Goal: Task Accomplishment & Management: Manage account settings

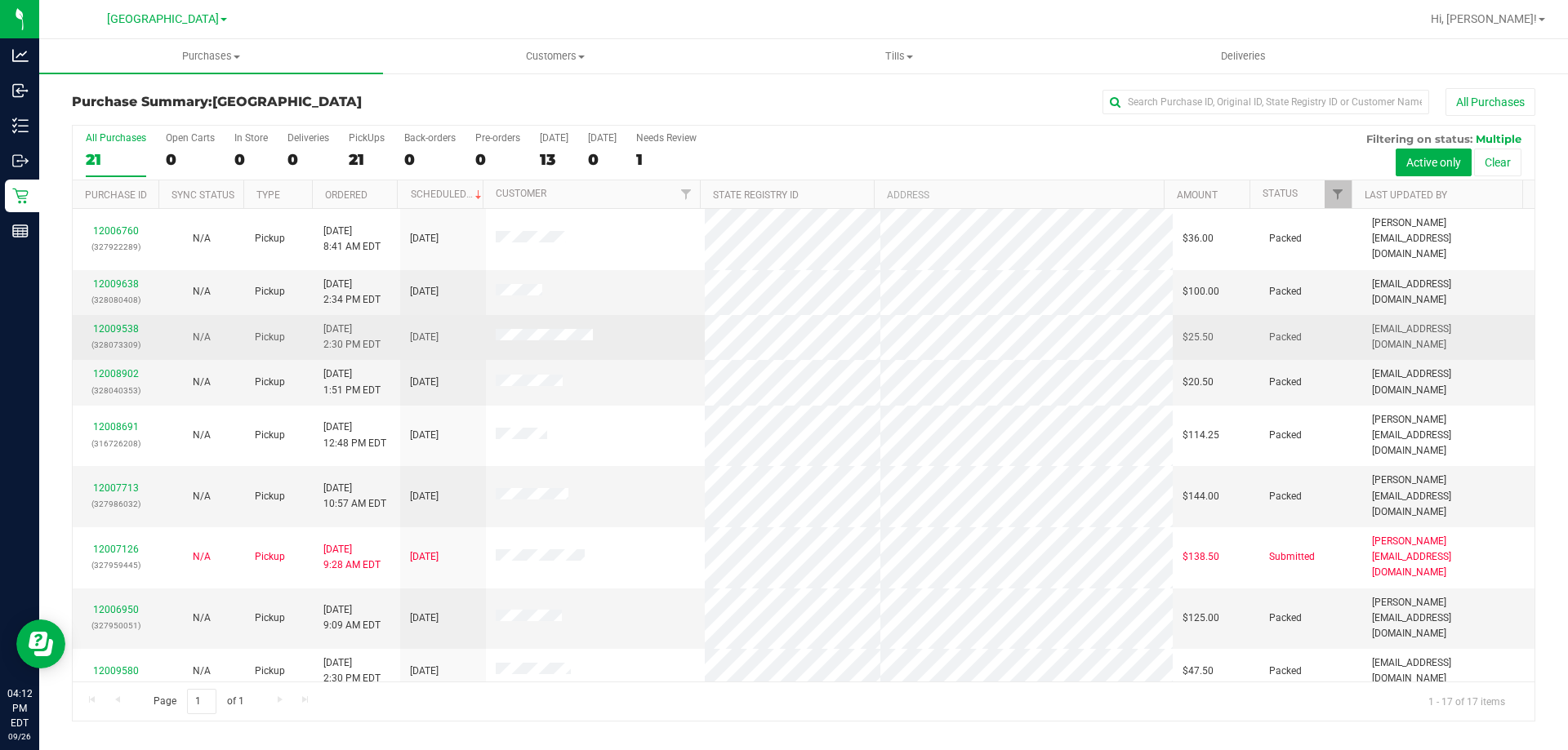
scroll to position [295, 0]
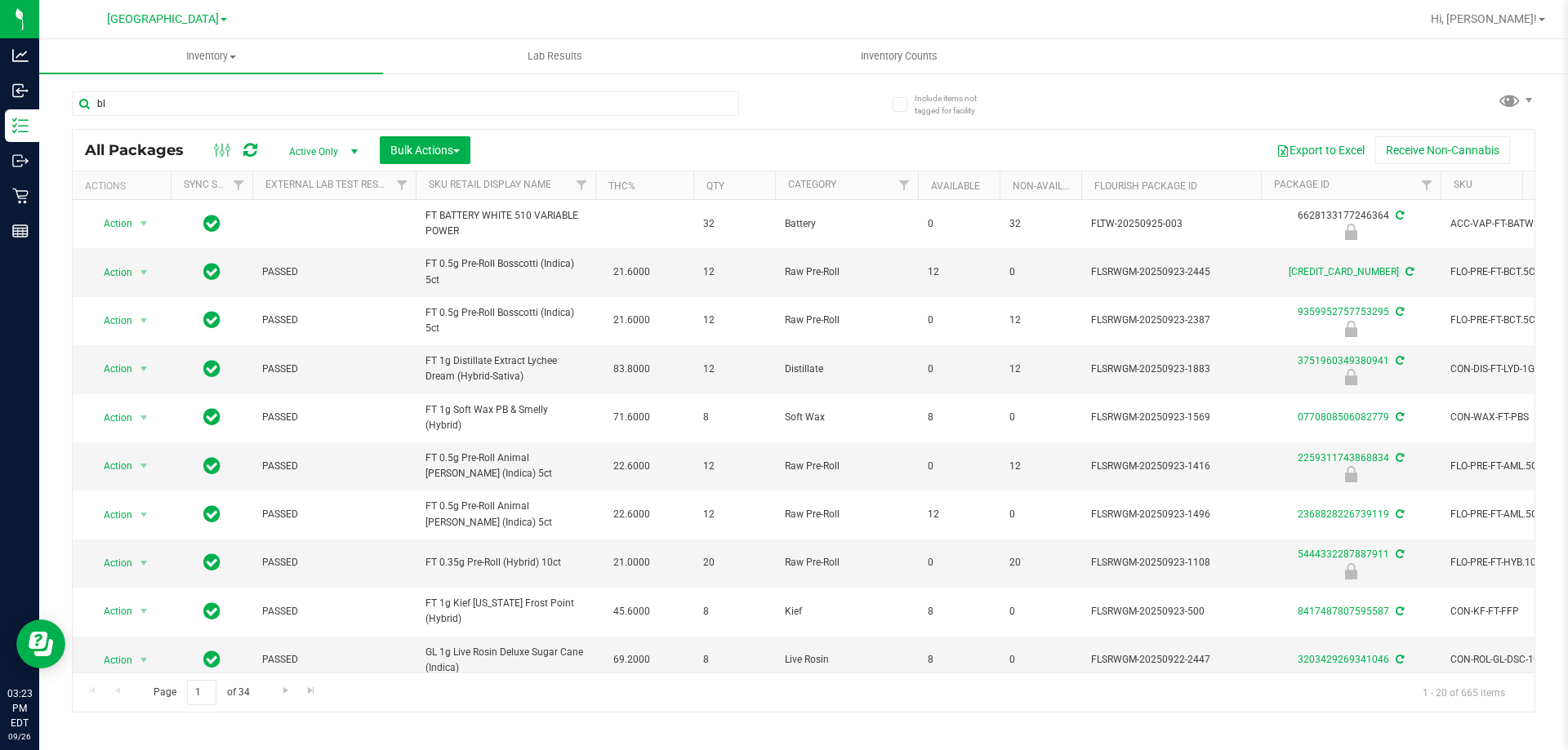
type input "blt"
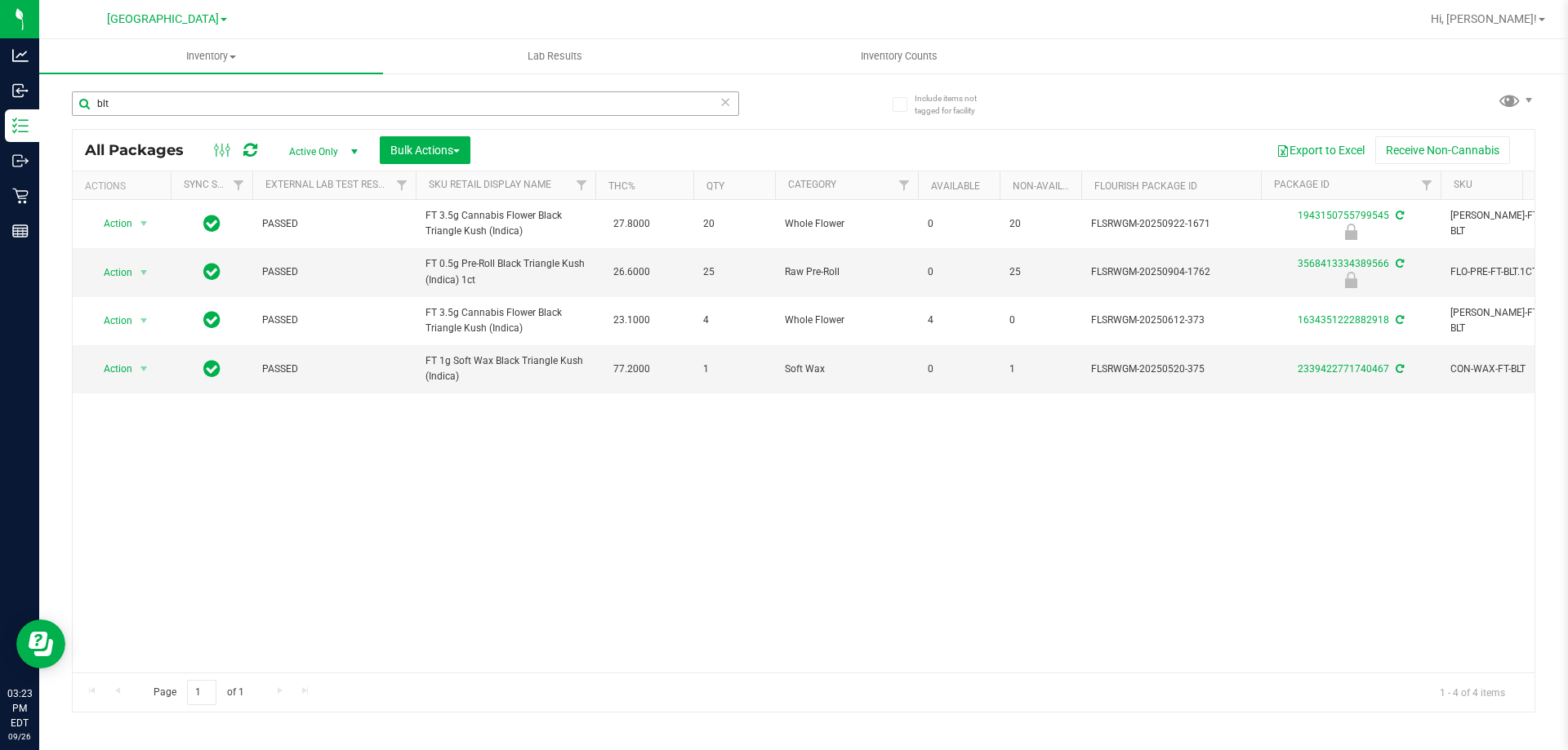
click at [125, 102] on input "blt" at bounding box center [405, 104] width 668 height 25
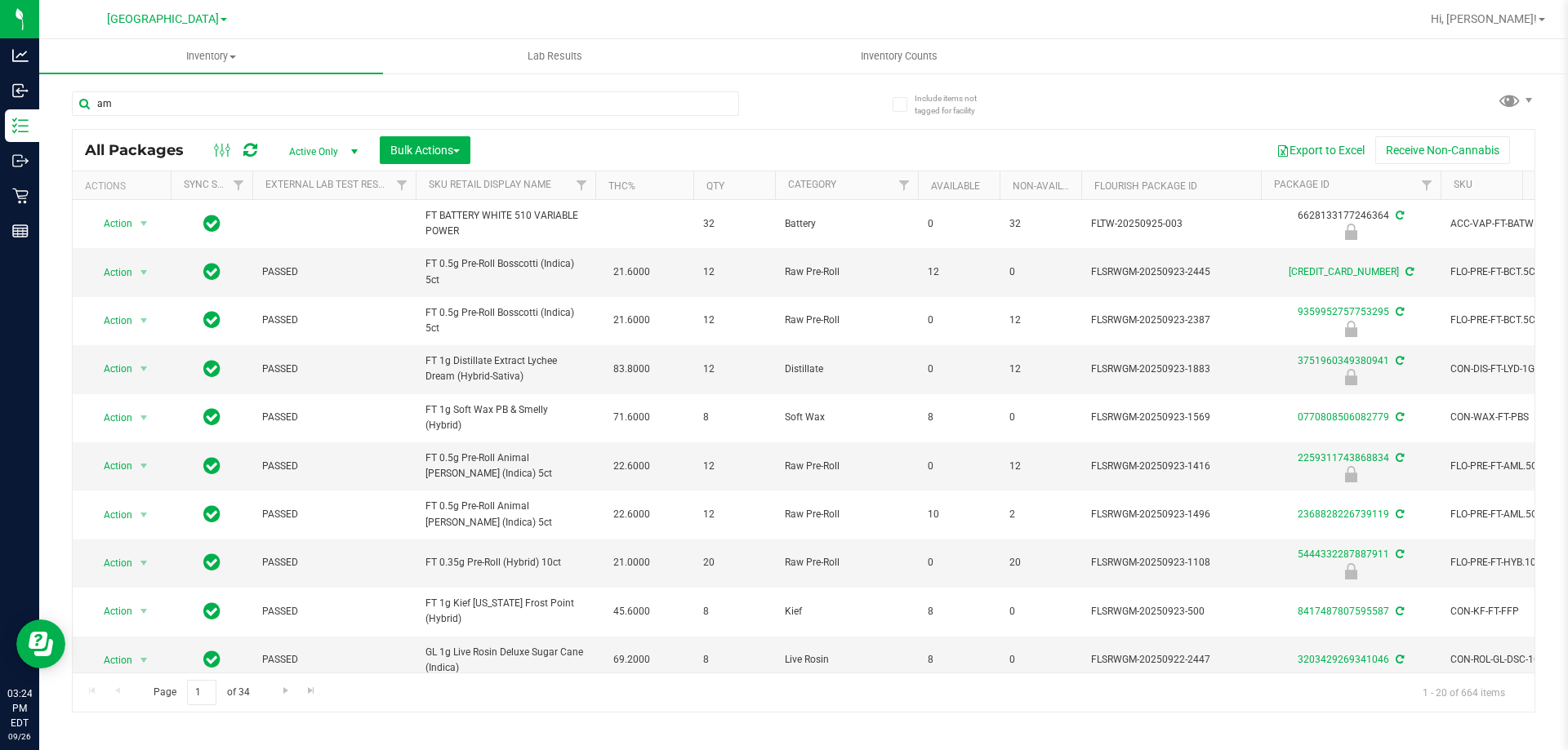
type input "aml"
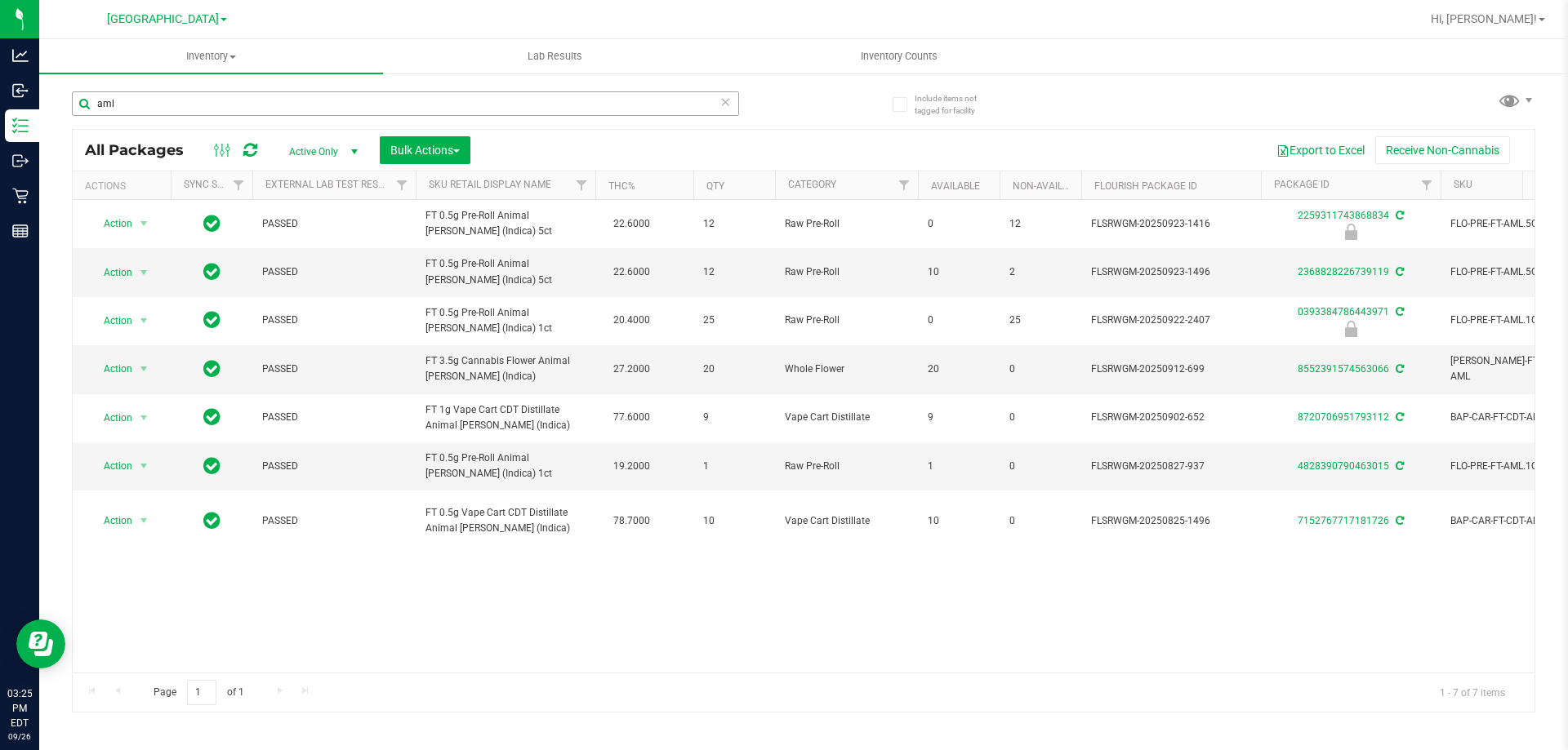
click at [220, 103] on input "aml" at bounding box center [405, 104] width 668 height 25
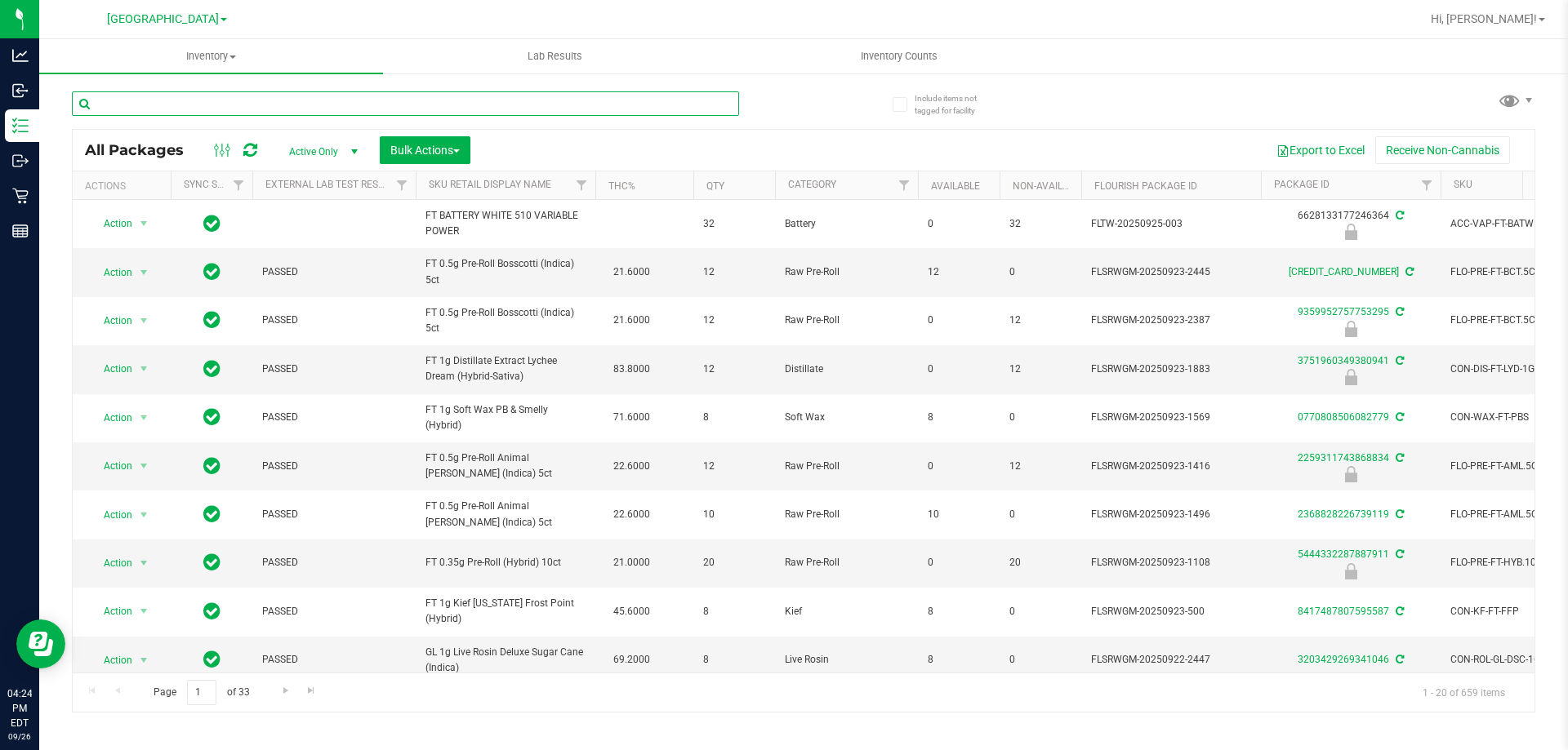
click at [224, 103] on input "text" at bounding box center [405, 104] width 668 height 25
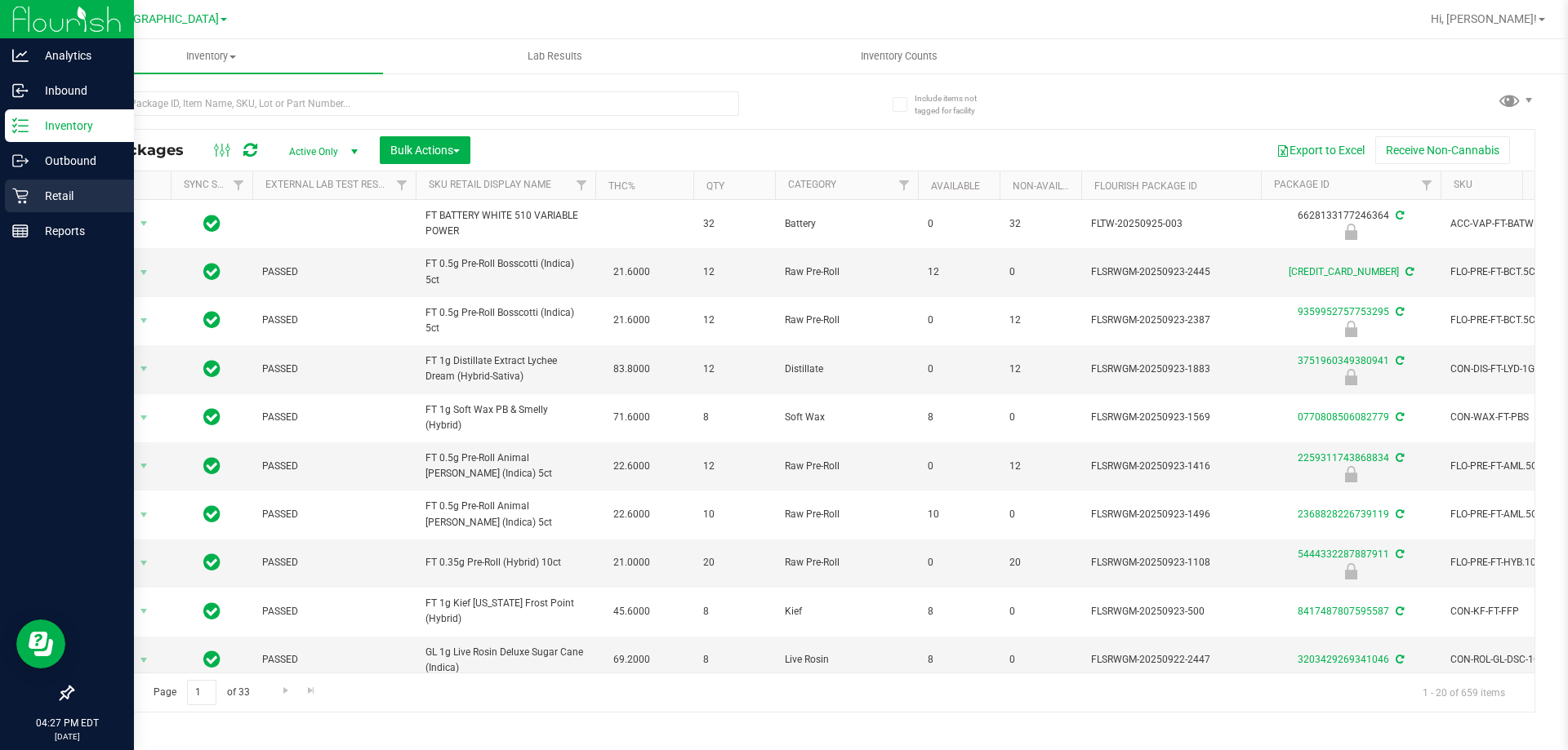
click at [27, 192] on icon at bounding box center [20, 197] width 16 height 16
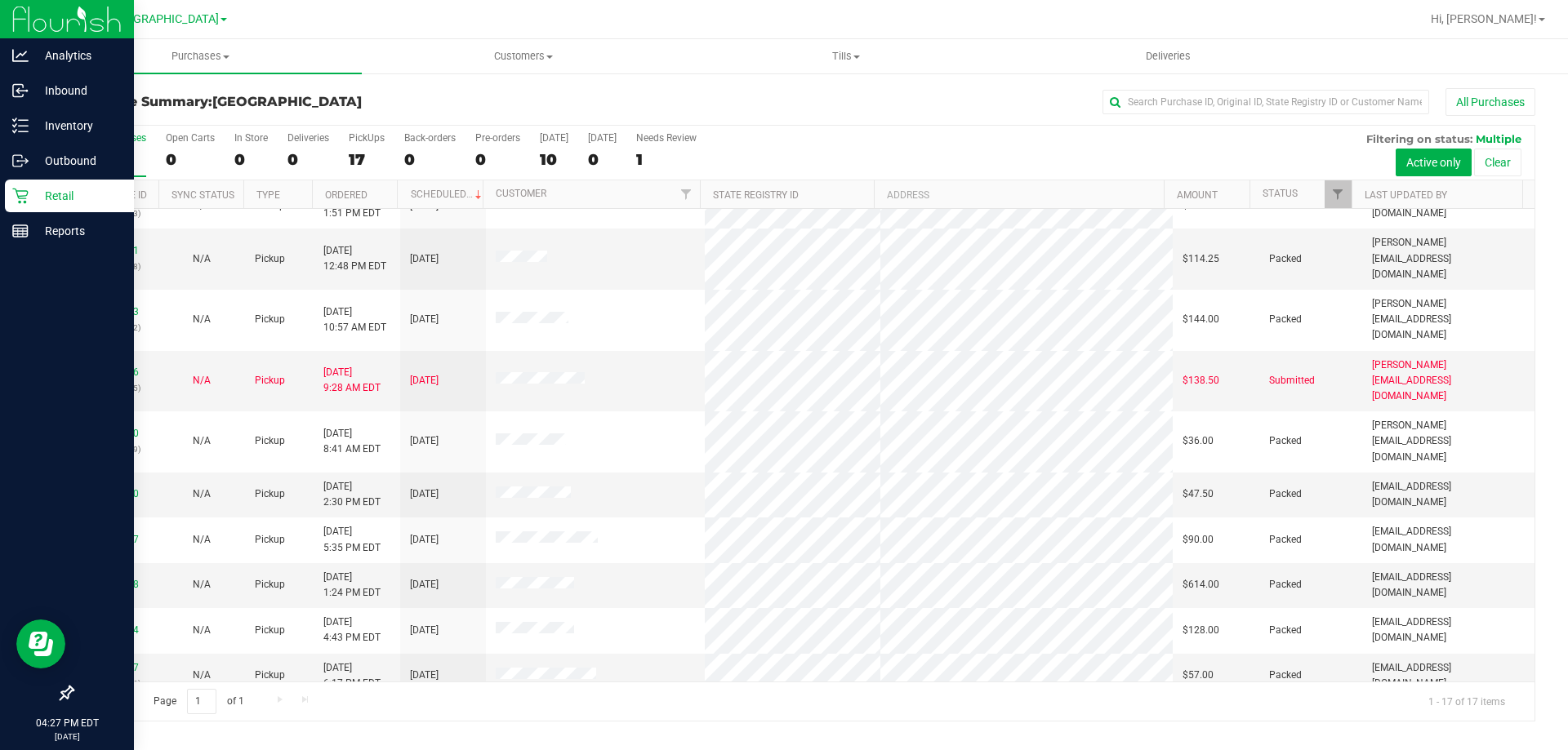
scroll to position [249, 0]
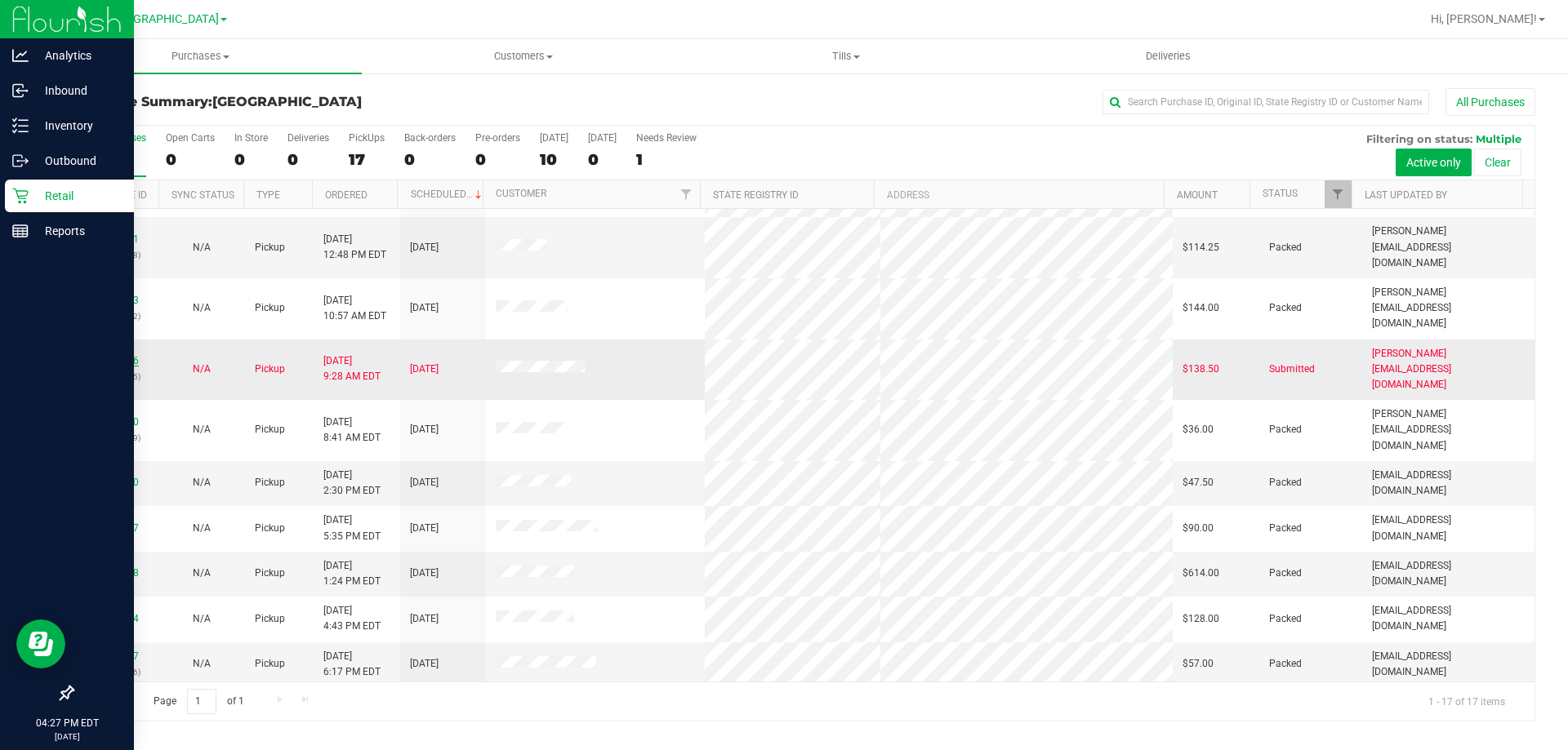
click at [93, 355] on link "12007126" at bounding box center [116, 360] width 46 height 11
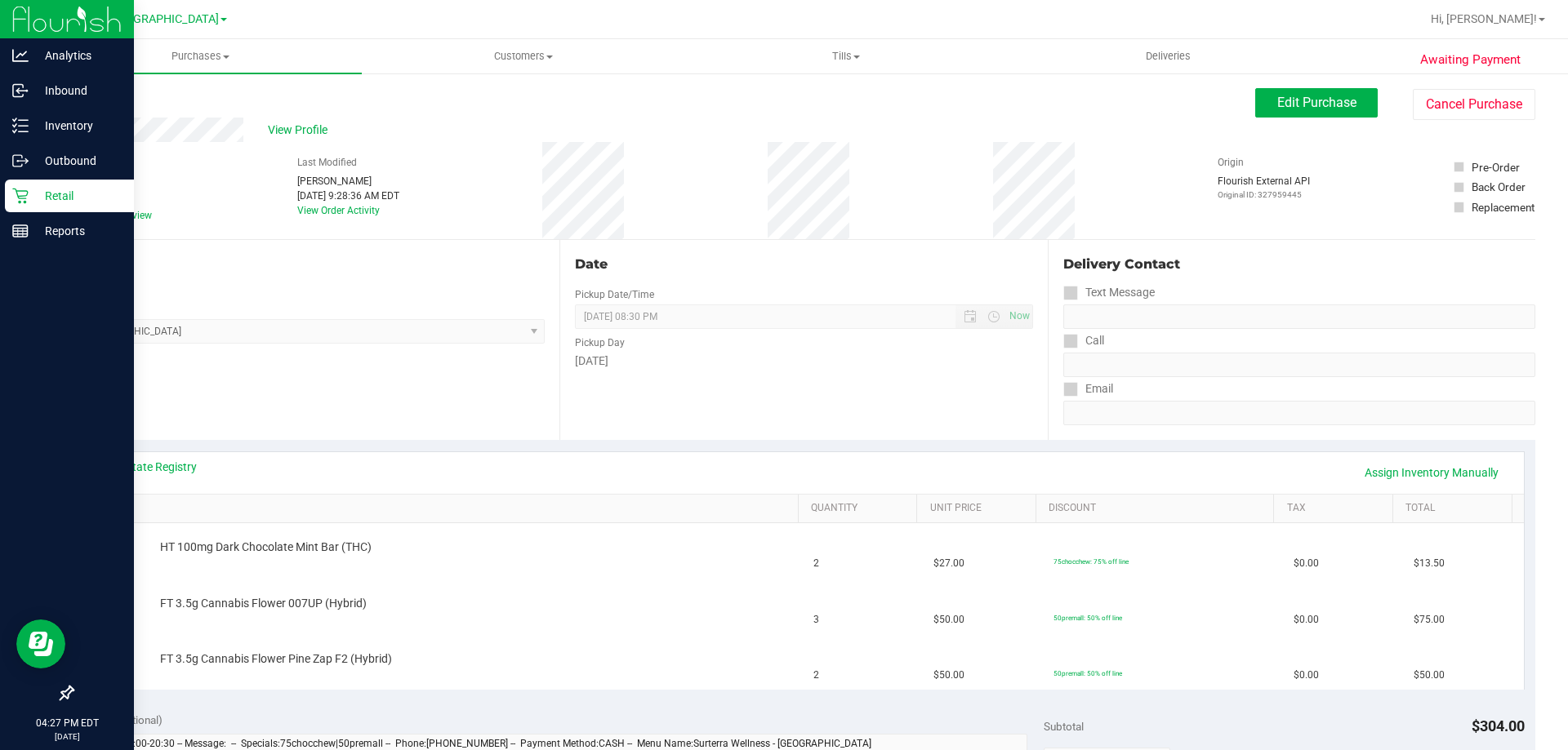
click at [31, 190] on p "Retail" at bounding box center [77, 196] width 98 height 19
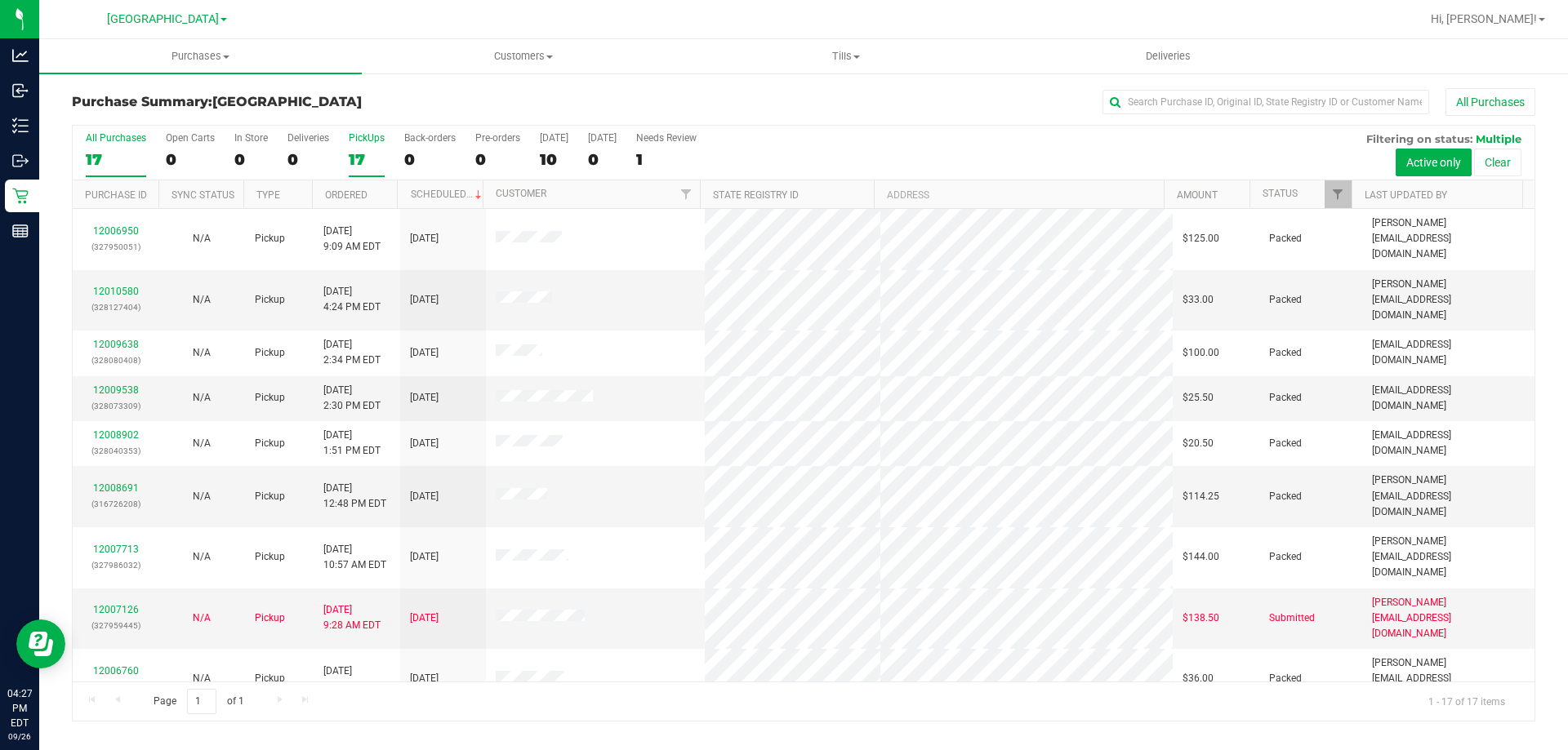
click at [358, 149] on label "PickUps 17" at bounding box center [366, 154] width 36 height 45
click at [0, 0] on input "PickUps 17" at bounding box center [0, 0] width 0 height 0
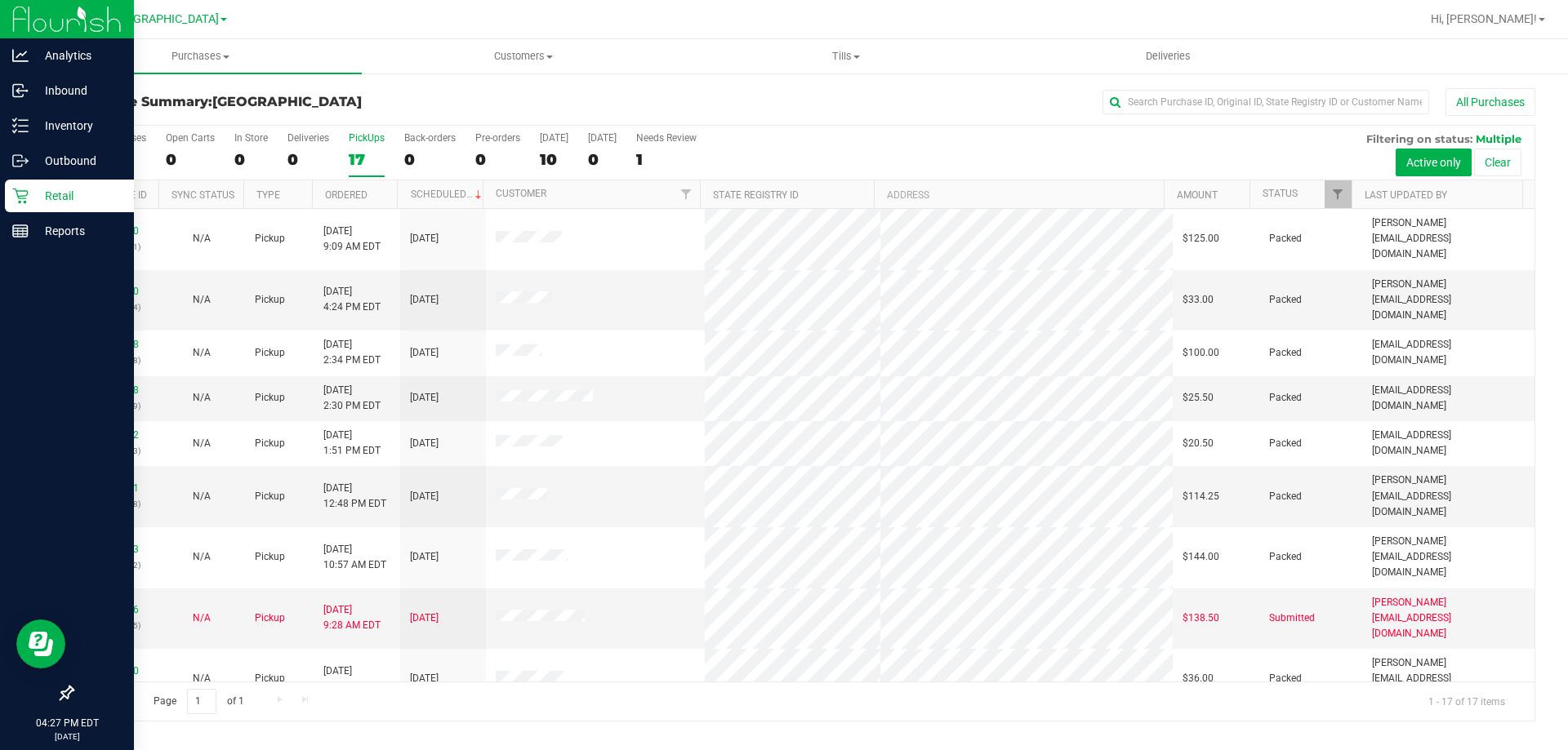
click at [11, 202] on div "Retail" at bounding box center [70, 196] width 129 height 33
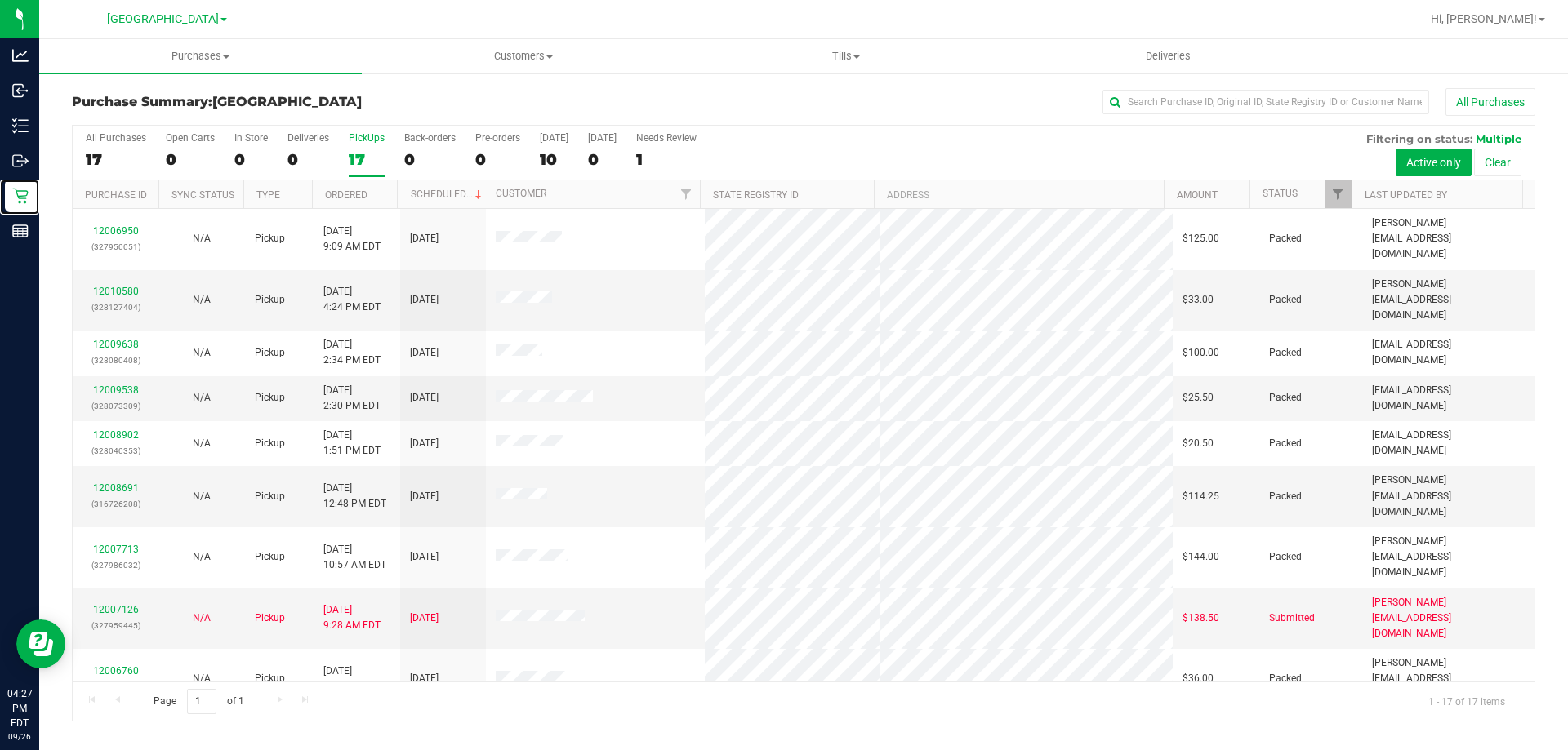
click at [353, 160] on div "17" at bounding box center [366, 159] width 36 height 19
click at [0, 0] on input "PickUps 17" at bounding box center [0, 0] width 0 height 0
click at [351, 137] on div "PickUps" at bounding box center [366, 137] width 36 height 11
click at [0, 0] on input "PickUps 17" at bounding box center [0, 0] width 0 height 0
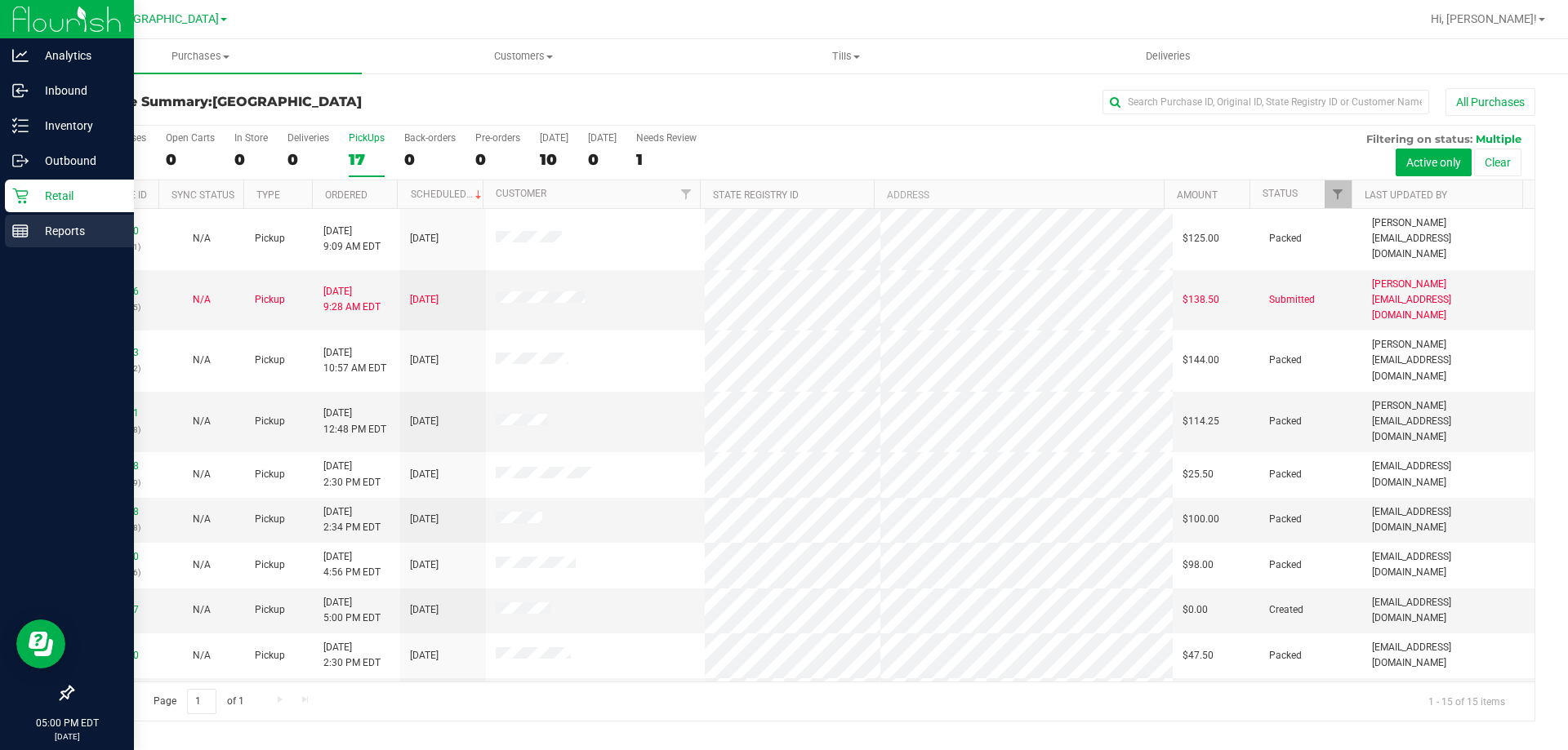
click at [5, 236] on div "Reports" at bounding box center [70, 231] width 129 height 33
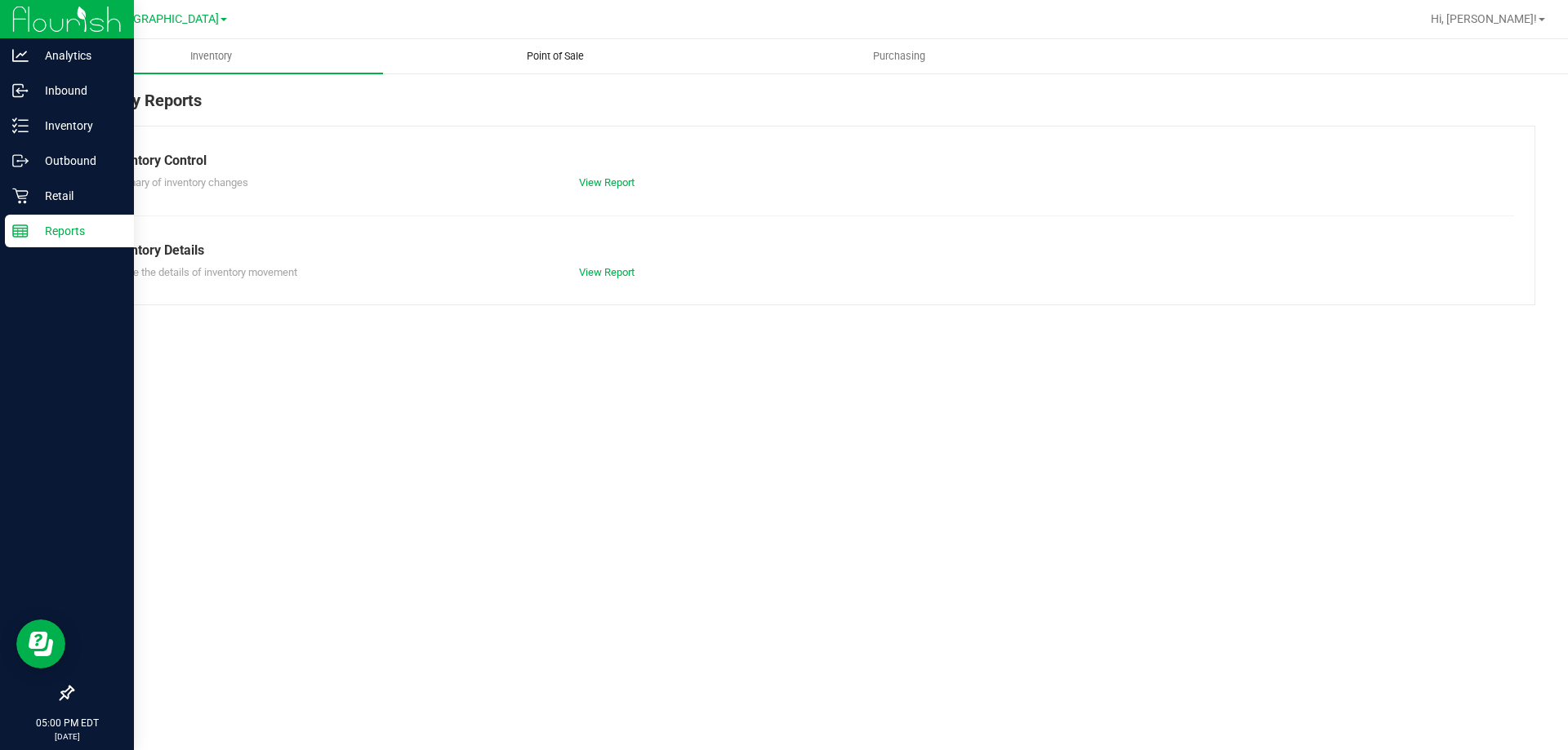
click at [553, 56] on span "Point of Sale" at bounding box center [555, 56] width 101 height 15
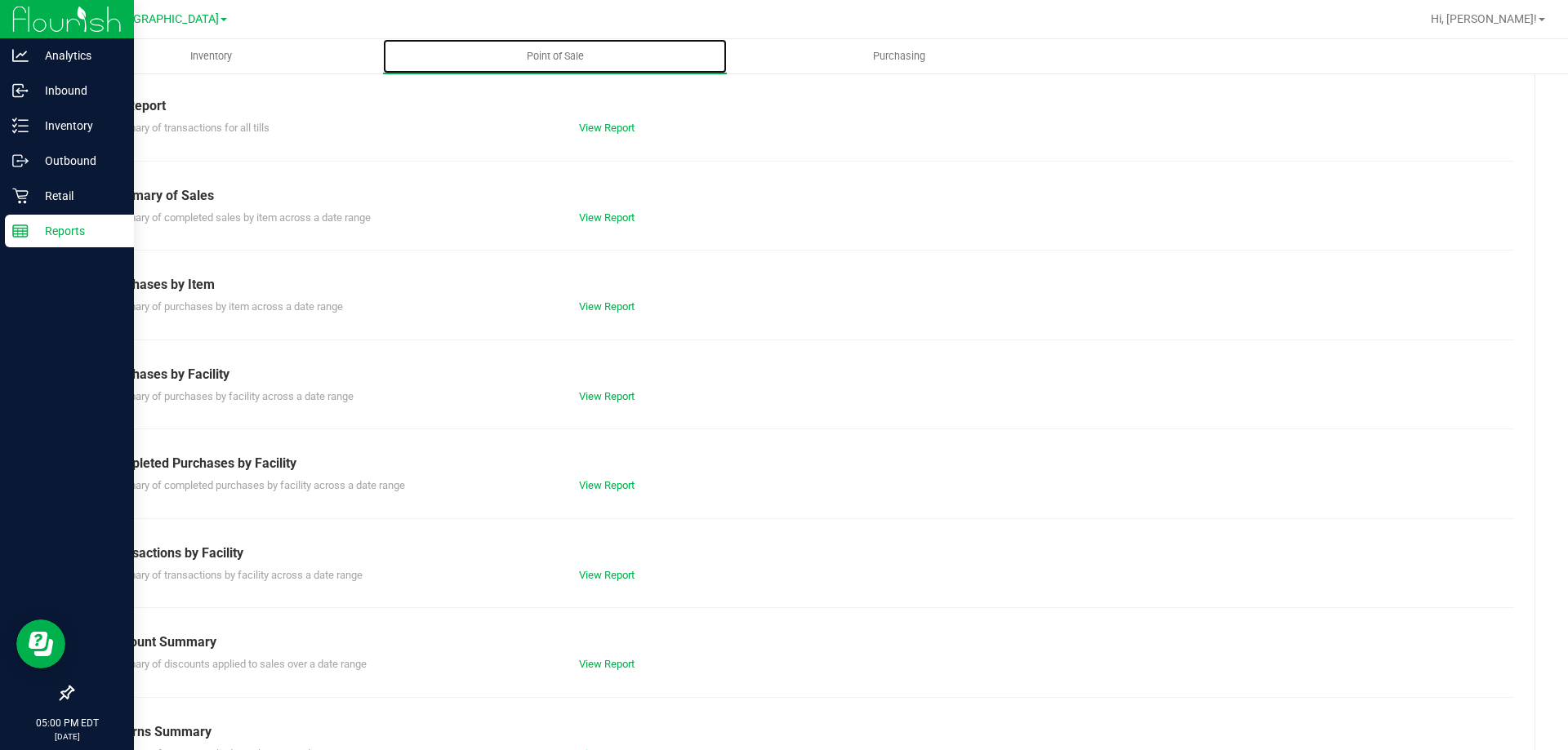
scroll to position [82, 0]
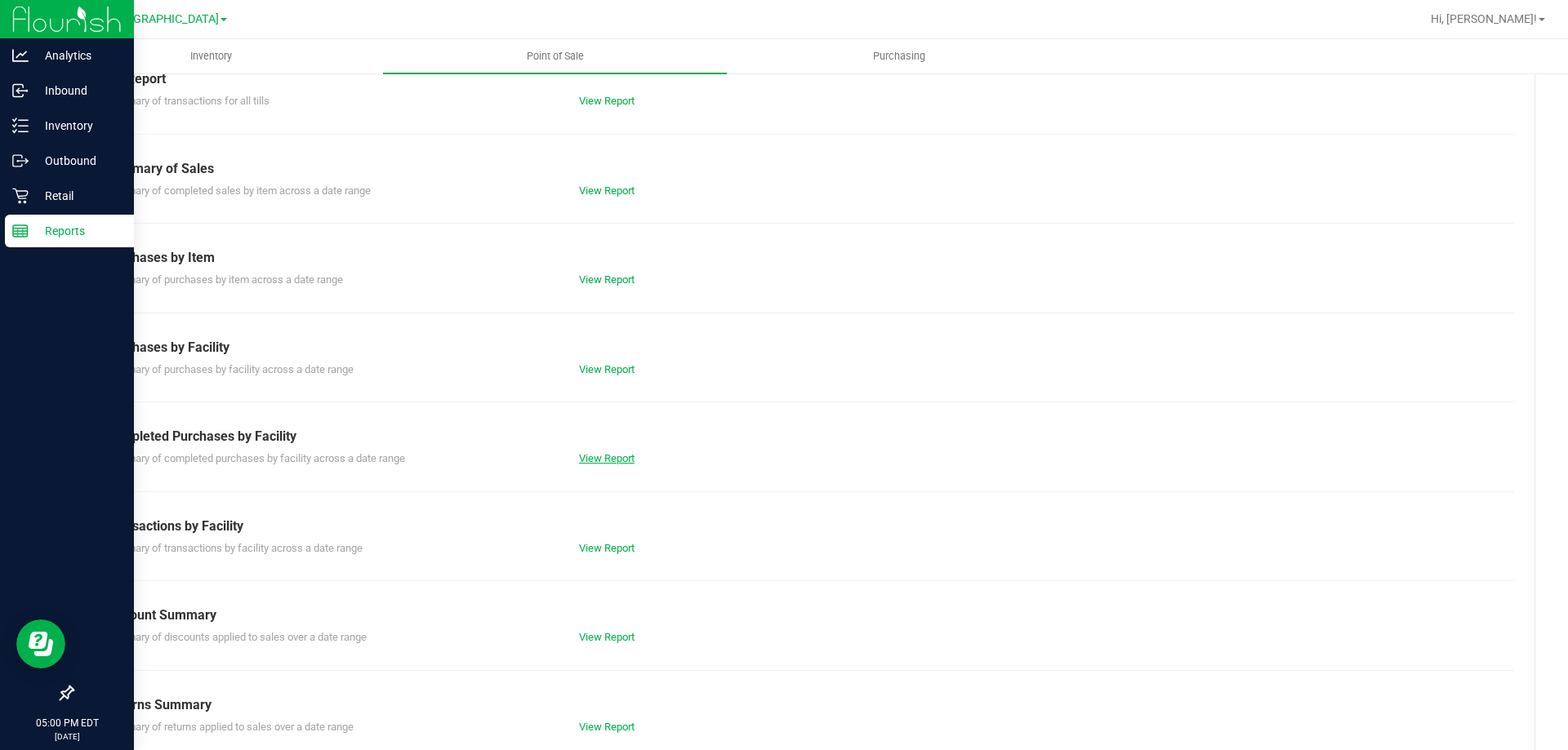
click at [587, 460] on link "View Report" at bounding box center [607, 458] width 56 height 12
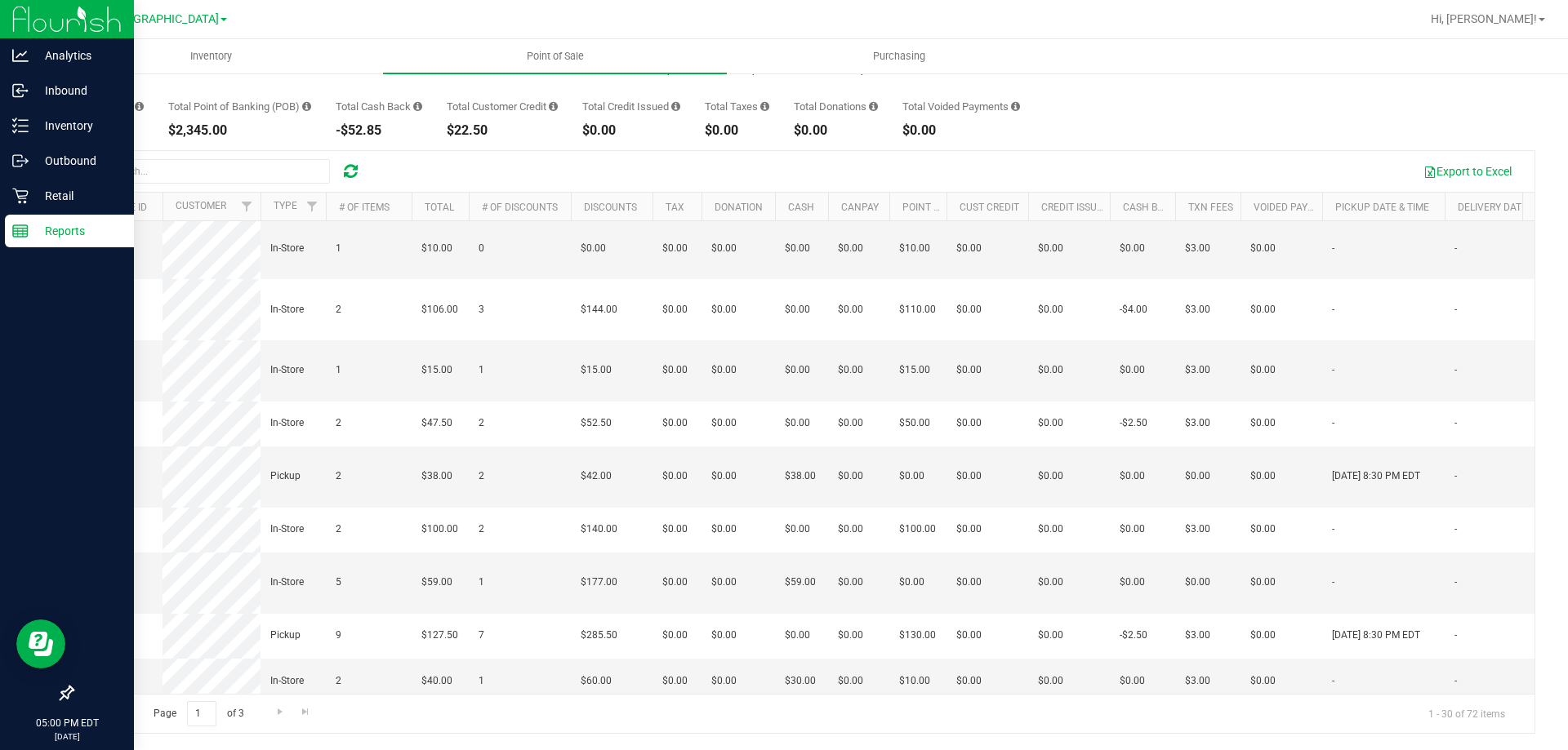
scroll to position [540, 0]
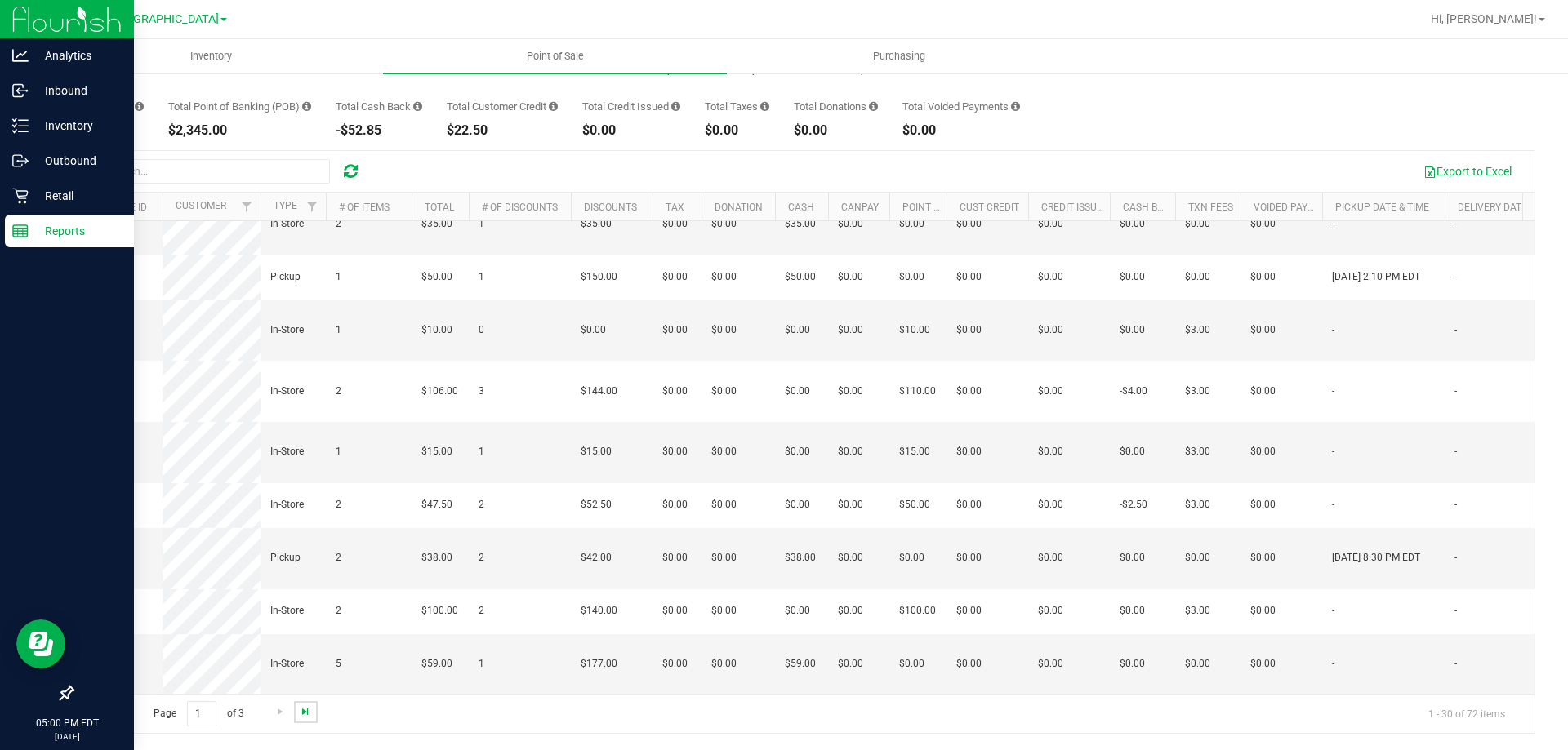
click at [310, 717] on span "Go to the last page" at bounding box center [305, 711] width 13 height 13
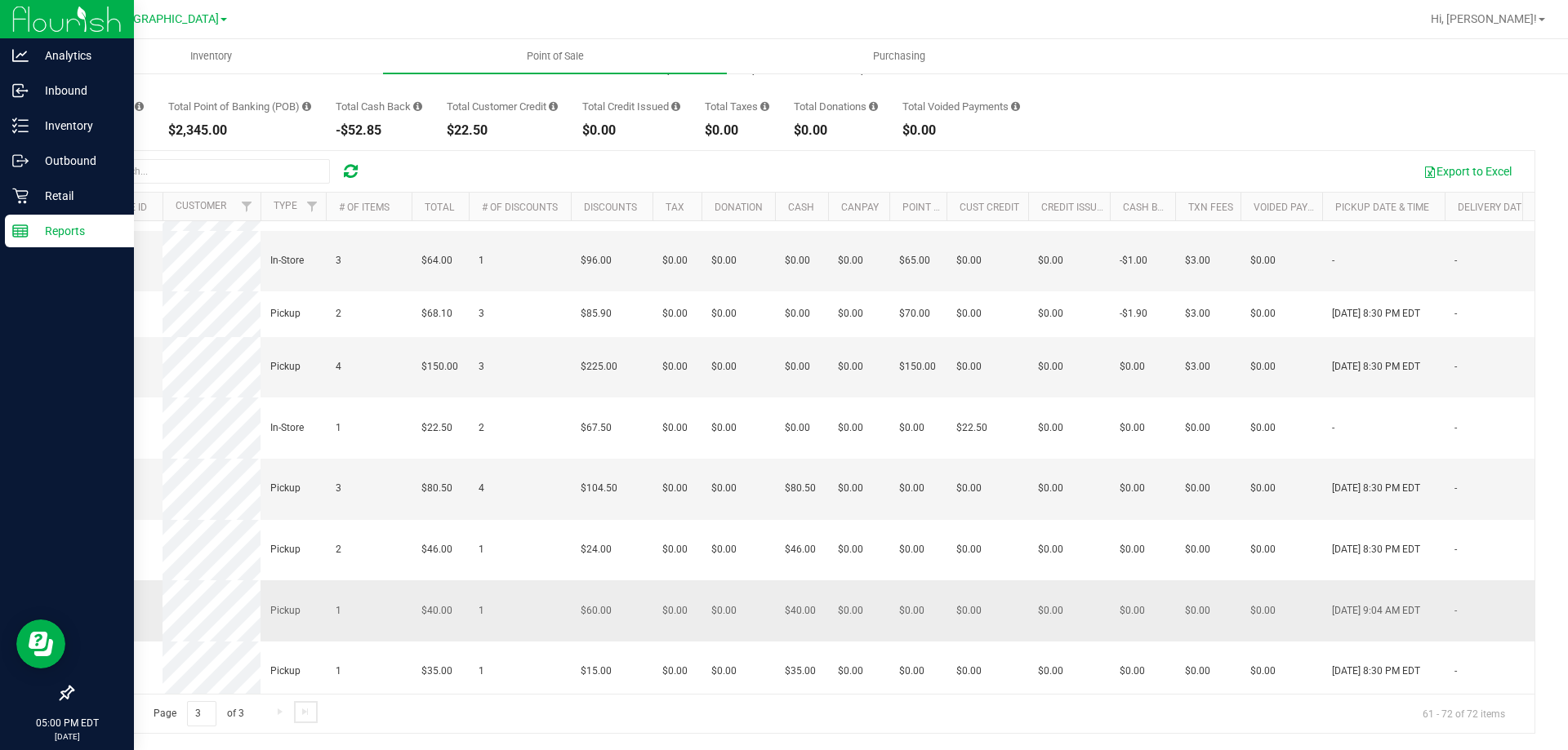
scroll to position [175, 0]
click at [97, 713] on span "Go to the first page" at bounding box center [92, 711] width 13 height 13
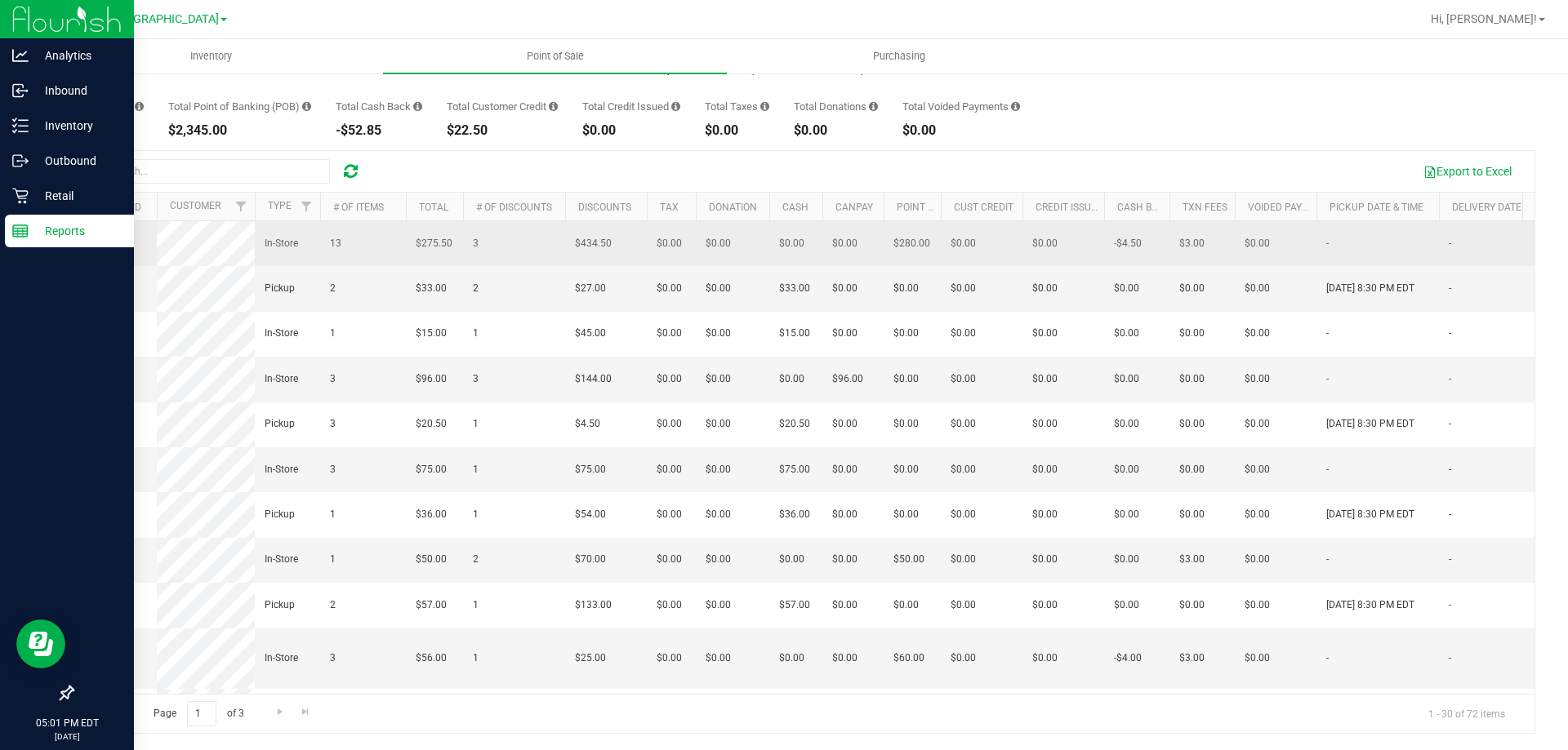
scroll to position [0, 6]
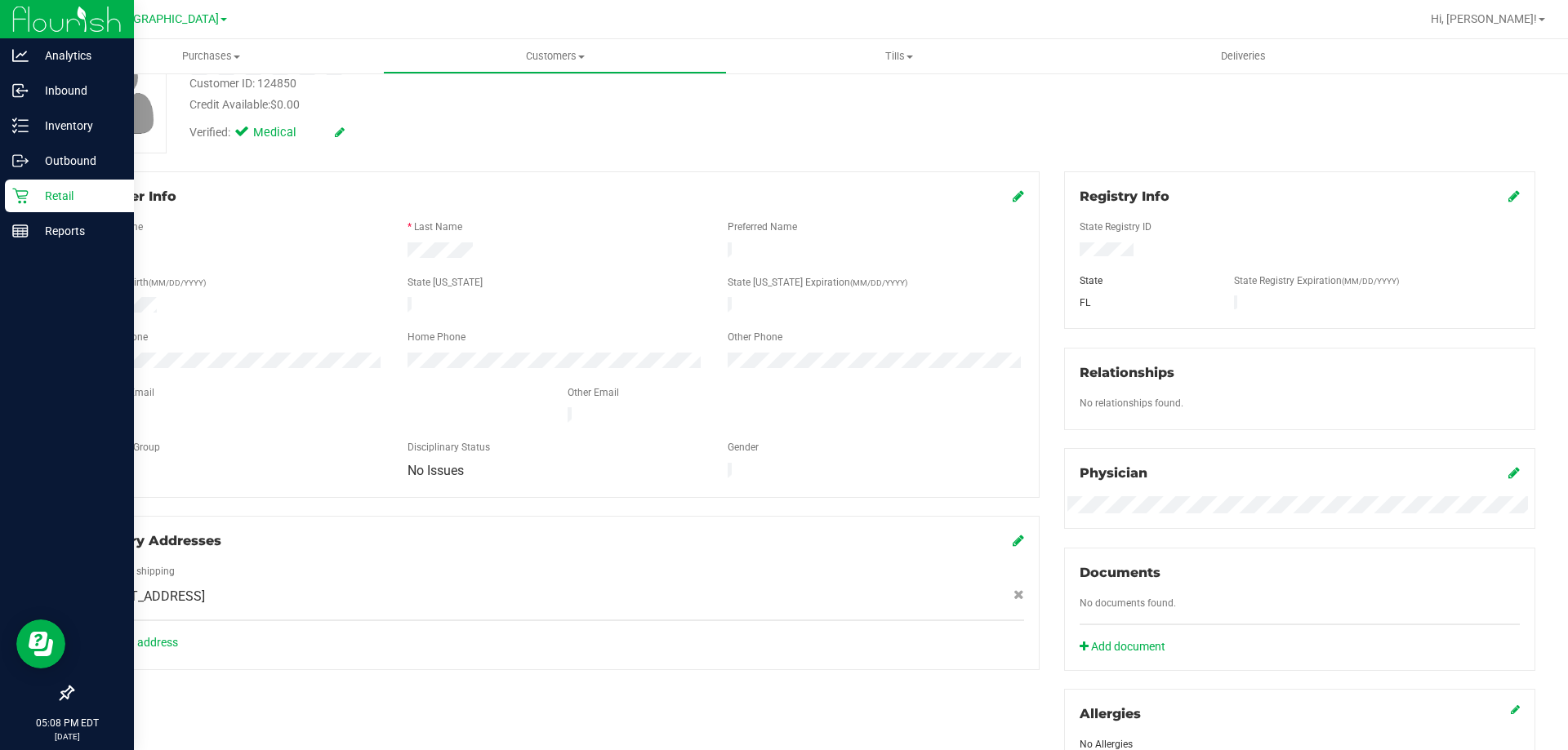
click at [19, 193] on icon at bounding box center [20, 196] width 17 height 17
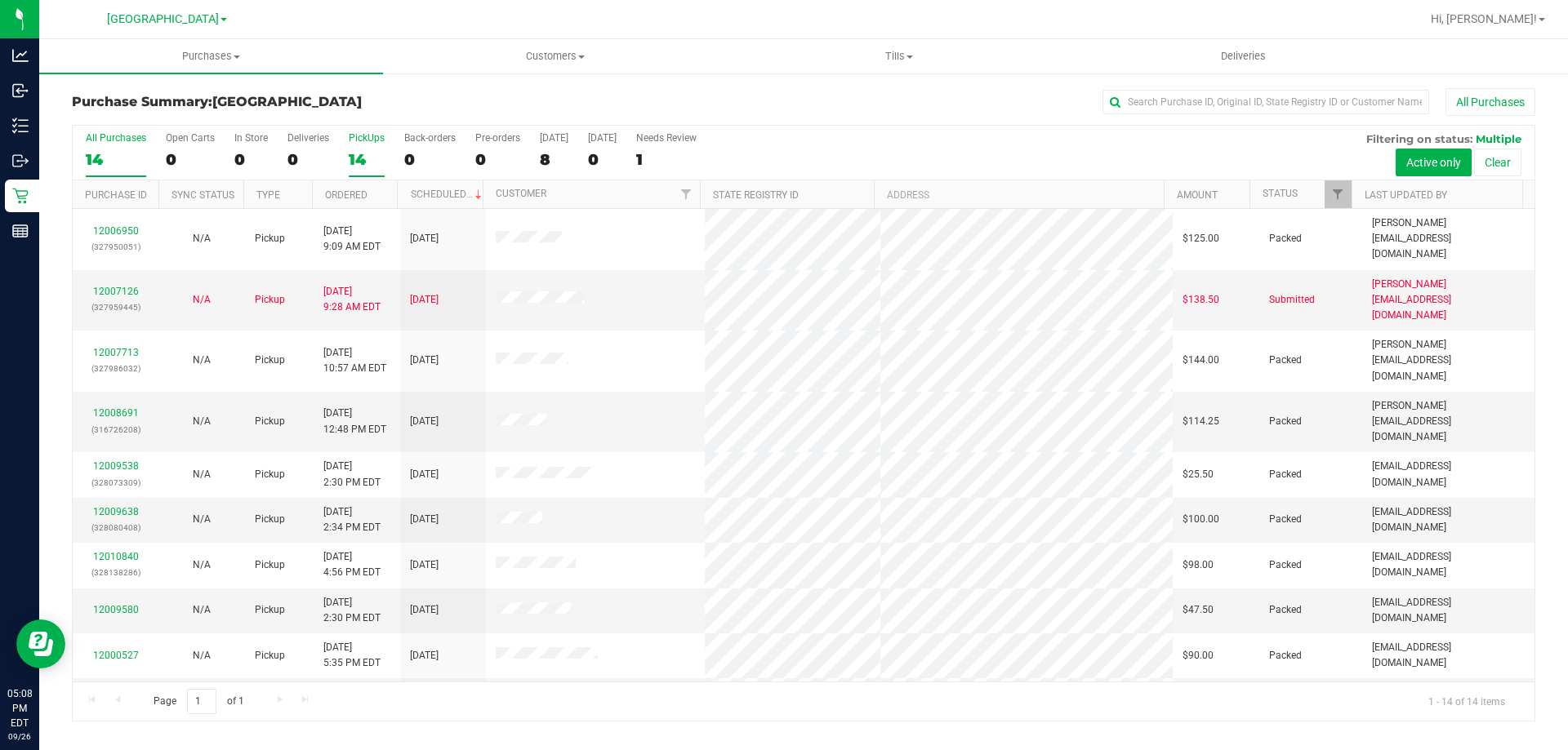
click at [364, 138] on div "PickUps" at bounding box center [366, 137] width 36 height 11
click at [0, 0] on input "PickUps 14" at bounding box center [0, 0] width 0 height 0
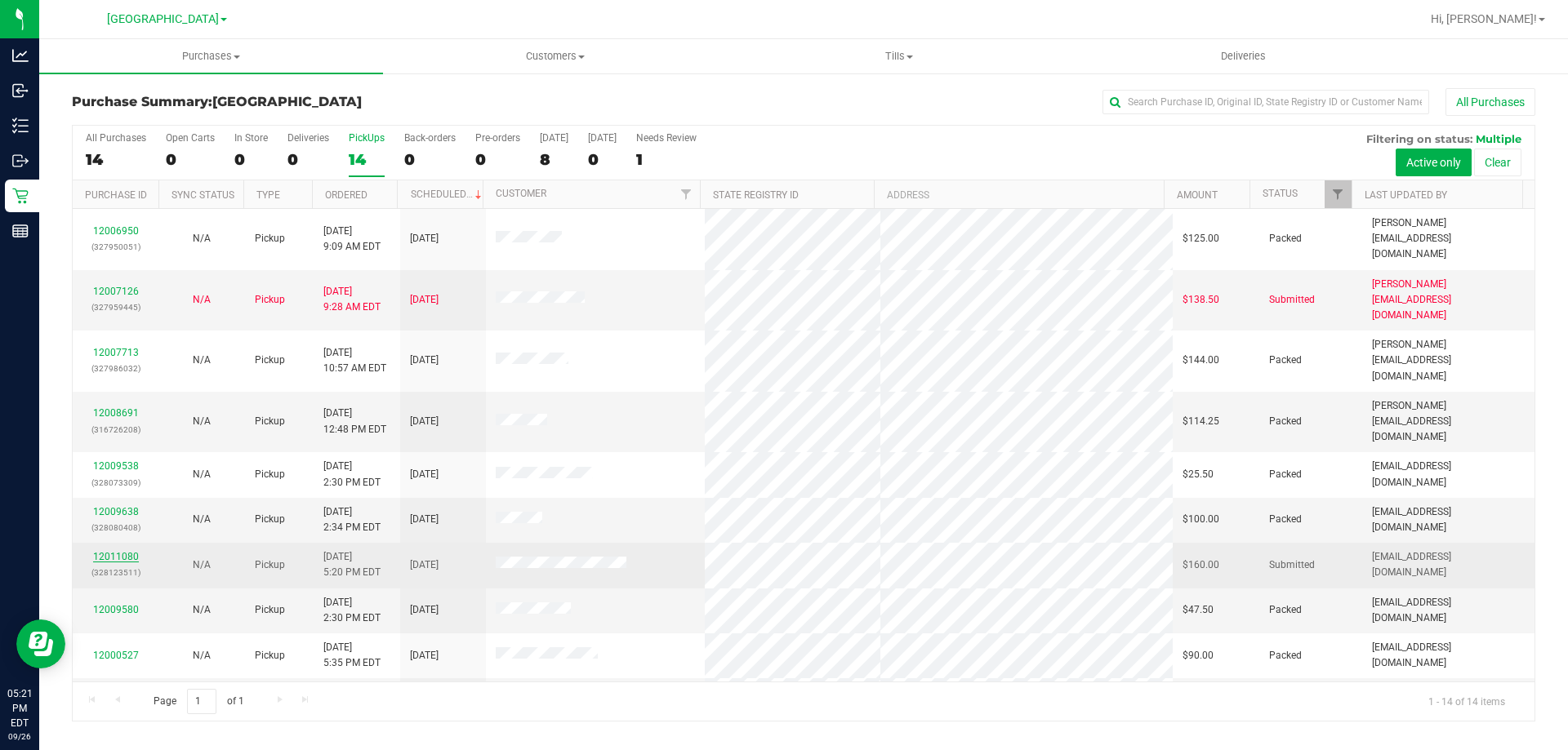
click at [121, 551] on link "12011080" at bounding box center [116, 556] width 46 height 11
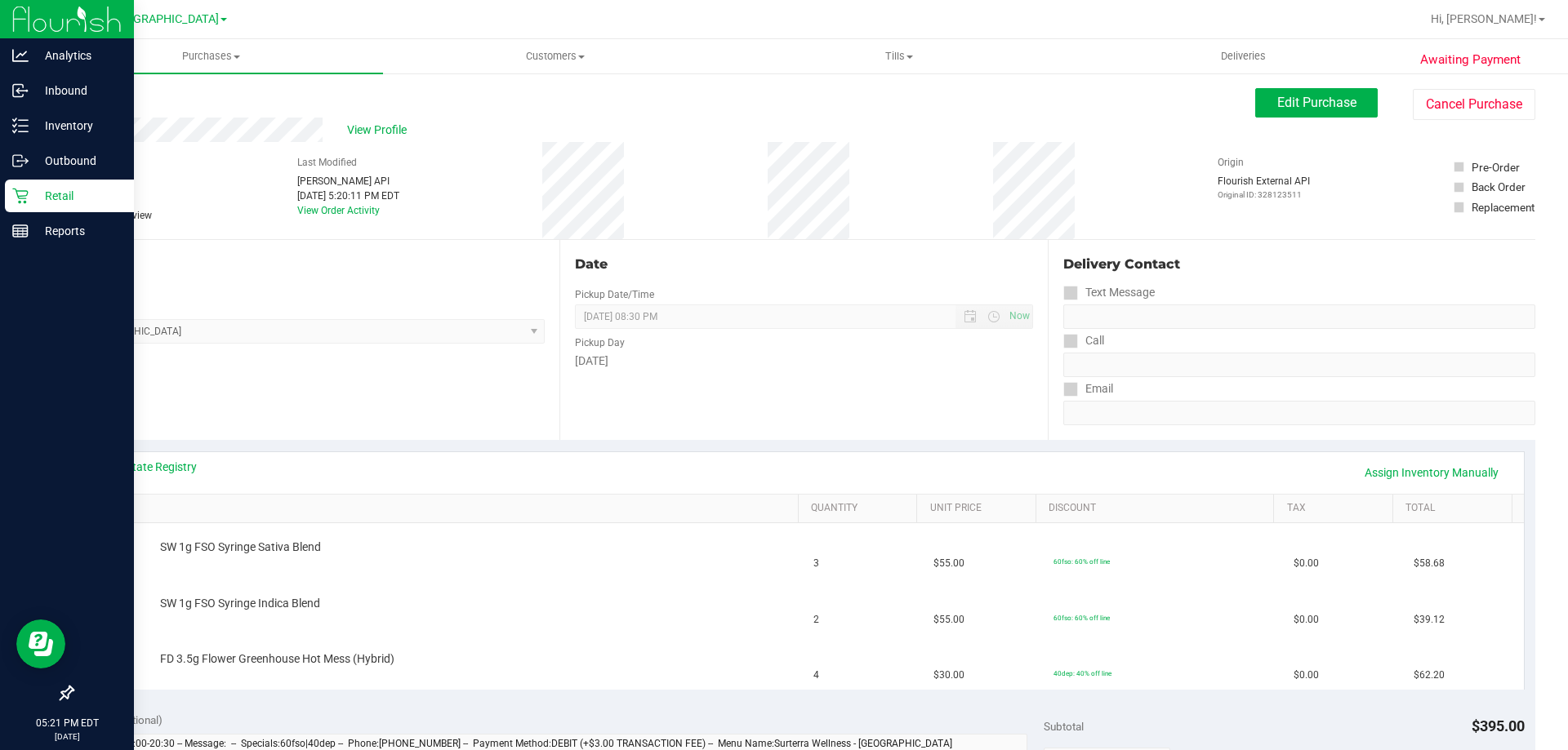
click at [0, 513] on div at bounding box center [67, 463] width 134 height 427
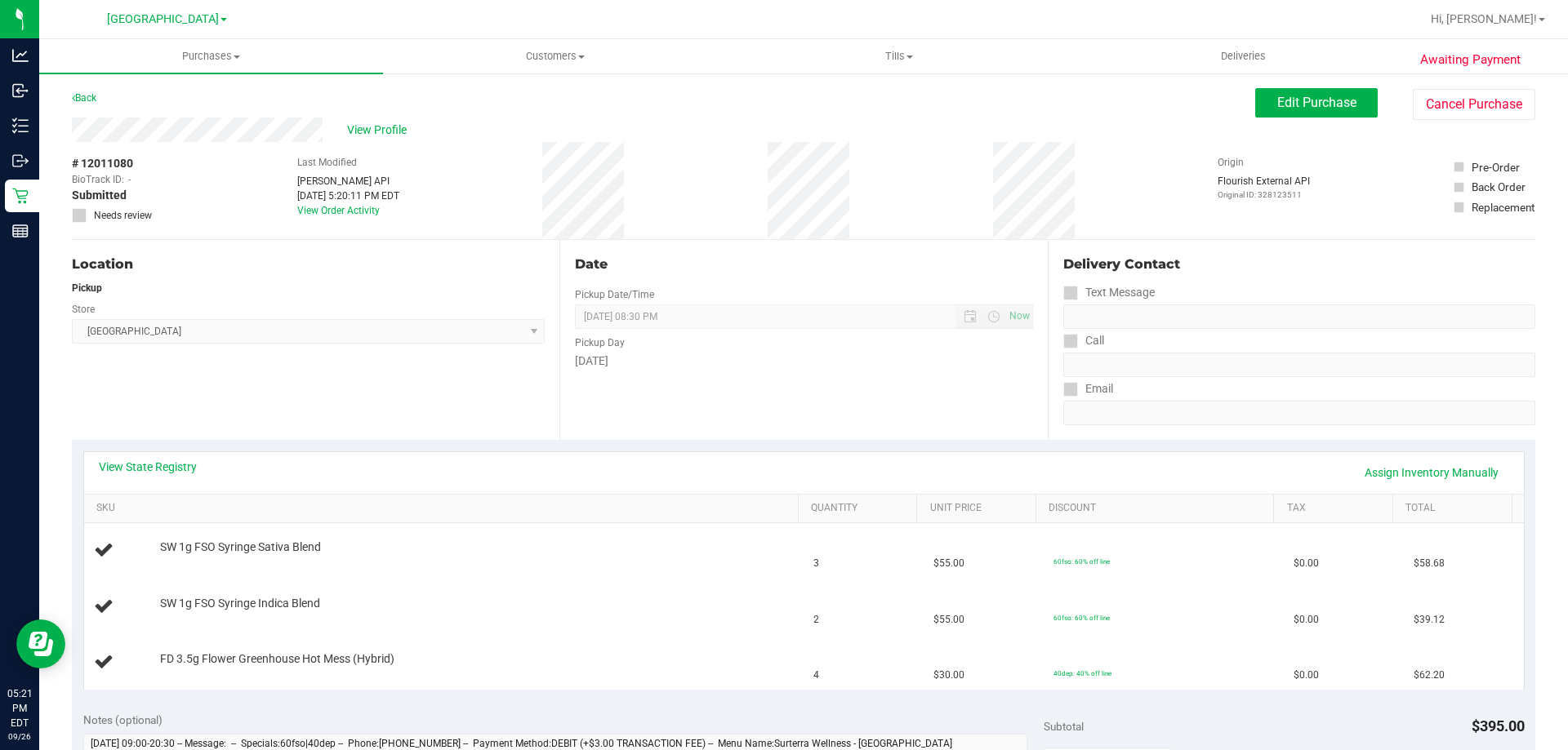
click at [292, 470] on div "View State Registry Assign Inventory Manually" at bounding box center [803, 472] width 1410 height 27
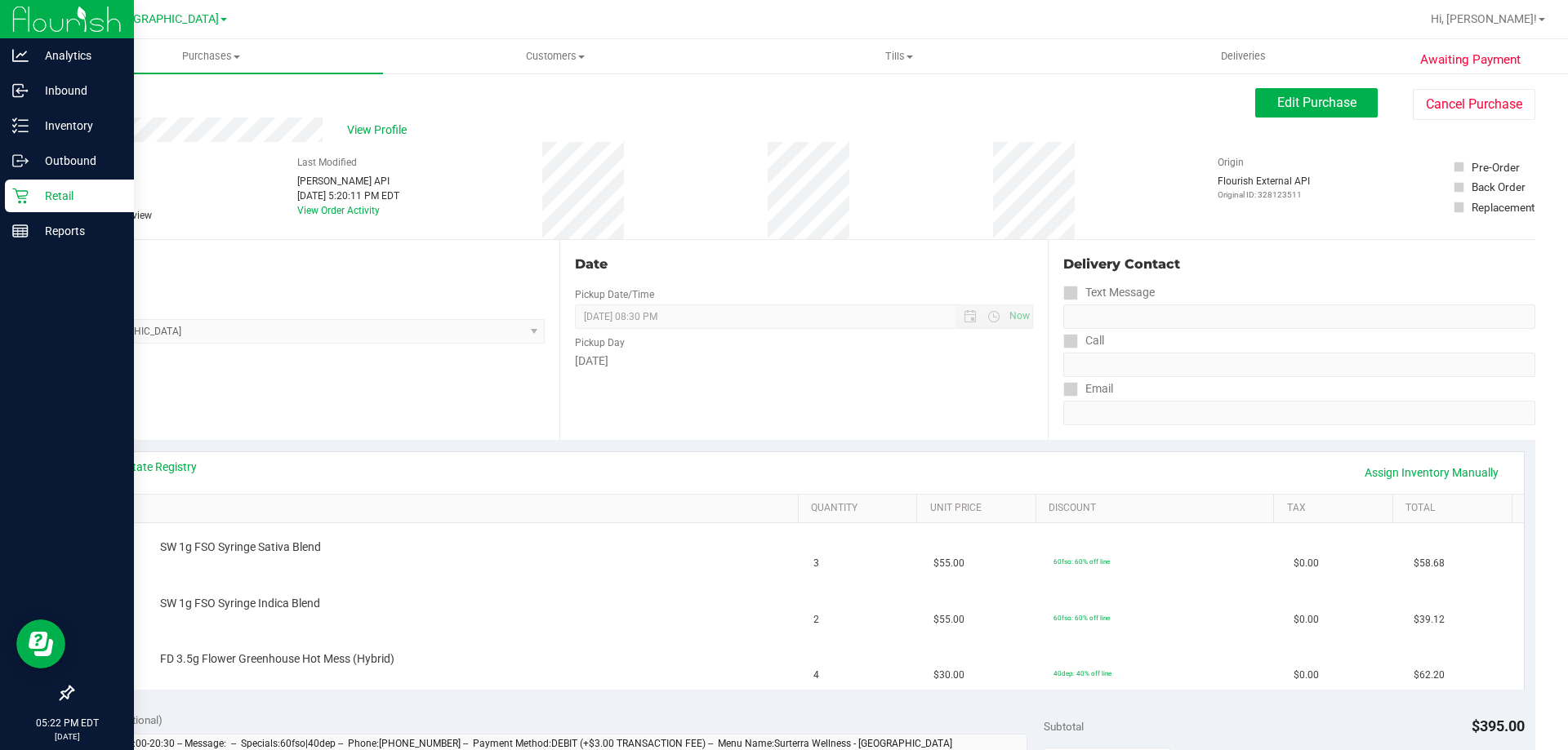
click at [42, 195] on p "Retail" at bounding box center [77, 196] width 98 height 19
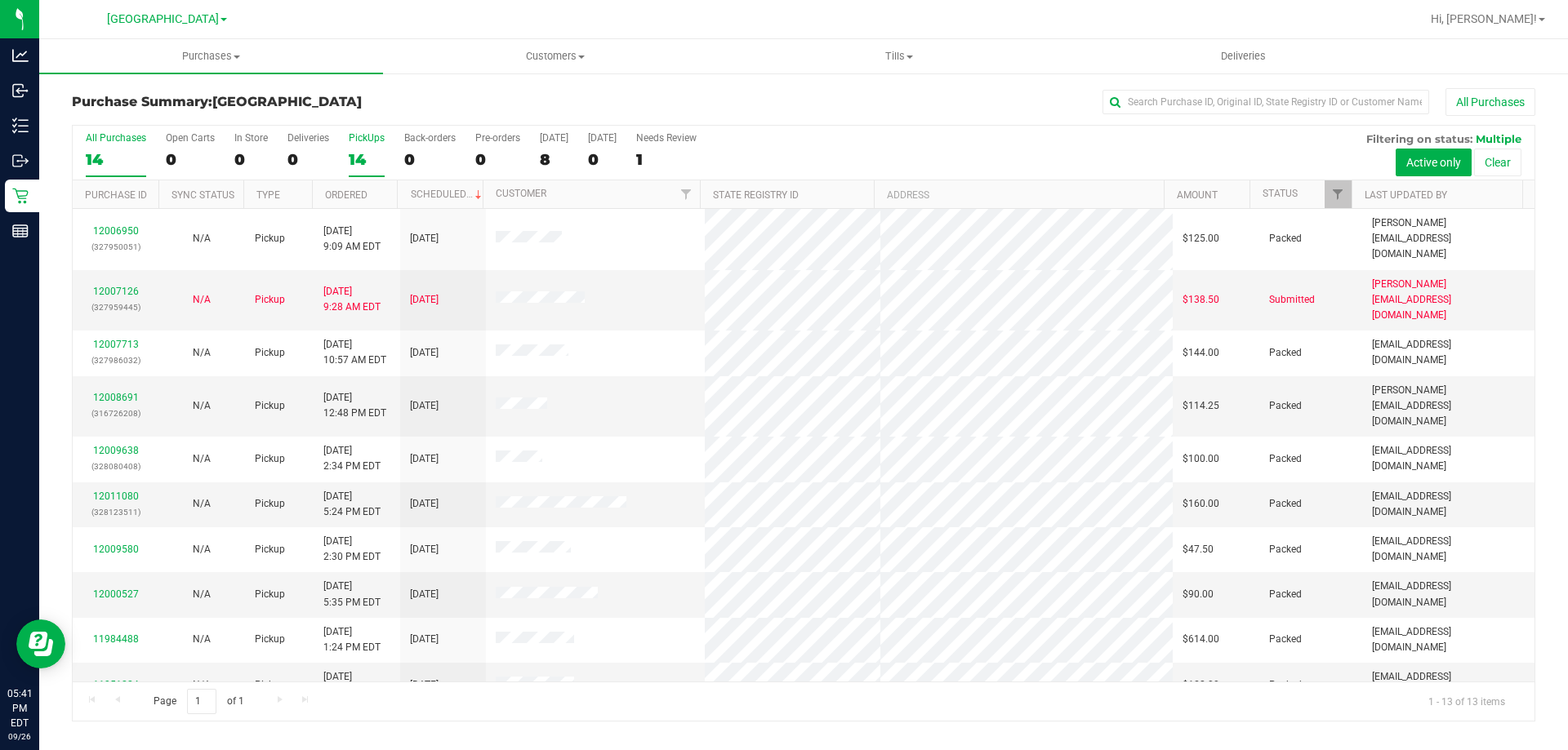
click at [357, 156] on div "14" at bounding box center [366, 159] width 36 height 19
click at [0, 0] on input "PickUps 14" at bounding box center [0, 0] width 0 height 0
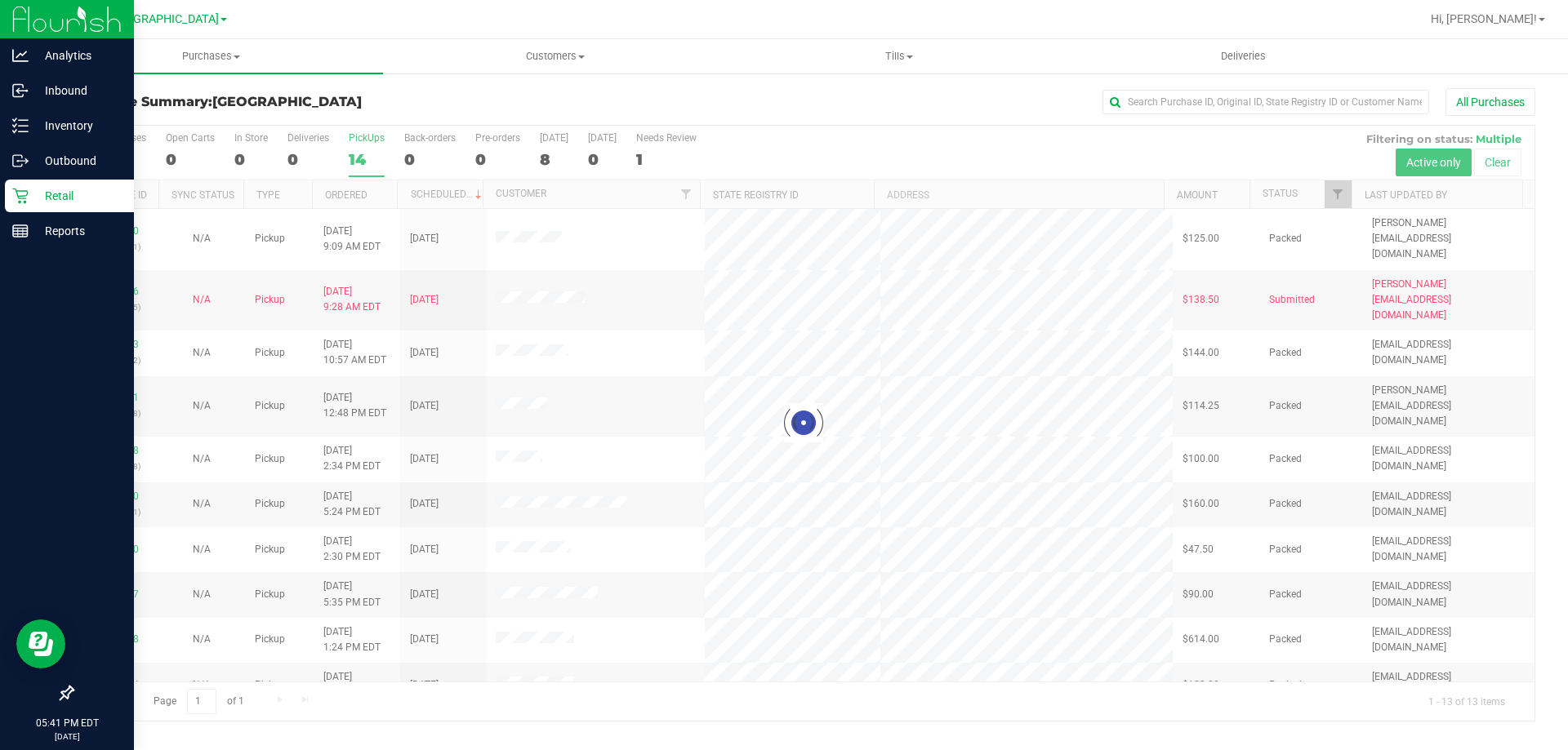
click at [1, 204] on link "Retail" at bounding box center [67, 197] width 134 height 35
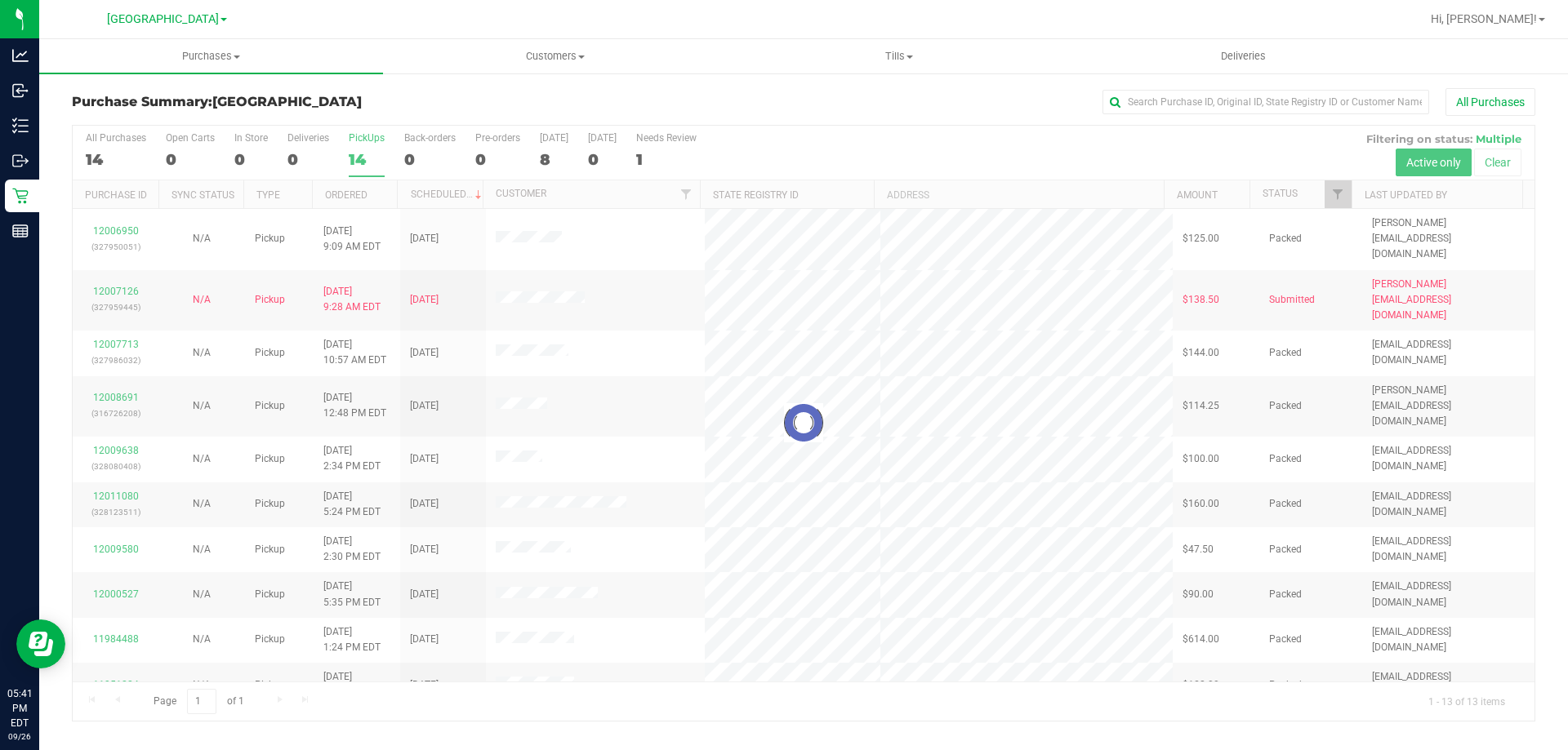
click at [360, 143] on div at bounding box center [803, 423] width 1462 height 595
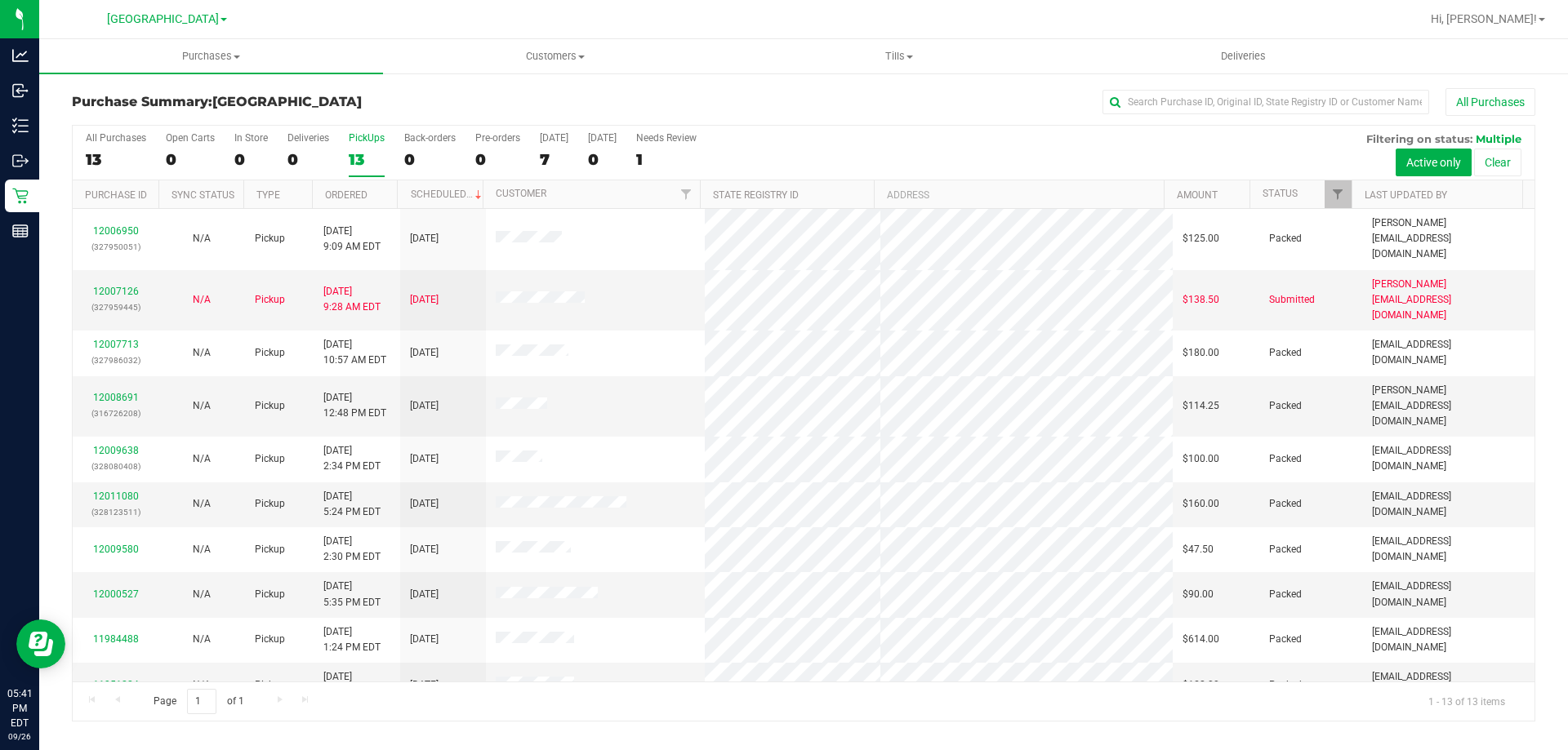
click at [371, 137] on div "PickUps" at bounding box center [366, 137] width 36 height 11
click at [0, 0] on input "PickUps 13" at bounding box center [0, 0] width 0 height 0
click at [369, 158] on div "13" at bounding box center [366, 159] width 36 height 19
click at [0, 0] on input "PickUps 13" at bounding box center [0, 0] width 0 height 0
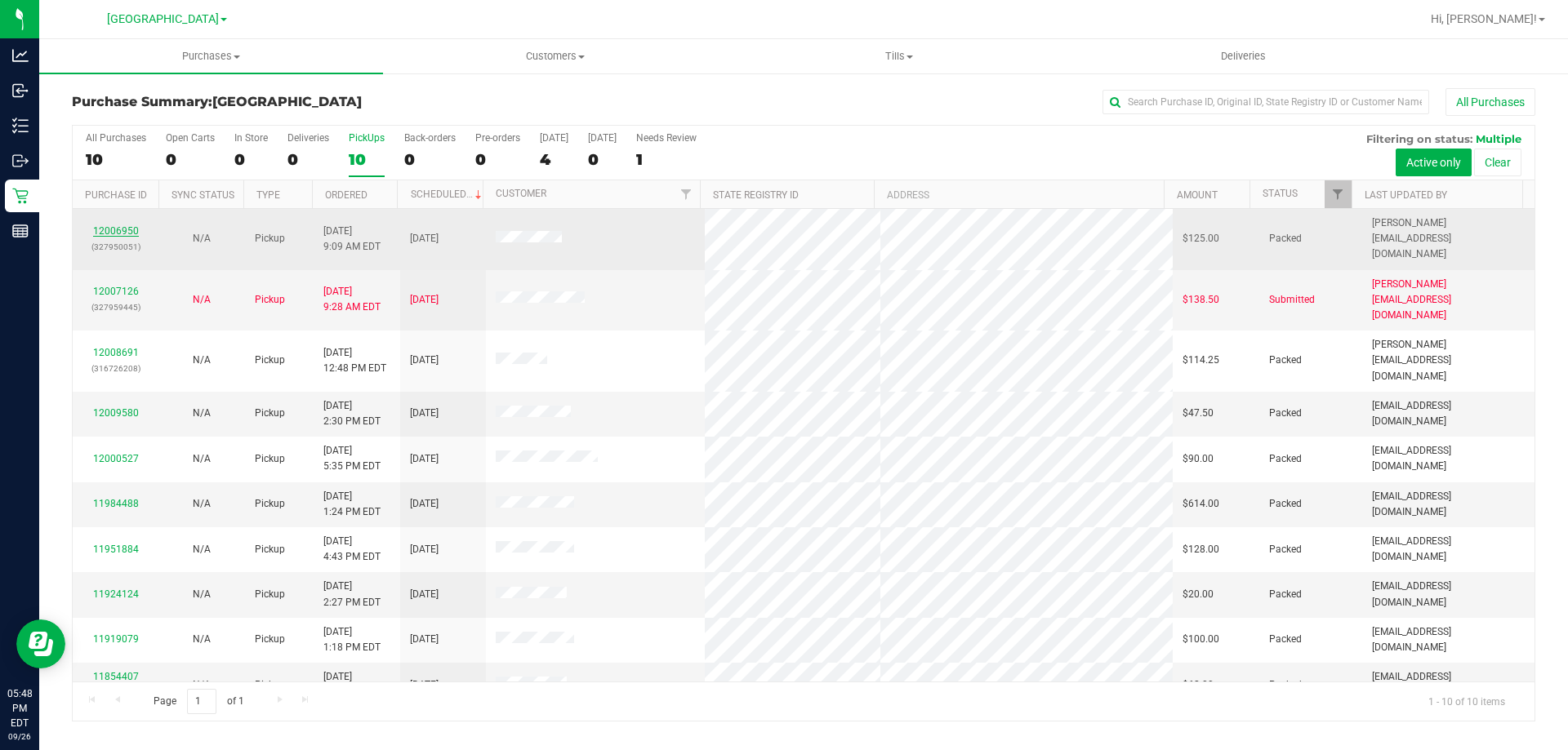
click at [127, 226] on link "12006950" at bounding box center [116, 231] width 46 height 11
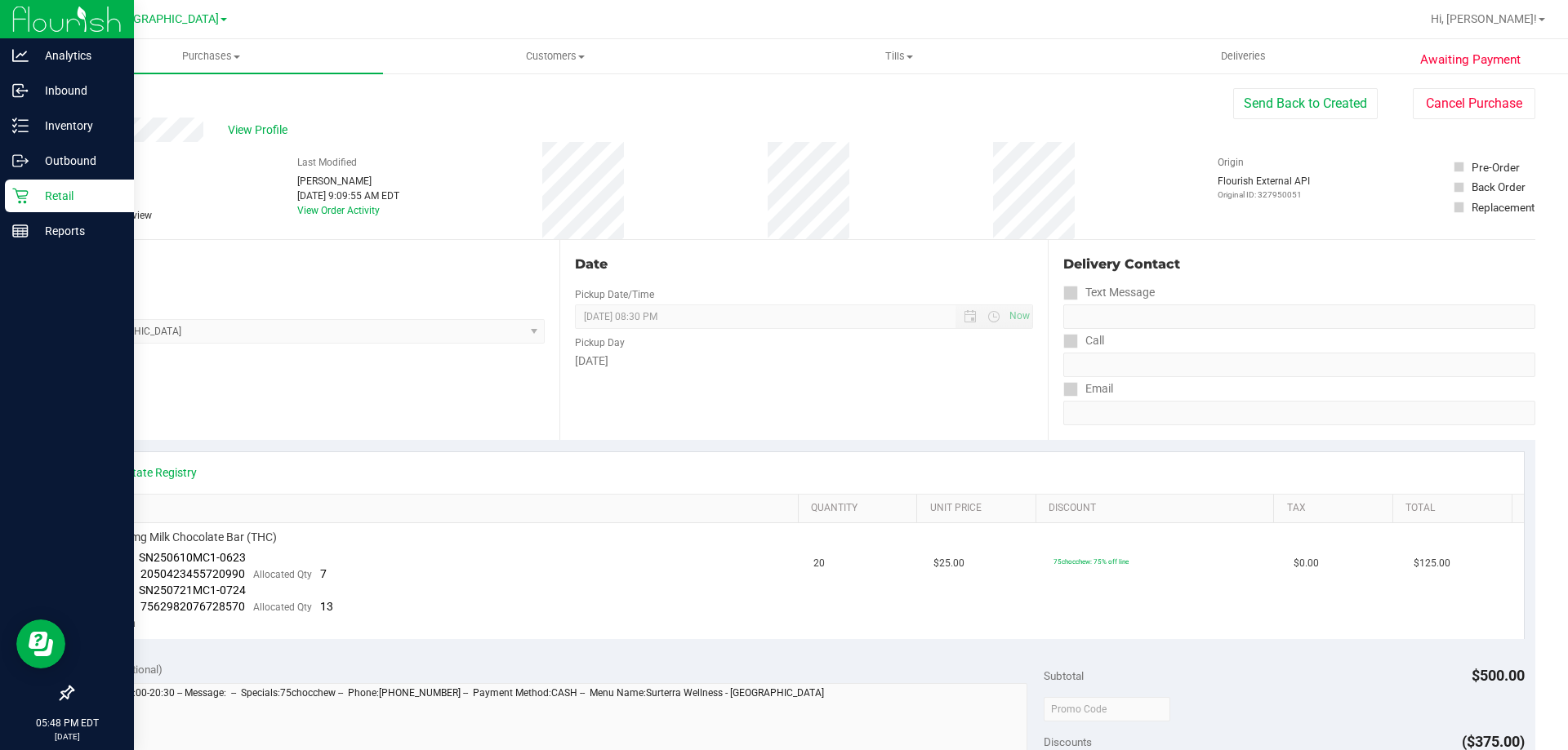
click at [21, 197] on icon at bounding box center [20, 196] width 17 height 17
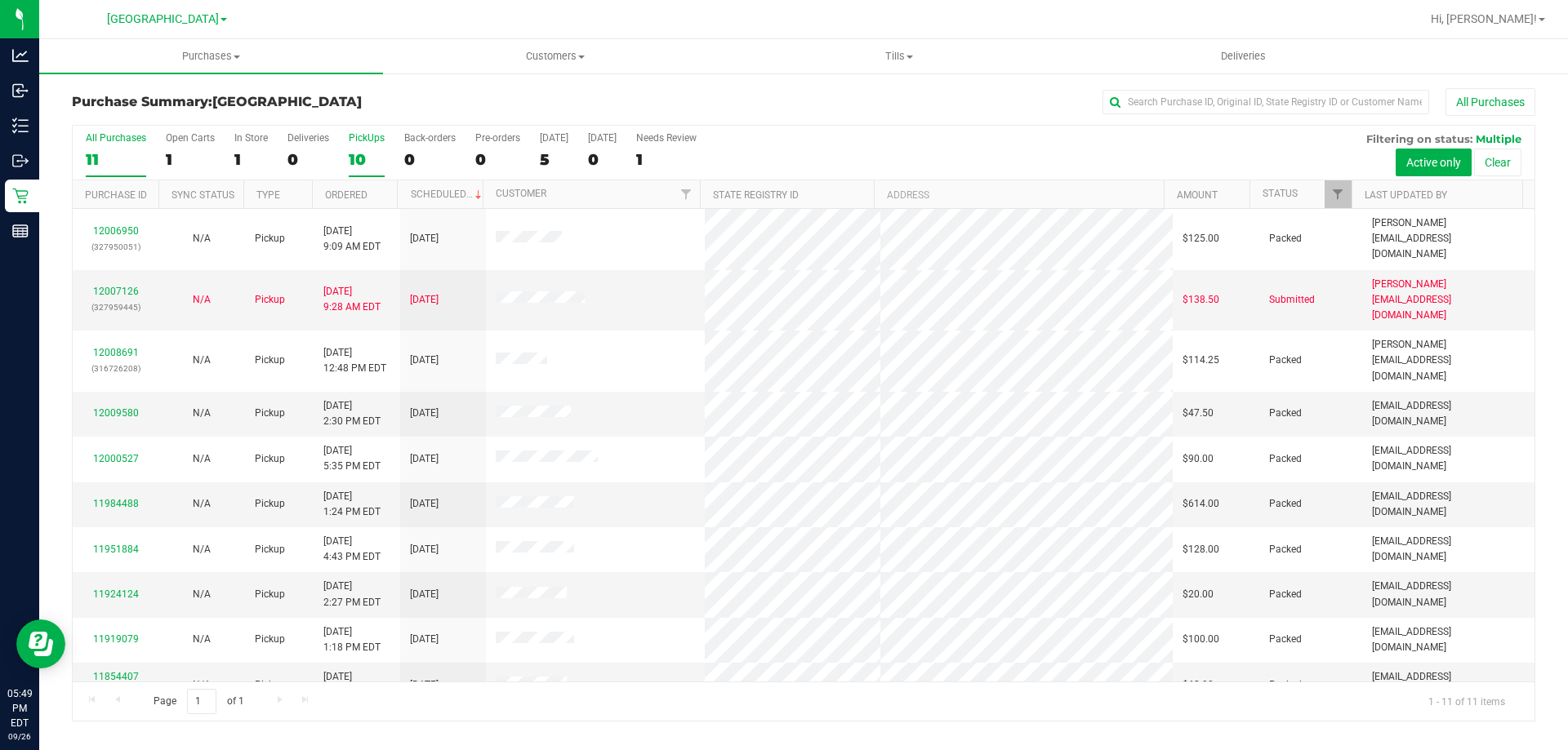
click at [368, 147] on label "PickUps 10" at bounding box center [366, 154] width 36 height 45
click at [0, 0] on input "PickUps 10" at bounding box center [0, 0] width 0 height 0
click at [359, 152] on div "10" at bounding box center [366, 159] width 36 height 19
click at [0, 0] on input "PickUps 10" at bounding box center [0, 0] width 0 height 0
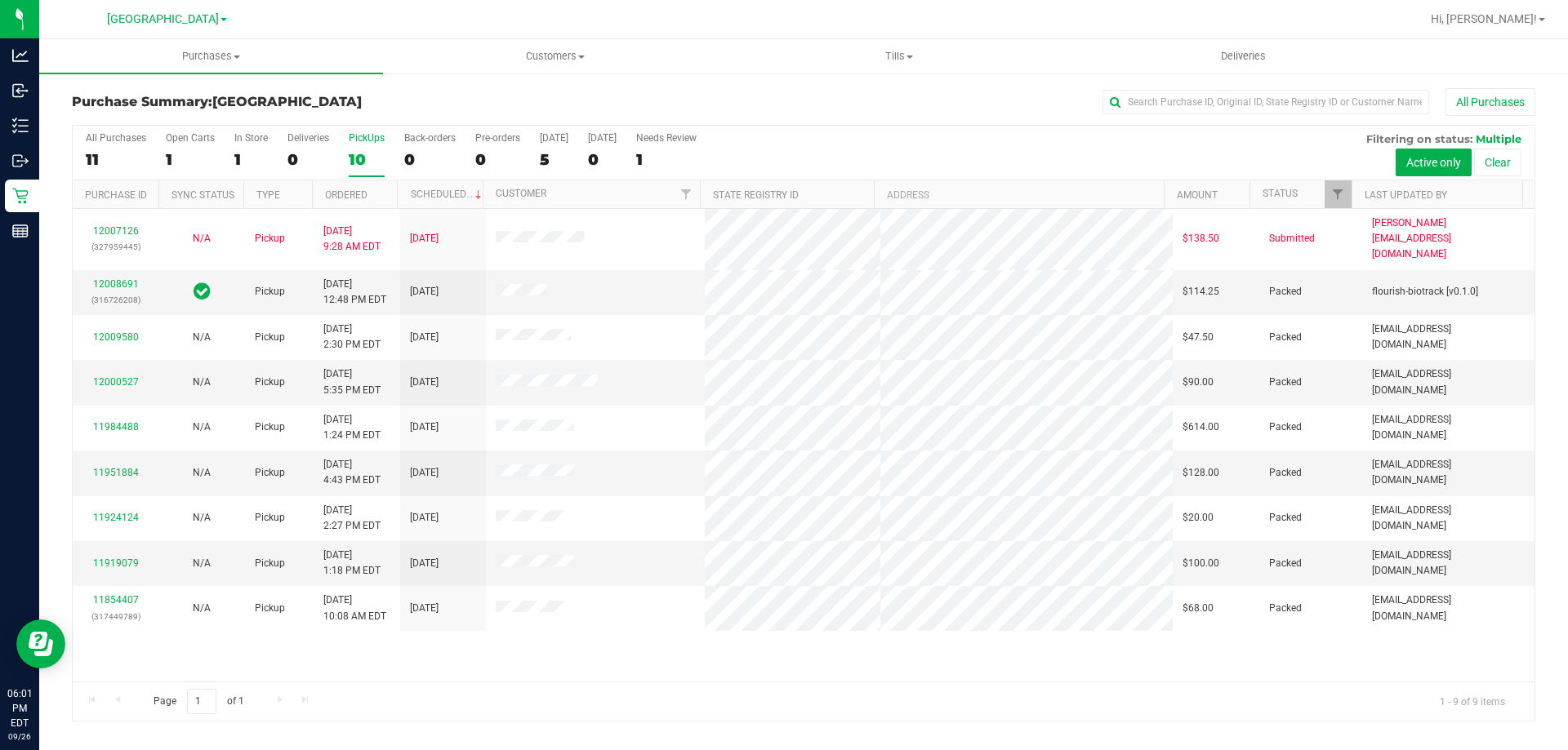
click at [368, 151] on div "10" at bounding box center [366, 159] width 36 height 19
click at [0, 0] on input "PickUps 10" at bounding box center [0, 0] width 0 height 0
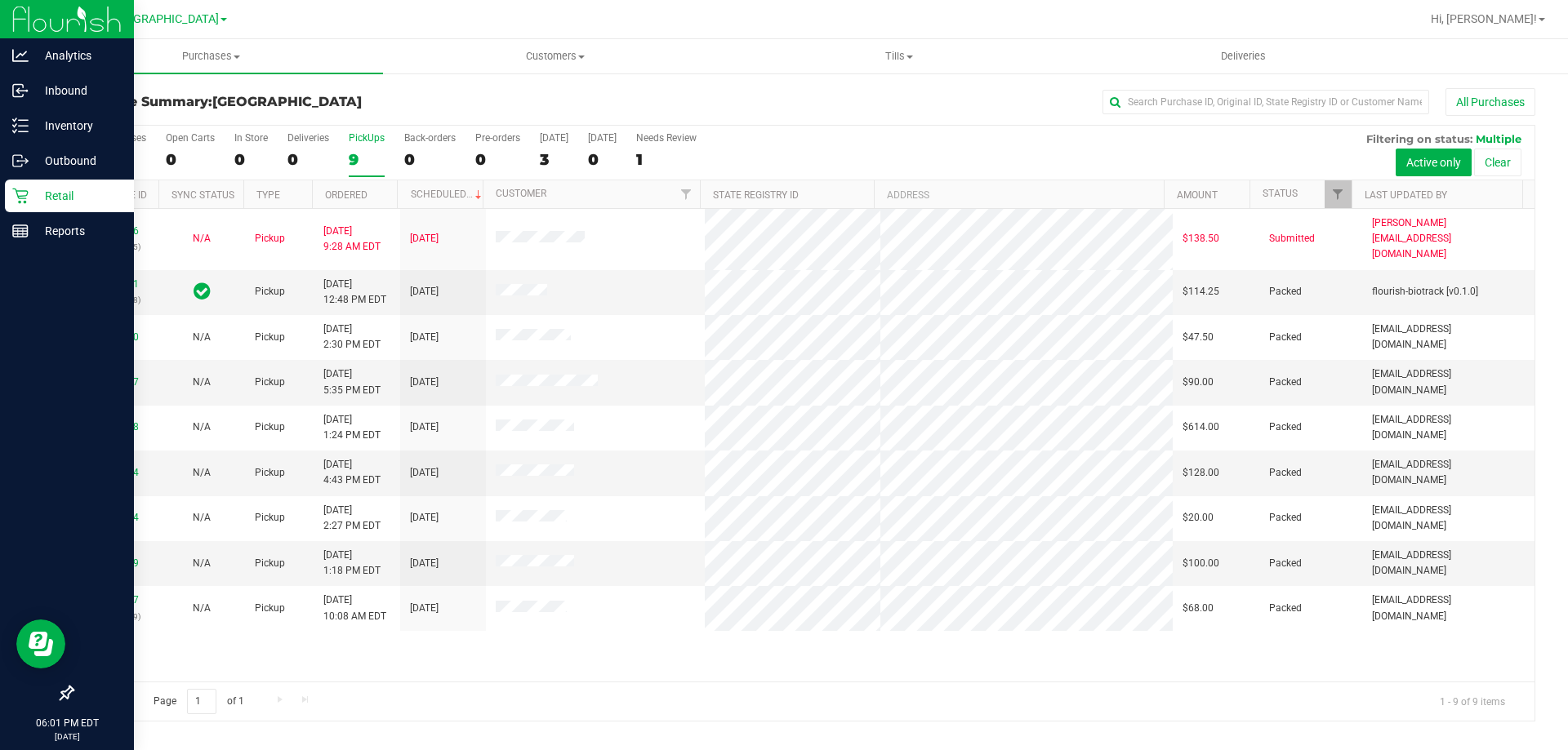
click at [15, 197] on icon at bounding box center [20, 196] width 17 height 17
click at [57, 123] on p "Inventory" at bounding box center [77, 125] width 98 height 19
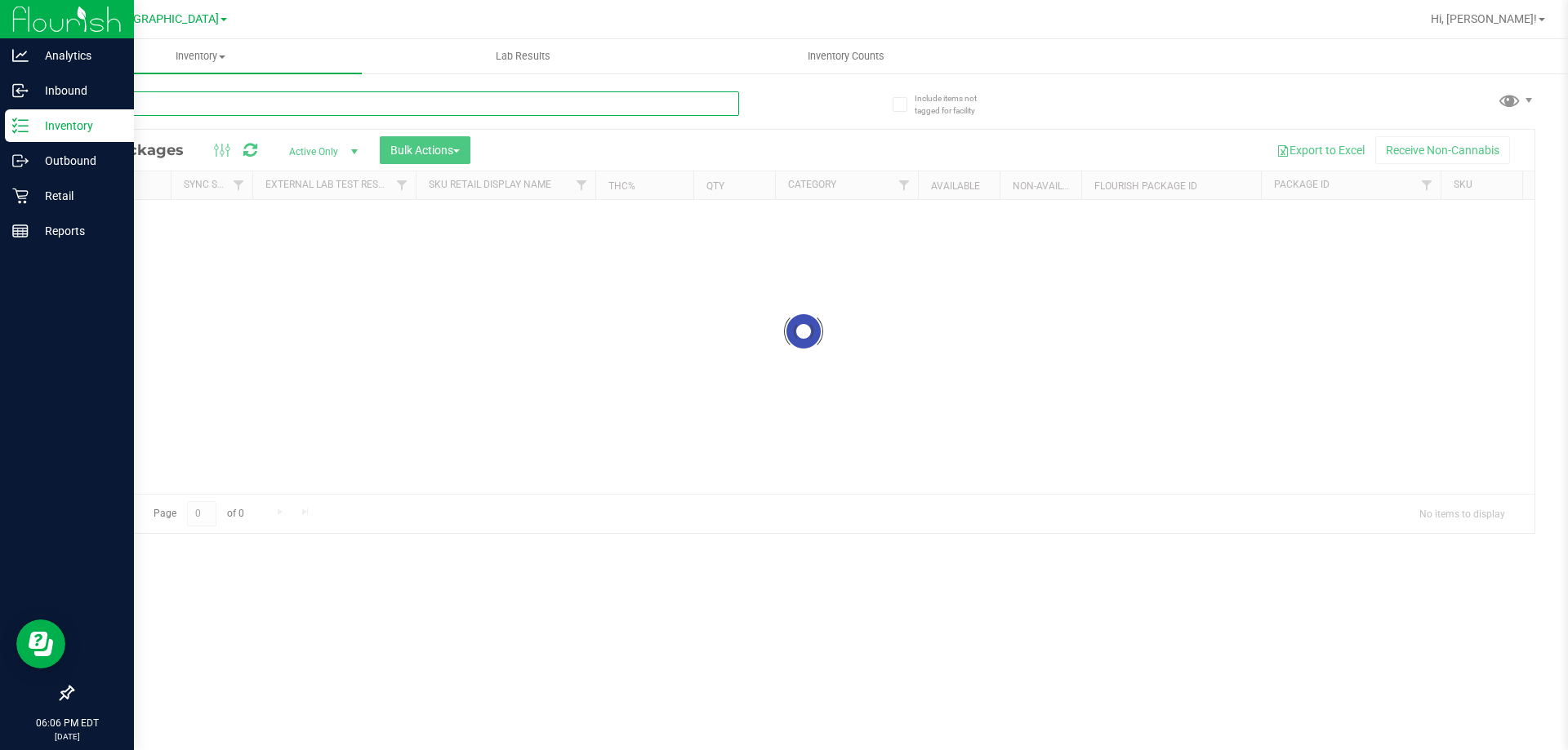
click at [183, 106] on input "text" at bounding box center [405, 104] width 668 height 25
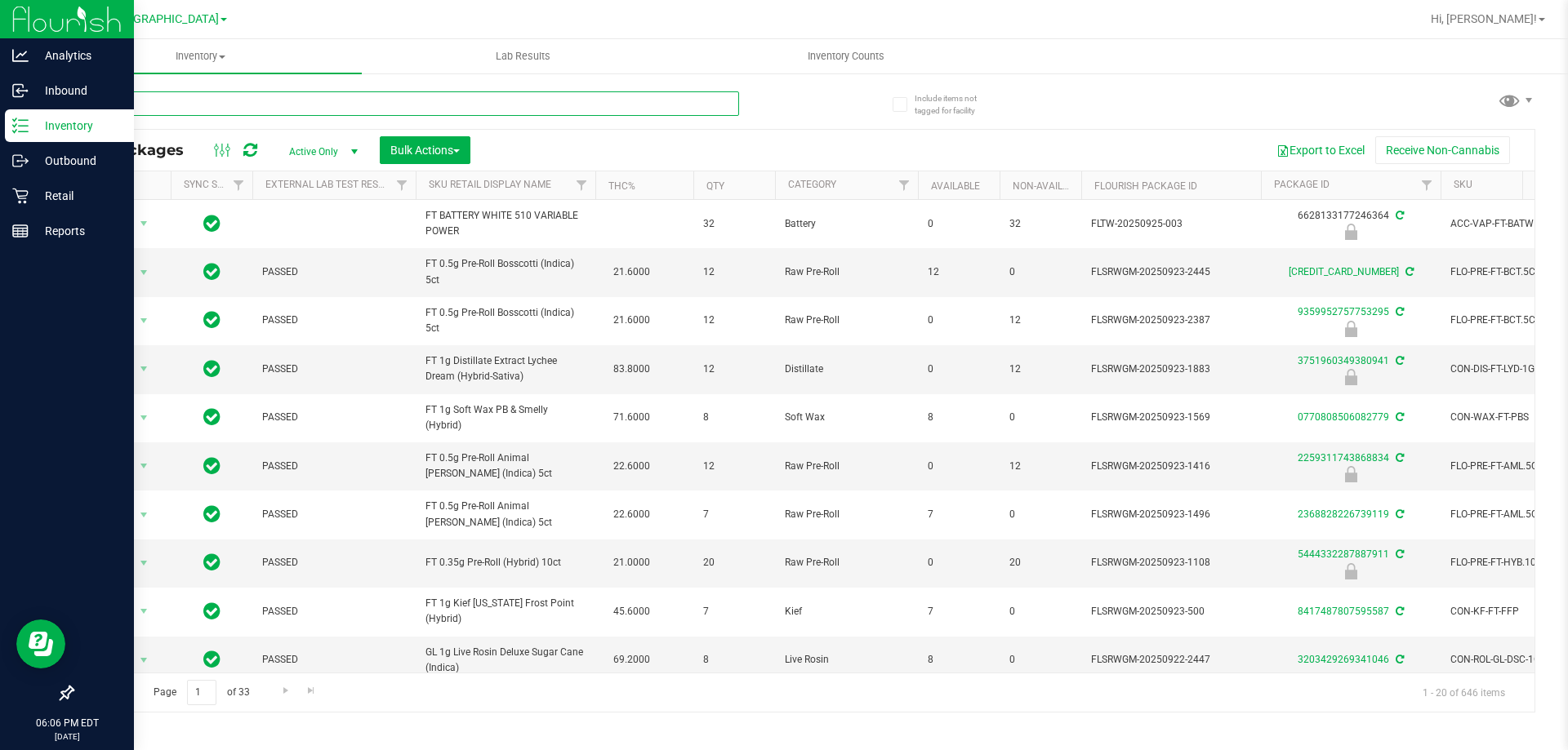
drag, startPoint x: 183, startPoint y: 106, endPoint x: 105, endPoint y: 100, distance: 78.2
click at [105, 100] on input "text" at bounding box center [405, 104] width 668 height 25
paste input "VBS - ROLLING PAPERS - VIBES - RICE BLUE - 1.25IN"
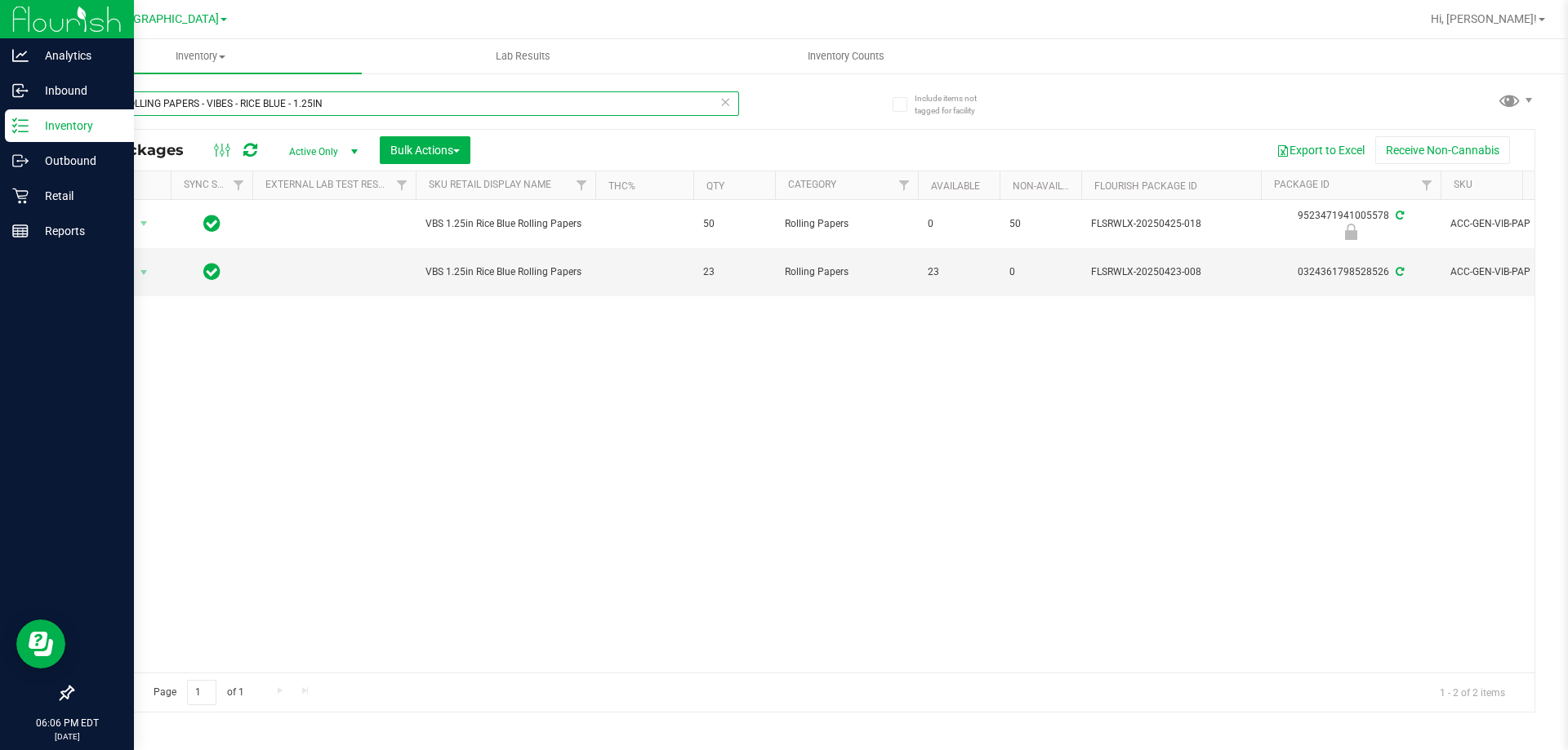
drag, startPoint x: 333, startPoint y: 110, endPoint x: 74, endPoint y: 102, distance: 259.1
click at [74, 102] on input "VBS - ROLLING PAPERS - VIBES - RICE BLUE - 1.25IN" at bounding box center [405, 104] width 668 height 25
paste input "CONES"
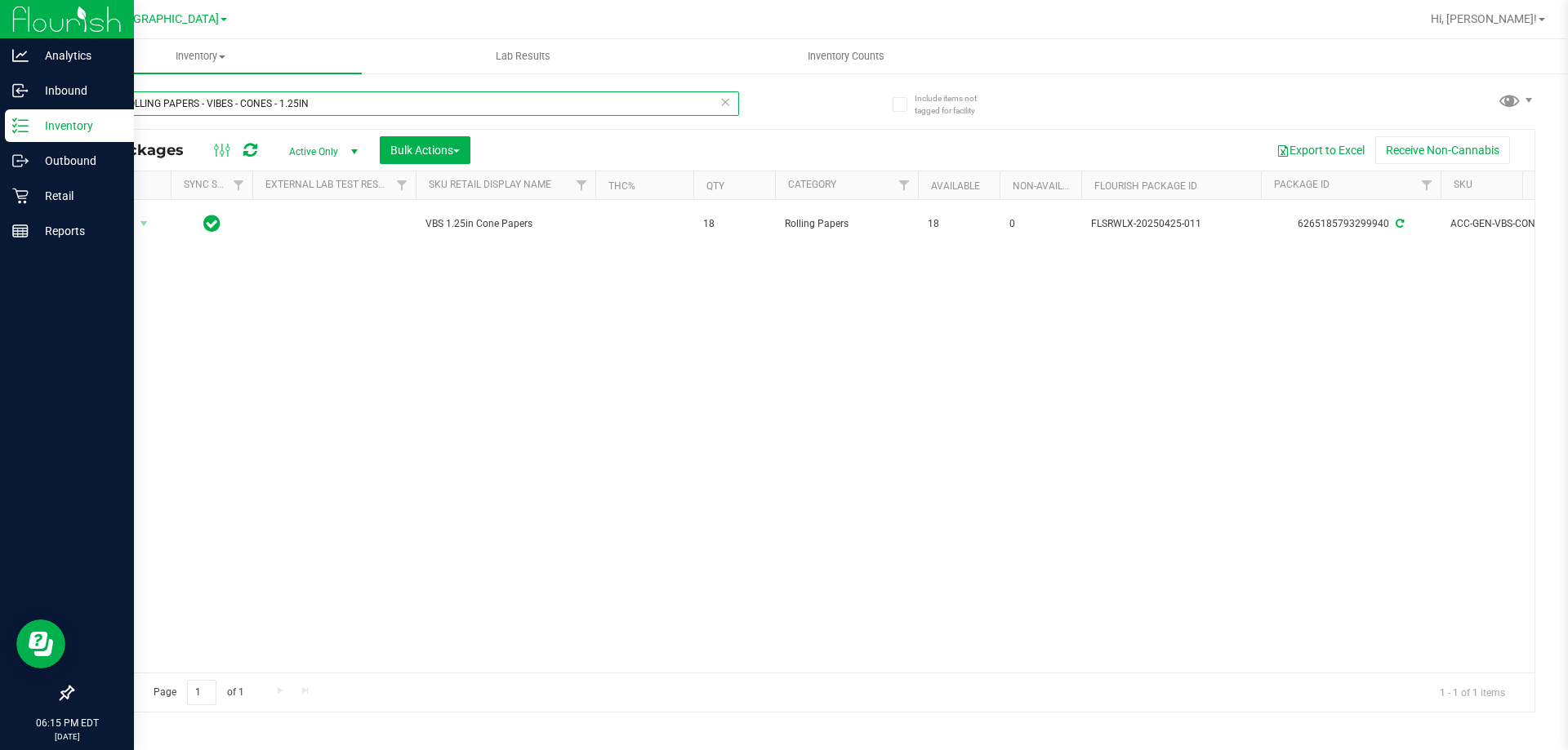
drag, startPoint x: 310, startPoint y: 109, endPoint x: 114, endPoint y: 113, distance: 196.0
click at [86, 128] on div "VBS - ROLLING PAPERS - VIBES - CONES - 1.25IN All Packages Active Only Active O…" at bounding box center [803, 394] width 1463 height 636
paste input "SW - LIGHTER - BIC - MAXI - BLACK"
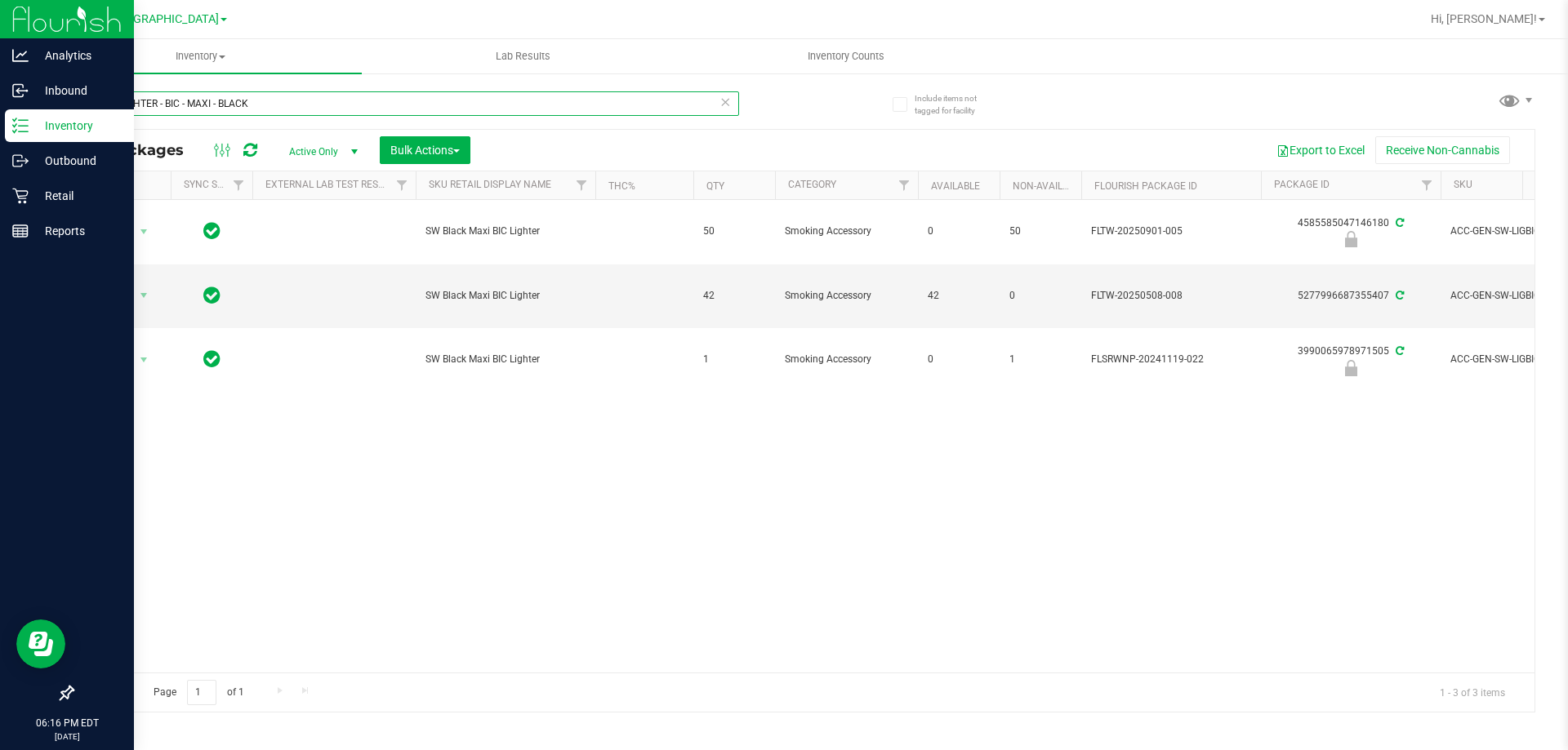
drag, startPoint x: 264, startPoint y: 102, endPoint x: 97, endPoint y: 108, distance: 167.1
click at [97, 108] on input "SW - LIGHTER - BIC - MAXI - BLACK" at bounding box center [405, 104] width 668 height 25
paste input "RW - CONE PAPERS - RAW - CLASSIC - 1.25IN"
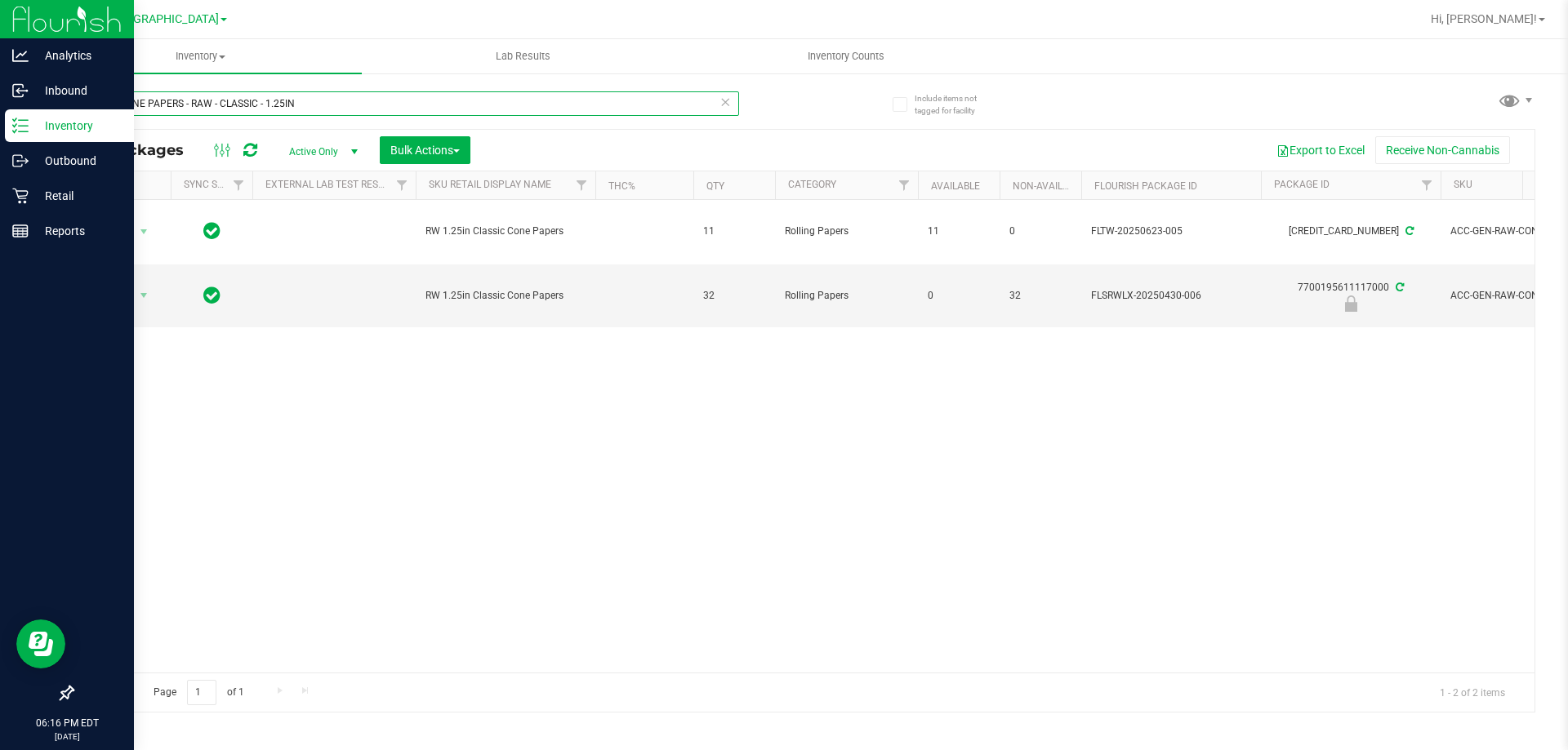
drag, startPoint x: 301, startPoint y: 98, endPoint x: 99, endPoint y: 106, distance: 202.2
click at [99, 106] on input "RW - CONE PAPERS - RAW - CLASSIC - 1.25IN" at bounding box center [405, 104] width 668 height 25
paste input "AW - ROLLING PAPER - RAW - CLASSIC - 1.25""
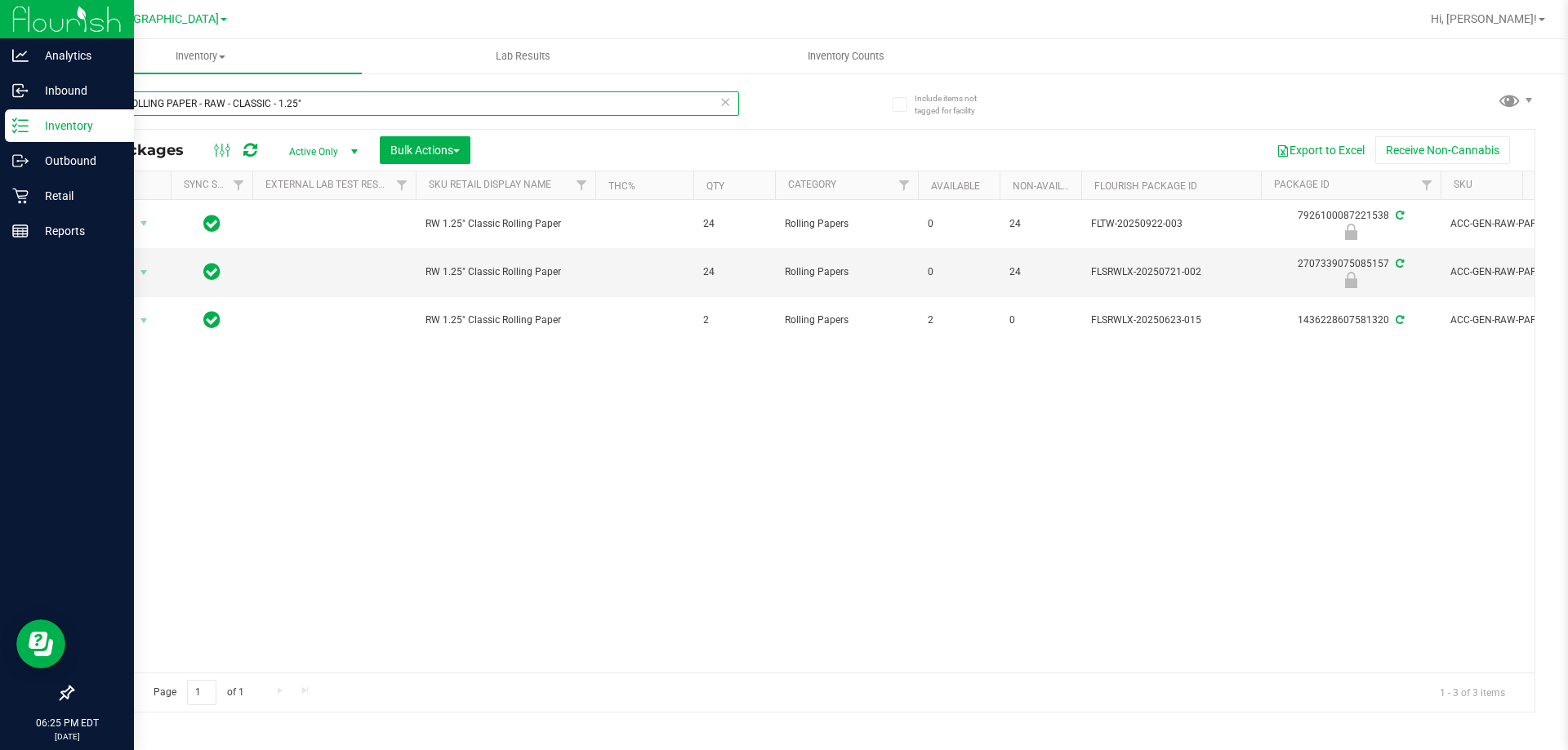
drag, startPoint x: 306, startPoint y: 106, endPoint x: 91, endPoint y: 105, distance: 215.0
click at [91, 105] on input "RAW - ROLLING PAPER - RAW - CLASSIC - 1.25"" at bounding box center [405, 104] width 668 height 25
paste input "GRV - BOWL - GRAV - STANDARD SPOON - 4IN - SMOKE"
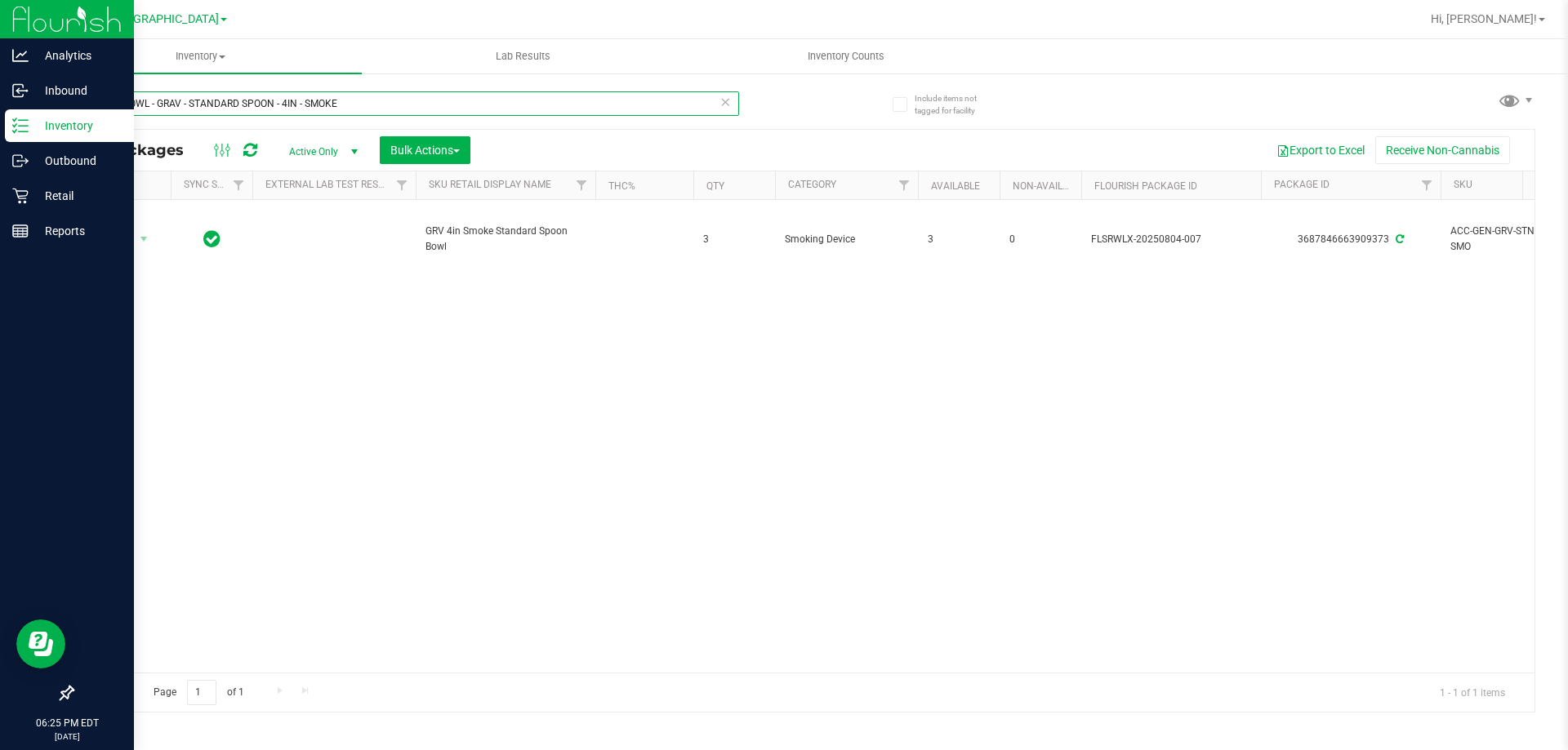
drag, startPoint x: 341, startPoint y: 104, endPoint x: 93, endPoint y: 107, distance: 248.0
click at [93, 107] on input "GRV - BOWL - GRAV - STANDARD SPOON - 4IN - SMOKE" at bounding box center [405, 104] width 668 height 25
paste input "BLU"
drag, startPoint x: 337, startPoint y: 100, endPoint x: 84, endPoint y: 106, distance: 253.1
click at [84, 106] on input "GRV - BOWL - GRAV - STANDARD SPOON - 4IN - BLUE" at bounding box center [405, 104] width 668 height 25
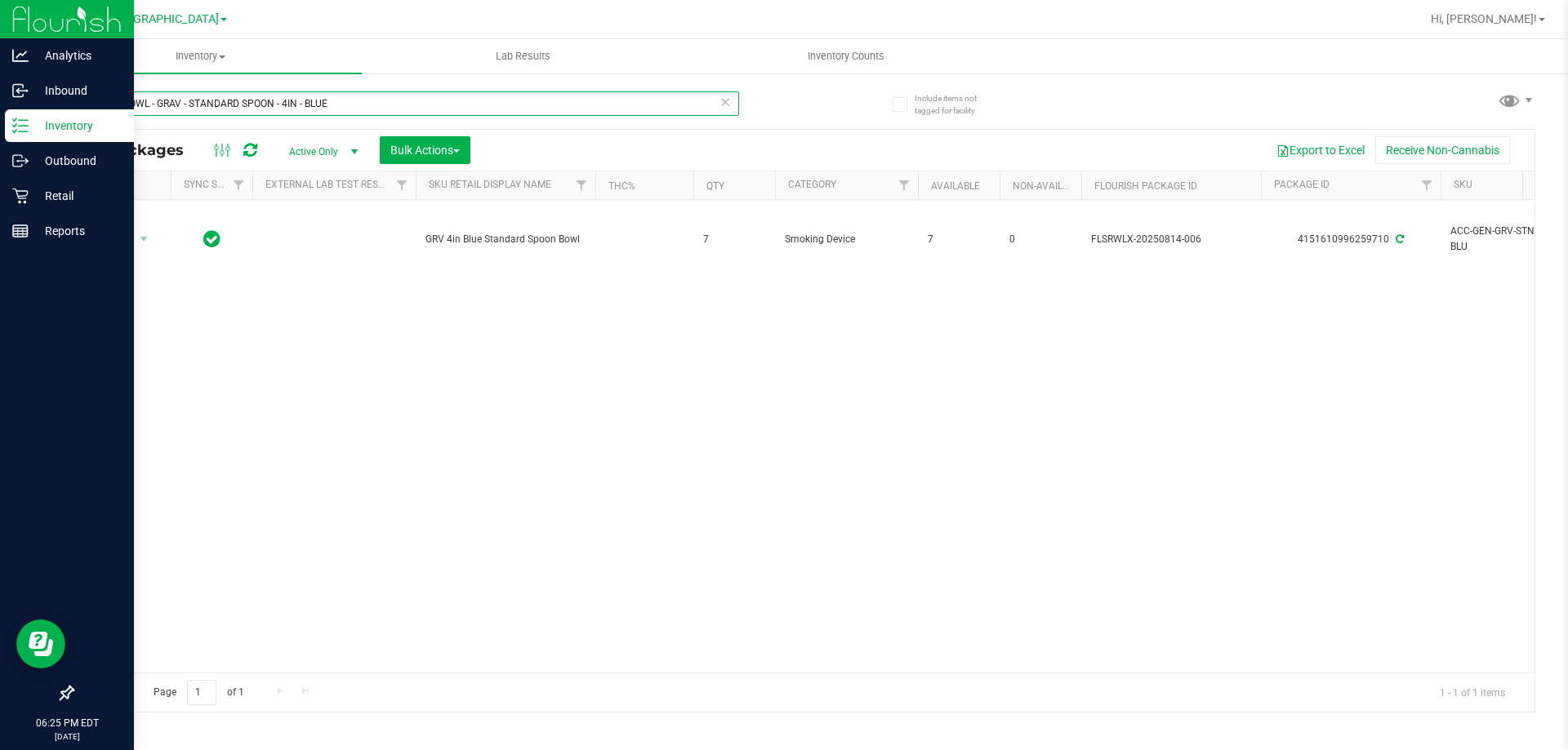
paste input "OCTO-TASTER - 16MM - BLACK"
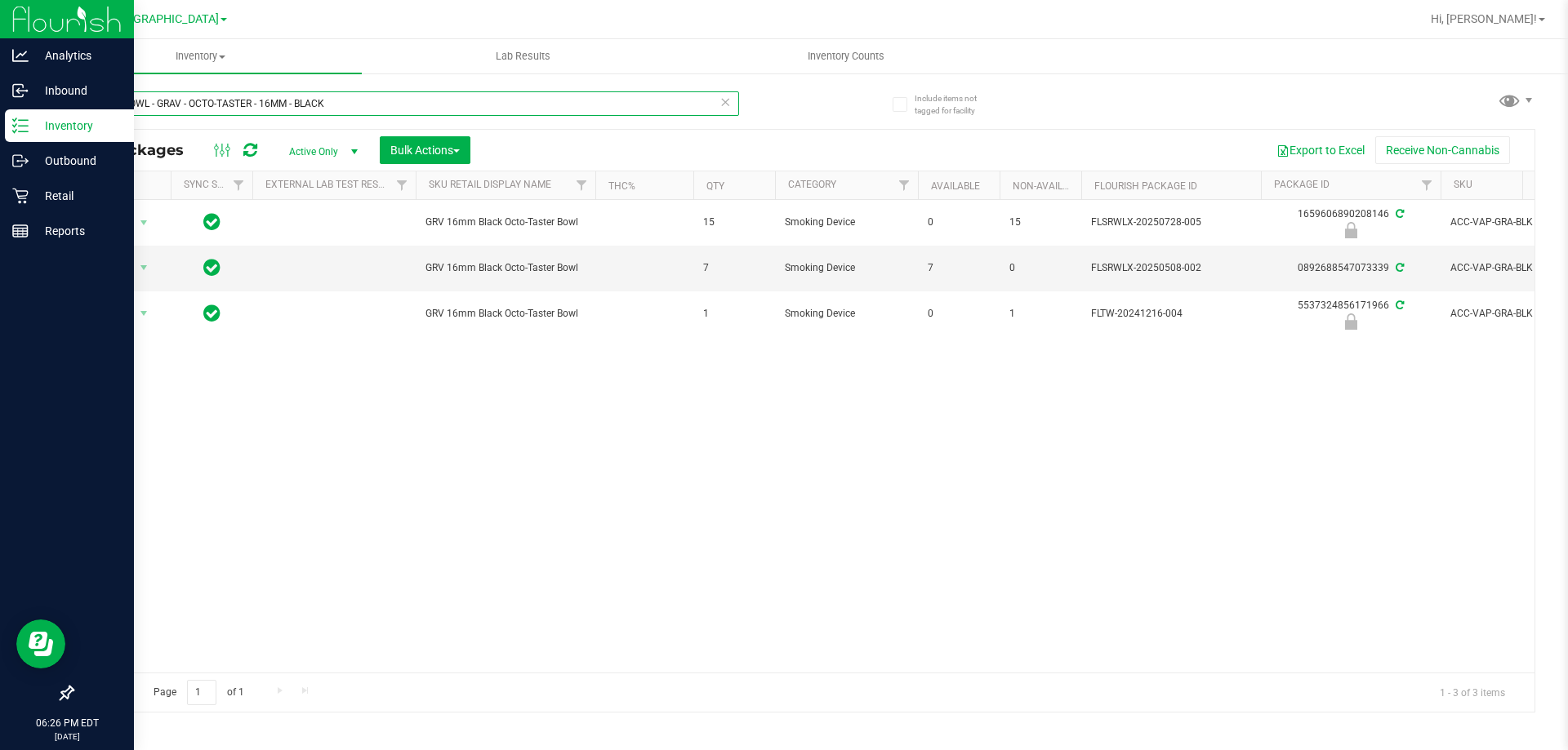
drag, startPoint x: 358, startPoint y: 105, endPoint x: 71, endPoint y: 105, distance: 287.0
click at [71, 105] on div "Include items not tagged for facility GRV - BOWL - GRAV - OCTO-TASTER - 16MM - …" at bounding box center [803, 320] width 1528 height 498
paste input "FT BATTERY WHITE 510 VARIABLE POWER"
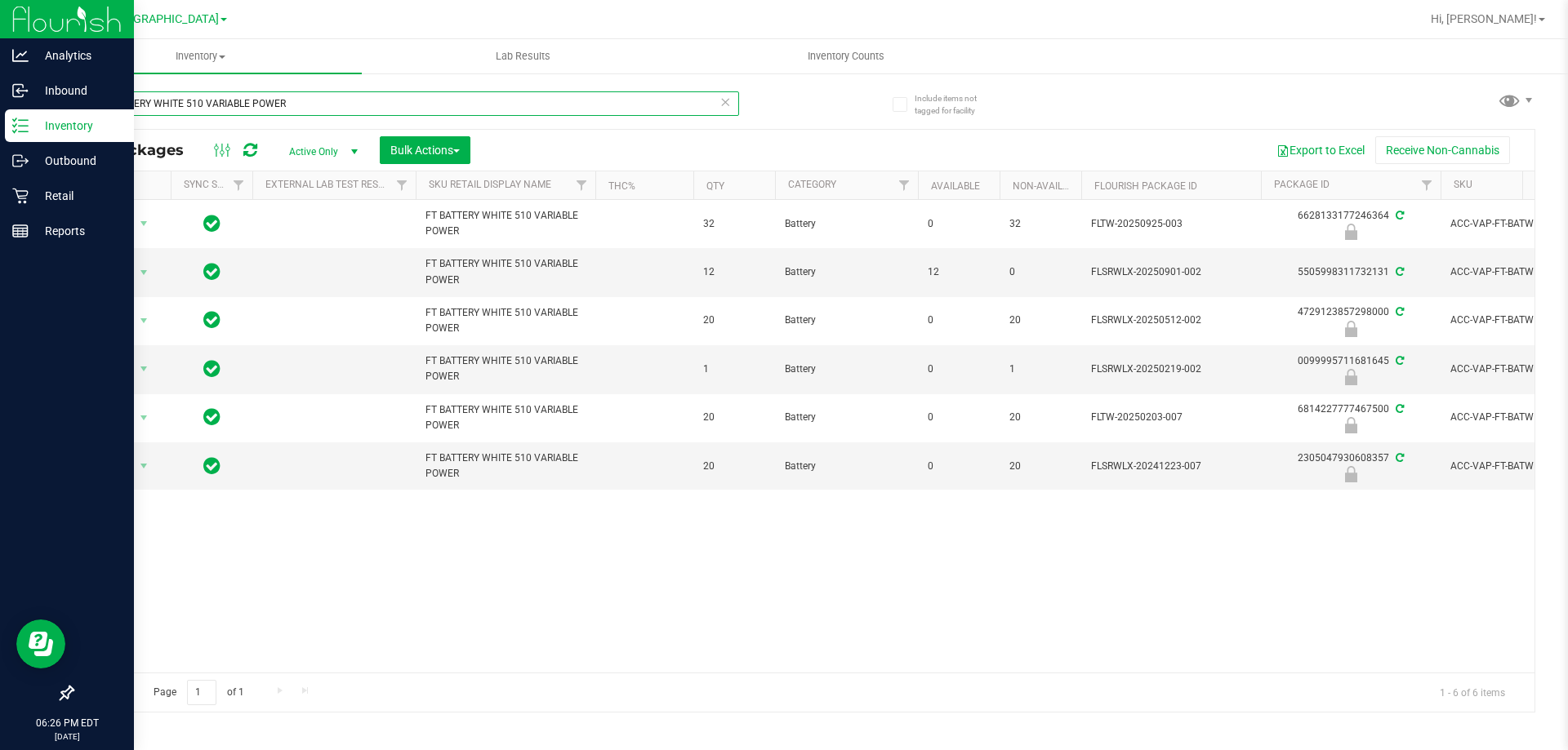
type input "FT BATTERY WHITE 510 VARIABLE POWER"
click at [27, 205] on div "Retail" at bounding box center [70, 196] width 129 height 33
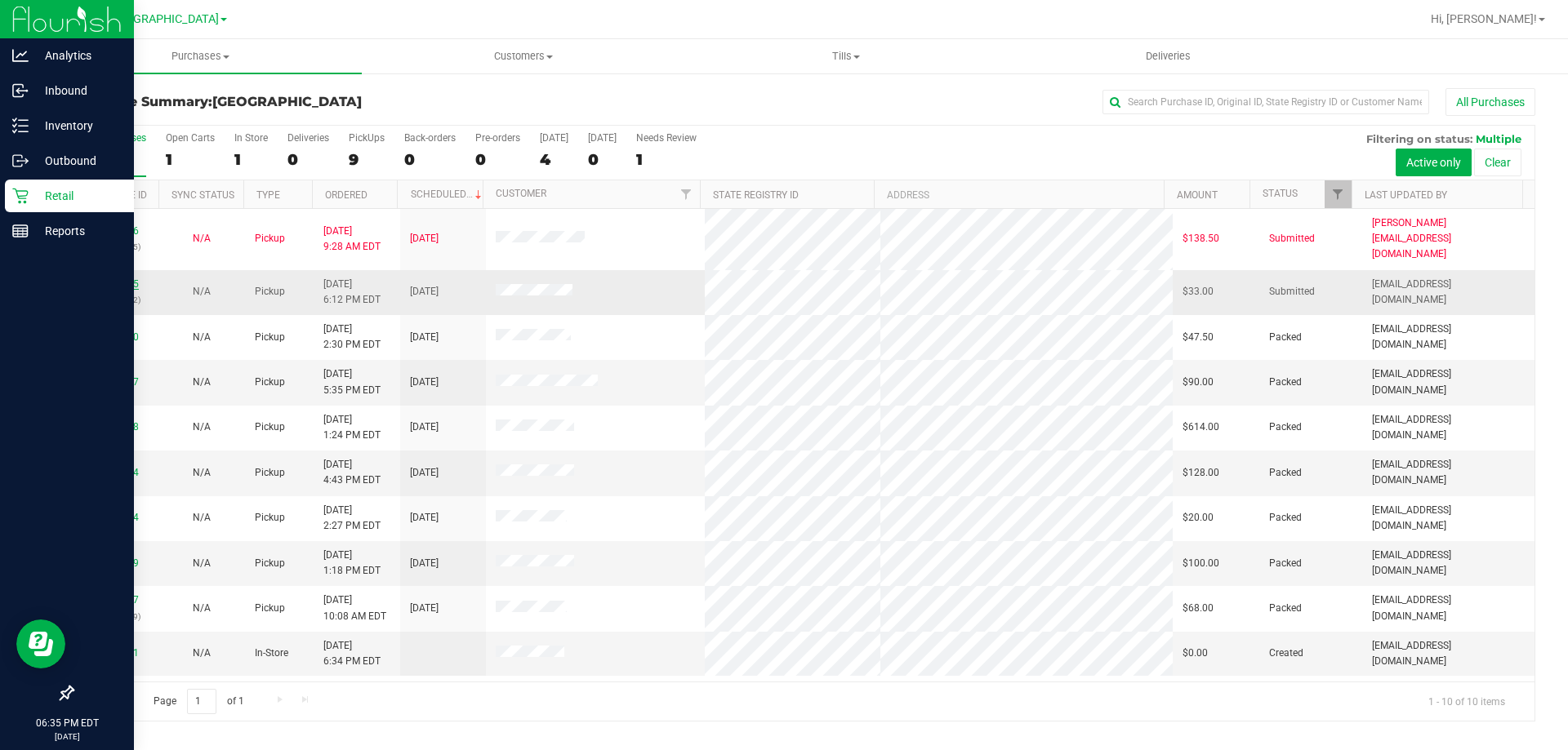
click at [136, 278] on link "12011475" at bounding box center [116, 284] width 46 height 11
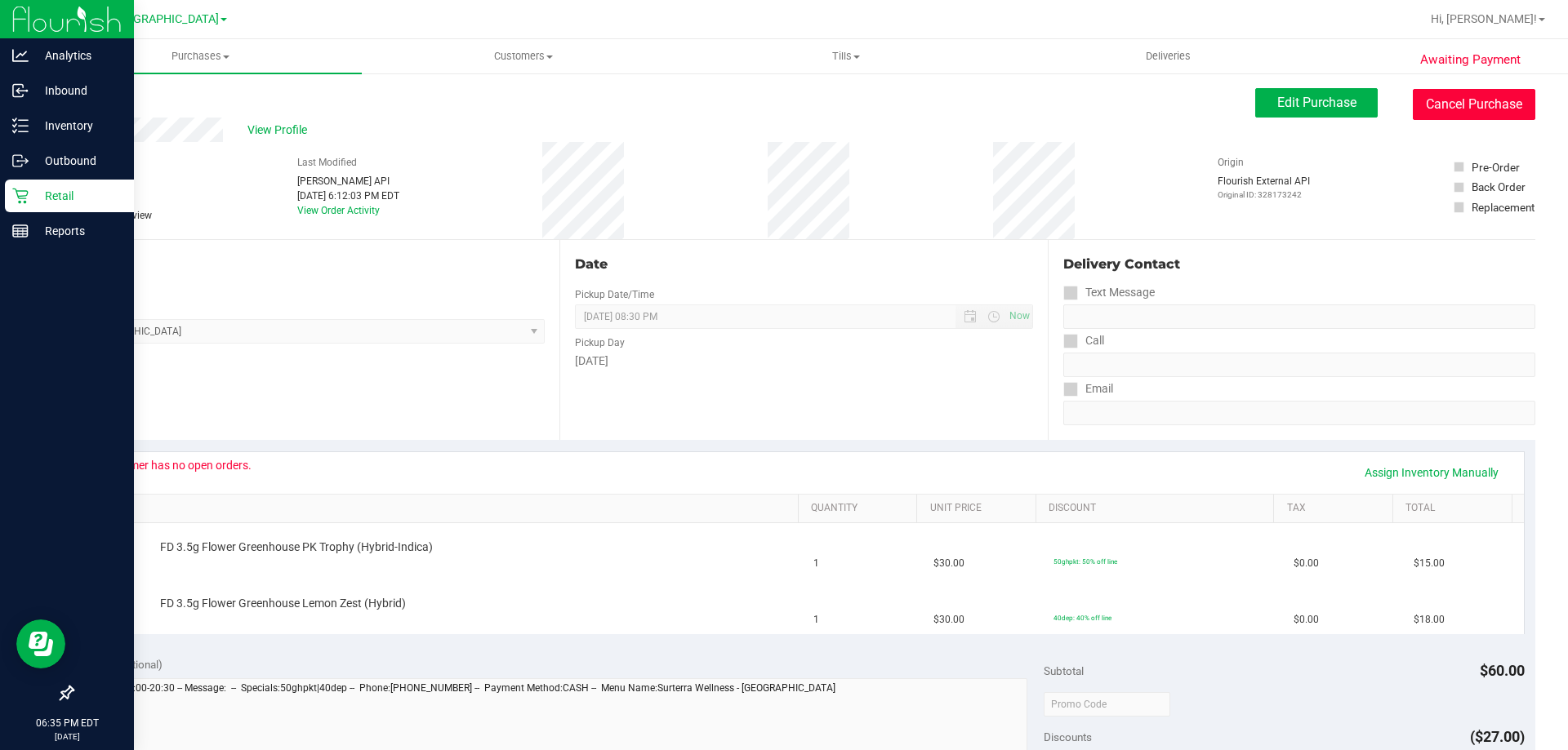
click at [1474, 105] on button "Cancel Purchase" at bounding box center [1474, 104] width 123 height 31
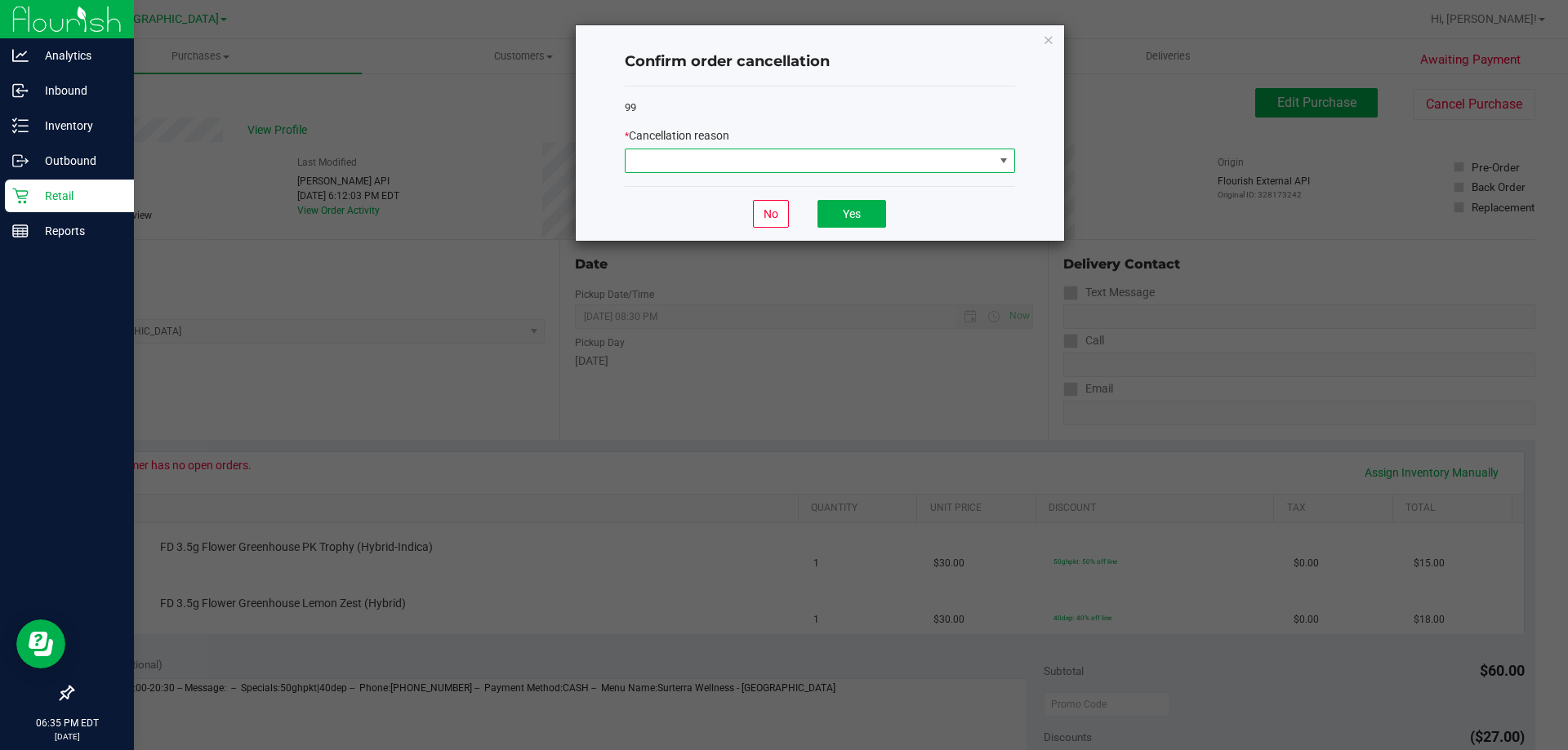
click at [999, 160] on span at bounding box center [1004, 160] width 13 height 13
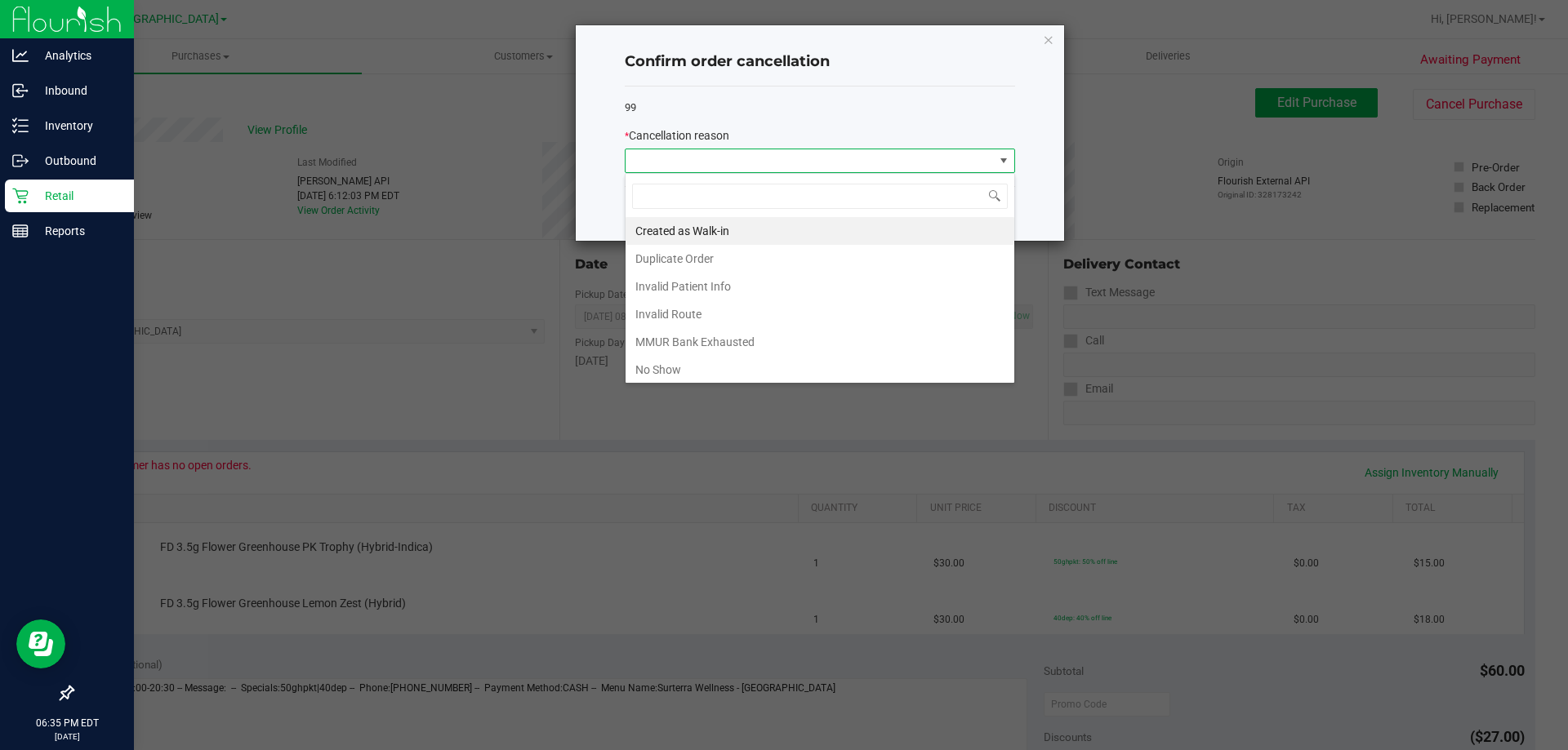
scroll to position [25, 391]
click at [723, 341] on li "MMUR Bank Exhausted" at bounding box center [819, 341] width 389 height 27
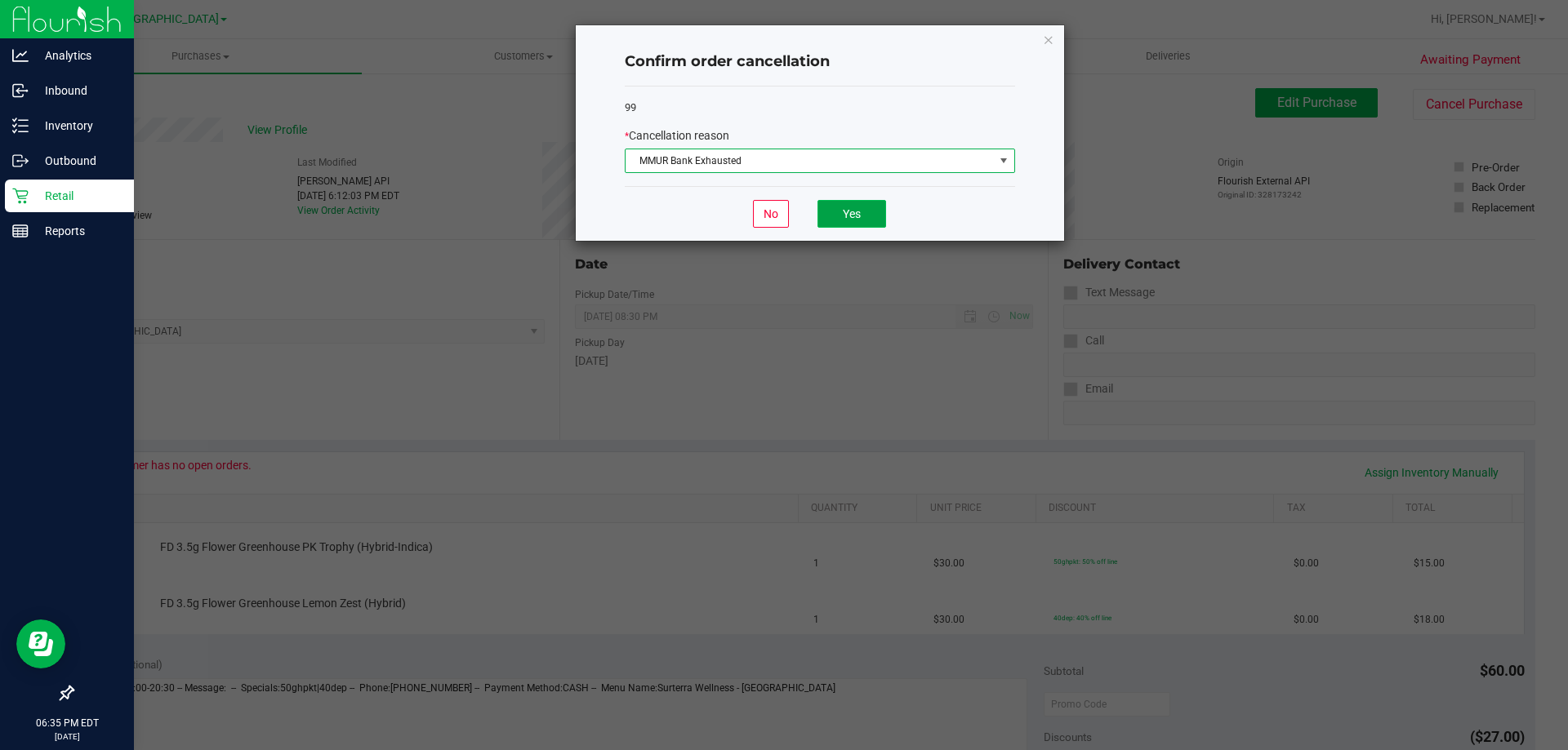
click at [852, 215] on button "Yes" at bounding box center [852, 213] width 69 height 27
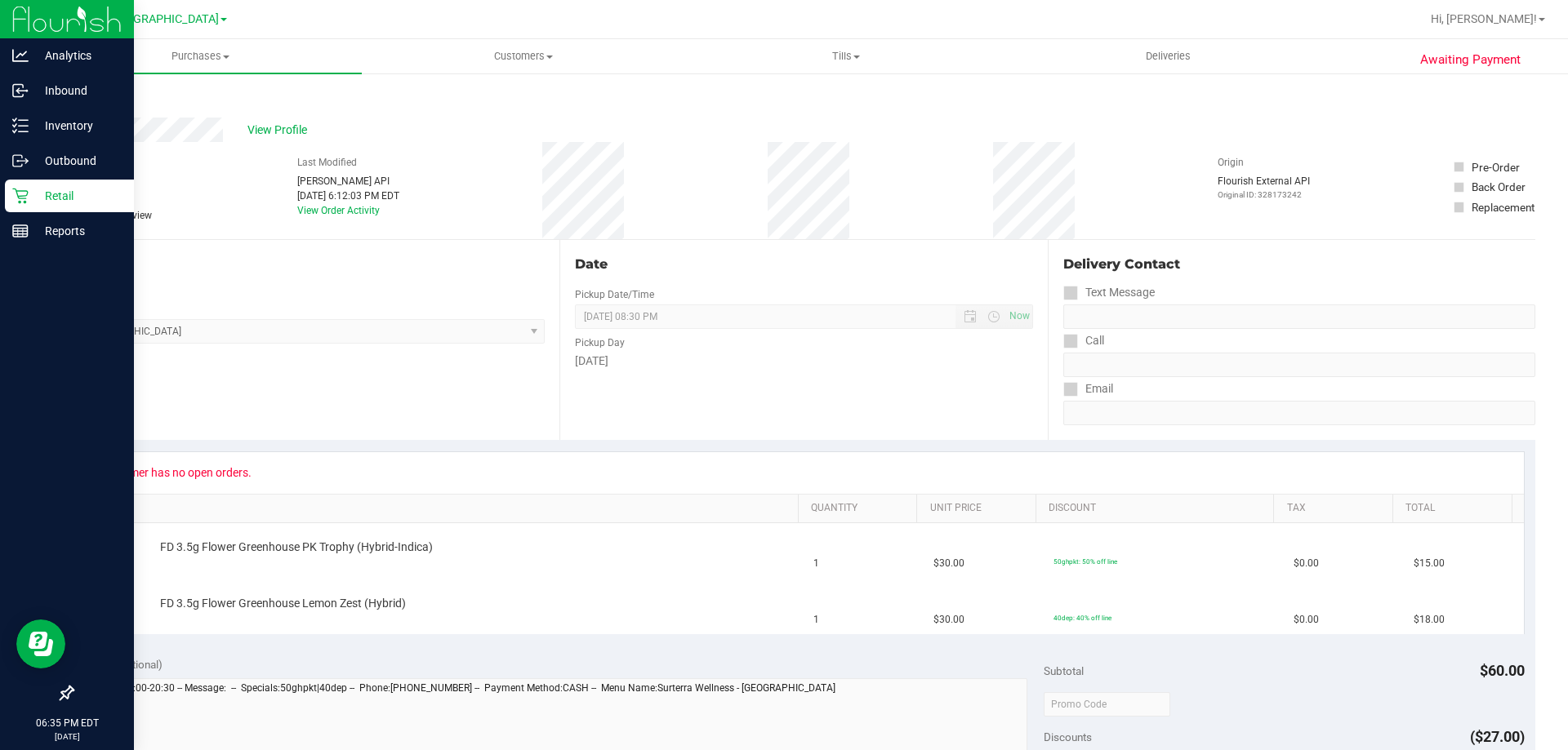
click at [27, 208] on div "Retail" at bounding box center [70, 196] width 129 height 33
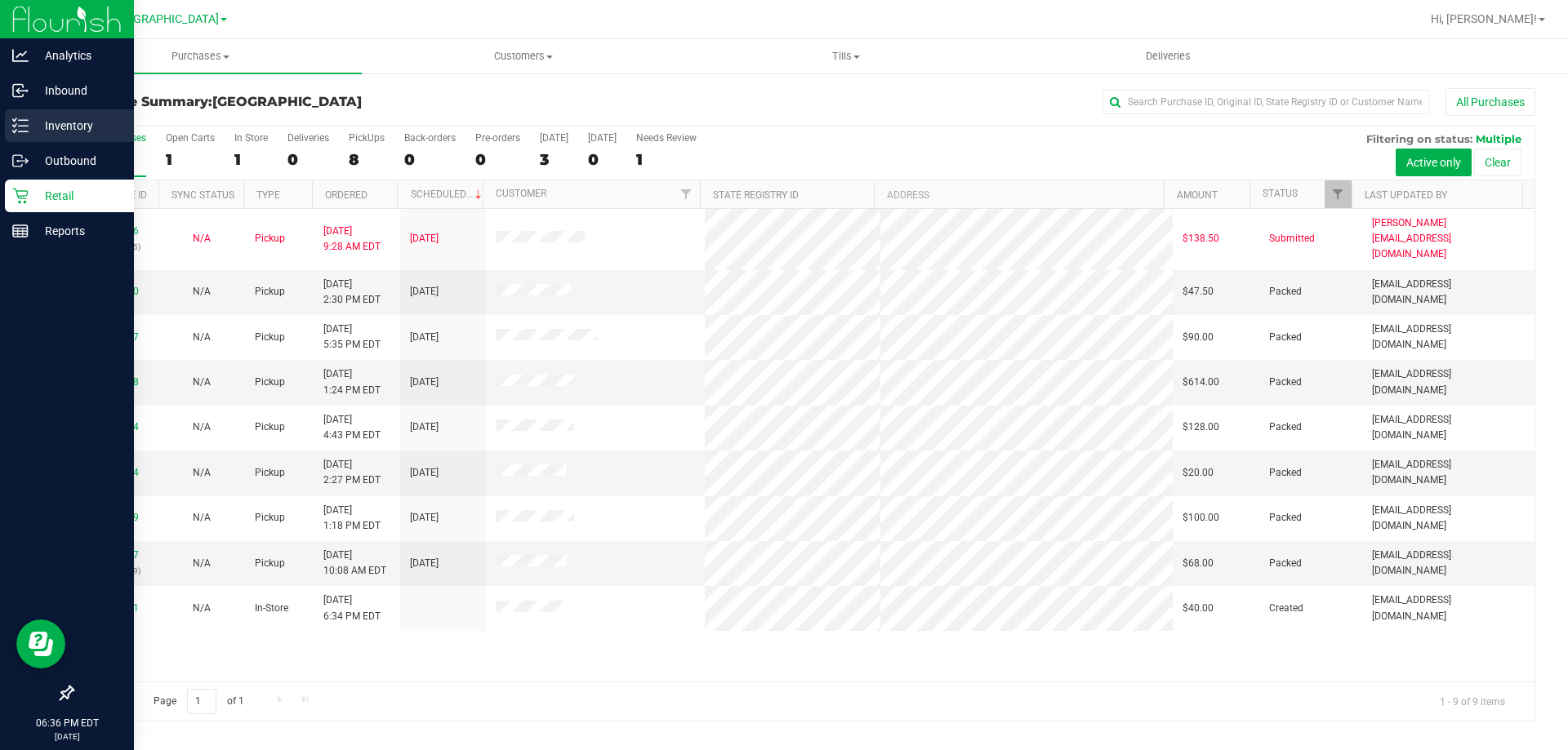
click at [29, 121] on p "Inventory" at bounding box center [77, 125] width 98 height 19
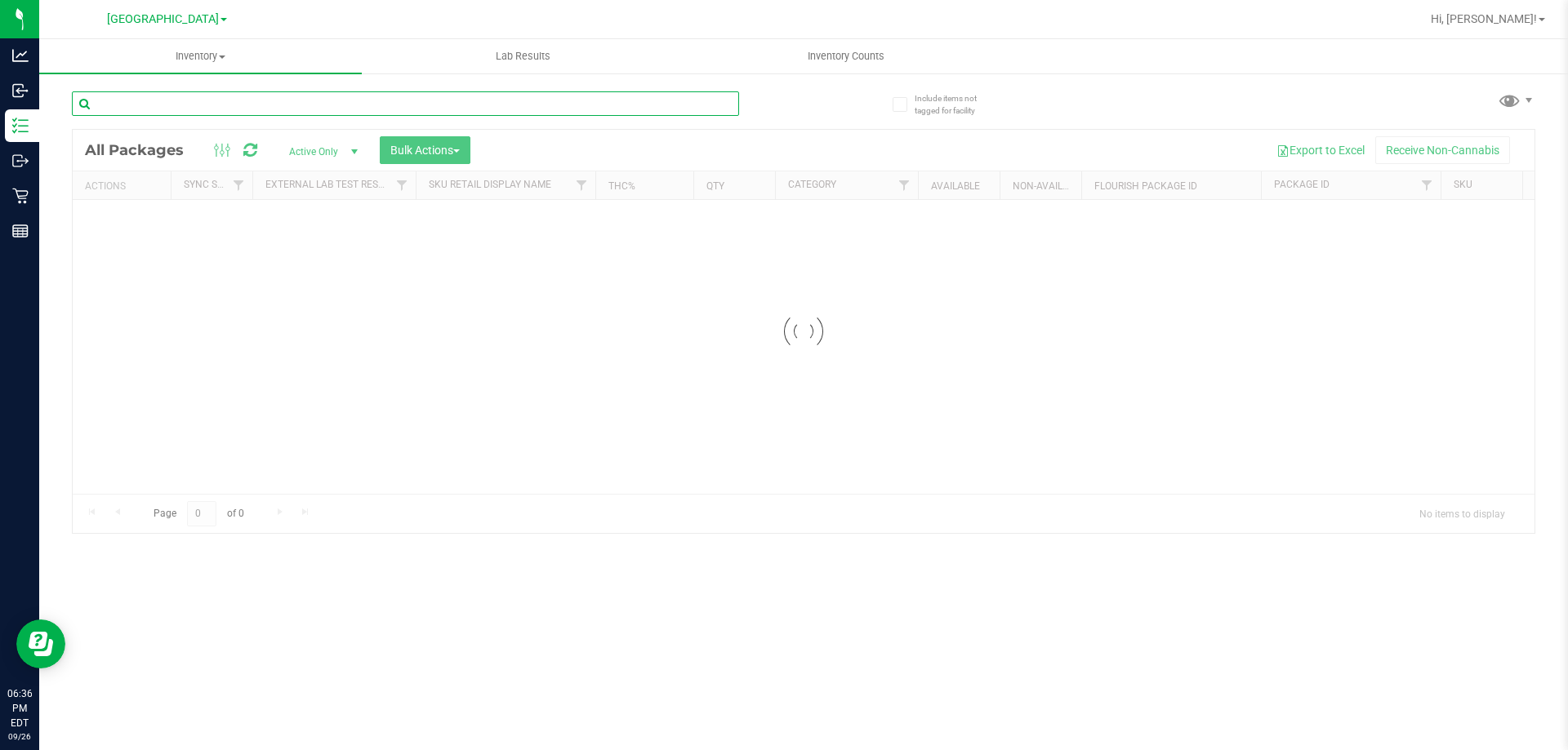
click at [146, 104] on input "text" at bounding box center [405, 104] width 668 height 25
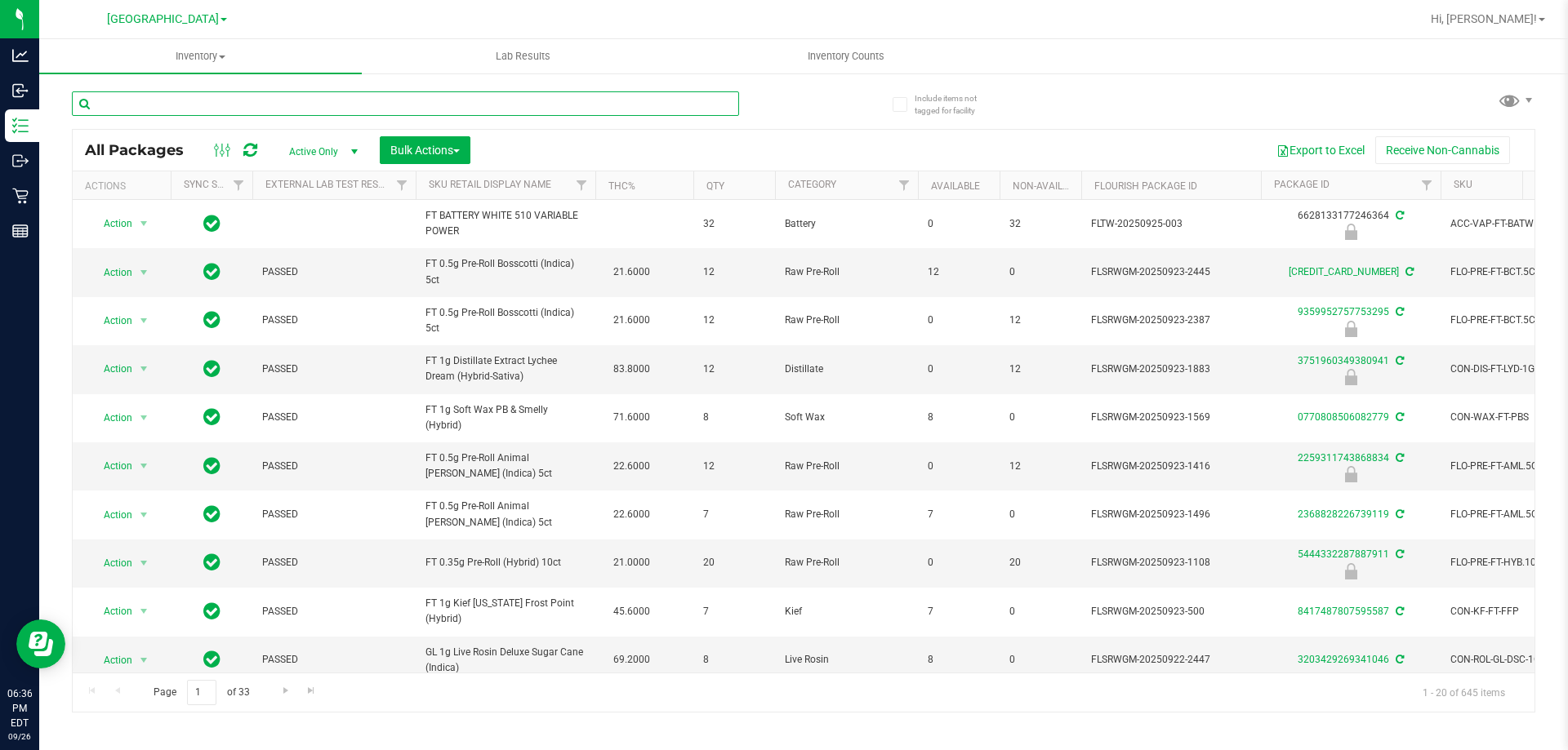
drag, startPoint x: 146, startPoint y: 104, endPoint x: 122, endPoint y: 108, distance: 24.3
click at [122, 108] on input "text" at bounding box center [405, 104] width 668 height 25
paste input "FT - VAPE CART DISTILLATE - 1G - NYD - HYS"
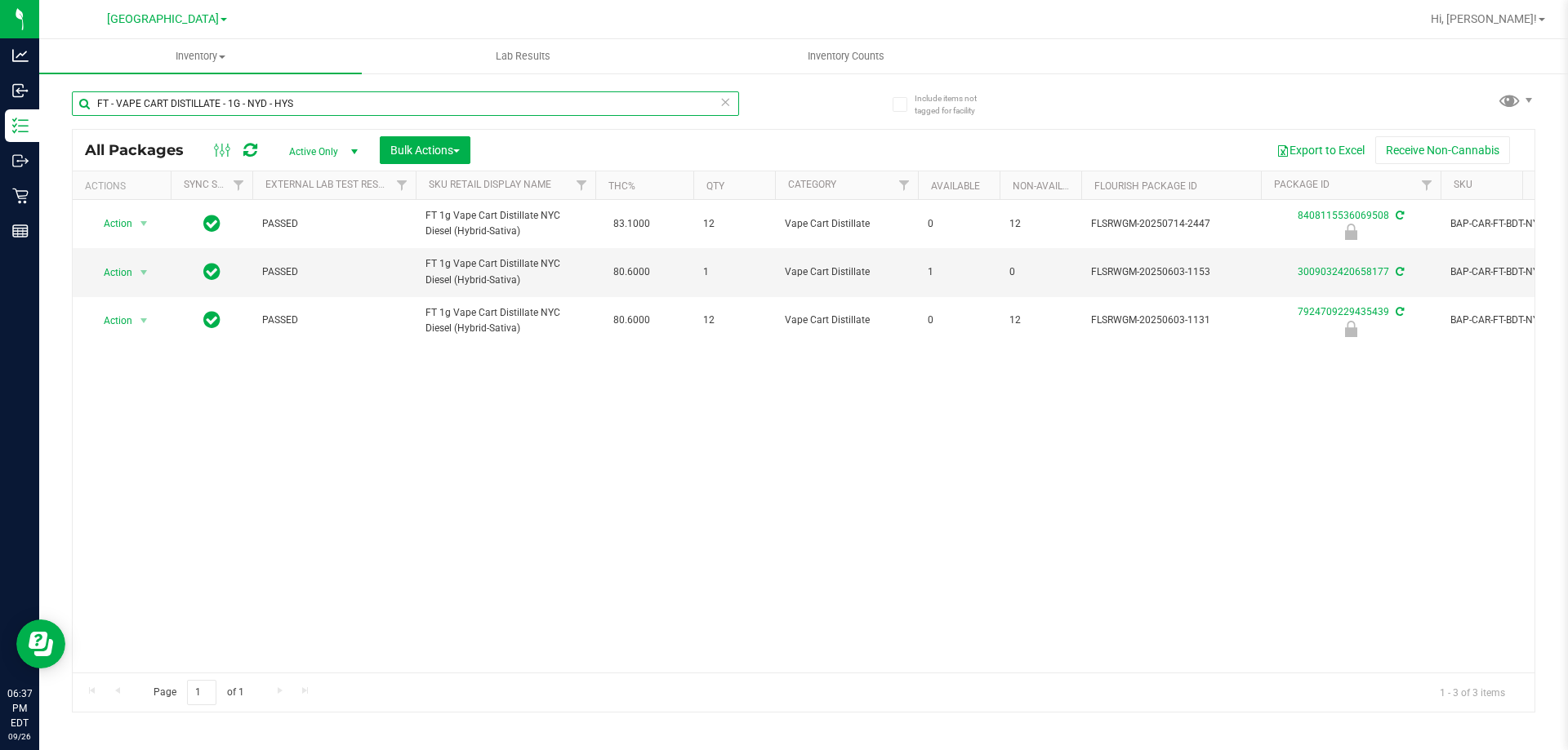
type input "FT - VAPE CART DISTILLATE - 1G - NYD - HYS"
click at [321, 97] on input "FT - VAPE CART DISTILLATE - 1G - NYD - HYS" at bounding box center [405, 104] width 668 height 25
click at [727, 98] on icon at bounding box center [725, 101] width 11 height 19
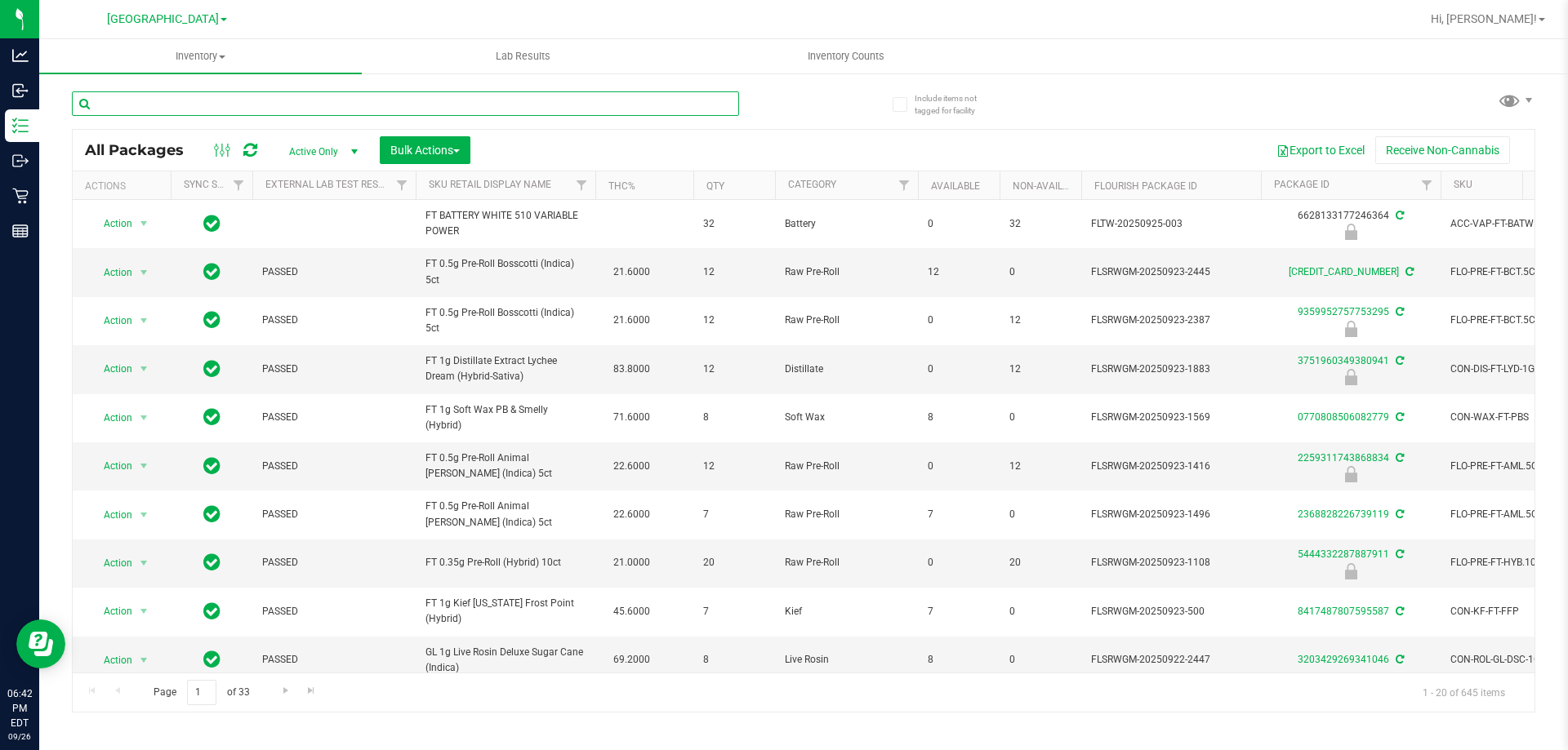
click at [171, 101] on input "text" at bounding box center [405, 104] width 668 height 25
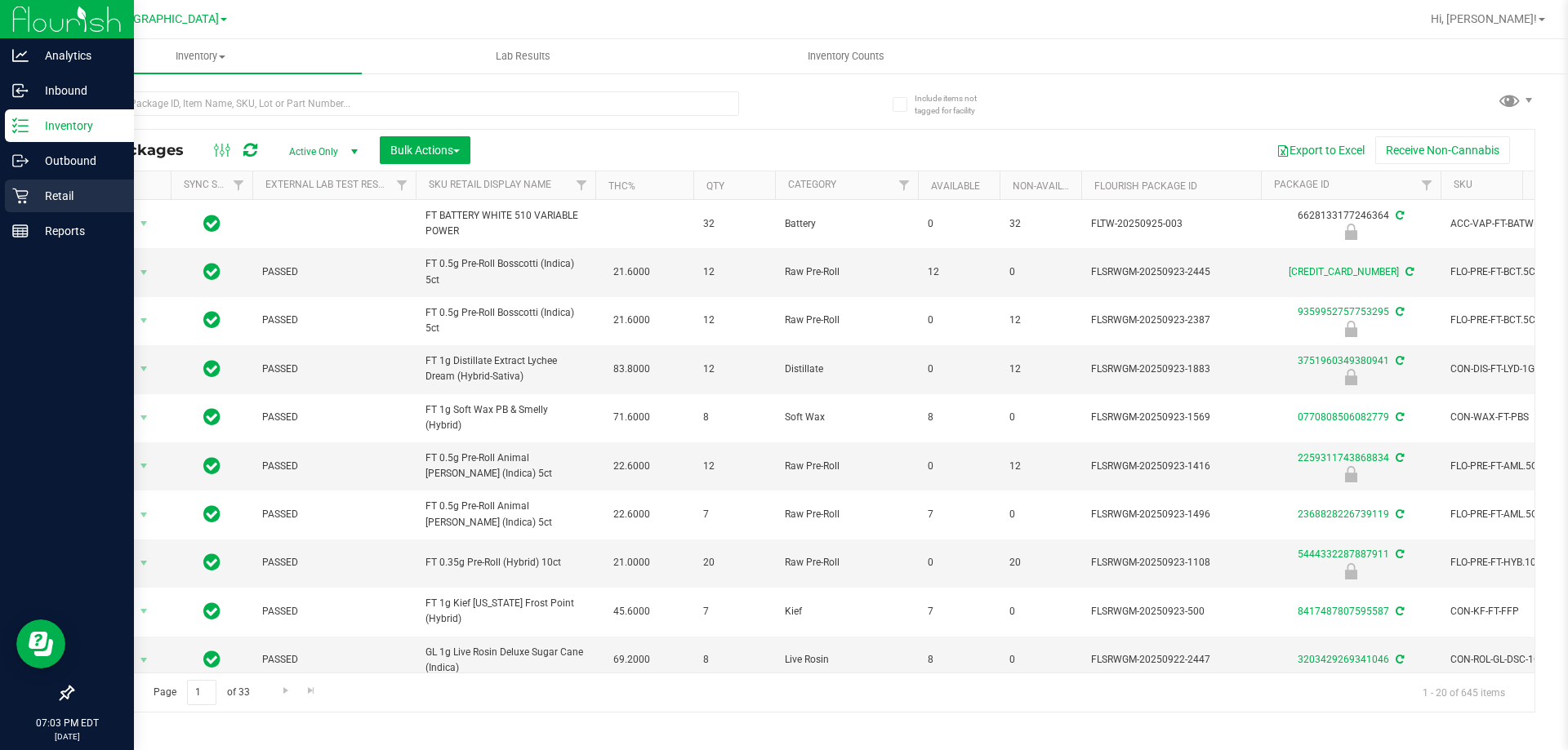
click at [25, 193] on icon at bounding box center [20, 196] width 17 height 17
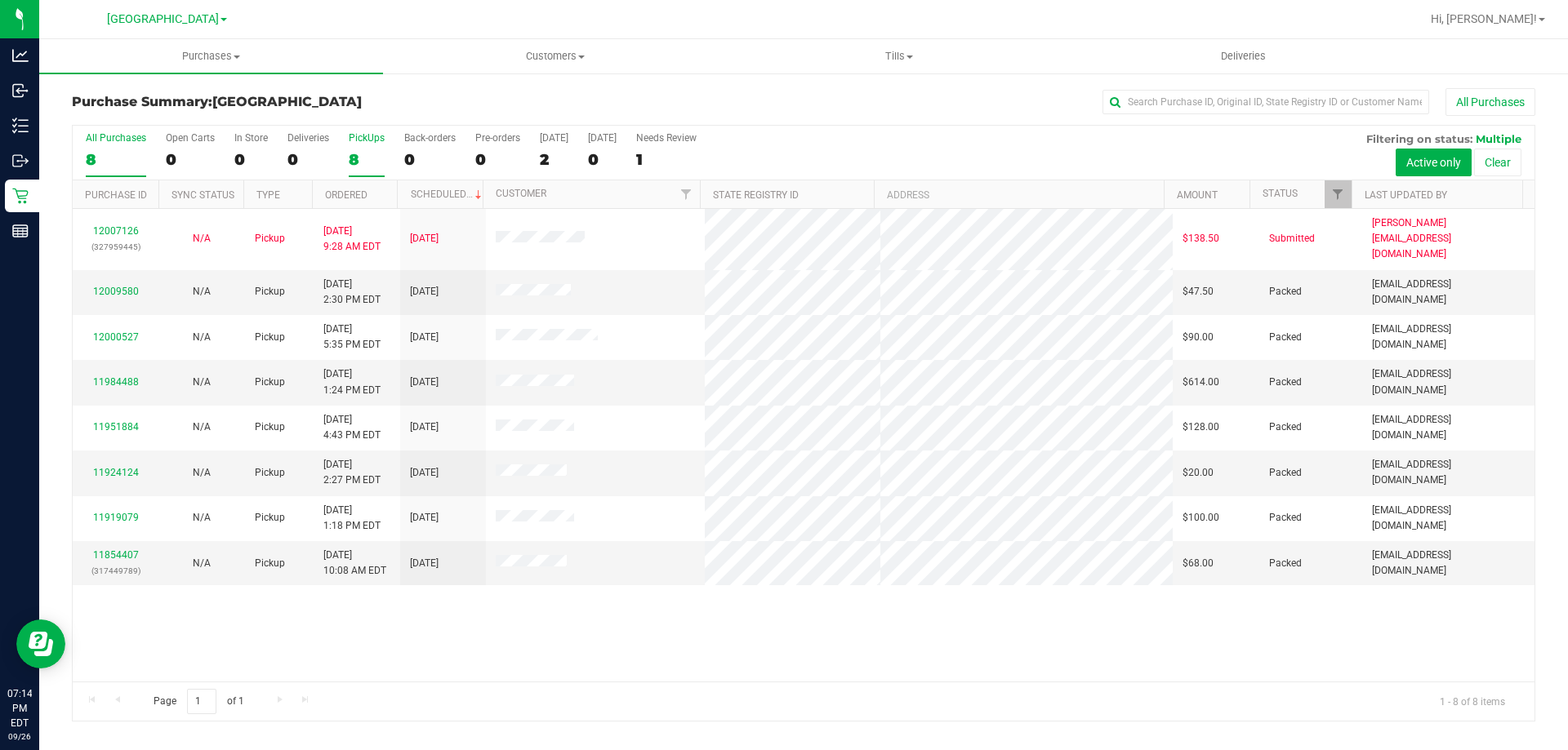
click at [364, 146] on label "PickUps 8" at bounding box center [366, 154] width 36 height 45
click at [0, 0] on input "PickUps 8" at bounding box center [0, 0] width 0 height 0
click at [361, 141] on div "PickUps" at bounding box center [366, 137] width 36 height 11
click at [0, 0] on input "PickUps 8" at bounding box center [0, 0] width 0 height 0
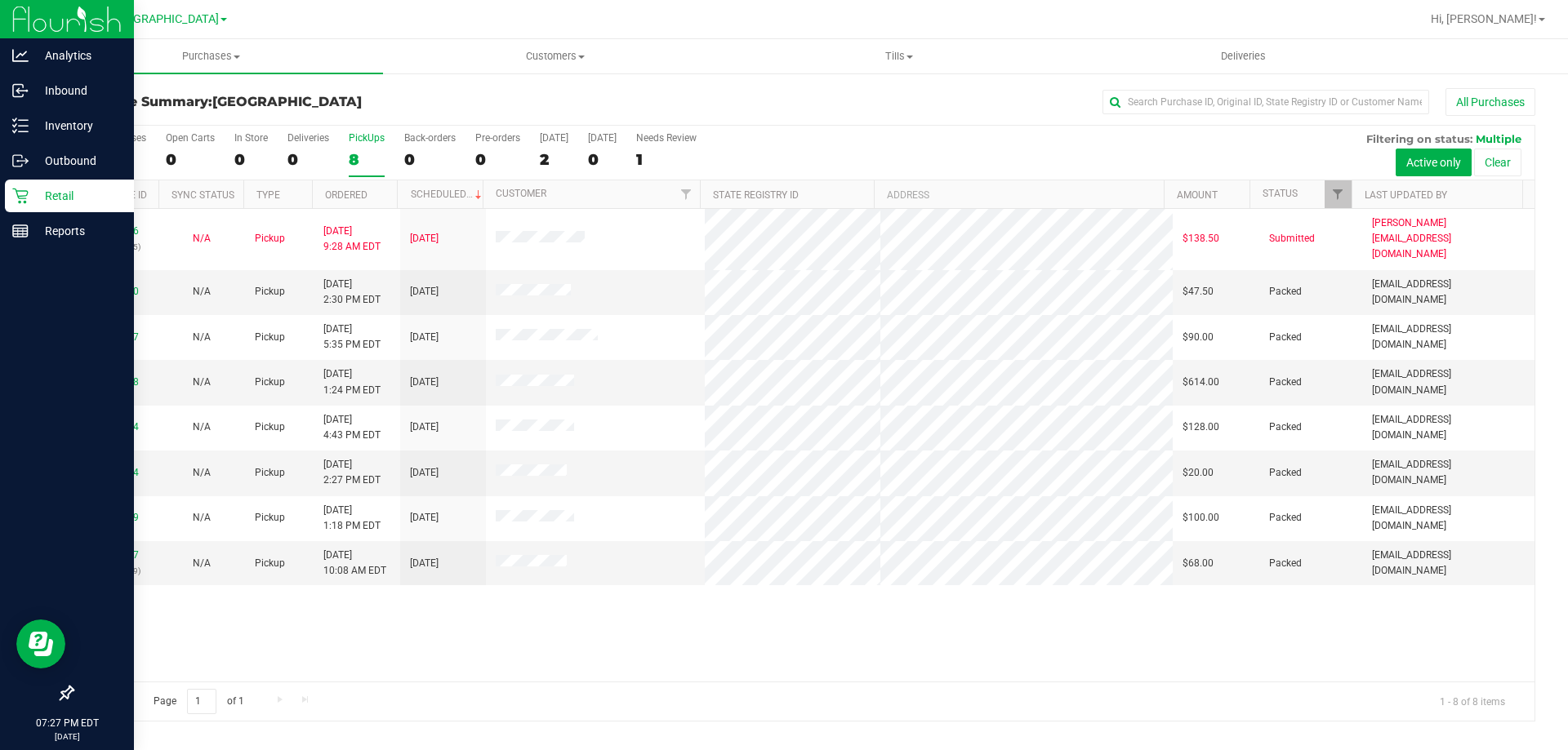
click at [22, 194] on icon at bounding box center [20, 196] width 17 height 17
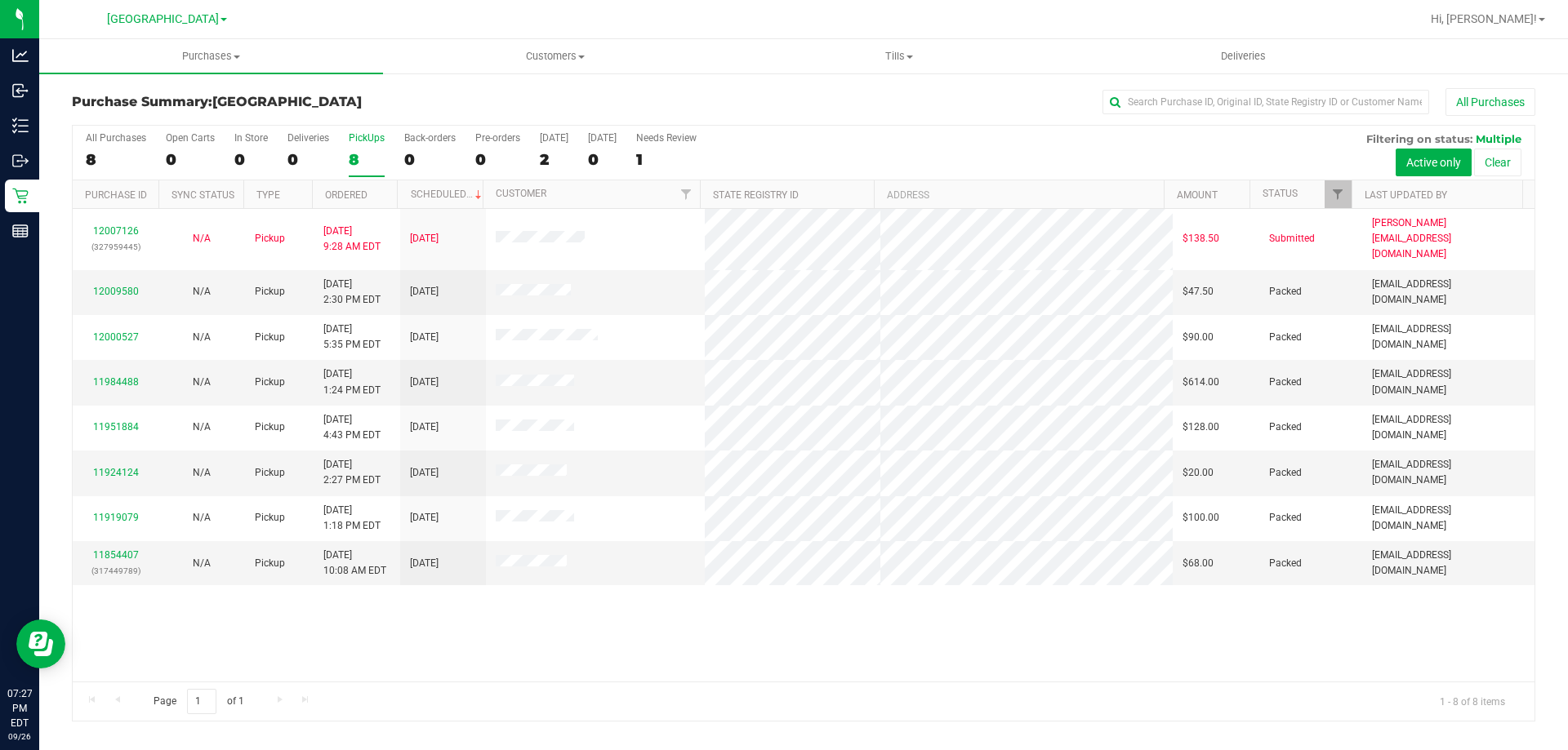
click at [350, 152] on div "8" at bounding box center [366, 159] width 36 height 19
click at [0, 0] on input "PickUps 8" at bounding box center [0, 0] width 0 height 0
click at [376, 148] on label "PickUps 8" at bounding box center [366, 154] width 36 height 45
click at [0, 0] on input "PickUps 8" at bounding box center [0, 0] width 0 height 0
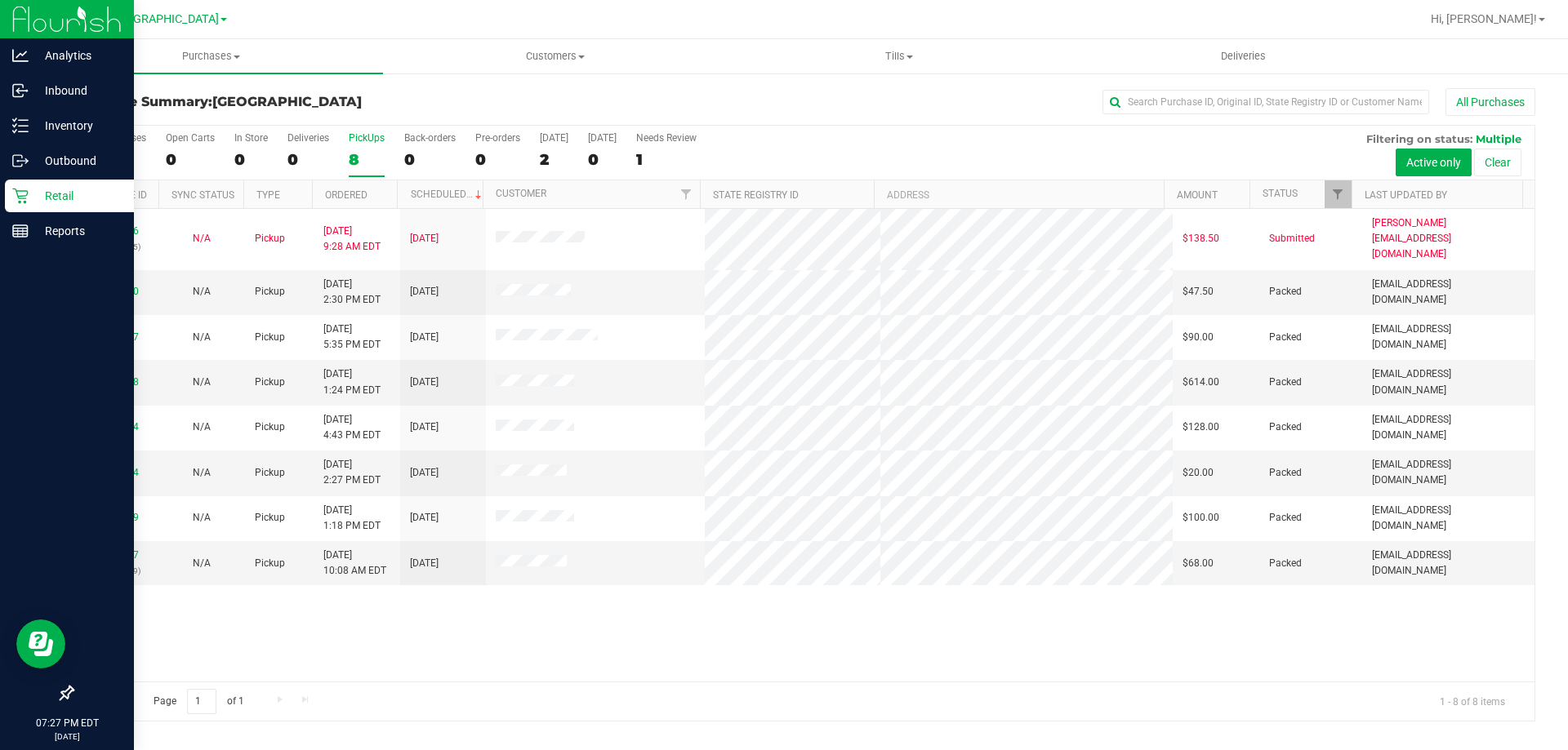
click at [39, 198] on p "Retail" at bounding box center [77, 196] width 98 height 19
click at [80, 190] on p "Retail" at bounding box center [77, 196] width 98 height 19
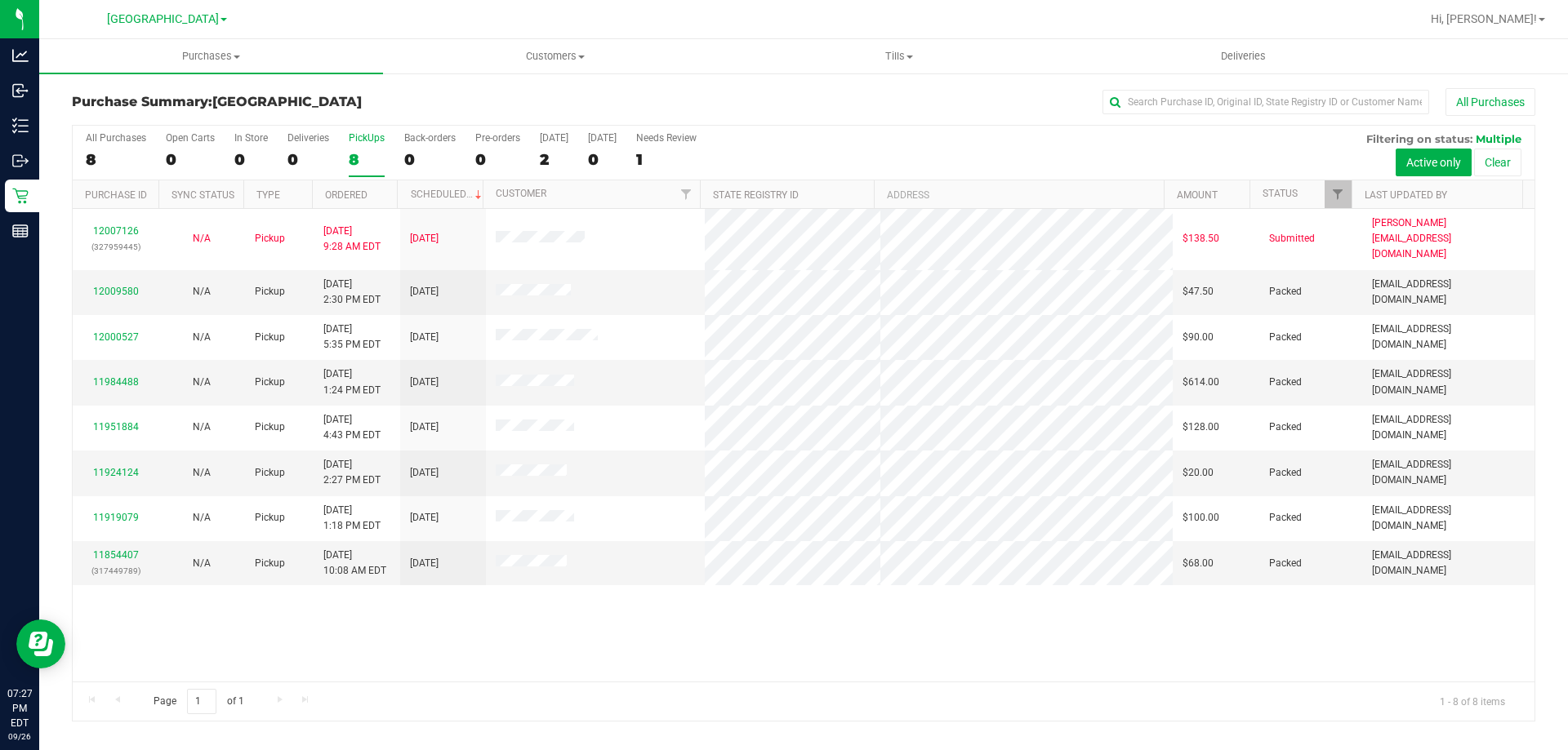
click at [361, 150] on div "8" at bounding box center [366, 159] width 36 height 19
click at [0, 0] on input "PickUps 8" at bounding box center [0, 0] width 0 height 0
click at [361, 143] on div "PickUps" at bounding box center [366, 137] width 36 height 11
click at [0, 0] on input "PickUps 8" at bounding box center [0, 0] width 0 height 0
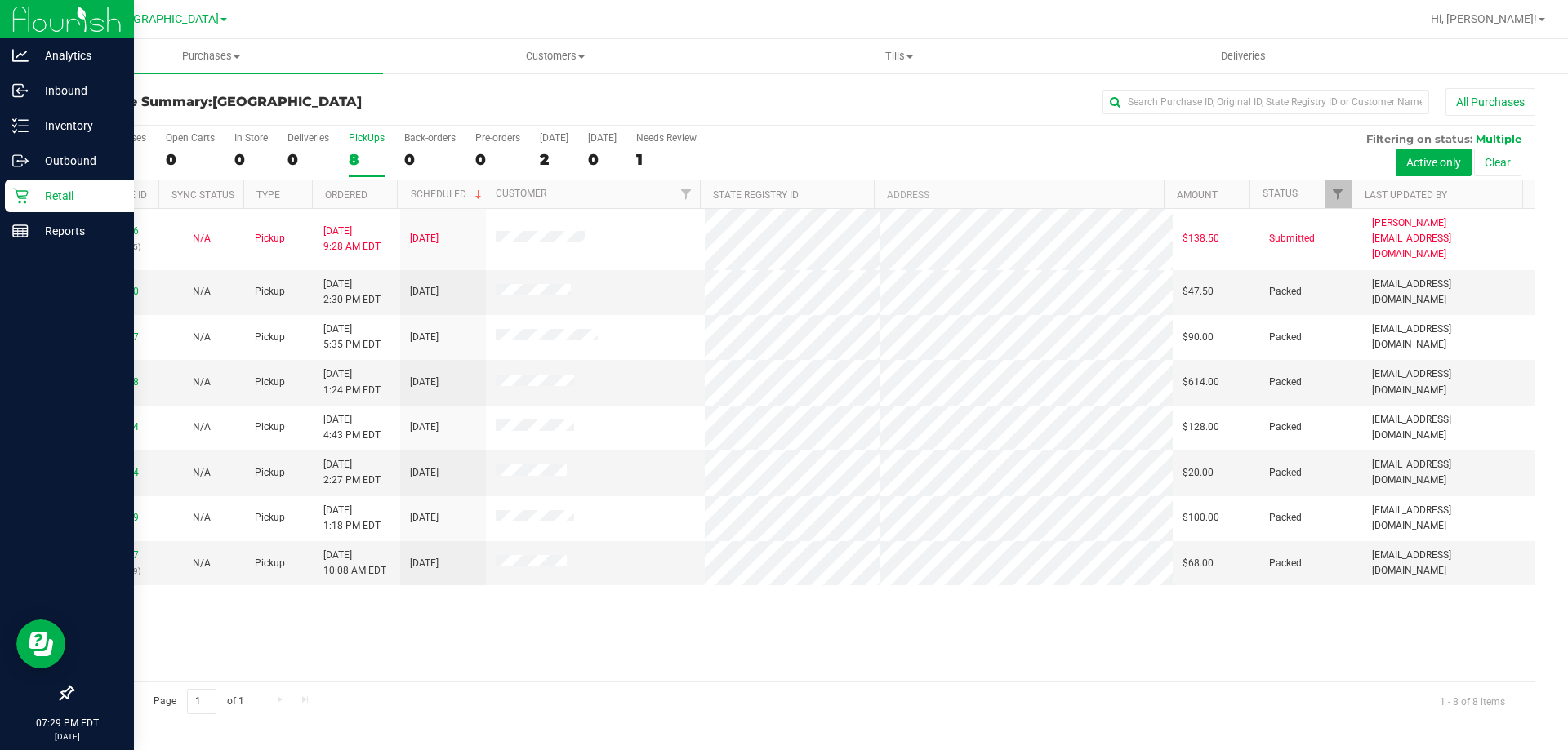
click at [17, 191] on icon at bounding box center [20, 197] width 16 height 16
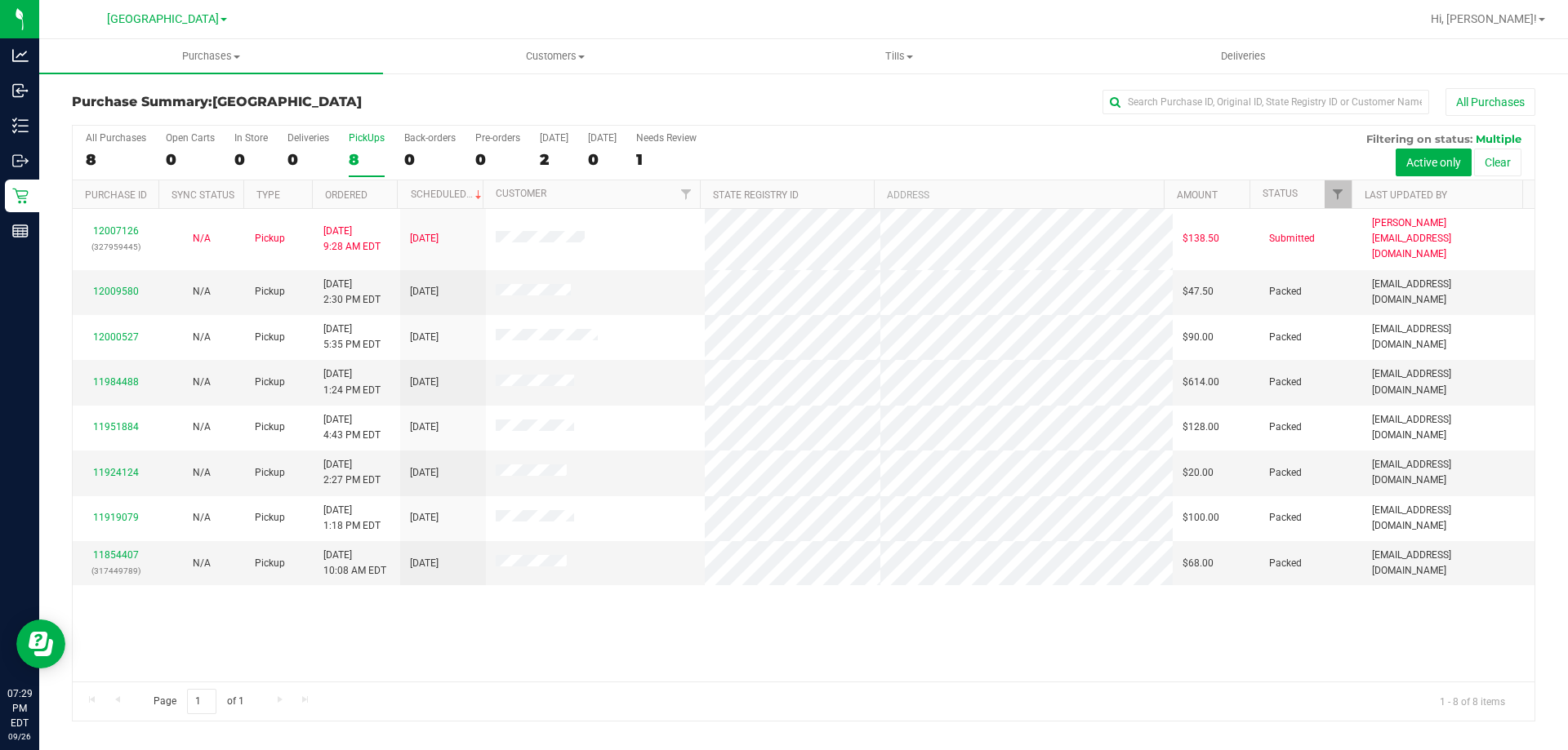
click at [374, 156] on div "8" at bounding box center [366, 159] width 36 height 19
click at [0, 0] on input "PickUps 8" at bounding box center [0, 0] width 0 height 0
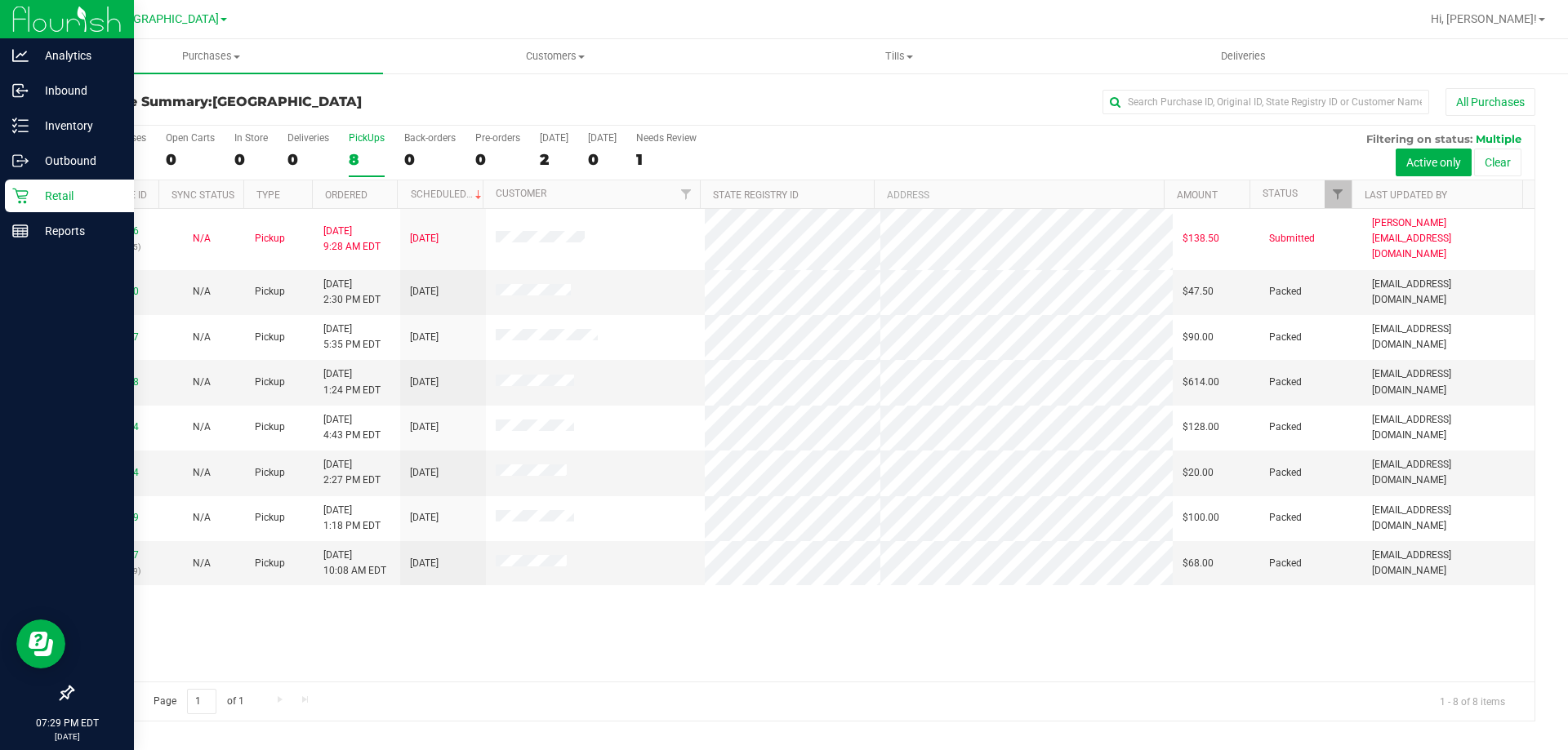
click at [18, 197] on icon at bounding box center [20, 197] width 16 height 16
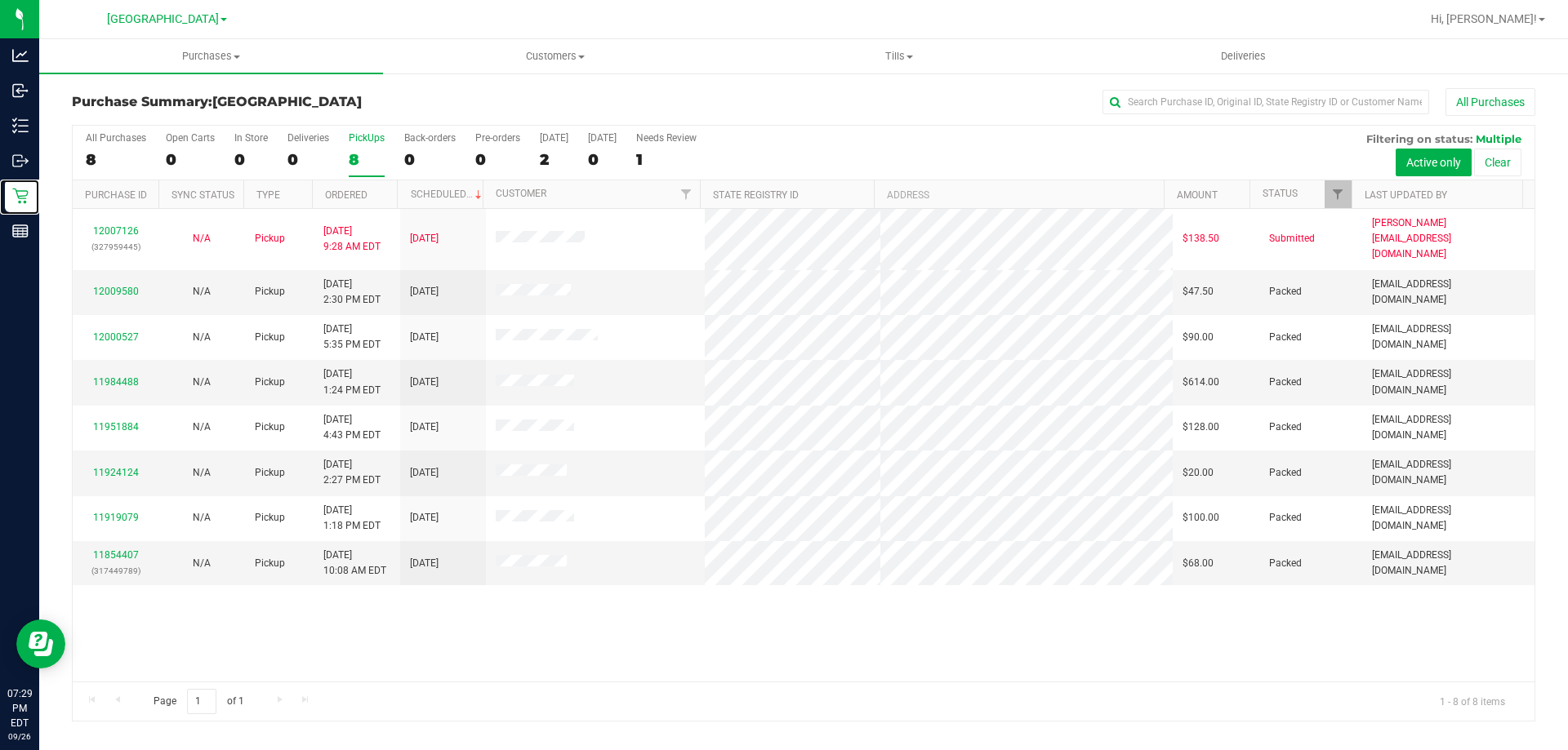
click at [359, 149] on label "PickUps 8" at bounding box center [366, 154] width 36 height 45
click at [0, 0] on input "PickUps 8" at bounding box center [0, 0] width 0 height 0
click at [370, 157] on div "8" at bounding box center [366, 159] width 36 height 19
click at [0, 0] on input "PickUps 8" at bounding box center [0, 0] width 0 height 0
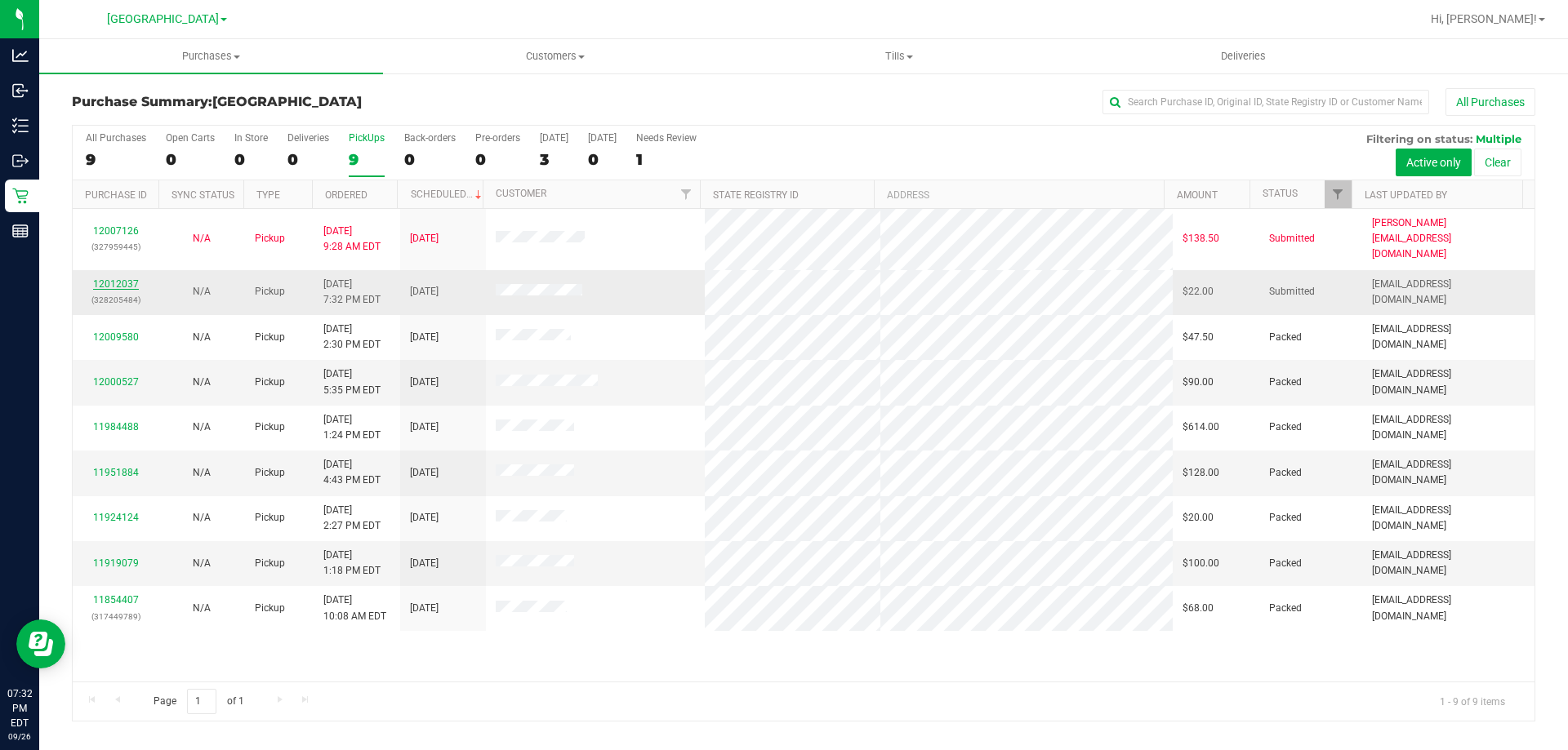
click at [114, 278] on link "12012037" at bounding box center [116, 284] width 46 height 11
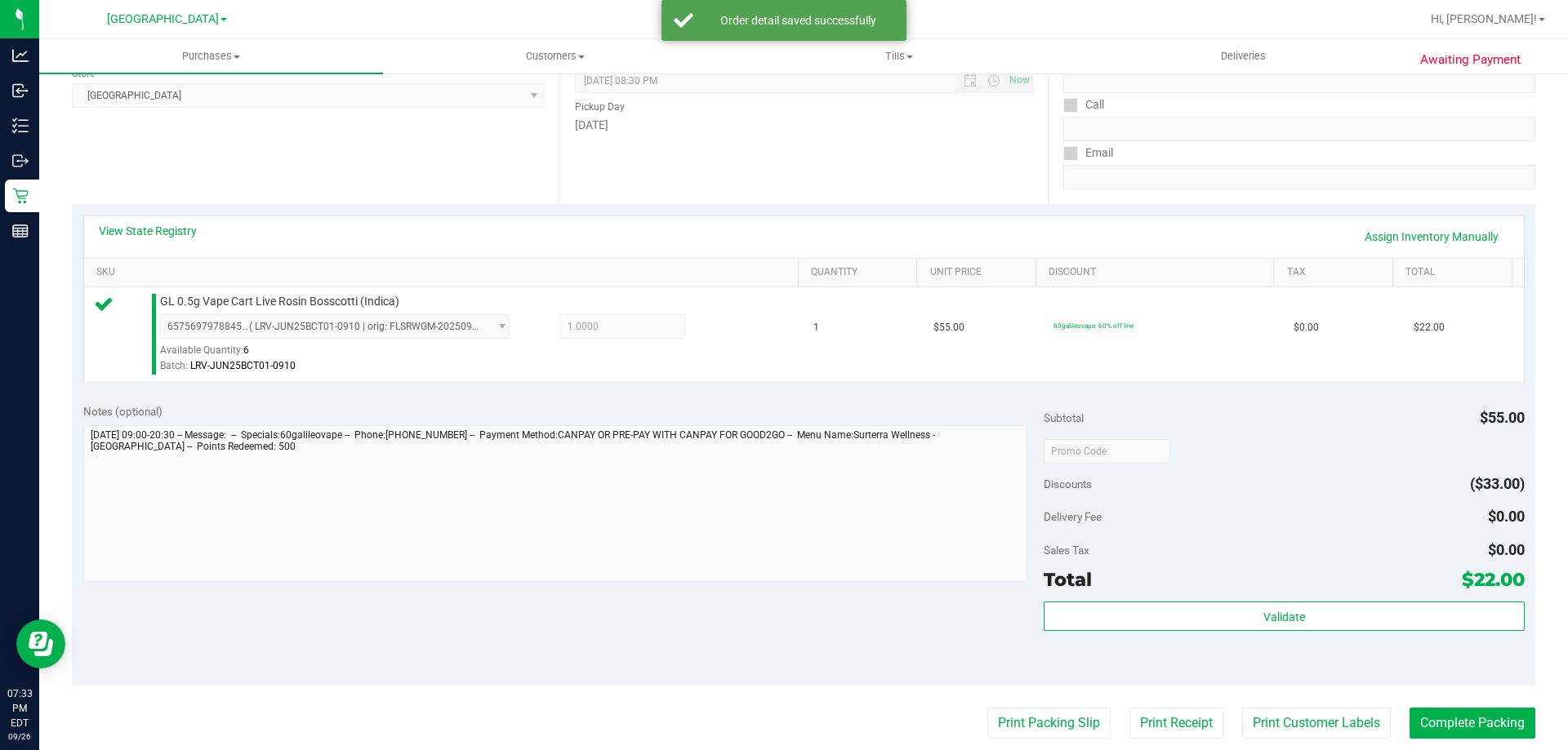
scroll to position [245, 0]
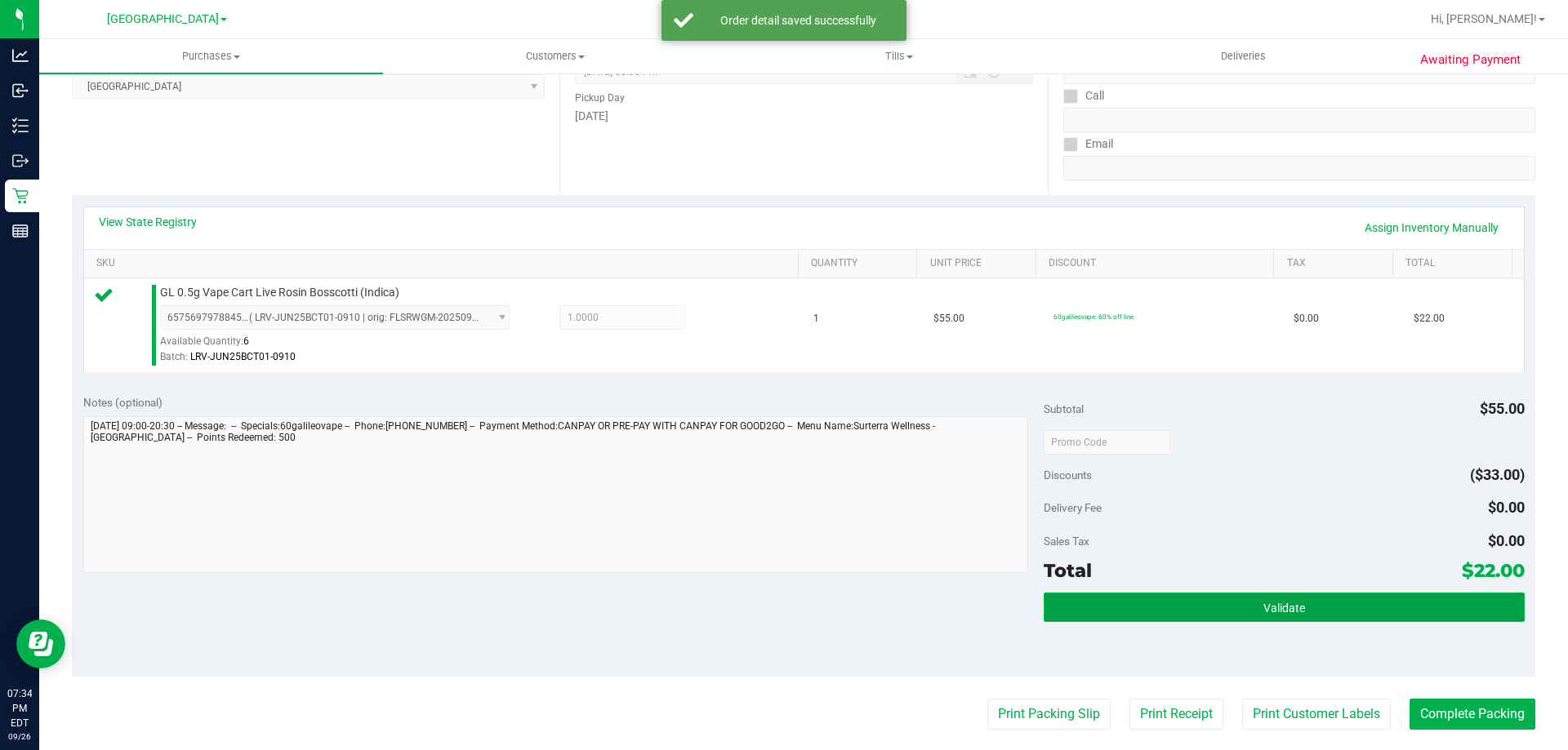
click at [1242, 601] on button "Validate" at bounding box center [1283, 606] width 480 height 29
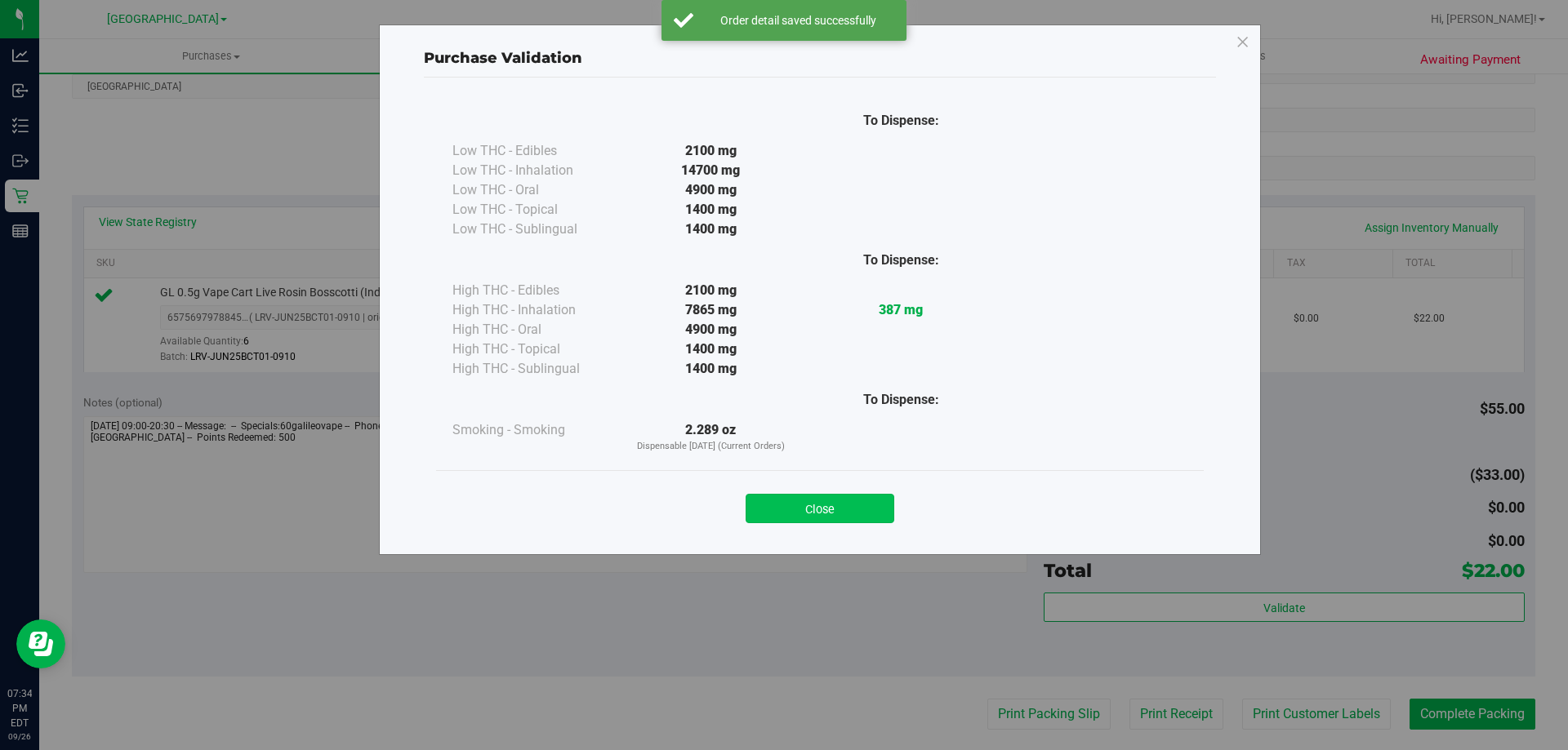
click at [845, 497] on button "Close" at bounding box center [819, 508] width 149 height 29
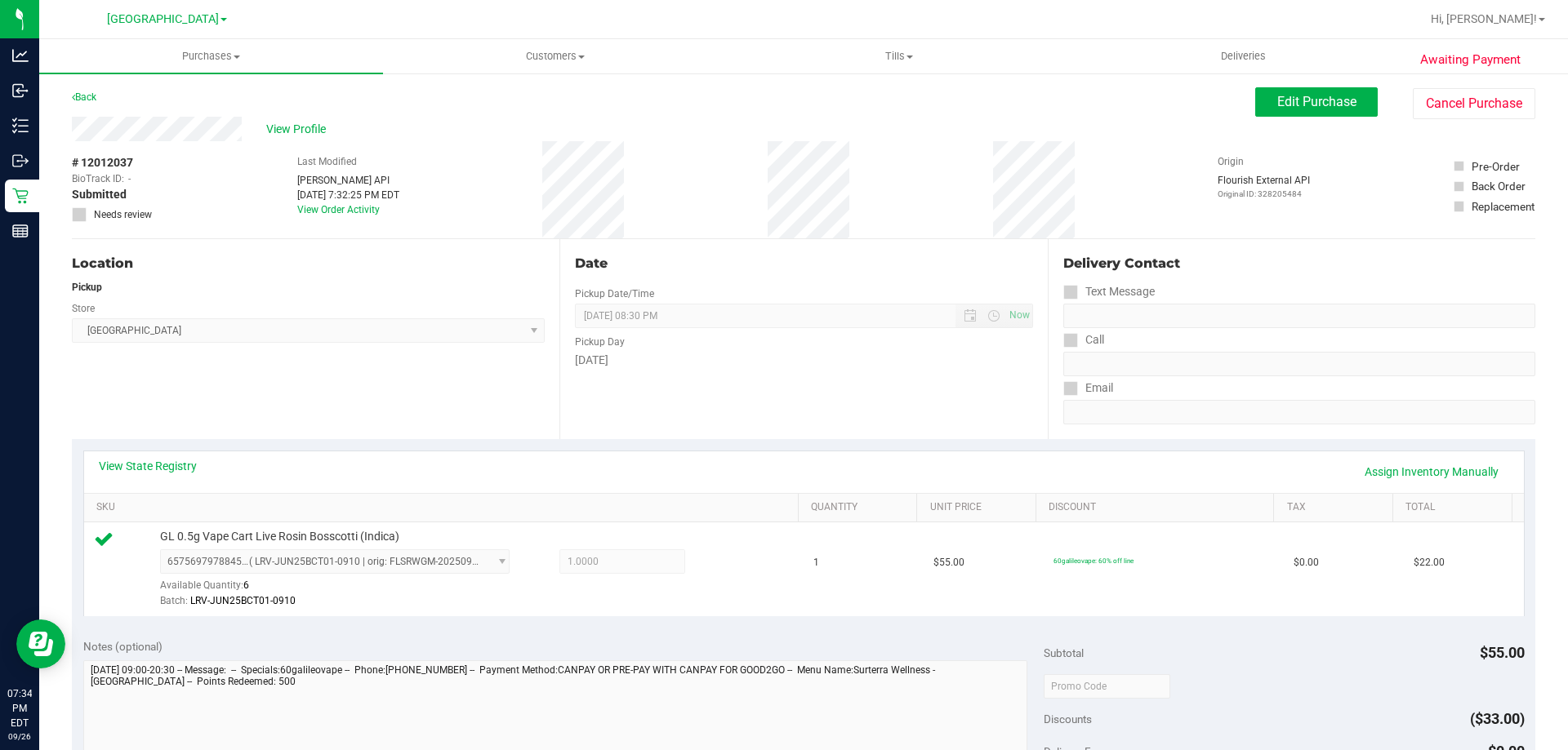
scroll to position [0, 0]
click at [1330, 99] on span "Edit Purchase" at bounding box center [1317, 102] width 79 height 16
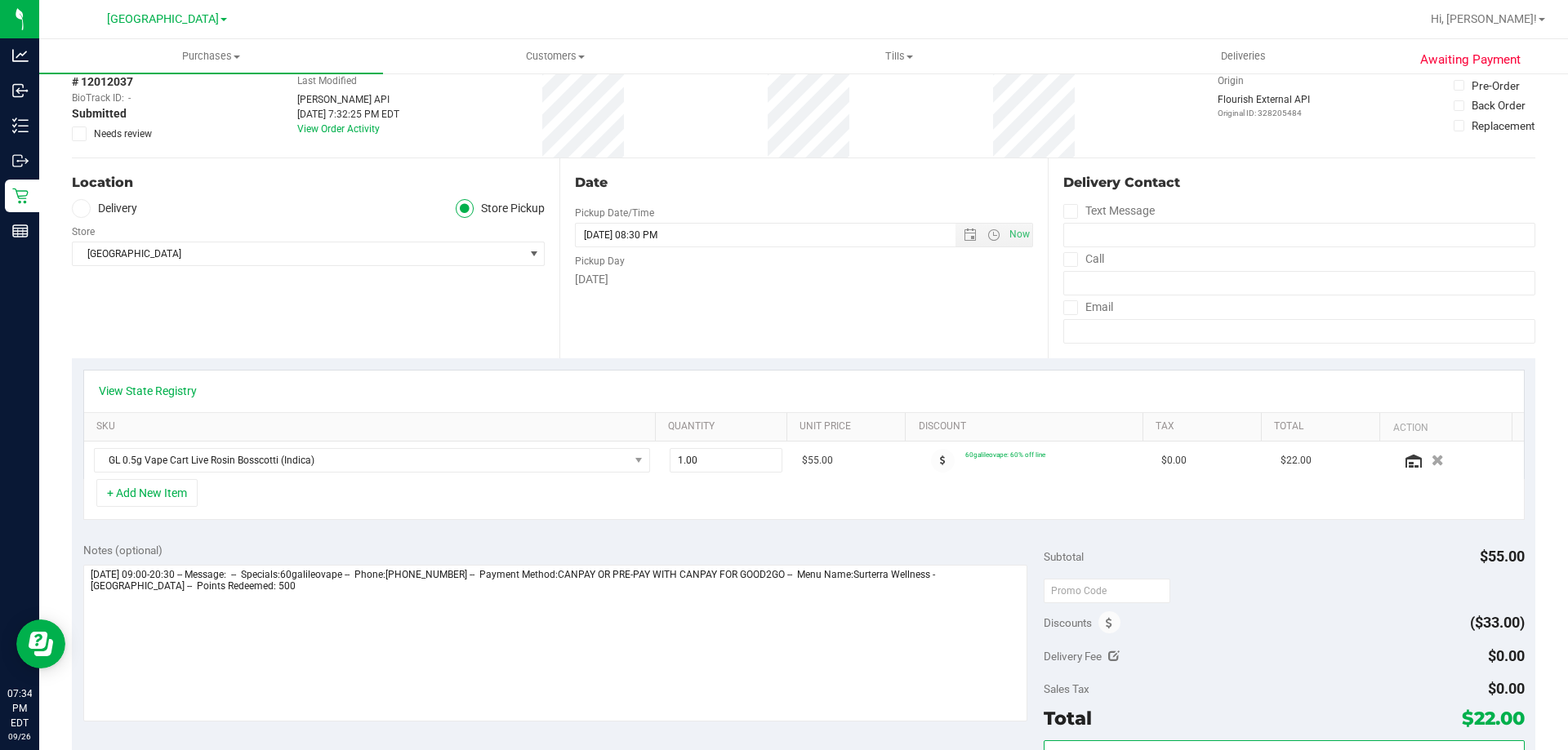
scroll to position [163, 0]
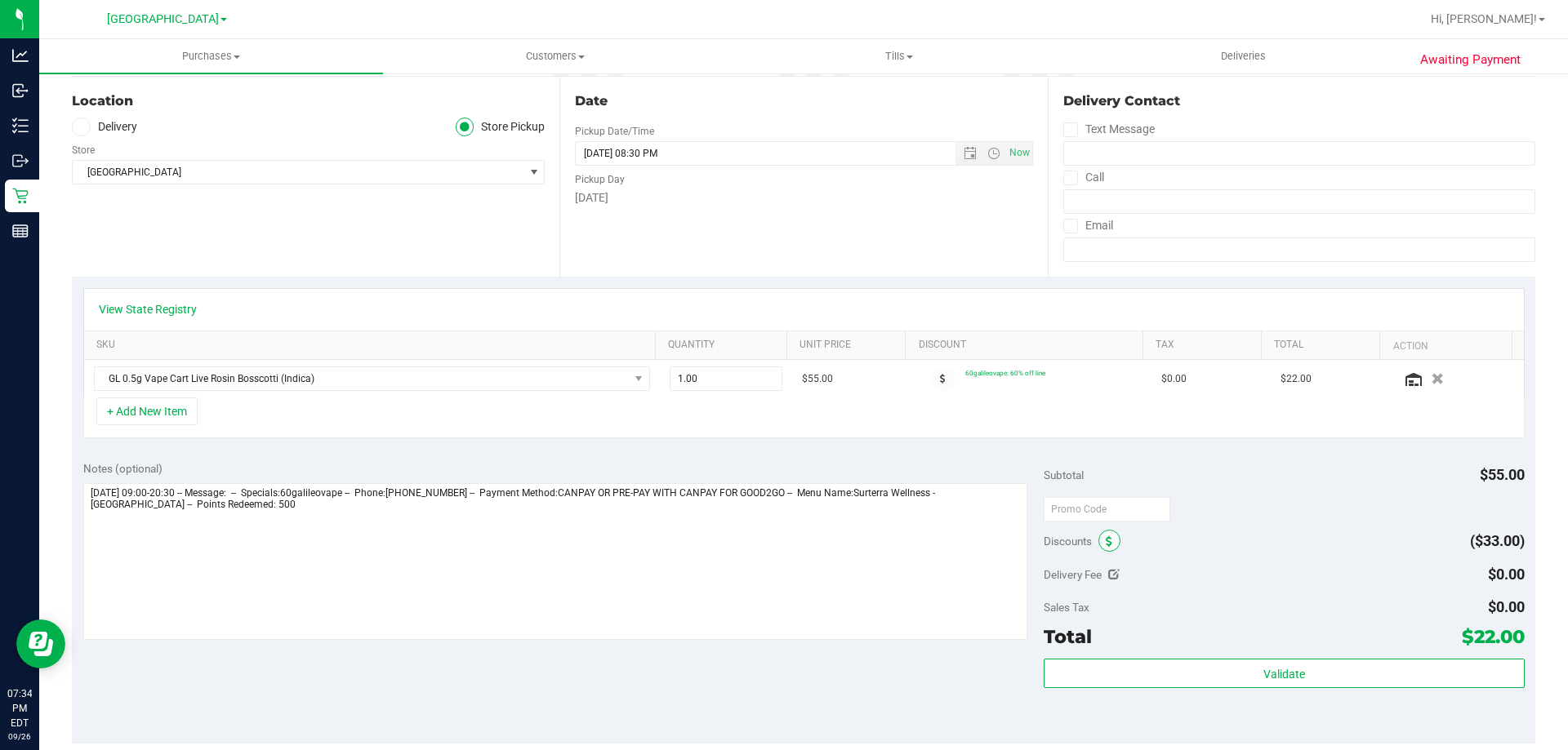
click at [1106, 540] on icon at bounding box center [1109, 541] width 6 height 11
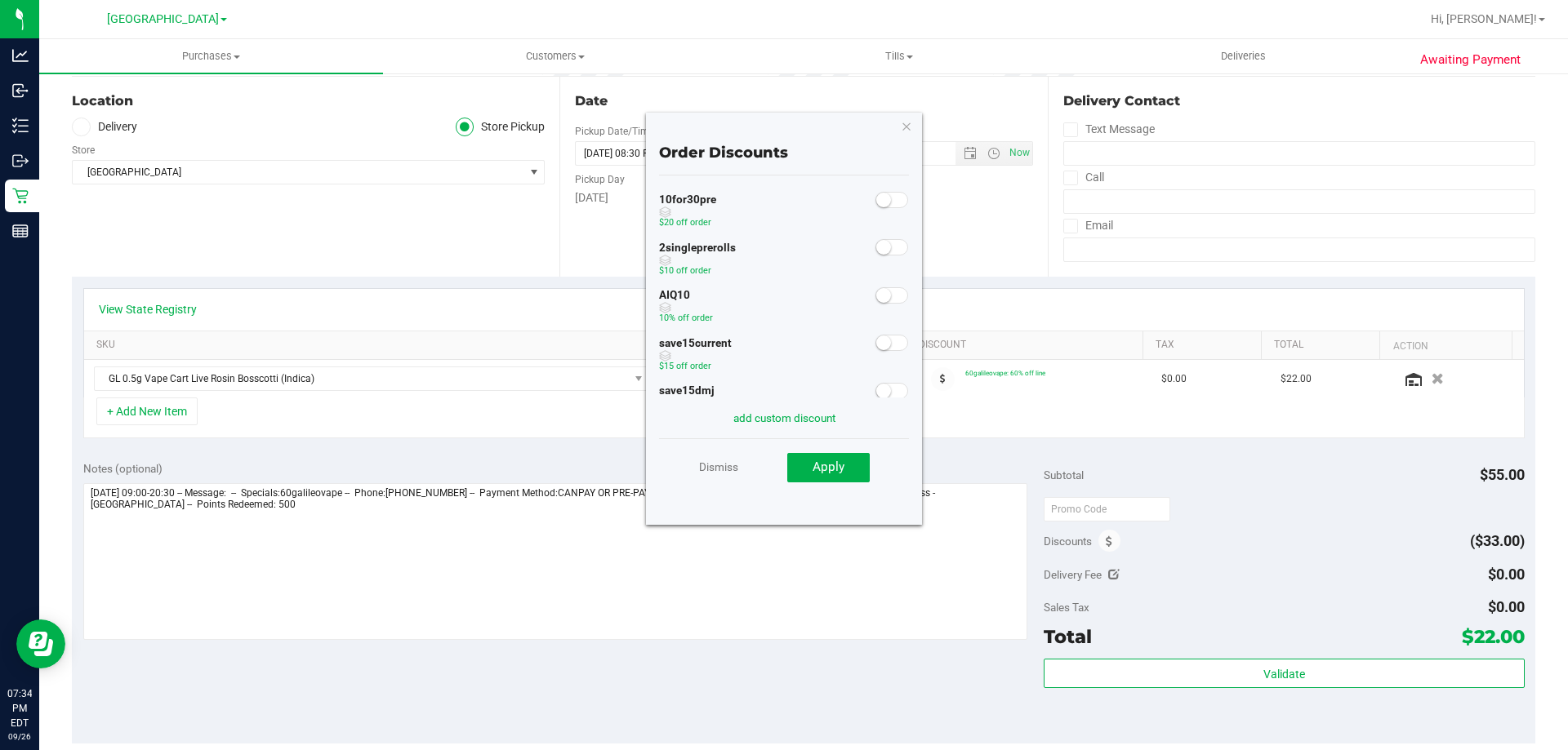
click at [886, 295] on span at bounding box center [892, 295] width 33 height 17
click at [822, 465] on span "Apply" at bounding box center [828, 466] width 32 height 15
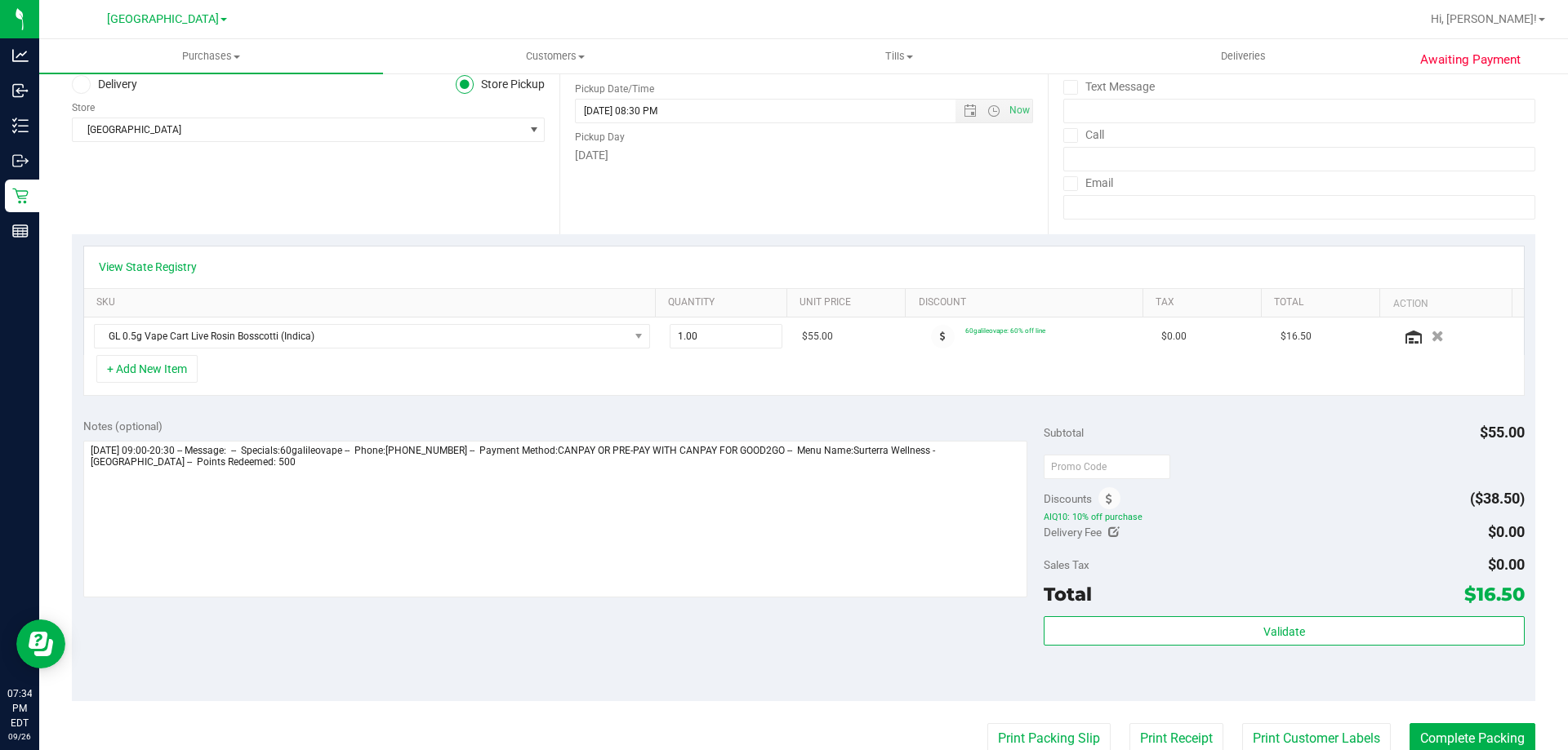
scroll to position [245, 0]
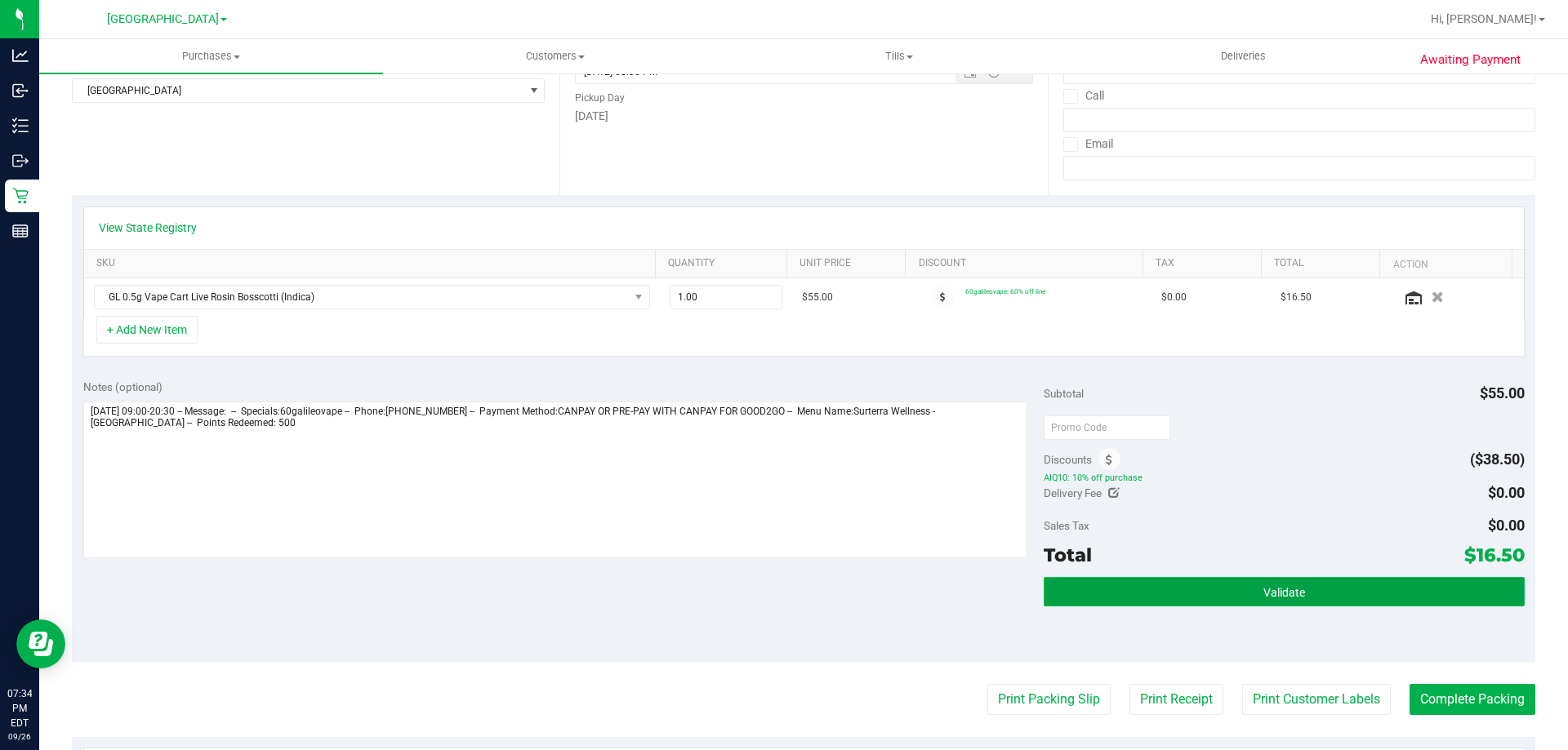
click at [1330, 590] on button "Validate" at bounding box center [1283, 591] width 480 height 29
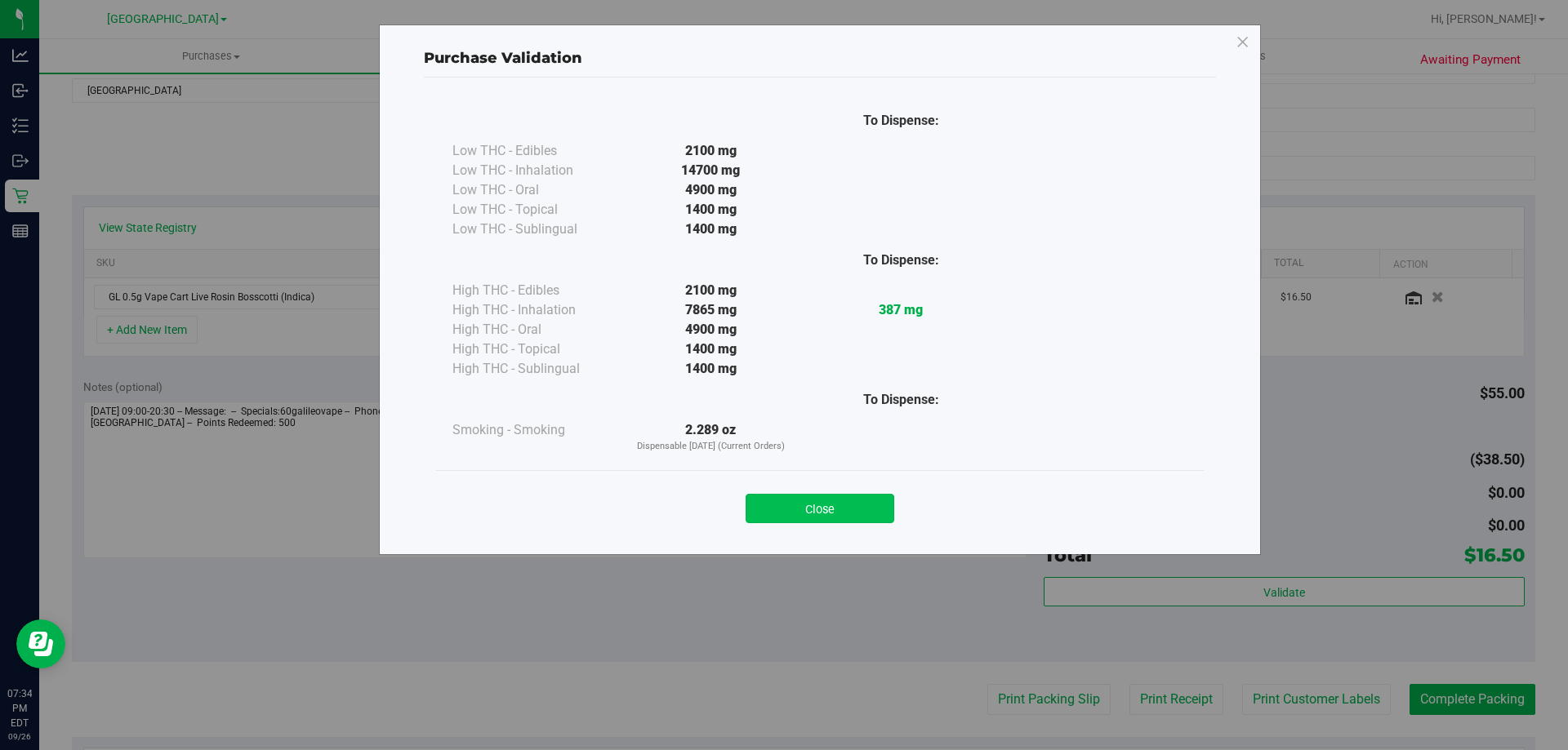
click at [825, 494] on button "Close" at bounding box center [819, 508] width 149 height 29
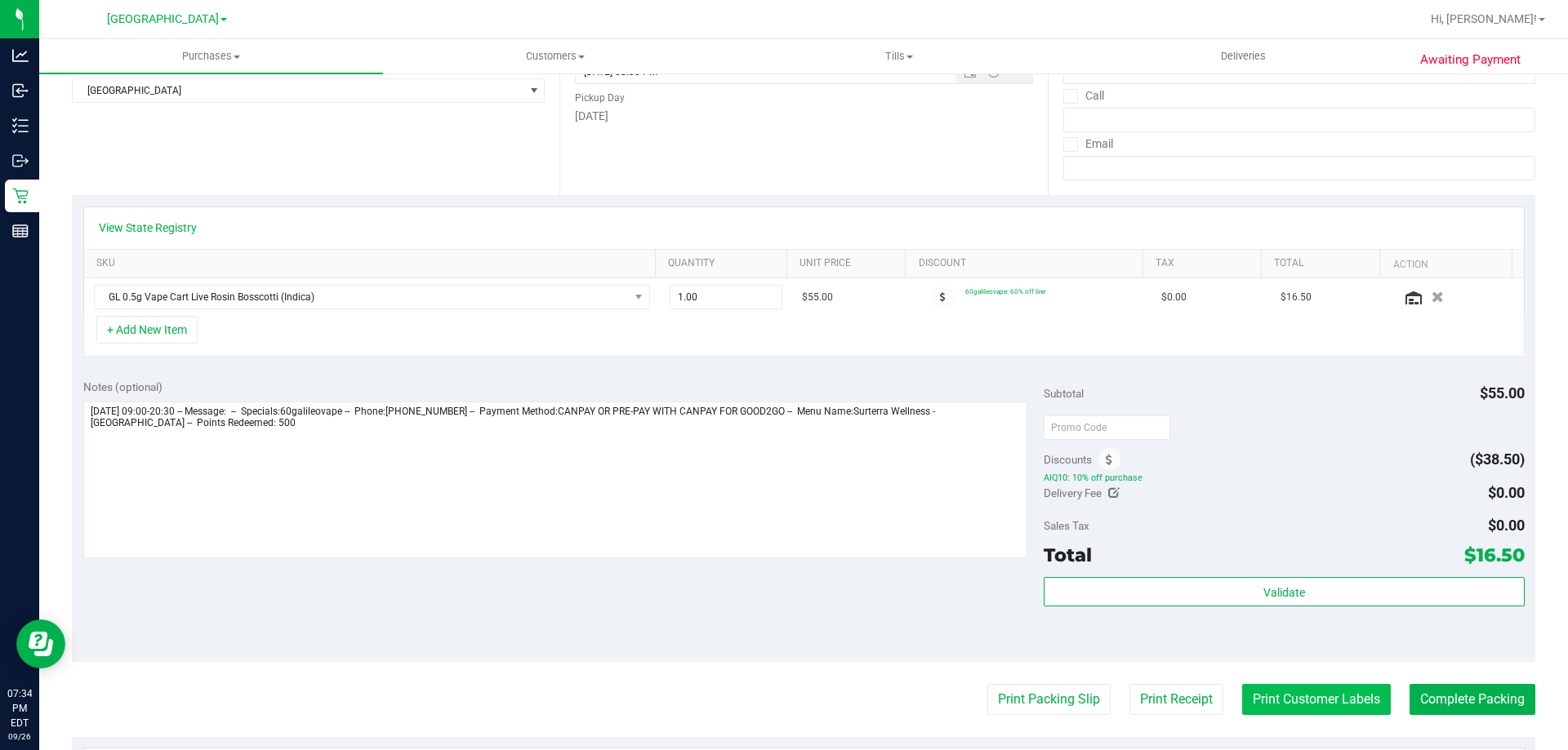
click at [1310, 692] on button "Print Customer Labels" at bounding box center [1316, 699] width 149 height 31
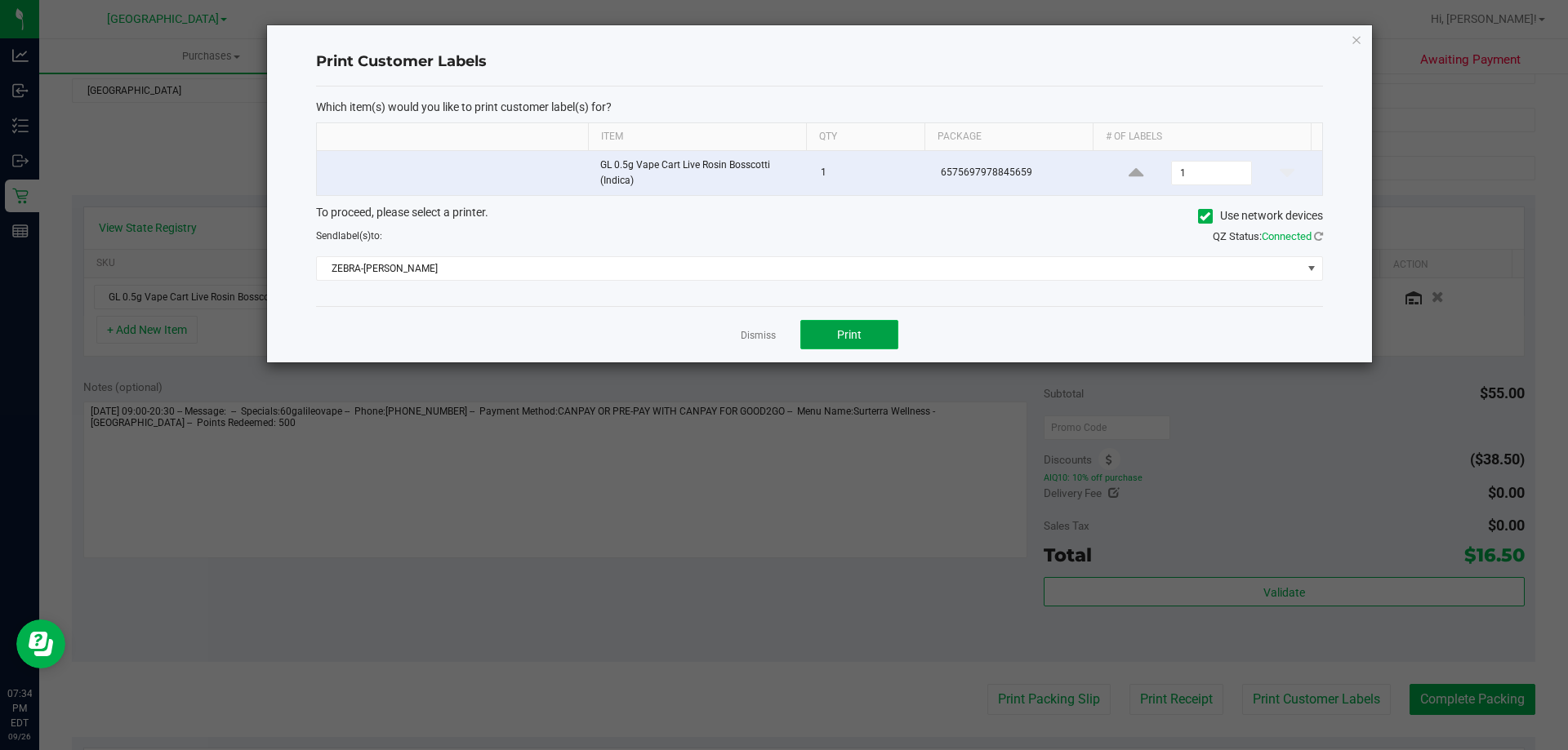
click at [841, 346] on button "Print" at bounding box center [848, 334] width 98 height 29
click at [1363, 41] on div "Print Customer Labels Which item(s) would you like to print customer label(s) f…" at bounding box center [819, 194] width 1105 height 337
click at [1358, 41] on icon "button" at bounding box center [1356, 39] width 11 height 19
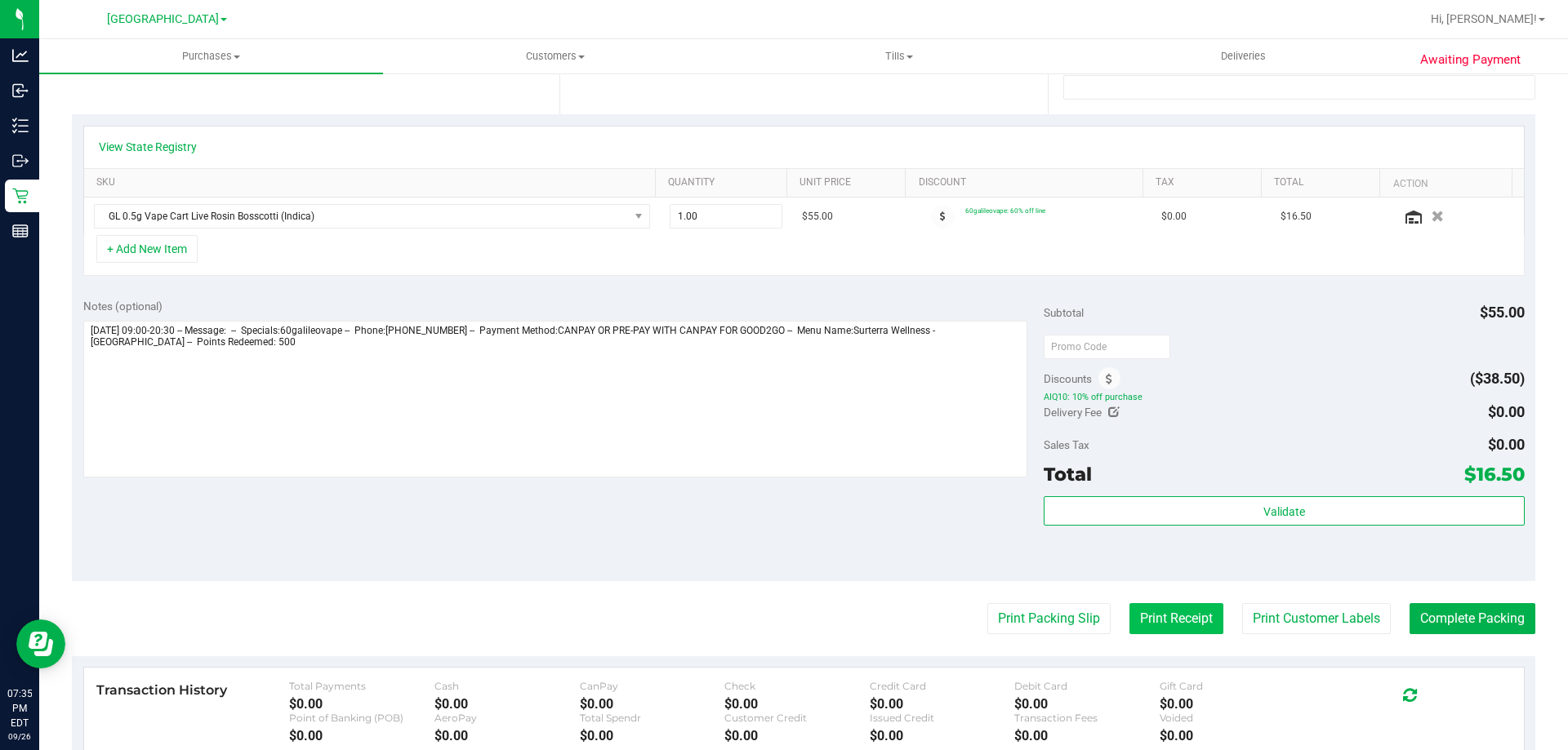
scroll to position [326, 0]
click at [1033, 627] on button "Print Packing Slip" at bounding box center [1049, 617] width 123 height 31
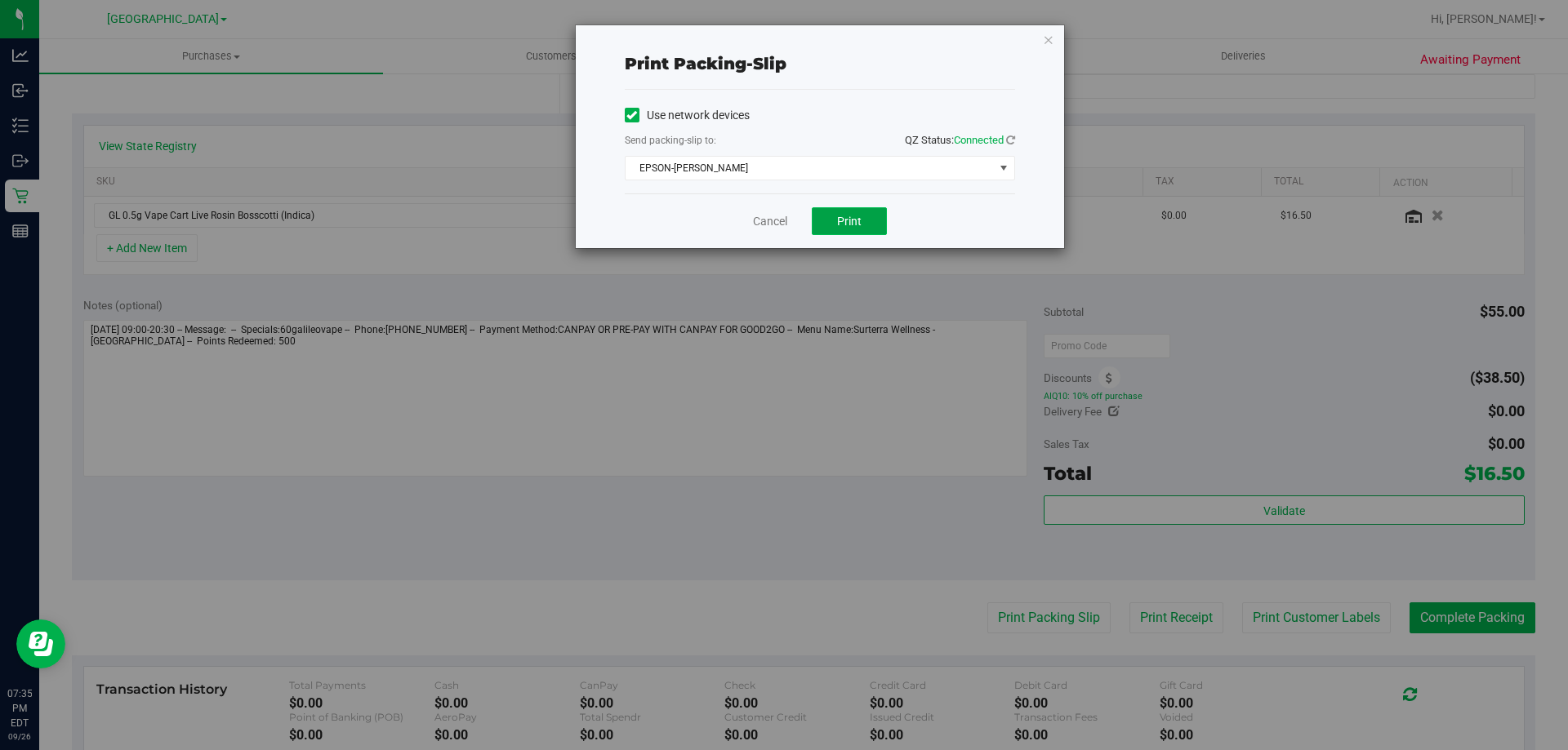
click at [833, 216] on button "Print" at bounding box center [848, 220] width 75 height 27
click at [1049, 39] on icon "button" at bounding box center [1049, 39] width 11 height 19
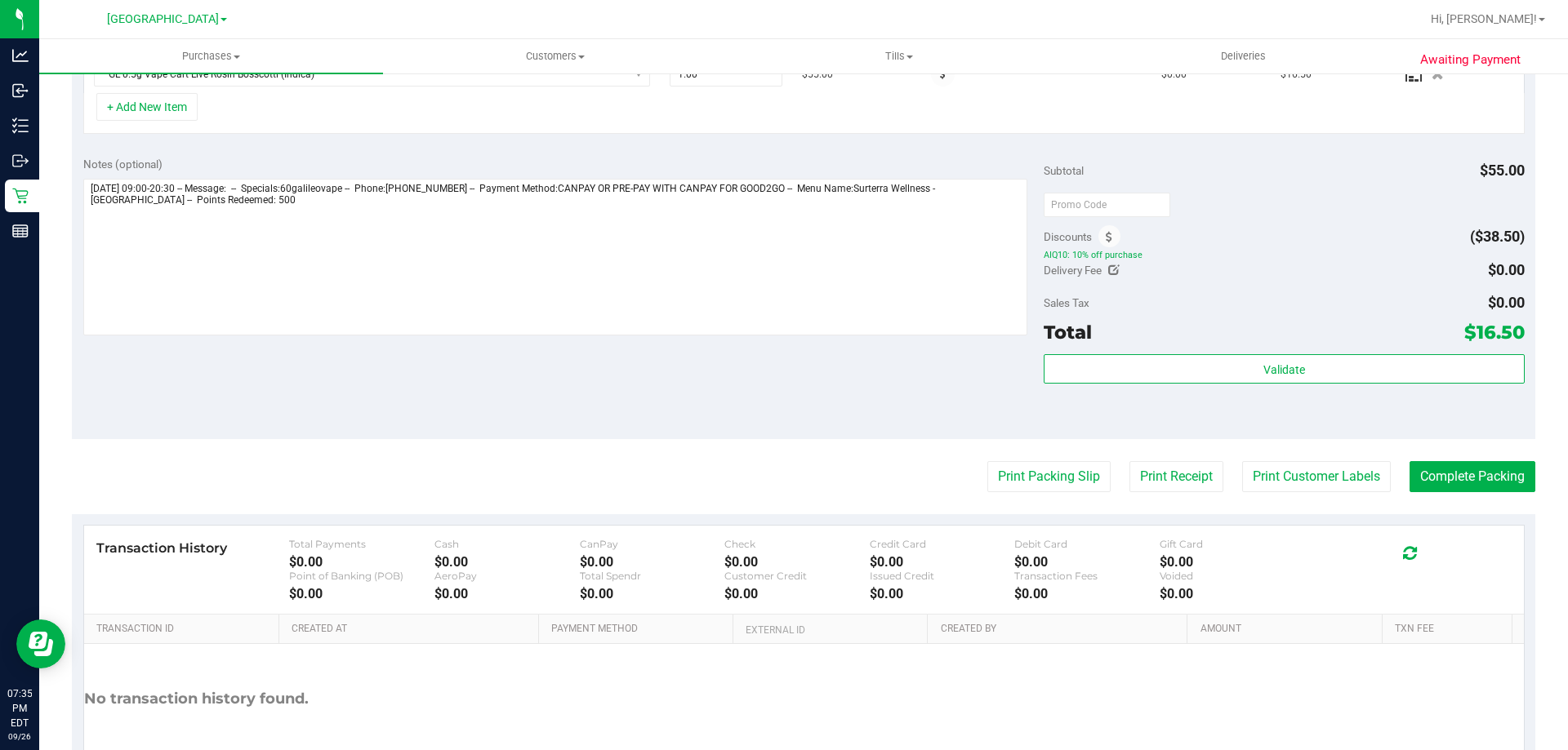
scroll to position [467, 0]
click at [1469, 475] on button "Complete Packing" at bounding box center [1472, 477] width 126 height 31
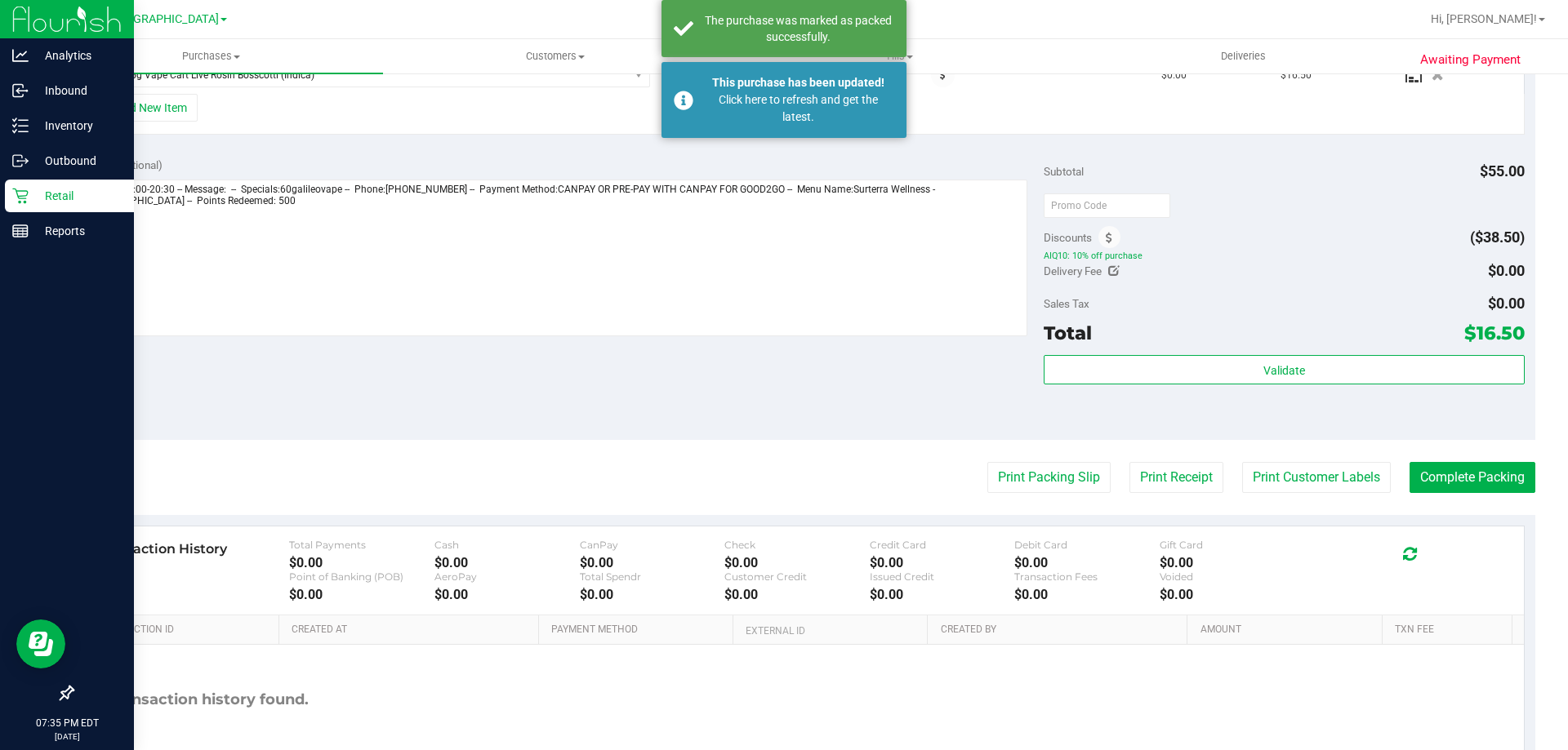
click at [26, 204] on div "Retail" at bounding box center [70, 196] width 129 height 33
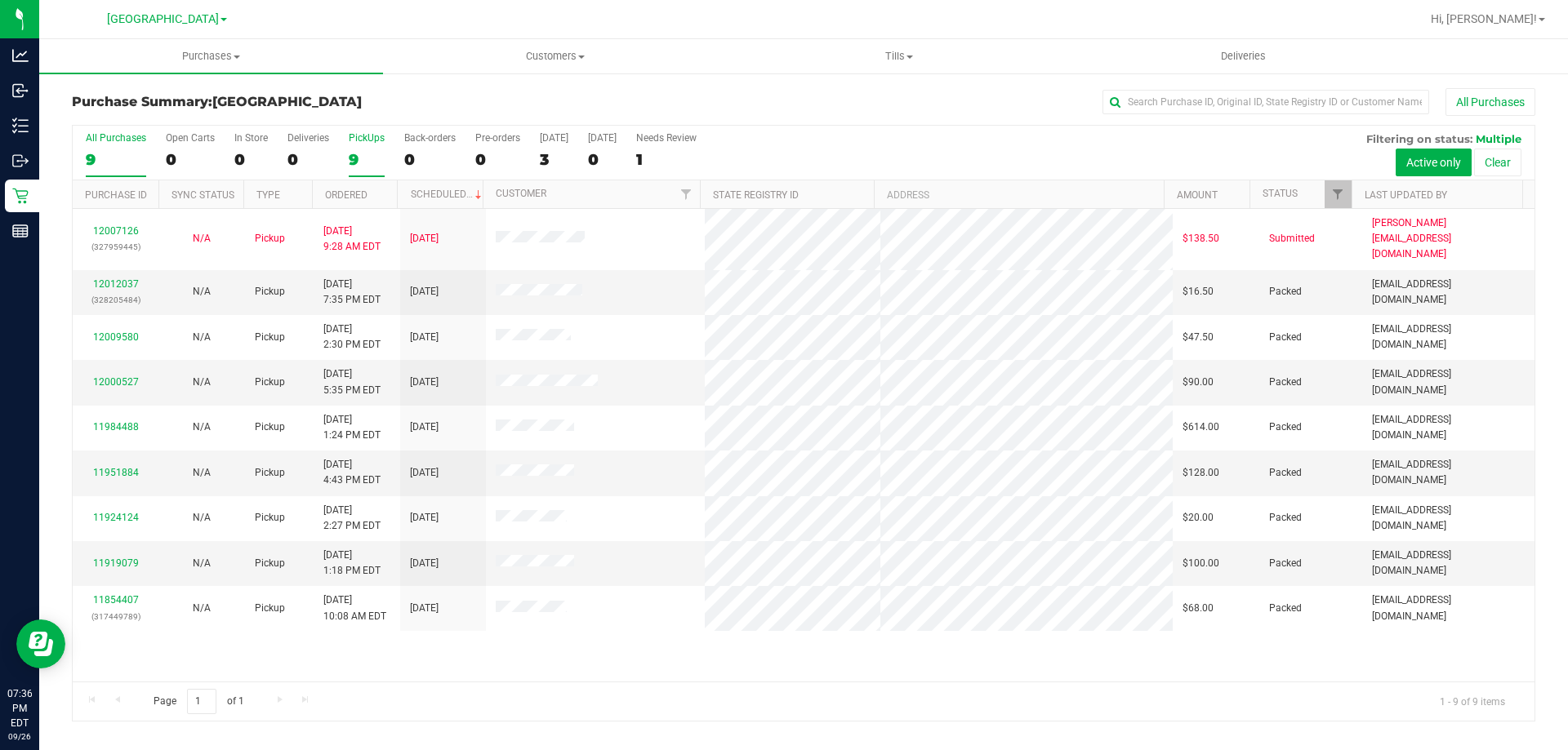
click at [367, 146] on label "PickUps 9" at bounding box center [366, 154] width 36 height 45
click at [0, 0] on input "PickUps 9" at bounding box center [0, 0] width 0 height 0
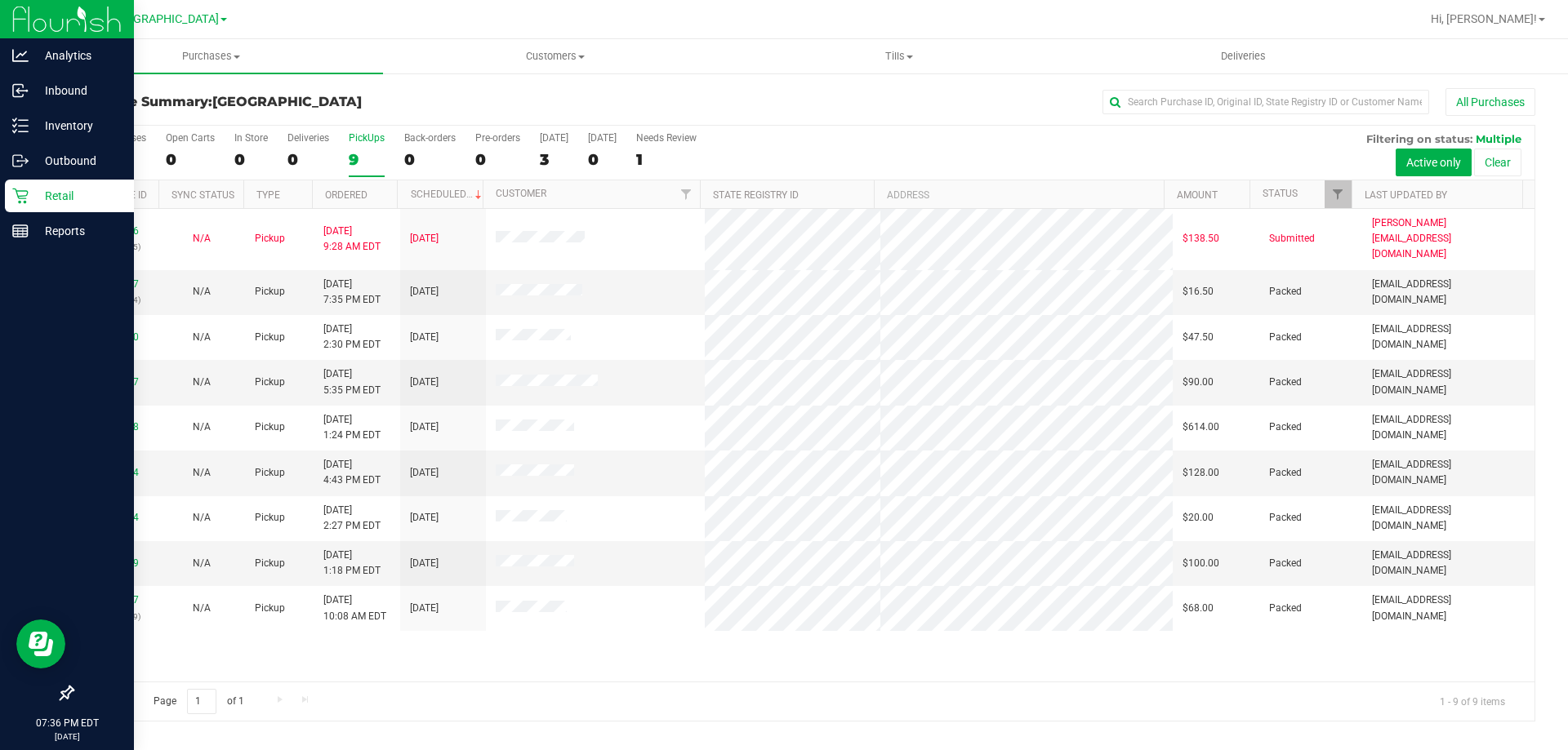
click at [20, 193] on icon at bounding box center [20, 196] width 17 height 17
click at [354, 150] on div "9" at bounding box center [366, 159] width 36 height 19
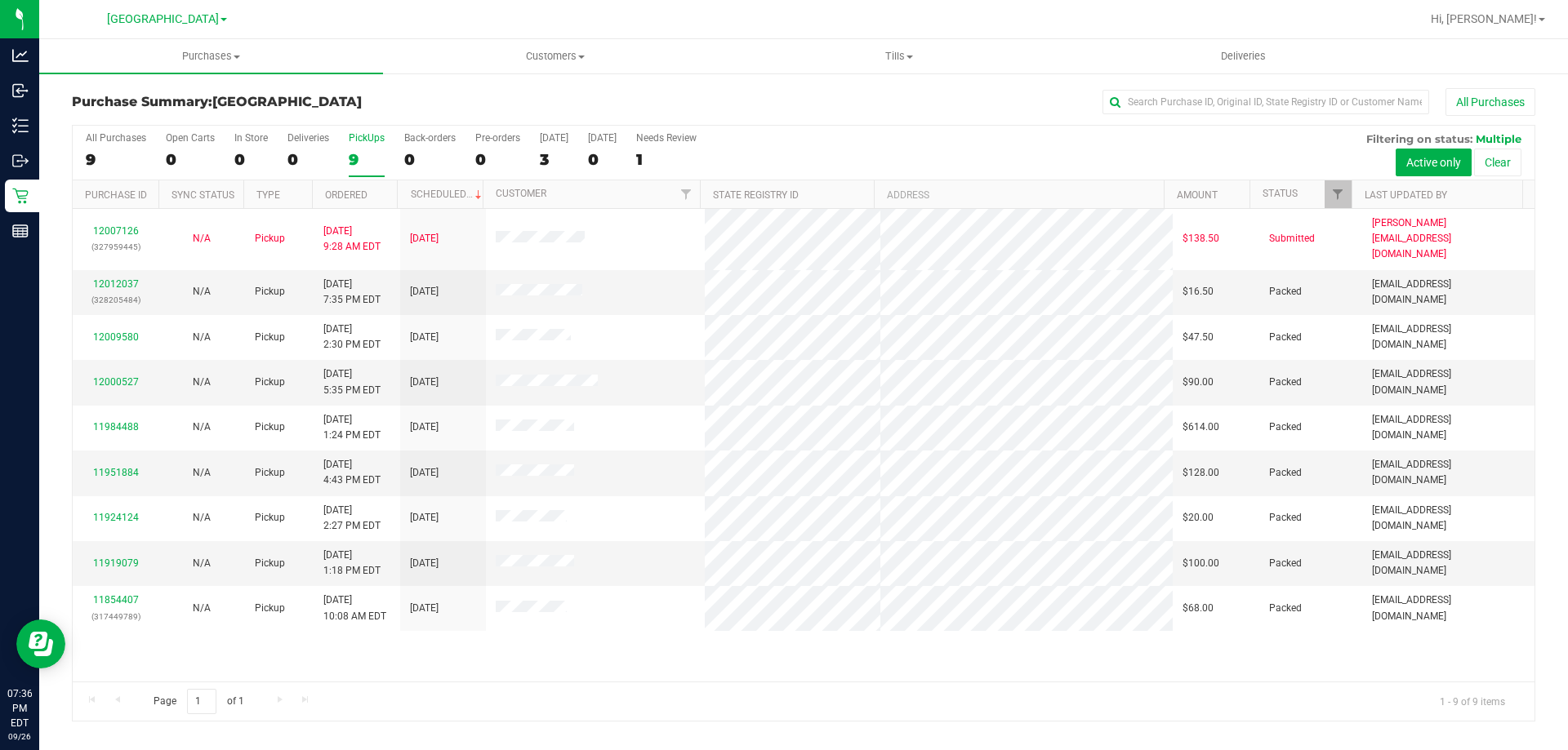
click at [0, 0] on input "PickUps 9" at bounding box center [0, 0] width 0 height 0
click at [0, 0] on p "Retail" at bounding box center [0, 0] width 0 height 0
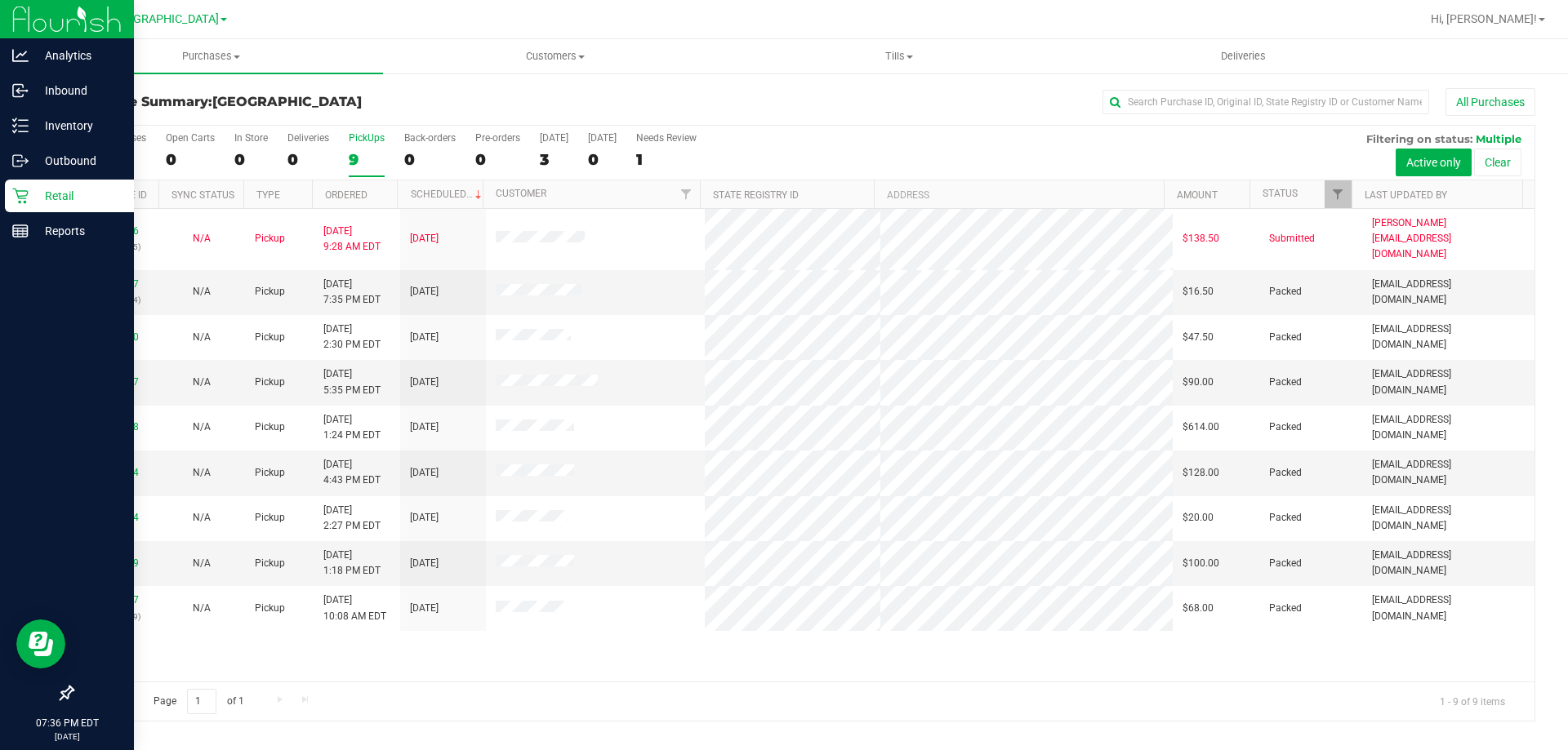
click at [70, 193] on p "Retail" at bounding box center [77, 196] width 98 height 19
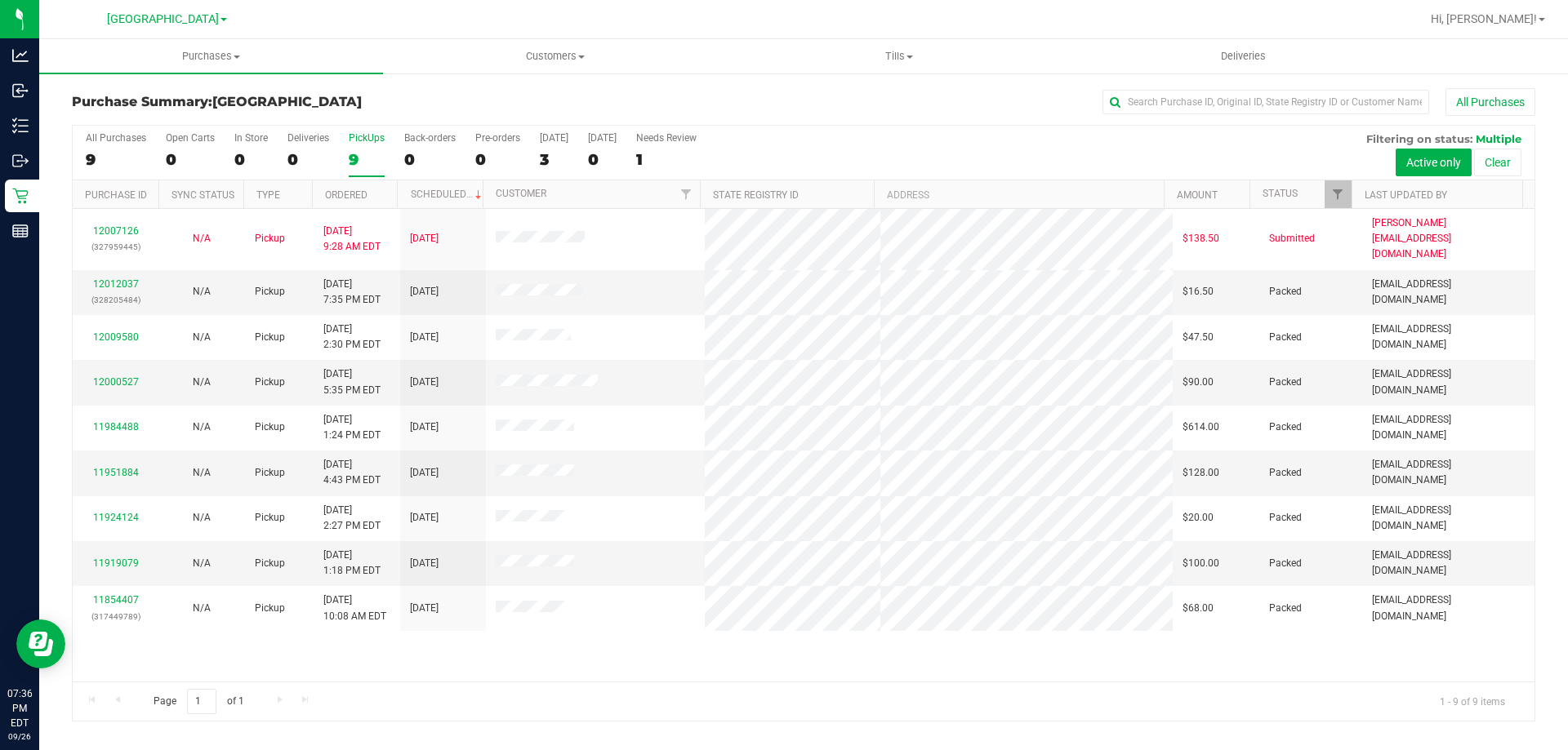
click at [370, 137] on div "PickUps" at bounding box center [366, 137] width 36 height 11
click at [0, 0] on input "PickUps 9" at bounding box center [0, 0] width 0 height 0
click at [371, 150] on div "9" at bounding box center [366, 159] width 36 height 19
click at [0, 0] on input "PickUps 9" at bounding box center [0, 0] width 0 height 0
click at [111, 278] on link "12012037" at bounding box center [116, 284] width 46 height 11
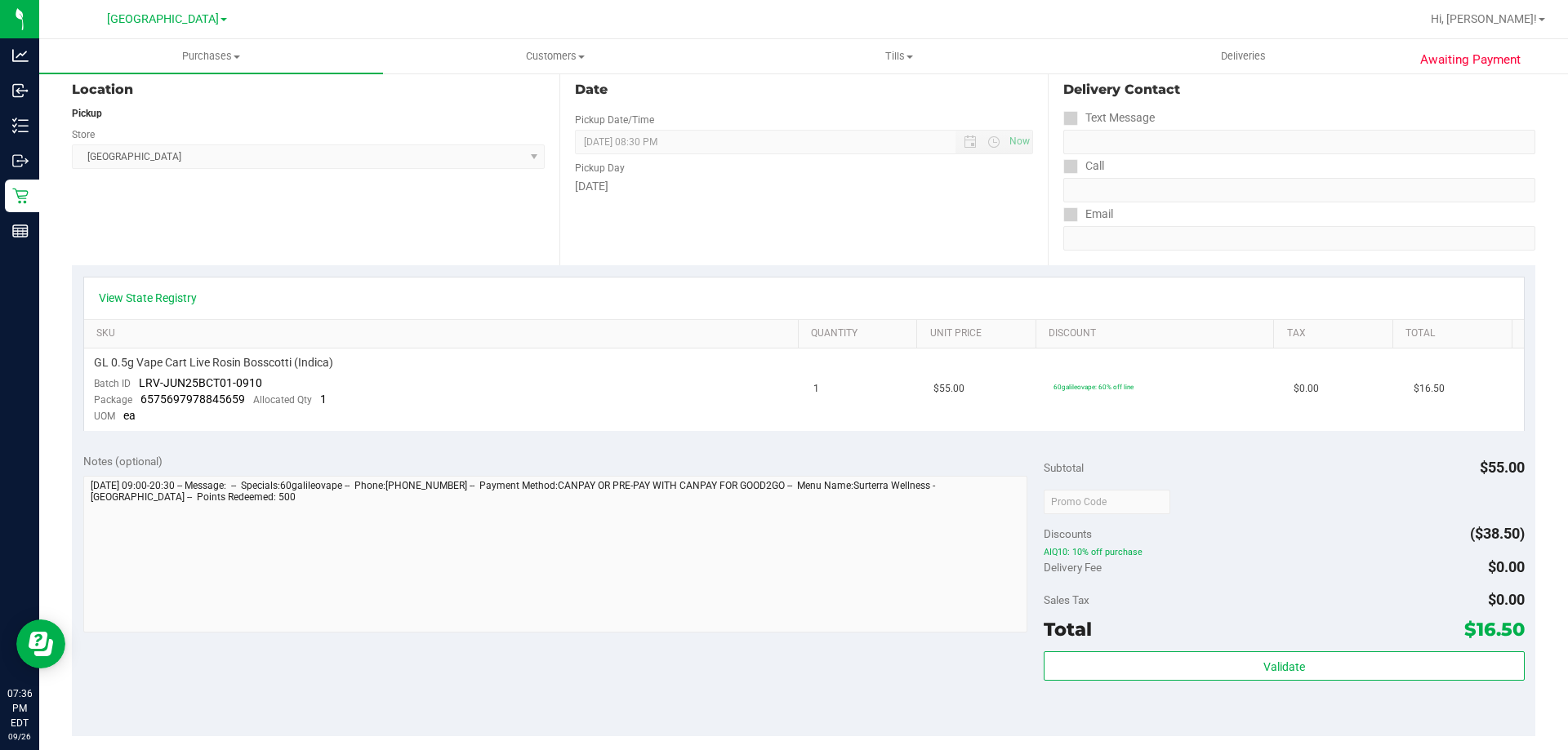
scroll to position [173, 0]
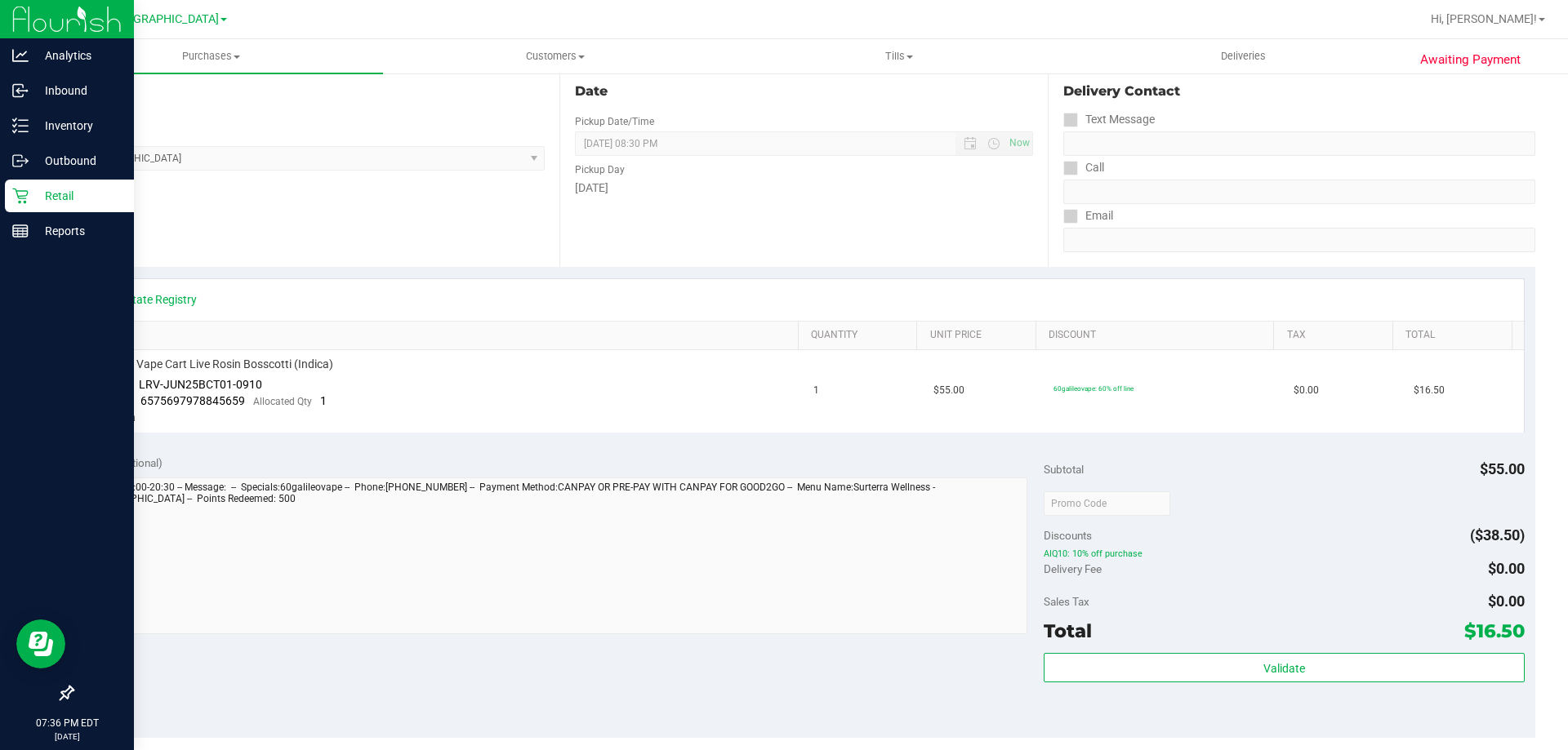
click at [17, 196] on icon at bounding box center [20, 196] width 17 height 17
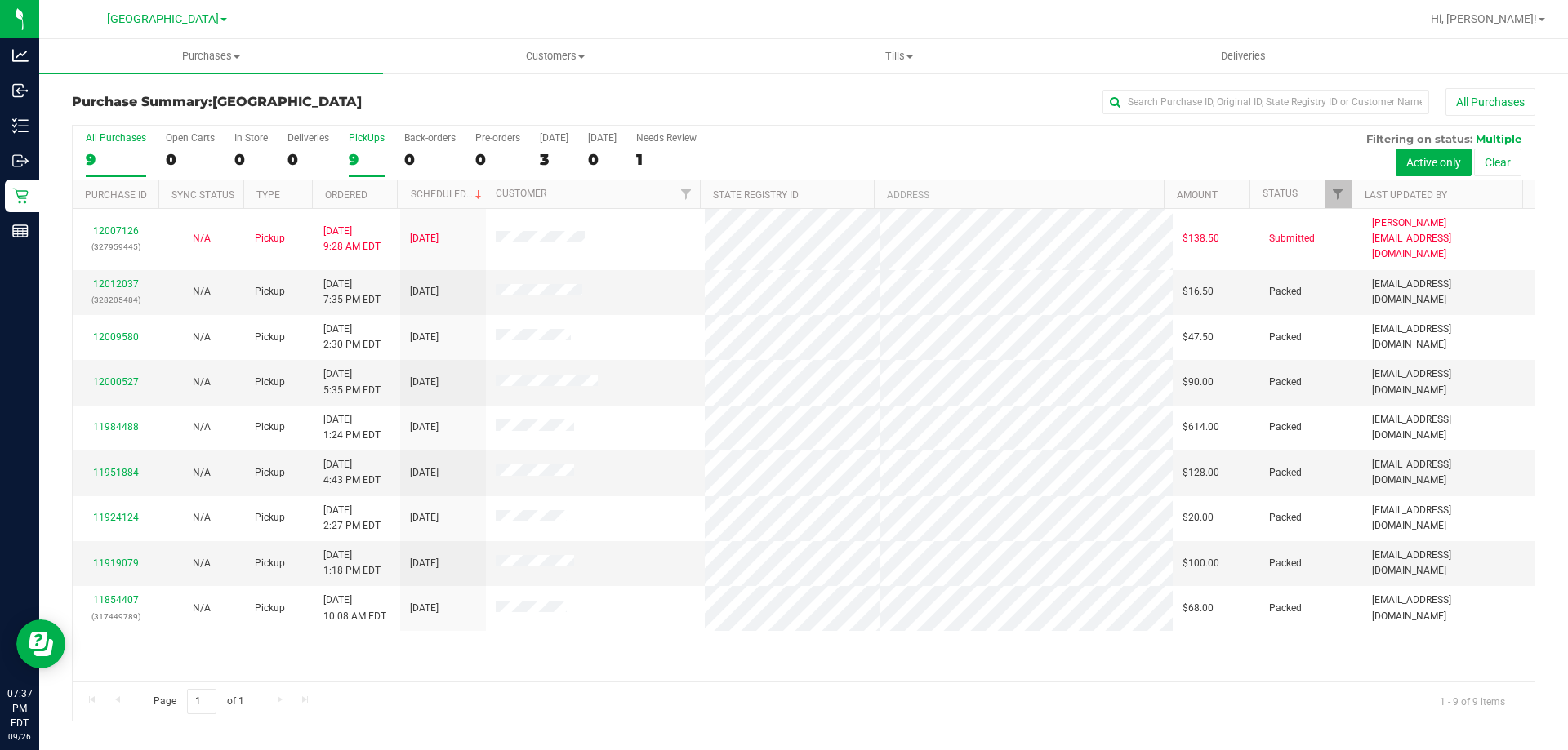
click at [370, 157] on div "9" at bounding box center [366, 159] width 36 height 19
click at [0, 0] on input "PickUps 9" at bounding box center [0, 0] width 0 height 0
click at [356, 158] on div "9" at bounding box center [366, 159] width 36 height 19
click at [0, 0] on input "PickUps 9" at bounding box center [0, 0] width 0 height 0
click at [370, 147] on label "PickUps 9" at bounding box center [366, 154] width 36 height 45
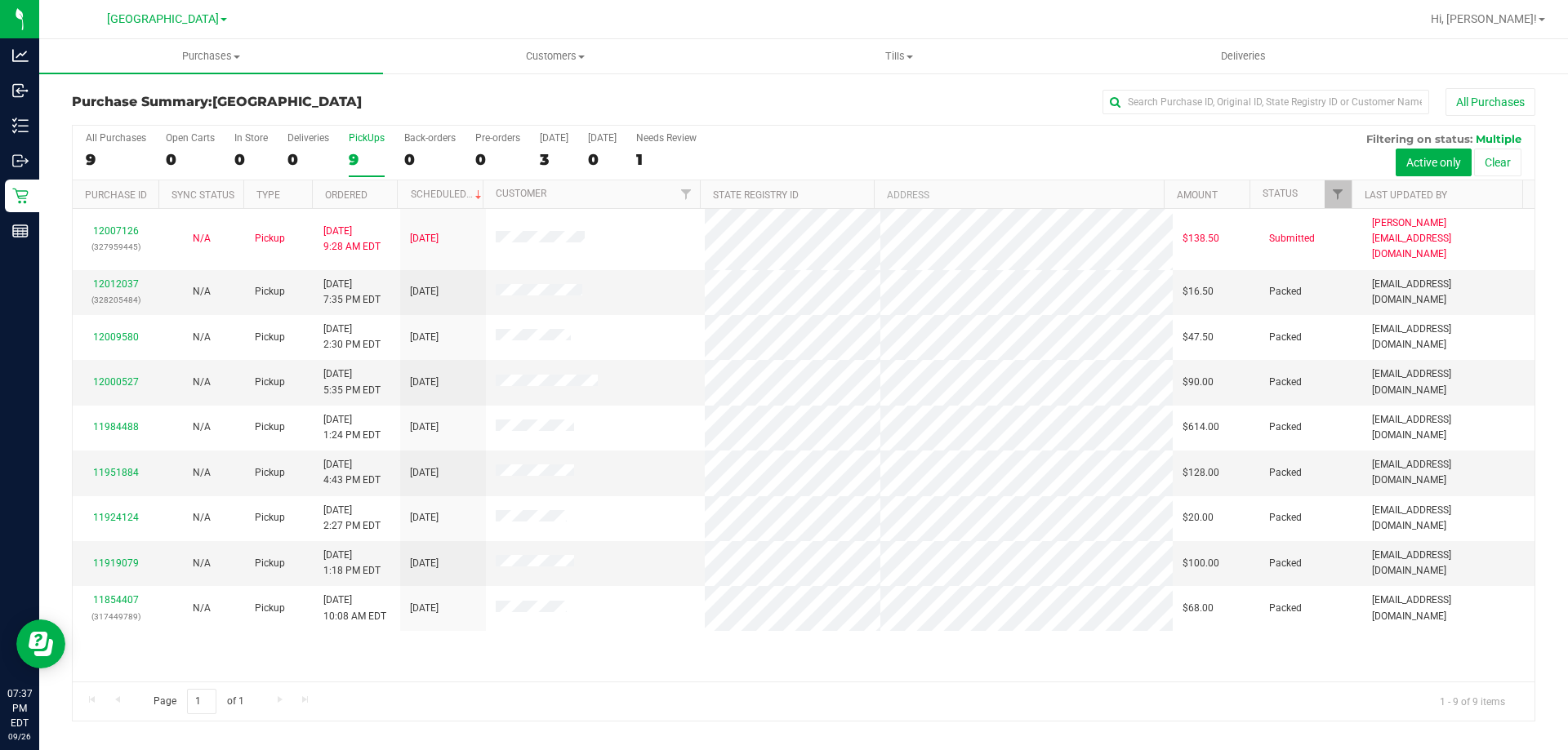
click at [0, 0] on input "PickUps 9" at bounding box center [0, 0] width 0 height 0
click at [22, 189] on icon at bounding box center [20, 196] width 17 height 17
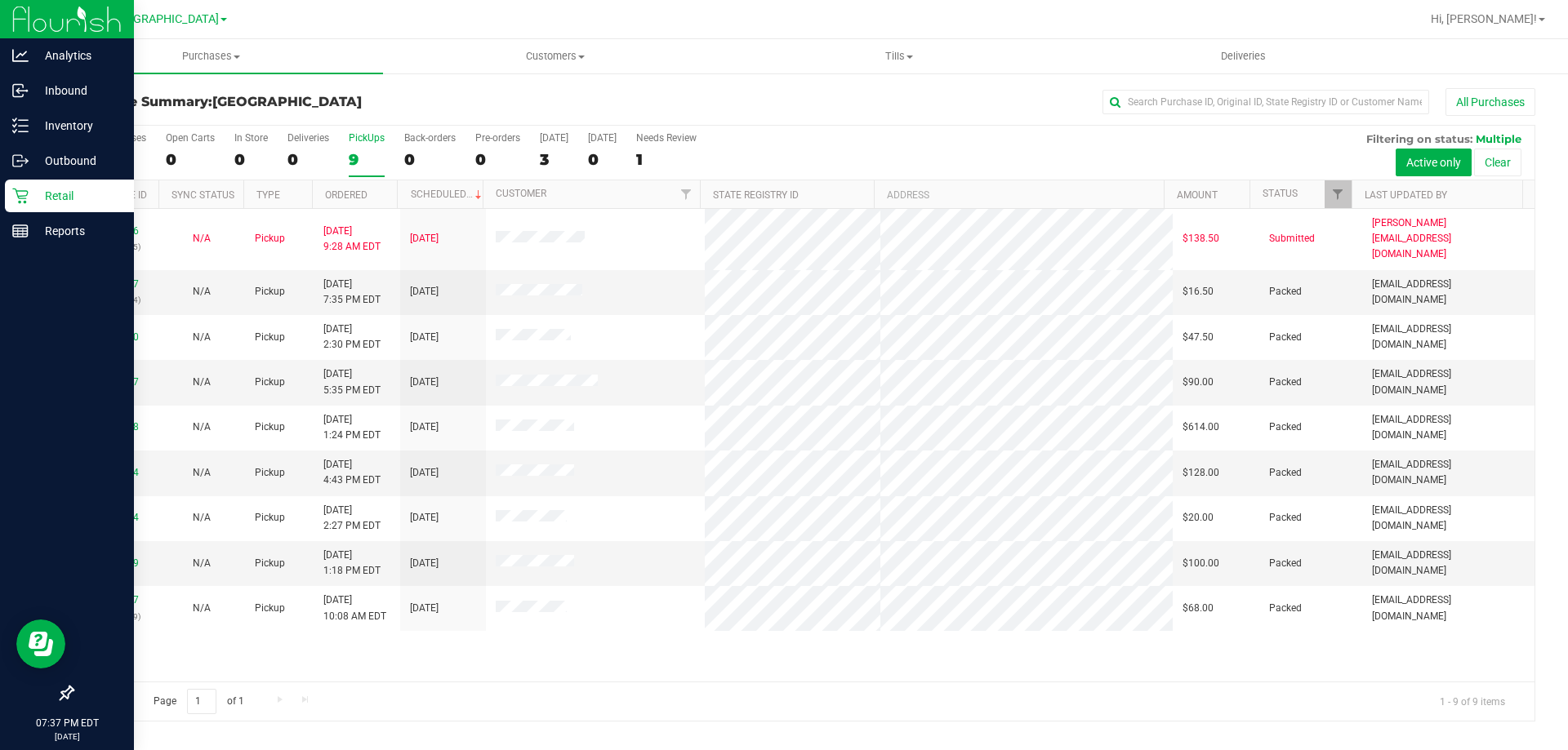
click at [64, 202] on p "Retail" at bounding box center [77, 196] width 98 height 19
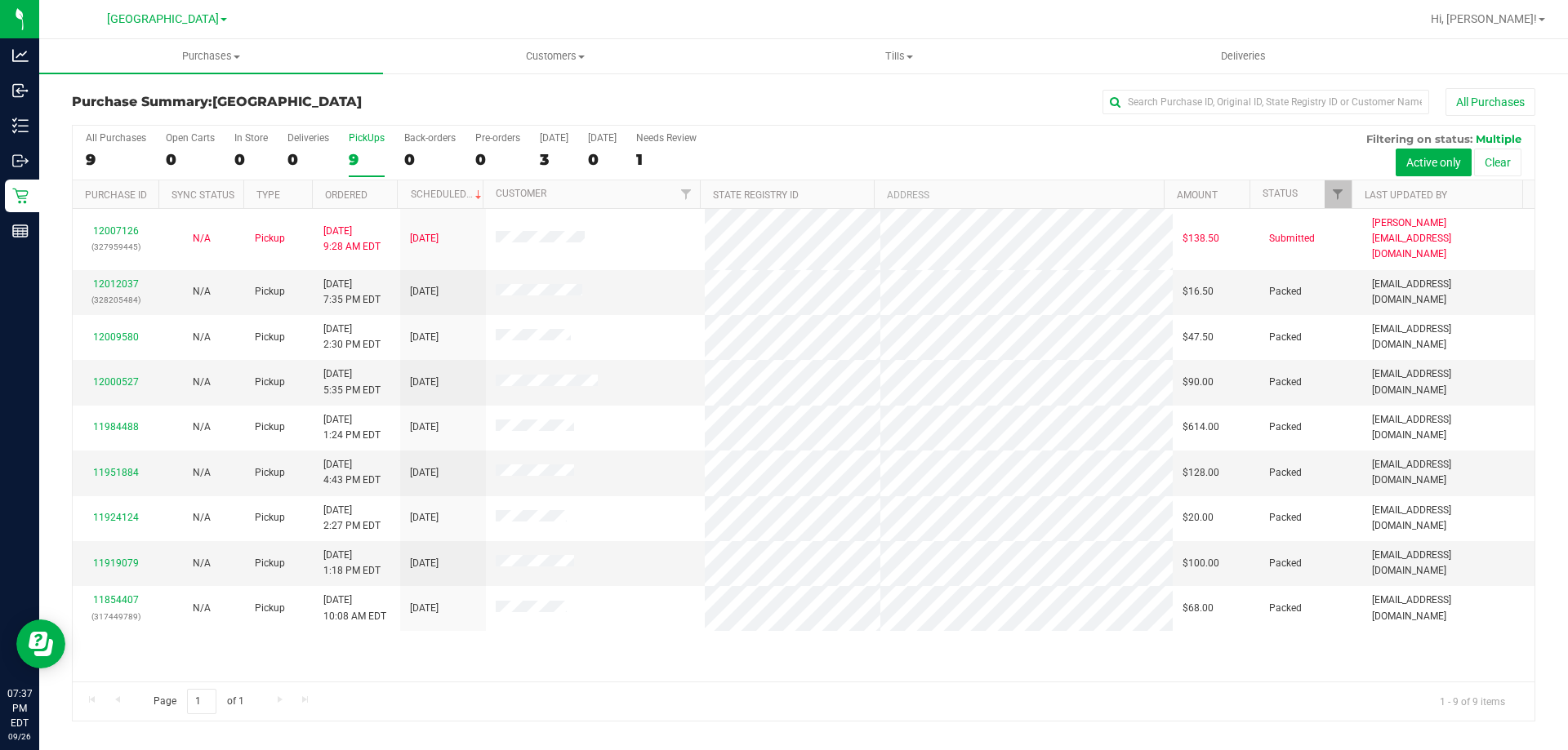
click at [355, 156] on div "9" at bounding box center [366, 159] width 36 height 19
click at [0, 0] on input "PickUps 9" at bounding box center [0, 0] width 0 height 0
click at [0, 0] on p "Retail" at bounding box center [0, 0] width 0 height 0
click at [357, 152] on div "9" at bounding box center [366, 159] width 36 height 19
click at [0, 0] on input "PickUps 9" at bounding box center [0, 0] width 0 height 0
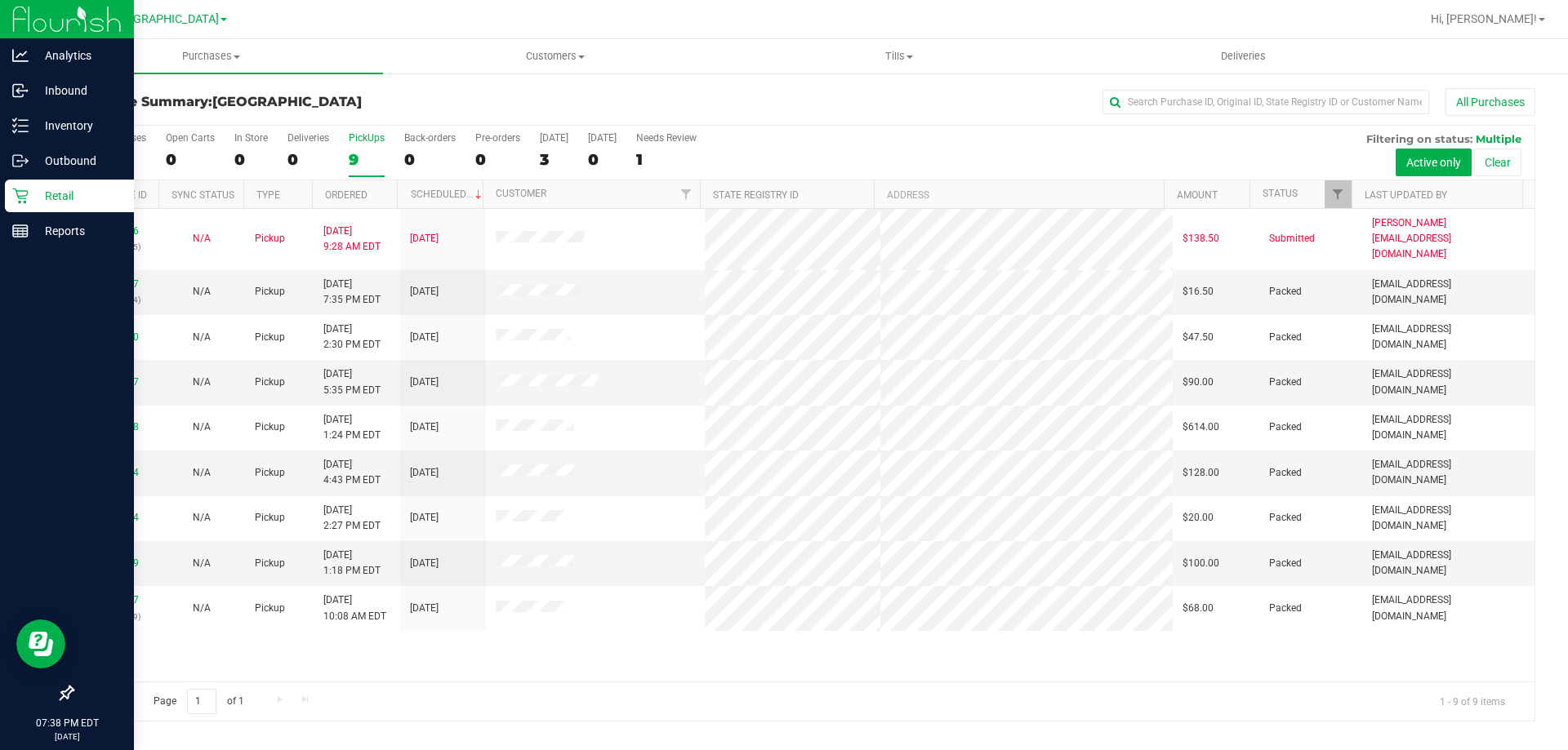
click at [16, 189] on icon at bounding box center [20, 197] width 16 height 16
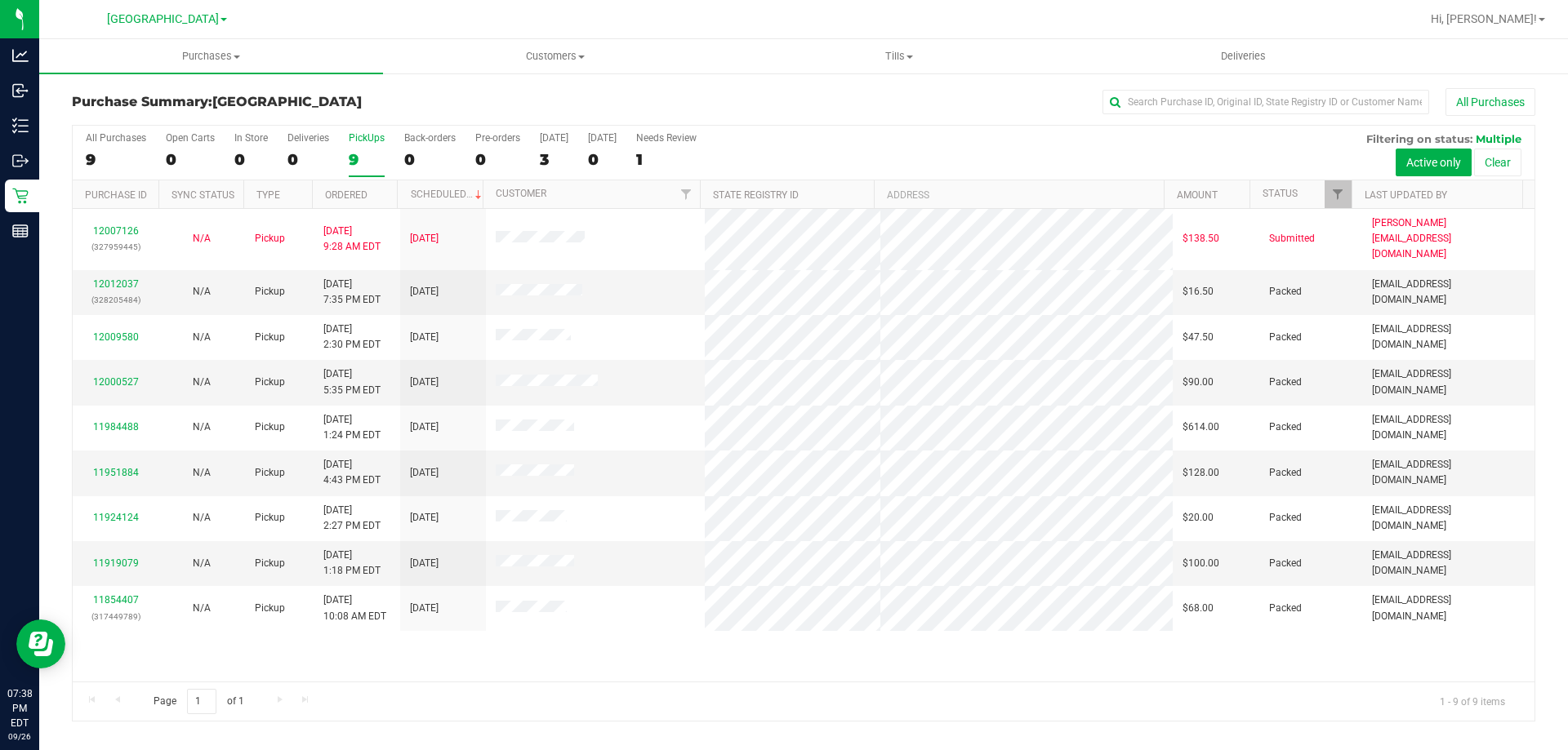
click at [377, 143] on div "PickUps" at bounding box center [366, 137] width 36 height 11
click at [0, 0] on input "PickUps 9" at bounding box center [0, 0] width 0 height 0
click at [370, 135] on div "PickUps" at bounding box center [366, 137] width 36 height 11
click at [0, 0] on input "PickUps 9" at bounding box center [0, 0] width 0 height 0
click at [373, 160] on div "9" at bounding box center [366, 159] width 36 height 19
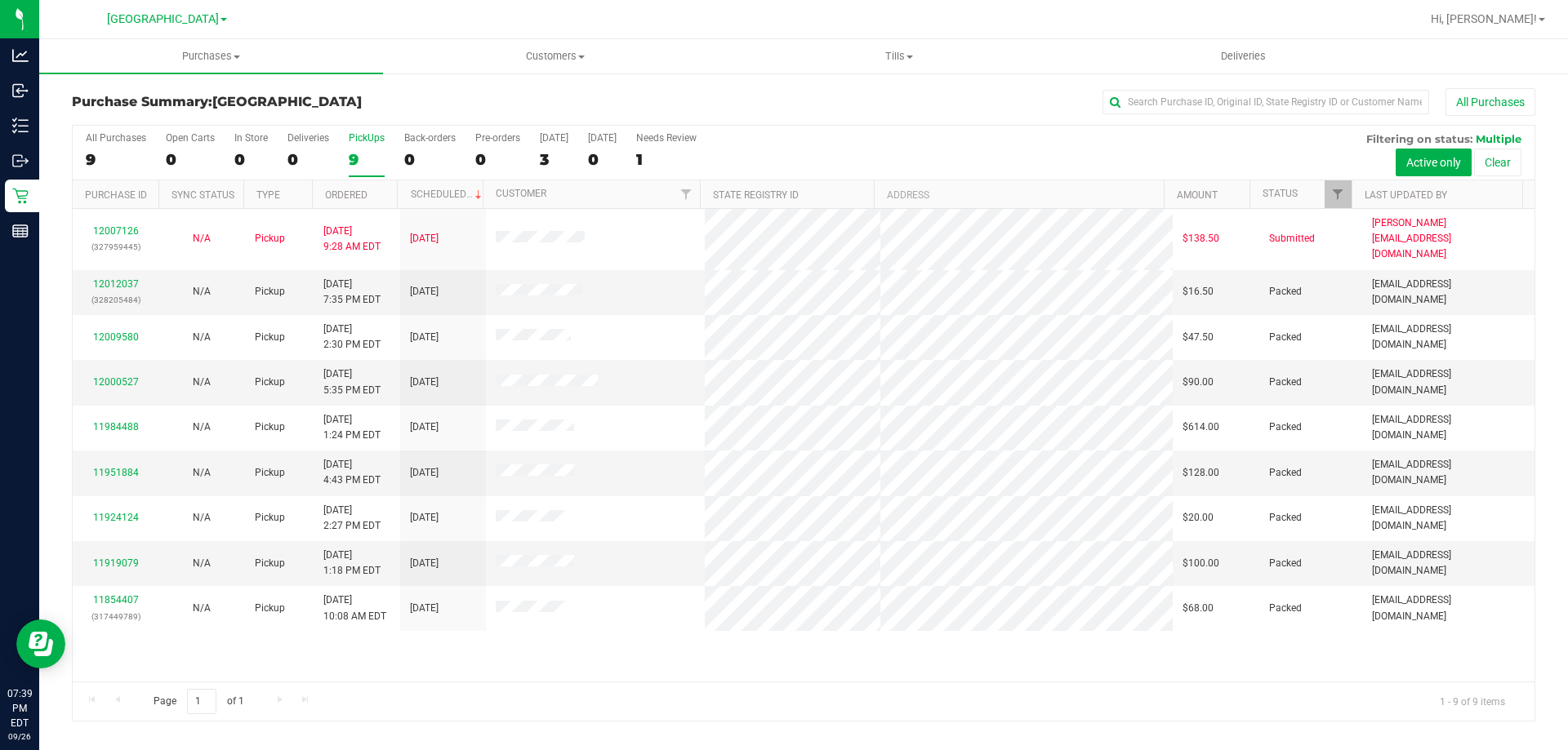
click at [0, 0] on input "PickUps 9" at bounding box center [0, 0] width 0 height 0
click at [370, 135] on div "PickUps" at bounding box center [366, 137] width 36 height 11
click at [0, 0] on input "PickUps 9" at bounding box center [0, 0] width 0 height 0
click at [359, 138] on div "PickUps" at bounding box center [366, 137] width 36 height 11
click at [0, 0] on input "PickUps 9" at bounding box center [0, 0] width 0 height 0
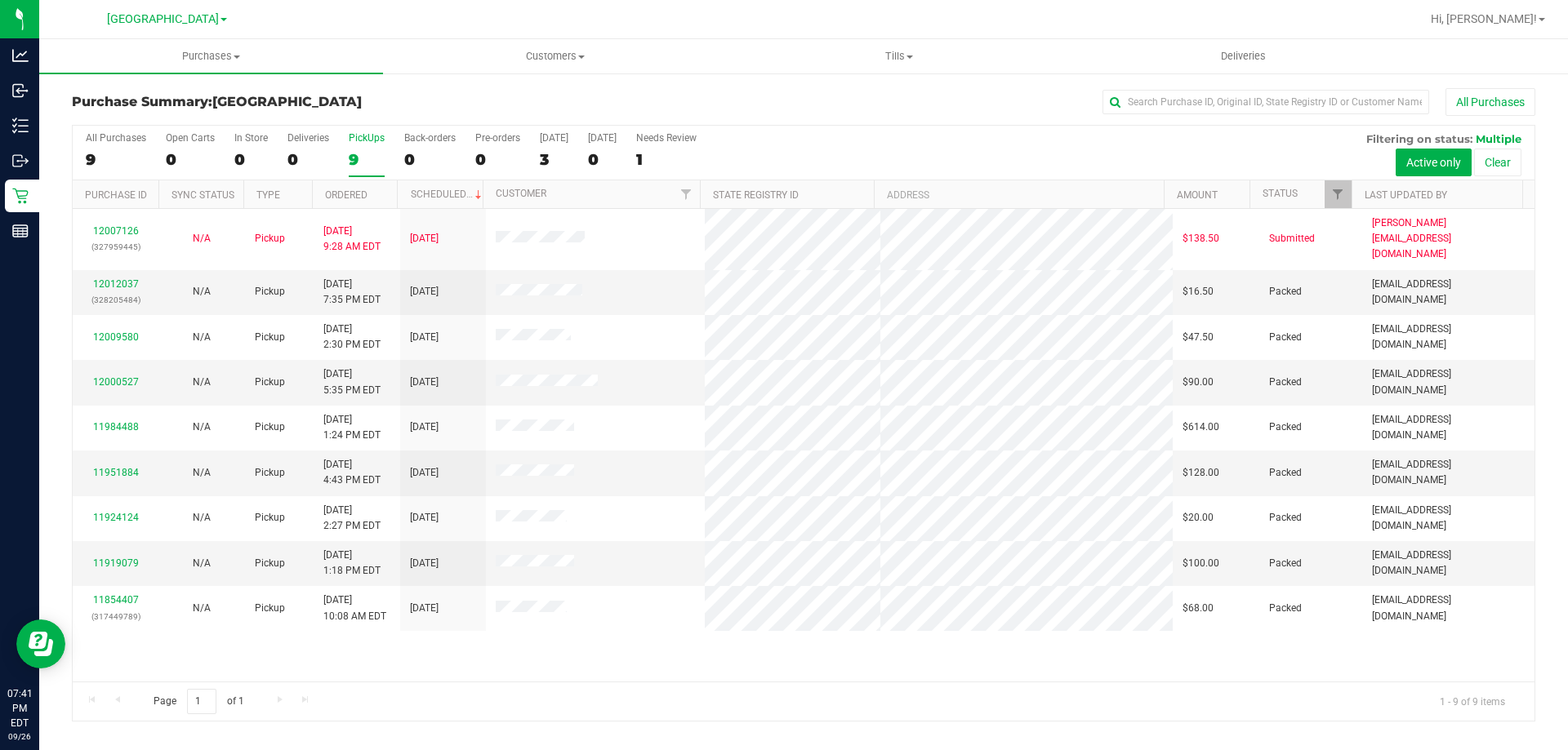
click at [366, 150] on div "9" at bounding box center [366, 159] width 36 height 19
click at [0, 0] on input "PickUps 9" at bounding box center [0, 0] width 0 height 0
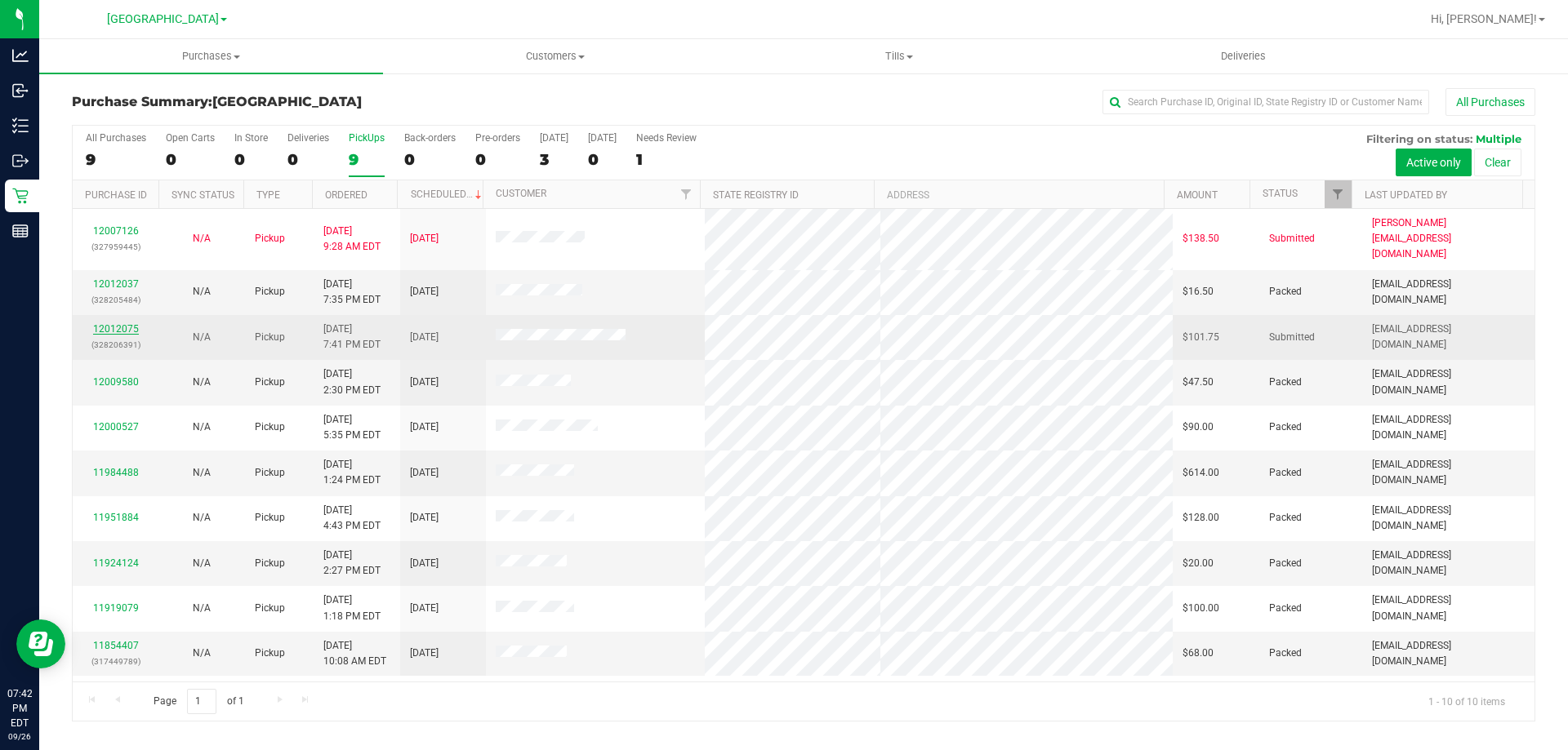
click at [116, 323] on link "12012075" at bounding box center [116, 329] width 46 height 11
click at [124, 323] on link "12012075" at bounding box center [116, 329] width 46 height 11
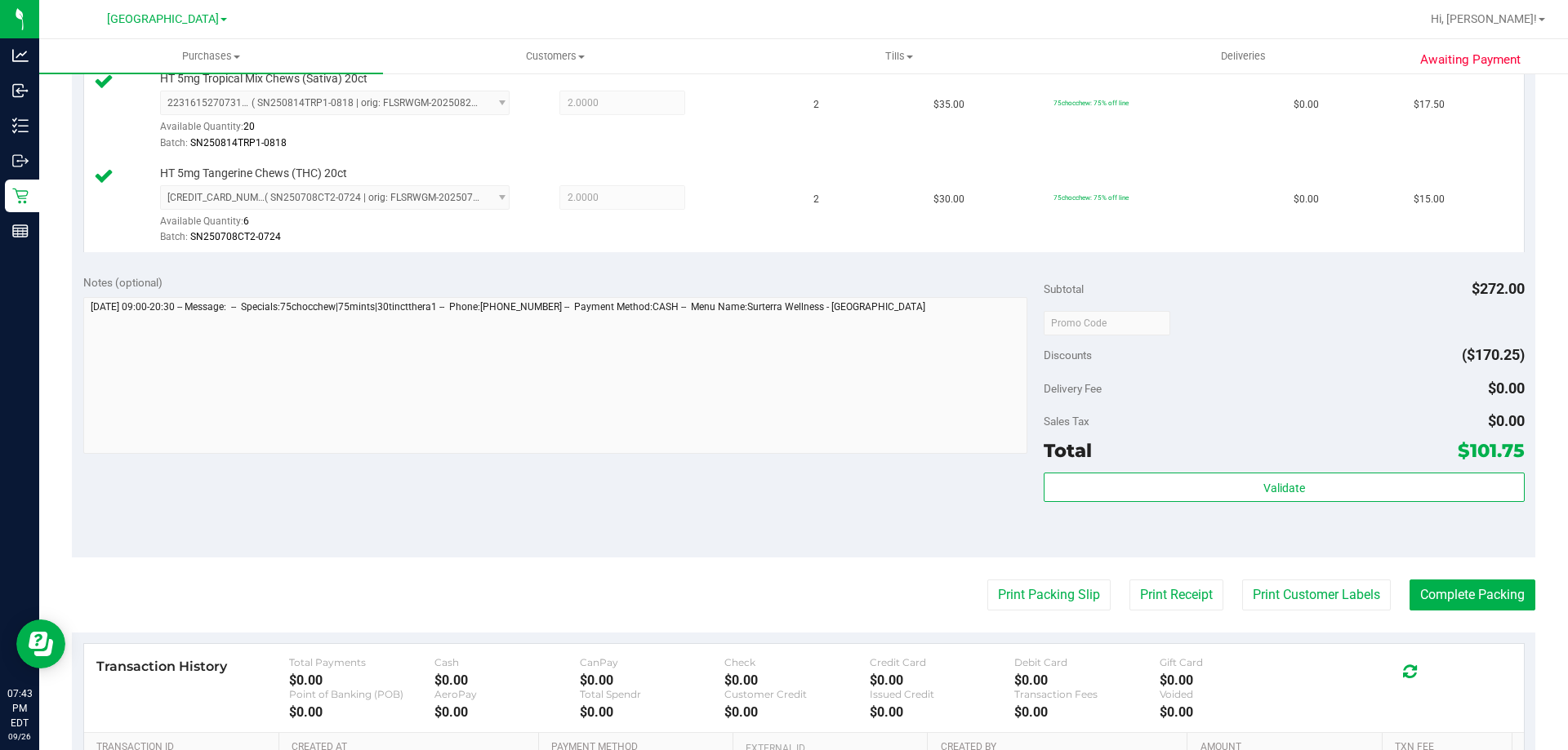
scroll to position [743, 0]
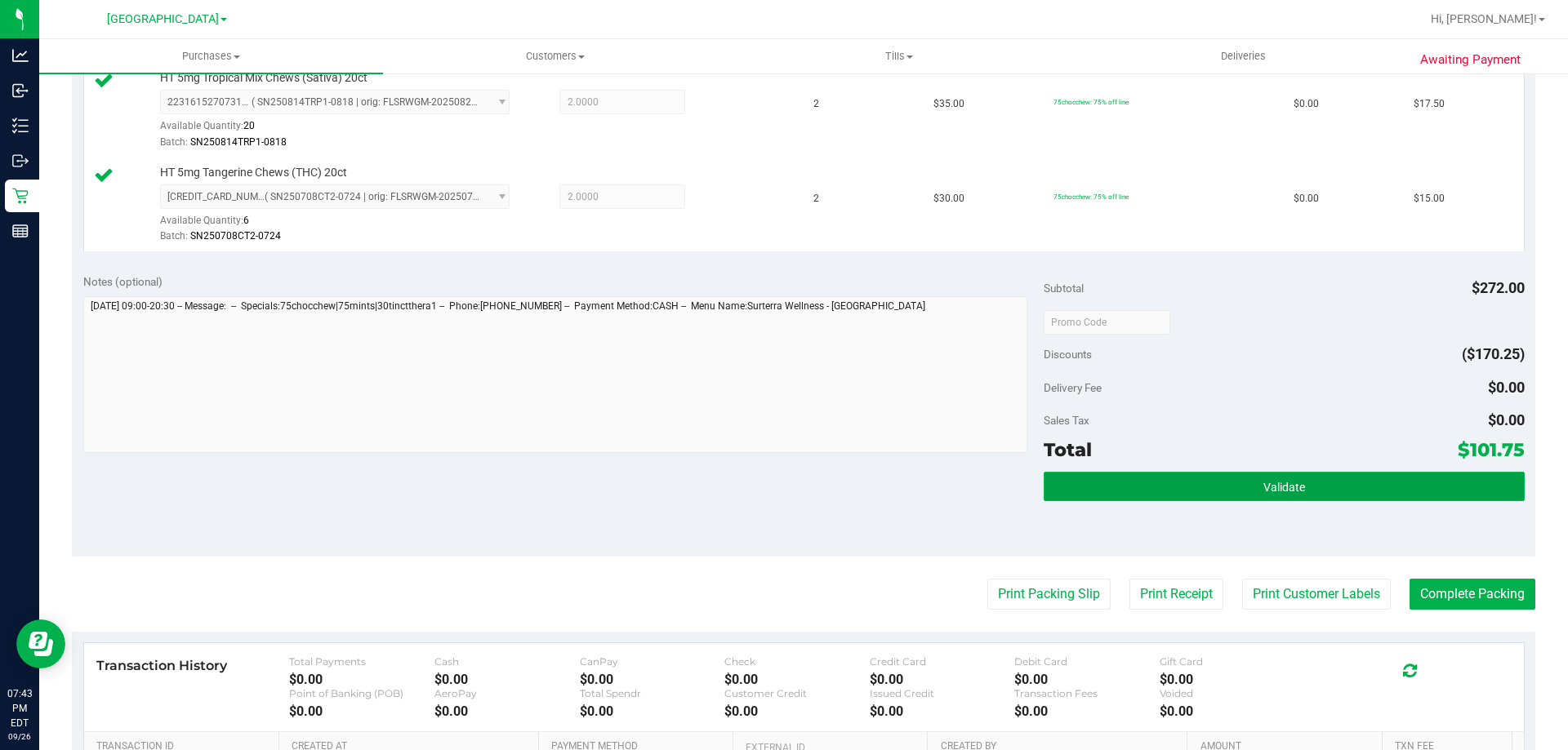
click at [1198, 480] on button "Validate" at bounding box center [1283, 486] width 480 height 29
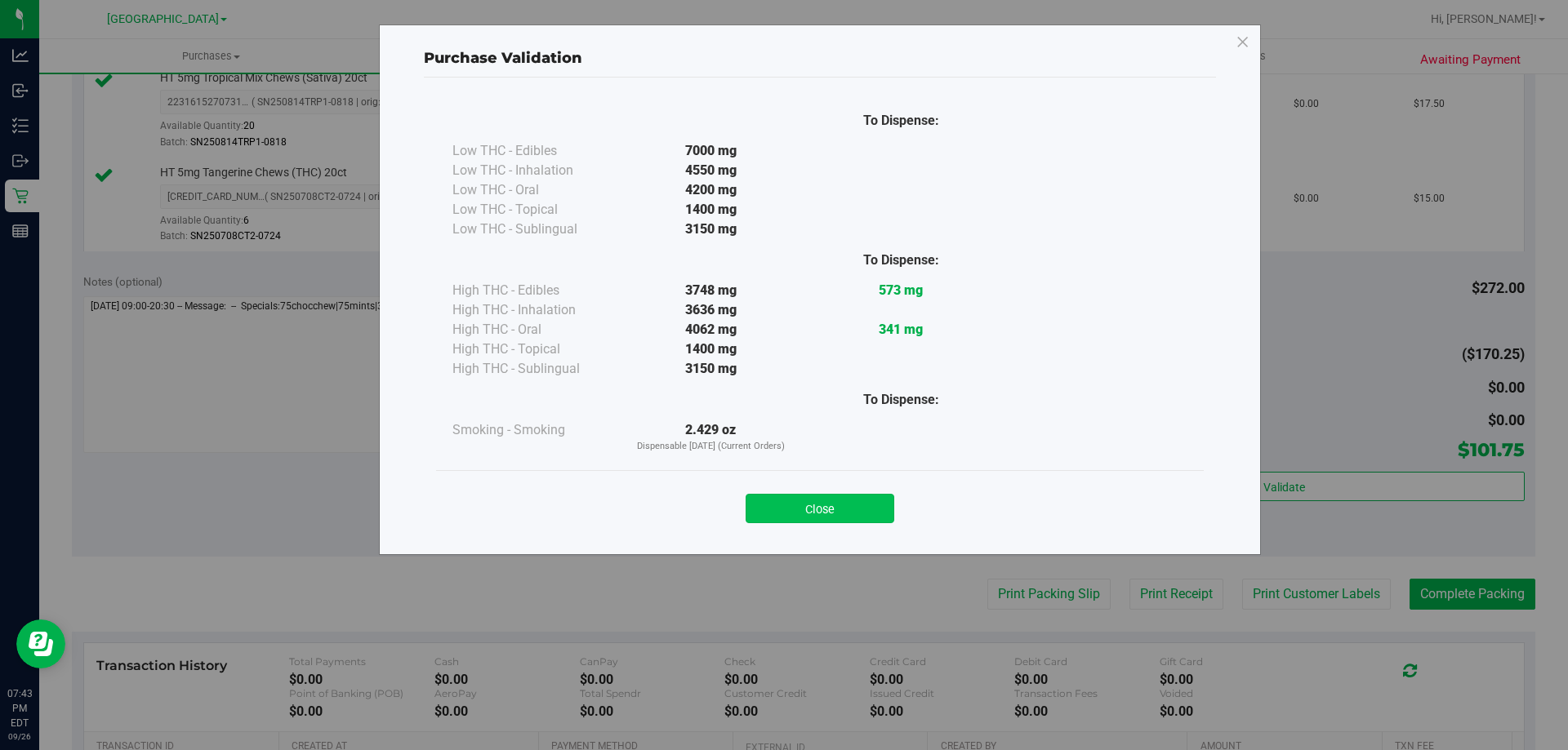
click at [829, 509] on button "Close" at bounding box center [819, 508] width 149 height 29
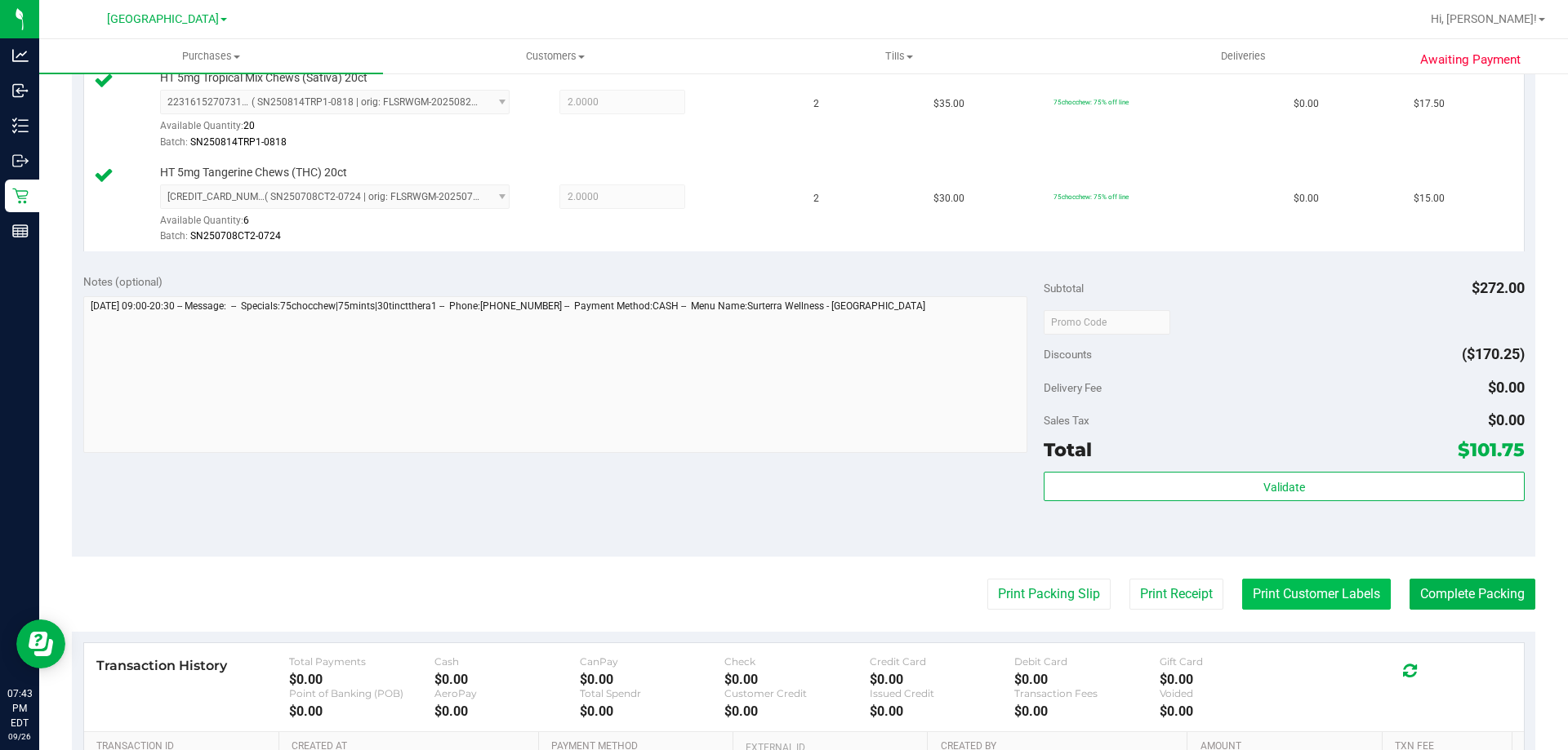
click at [1330, 608] on button "Print Customer Labels" at bounding box center [1316, 594] width 149 height 31
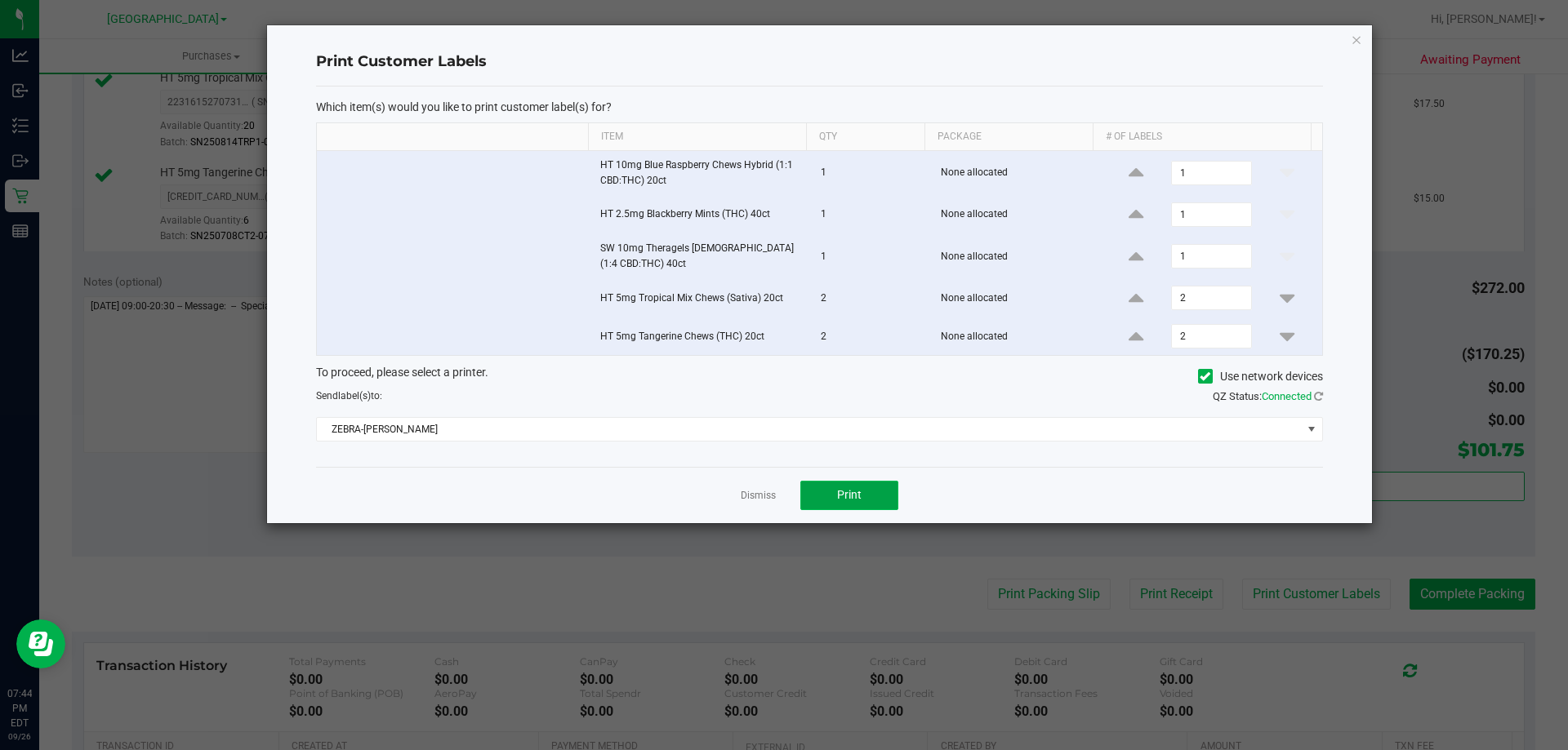
click at [827, 480] on button "Print" at bounding box center [848, 494] width 98 height 29
click at [1356, 40] on icon "button" at bounding box center [1356, 39] width 11 height 19
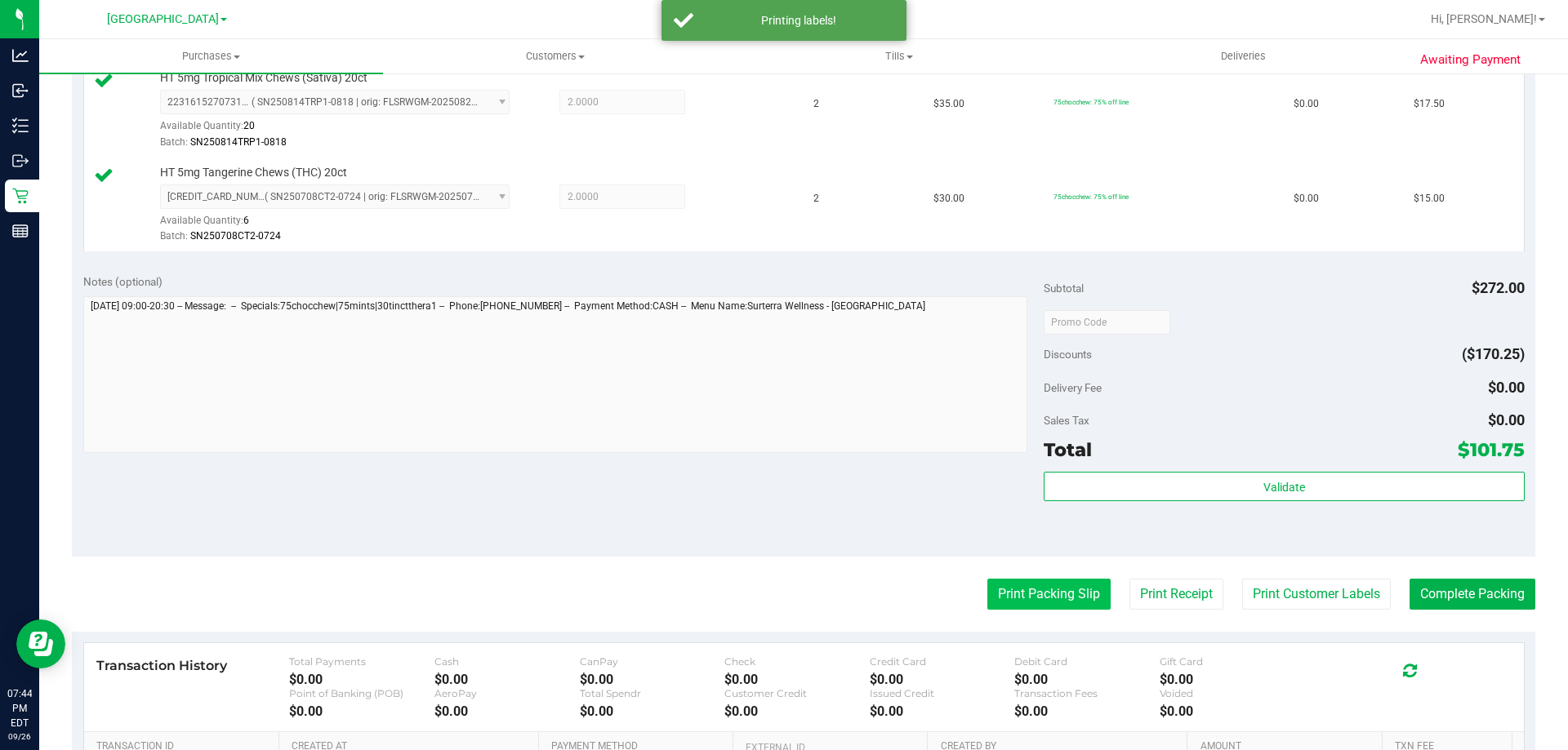
click at [1043, 605] on button "Print Packing Slip" at bounding box center [1049, 594] width 123 height 31
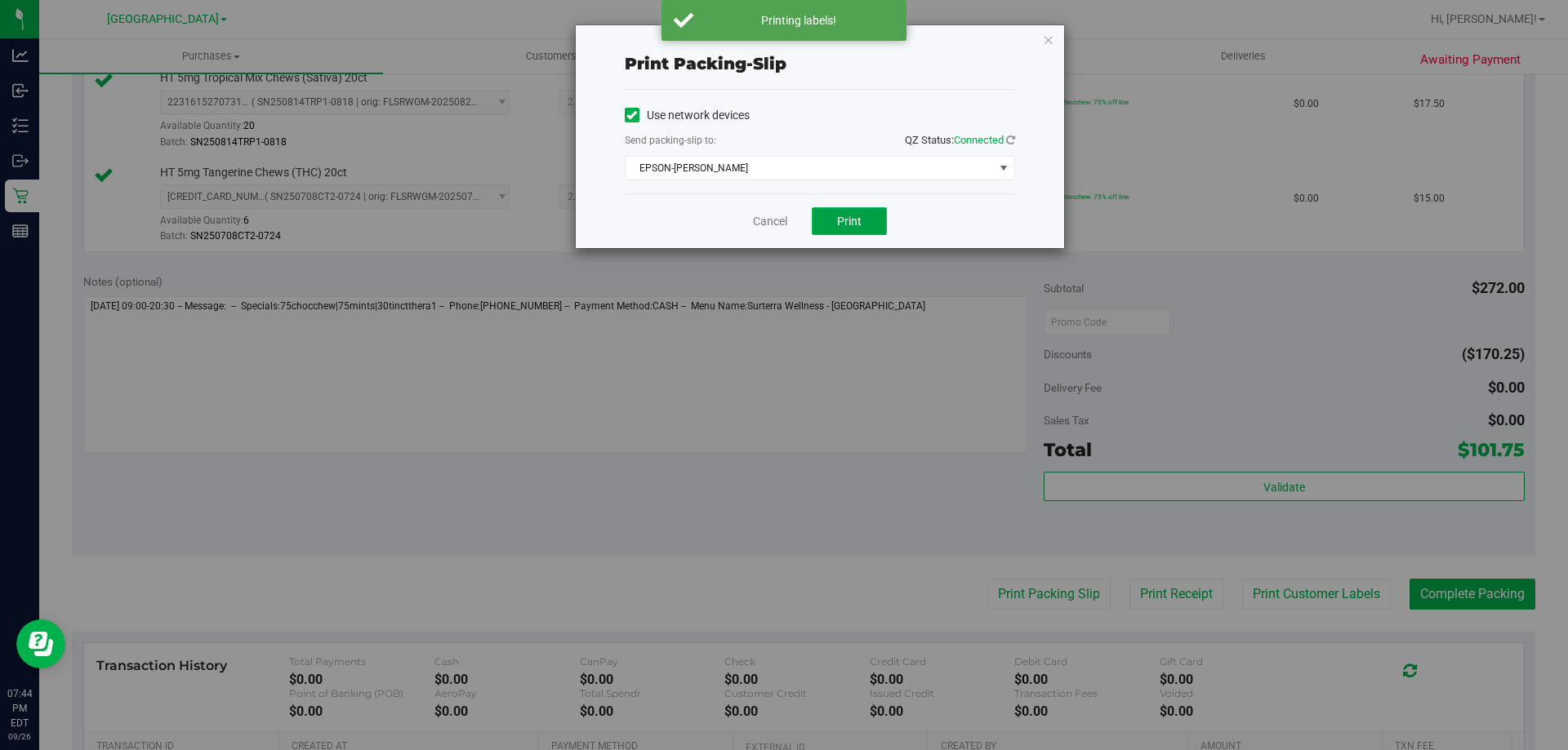
click at [850, 222] on span "Print" at bounding box center [849, 221] width 25 height 13
click at [1048, 40] on icon "button" at bounding box center [1049, 39] width 11 height 19
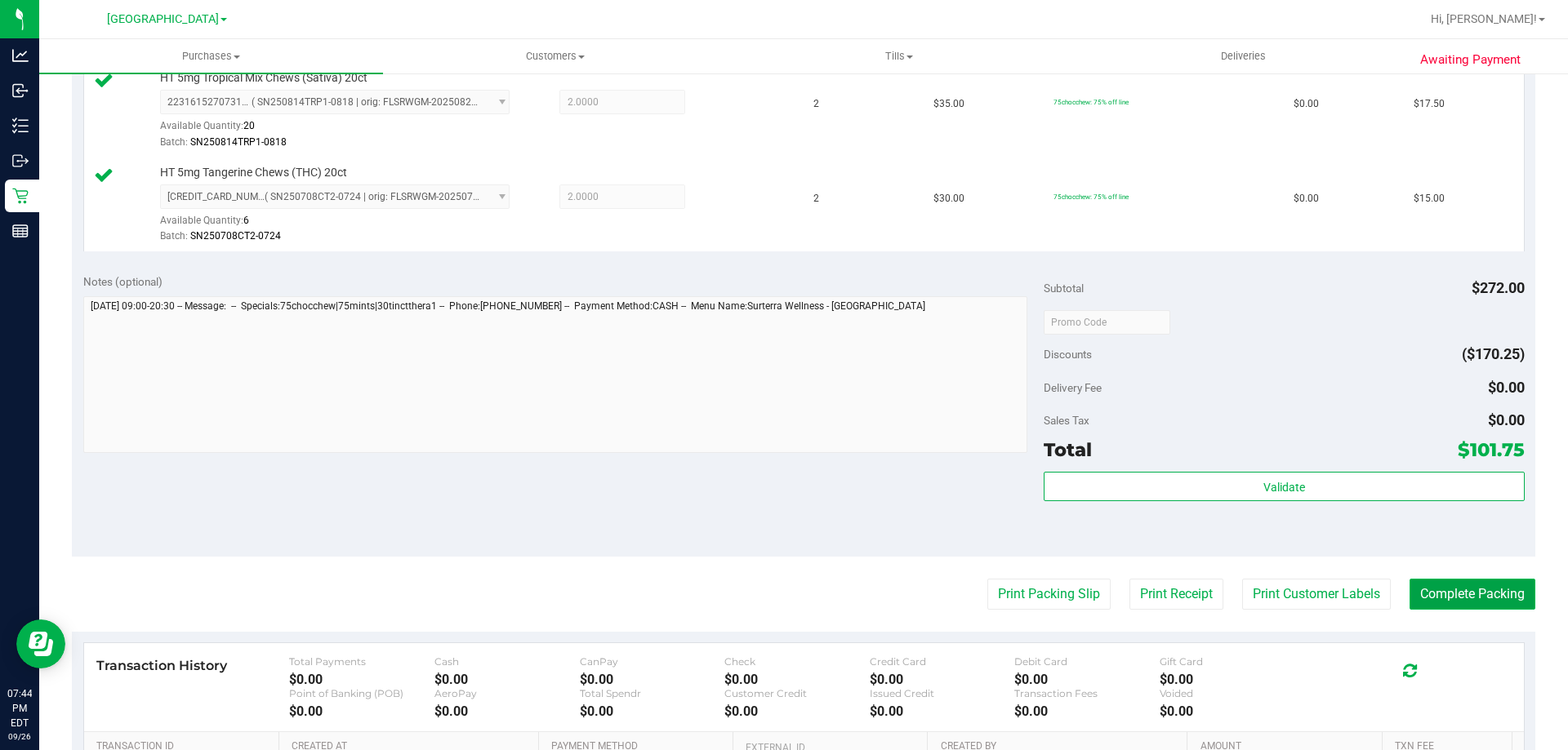
click at [1475, 590] on button "Complete Packing" at bounding box center [1472, 594] width 126 height 31
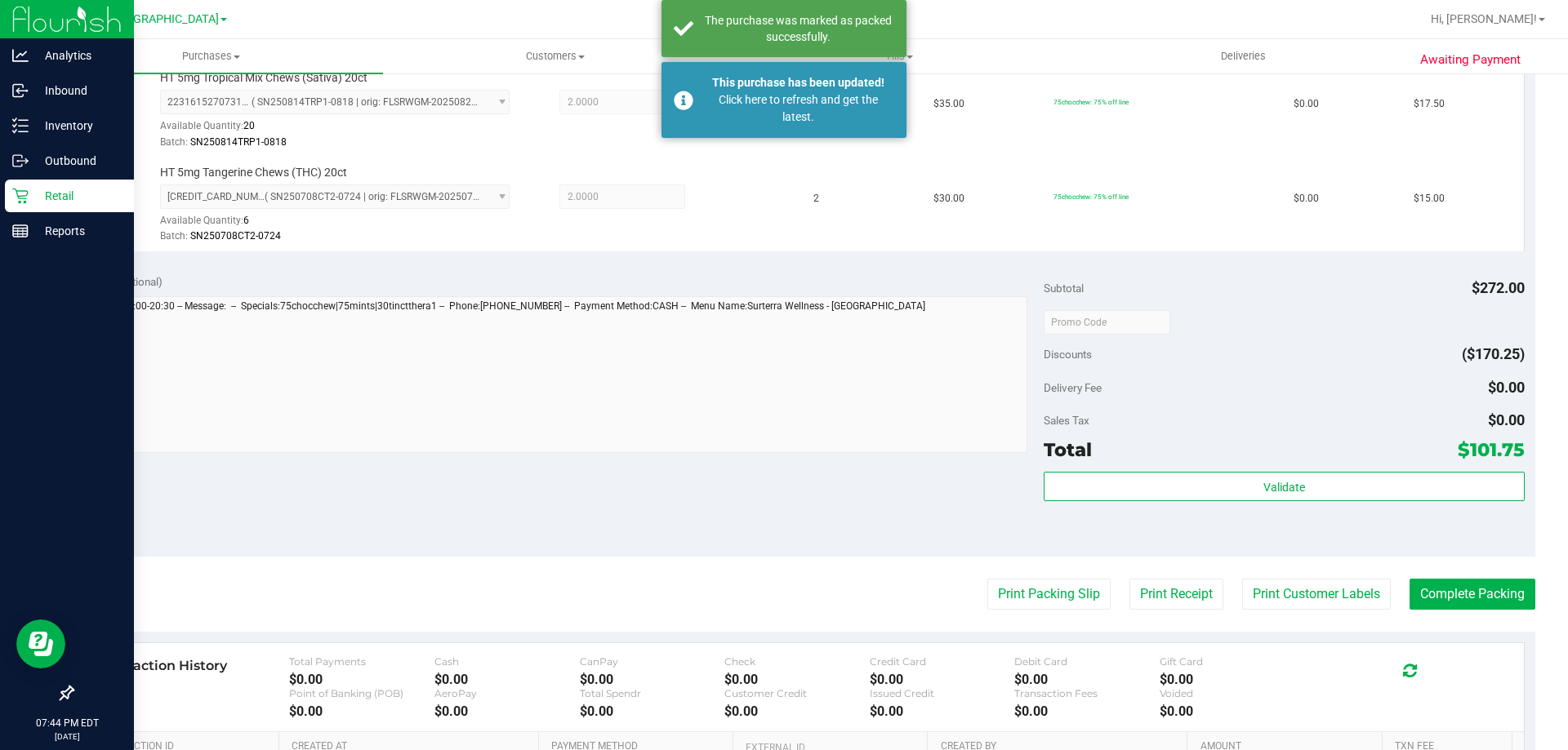
click at [25, 199] on icon at bounding box center [20, 196] width 17 height 17
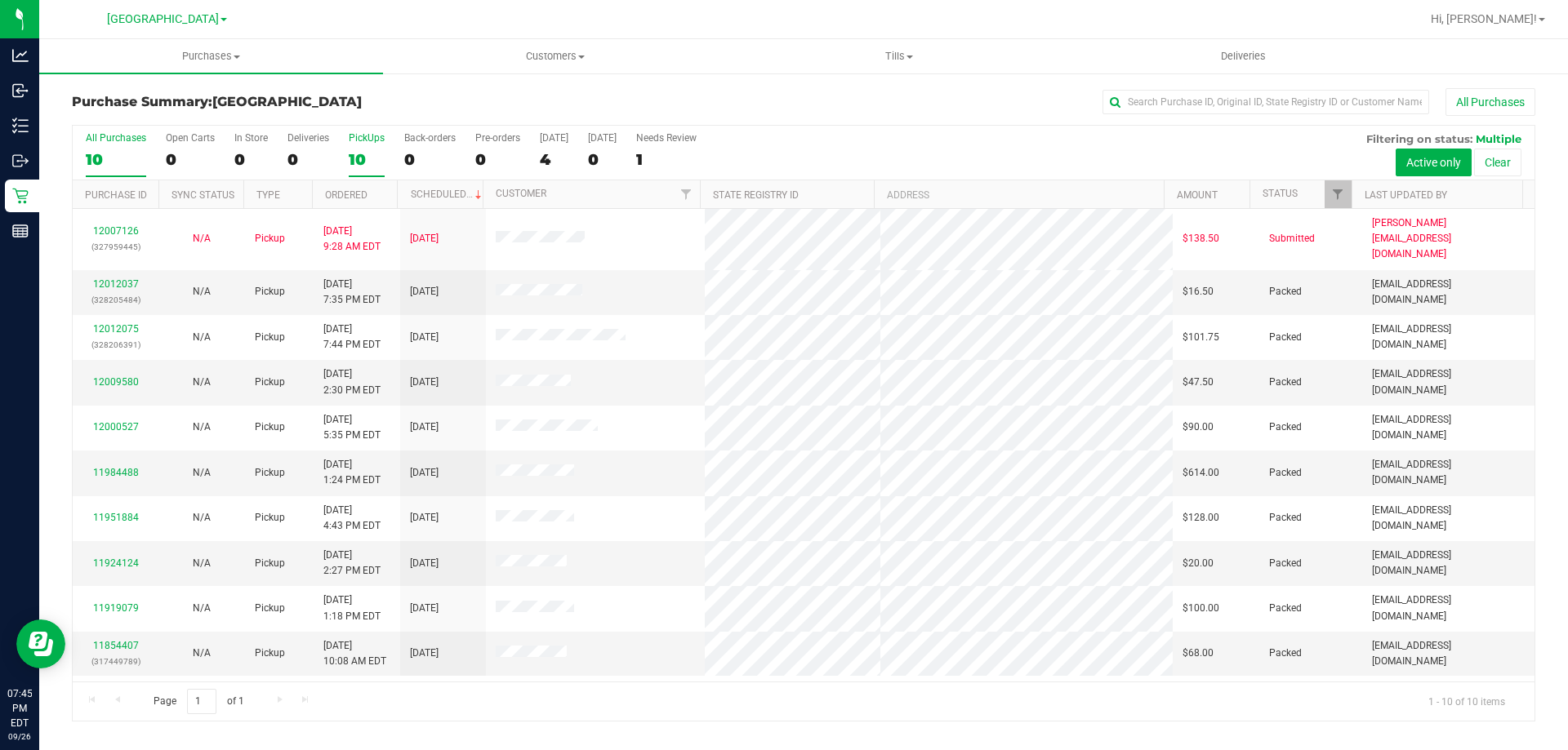
click at [367, 137] on div "PickUps" at bounding box center [366, 137] width 36 height 11
click at [0, 0] on input "PickUps 10" at bounding box center [0, 0] width 0 height 0
click at [353, 150] on div "10" at bounding box center [366, 159] width 36 height 19
click at [0, 0] on input "PickUps 10" at bounding box center [0, 0] width 0 height 0
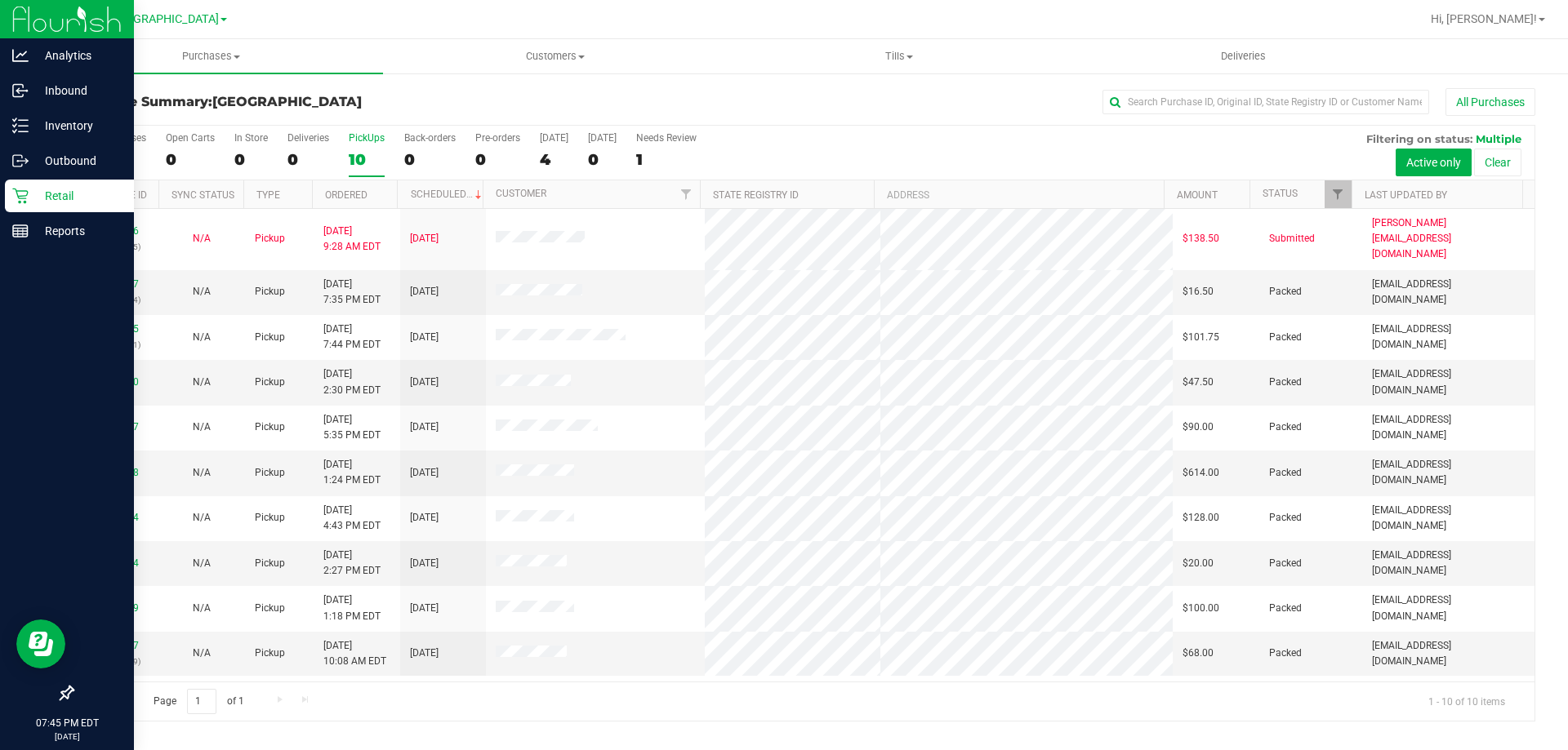
click at [11, 198] on div "Retail" at bounding box center [70, 196] width 129 height 33
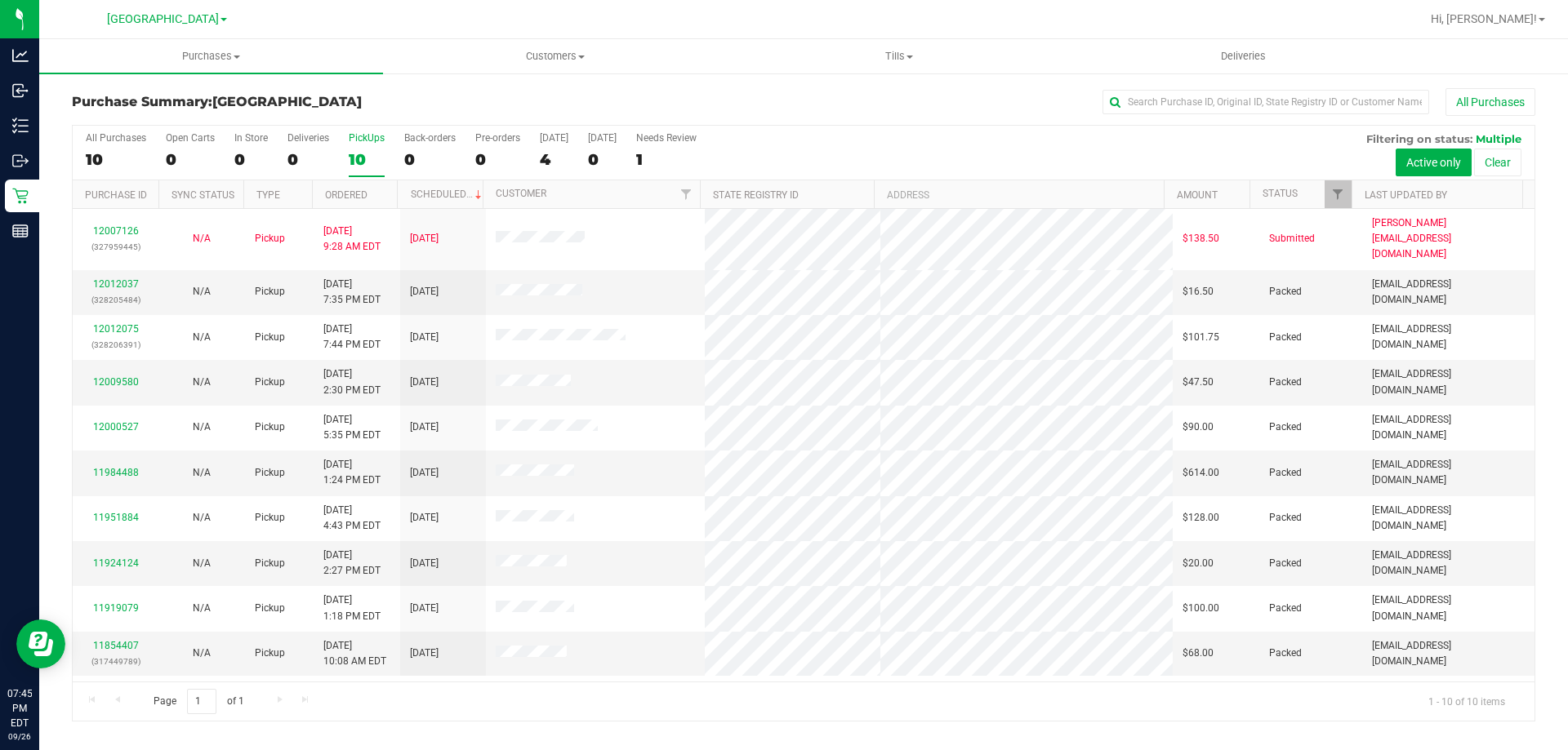
click at [365, 152] on div "10" at bounding box center [366, 159] width 36 height 19
click at [0, 0] on input "PickUps 10" at bounding box center [0, 0] width 0 height 0
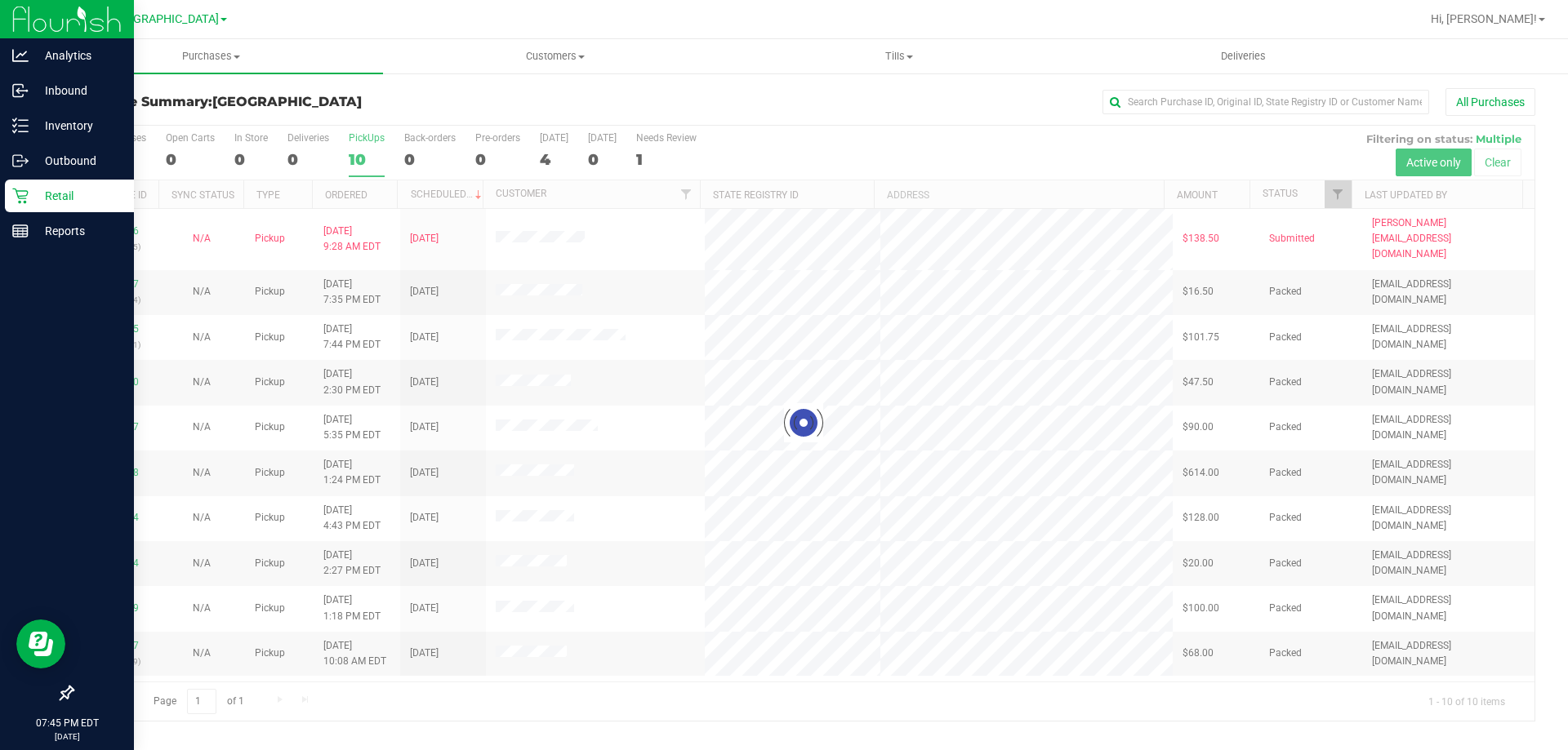
click at [11, 196] on div "Retail" at bounding box center [70, 196] width 129 height 33
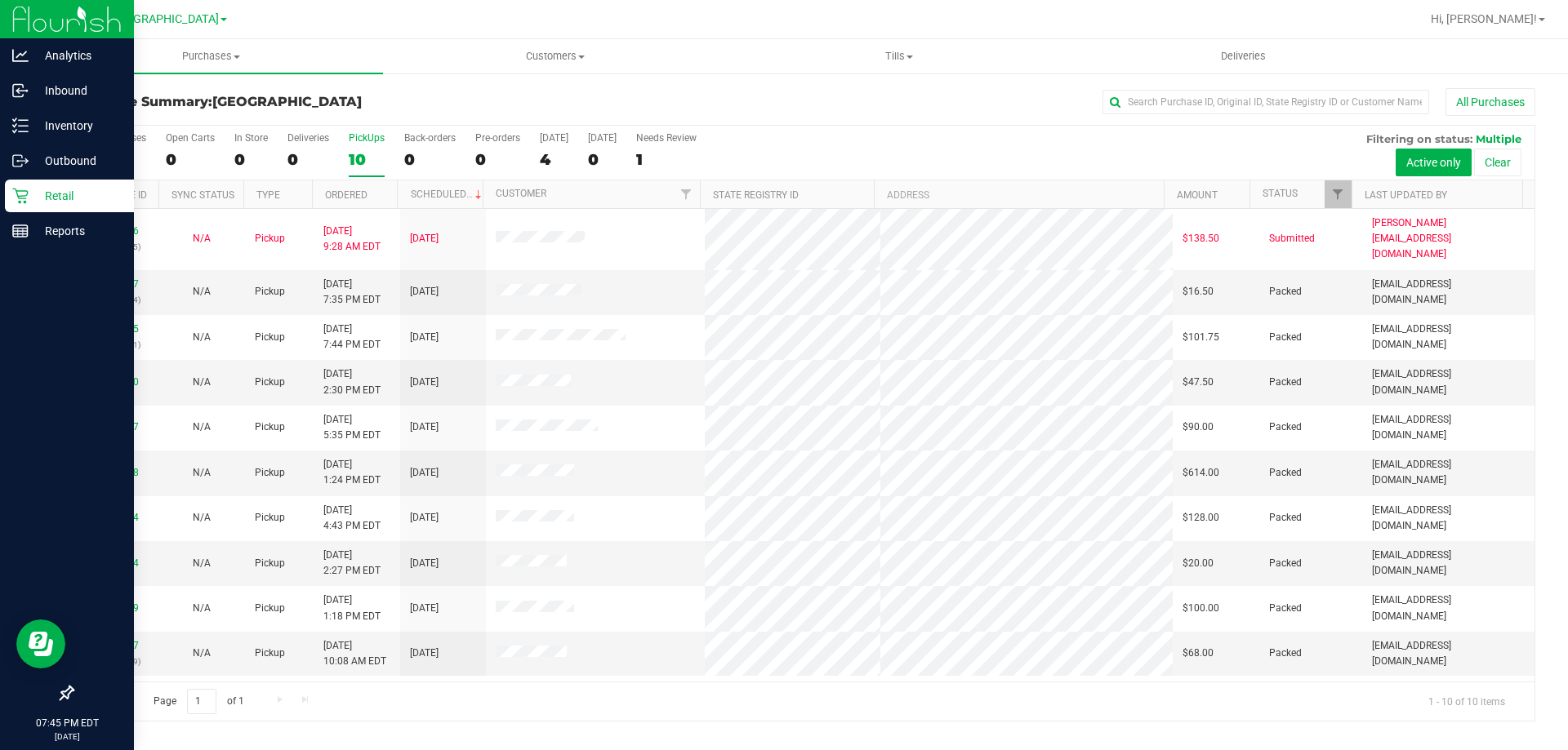
click at [39, 199] on p "Retail" at bounding box center [77, 196] width 98 height 19
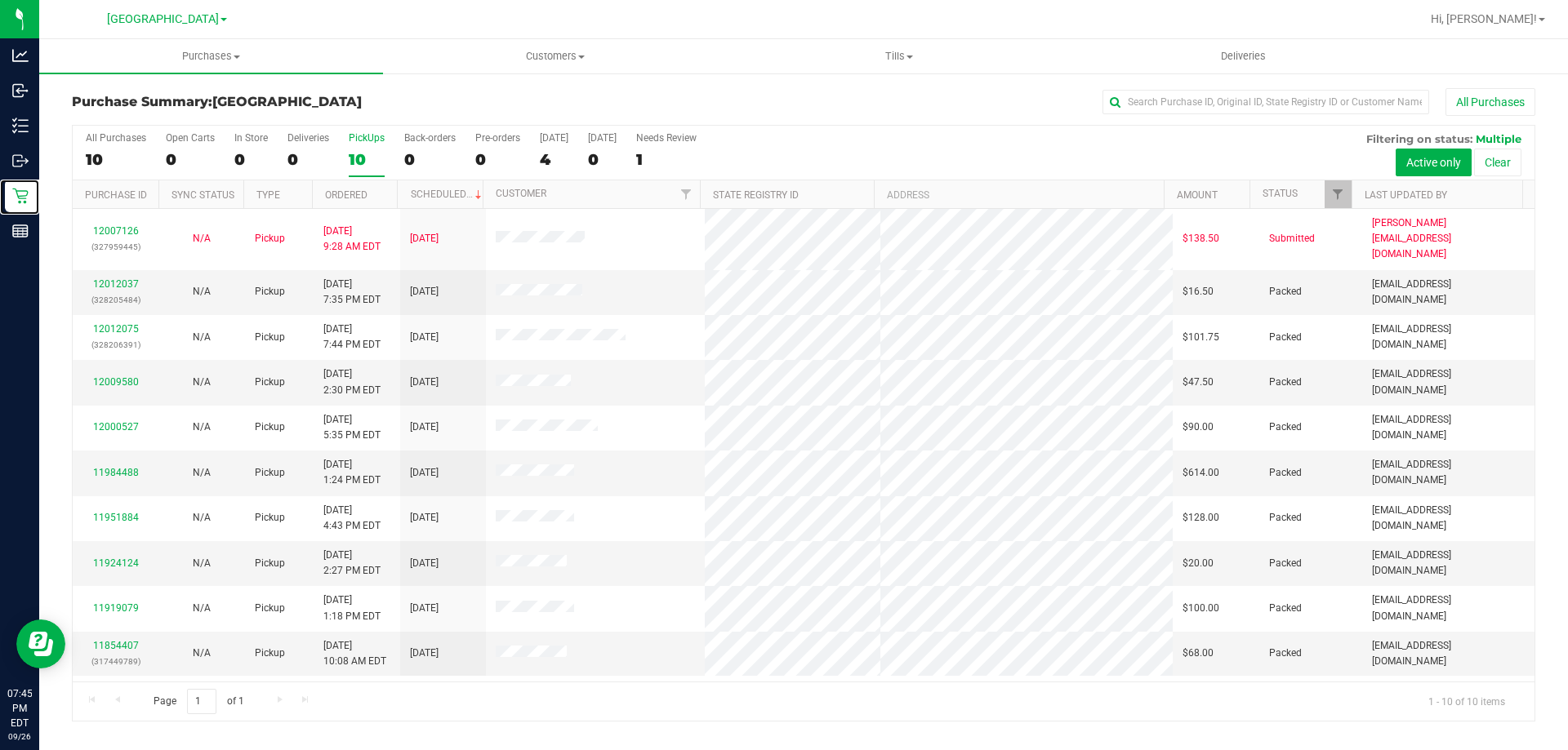
click at [363, 154] on div "10" at bounding box center [366, 159] width 36 height 19
click at [0, 0] on input "PickUps 10" at bounding box center [0, 0] width 0 height 0
click at [370, 153] on div "10" at bounding box center [366, 159] width 36 height 19
click at [0, 0] on input "PickUps 10" at bounding box center [0, 0] width 0 height 0
click at [360, 170] on label "PickUps 10" at bounding box center [366, 154] width 36 height 45
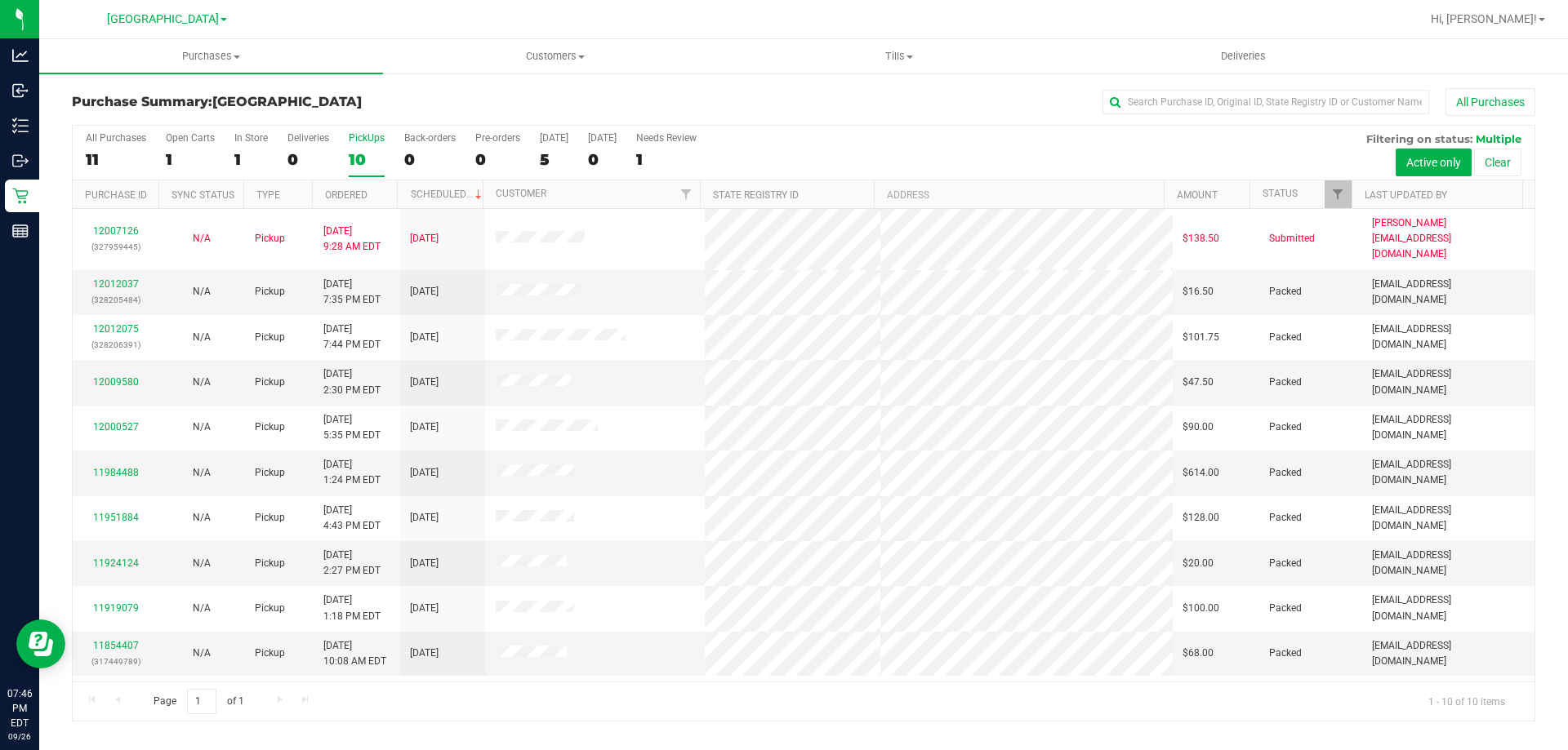
click at [0, 0] on input "PickUps 10" at bounding box center [0, 0] width 0 height 0
click at [22, 204] on div "Retail" at bounding box center [22, 196] width 34 height 33
click at [351, 160] on div "10" at bounding box center [366, 159] width 36 height 19
click at [0, 0] on input "PickUps 10" at bounding box center [0, 0] width 0 height 0
click at [369, 143] on div "PickUps" at bounding box center [366, 137] width 36 height 11
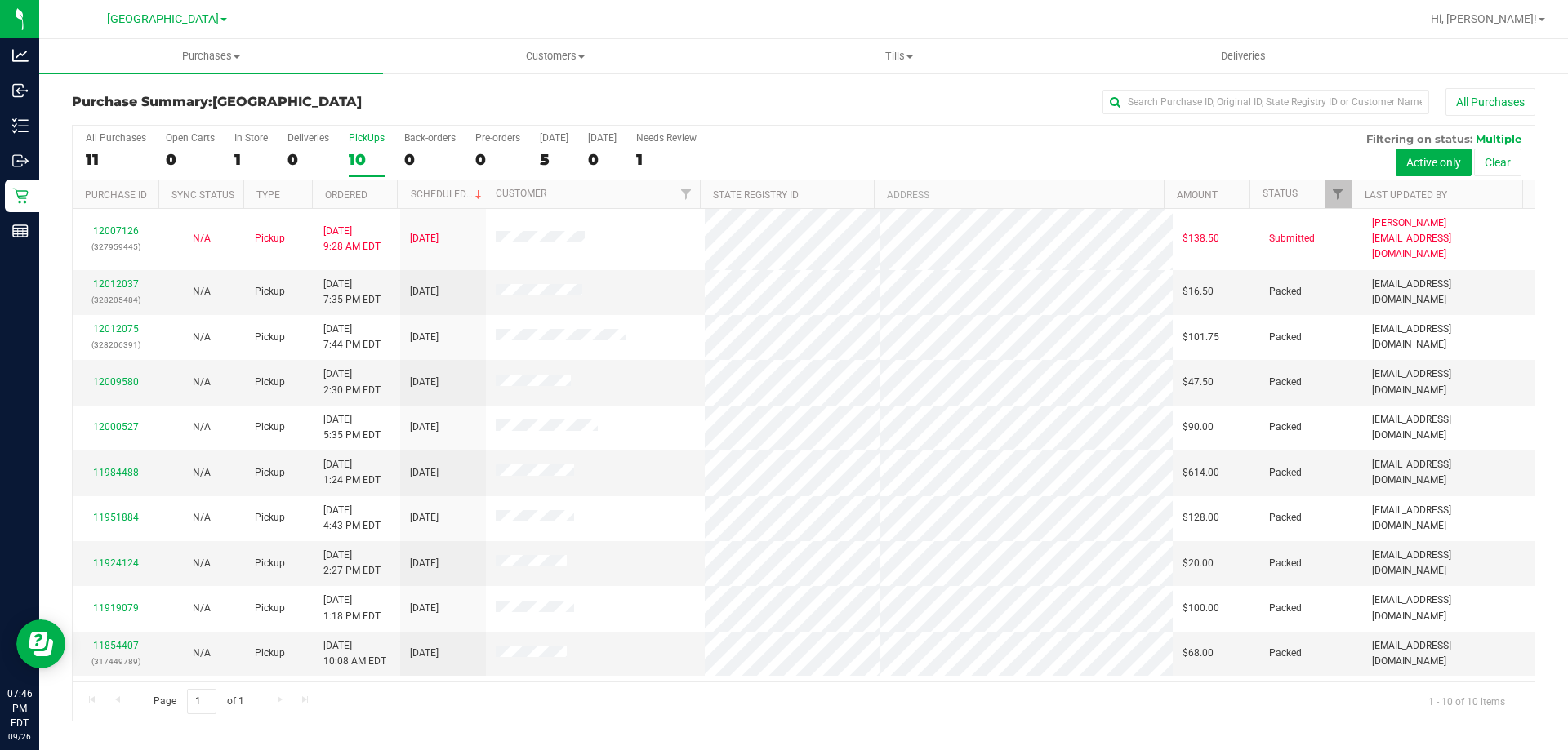
click at [0, 0] on input "PickUps 10" at bounding box center [0, 0] width 0 height 0
click at [360, 142] on div "PickUps" at bounding box center [366, 137] width 36 height 11
click at [0, 0] on input "PickUps 10" at bounding box center [0, 0] width 0 height 0
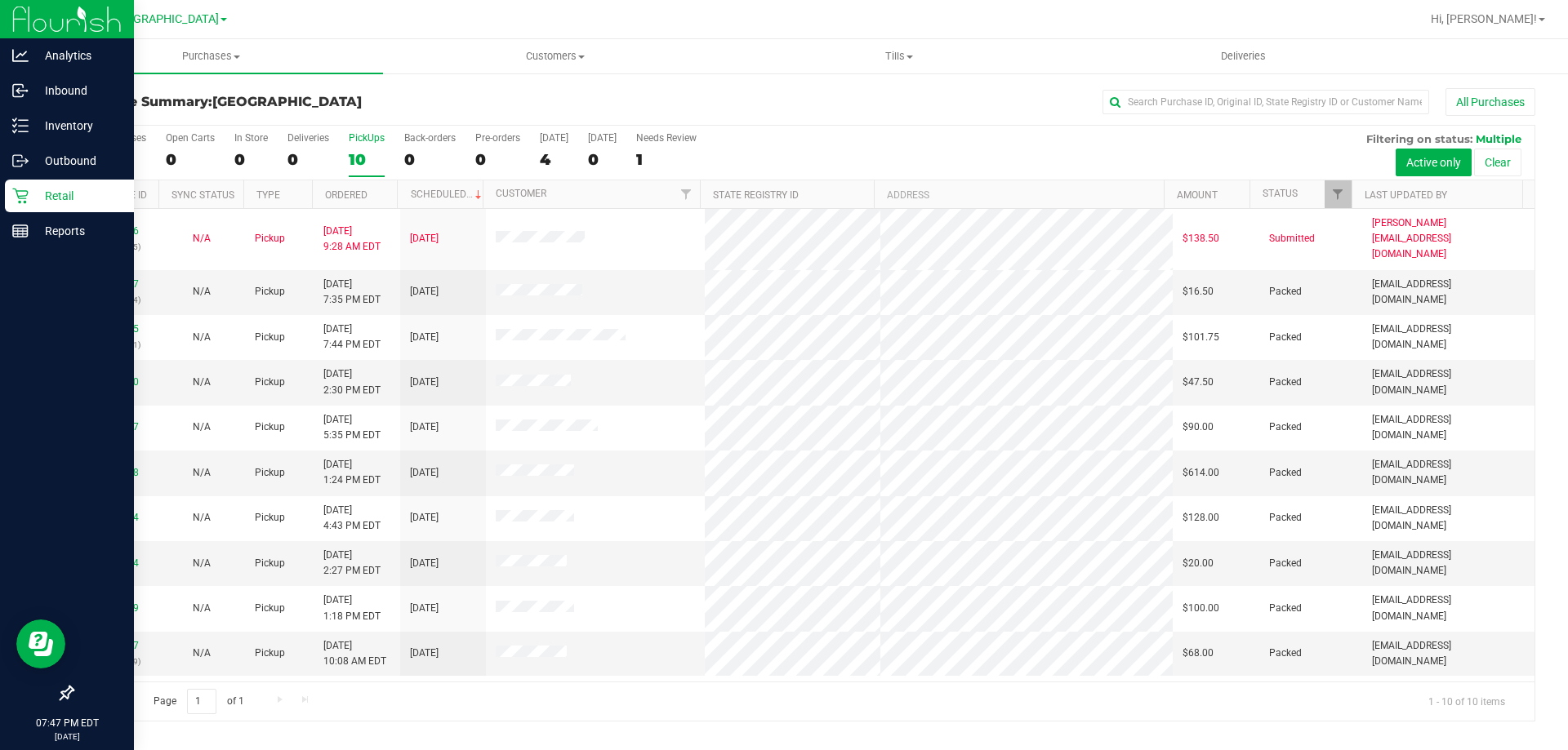
click at [23, 192] on icon at bounding box center [20, 196] width 17 height 17
click at [49, 198] on p "Retail" at bounding box center [77, 196] width 98 height 19
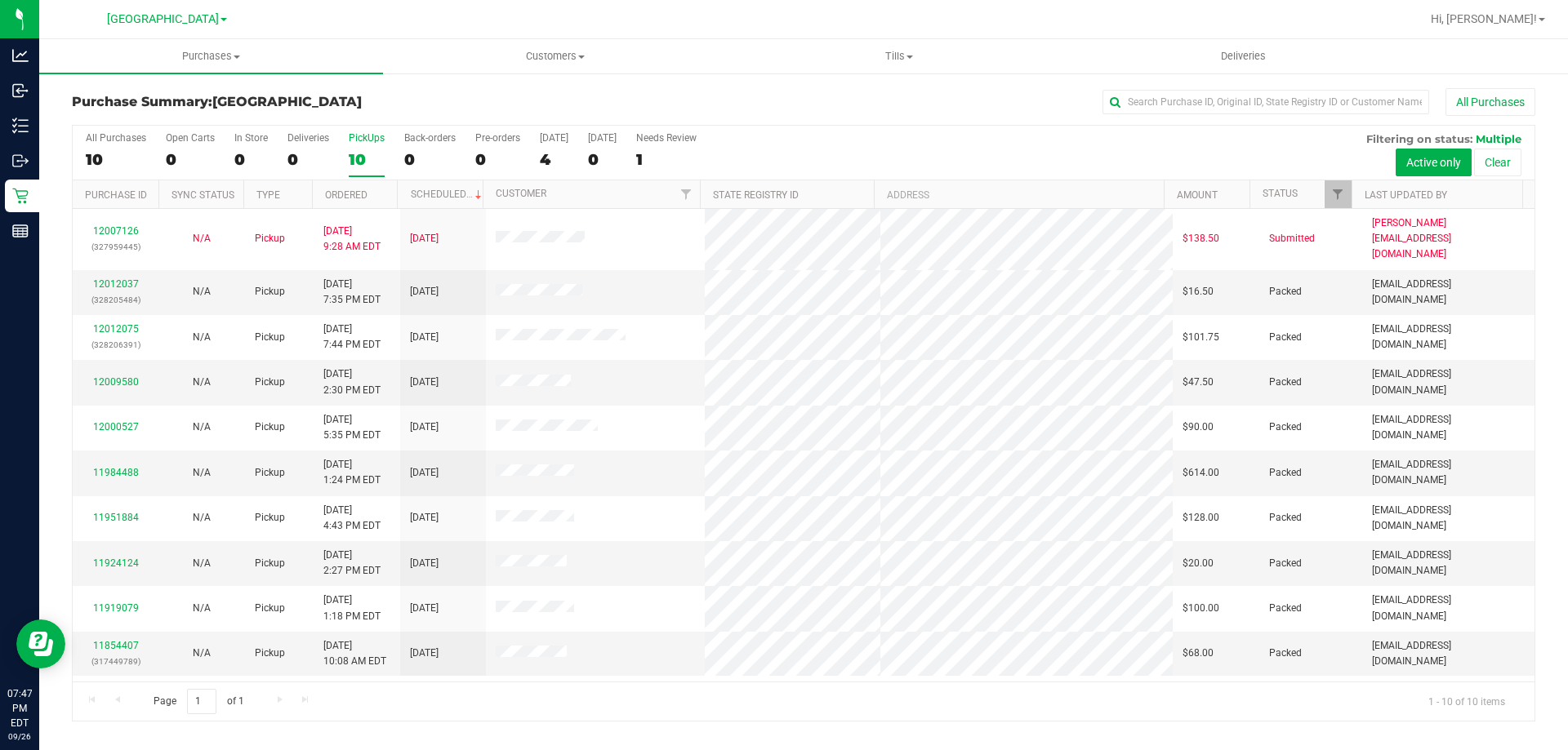
click at [356, 141] on div "PickUps" at bounding box center [366, 137] width 36 height 11
click at [0, 0] on input "PickUps 10" at bounding box center [0, 0] width 0 height 0
click at [98, 278] on link "12012037" at bounding box center [116, 284] width 46 height 11
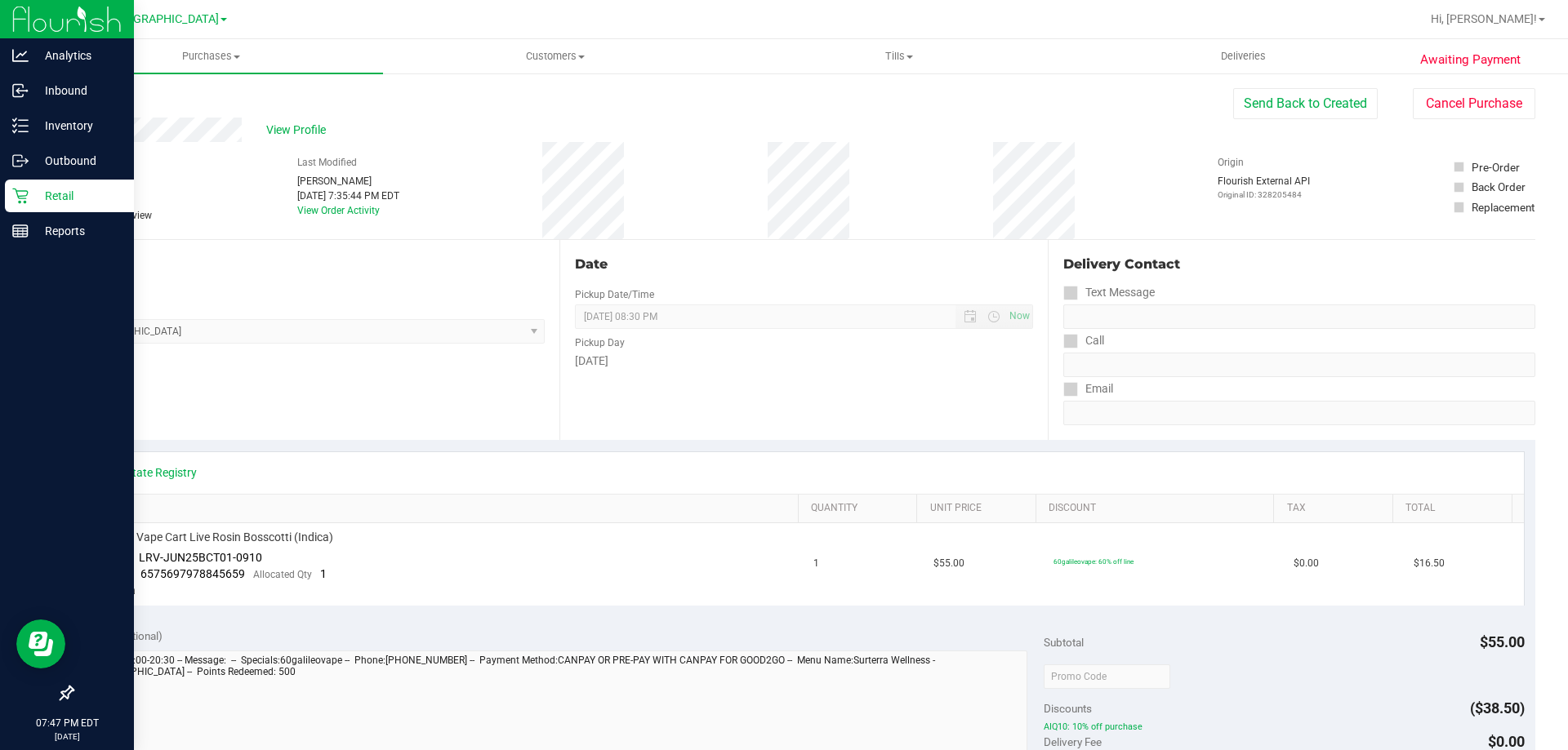
click at [25, 193] on icon at bounding box center [20, 196] width 17 height 17
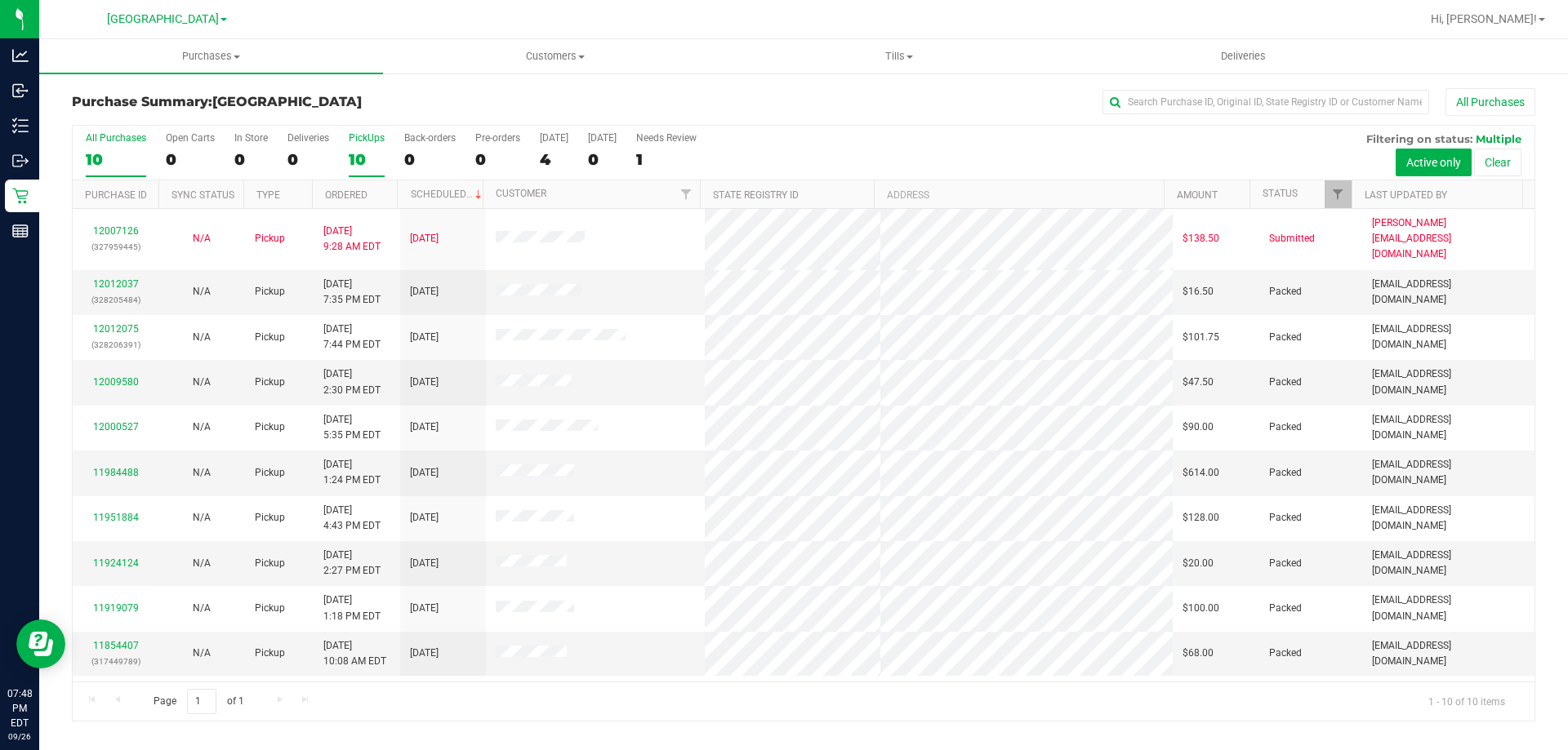
click at [364, 137] on div "PickUps" at bounding box center [366, 137] width 36 height 11
click at [0, 0] on input "PickUps 10" at bounding box center [0, 0] width 0 height 0
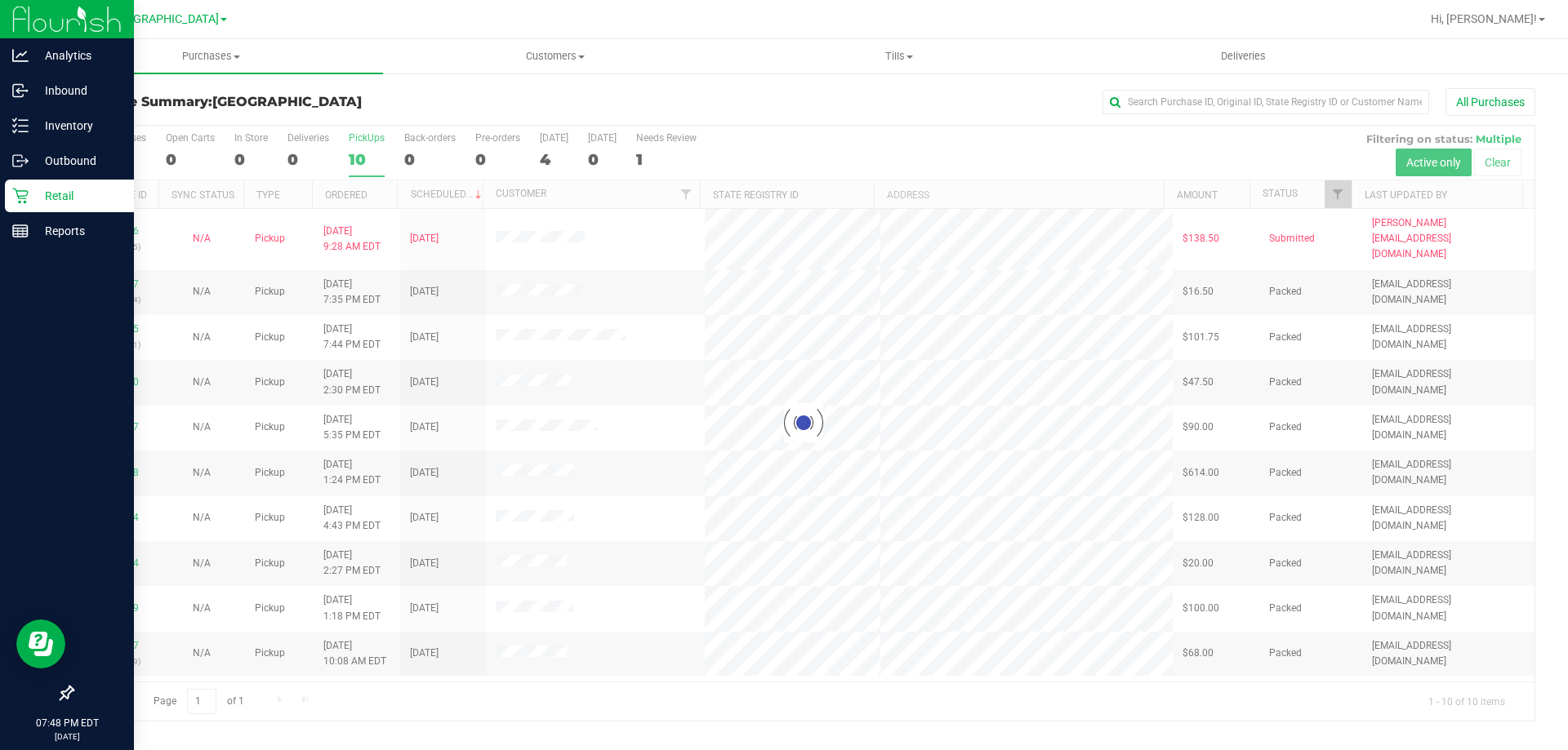
click at [8, 203] on div "Retail" at bounding box center [70, 196] width 129 height 33
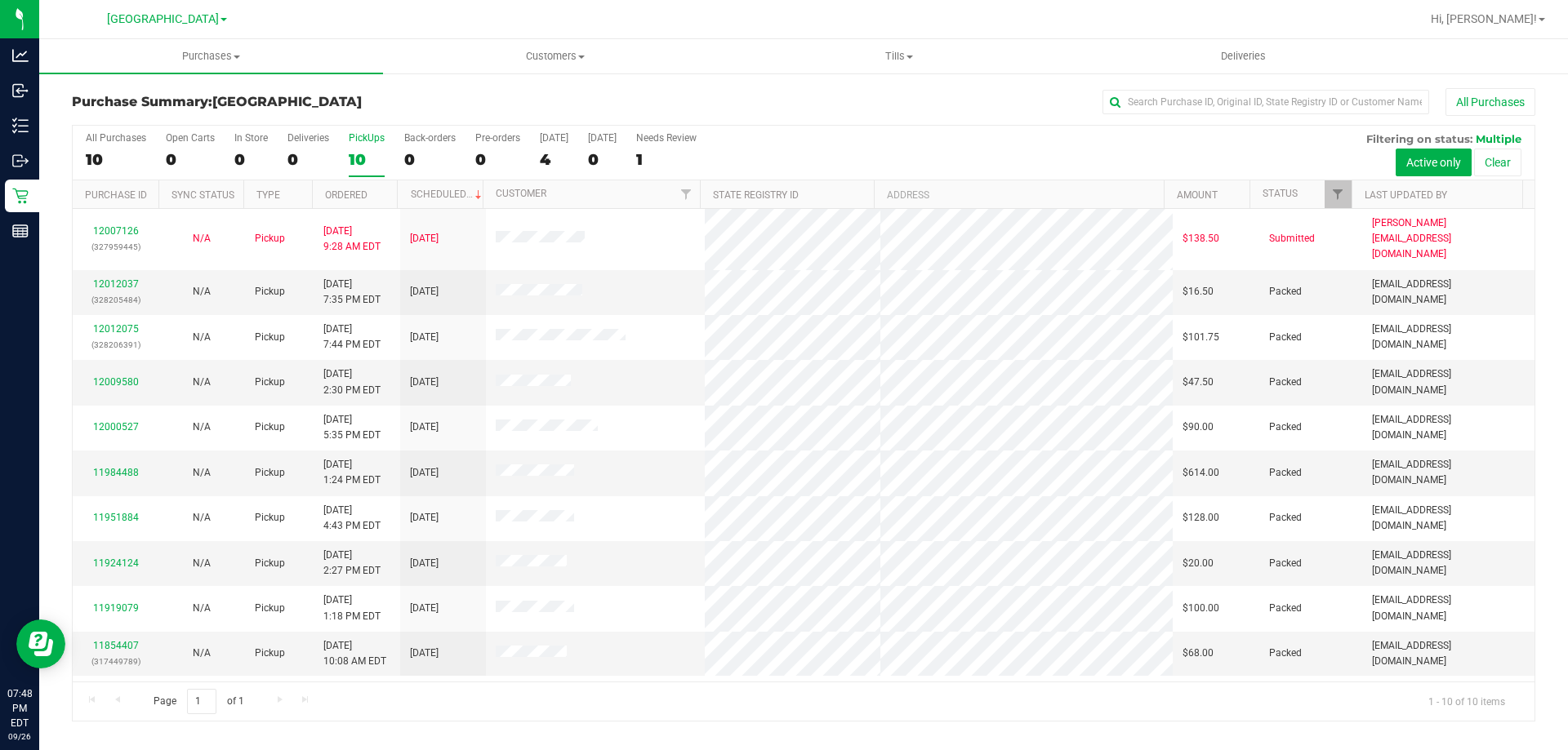
click at [359, 143] on div "PickUps" at bounding box center [366, 137] width 36 height 11
click at [0, 0] on input "PickUps 10" at bounding box center [0, 0] width 0 height 0
click at [370, 135] on div "PickUps" at bounding box center [366, 137] width 36 height 11
click at [0, 0] on input "PickUps 10" at bounding box center [0, 0] width 0 height 0
click at [371, 134] on div "PickUps" at bounding box center [366, 137] width 36 height 11
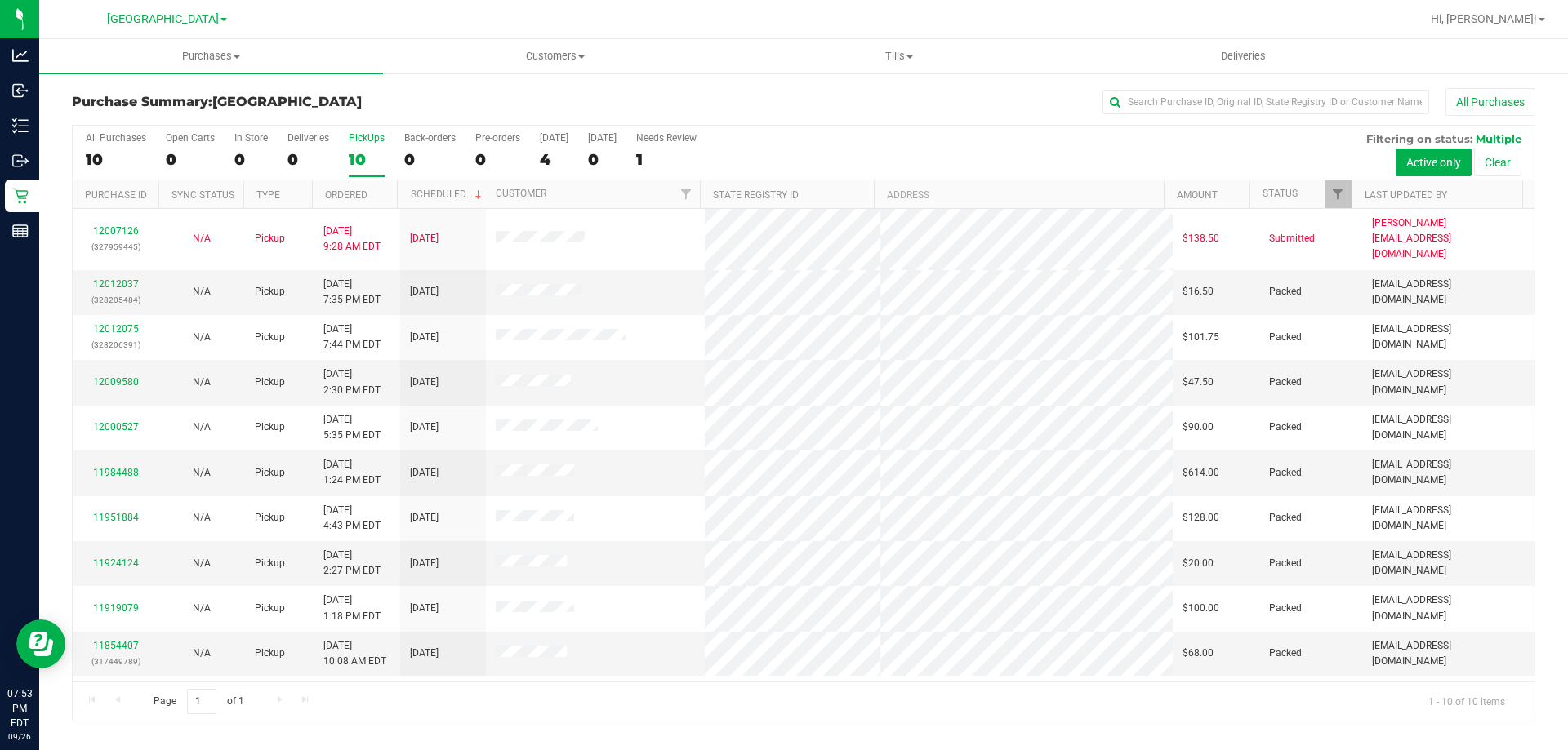
click at [0, 0] on input "PickUps 10" at bounding box center [0, 0] width 0 height 0
click at [366, 150] on div "10" at bounding box center [366, 159] width 36 height 19
click at [0, 0] on input "PickUps 10" at bounding box center [0, 0] width 0 height 0
click at [362, 148] on label "PickUps 10" at bounding box center [366, 154] width 36 height 45
click at [0, 0] on input "PickUps 10" at bounding box center [0, 0] width 0 height 0
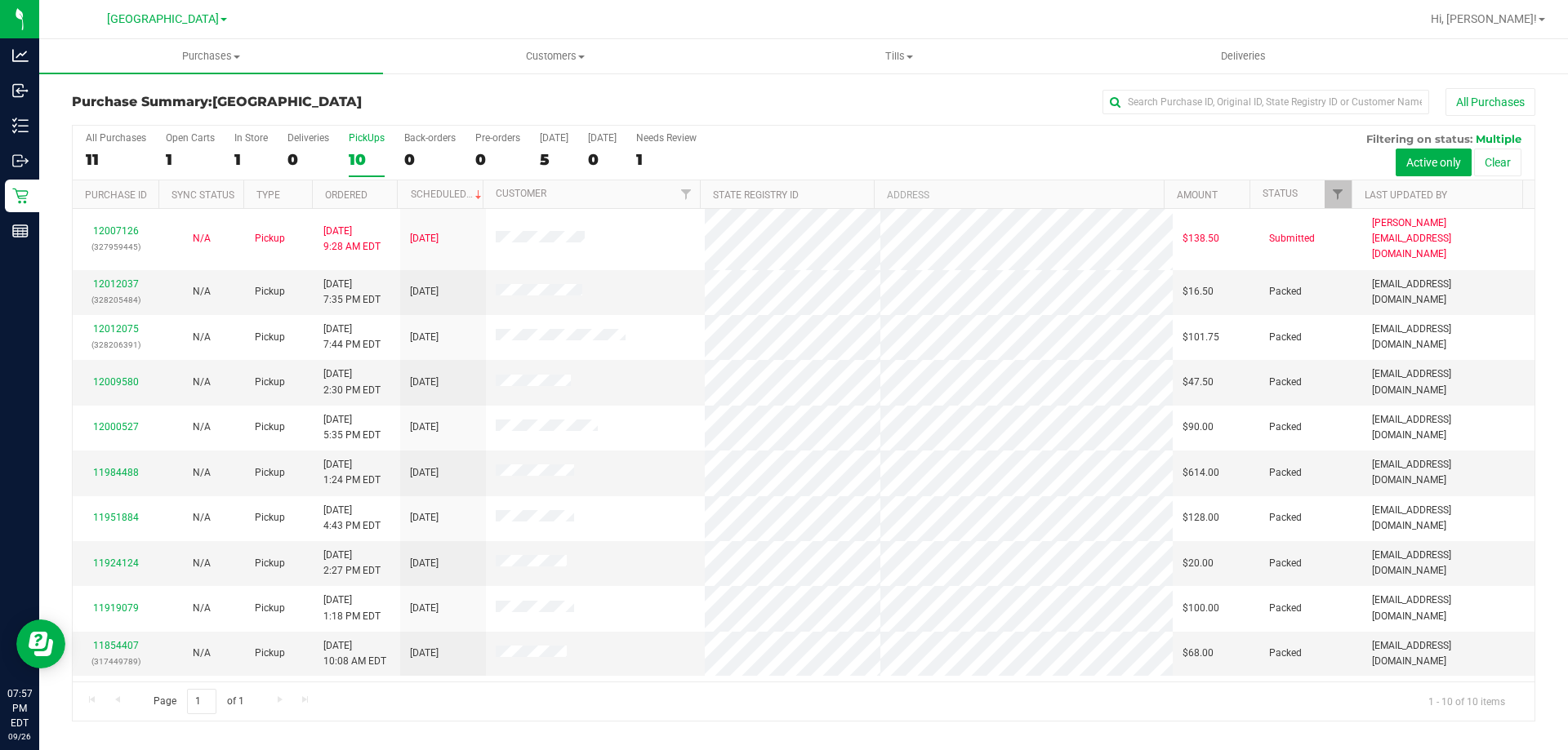
click at [363, 137] on div "PickUps" at bounding box center [366, 137] width 36 height 11
click at [0, 0] on input "PickUps 10" at bounding box center [0, 0] width 0 height 0
click at [355, 137] on div "PickUps" at bounding box center [366, 137] width 36 height 11
click at [0, 0] on input "PickUps 10" at bounding box center [0, 0] width 0 height 0
click at [368, 150] on div "10" at bounding box center [366, 159] width 36 height 19
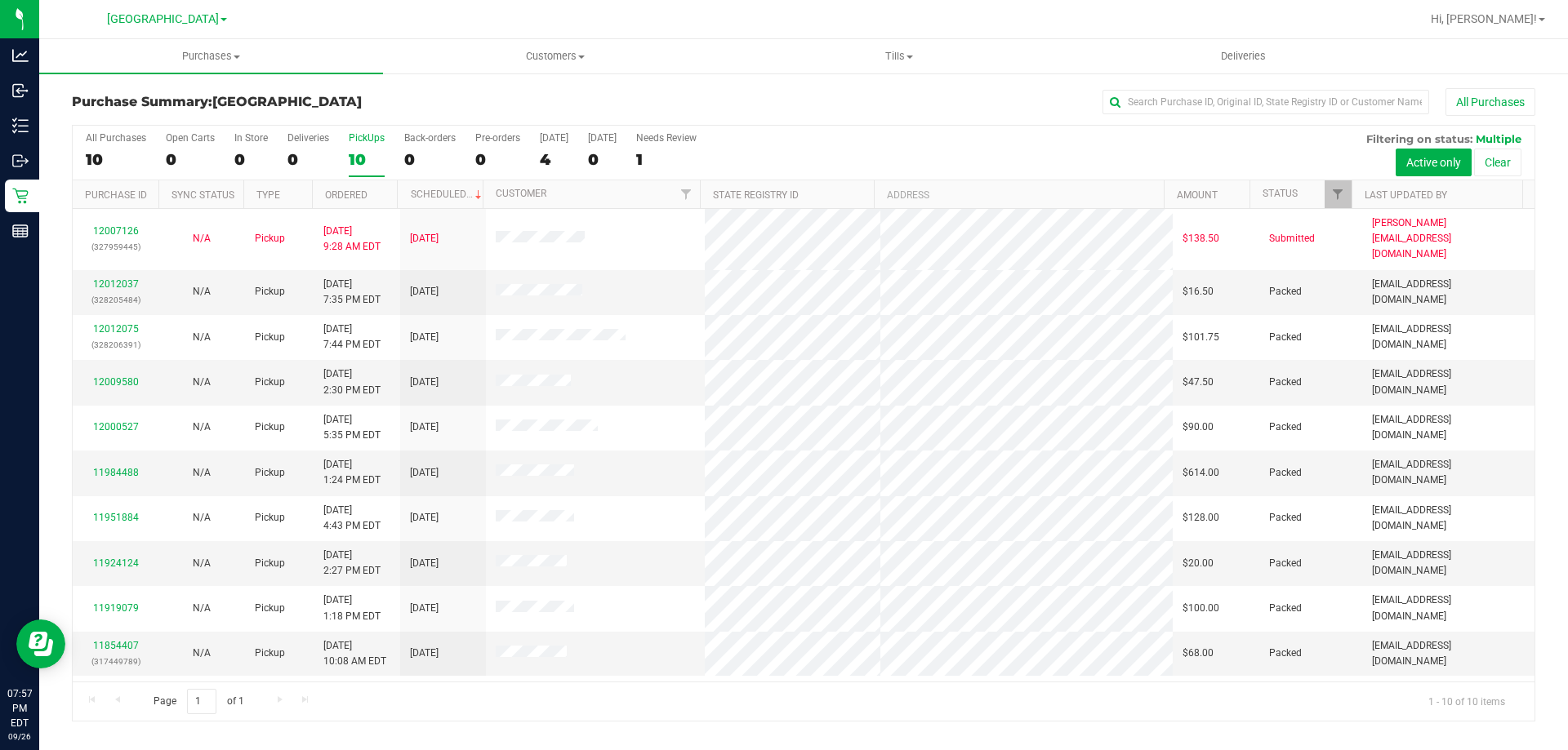
click at [0, 0] on input "PickUps 10" at bounding box center [0, 0] width 0 height 0
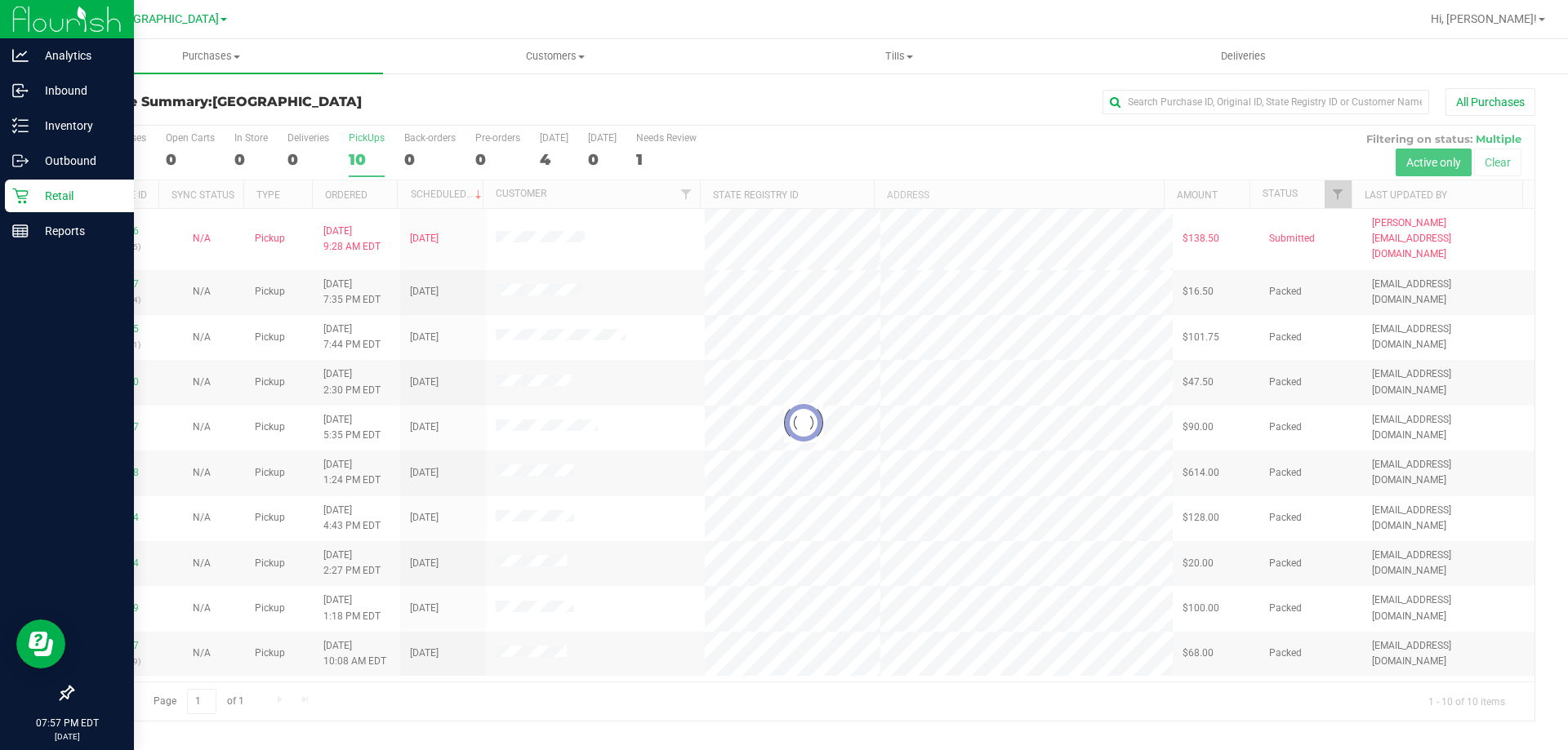
click at [17, 200] on icon at bounding box center [20, 196] width 17 height 17
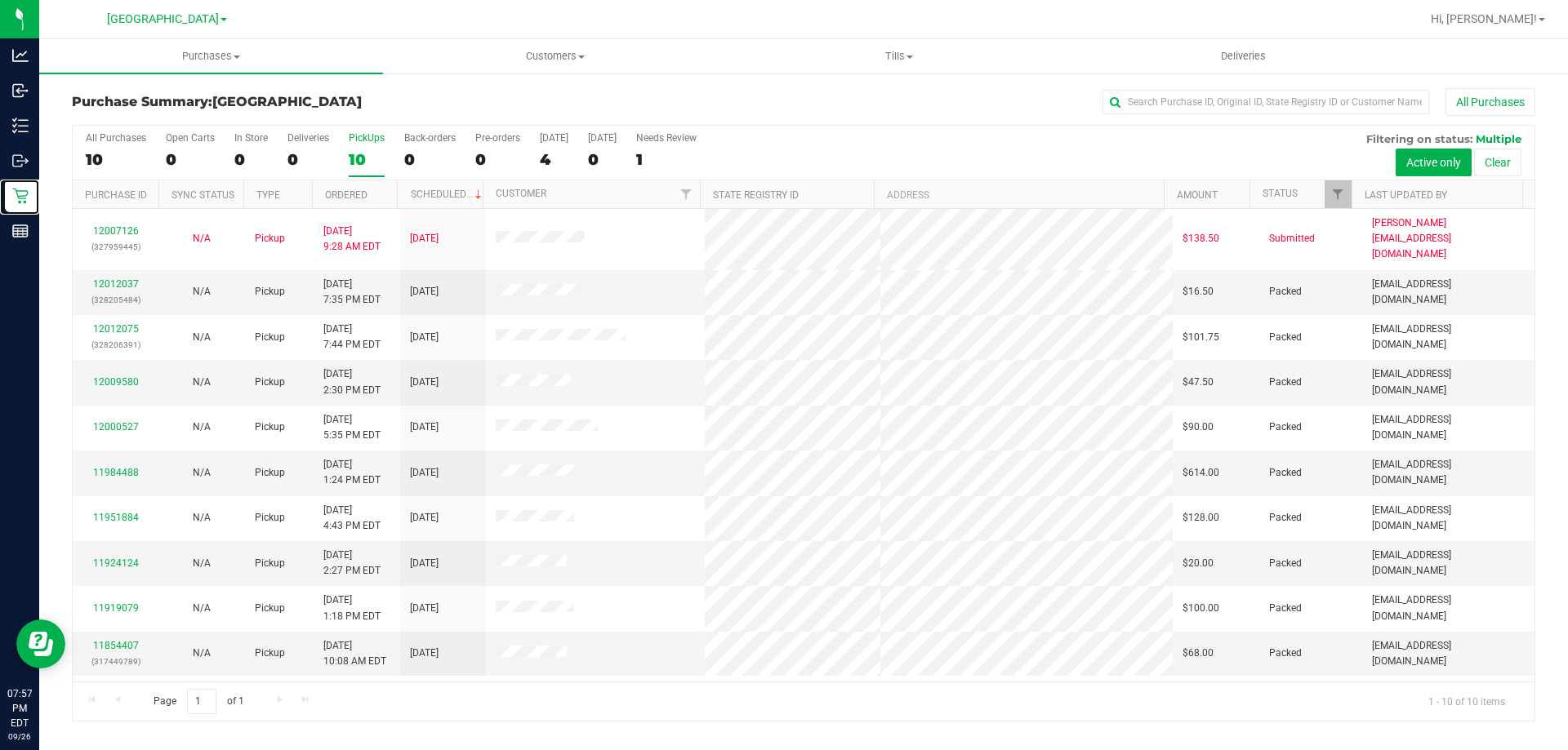
click at [370, 159] on div "10" at bounding box center [366, 159] width 36 height 19
click at [0, 0] on input "PickUps 10" at bounding box center [0, 0] width 0 height 0
click at [355, 145] on label "PickUps 10" at bounding box center [366, 154] width 36 height 45
click at [0, 0] on input "PickUps 10" at bounding box center [0, 0] width 0 height 0
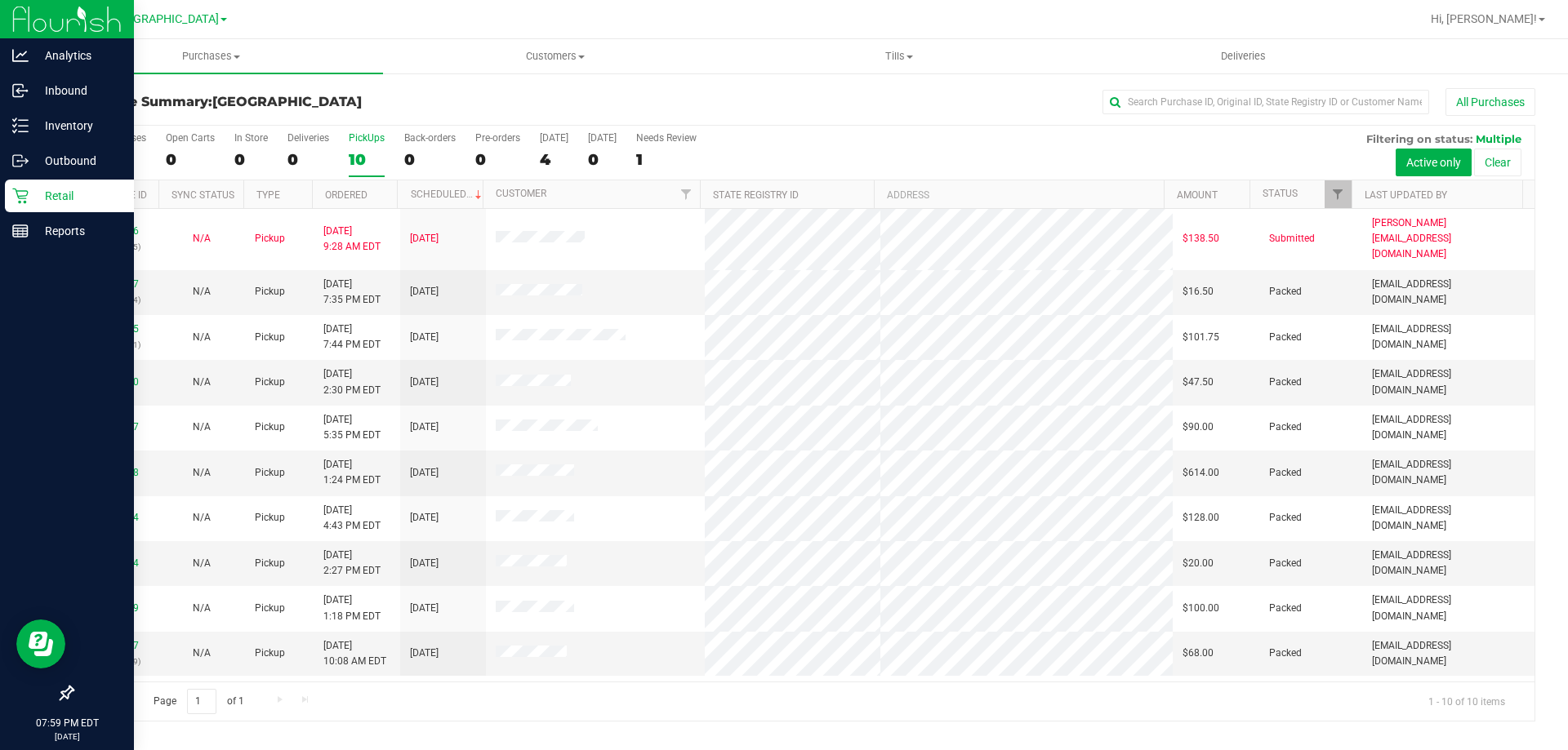
click at [17, 195] on icon at bounding box center [20, 197] width 16 height 16
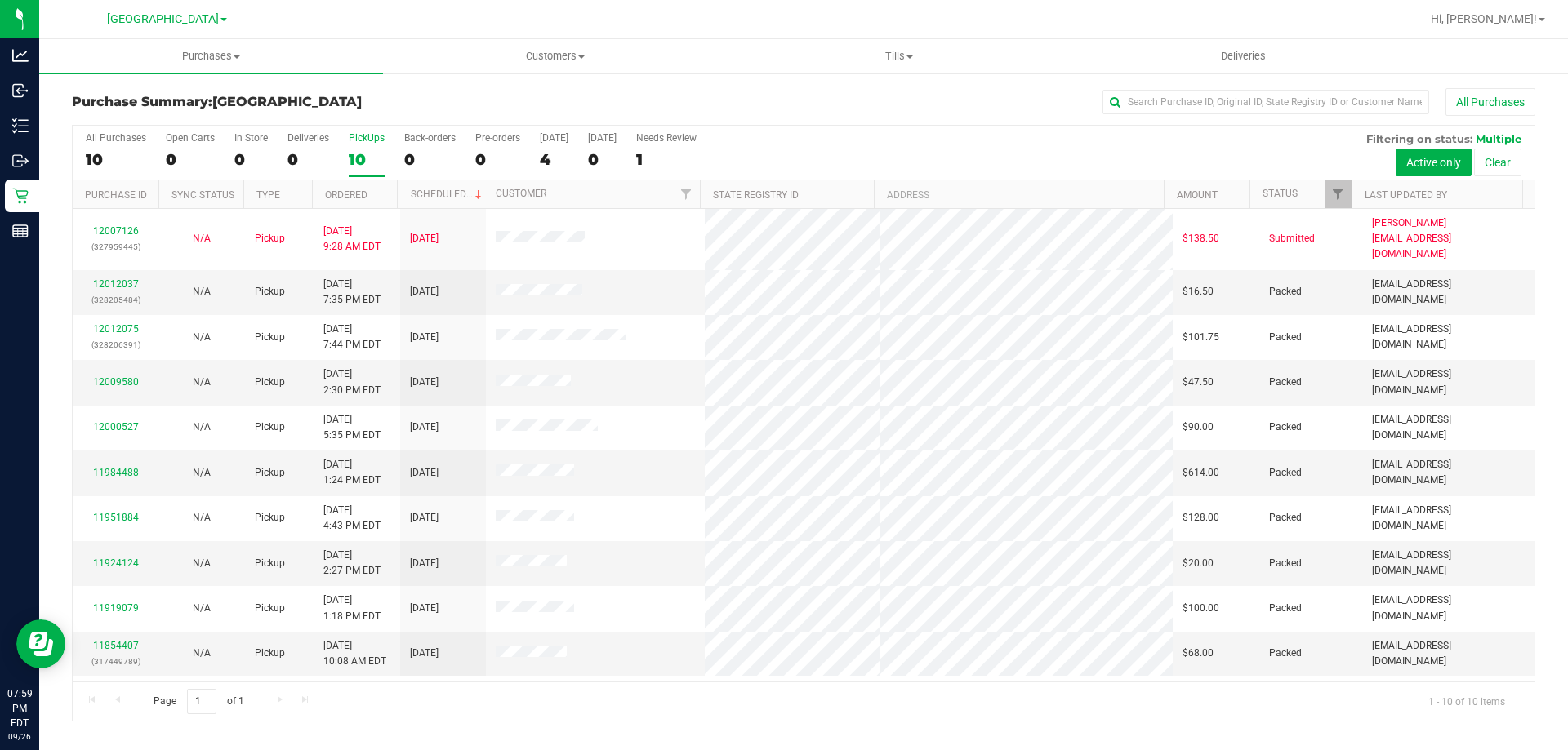
click at [356, 139] on div "PickUps" at bounding box center [366, 137] width 36 height 11
click at [0, 0] on input "PickUps 10" at bounding box center [0, 0] width 0 height 0
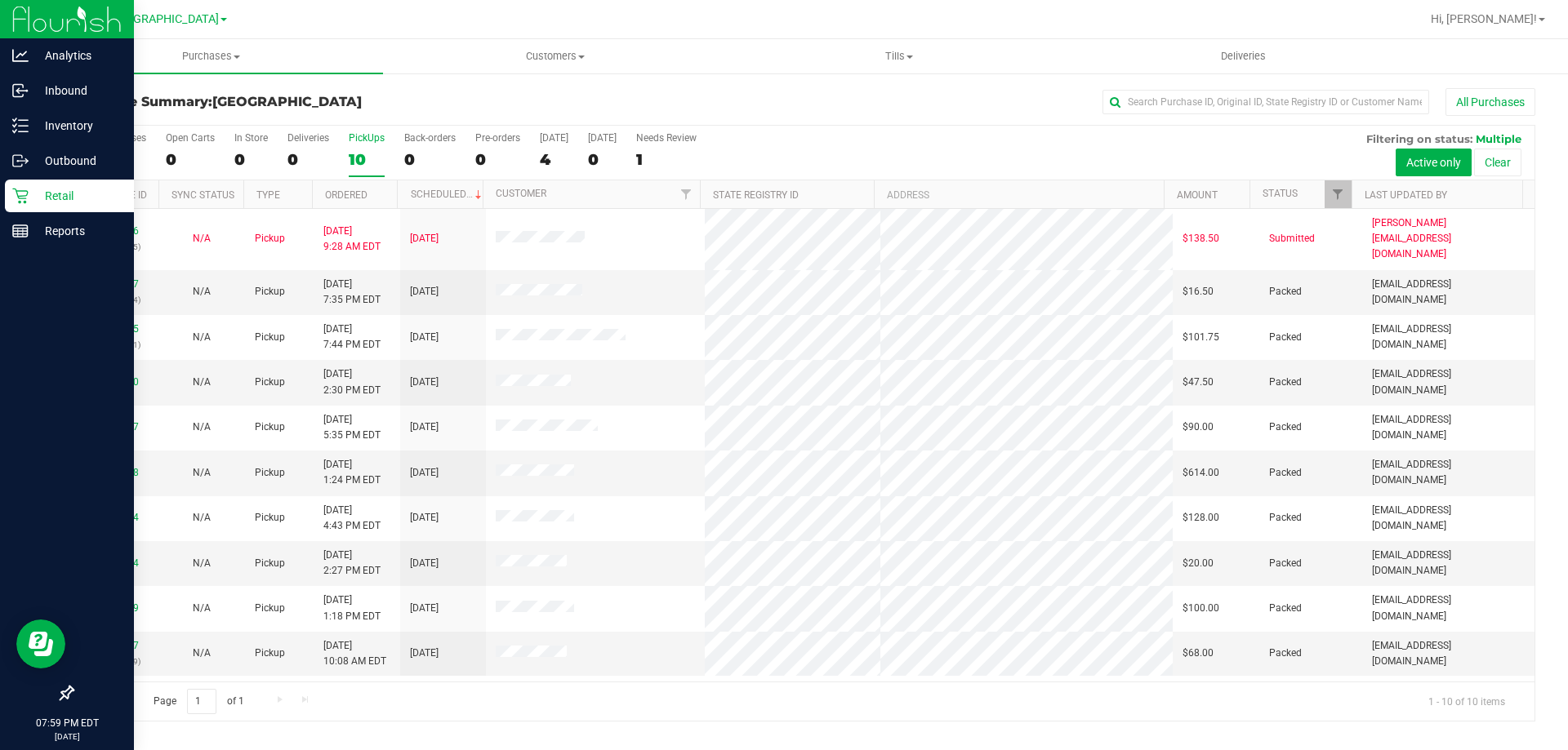
click at [17, 195] on icon at bounding box center [20, 196] width 17 height 17
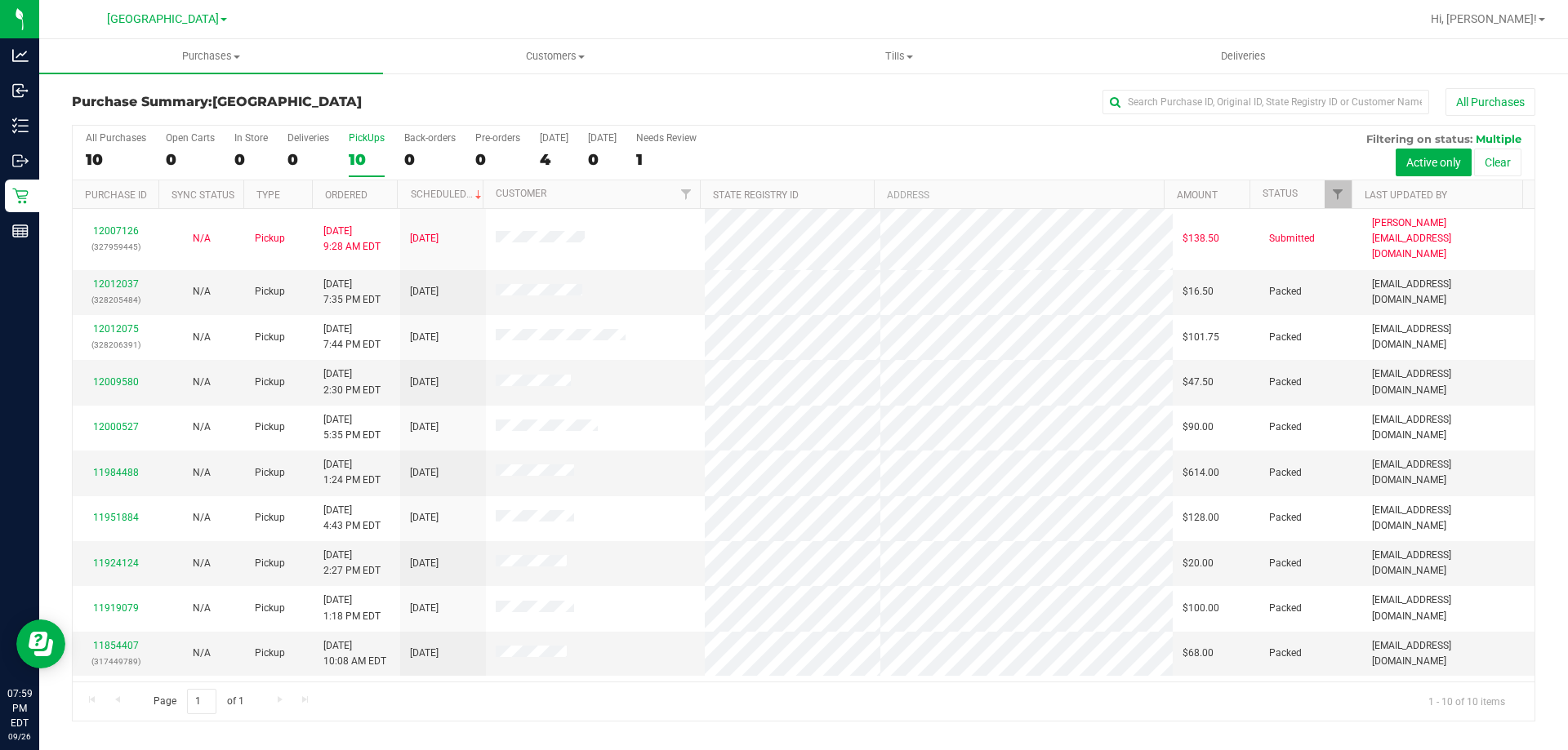
click at [381, 152] on div "10" at bounding box center [366, 159] width 36 height 19
click at [0, 0] on input "PickUps 10" at bounding box center [0, 0] width 0 height 0
click at [355, 150] on div "10" at bounding box center [366, 159] width 36 height 19
click at [0, 0] on input "PickUps 10" at bounding box center [0, 0] width 0 height 0
click at [362, 160] on div "10" at bounding box center [366, 159] width 36 height 19
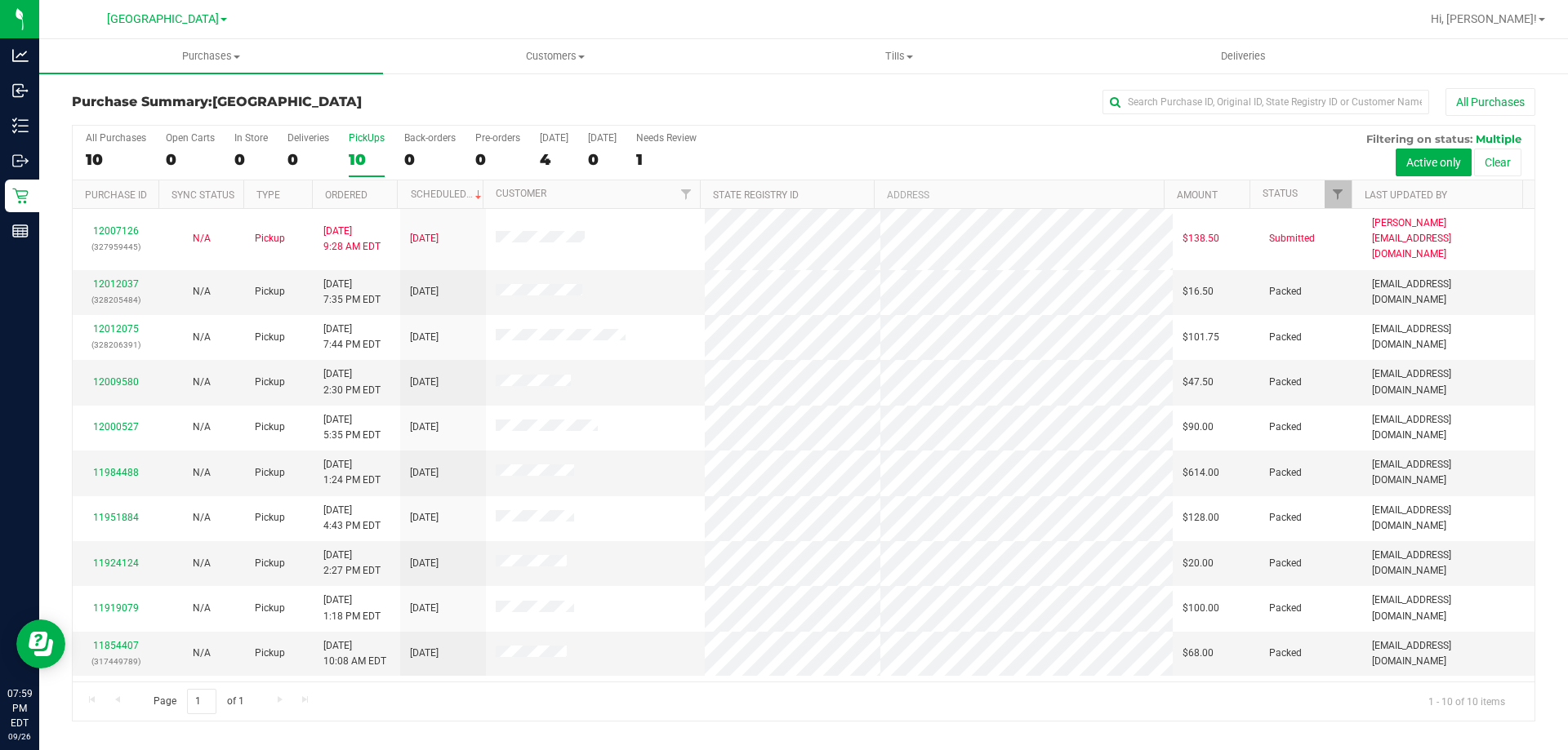
click at [0, 0] on input "PickUps 10" at bounding box center [0, 0] width 0 height 0
click at [365, 170] on label "PickUps 10" at bounding box center [366, 154] width 36 height 45
click at [0, 0] on input "PickUps 10" at bounding box center [0, 0] width 0 height 0
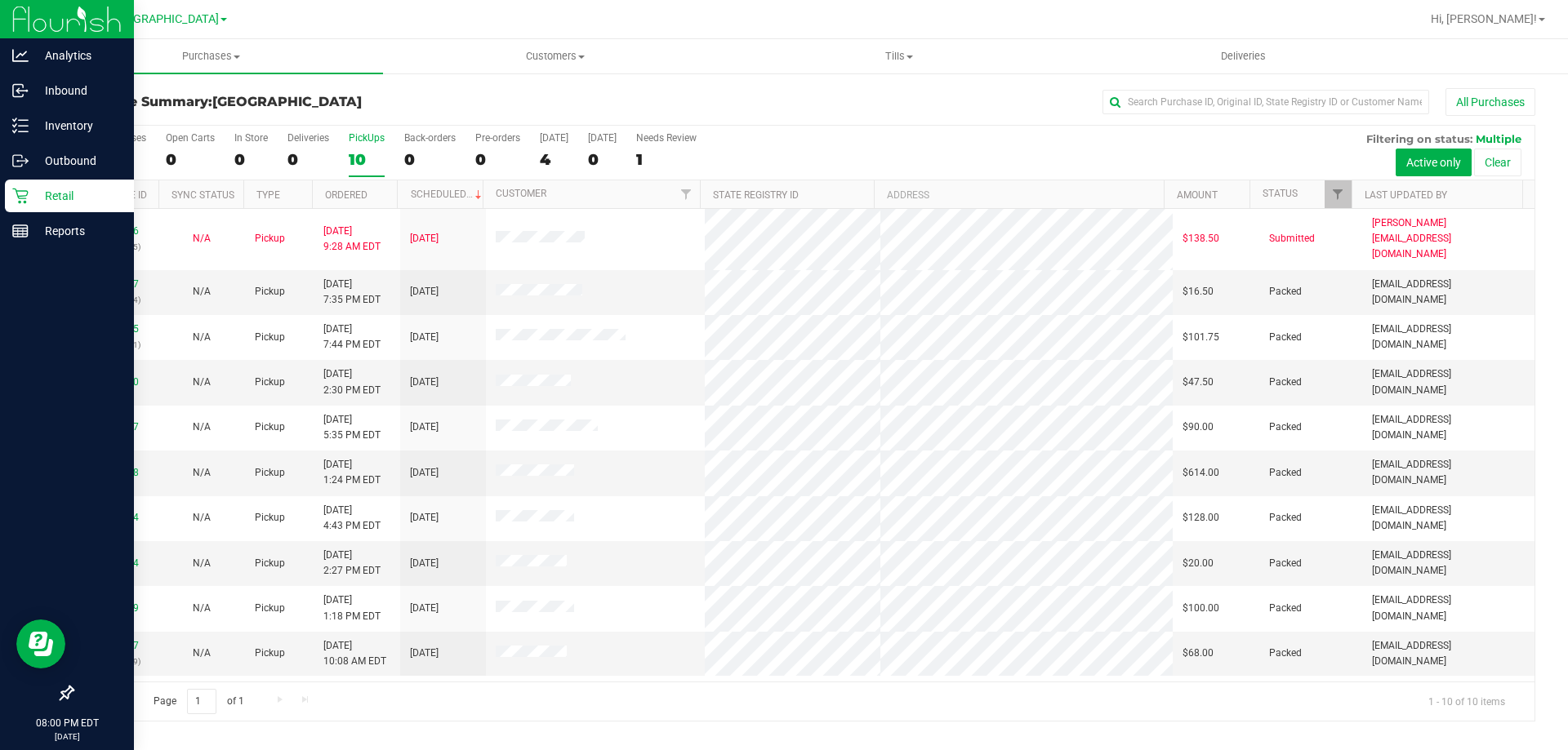
click at [12, 209] on div "Retail" at bounding box center [70, 196] width 129 height 33
click at [51, 192] on p "Retail" at bounding box center [77, 196] width 98 height 19
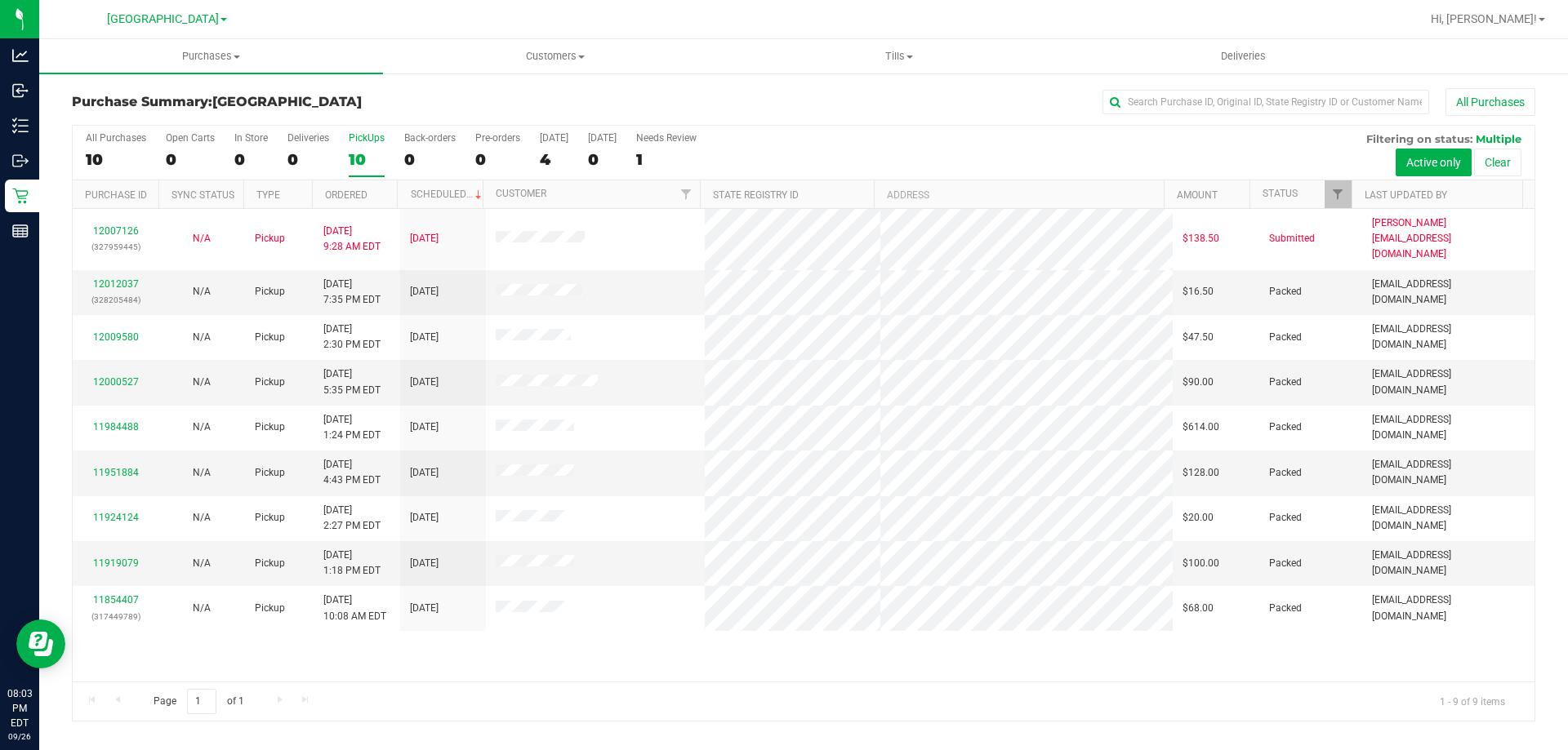
click at [360, 159] on div "10" at bounding box center [366, 159] width 36 height 19
click at [0, 0] on input "PickUps 10" at bounding box center [0, 0] width 0 height 0
click at [25, 198] on icon at bounding box center [20, 197] width 16 height 16
click at [366, 143] on div "PickUps" at bounding box center [366, 137] width 36 height 11
click at [0, 0] on input "PickUps 9" at bounding box center [0, 0] width 0 height 0
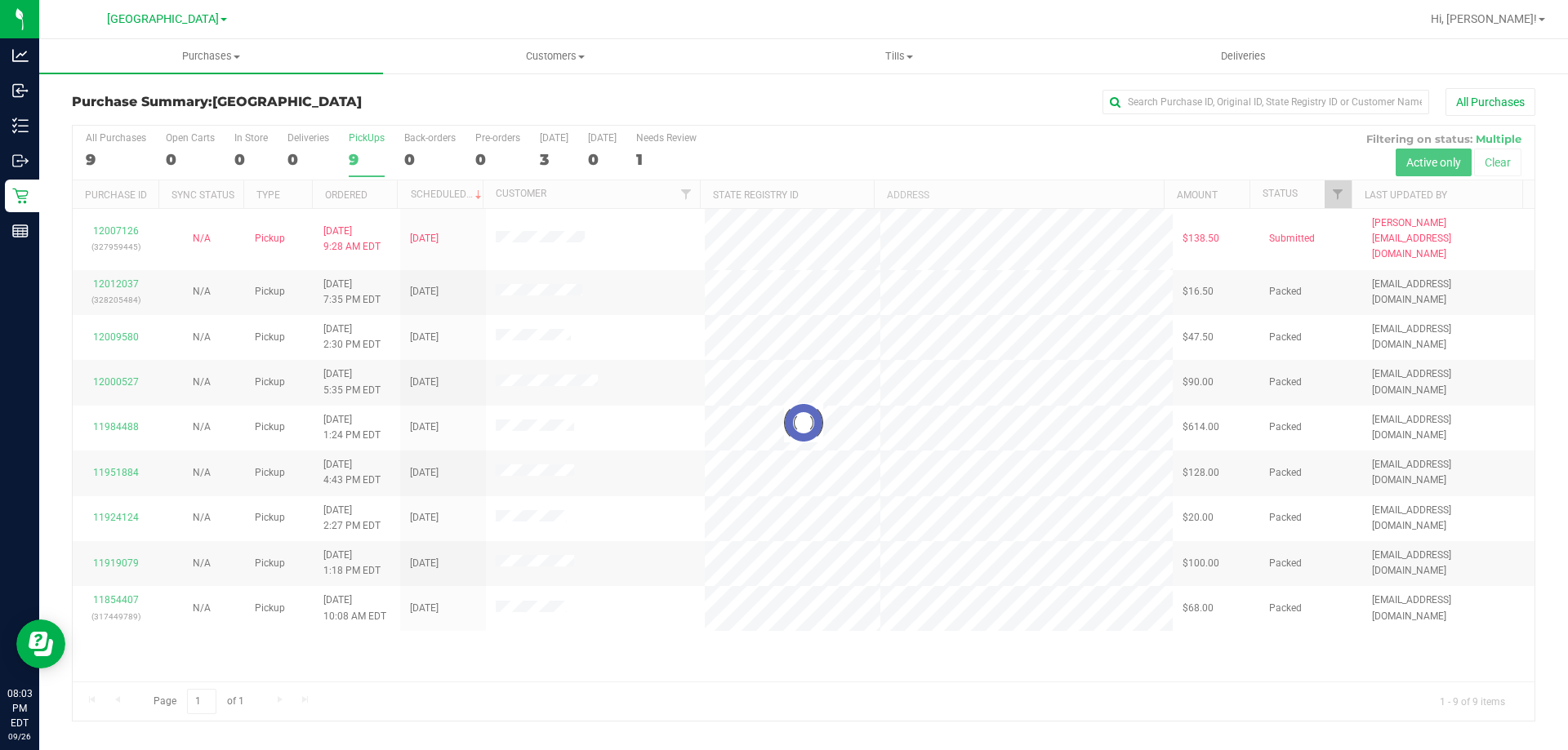
click at [377, 153] on div at bounding box center [803, 423] width 1462 height 595
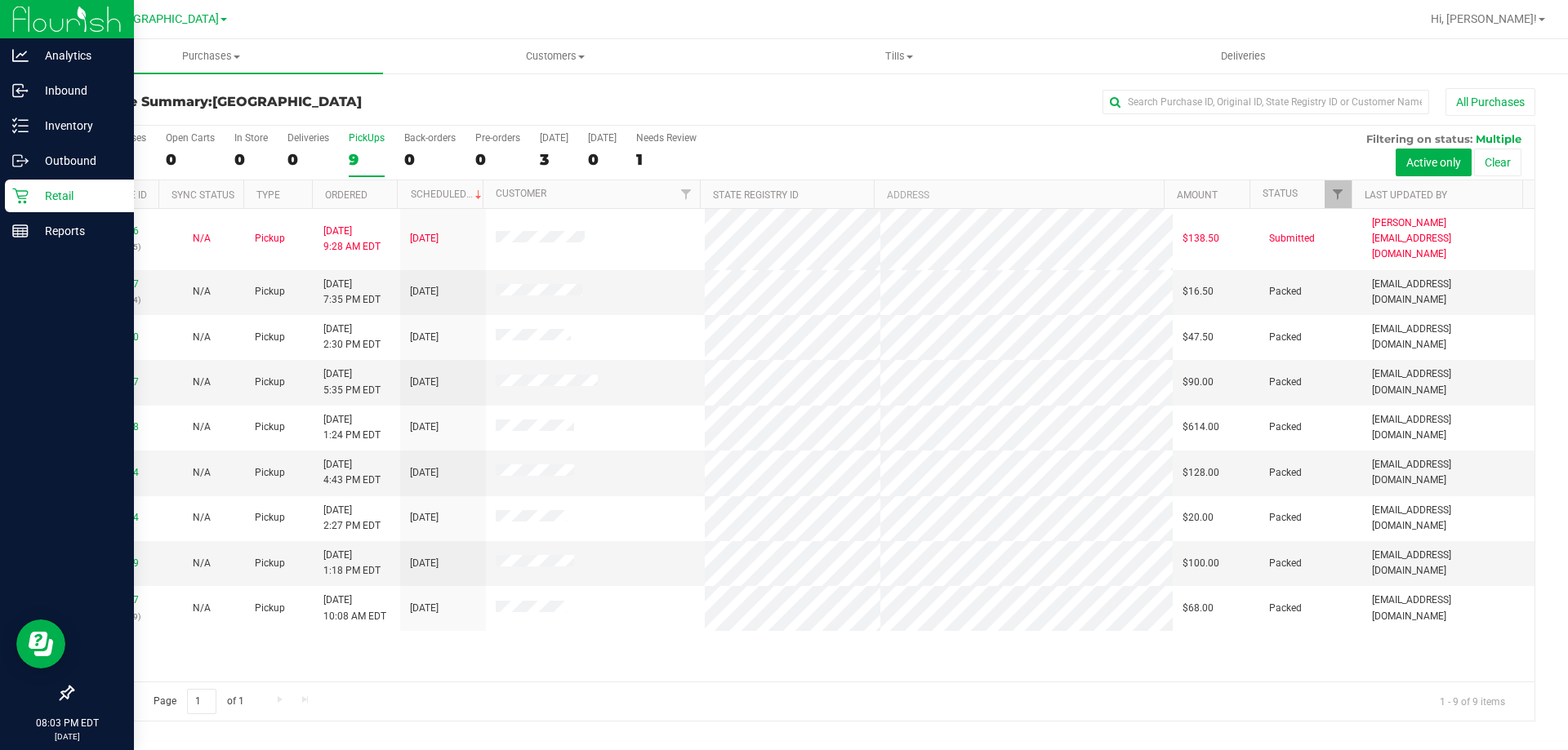
click at [19, 211] on div "Retail" at bounding box center [70, 196] width 129 height 33
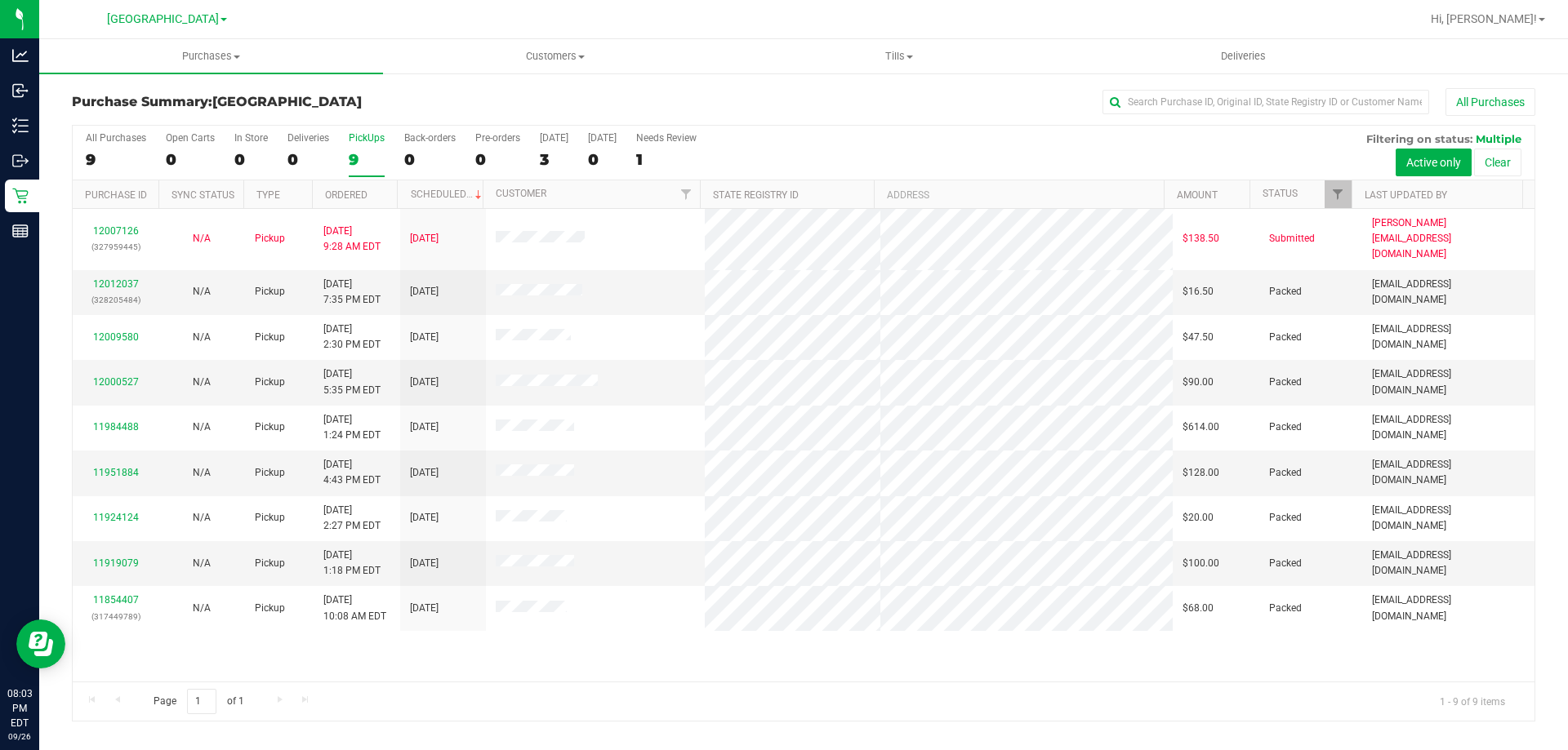
click at [380, 160] on div "9" at bounding box center [366, 159] width 36 height 19
click at [0, 0] on input "PickUps 9" at bounding box center [0, 0] width 0 height 0
click at [361, 147] on label "PickUps 9" at bounding box center [366, 154] width 36 height 45
click at [0, 0] on input "PickUps 9" at bounding box center [0, 0] width 0 height 0
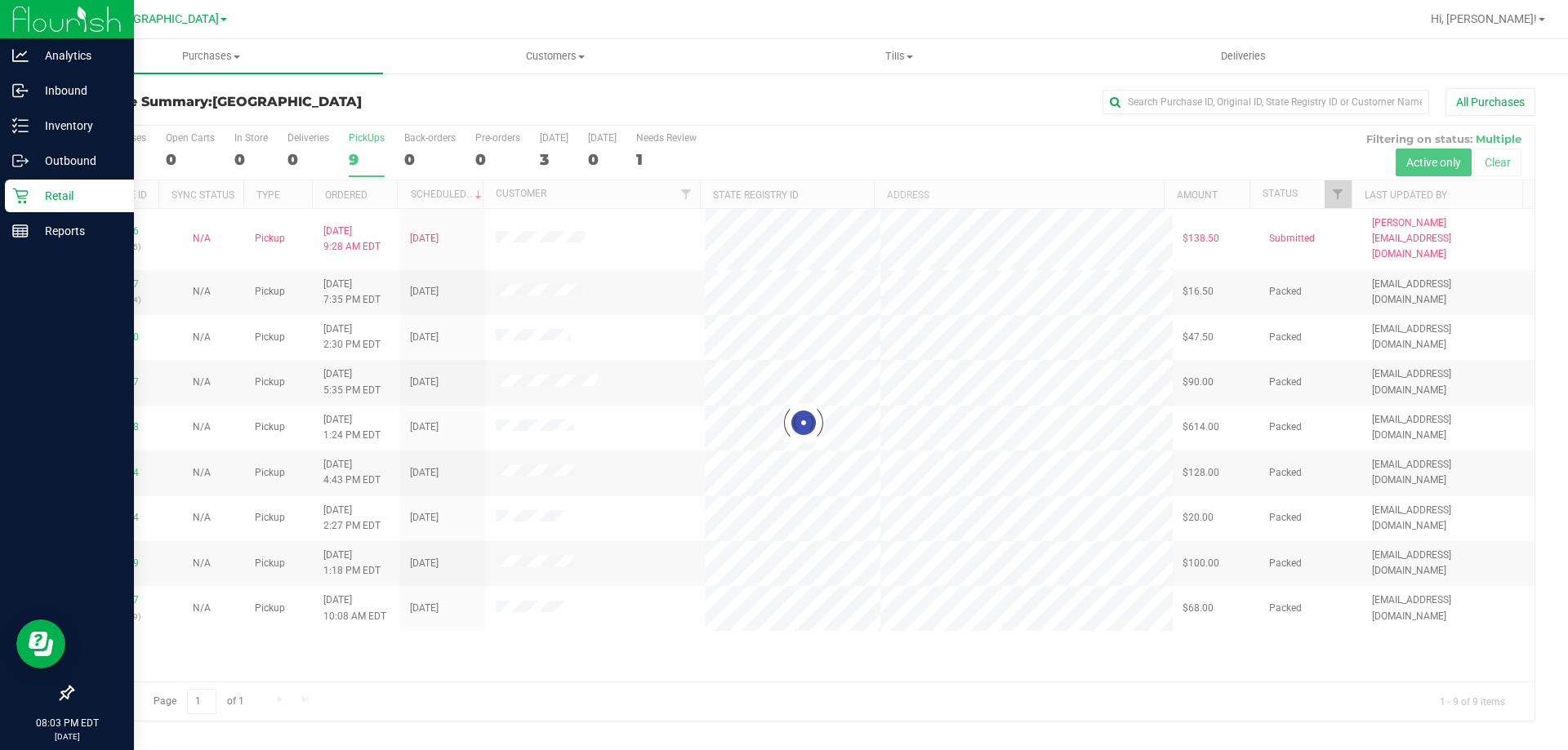
click at [34, 193] on p "Retail" at bounding box center [77, 196] width 98 height 19
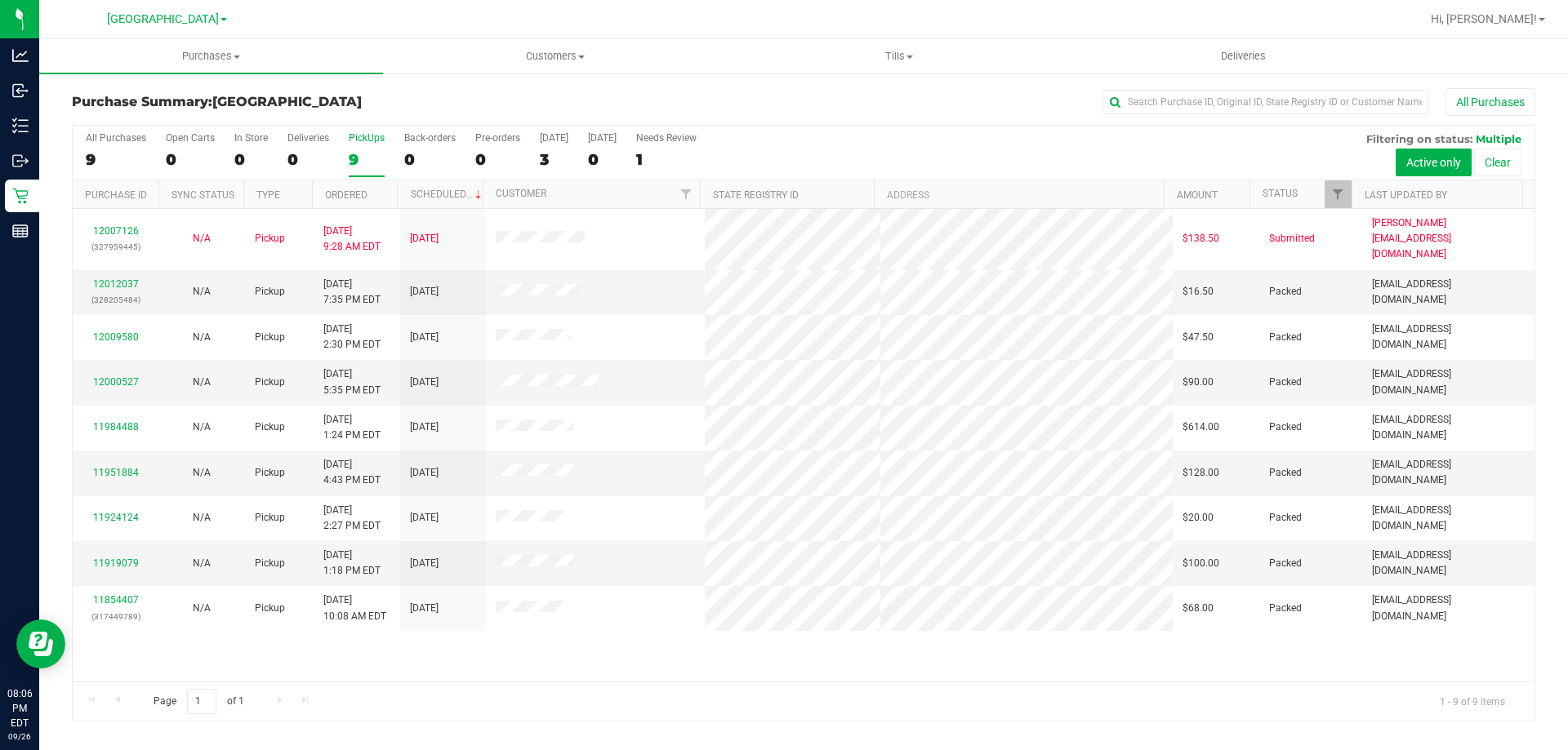
click at [381, 160] on div "9" at bounding box center [366, 159] width 36 height 19
click at [0, 0] on input "PickUps 9" at bounding box center [0, 0] width 0 height 0
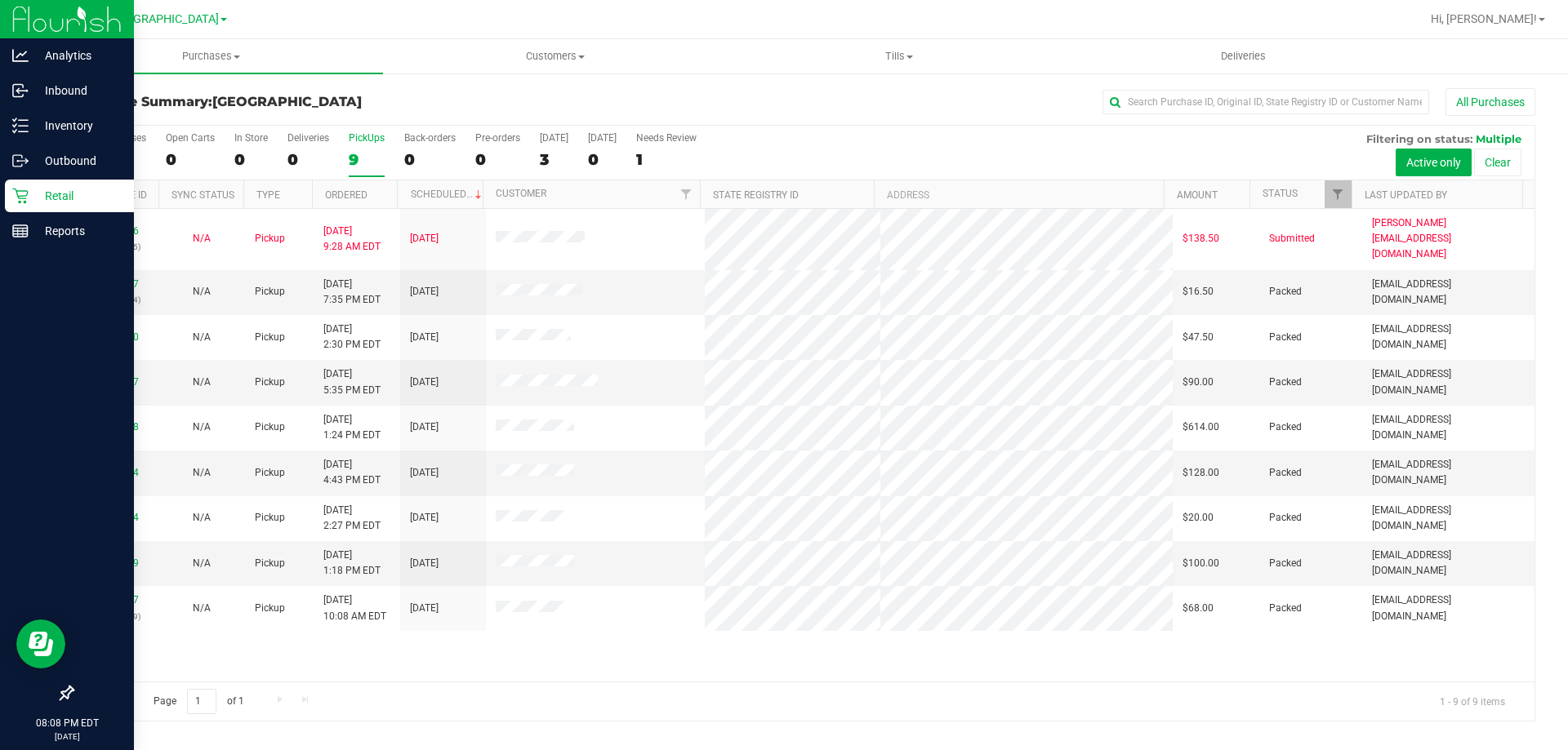
click at [12, 195] on icon at bounding box center [20, 196] width 17 height 17
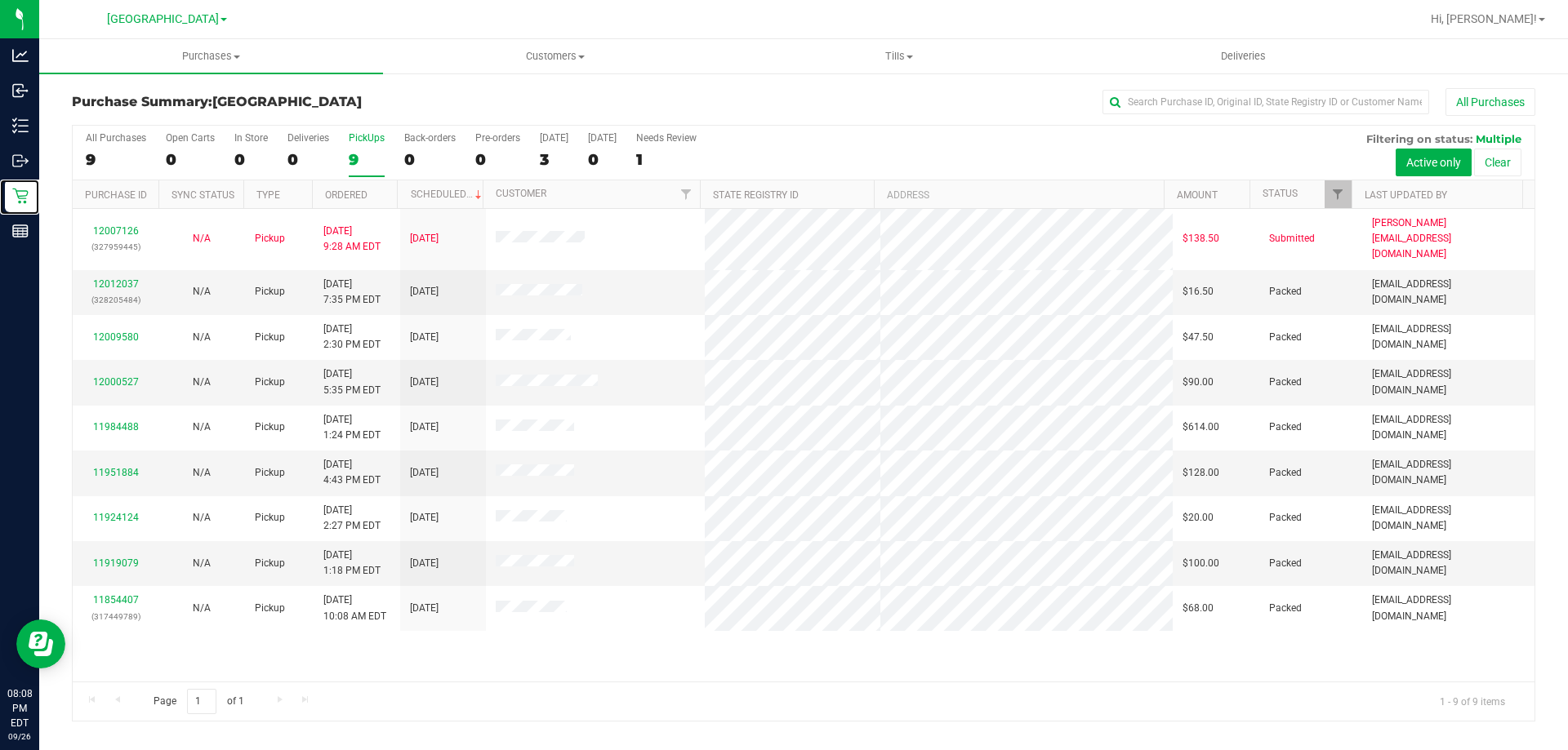
click at [354, 137] on div "PickUps" at bounding box center [366, 137] width 36 height 11
click at [0, 0] on input "PickUps 9" at bounding box center [0, 0] width 0 height 0
click at [364, 148] on label "PickUps 9" at bounding box center [366, 154] width 36 height 45
click at [0, 0] on input "PickUps 9" at bounding box center [0, 0] width 0 height 0
click at [353, 160] on div "9" at bounding box center [366, 159] width 36 height 19
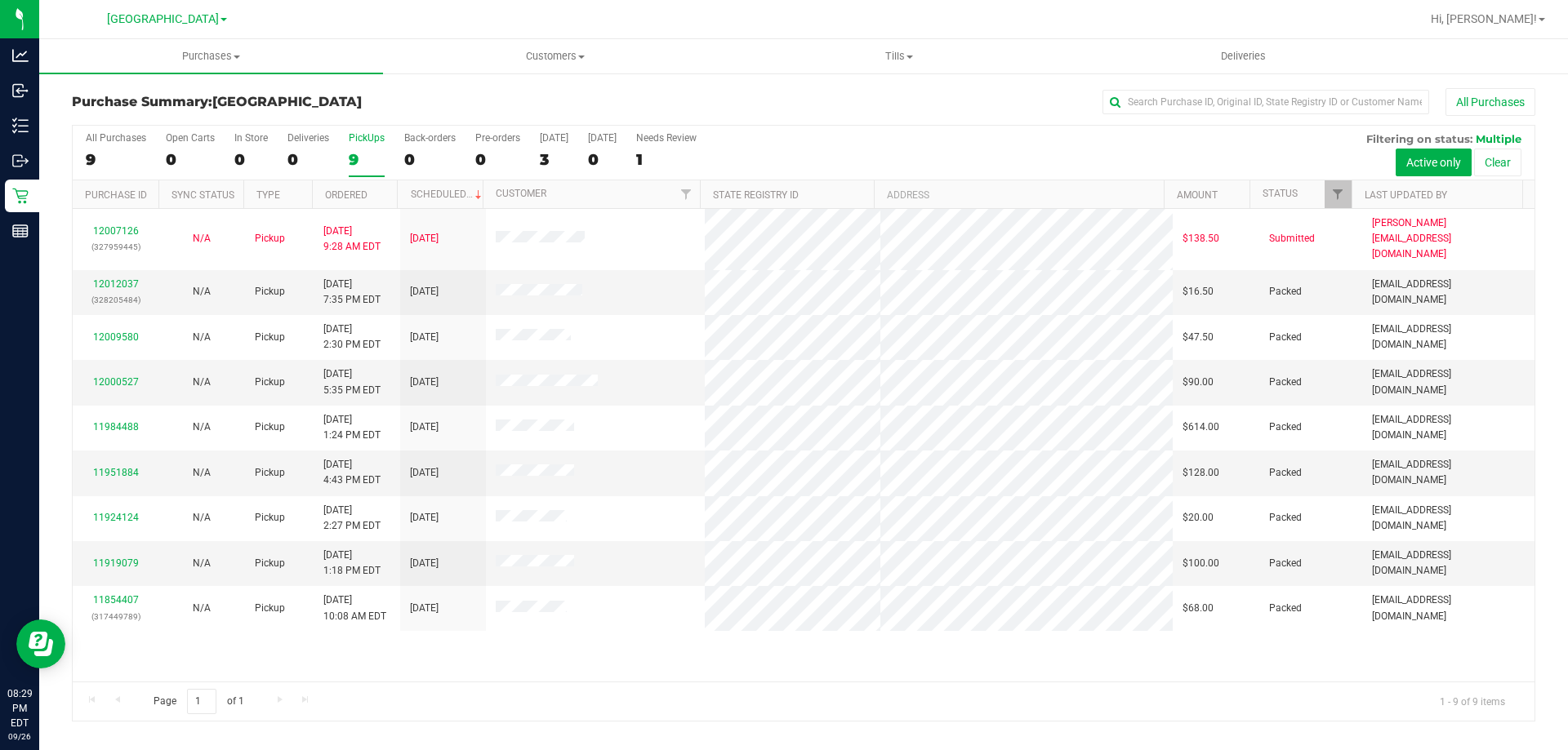
click at [0, 0] on input "PickUps 9" at bounding box center [0, 0] width 0 height 0
click at [781, 20] on div at bounding box center [856, 19] width 1128 height 32
click at [356, 147] on label "PickUps 9" at bounding box center [366, 154] width 36 height 45
click at [0, 0] on input "PickUps 9" at bounding box center [0, 0] width 0 height 0
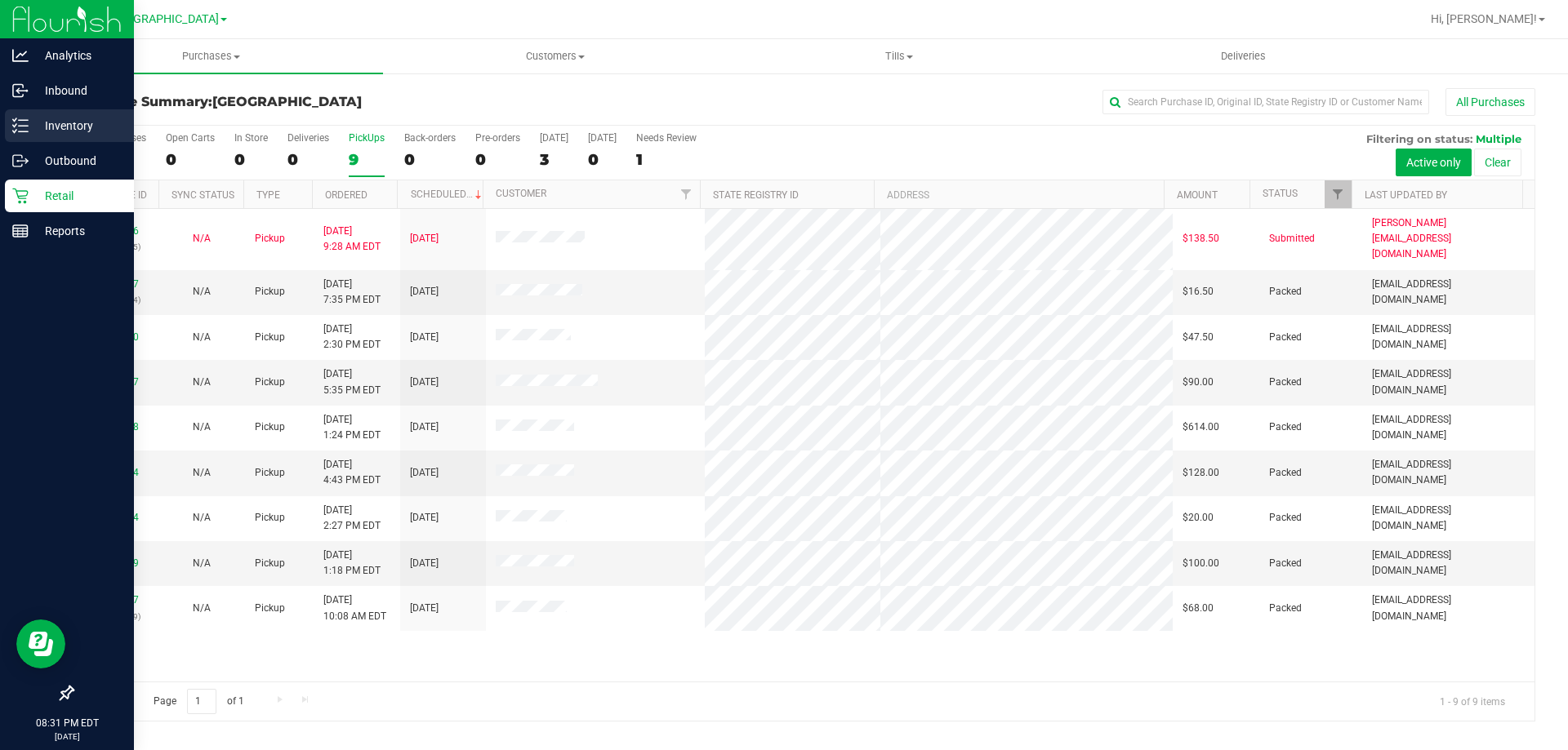
click at [23, 131] on line at bounding box center [23, 131] width 9 height 0
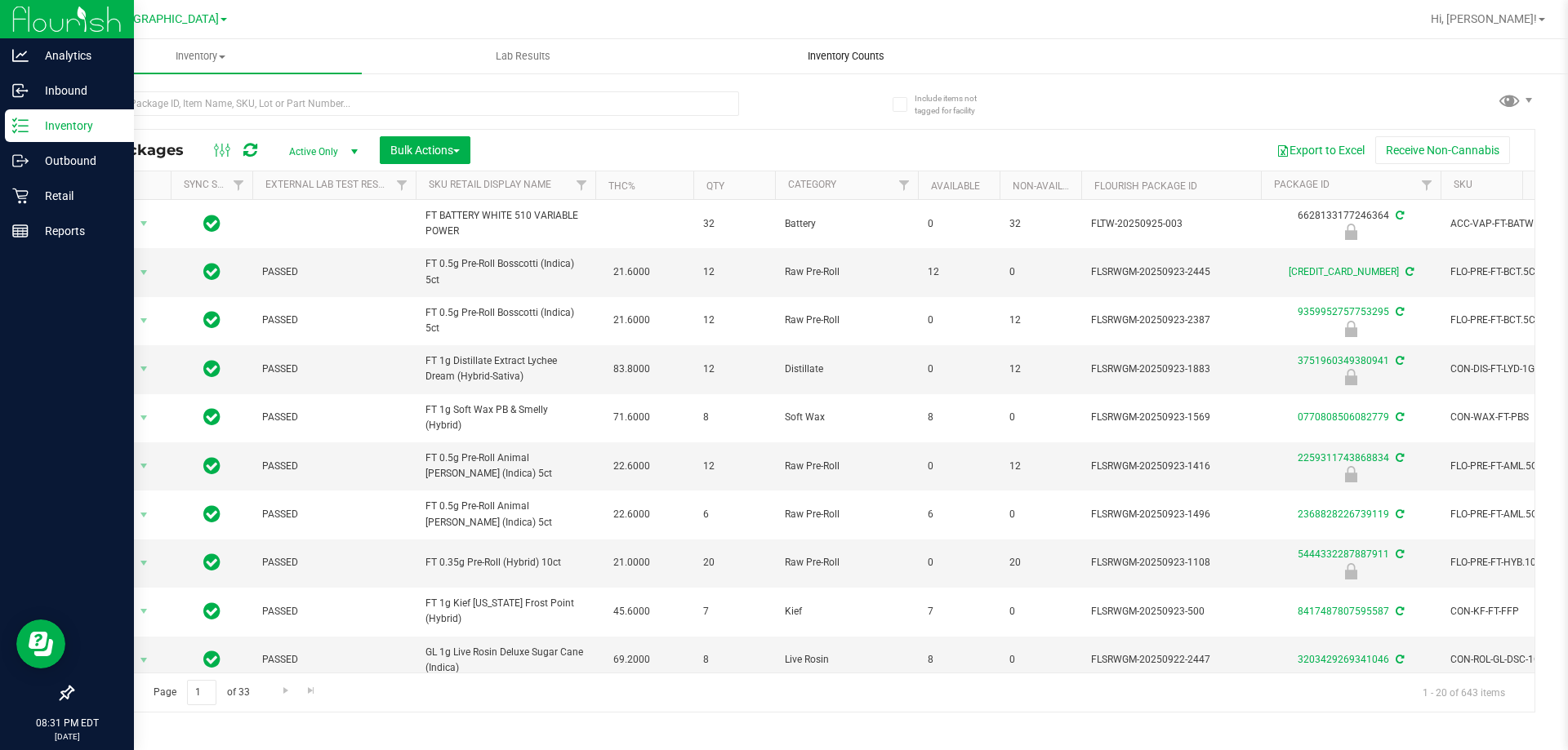
click at [833, 54] on span "Inventory Counts" at bounding box center [846, 56] width 121 height 15
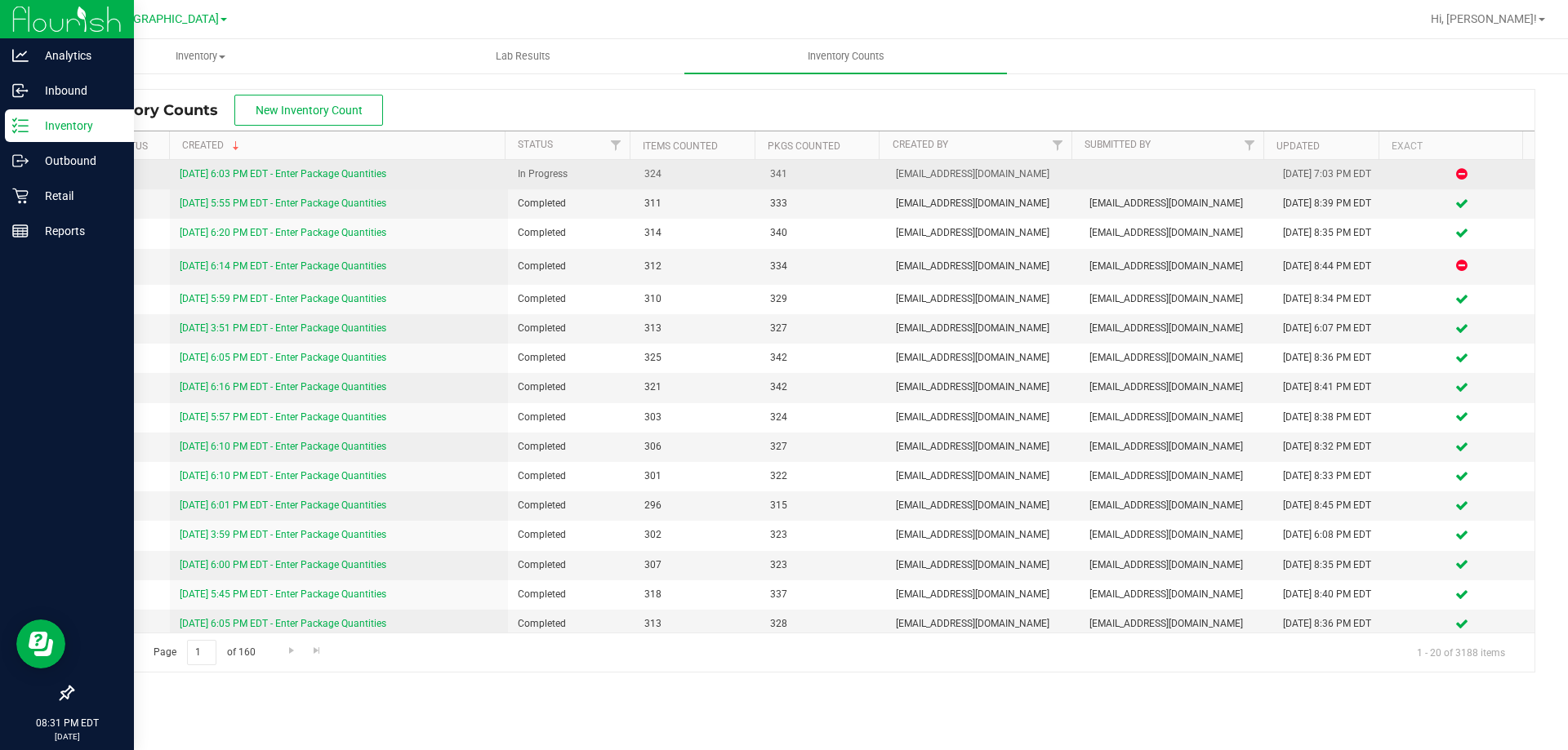
click at [306, 178] on link "9/26/25 6:03 PM EDT - Enter Package Quantities" at bounding box center [283, 174] width 206 height 11
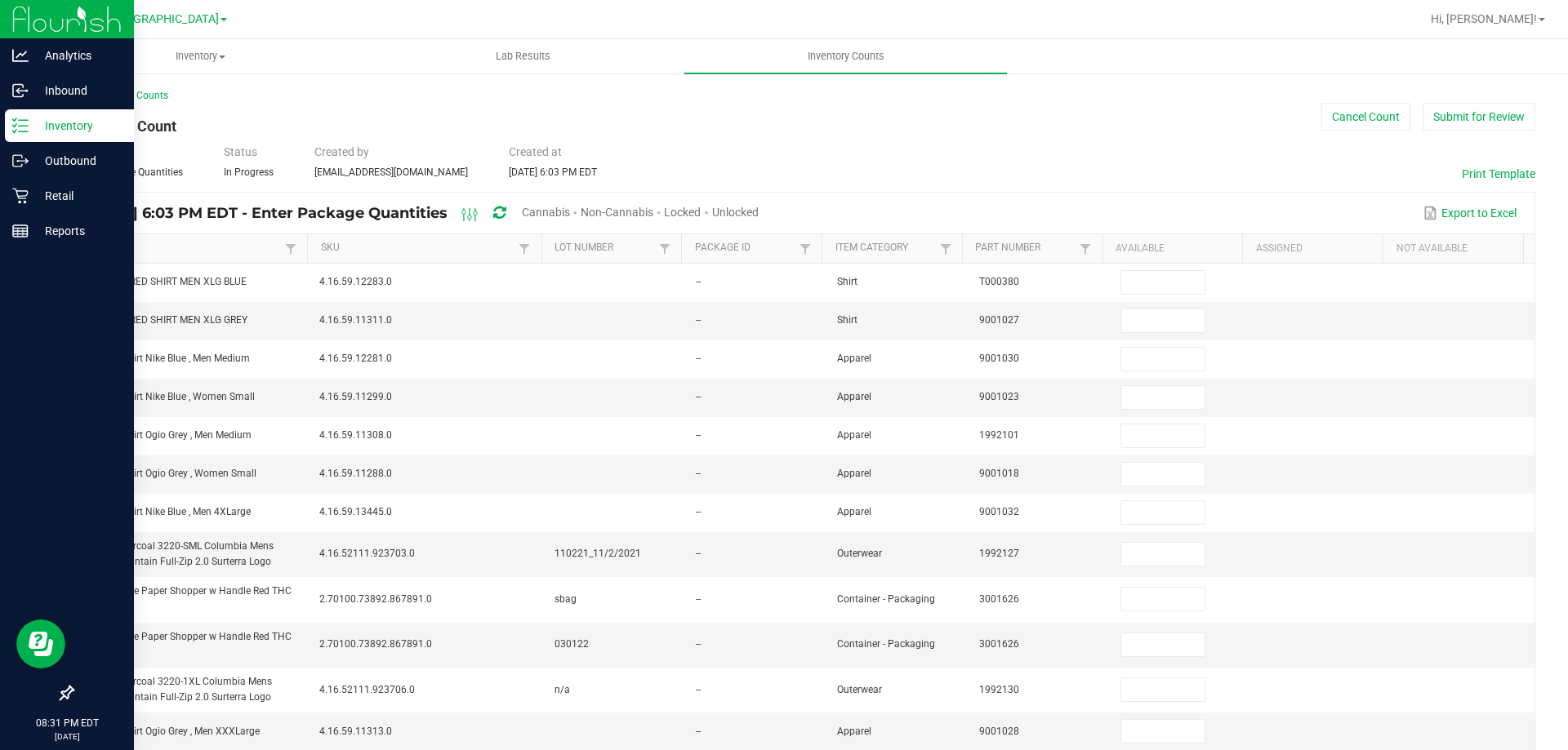
click at [570, 215] on span "Cannabis" at bounding box center [546, 212] width 49 height 13
type input "2"
type input "3"
type input "10"
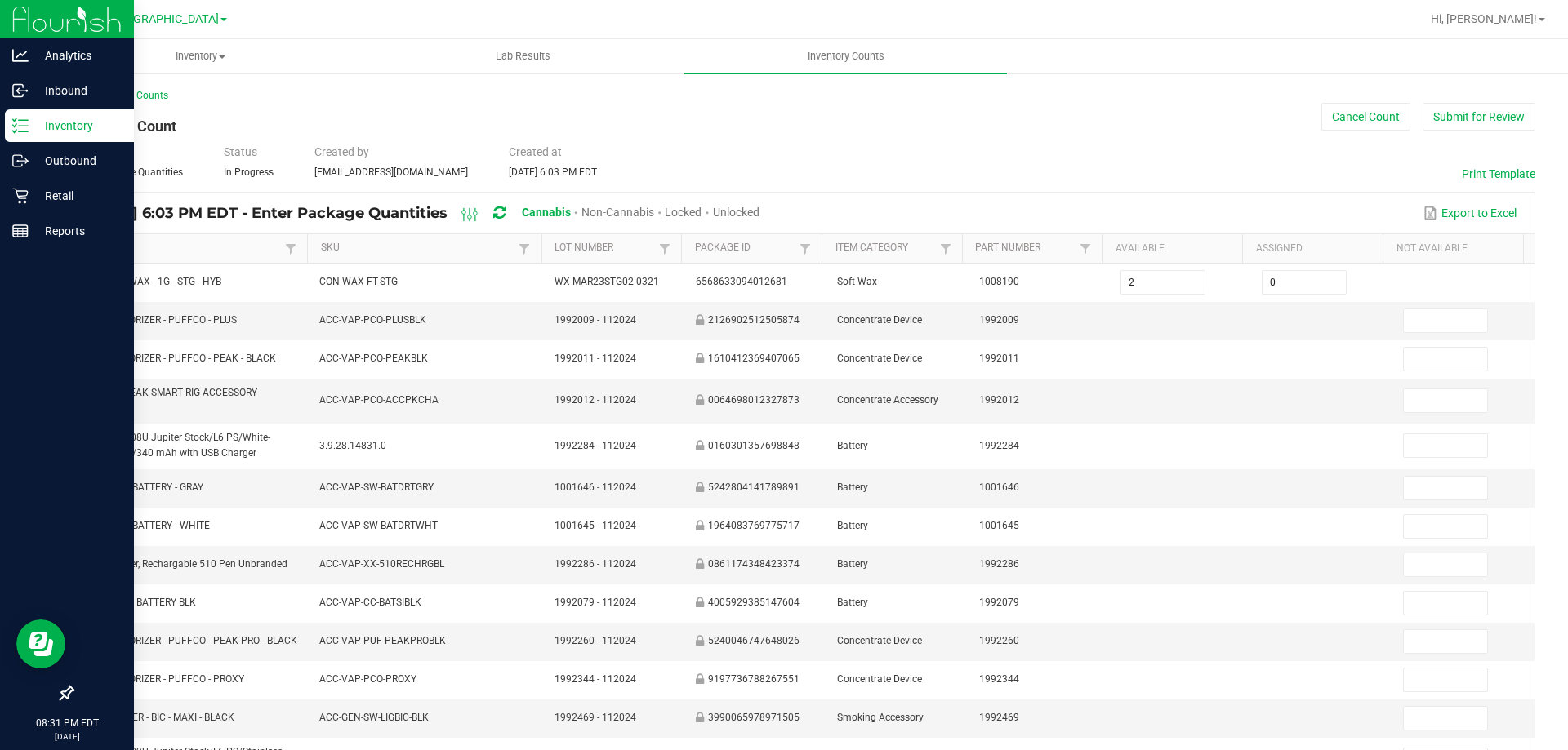
click at [759, 212] on span "Unlocked" at bounding box center [735, 212] width 47 height 13
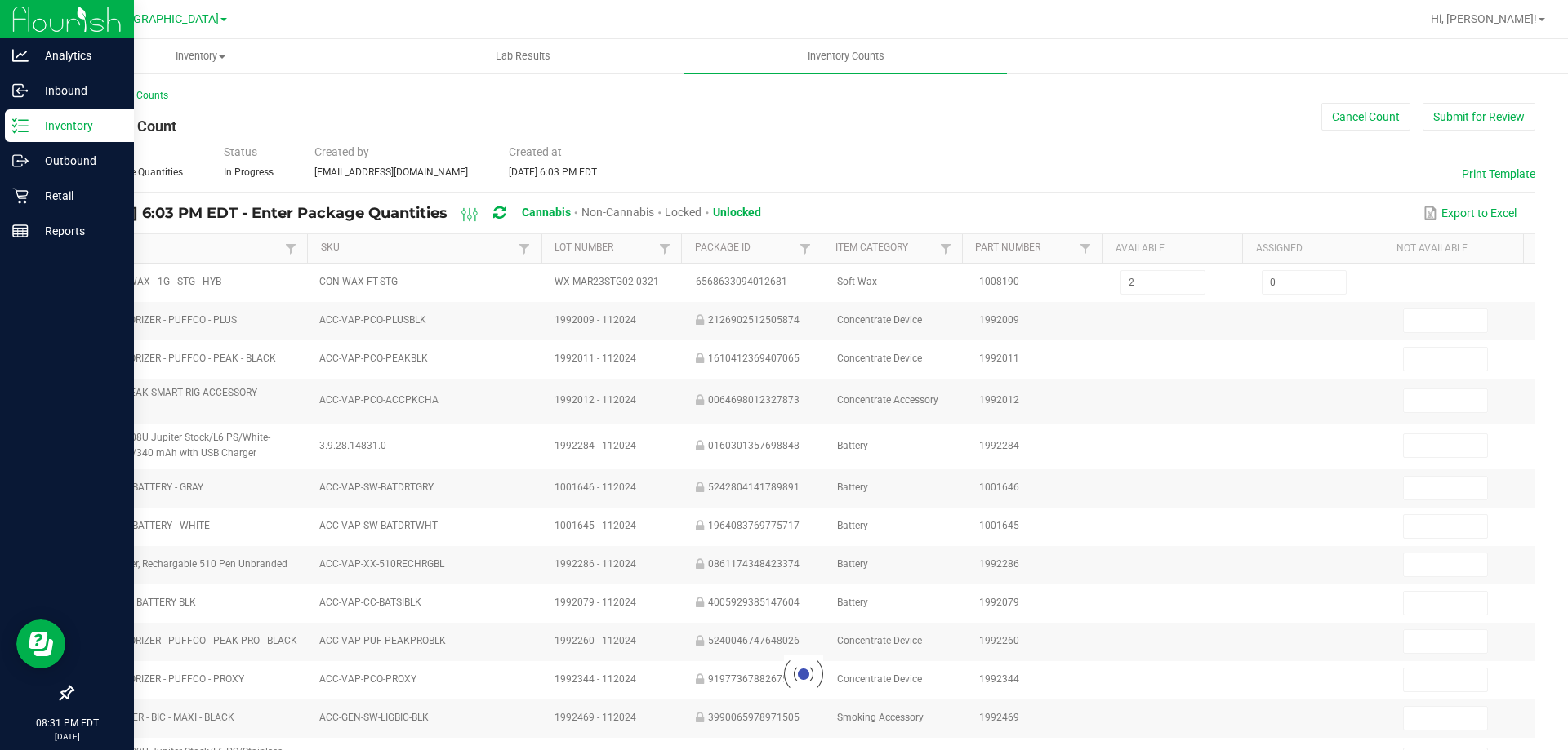
type input "1"
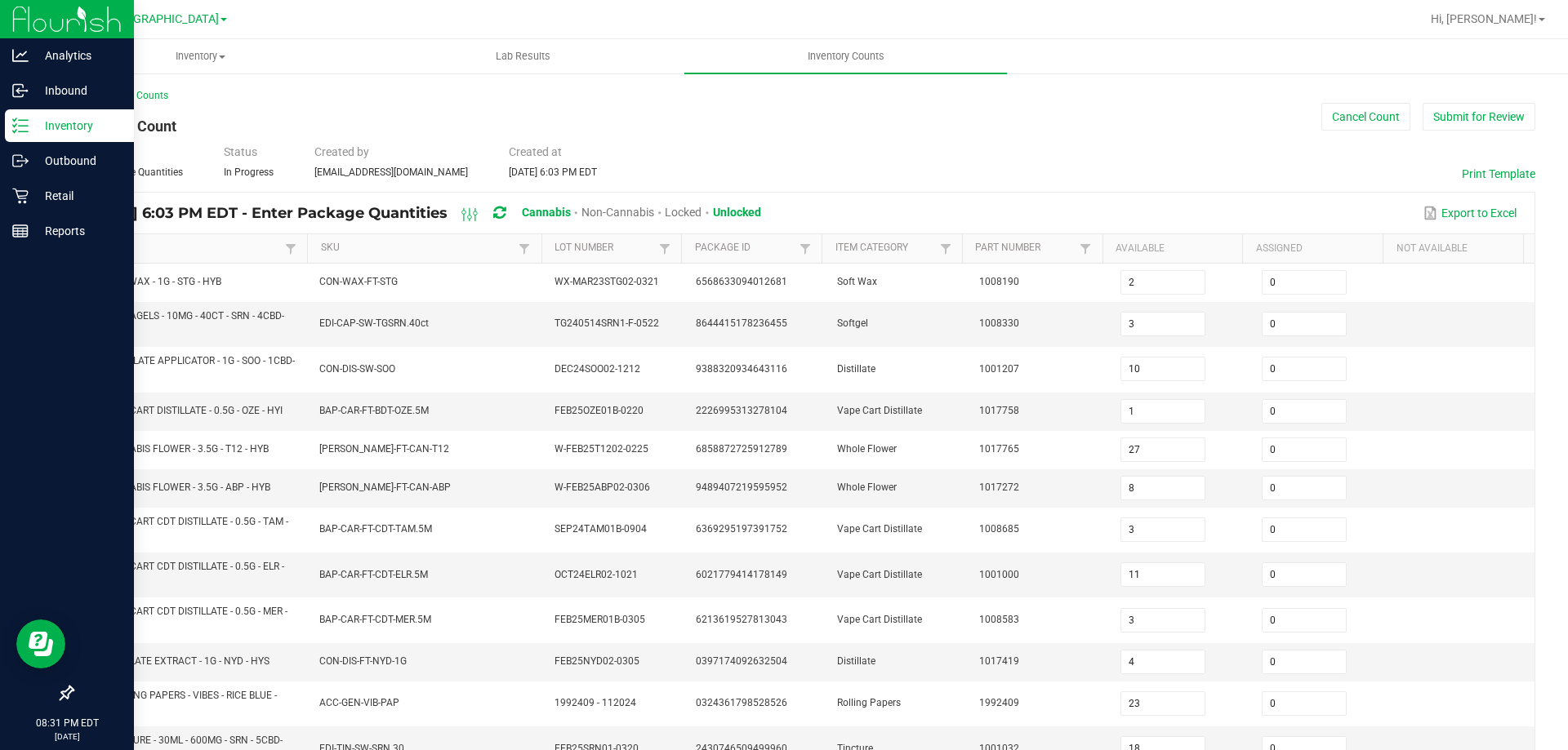
click at [1455, 117] on button "Submit for Review" at bounding box center [1479, 116] width 113 height 27
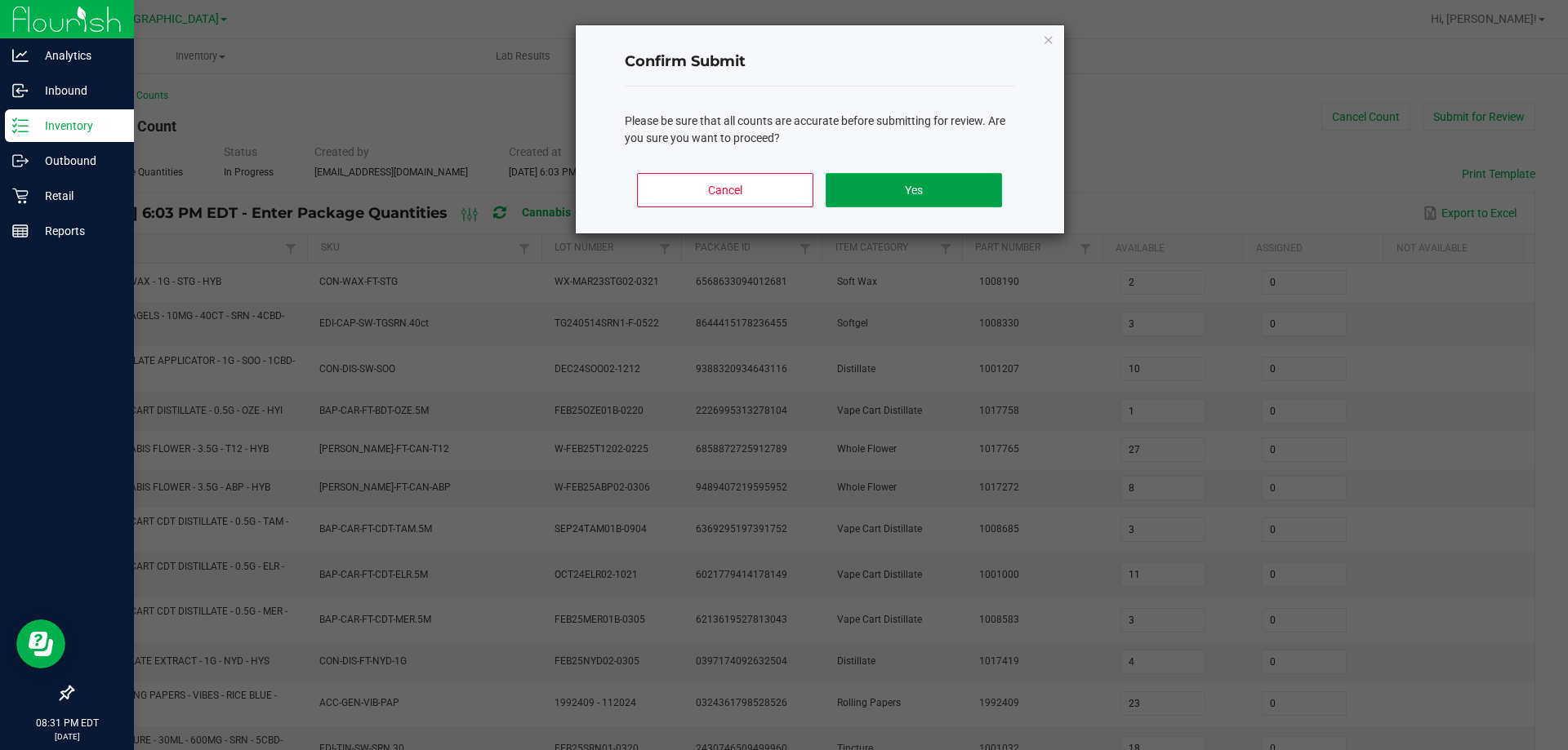
click at [885, 189] on button "Yes" at bounding box center [913, 189] width 175 height 34
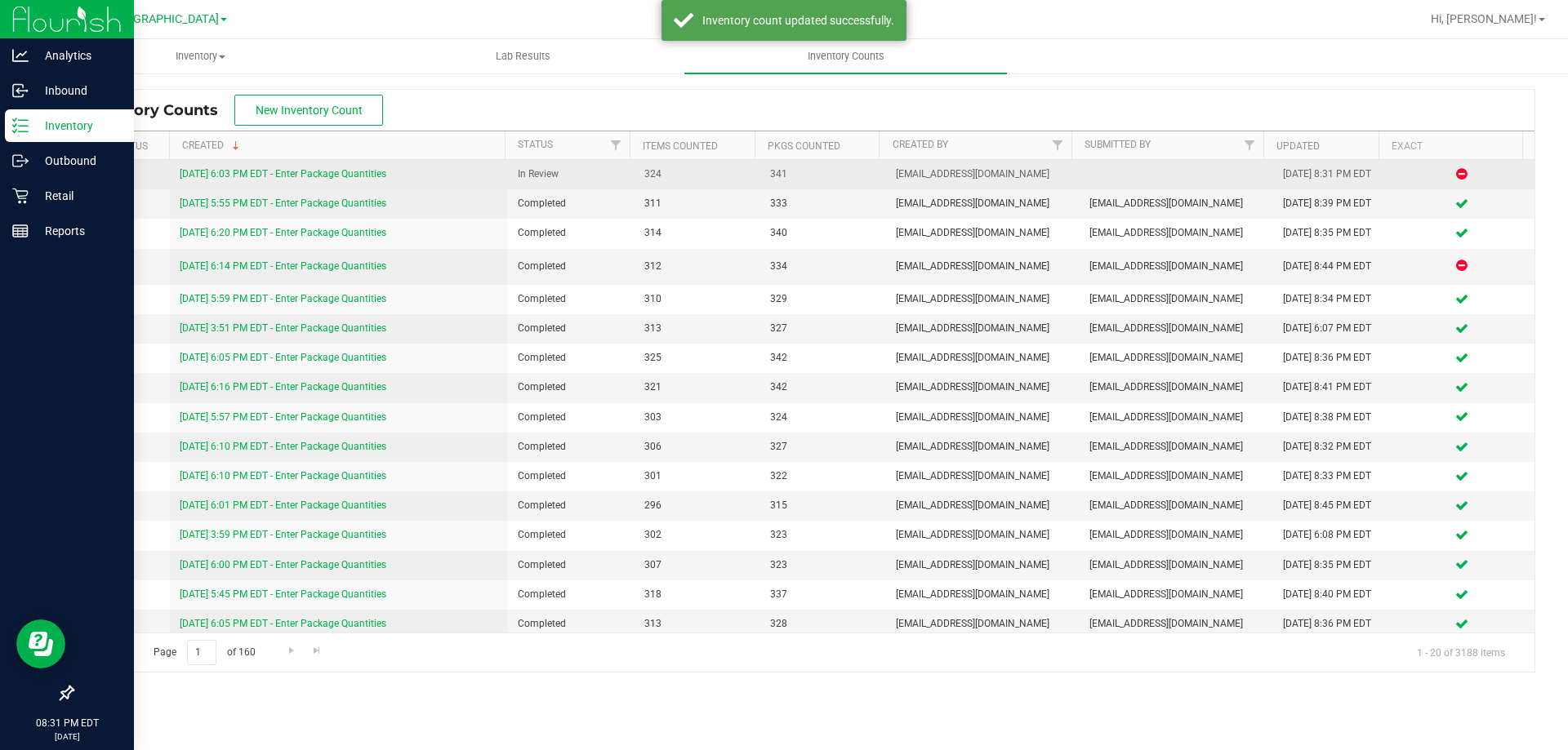
click at [343, 175] on link "9/26/25 6:03 PM EDT - Enter Package Quantities" at bounding box center [283, 174] width 206 height 11
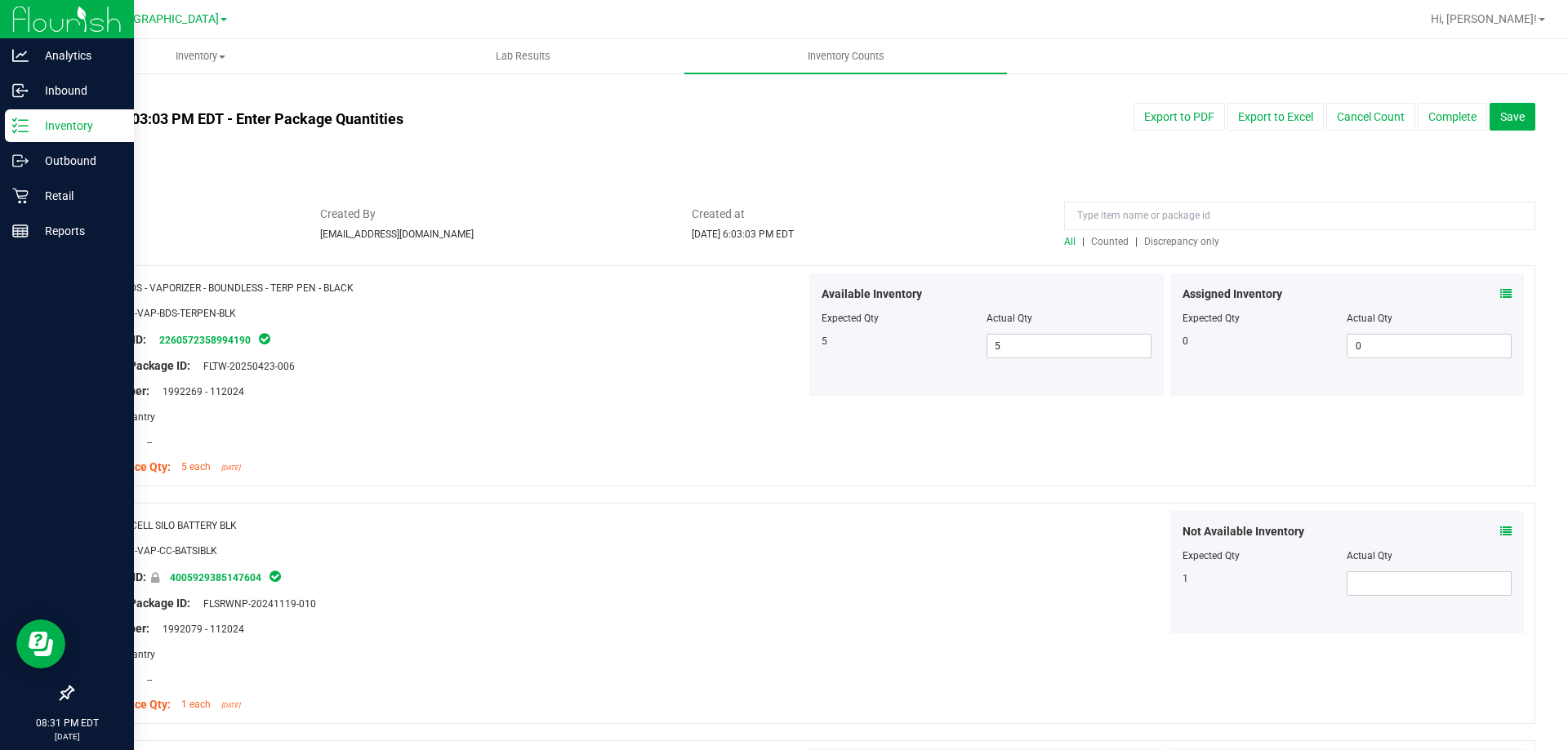
click at [1149, 241] on span "Discrepancy only" at bounding box center [1181, 241] width 75 height 11
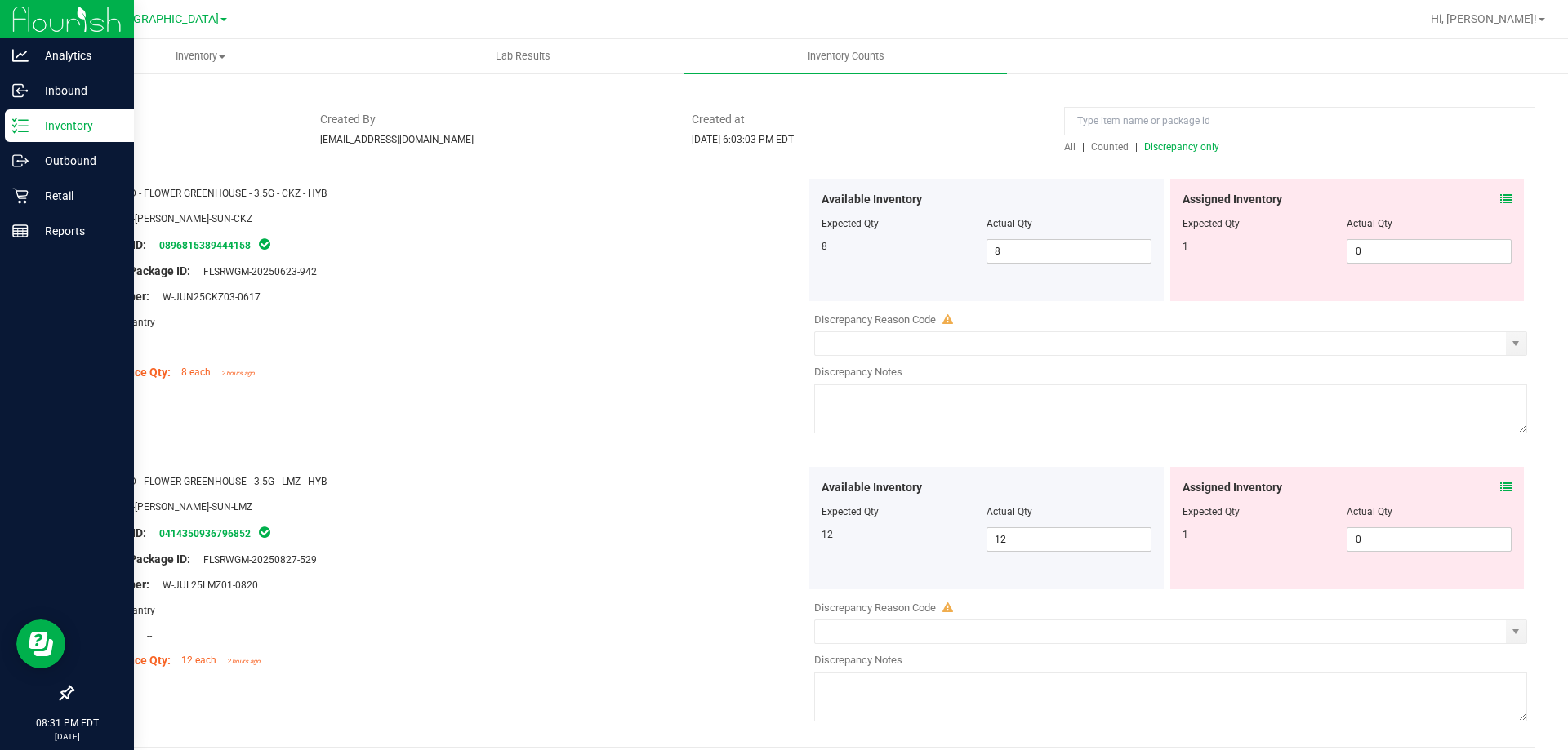
scroll to position [117, 0]
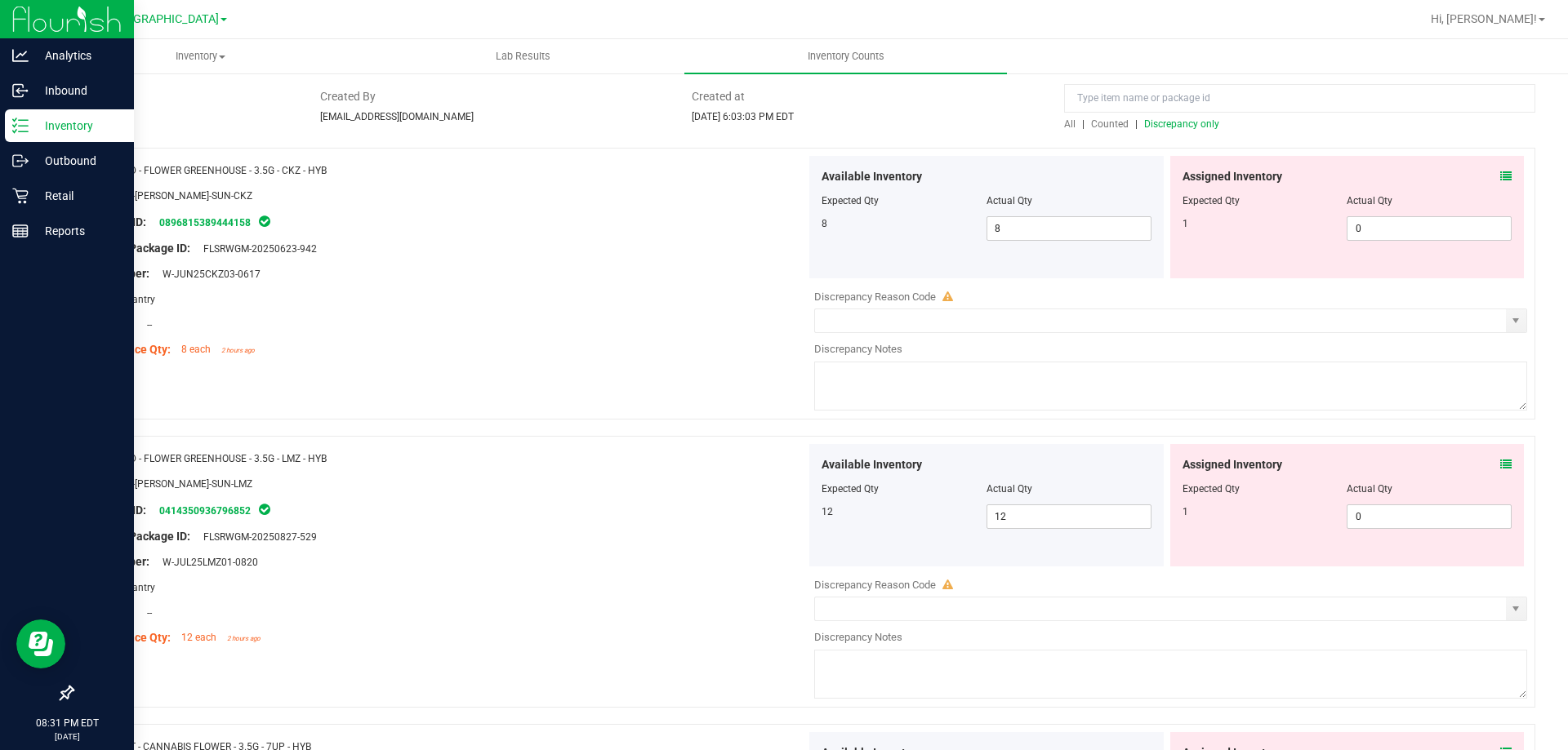
click at [1500, 182] on icon at bounding box center [1505, 176] width 11 height 11
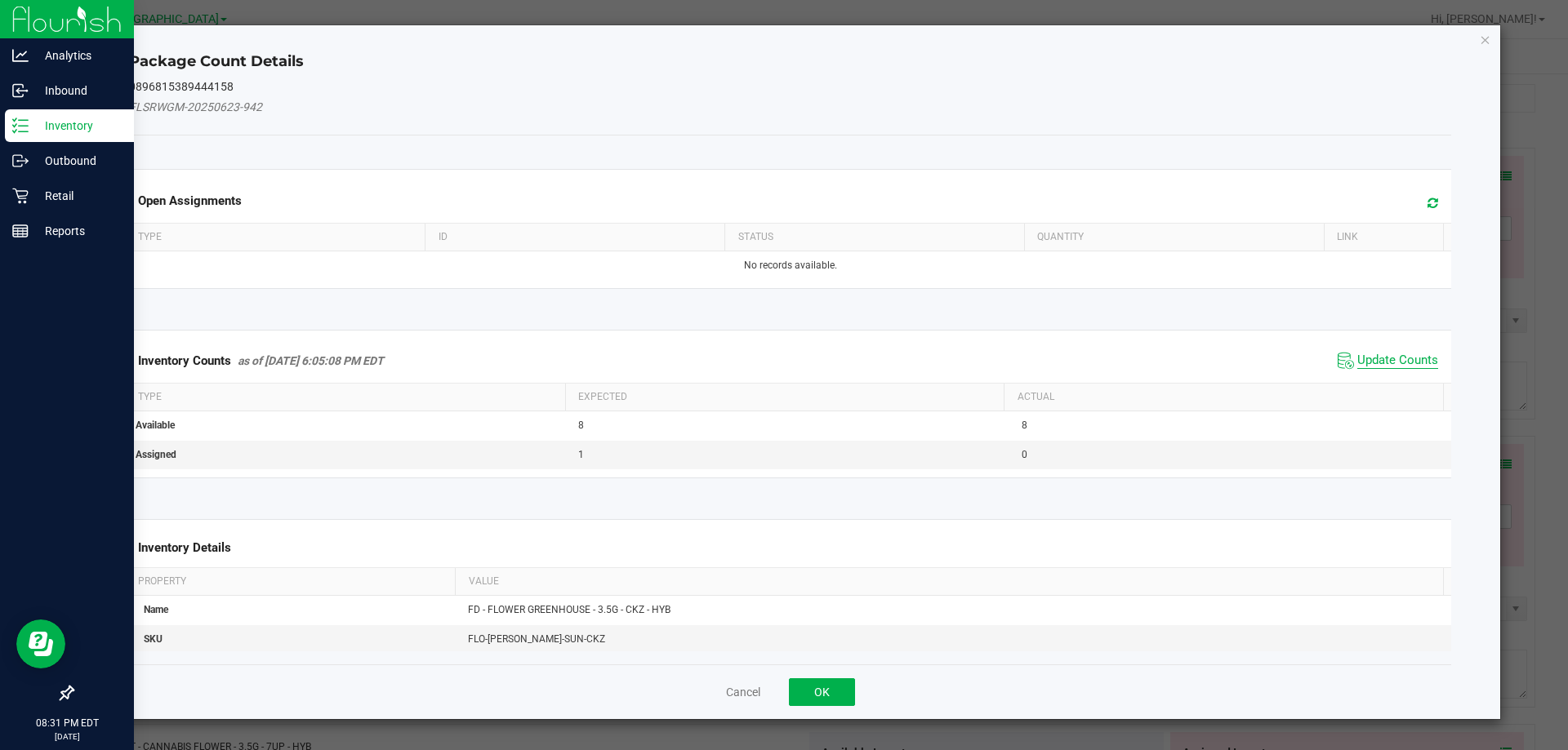
click at [1397, 360] on span "Update Counts" at bounding box center [1398, 360] width 81 height 17
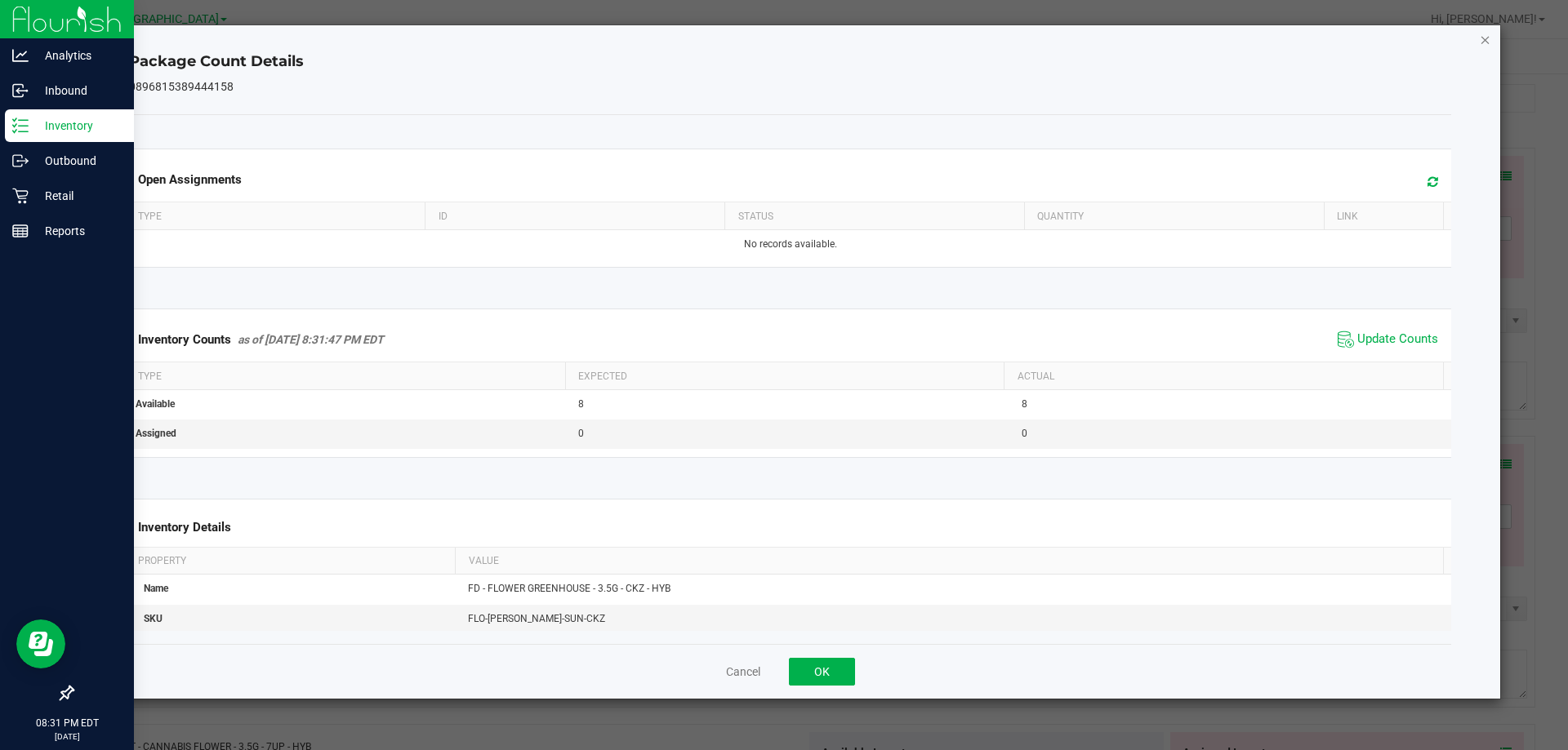
click at [1482, 42] on icon "Close" at bounding box center [1485, 39] width 11 height 19
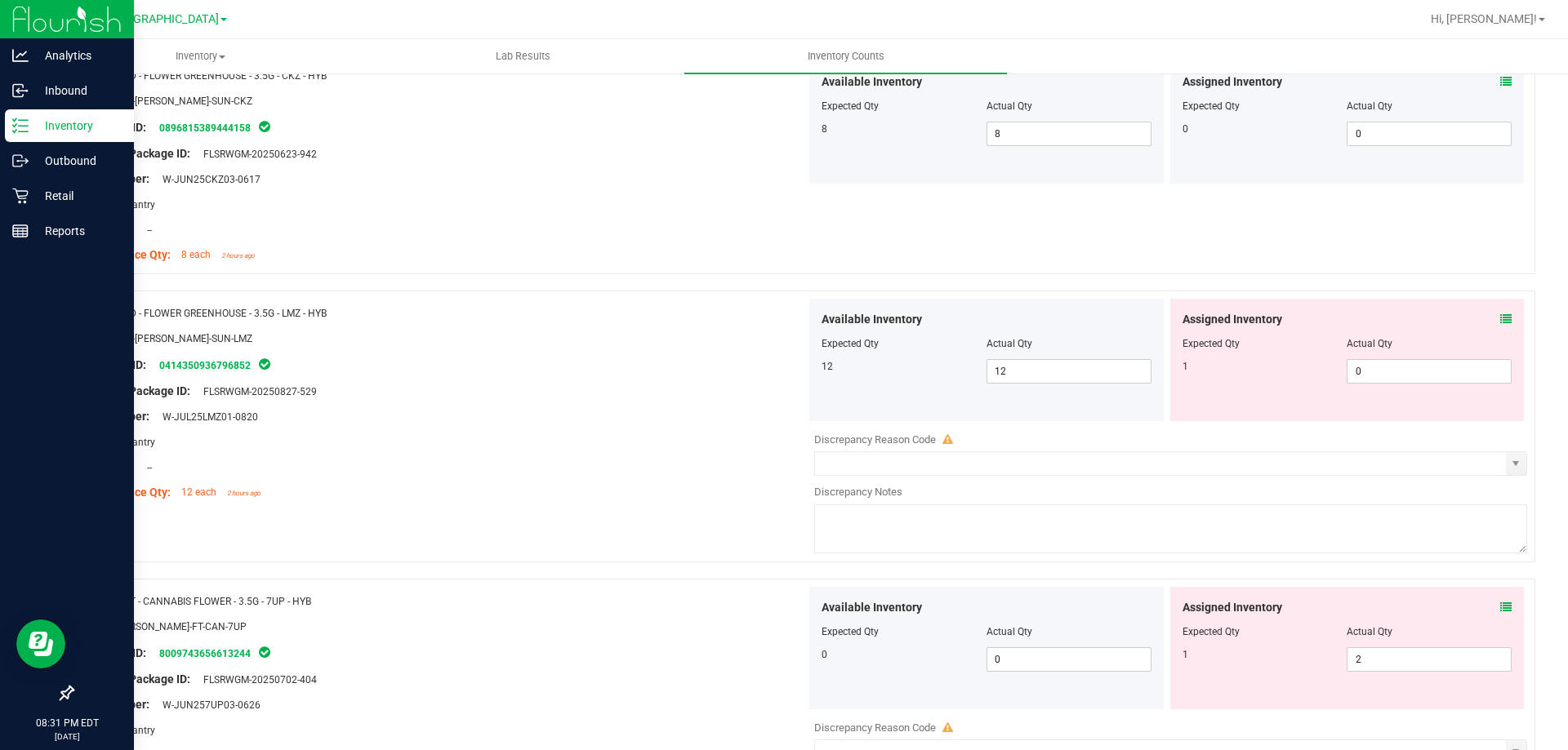
scroll to position [248, 0]
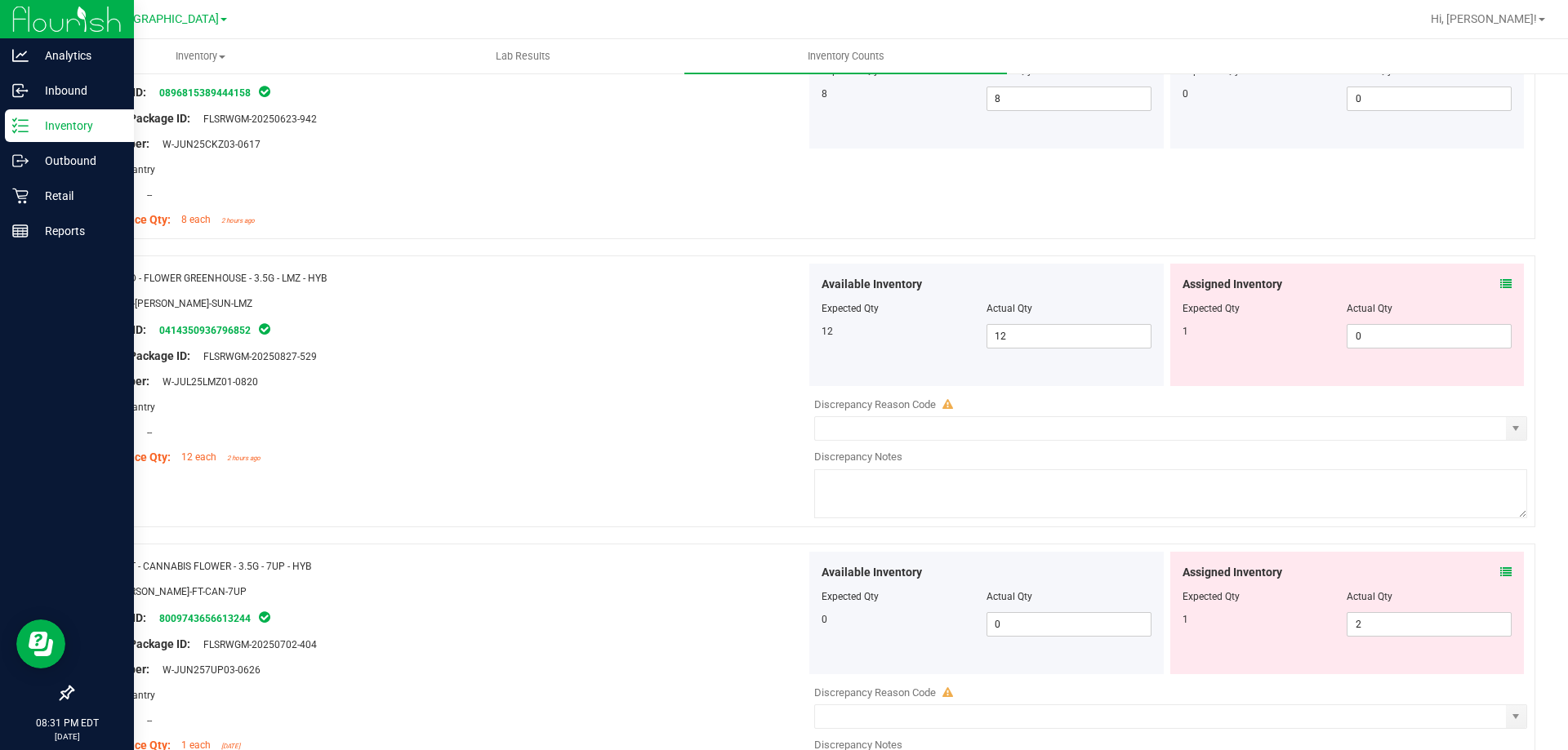
click at [1500, 283] on icon at bounding box center [1505, 284] width 11 height 11
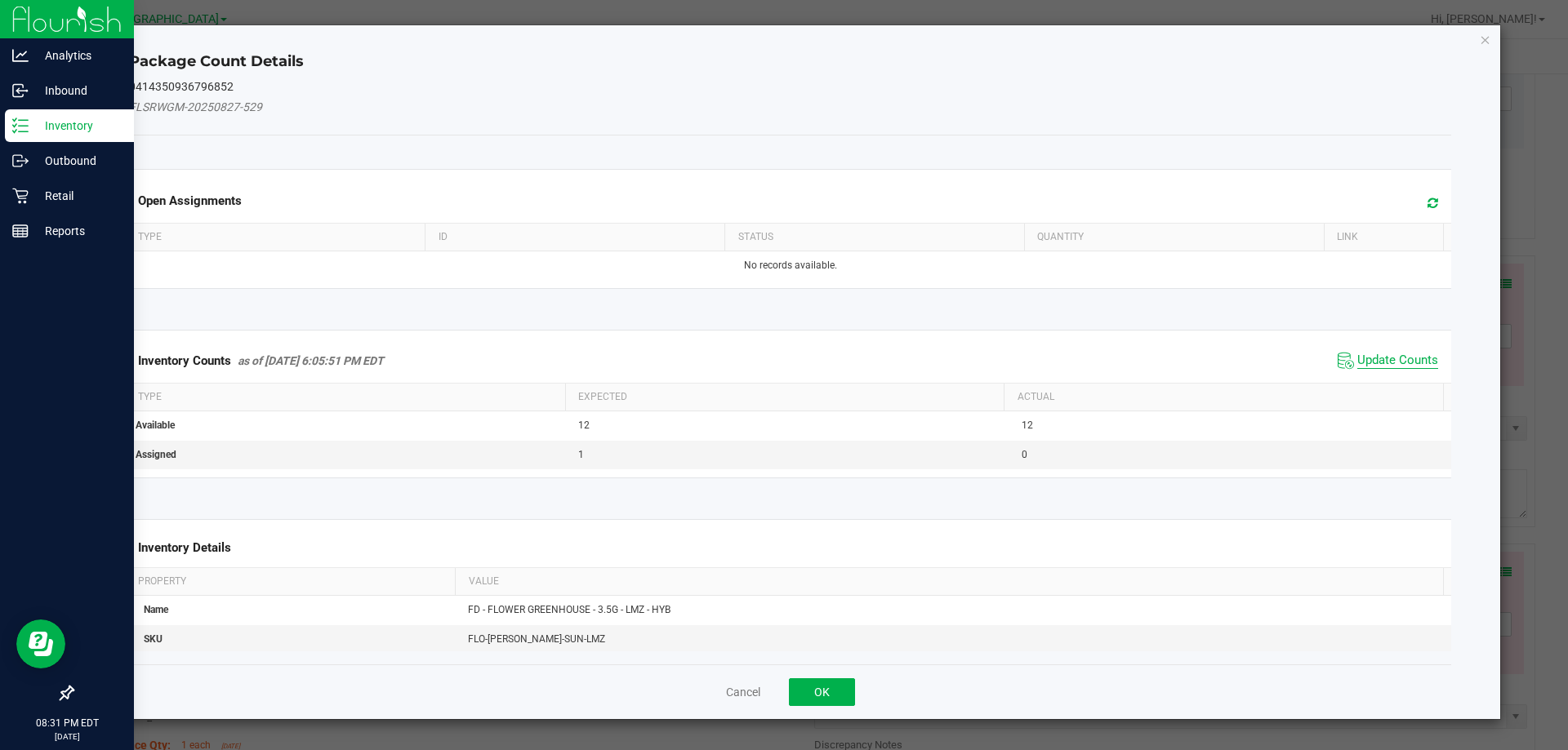
click at [1401, 368] on span "Update Counts" at bounding box center [1398, 360] width 81 height 17
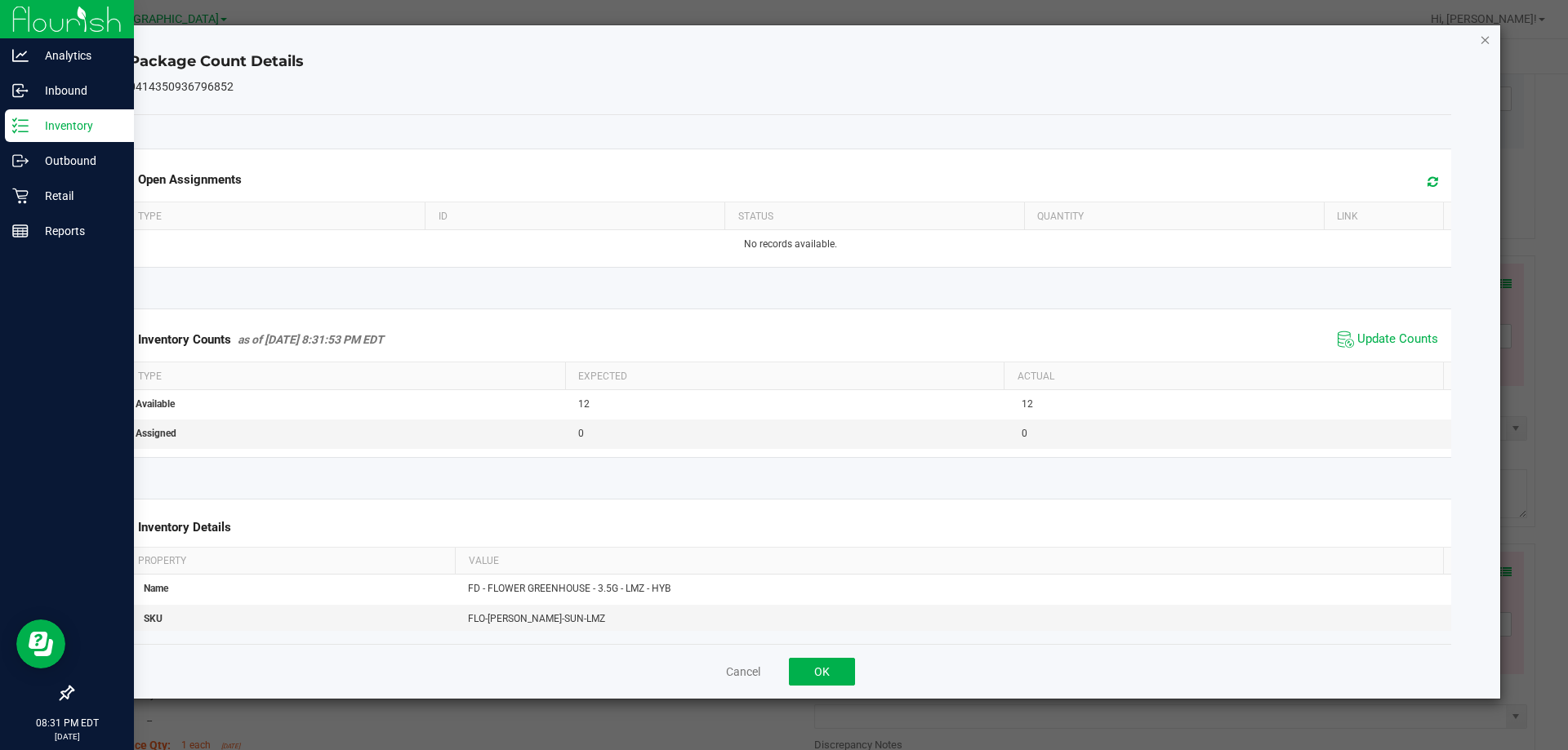
click at [1484, 41] on icon "Close" at bounding box center [1485, 39] width 11 height 19
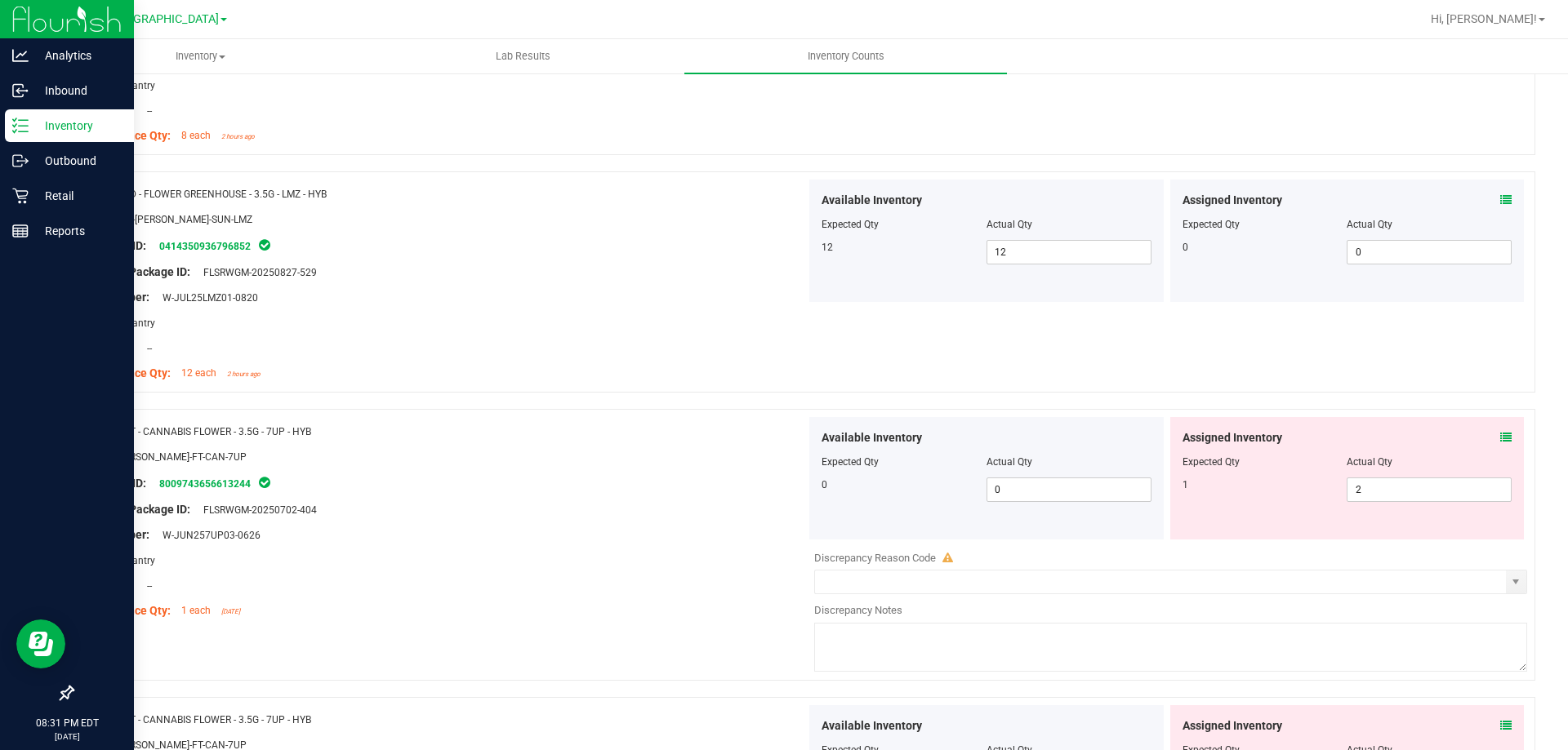
scroll to position [413, 0]
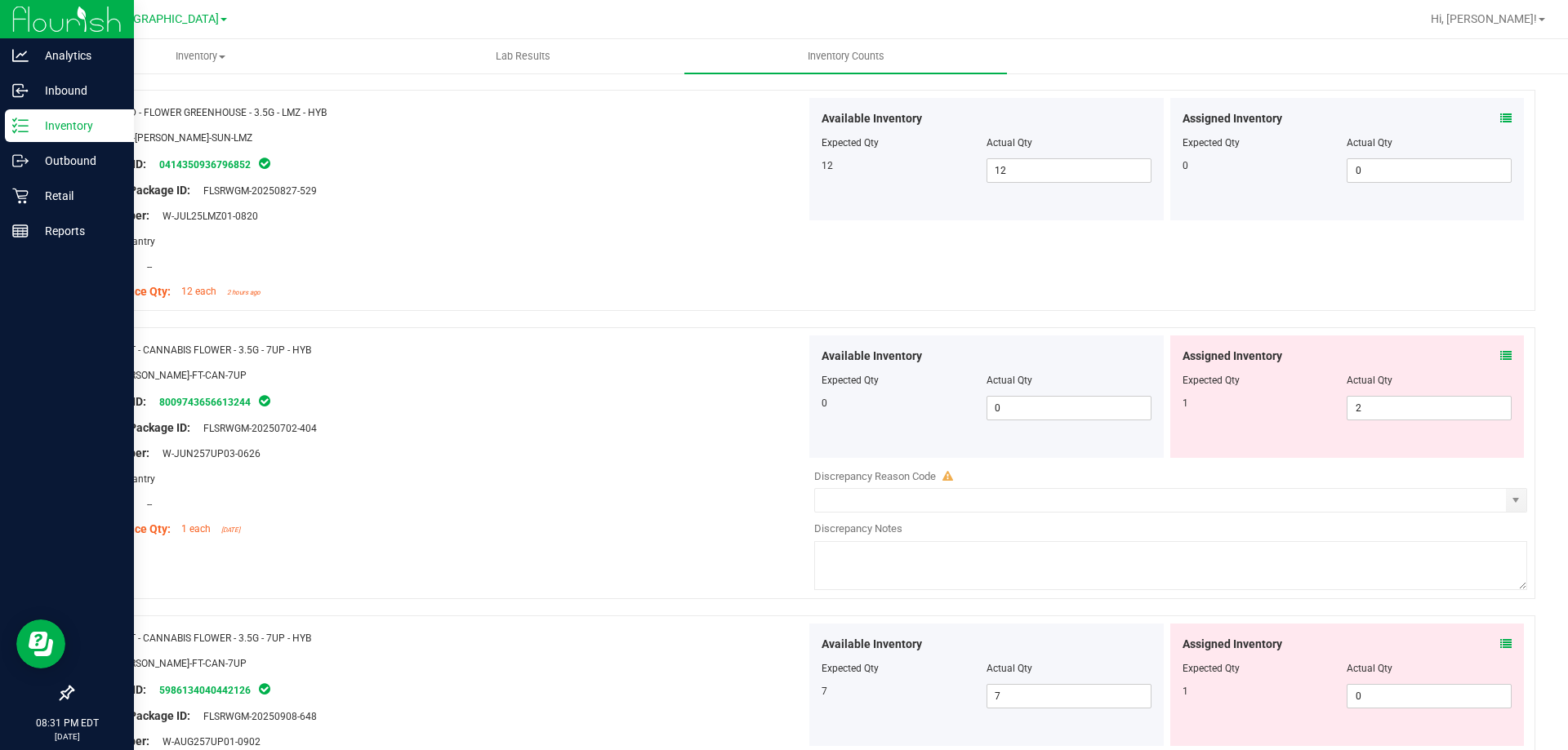
click at [1500, 353] on icon at bounding box center [1505, 355] width 11 height 11
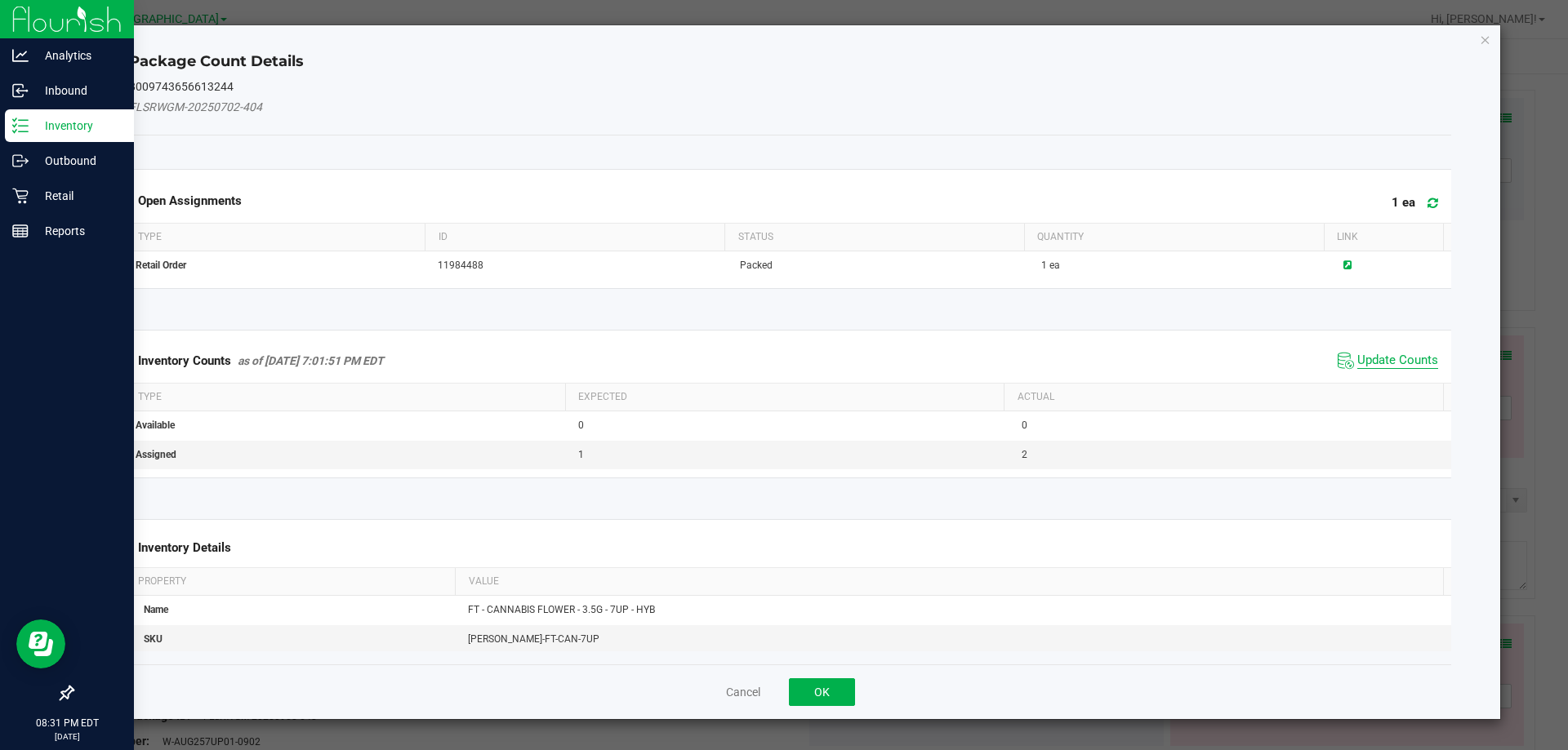
click at [1373, 355] on span "Update Counts" at bounding box center [1398, 360] width 81 height 17
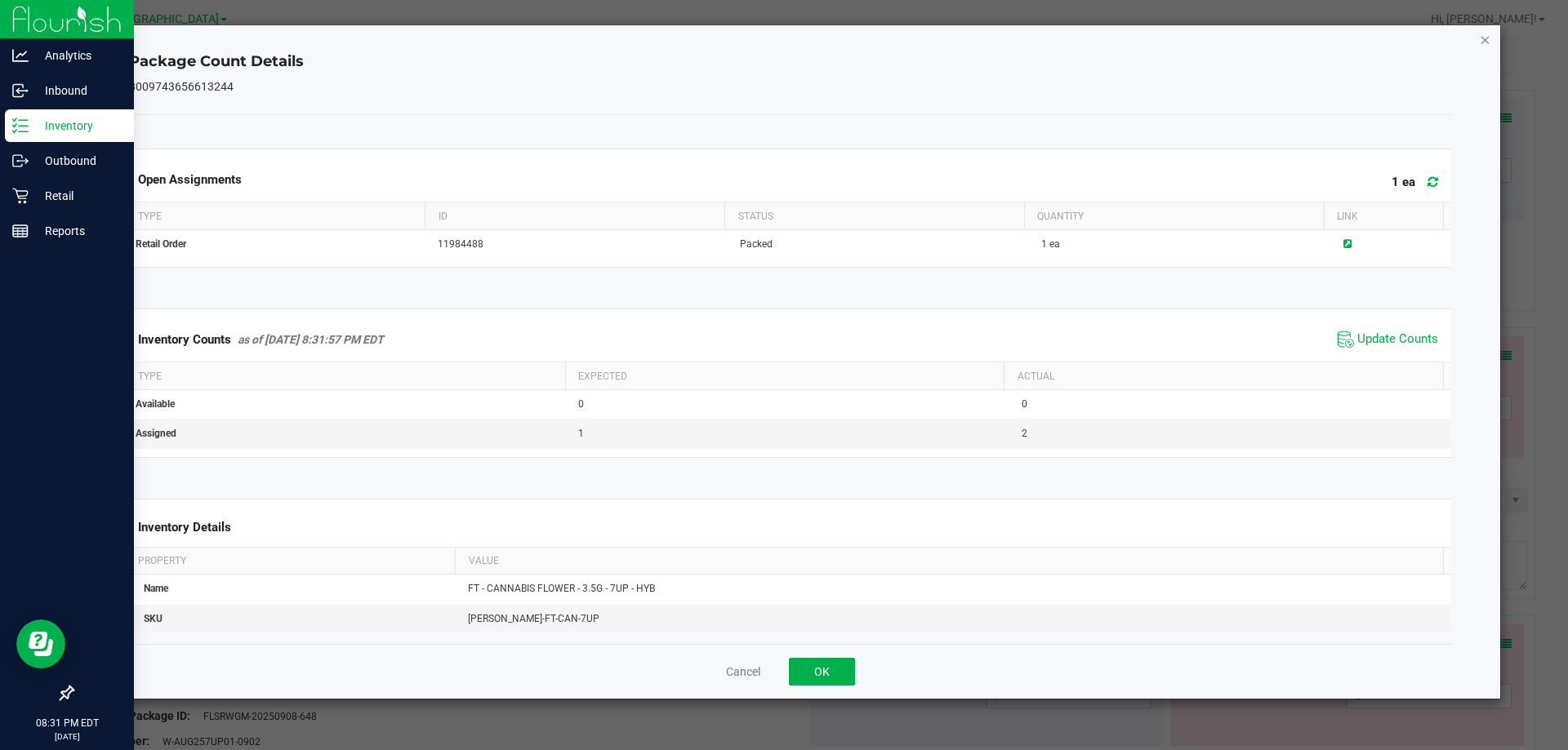
click at [1486, 38] on icon "Close" at bounding box center [1485, 39] width 11 height 19
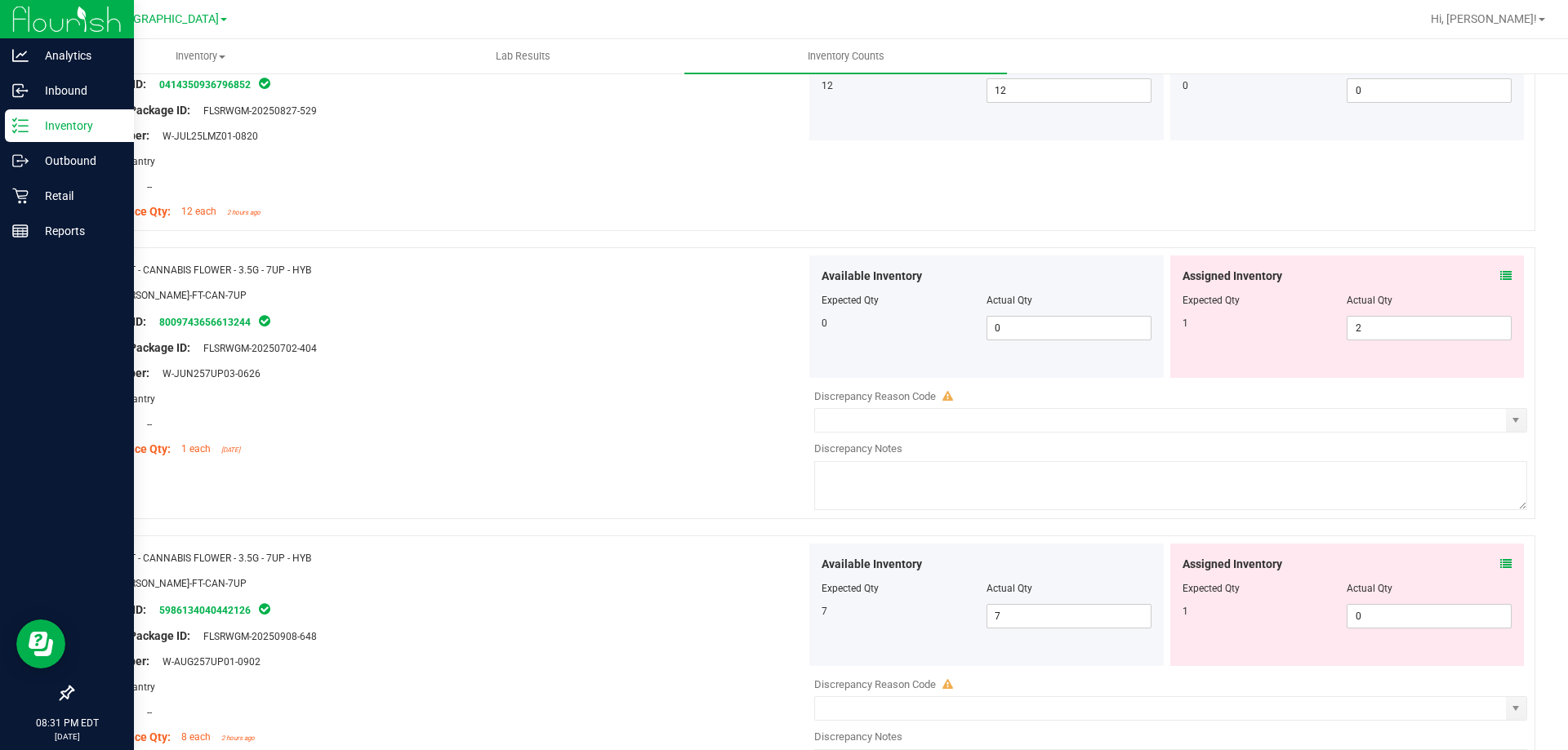
scroll to position [500, 0]
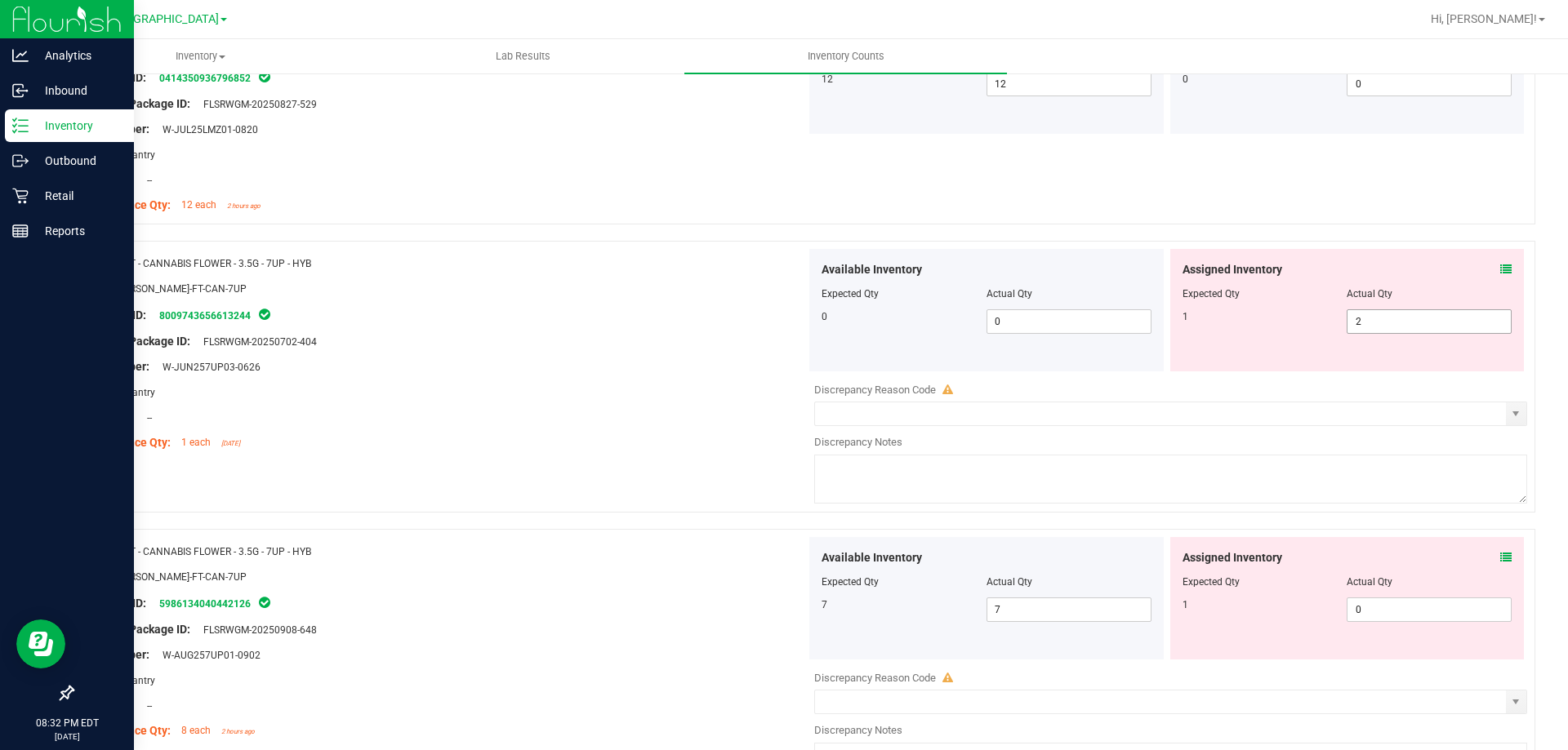
click at [1370, 325] on input "2" at bounding box center [1429, 322] width 163 height 23
type input "1"
click at [657, 375] on div at bounding box center [445, 379] width 721 height 8
type input "1"
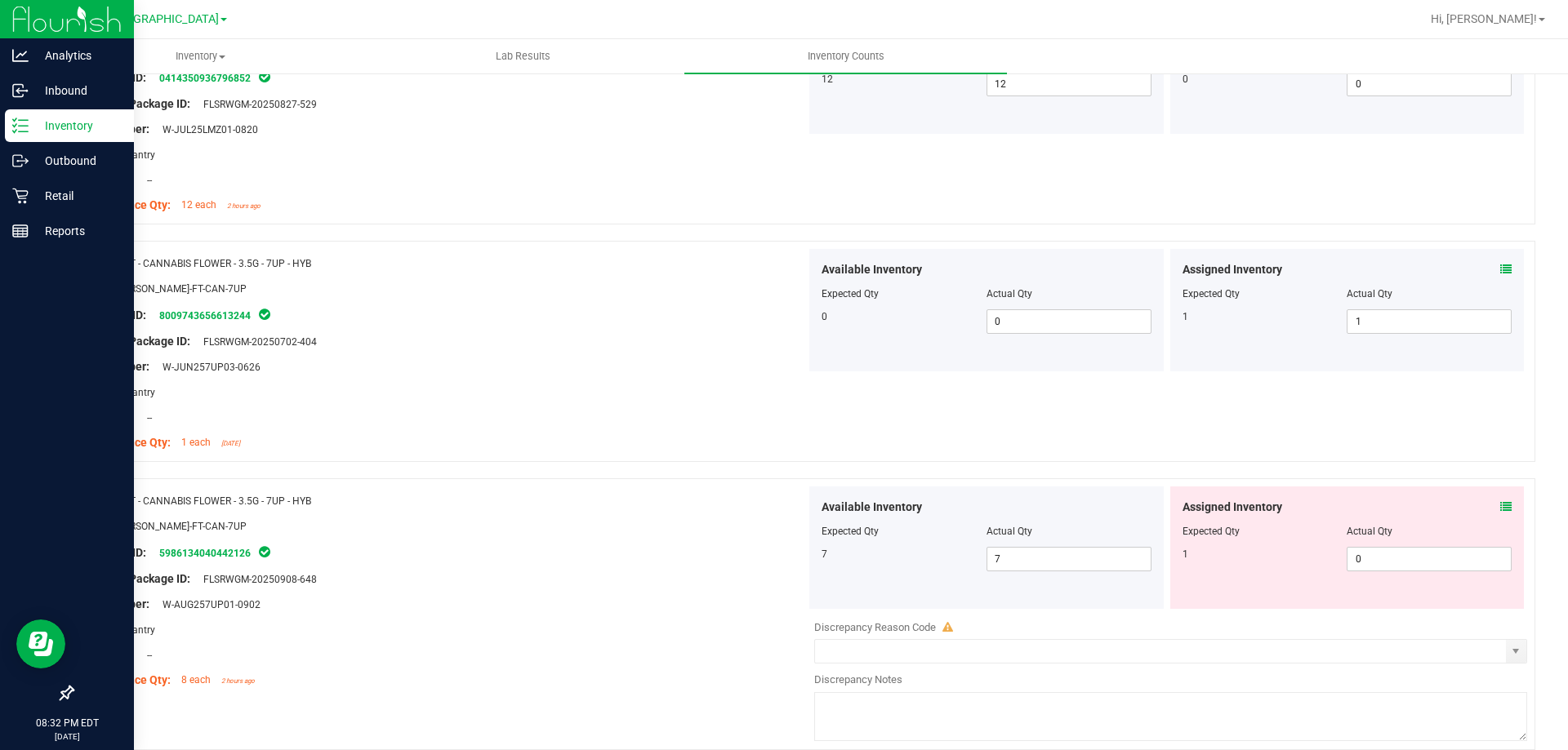
click at [1500, 267] on icon at bounding box center [1505, 269] width 11 height 11
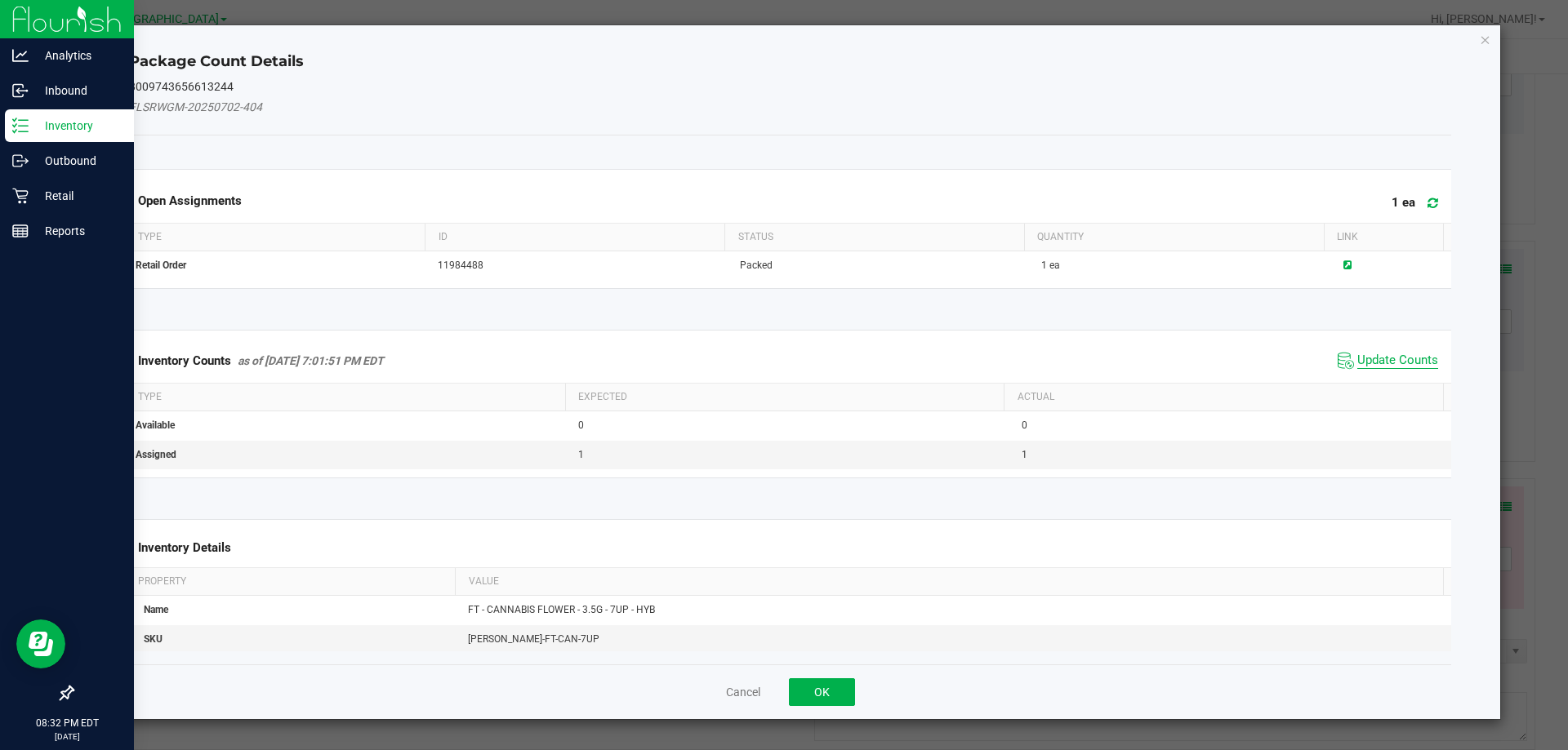
click at [1404, 360] on span "Update Counts" at bounding box center [1398, 360] width 81 height 17
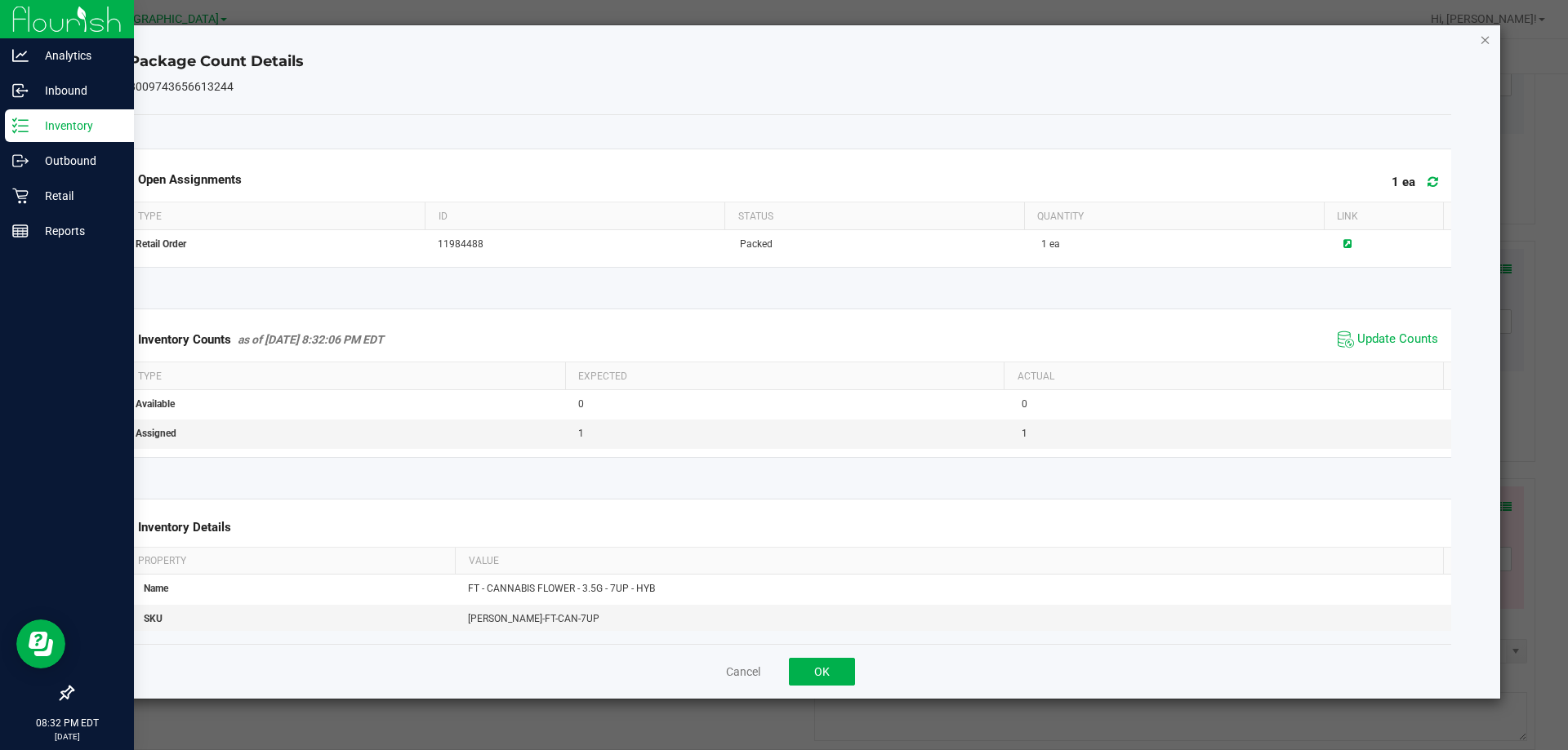
click at [1482, 44] on icon "Close" at bounding box center [1485, 39] width 11 height 19
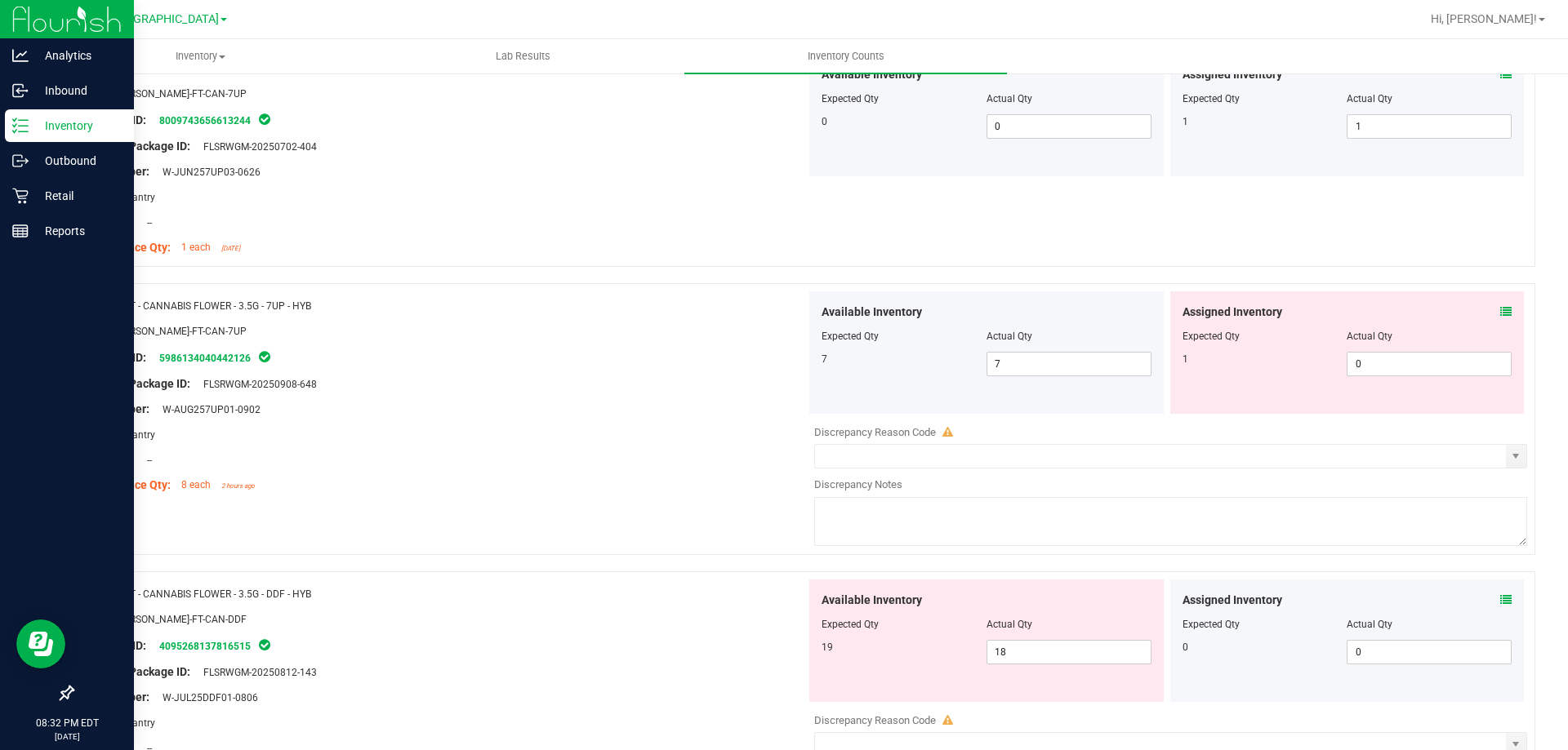
scroll to position [694, 0]
click at [1408, 367] on input "0" at bounding box center [1429, 365] width 163 height 23
click at [1500, 315] on icon at bounding box center [1505, 312] width 11 height 11
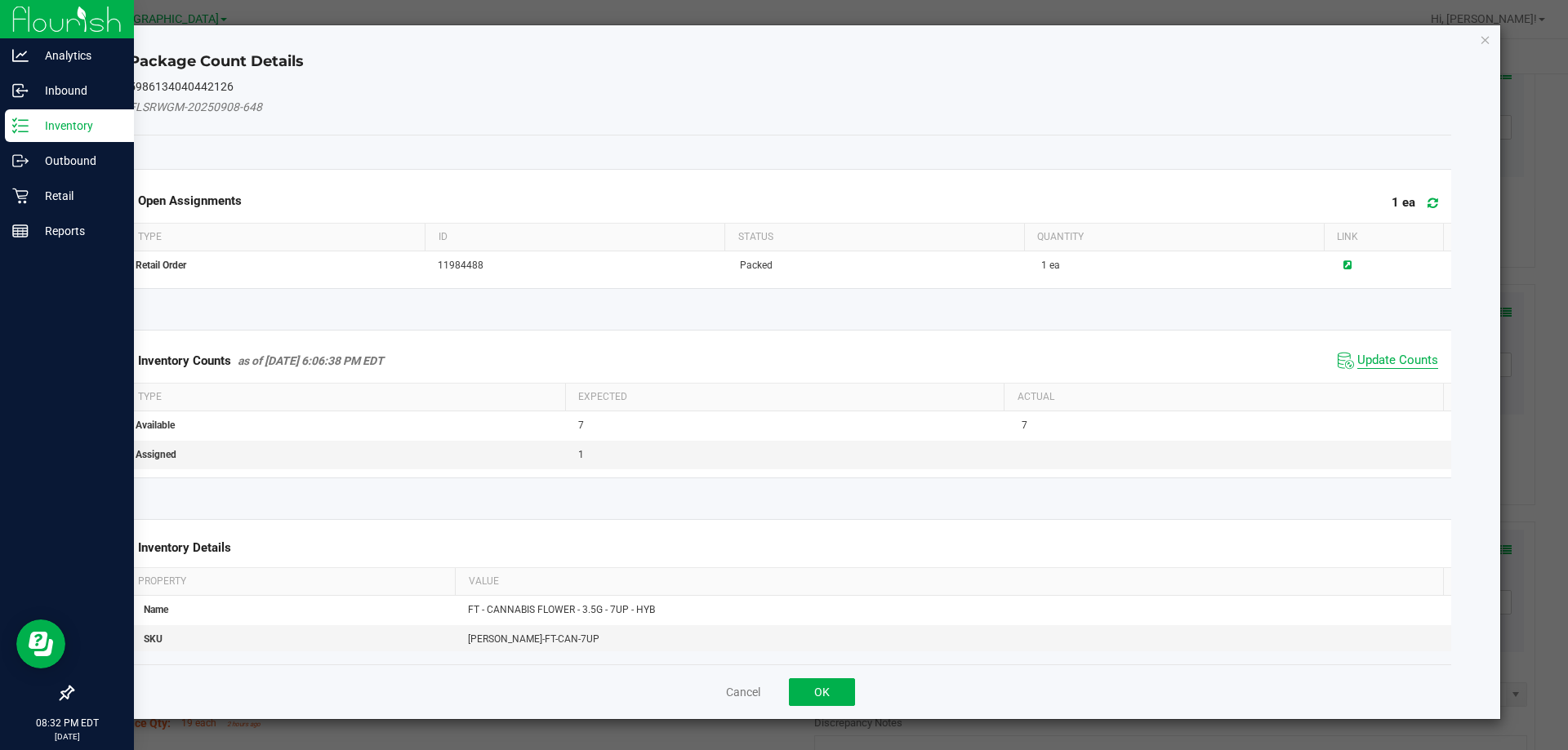
click at [1378, 360] on span "Update Counts" at bounding box center [1398, 360] width 81 height 17
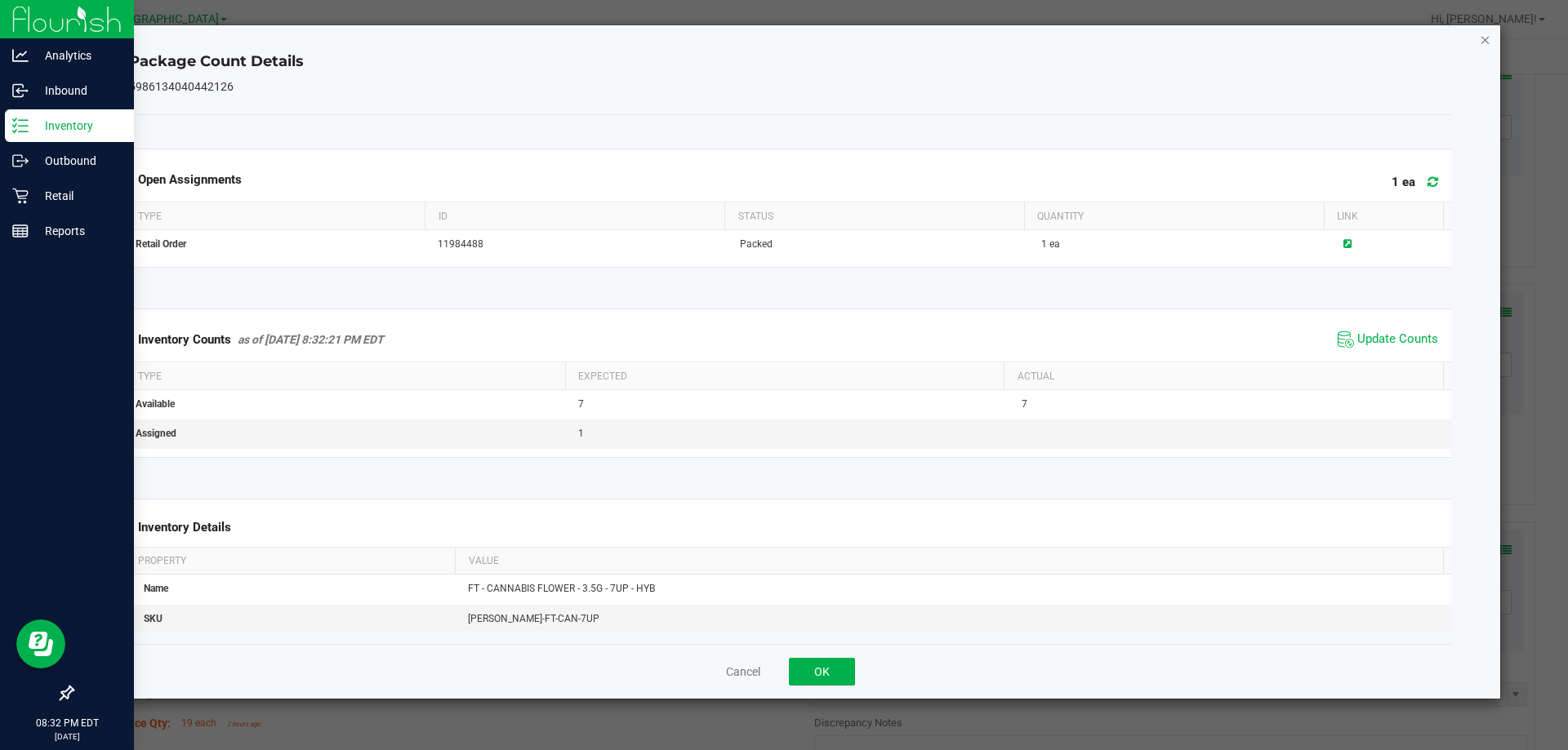
click at [1481, 33] on icon "Close" at bounding box center [1485, 39] width 11 height 19
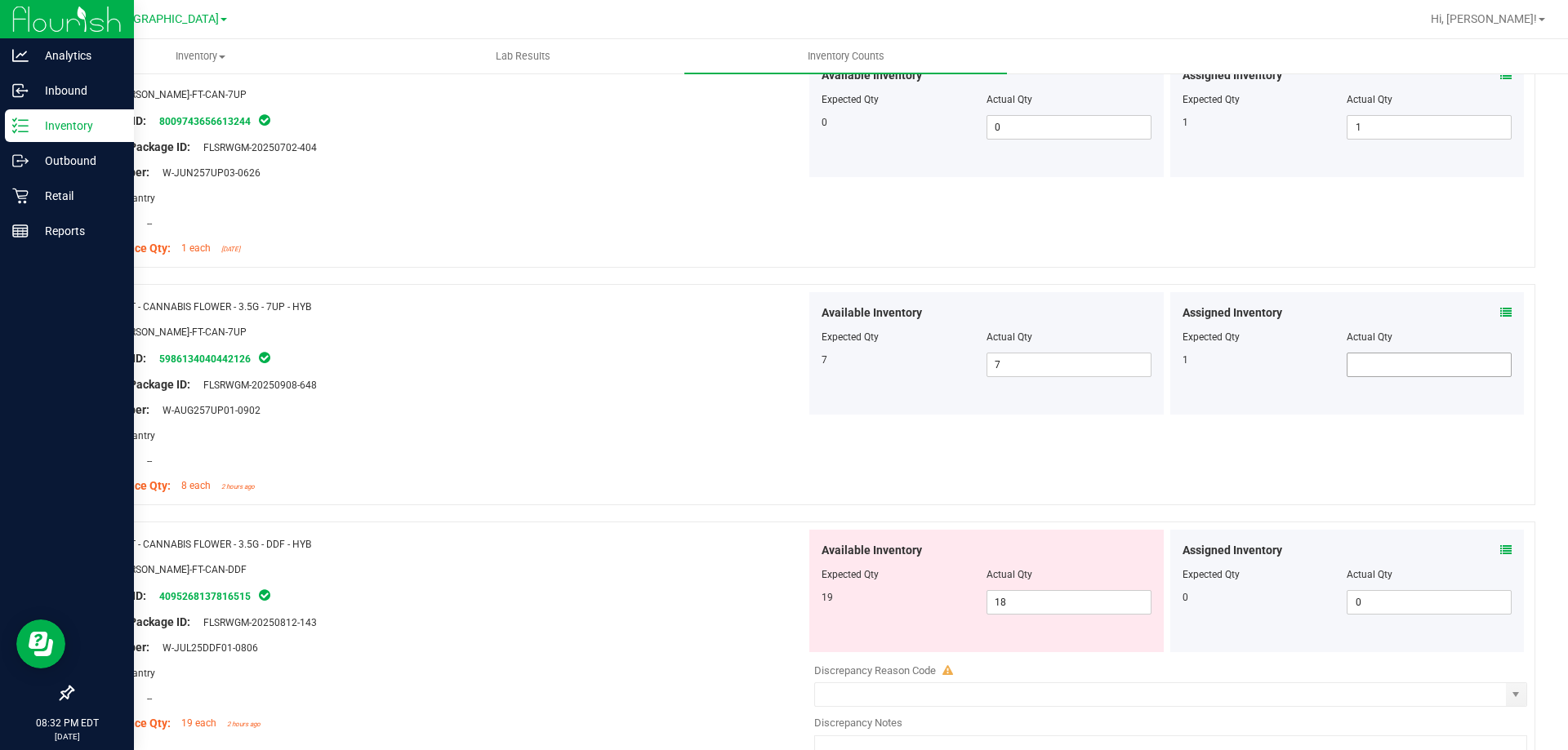
click at [1347, 367] on span at bounding box center [1429, 365] width 165 height 25
type input "1"
click at [743, 357] on div "Package ID: 5986134040442126" at bounding box center [445, 358] width 721 height 19
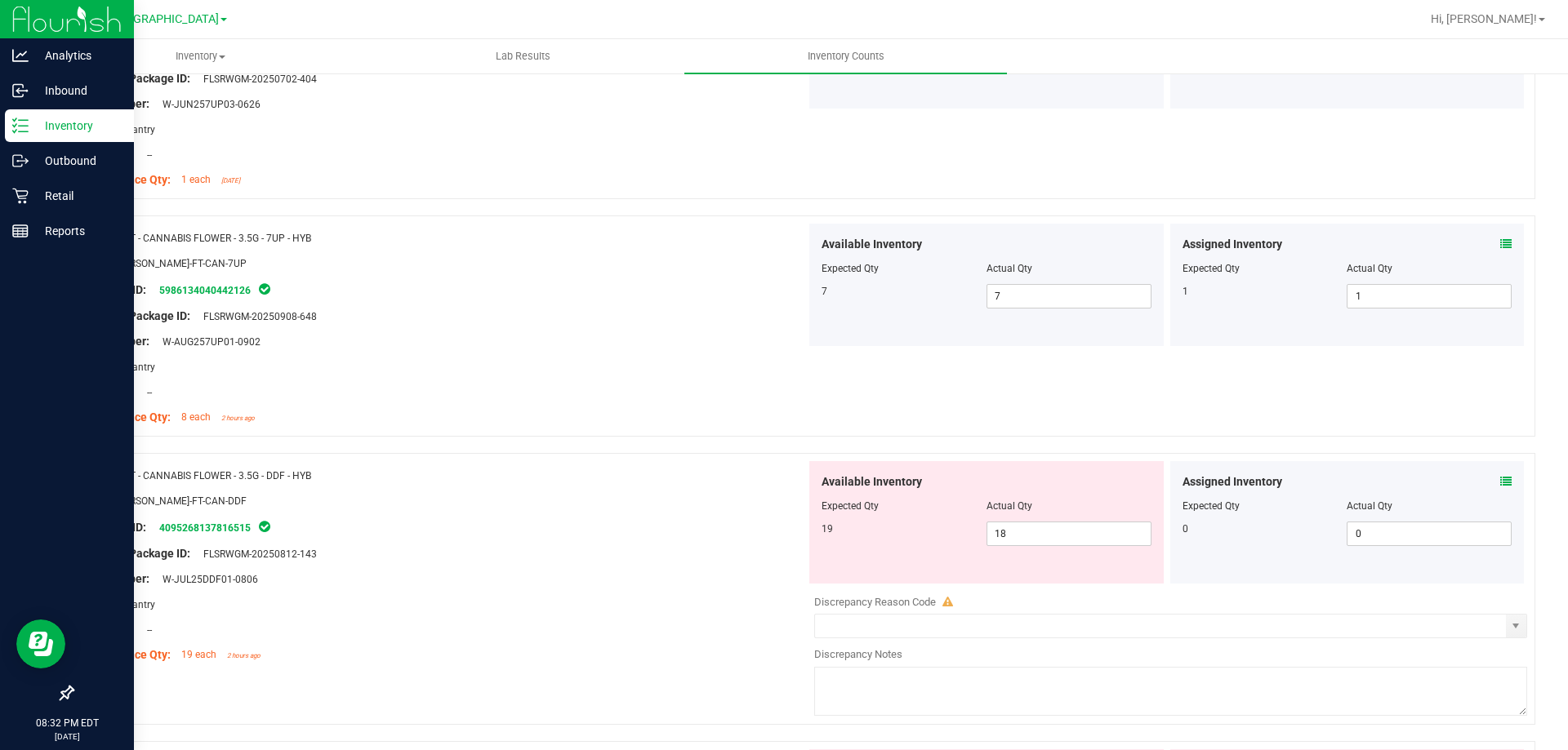
scroll to position [857, 0]
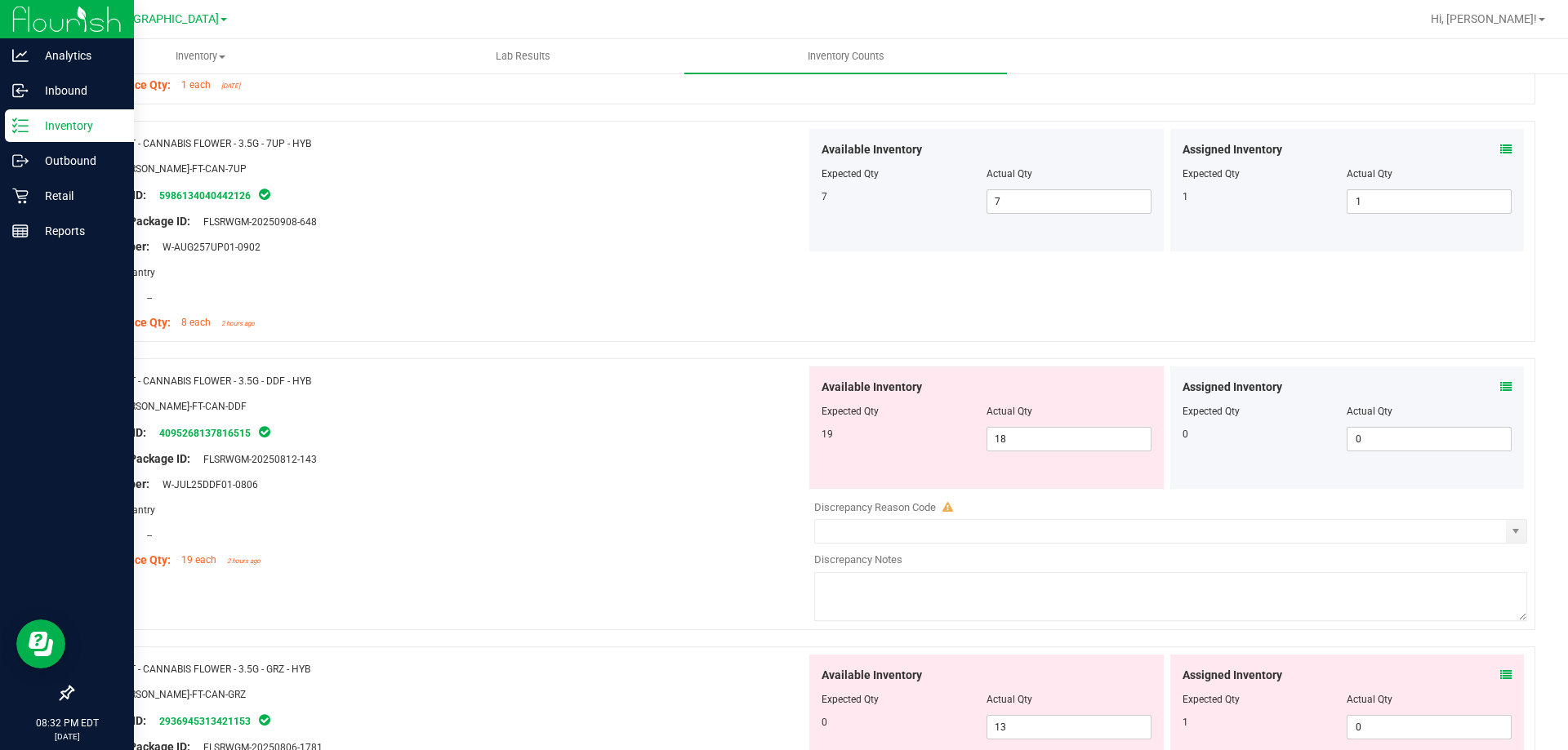
click at [1500, 389] on icon at bounding box center [1505, 386] width 11 height 11
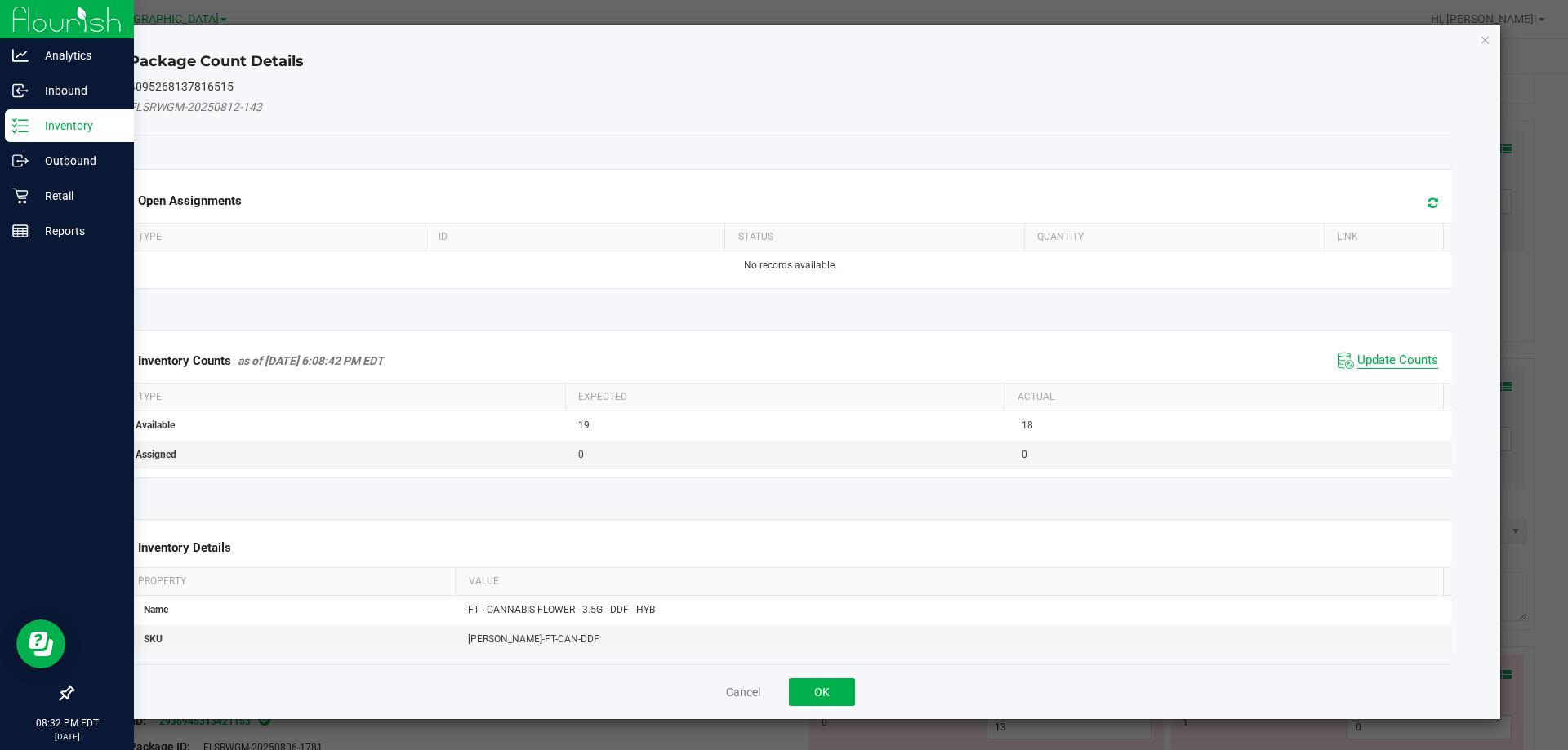
click at [1408, 366] on span "Update Counts" at bounding box center [1398, 360] width 81 height 17
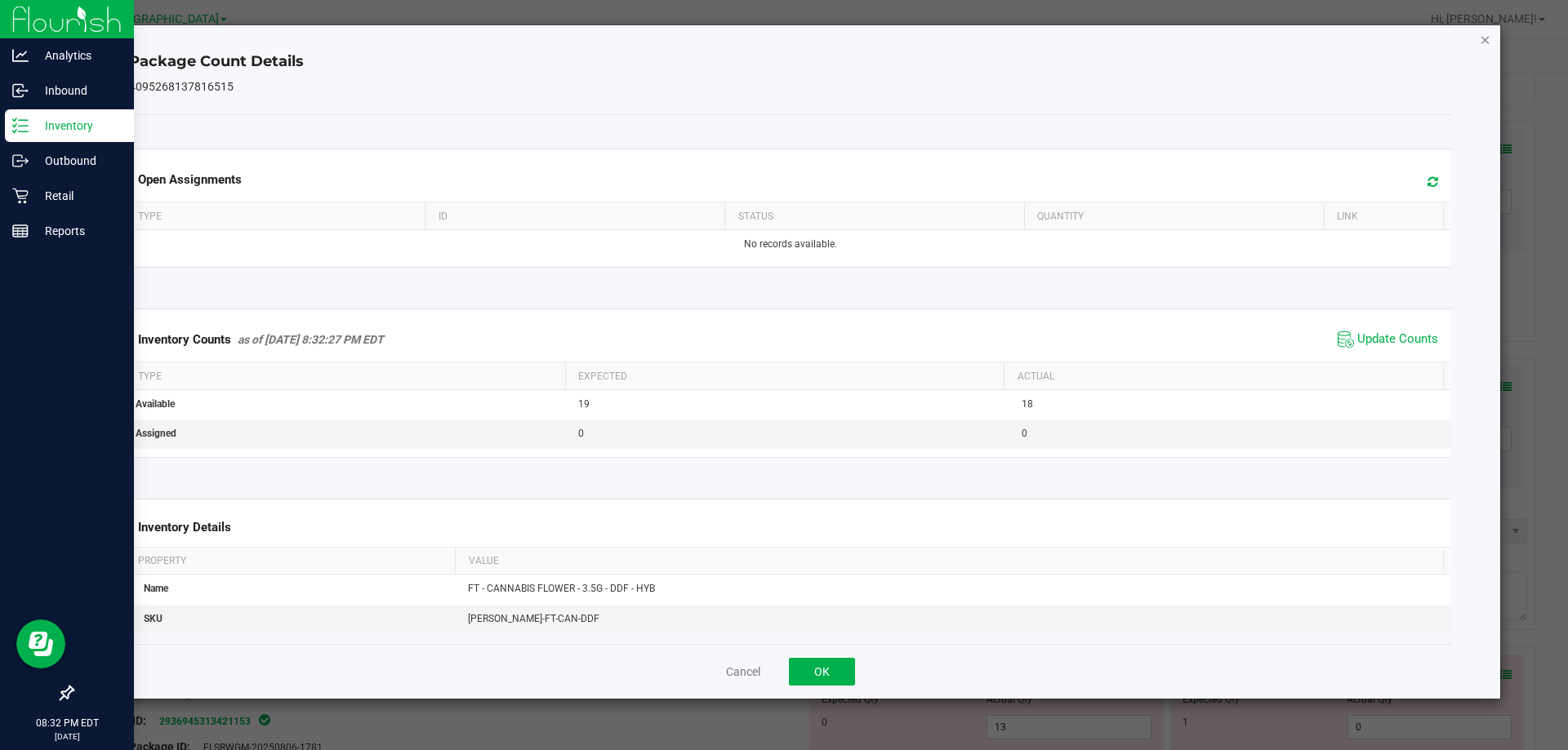
click at [1484, 39] on icon "Close" at bounding box center [1485, 39] width 11 height 19
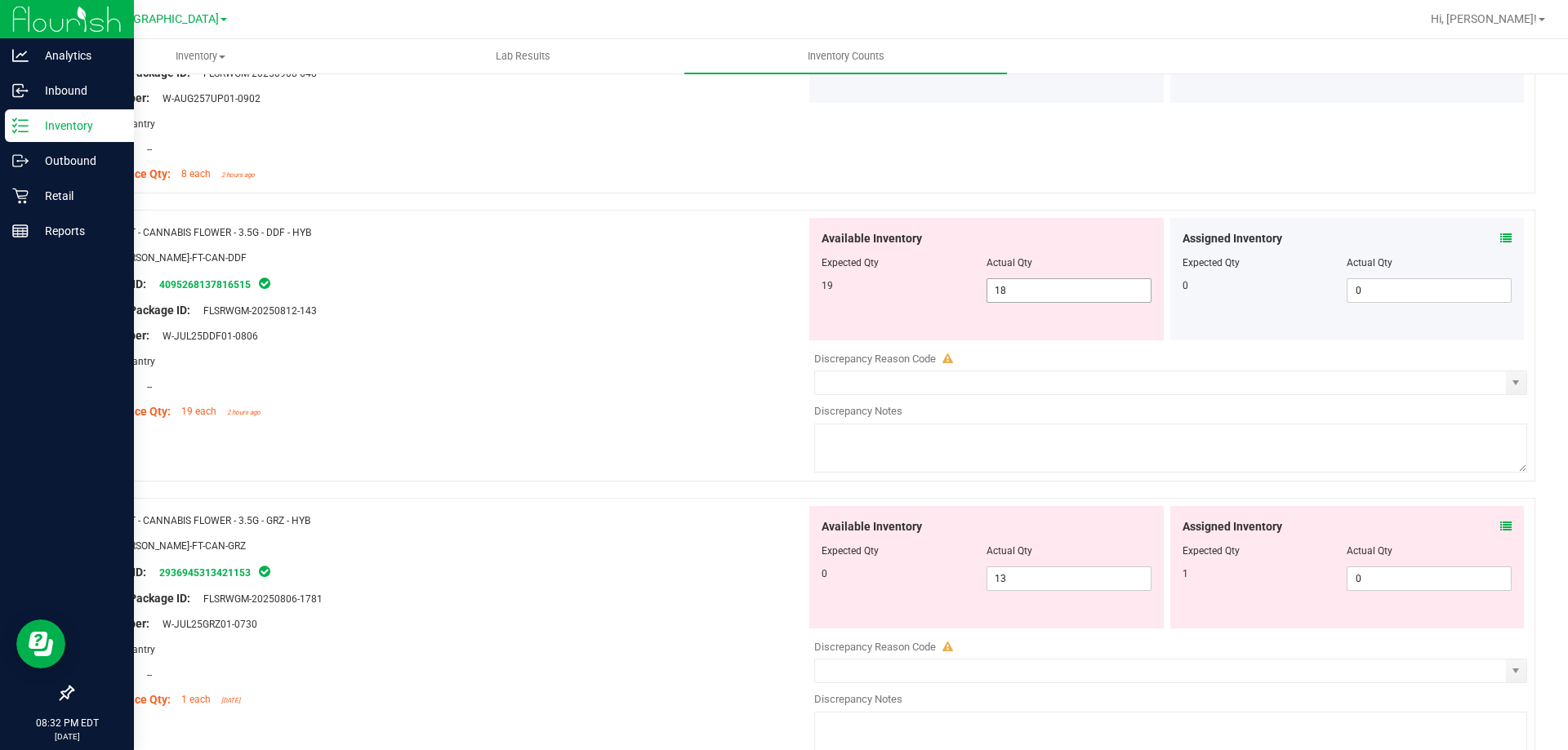
scroll to position [1021, 0]
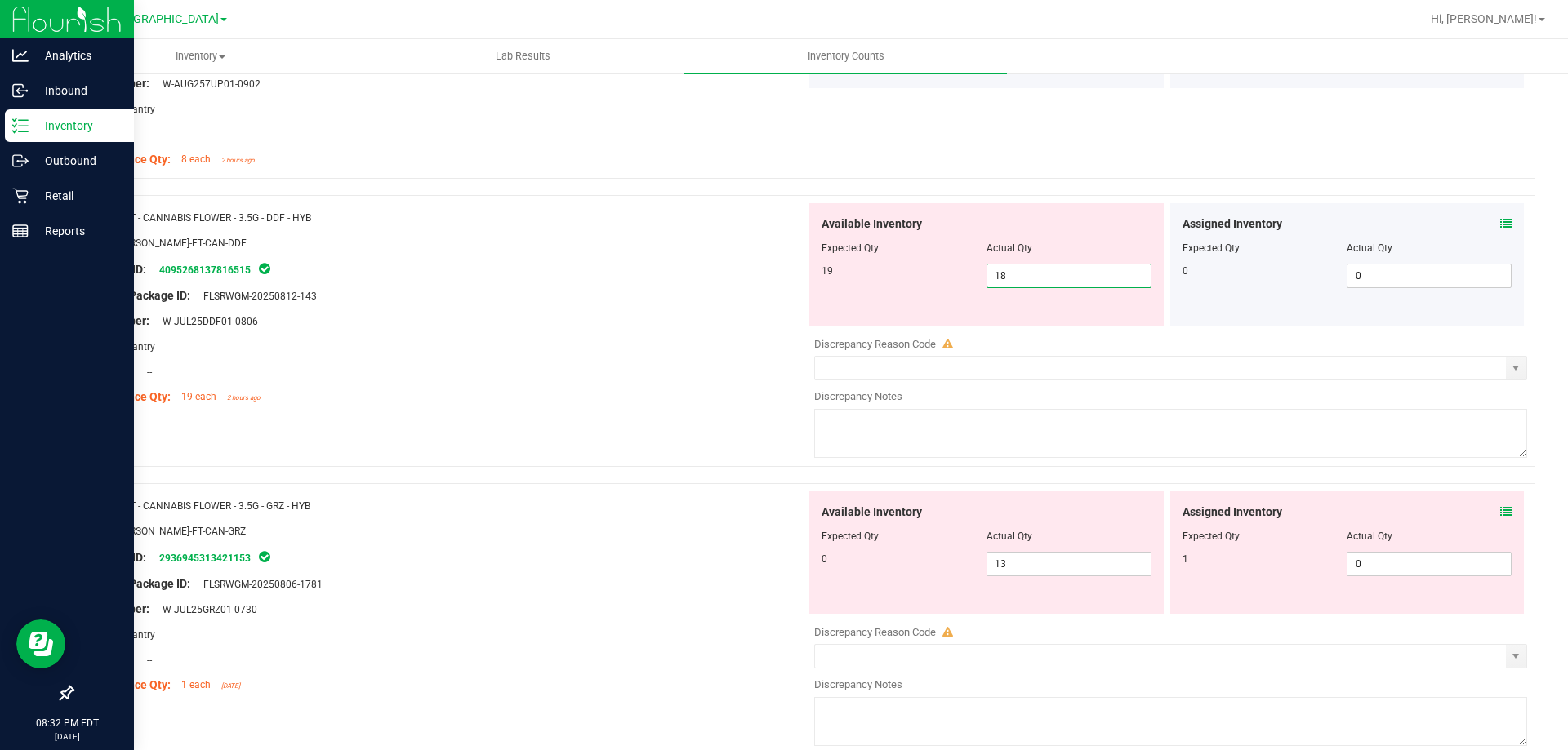
click at [1030, 280] on span "18 18" at bounding box center [1069, 276] width 165 height 25
type input "19"
click at [668, 288] on div "Original Package ID: FLSRWGM-20250812-143" at bounding box center [445, 295] width 721 height 17
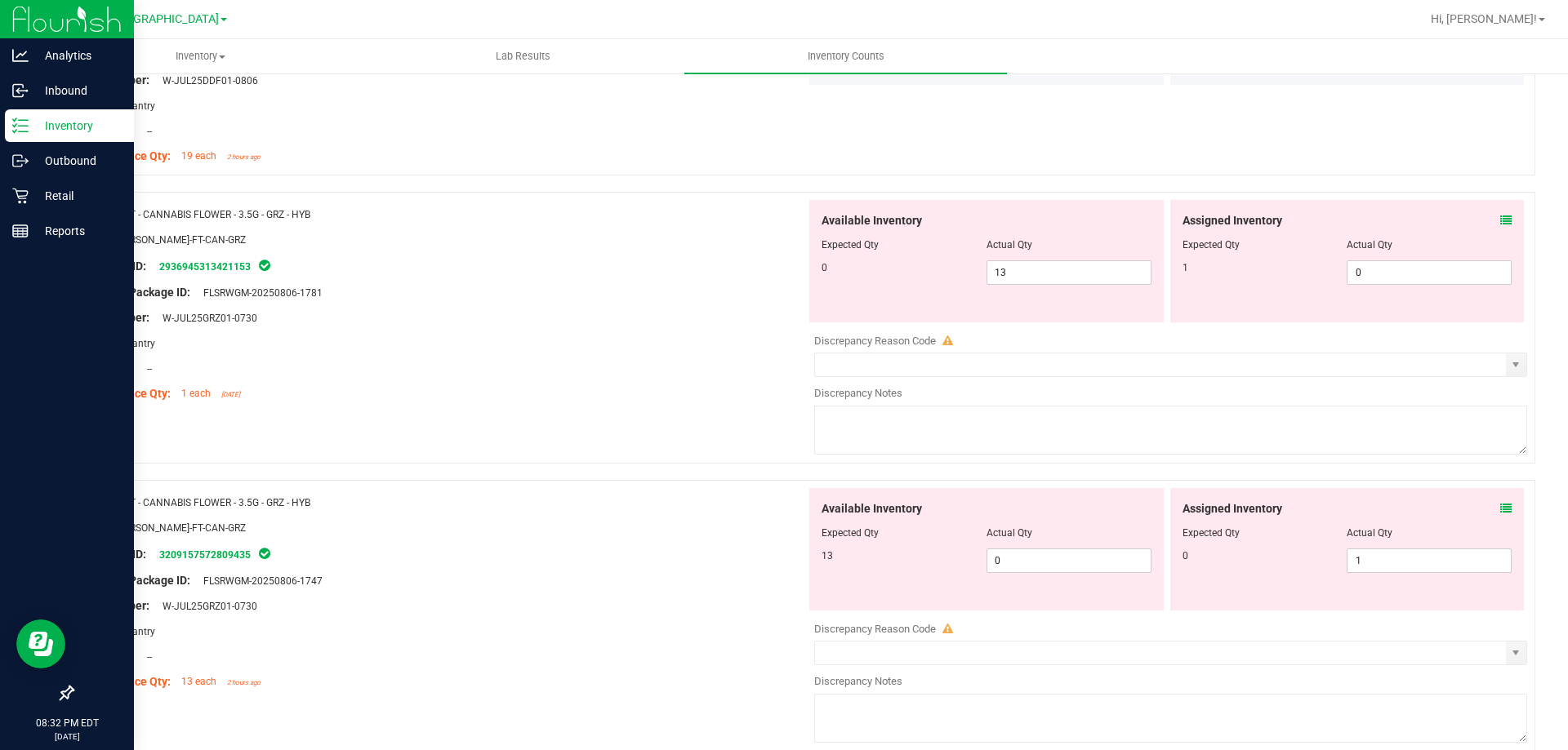
scroll to position [1265, 0]
click at [1500, 218] on icon at bounding box center [1505, 216] width 11 height 11
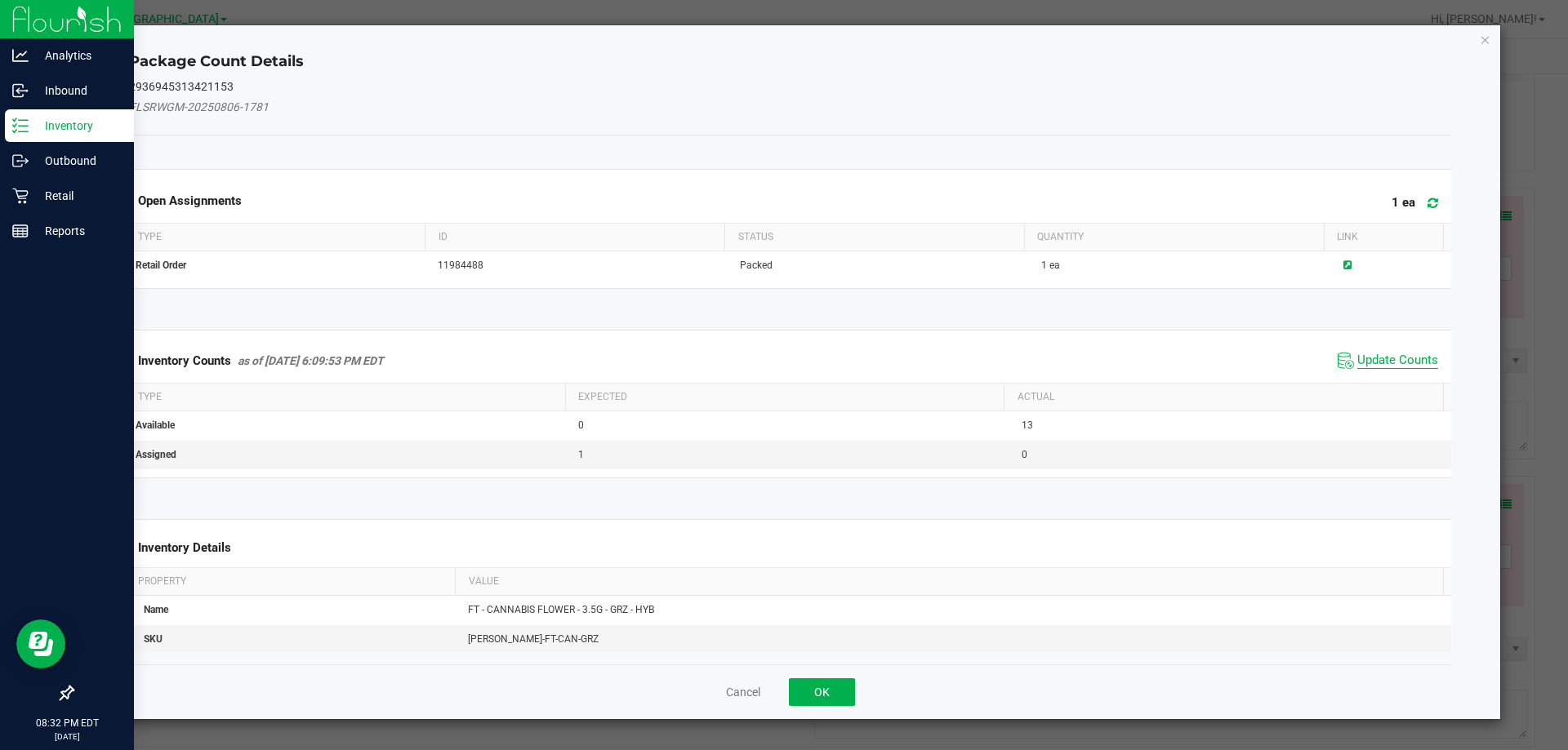
click at [1414, 364] on span "Update Counts" at bounding box center [1398, 360] width 81 height 17
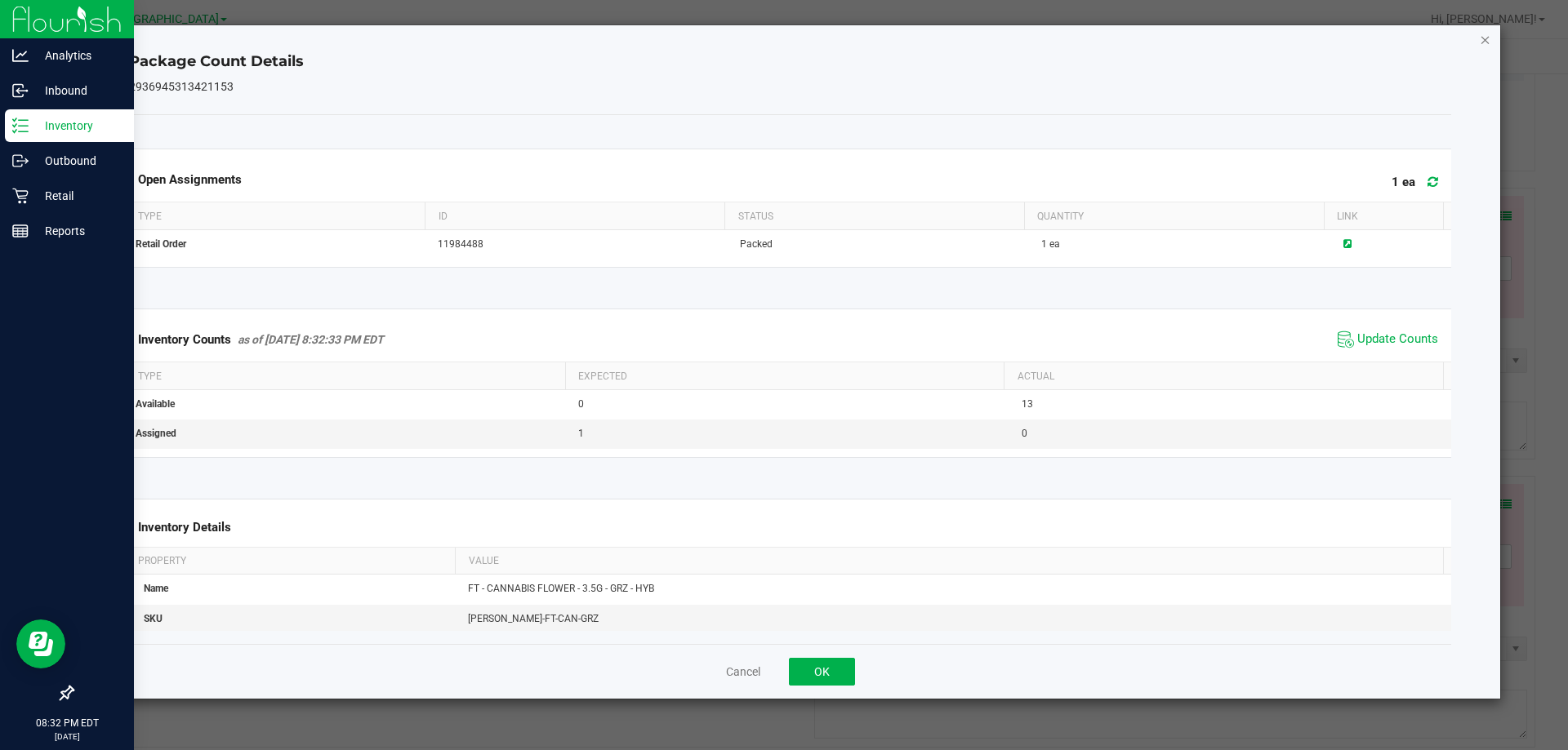
click at [1482, 39] on icon "Close" at bounding box center [1485, 39] width 11 height 19
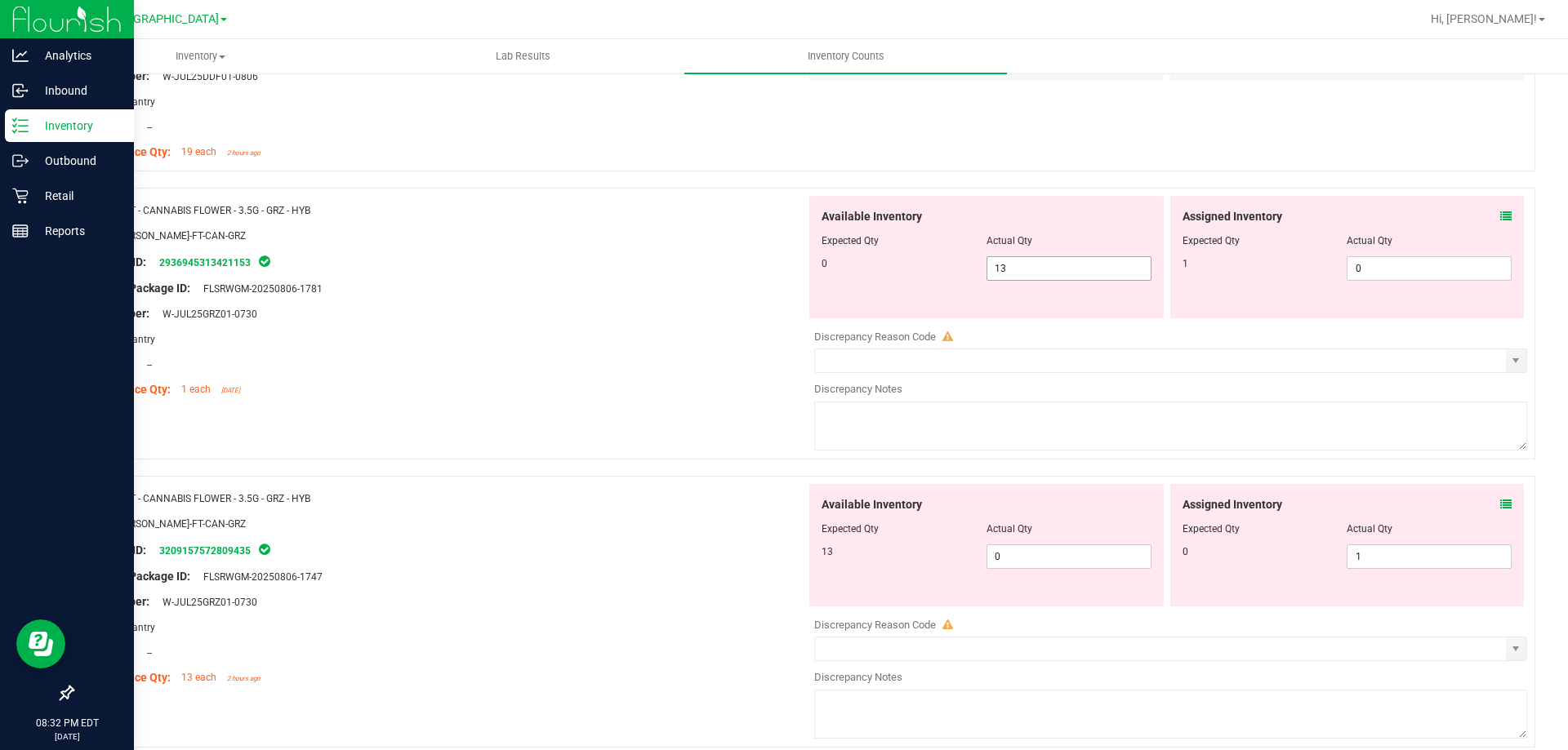
click at [1017, 274] on span "13 13" at bounding box center [1069, 269] width 165 height 25
type input "1"
type input "0"
click at [1363, 266] on span "0 0" at bounding box center [1429, 269] width 165 height 25
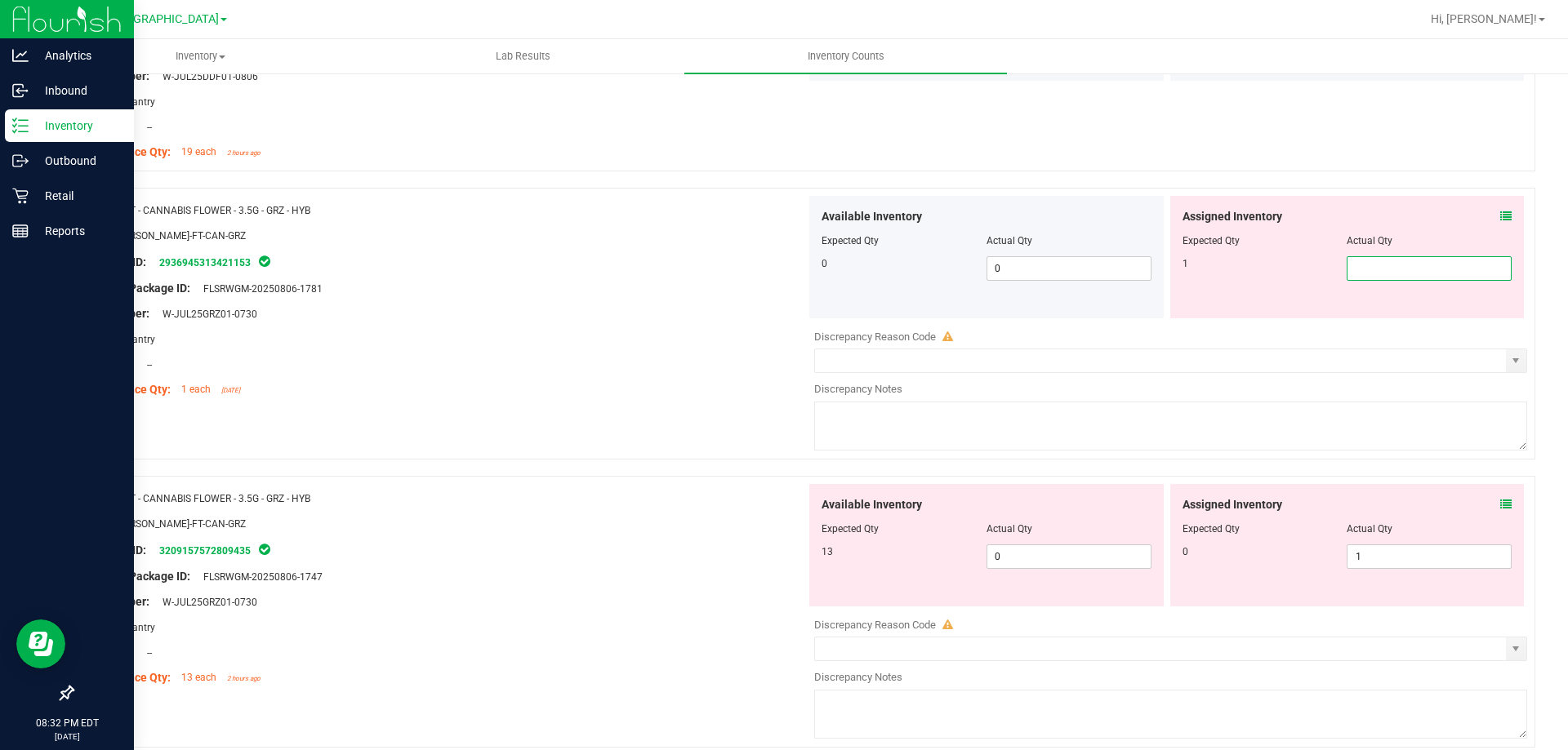
type input "1"
click at [511, 289] on div "Original Package ID: FLSRWGM-20250806-1781" at bounding box center [445, 288] width 721 height 17
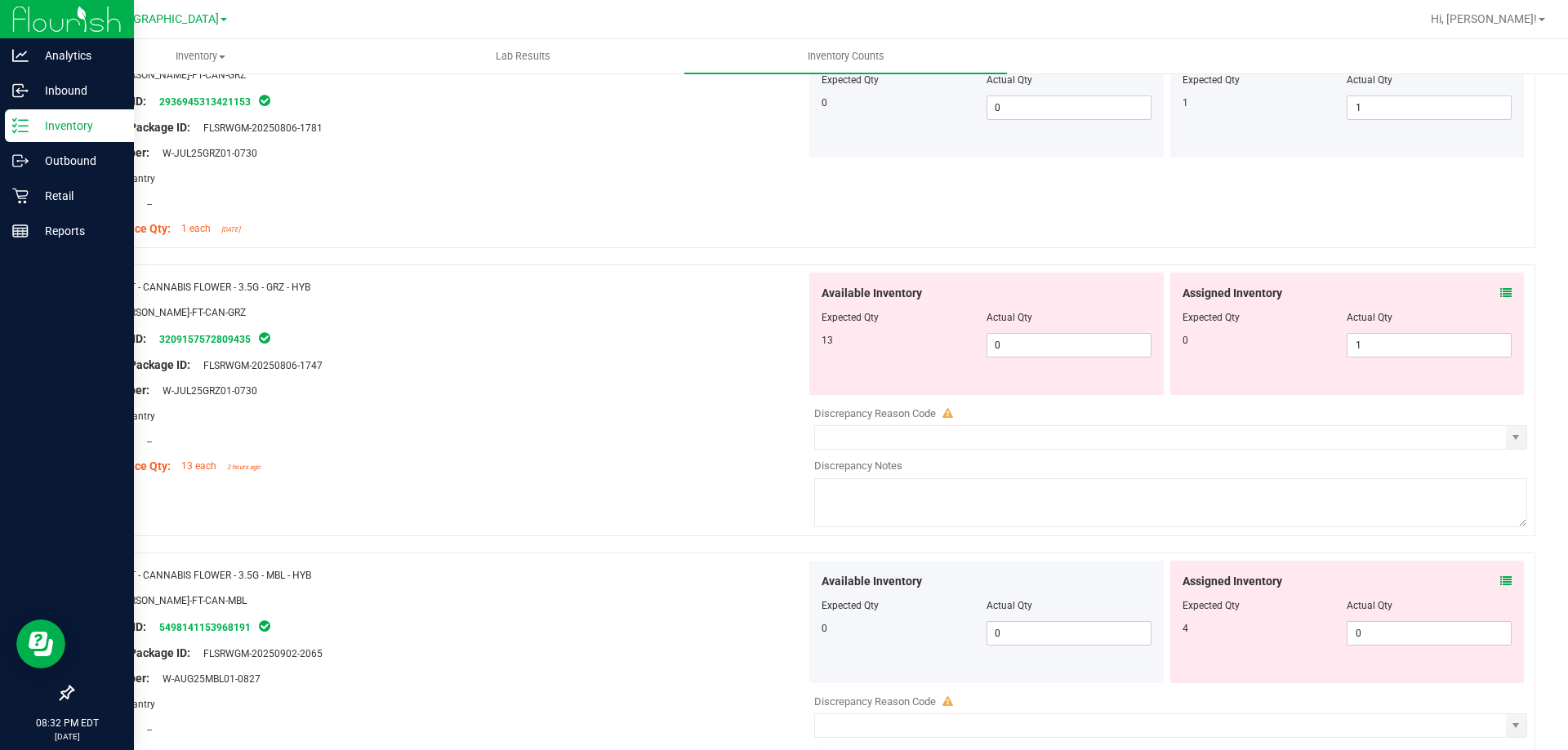
scroll to position [1429, 0]
click at [1500, 292] on icon at bounding box center [1505, 290] width 11 height 11
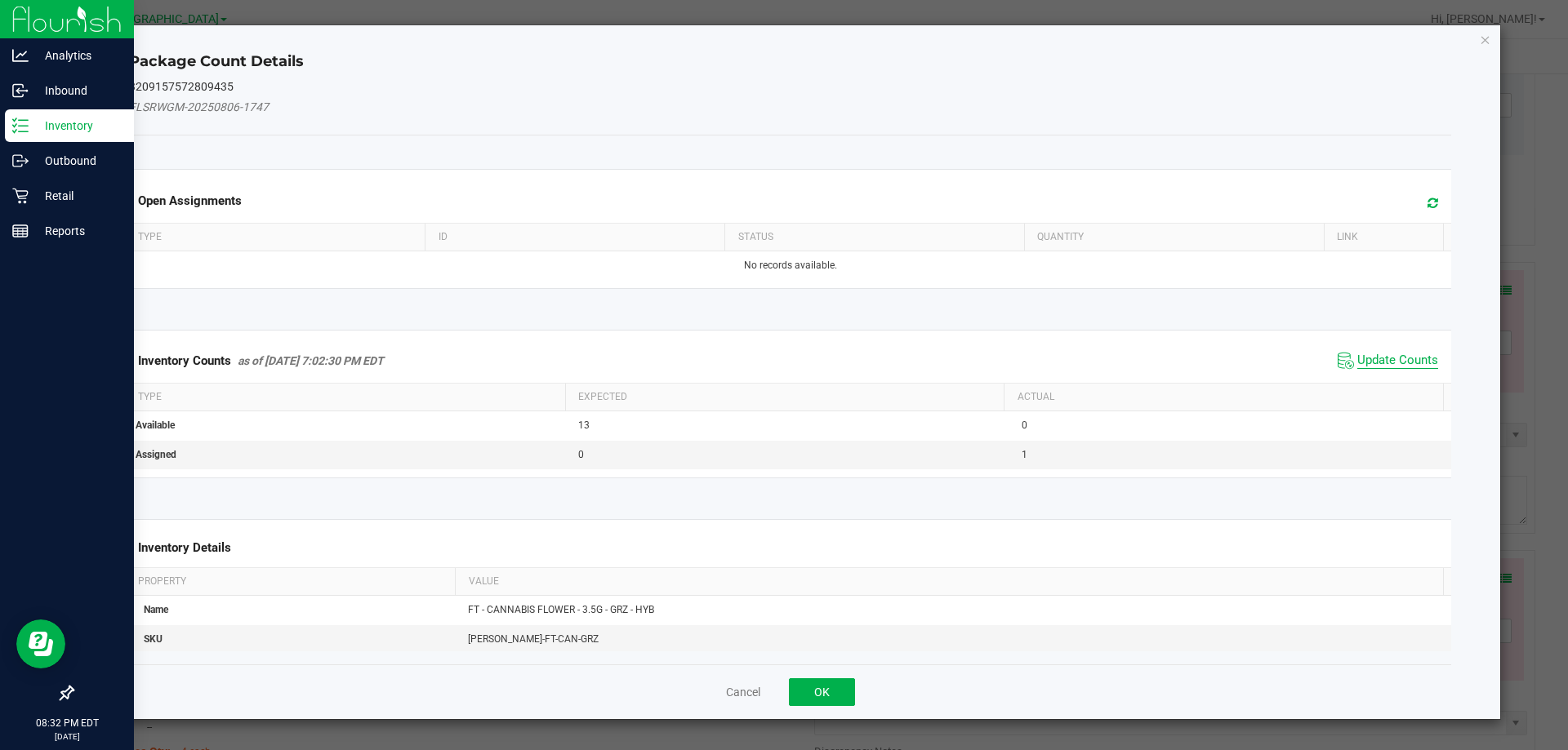
click at [1370, 361] on span "Update Counts" at bounding box center [1398, 360] width 81 height 17
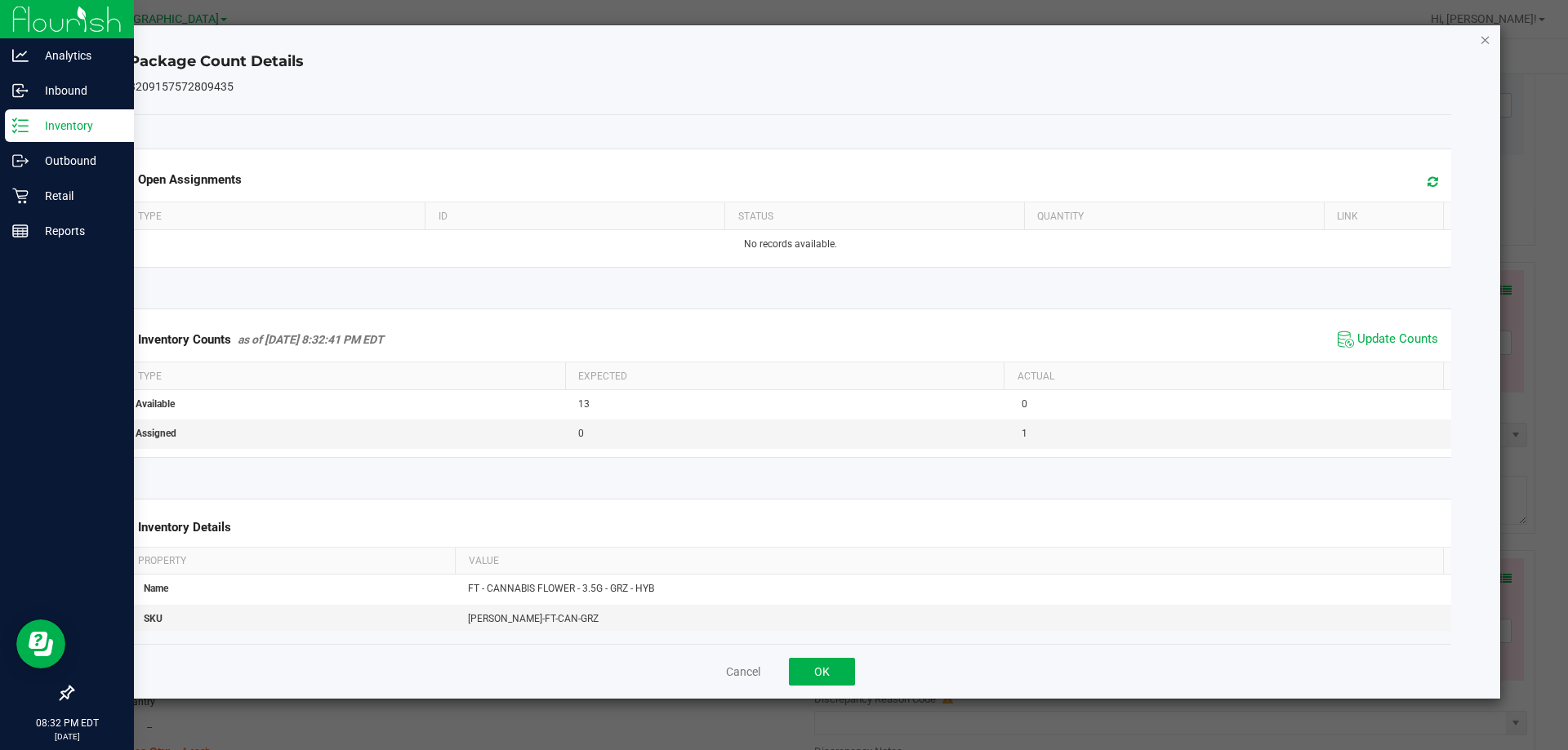
click at [1486, 47] on icon "Close" at bounding box center [1485, 39] width 11 height 19
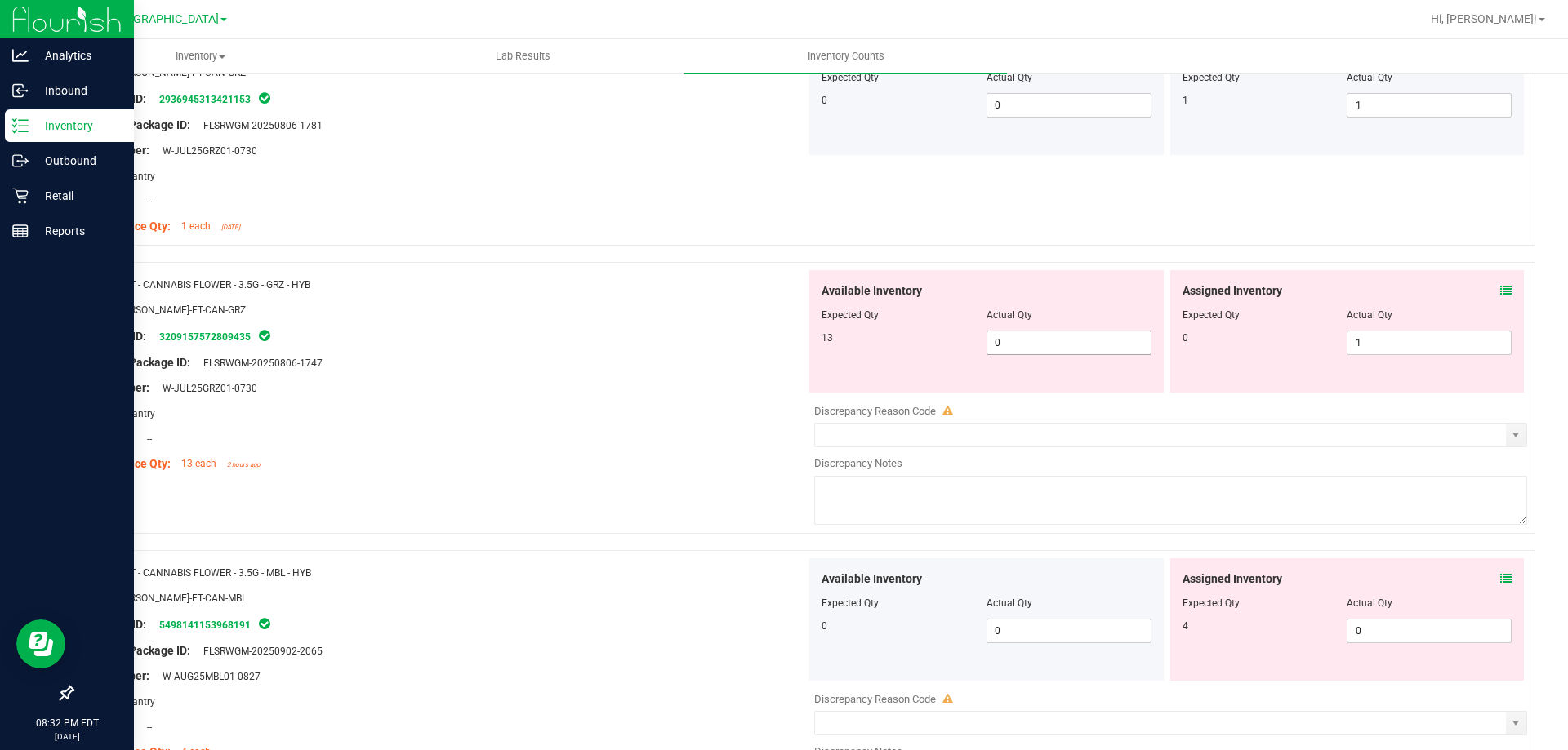
click at [1042, 343] on span "0 0" at bounding box center [1069, 343] width 165 height 25
type input "13"
click at [601, 337] on div "Package ID: 3209157572809435" at bounding box center [445, 336] width 721 height 19
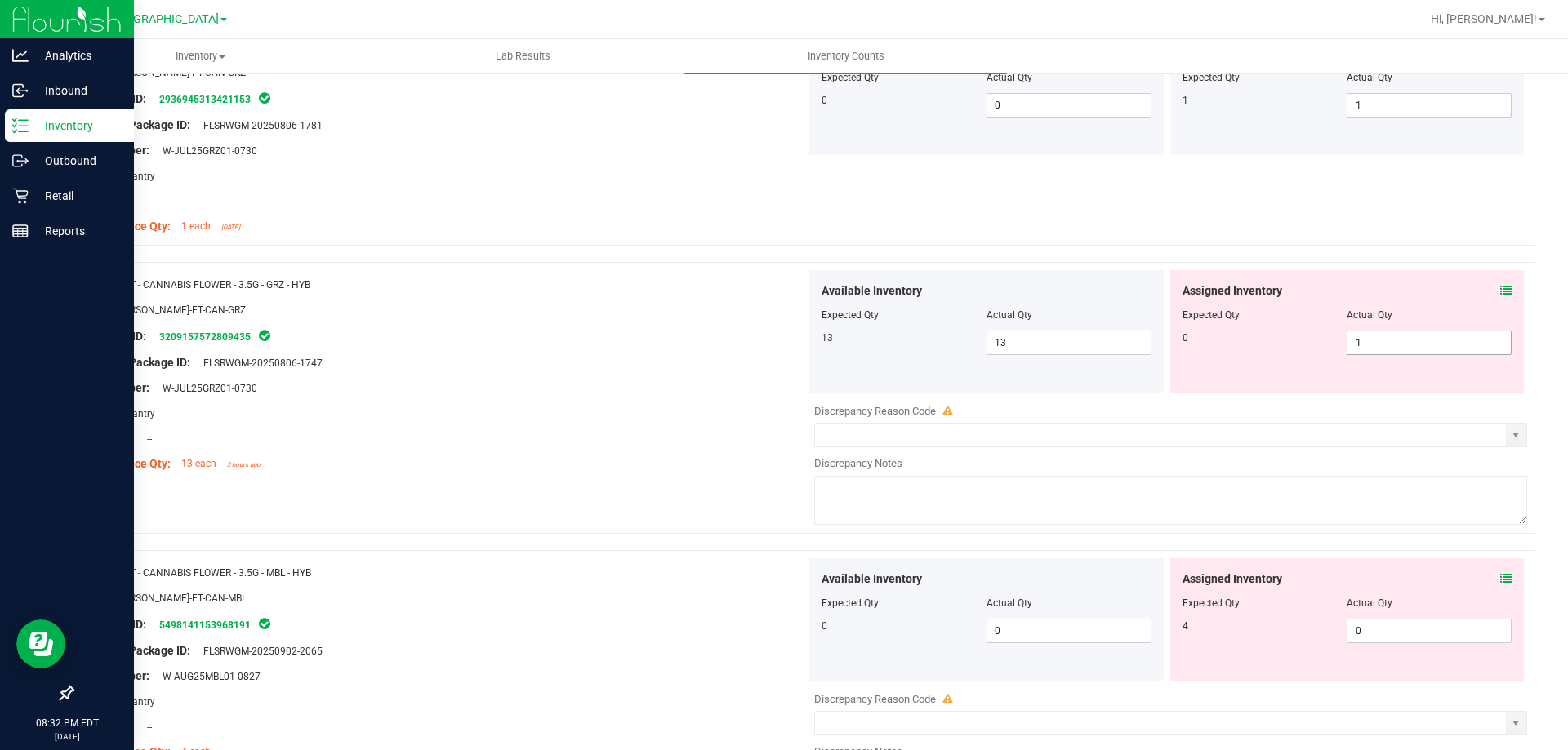
click at [1363, 345] on span "1 1" at bounding box center [1429, 343] width 165 height 25
type input "0"
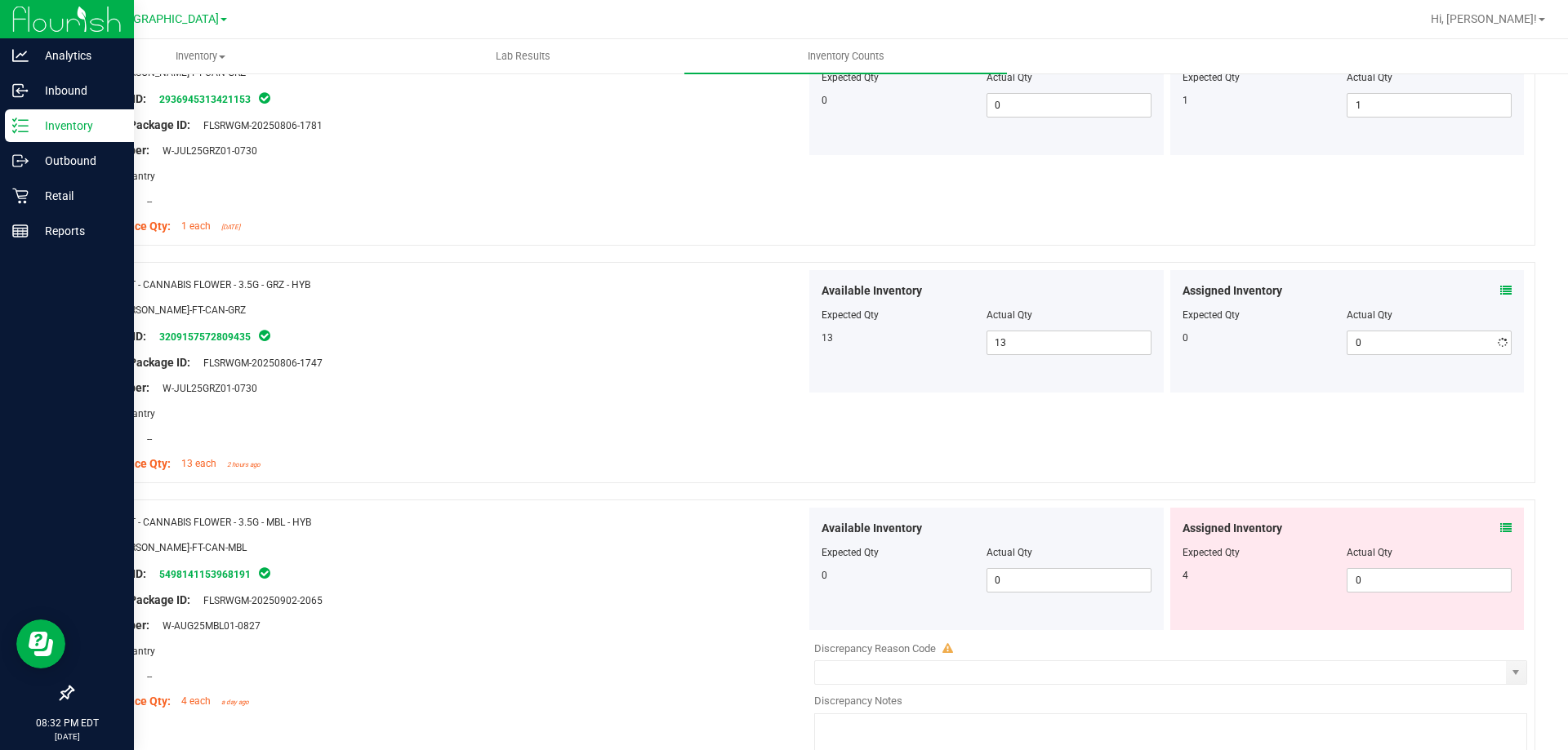
click at [649, 347] on div at bounding box center [445, 350] width 721 height 8
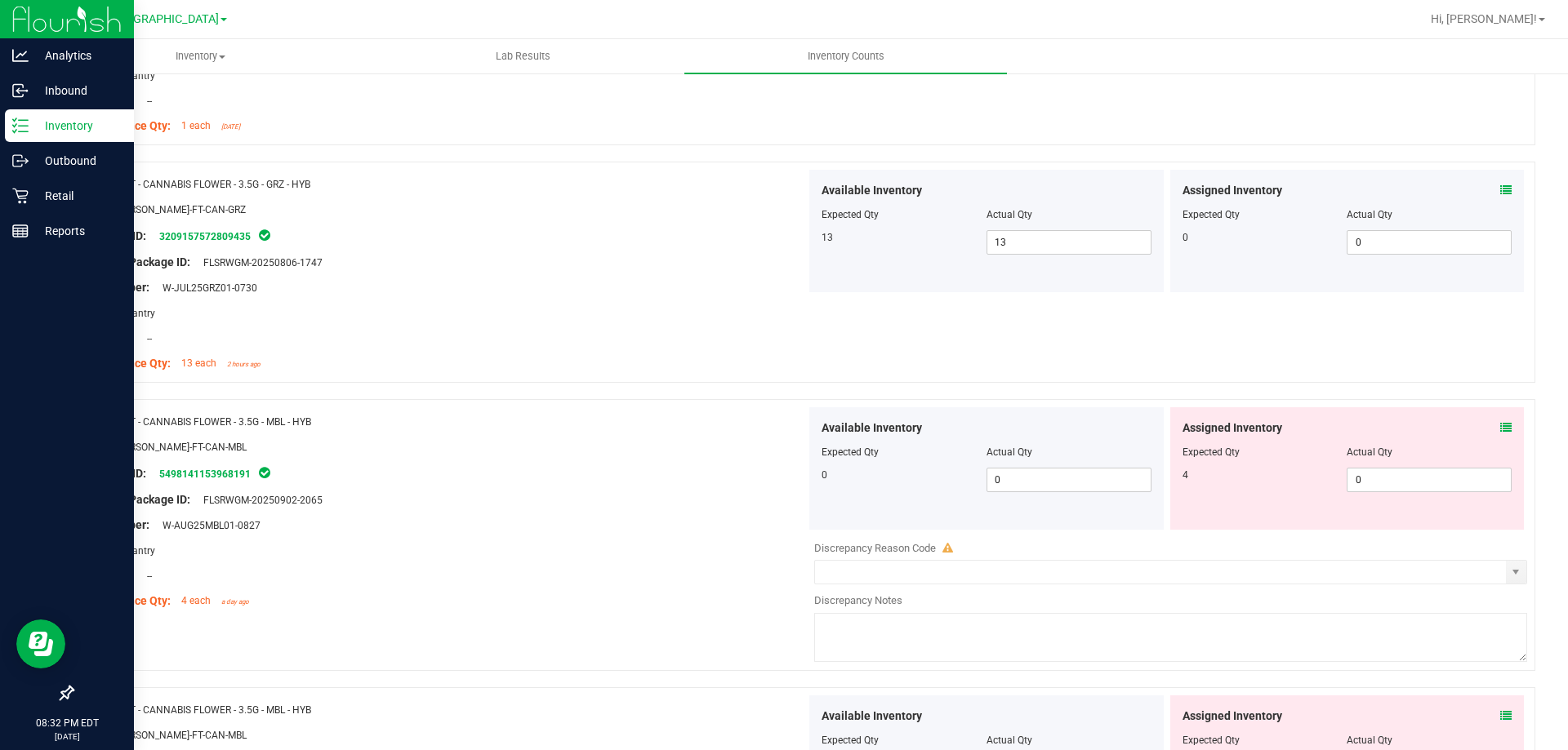
scroll to position [1673, 0]
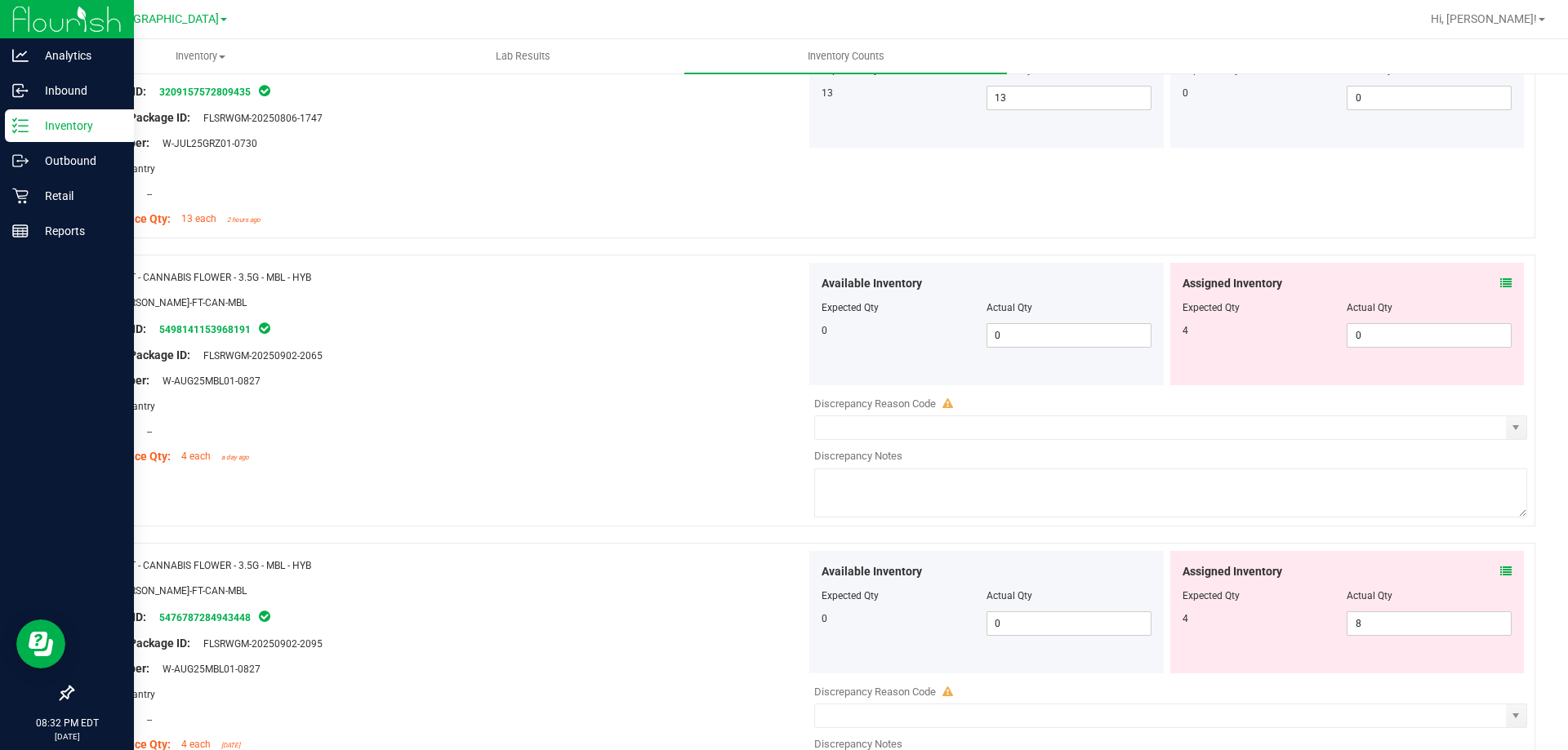
click at [1500, 285] on icon at bounding box center [1505, 283] width 11 height 11
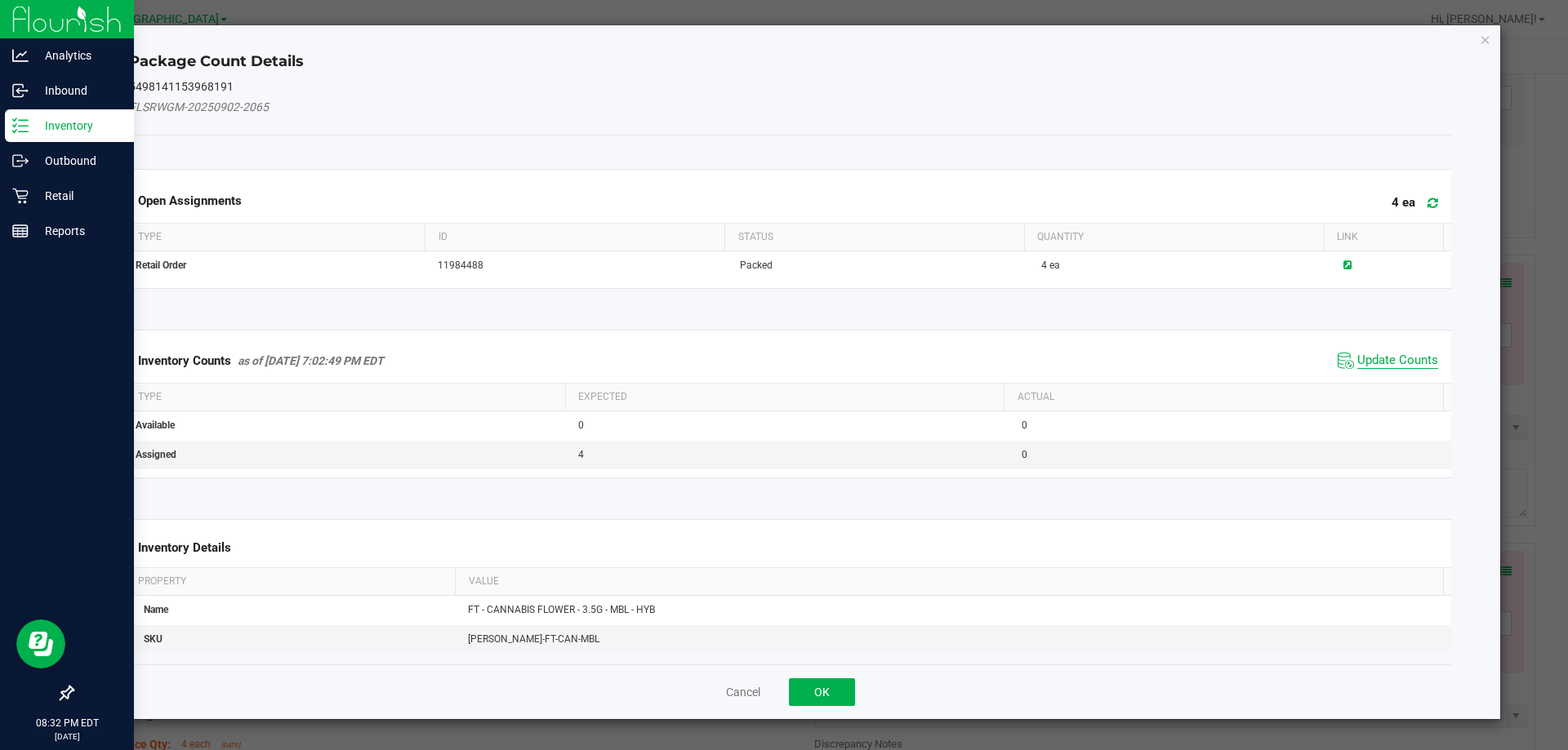
click at [1399, 354] on span "Update Counts" at bounding box center [1398, 360] width 81 height 17
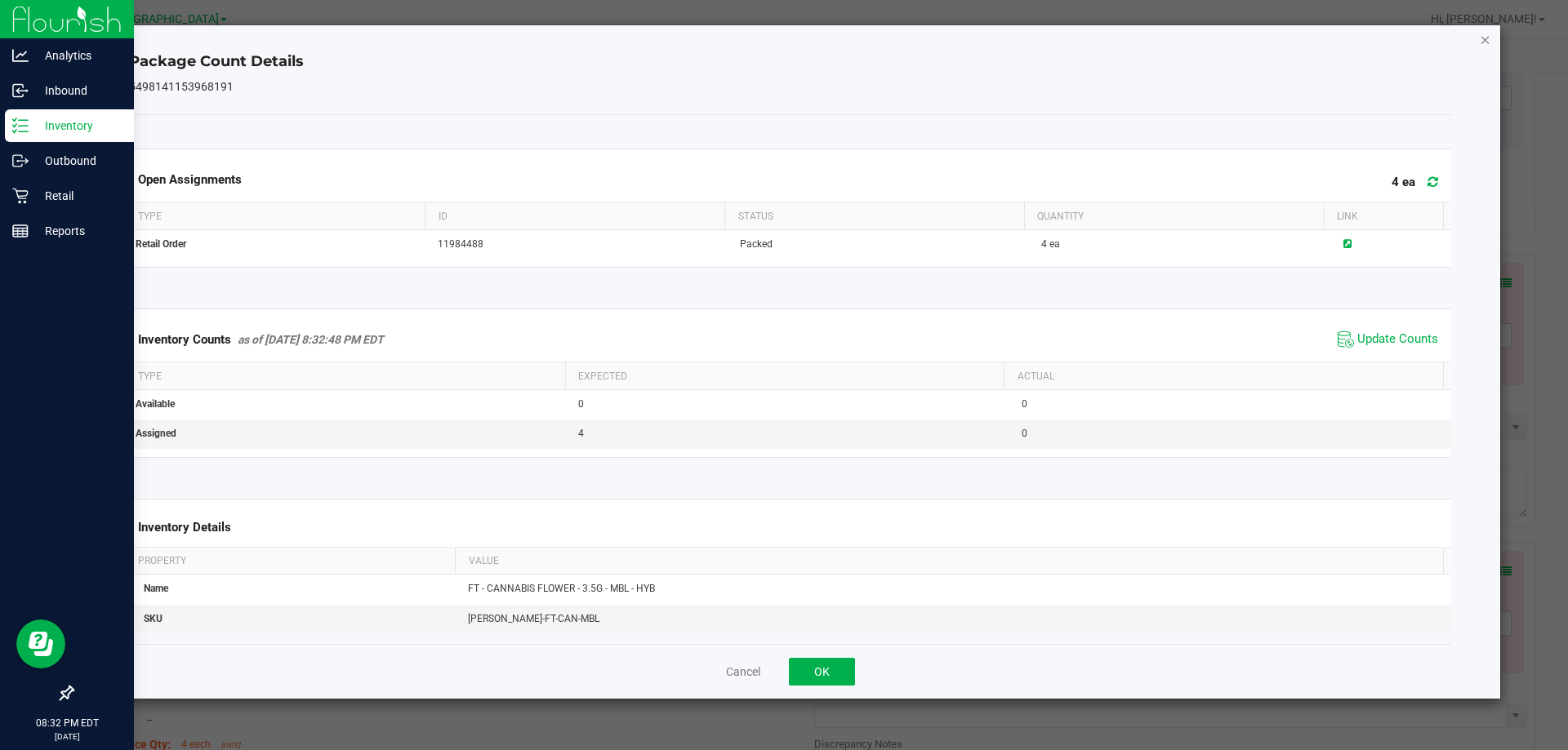
click at [1486, 41] on icon "Close" at bounding box center [1485, 39] width 11 height 19
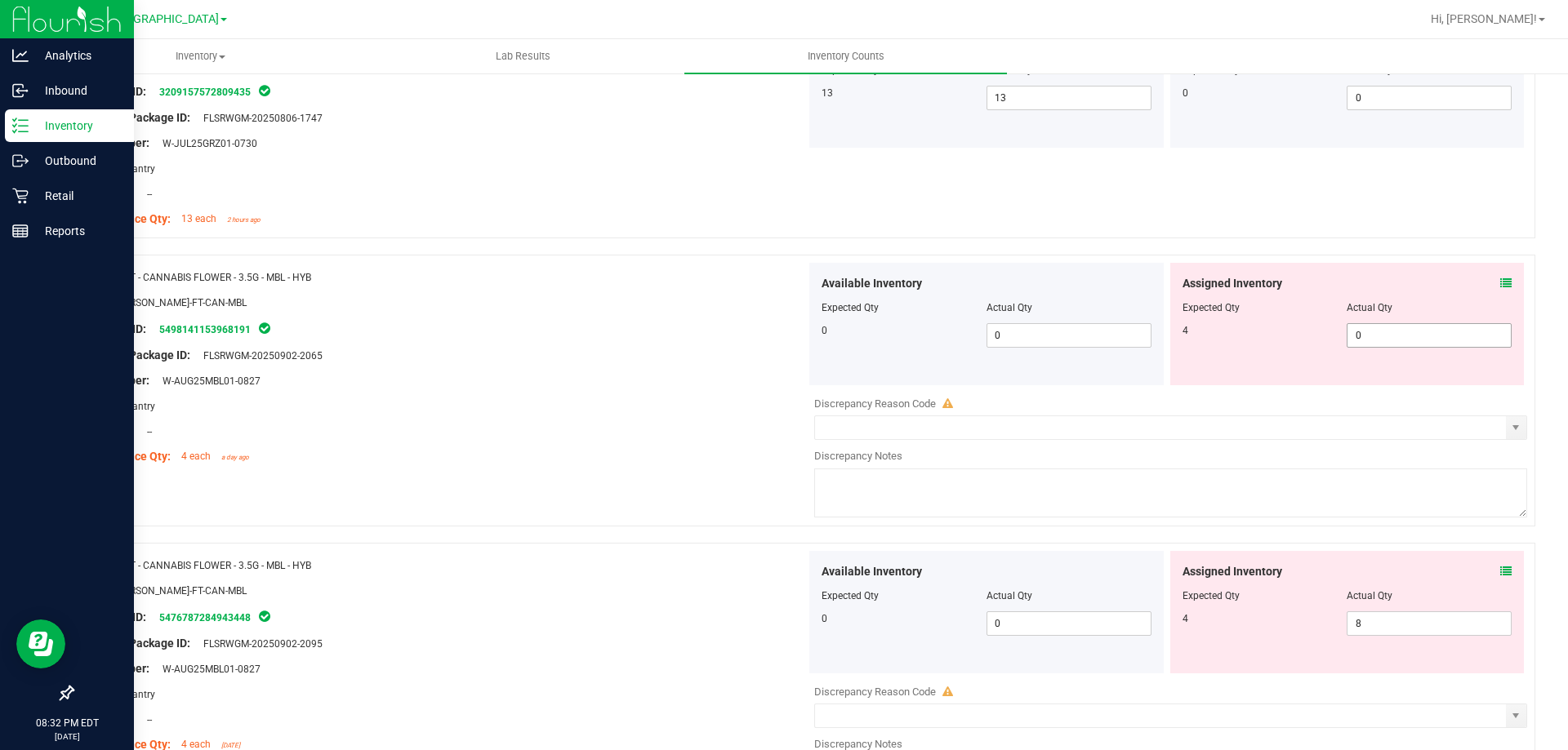
click at [1369, 329] on span "0 0" at bounding box center [1429, 336] width 165 height 25
type input "4"
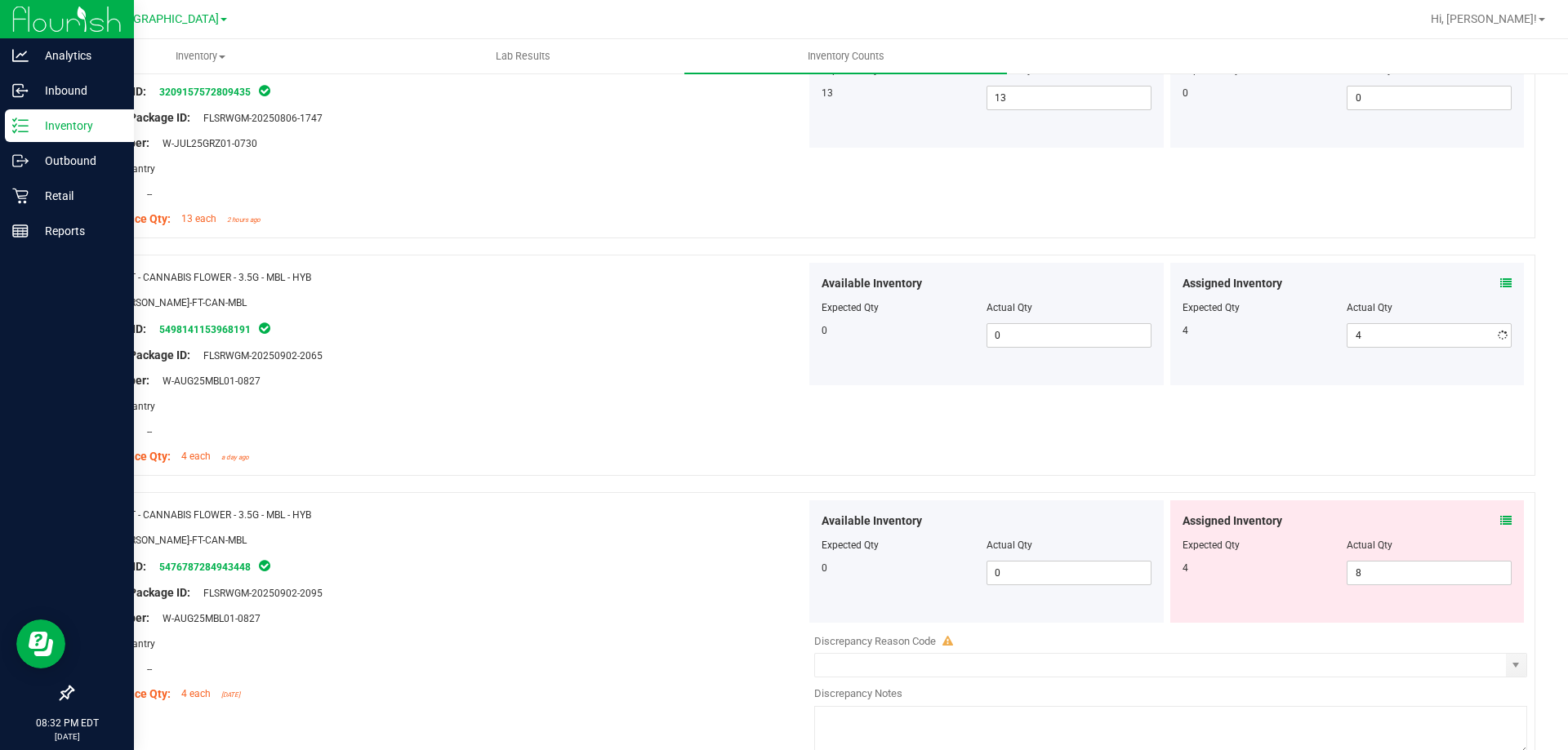
click at [645, 324] on div "Package ID: 5498141153968191" at bounding box center [445, 329] width 721 height 19
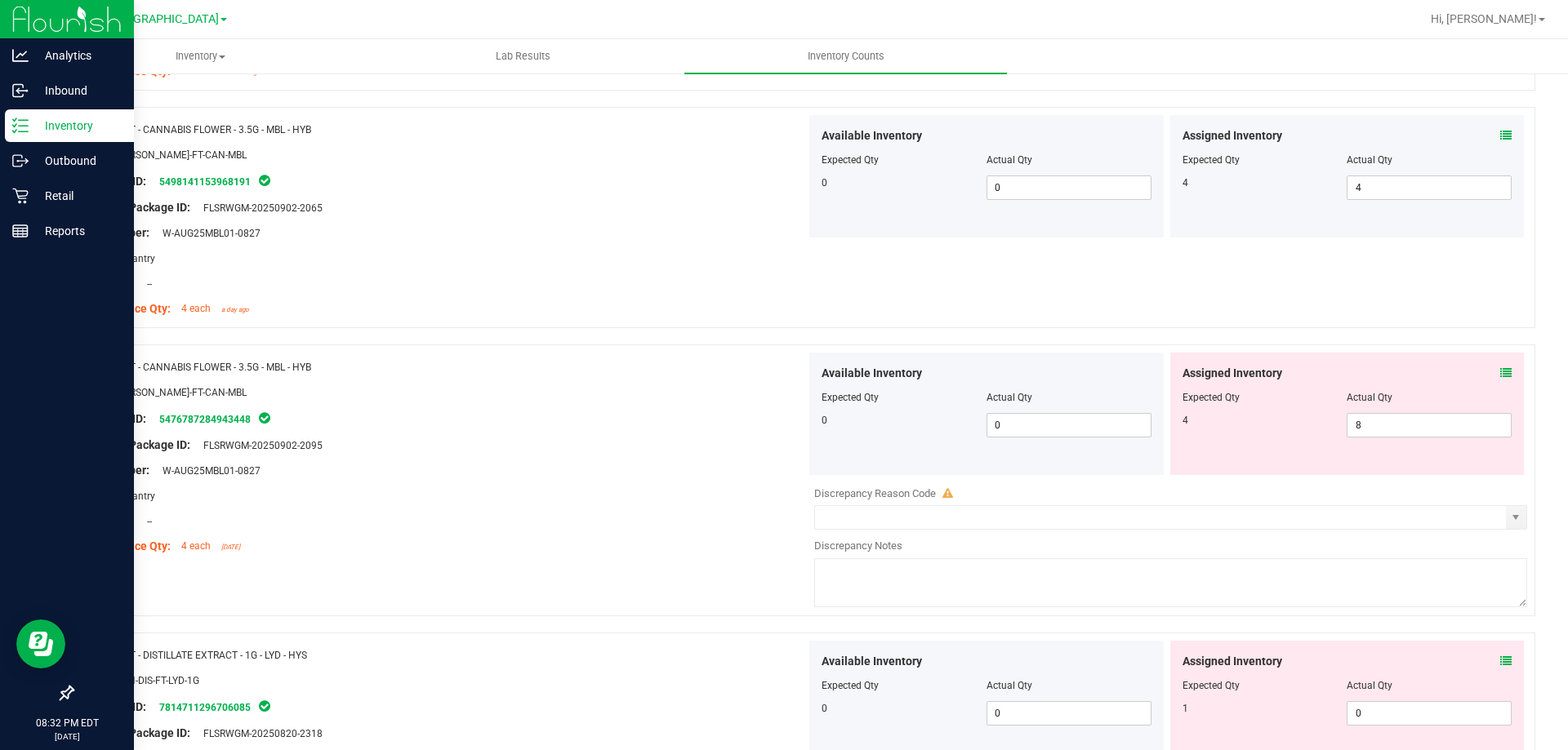
scroll to position [1837, 0]
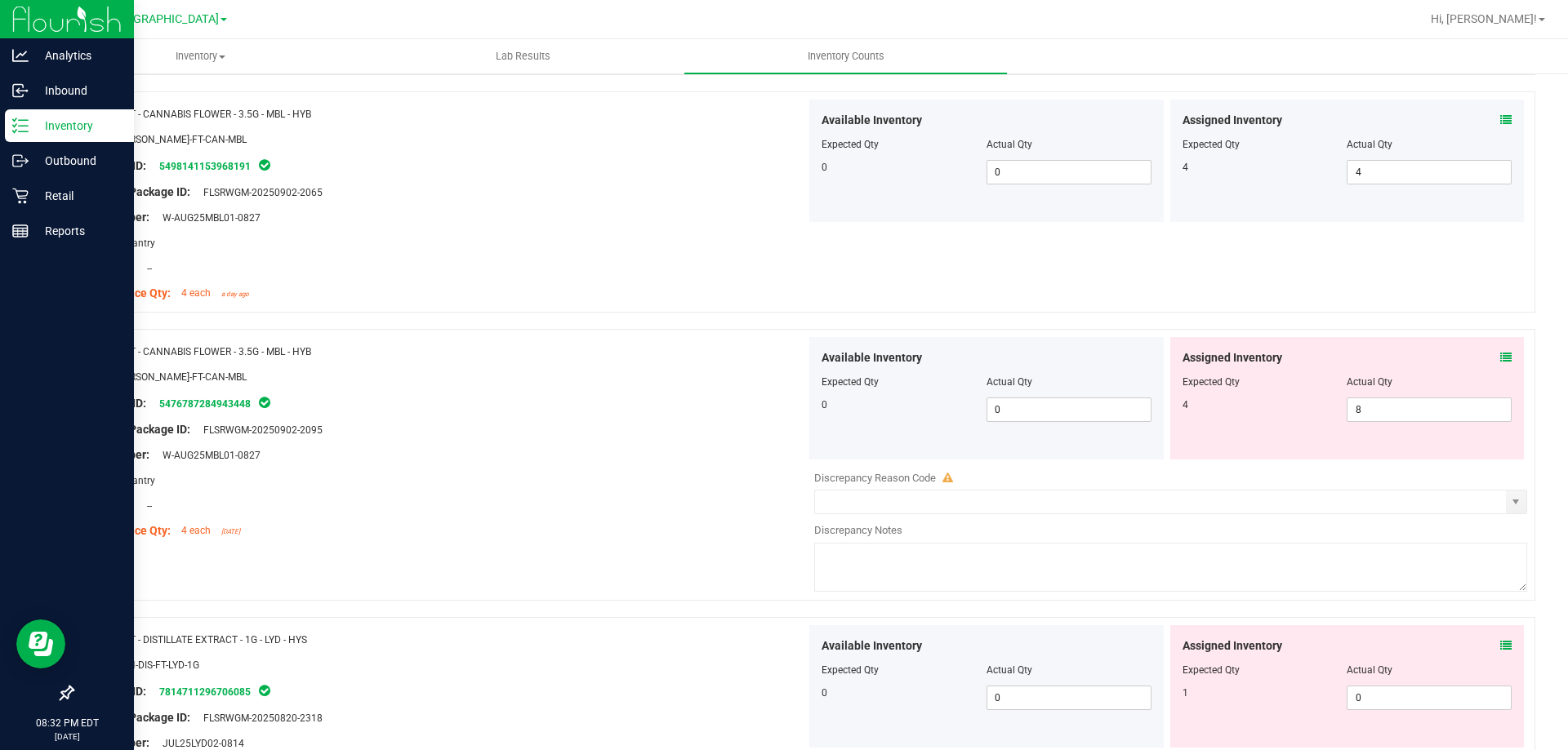
click at [1500, 361] on div "Assigned Inventory Expected Qty Actual Qty 4 8 8" at bounding box center [1348, 397] width 355 height 123
click at [1499, 361] on div "Assigned Inventory Expected Qty Actual Qty 4 8 8" at bounding box center [1348, 397] width 355 height 123
click at [1500, 360] on icon at bounding box center [1505, 357] width 11 height 11
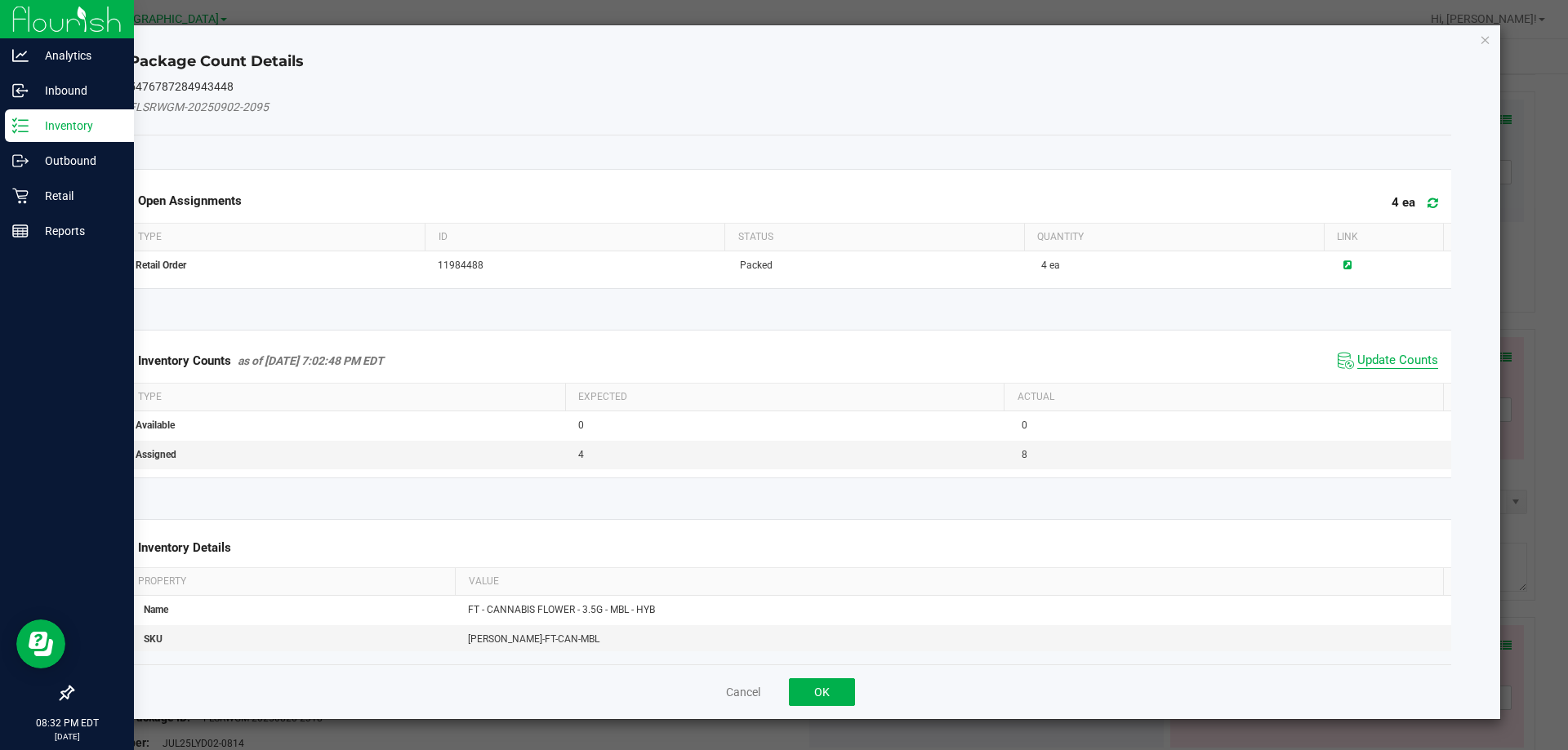
click at [1385, 364] on span "Update Counts" at bounding box center [1398, 360] width 81 height 17
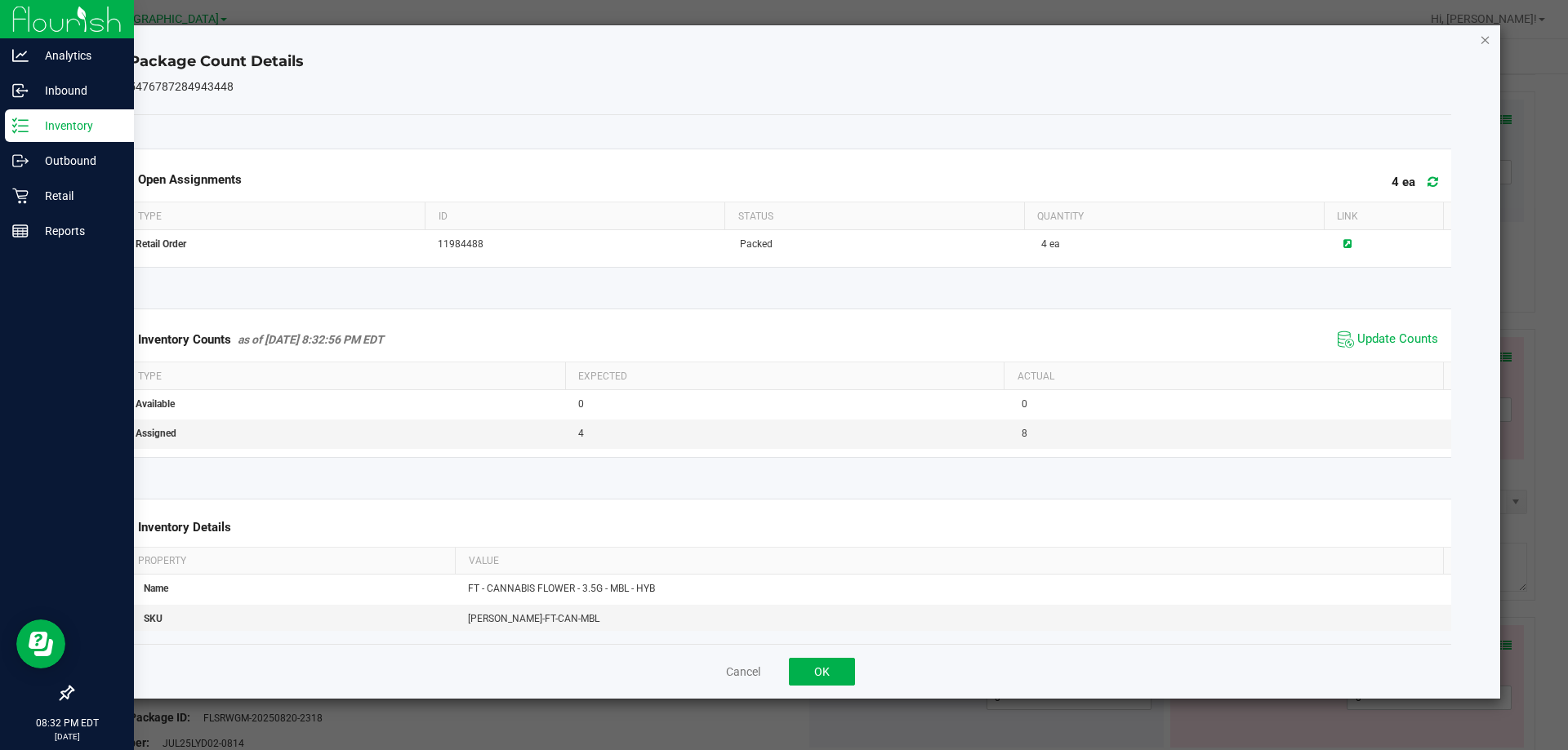
click at [1485, 40] on icon "Close" at bounding box center [1485, 39] width 11 height 19
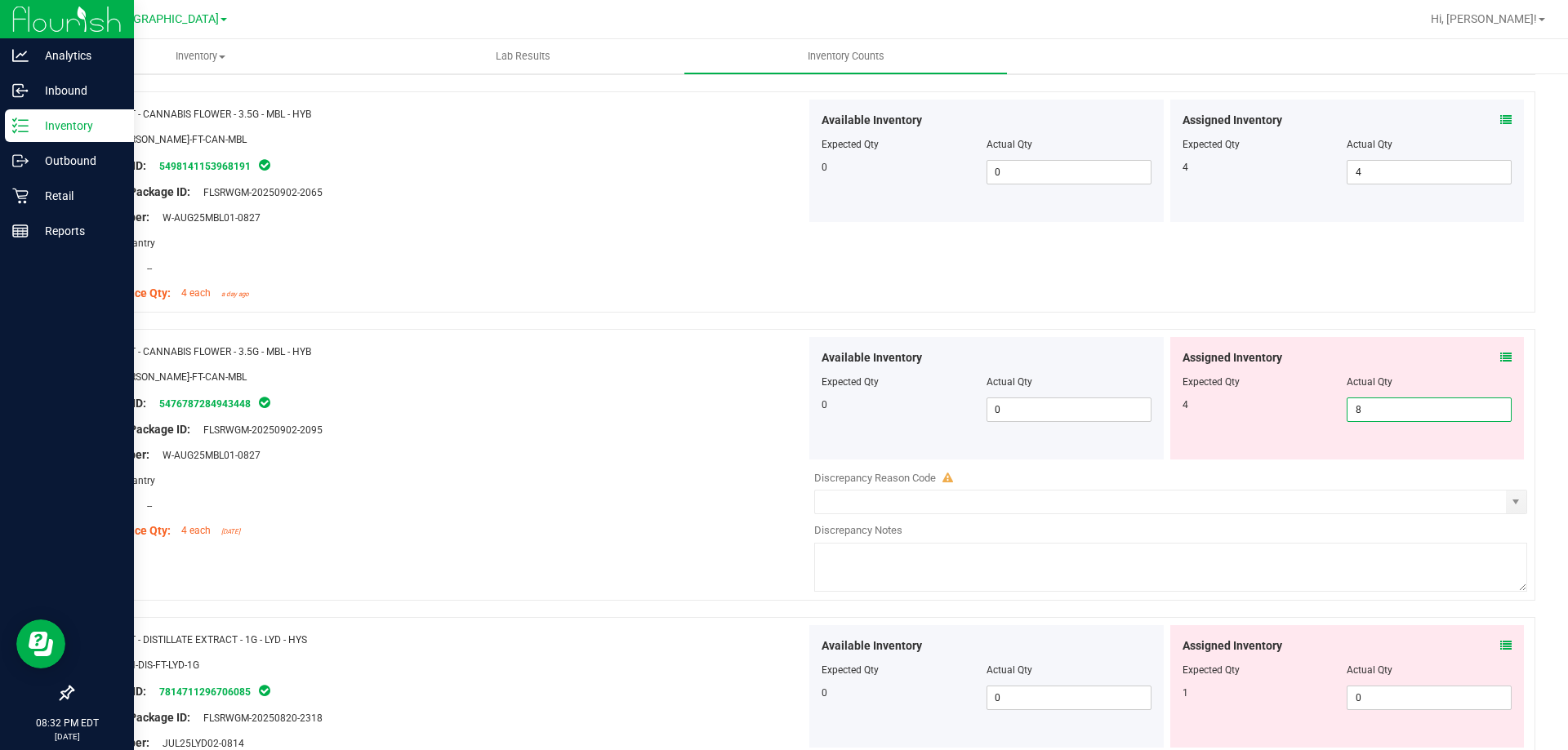
click at [1367, 409] on span "8 8" at bounding box center [1429, 410] width 165 height 25
type input "4"
click at [557, 368] on div "SKU: FLO-BUD-FT-CAN-MBL" at bounding box center [445, 376] width 721 height 17
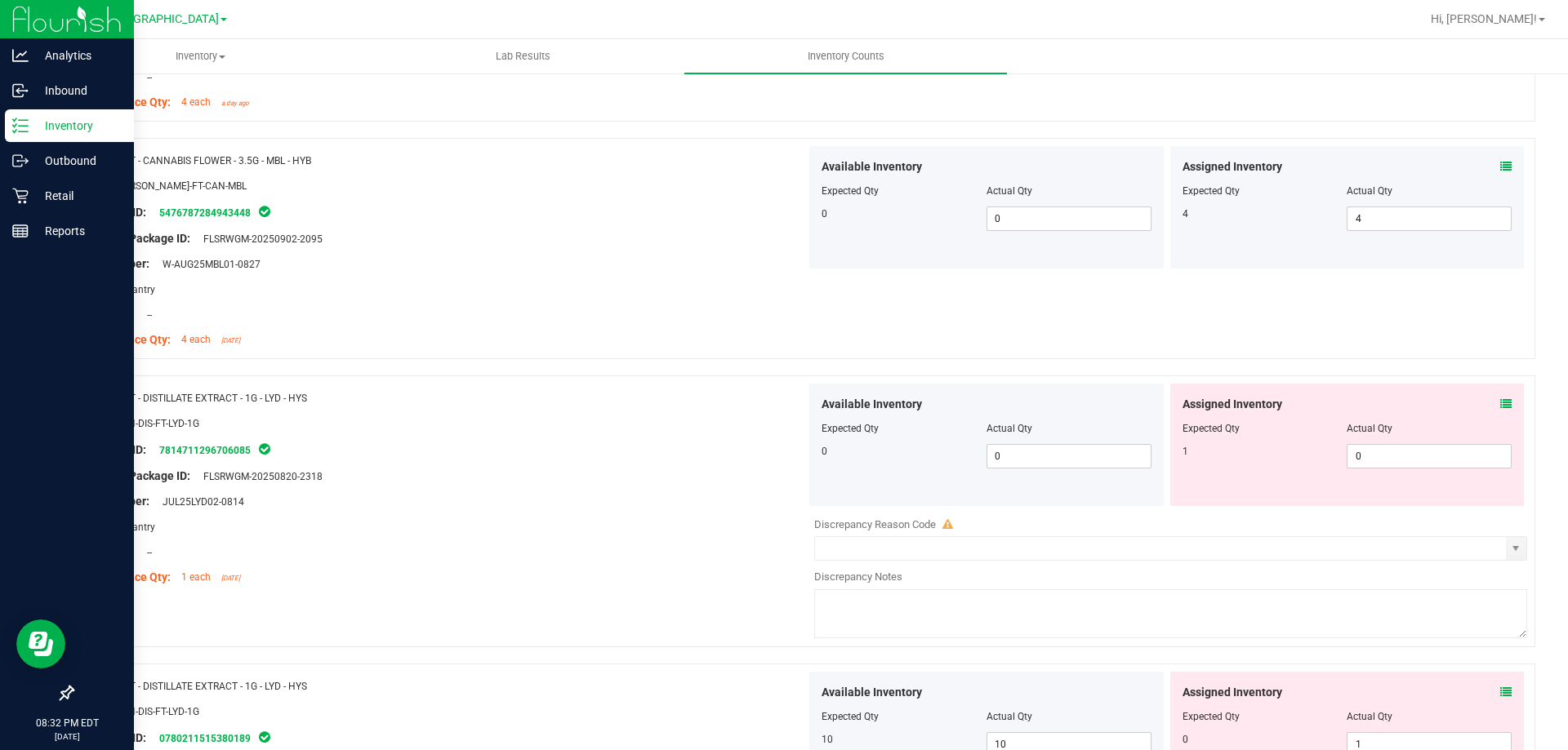
scroll to position [2081, 0]
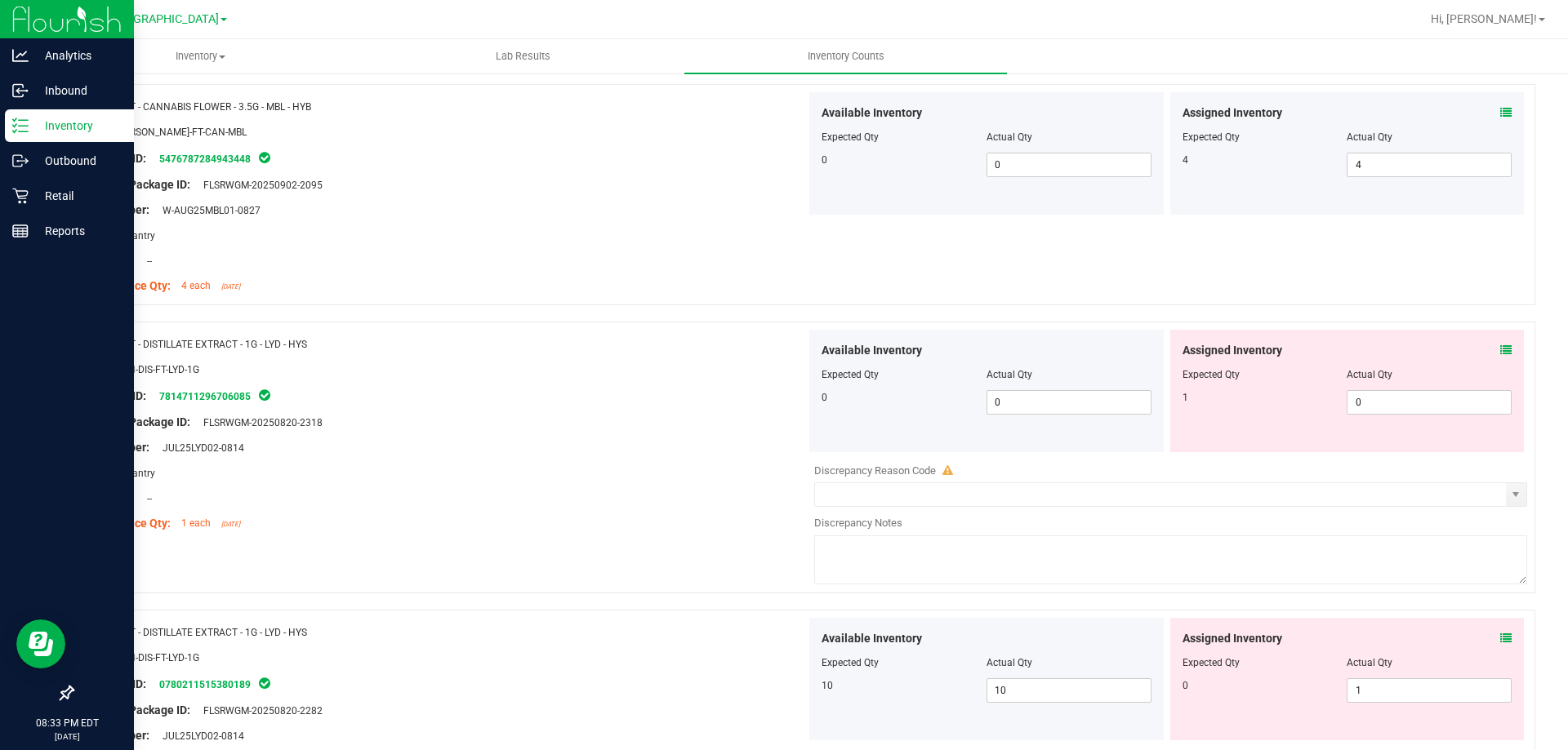
click at [1500, 348] on icon at bounding box center [1505, 350] width 11 height 11
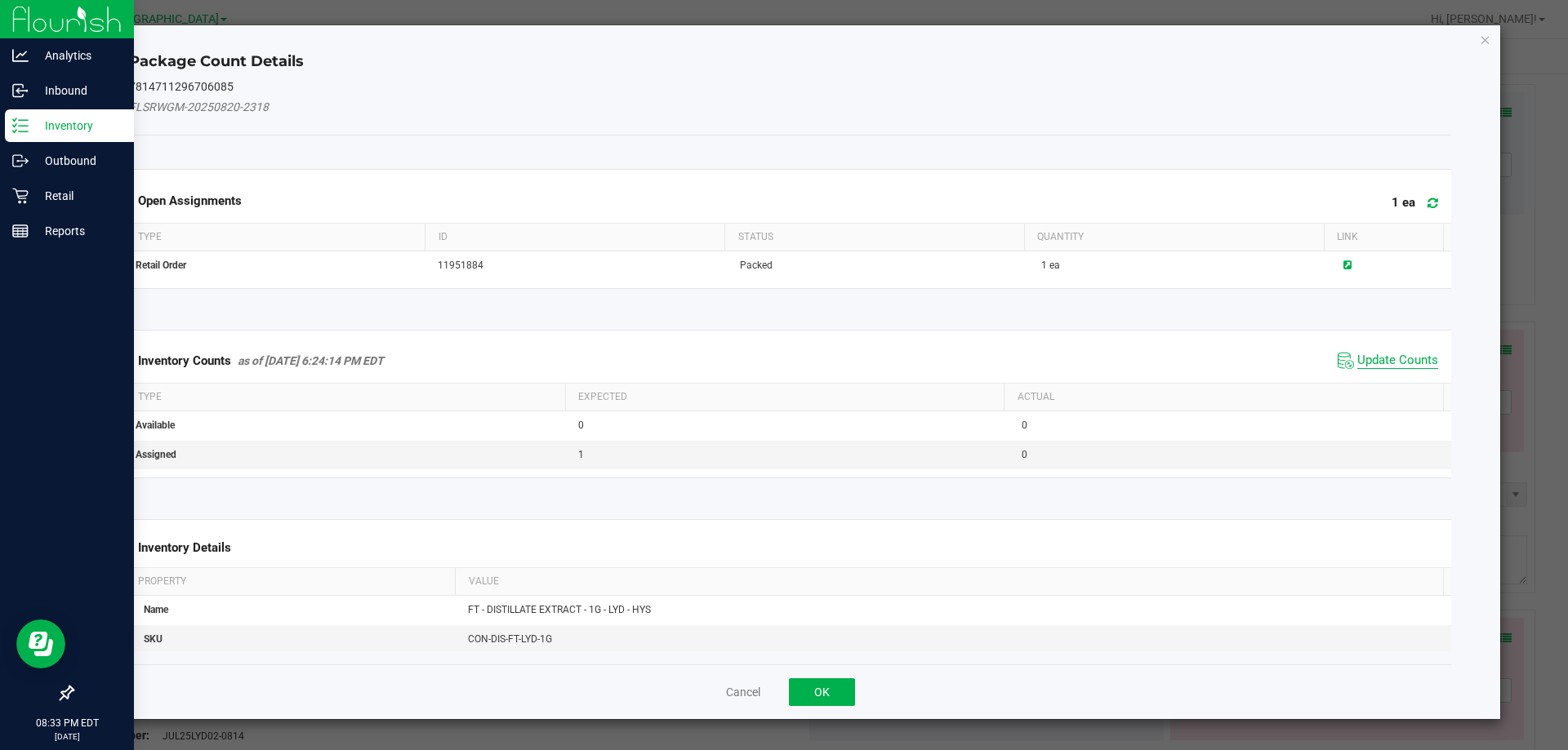
click at [1401, 360] on span "Update Counts" at bounding box center [1398, 360] width 81 height 17
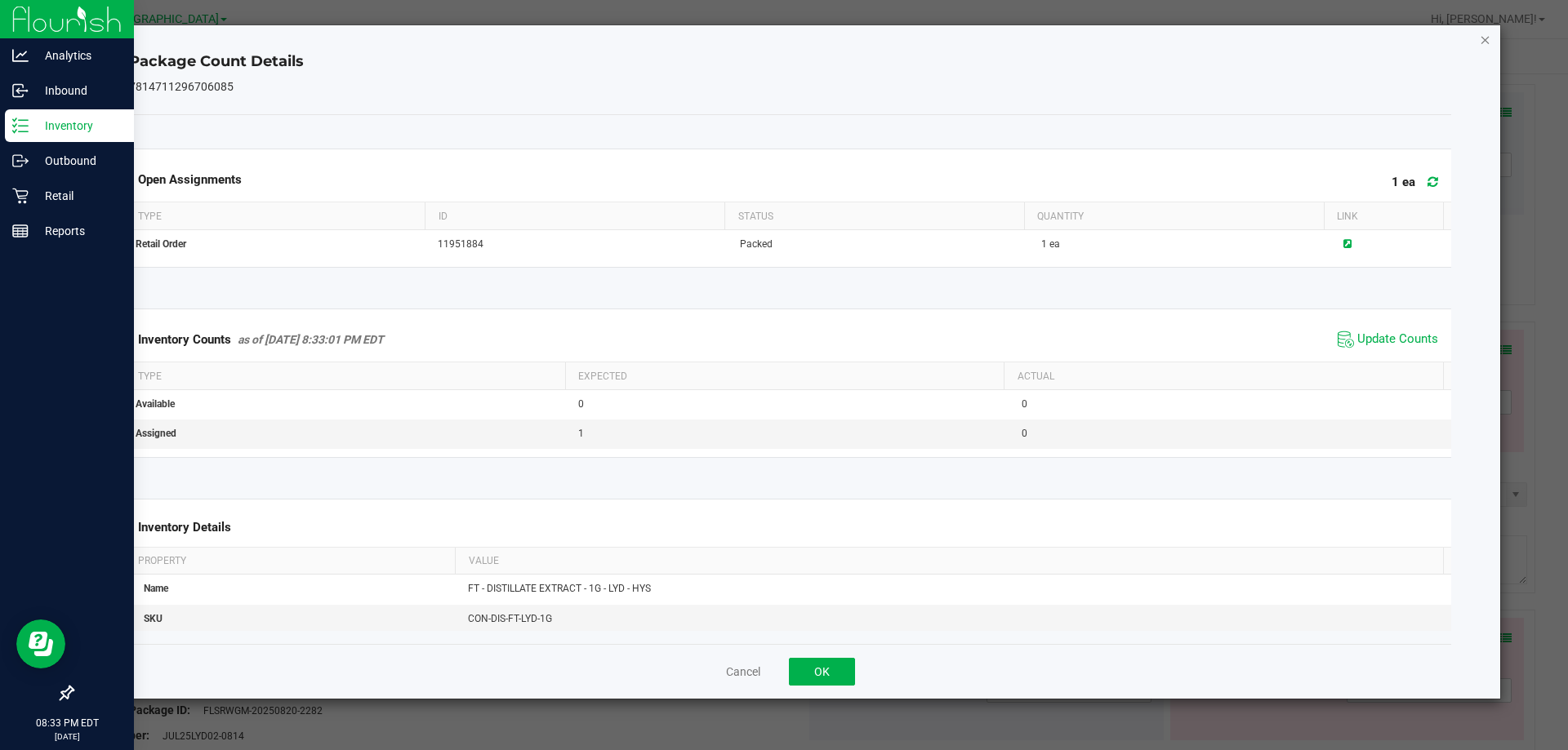
click at [1484, 39] on icon "Close" at bounding box center [1485, 39] width 11 height 19
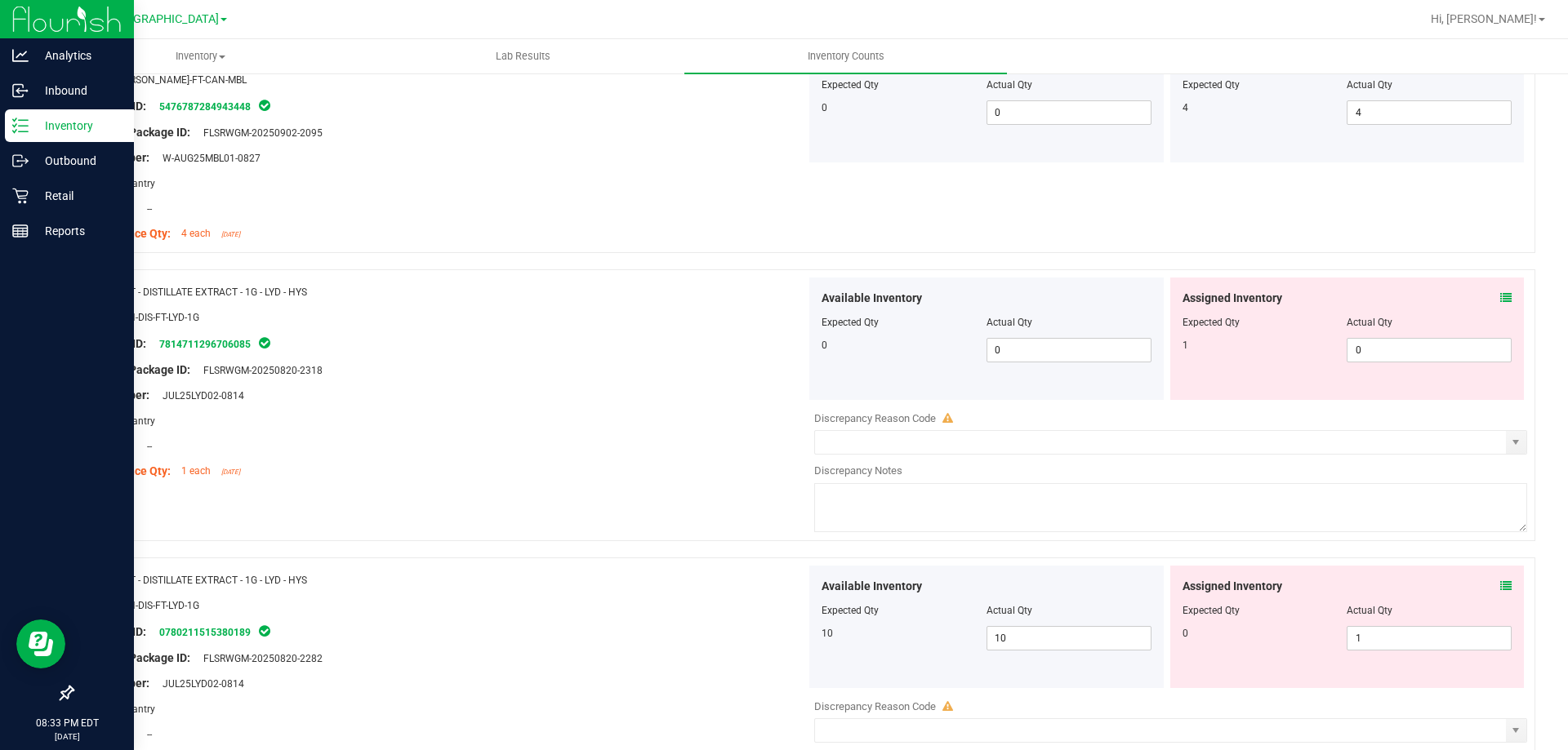
scroll to position [2163, 0]
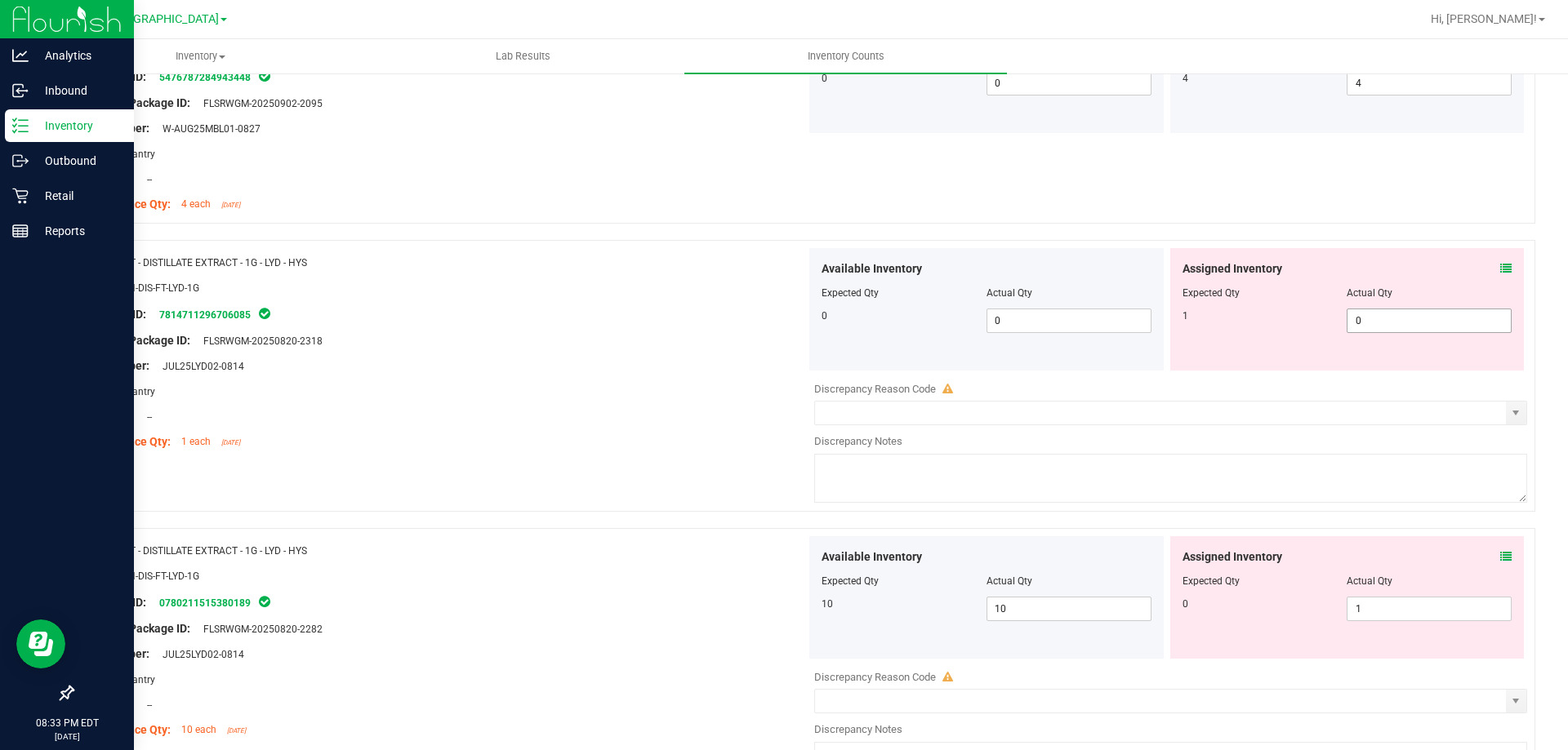
click at [1355, 316] on span "0 0" at bounding box center [1429, 321] width 165 height 25
type input "1"
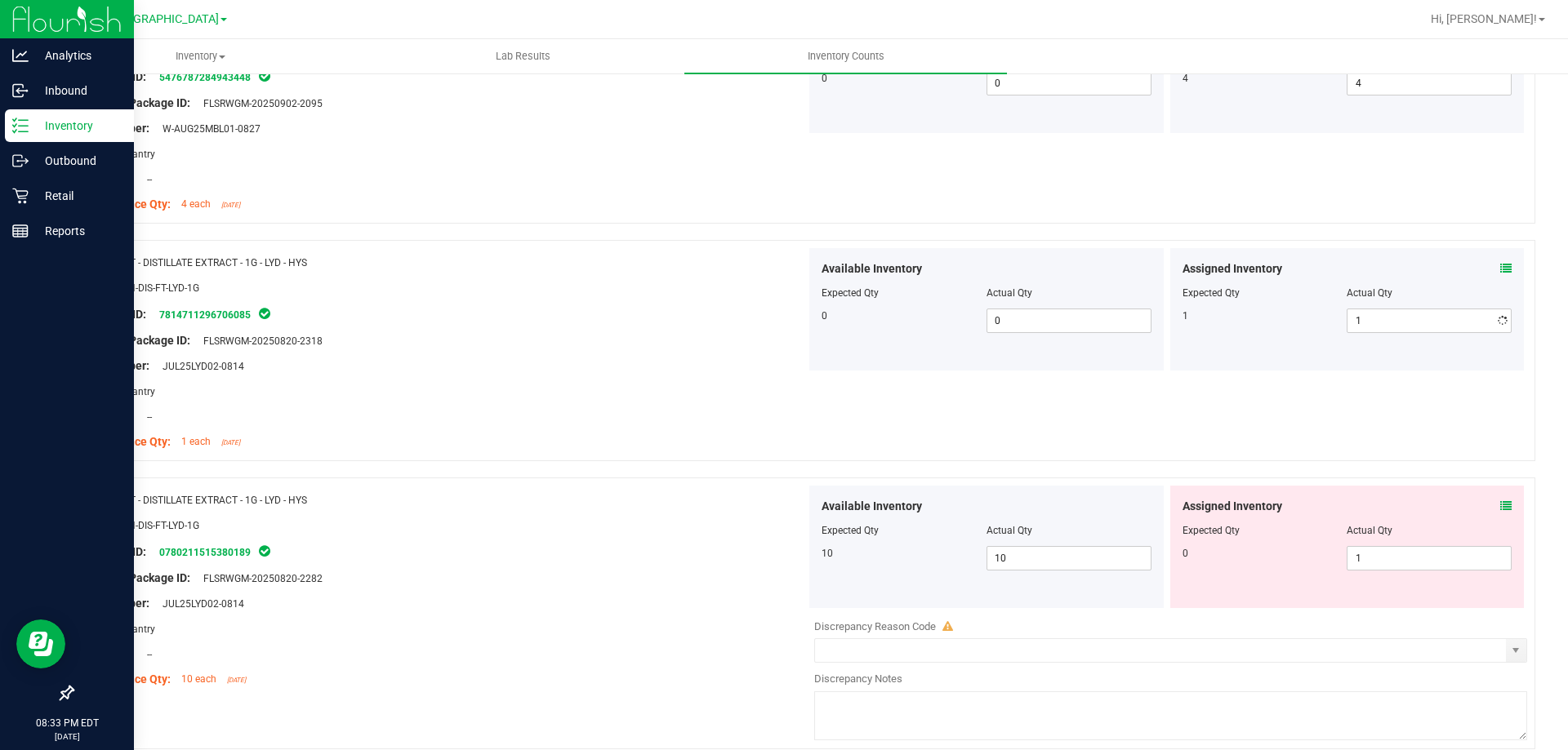
click at [694, 349] on div at bounding box center [445, 353] width 721 height 8
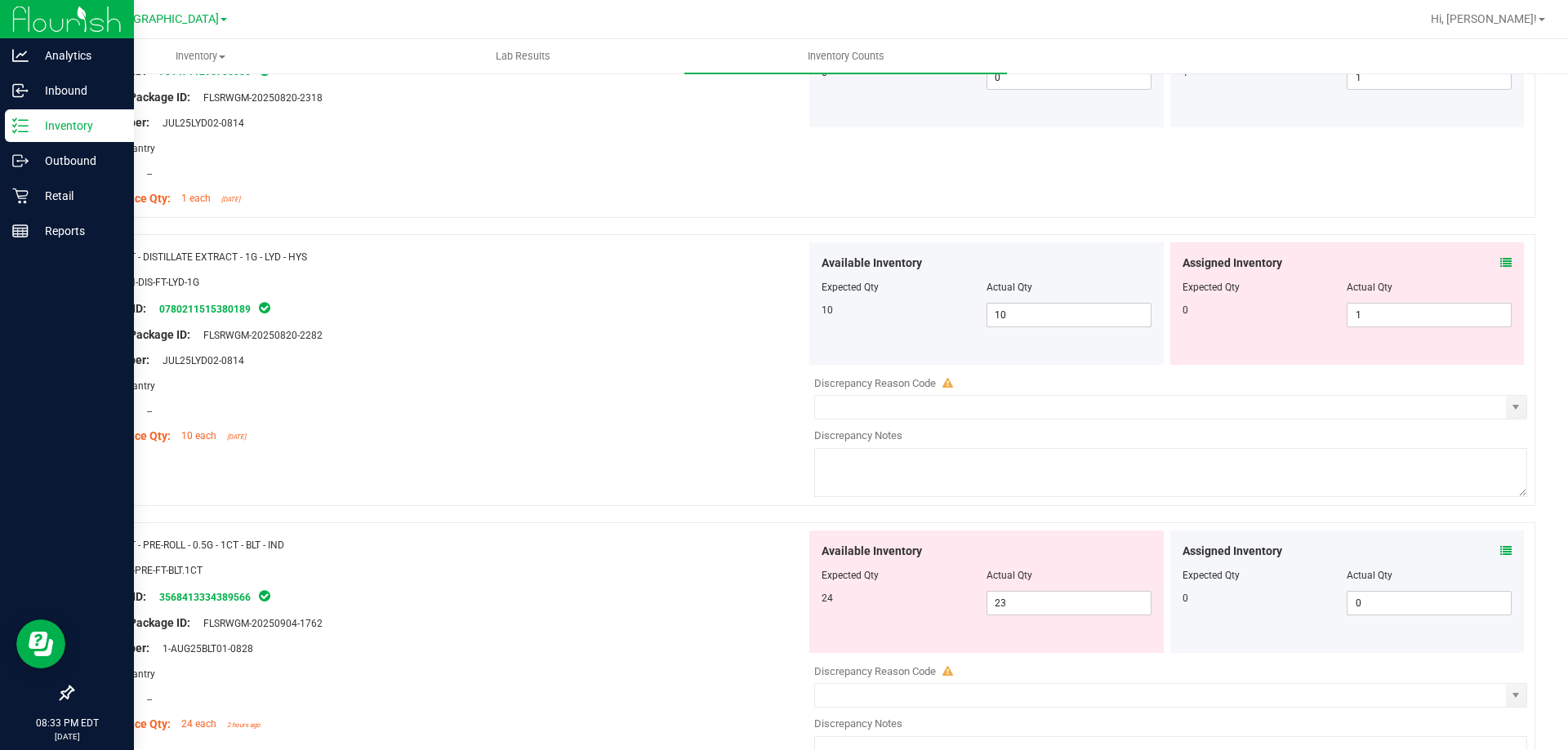
scroll to position [2408, 0]
click at [1500, 260] on icon at bounding box center [1505, 261] width 11 height 11
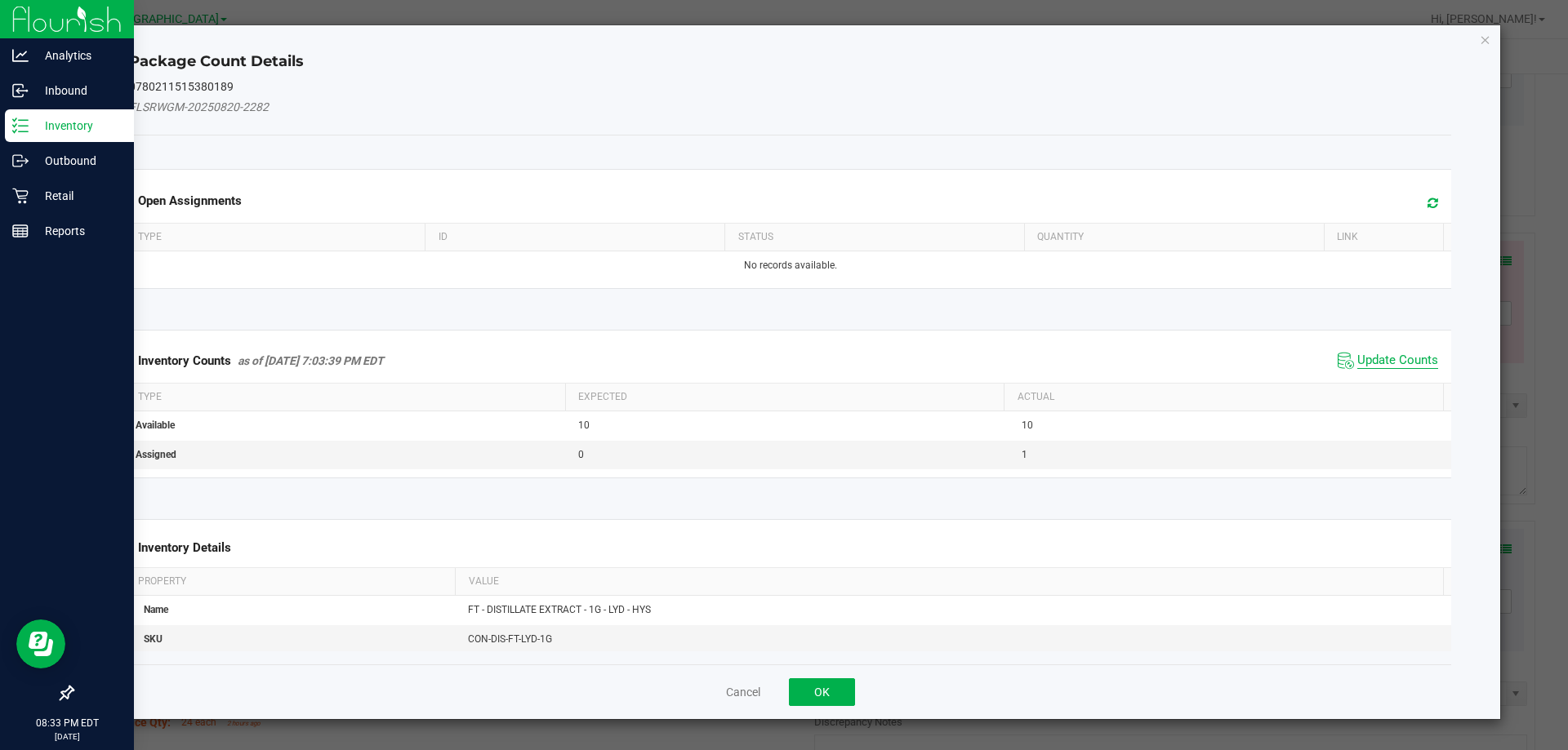
click at [1386, 361] on span "Update Counts" at bounding box center [1398, 360] width 81 height 17
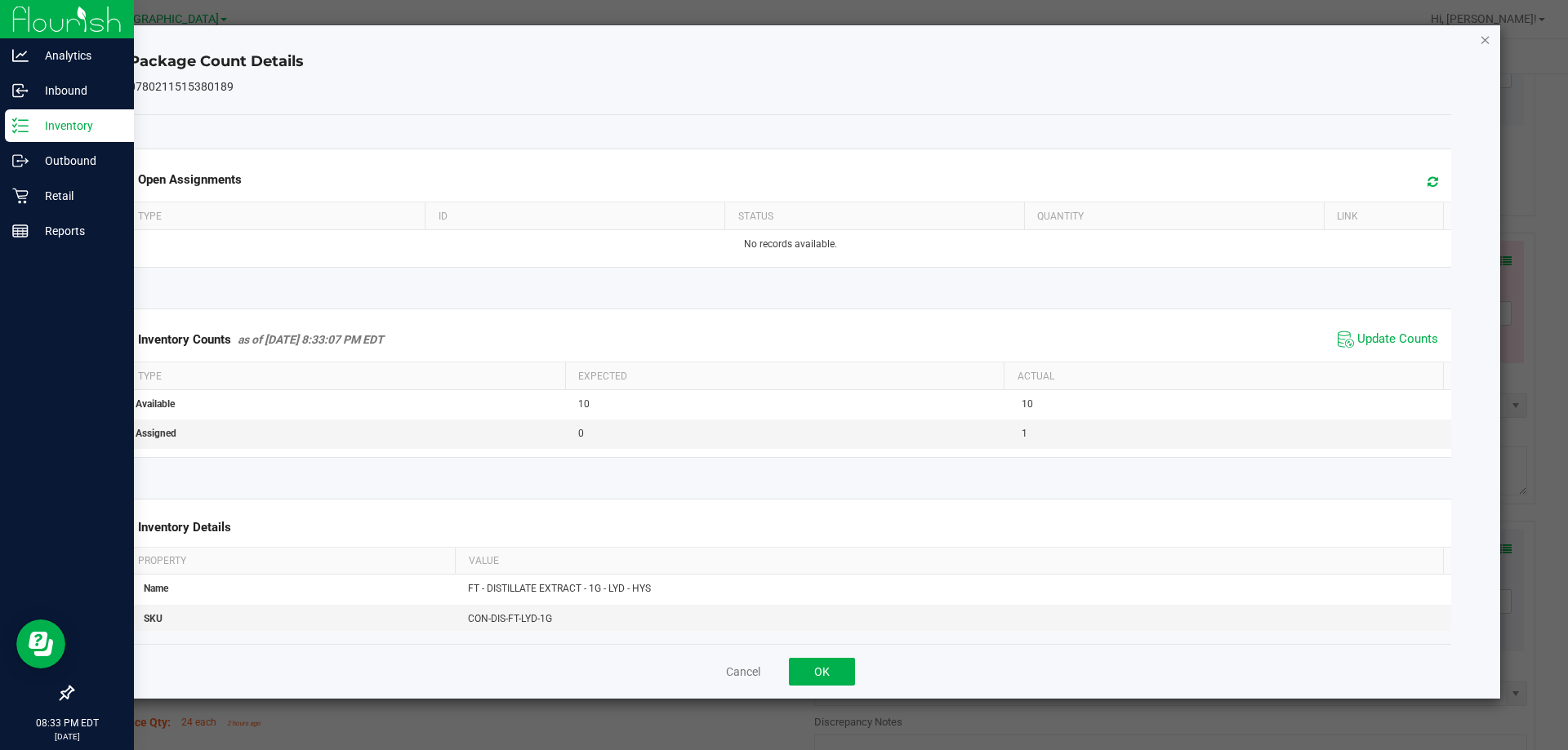
click at [1486, 39] on icon "Close" at bounding box center [1485, 39] width 11 height 19
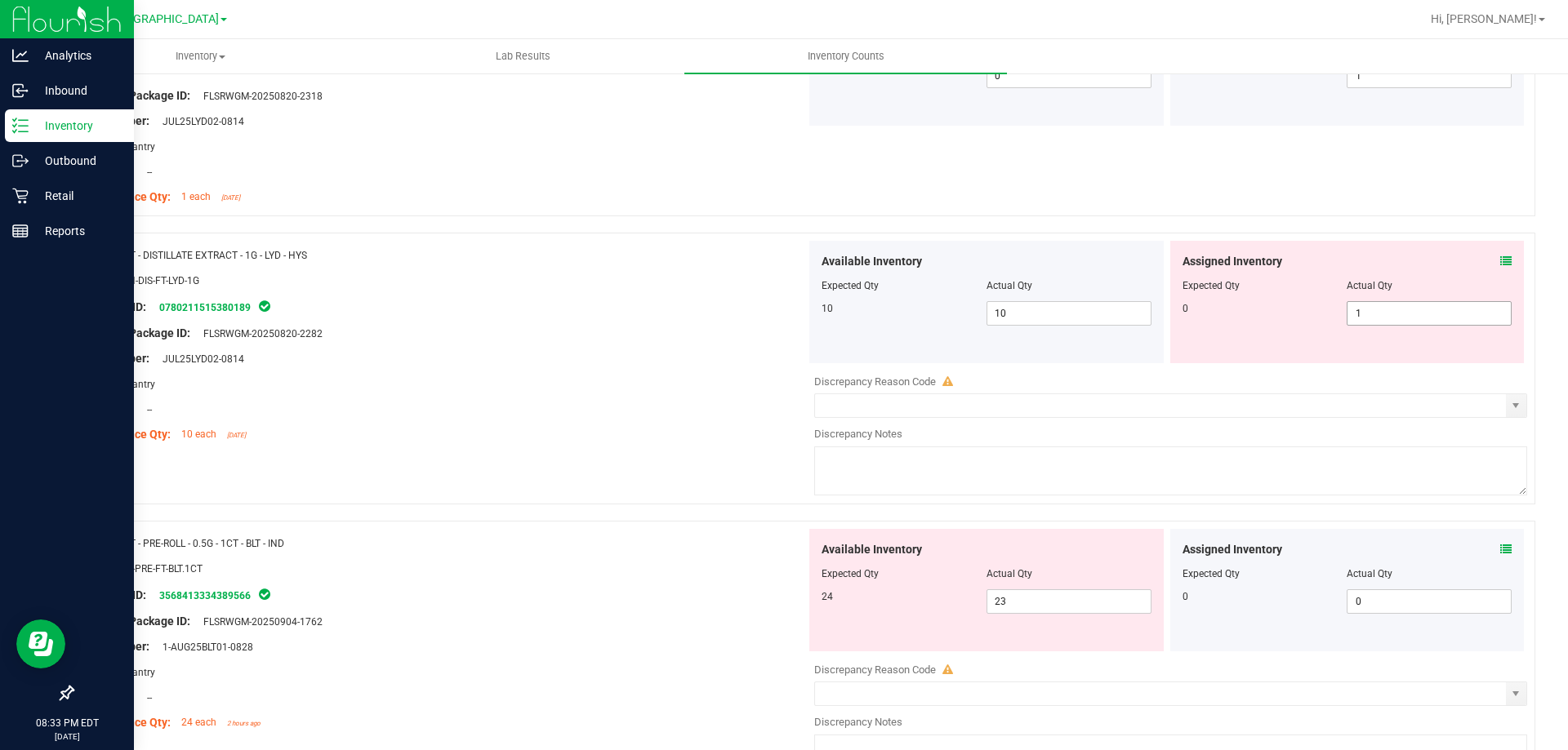
click at [1372, 307] on span "1 1" at bounding box center [1429, 314] width 165 height 25
type input "0"
click at [578, 310] on div "Package ID: 0780211515380189" at bounding box center [445, 307] width 721 height 19
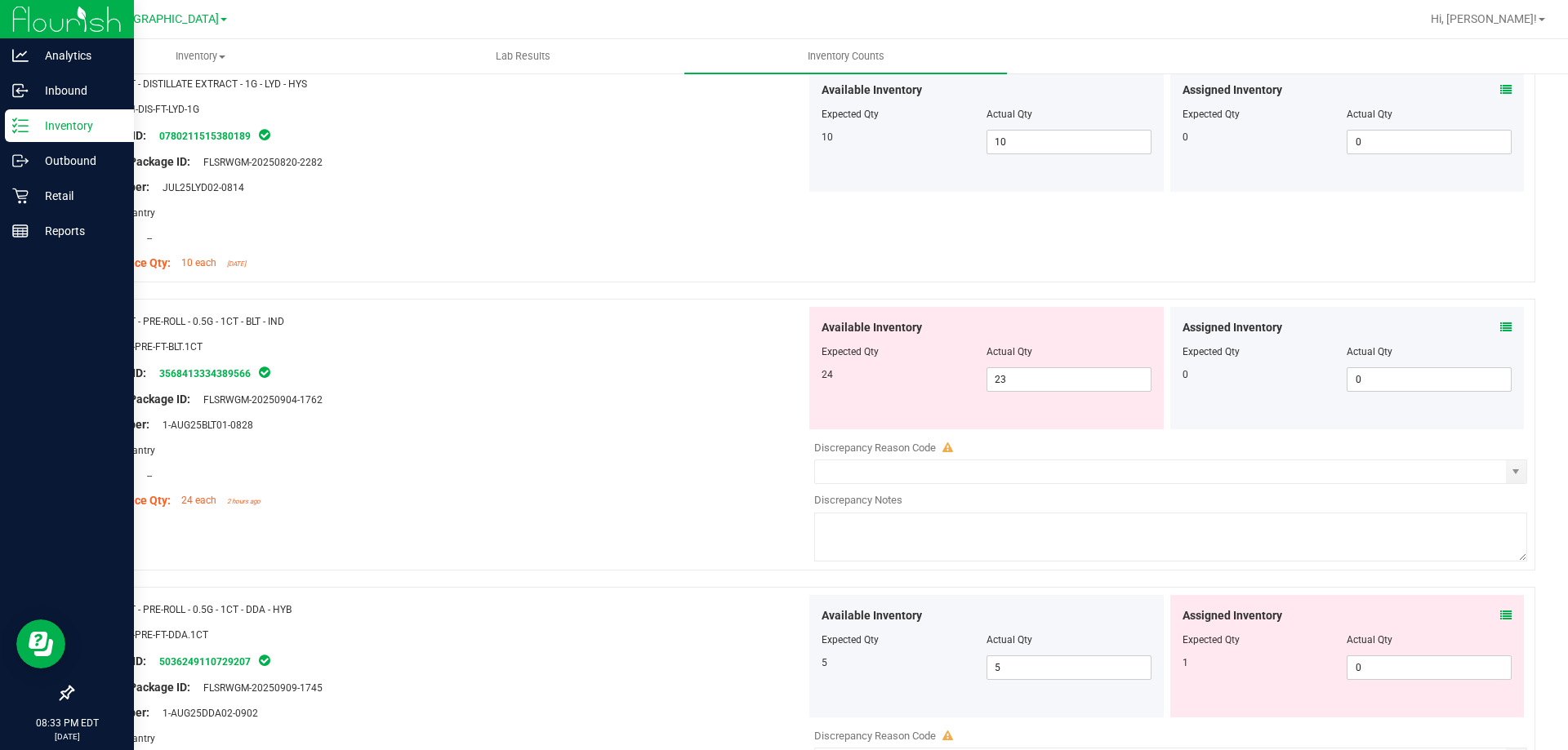
scroll to position [2653, 0]
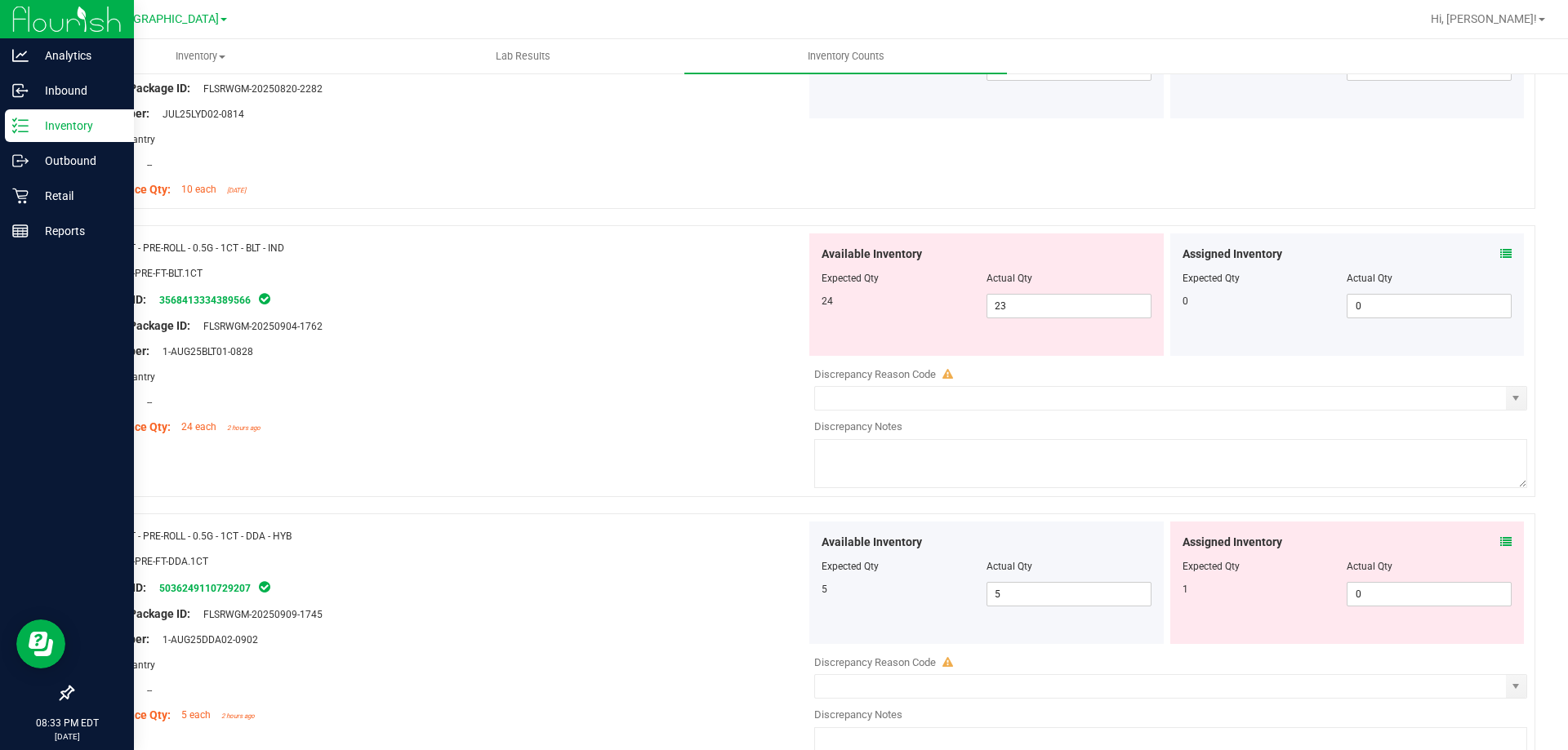
click at [1500, 254] on icon at bounding box center [1505, 254] width 11 height 11
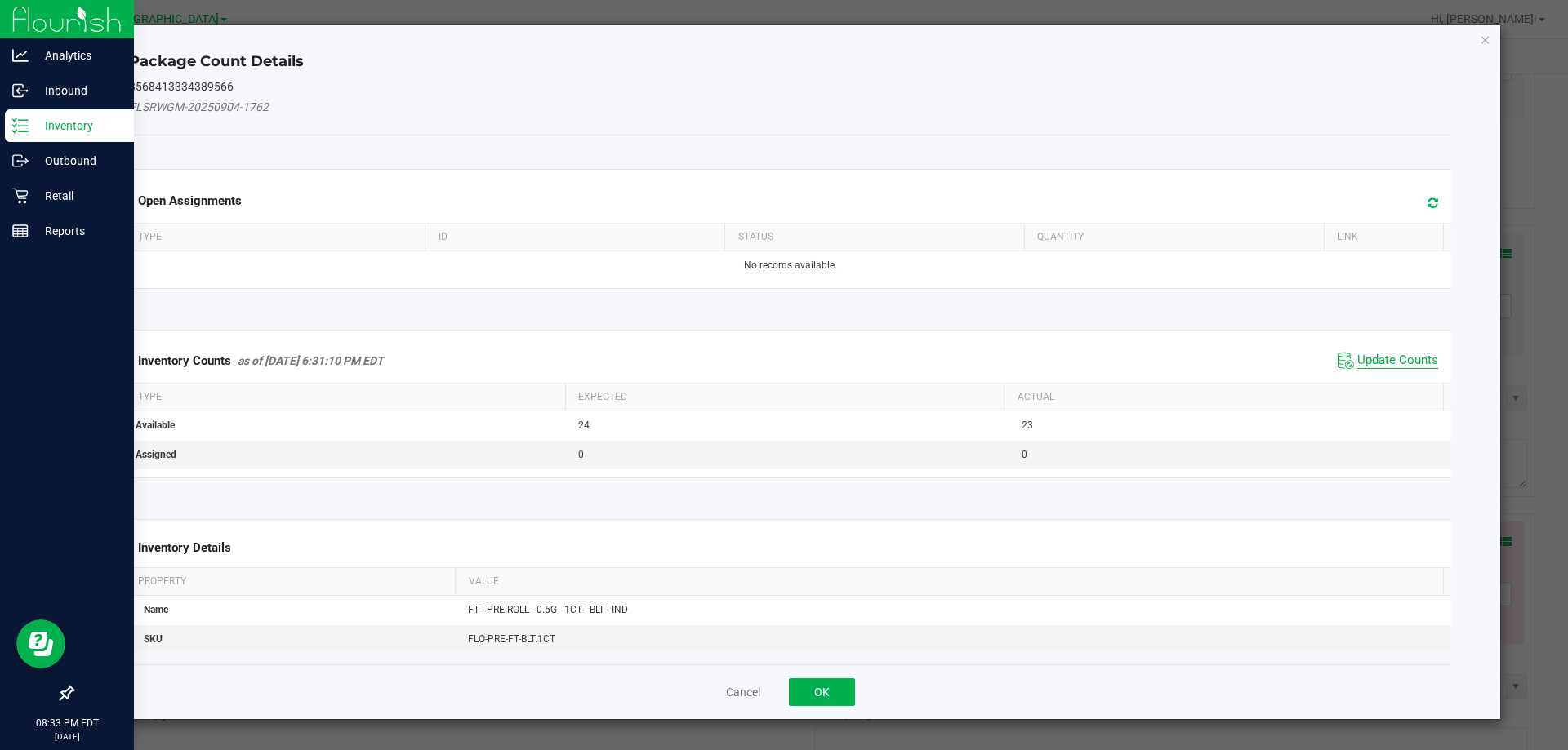
click at [1383, 357] on span "Update Counts" at bounding box center [1398, 360] width 81 height 17
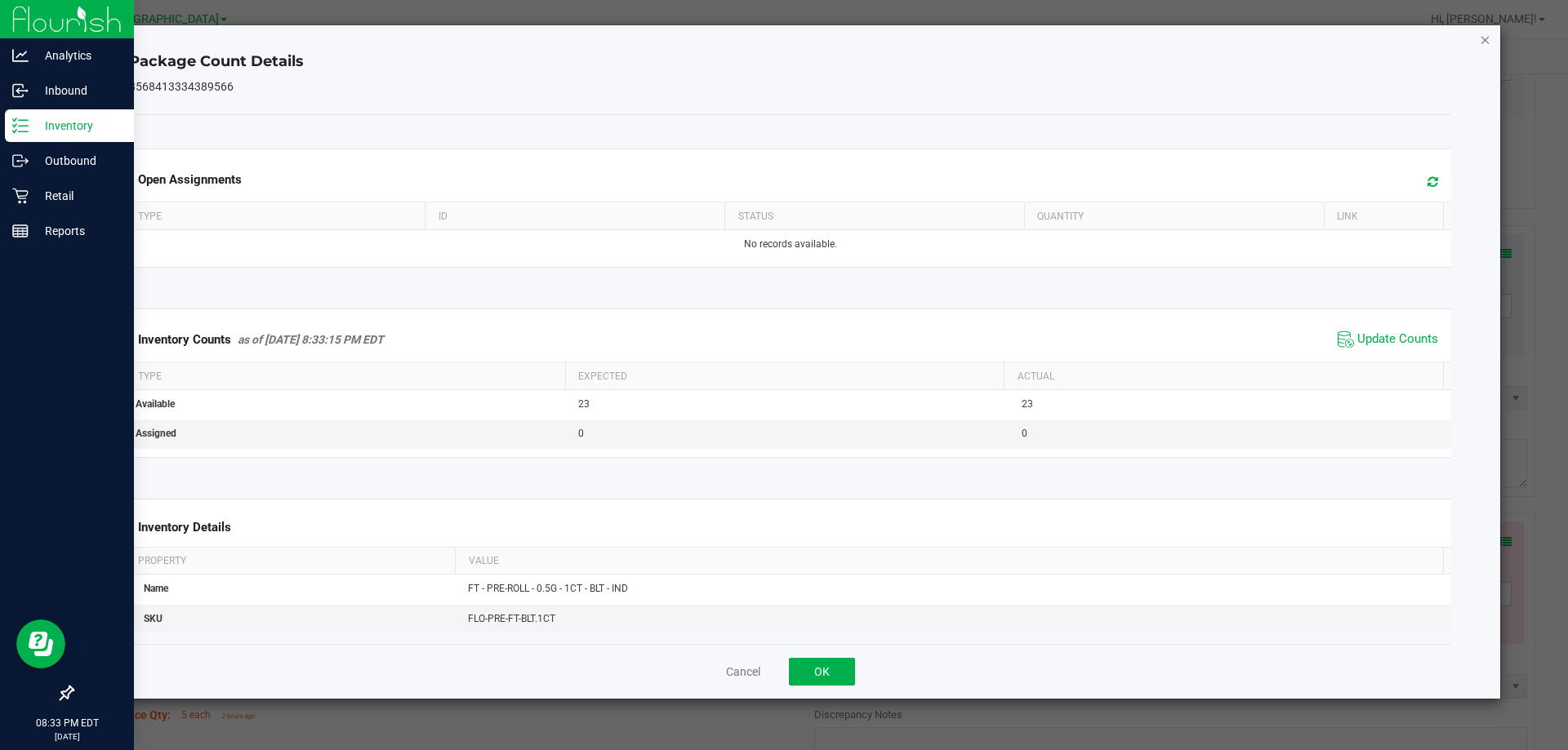
click at [1482, 41] on icon "Close" at bounding box center [1485, 39] width 11 height 19
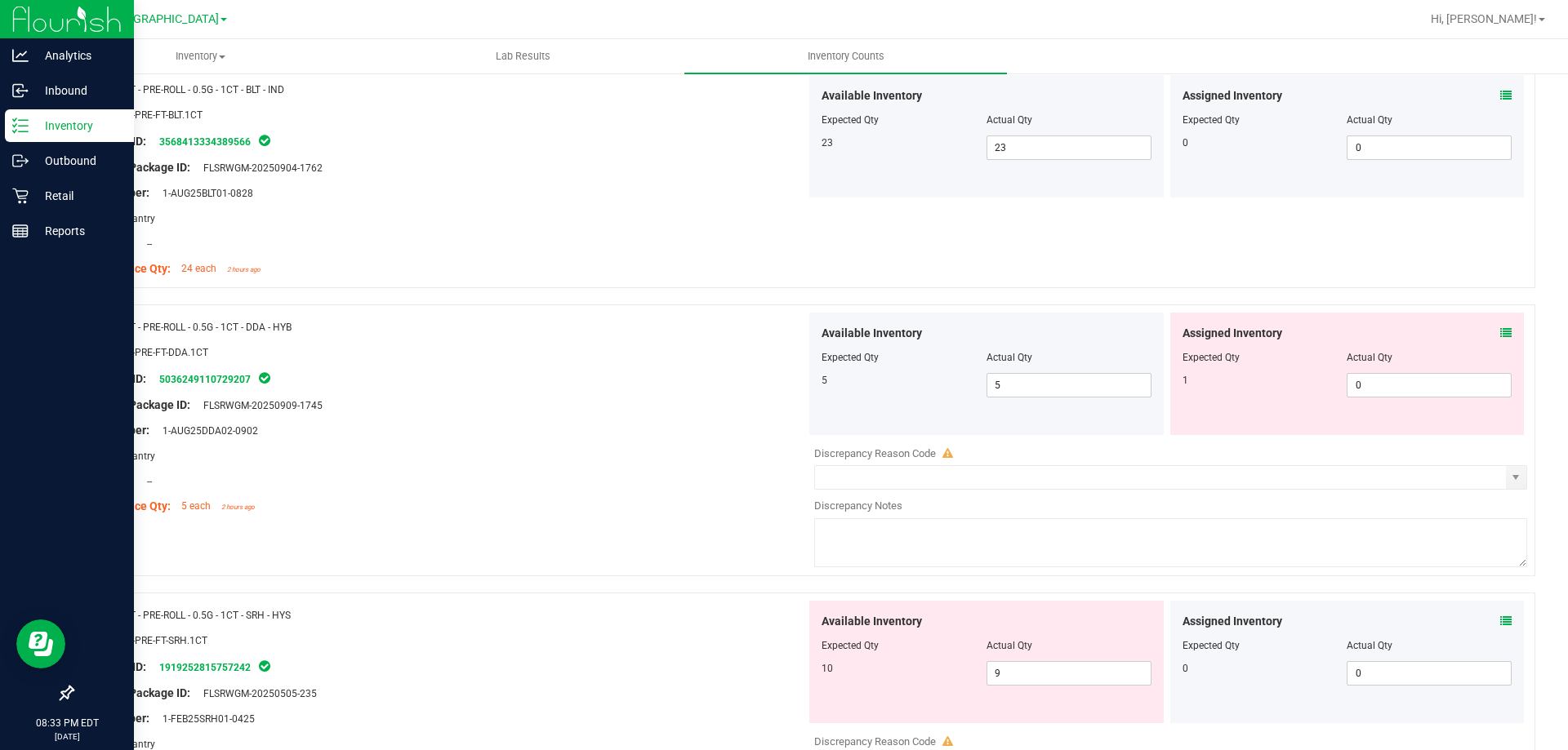
scroll to position [2816, 0]
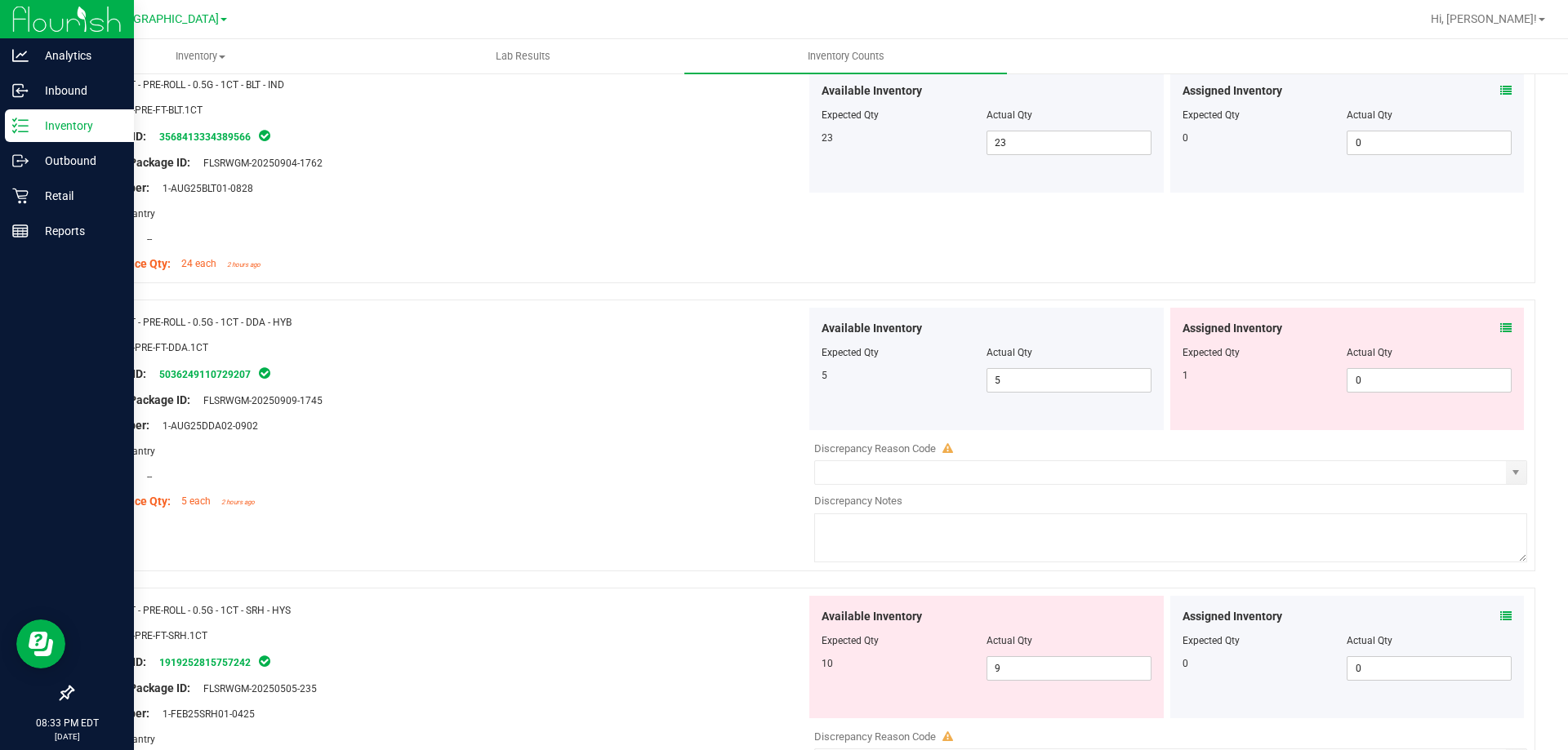
click at [1500, 330] on icon at bounding box center [1505, 328] width 11 height 11
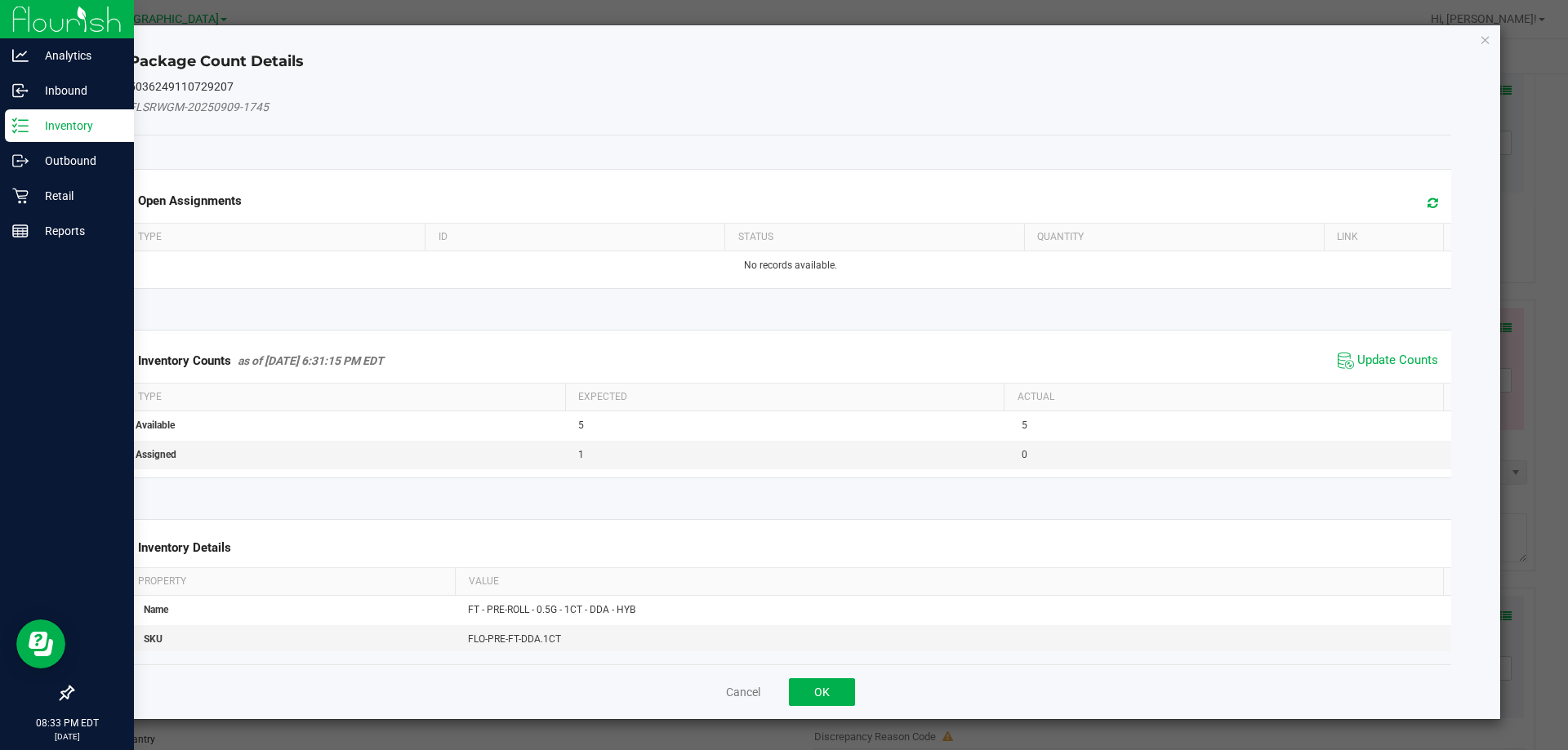
click at [1386, 347] on div "Inventory Counts as of Sep 26, 2025 6:31:15 PM EDT Update Counts" at bounding box center [791, 360] width 1330 height 44
click at [1386, 354] on span "Update Counts" at bounding box center [1398, 360] width 81 height 17
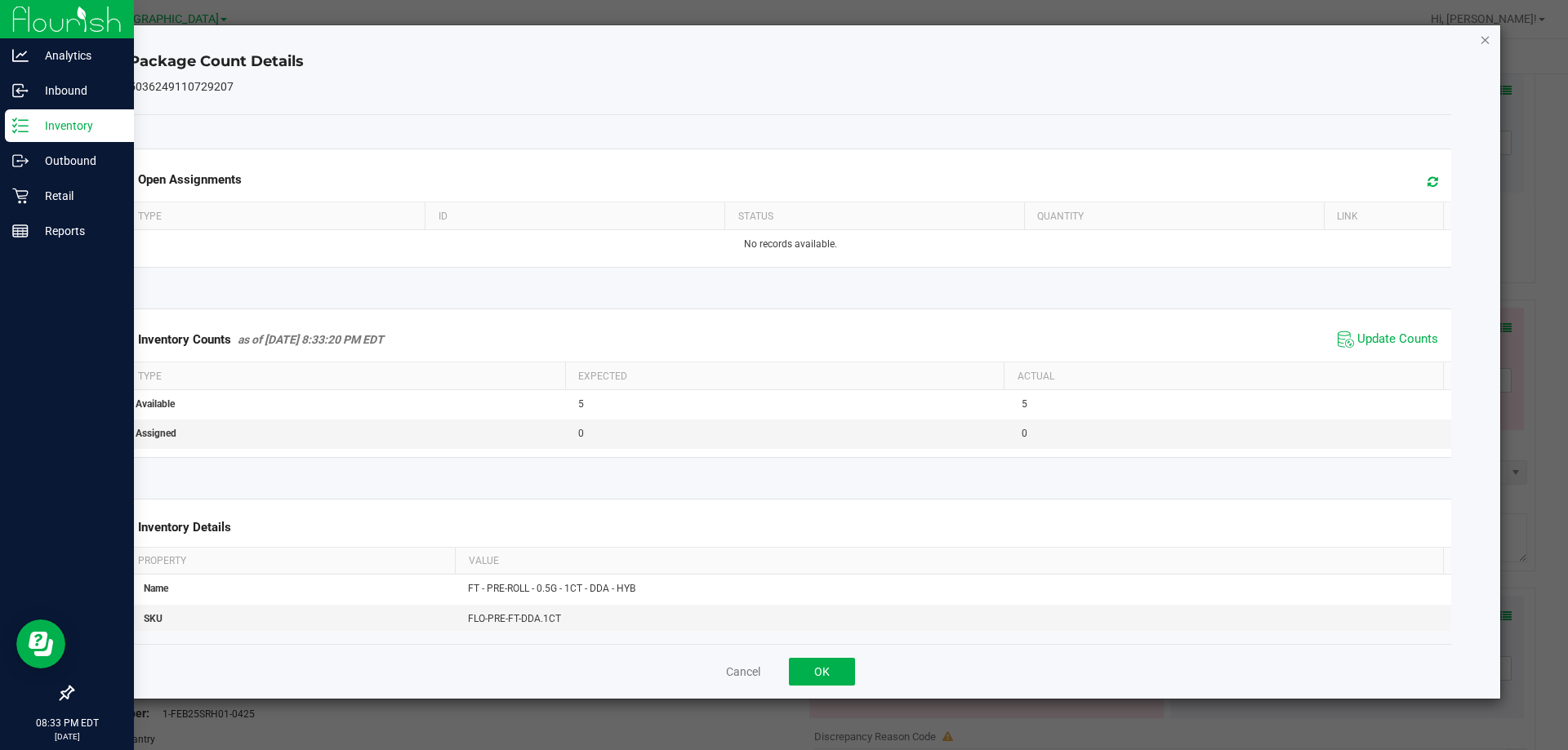
click at [1480, 39] on icon "Close" at bounding box center [1485, 39] width 11 height 19
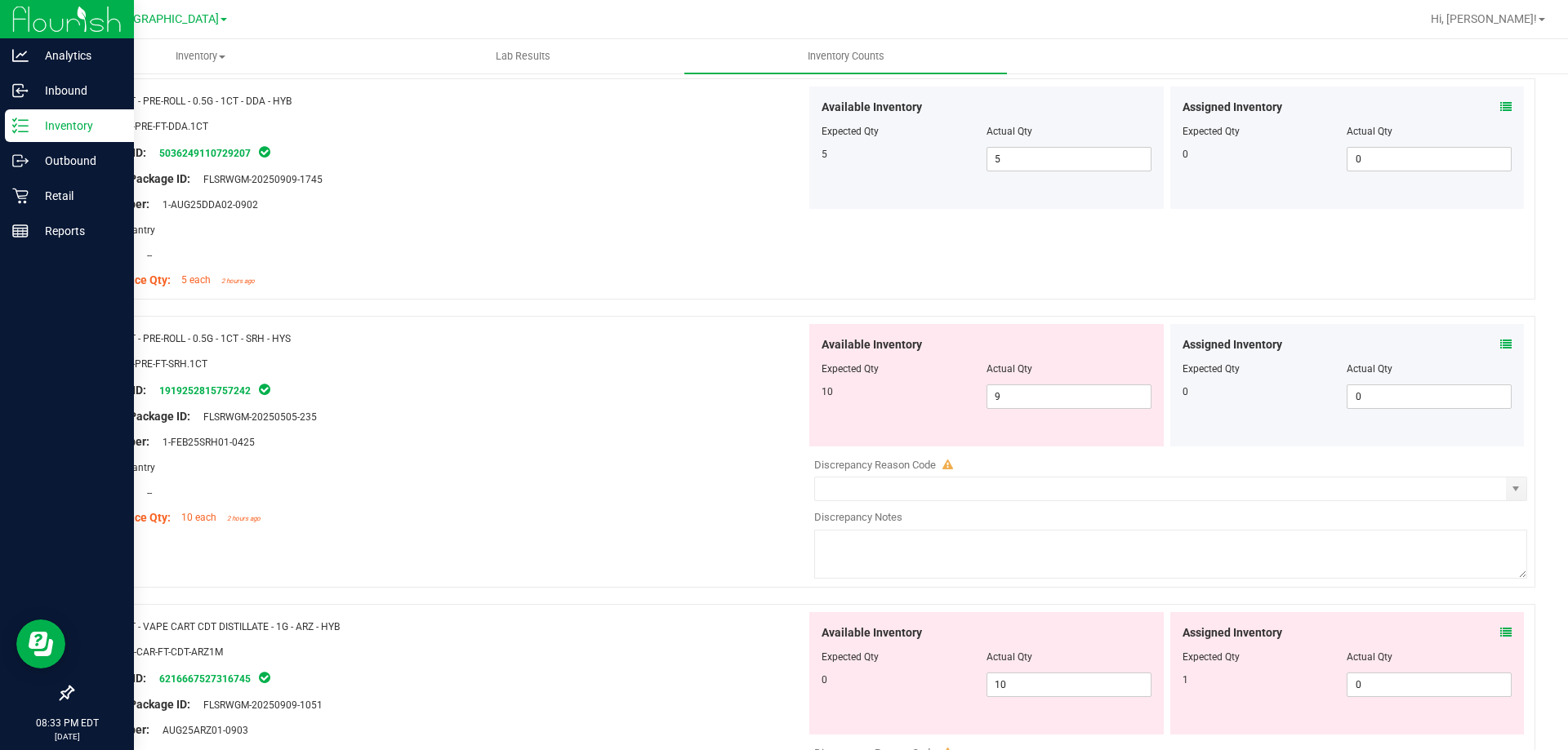
scroll to position [3061, 0]
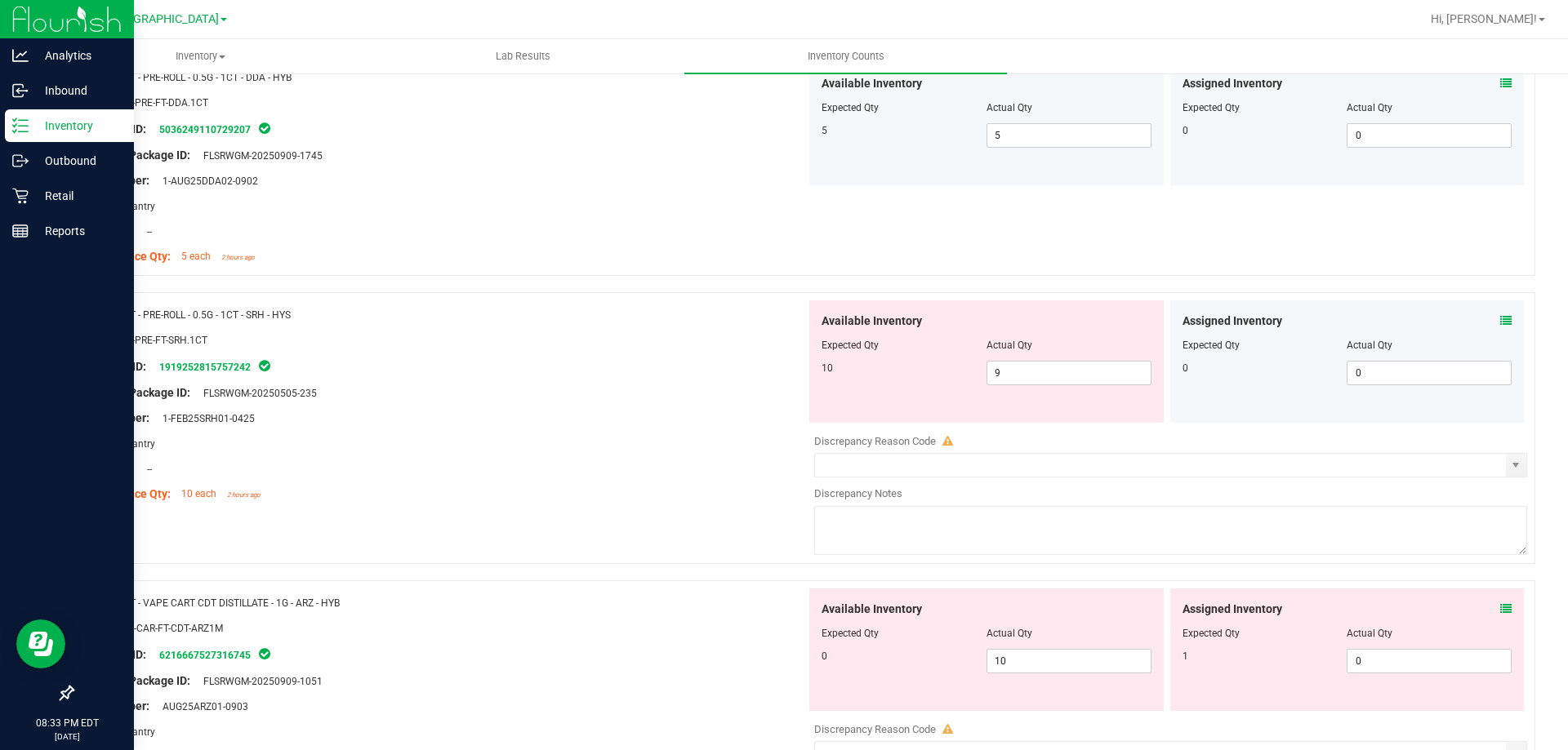
click at [1487, 323] on div "Assigned Inventory" at bounding box center [1348, 321] width 330 height 17
click at [1500, 323] on icon at bounding box center [1505, 320] width 11 height 11
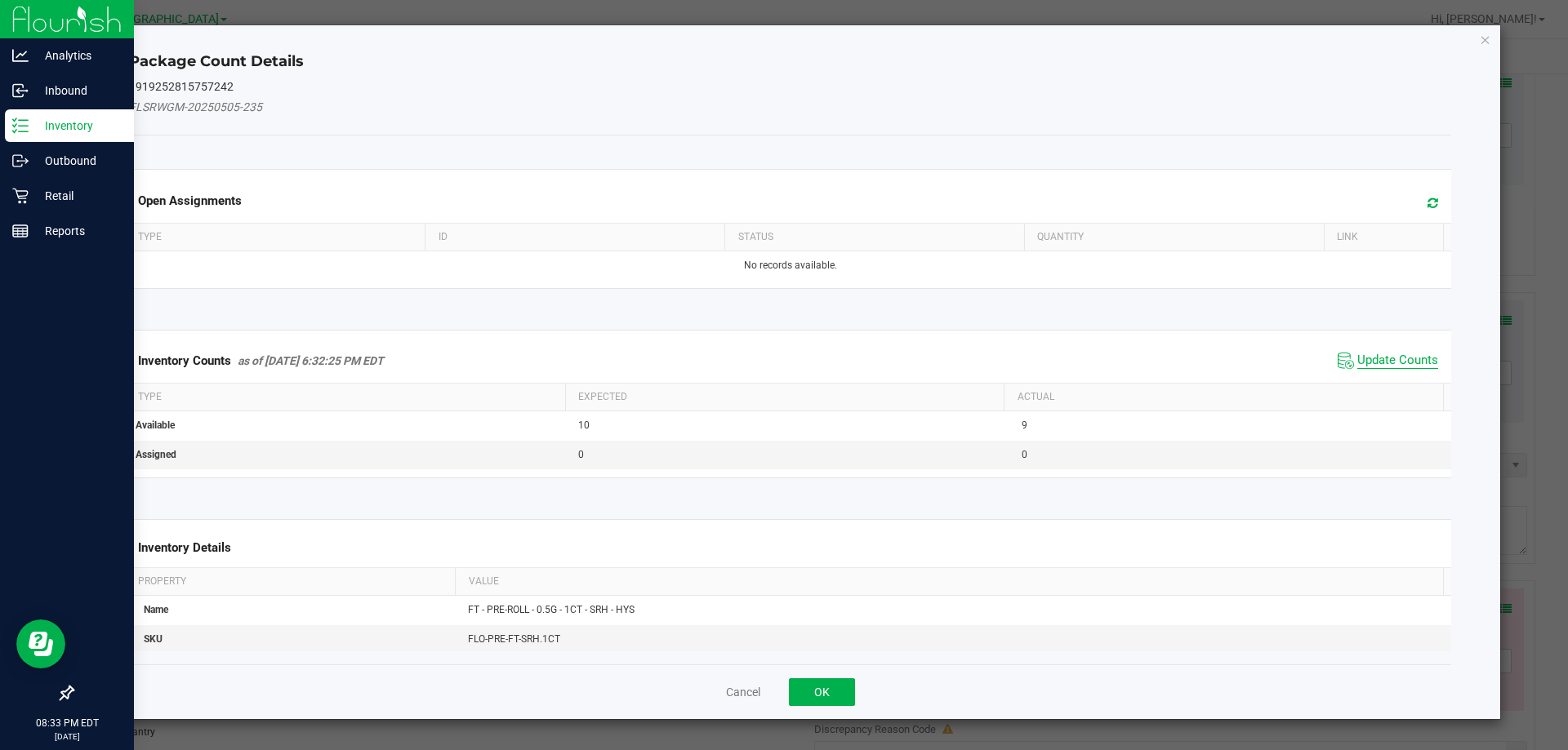
click at [1407, 360] on span "Update Counts" at bounding box center [1398, 360] width 81 height 17
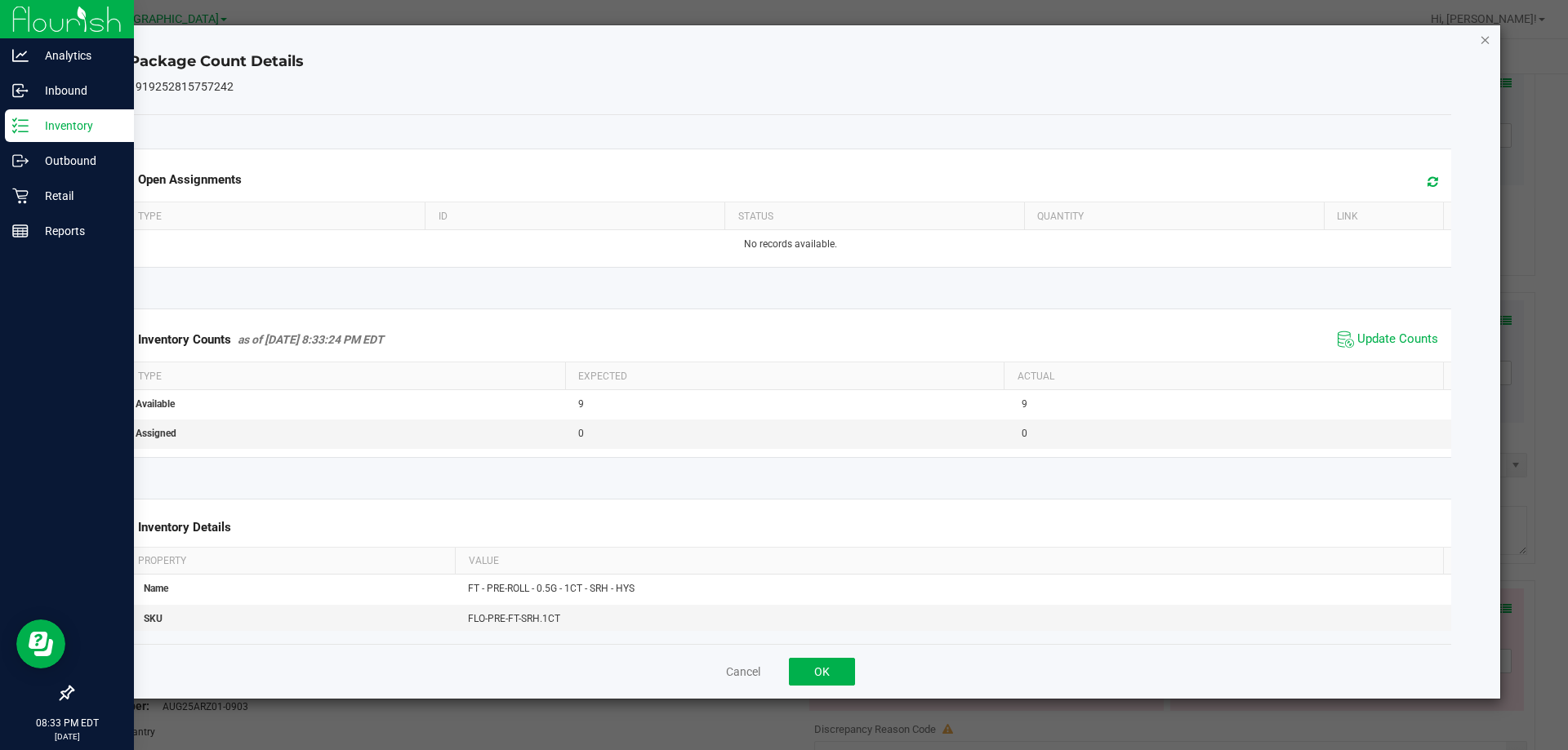
click at [1487, 41] on icon "Close" at bounding box center [1485, 39] width 11 height 19
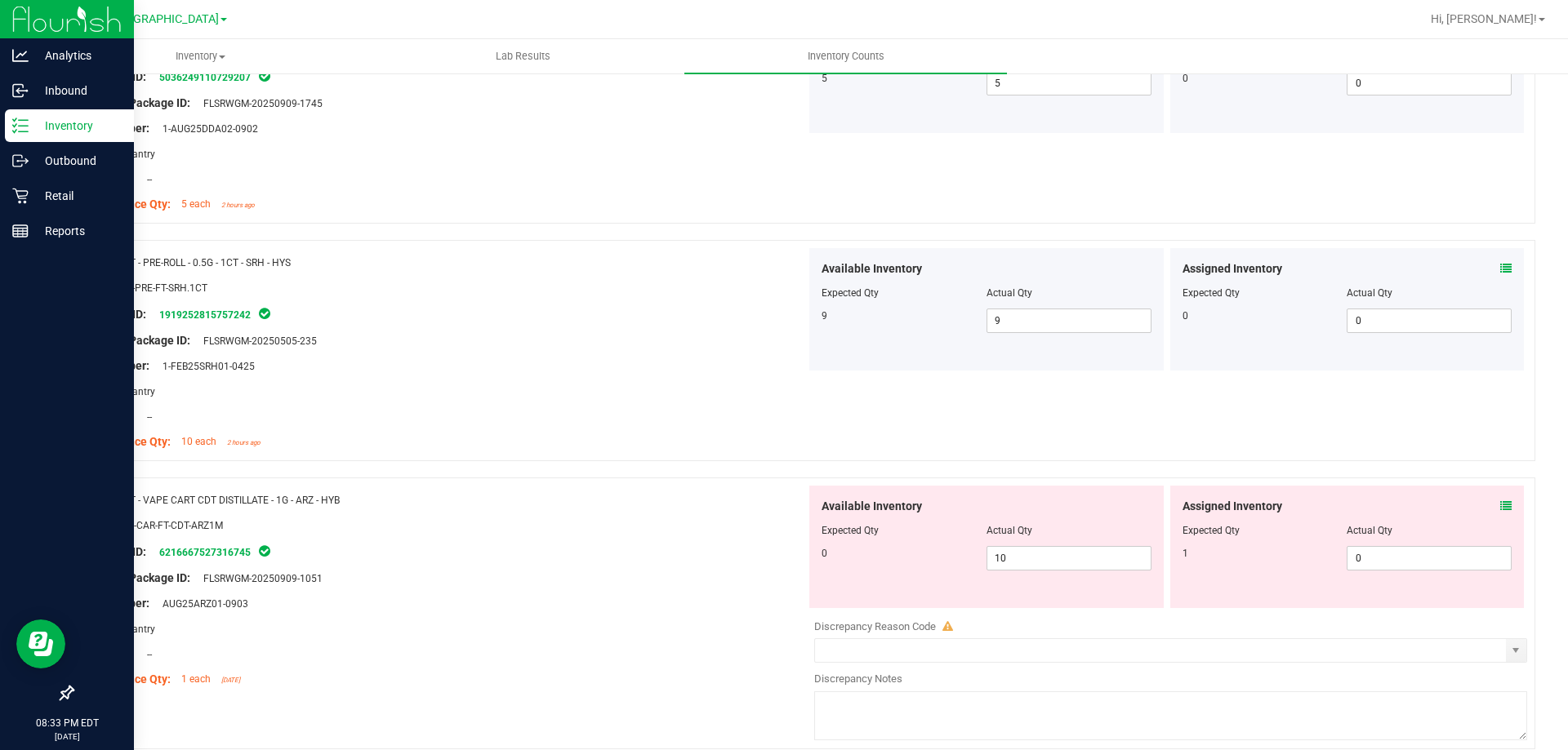
scroll to position [3387, 0]
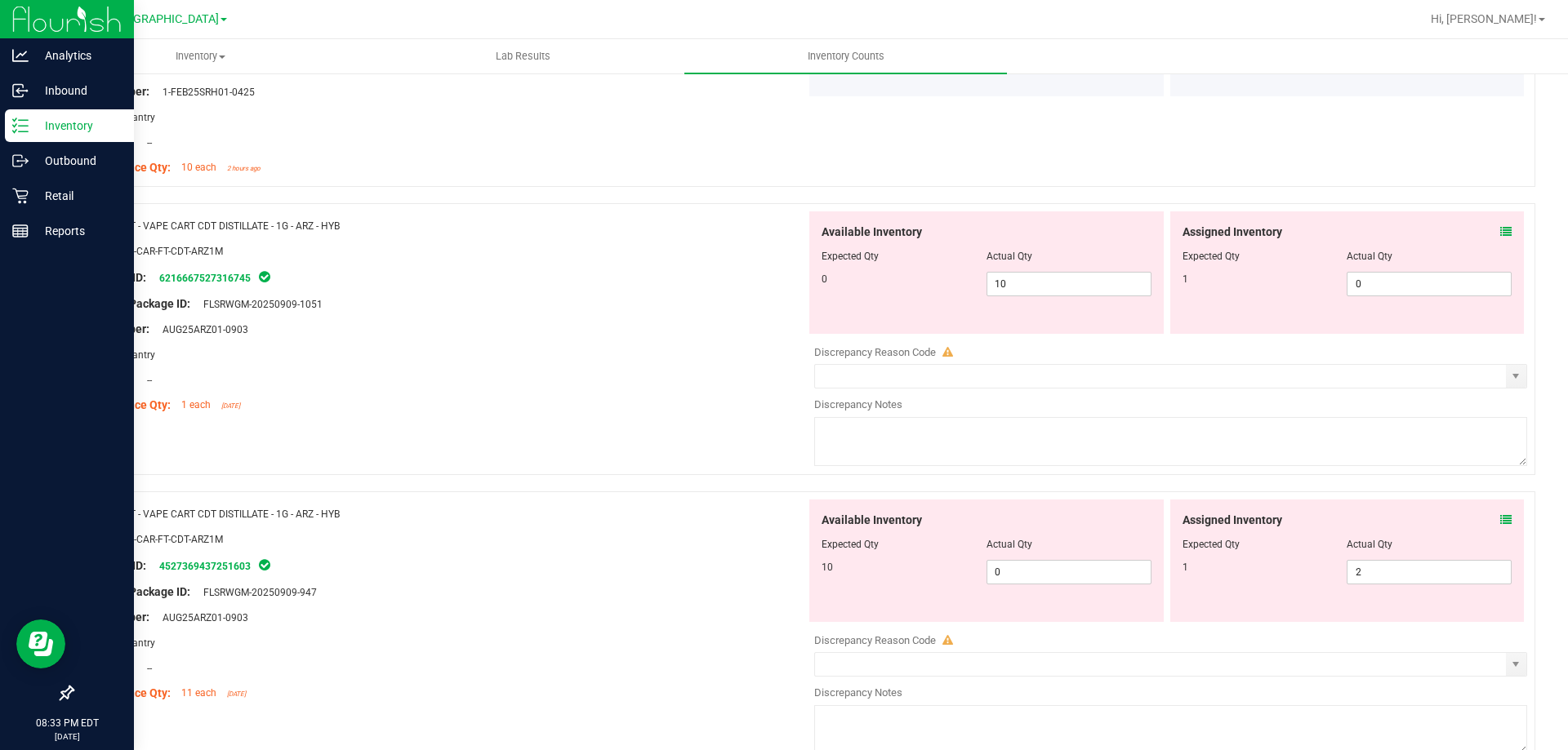
click at [1487, 226] on div "Assigned Inventory" at bounding box center [1348, 232] width 330 height 17
click at [1500, 231] on icon at bounding box center [1505, 232] width 11 height 11
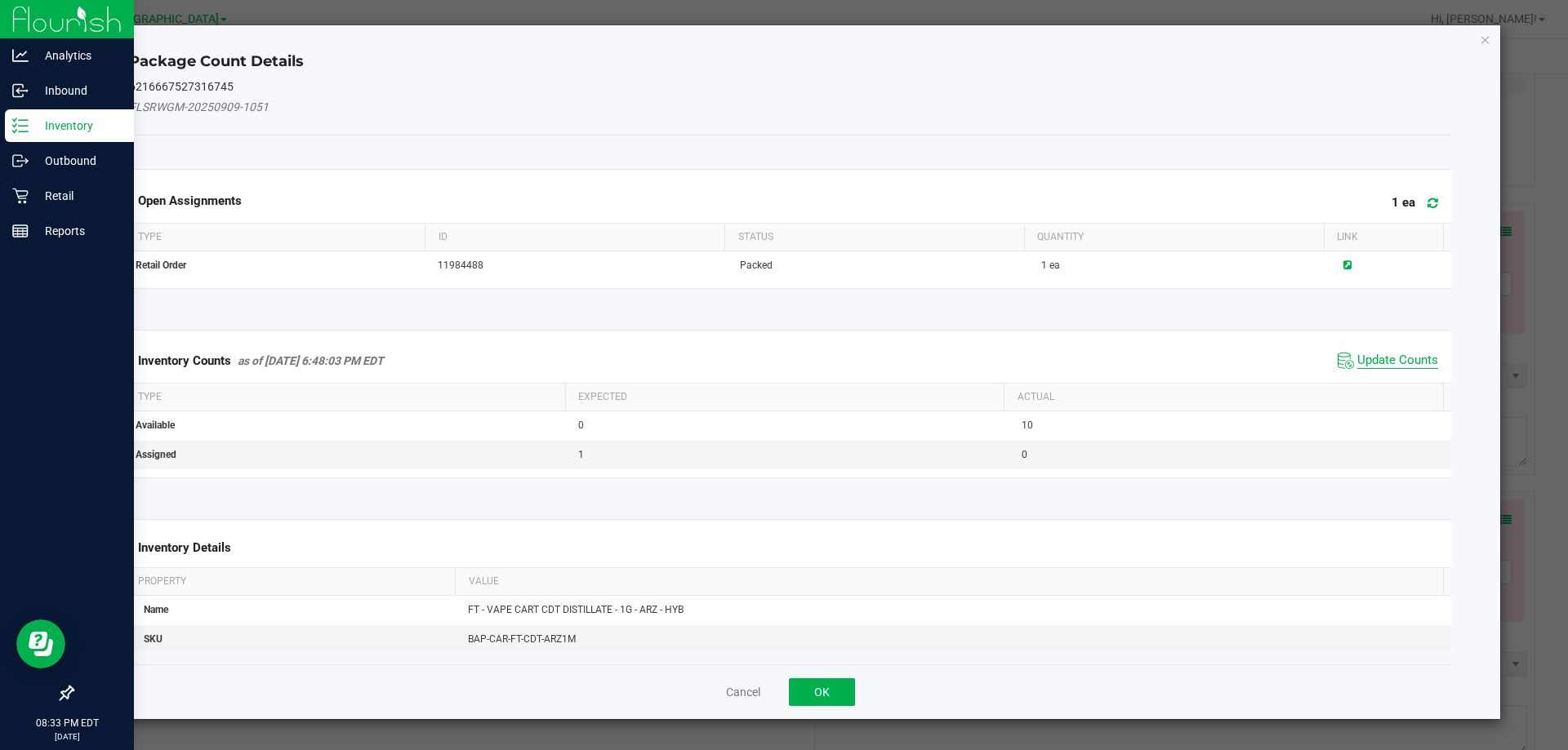
click at [1378, 356] on span "Update Counts" at bounding box center [1398, 360] width 81 height 17
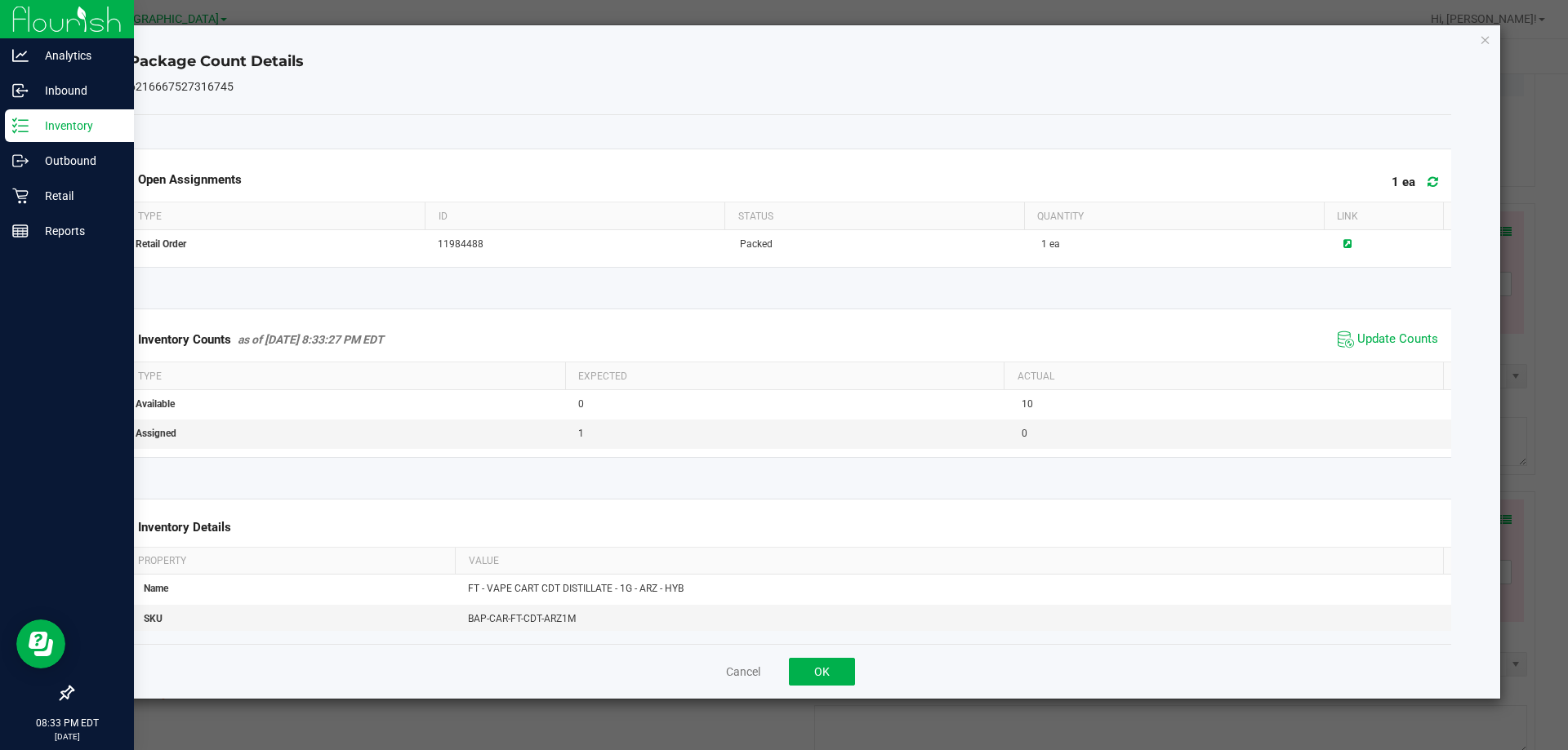
click at [1496, 41] on div "Package Count Details 6216667527316745 Open Assignments 1 ea Type ID Status Qua…" at bounding box center [790, 362] width 1421 height 673
click at [1484, 44] on icon "Close" at bounding box center [1485, 39] width 11 height 19
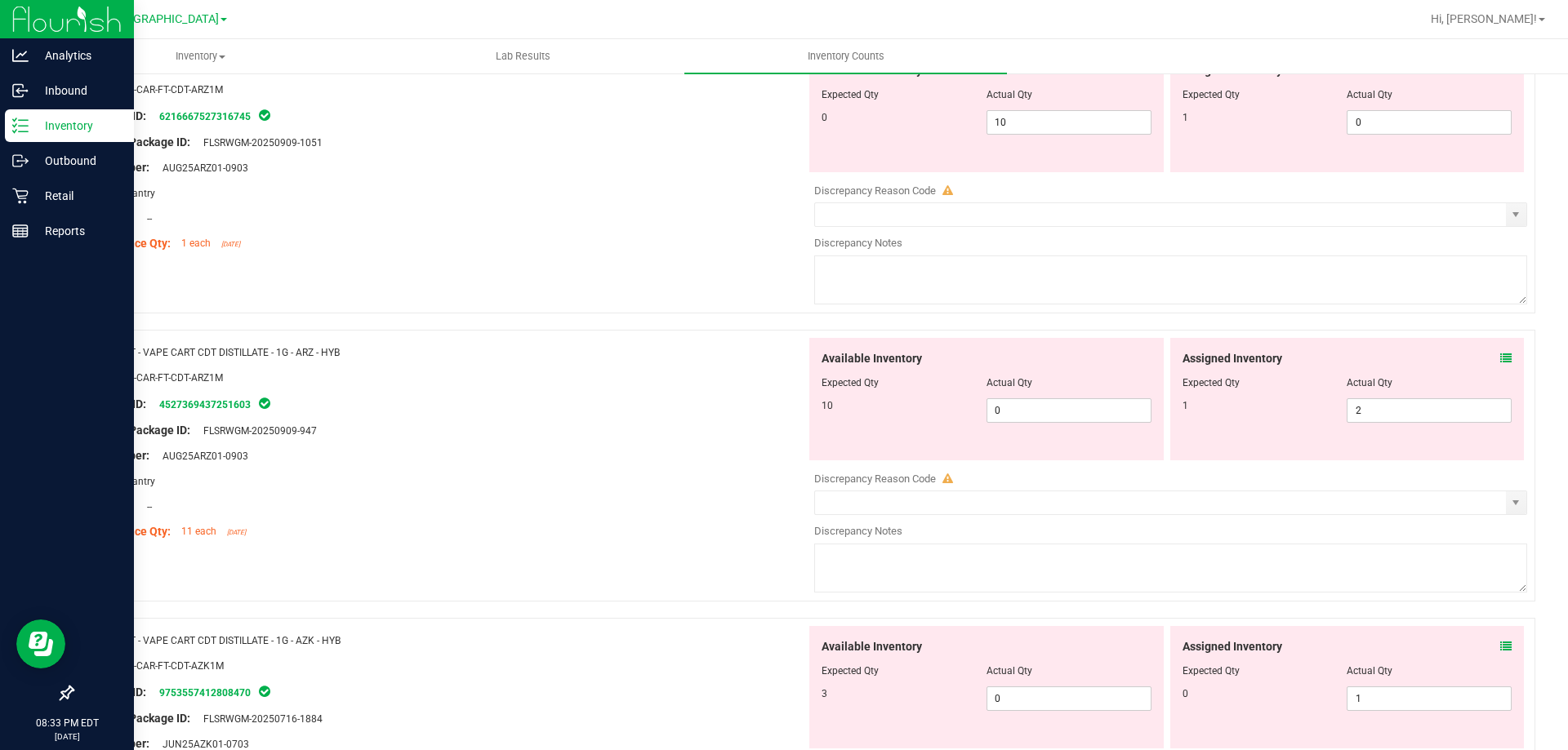
scroll to position [3550, 0]
click at [1039, 115] on span "10 10" at bounding box center [1069, 121] width 165 height 25
type input "1"
type input "0"
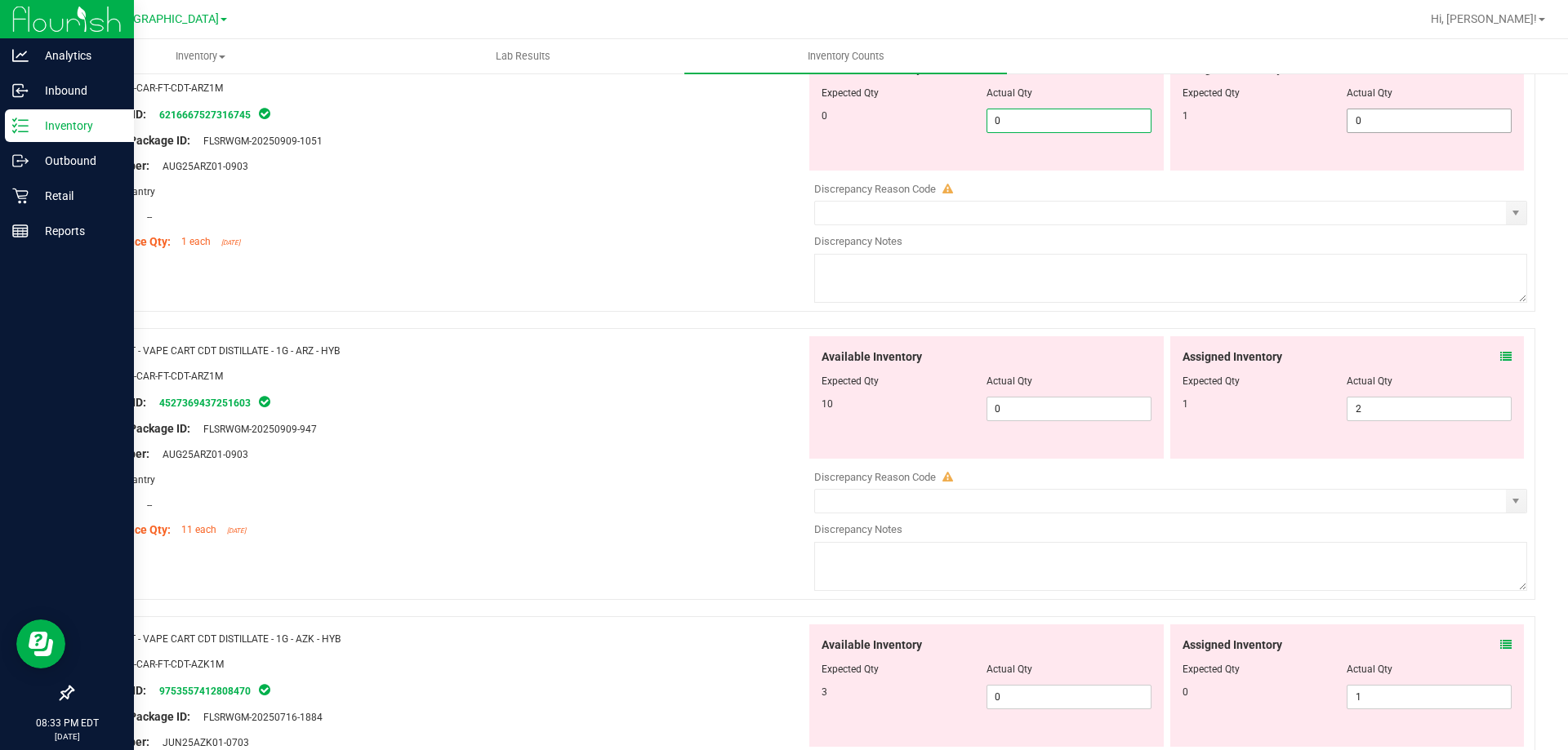
click at [1389, 114] on span "0 0" at bounding box center [1429, 121] width 165 height 25
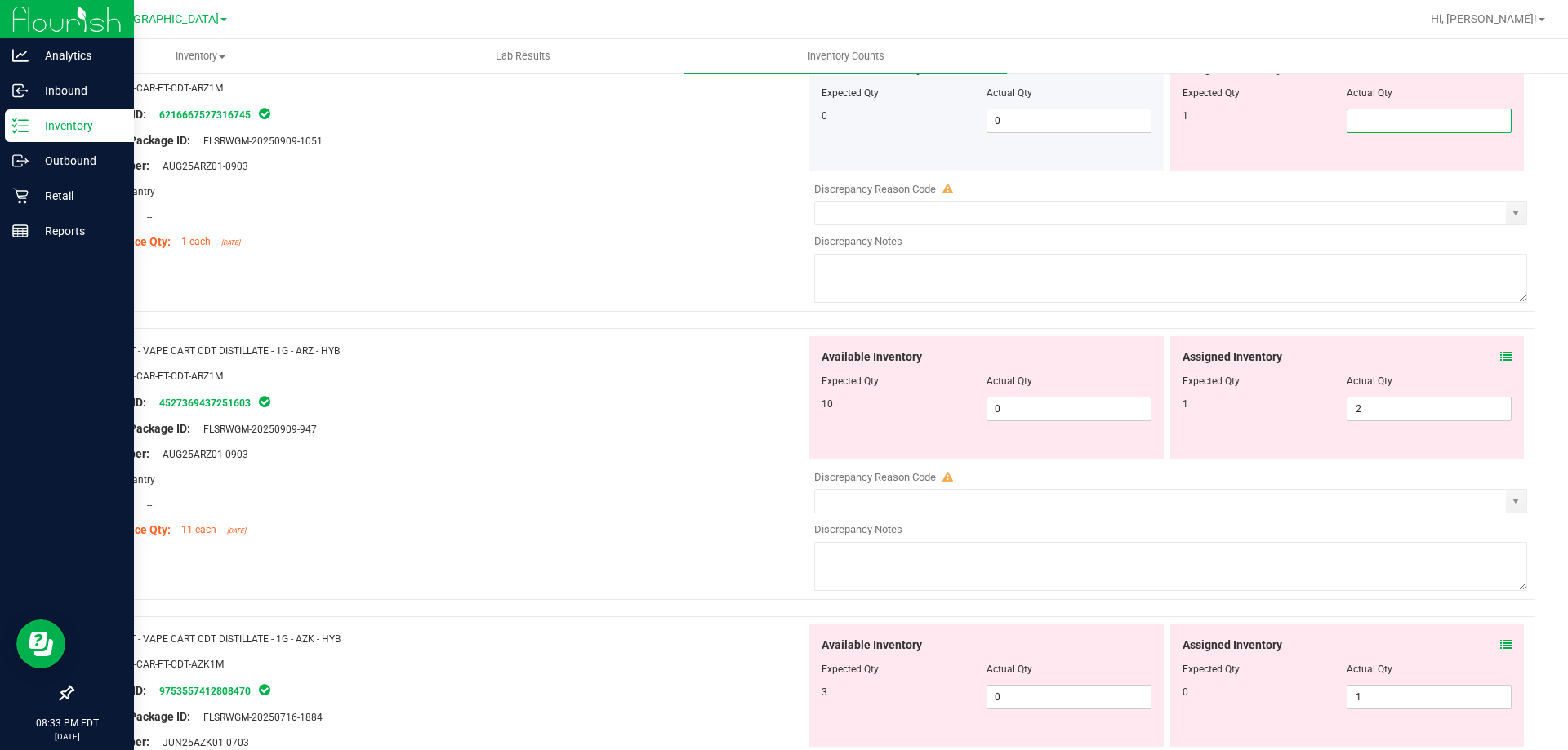
type input "1"
click at [626, 267] on div "Name: FT - VAPE CART CDT DISTILLATE - 1G - ARZ - HYB SKU: BAP-CAR-FT-CDT-ARZ1M …" at bounding box center [803, 183] width 1463 height 288
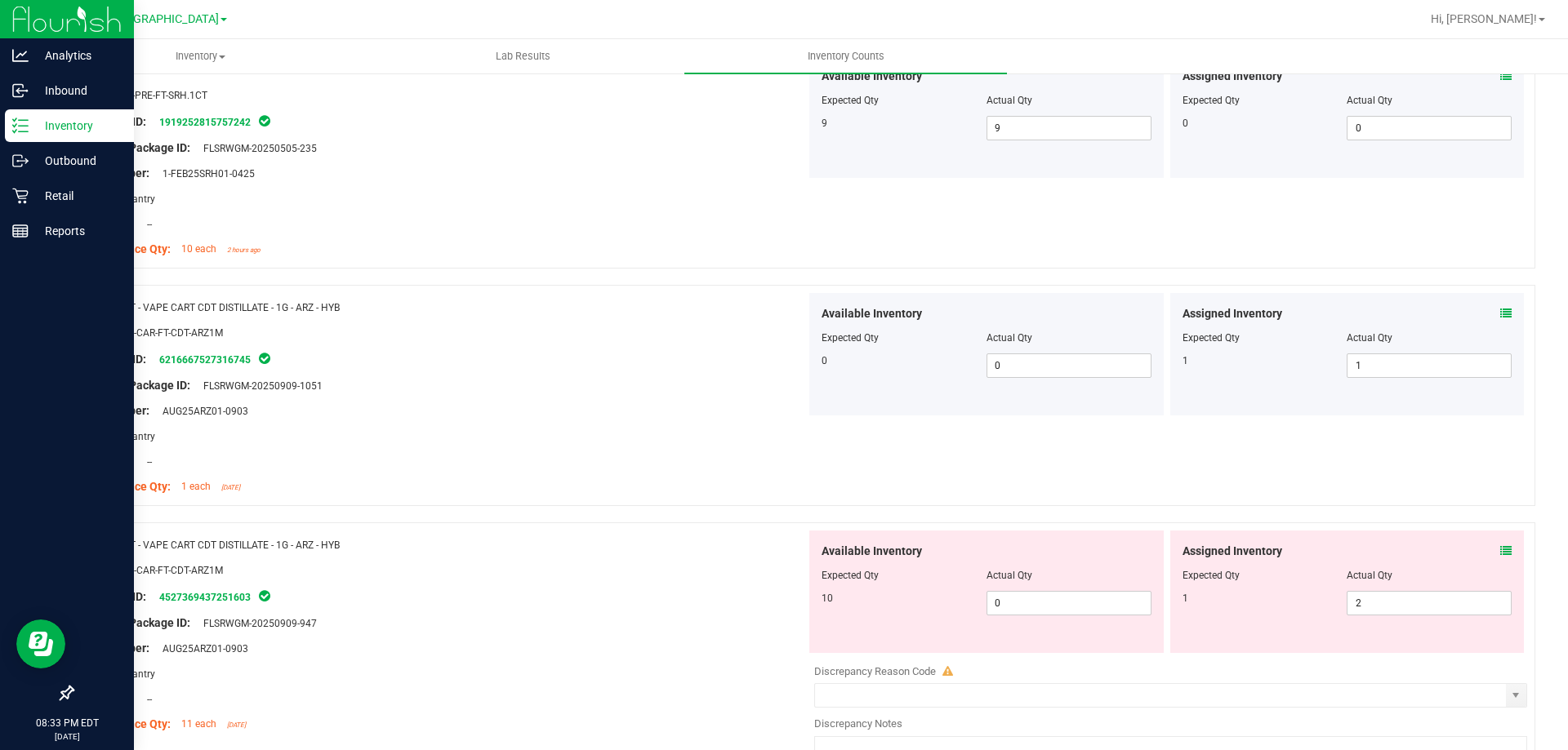
scroll to position [3632, 0]
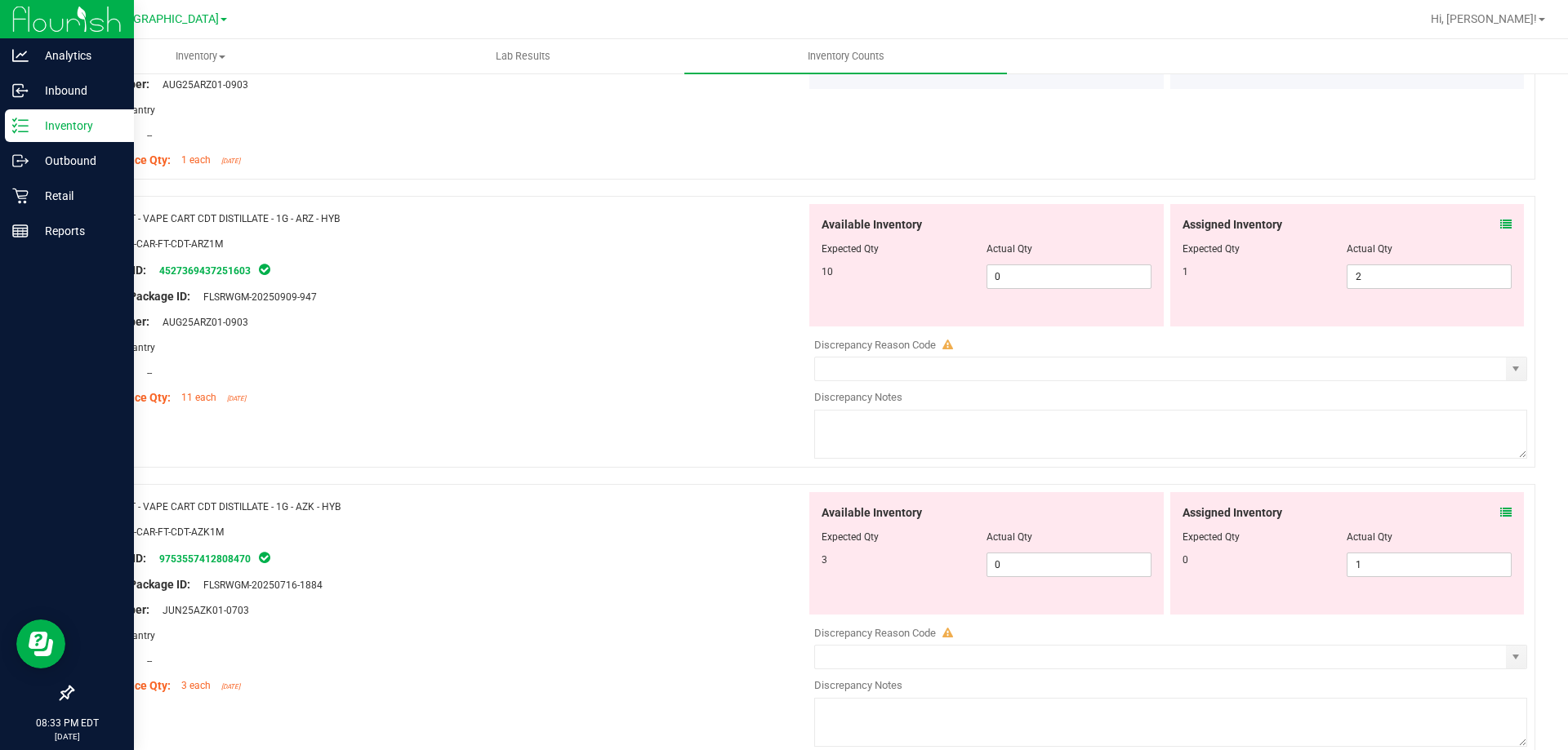
click at [1500, 226] on icon at bounding box center [1505, 224] width 11 height 11
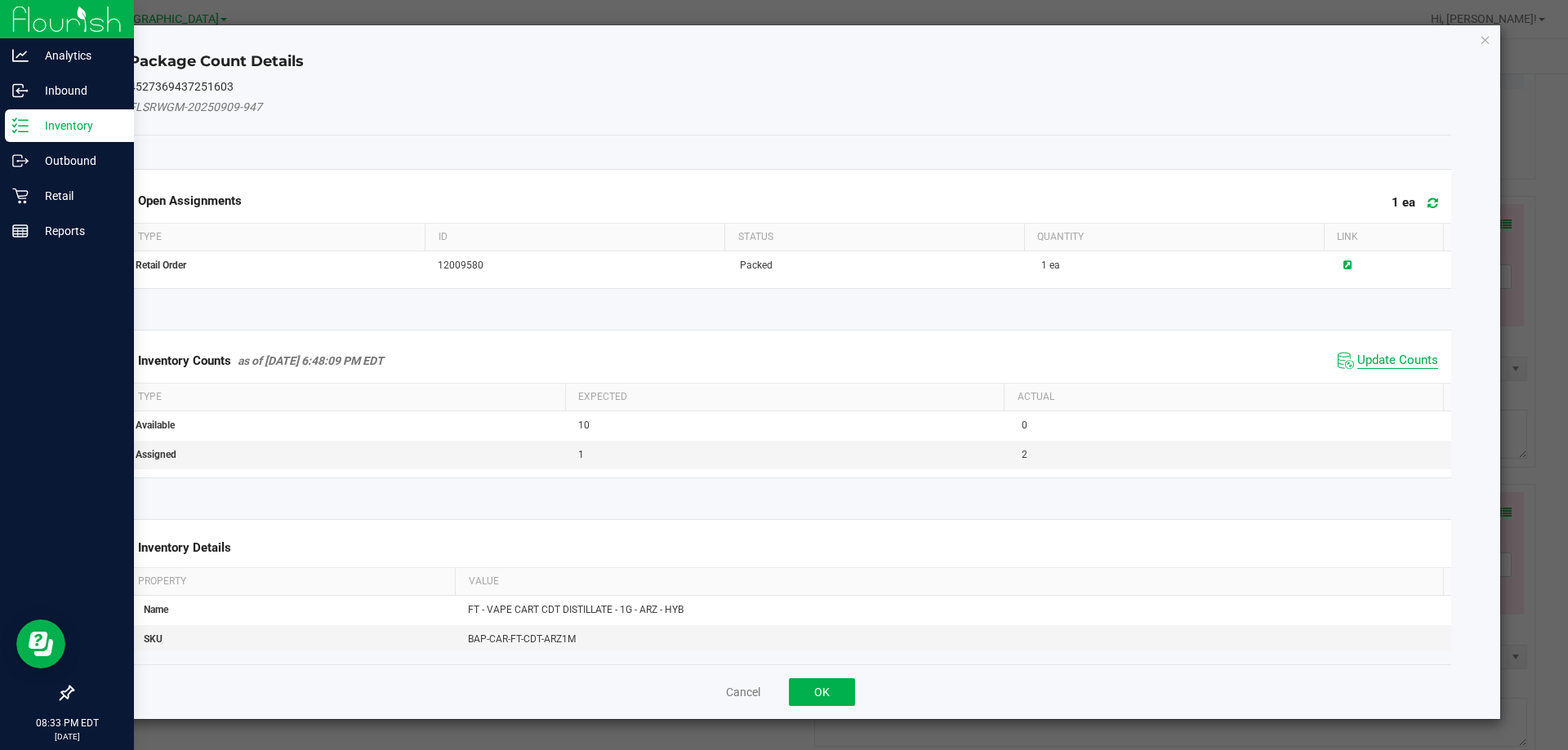
click at [1393, 360] on span "Update Counts" at bounding box center [1398, 360] width 81 height 17
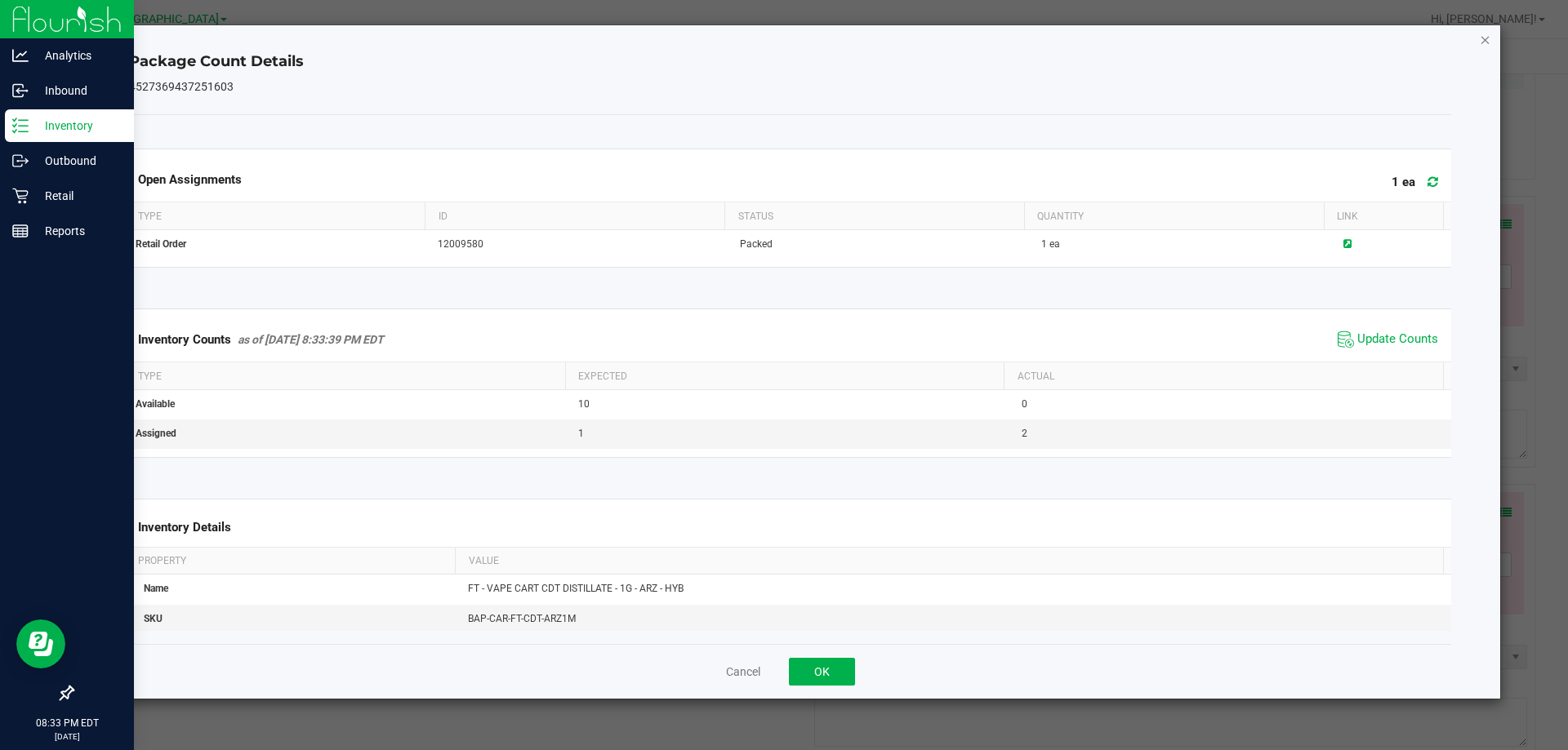
click at [1480, 45] on icon "Close" at bounding box center [1485, 39] width 11 height 19
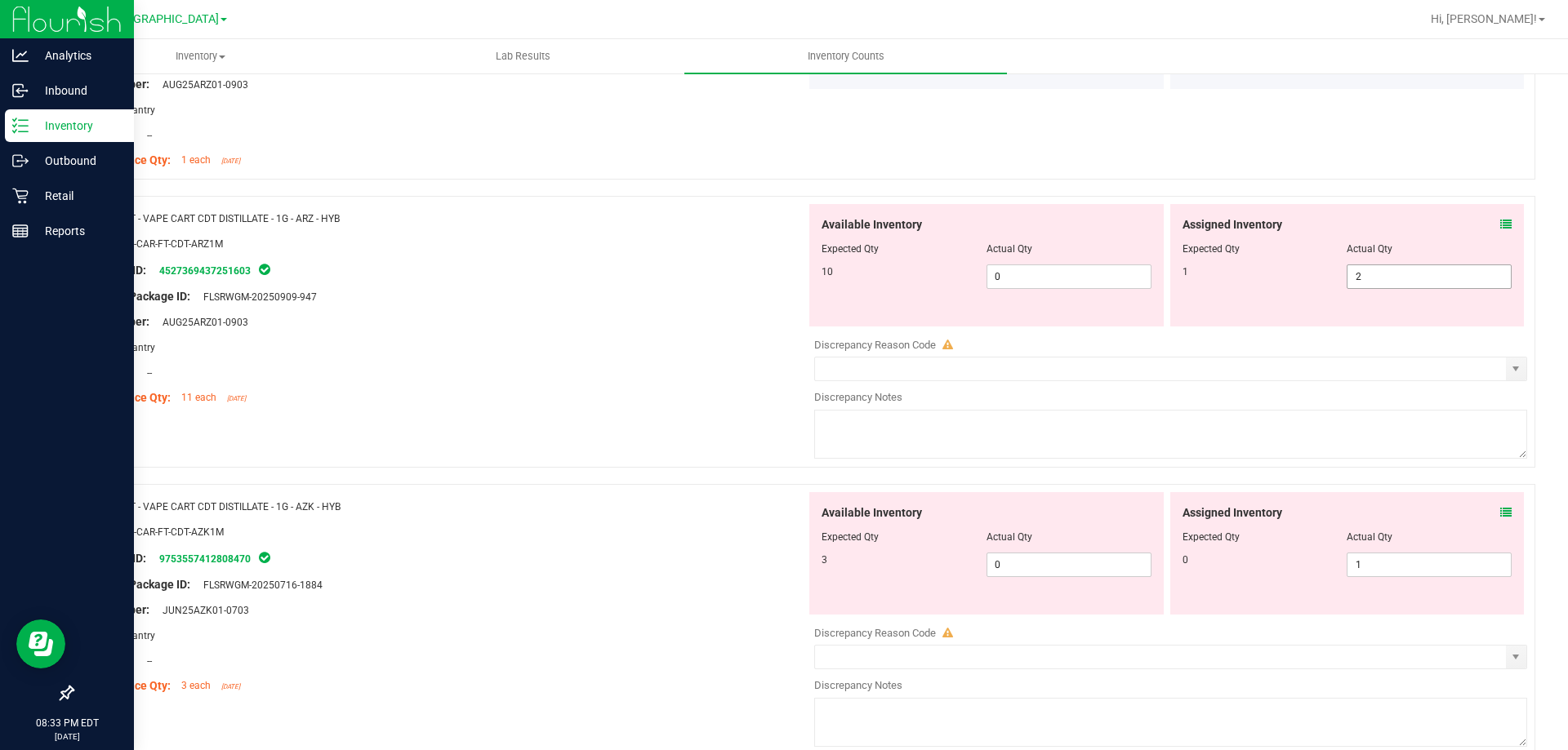
click at [1390, 271] on span "2 2" at bounding box center [1429, 277] width 165 height 25
type input "1"
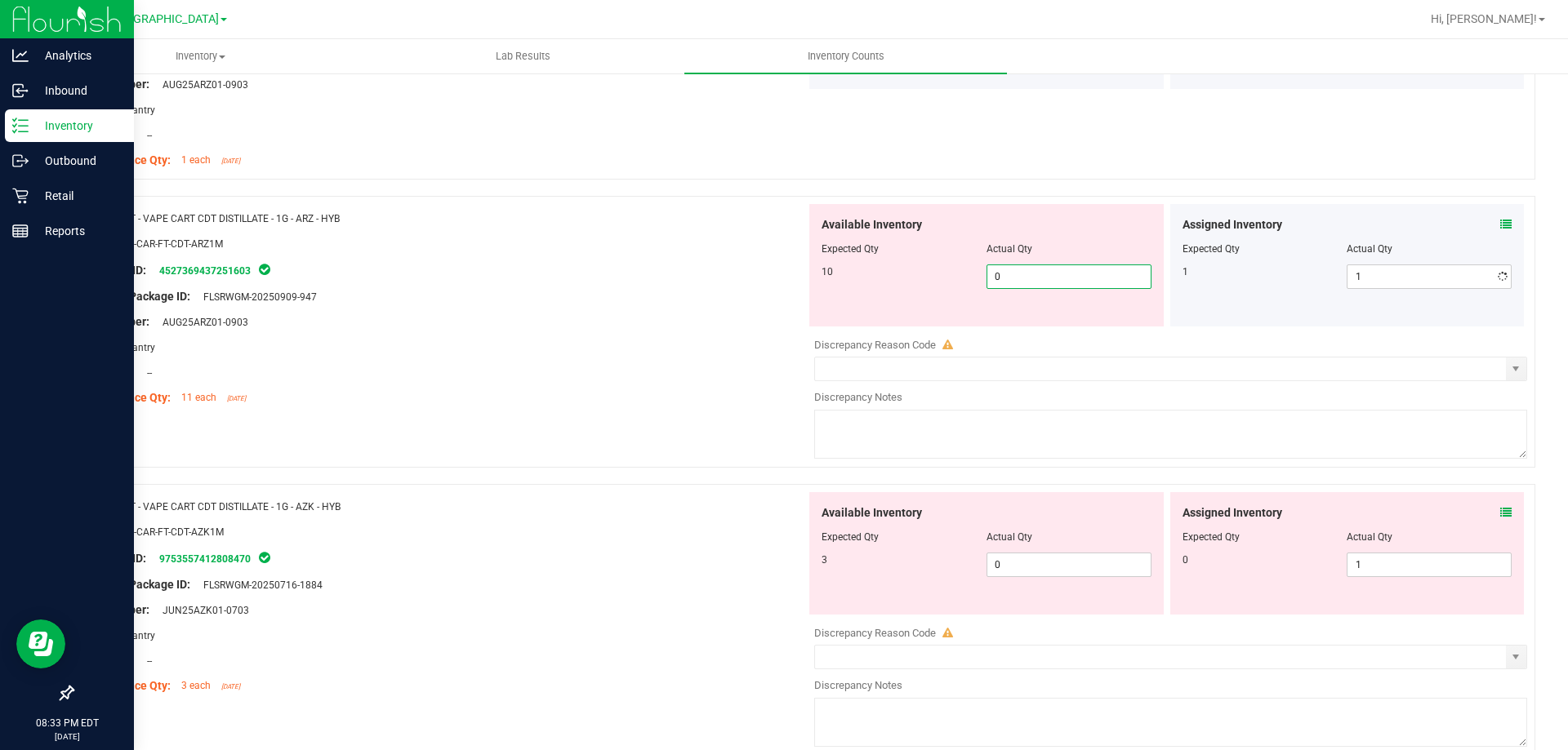
click at [1101, 271] on span "0 0" at bounding box center [1069, 277] width 165 height 25
type input "10"
click at [564, 270] on div "Package ID: 4527369437251603" at bounding box center [445, 270] width 721 height 19
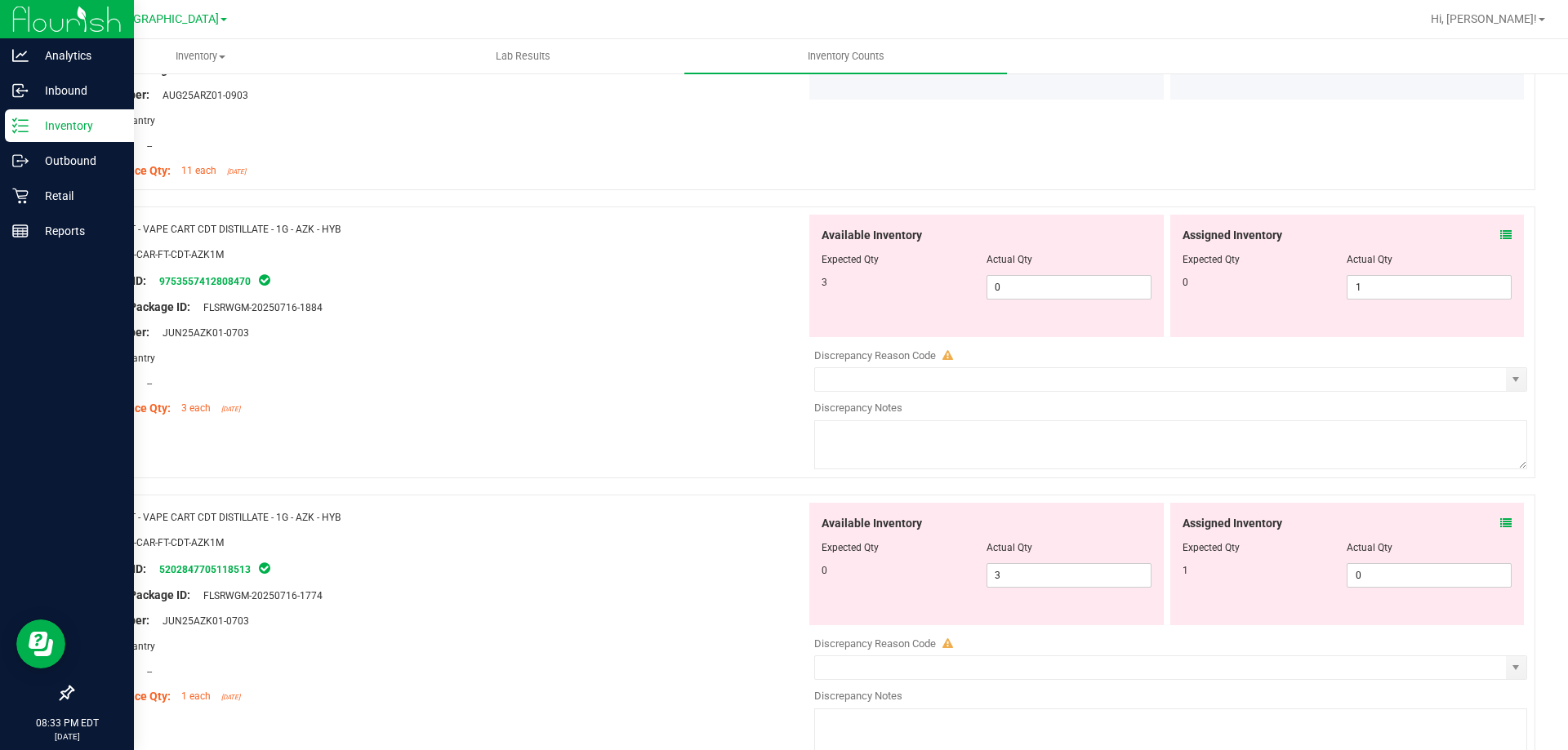
scroll to position [3877, 0]
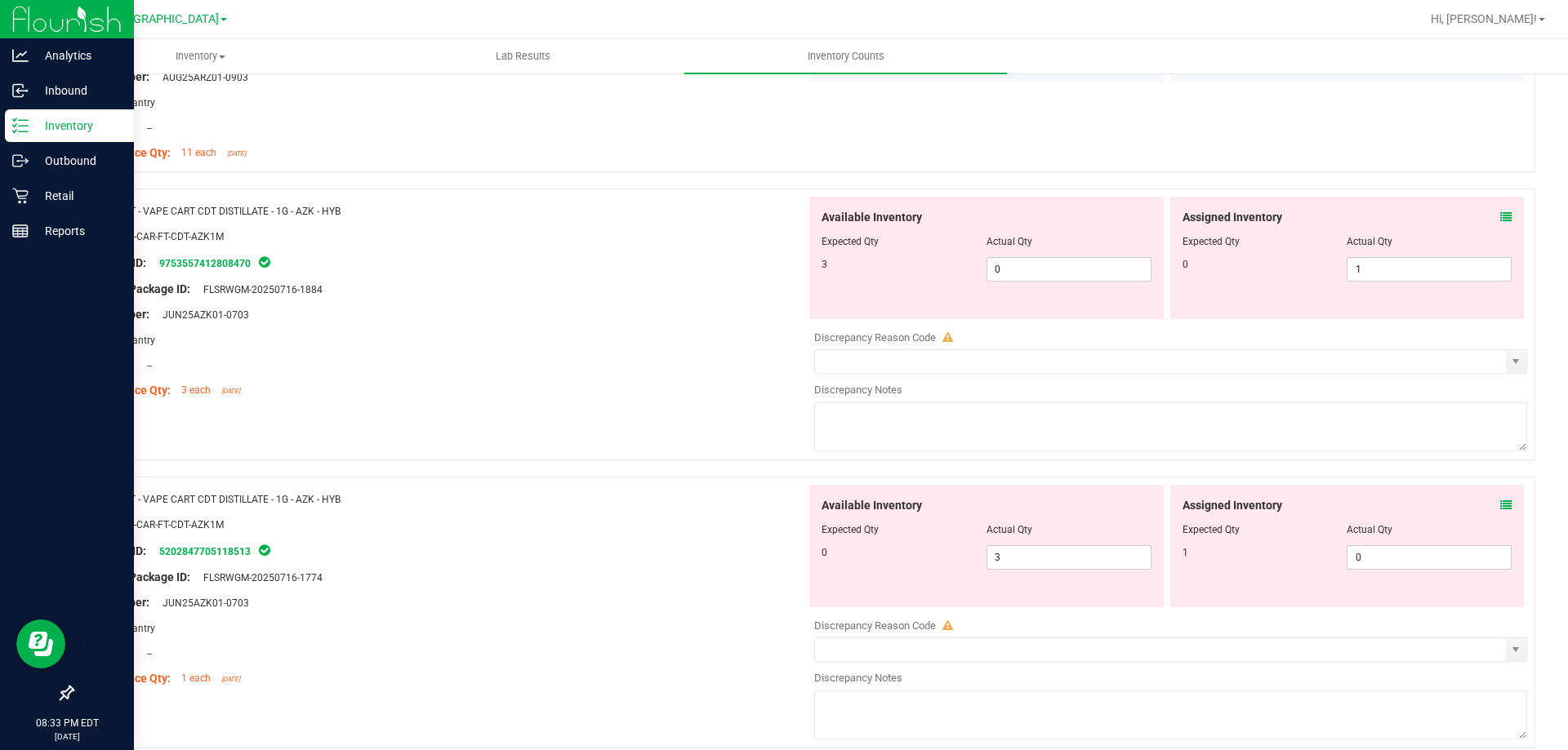
click at [1500, 218] on icon at bounding box center [1505, 217] width 11 height 11
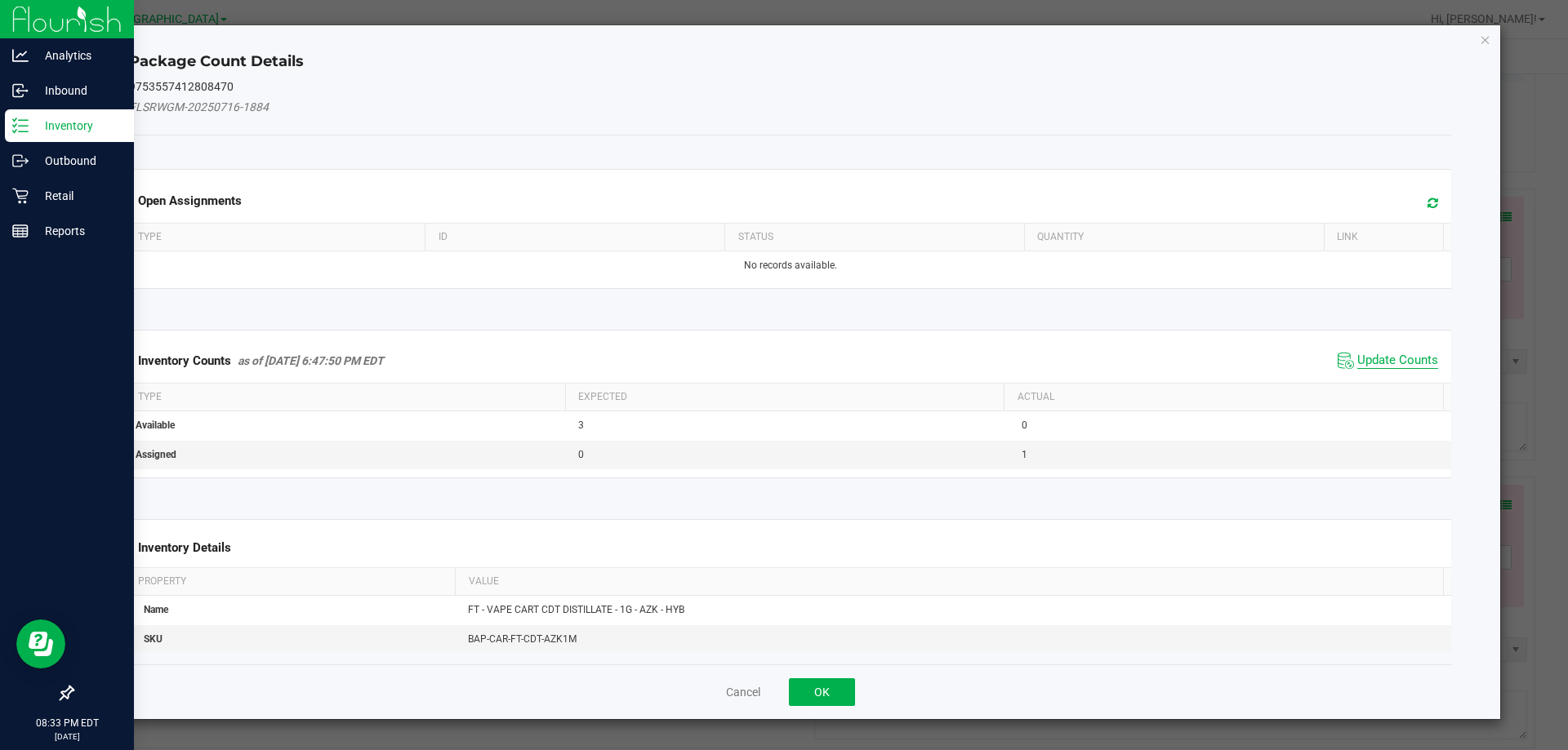
click at [1414, 362] on span "Update Counts" at bounding box center [1398, 360] width 81 height 17
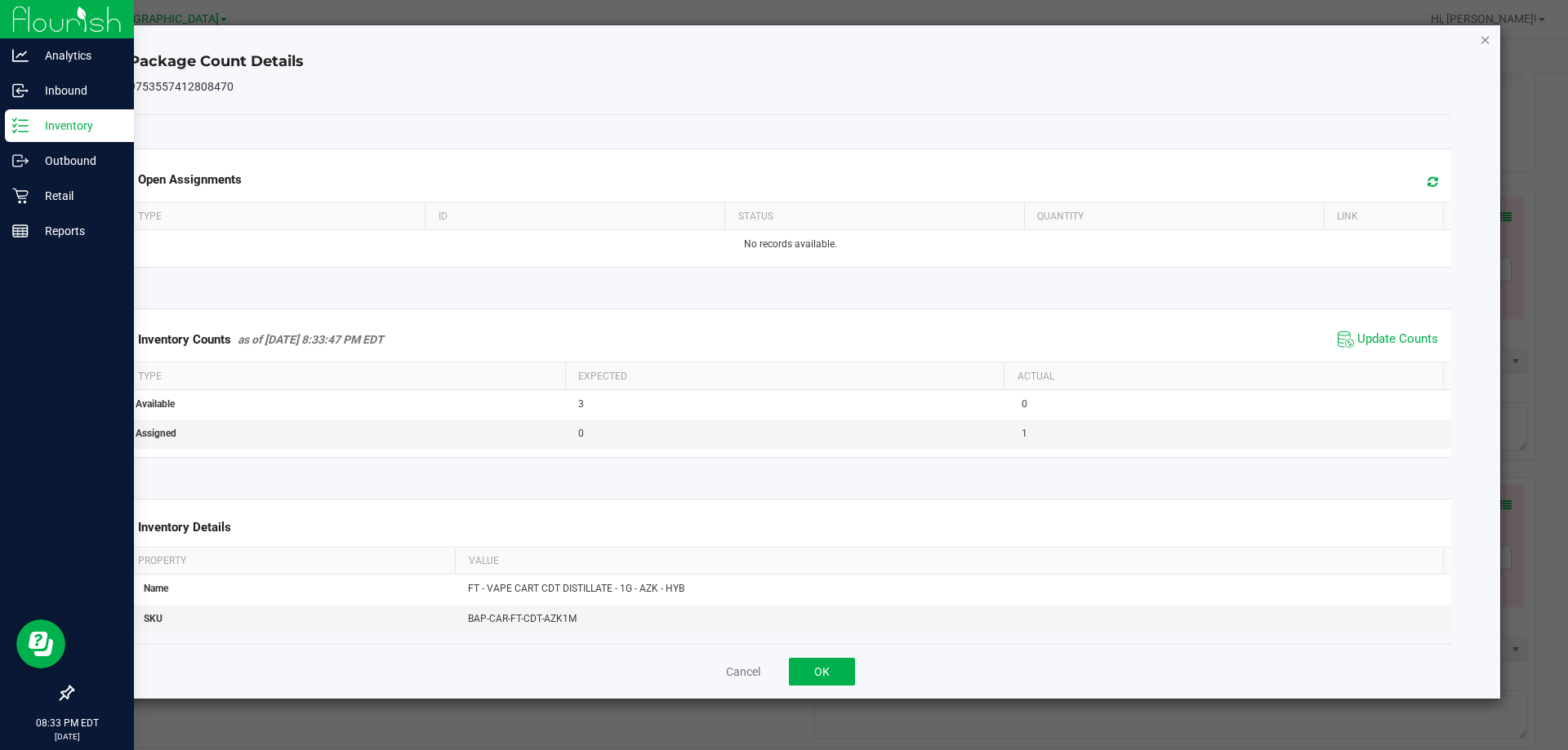
click at [1482, 43] on icon "Close" at bounding box center [1485, 39] width 11 height 19
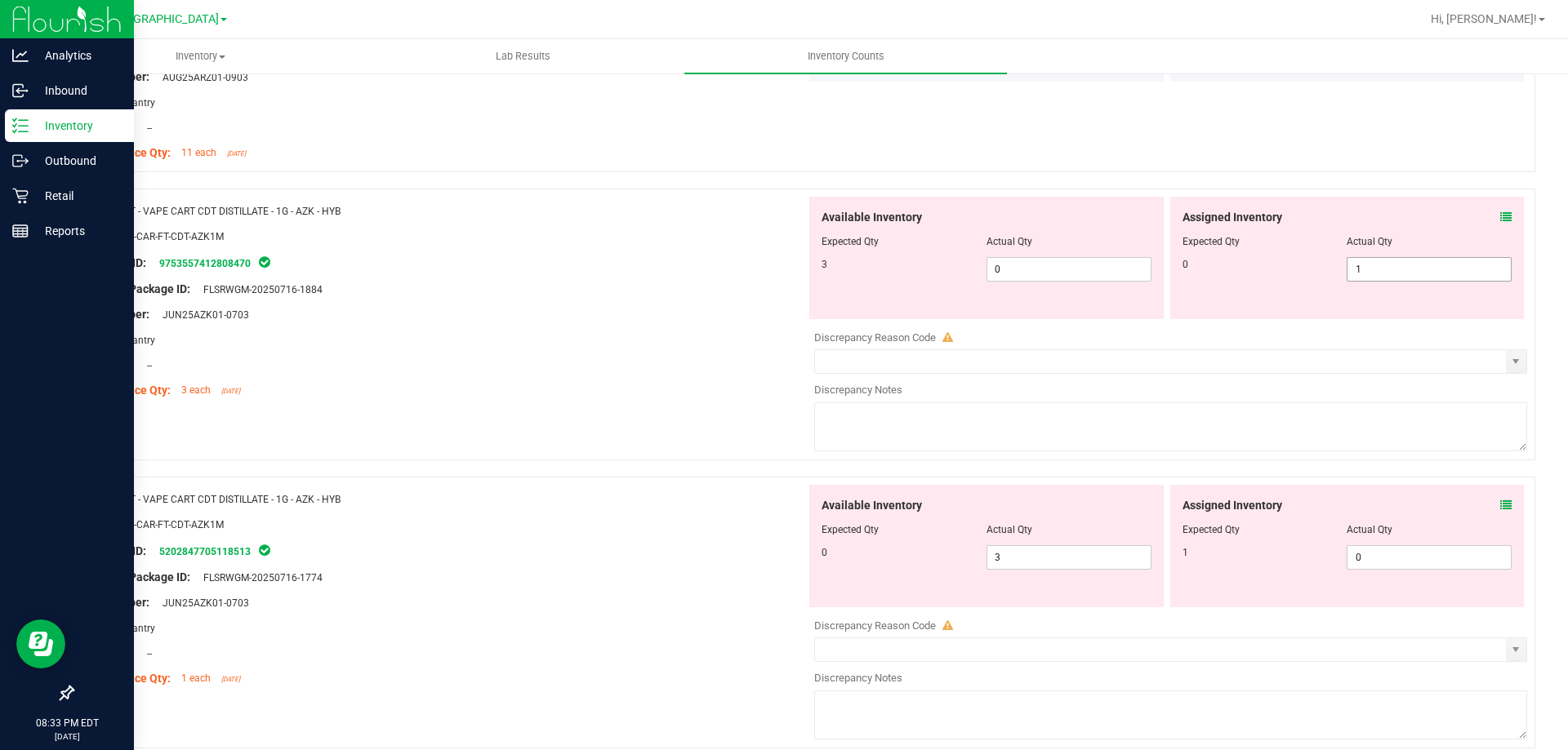
click at [1363, 265] on span "1 1" at bounding box center [1429, 270] width 165 height 25
type input "0"
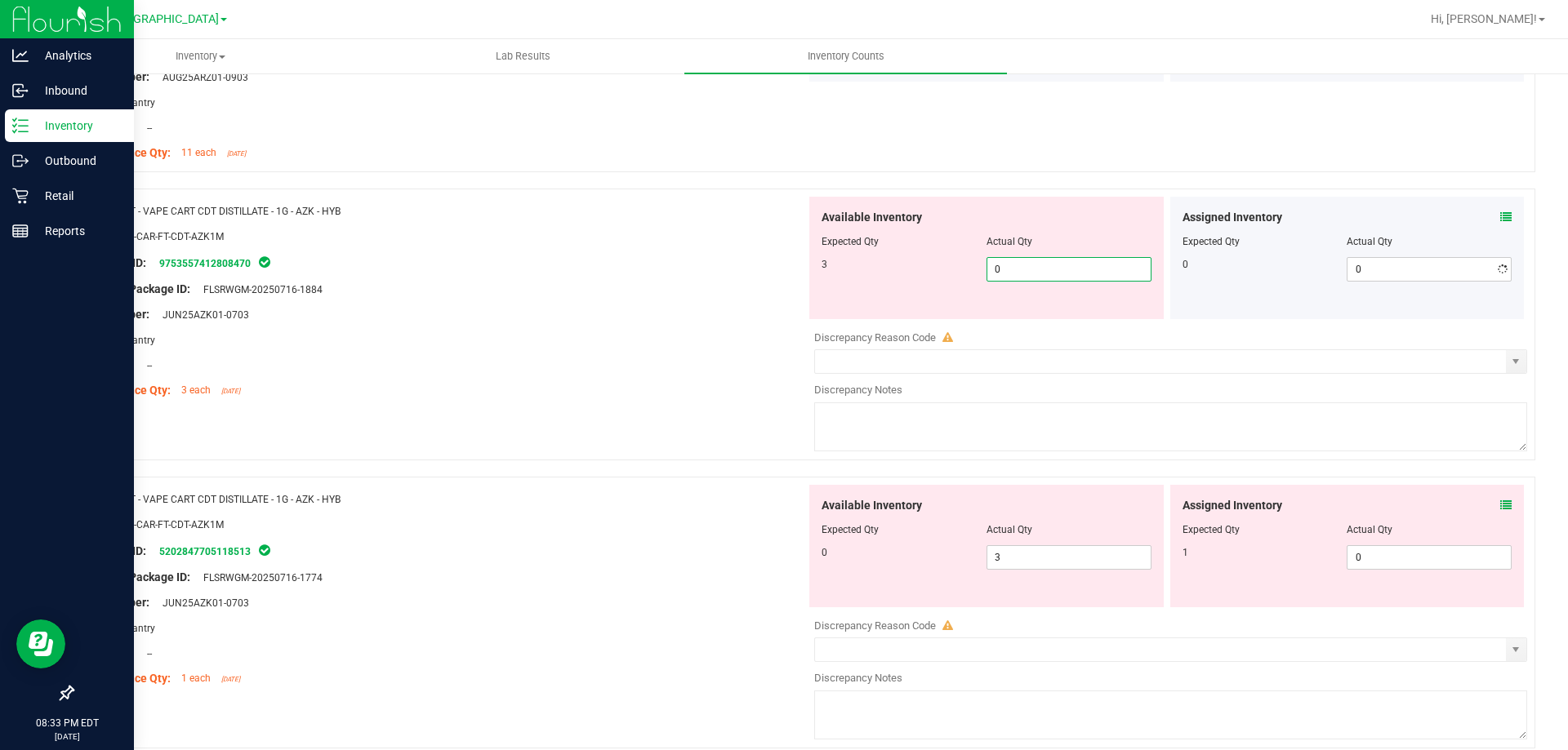
click at [1074, 271] on span "0 0" at bounding box center [1069, 270] width 165 height 25
type input "3"
click at [725, 281] on div "Original Package ID: FLSRWGM-20250716-1884" at bounding box center [445, 289] width 721 height 17
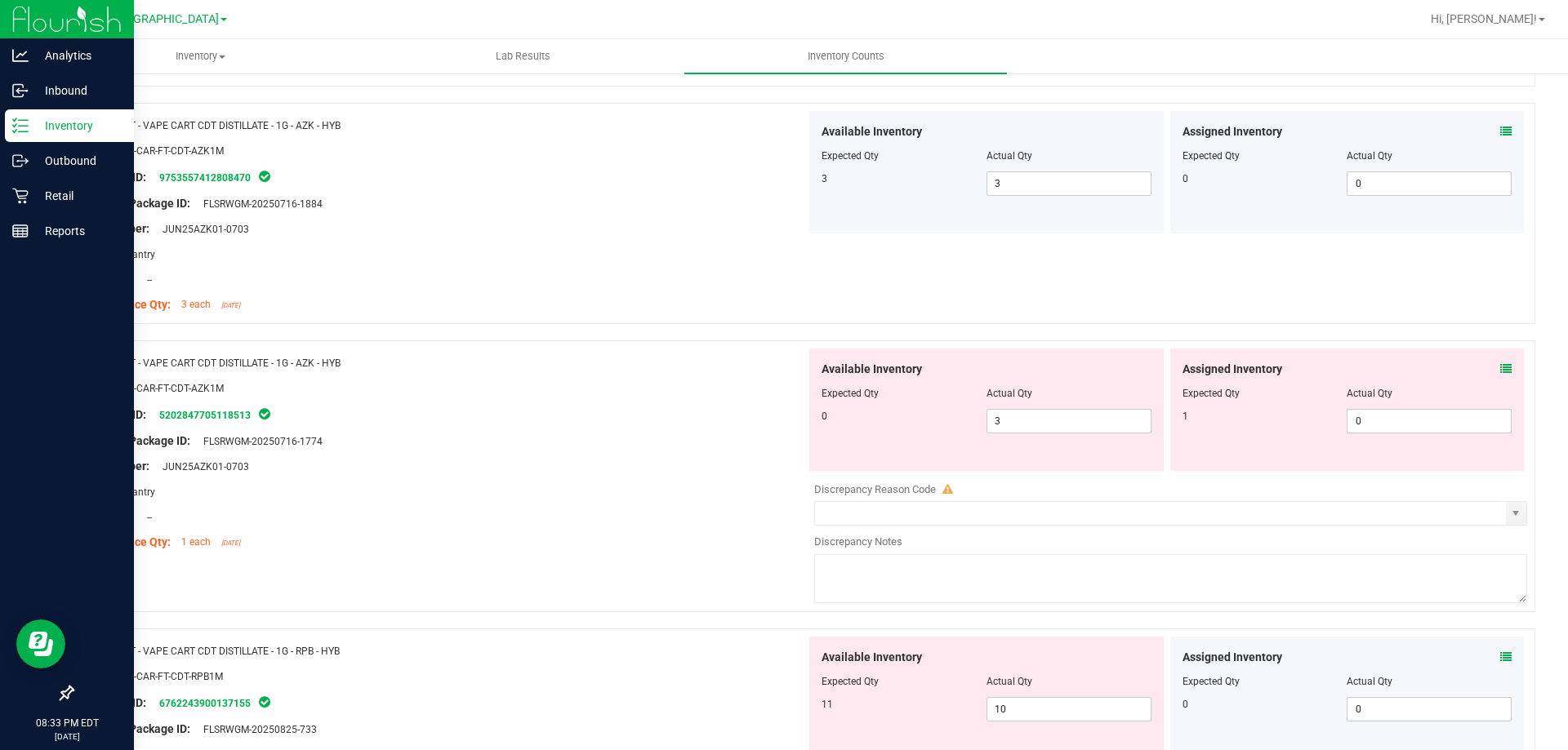
scroll to position [4040, 0]
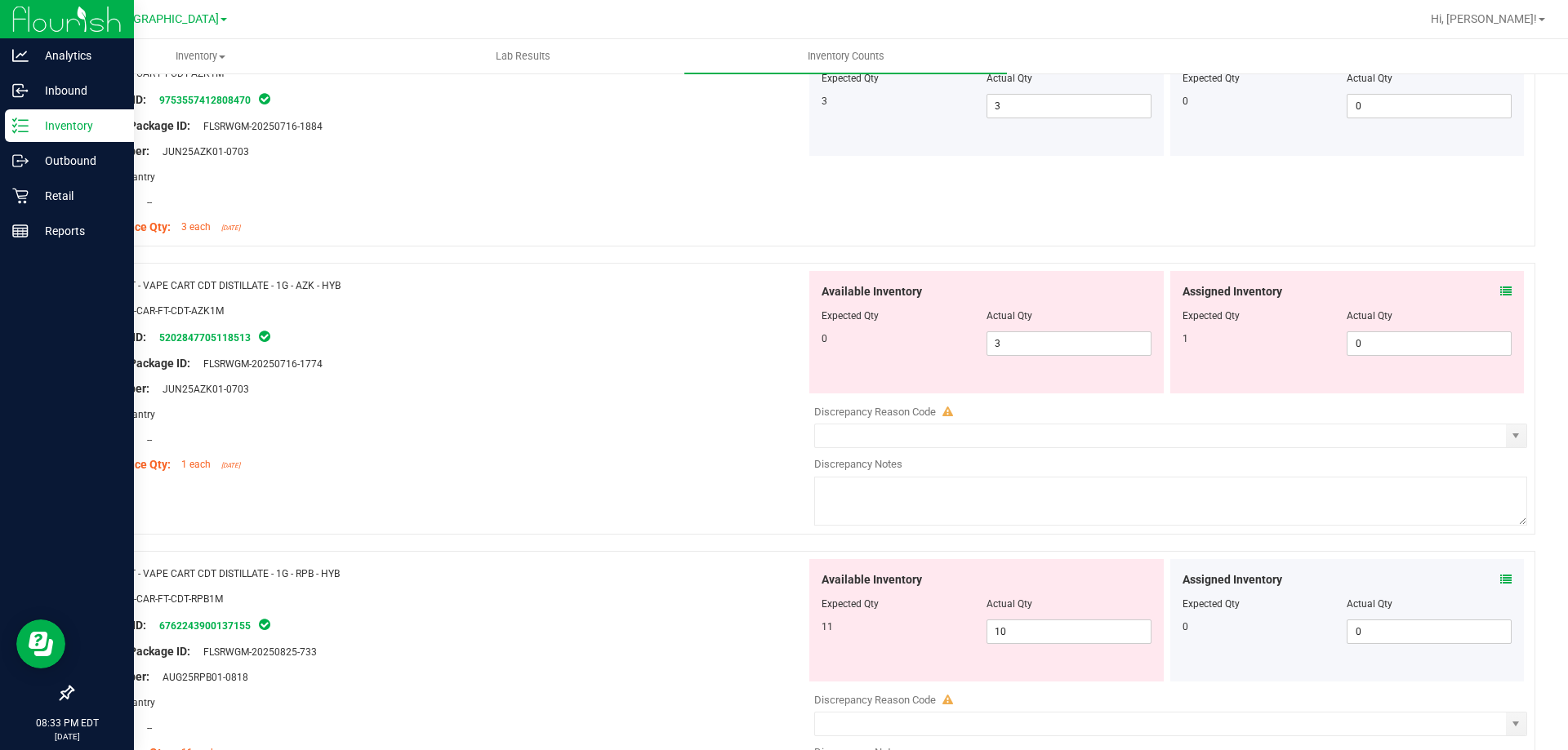
click at [1500, 288] on icon at bounding box center [1505, 291] width 11 height 11
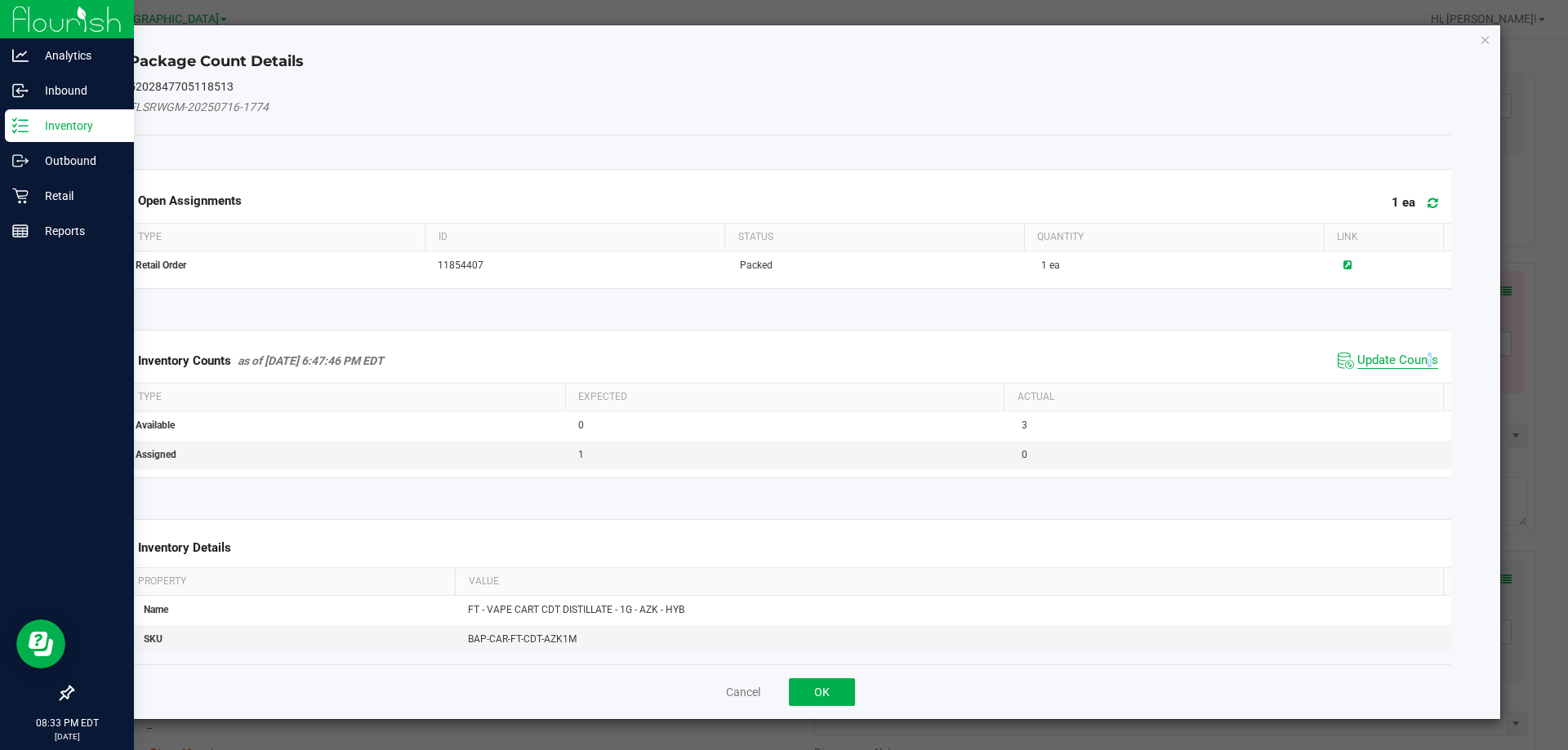
drag, startPoint x: 1418, startPoint y: 355, endPoint x: 1432, endPoint y: 307, distance: 50.0
click at [1418, 354] on span "Update Counts" at bounding box center [1398, 360] width 81 height 17
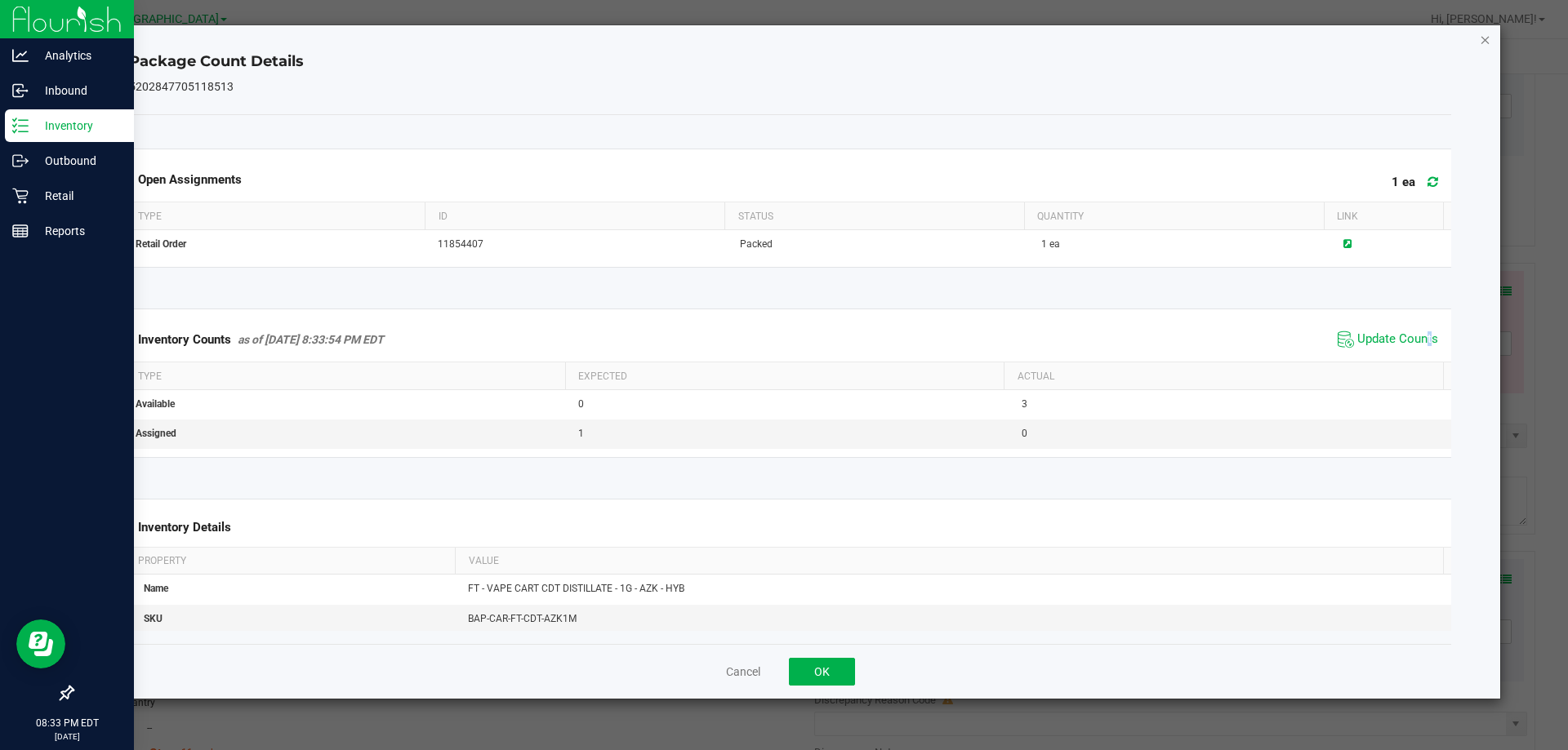
click at [1488, 41] on icon "Close" at bounding box center [1485, 39] width 11 height 19
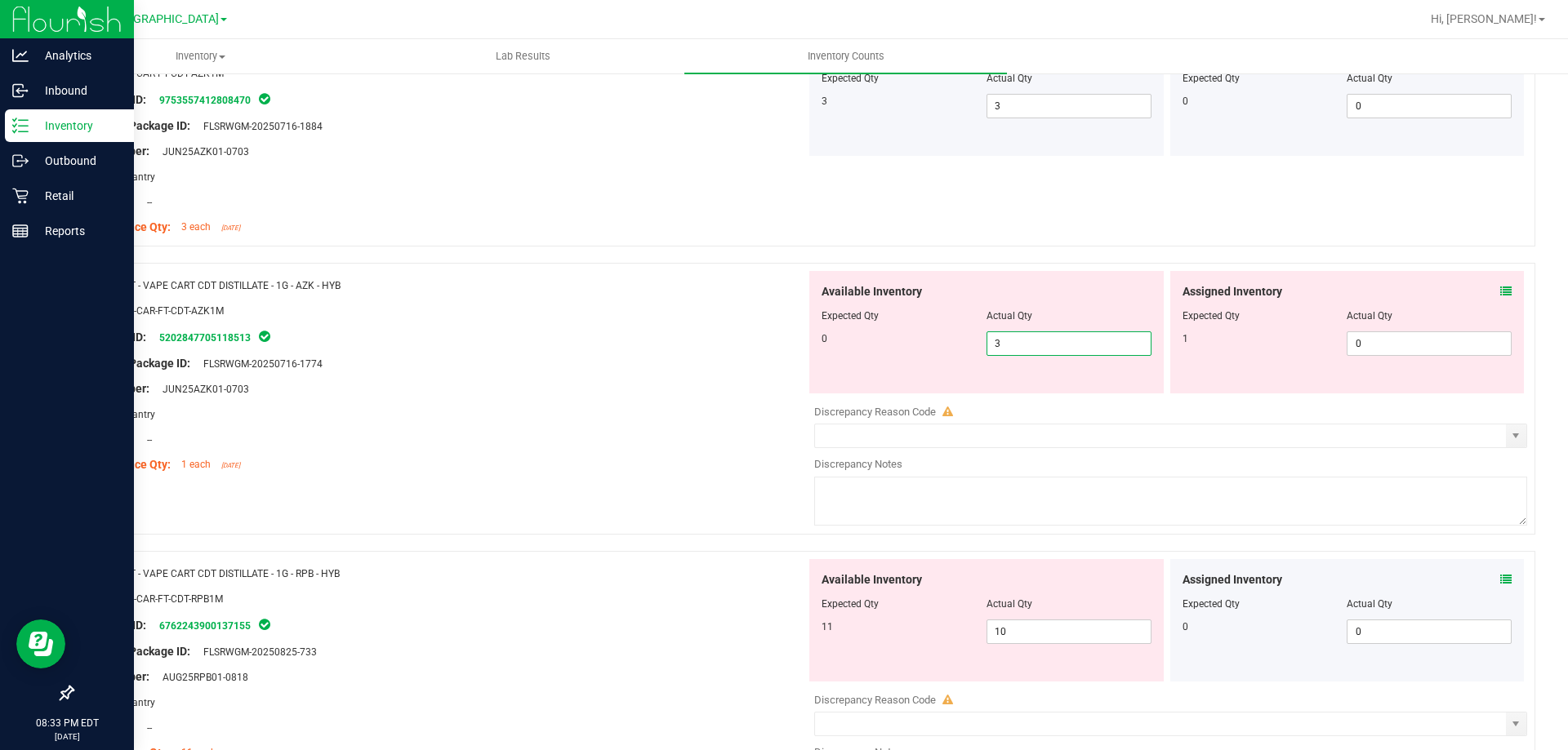
click at [1072, 341] on span "3 3" at bounding box center [1069, 344] width 165 height 25
type input "0"
click at [1357, 333] on span "0 0" at bounding box center [1429, 344] width 165 height 25
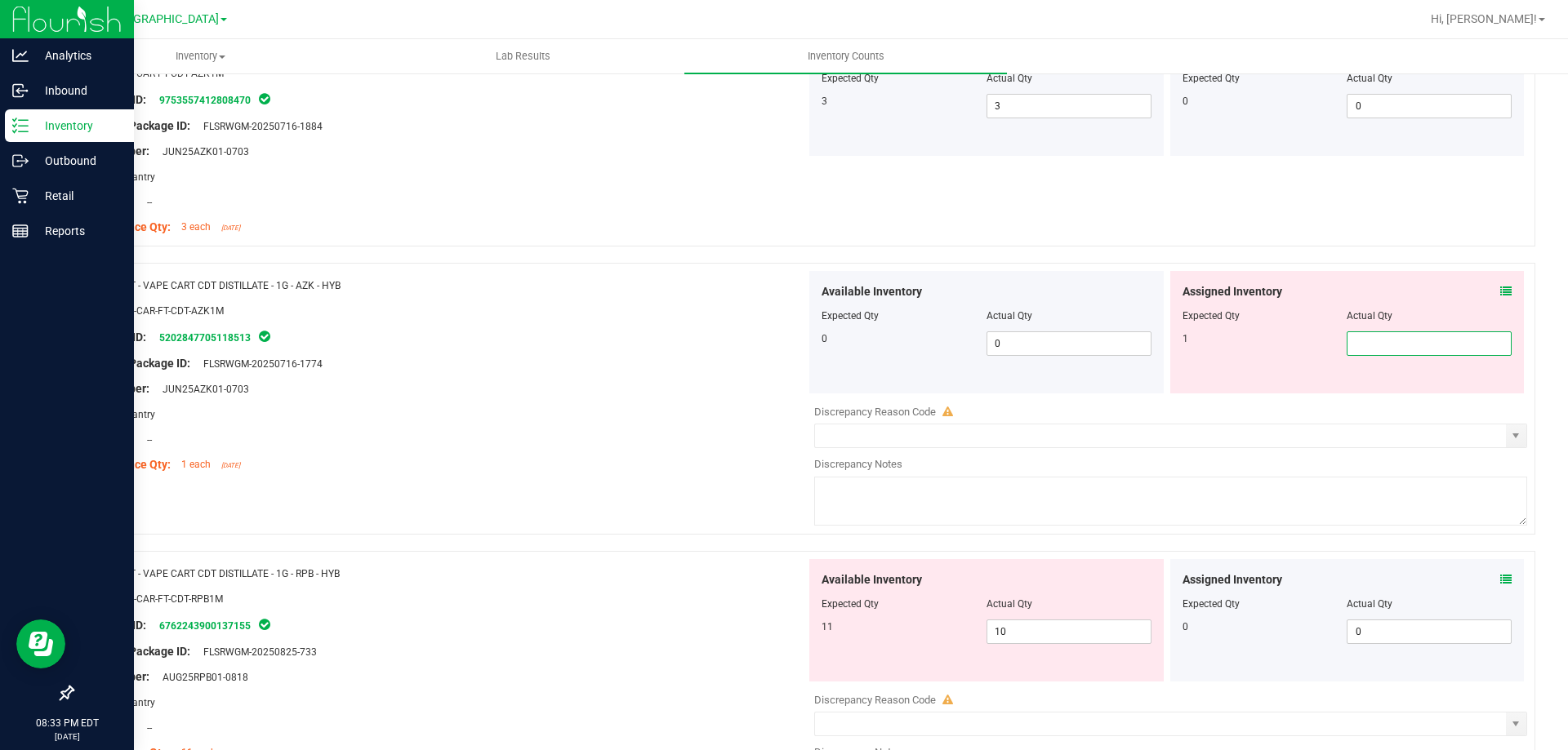
type input "1"
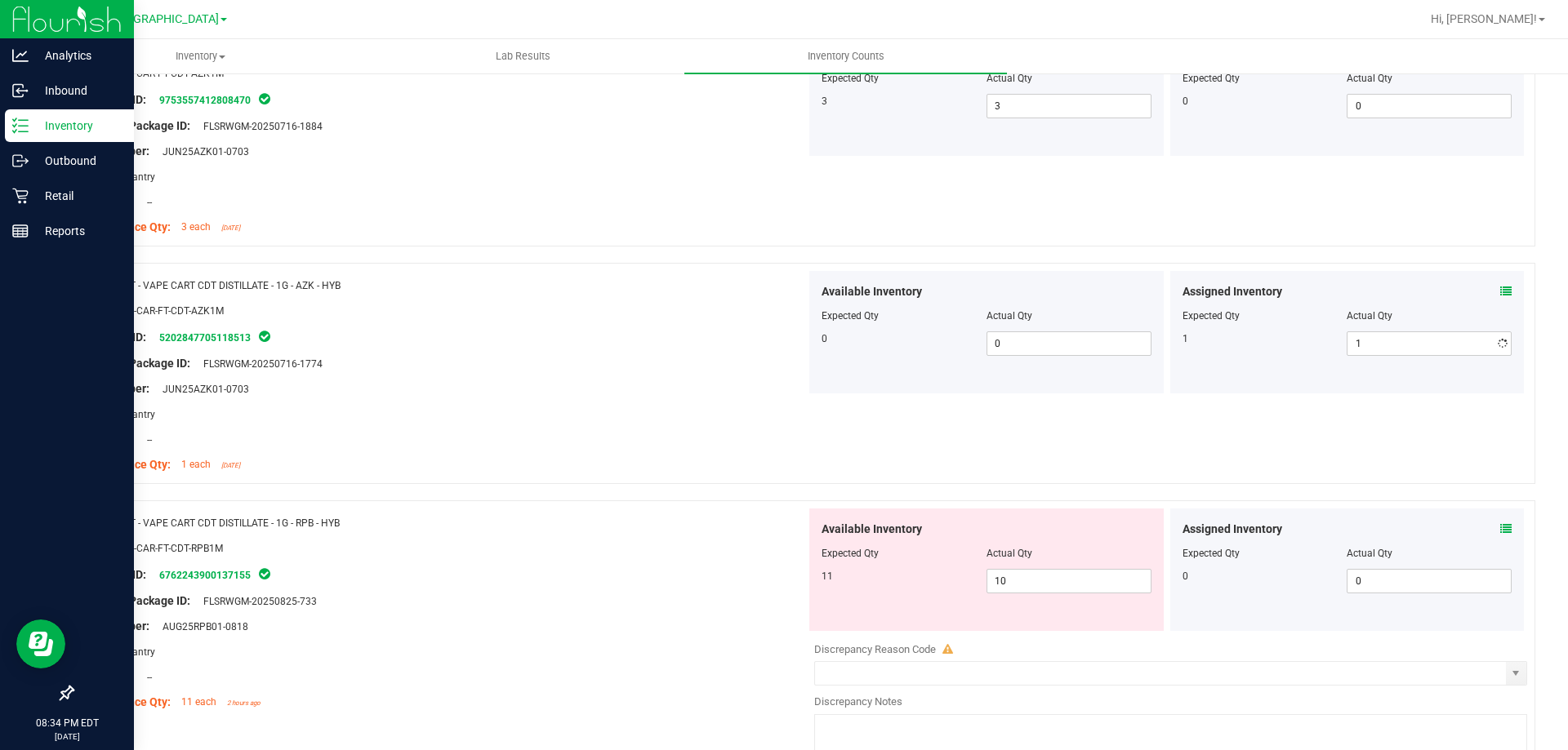
click at [712, 355] on div "Original Package ID: FLSRWGM-20250716-1774" at bounding box center [445, 363] width 721 height 17
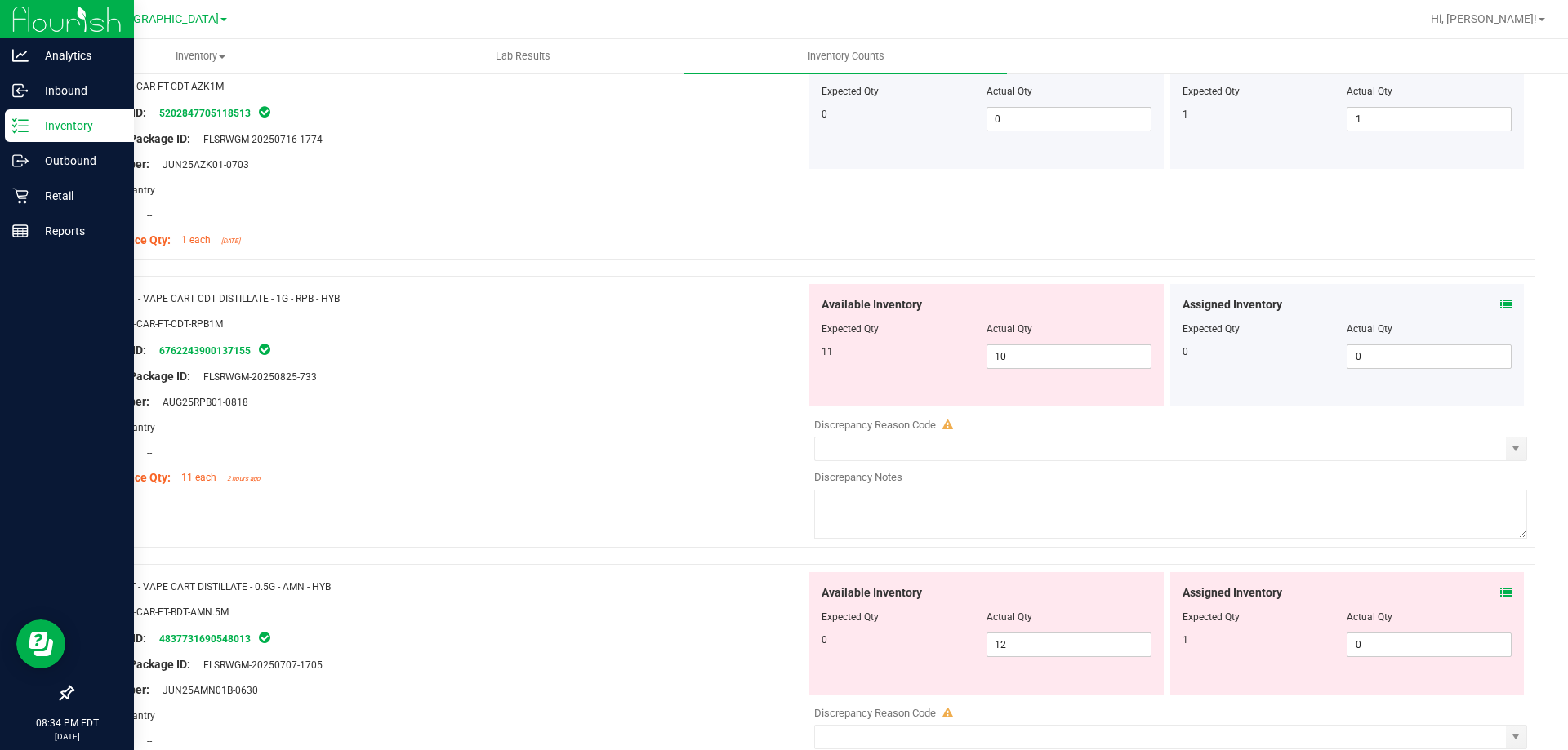
scroll to position [4285, 0]
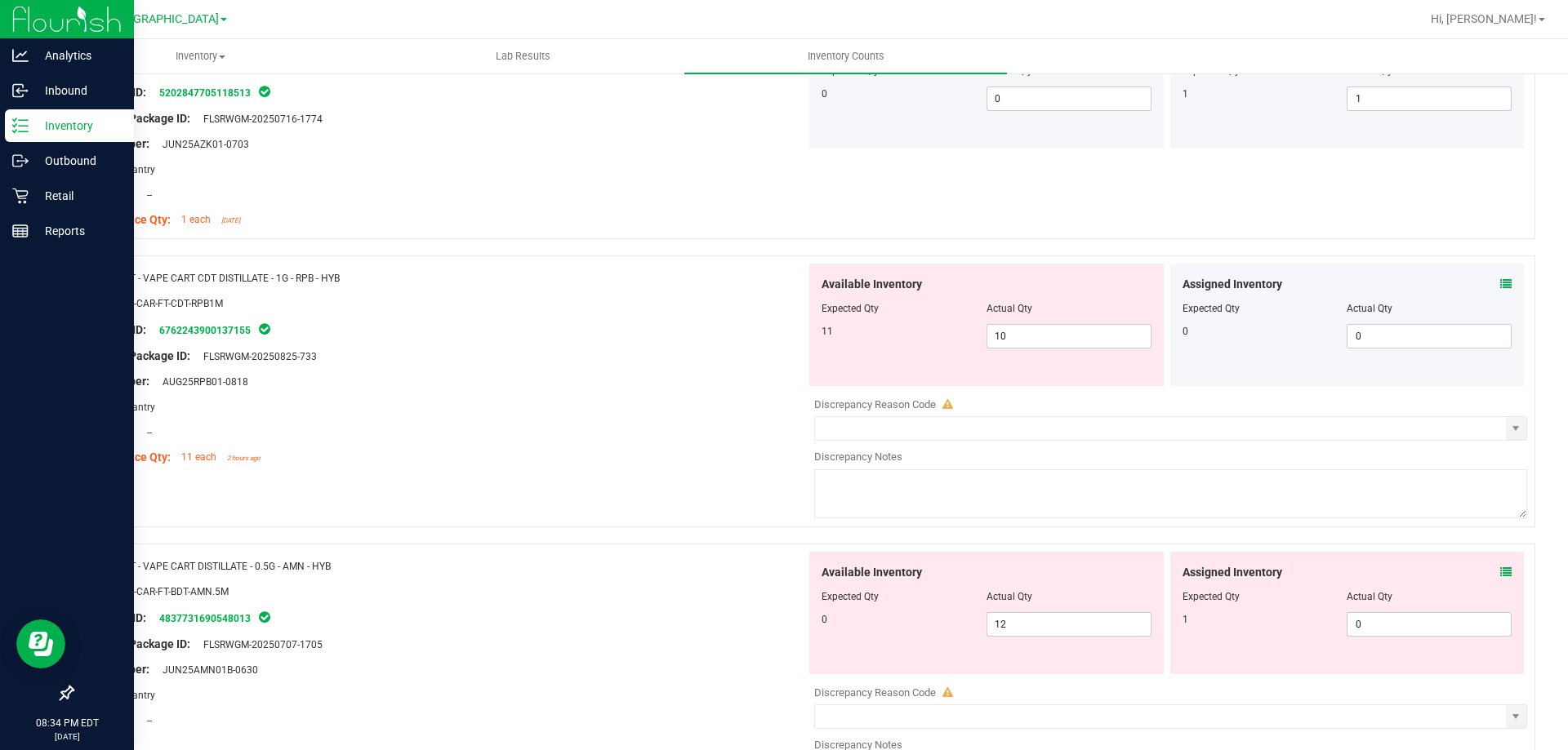
click at [1500, 286] on icon at bounding box center [1505, 284] width 11 height 11
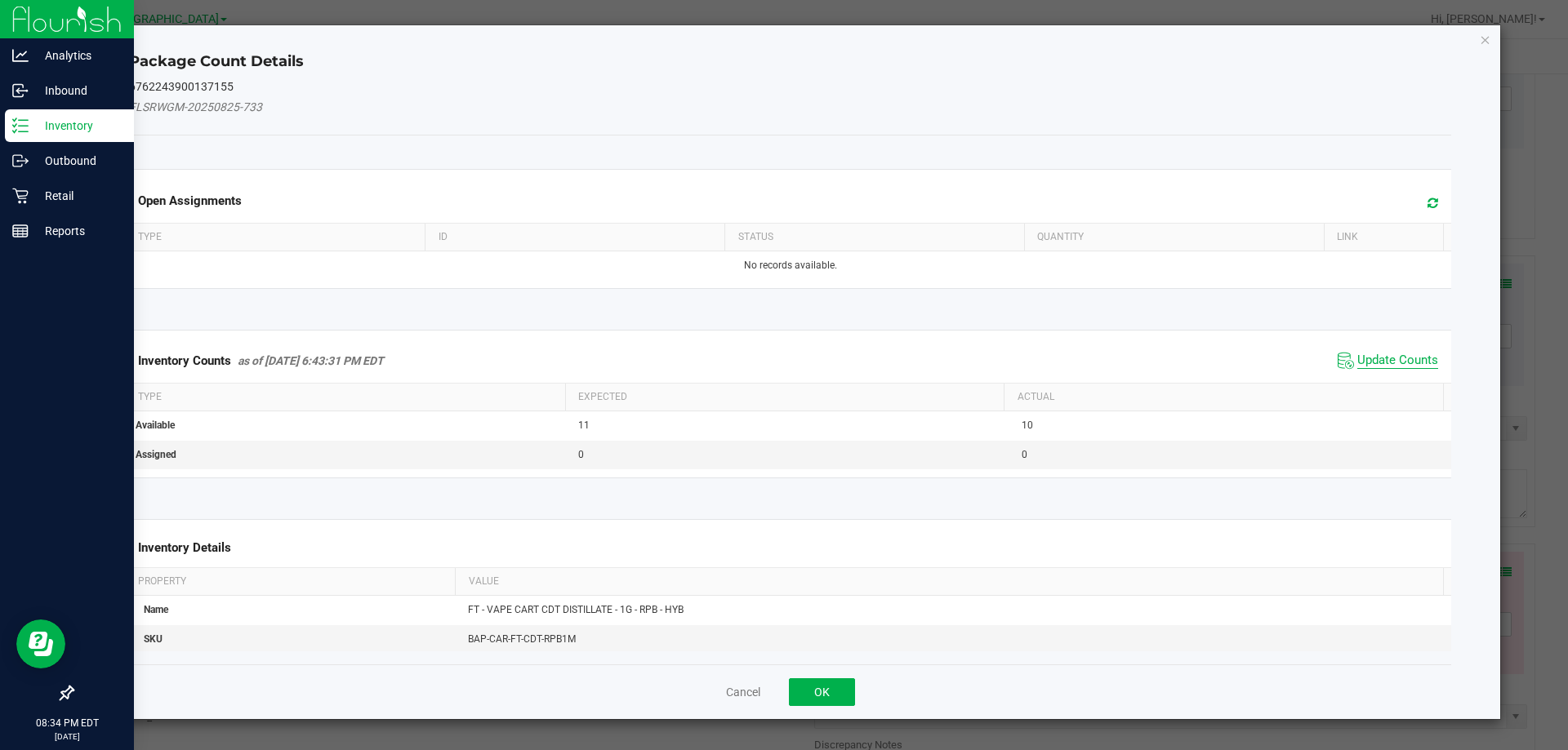
click at [1357, 360] on span "Update Counts" at bounding box center [1398, 360] width 81 height 17
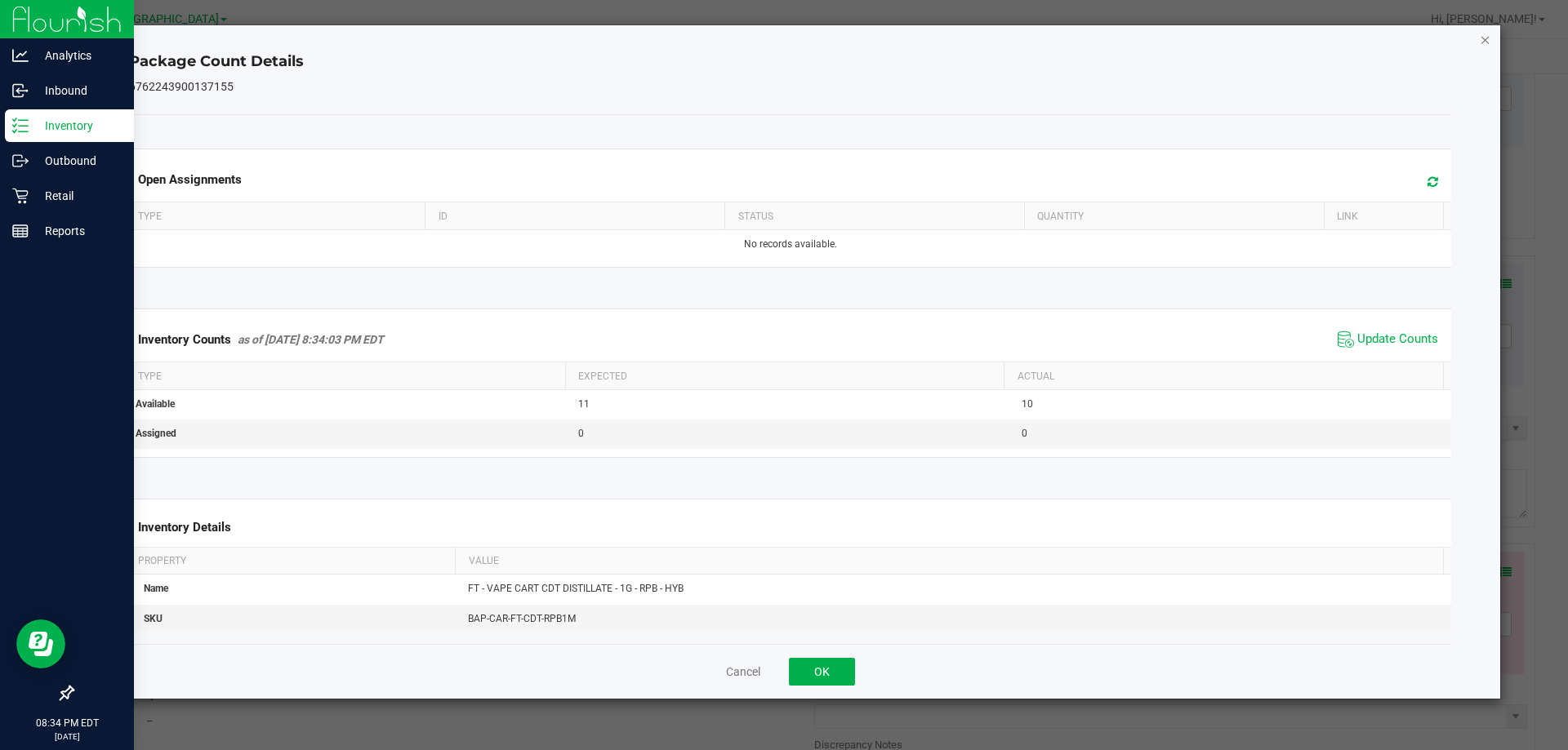
click at [1486, 36] on icon "Close" at bounding box center [1485, 39] width 11 height 19
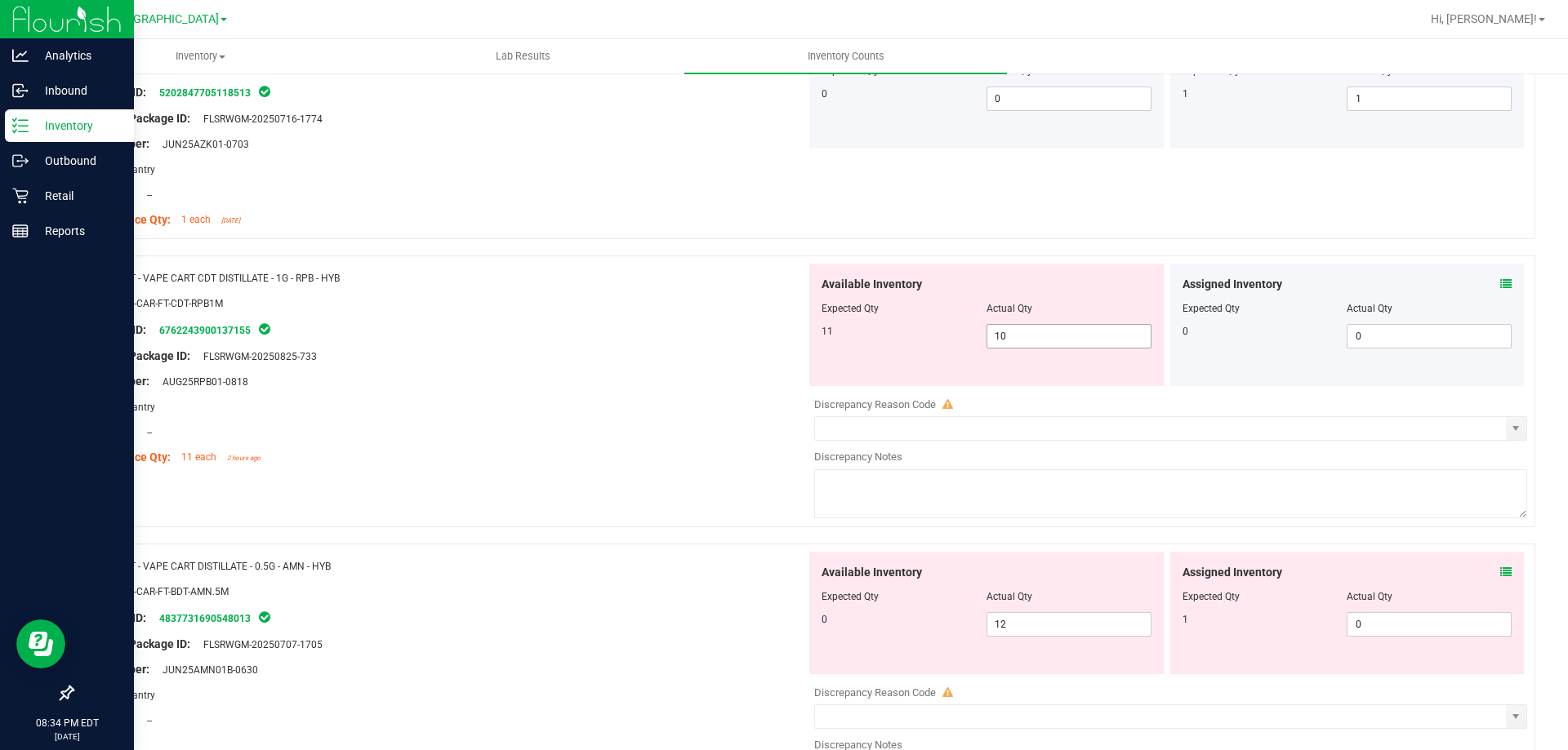
click at [1063, 330] on span "10 10" at bounding box center [1069, 337] width 165 height 25
type input "11"
click at [308, 303] on div "SKU: BAP-CAR-FT-CDT-RPB1M" at bounding box center [445, 302] width 721 height 17
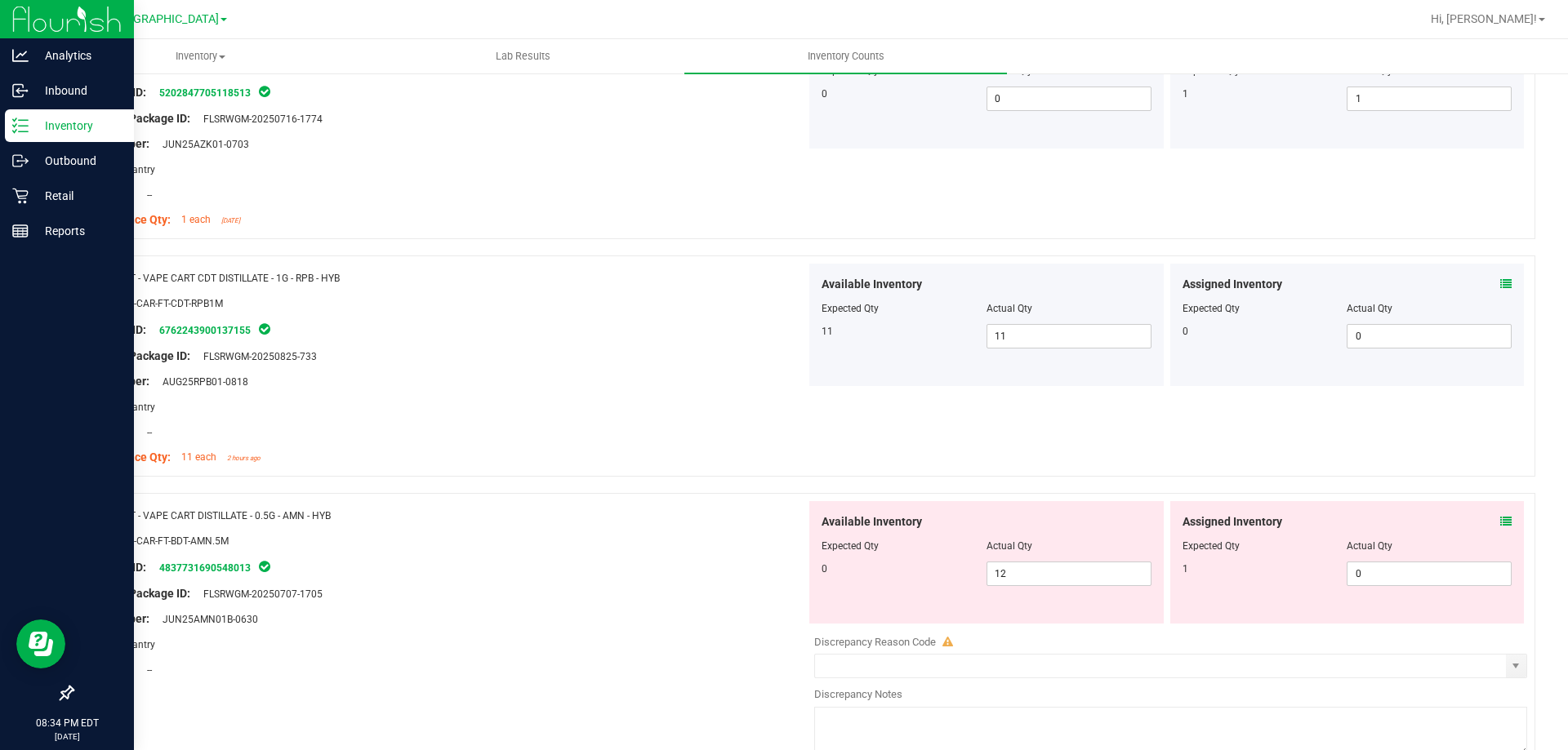
scroll to position [4371, 0]
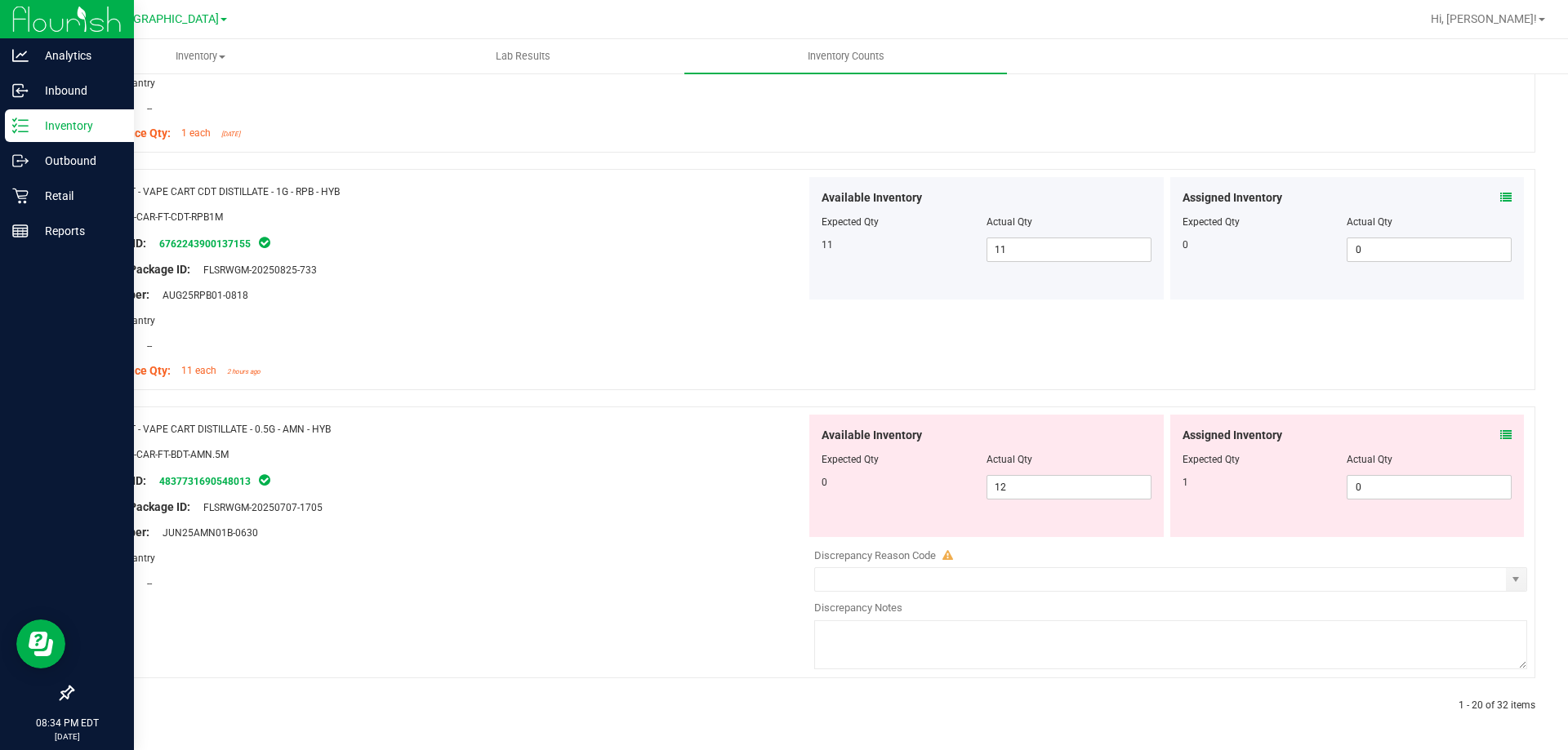
click at [1499, 435] on div "Assigned Inventory Expected Qty Actual Qty 1 0 0" at bounding box center [1348, 475] width 355 height 123
click at [1500, 438] on icon at bounding box center [1505, 434] width 11 height 11
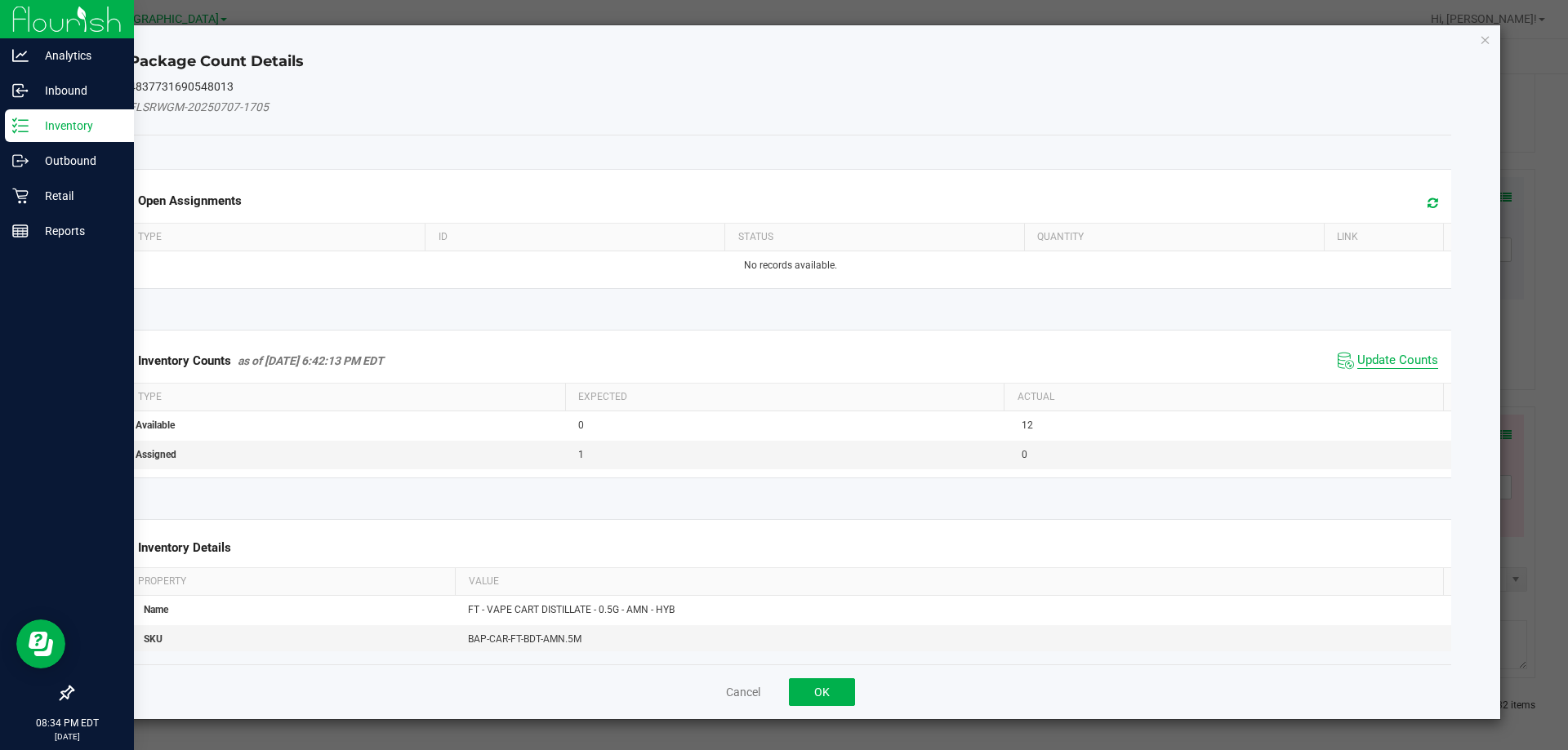
click at [1400, 366] on span "Update Counts" at bounding box center [1398, 360] width 81 height 17
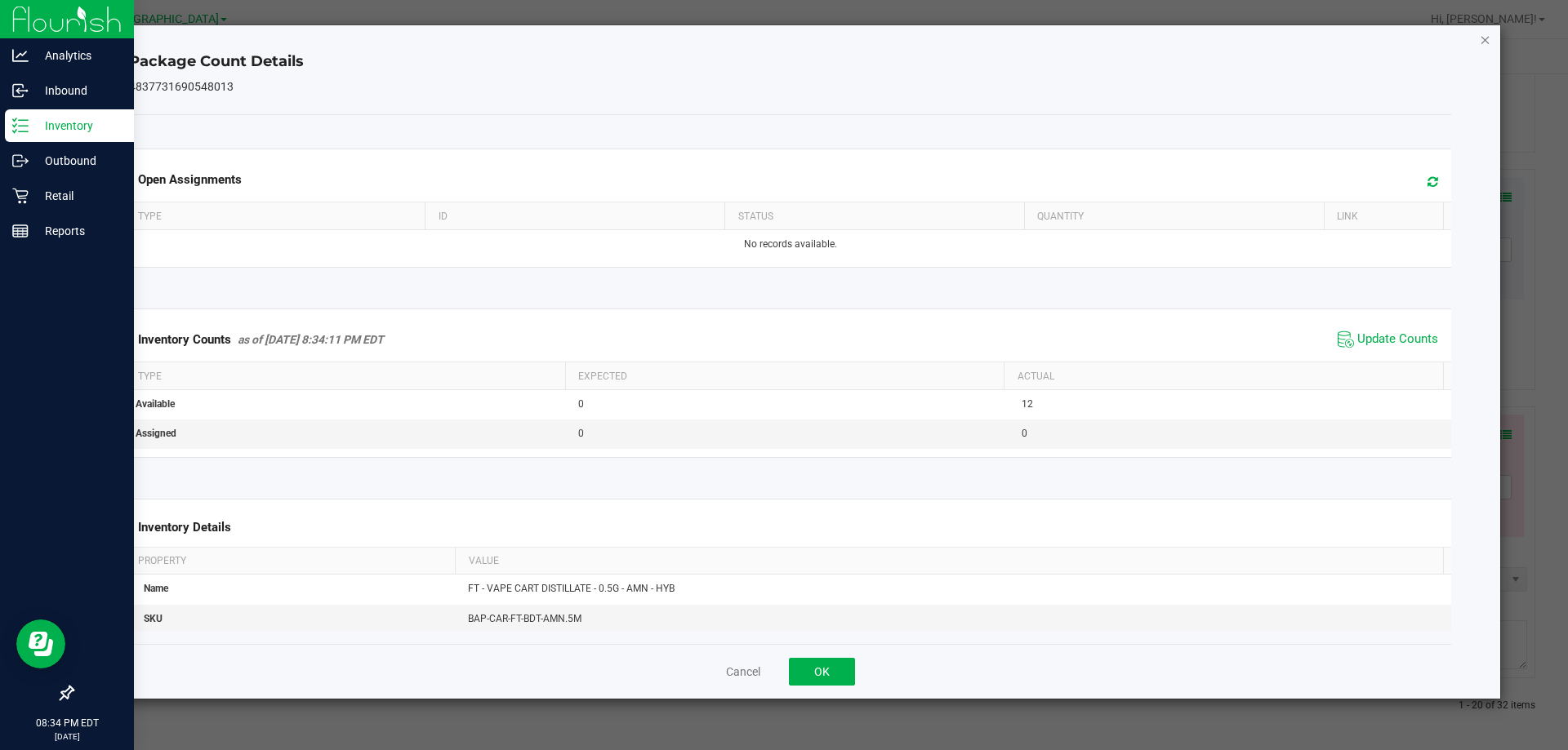
click at [1482, 40] on icon "Close" at bounding box center [1485, 39] width 11 height 19
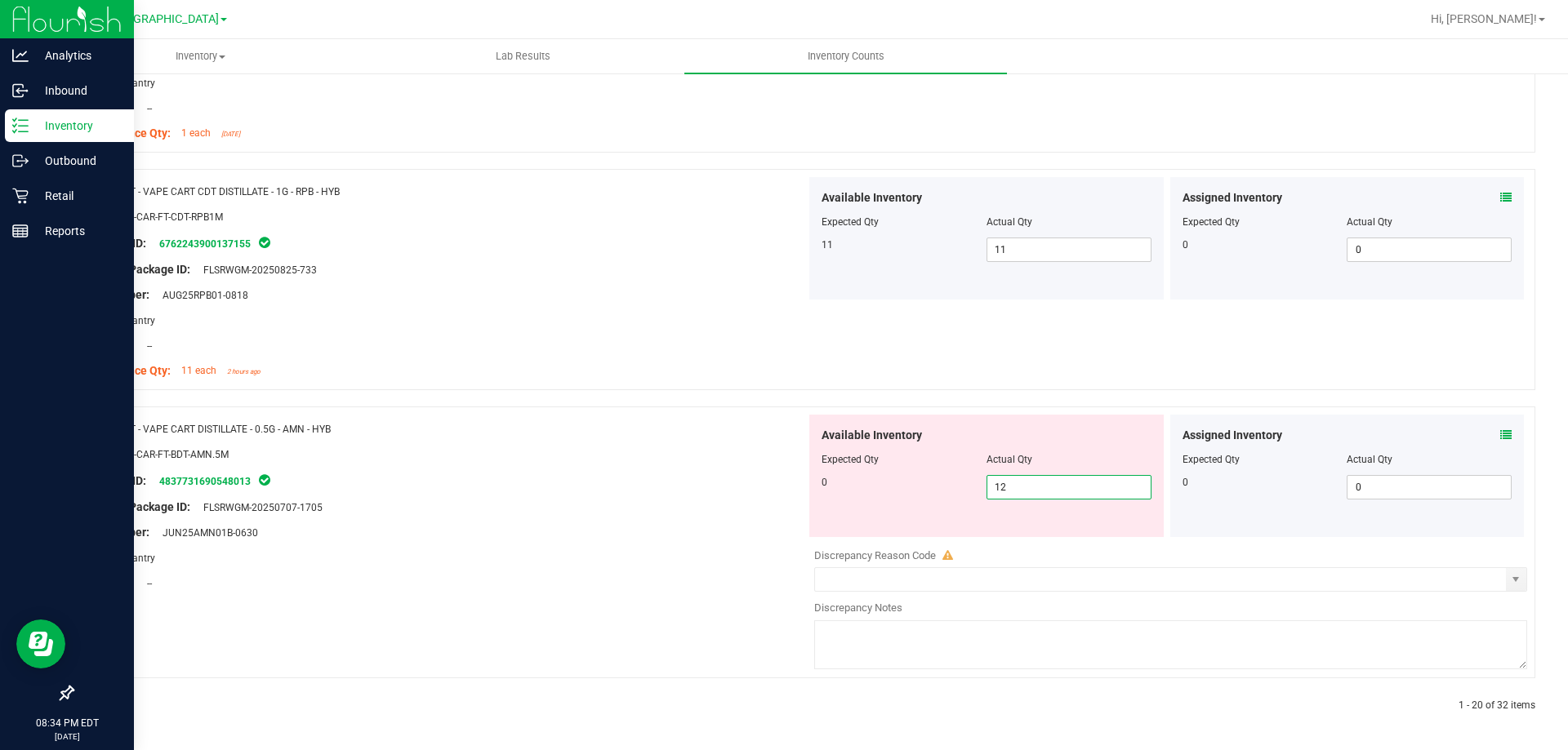
click at [1024, 494] on span "12 12" at bounding box center [1069, 487] width 165 height 25
type input "1"
type input "0"
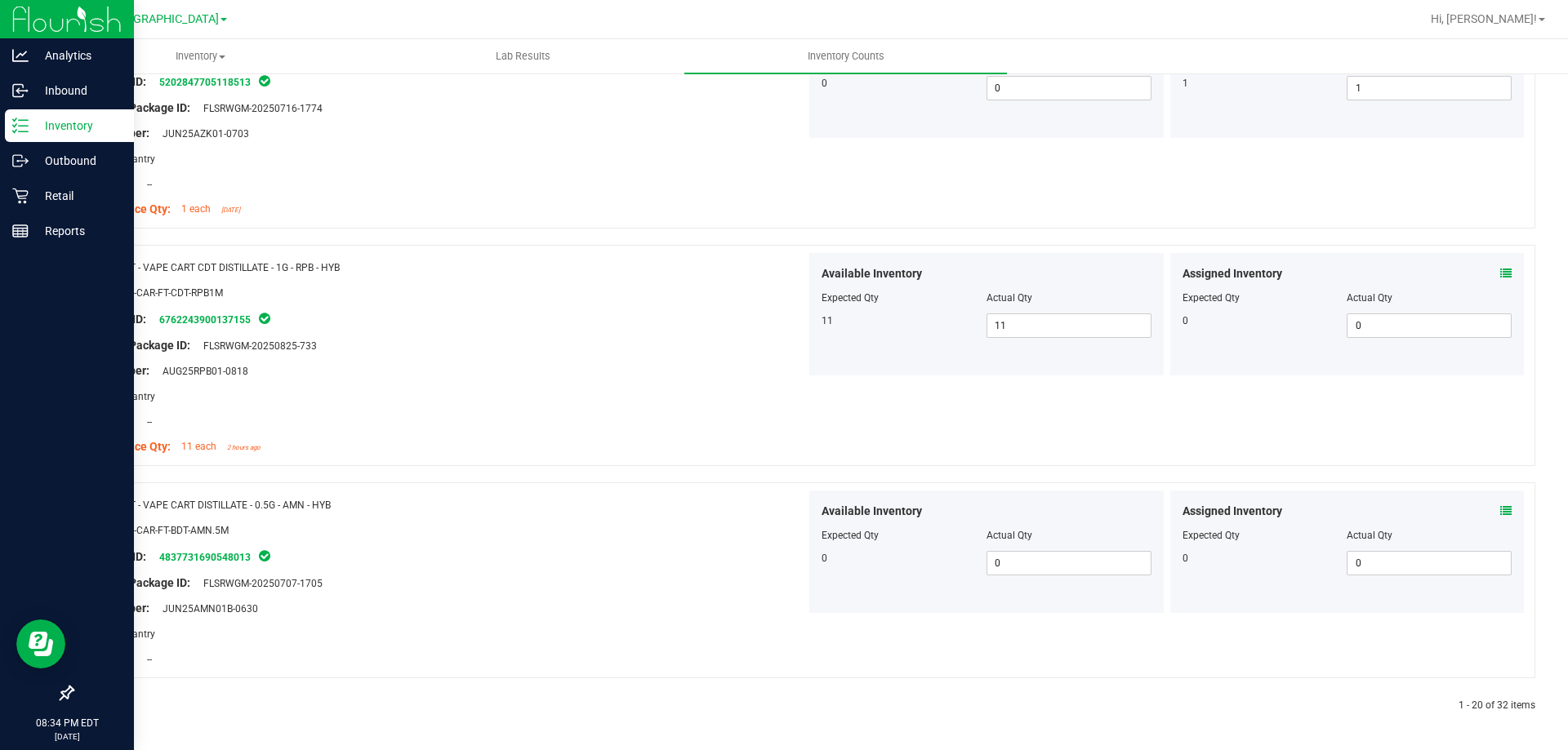
scroll to position [0, 0]
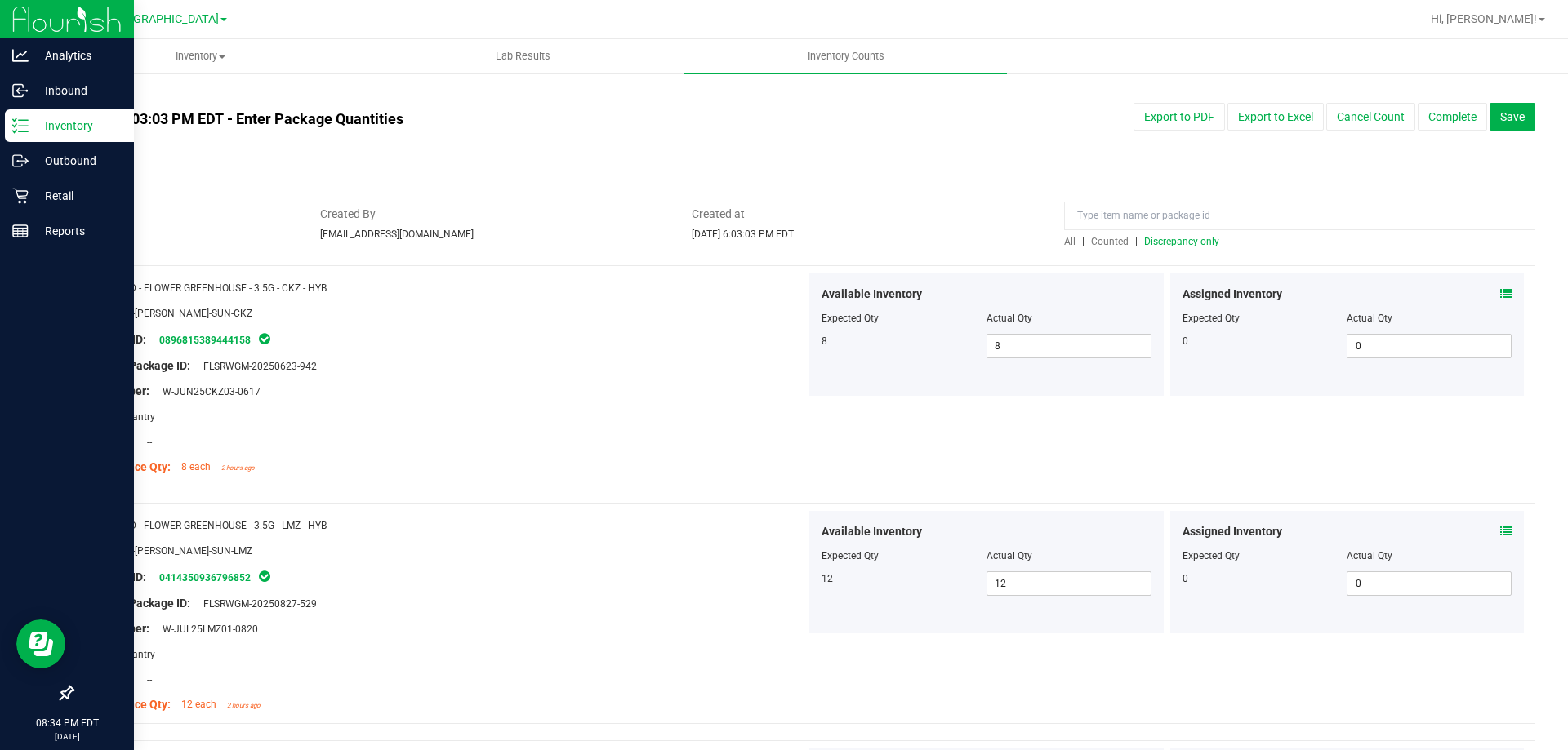
click at [1144, 242] on span "Discrepancy only" at bounding box center [1181, 241] width 75 height 11
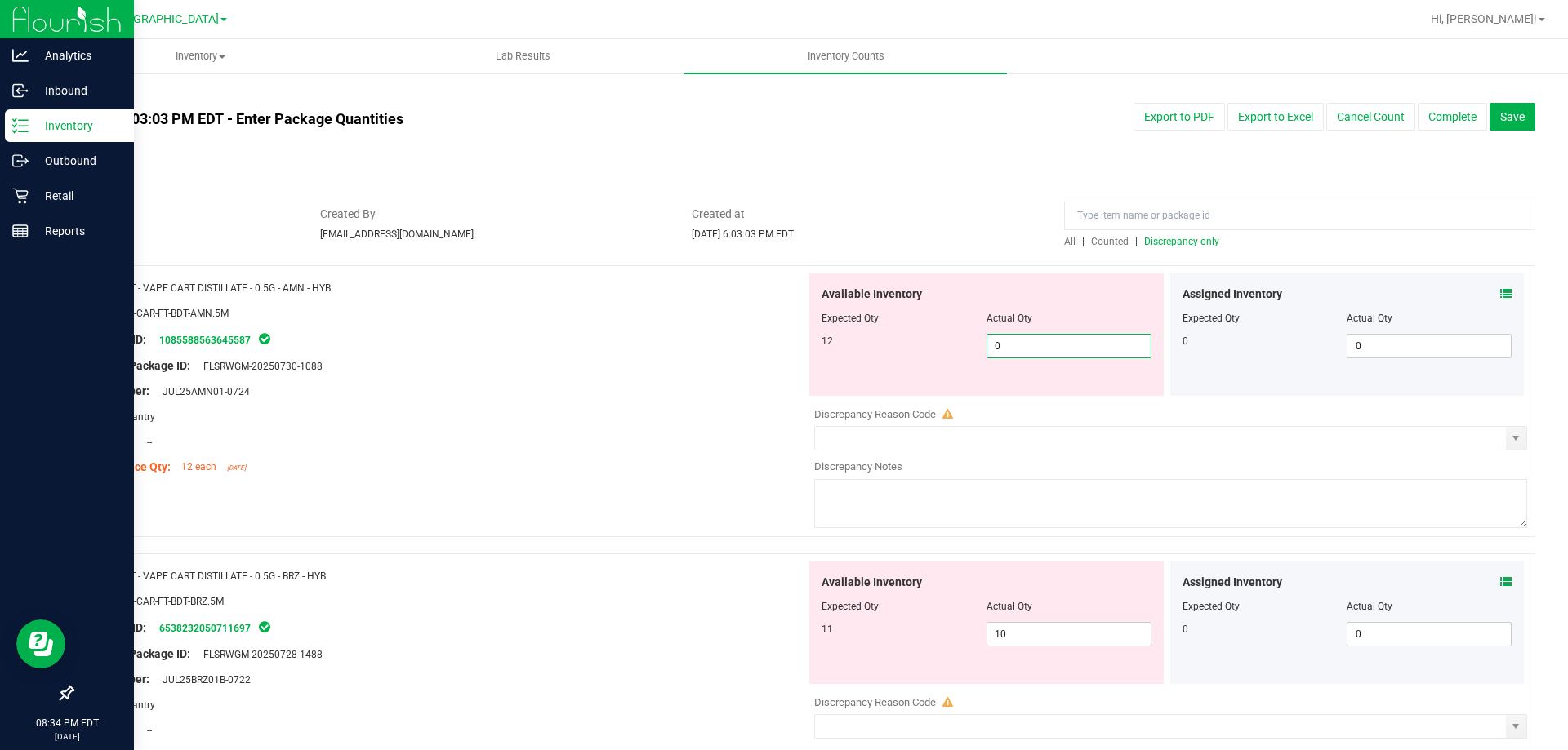
click at [1078, 347] on span "0 0" at bounding box center [1069, 346] width 165 height 25
click at [1500, 300] on span at bounding box center [1505, 293] width 11 height 17
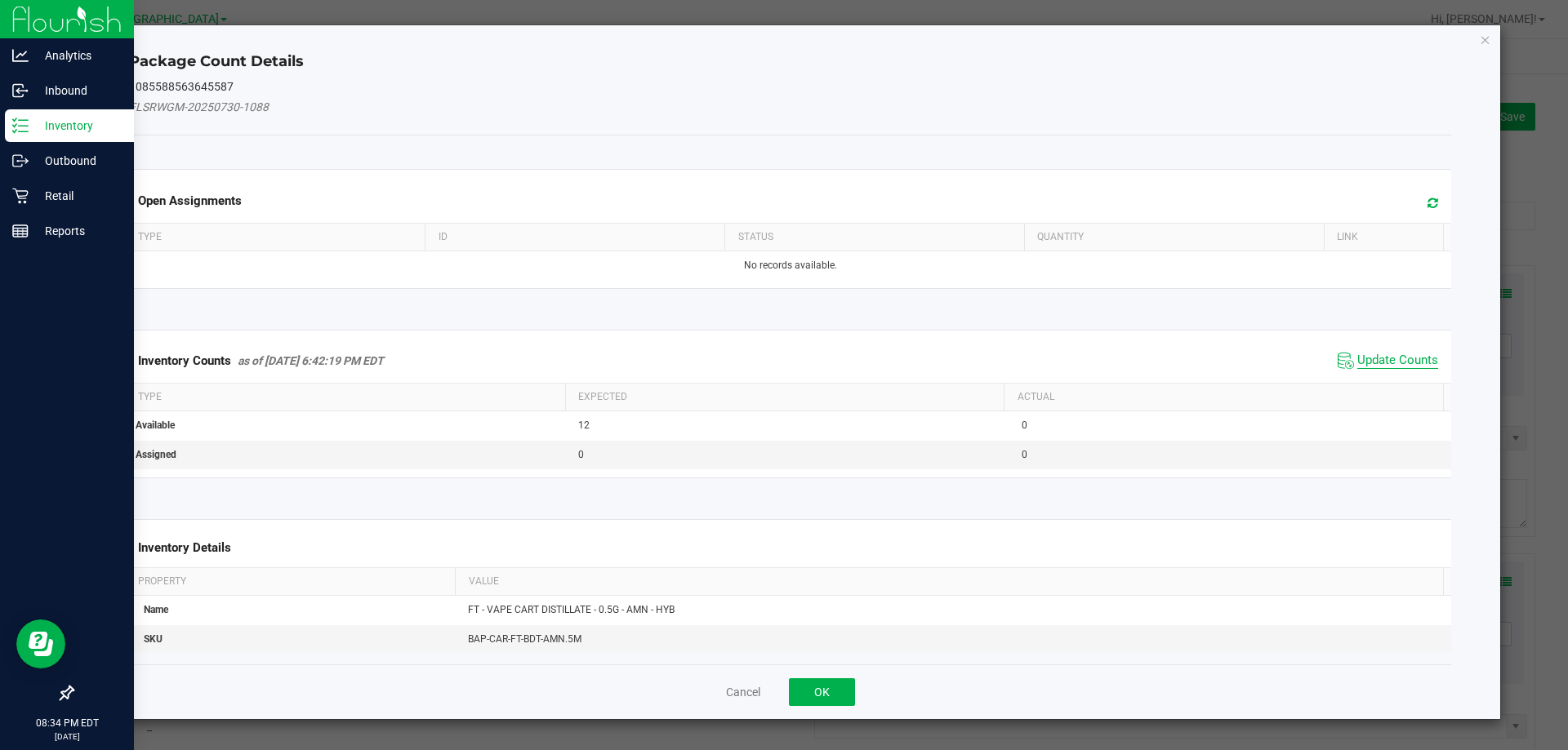
click at [1413, 360] on span "Update Counts" at bounding box center [1398, 360] width 81 height 17
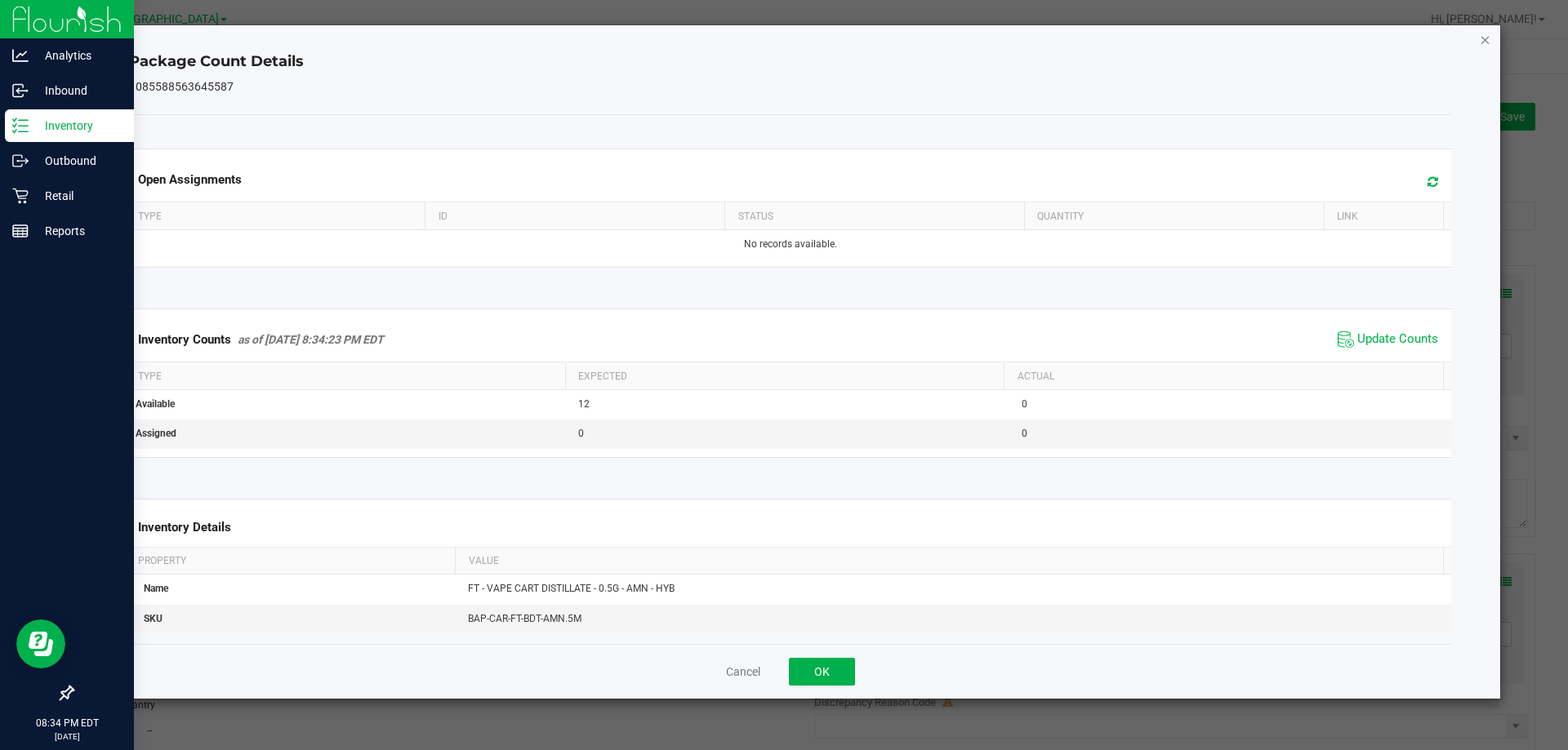
click at [1485, 33] on icon "Close" at bounding box center [1485, 39] width 11 height 19
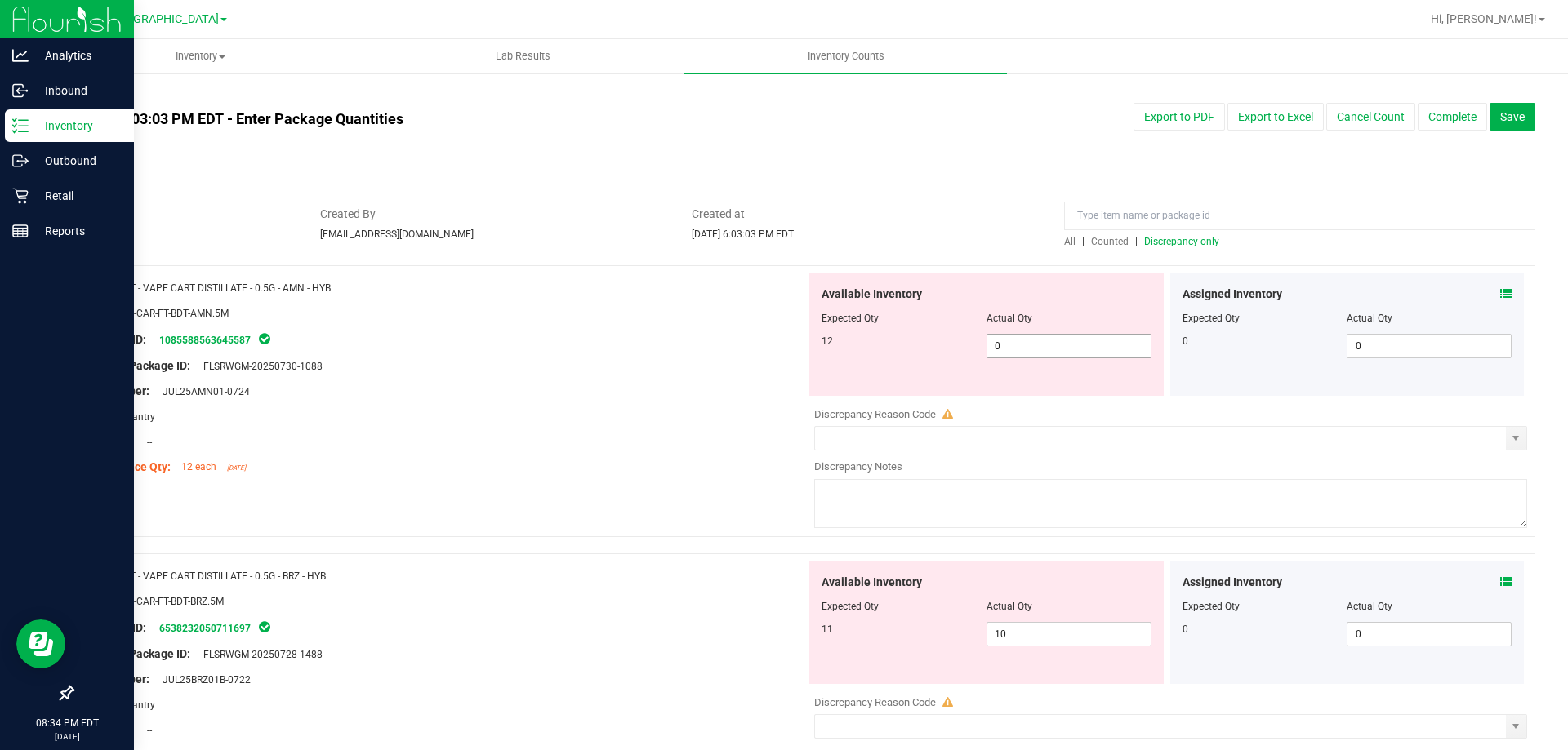
click at [1037, 347] on span "0 0" at bounding box center [1069, 346] width 165 height 25
type input "12"
click at [708, 411] on div "Area: Pantry" at bounding box center [445, 416] width 721 height 17
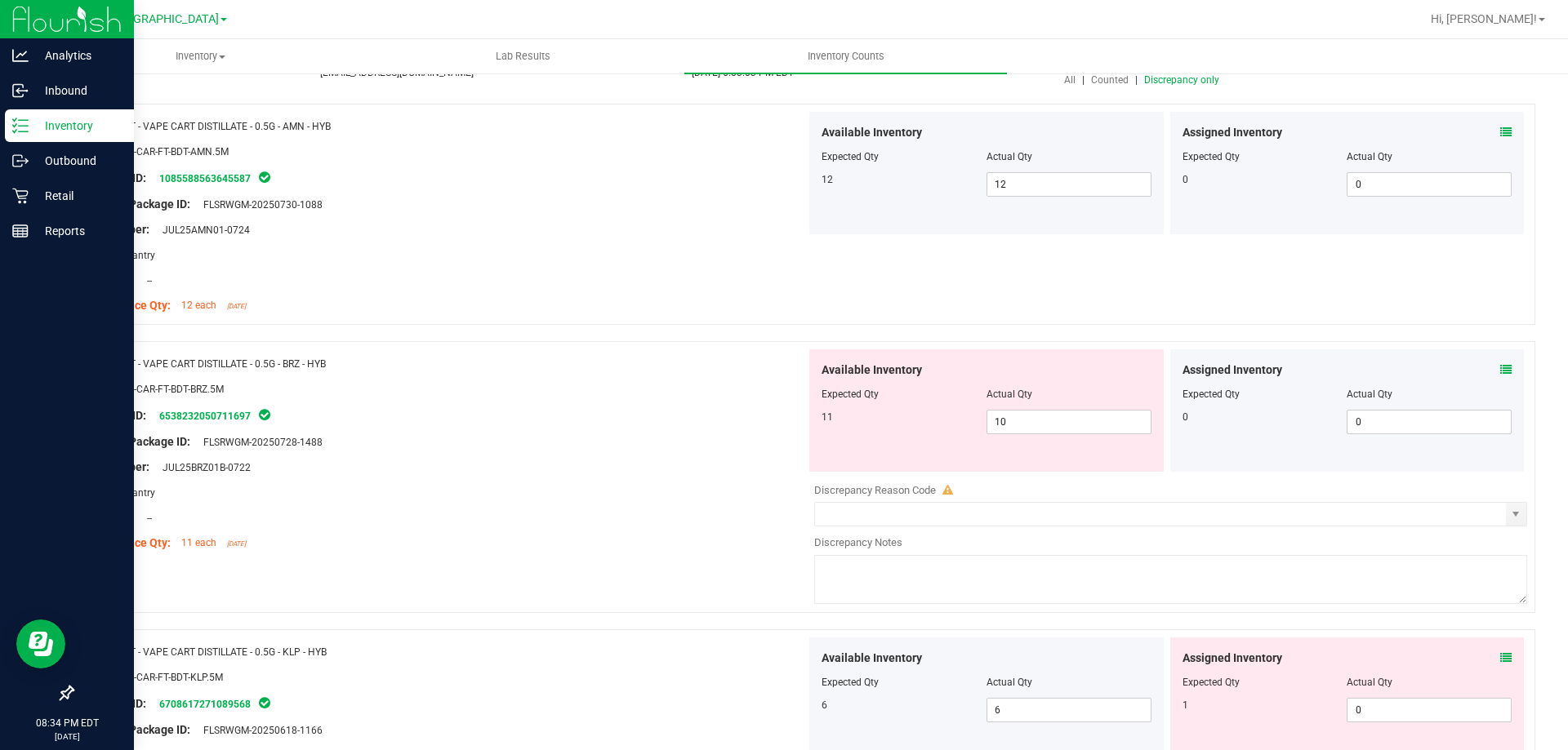
scroll to position [163, 0]
click at [1500, 369] on icon at bounding box center [1505, 368] width 11 height 11
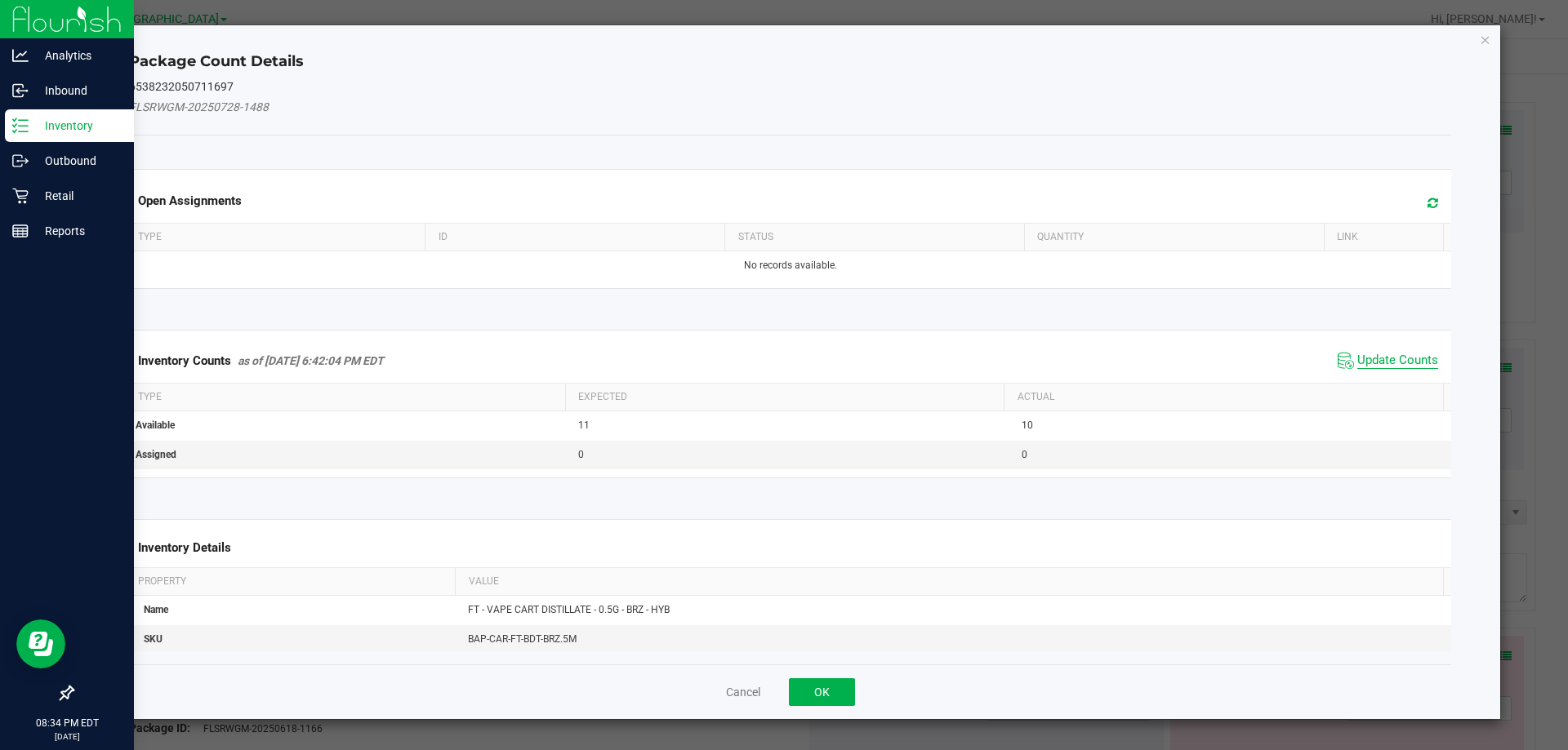
click at [1388, 364] on span "Update Counts" at bounding box center [1398, 360] width 81 height 17
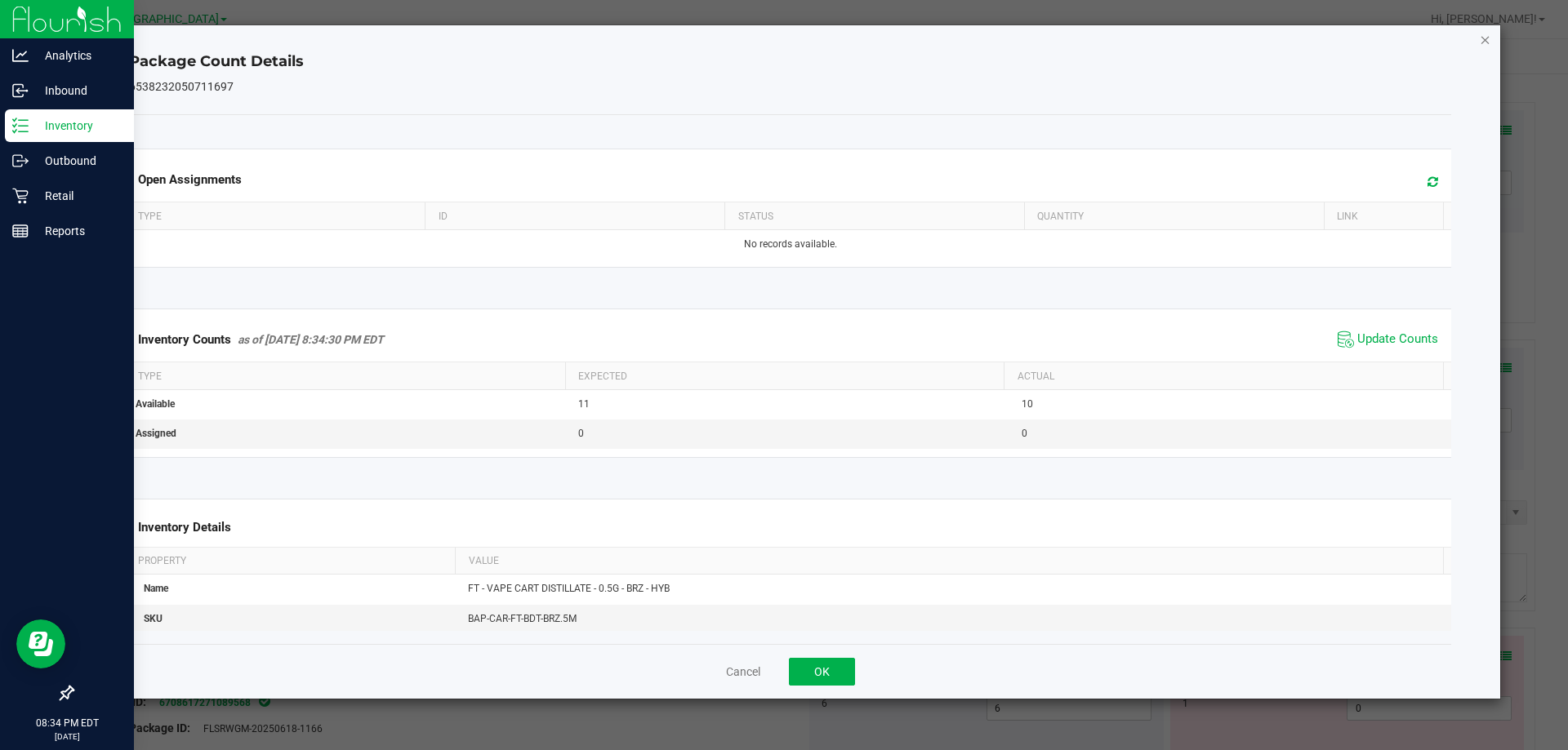
click at [1482, 41] on icon "Close" at bounding box center [1485, 39] width 11 height 19
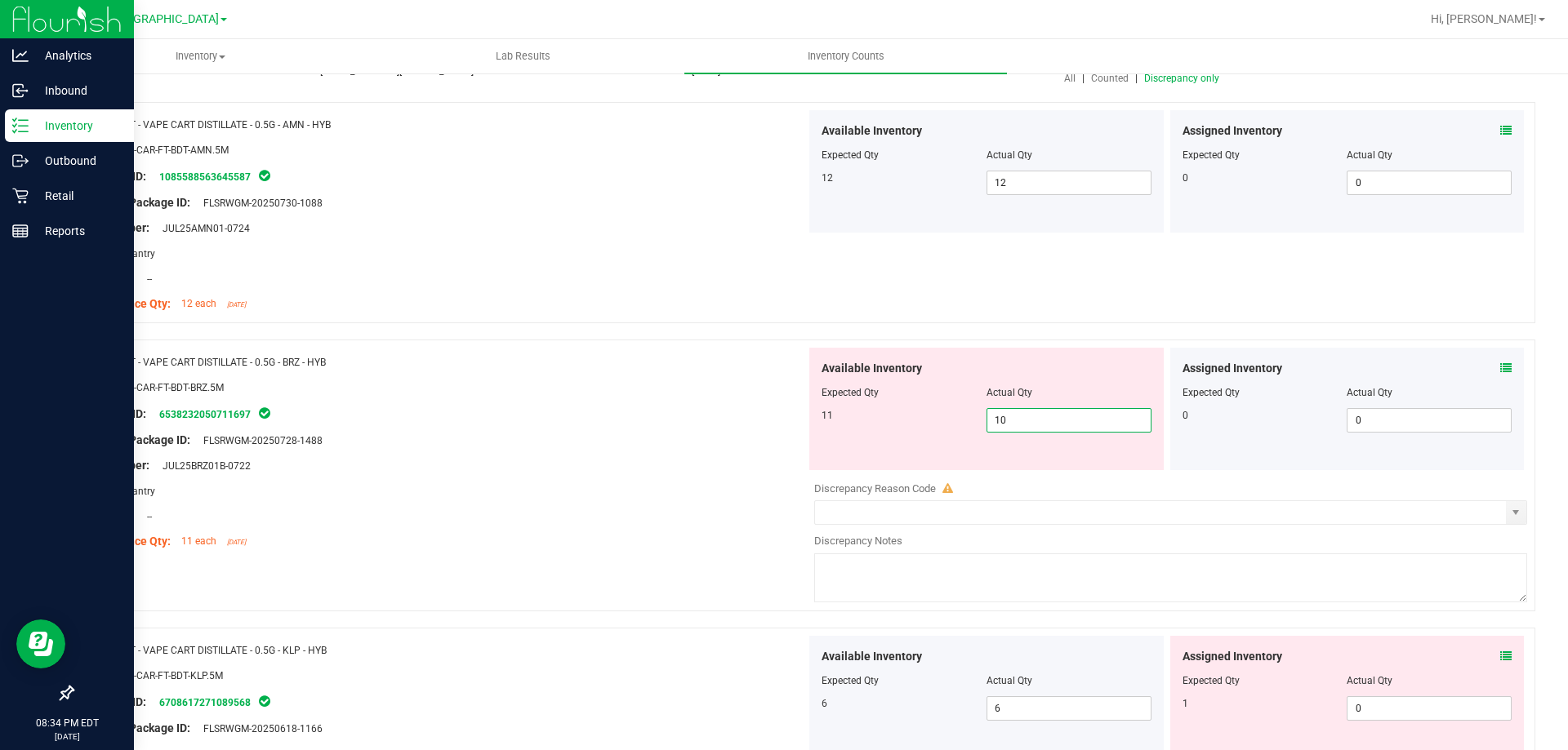
click at [1019, 420] on span "10 10" at bounding box center [1069, 420] width 165 height 25
click at [1500, 368] on icon at bounding box center [1505, 368] width 11 height 11
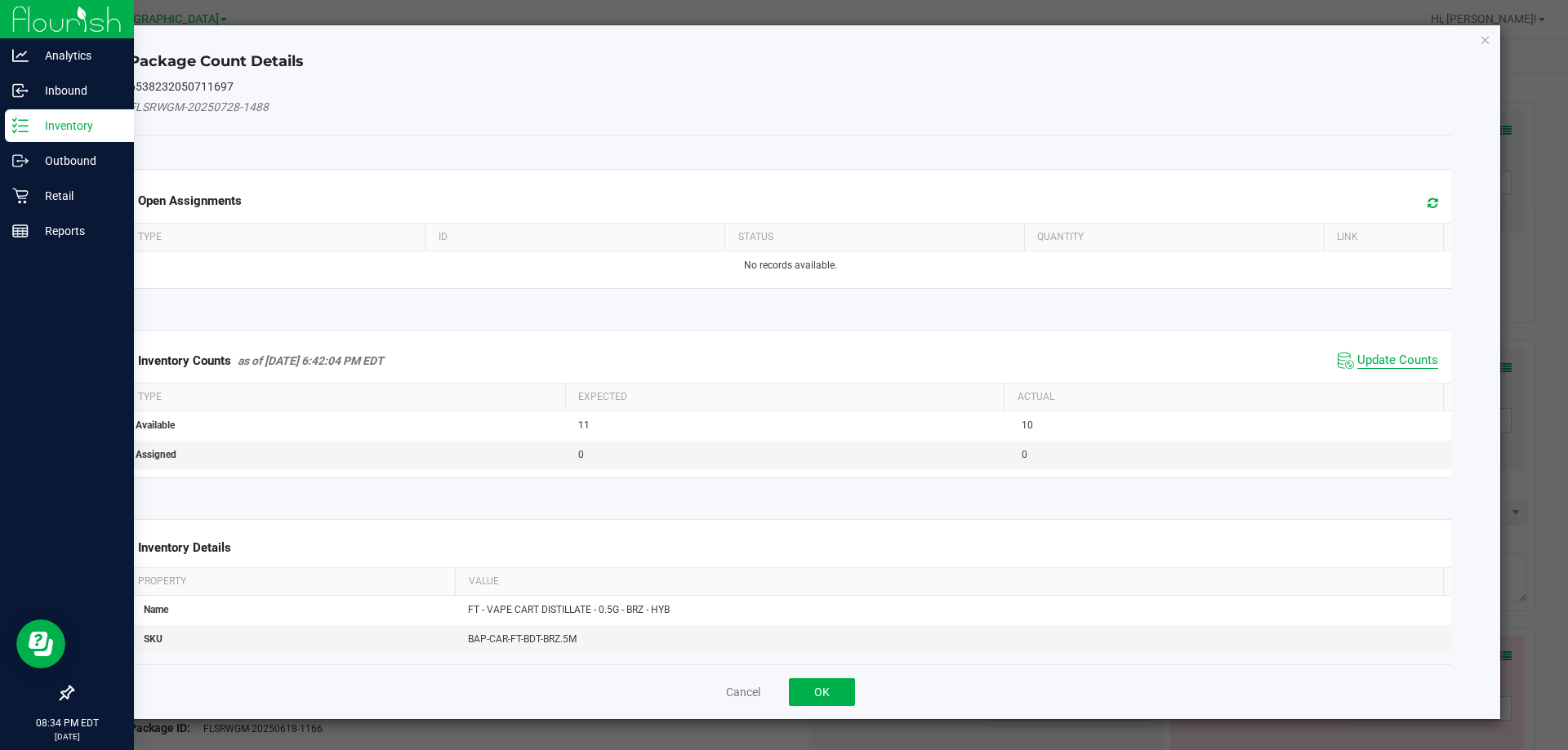
click at [1394, 355] on span "Update Counts" at bounding box center [1398, 360] width 81 height 17
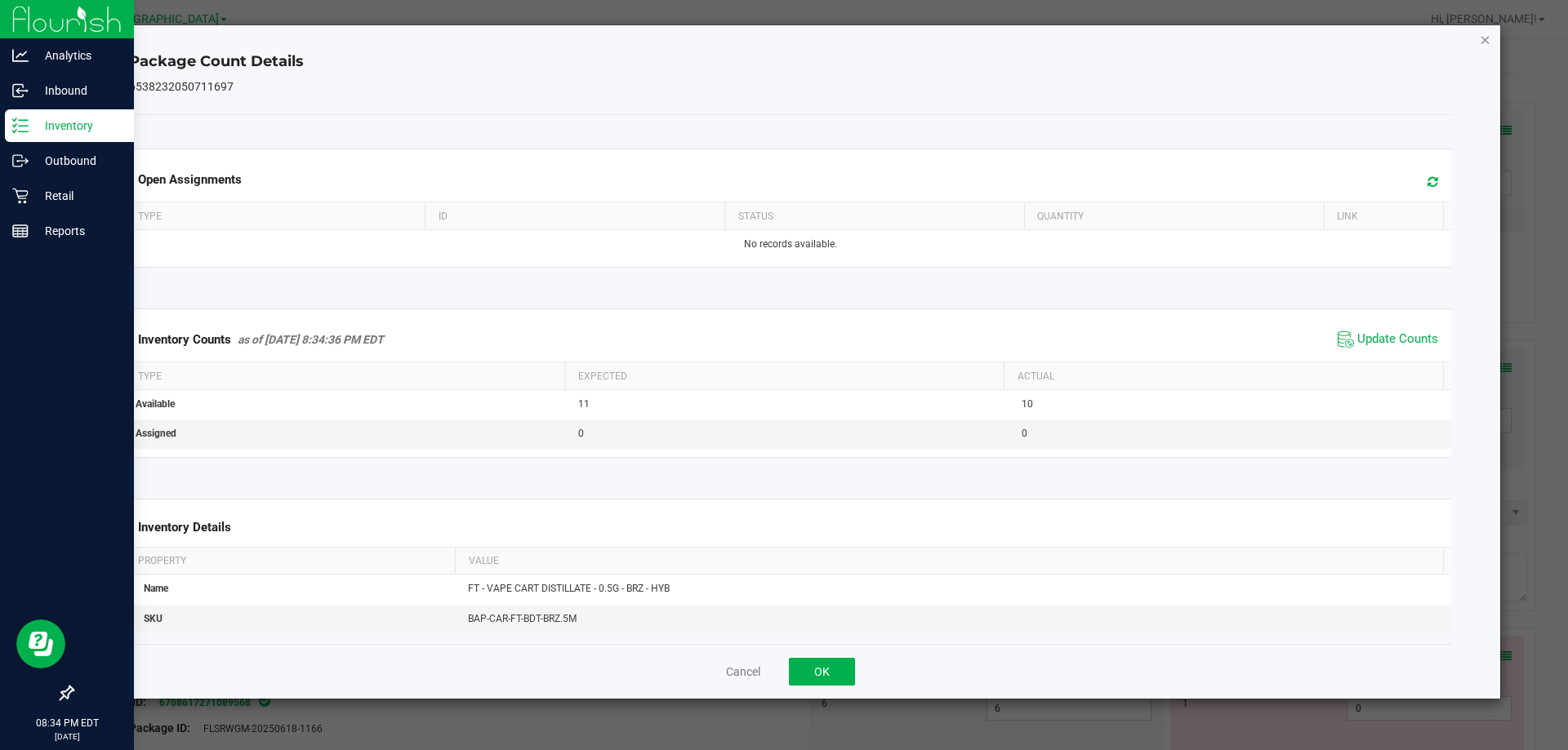
click at [1486, 41] on icon "Close" at bounding box center [1485, 39] width 11 height 19
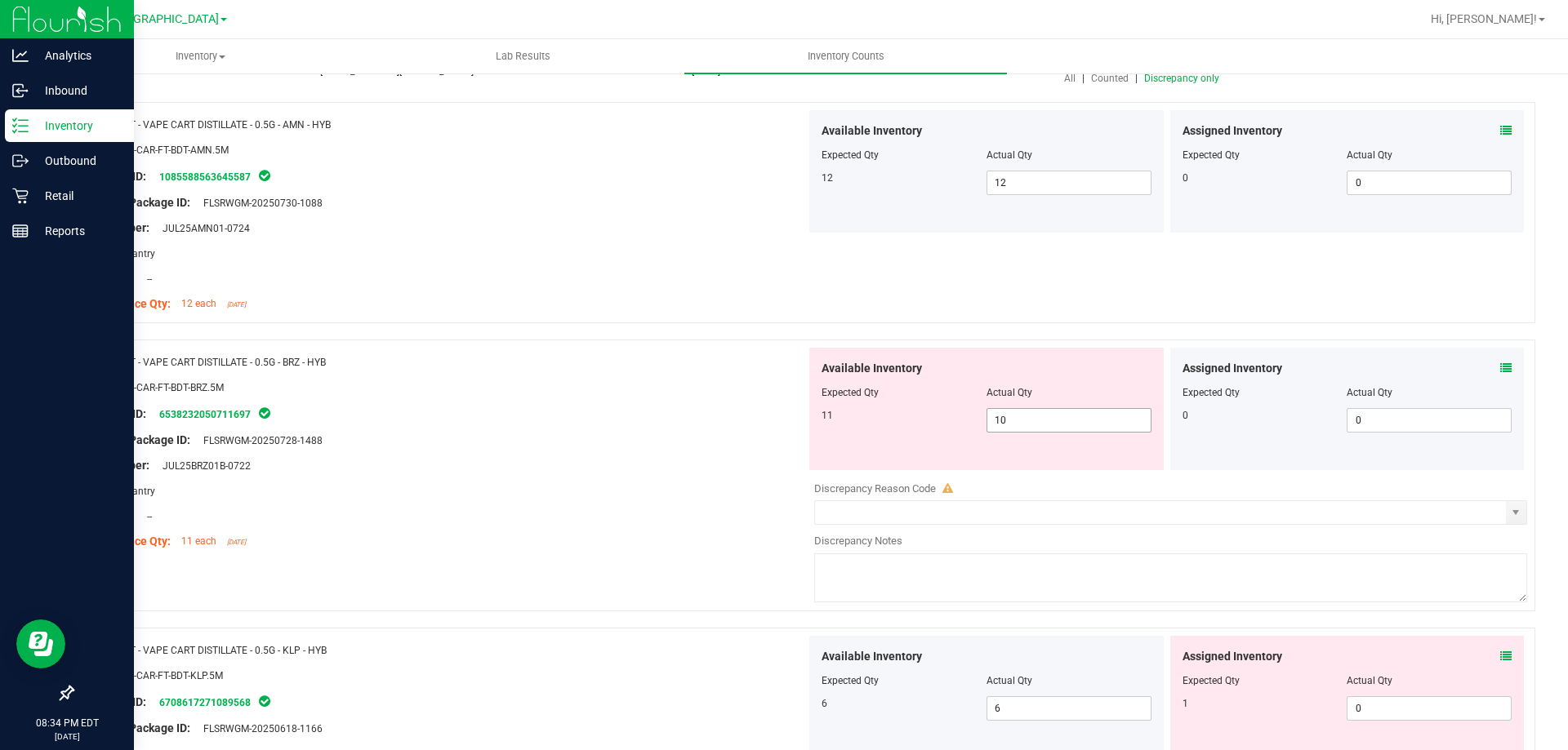
click at [1049, 427] on span "10 10" at bounding box center [1069, 420] width 165 height 25
type input "11"
click at [670, 474] on div at bounding box center [445, 478] width 721 height 8
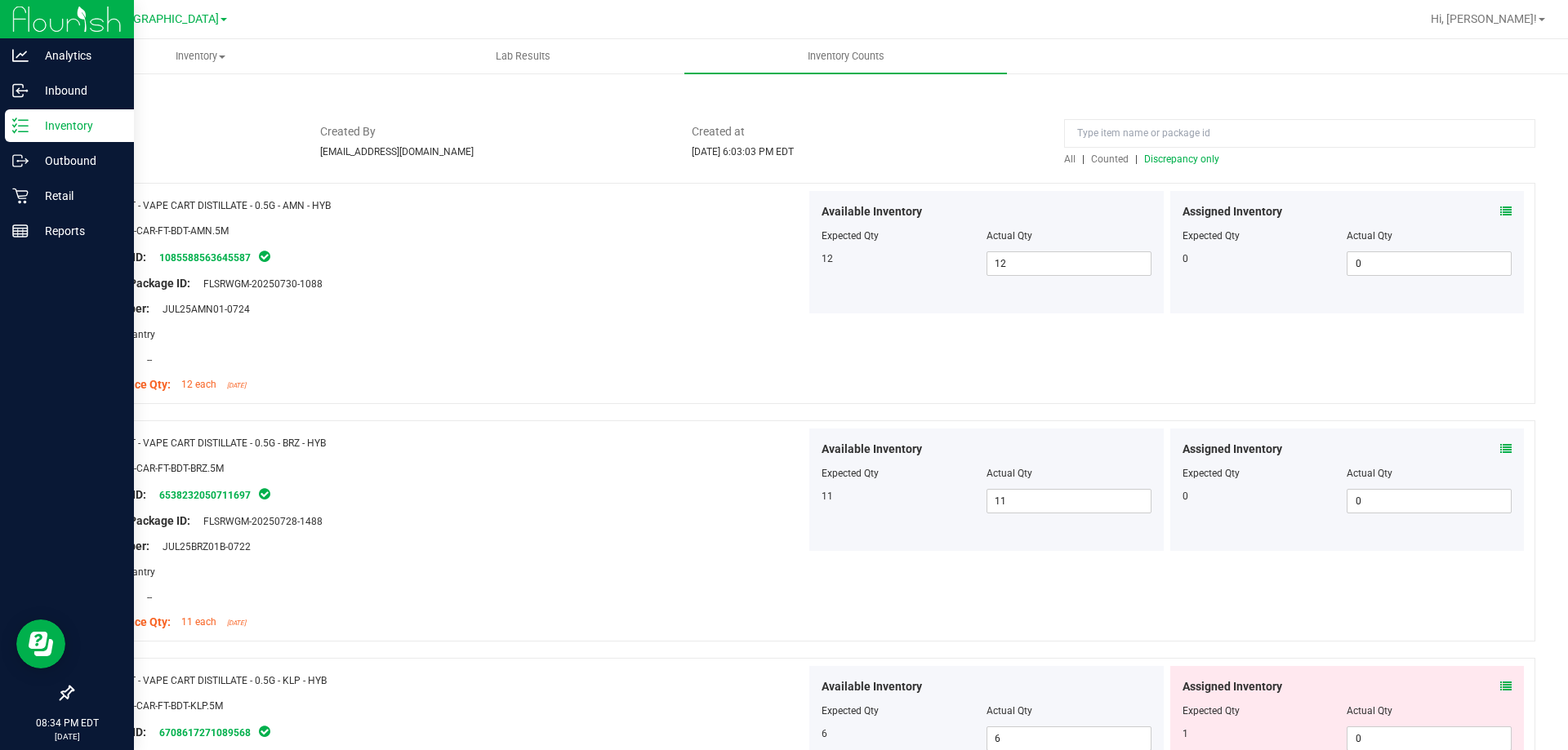
scroll to position [82, 0]
click at [1500, 212] on icon at bounding box center [1505, 212] width 11 height 11
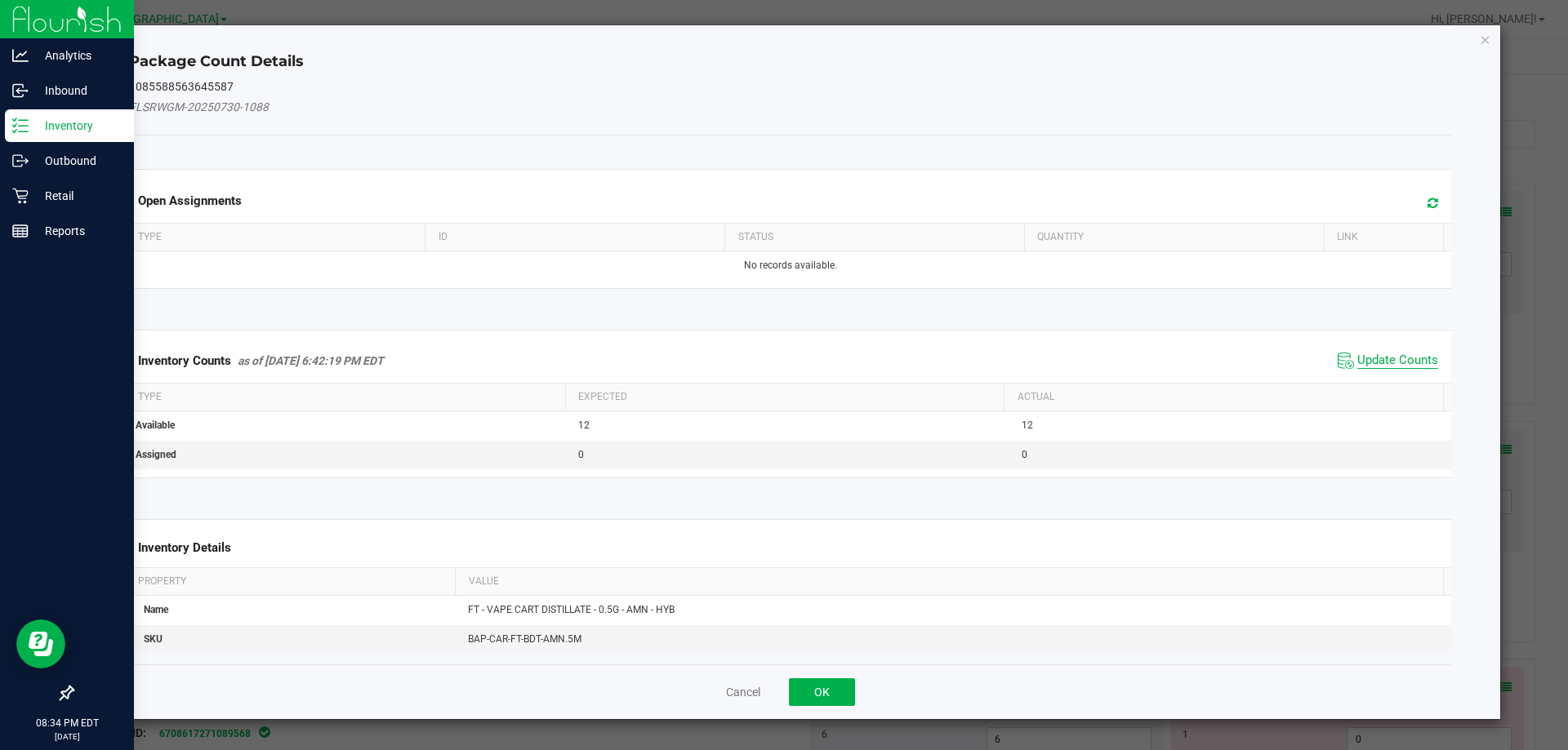
click at [1397, 353] on span "Update Counts" at bounding box center [1398, 360] width 81 height 17
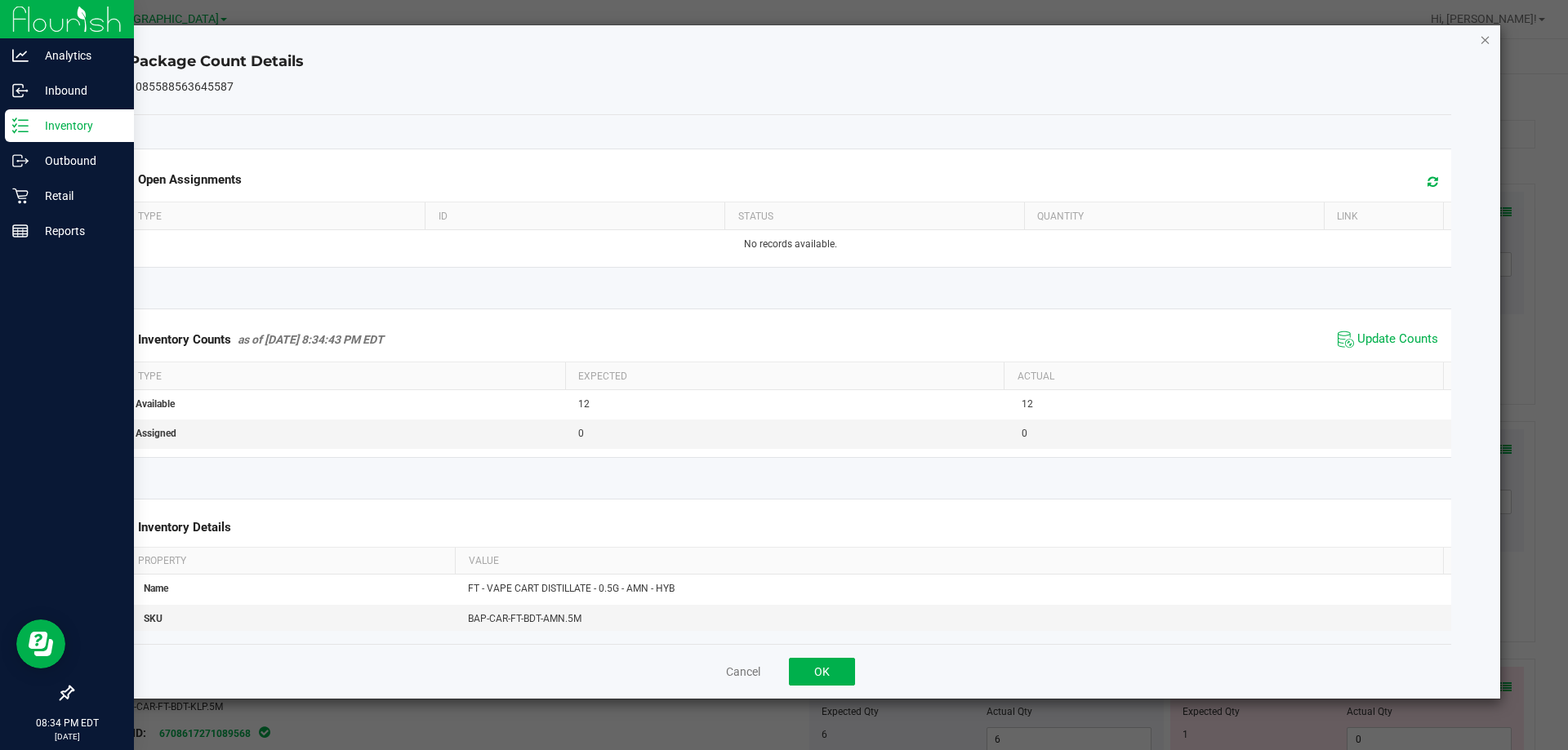
click at [1484, 37] on icon "Close" at bounding box center [1485, 39] width 11 height 19
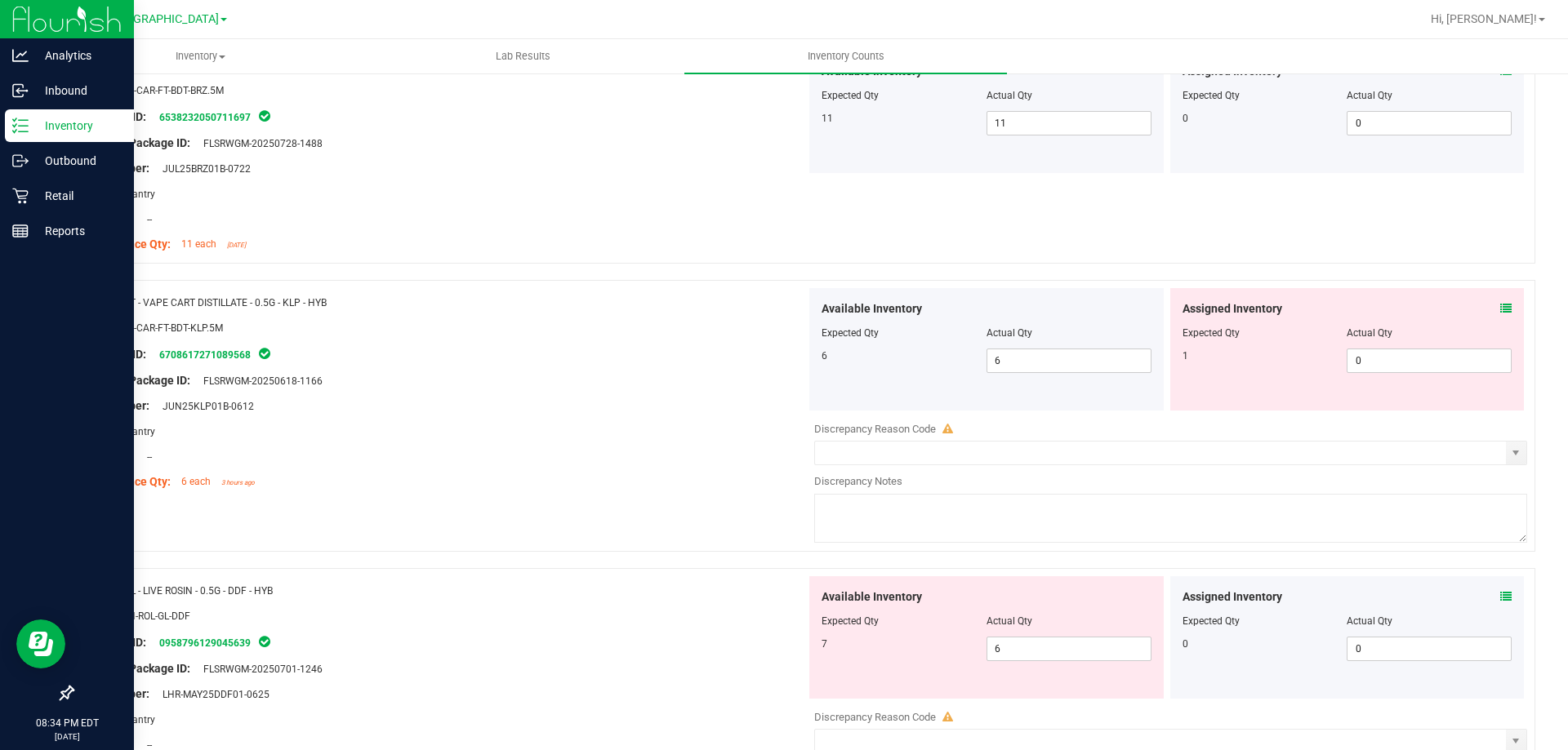
scroll to position [490, 0]
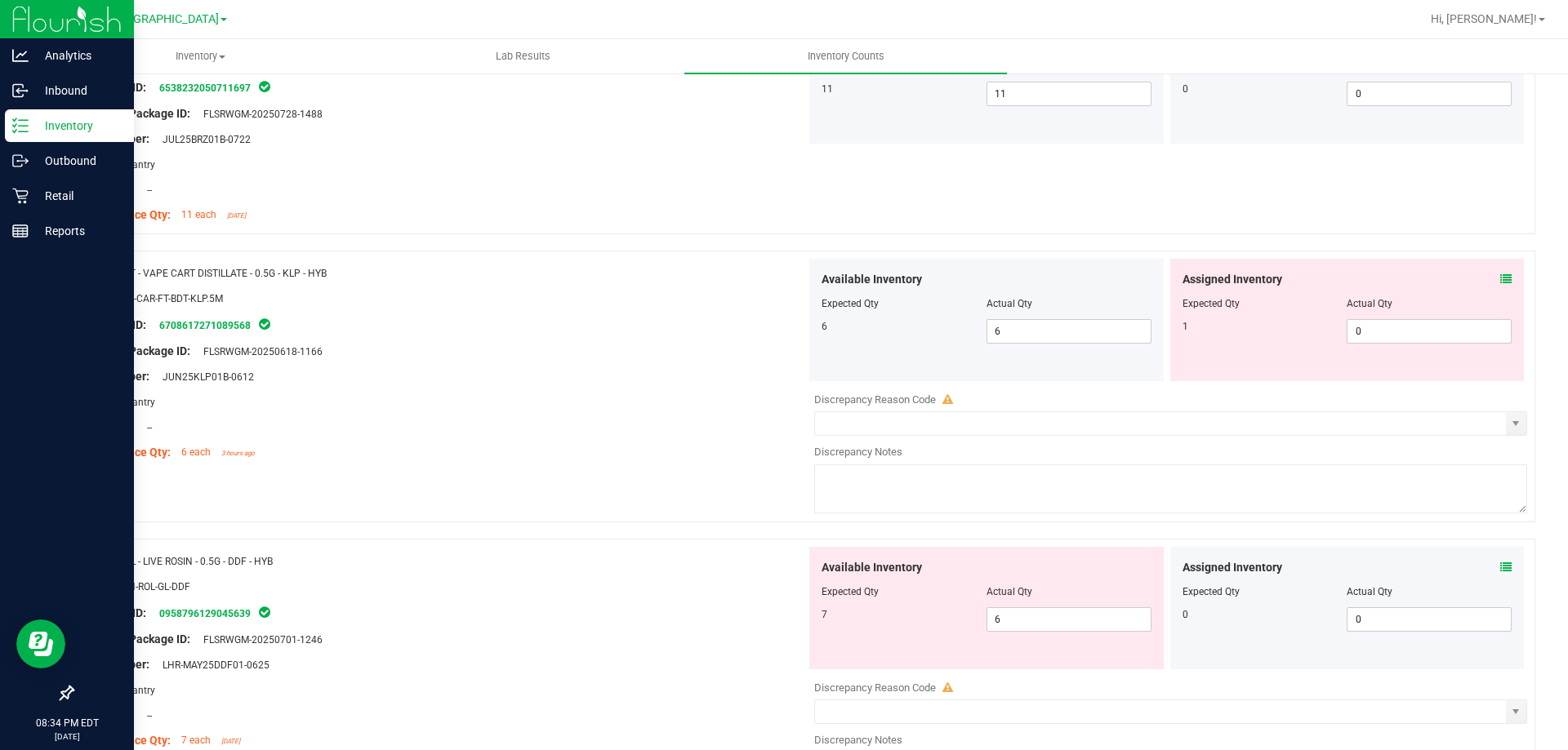
click at [1500, 282] on icon at bounding box center [1505, 278] width 11 height 11
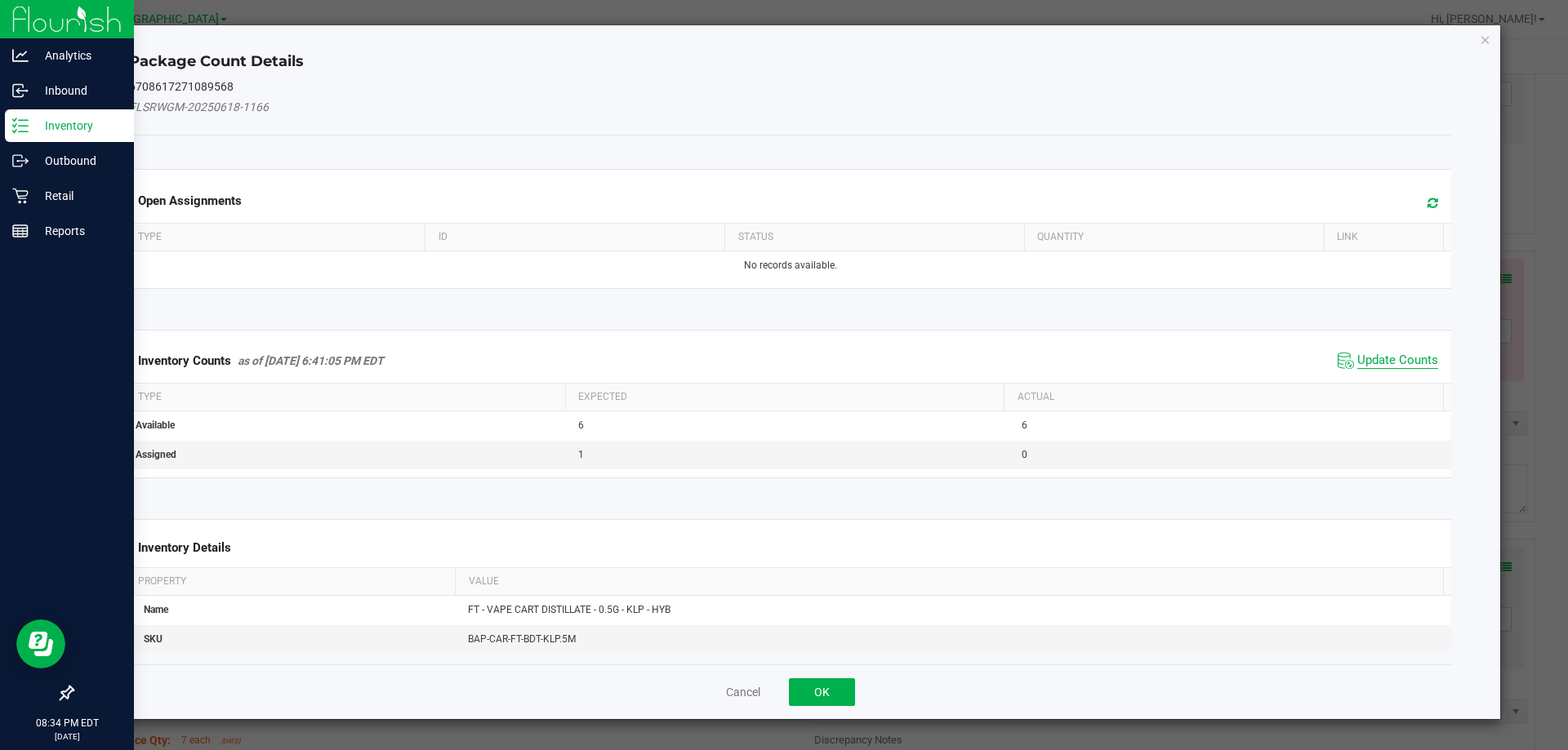
click at [1388, 357] on span "Update Counts" at bounding box center [1398, 360] width 81 height 17
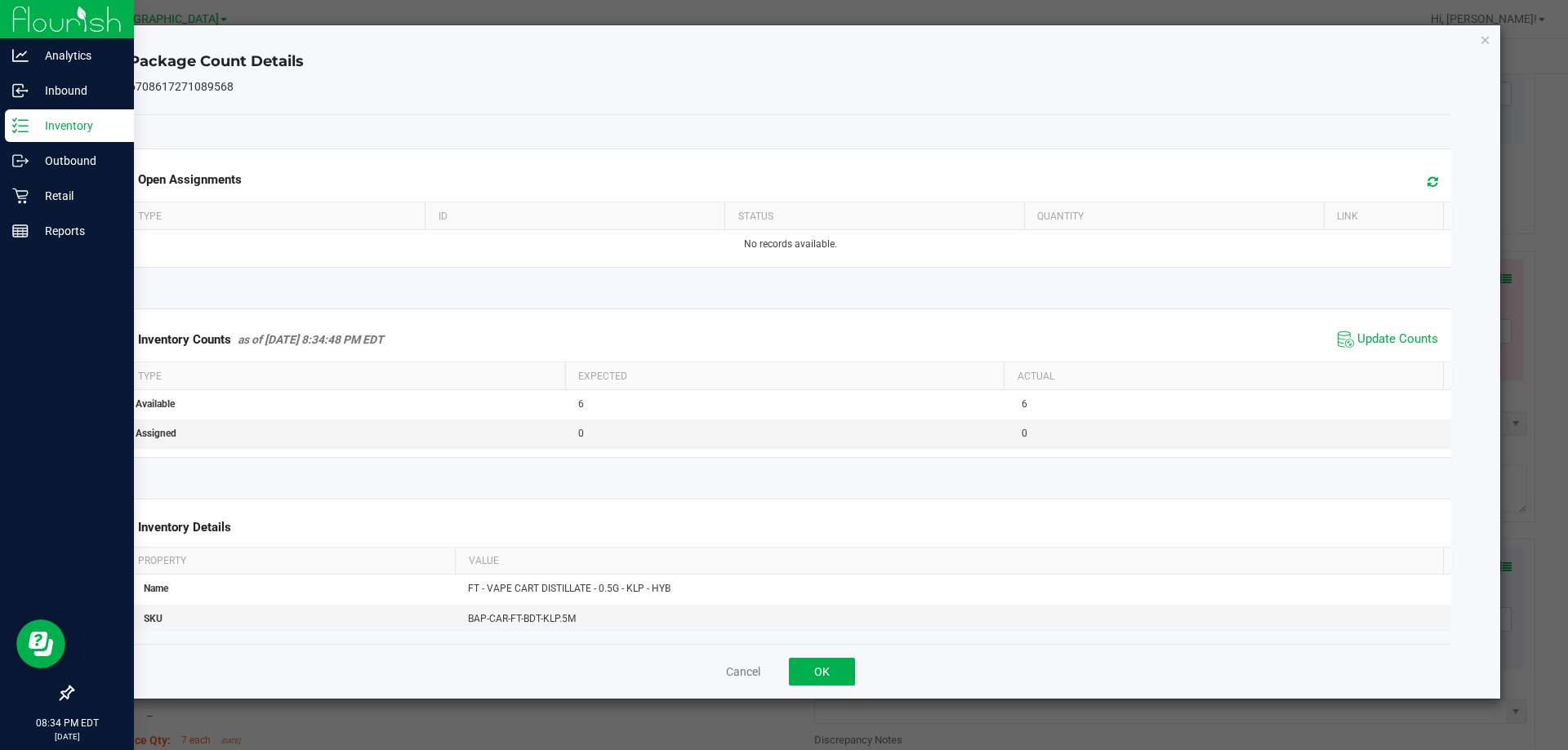
click at [1478, 40] on div "Package Count Details 6708617271089568 Open Assignments Type ID Status Quantity…" at bounding box center [790, 362] width 1421 height 673
click at [1480, 40] on icon "Close" at bounding box center [1485, 39] width 11 height 19
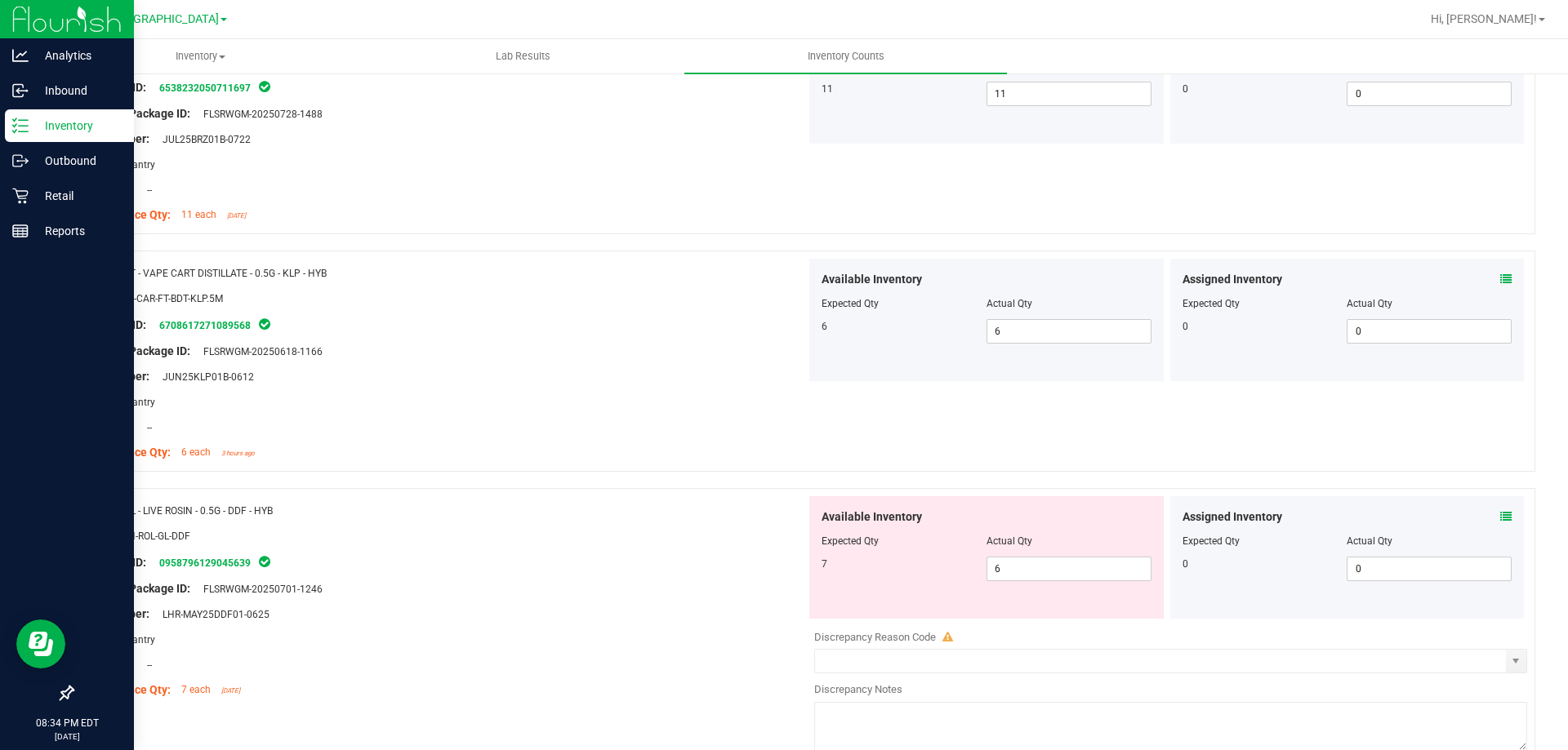
click at [1480, 40] on ul "Inventory All packages All inventory Waste log Create inventory Lab Results Inv…" at bounding box center [823, 56] width 1568 height 35
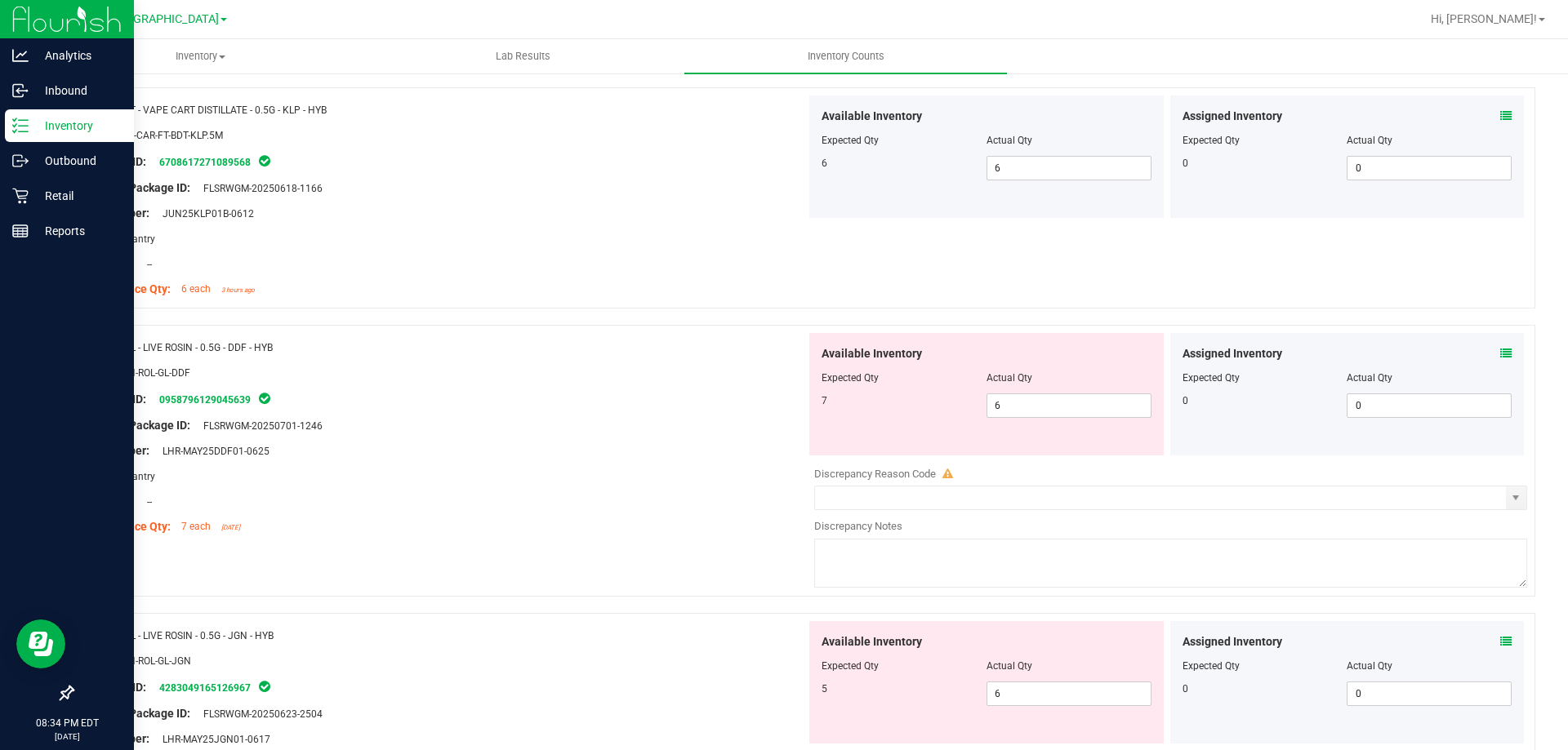
click at [1500, 353] on icon at bounding box center [1505, 353] width 11 height 11
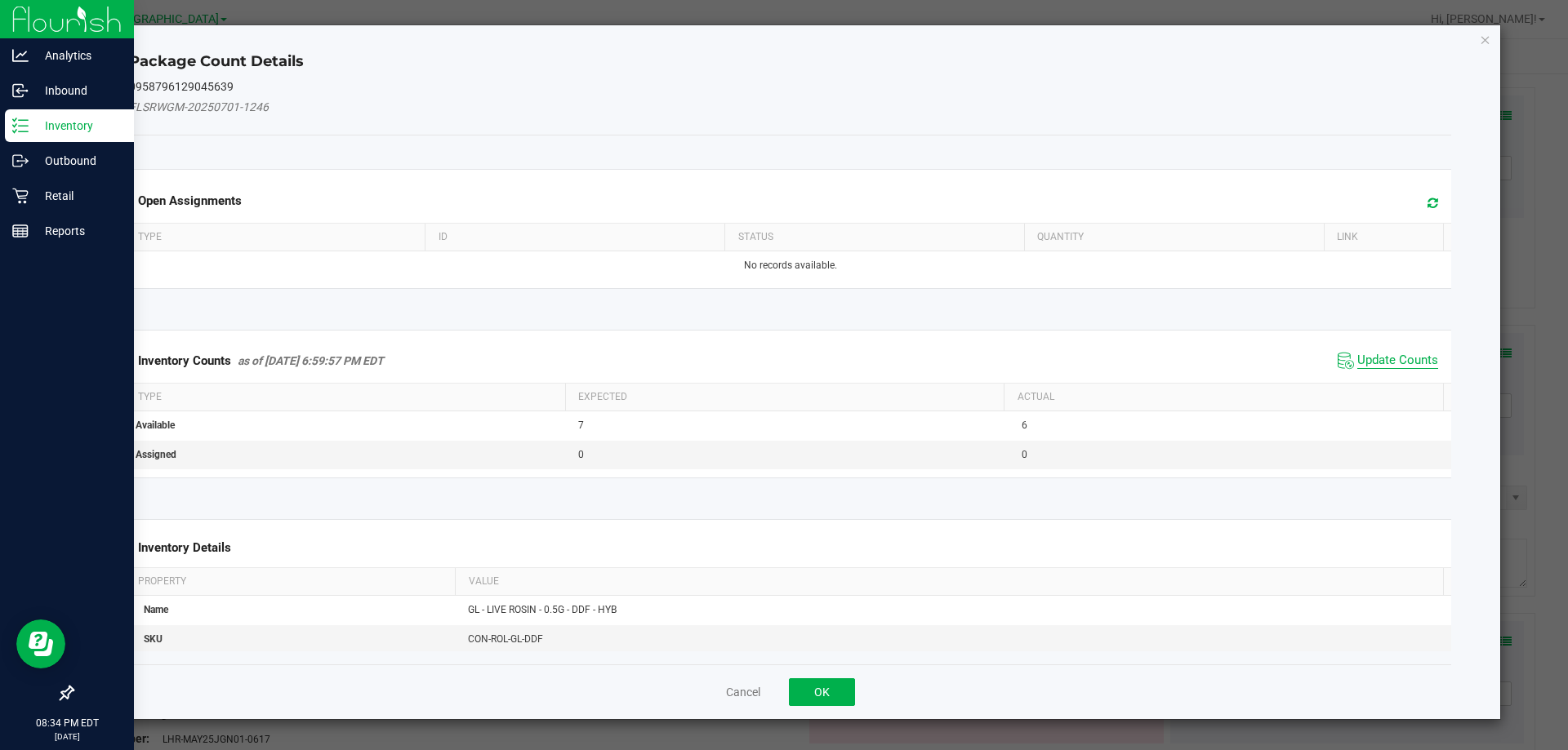
click at [1400, 360] on span "Update Counts" at bounding box center [1398, 360] width 81 height 17
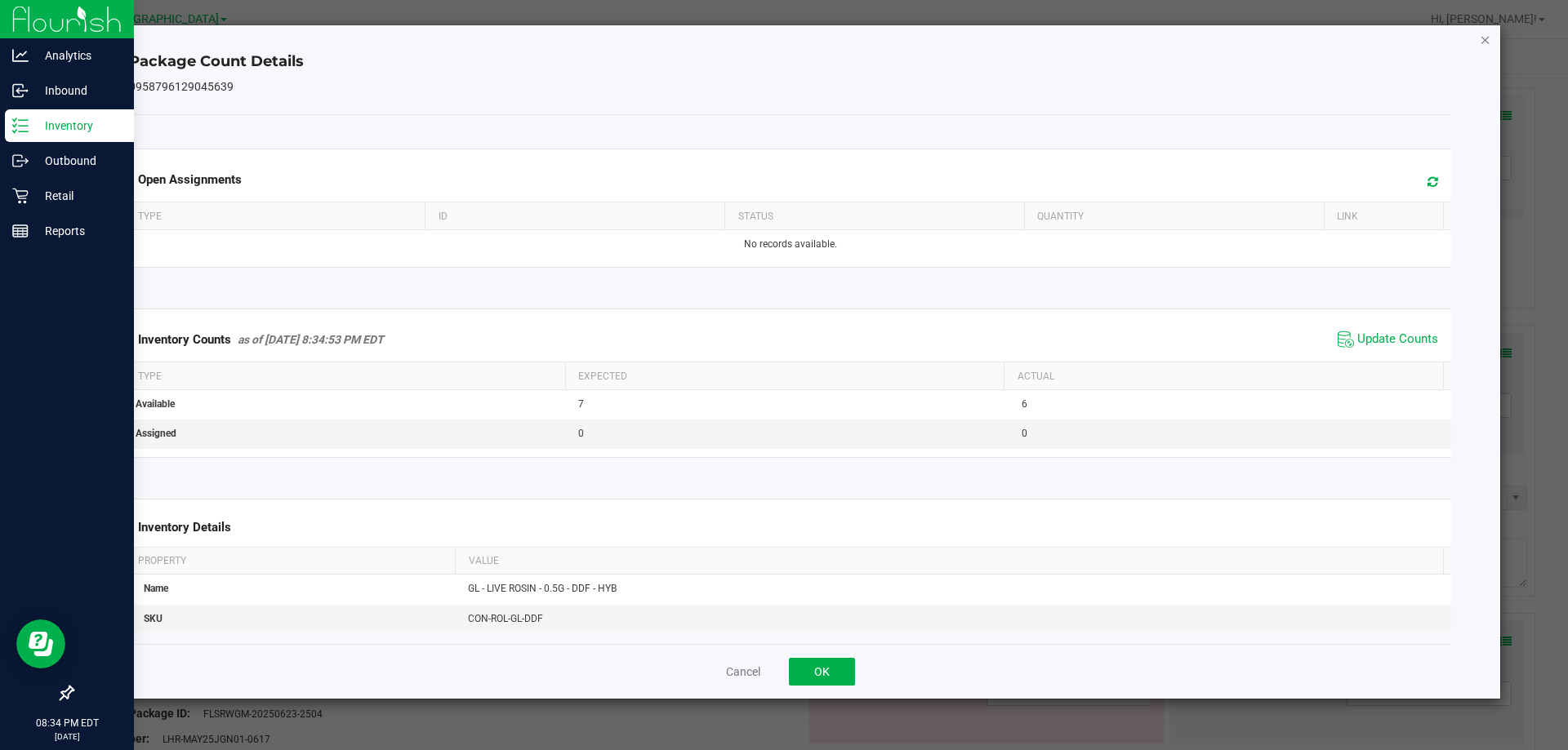
click at [1490, 38] on icon "Close" at bounding box center [1485, 39] width 11 height 19
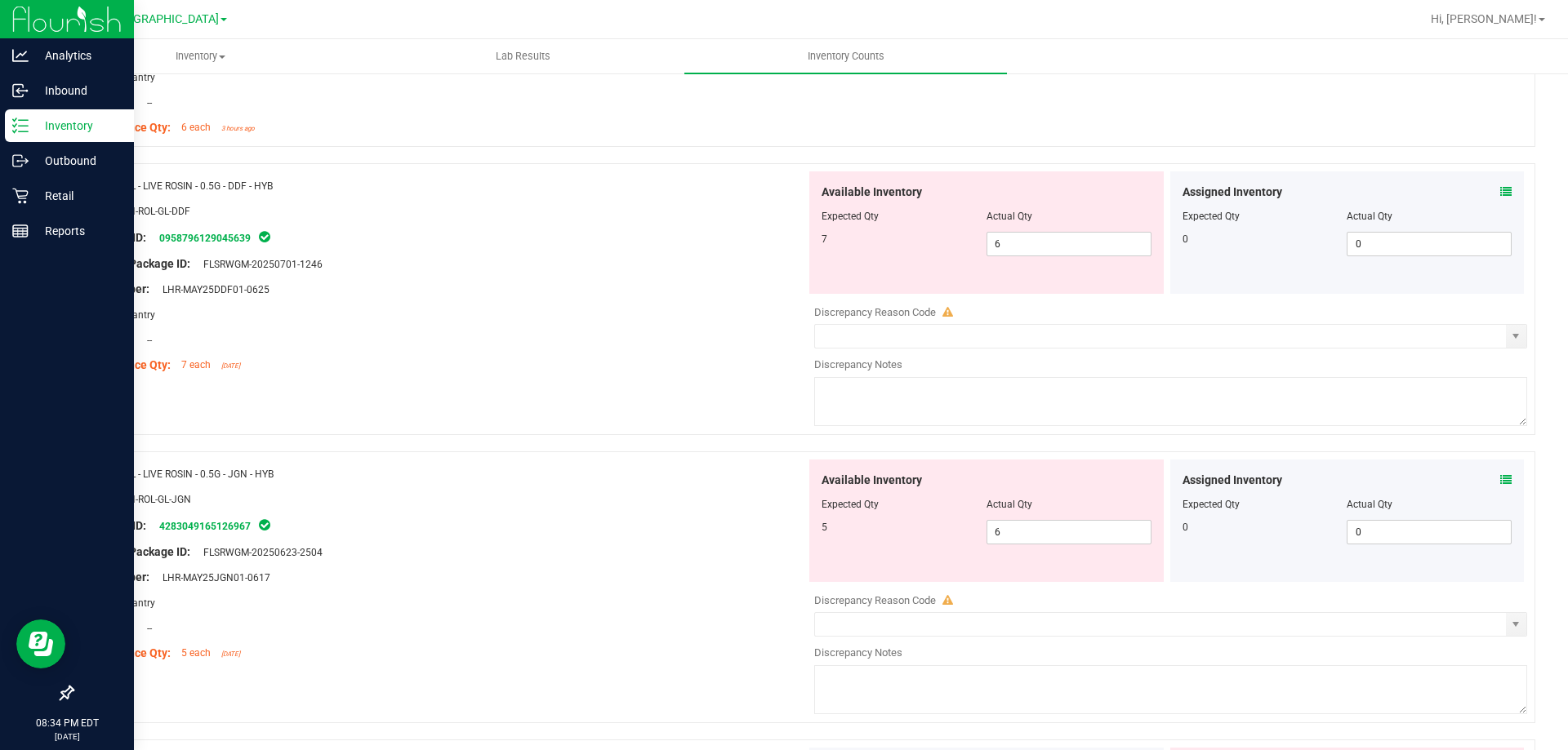
scroll to position [816, 0]
click at [1056, 244] on span "6 6" at bounding box center [1069, 242] width 165 height 25
type input "7"
click at [760, 251] on div at bounding box center [445, 249] width 721 height 8
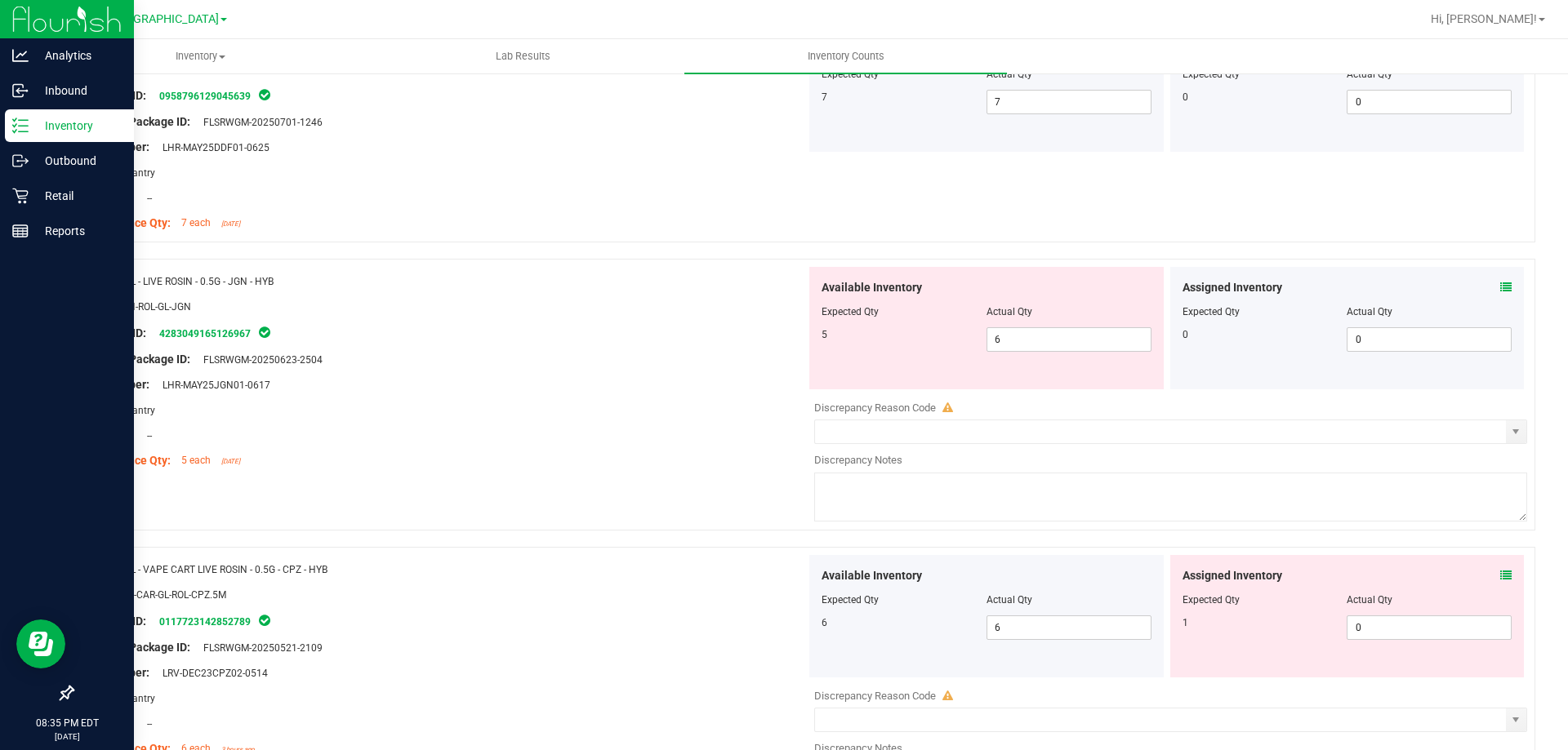
scroll to position [979, 0]
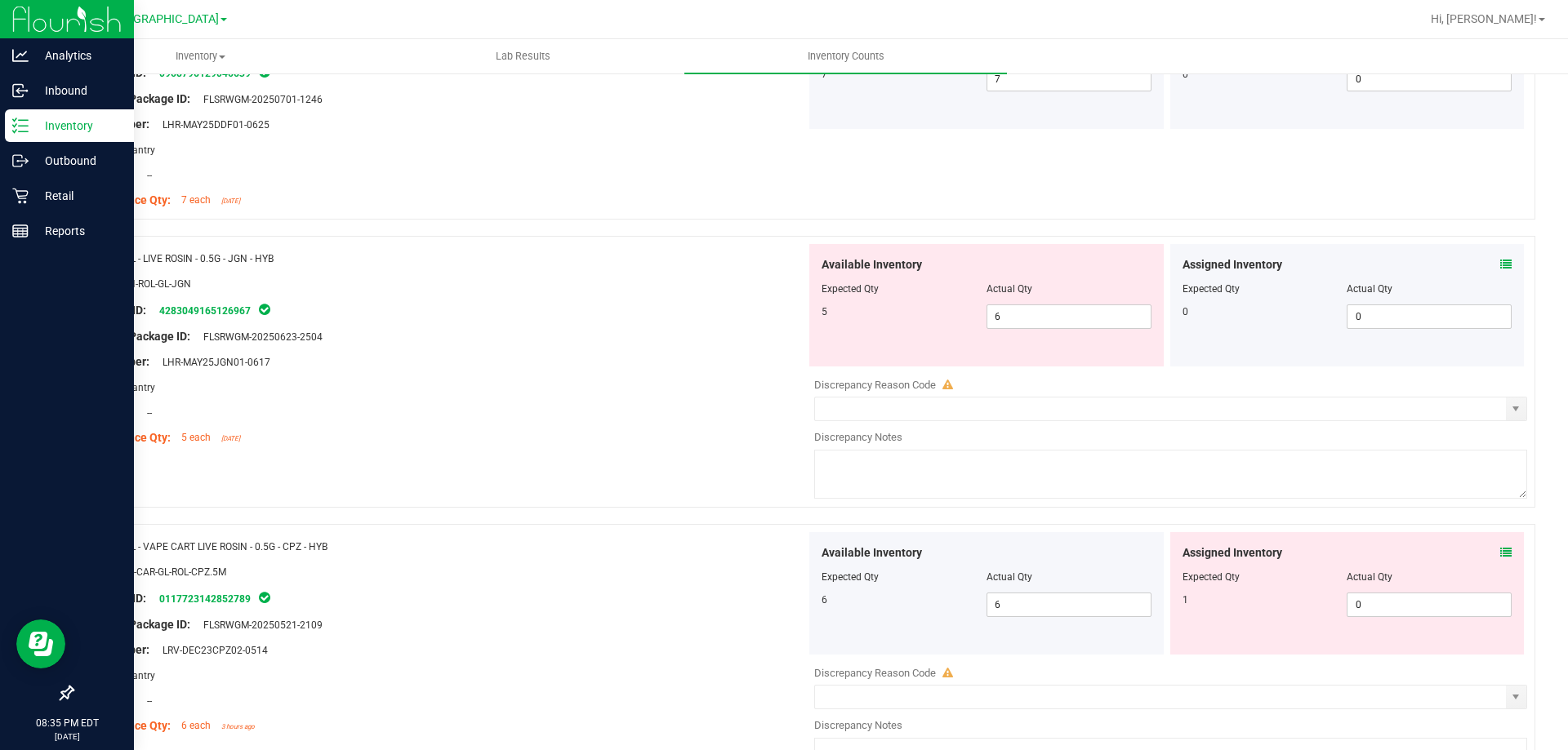
click at [1500, 261] on icon at bounding box center [1505, 264] width 11 height 11
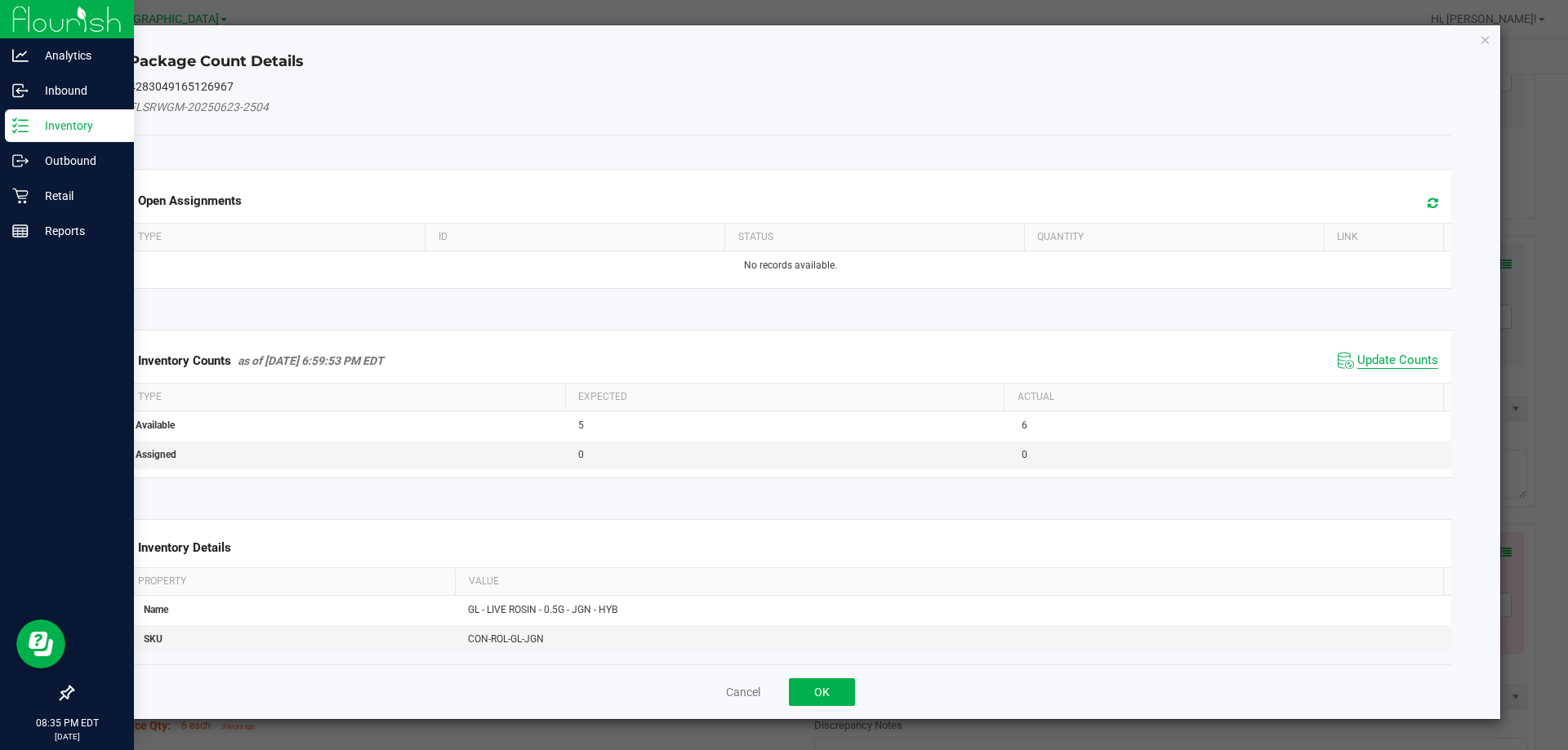
click at [1385, 368] on span "Update Counts" at bounding box center [1398, 360] width 81 height 17
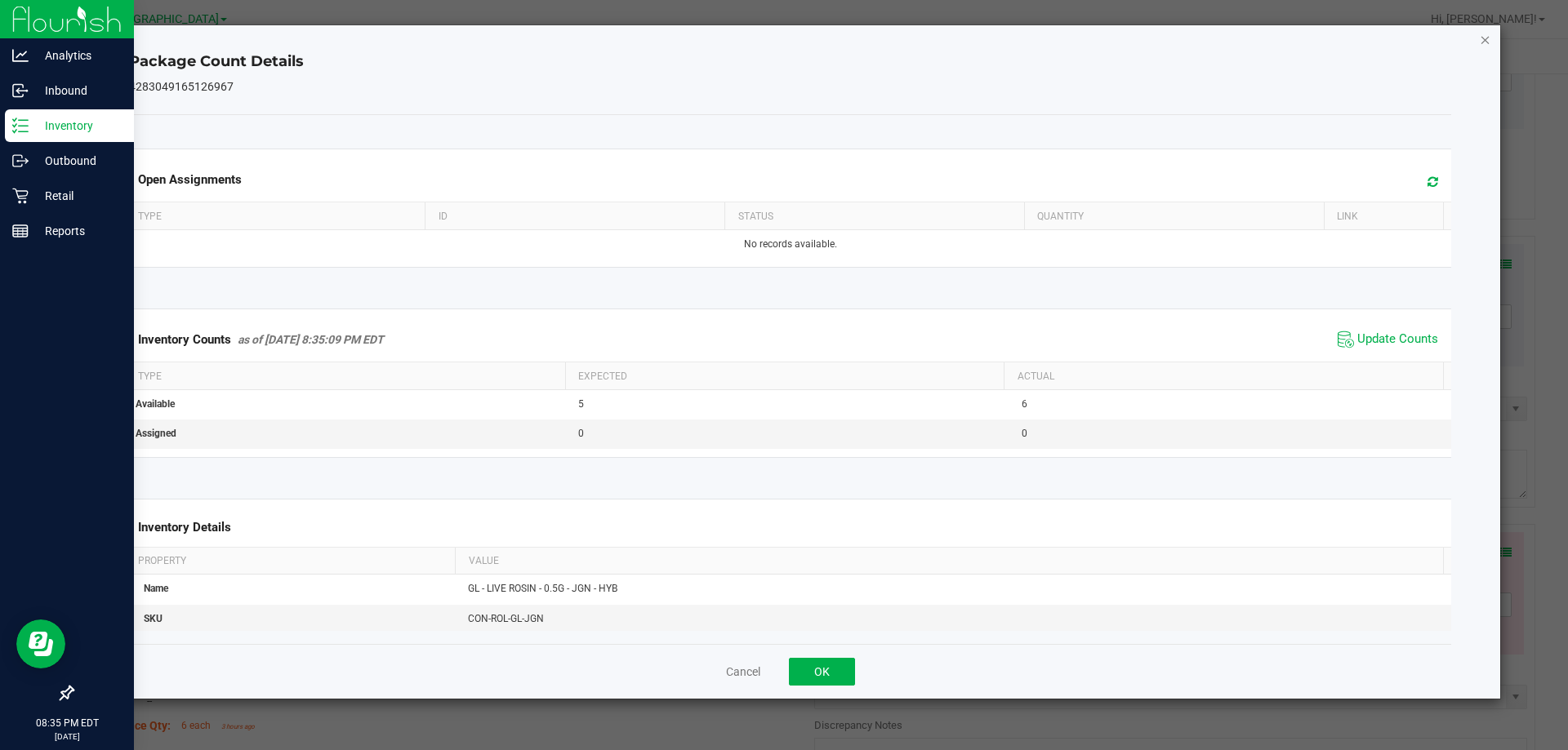
click at [1484, 43] on icon "Close" at bounding box center [1485, 39] width 11 height 19
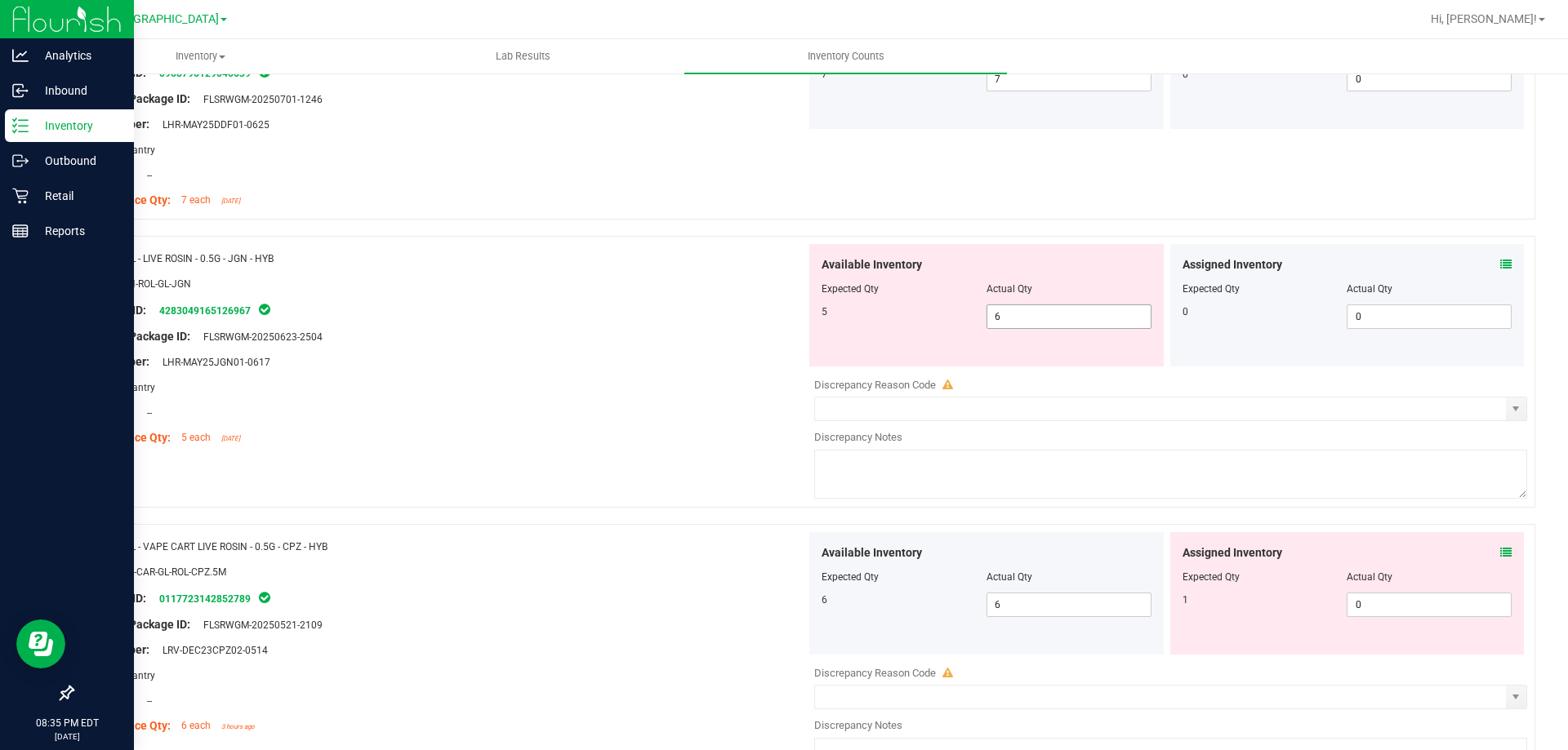
click at [1060, 325] on span "6 6" at bounding box center [1069, 316] width 165 height 25
type input "5"
click at [667, 330] on div "Original Package ID: FLSRWGM-20250623-2504" at bounding box center [445, 336] width 721 height 17
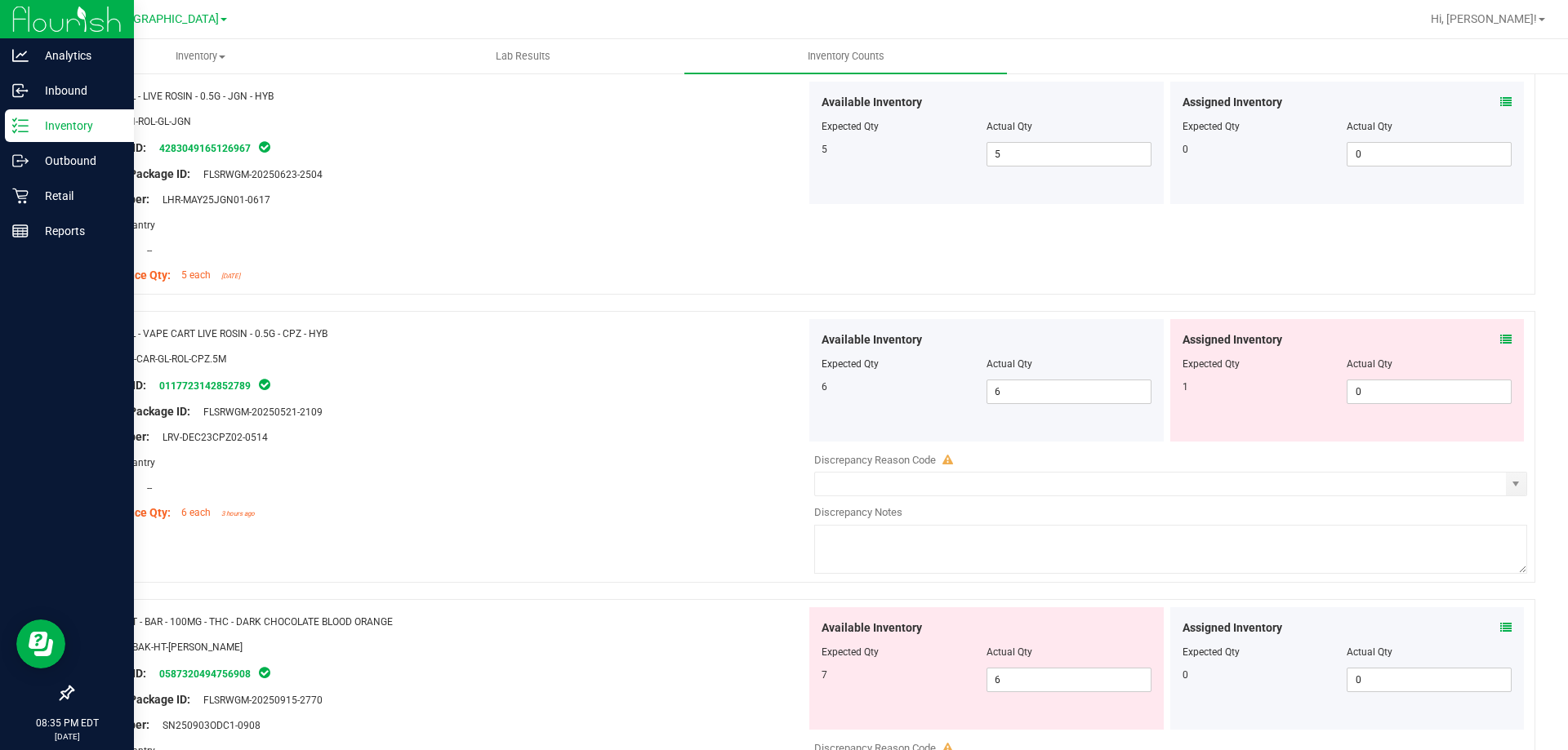
scroll to position [1142, 0]
click at [1500, 335] on icon at bounding box center [1505, 338] width 11 height 11
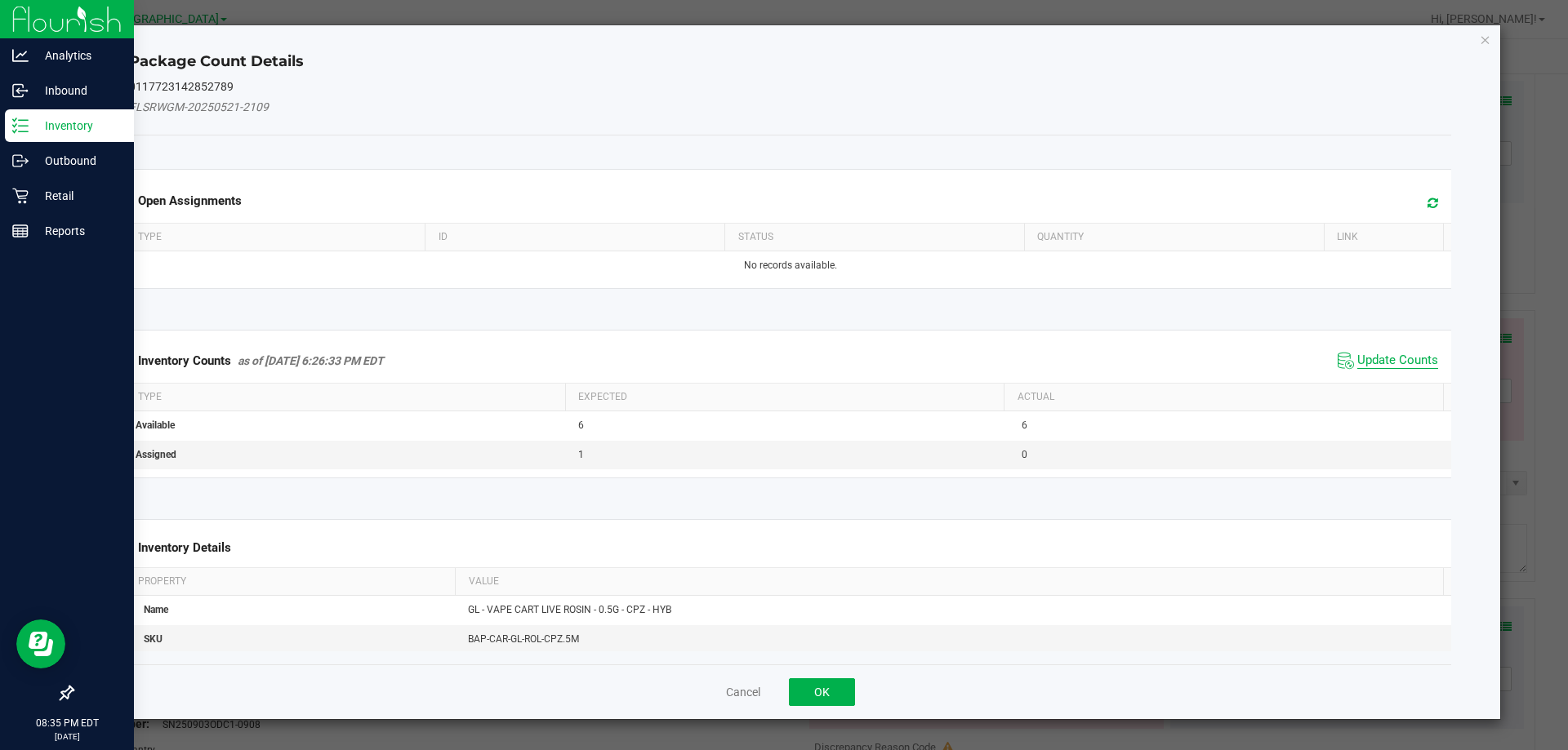
click at [1394, 357] on span "Update Counts" at bounding box center [1398, 360] width 81 height 17
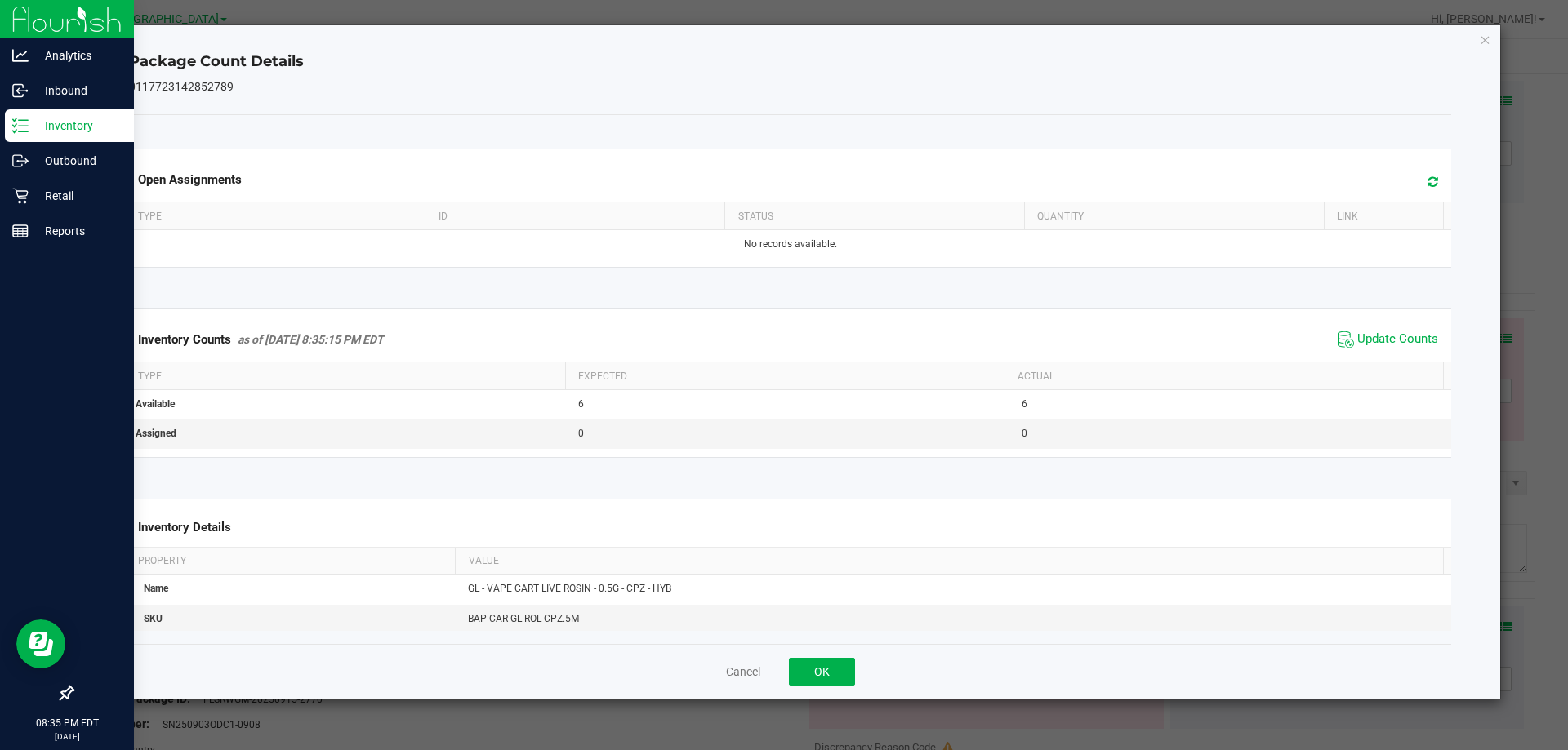
click at [1493, 41] on div "Package Count Details 0117723142852789 Open Assignments Type ID Status Quantity…" at bounding box center [790, 362] width 1421 height 673
click at [1483, 43] on icon "Close" at bounding box center [1485, 39] width 11 height 19
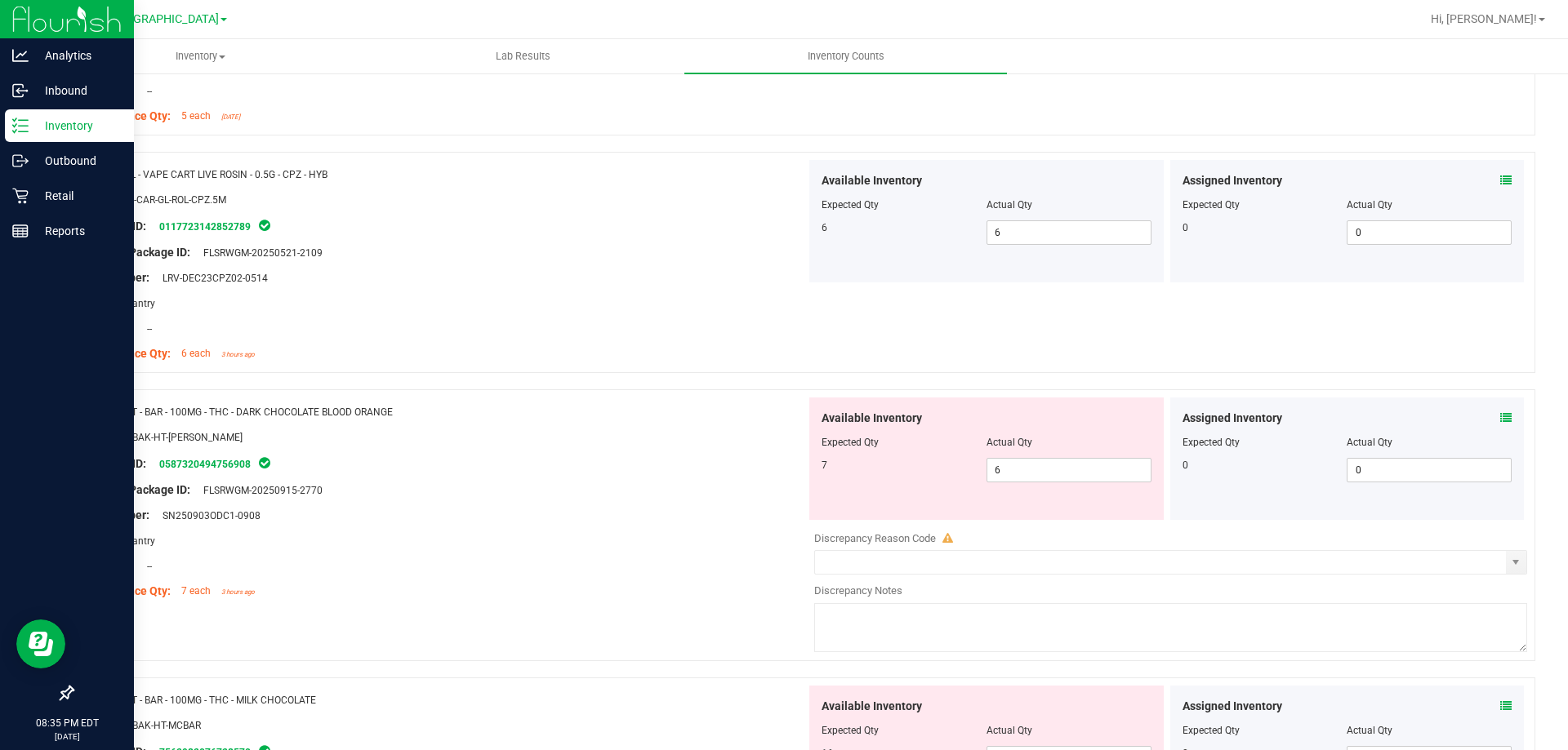
scroll to position [1469, 0]
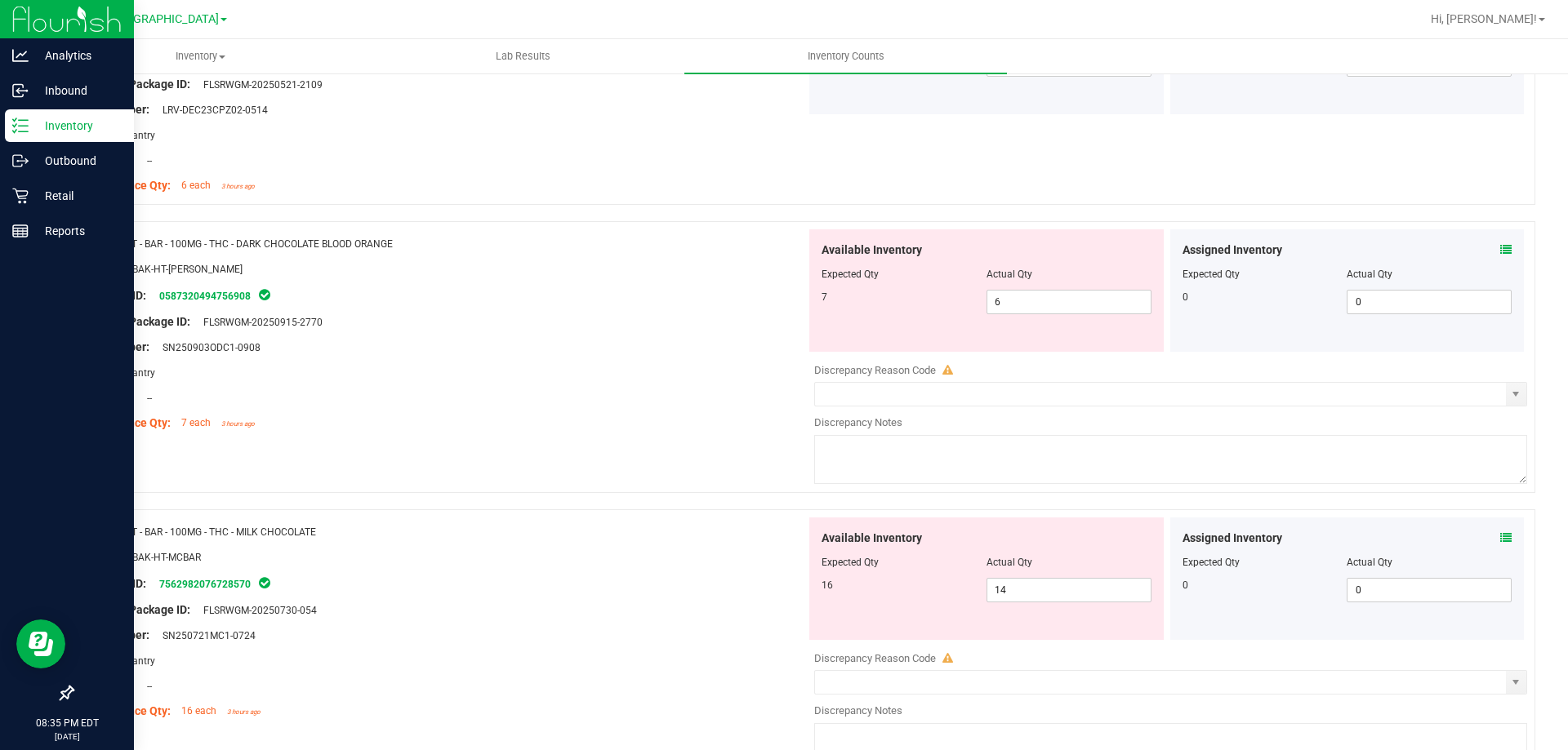
click at [1500, 253] on icon at bounding box center [1505, 249] width 11 height 11
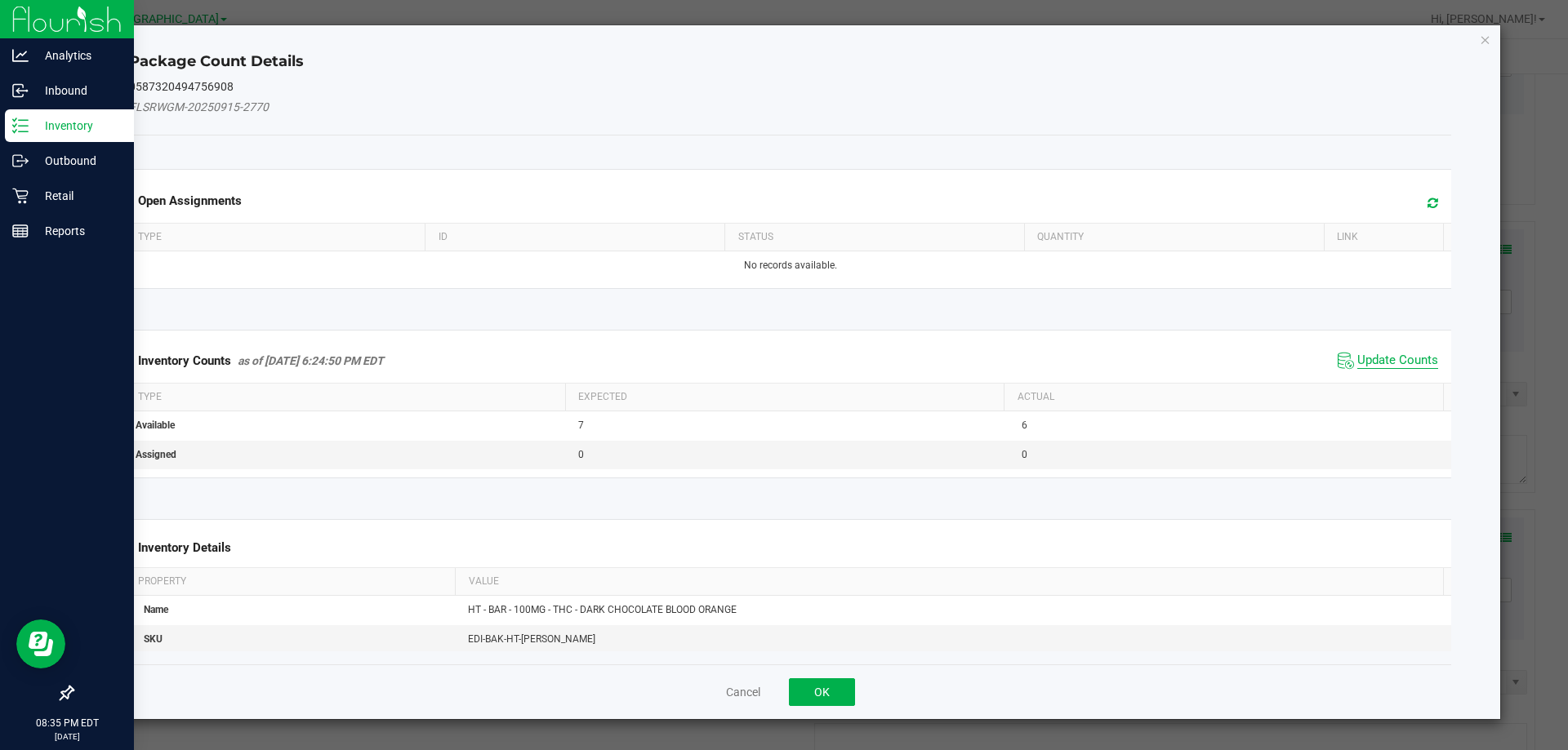
click at [1389, 360] on span "Update Counts" at bounding box center [1398, 360] width 81 height 17
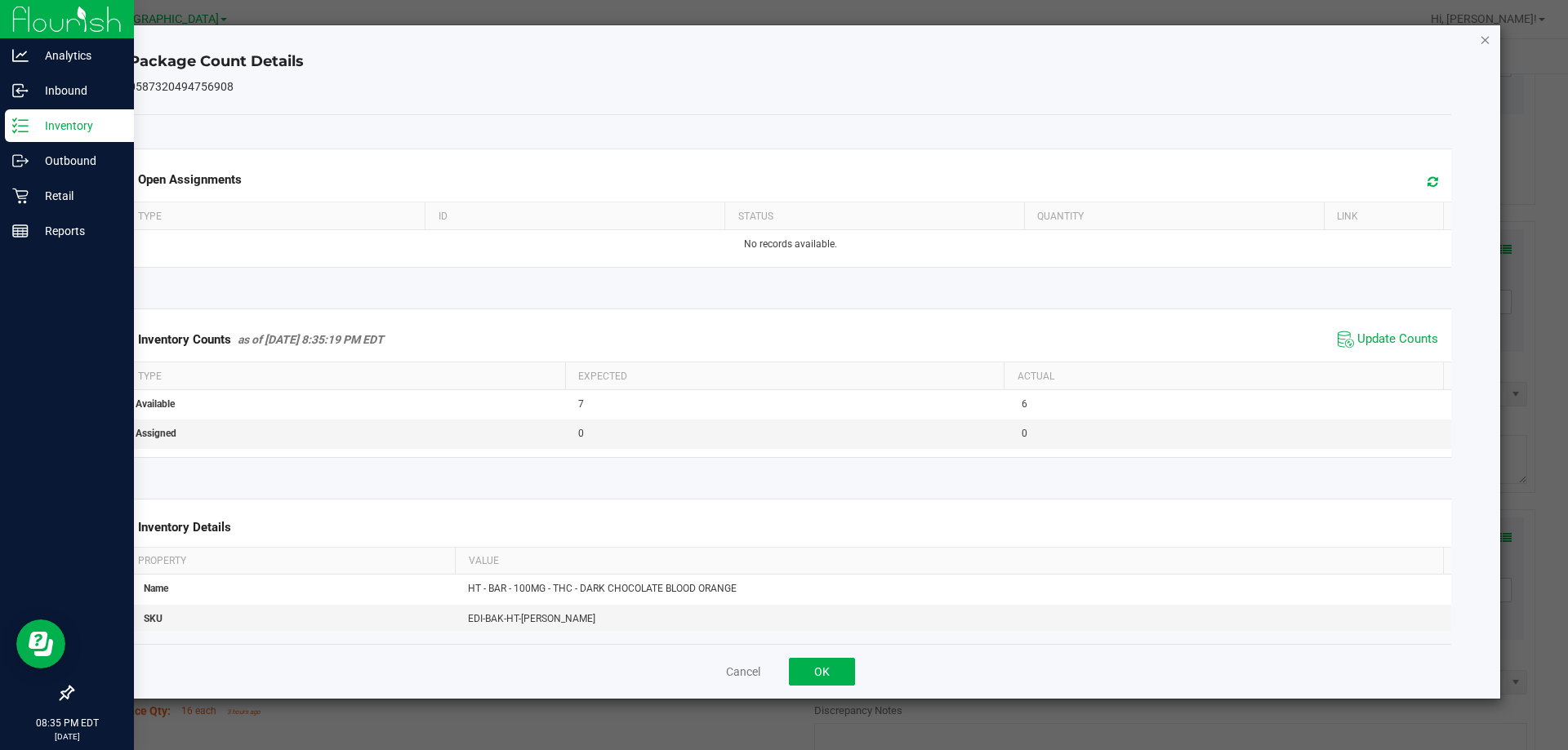
click at [1482, 39] on icon "Close" at bounding box center [1485, 39] width 11 height 19
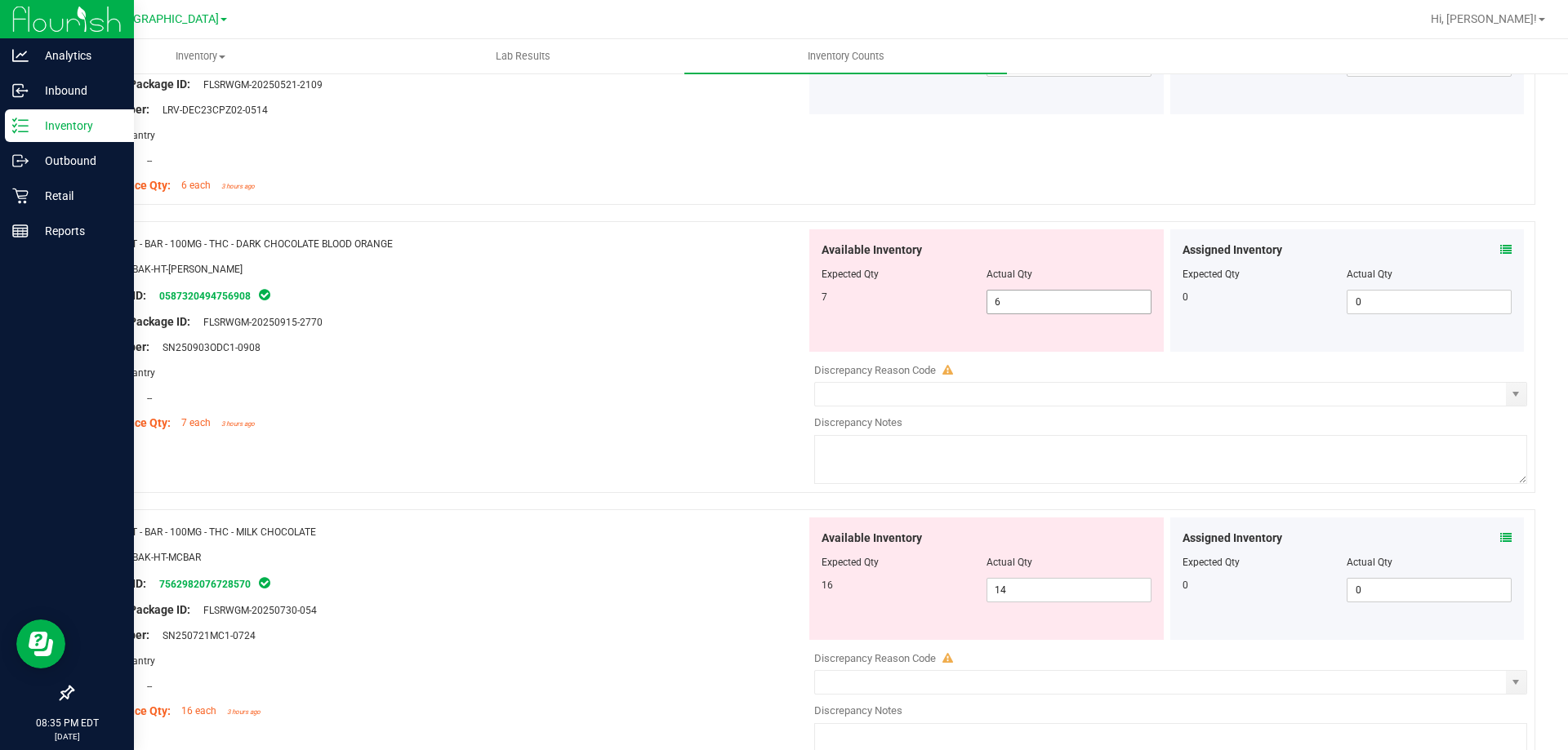
click at [1054, 309] on span "6 6" at bounding box center [1069, 302] width 165 height 25
type input "7"
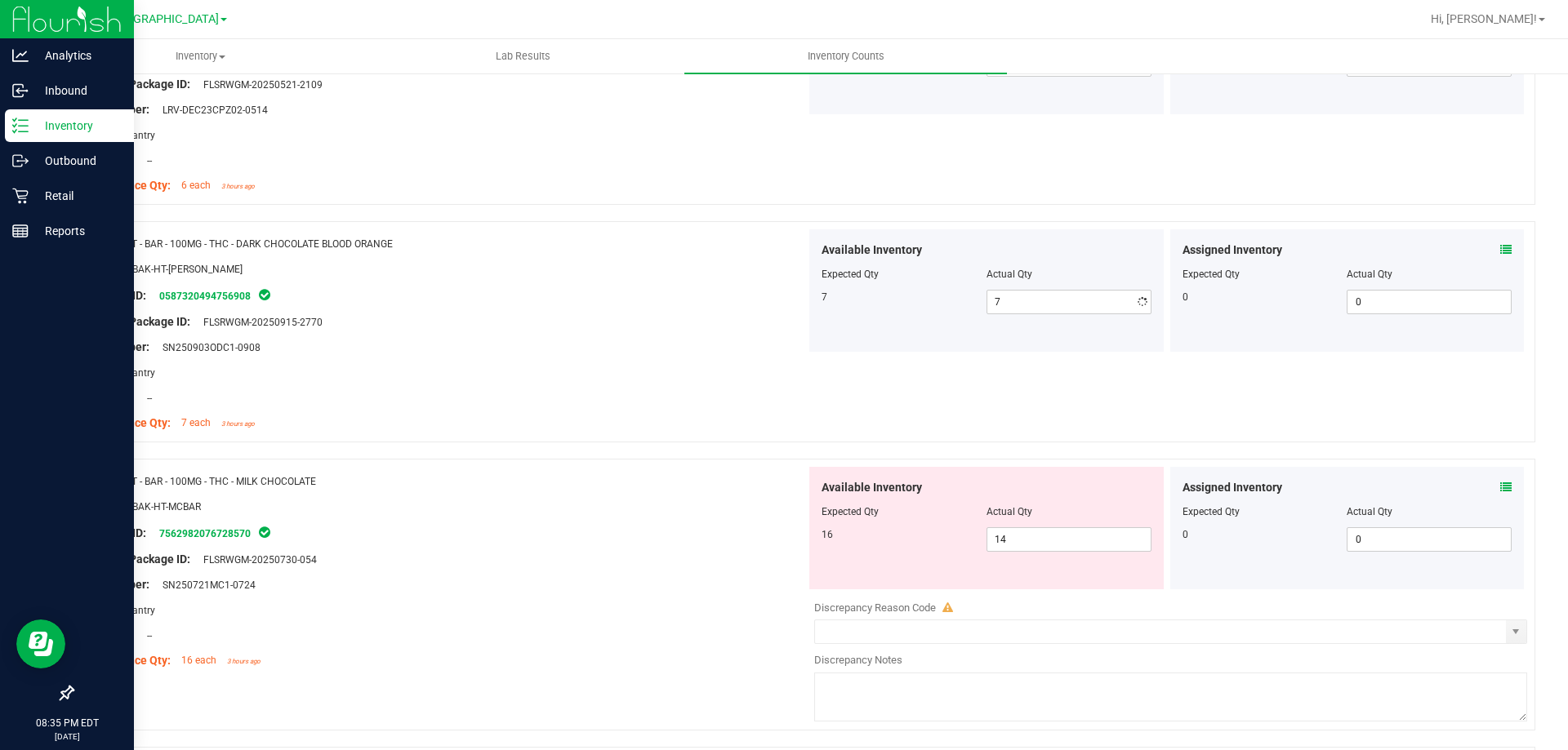
click at [751, 335] on div at bounding box center [445, 334] width 721 height 8
click at [754, 336] on div at bounding box center [445, 334] width 721 height 8
click at [1500, 491] on icon at bounding box center [1505, 486] width 11 height 11
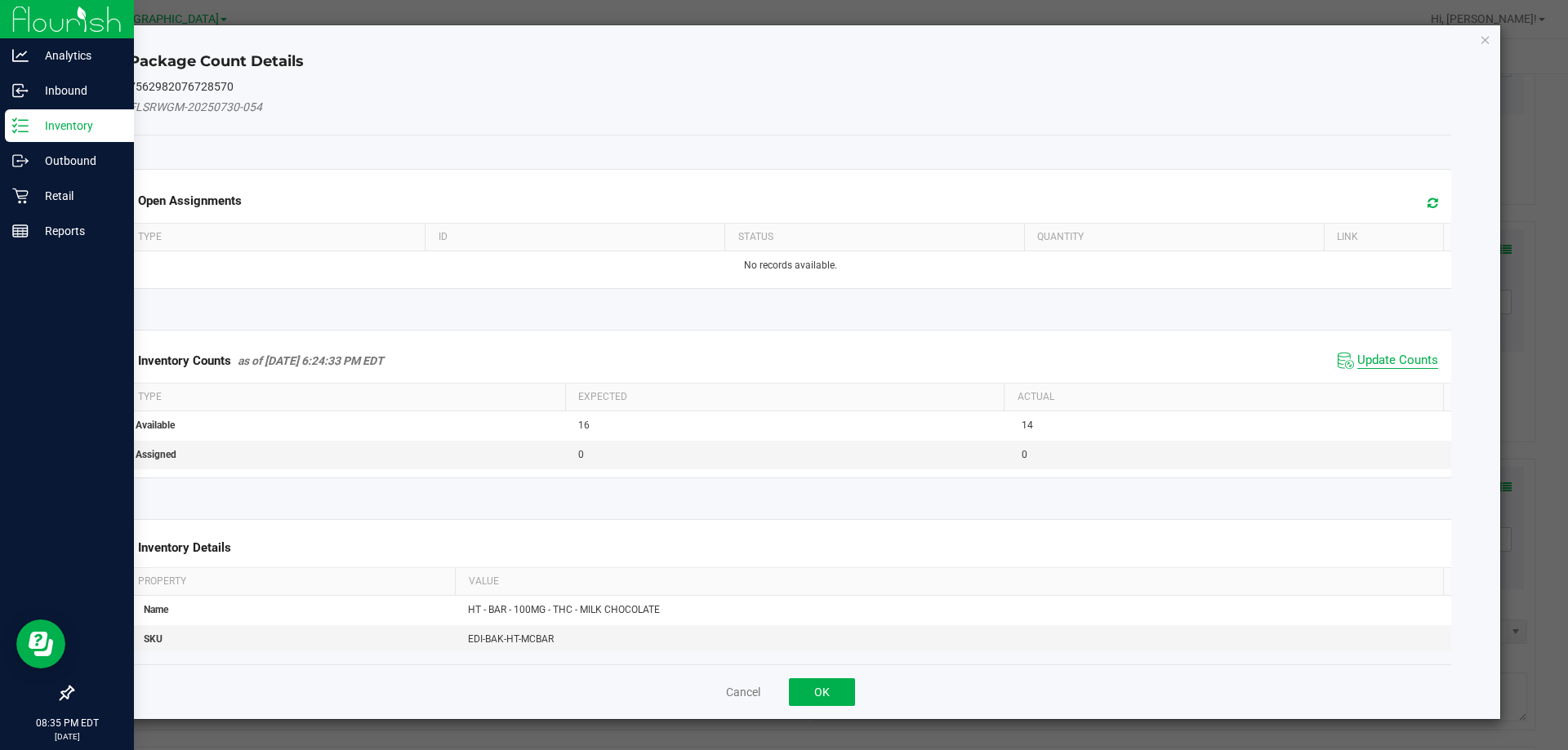
click at [1395, 362] on span "Update Counts" at bounding box center [1398, 360] width 81 height 17
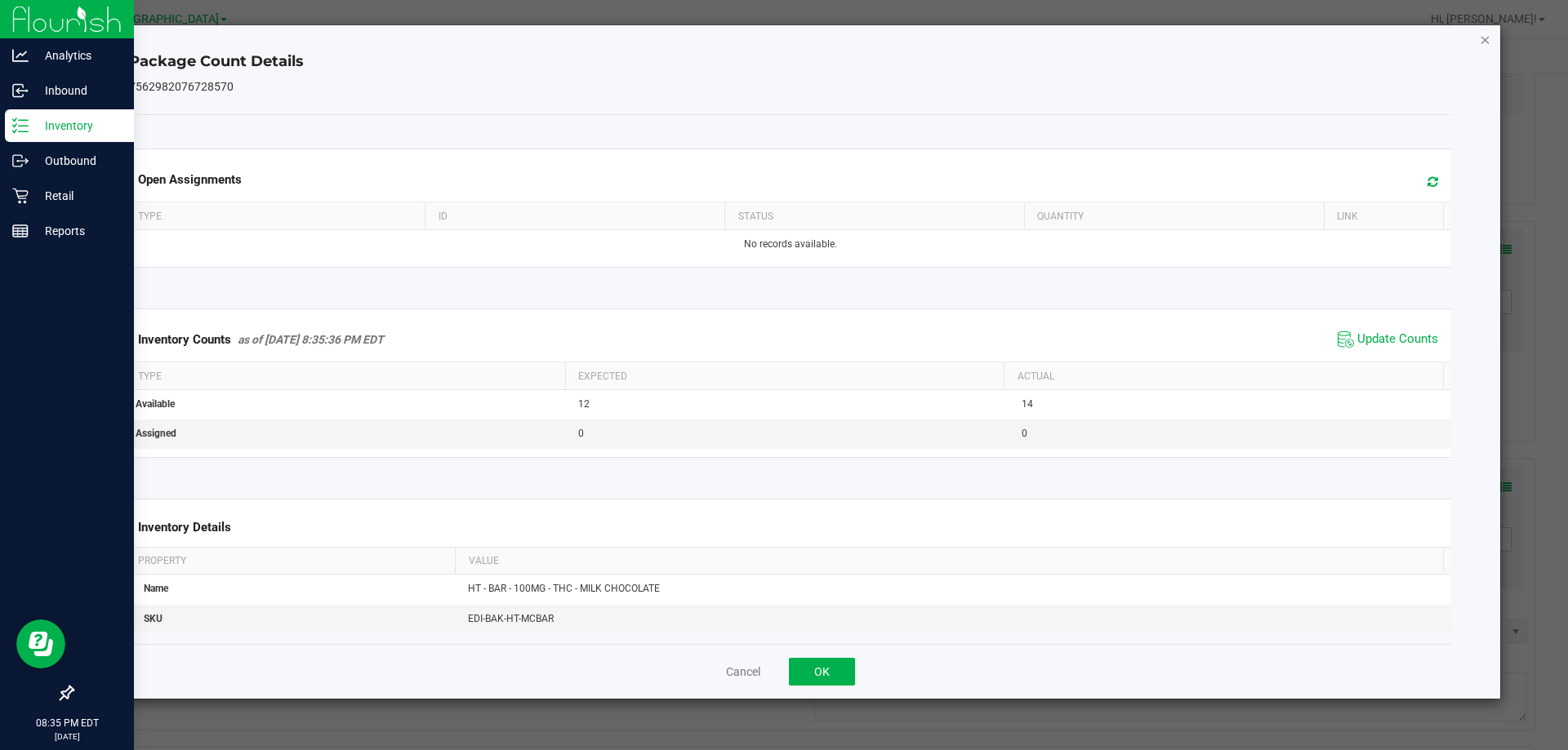
click at [1484, 40] on icon "Close" at bounding box center [1485, 39] width 11 height 19
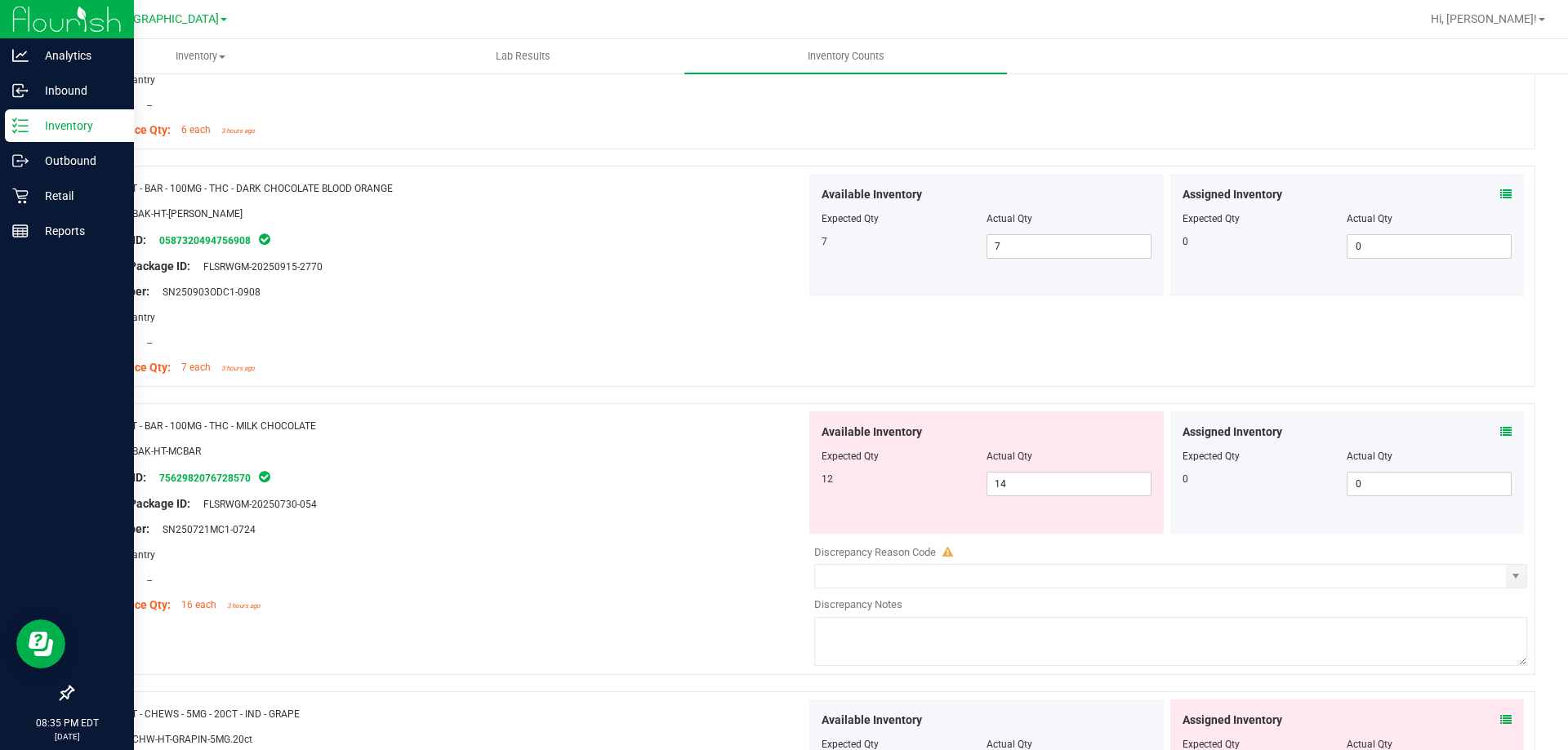
scroll to position [1632, 0]
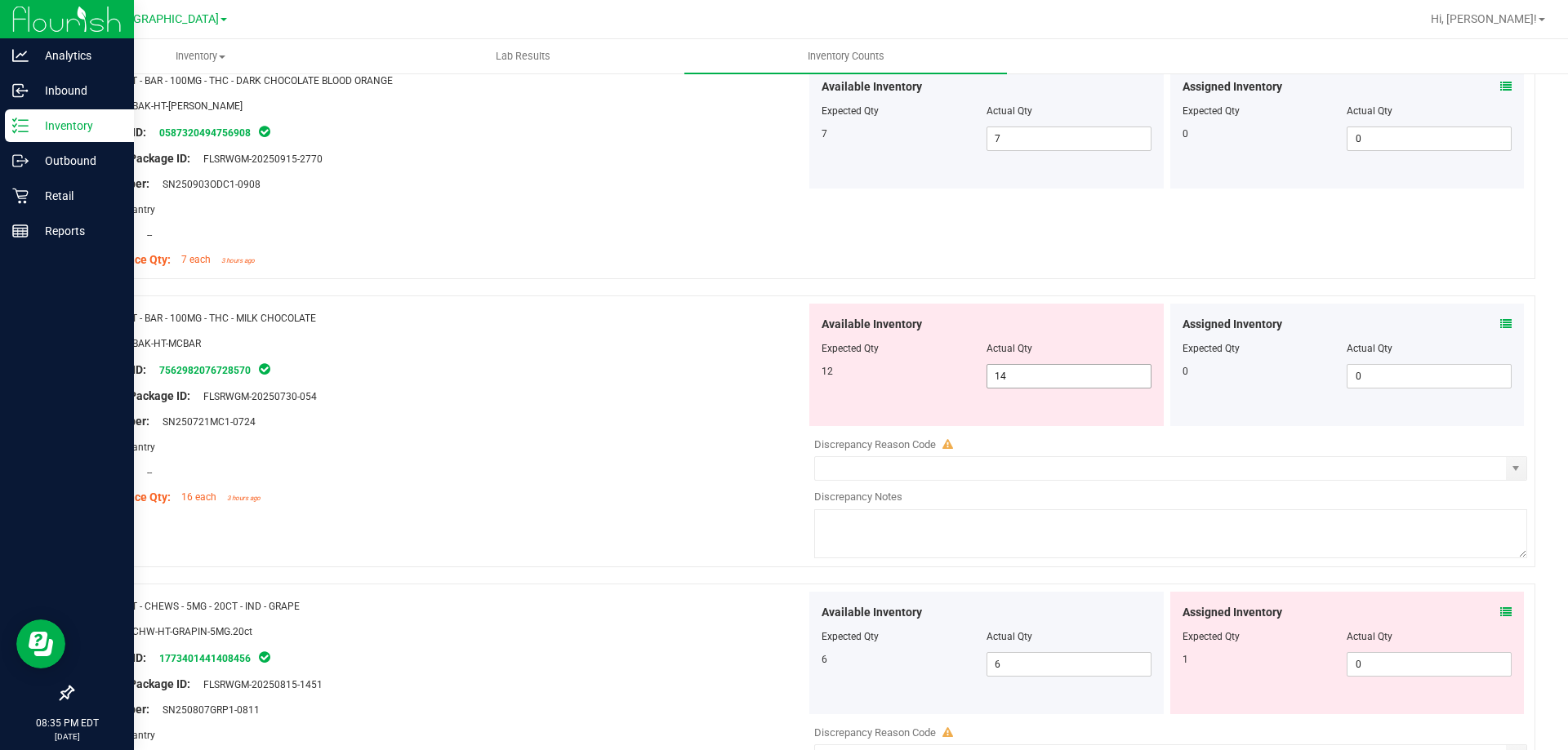
click at [1021, 371] on span "14 14" at bounding box center [1069, 376] width 165 height 25
type input "12"
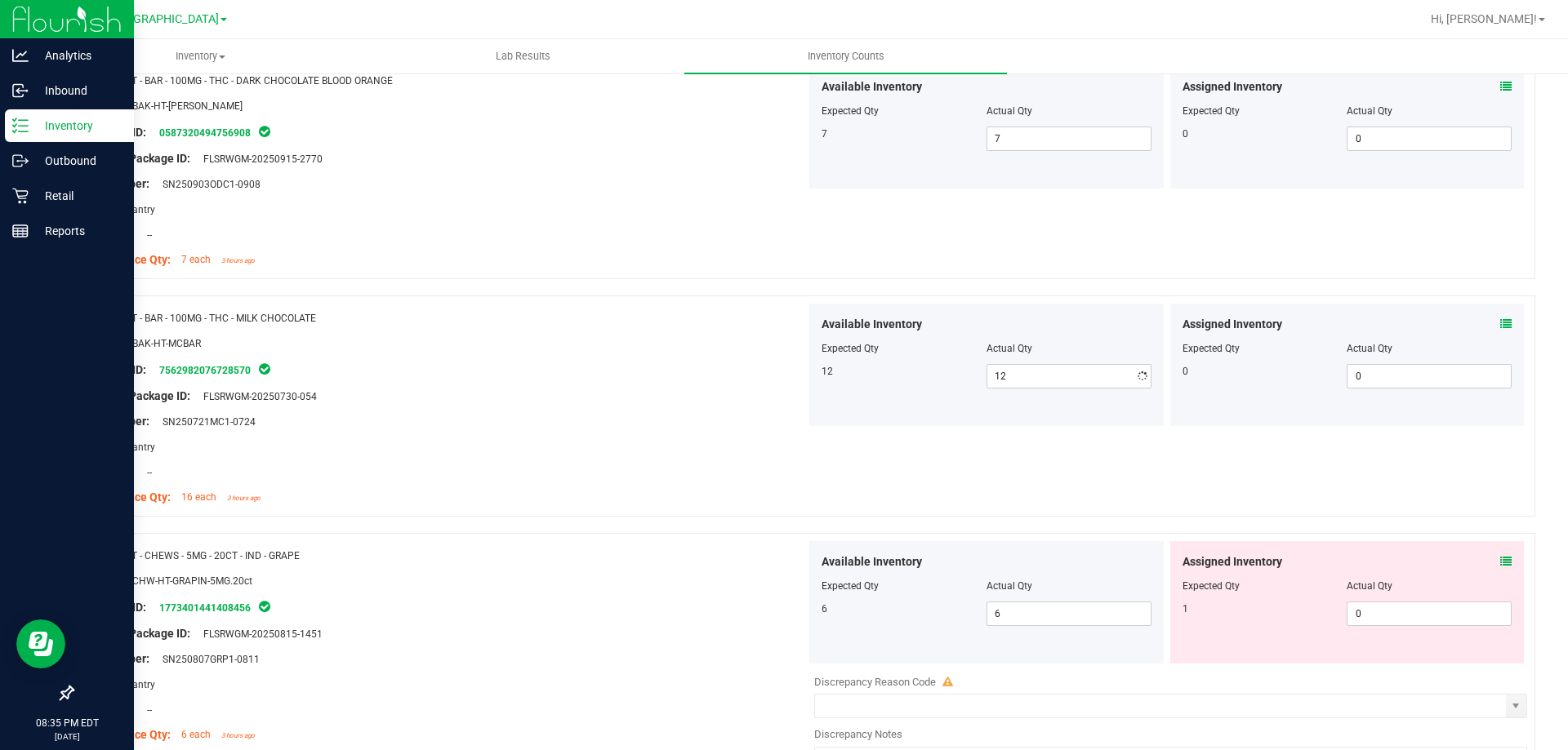
click at [592, 364] on div "Package ID: 7562982076728570" at bounding box center [445, 369] width 721 height 19
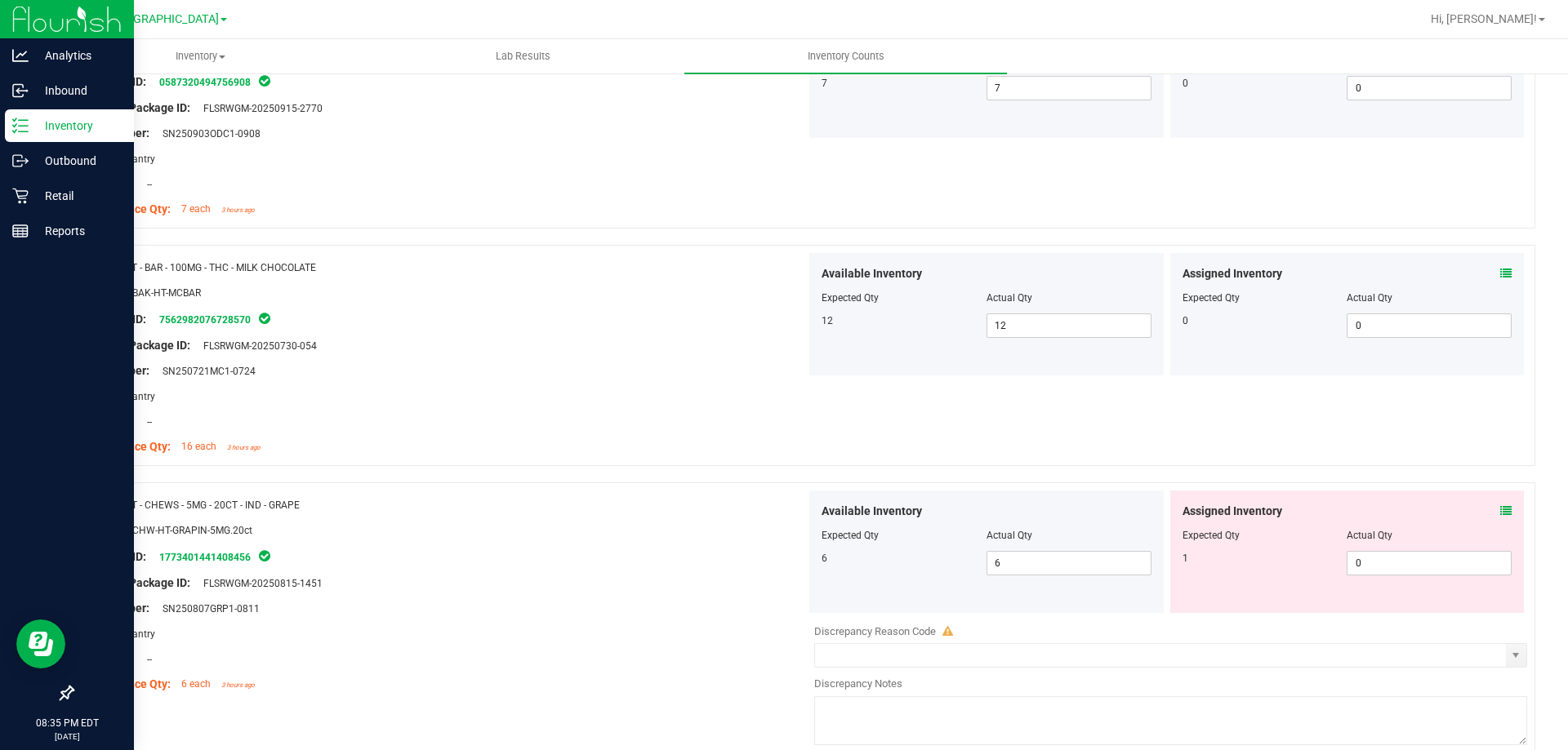
scroll to position [1795, 0]
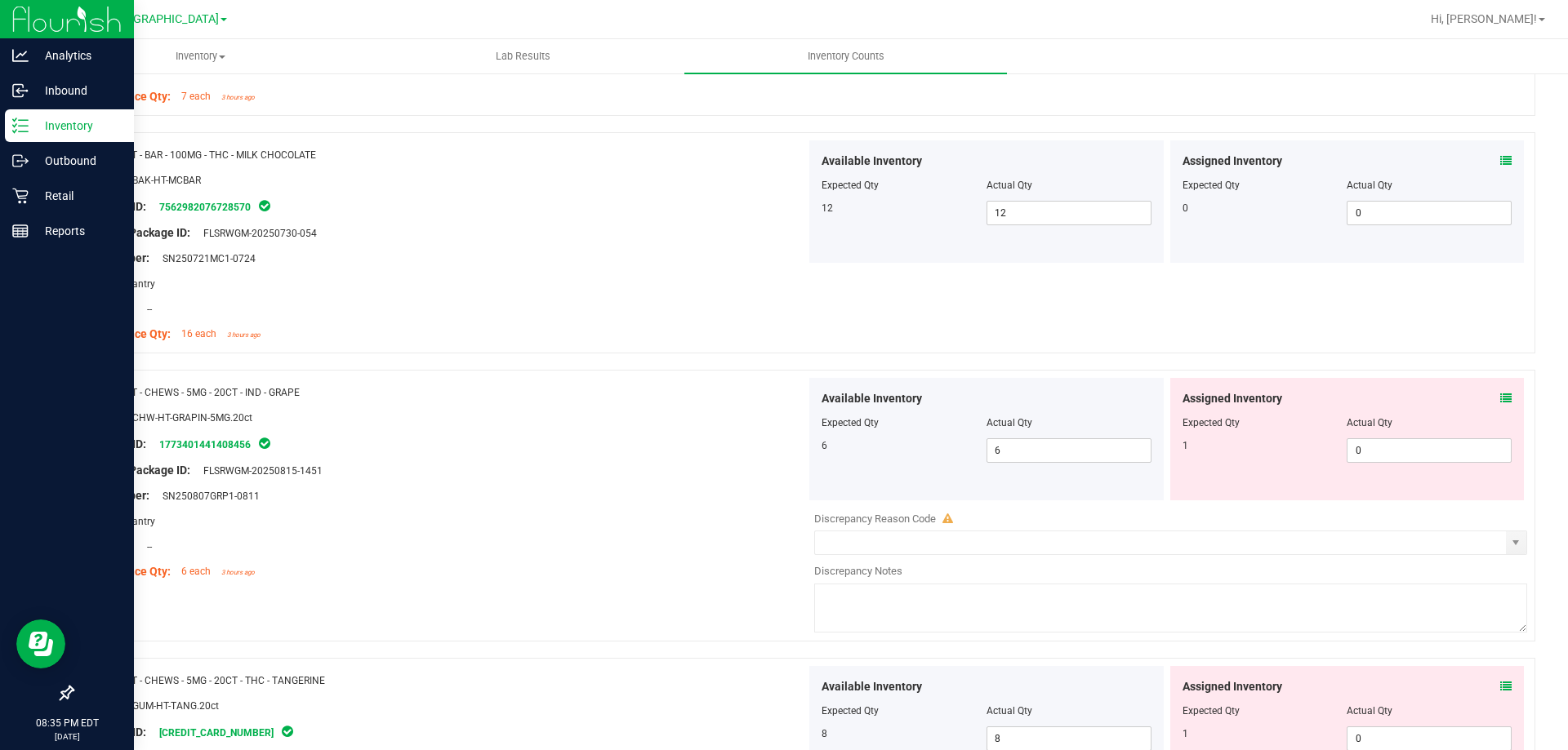
click at [1500, 395] on icon at bounding box center [1505, 397] width 11 height 11
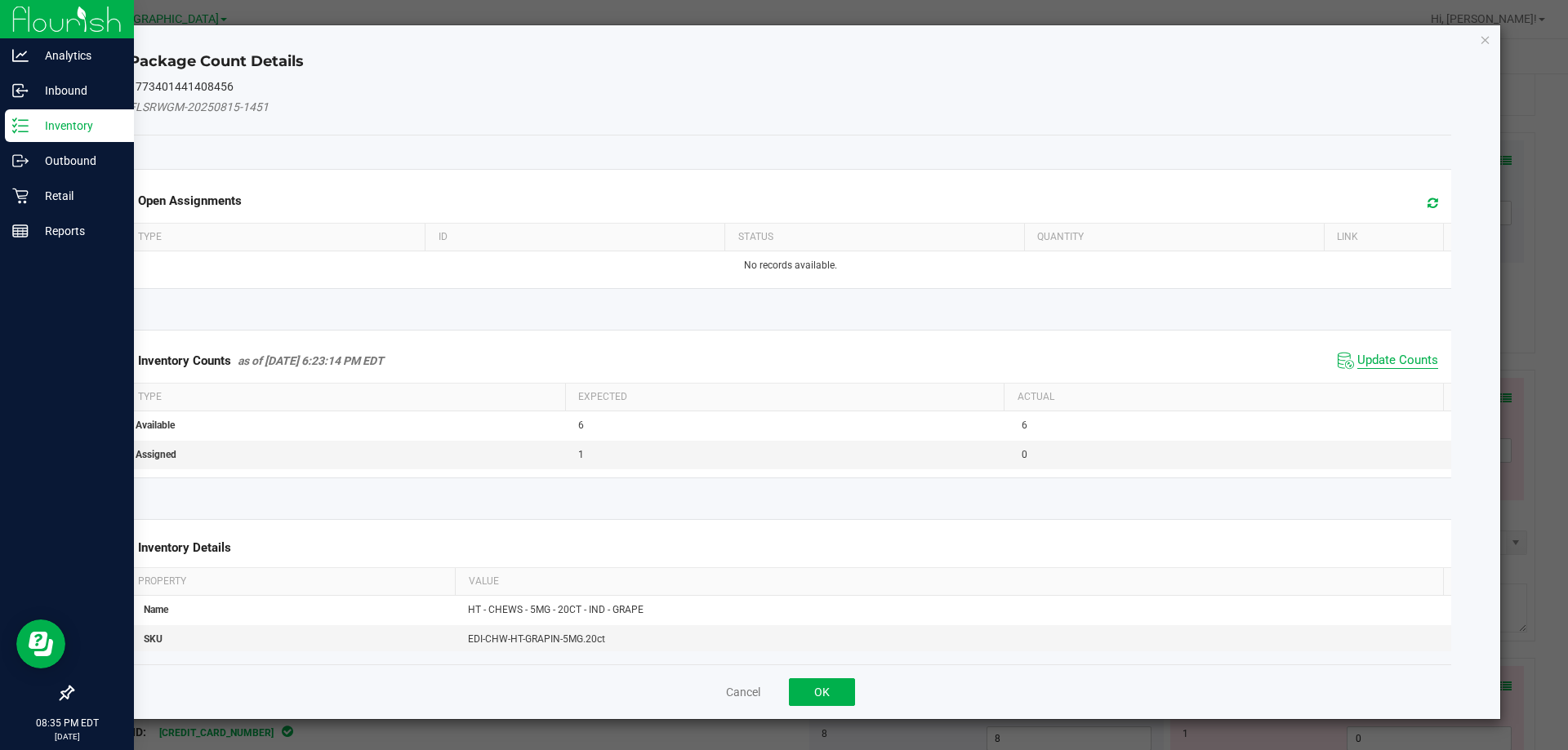
click at [1380, 356] on span "Update Counts" at bounding box center [1398, 360] width 81 height 17
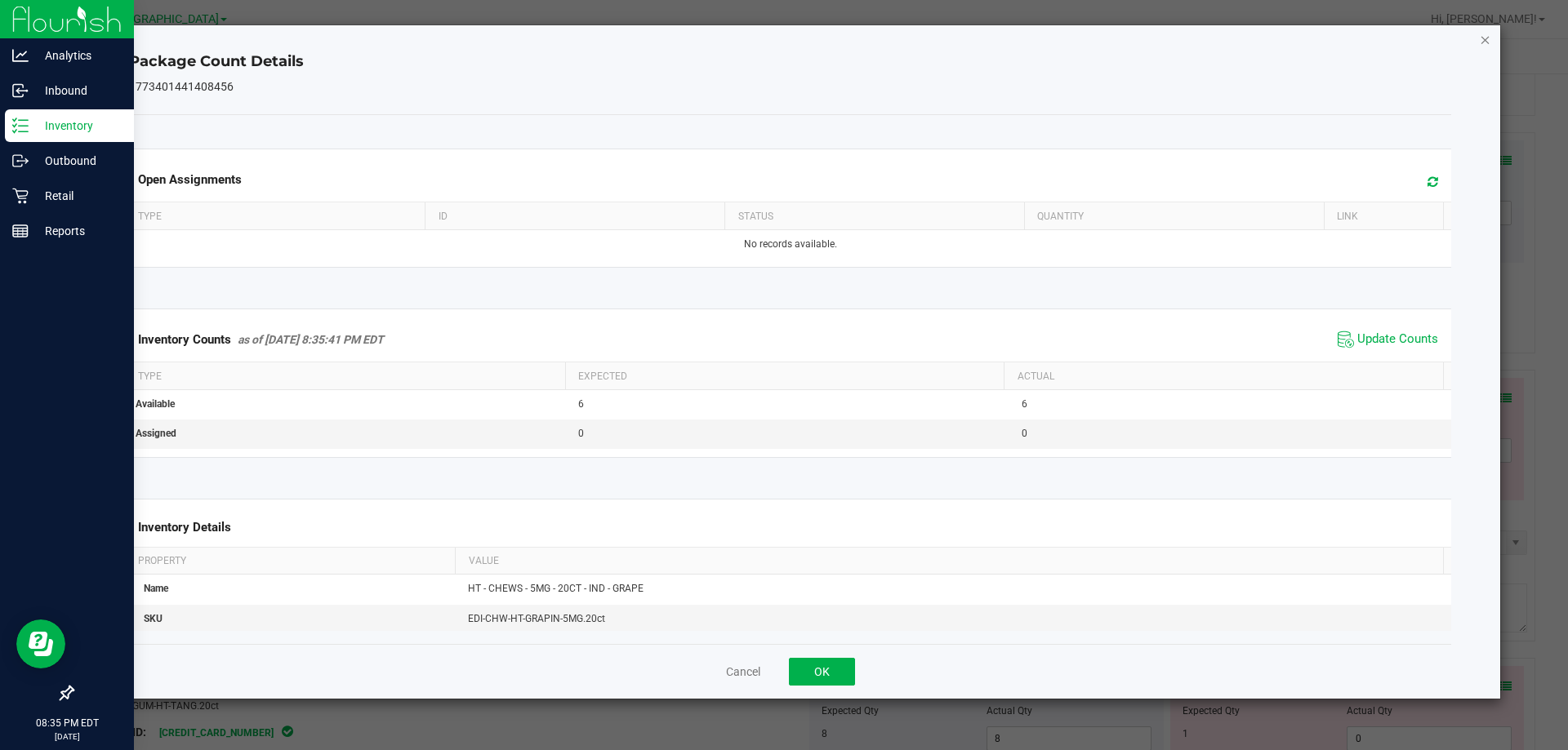
click at [1484, 46] on icon "Close" at bounding box center [1485, 39] width 11 height 19
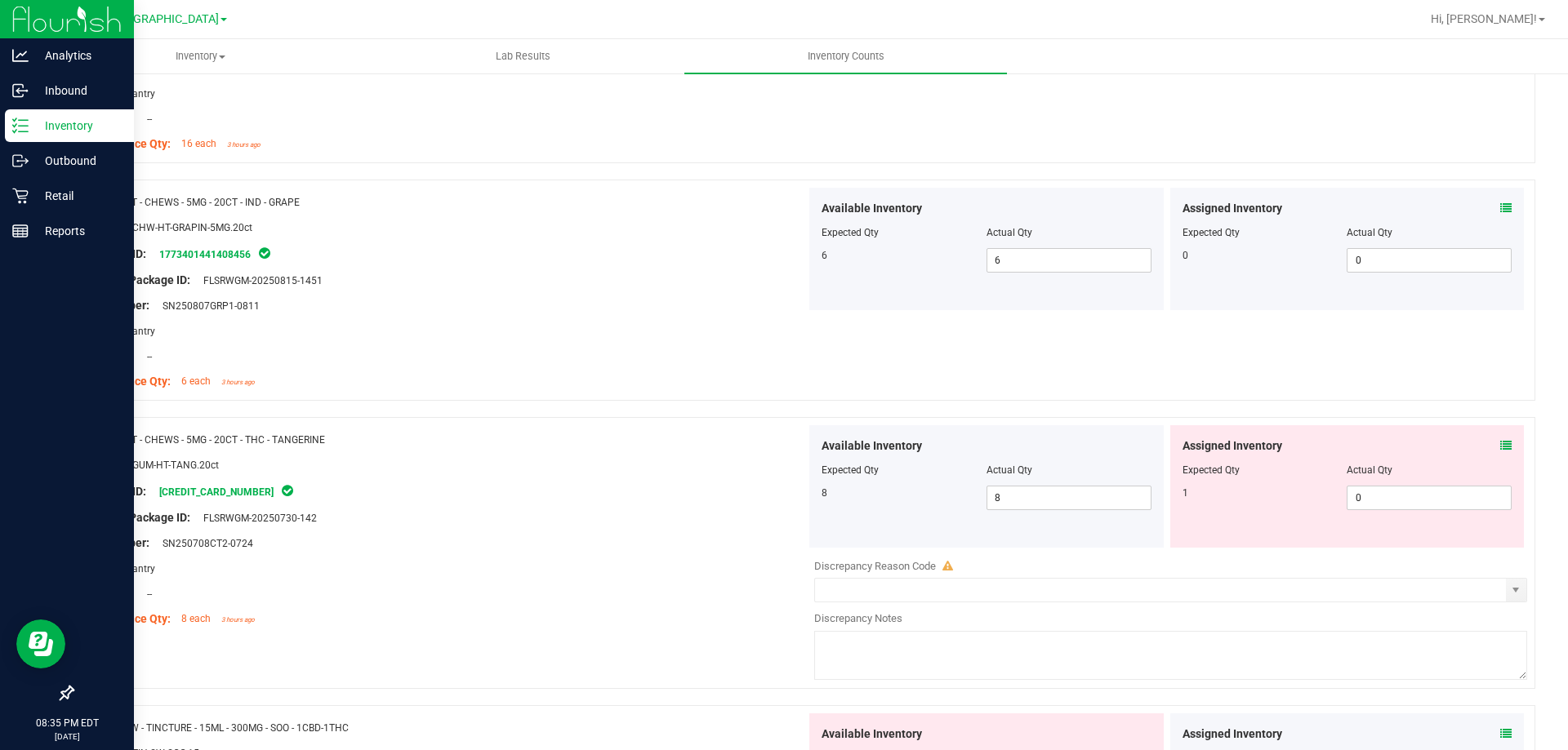
scroll to position [2122, 0]
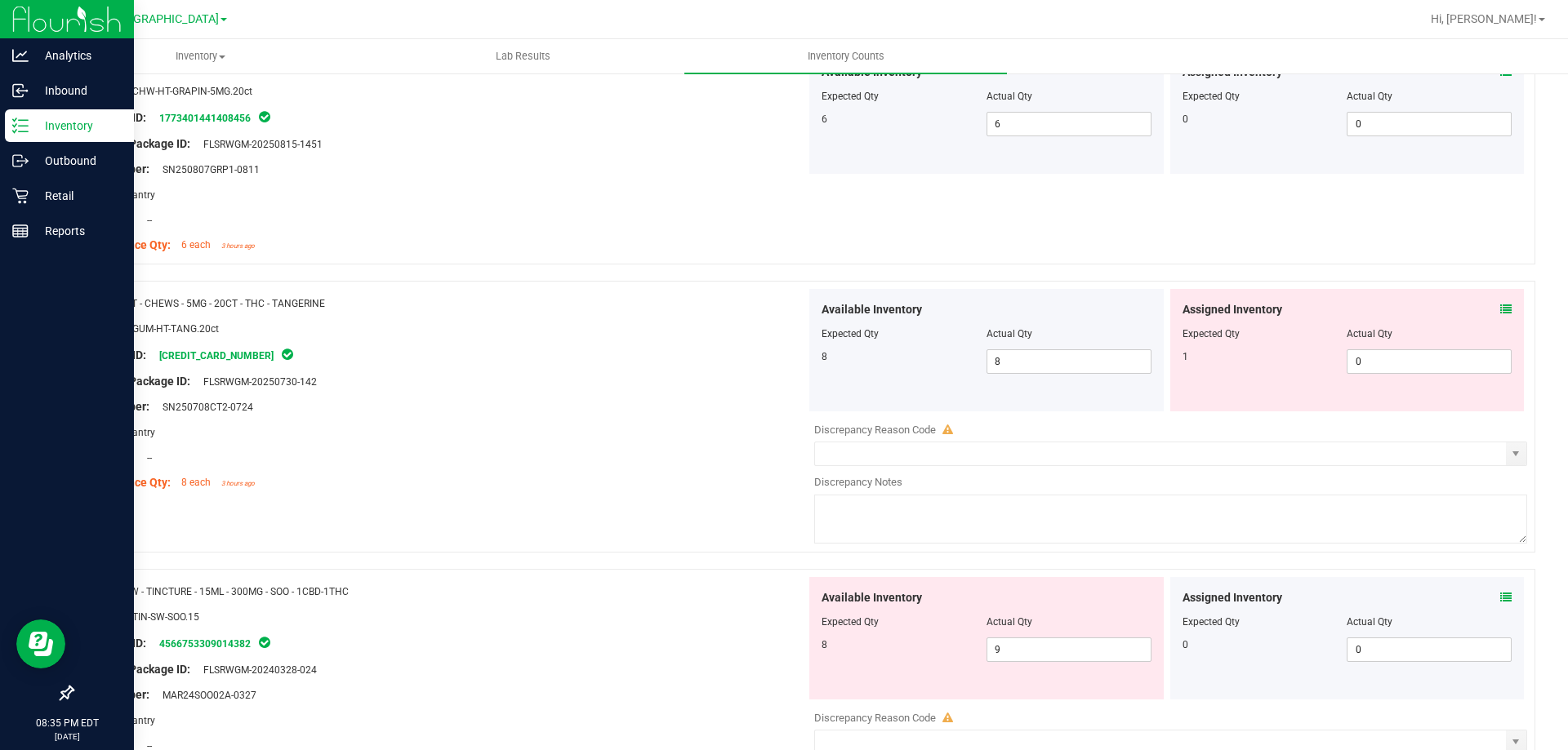
click at [1500, 310] on icon at bounding box center [1505, 308] width 11 height 11
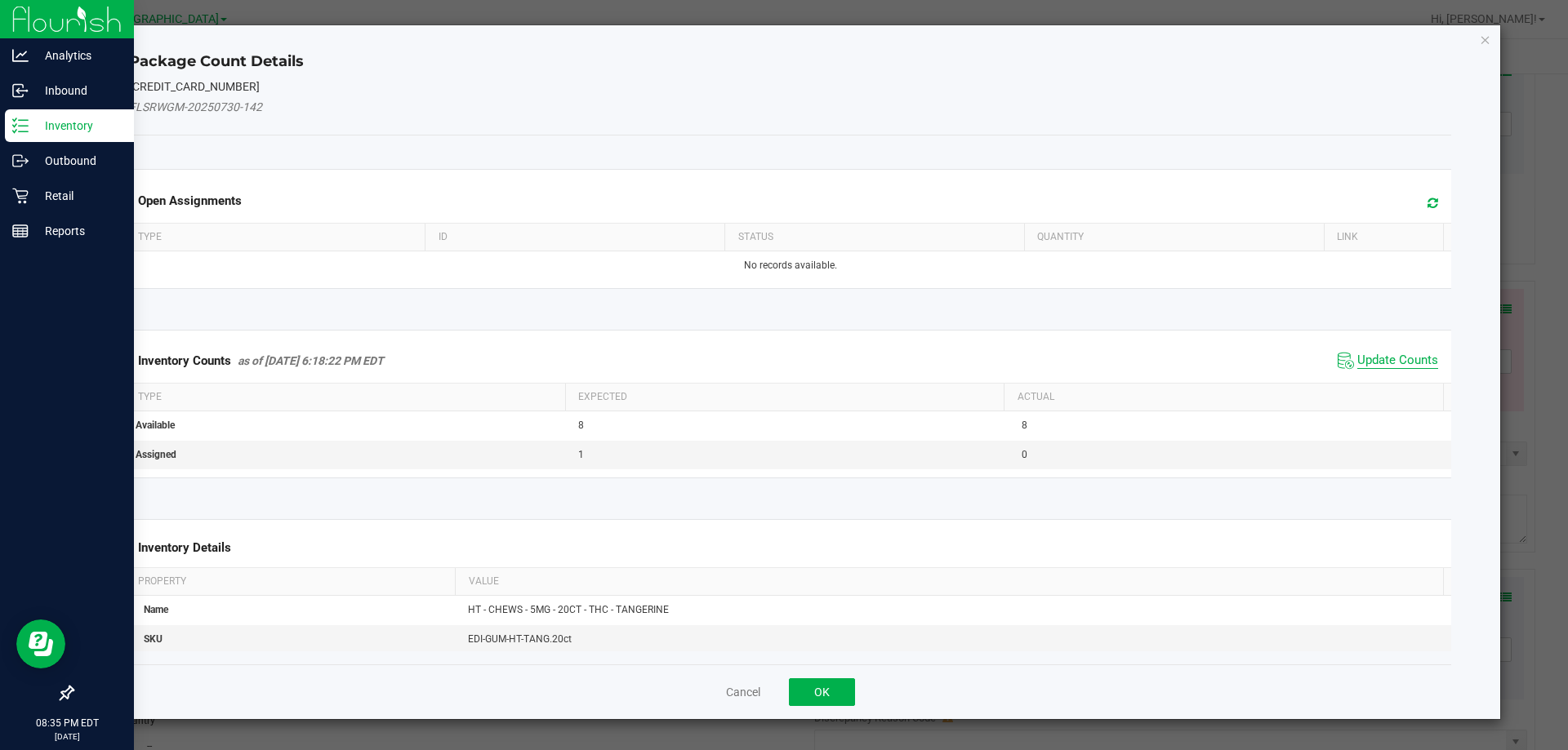
click at [1407, 359] on span "Update Counts" at bounding box center [1398, 360] width 81 height 17
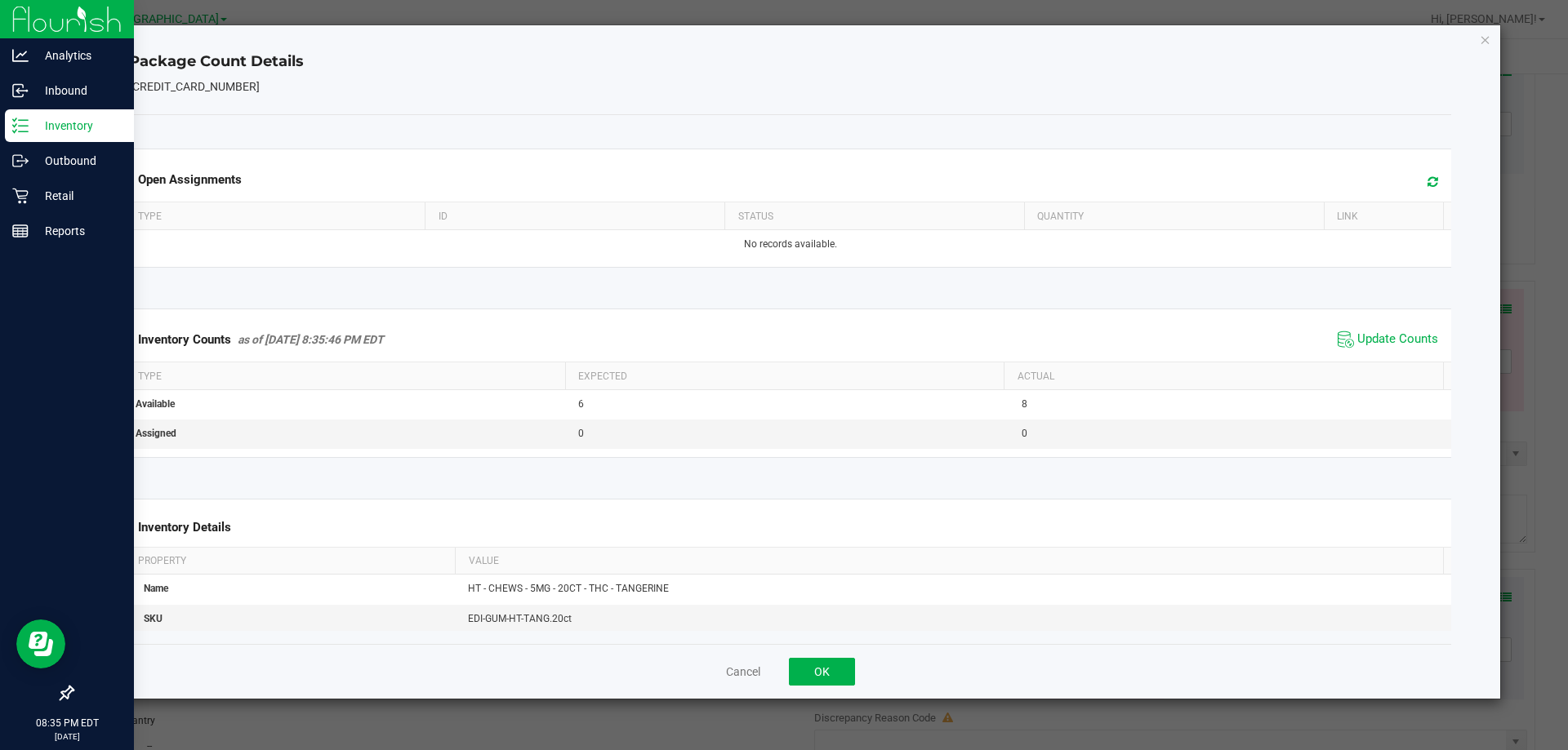
click at [1489, 49] on div "Package Count Details 8125222921886076 Open Assignments Type ID Status Quantity…" at bounding box center [790, 362] width 1421 height 673
click at [1489, 42] on icon "Close" at bounding box center [1485, 39] width 11 height 19
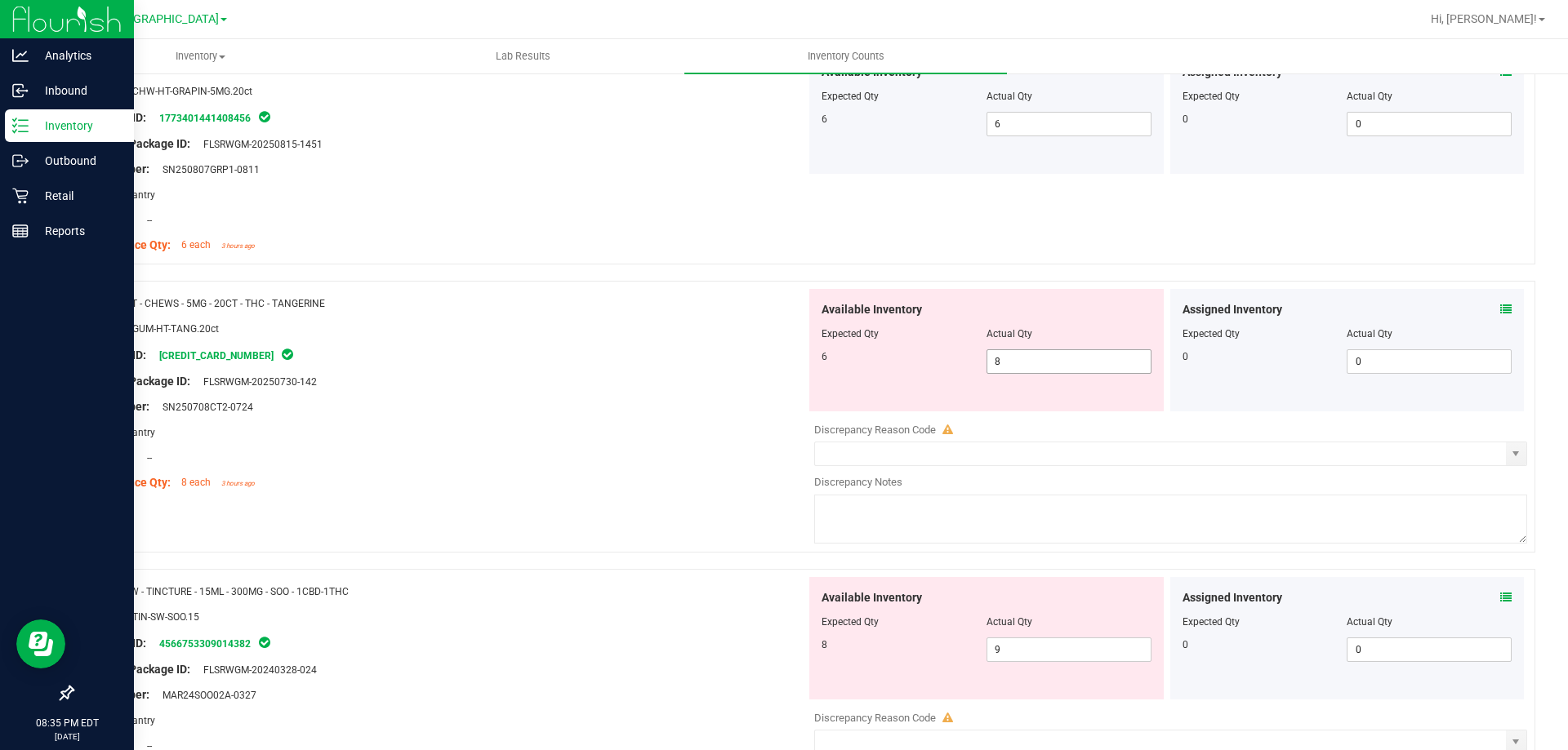
click at [1036, 362] on span "8 8" at bounding box center [1069, 361] width 165 height 25
type input "6"
click at [670, 401] on div "Lot Number: SN250708CT2-0724" at bounding box center [445, 406] width 721 height 17
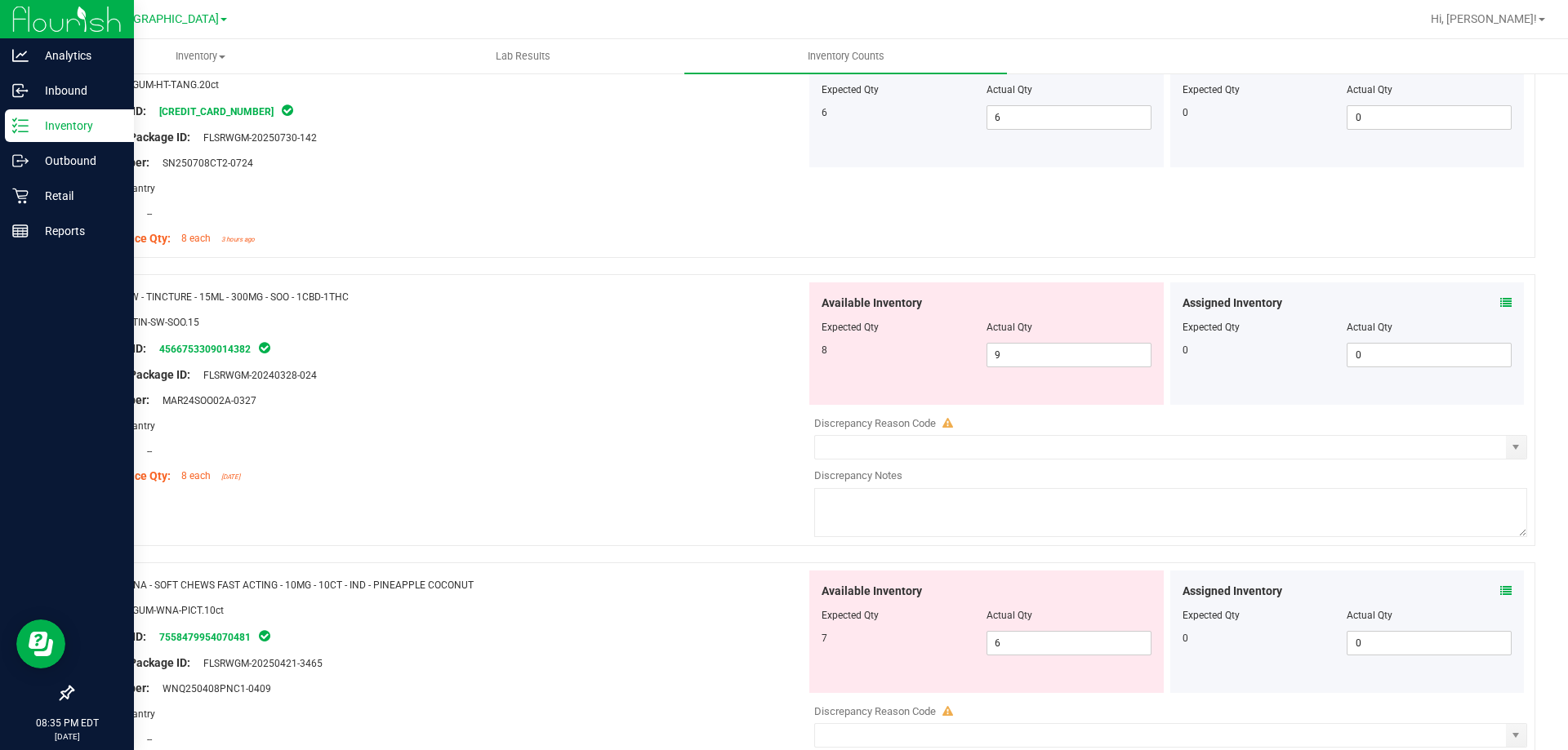
scroll to position [2366, 0]
click at [1485, 301] on div "Assigned Inventory" at bounding box center [1348, 301] width 330 height 17
click at [1500, 303] on icon at bounding box center [1505, 301] width 11 height 11
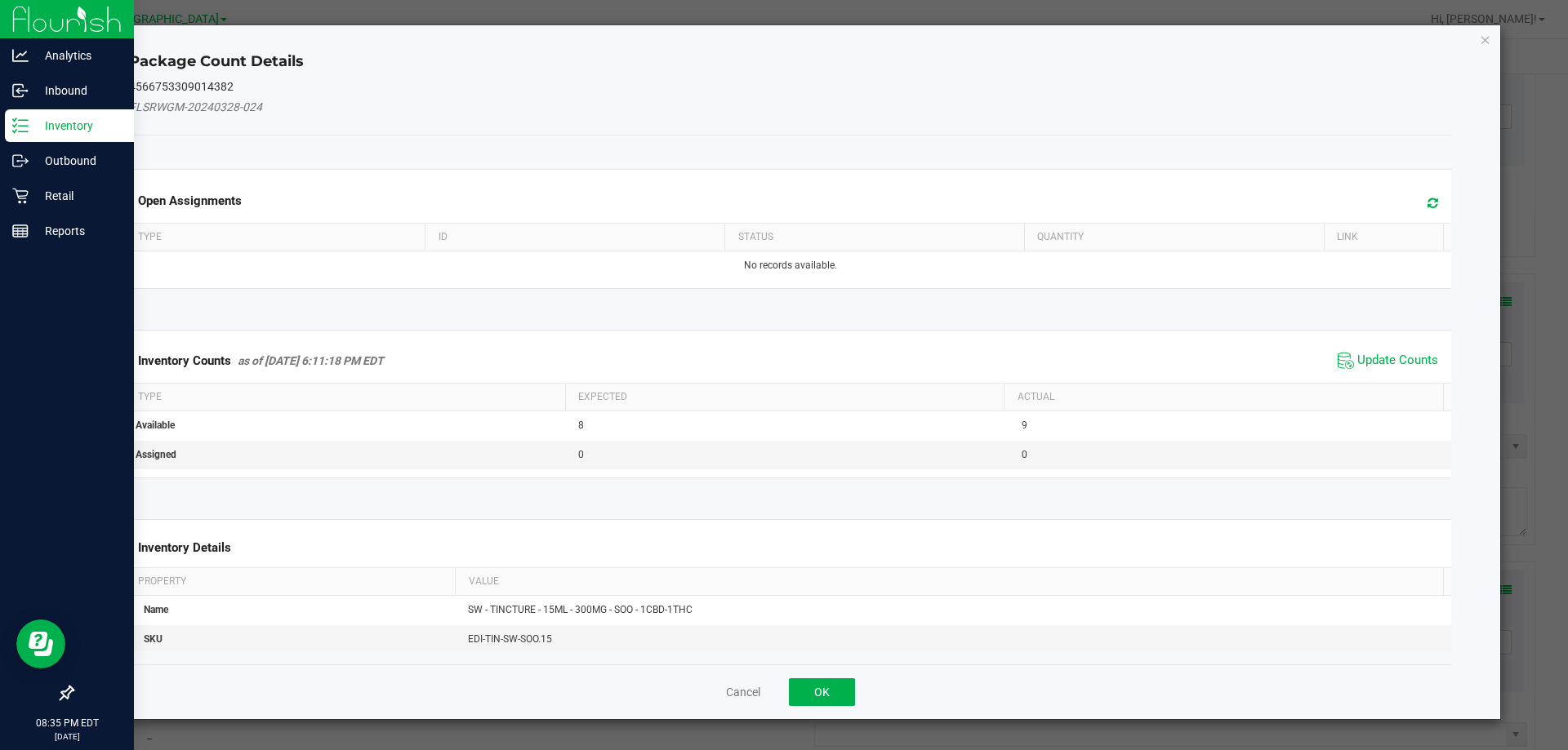
click at [1392, 350] on span "Update Counts" at bounding box center [1387, 360] width 108 height 25
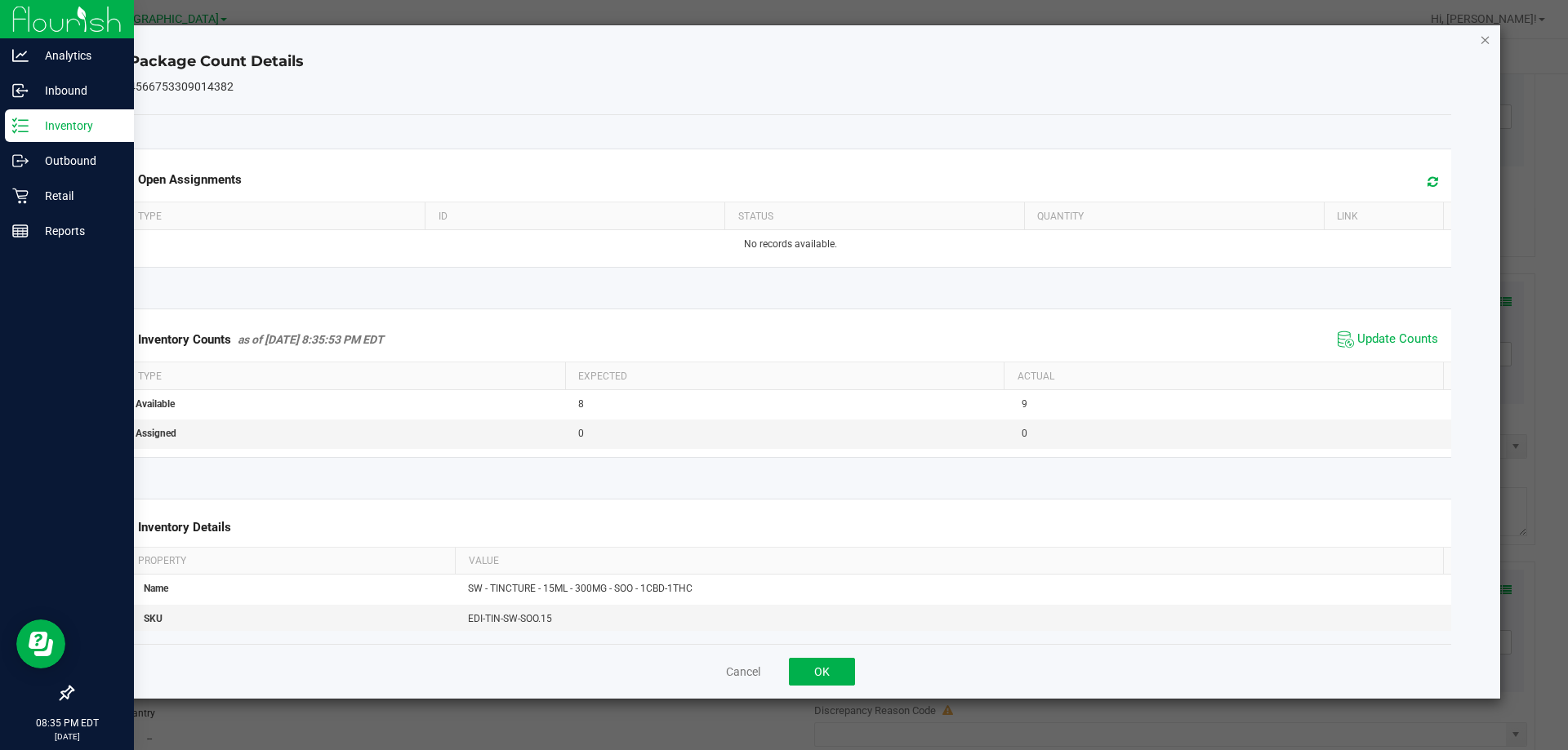
click at [1485, 45] on icon "Close" at bounding box center [1485, 39] width 11 height 19
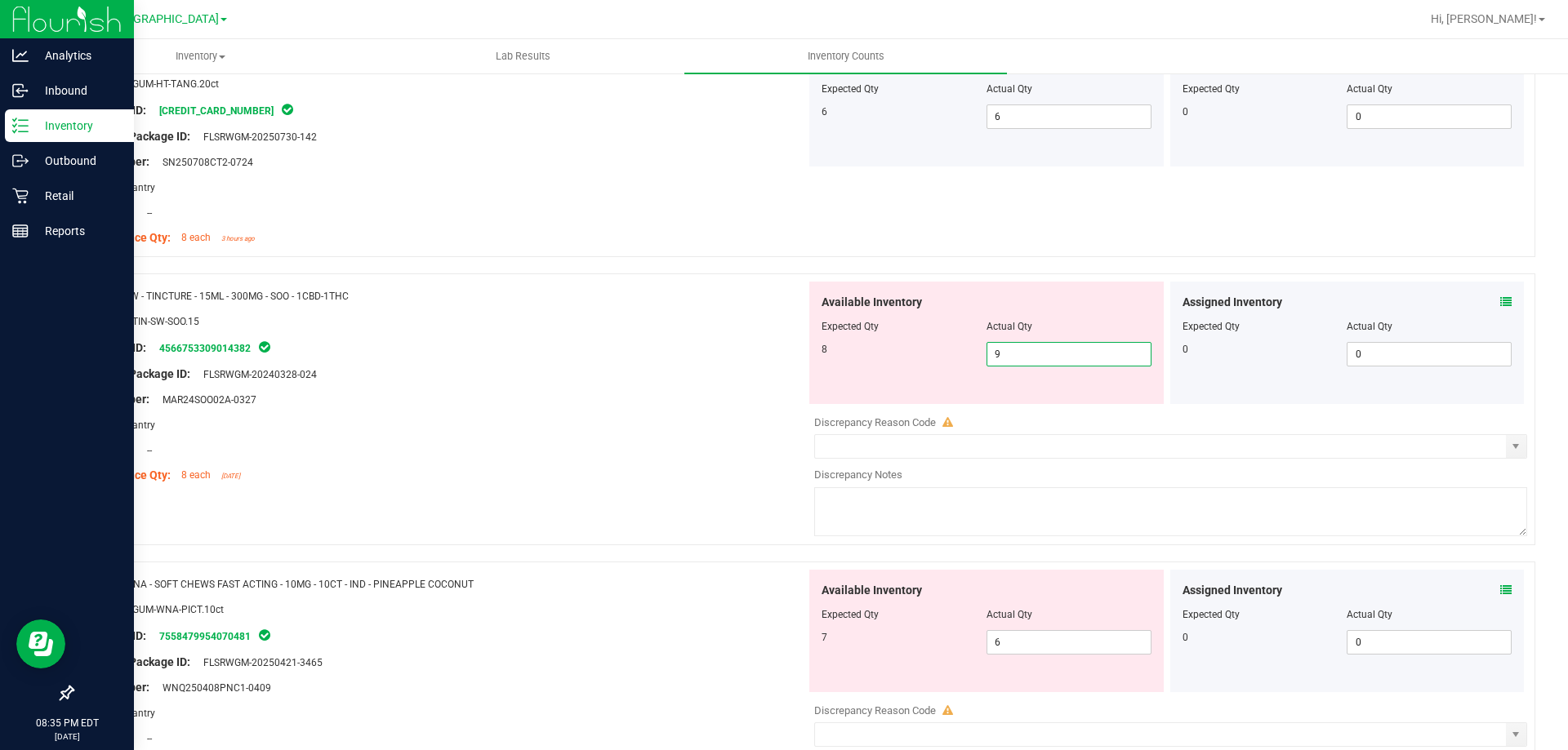
click at [1071, 344] on span "9 9" at bounding box center [1069, 354] width 165 height 25
type input "8"
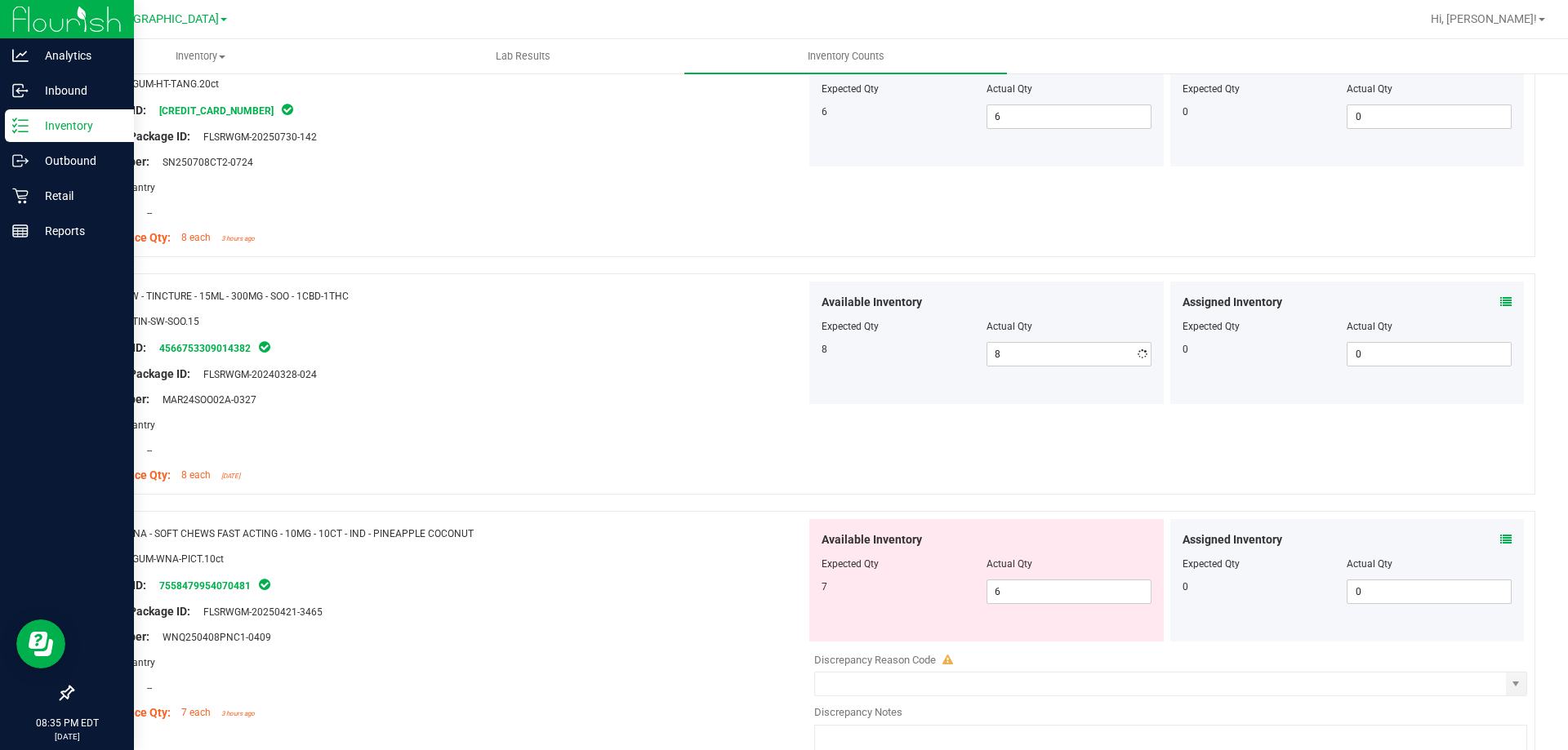
click at [659, 345] on div "Package ID: 4566753309014382" at bounding box center [445, 347] width 721 height 19
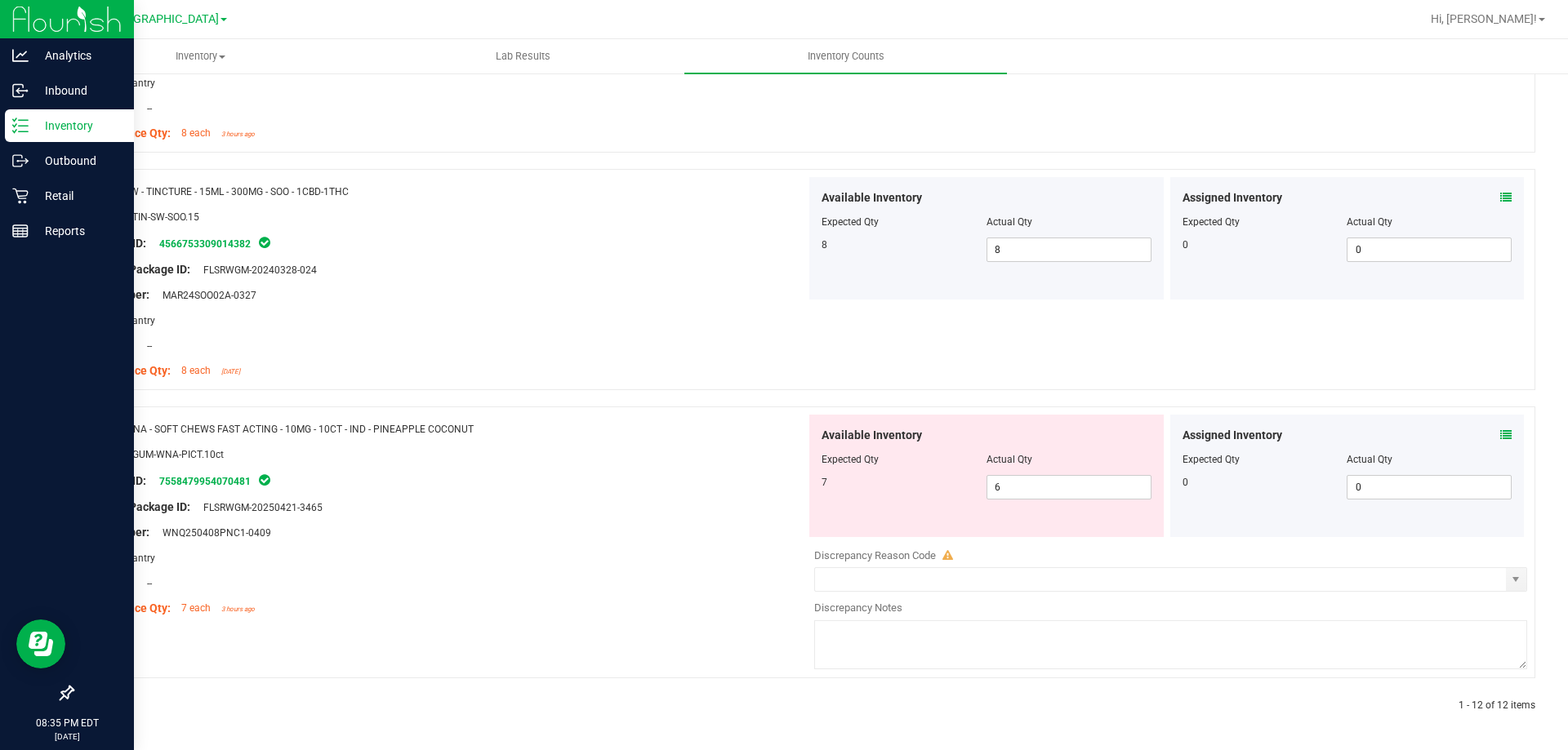
click at [1500, 438] on icon at bounding box center [1505, 434] width 11 height 11
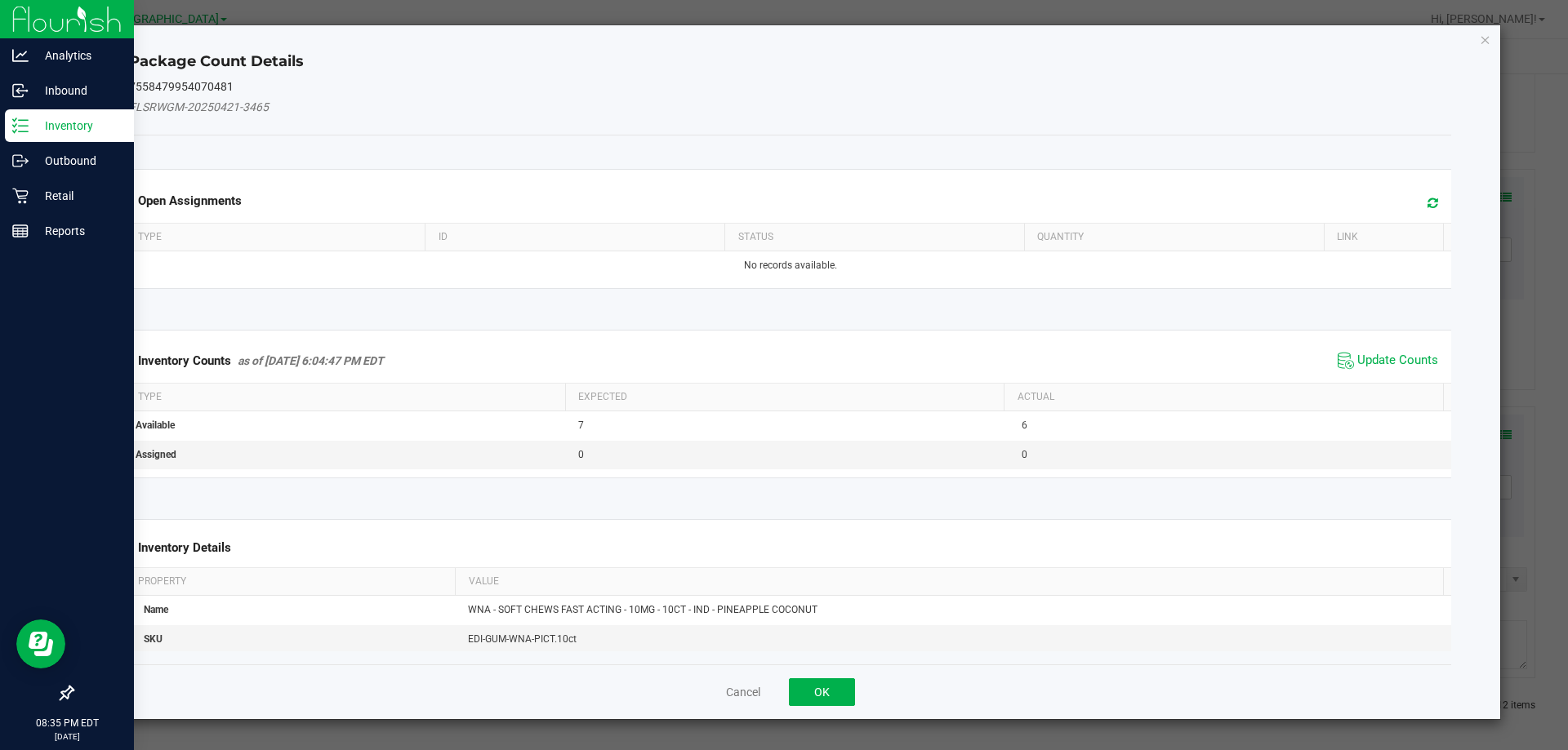
click at [1400, 349] on span "Update Counts" at bounding box center [1387, 360] width 108 height 25
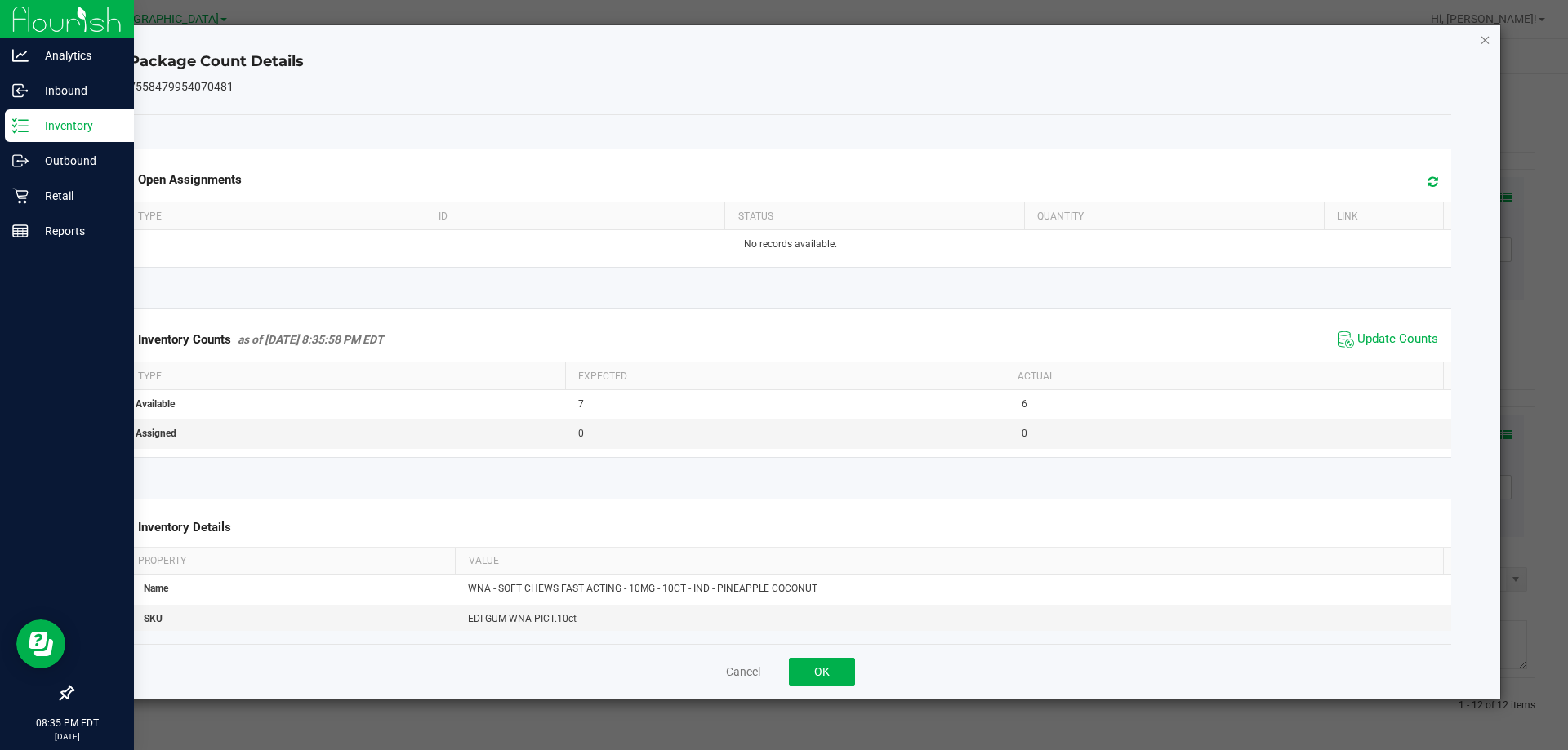
click at [1483, 39] on icon "Close" at bounding box center [1485, 39] width 11 height 19
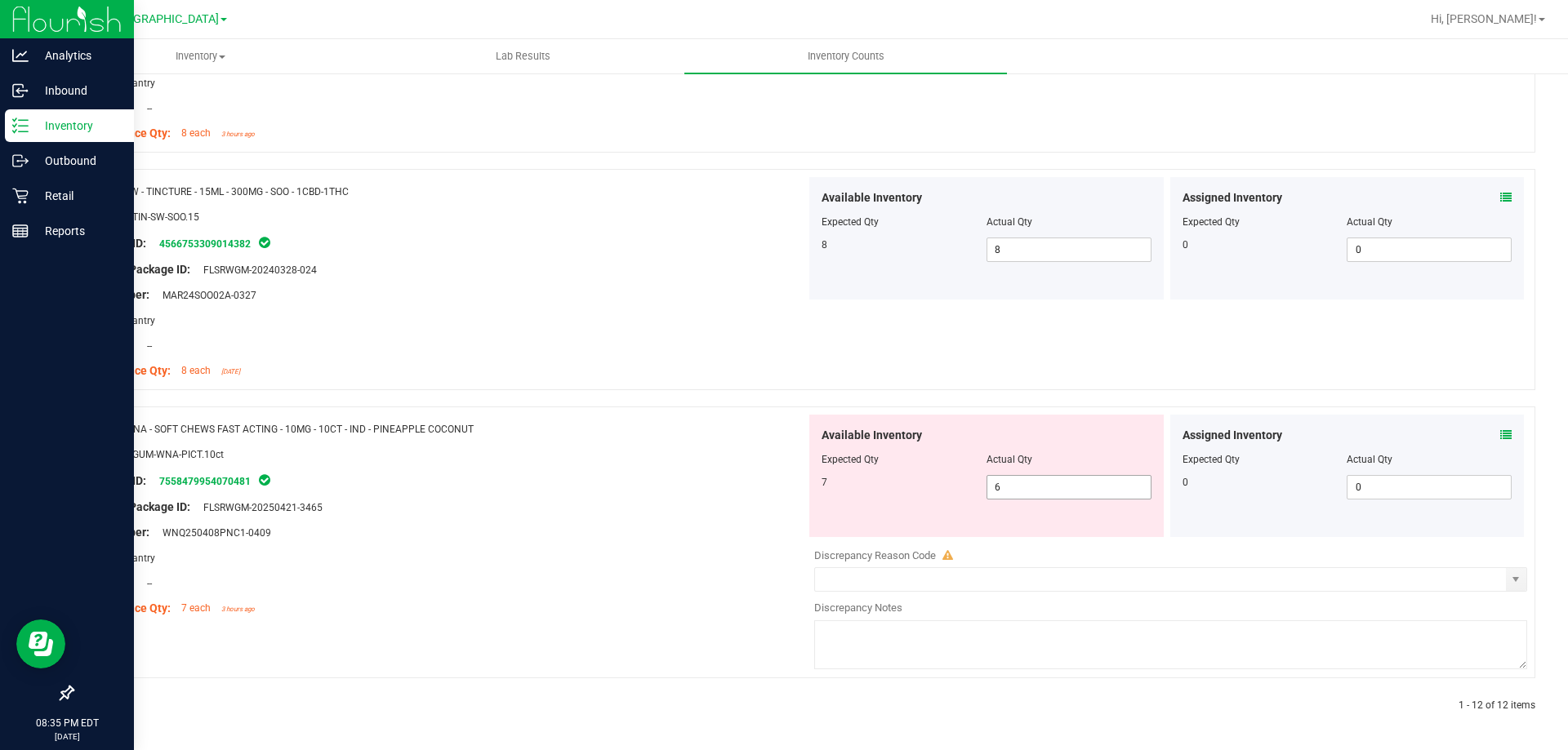
click at [1010, 491] on span "6 6" at bounding box center [1069, 487] width 165 height 25
type input "7"
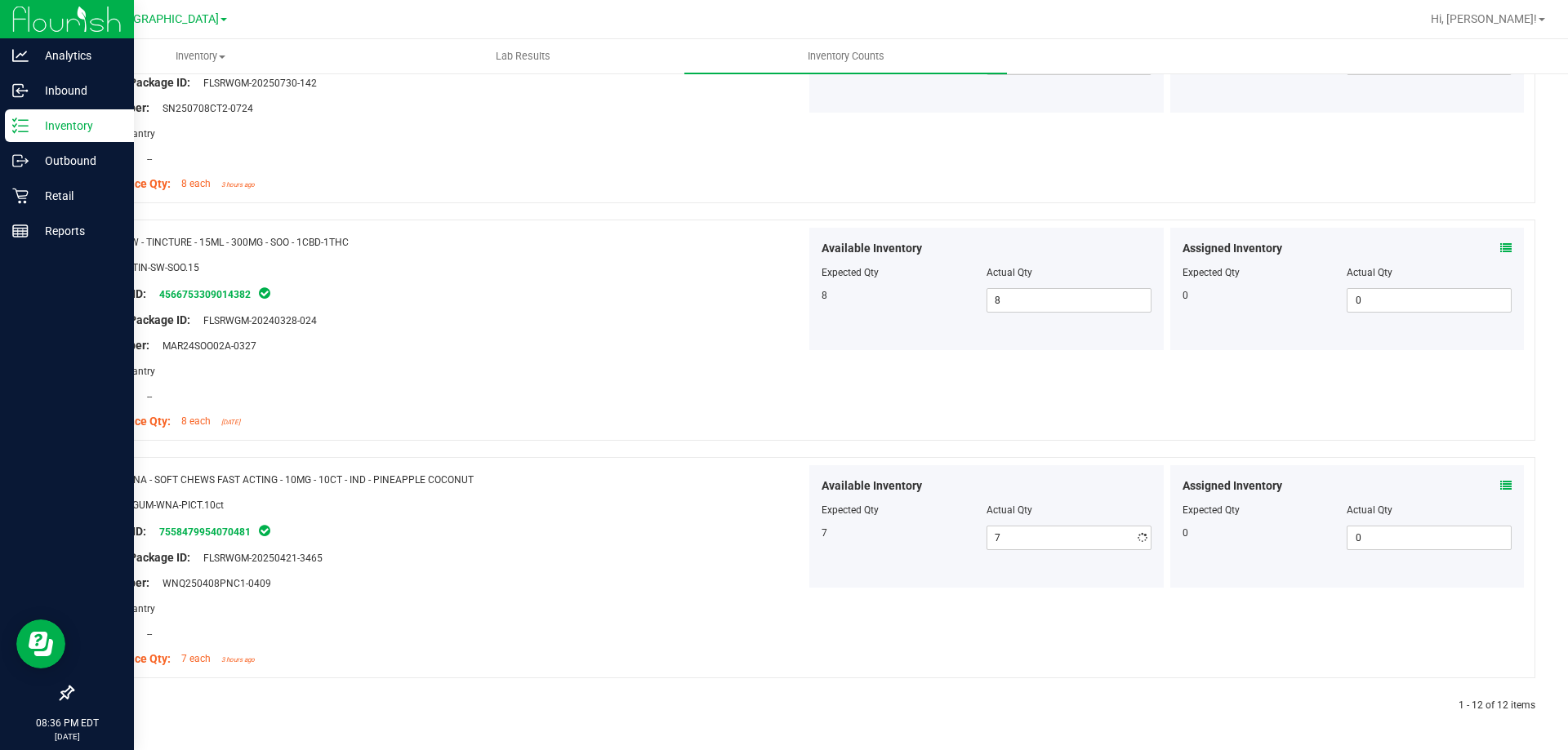
click at [575, 397] on div "Name: SW - TINCTURE - 15ML - 300MG - SOO - 1CBD-1THC SKU: EDI-TIN-SW-SOO.15 Pac…" at bounding box center [803, 338] width 1463 height 237
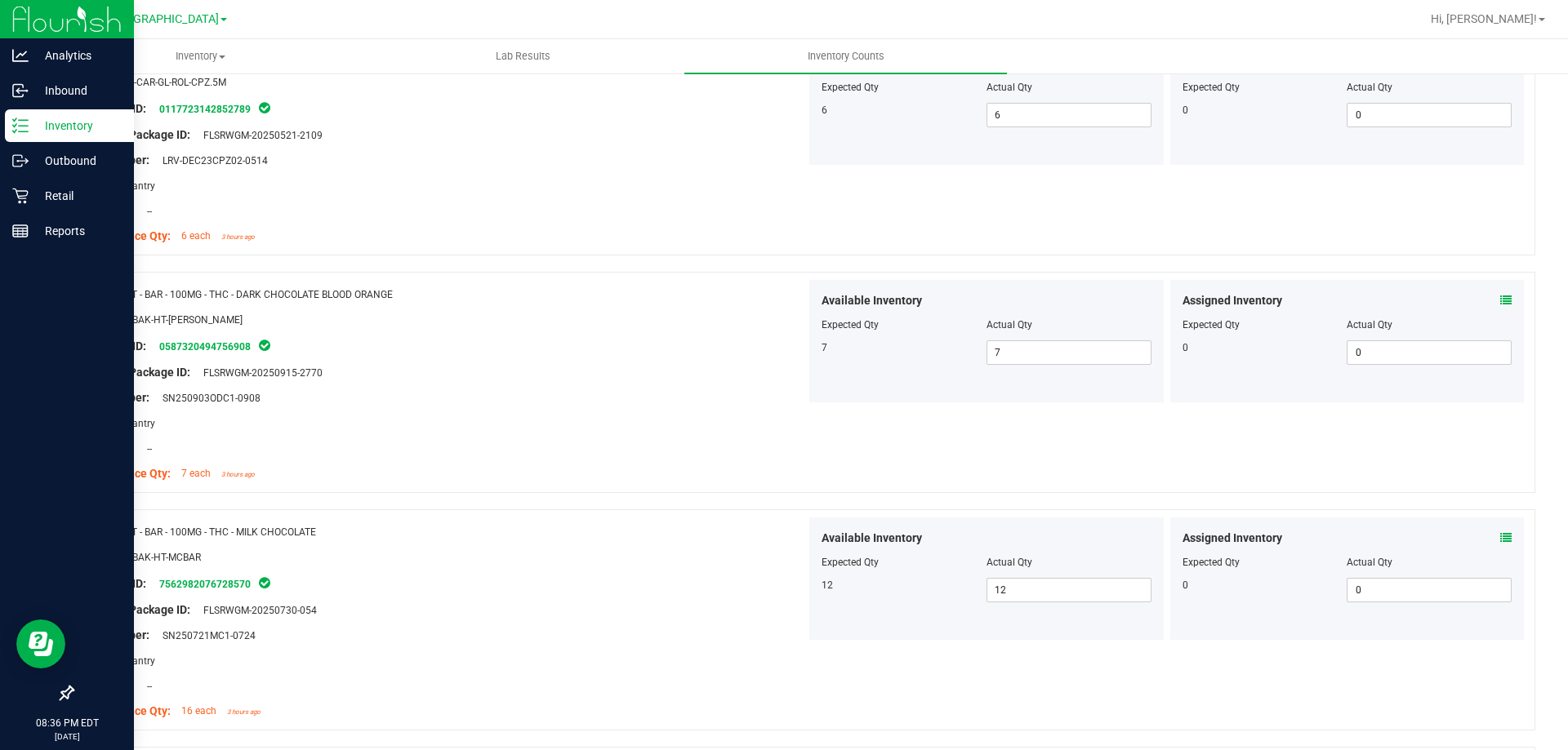
scroll to position [0, 0]
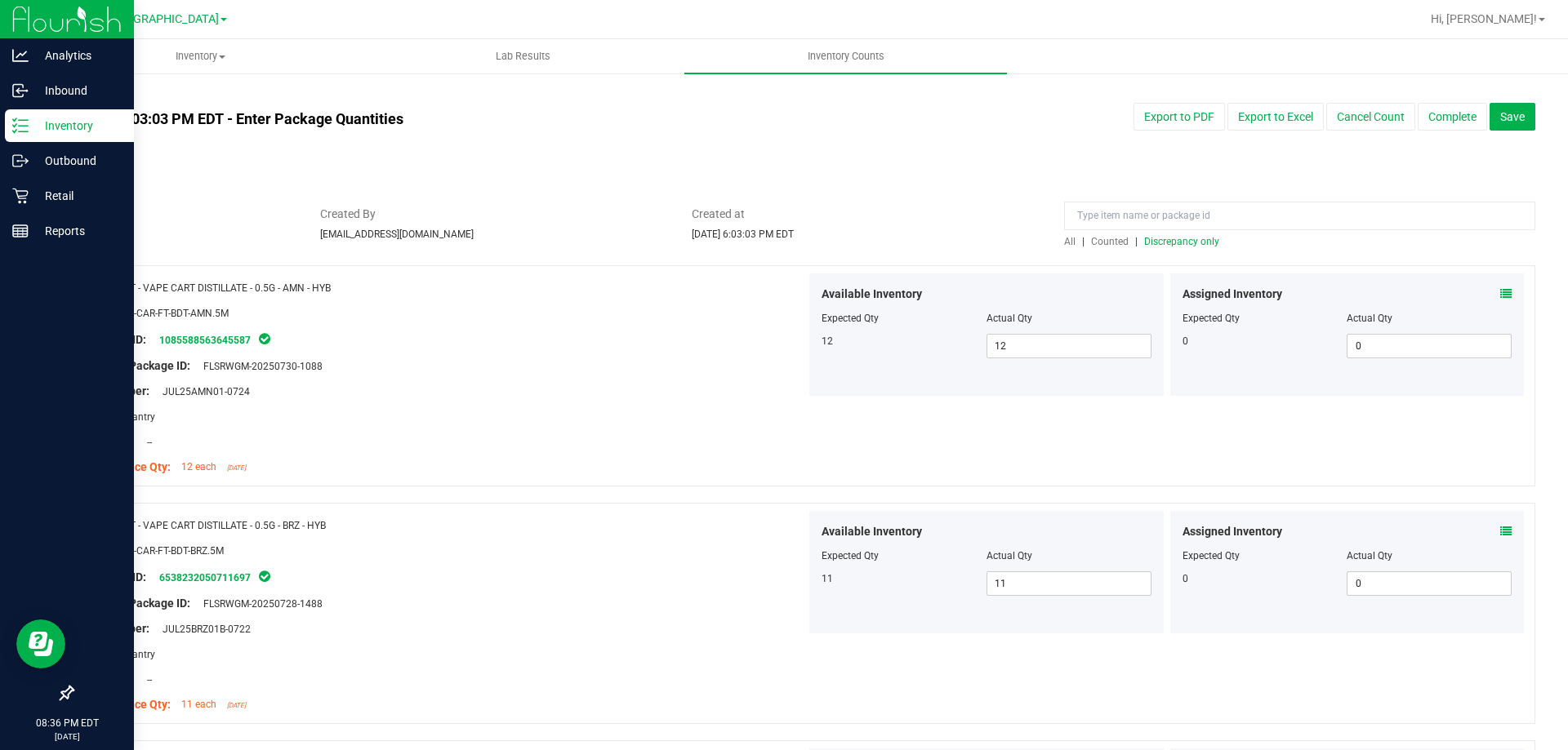
click at [1193, 245] on span "Discrepancy only" at bounding box center [1181, 241] width 75 height 11
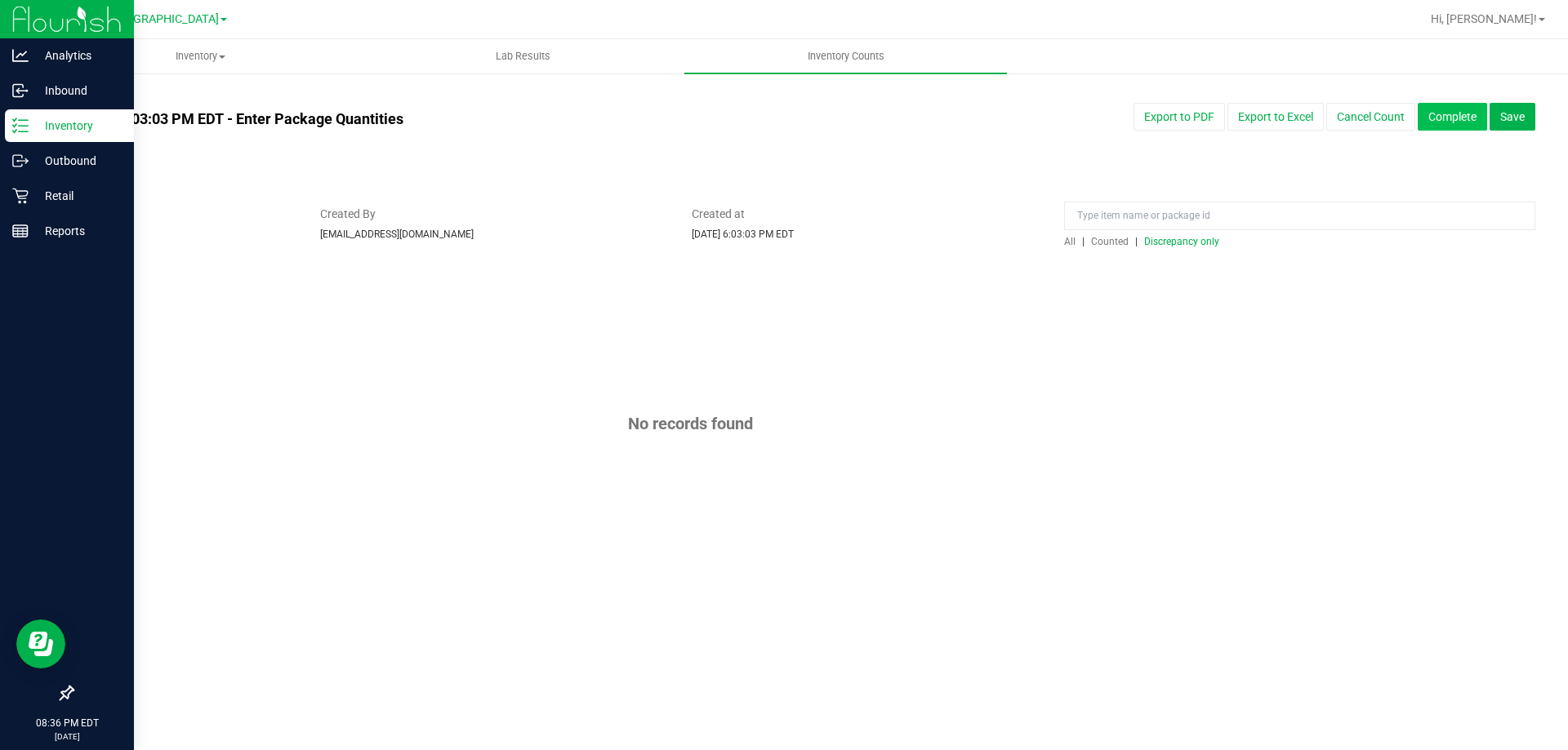
click at [1437, 112] on button "Complete" at bounding box center [1452, 116] width 70 height 27
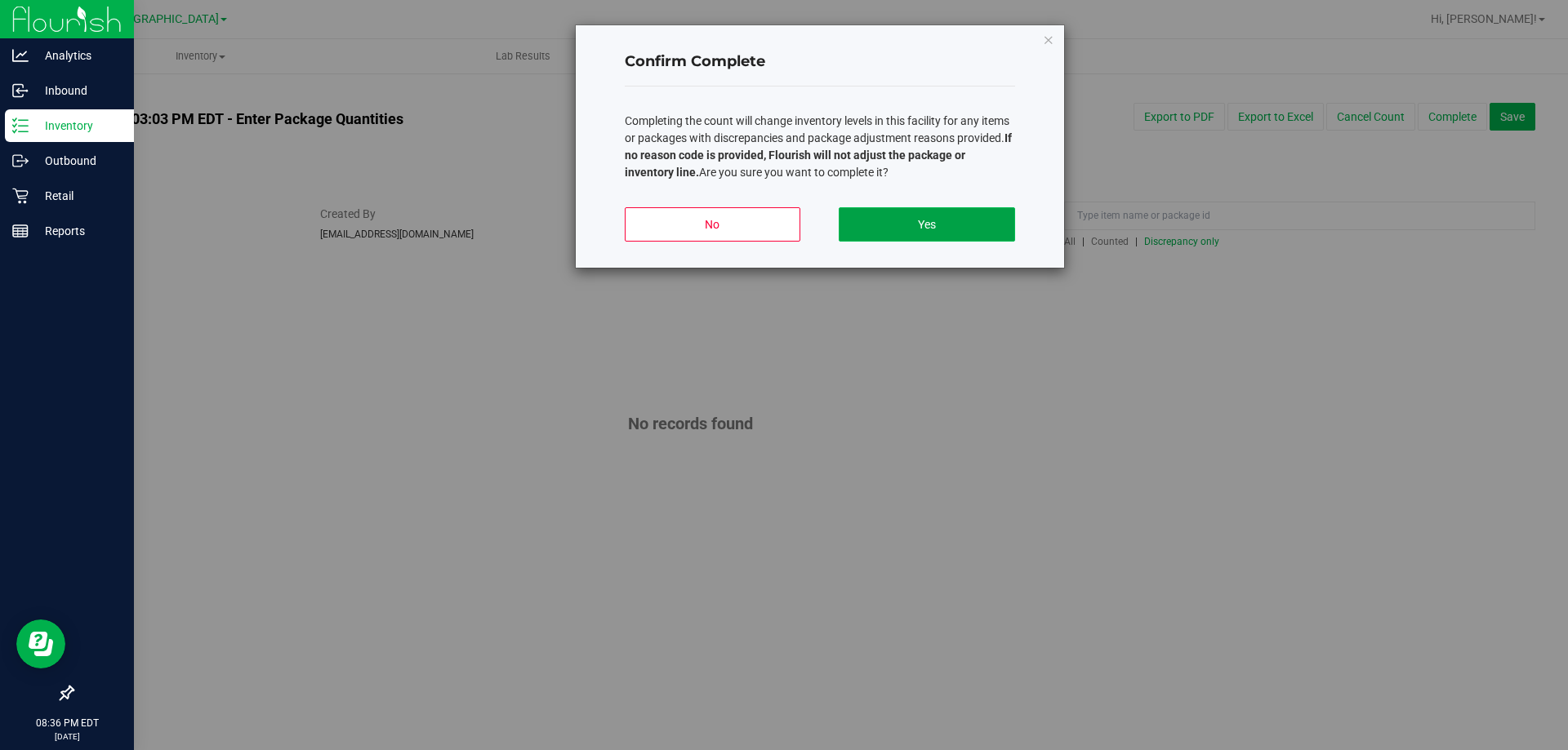
click at [933, 226] on button "Yes" at bounding box center [926, 224] width 175 height 34
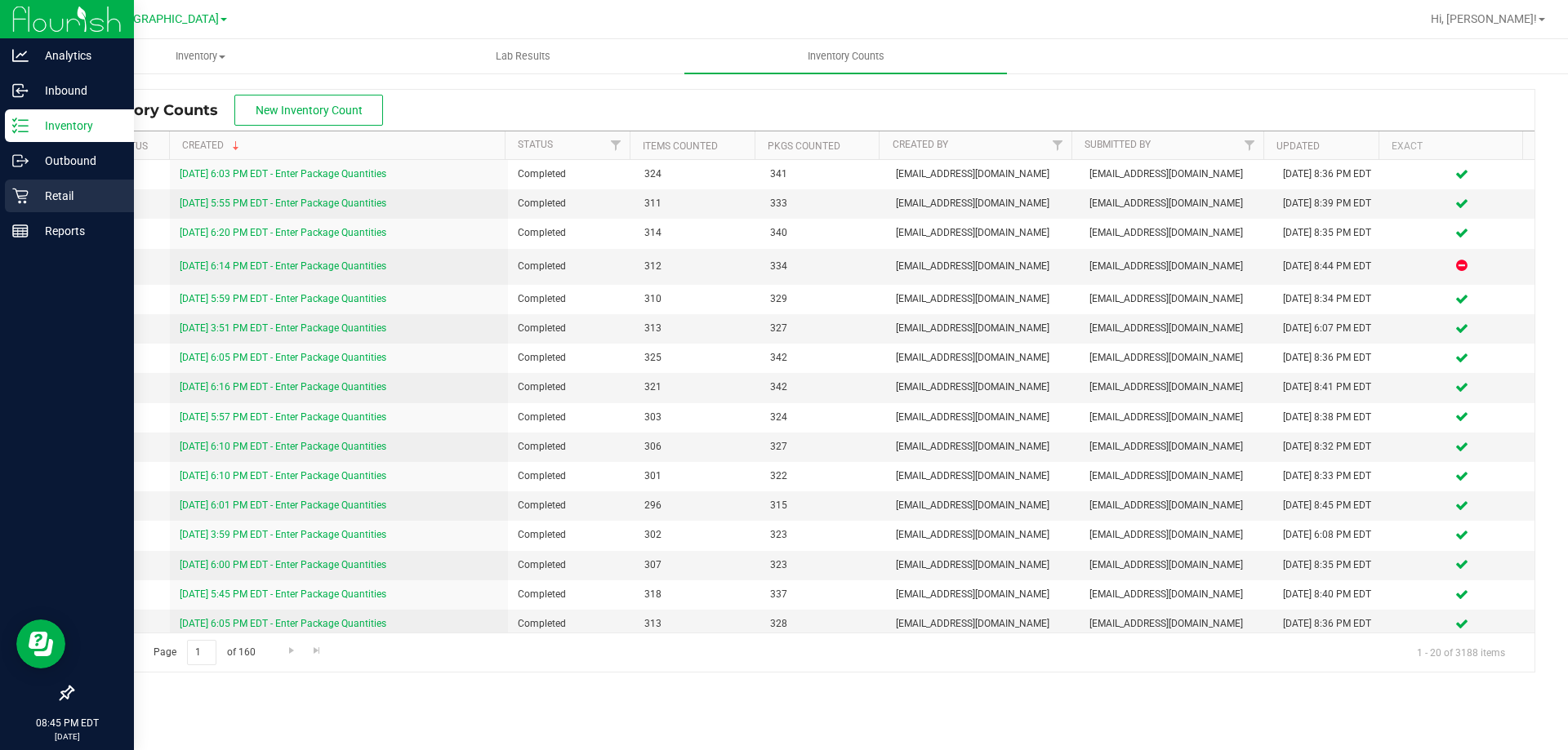
click at [18, 207] on div "Retail" at bounding box center [70, 196] width 129 height 33
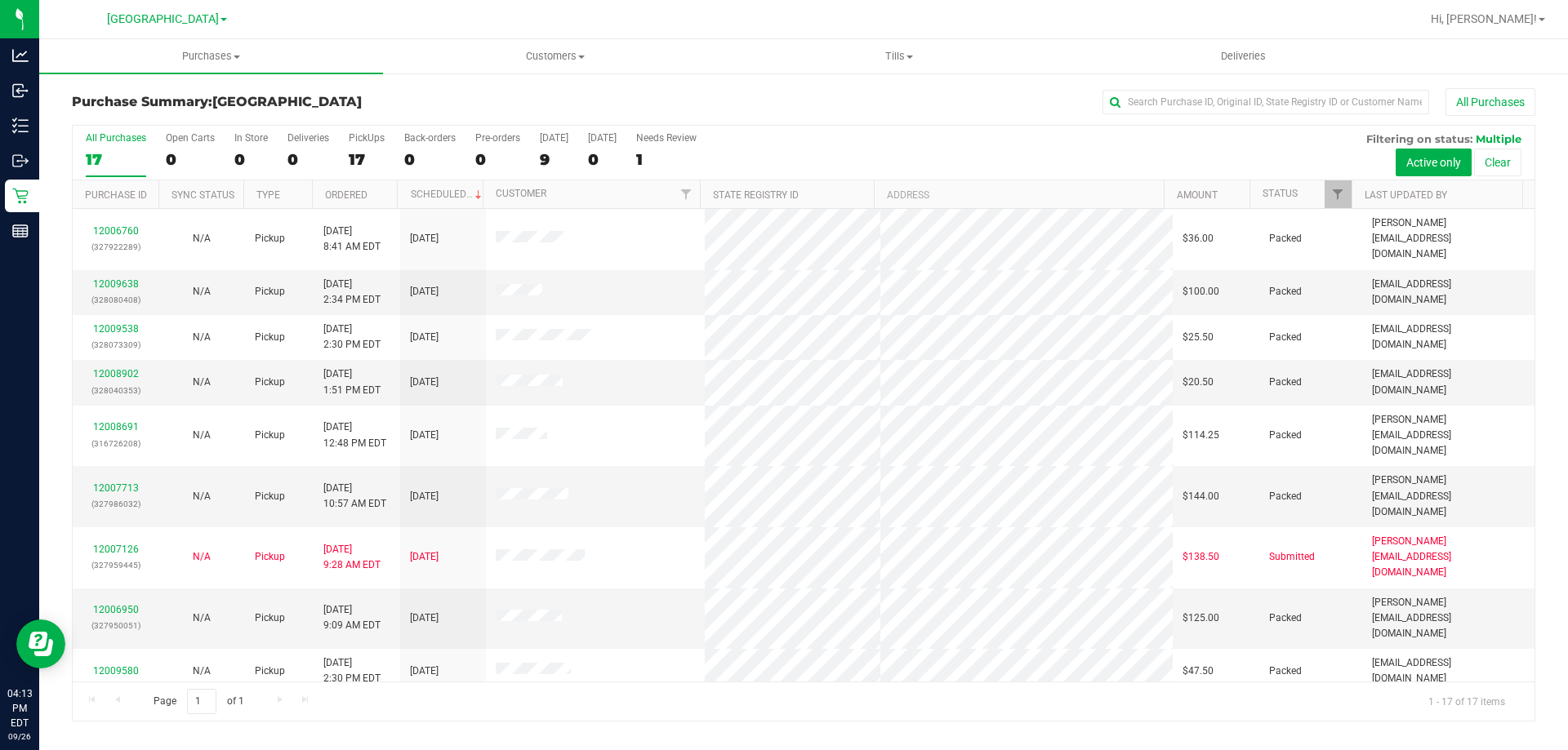
click at [948, 88] on div "All Purchases" at bounding box center [1047, 101] width 976 height 27
click at [706, 98] on div "All Purchases" at bounding box center [1047, 101] width 976 height 27
click at [735, 93] on div "All Purchases" at bounding box center [1047, 101] width 976 height 27
click at [1000, 158] on div "All Purchases 17 Open Carts 0 In Store 0 Deliveries 0 PickUps 17 Back-orders 0 …" at bounding box center [803, 153] width 1462 height 55
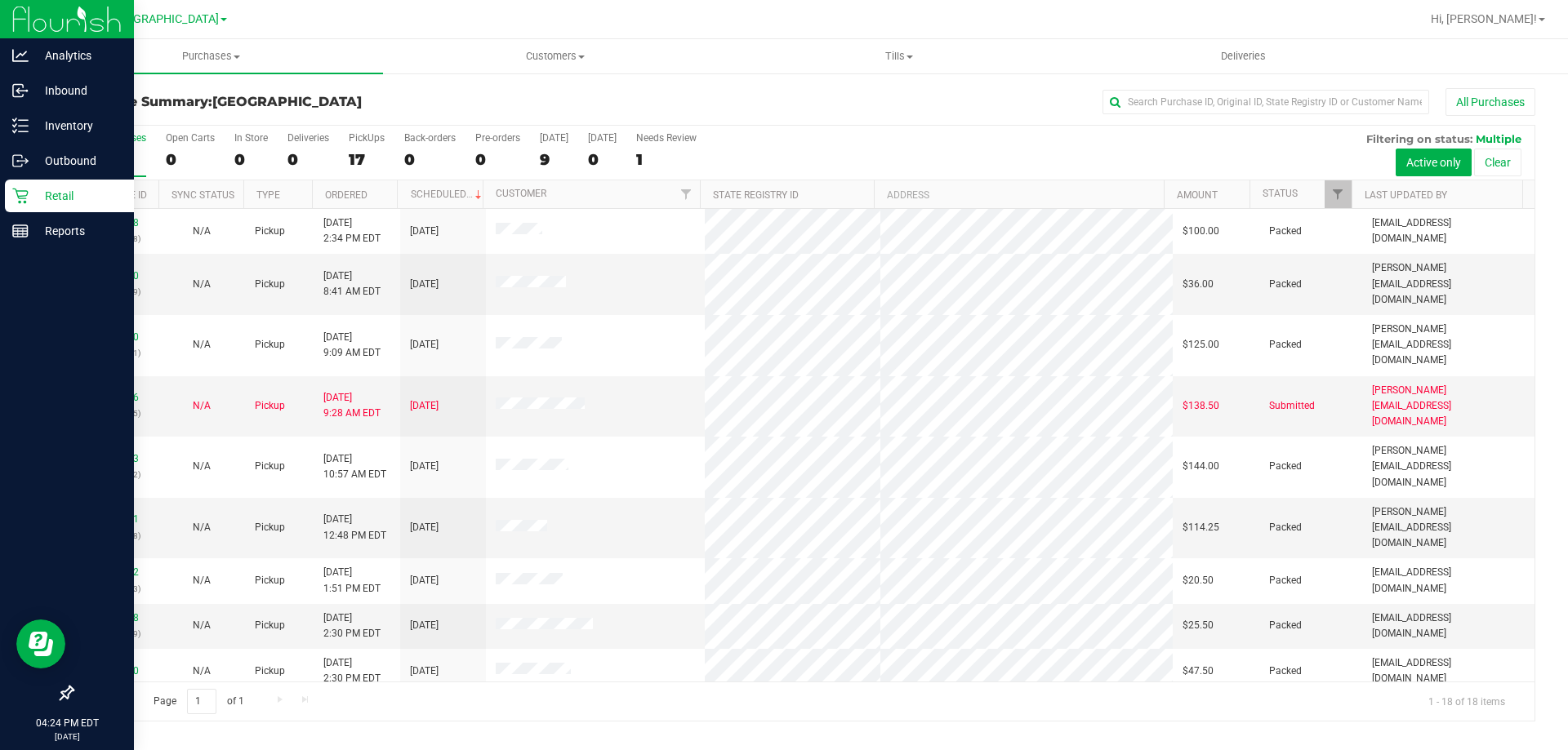
click at [23, 197] on icon at bounding box center [20, 196] width 17 height 17
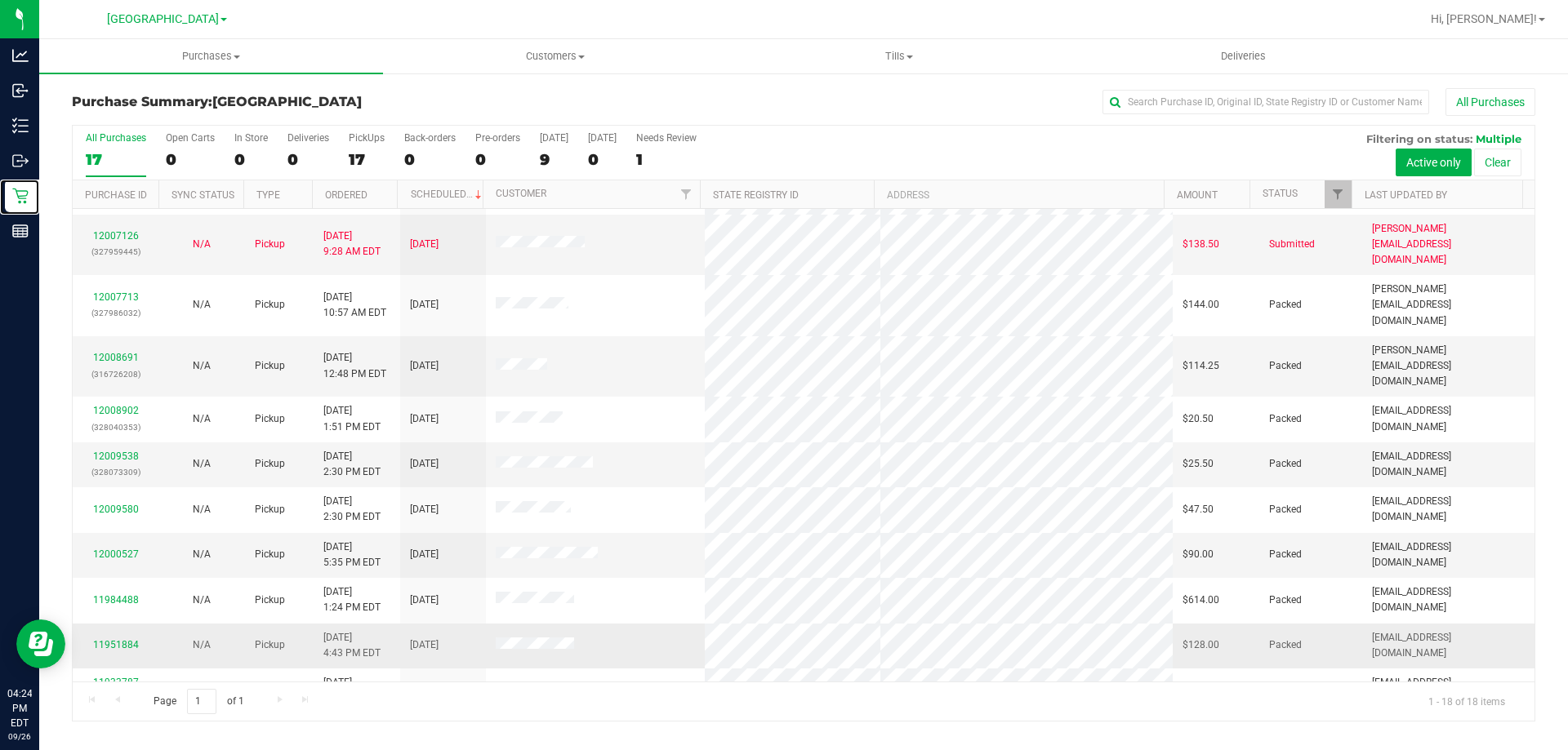
scroll to position [340, 0]
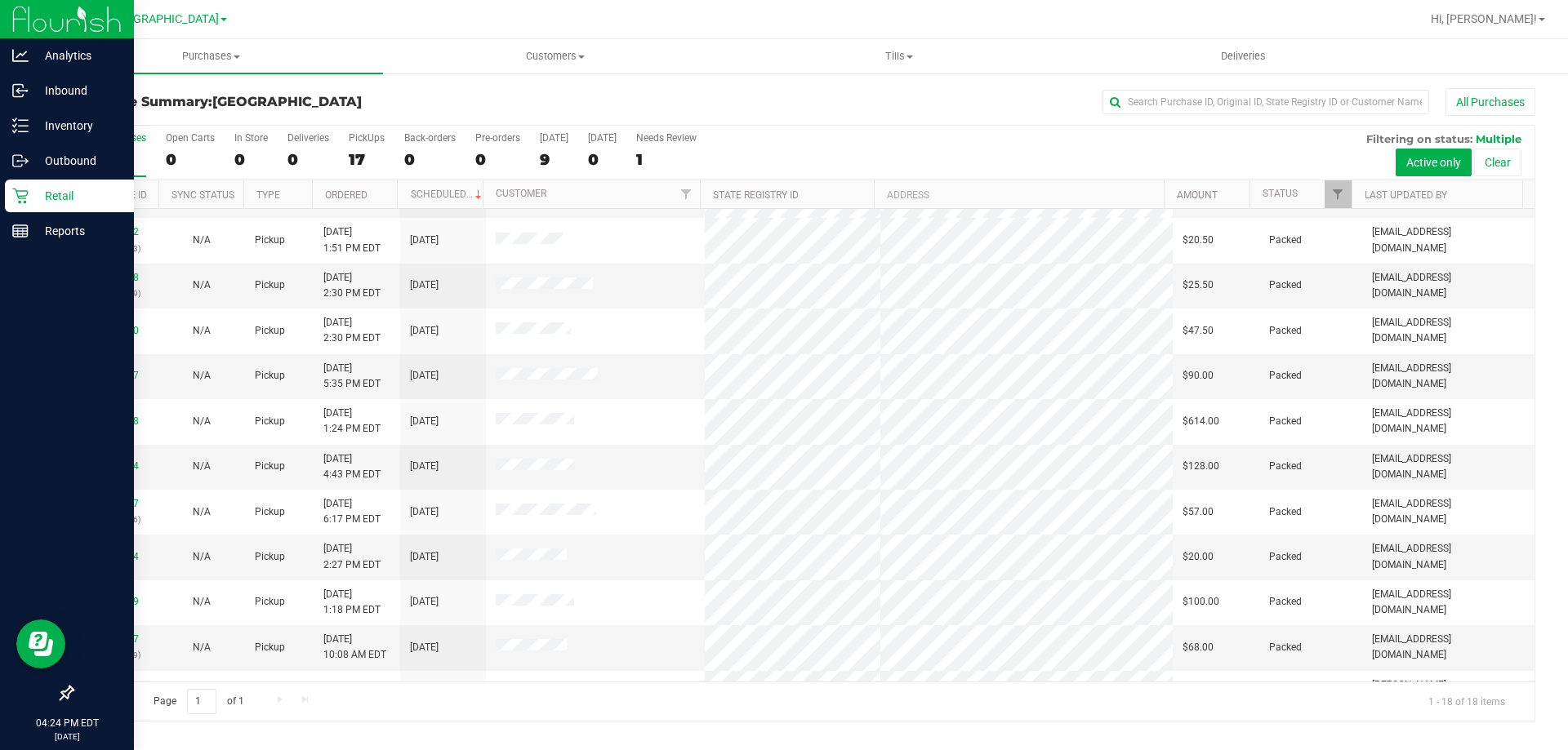
click at [43, 190] on p "Retail" at bounding box center [77, 196] width 98 height 19
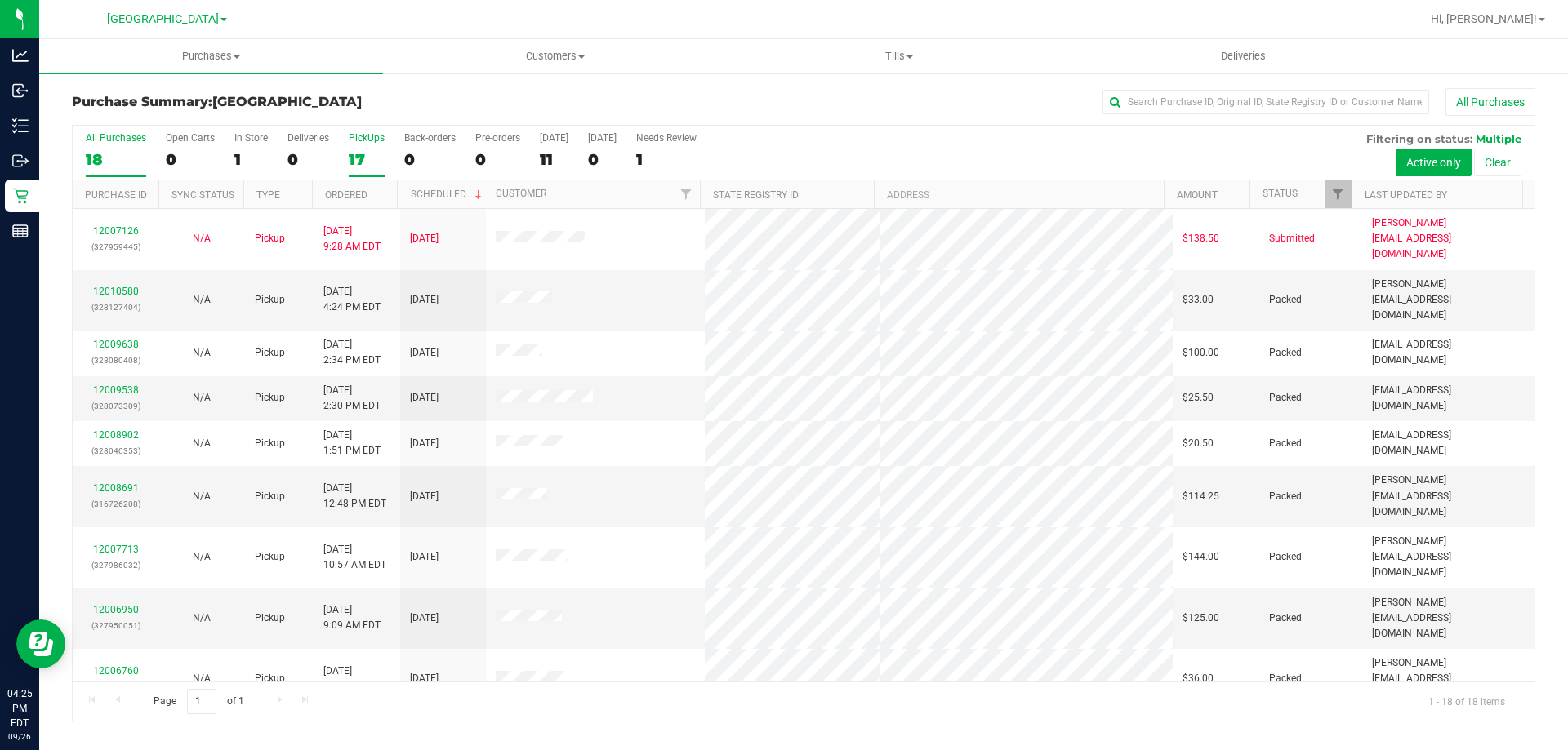
click at [368, 145] on label "PickUps 17" at bounding box center [366, 154] width 36 height 45
click at [0, 0] on input "PickUps 17" at bounding box center [0, 0] width 0 height 0
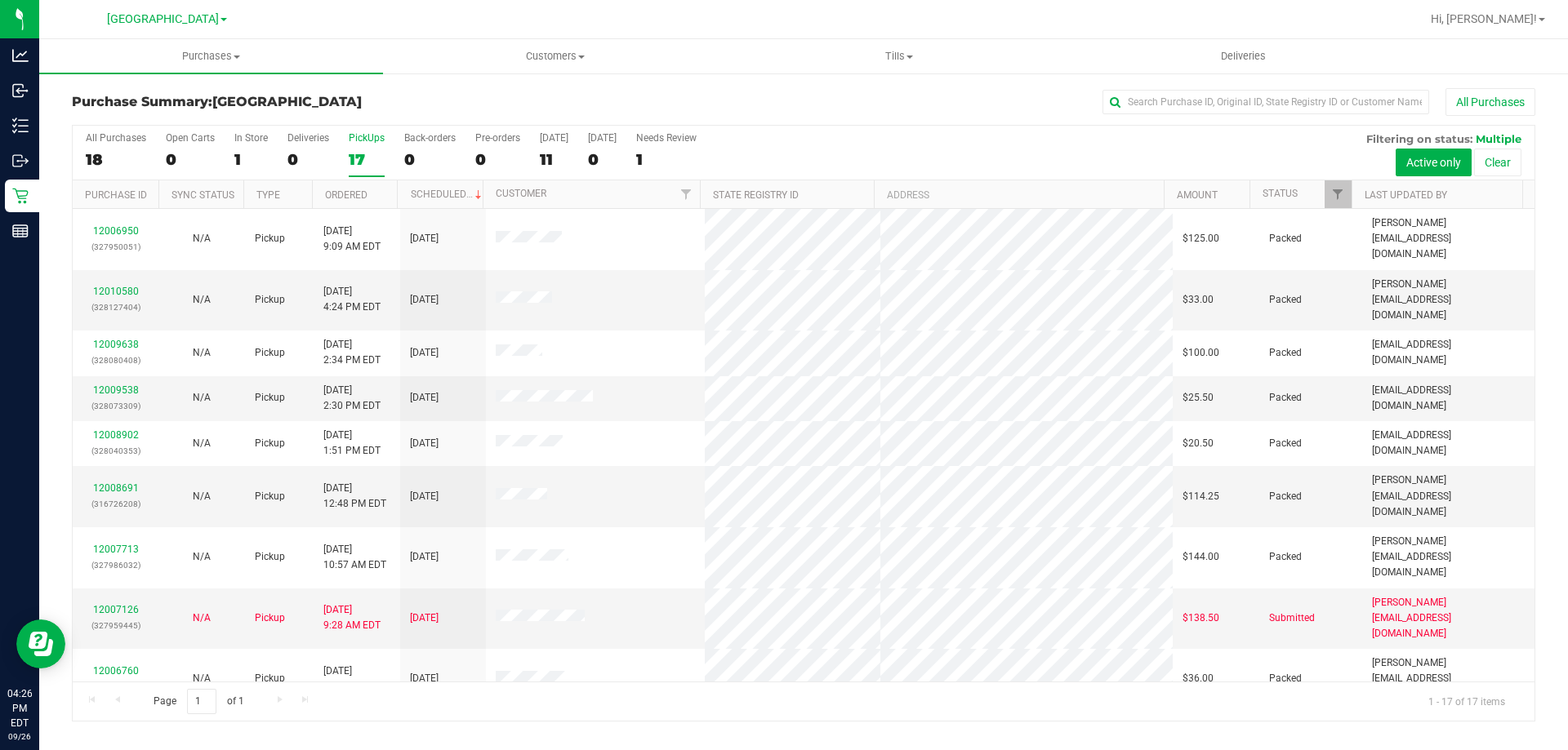
click at [350, 137] on div "PickUps" at bounding box center [366, 137] width 36 height 11
click at [0, 0] on input "PickUps 17" at bounding box center [0, 0] width 0 height 0
click at [370, 146] on label "PickUps 17" at bounding box center [366, 154] width 36 height 45
click at [0, 0] on input "PickUps 17" at bounding box center [0, 0] width 0 height 0
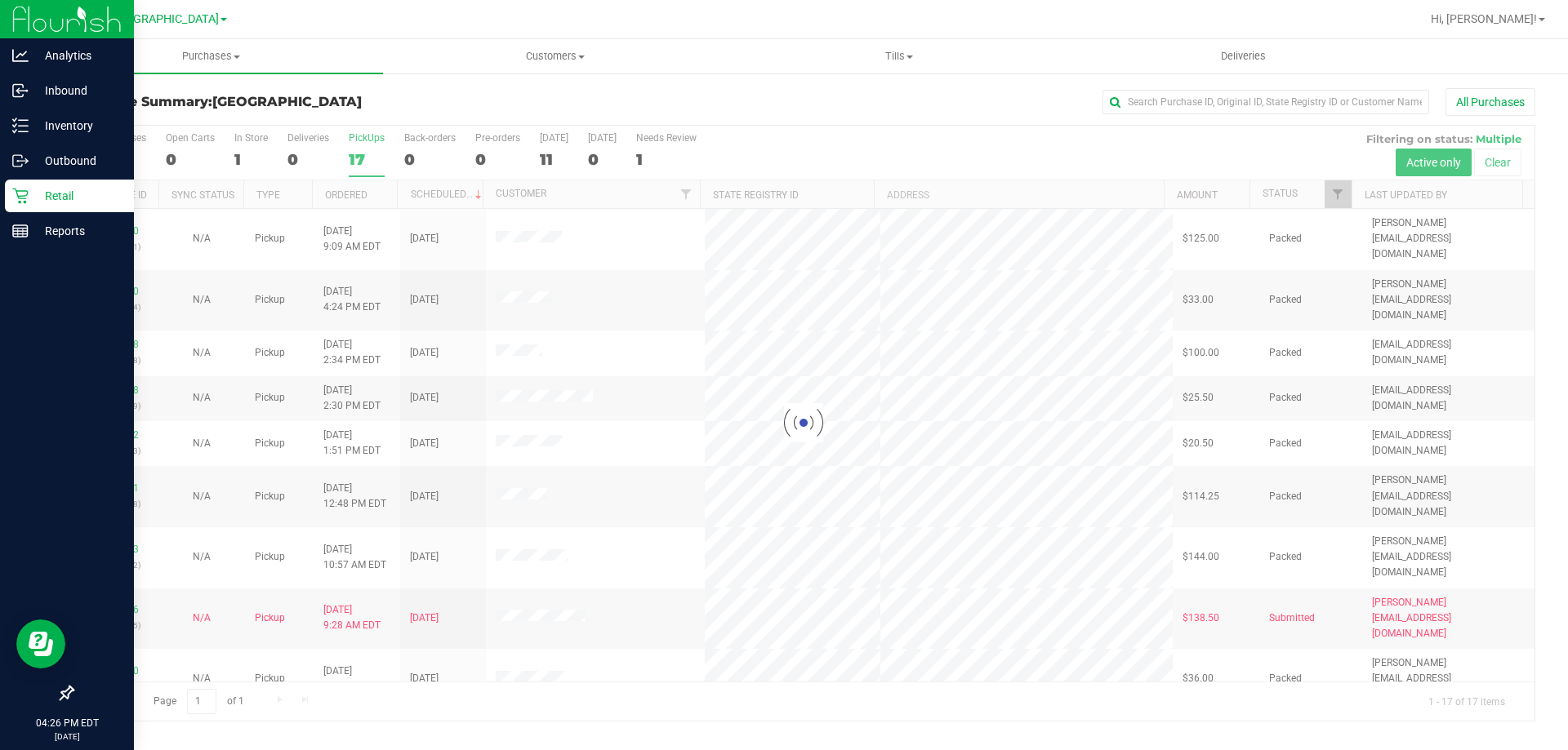
click at [24, 194] on icon at bounding box center [20, 196] width 17 height 17
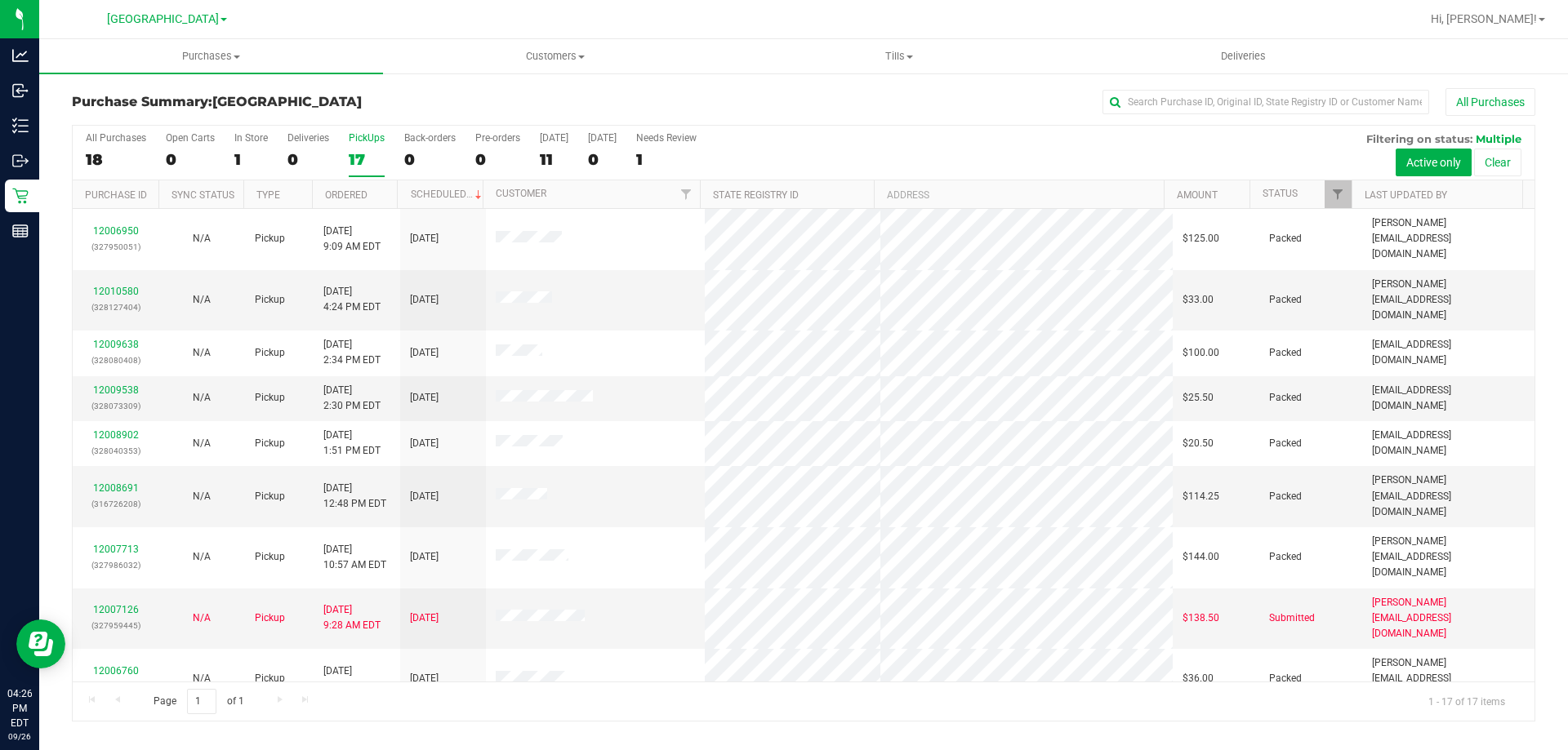
click at [368, 138] on div "PickUps" at bounding box center [366, 137] width 36 height 11
click at [0, 0] on input "PickUps 17" at bounding box center [0, 0] width 0 height 0
click at [362, 150] on div "17" at bounding box center [366, 159] width 36 height 19
click at [0, 0] on input "PickUps 17" at bounding box center [0, 0] width 0 height 0
click at [350, 145] on label "PickUps 17" at bounding box center [366, 154] width 36 height 45
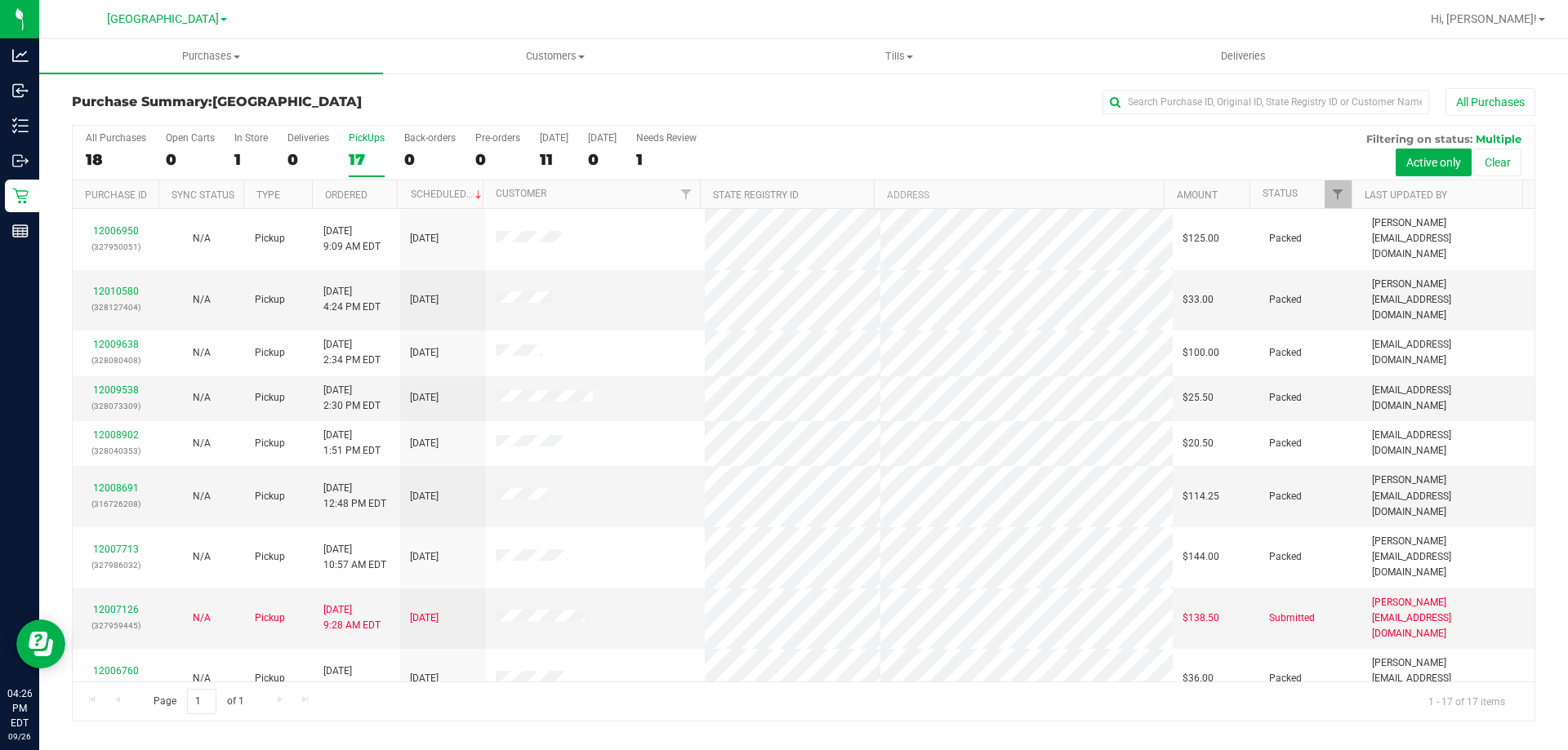
click at [0, 0] on input "PickUps 17" at bounding box center [0, 0] width 0 height 0
click at [370, 150] on div "17" at bounding box center [366, 159] width 36 height 19
click at [0, 0] on input "PickUps 17" at bounding box center [0, 0] width 0 height 0
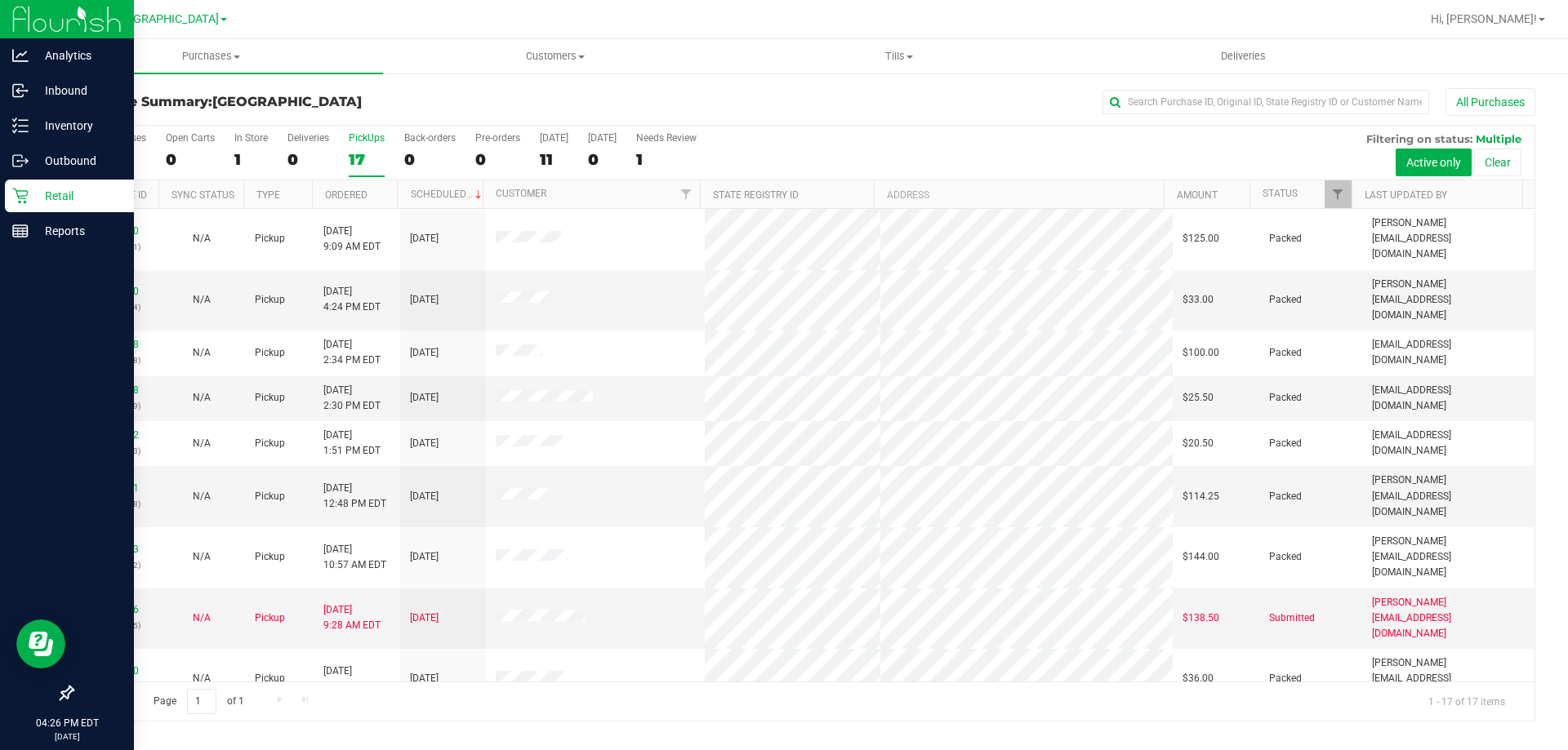
click at [19, 193] on icon at bounding box center [20, 196] width 17 height 17
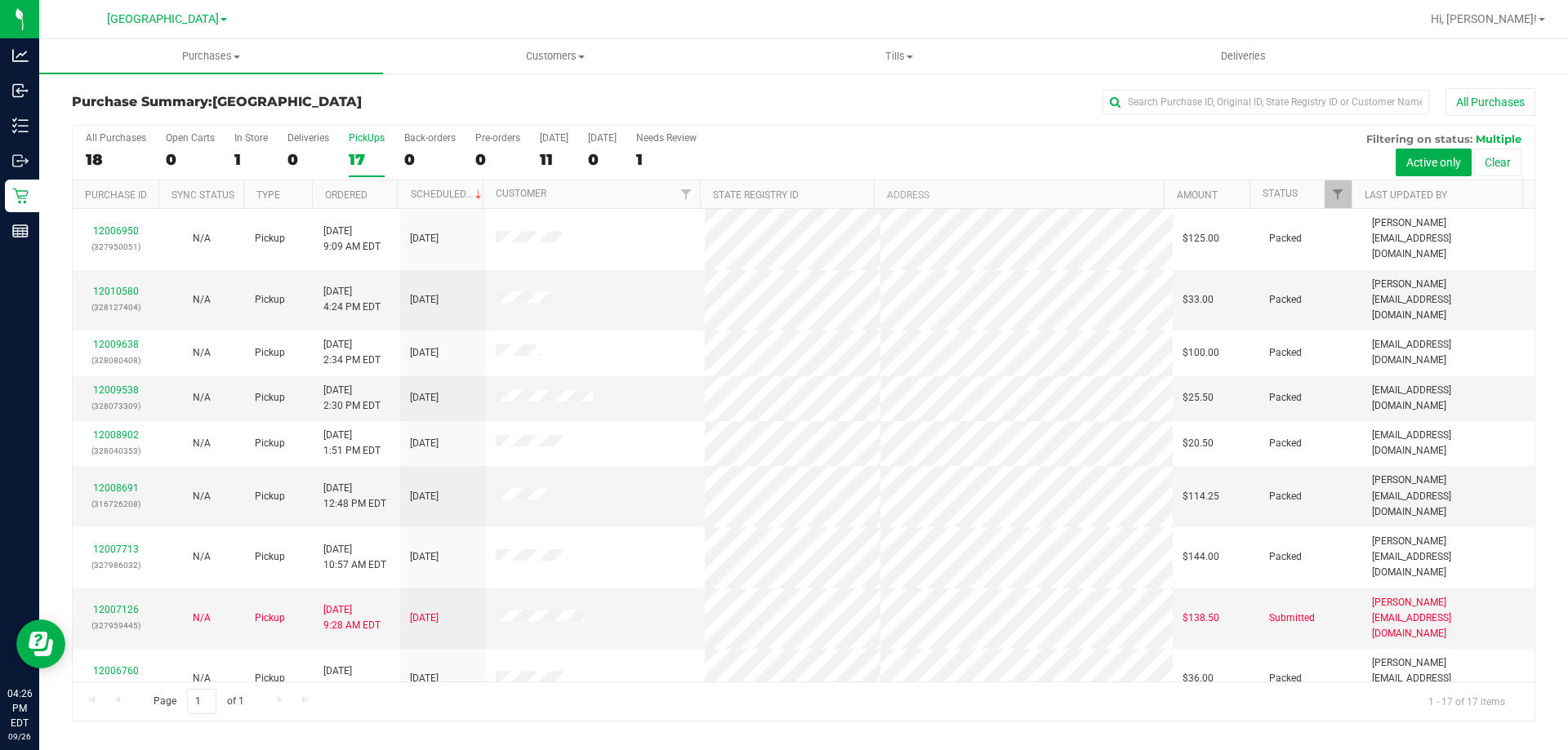
click at [362, 171] on label "PickUps 17" at bounding box center [366, 154] width 36 height 45
click at [0, 0] on input "PickUps 17" at bounding box center [0, 0] width 0 height 0
click at [371, 146] on label "PickUps 17" at bounding box center [366, 154] width 36 height 45
click at [0, 0] on input "PickUps 17" at bounding box center [0, 0] width 0 height 0
click at [361, 154] on div "17" at bounding box center [366, 159] width 36 height 19
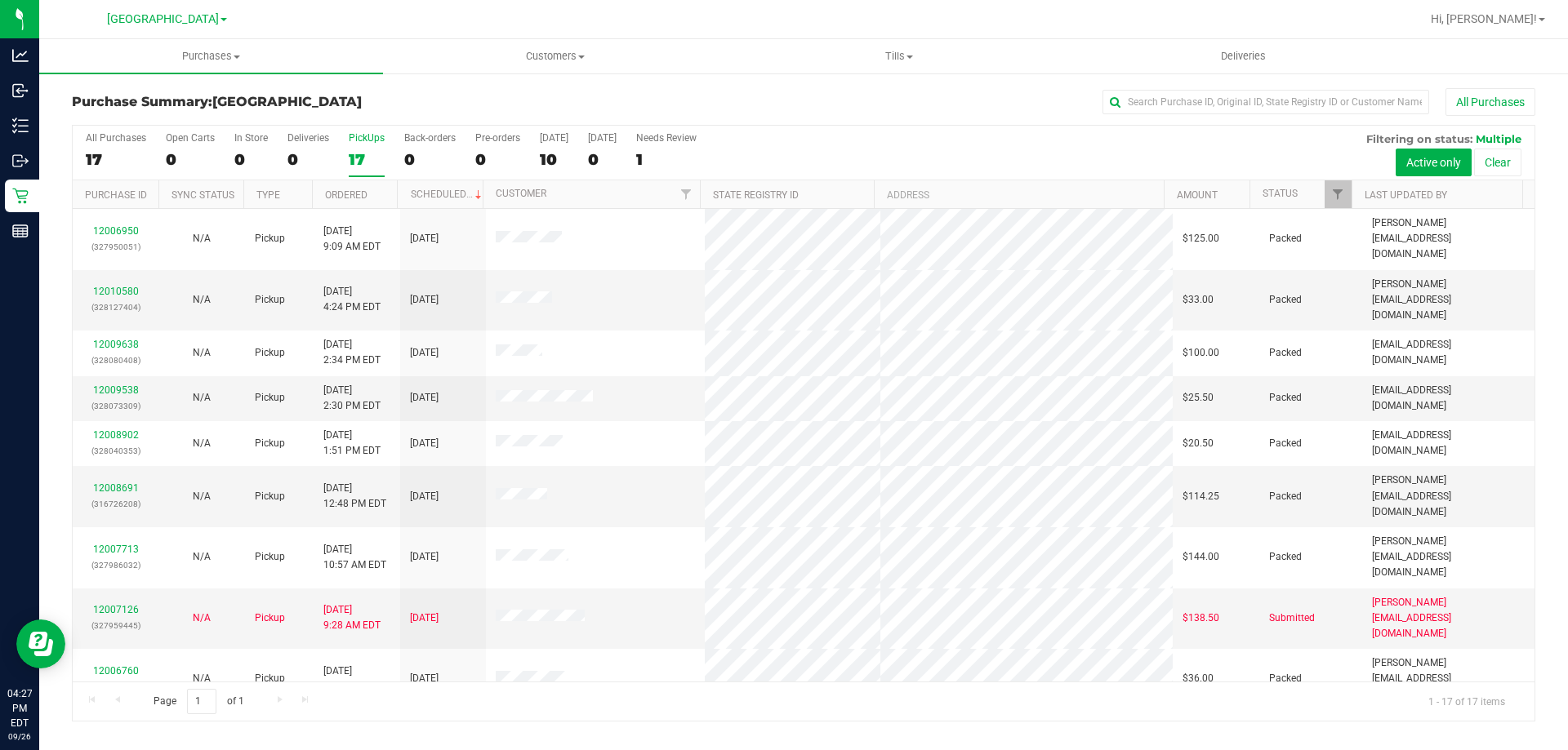
click at [0, 0] on input "PickUps 17" at bounding box center [0, 0] width 0 height 0
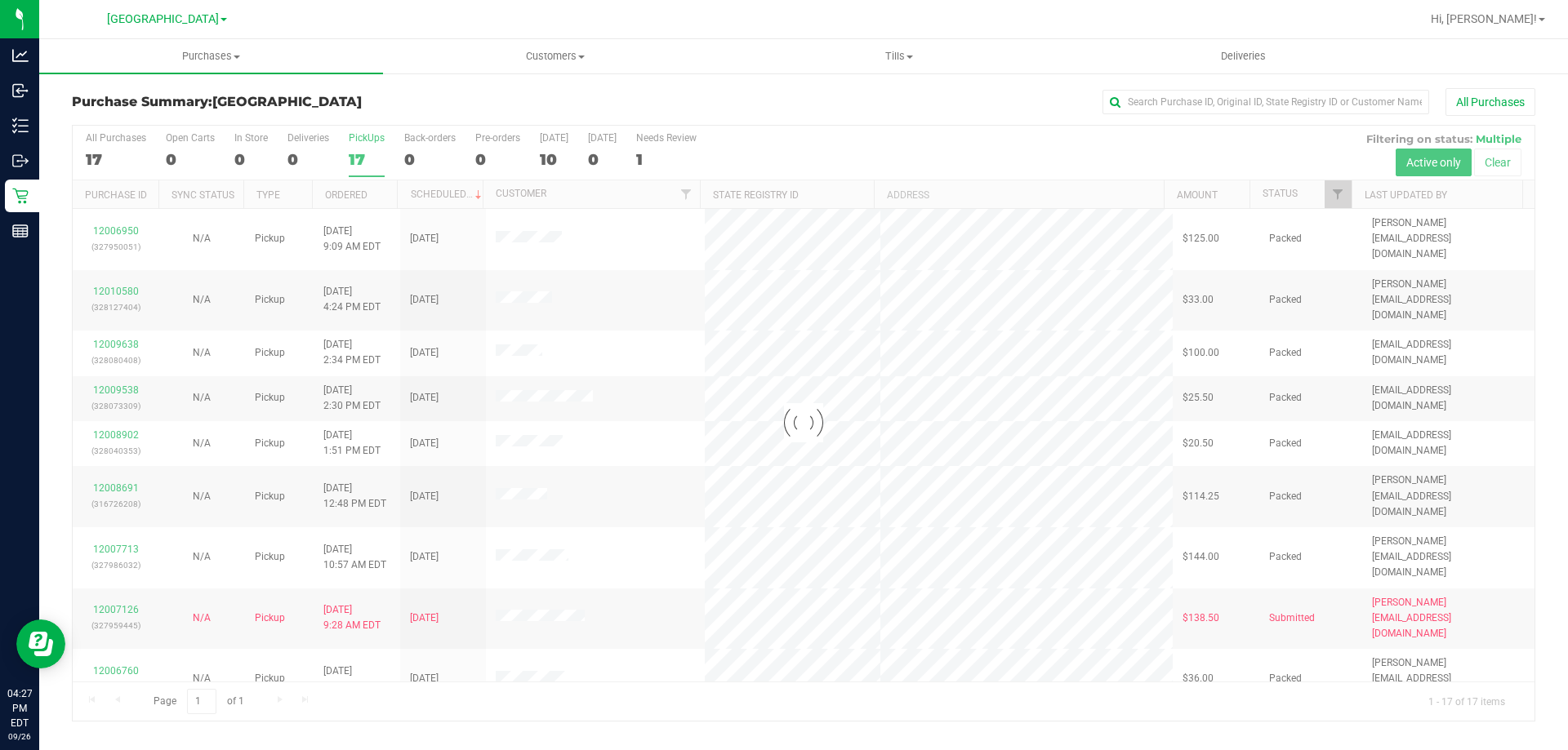
click at [17, 197] on icon at bounding box center [20, 196] width 17 height 17
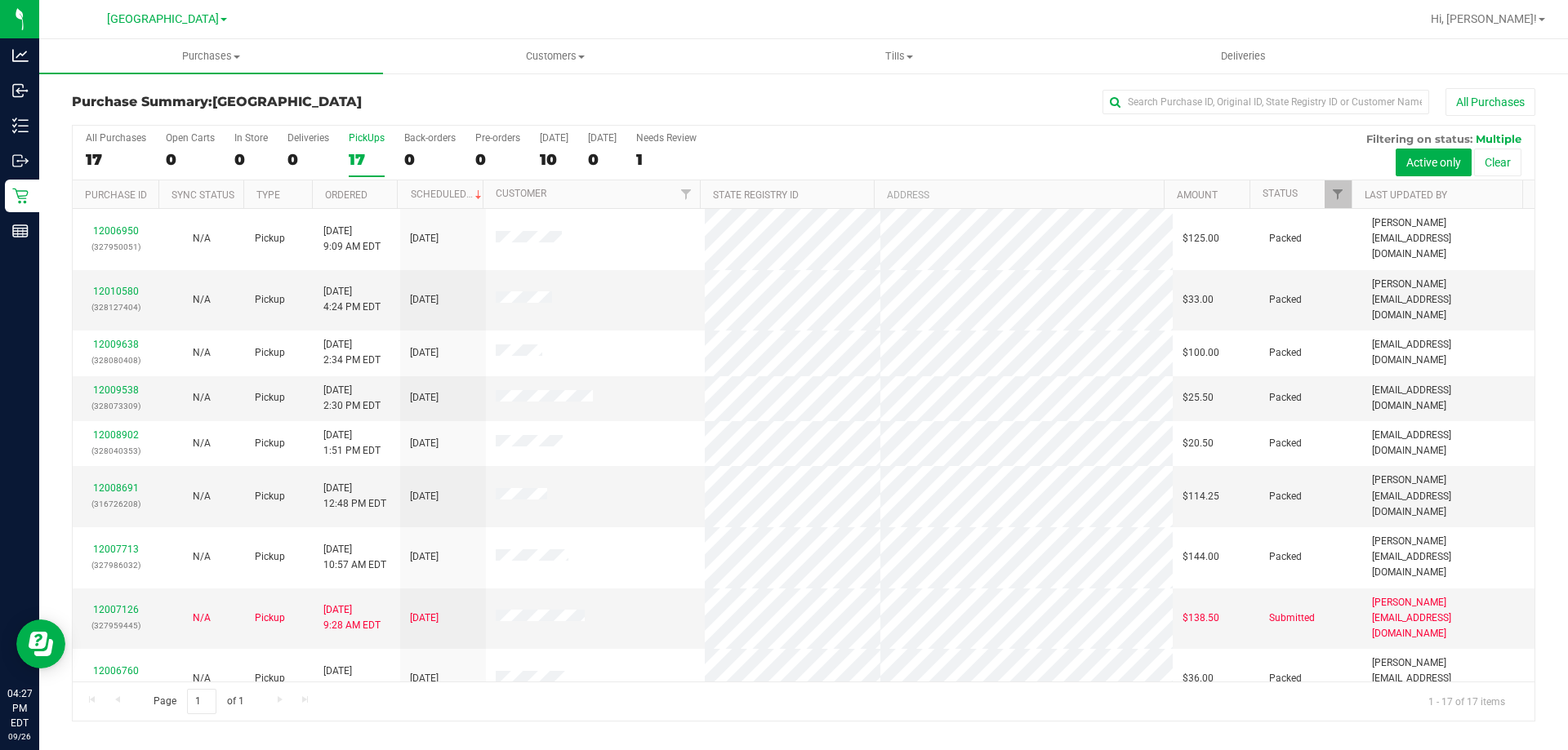
click at [355, 135] on div "PickUps" at bounding box center [366, 137] width 36 height 11
click at [0, 0] on input "PickUps 17" at bounding box center [0, 0] width 0 height 0
click at [451, 103] on h3 "Purchase Summary: [GEOGRAPHIC_DATA]" at bounding box center [315, 101] width 488 height 15
click at [361, 145] on label "PickUps 17" at bounding box center [366, 154] width 36 height 45
click at [0, 0] on input "PickUps 17" at bounding box center [0, 0] width 0 height 0
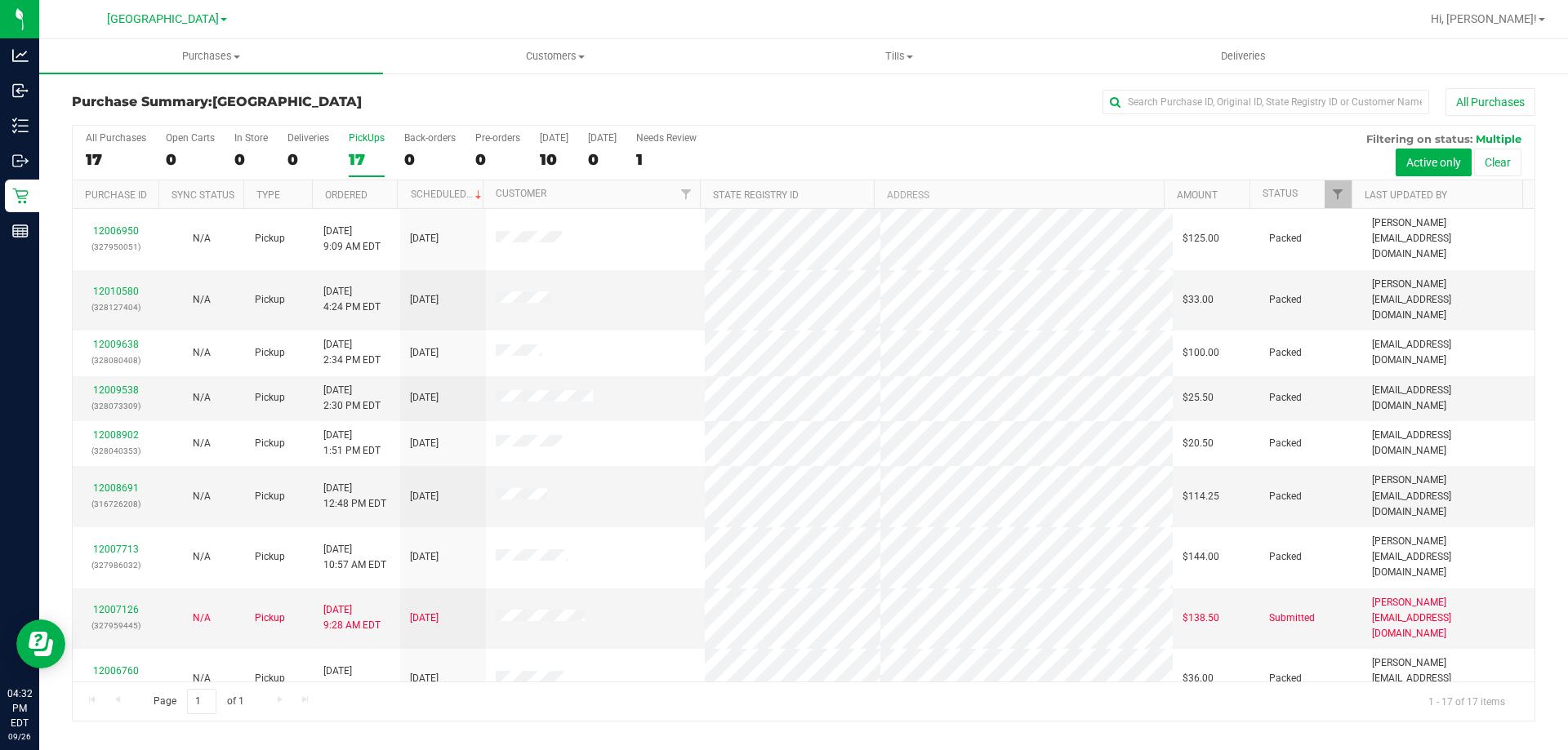
click at [379, 148] on label "PickUps 17" at bounding box center [366, 154] width 36 height 45
click at [0, 0] on input "PickUps 17" at bounding box center [0, 0] width 0 height 0
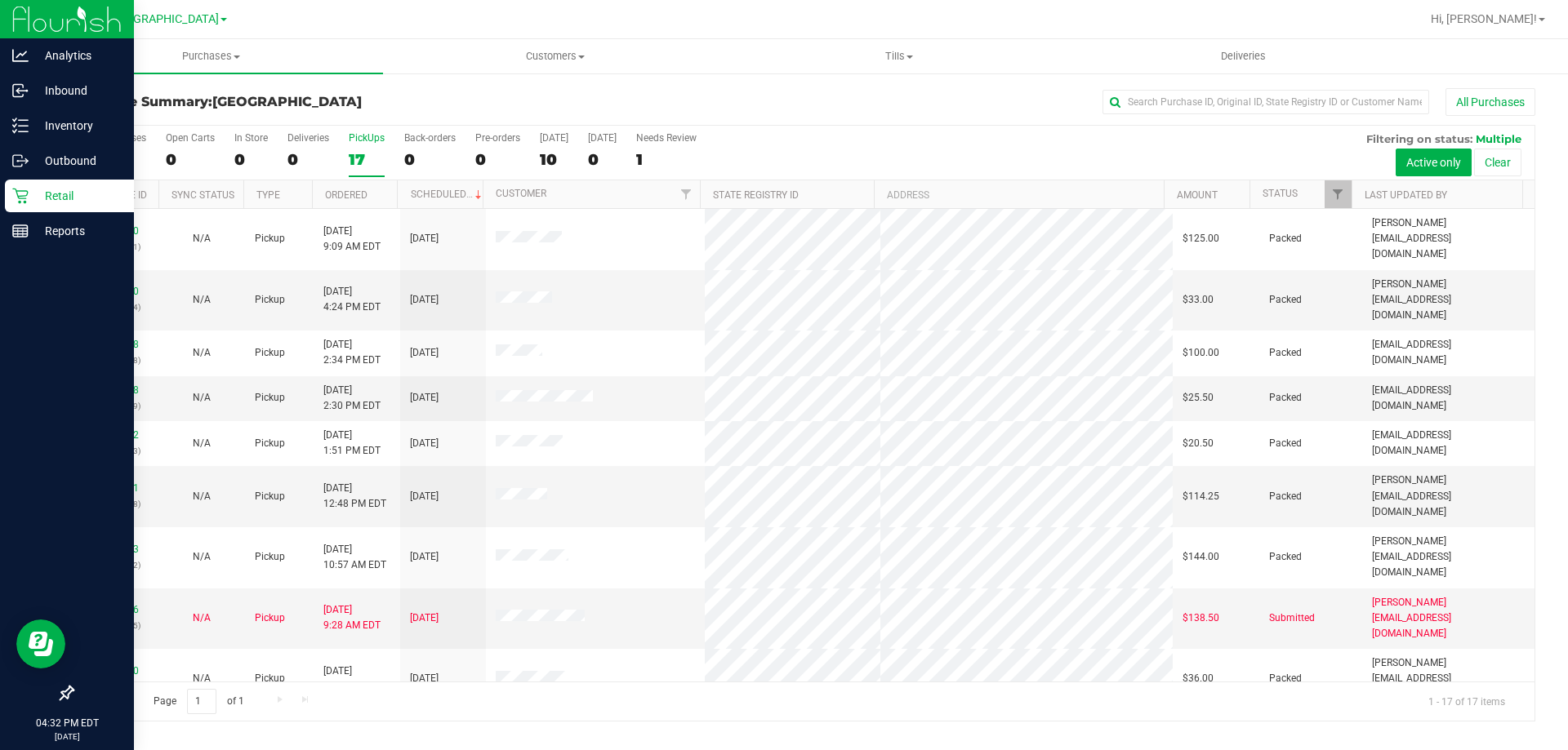
click at [17, 200] on icon at bounding box center [20, 196] width 17 height 17
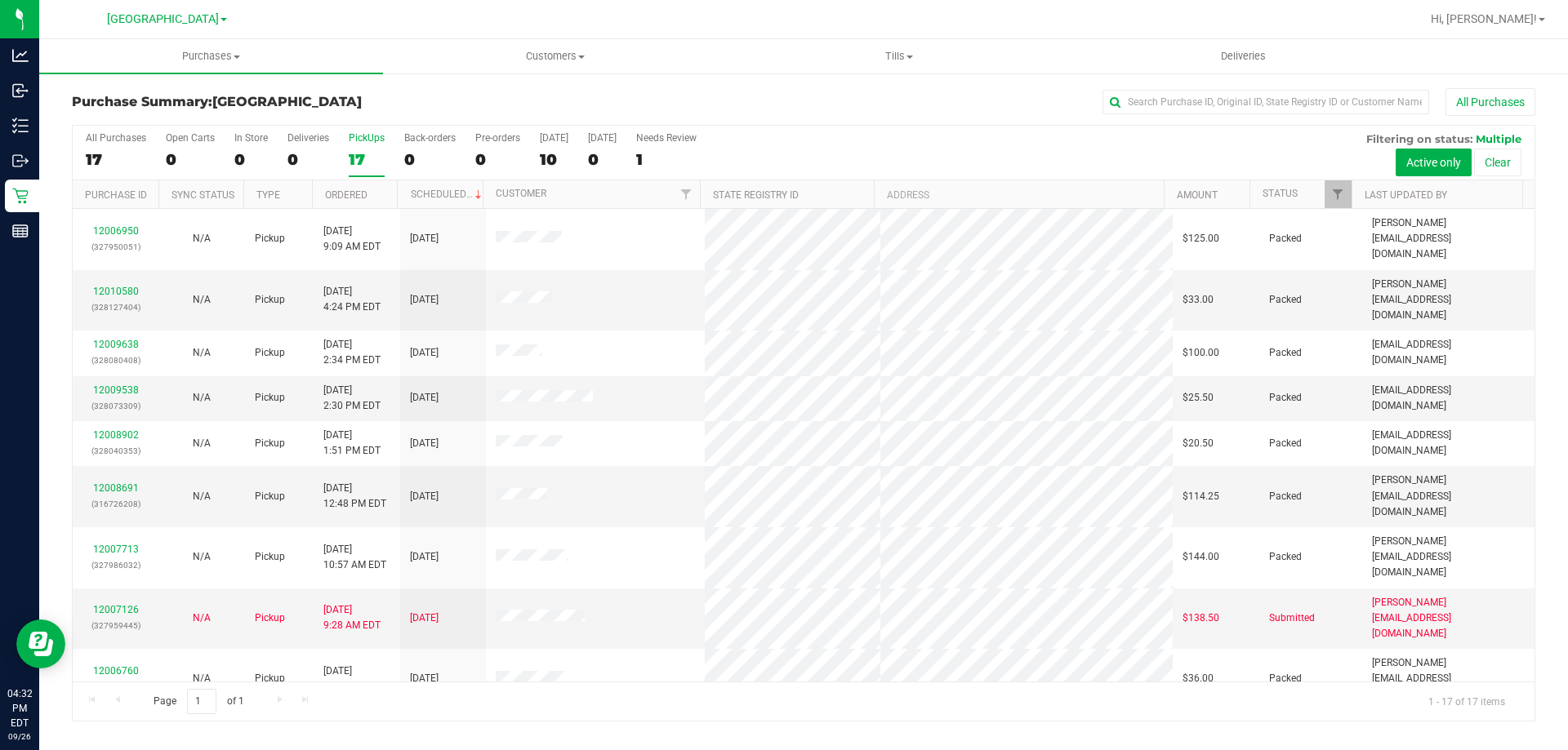
click at [362, 145] on label "PickUps 17" at bounding box center [366, 154] width 36 height 45
click at [0, 0] on input "PickUps 17" at bounding box center [0, 0] width 0 height 0
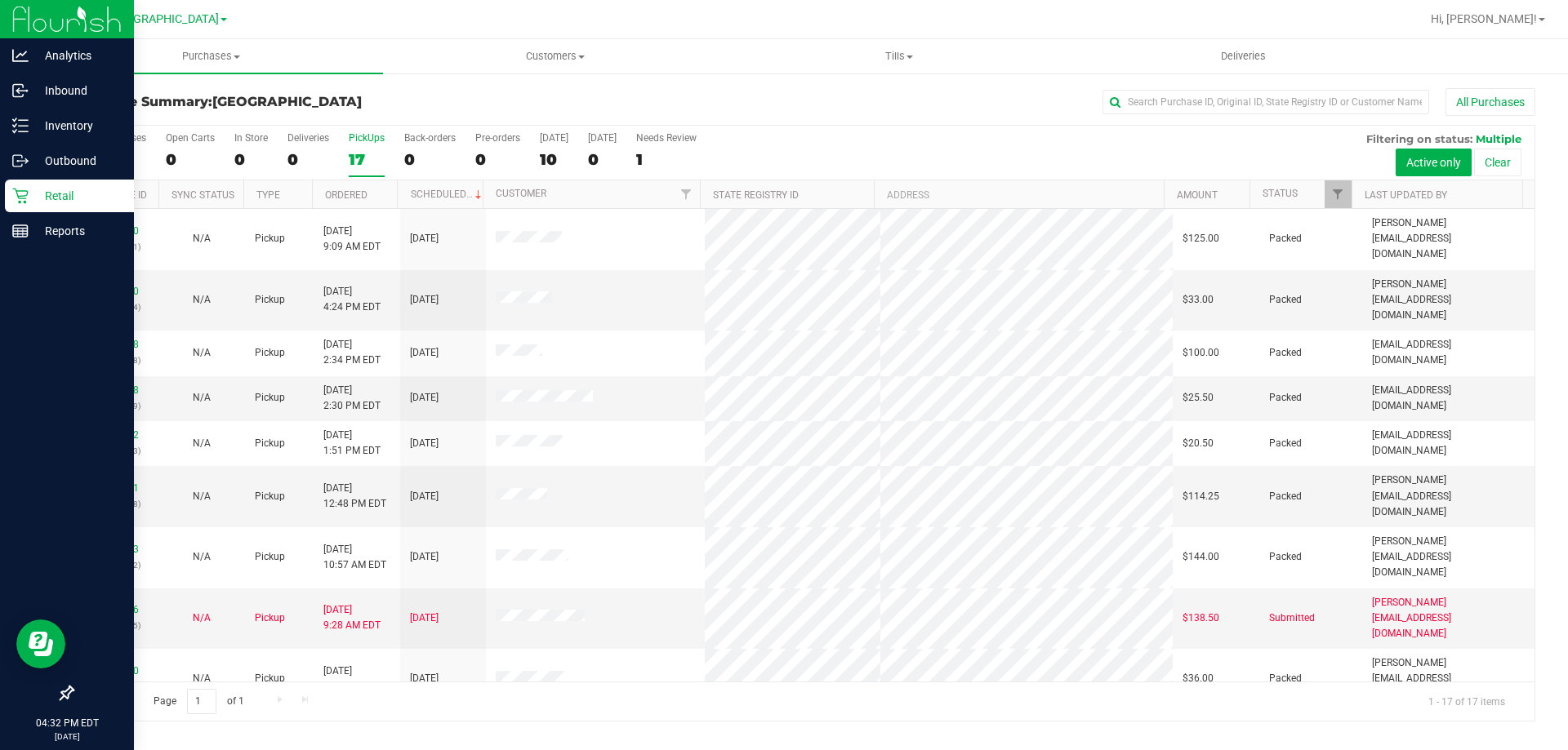
click at [27, 186] on div "Retail" at bounding box center [70, 196] width 129 height 33
click at [73, 192] on p "Retail" at bounding box center [77, 196] width 98 height 19
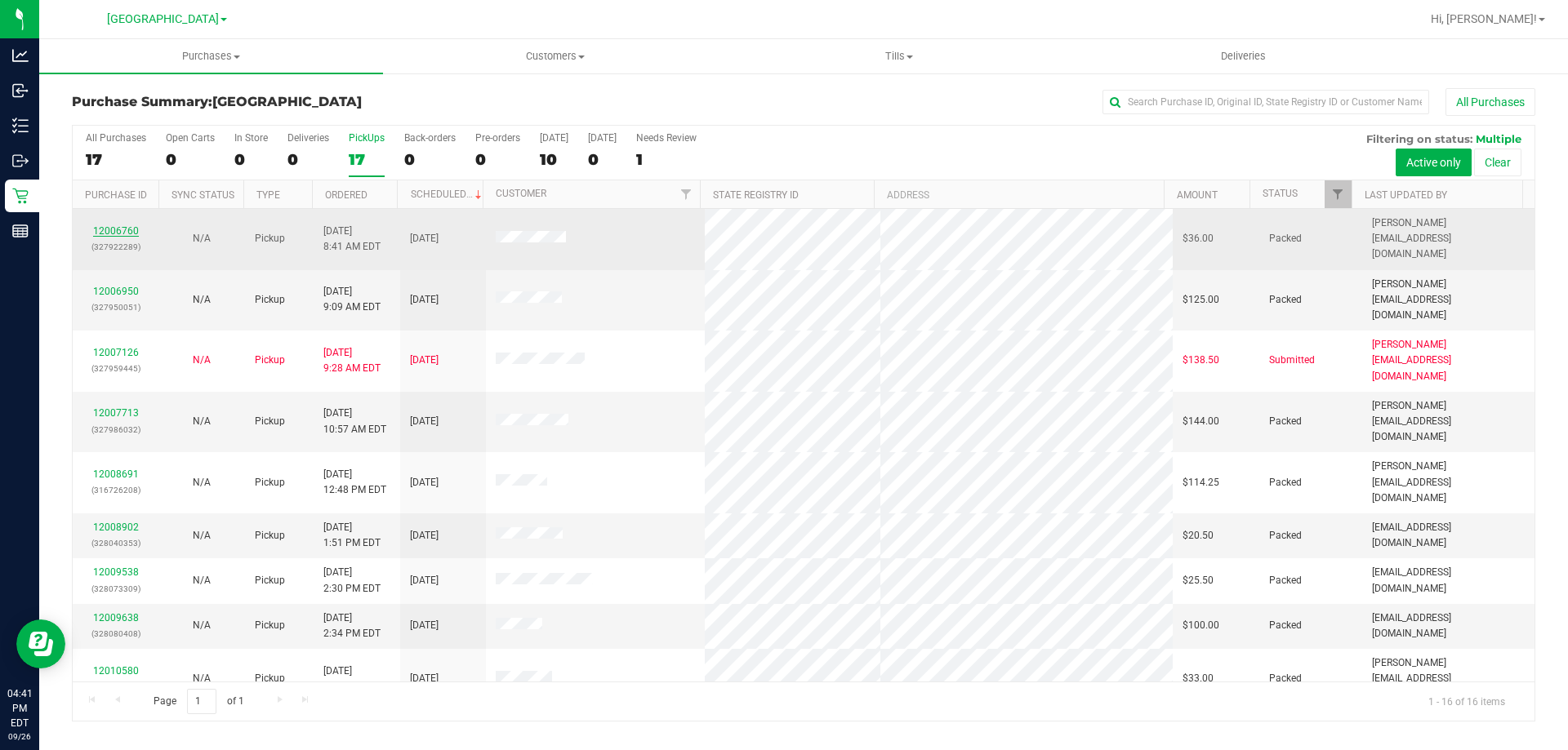
click at [127, 226] on link "12006760" at bounding box center [116, 231] width 46 height 11
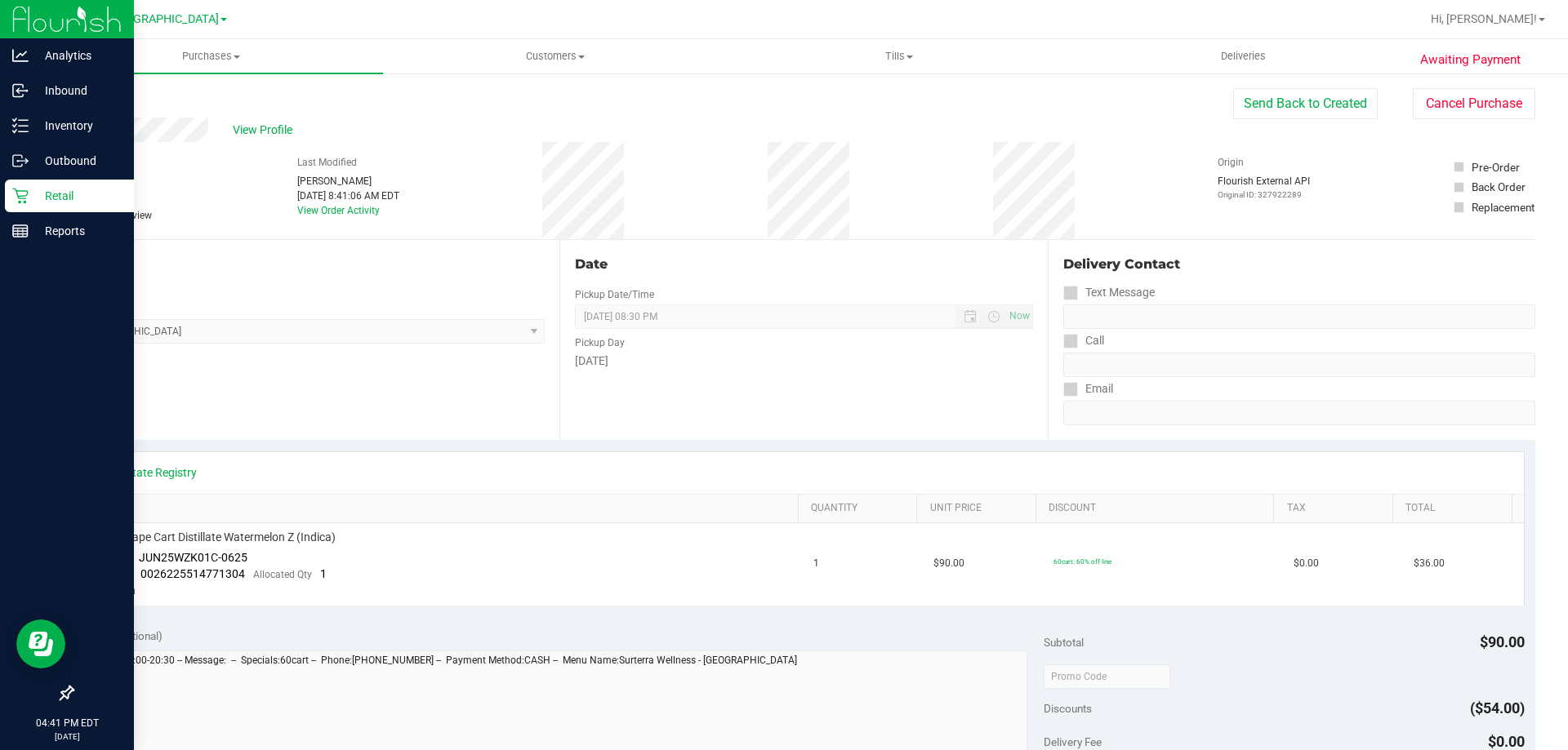
click at [93, 97] on link "Back" at bounding box center [84, 98] width 25 height 11
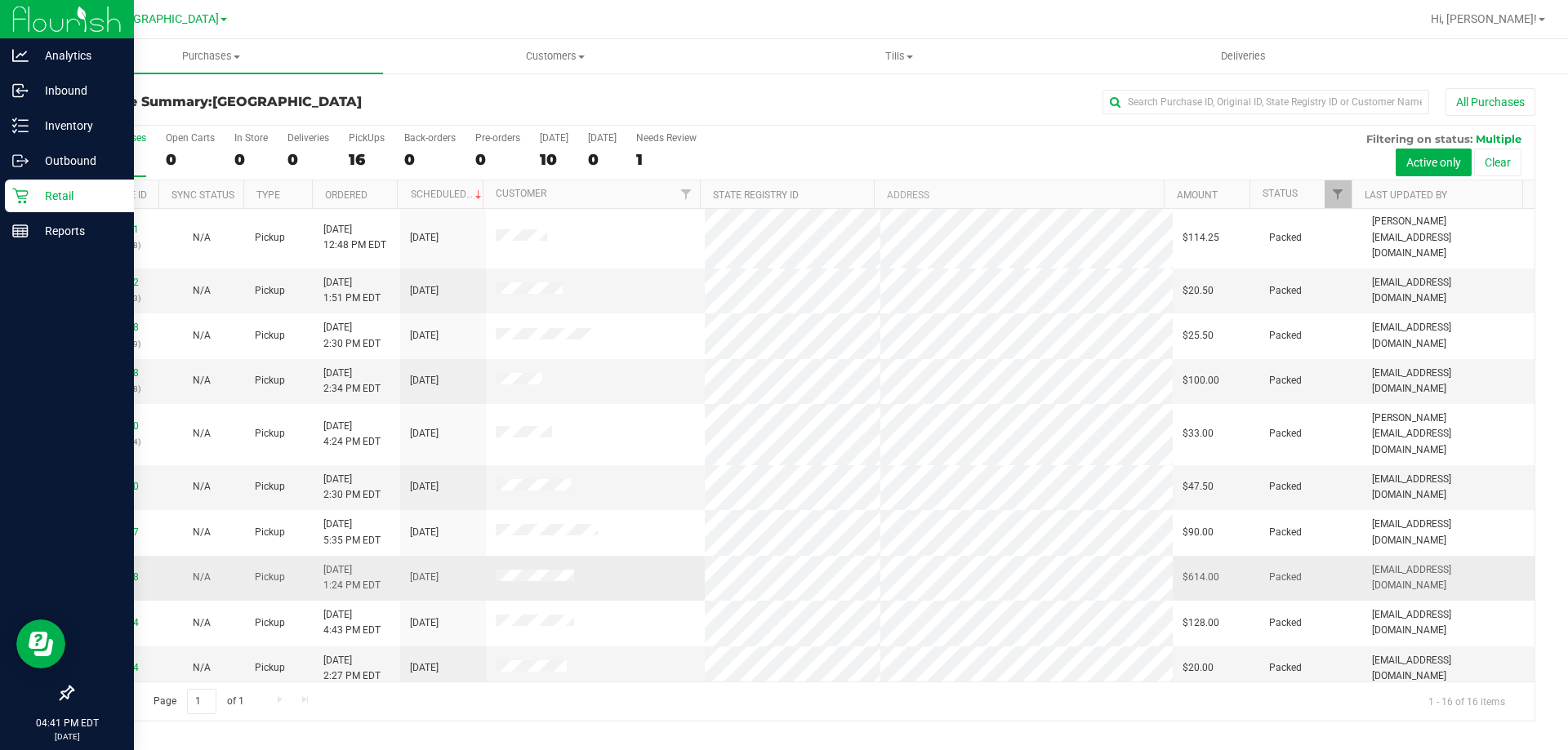
scroll to position [250, 0]
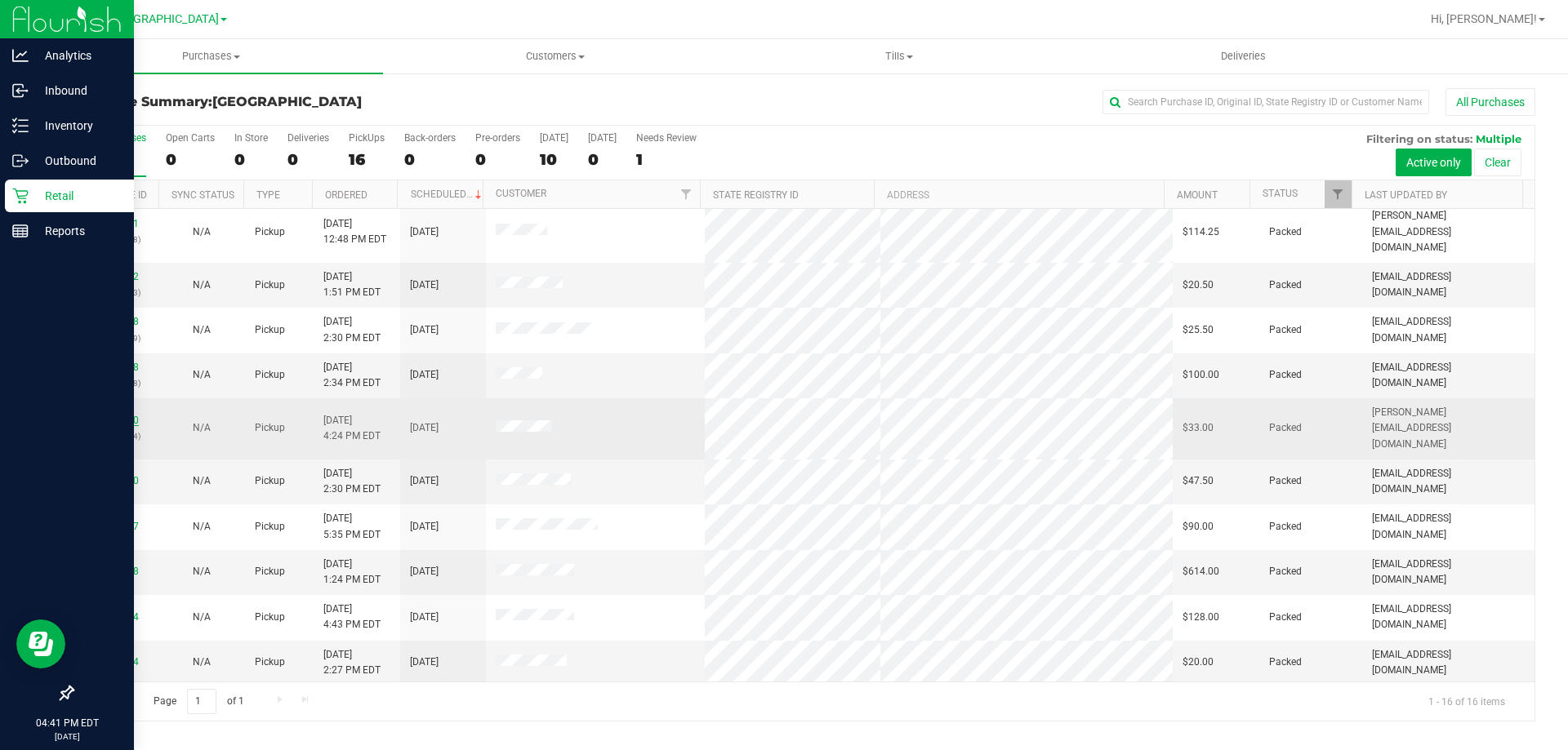
click at [105, 414] on link "12010580" at bounding box center [116, 420] width 46 height 11
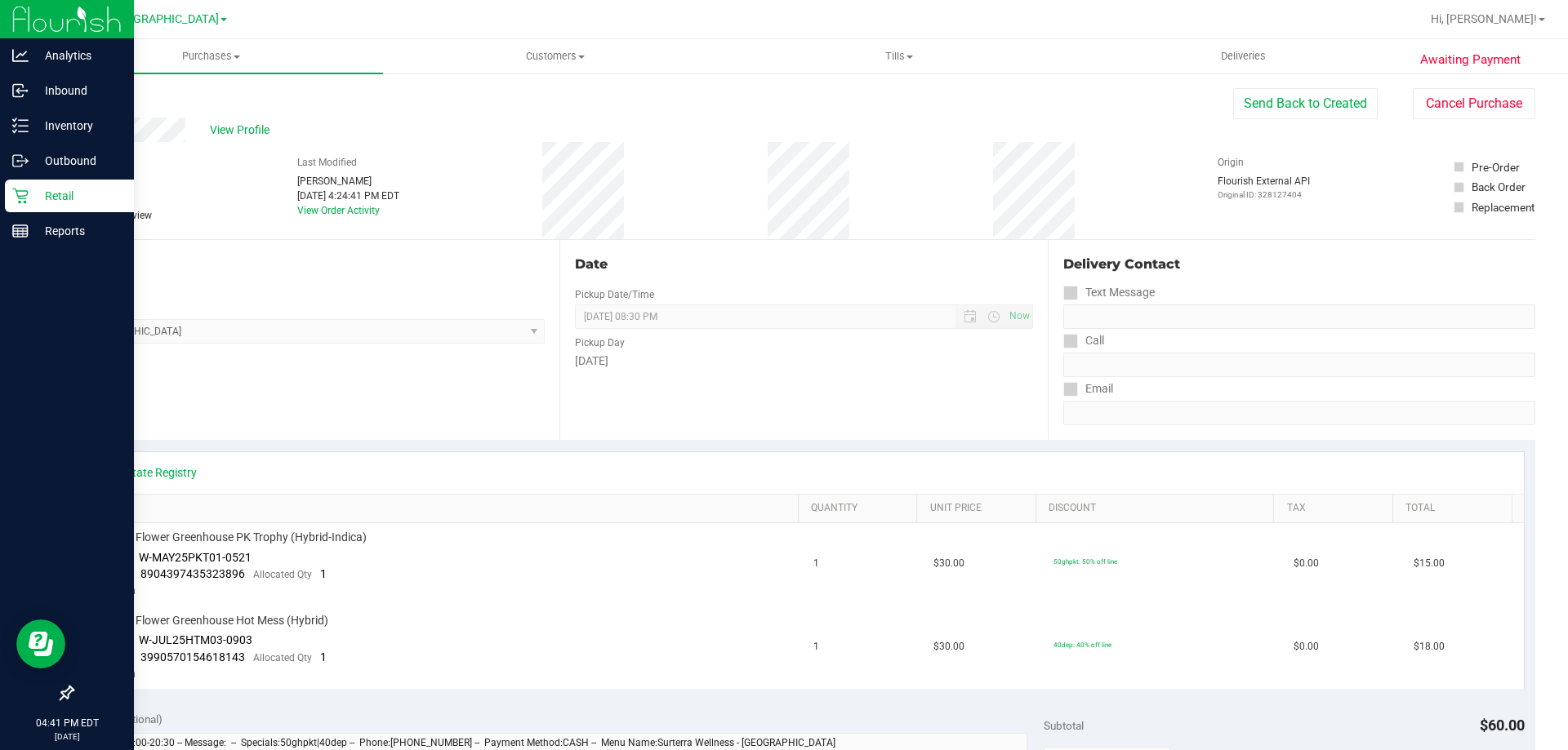
click at [84, 102] on link "Back" at bounding box center [84, 98] width 25 height 11
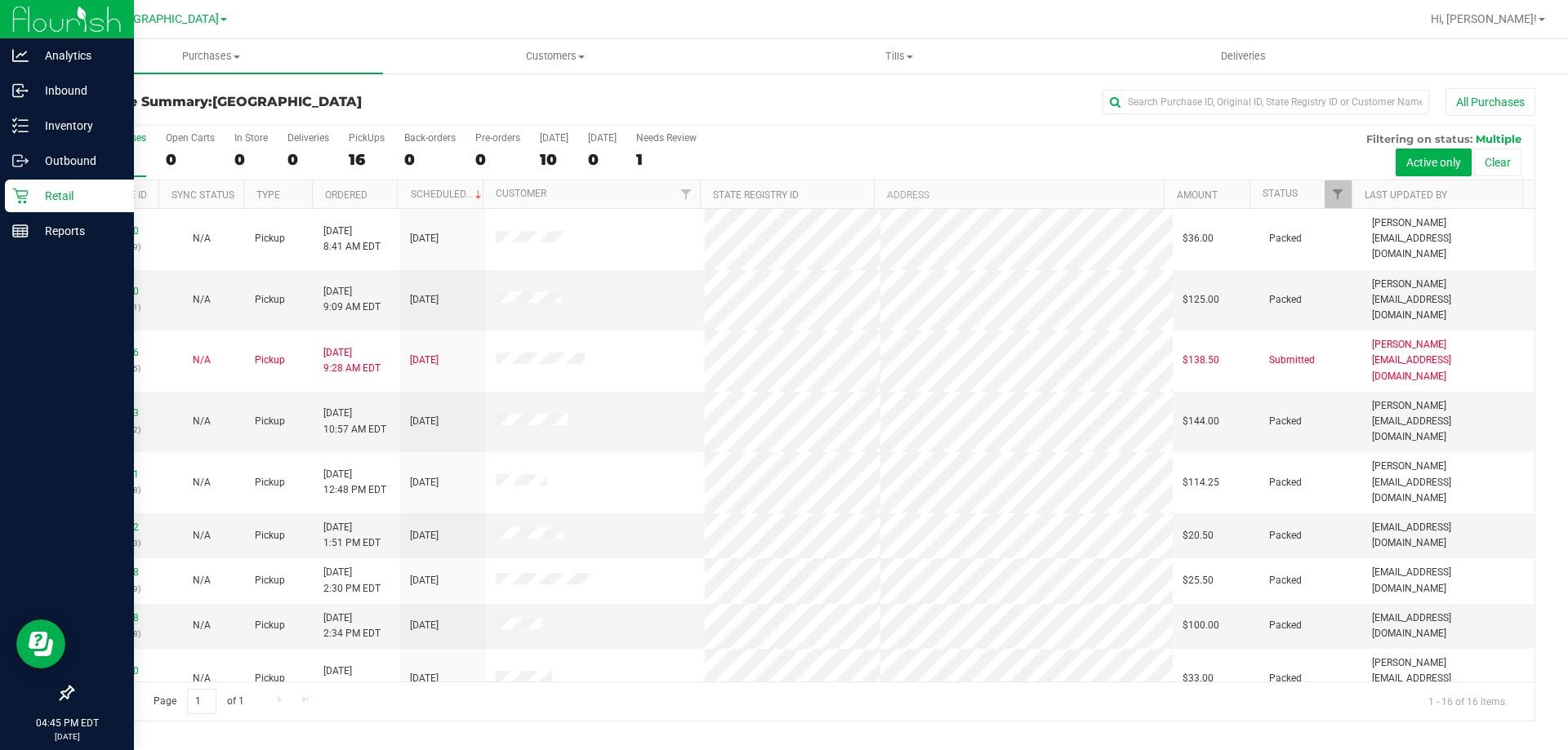
click at [518, 96] on h3 "Purchase Summary: [GEOGRAPHIC_DATA]" at bounding box center [315, 101] width 488 height 15
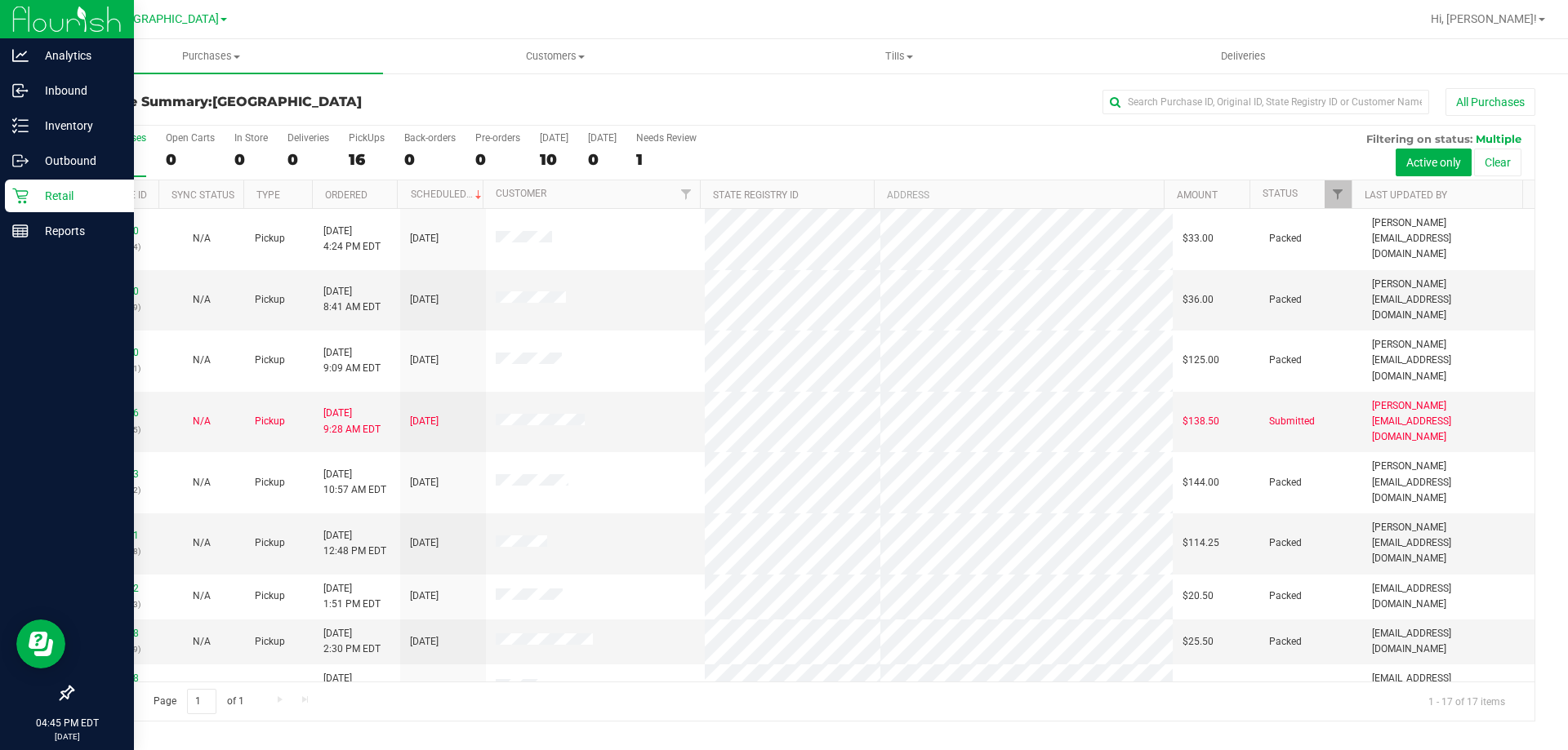
click at [560, 95] on div "All Purchases" at bounding box center [1047, 101] width 976 height 27
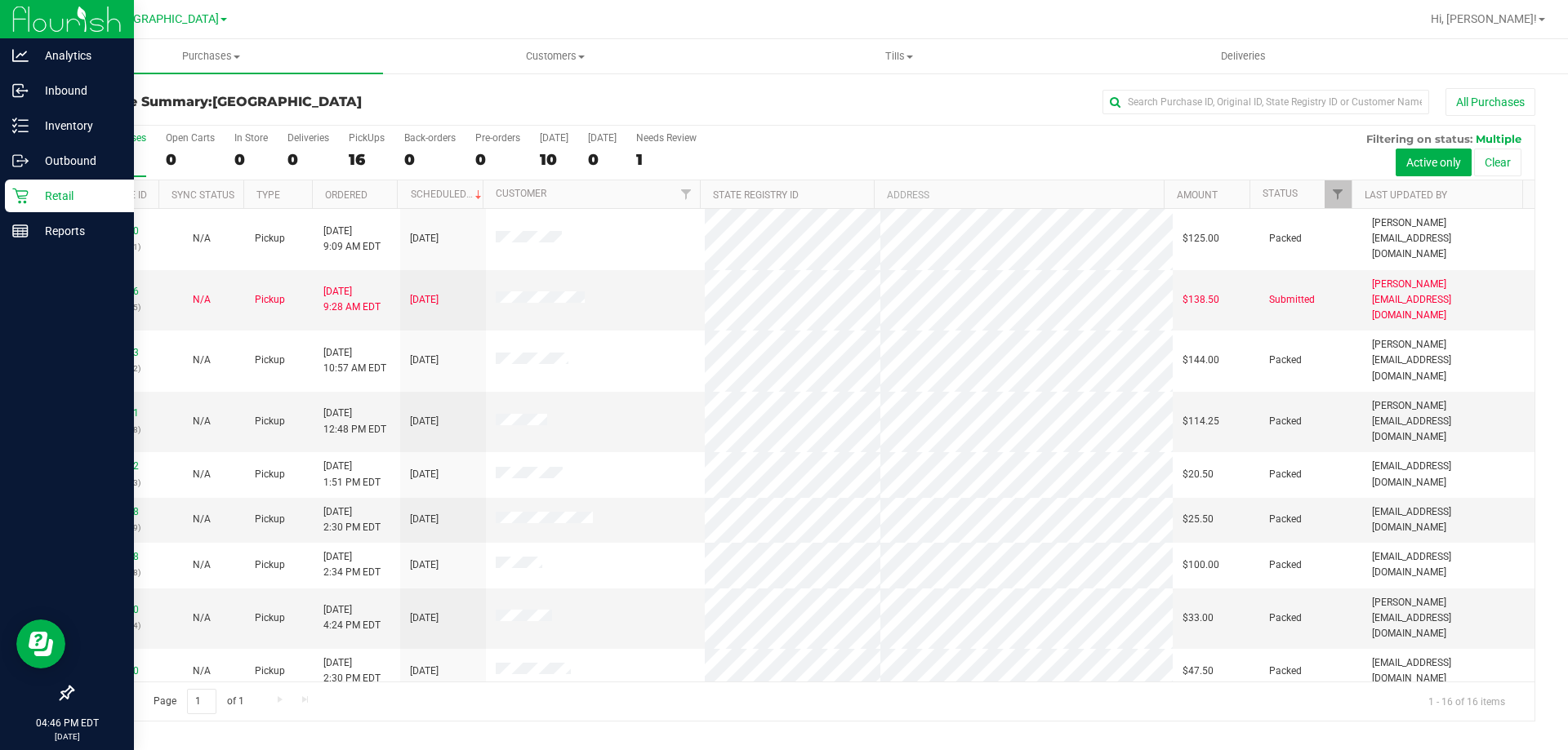
click at [478, 105] on h3 "Purchase Summary: [GEOGRAPHIC_DATA]" at bounding box center [315, 101] width 488 height 15
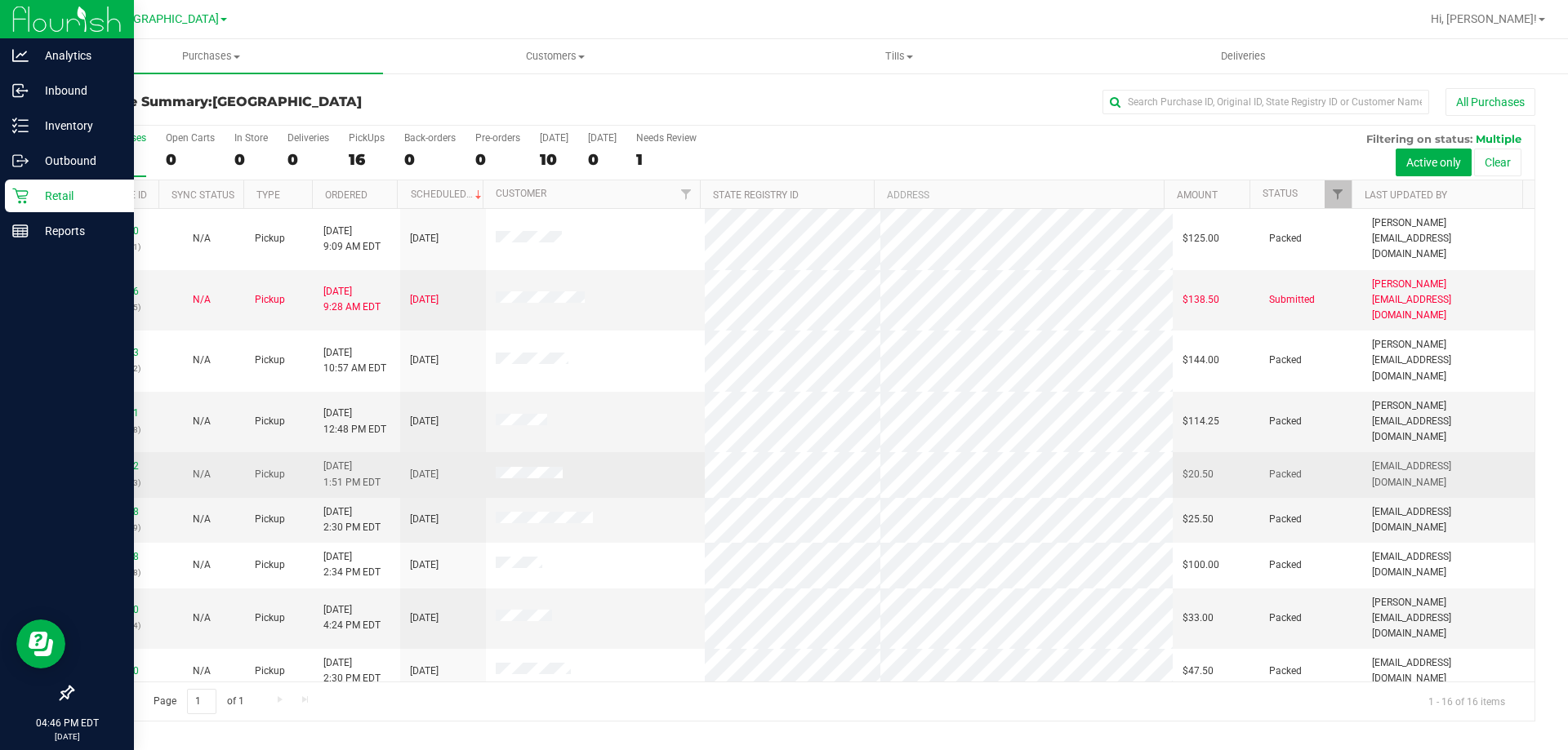
scroll to position [82, 0]
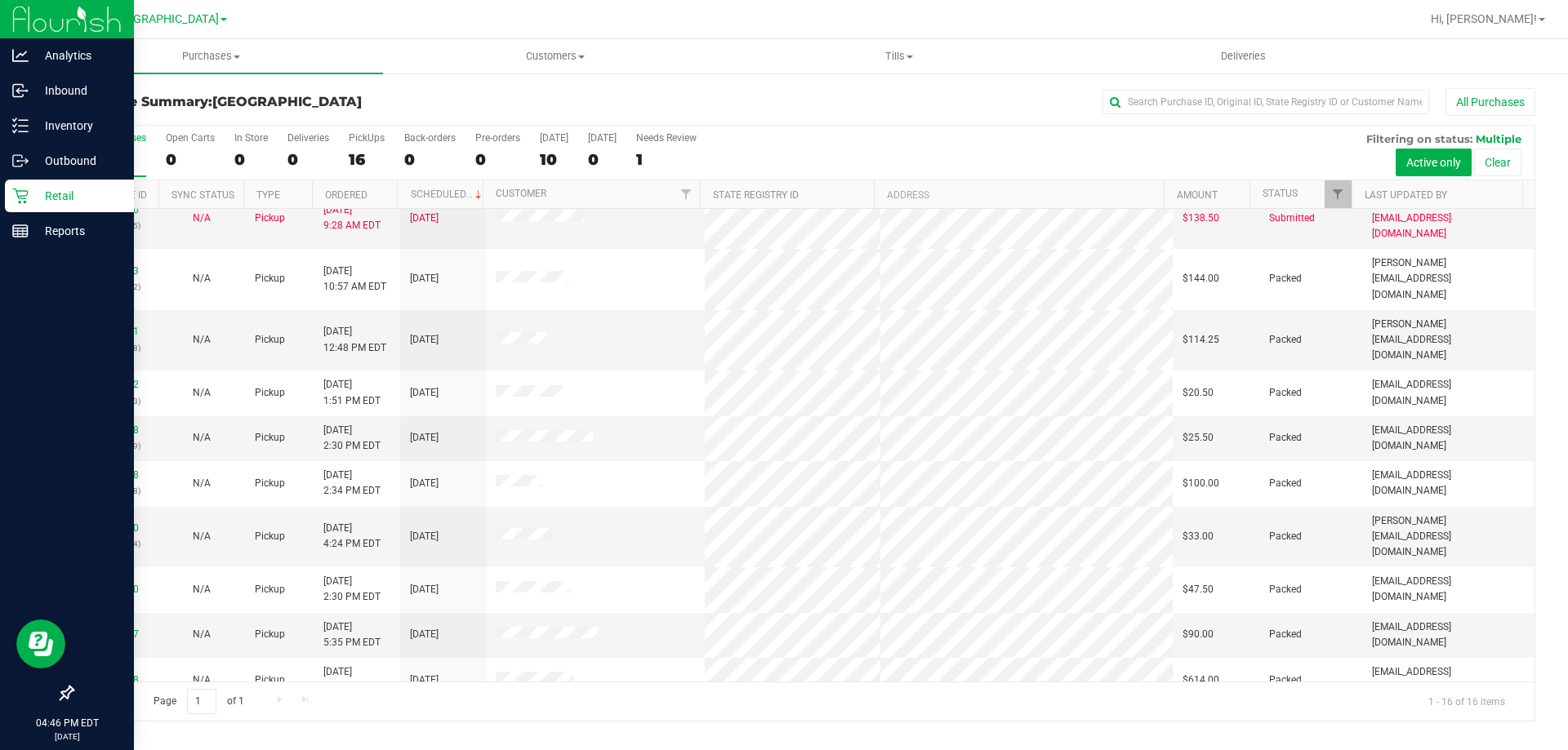
click at [670, 106] on div "All Purchases" at bounding box center [1047, 101] width 976 height 27
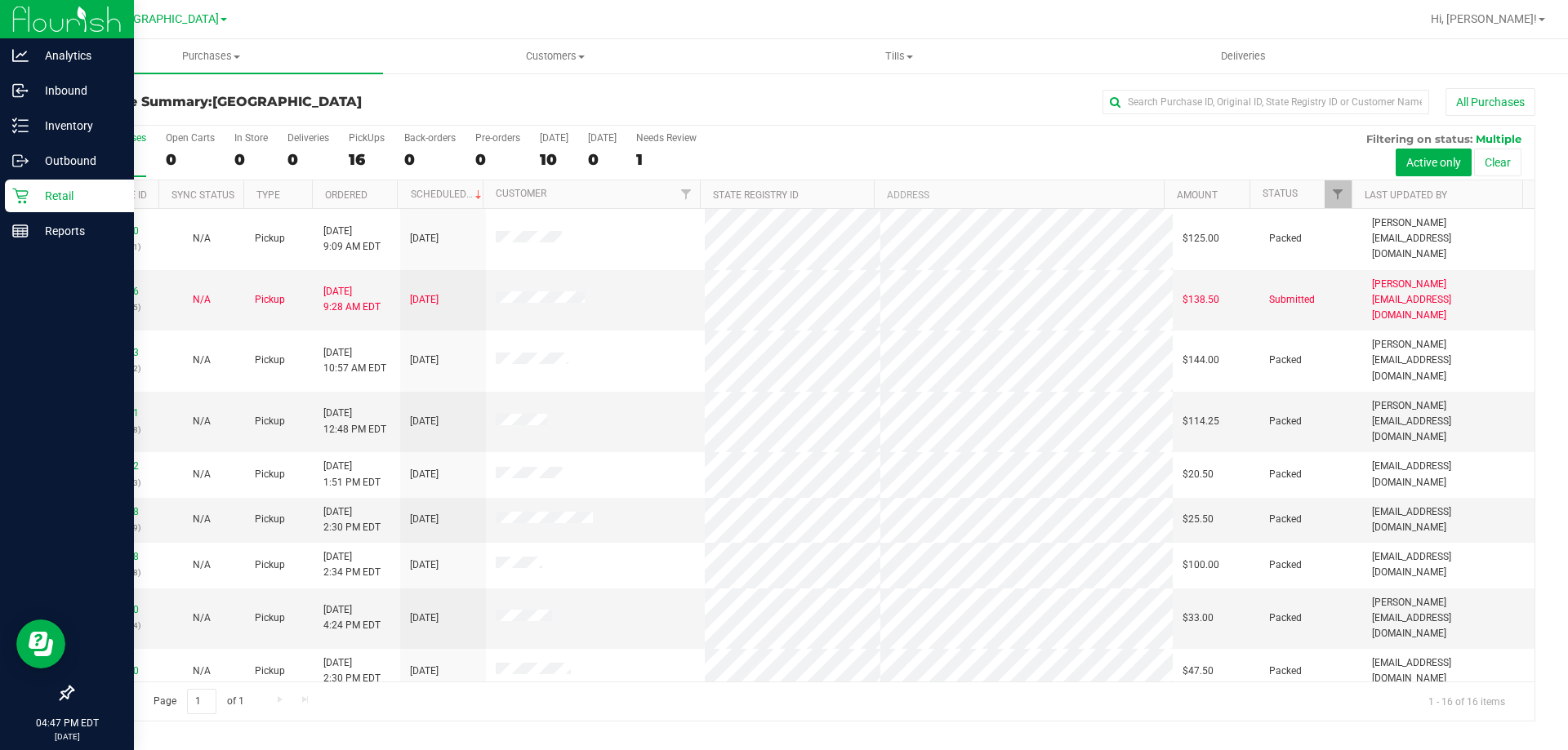
click at [481, 109] on div "Purchase Summary: [GEOGRAPHIC_DATA] All Purchases" at bounding box center [803, 106] width 1463 height 36
click at [415, 102] on h3 "Purchase Summary: [GEOGRAPHIC_DATA]" at bounding box center [315, 101] width 488 height 15
click at [415, 101] on h3 "Purchase Summary: [GEOGRAPHIC_DATA]" at bounding box center [315, 101] width 488 height 15
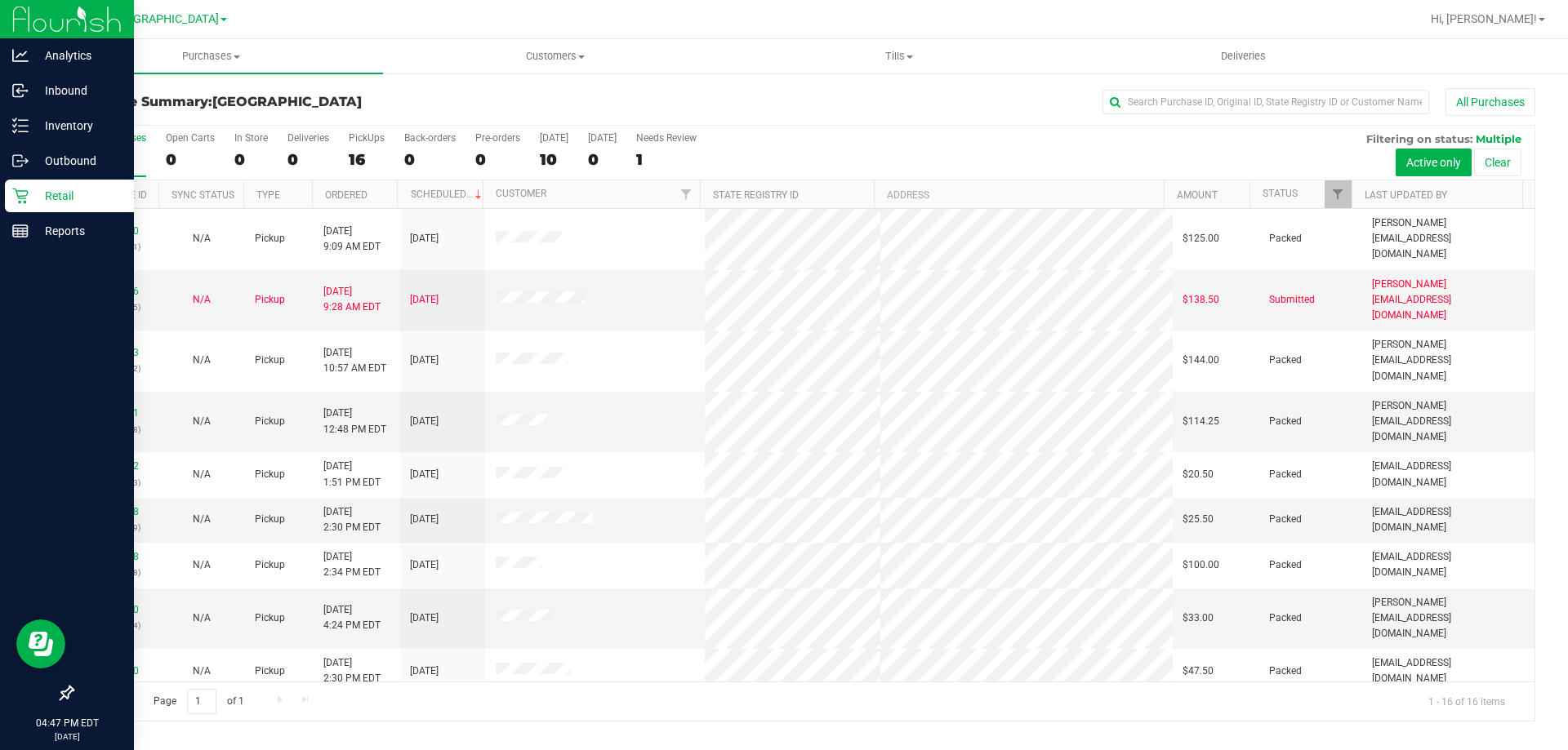
click at [414, 100] on h3 "Purchase Summary: [GEOGRAPHIC_DATA]" at bounding box center [315, 101] width 488 height 15
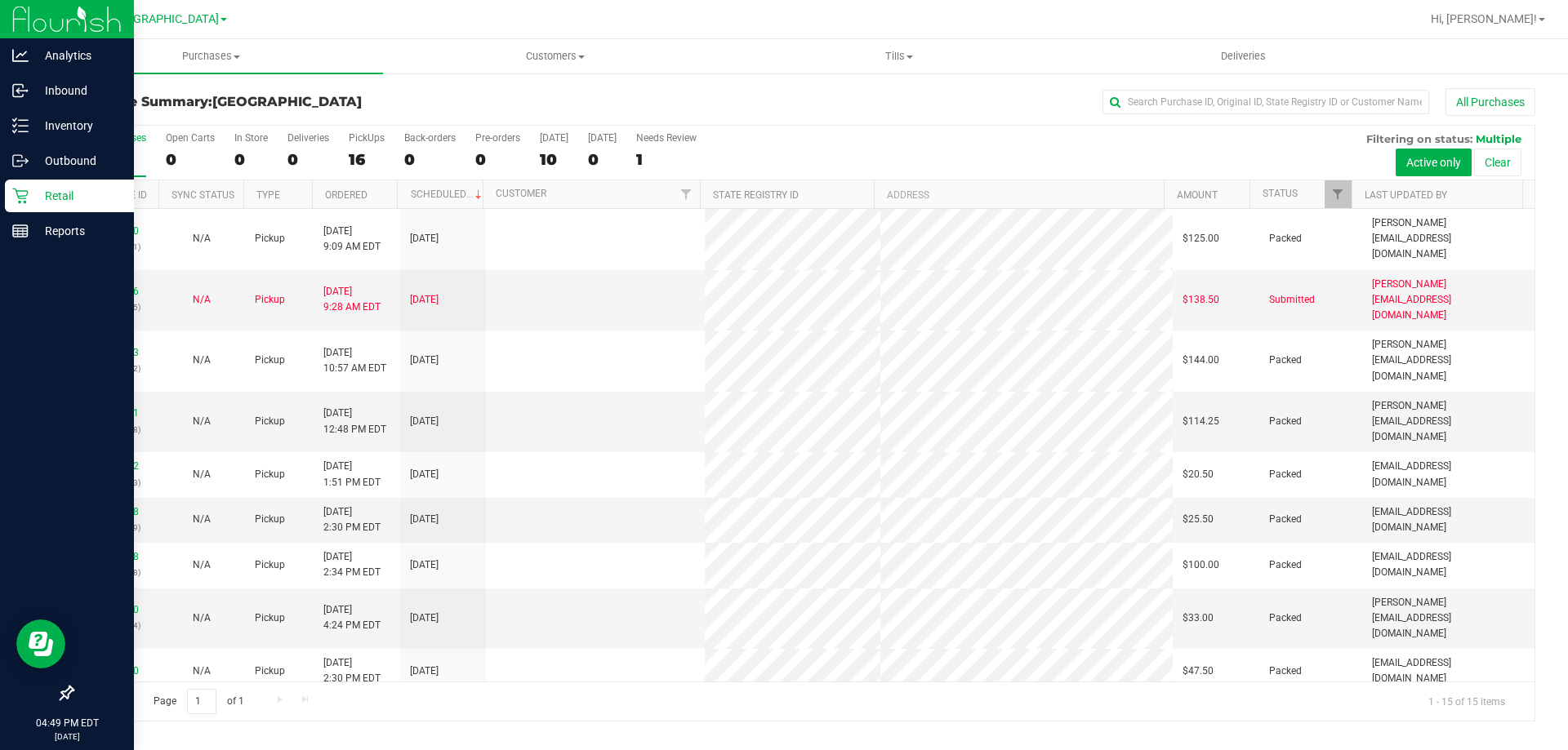
click at [652, 110] on div "All Purchases" at bounding box center [1047, 101] width 976 height 27
click at [800, 153] on div "All Purchases 16 Open Carts 0 In Store 0 Deliveries 0 PickUps 16 Back-orders 0 …" at bounding box center [803, 153] width 1462 height 55
click at [637, 95] on div "All Purchases" at bounding box center [1047, 101] width 976 height 27
click at [504, 110] on div "Purchase Summary: [GEOGRAPHIC_DATA] All Purchases" at bounding box center [803, 106] width 1463 height 36
click at [459, 104] on h3 "Purchase Summary: [GEOGRAPHIC_DATA]" at bounding box center [315, 101] width 488 height 15
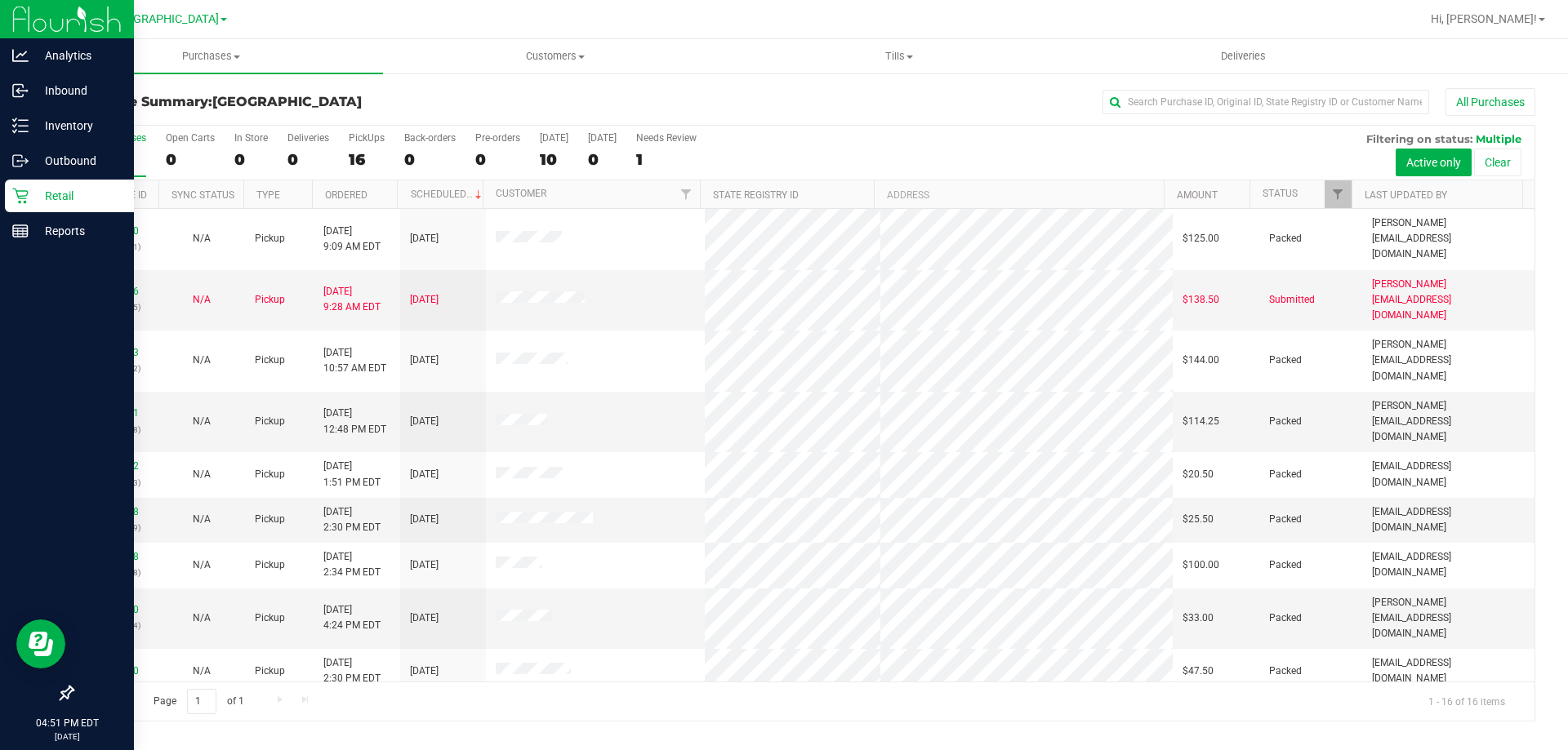
click at [400, 105] on h3 "Purchase Summary: [GEOGRAPHIC_DATA]" at bounding box center [315, 101] width 488 height 15
click at [510, 103] on h3 "Purchase Summary: [GEOGRAPHIC_DATA]" at bounding box center [315, 101] width 488 height 15
click at [403, 101] on h3 "Purchase Summary: [GEOGRAPHIC_DATA]" at bounding box center [315, 101] width 488 height 15
click at [404, 105] on h3 "Purchase Summary: [GEOGRAPHIC_DATA]" at bounding box center [315, 101] width 488 height 15
click at [494, 109] on div "Purchase Summary: [GEOGRAPHIC_DATA] All Purchases" at bounding box center [803, 106] width 1463 height 36
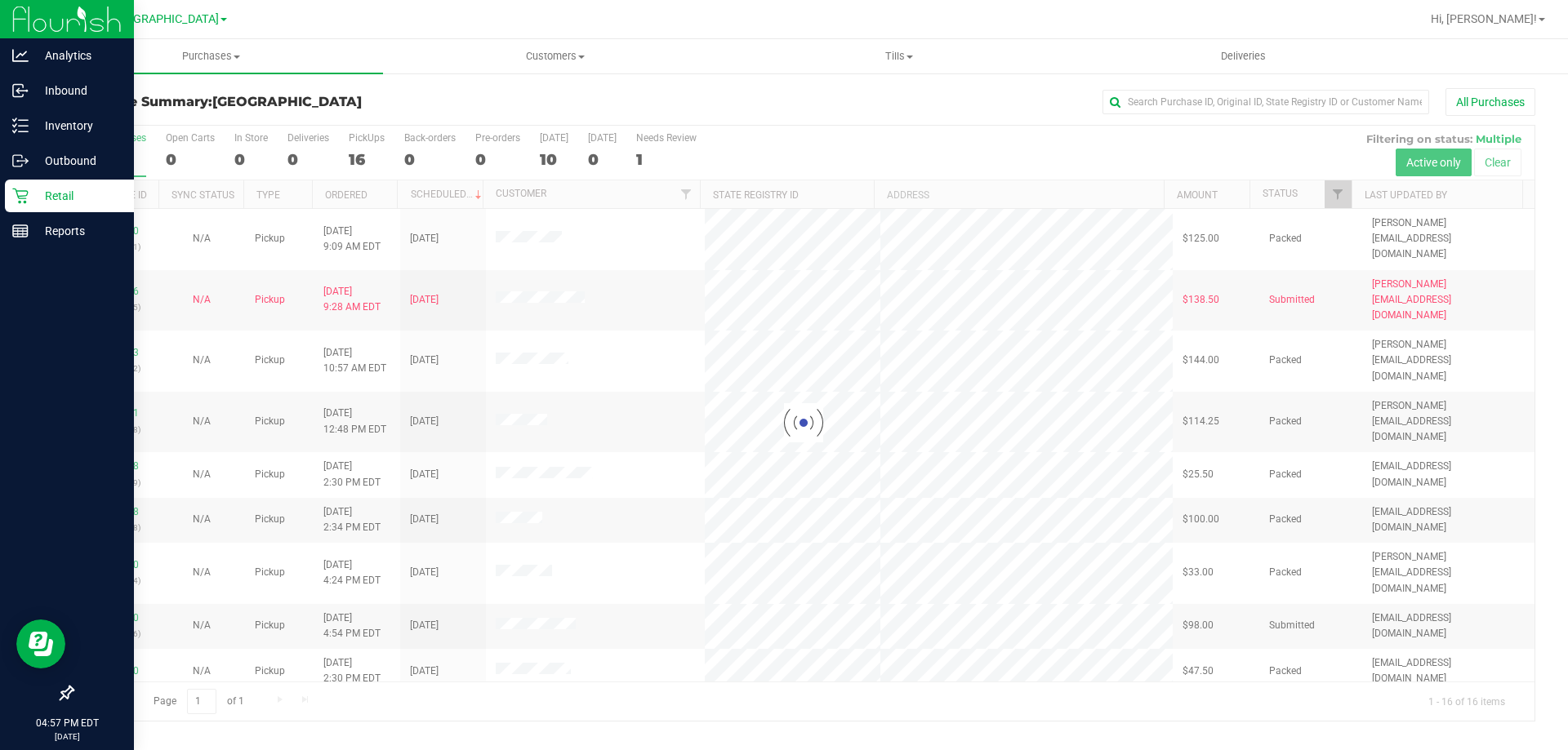
click at [535, 104] on h3 "Purchase Summary: [GEOGRAPHIC_DATA]" at bounding box center [315, 101] width 488 height 15
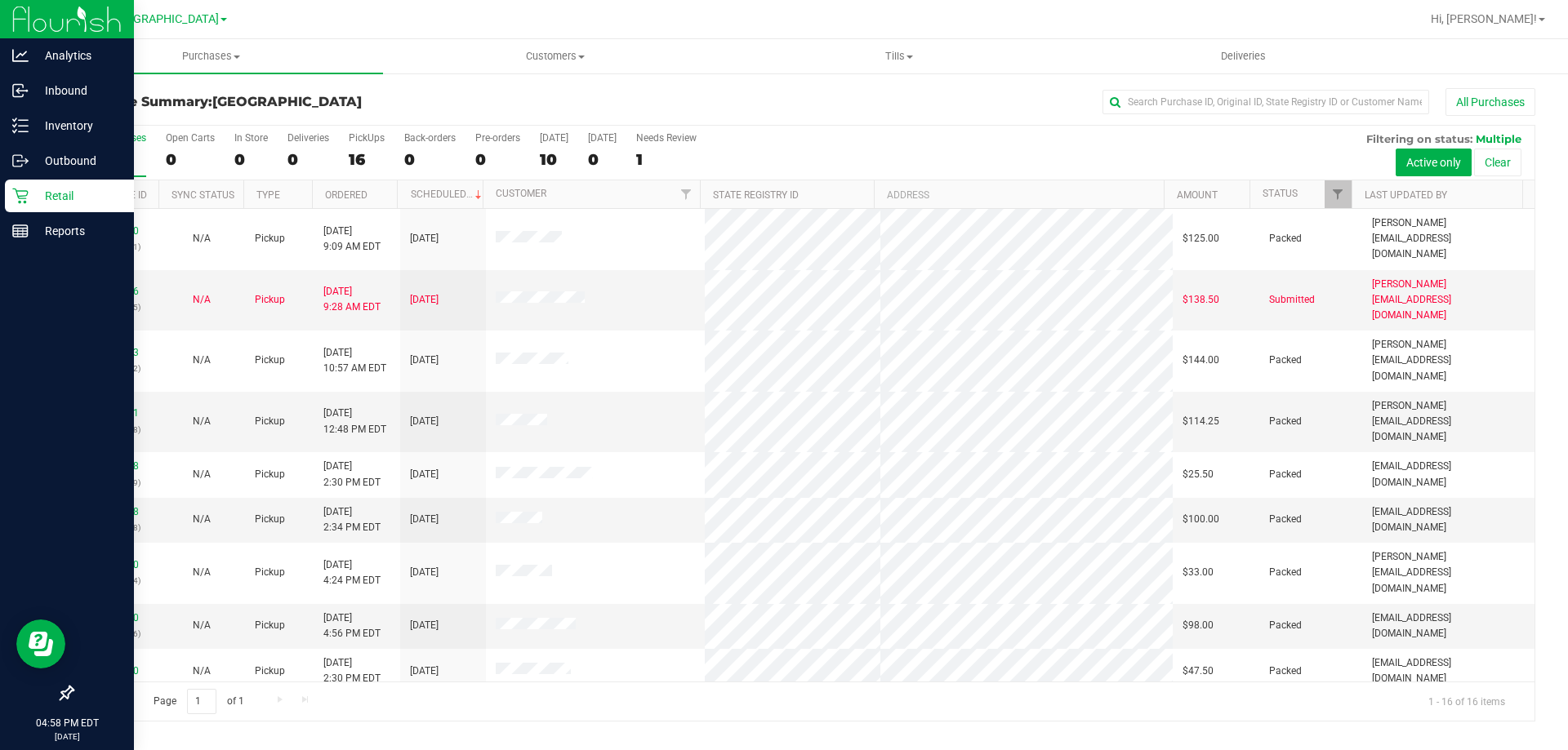
click at [596, 103] on div "All Purchases" at bounding box center [1047, 101] width 976 height 27
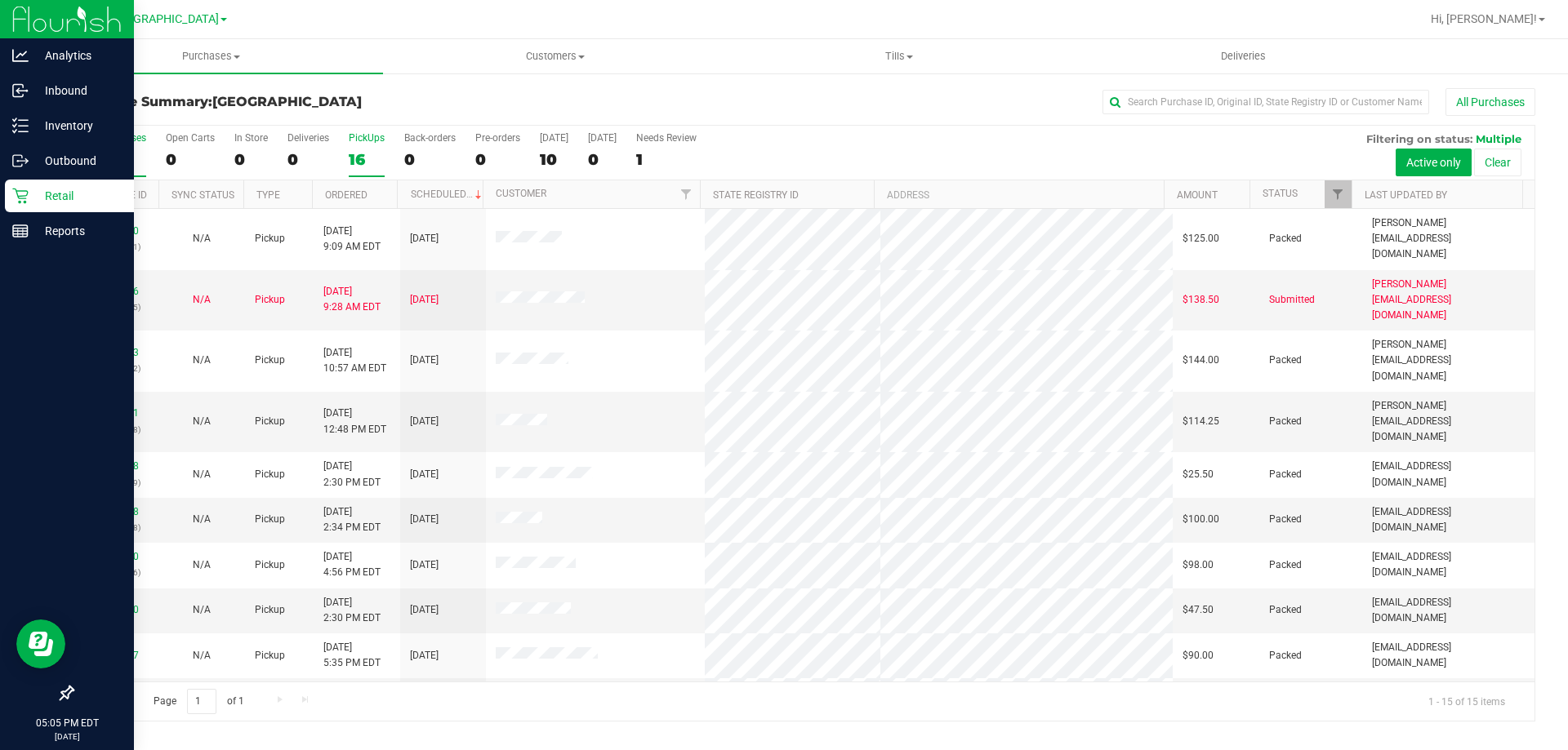
click at [359, 150] on div "16" at bounding box center [366, 159] width 36 height 19
click at [0, 0] on input "PickUps 16" at bounding box center [0, 0] width 0 height 0
click at [363, 148] on label "PickUps 14" at bounding box center [366, 154] width 36 height 45
click at [0, 0] on input "PickUps 14" at bounding box center [0, 0] width 0 height 0
click at [364, 150] on div "14" at bounding box center [366, 159] width 36 height 19
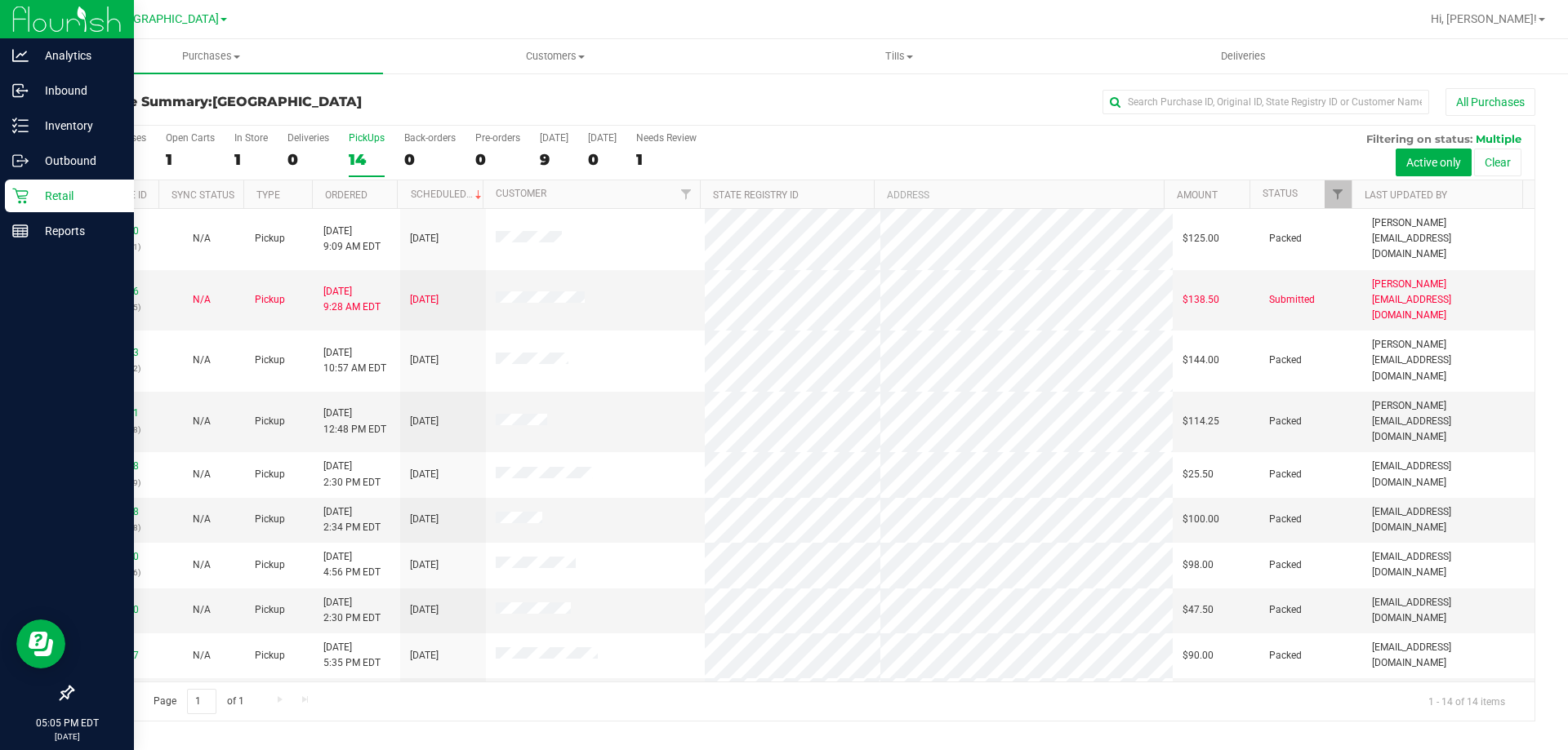
click at [0, 0] on input "PickUps 14" at bounding box center [0, 0] width 0 height 0
click at [368, 151] on div "14" at bounding box center [366, 159] width 36 height 19
click at [0, 0] on input "PickUps 14" at bounding box center [0, 0] width 0 height 0
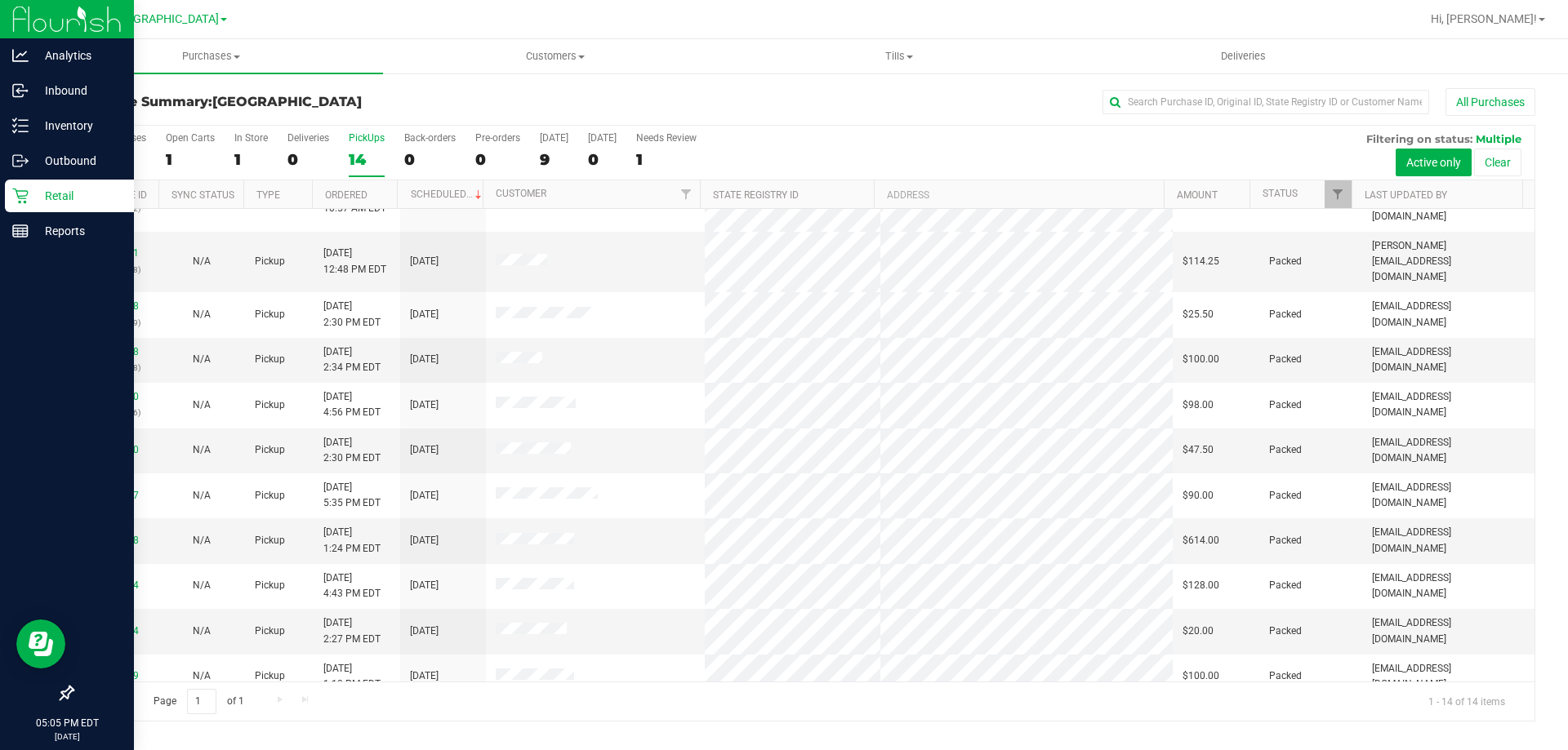
scroll to position [159, 0]
click at [359, 132] on div "PickUps" at bounding box center [366, 137] width 36 height 11
click at [0, 0] on input "PickUps 14" at bounding box center [0, 0] width 0 height 0
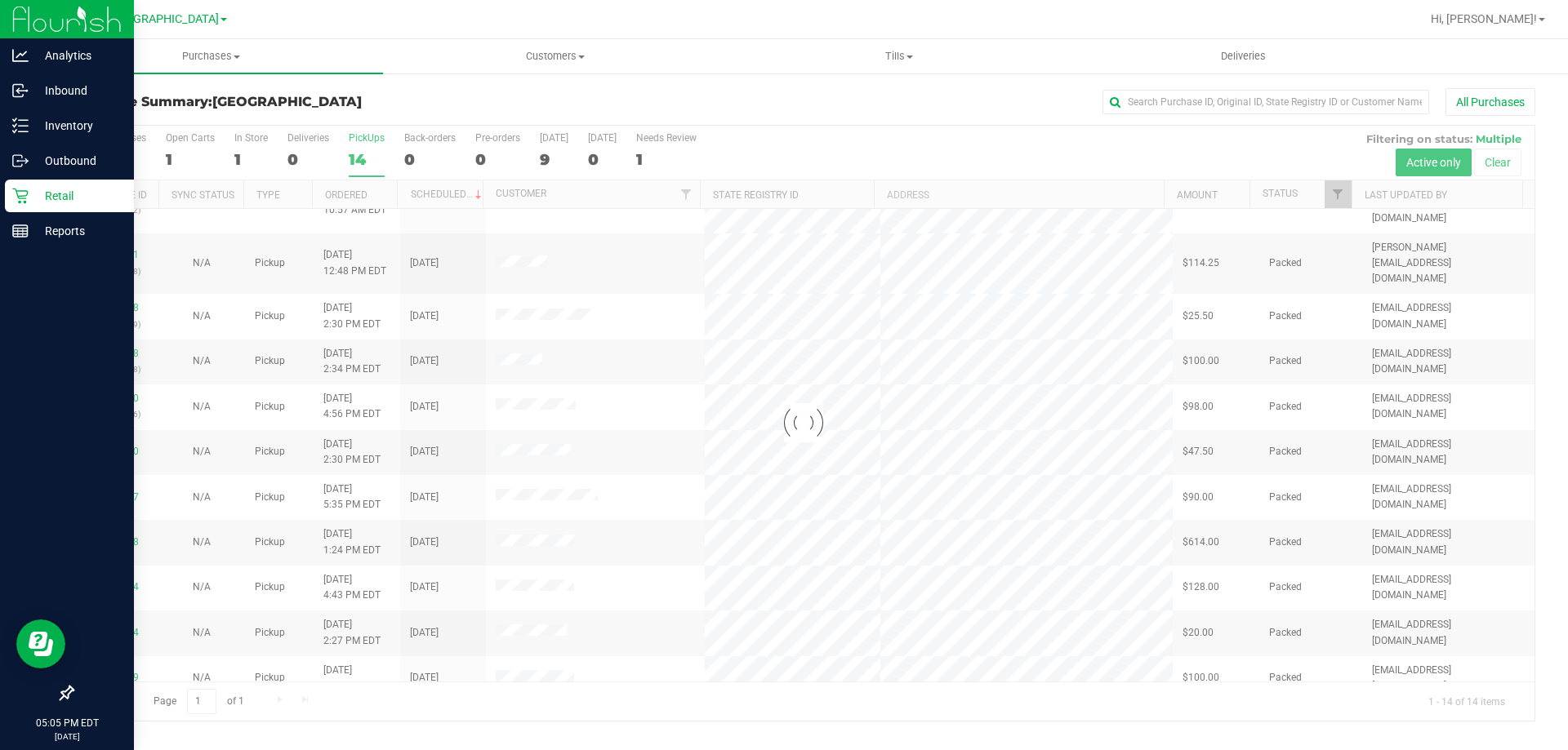
scroll to position [0, 0]
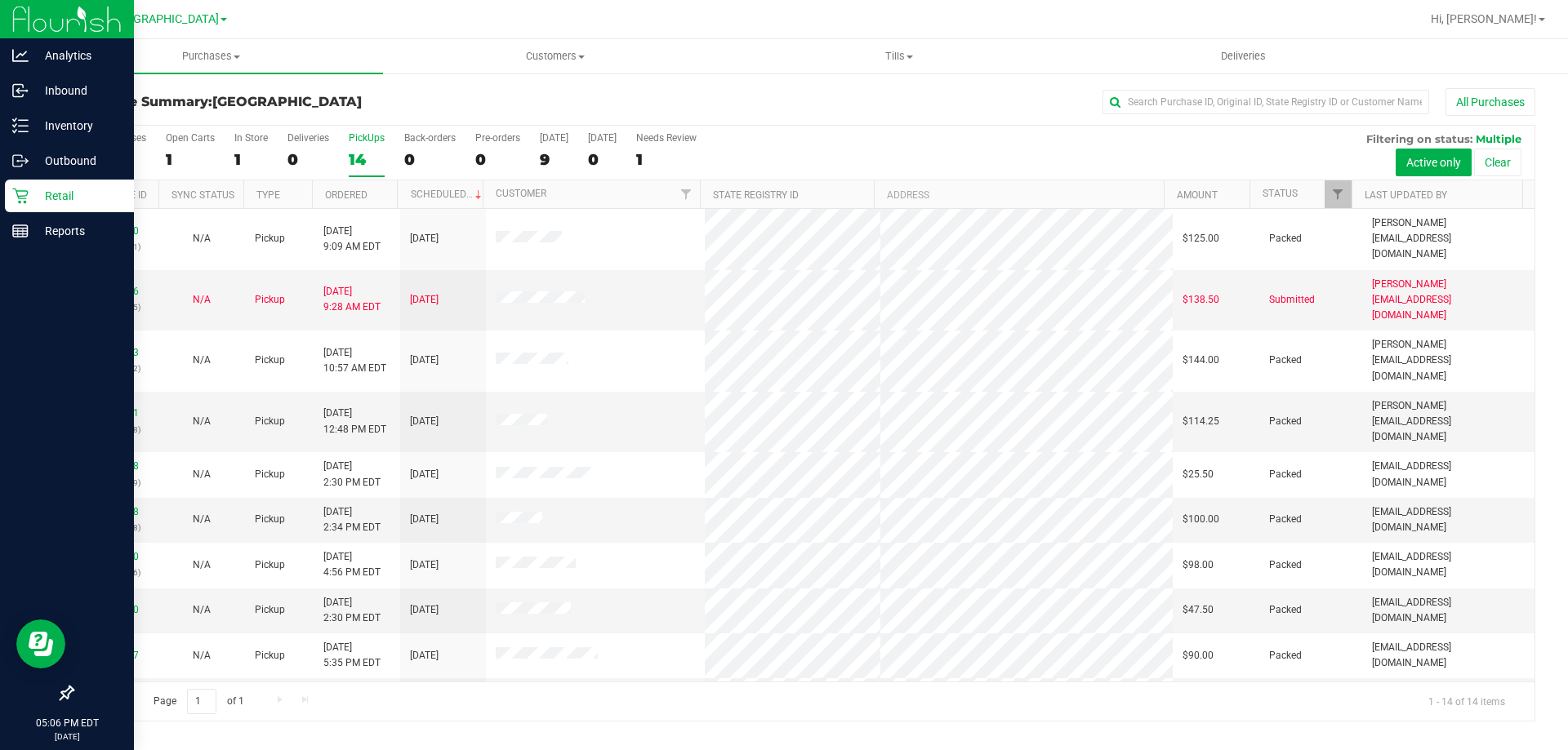
click at [361, 163] on div "14" at bounding box center [366, 159] width 36 height 19
click at [0, 0] on input "PickUps 14" at bounding box center [0, 0] width 0 height 0
click at [33, 204] on p "Retail" at bounding box center [77, 196] width 98 height 19
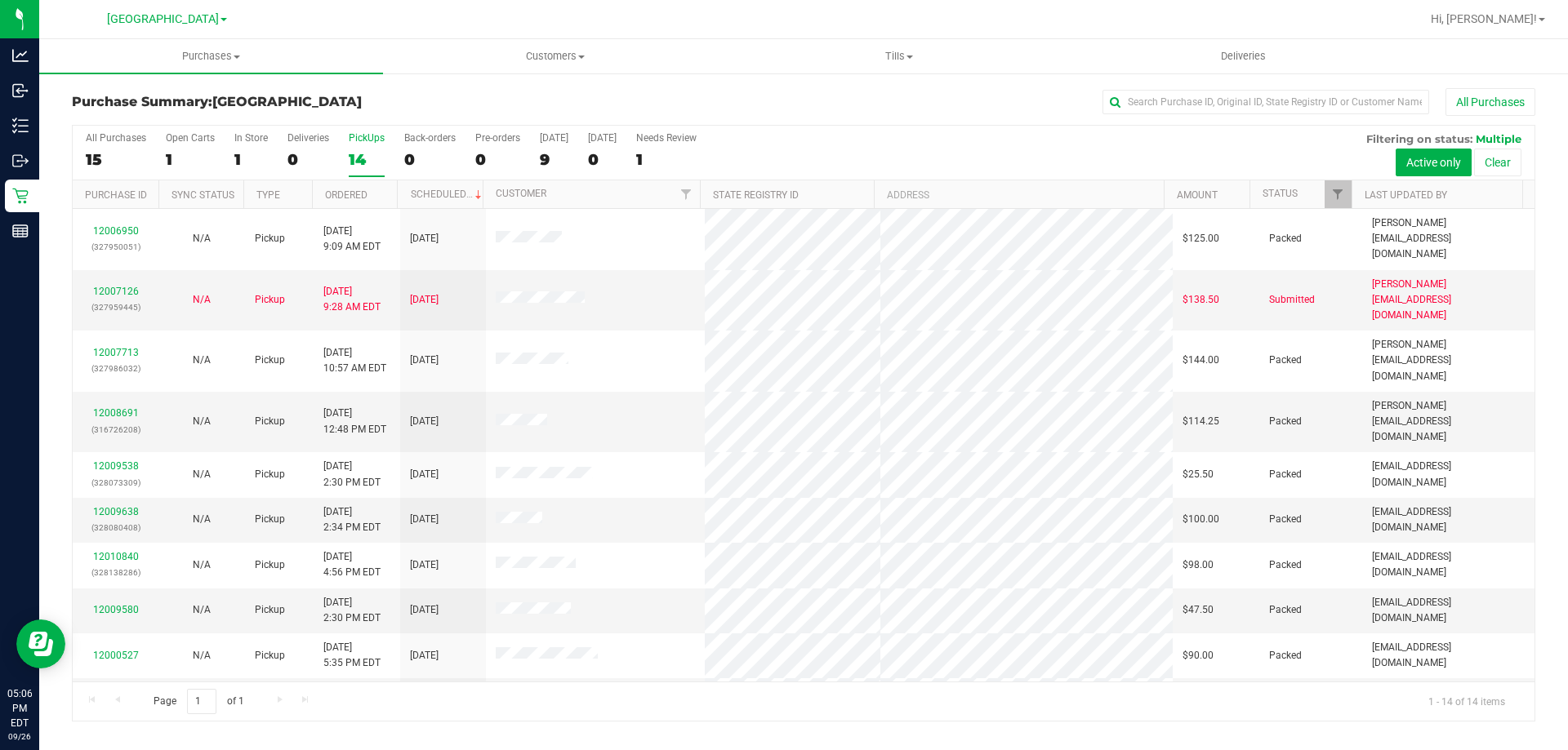
click at [368, 142] on div "PickUps" at bounding box center [366, 137] width 36 height 11
click at [0, 0] on input "PickUps 14" at bounding box center [0, 0] width 0 height 0
click at [360, 154] on div "14" at bounding box center [366, 159] width 36 height 19
click at [0, 0] on input "PickUps 14" at bounding box center [0, 0] width 0 height 0
click at [370, 149] on label "PickUps 14" at bounding box center [366, 154] width 36 height 45
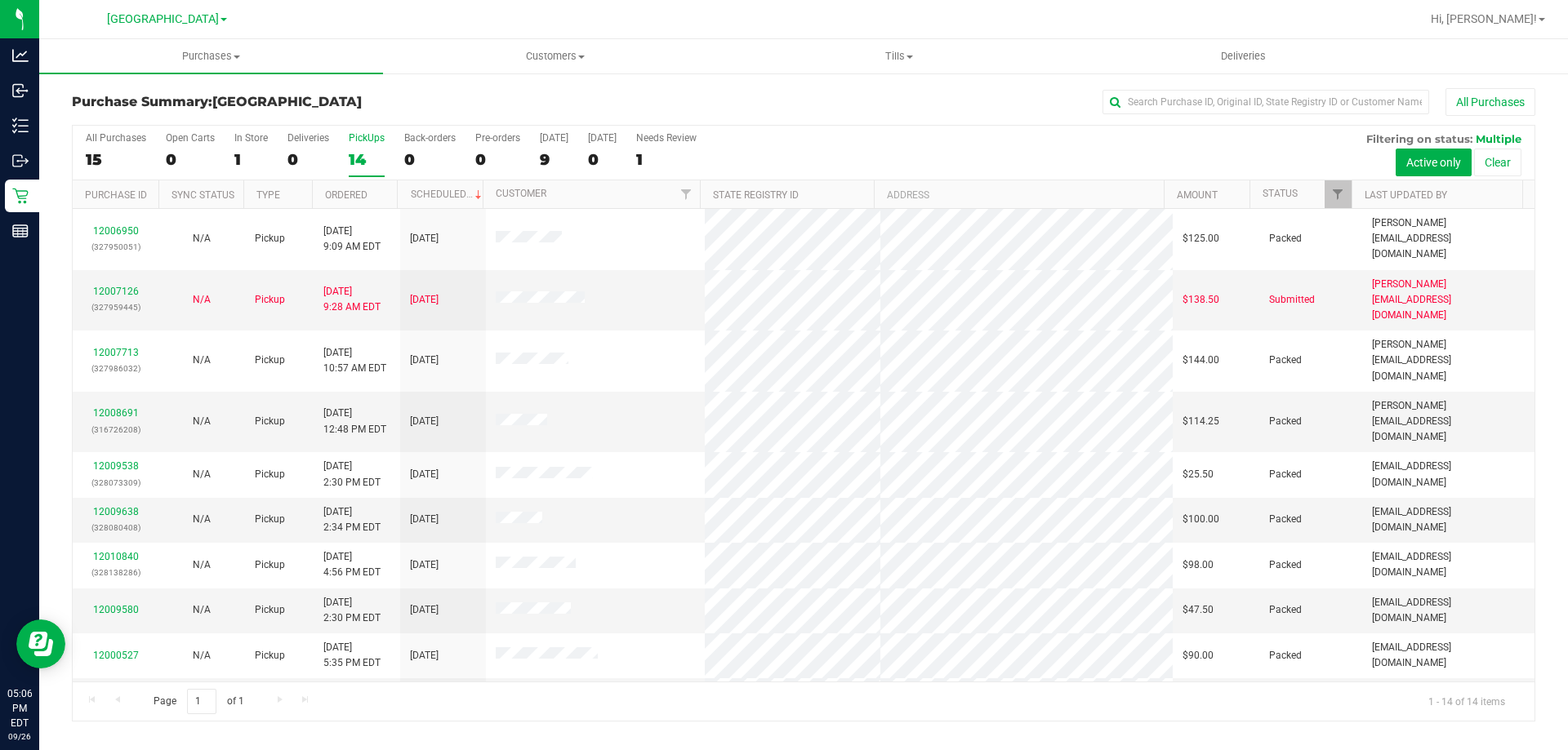
click at [0, 0] on input "PickUps 14" at bounding box center [0, 0] width 0 height 0
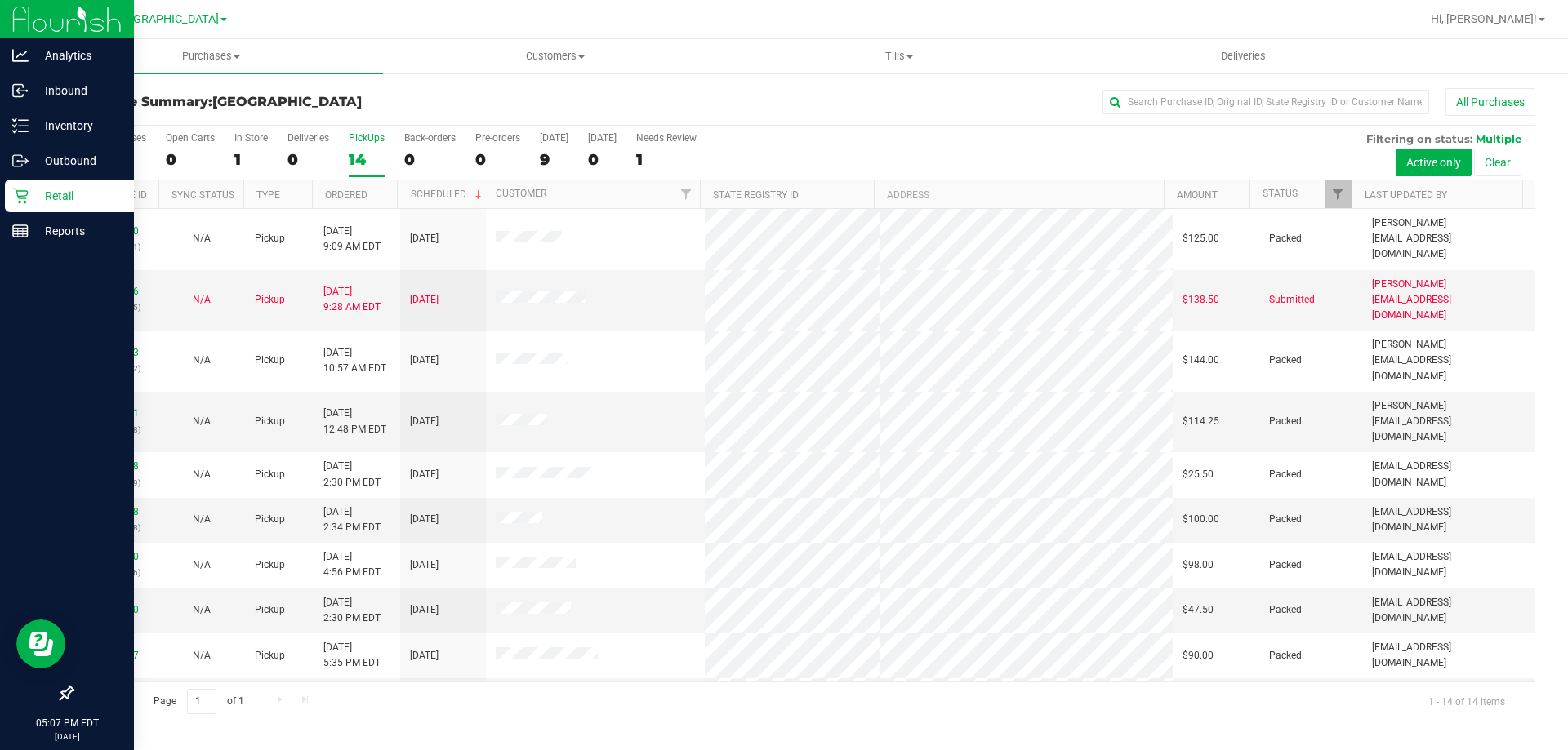
click at [17, 194] on icon at bounding box center [20, 197] width 16 height 16
click at [49, 199] on p "Retail" at bounding box center [77, 196] width 98 height 19
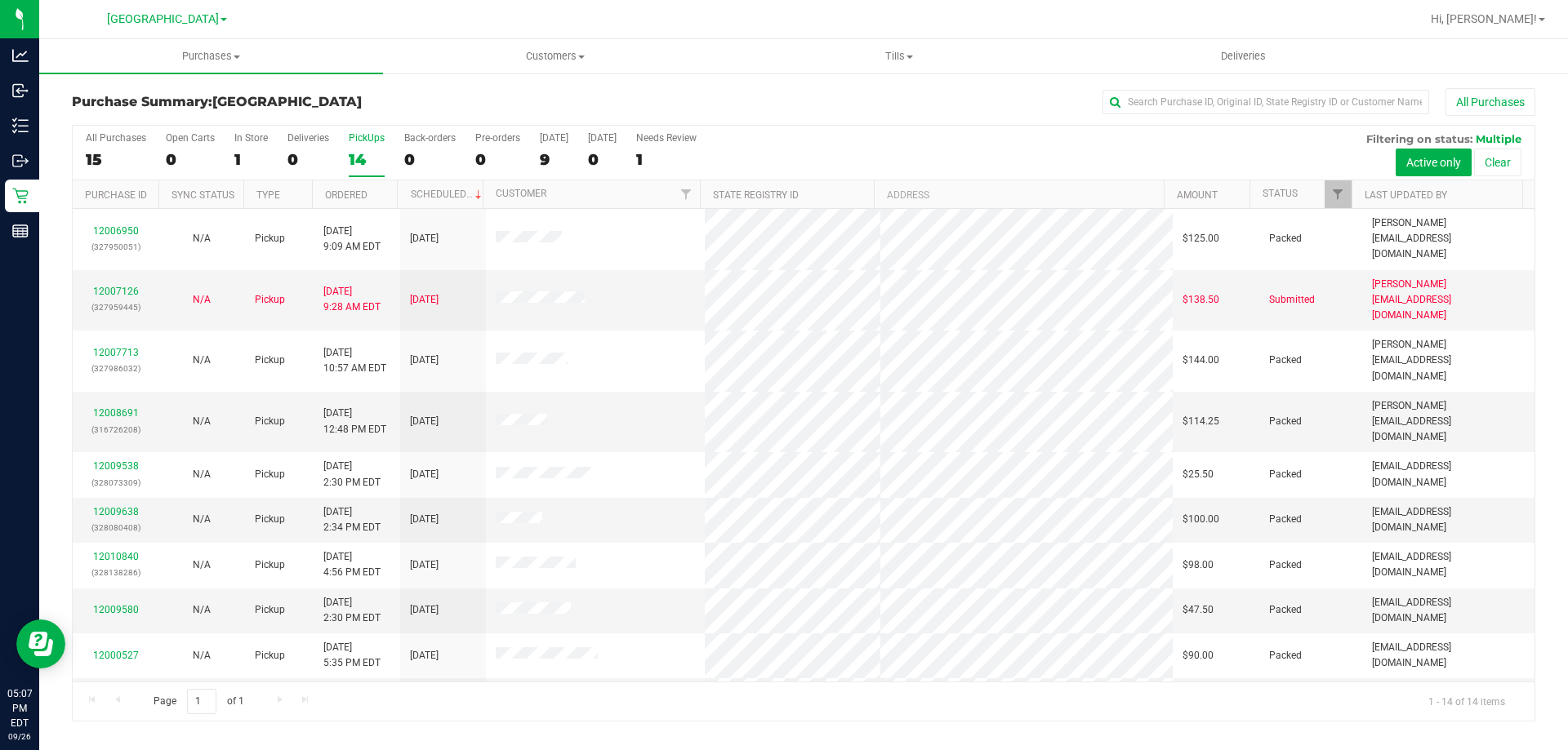
click at [361, 145] on label "PickUps 14" at bounding box center [366, 154] width 36 height 45
click at [0, 0] on input "PickUps 14" at bounding box center [0, 0] width 0 height 0
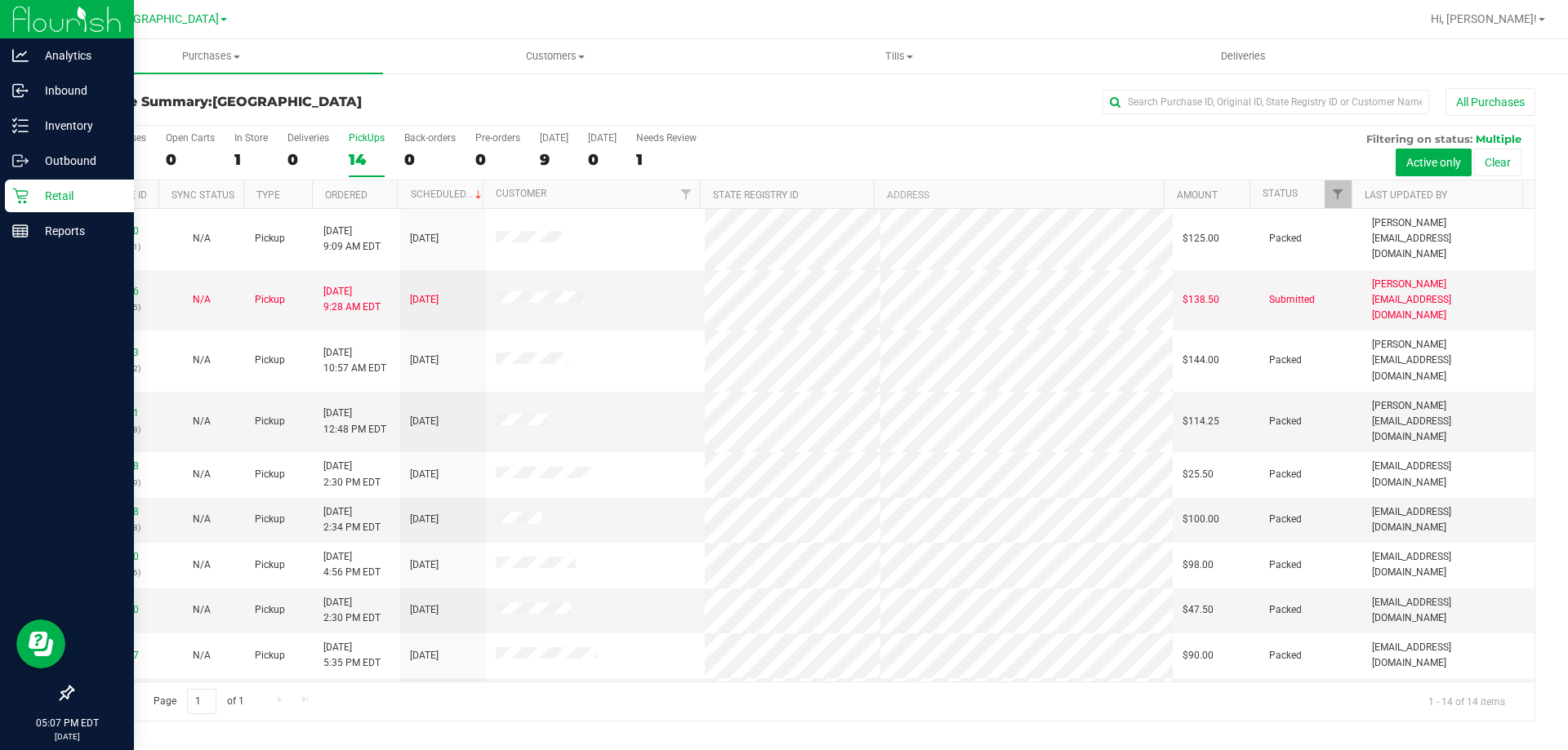
click at [10, 194] on div "Retail" at bounding box center [70, 196] width 129 height 33
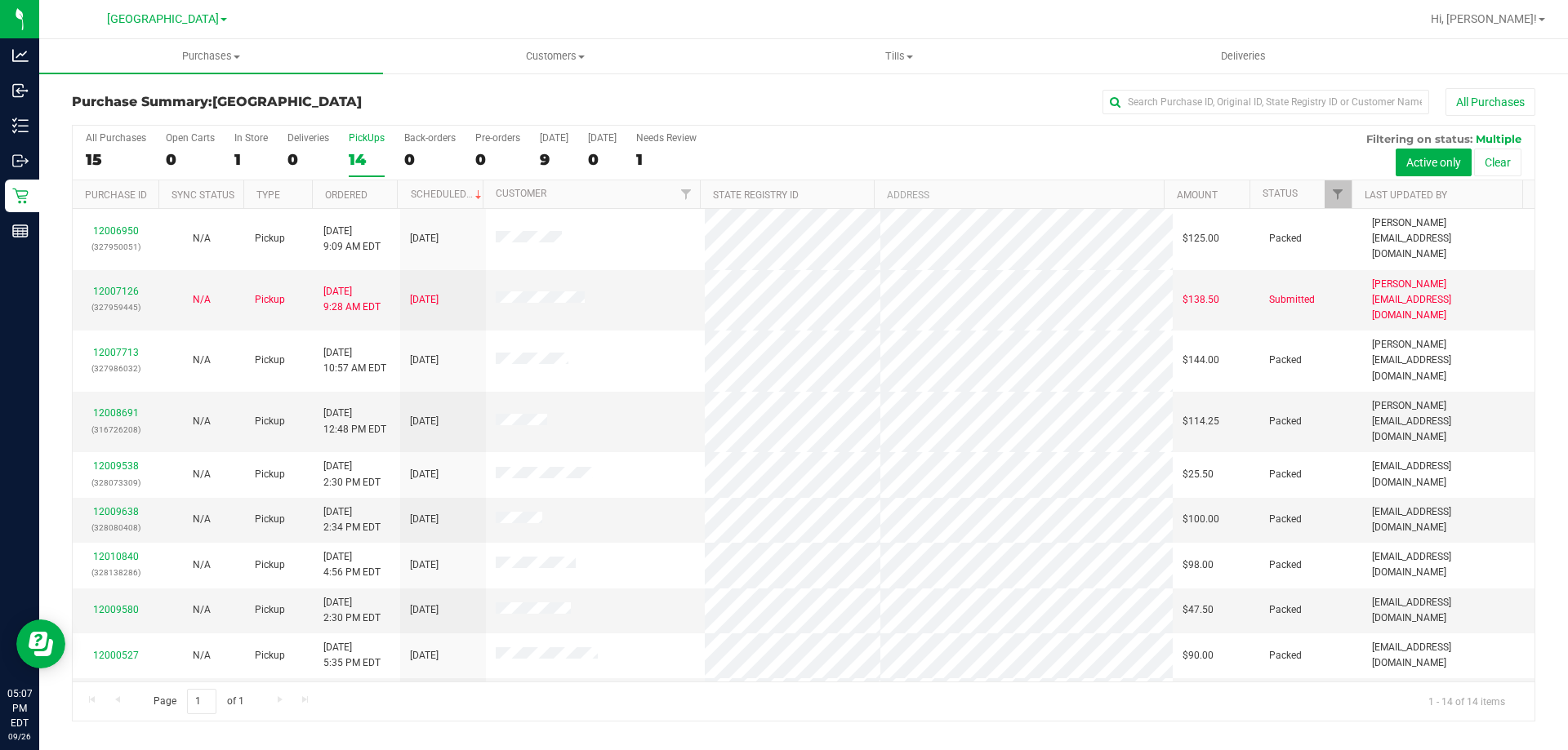
click at [368, 154] on div "14" at bounding box center [366, 159] width 36 height 19
click at [0, 0] on input "PickUps 14" at bounding box center [0, 0] width 0 height 0
click at [360, 159] on div "14" at bounding box center [366, 159] width 36 height 19
click at [0, 0] on input "PickUps 14" at bounding box center [0, 0] width 0 height 0
click at [369, 148] on label "PickUps 14" at bounding box center [366, 154] width 36 height 45
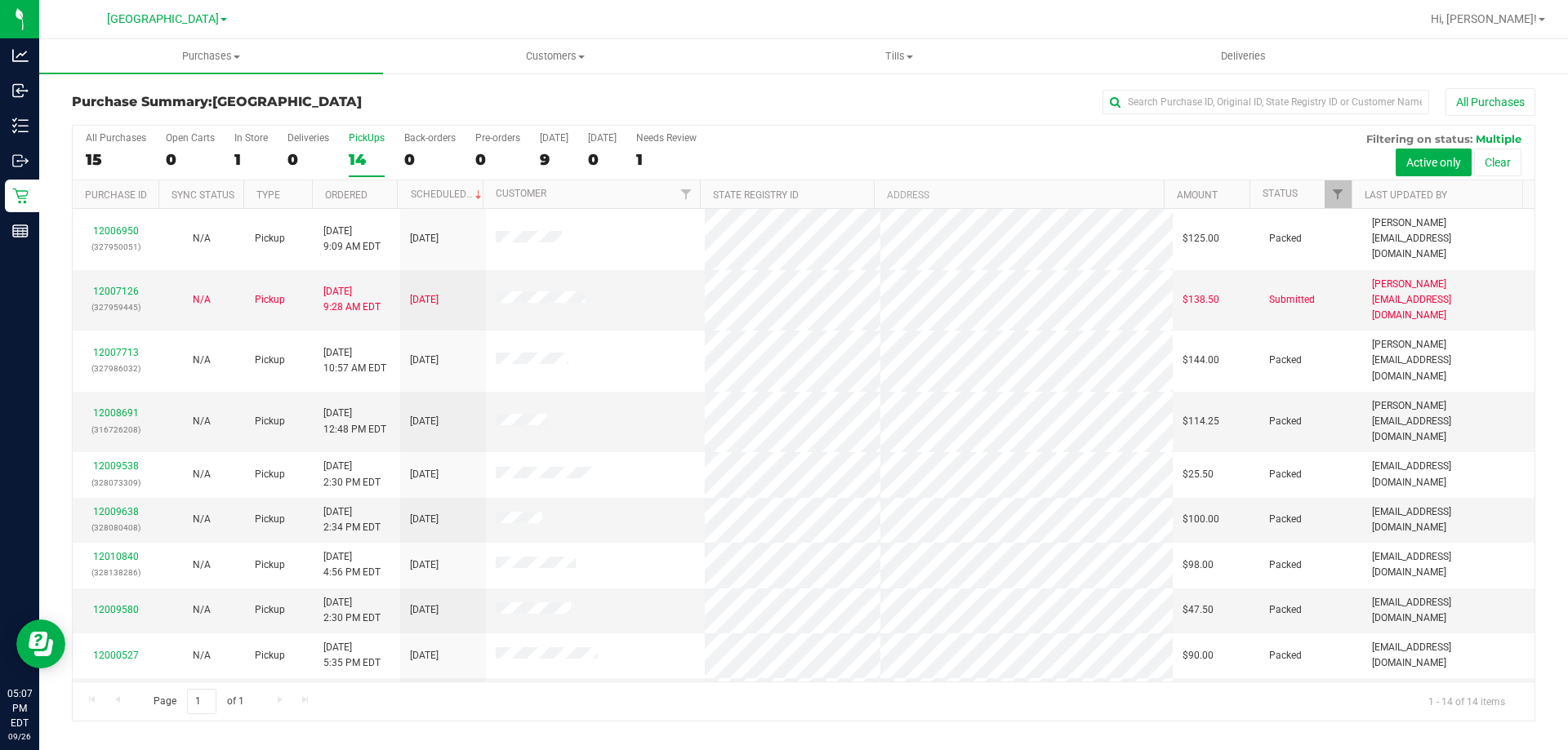
click at [0, 0] on input "PickUps 14" at bounding box center [0, 0] width 0 height 0
click at [352, 145] on label "PickUps 14" at bounding box center [366, 154] width 36 height 45
click at [0, 0] on input "PickUps 14" at bounding box center [0, 0] width 0 height 0
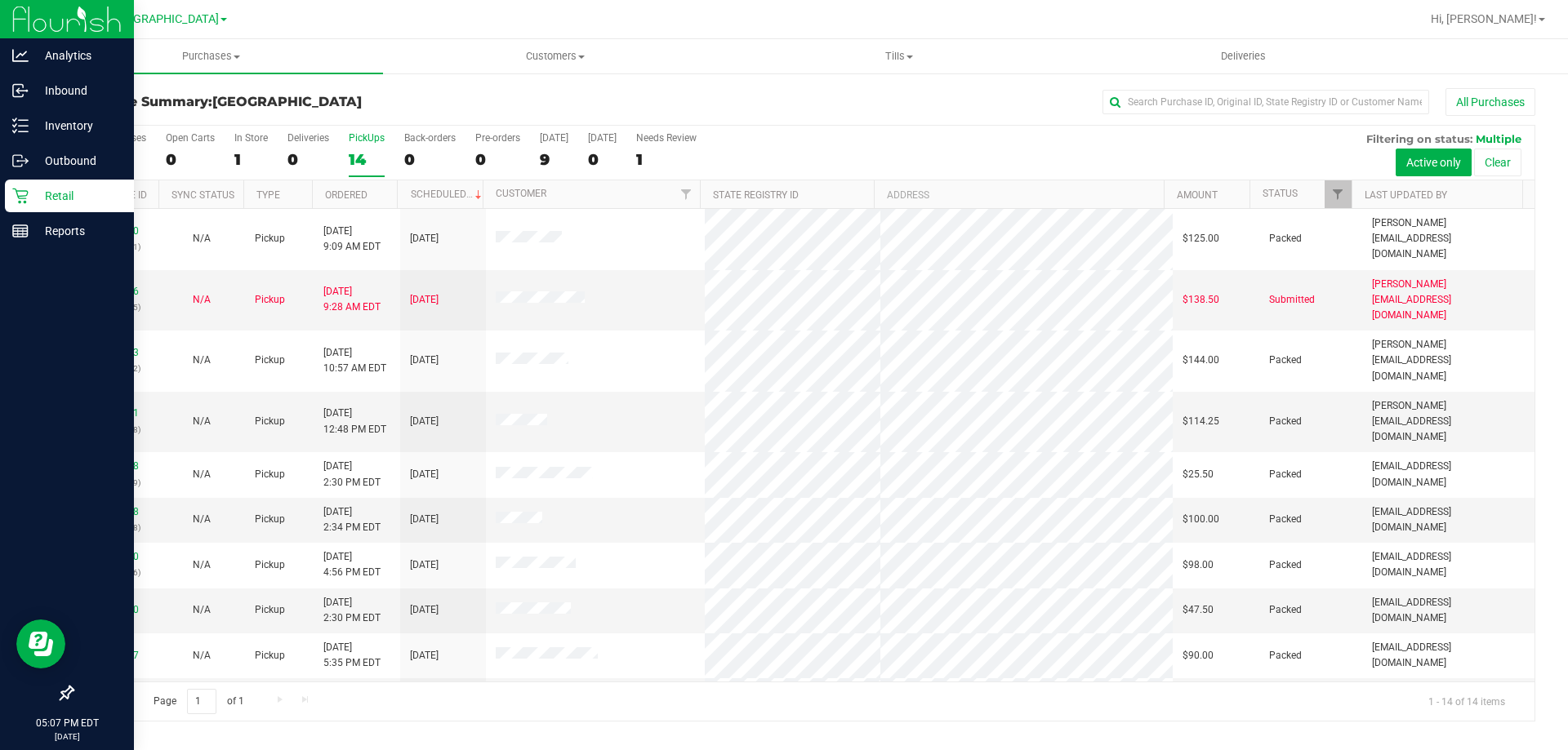
click at [17, 193] on icon at bounding box center [20, 197] width 16 height 16
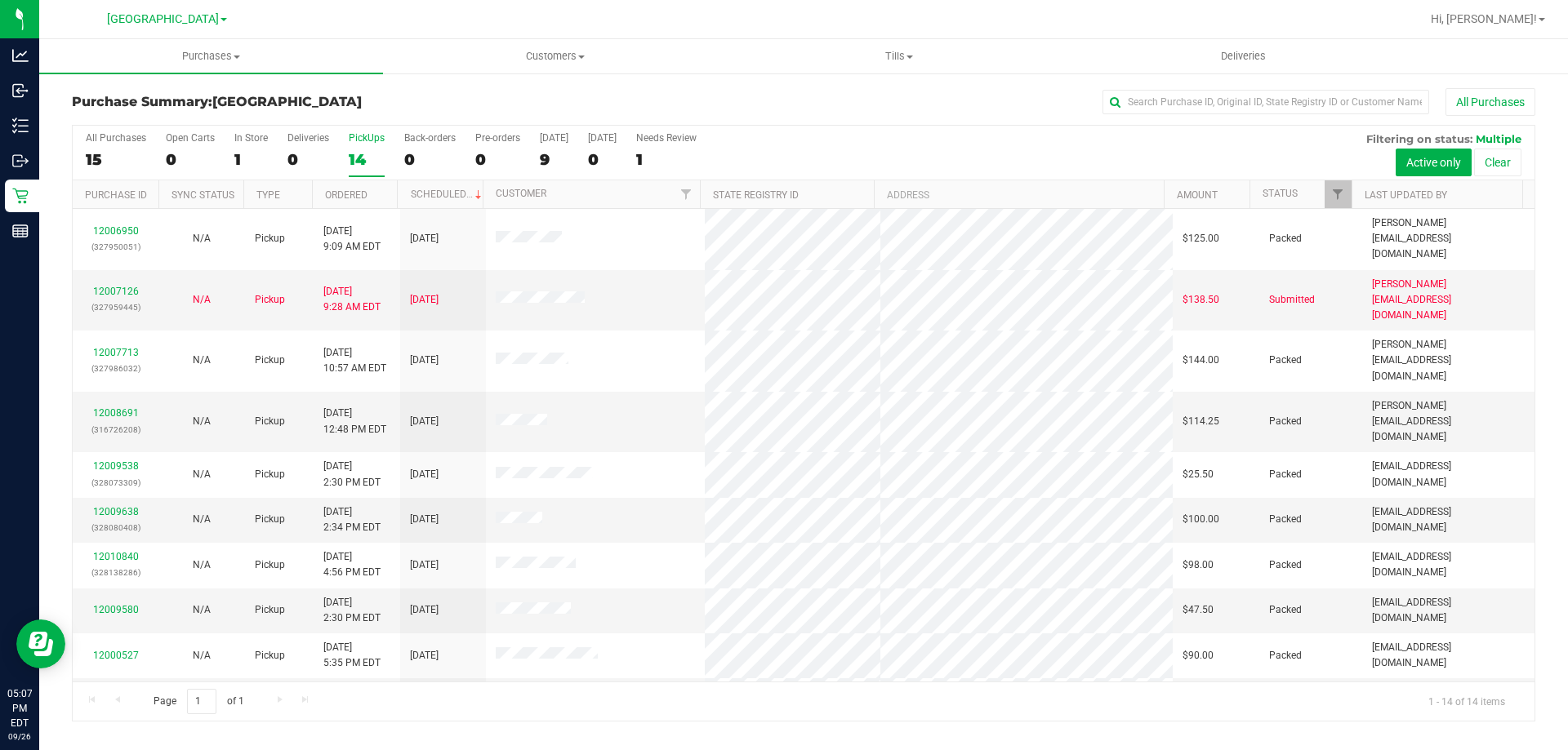
click at [364, 152] on div "14" at bounding box center [366, 159] width 36 height 19
click at [0, 0] on input "PickUps 14" at bounding box center [0, 0] width 0 height 0
click at [363, 151] on div "14" at bounding box center [366, 159] width 36 height 19
click at [0, 0] on input "PickUps 14" at bounding box center [0, 0] width 0 height 0
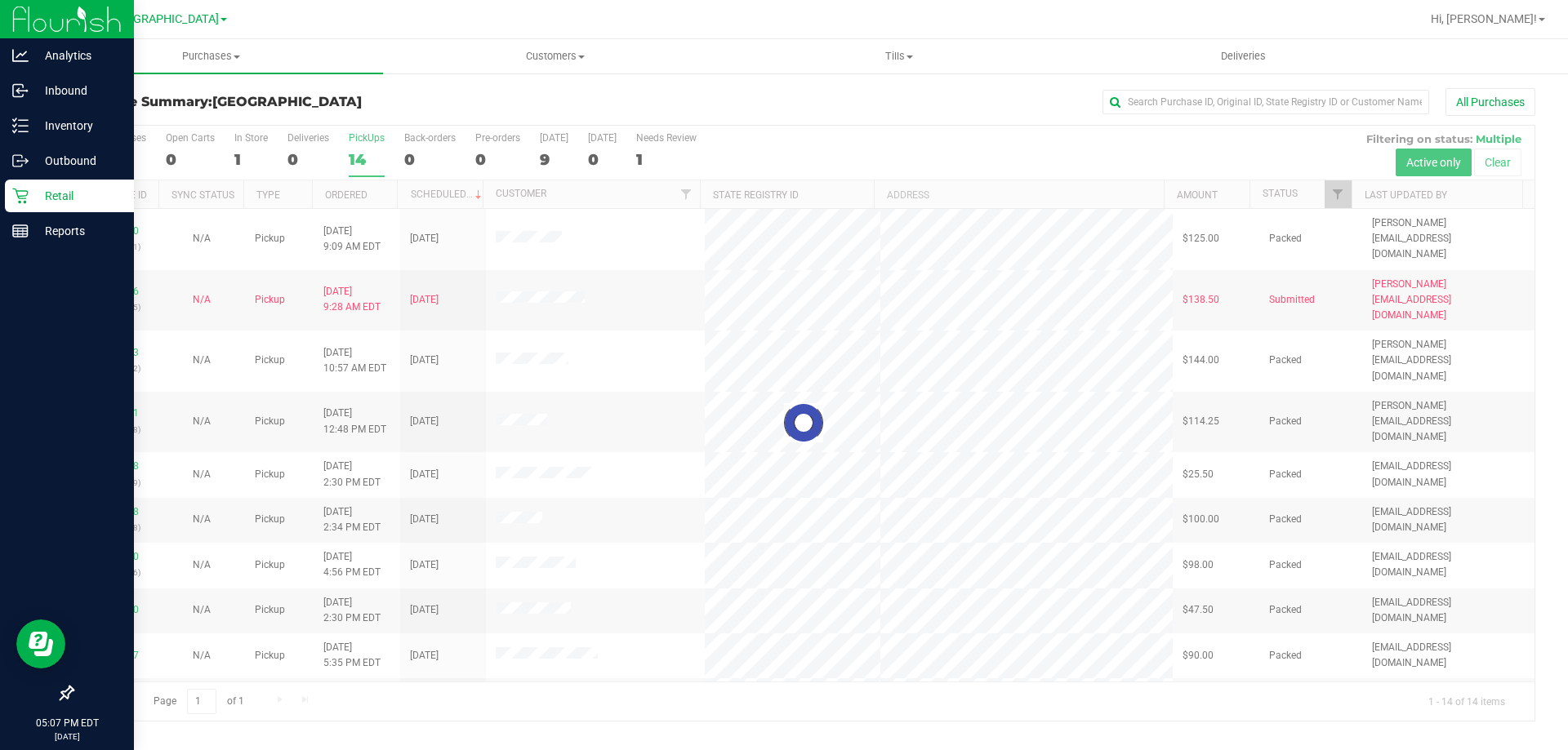
click at [18, 205] on div "Retail" at bounding box center [70, 196] width 129 height 33
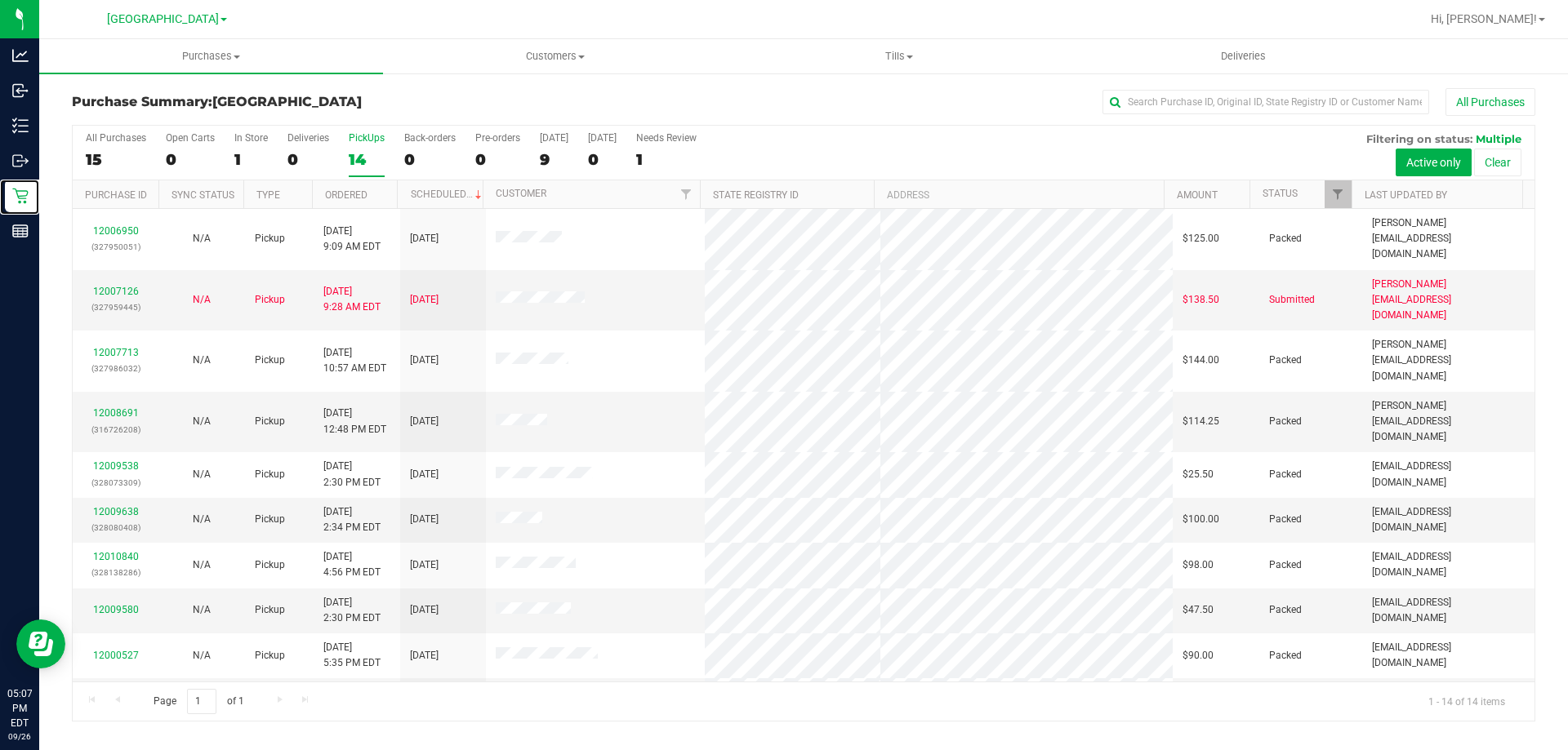
click at [369, 155] on div "14" at bounding box center [366, 159] width 36 height 19
click at [0, 0] on input "PickUps 14" at bounding box center [0, 0] width 0 height 0
click at [371, 155] on div "14" at bounding box center [366, 159] width 36 height 19
click at [0, 0] on input "PickUps 14" at bounding box center [0, 0] width 0 height 0
click at [370, 155] on div "14" at bounding box center [366, 159] width 36 height 19
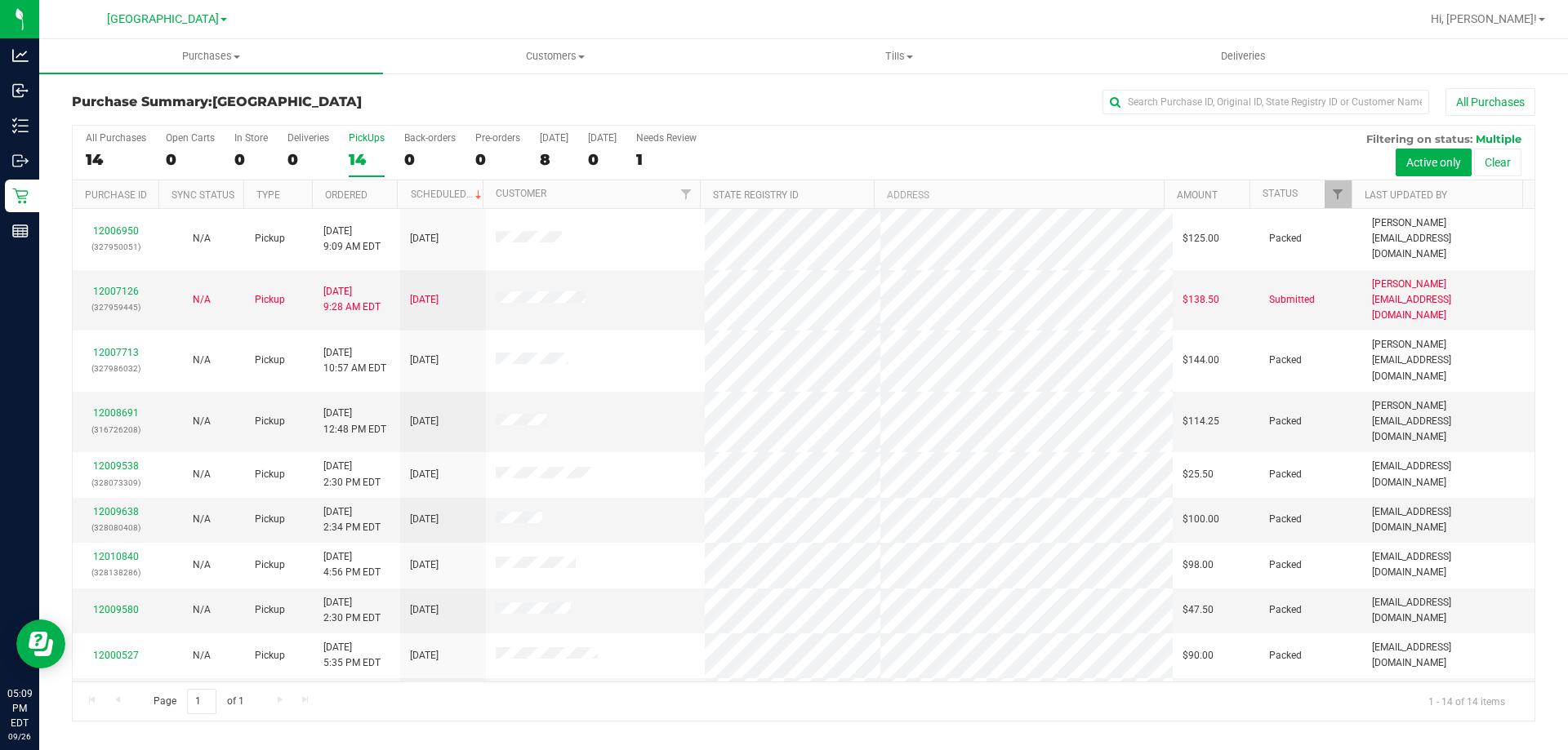
click at [0, 0] on input "PickUps 14" at bounding box center [0, 0] width 0 height 0
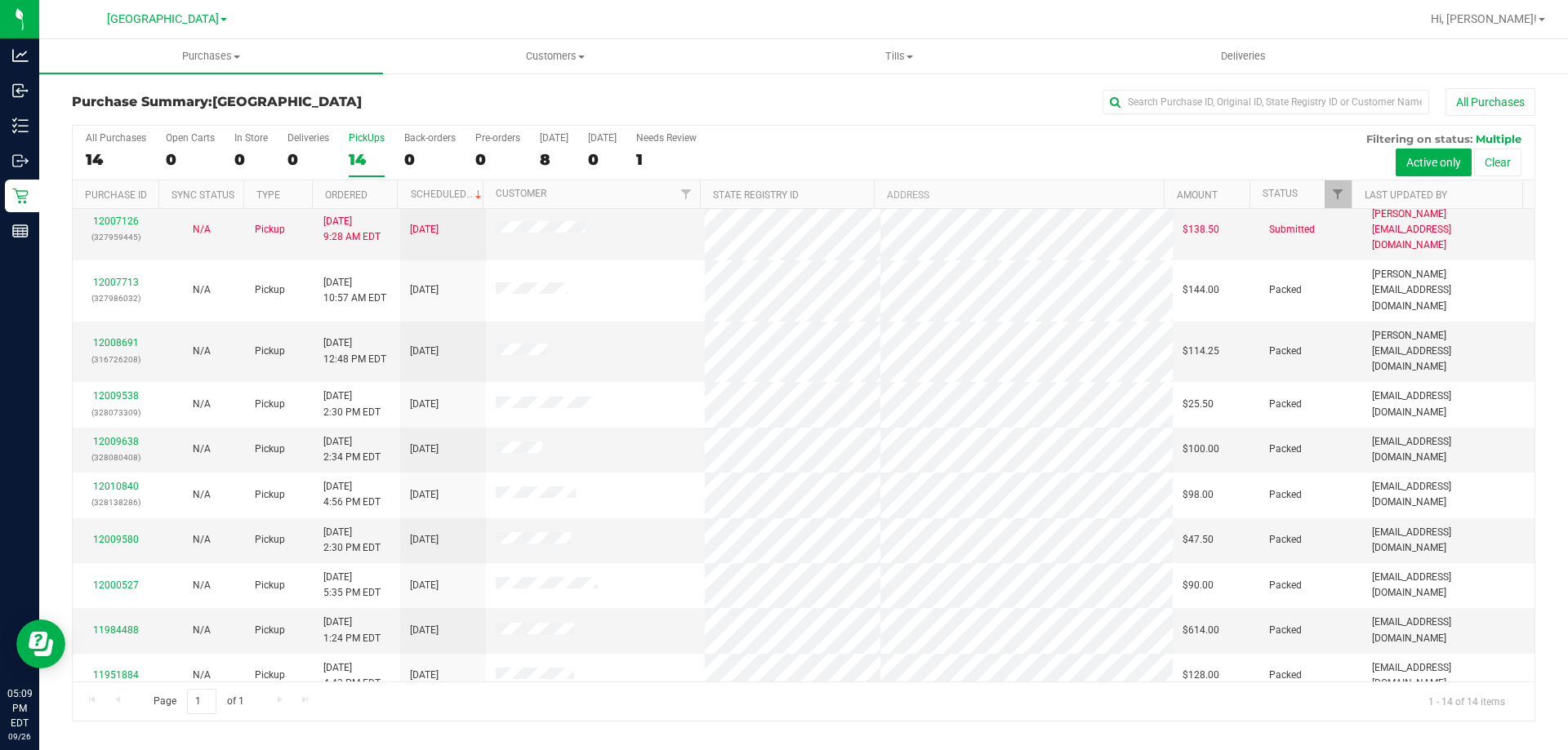
scroll to position [85, 0]
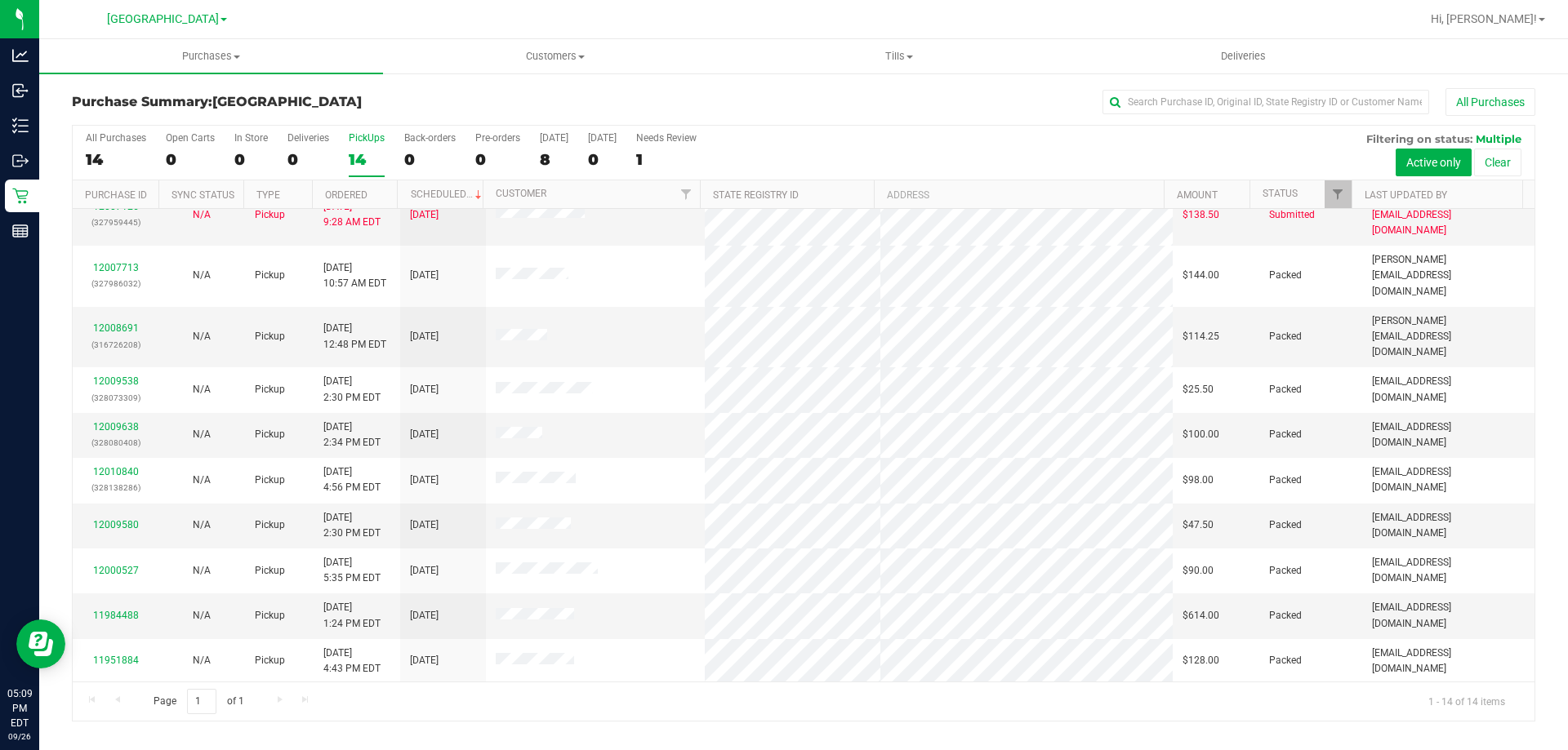
click at [380, 164] on div "14" at bounding box center [366, 159] width 36 height 19
click at [0, 0] on input "PickUps 14" at bounding box center [0, 0] width 0 height 0
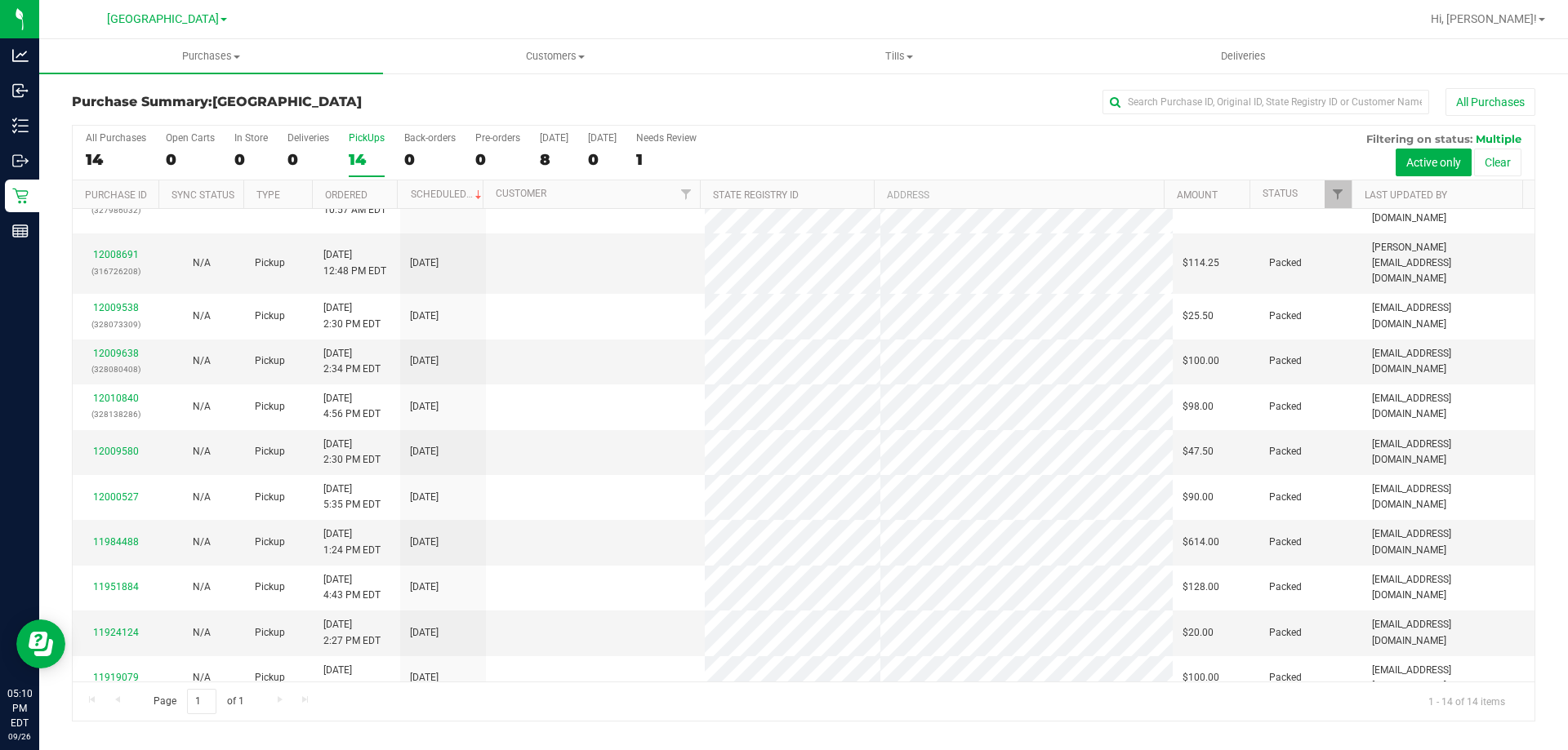
scroll to position [0, 0]
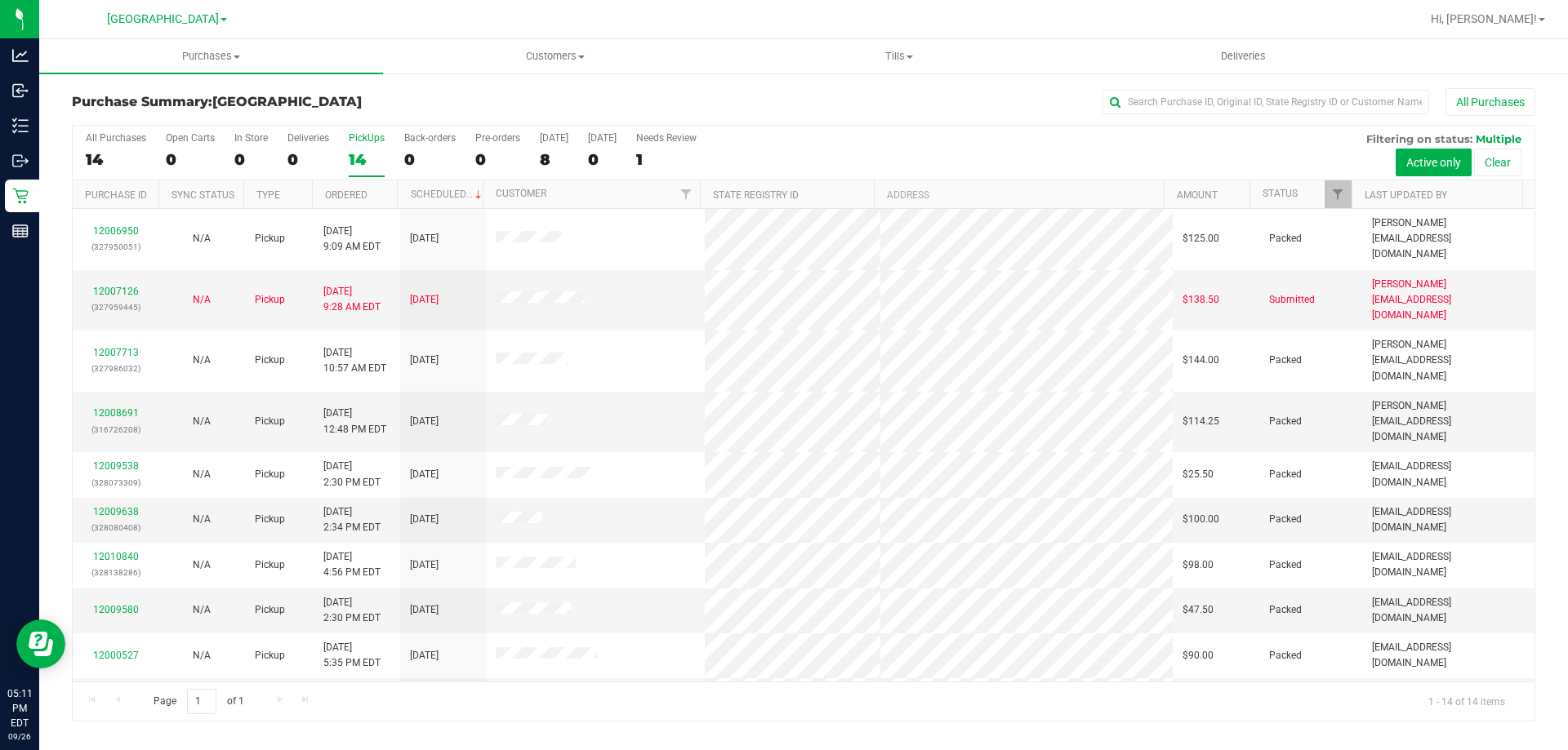
click at [354, 137] on div "PickUps" at bounding box center [366, 137] width 36 height 11
click at [0, 0] on input "PickUps 14" at bounding box center [0, 0] width 0 height 0
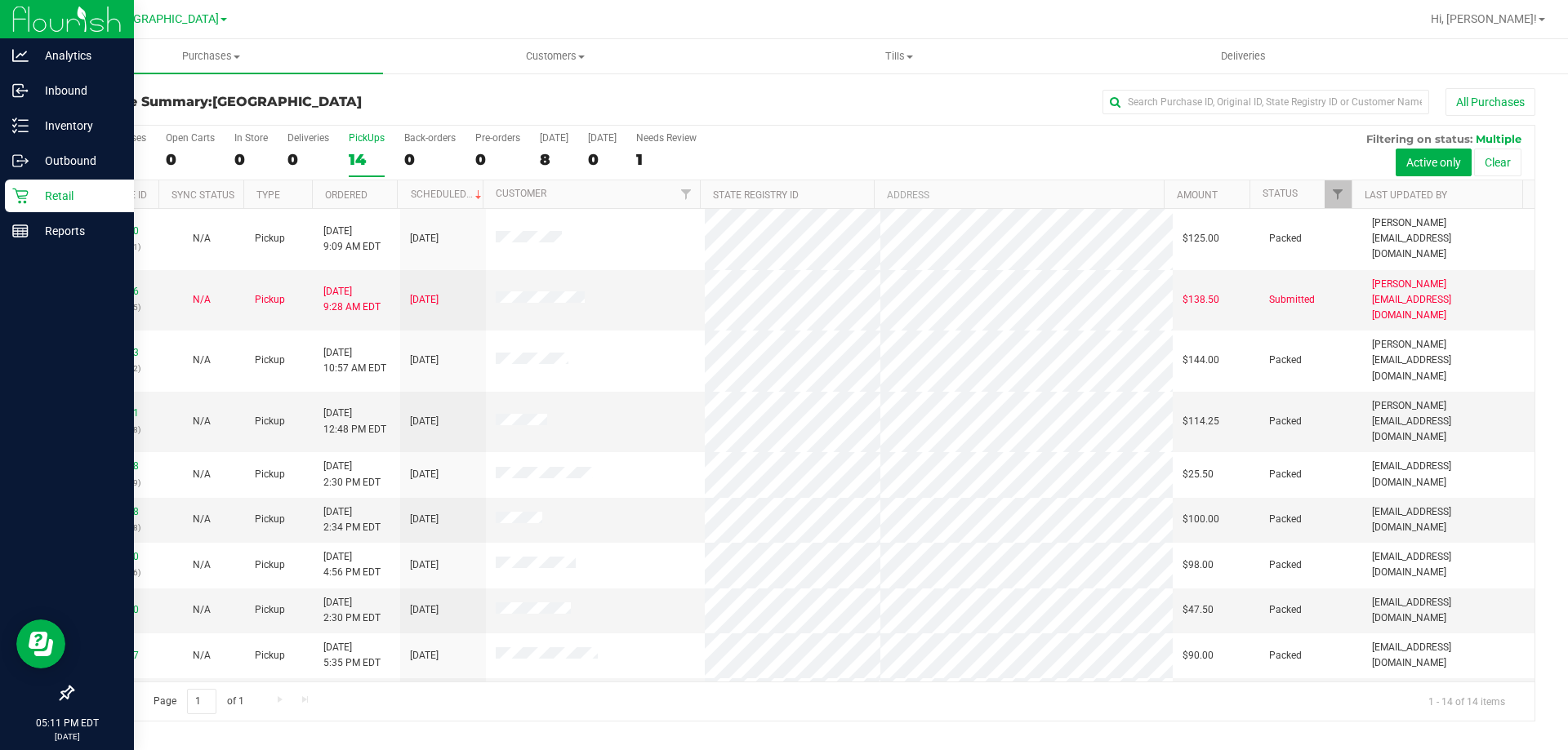
click at [14, 197] on icon at bounding box center [20, 196] width 17 height 17
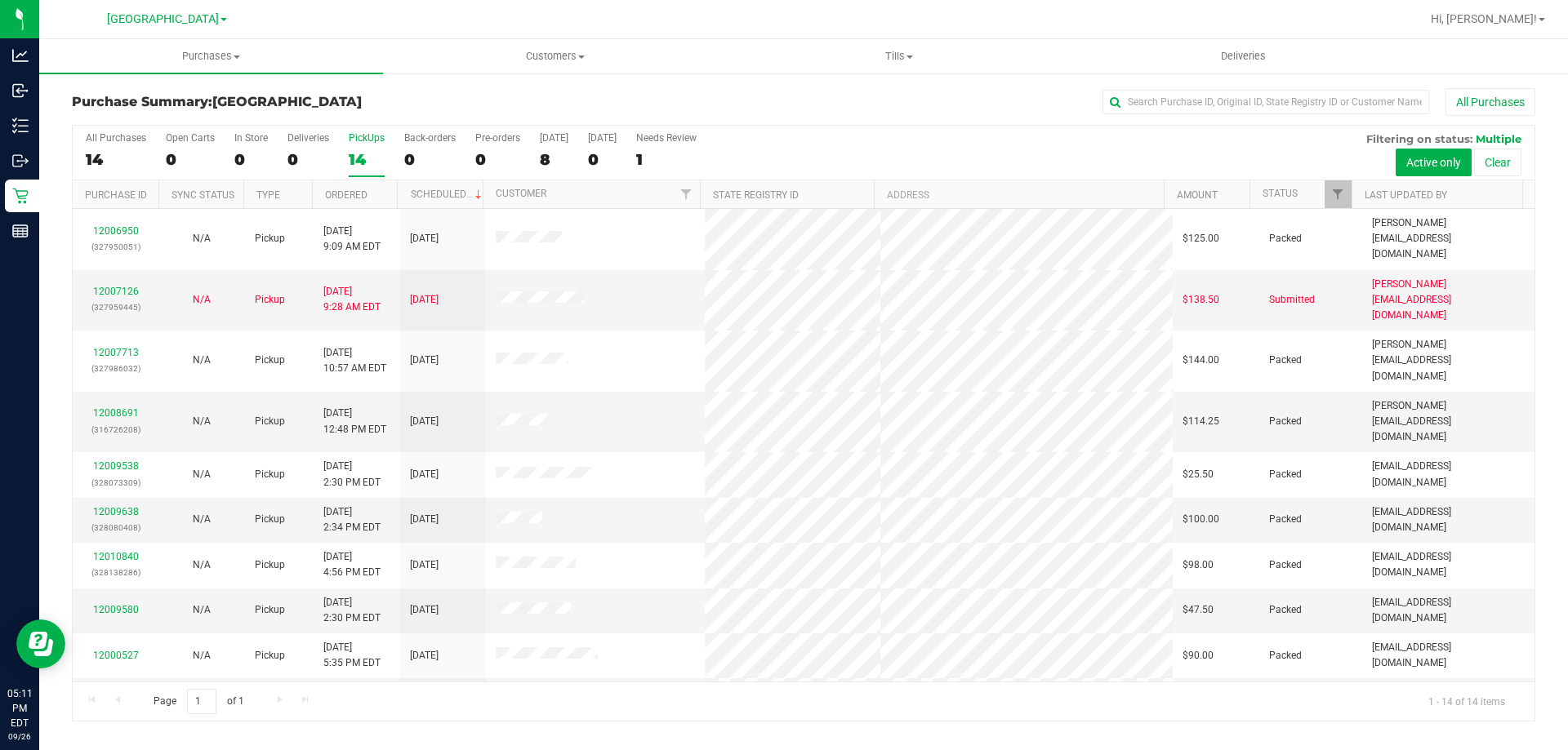
click at [379, 151] on div "14" at bounding box center [366, 159] width 36 height 19
click at [0, 0] on input "PickUps 14" at bounding box center [0, 0] width 0 height 0
click at [150, 15] on span "[GEOGRAPHIC_DATA]" at bounding box center [162, 19] width 112 height 15
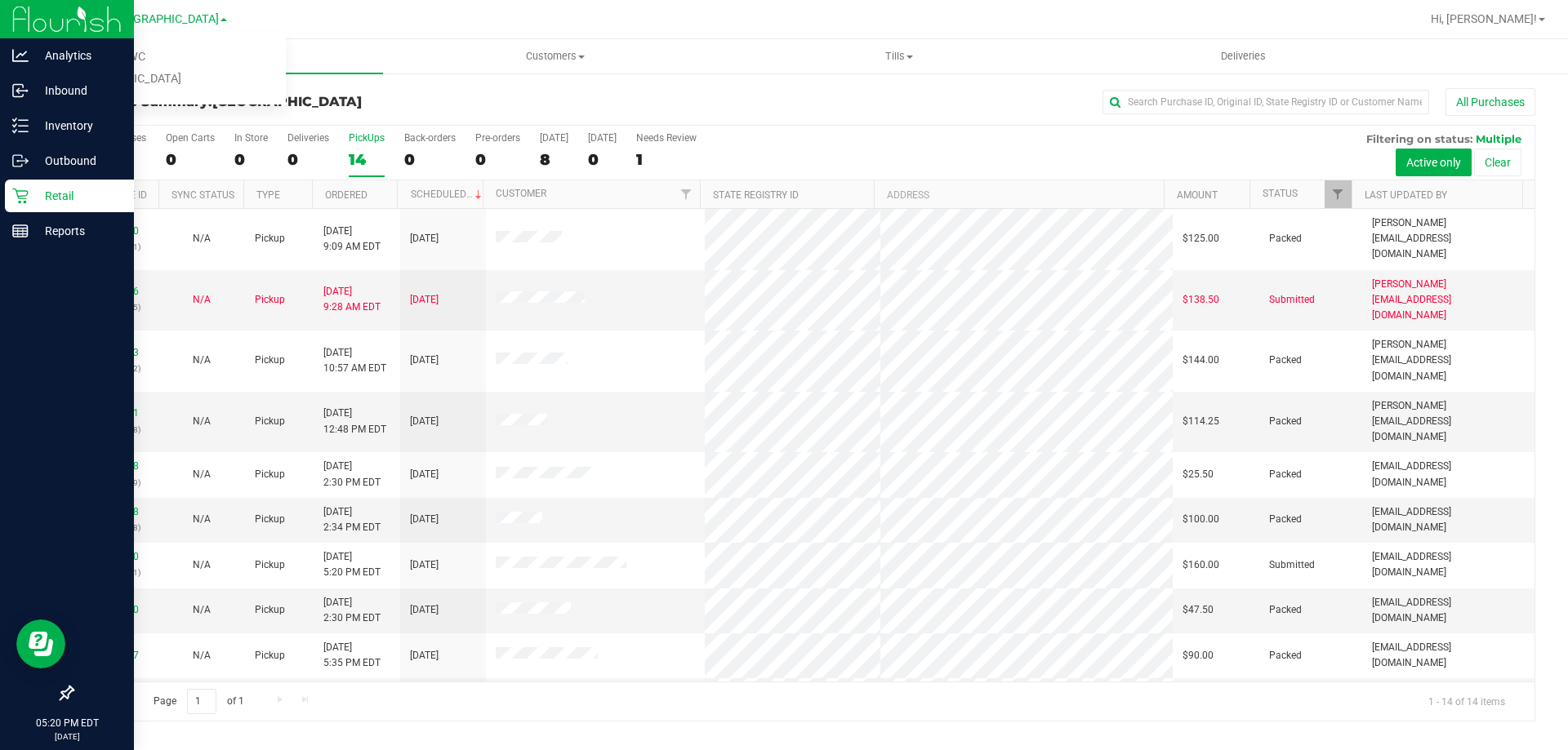
click at [30, 189] on p "Retail" at bounding box center [77, 196] width 98 height 19
click at [17, 197] on icon at bounding box center [20, 196] width 17 height 17
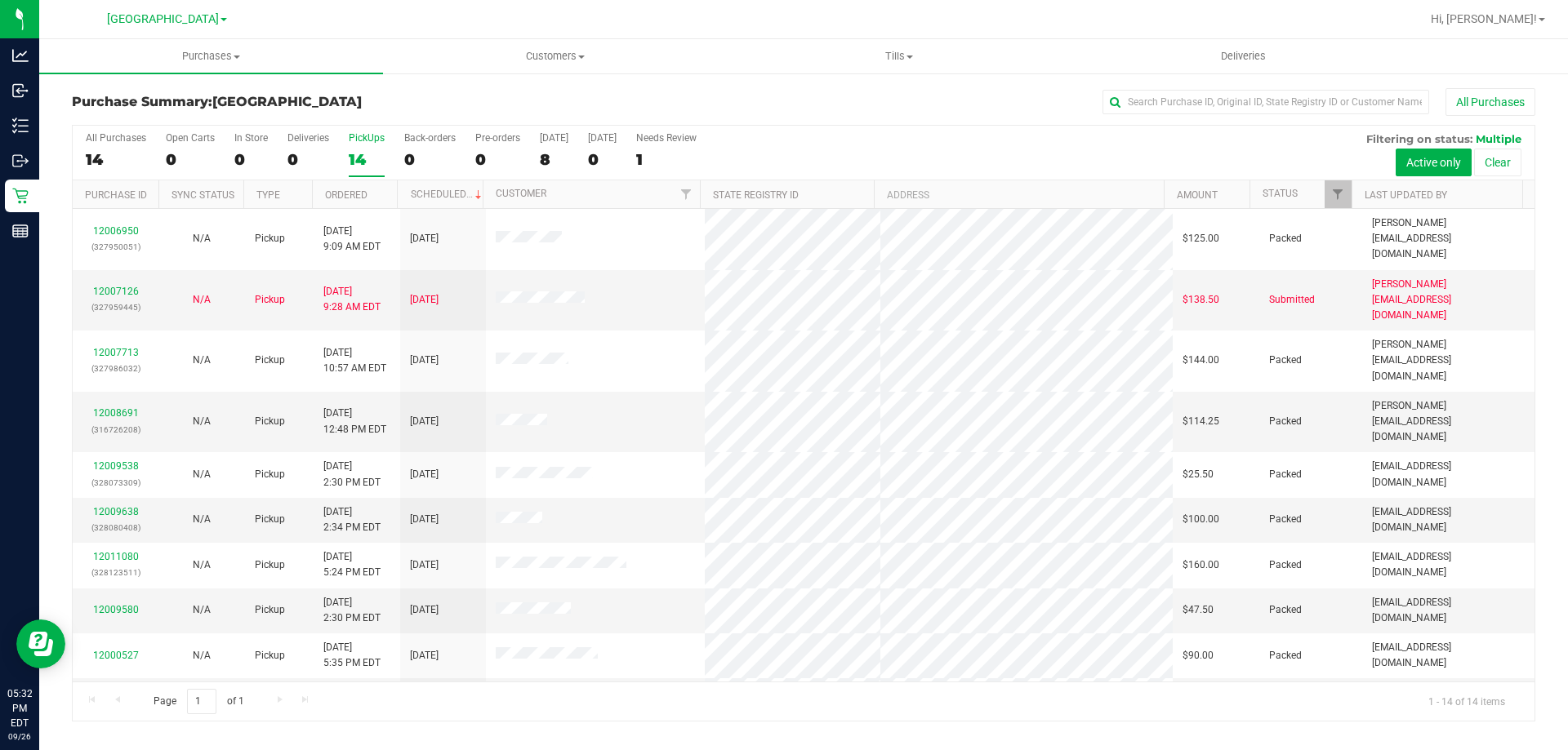
click at [371, 150] on div "14" at bounding box center [366, 159] width 36 height 19
click at [0, 0] on input "PickUps 14" at bounding box center [0, 0] width 0 height 0
click at [375, 155] on div "14" at bounding box center [366, 159] width 36 height 19
click at [0, 0] on input "PickUps 14" at bounding box center [0, 0] width 0 height 0
click at [362, 150] on div "13" at bounding box center [366, 159] width 36 height 19
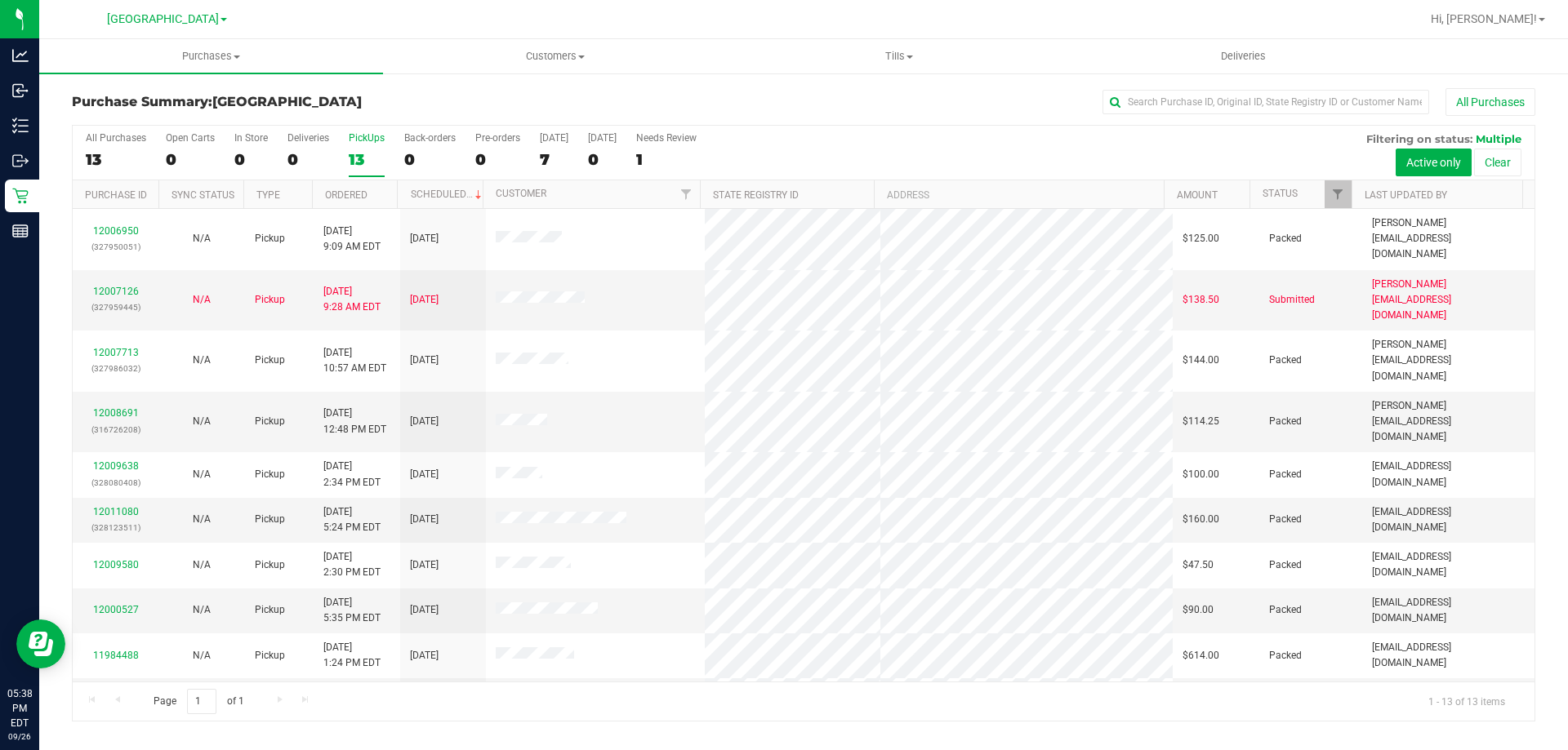
click at [0, 0] on input "PickUps 13" at bounding box center [0, 0] width 0 height 0
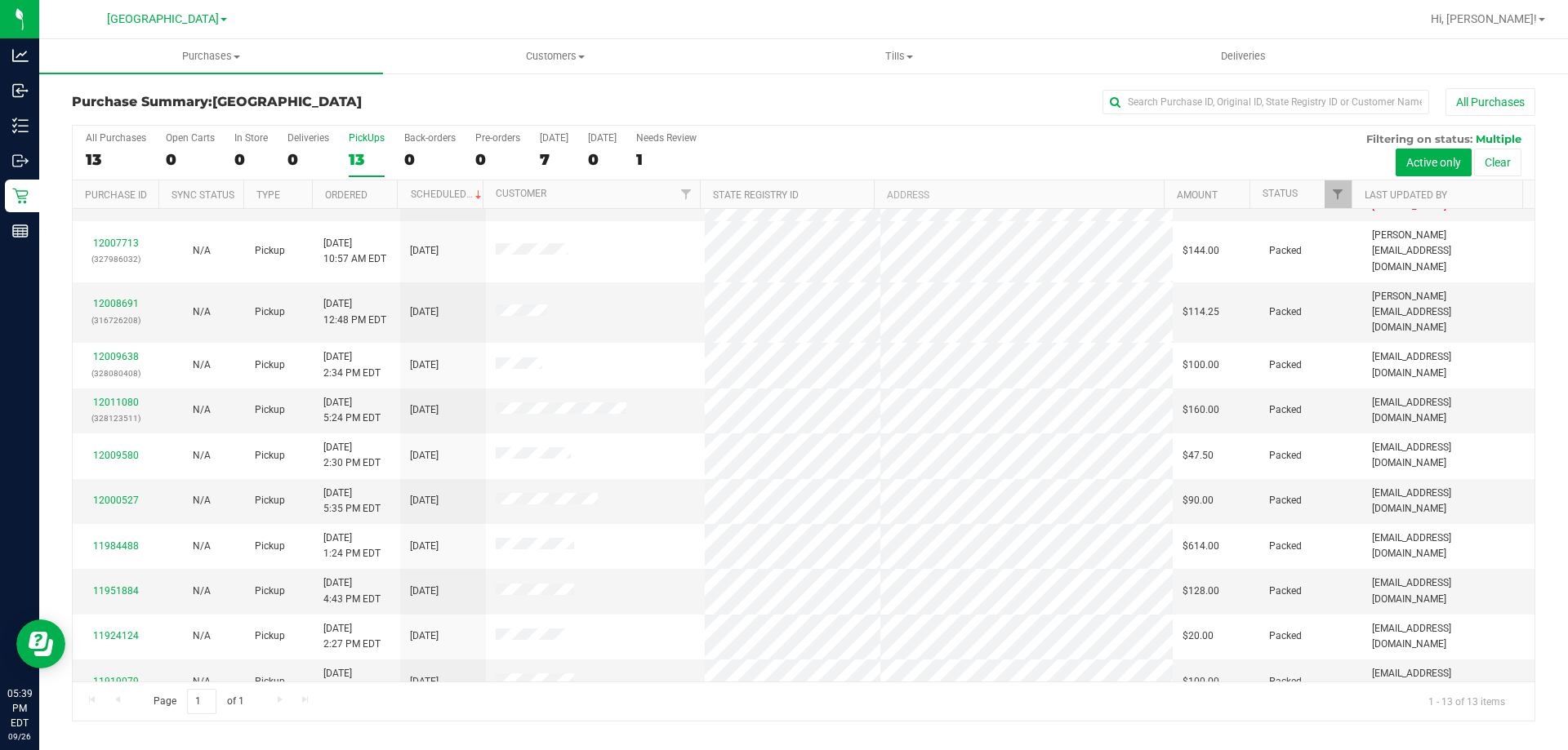
scroll to position [115, 0]
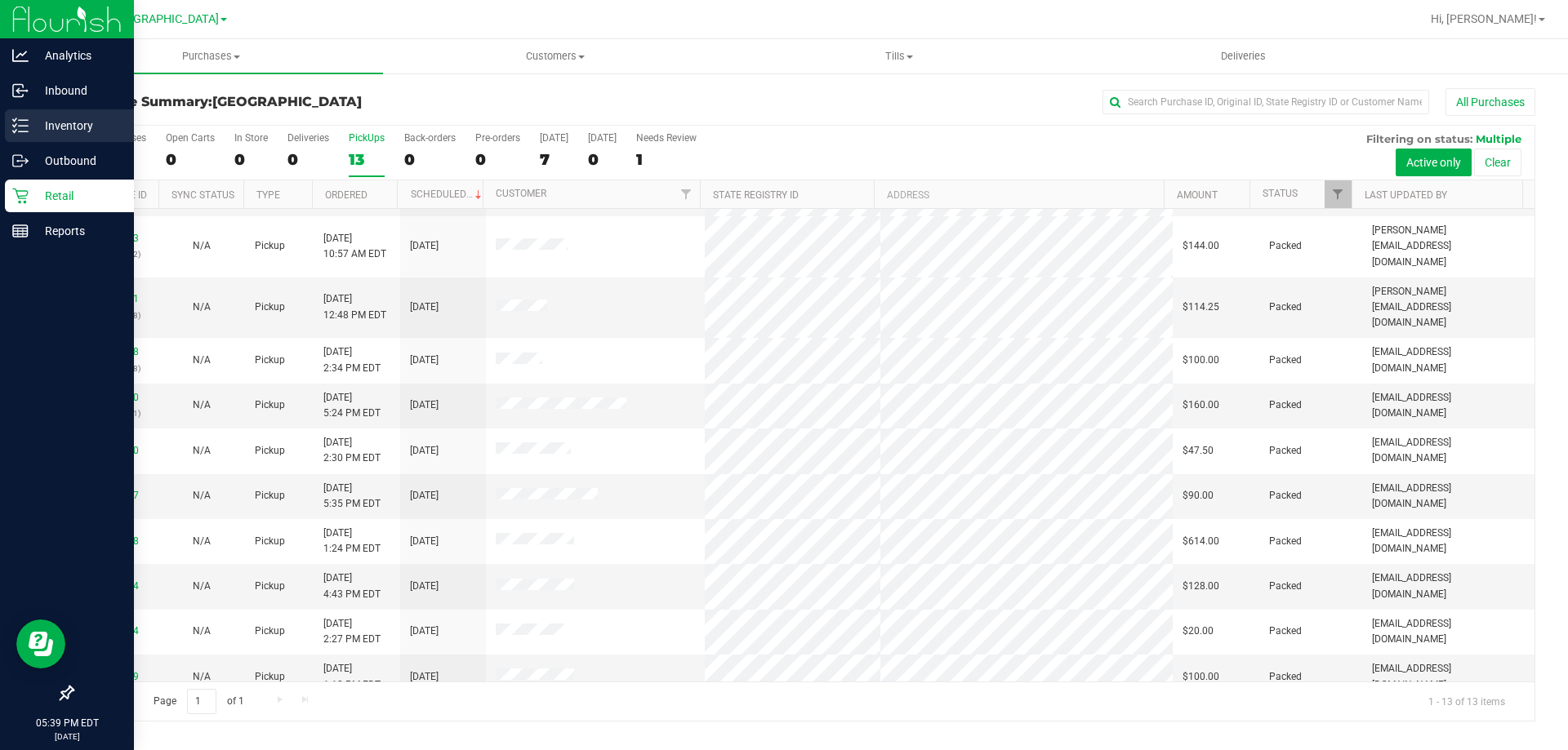
click at [13, 128] on icon at bounding box center [20, 125] width 17 height 17
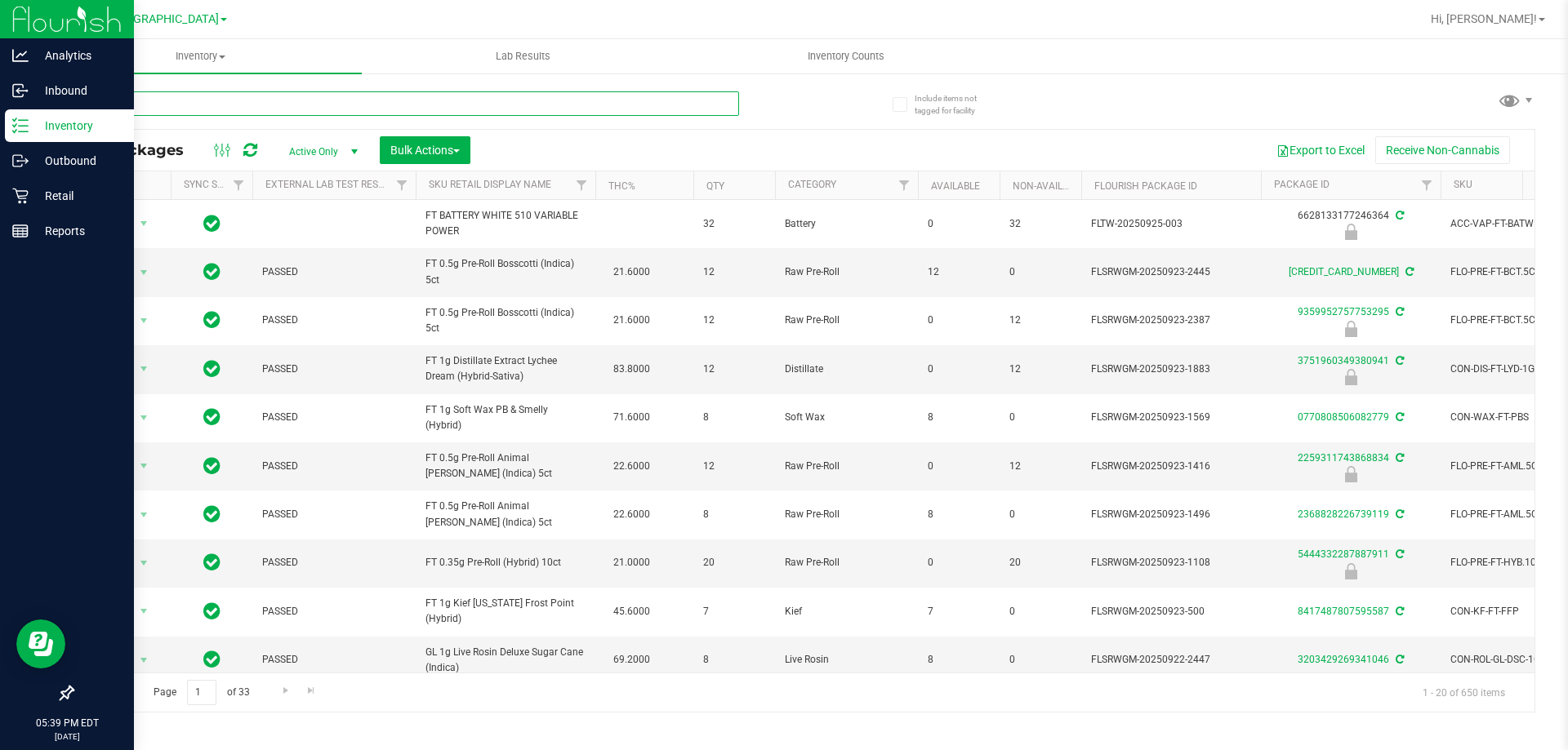
click at [135, 104] on input "text" at bounding box center [405, 104] width 668 height 25
type input "8743422098983493"
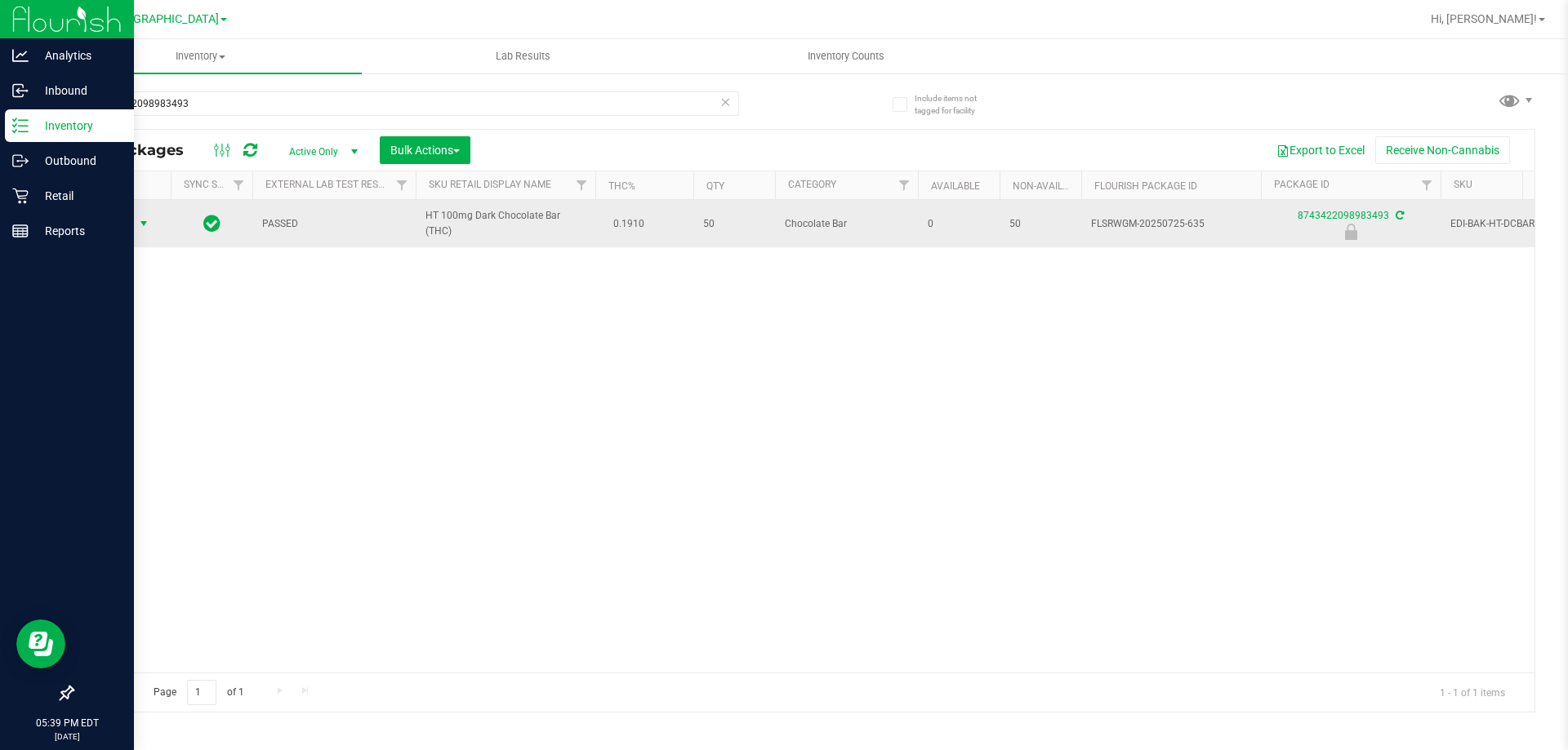
click at [142, 227] on span "select" at bounding box center [144, 223] width 13 height 13
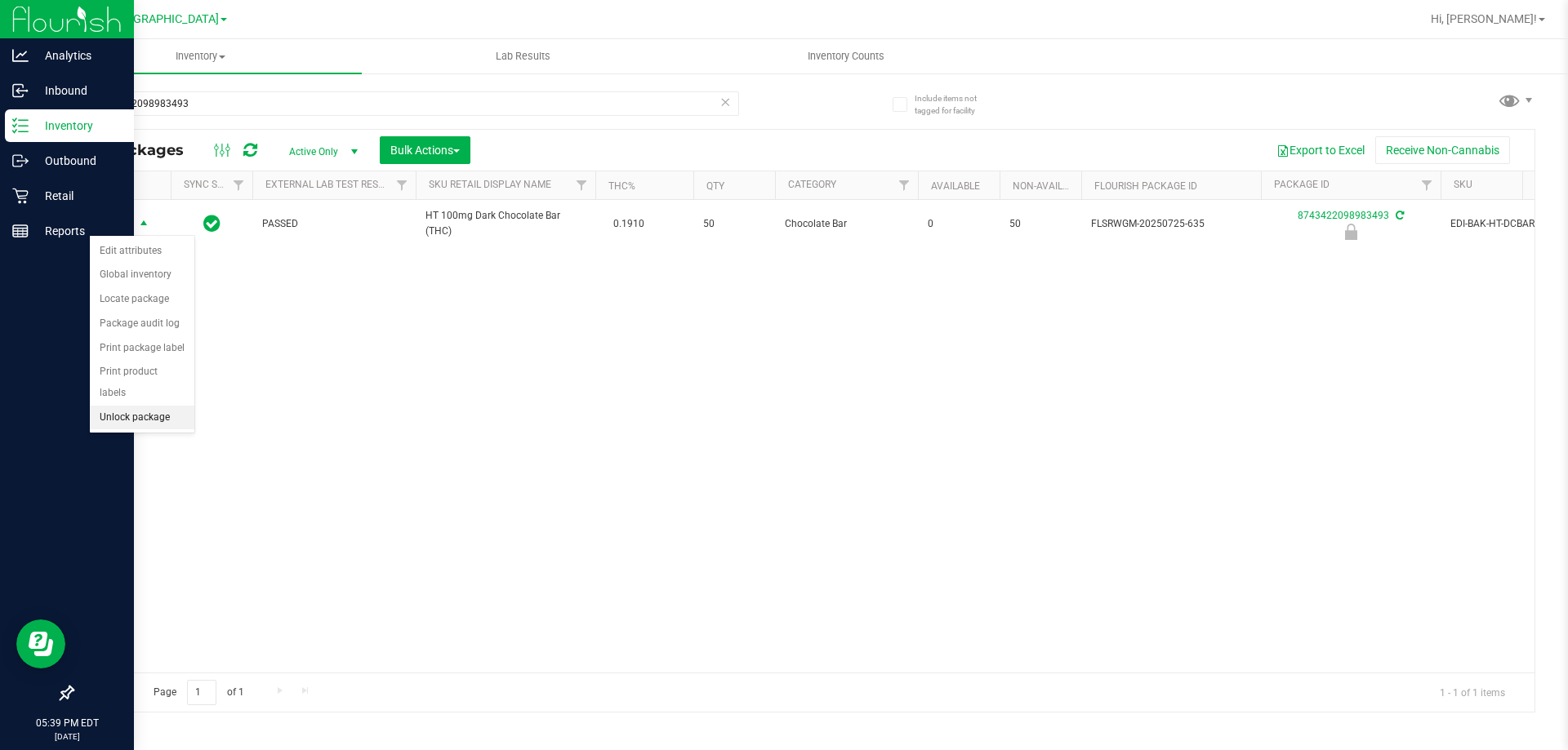
click at [147, 407] on li "Unlock package" at bounding box center [142, 418] width 105 height 25
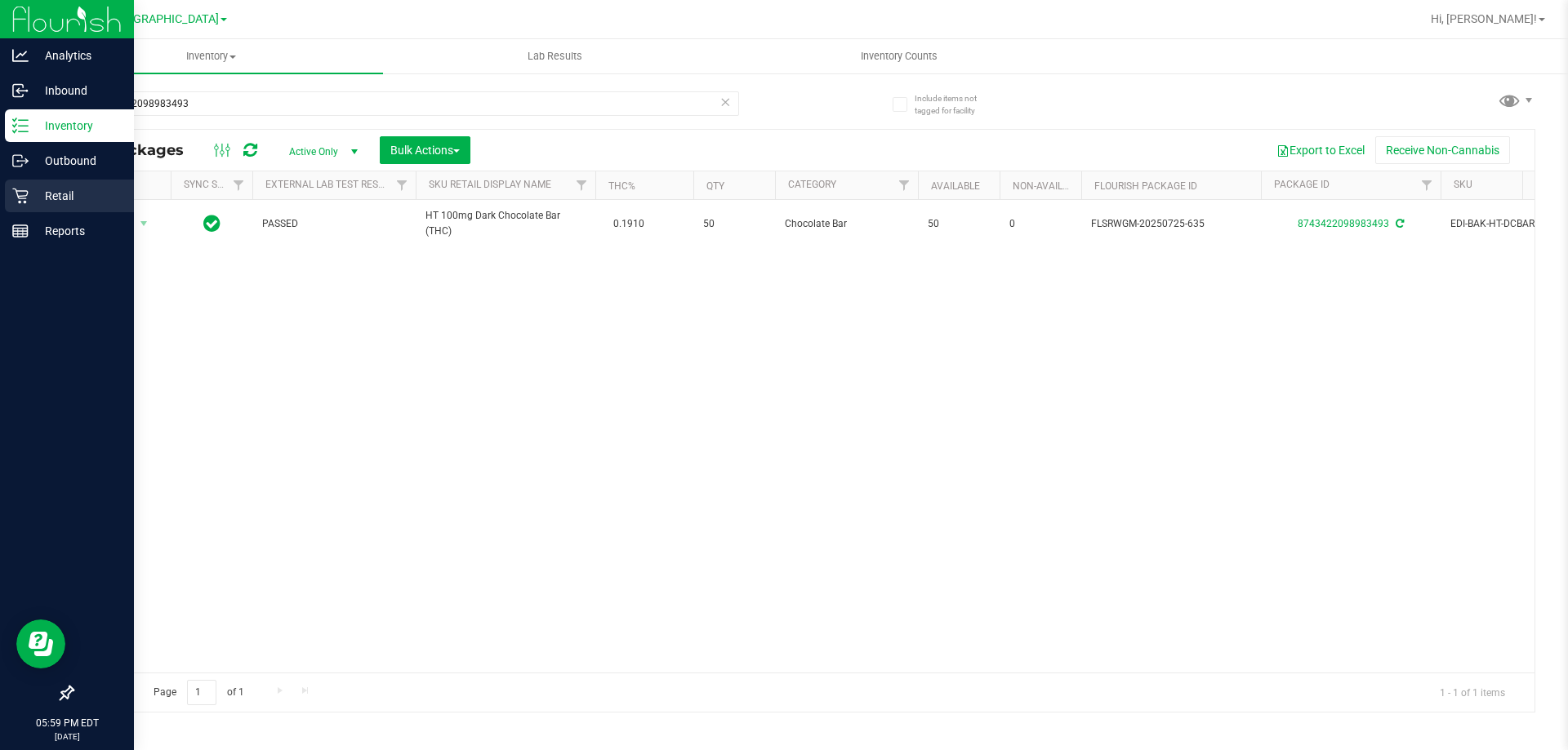
click at [24, 195] on icon at bounding box center [20, 196] width 17 height 17
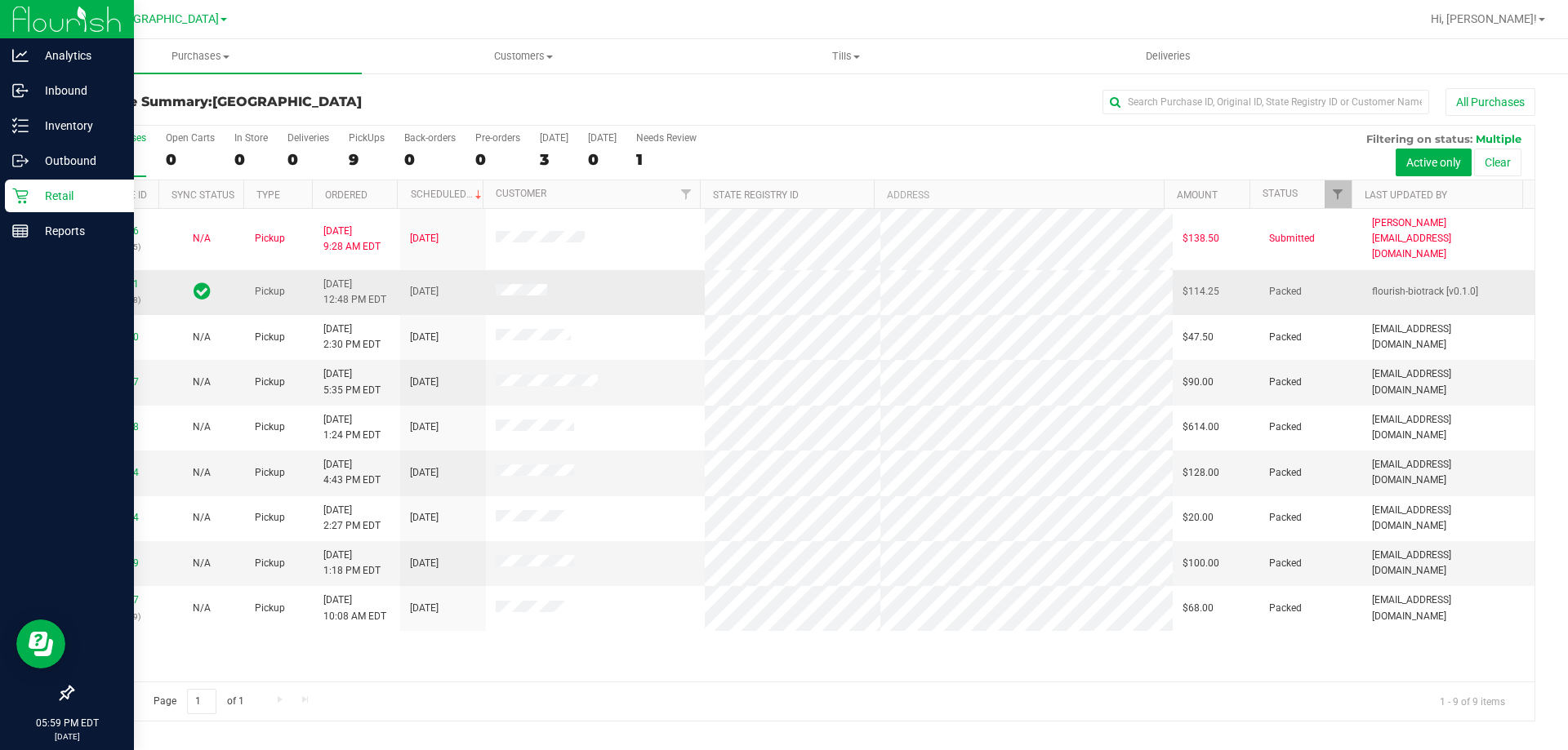
click at [153, 271] on td "12008691 (316726208)" at bounding box center [115, 293] width 86 height 45
click at [365, 149] on label "PickUps 9" at bounding box center [366, 154] width 36 height 45
click at [0, 0] on input "PickUps 9" at bounding box center [0, 0] width 0 height 0
click at [370, 156] on div "9" at bounding box center [366, 159] width 36 height 19
click at [0, 0] on input "PickUps 9" at bounding box center [0, 0] width 0 height 0
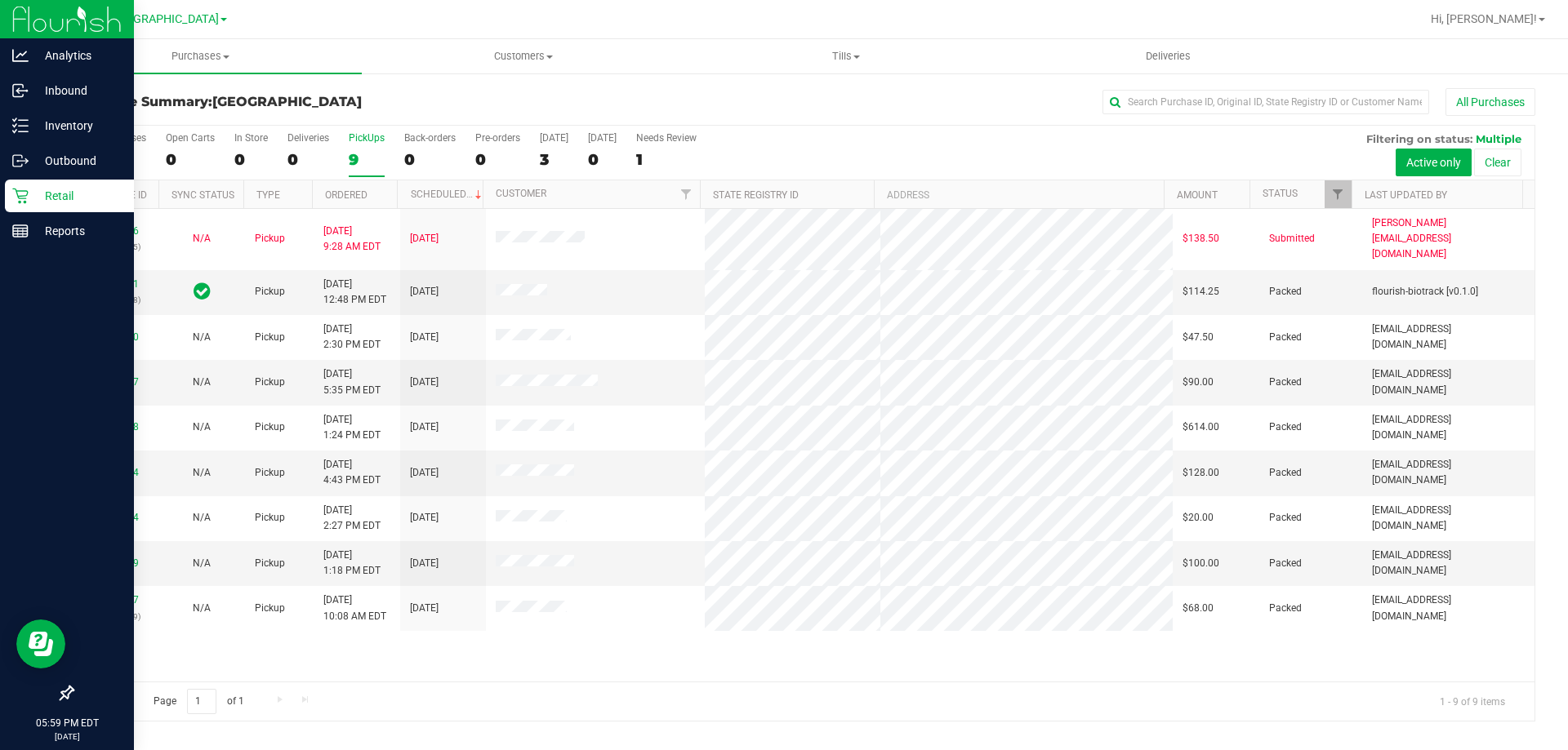
click at [7, 192] on div "Retail" at bounding box center [70, 196] width 129 height 33
click at [104, 128] on p "Inventory" at bounding box center [77, 125] width 98 height 19
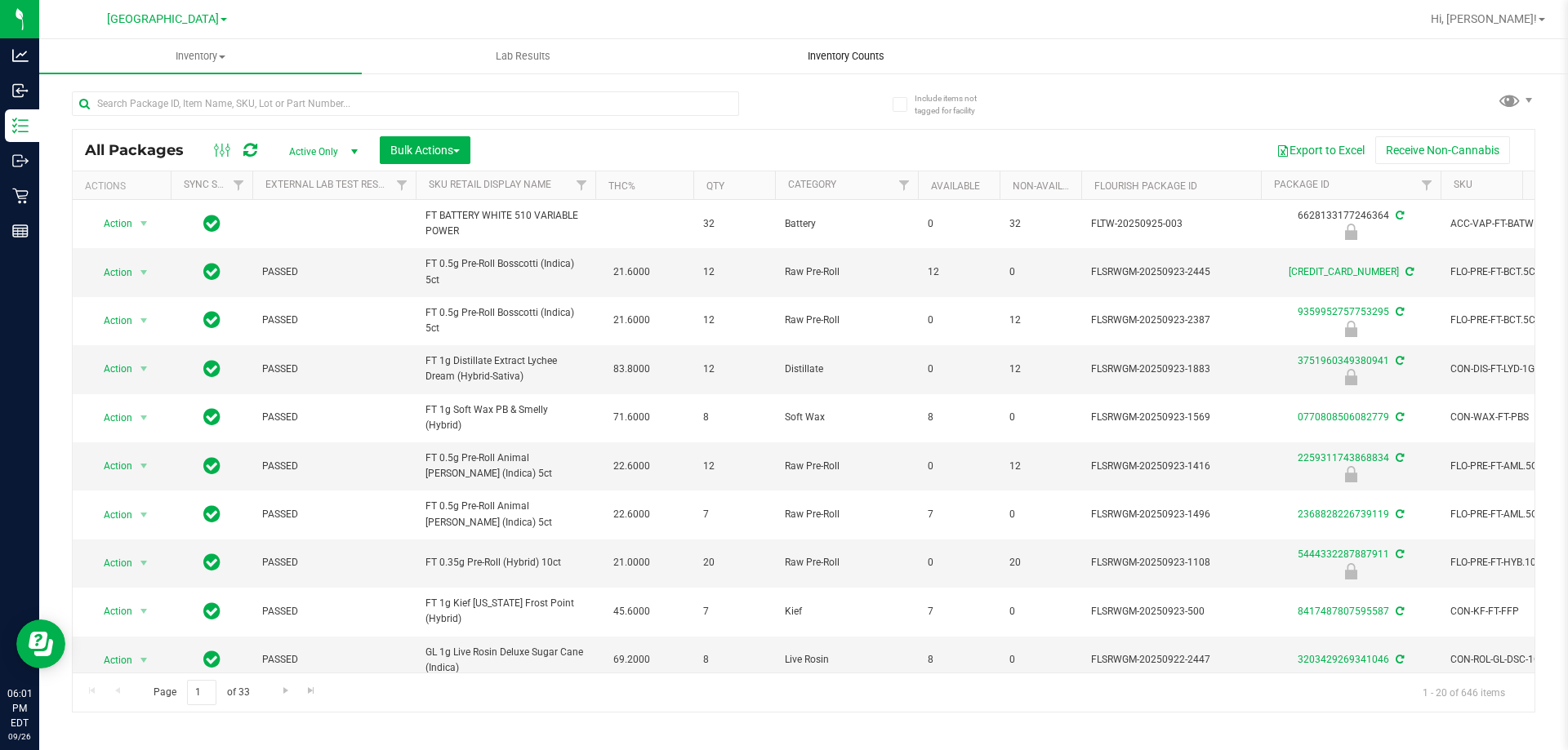
click at [845, 58] on span "Inventory Counts" at bounding box center [846, 56] width 121 height 15
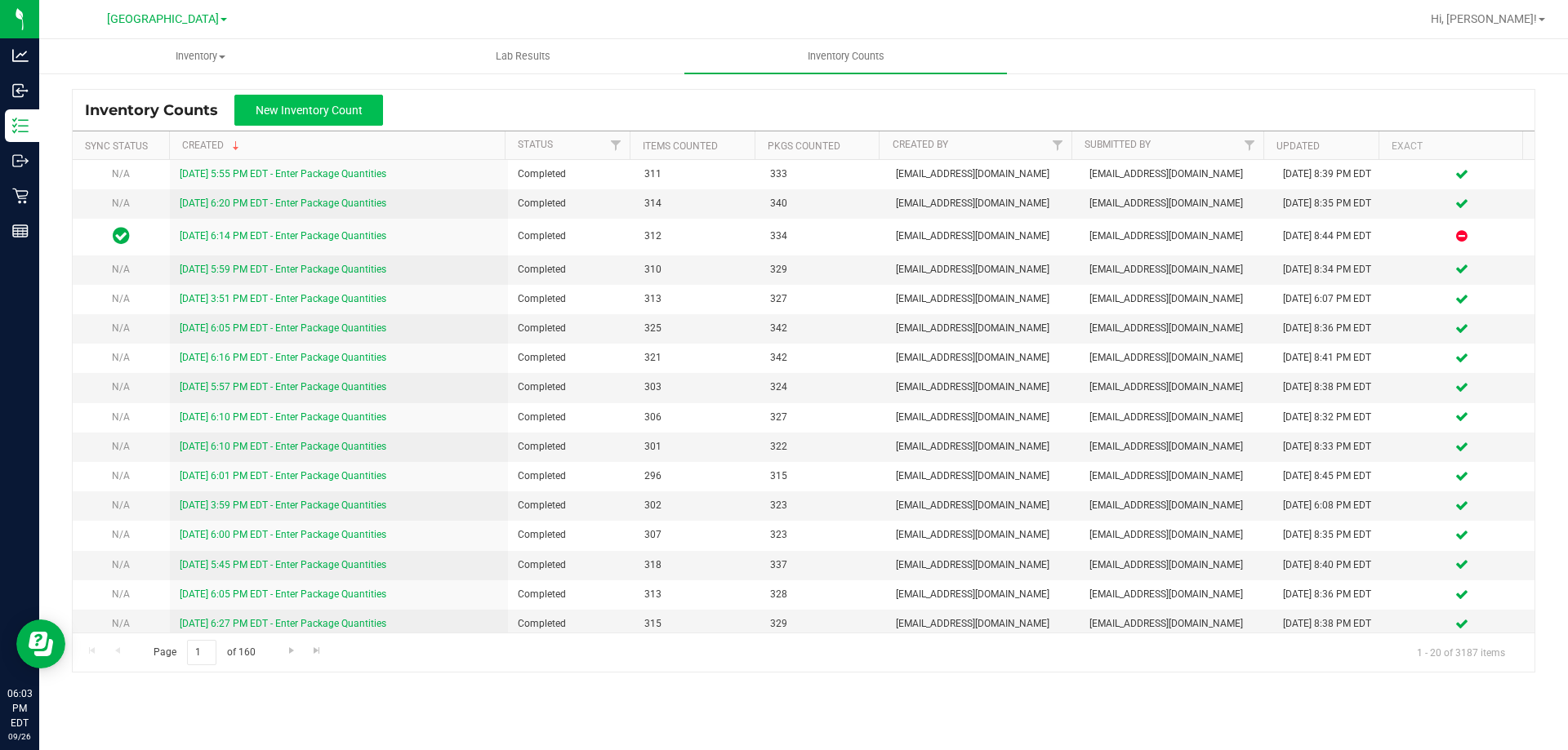
click at [353, 105] on span "New Inventory Count" at bounding box center [309, 110] width 107 height 13
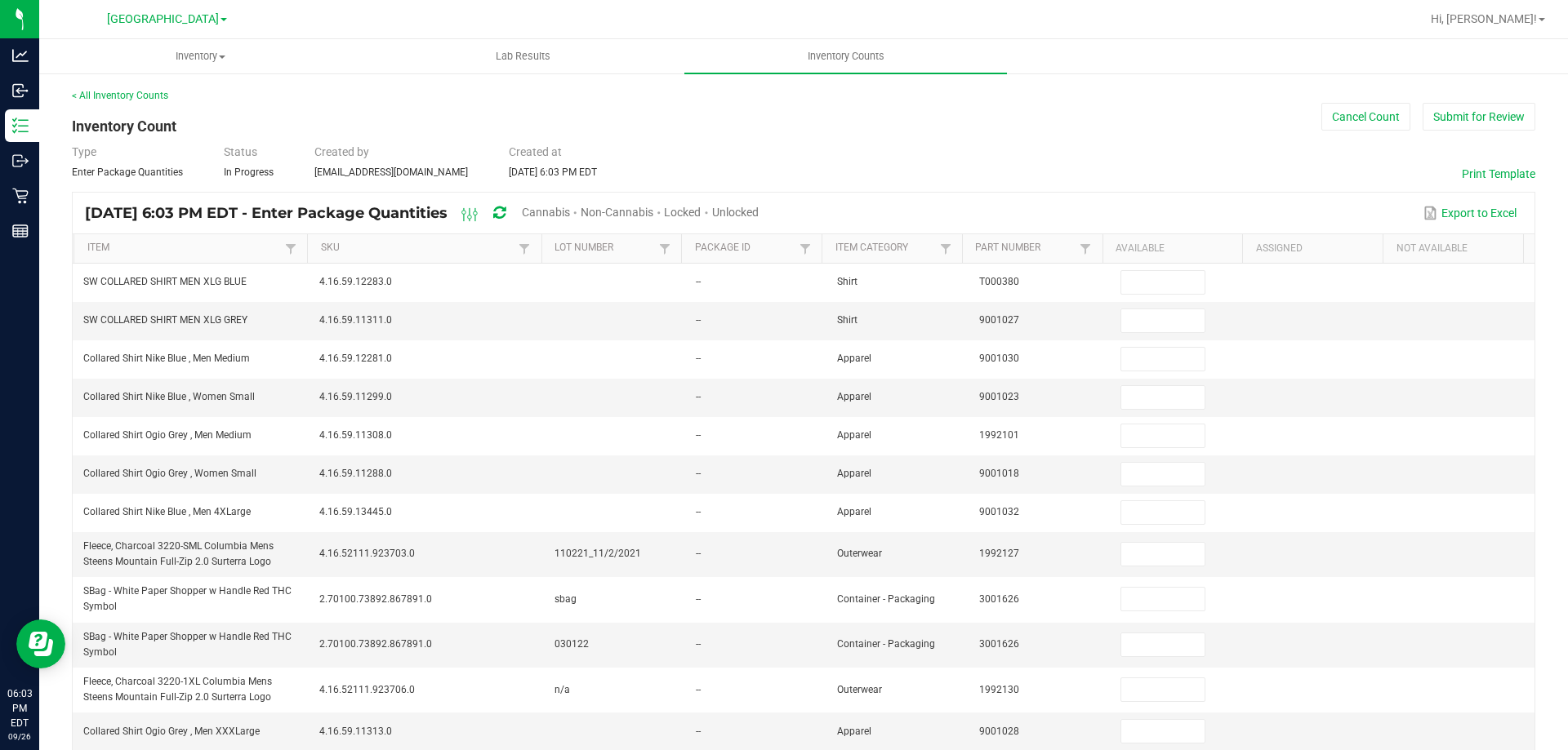
click at [570, 207] on span "Cannabis" at bounding box center [546, 212] width 49 height 13
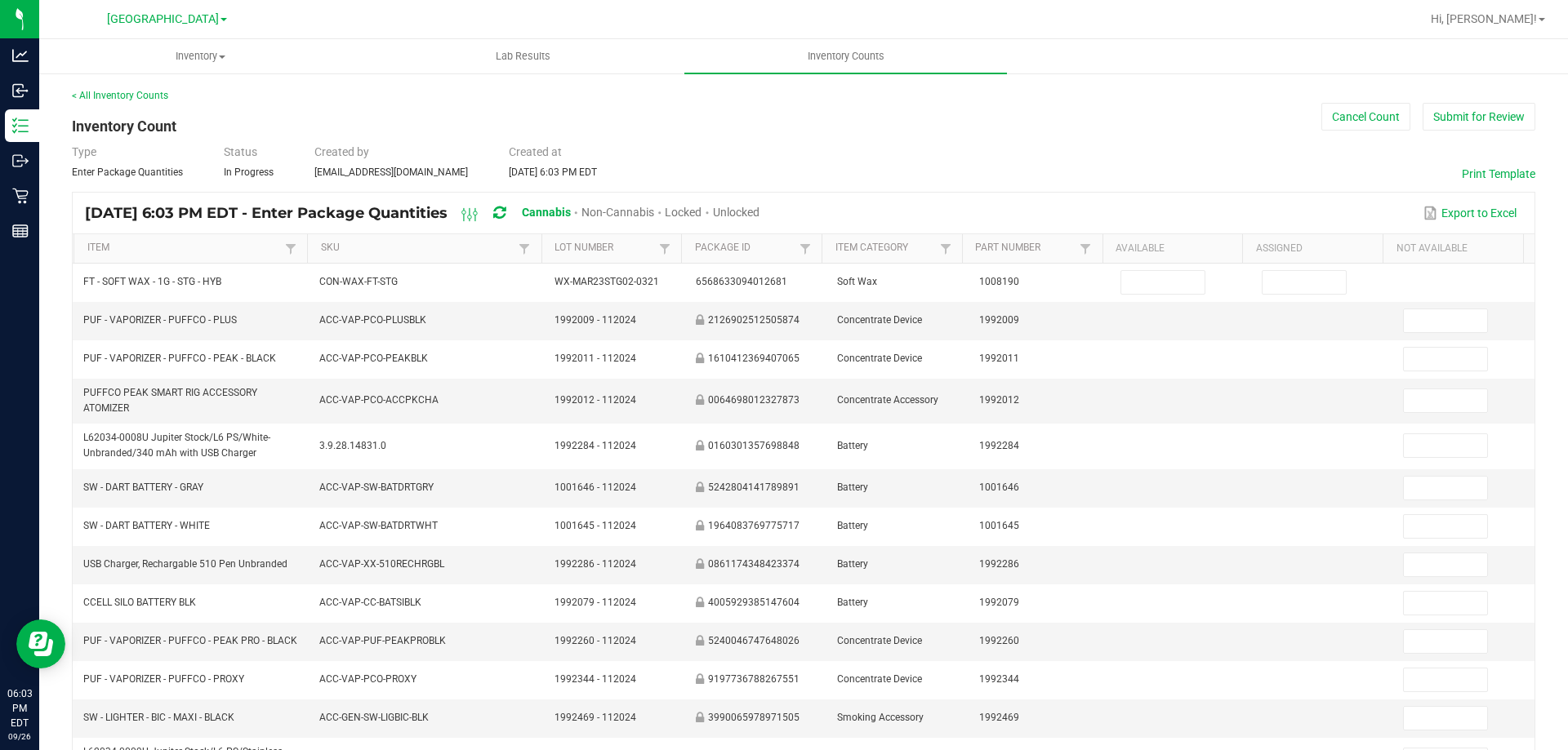
click at [759, 205] on span "Unlocked" at bounding box center [735, 212] width 47 height 13
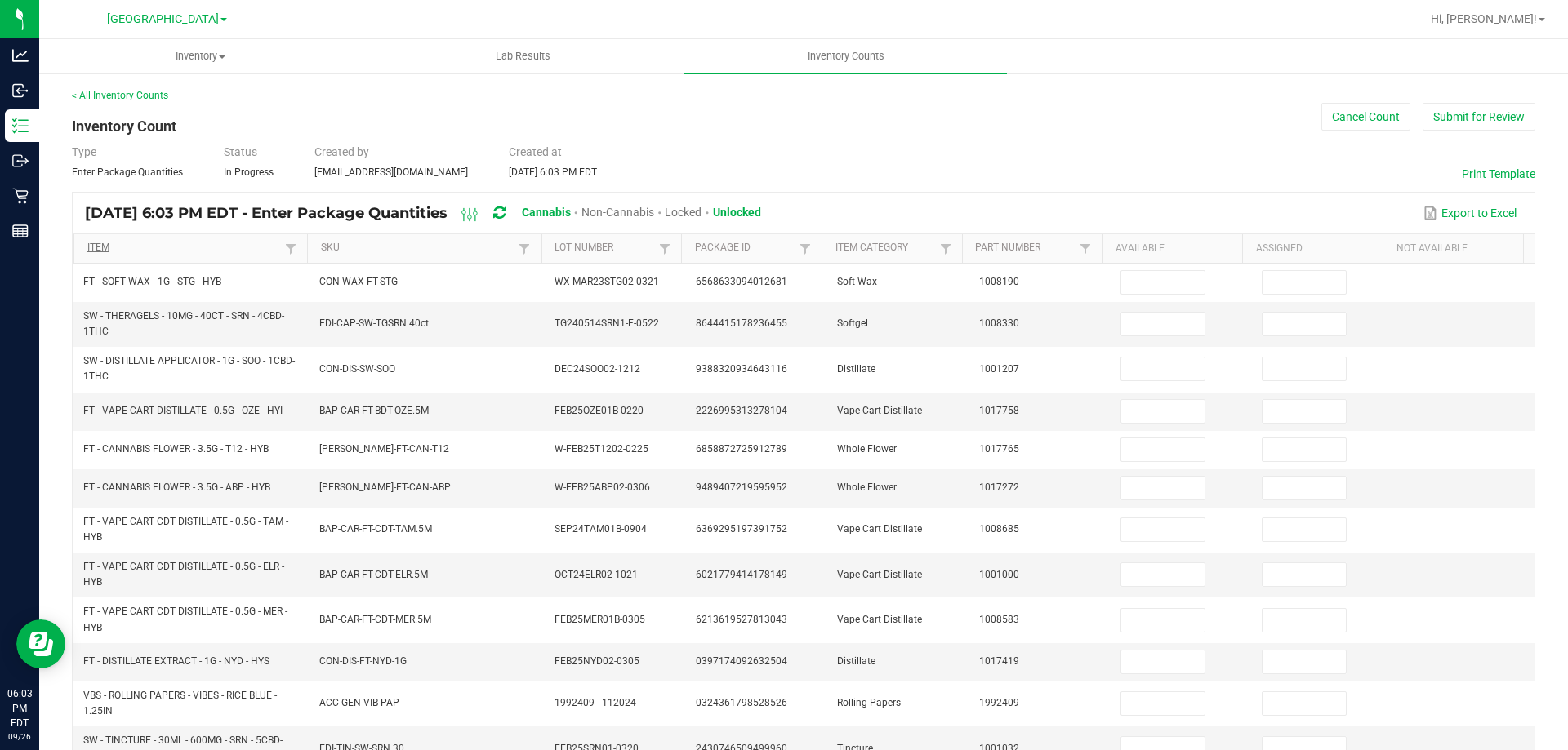
click at [192, 249] on link "Item" at bounding box center [184, 248] width 194 height 13
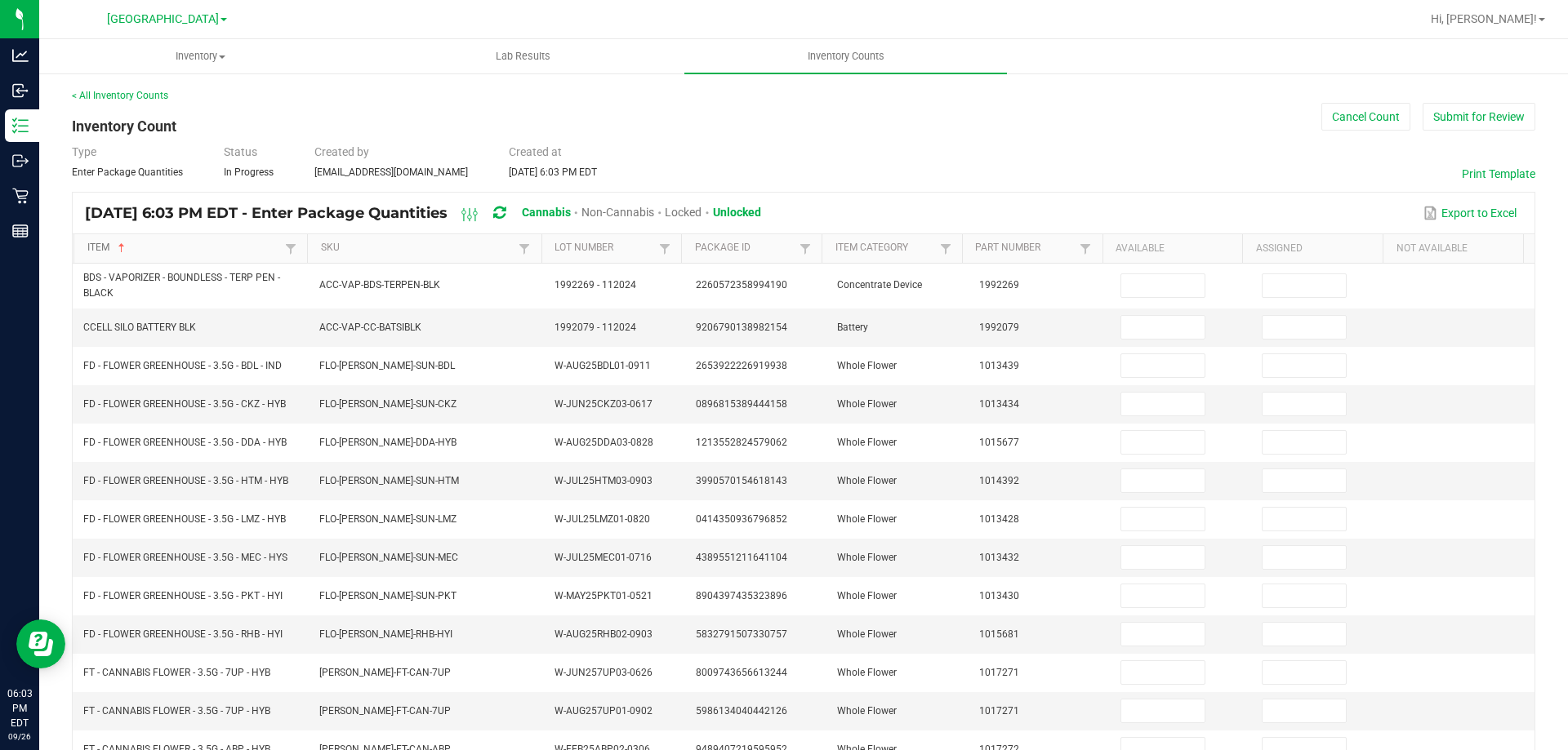
click at [222, 246] on link "Item" at bounding box center [184, 248] width 194 height 13
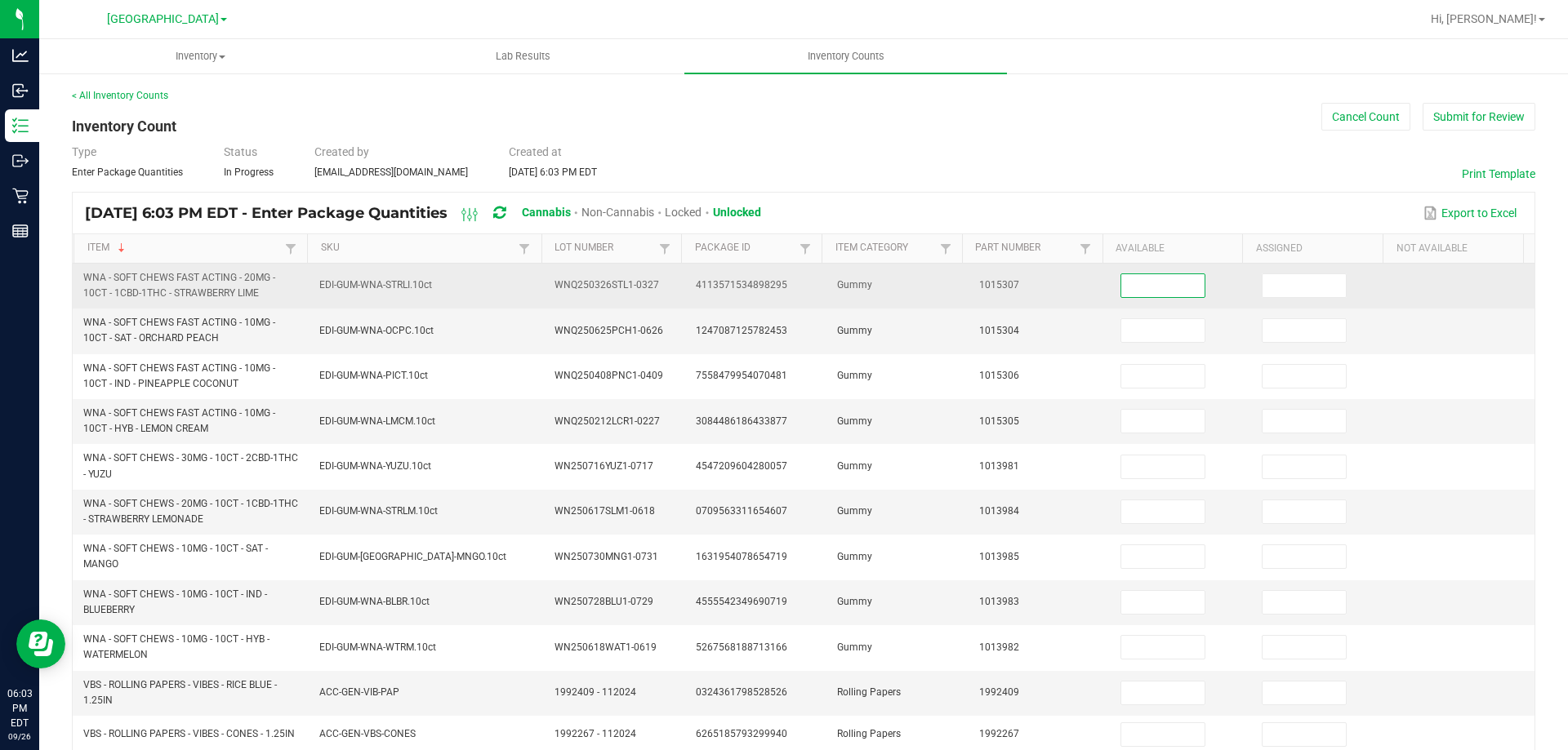
click at [1131, 293] on input at bounding box center [1162, 286] width 83 height 23
type input "5"
type input "0"
type input "8"
type input "0"
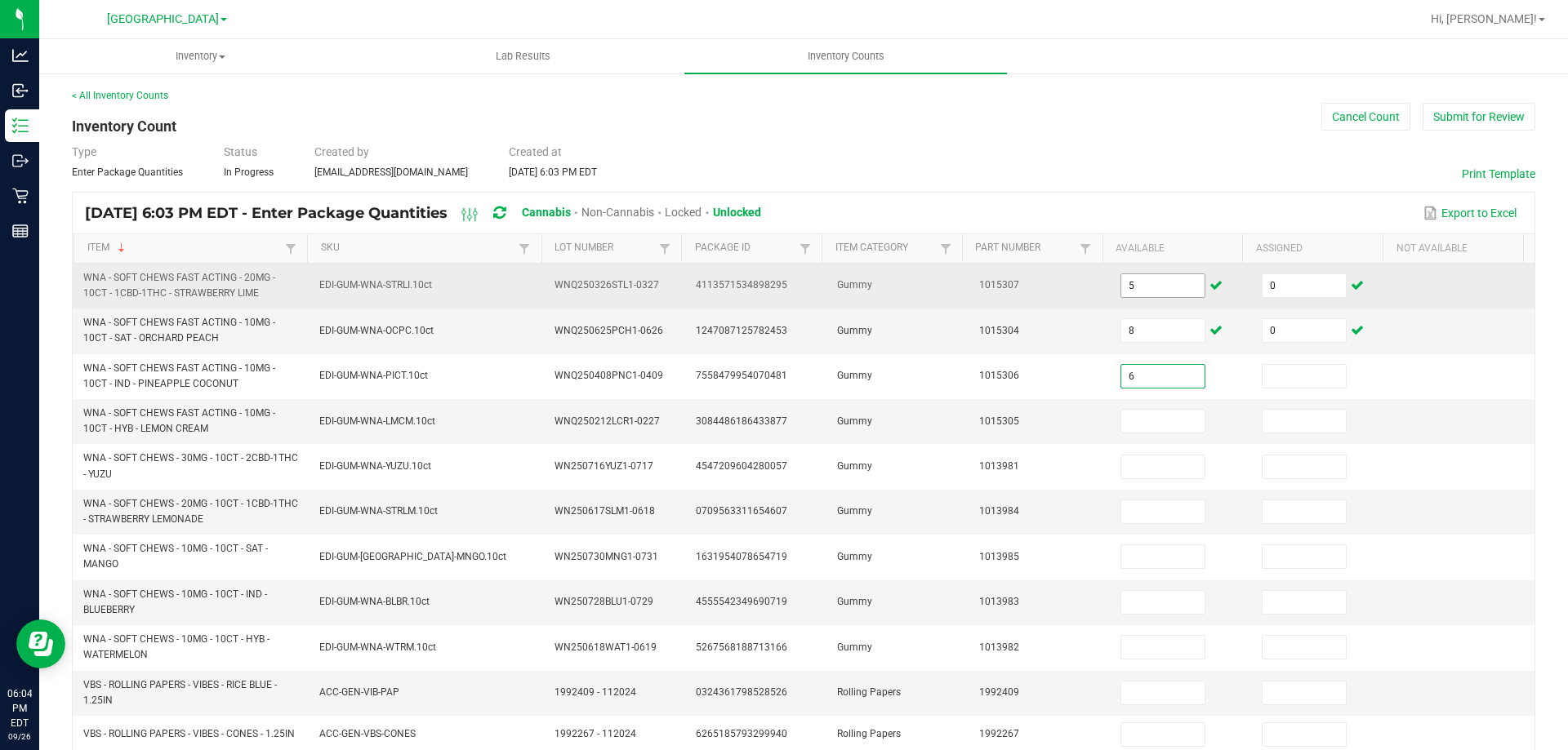
type input "6"
type input "0"
type input "7"
type input "0"
type input "7"
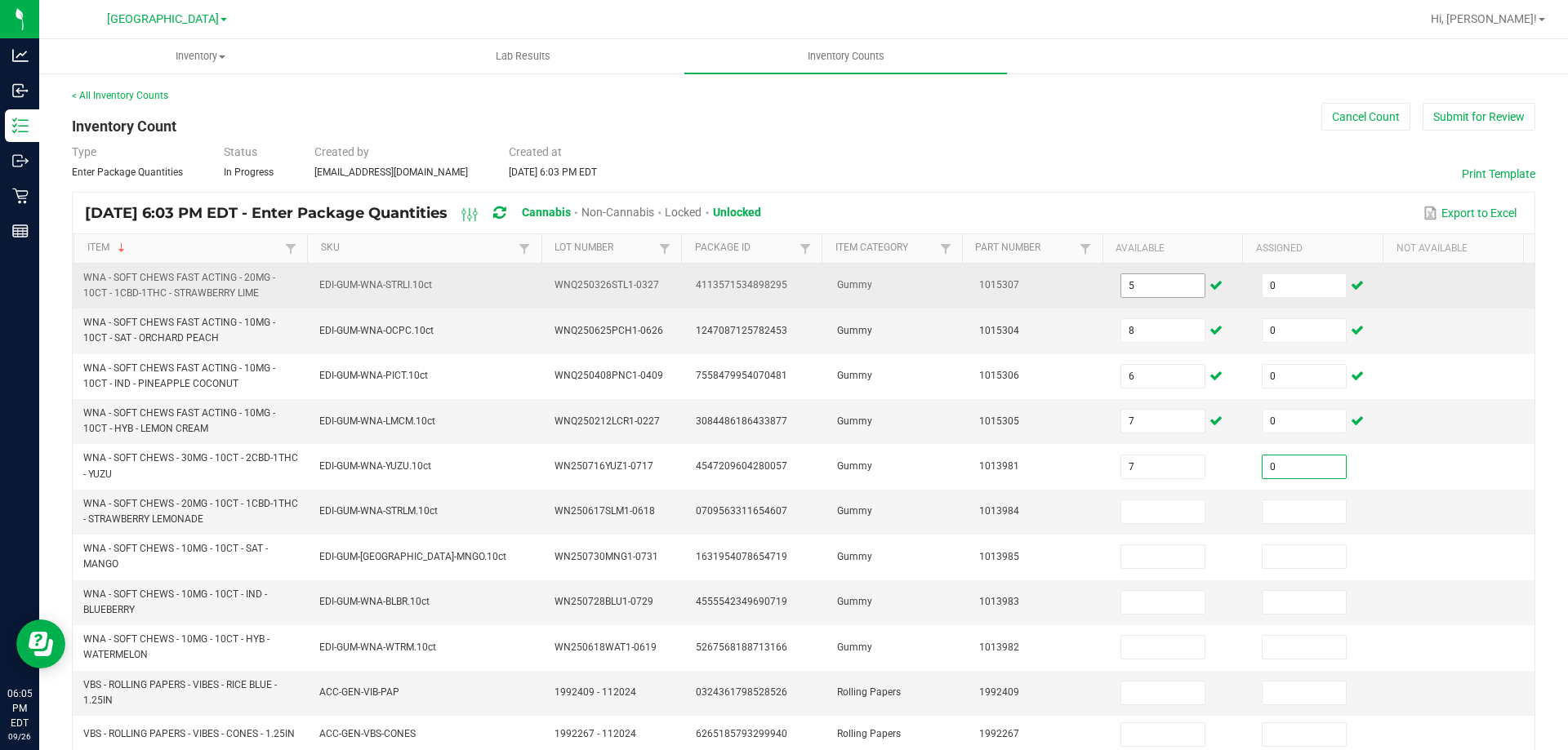
type input "0"
type input "8"
type input "0"
type input "11"
type input "0"
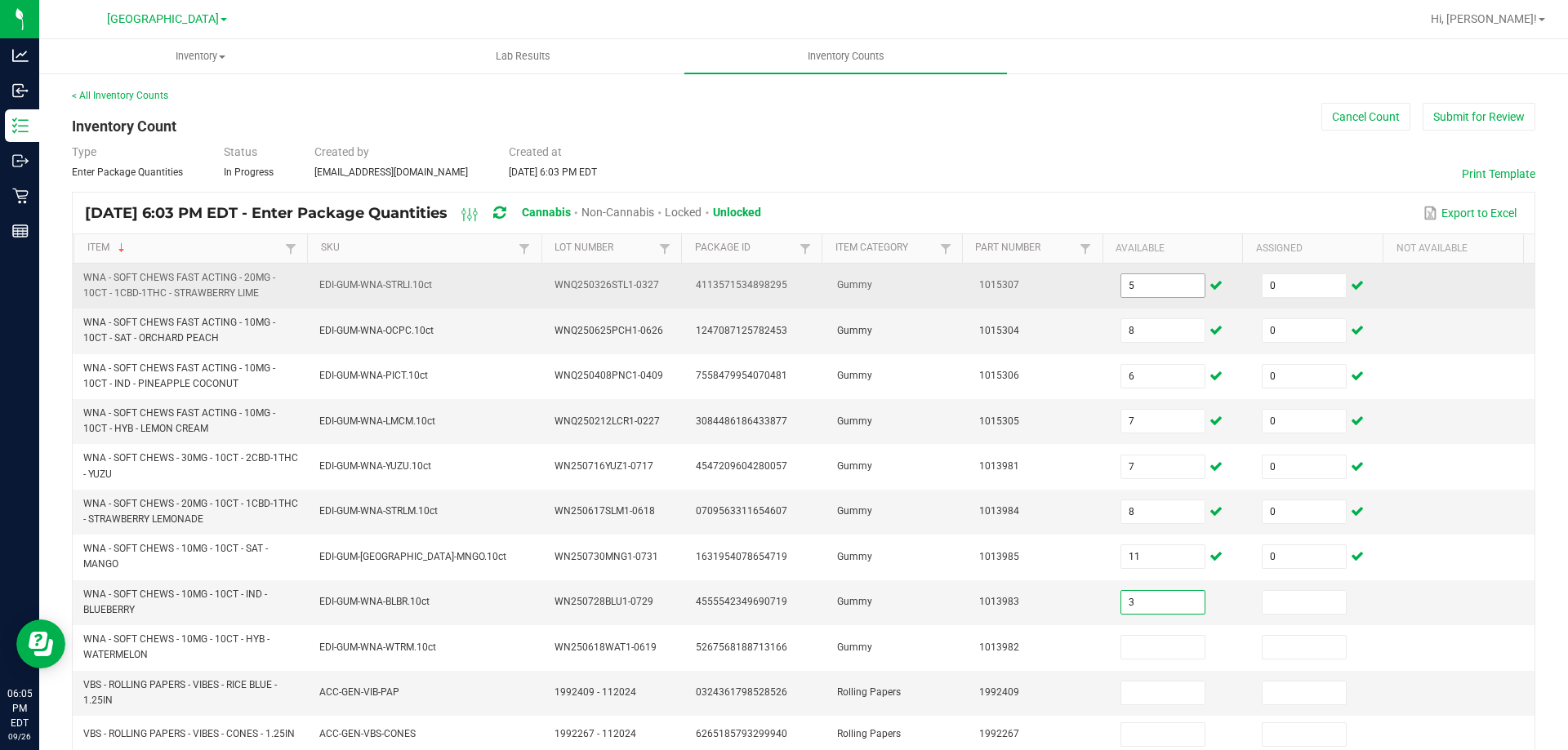
type input "3"
type input "0"
type input "6"
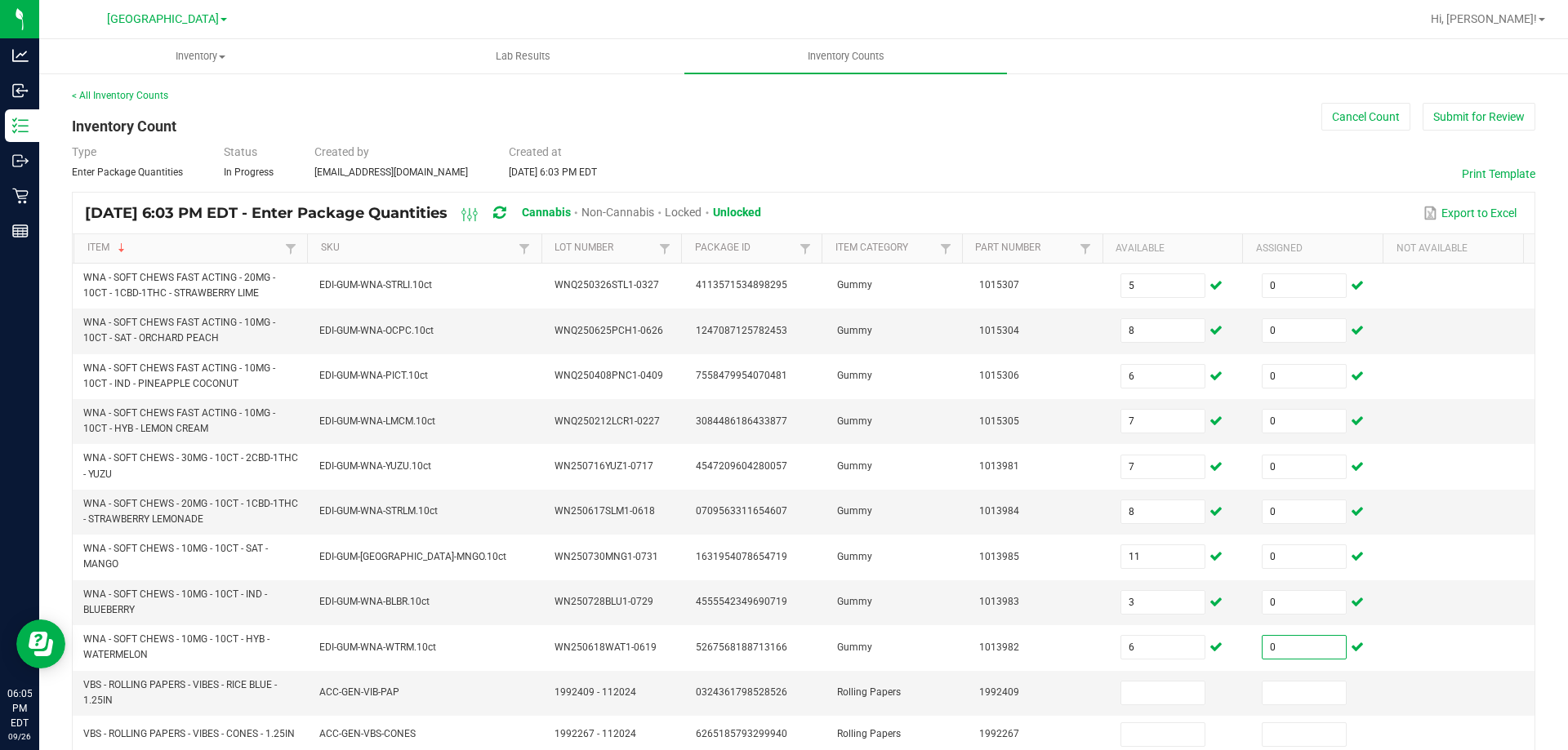
scroll to position [137, 0]
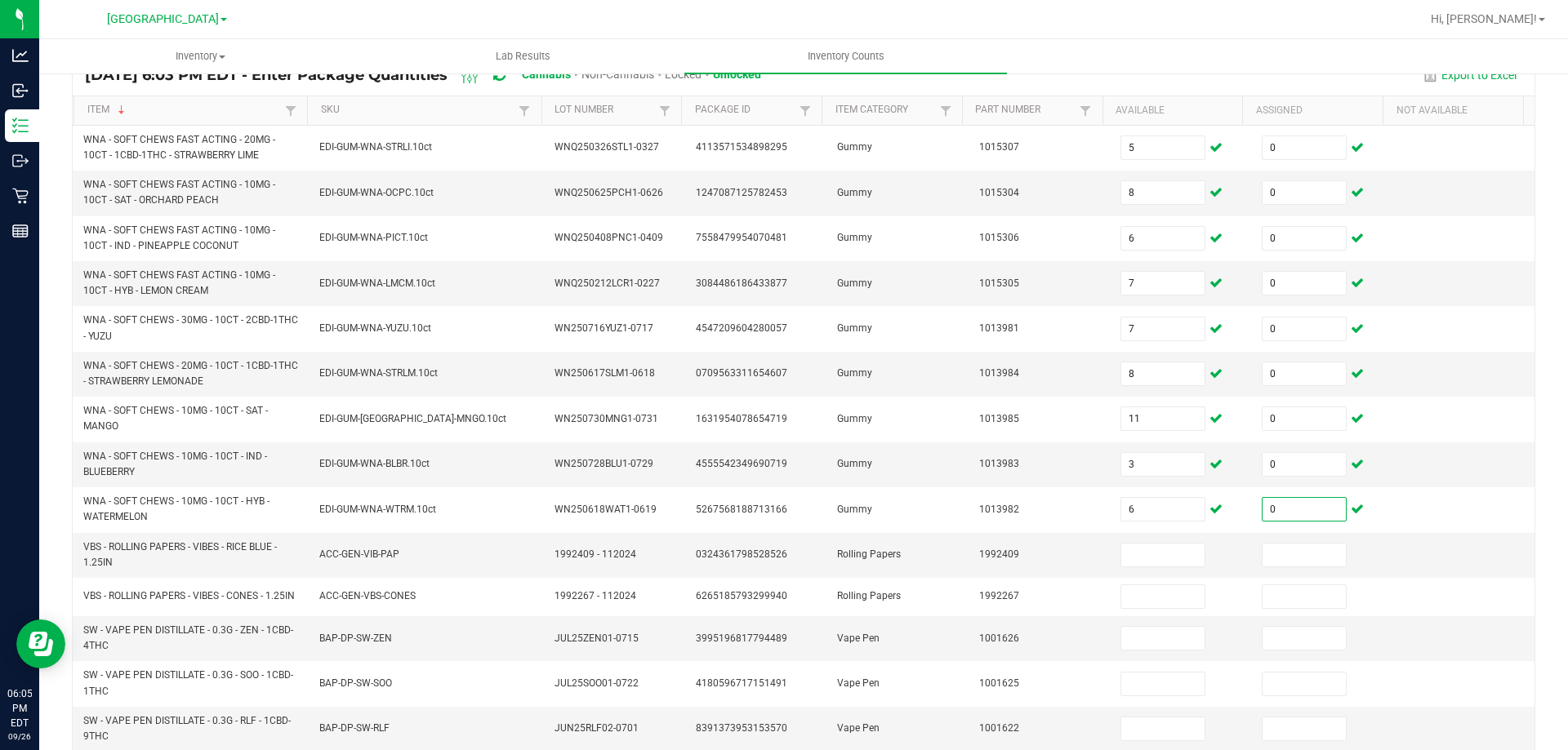
type input "0"
drag, startPoint x: 86, startPoint y: 545, endPoint x: 113, endPoint y: 560, distance: 30.9
click at [113, 560] on span "VBS - ROLLING PAPERS - VIBES - RICE BLUE - 1.25IN" at bounding box center [190, 554] width 216 height 31
copy span "VBS - ROLLING PAPERS - VIBES - RICE BLUE - 1.25IN"
click at [1121, 557] on input at bounding box center [1162, 555] width 83 height 23
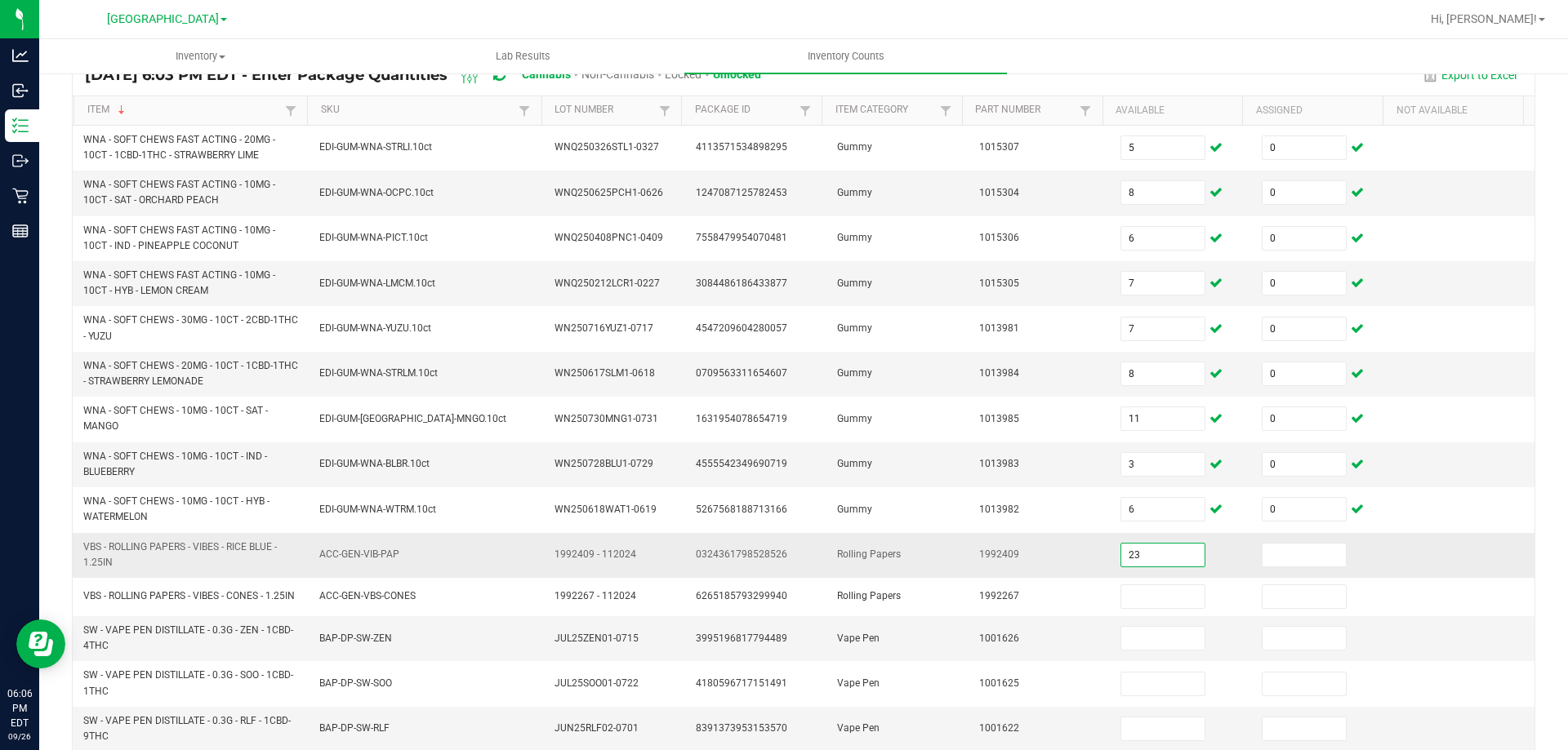
type input "23"
type input "0"
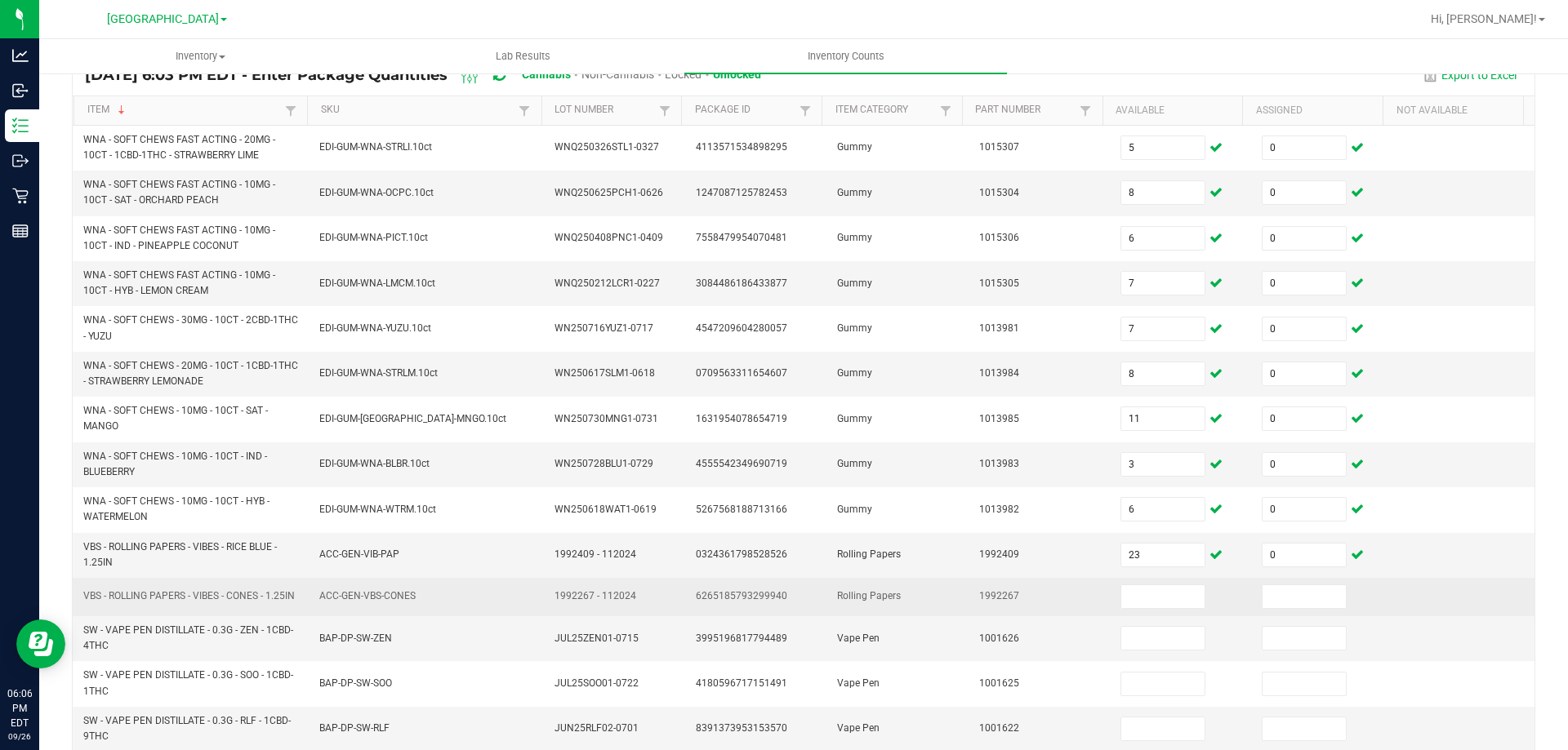
drag, startPoint x: 85, startPoint y: 591, endPoint x: 118, endPoint y: 605, distance: 35.8
click at [118, 604] on span "VBS - ROLLING PAPERS - VIBES - CONES - 1.25IN" at bounding box center [189, 597] width 212 height 16
copy span "VBS - ROLLING PAPERS - VIBES - CONES - 1.25IN"
drag, startPoint x: 1137, startPoint y: 601, endPoint x: 1101, endPoint y: 601, distance: 36.0
click at [1137, 601] on input at bounding box center [1162, 597] width 83 height 23
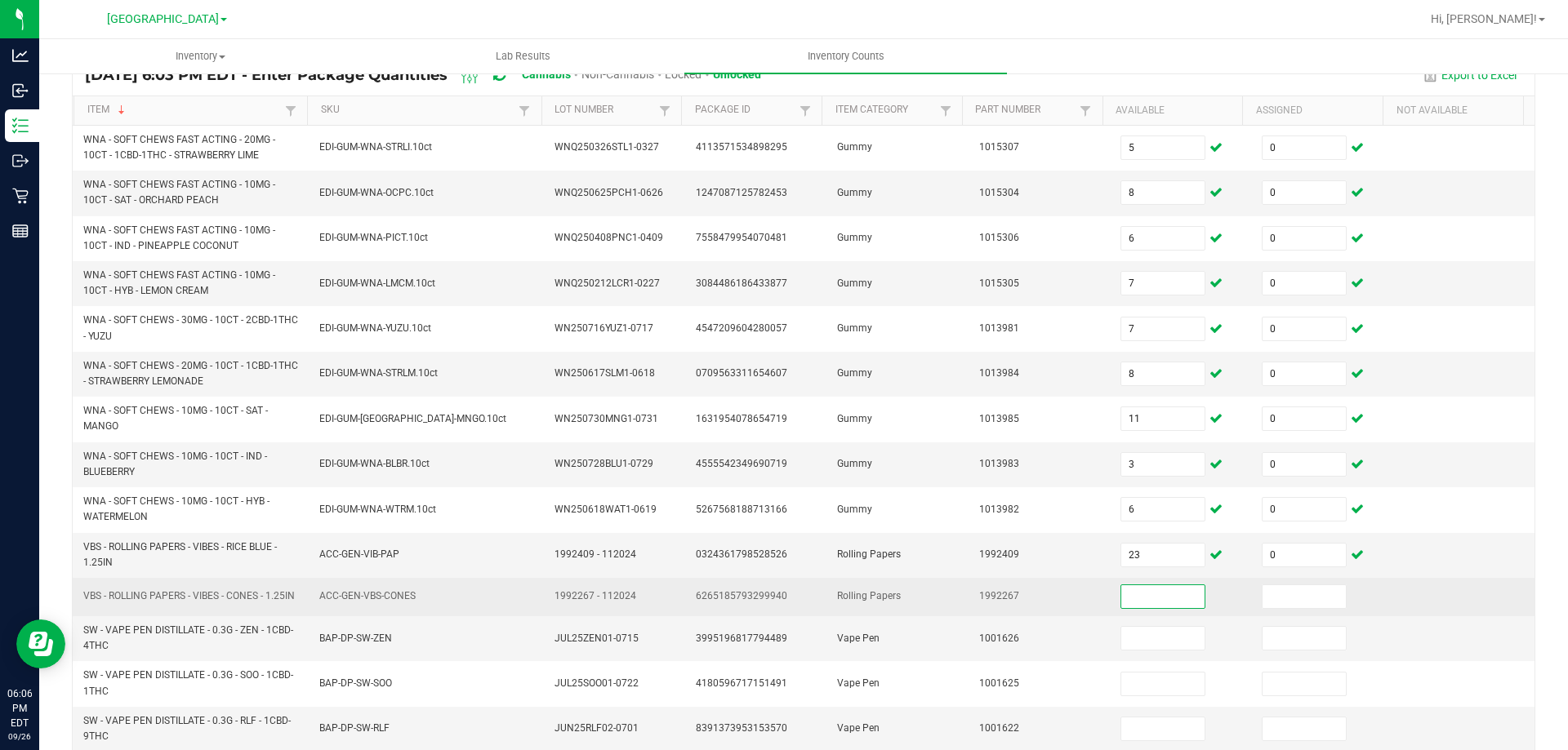
type input "0"
type input "18"
type input "0"
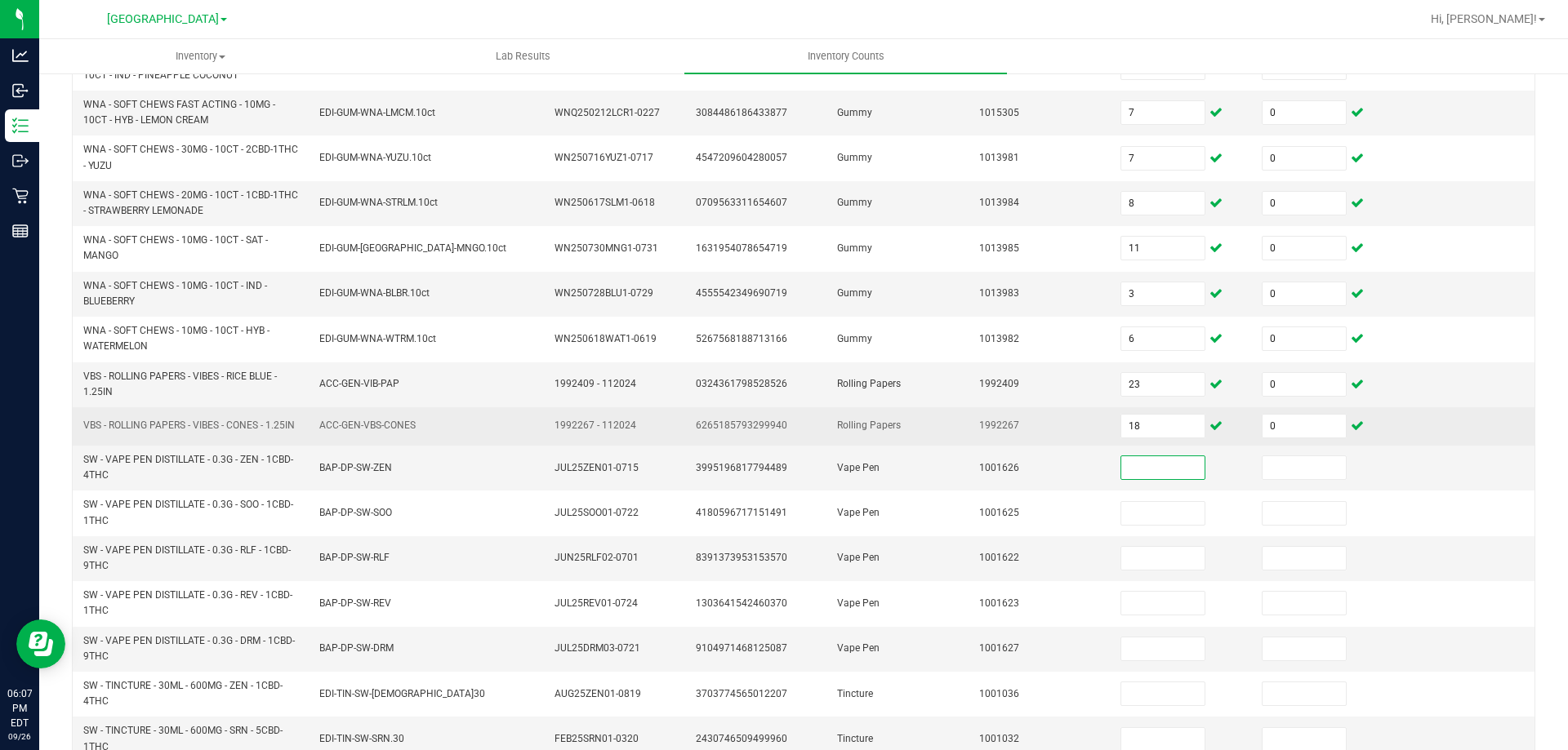
scroll to position [306, 0]
type input "20"
type input "0"
type input "3"
type input "0"
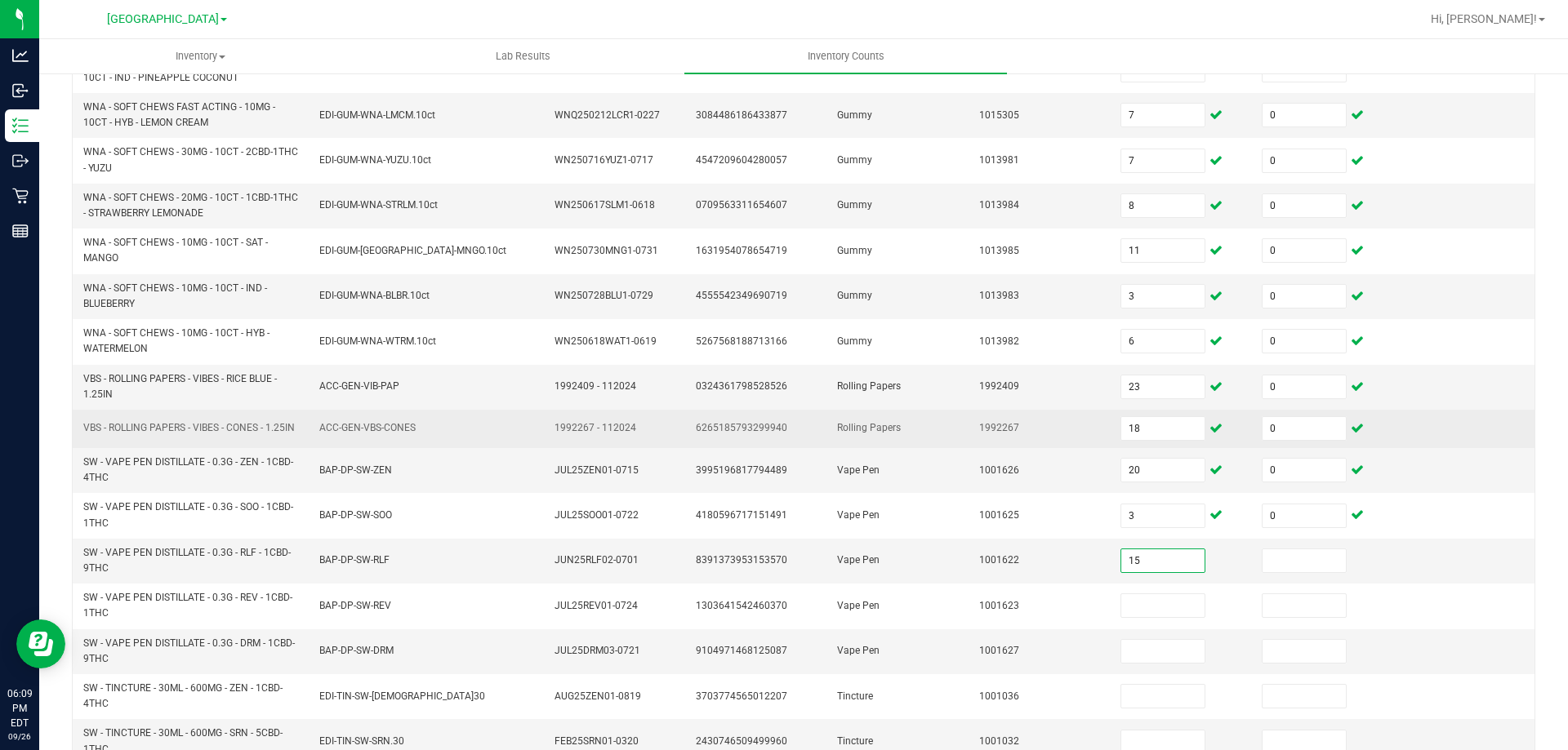
type input "15"
type input "0"
type input "15"
type input "0"
type input "15"
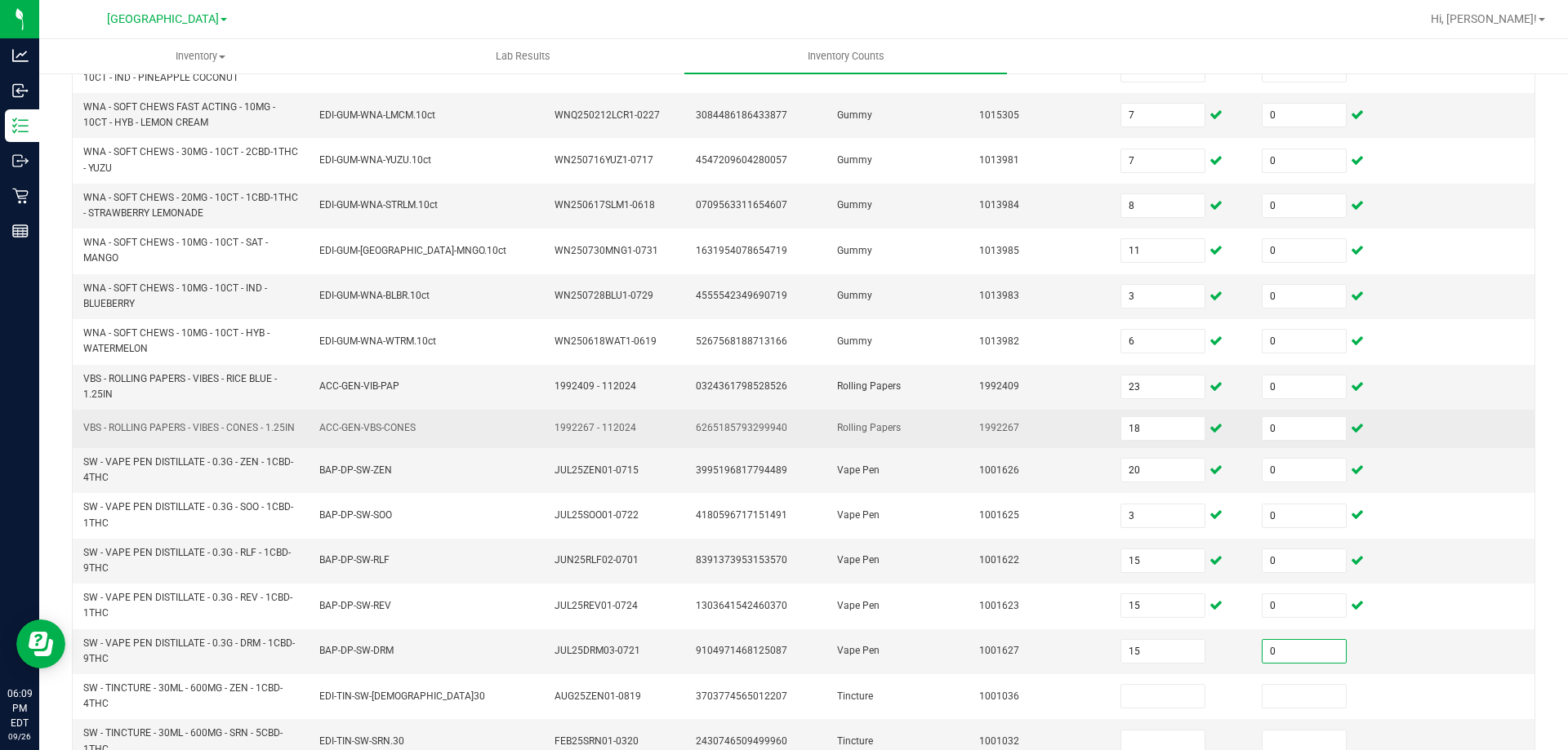
type input "0"
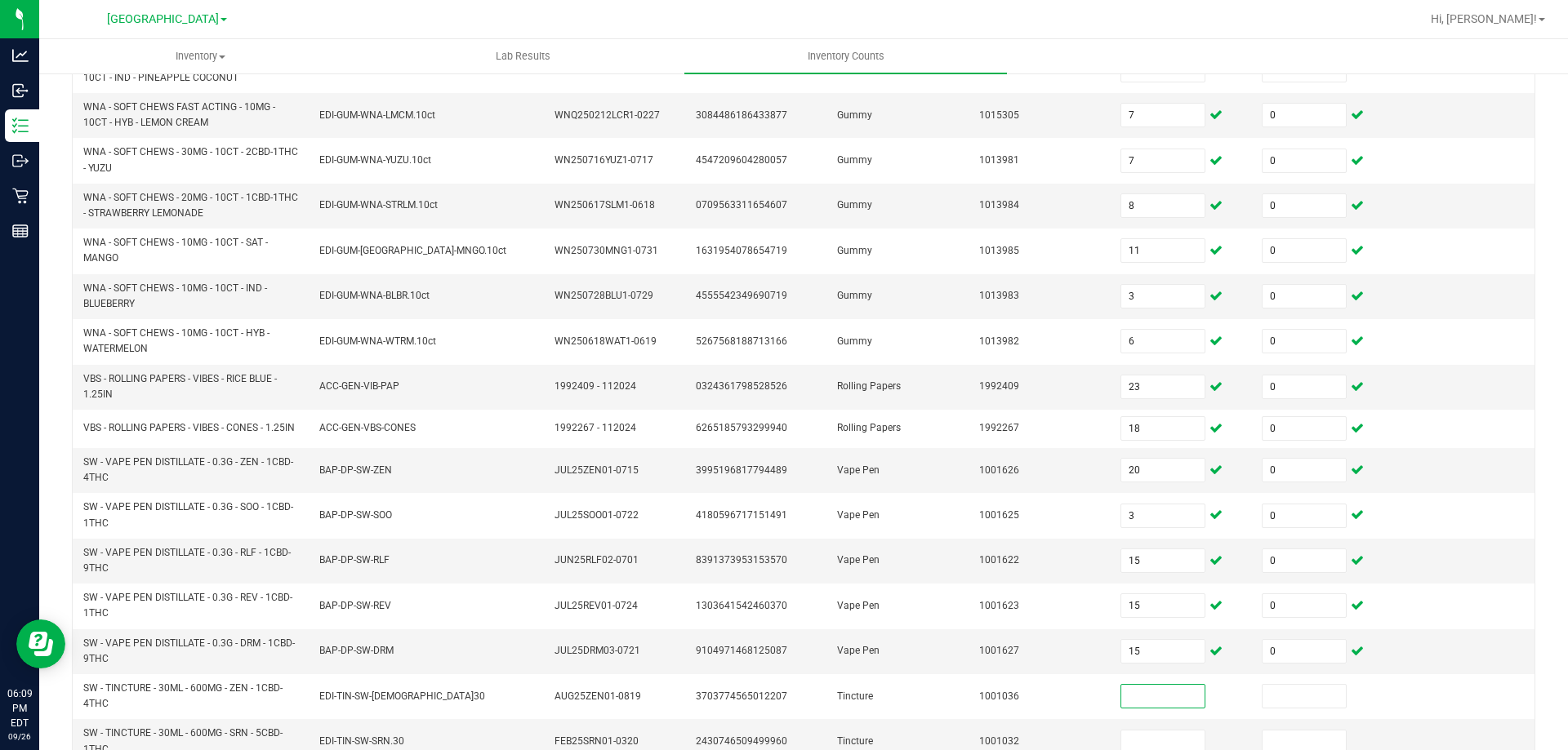
scroll to position [476, 0]
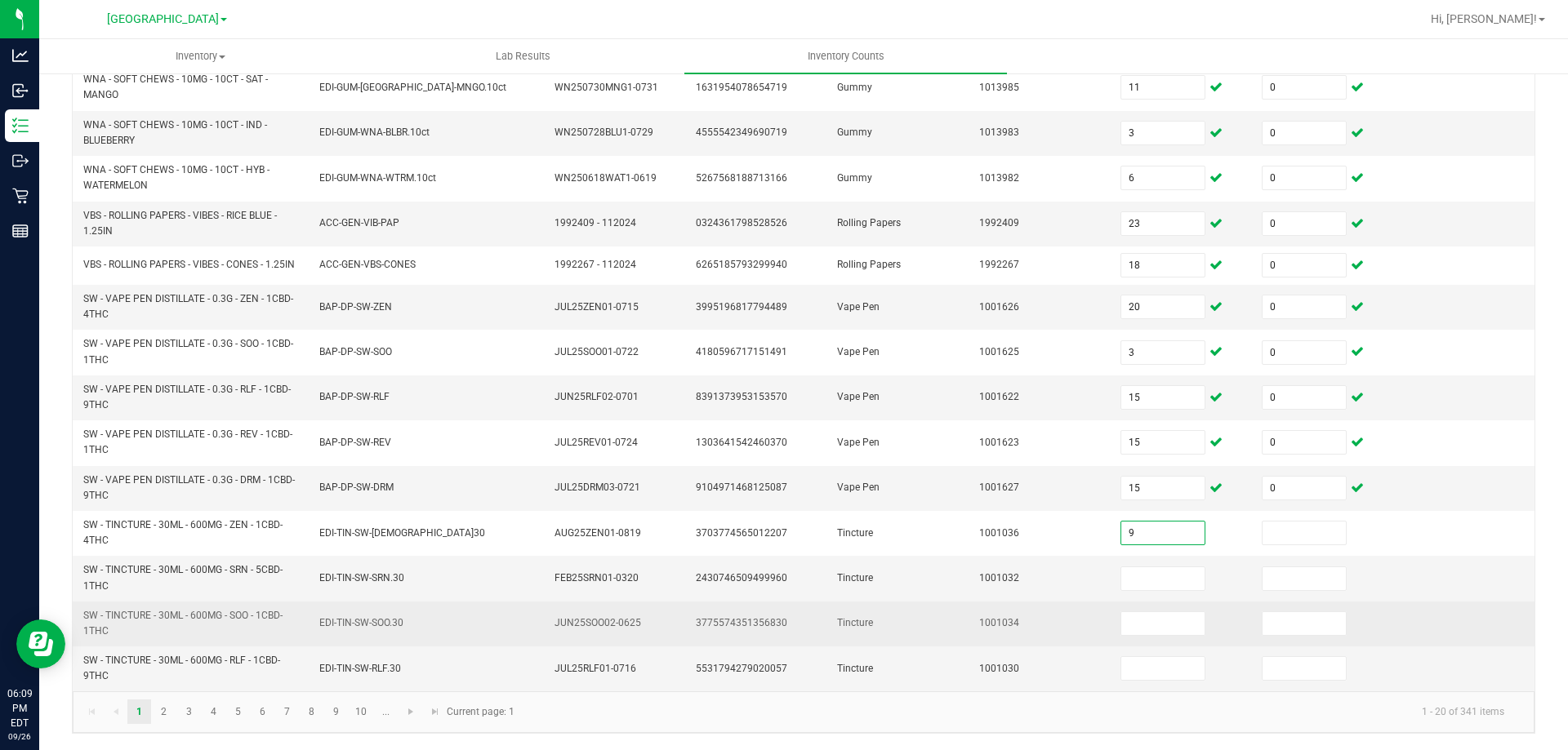
type input "9"
type input "0"
type input "9"
type input "0"
type input "6"
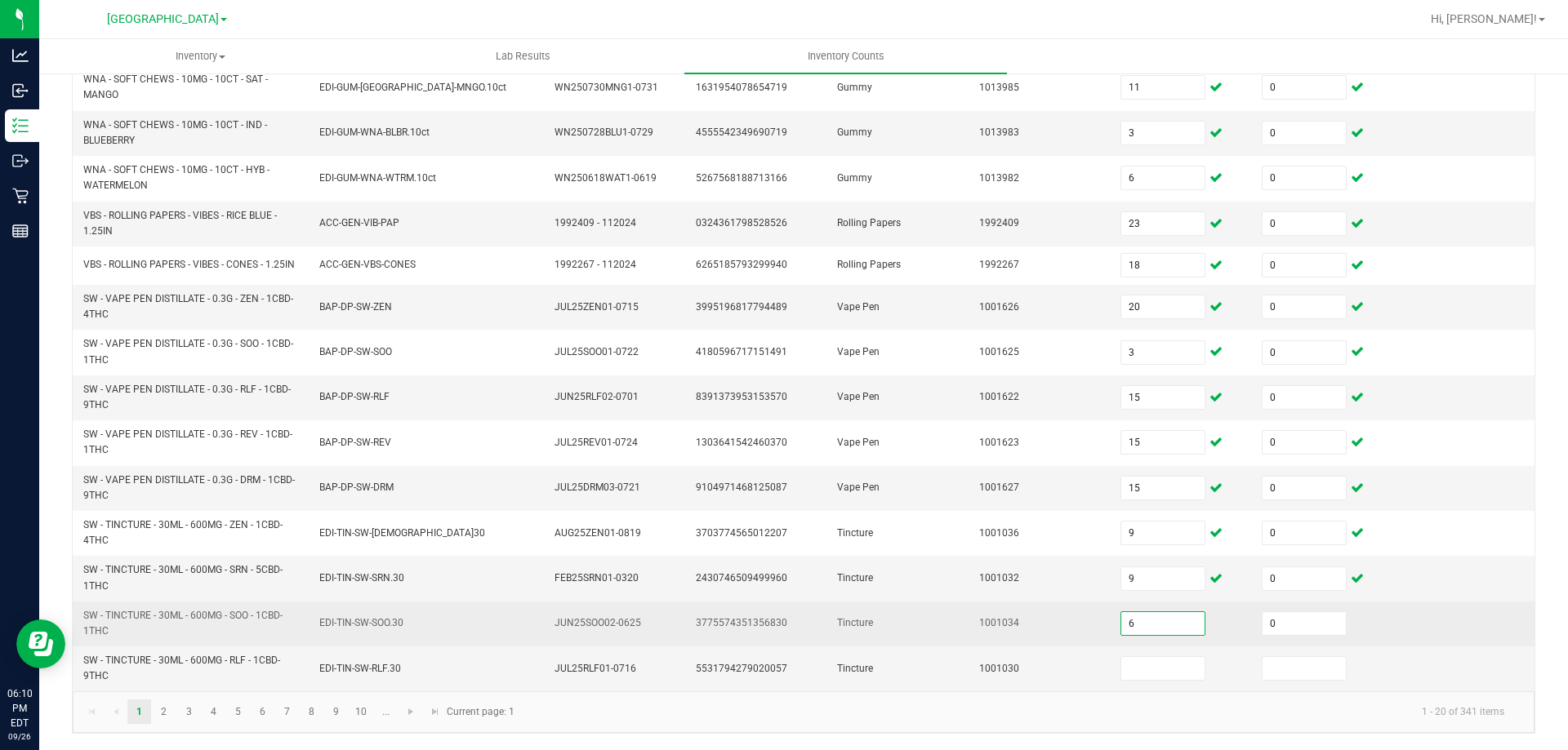
type input "0"
type input "2"
type input "0"
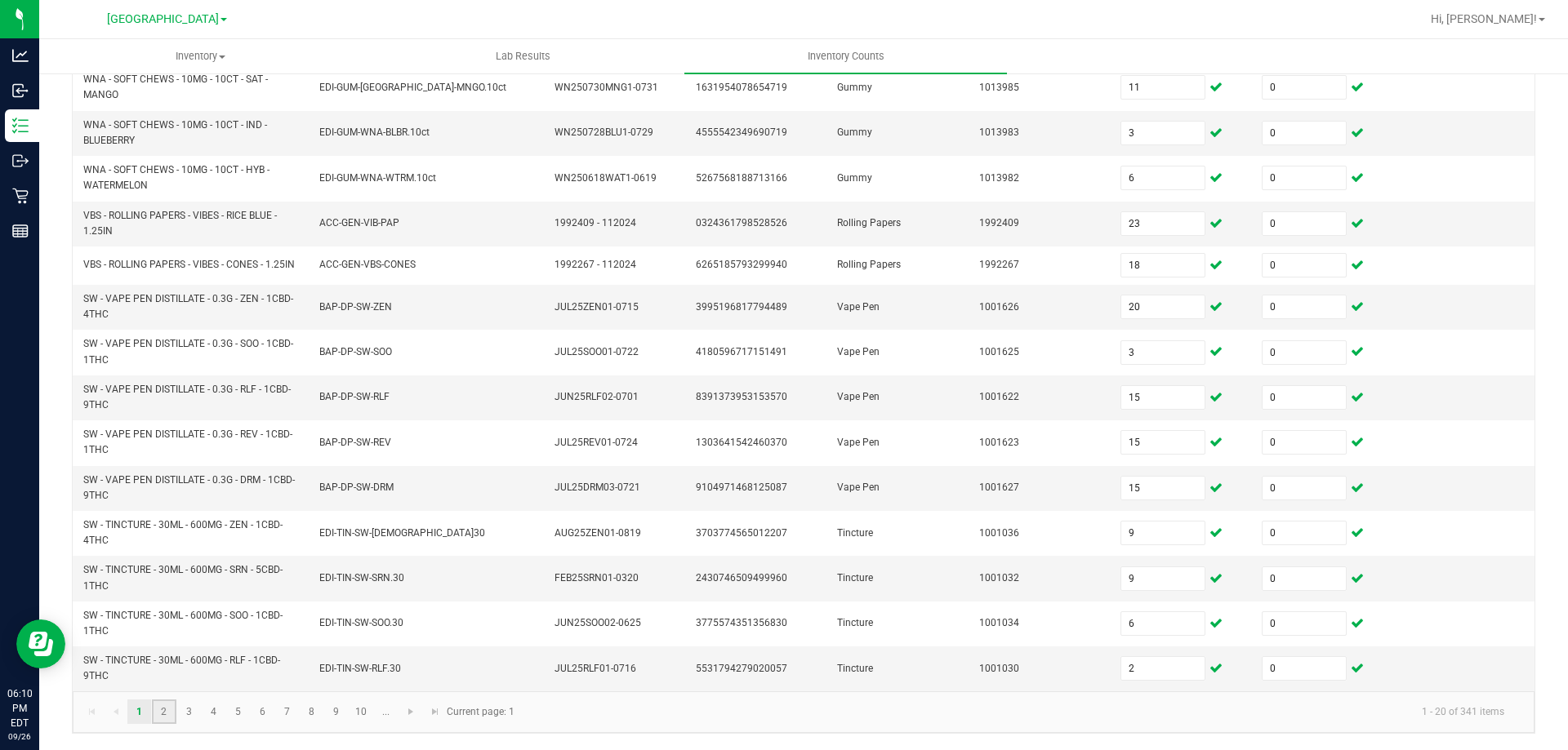
click at [168, 718] on link "2" at bounding box center [163, 712] width 24 height 25
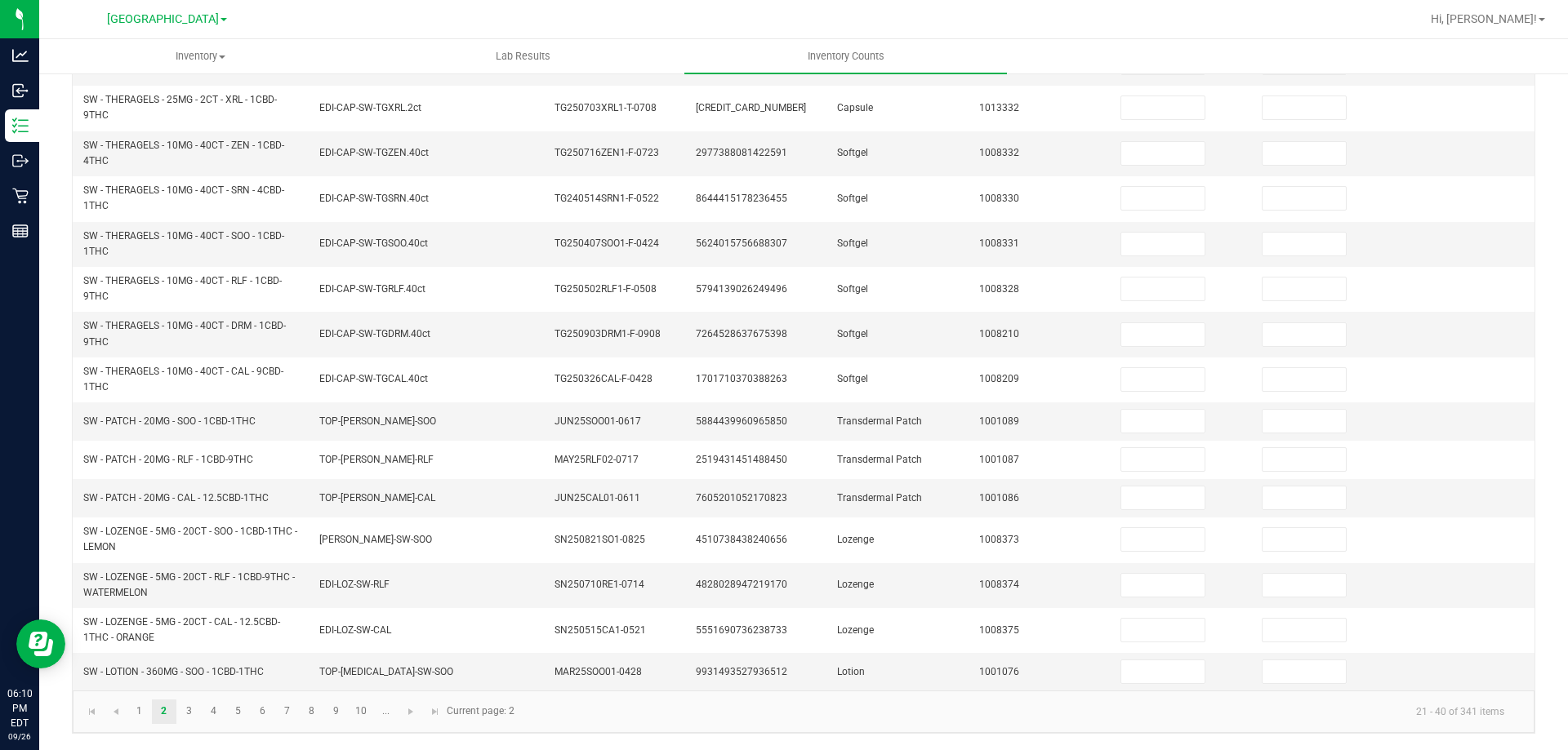
click at [61, 540] on div "< All Inventory Counts Inventory Count Cancel Count Submit for Review Type Ente…" at bounding box center [803, 186] width 1528 height 1127
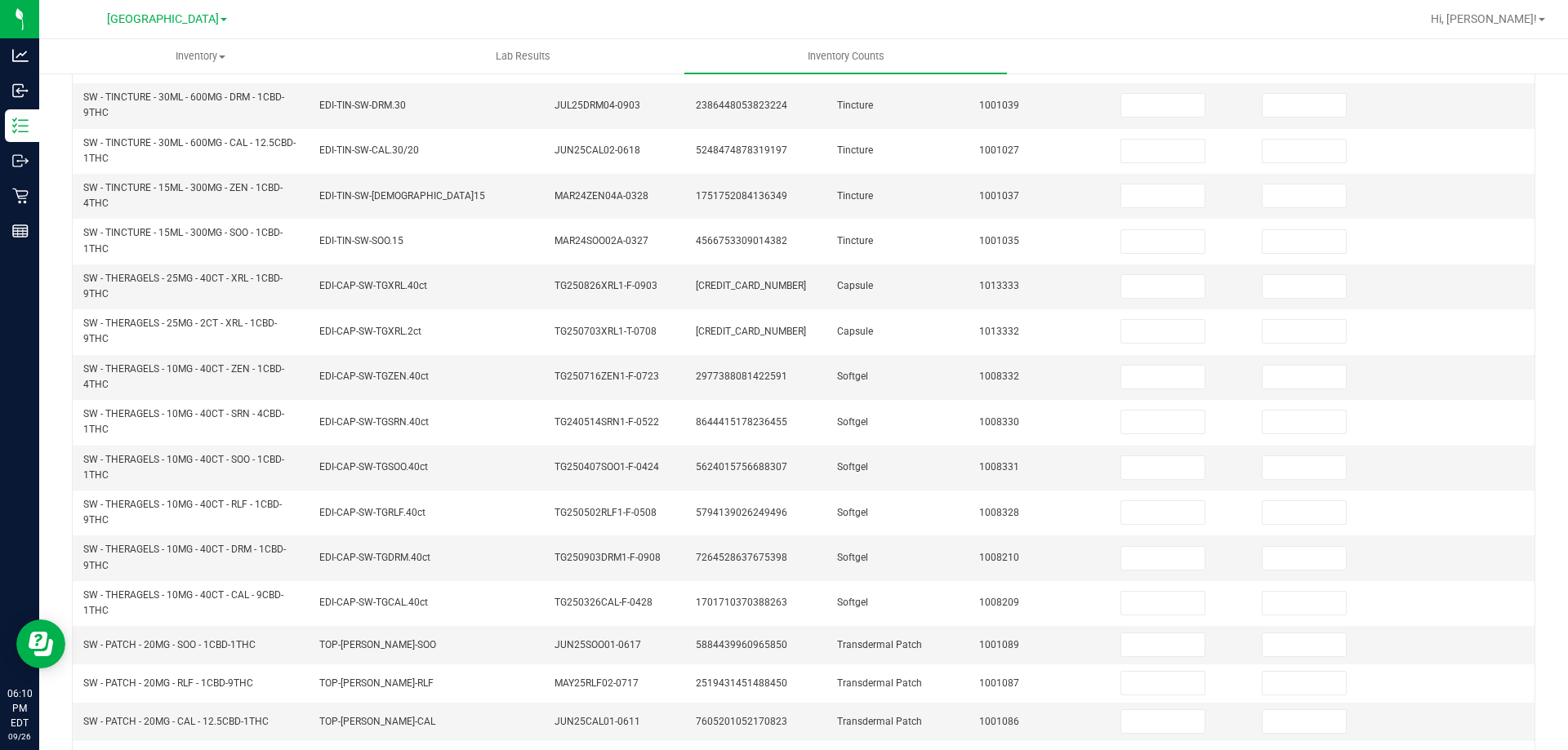
scroll to position [0, 0]
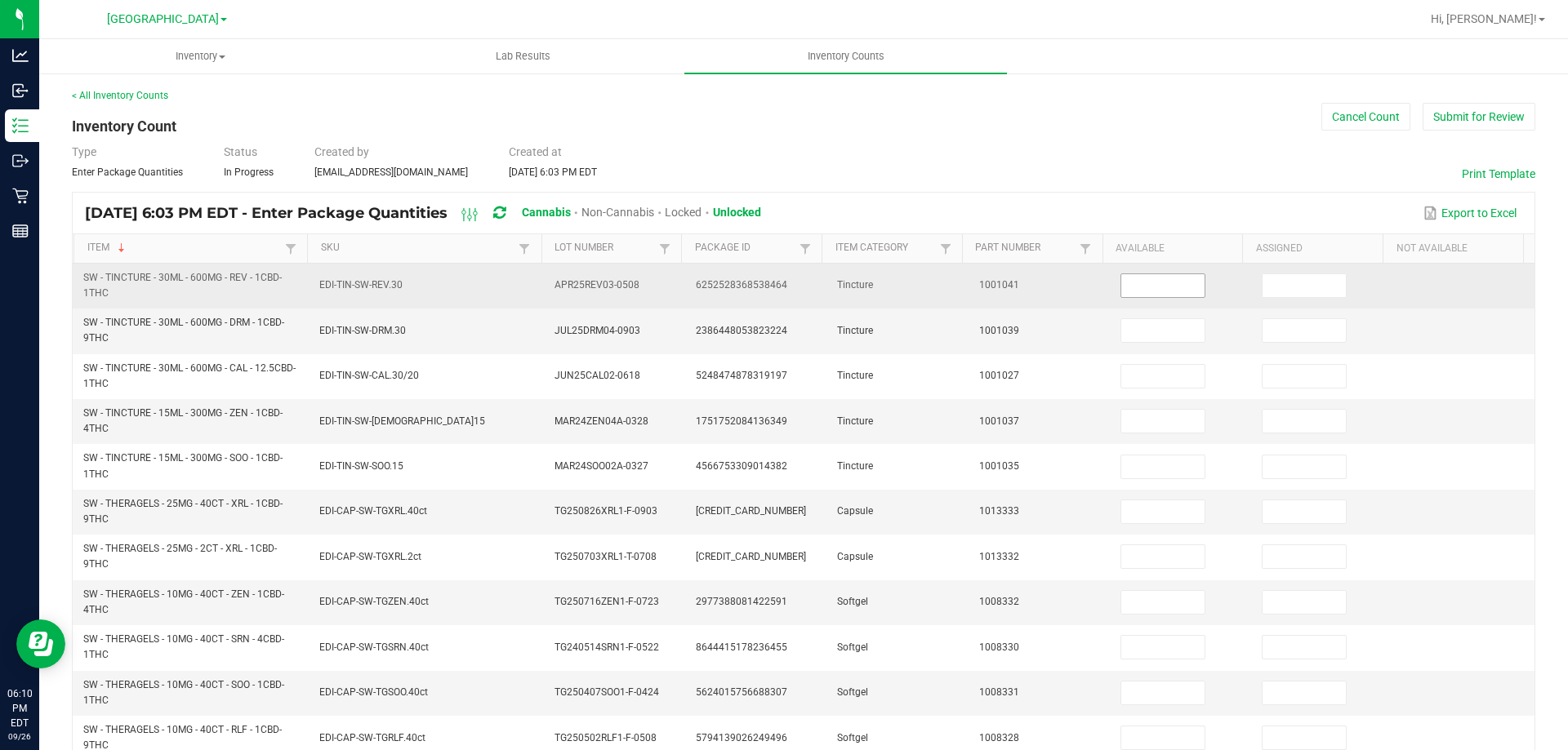
click at [1161, 286] on input at bounding box center [1162, 286] width 83 height 23
type input "6"
type input "0"
type input "10"
type input "0"
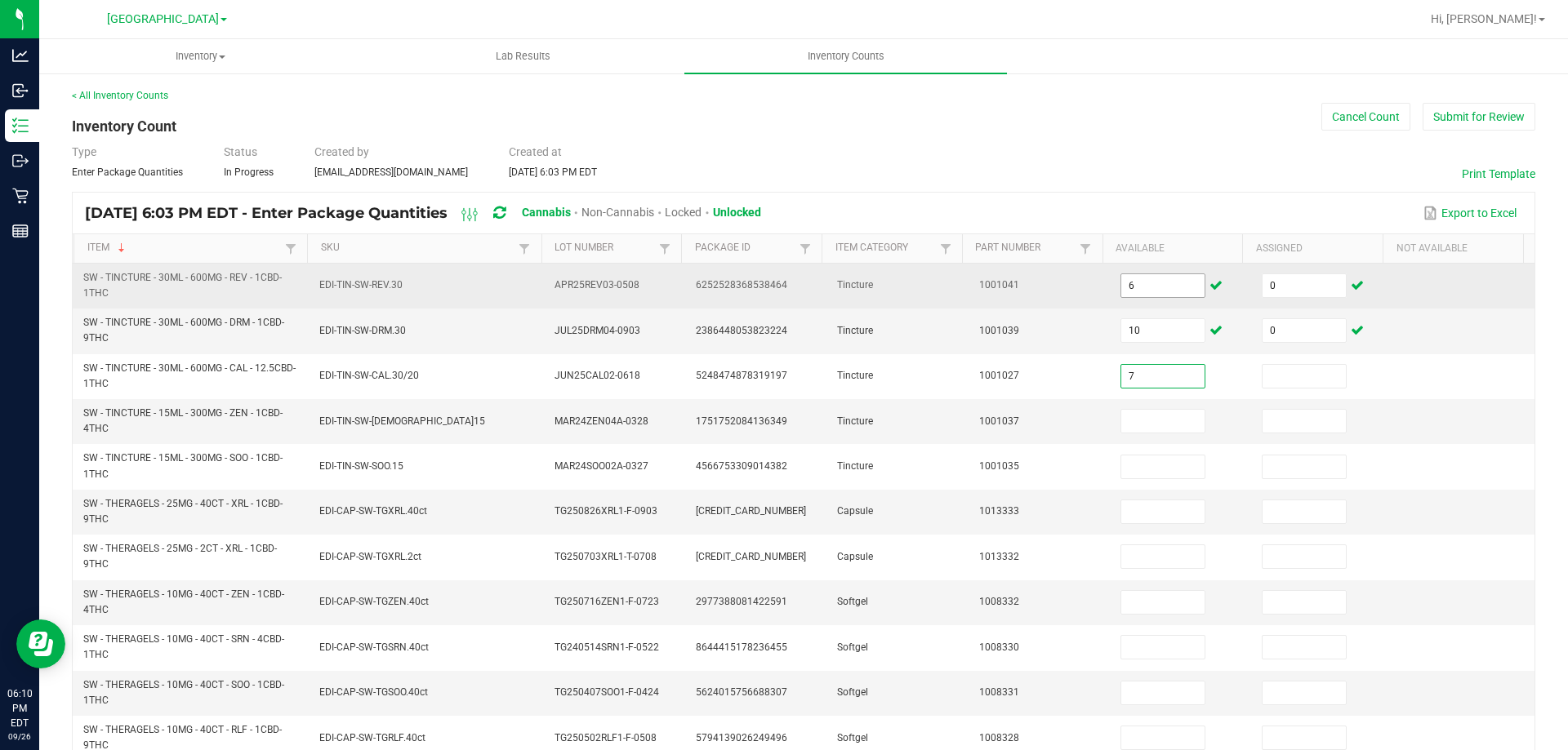
type input "7"
type input "0"
type input "1"
type input "0"
type input "9"
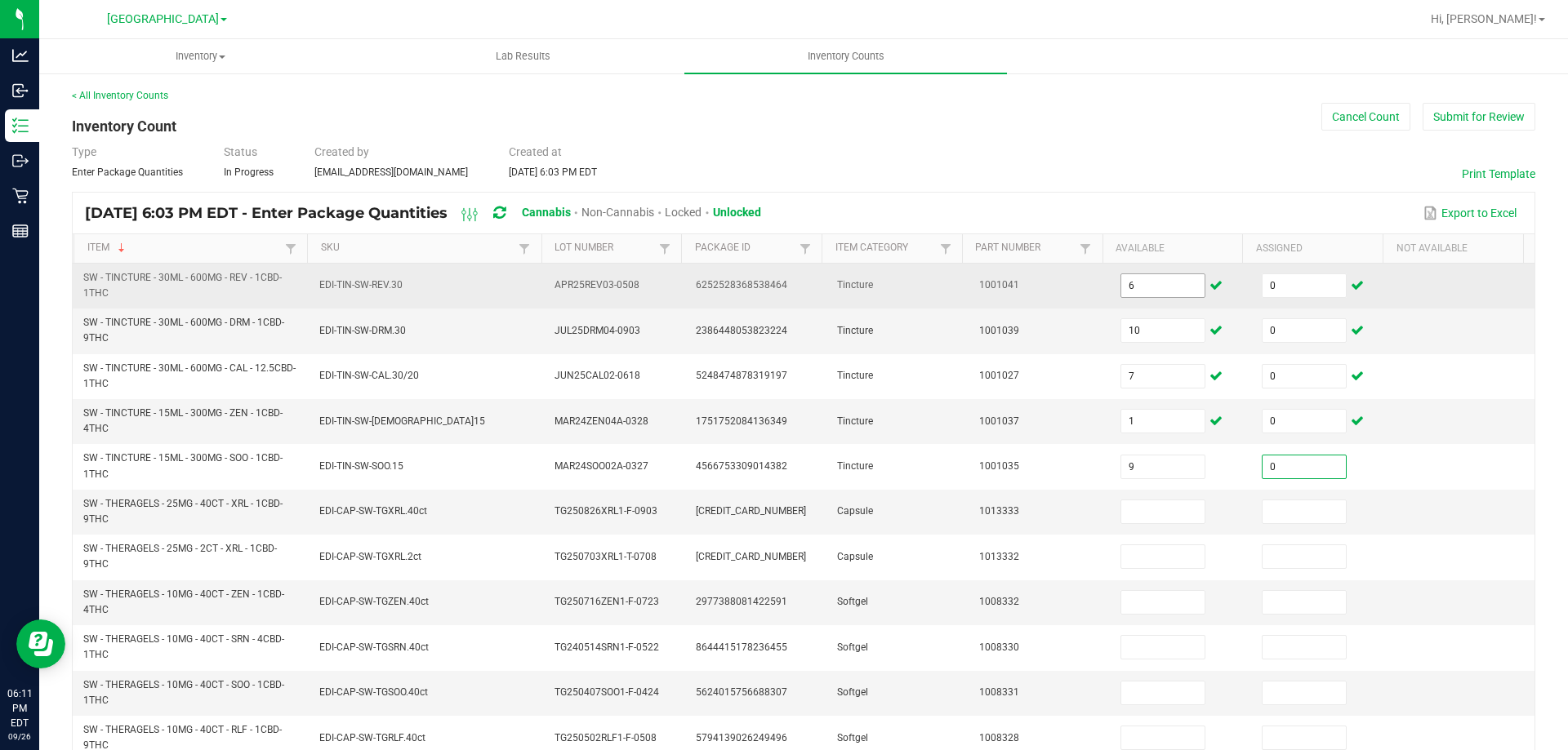
type input "0"
type input "5"
type input "0"
type input "2"
type input "0"
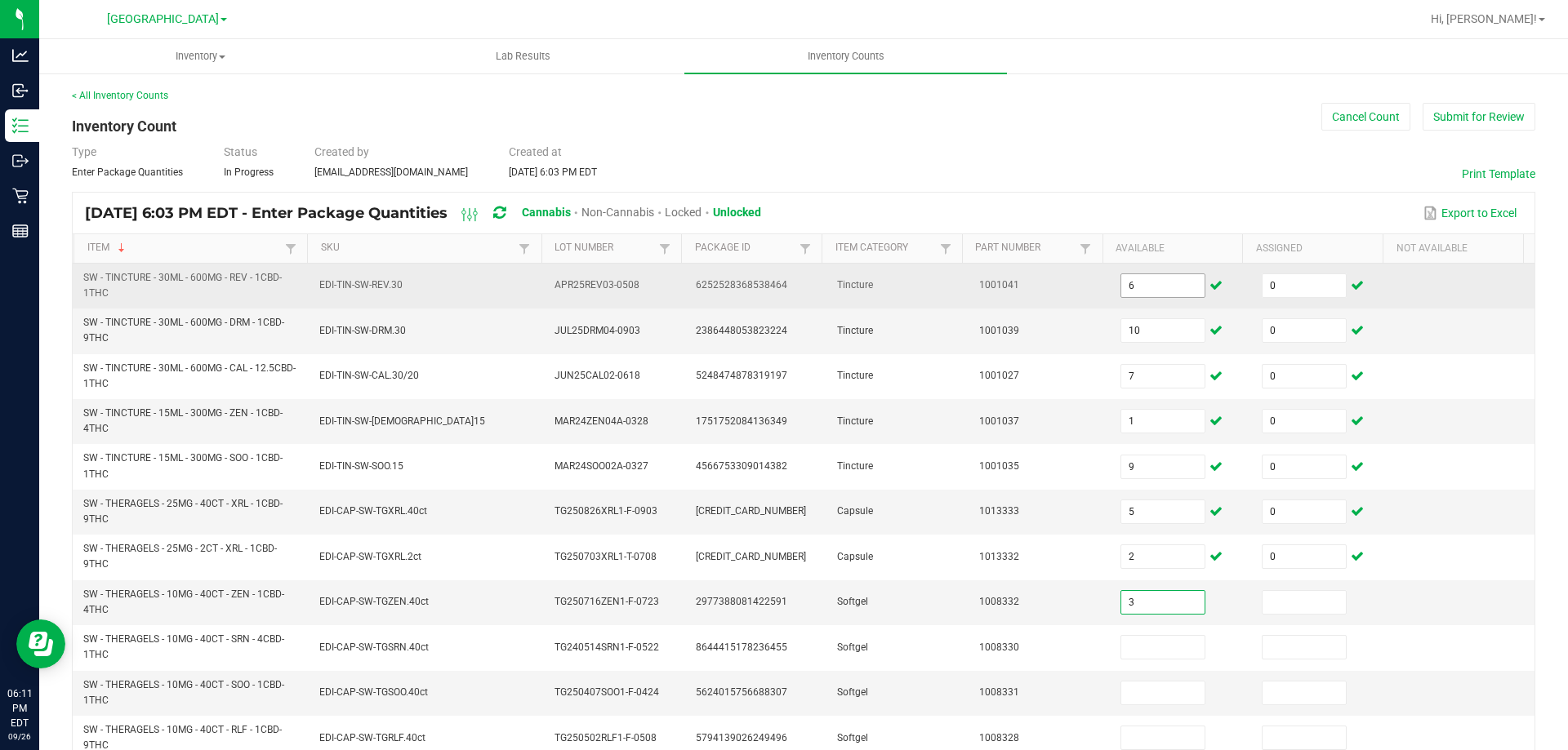
type input "3"
type input "0"
type input "3"
type input "0"
type input "3"
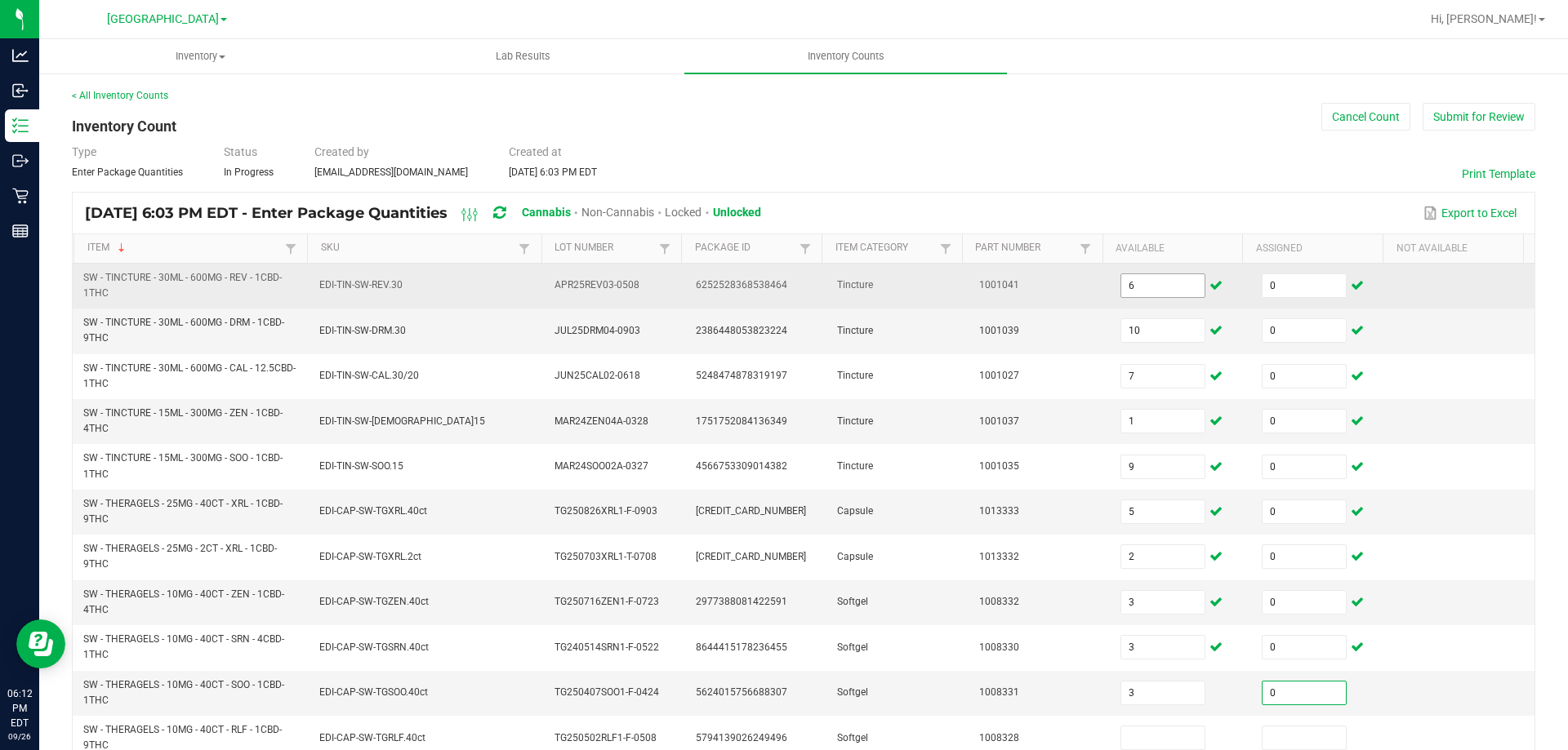
type input "0"
type input "4"
type input "0"
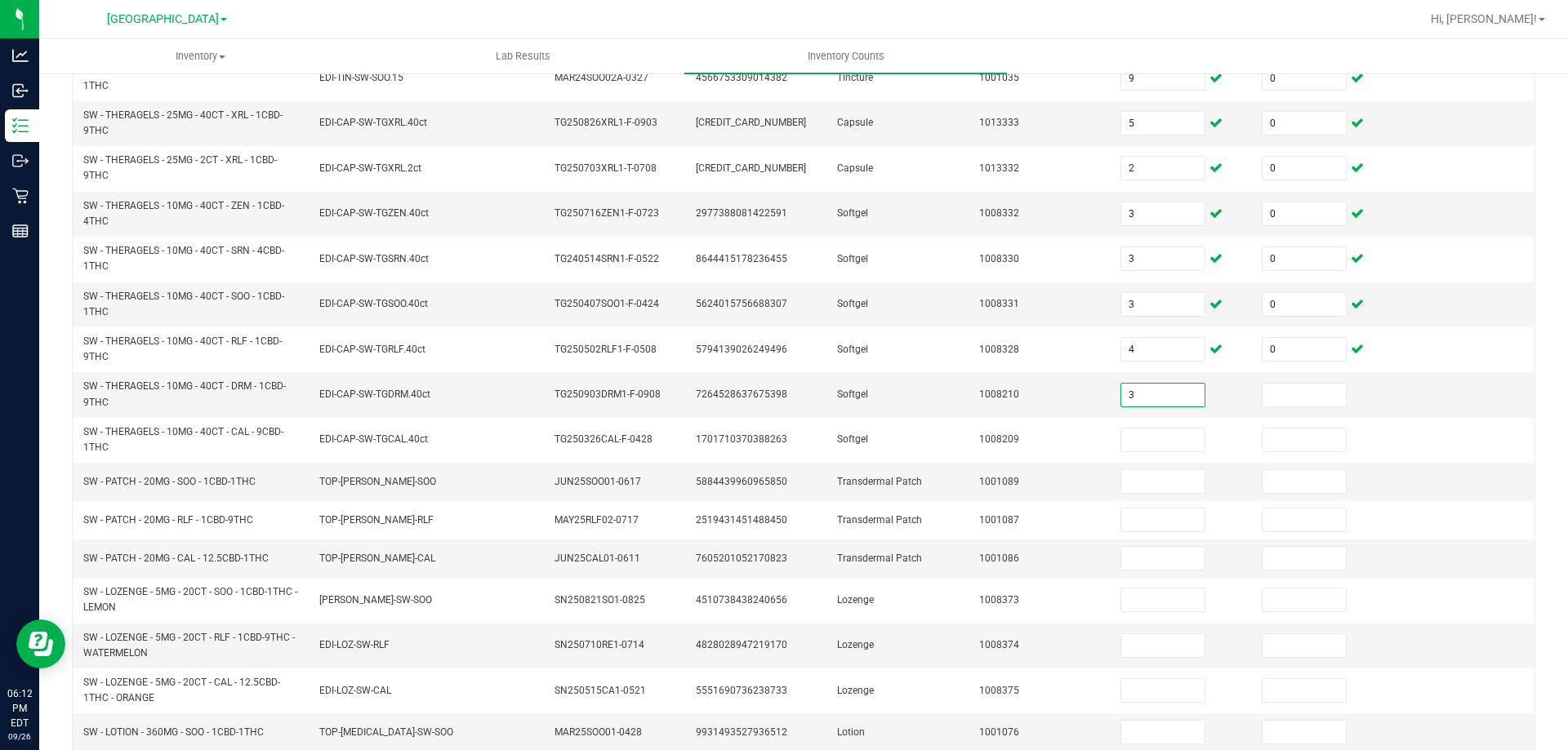
type input "3"
type input "0"
type input "6"
type input "0"
type input "19"
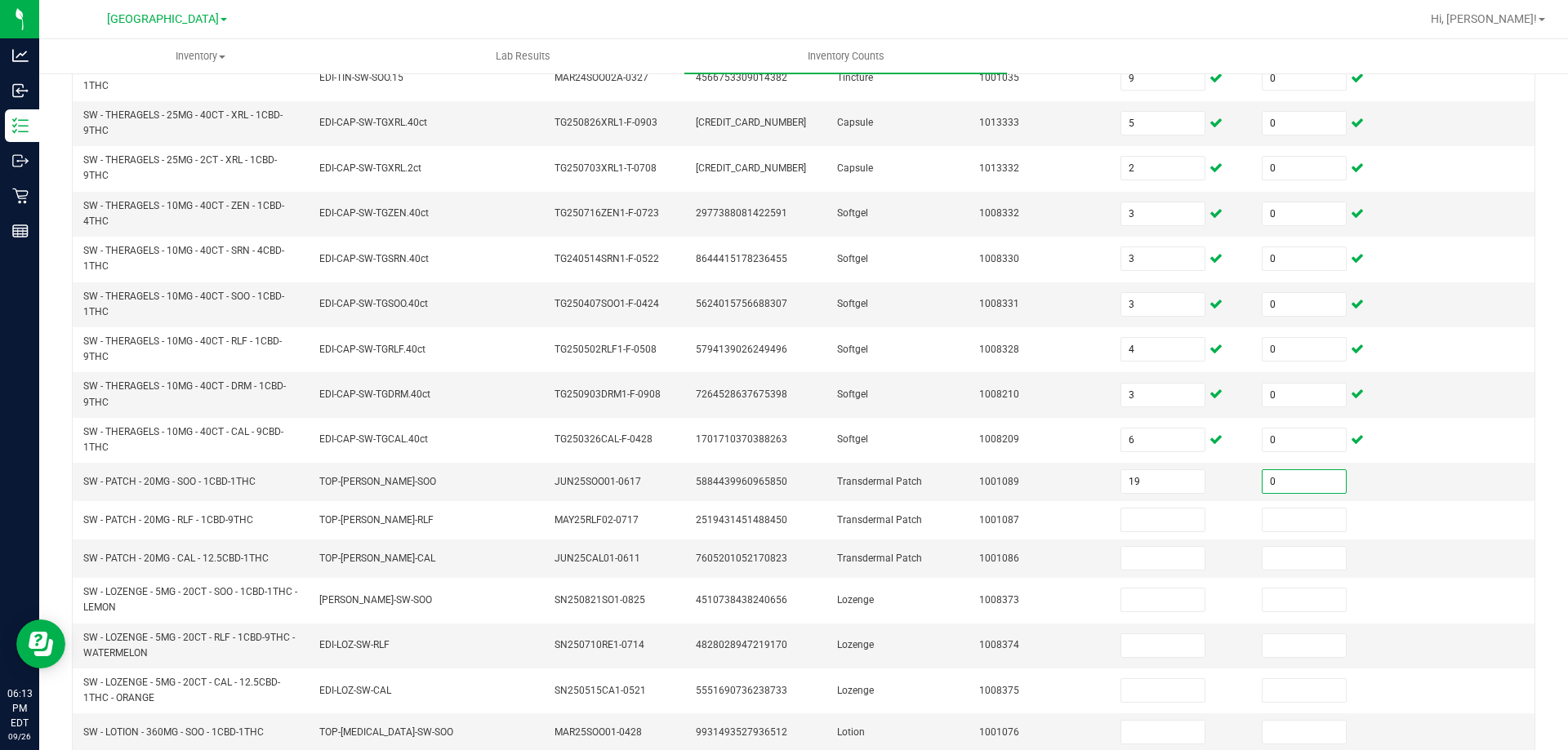
type input "0"
type input "4"
type input "0"
type input "11"
type input "0"
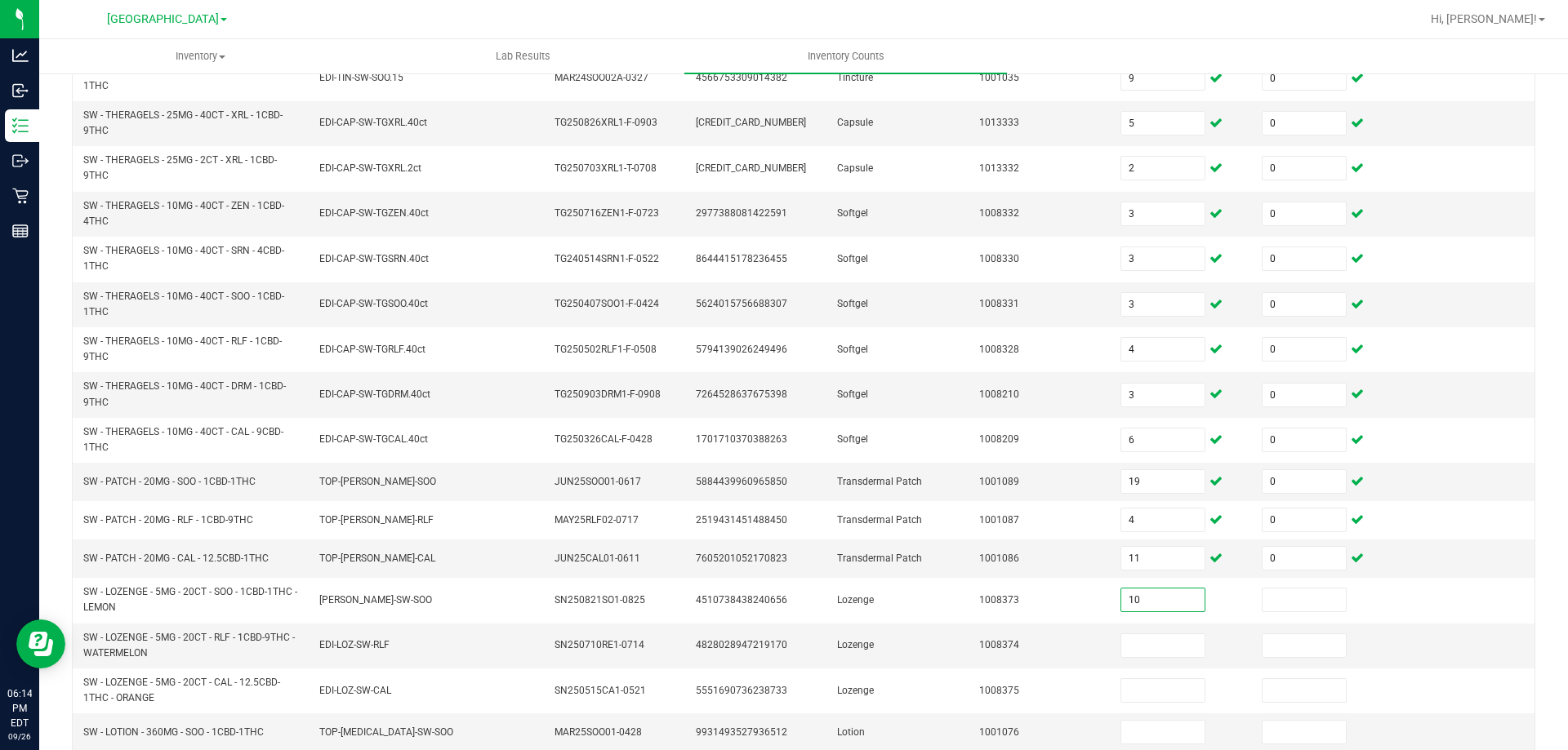
type input "10"
type input "0"
type input "4"
type input "0"
click at [1159, 639] on input at bounding box center [1162, 646] width 83 height 23
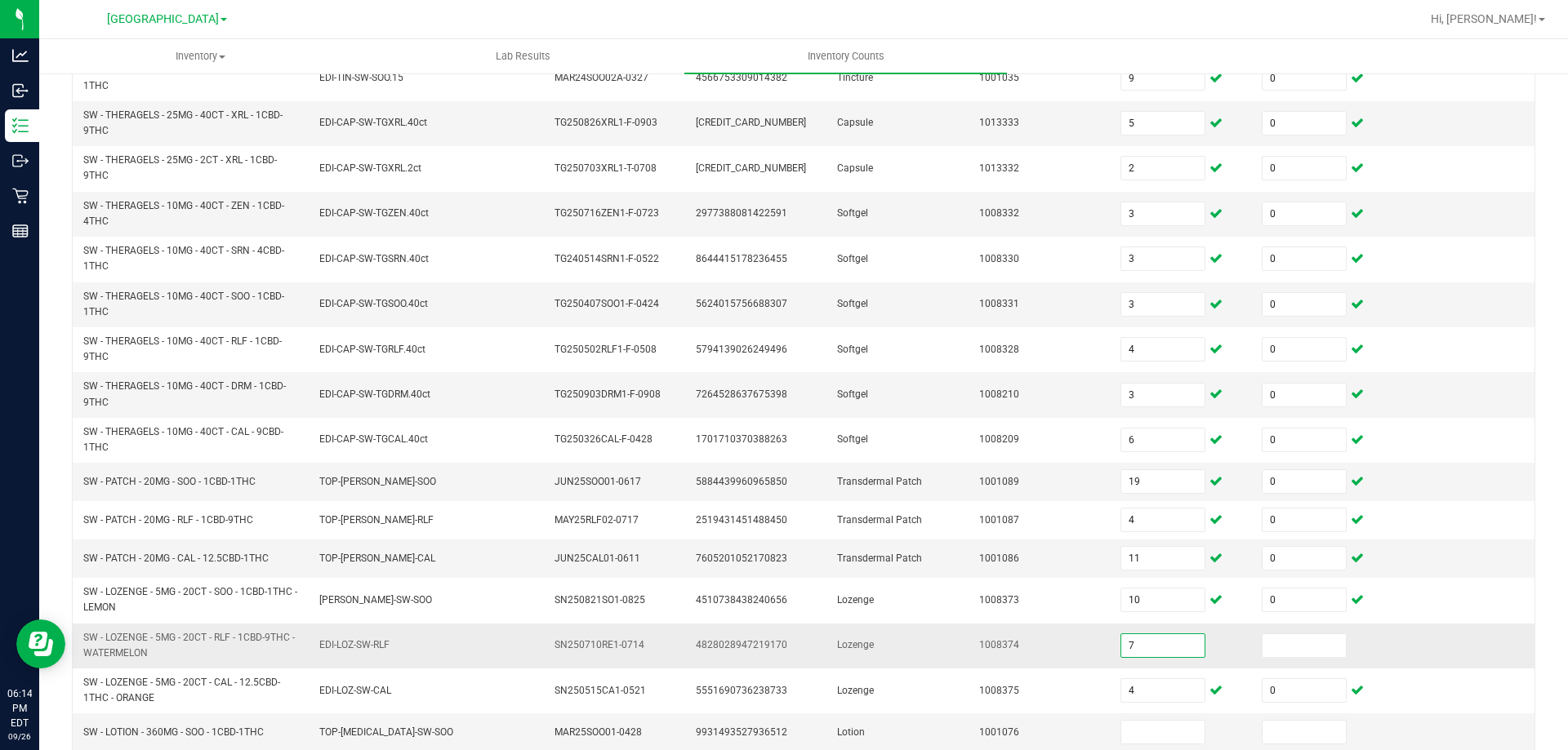
type input "7"
type input "0"
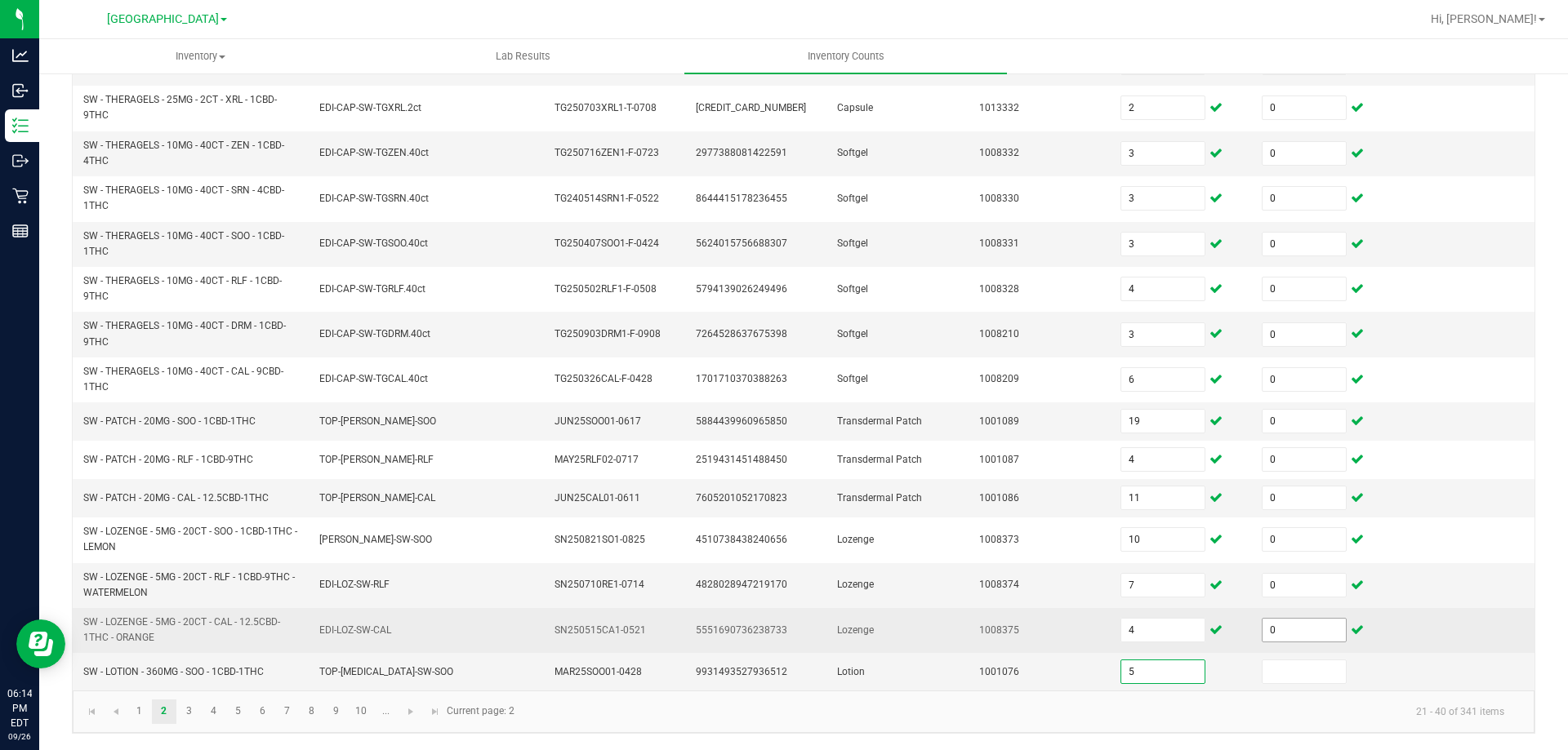
type input "5"
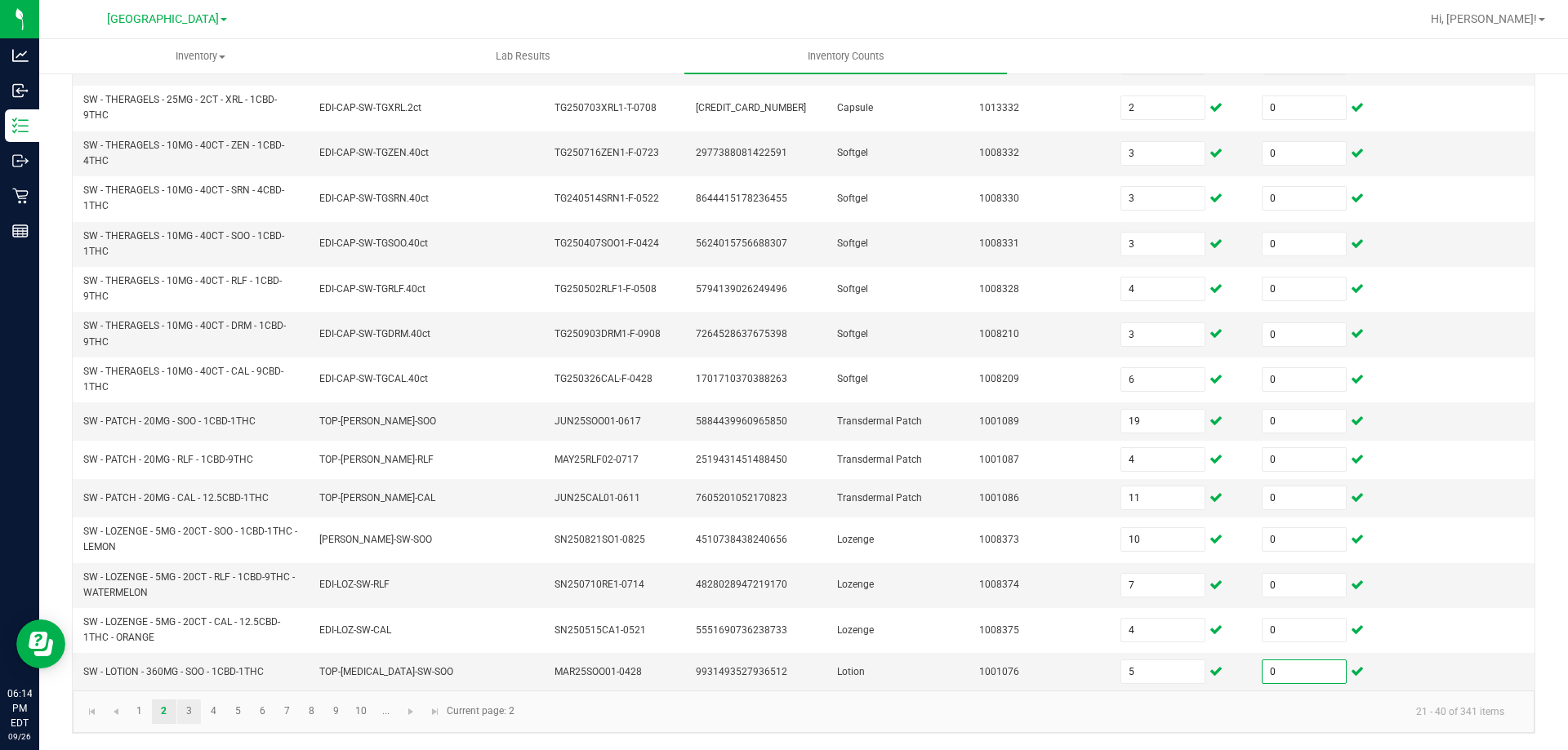
type input "0"
click at [198, 714] on link "3" at bounding box center [189, 712] width 24 height 25
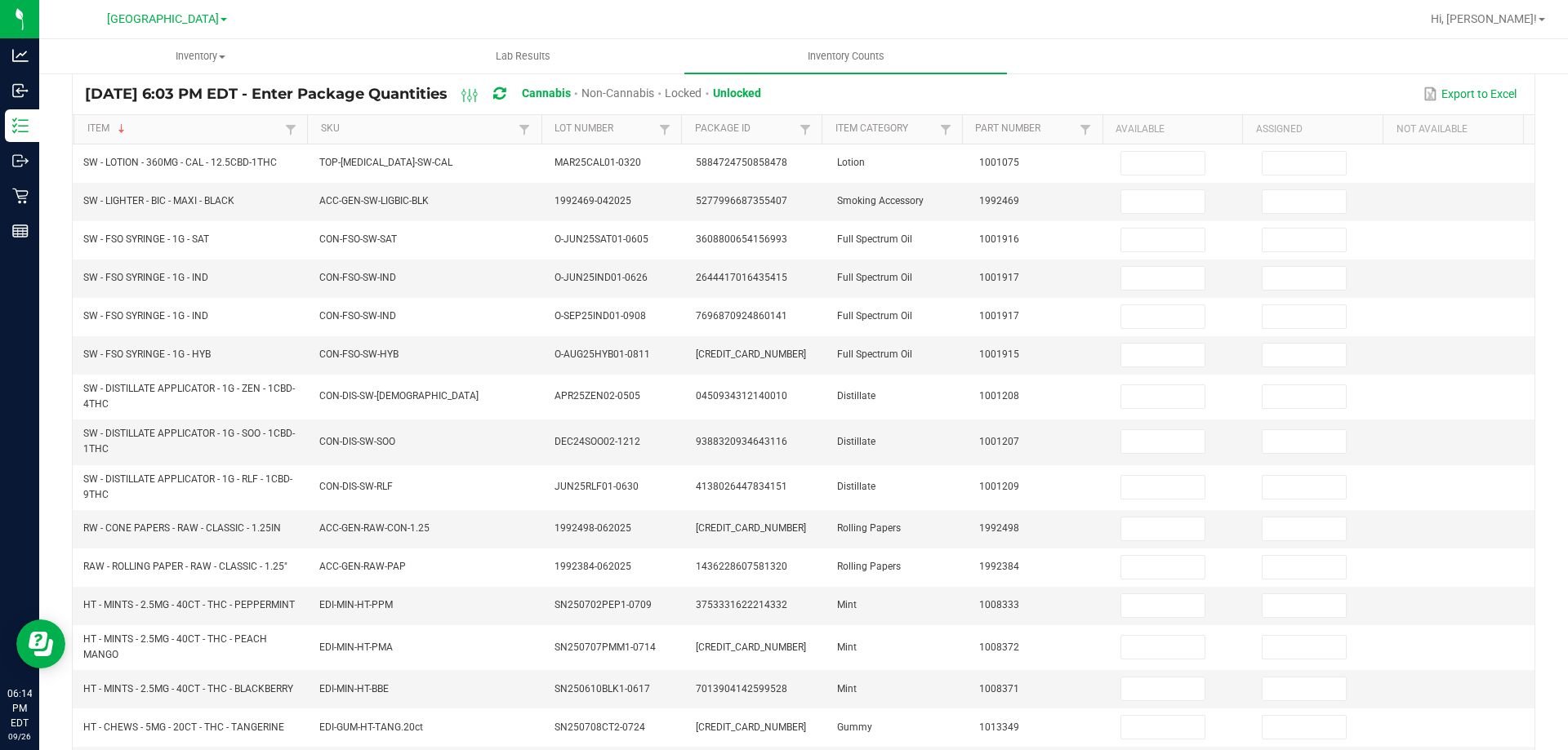
scroll to position [82, 0]
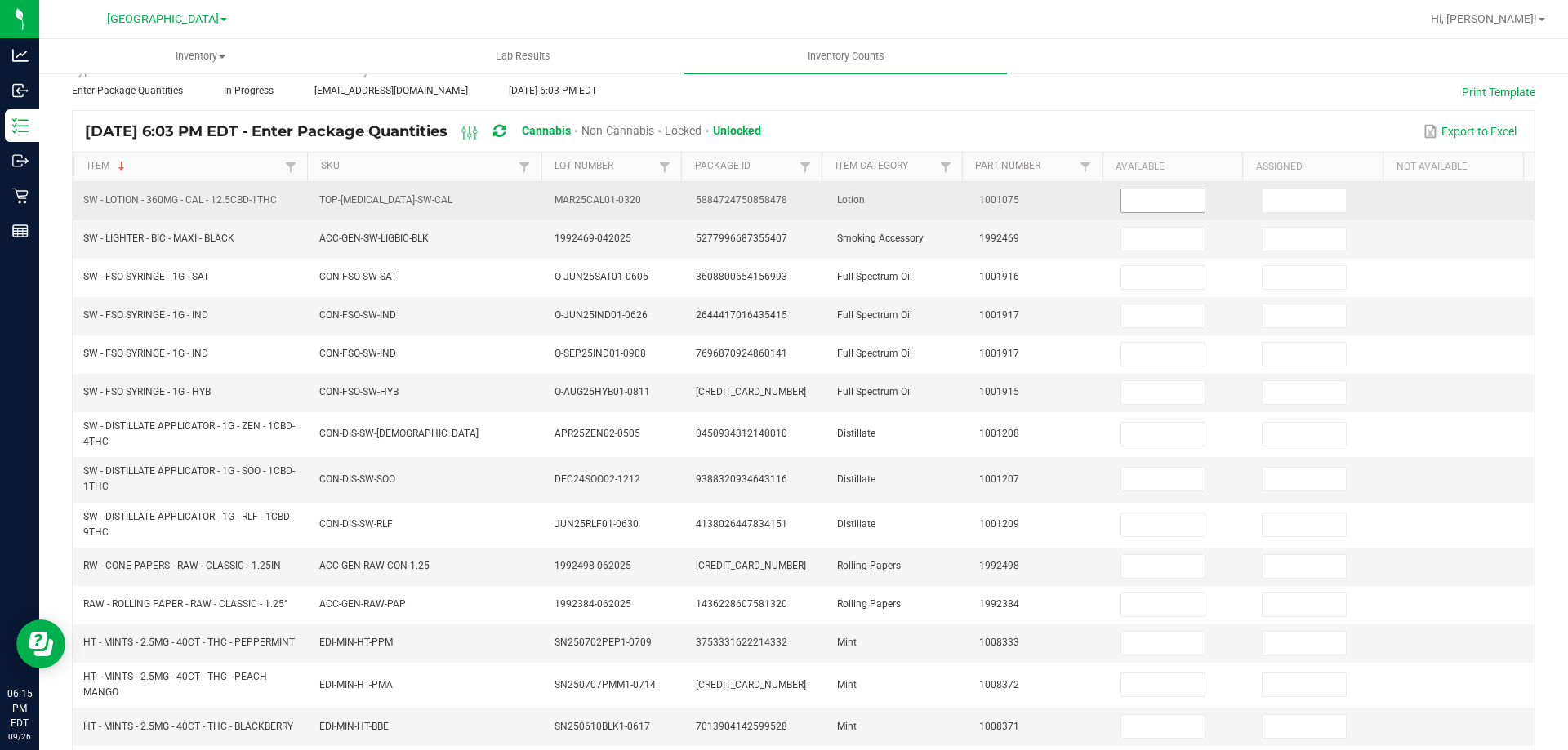
click at [1137, 205] on input at bounding box center [1162, 201] width 83 height 23
type input "0"
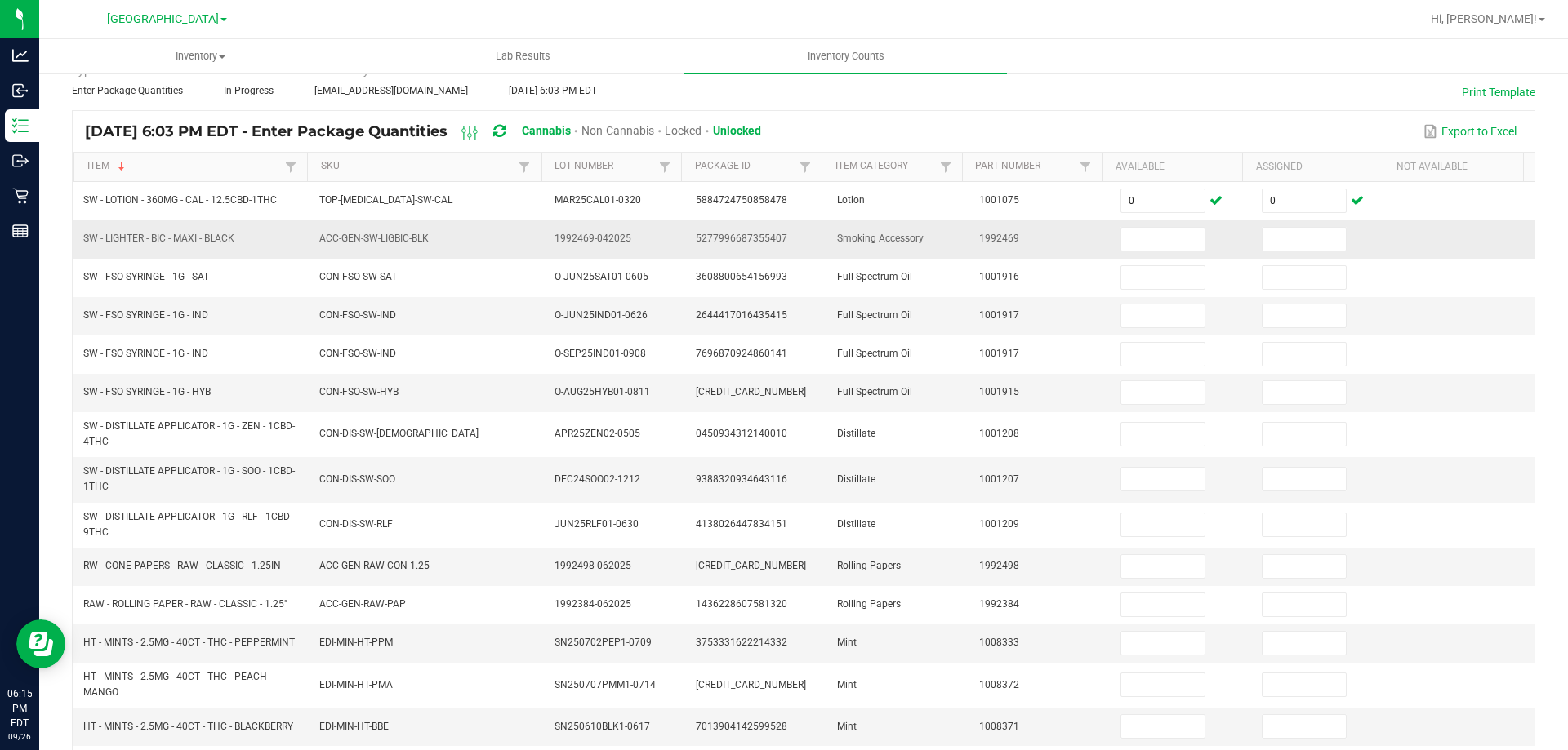
drag, startPoint x: 82, startPoint y: 233, endPoint x: 242, endPoint y: 243, distance: 160.3
click at [242, 243] on td "SW - LIGHTER - BIC - MAXI - BLACK" at bounding box center [191, 240] width 236 height 39
copy span "SW - LIGHTER - BIC - MAXI - BLACK"
click at [1121, 249] on input at bounding box center [1162, 239] width 83 height 23
type input "42"
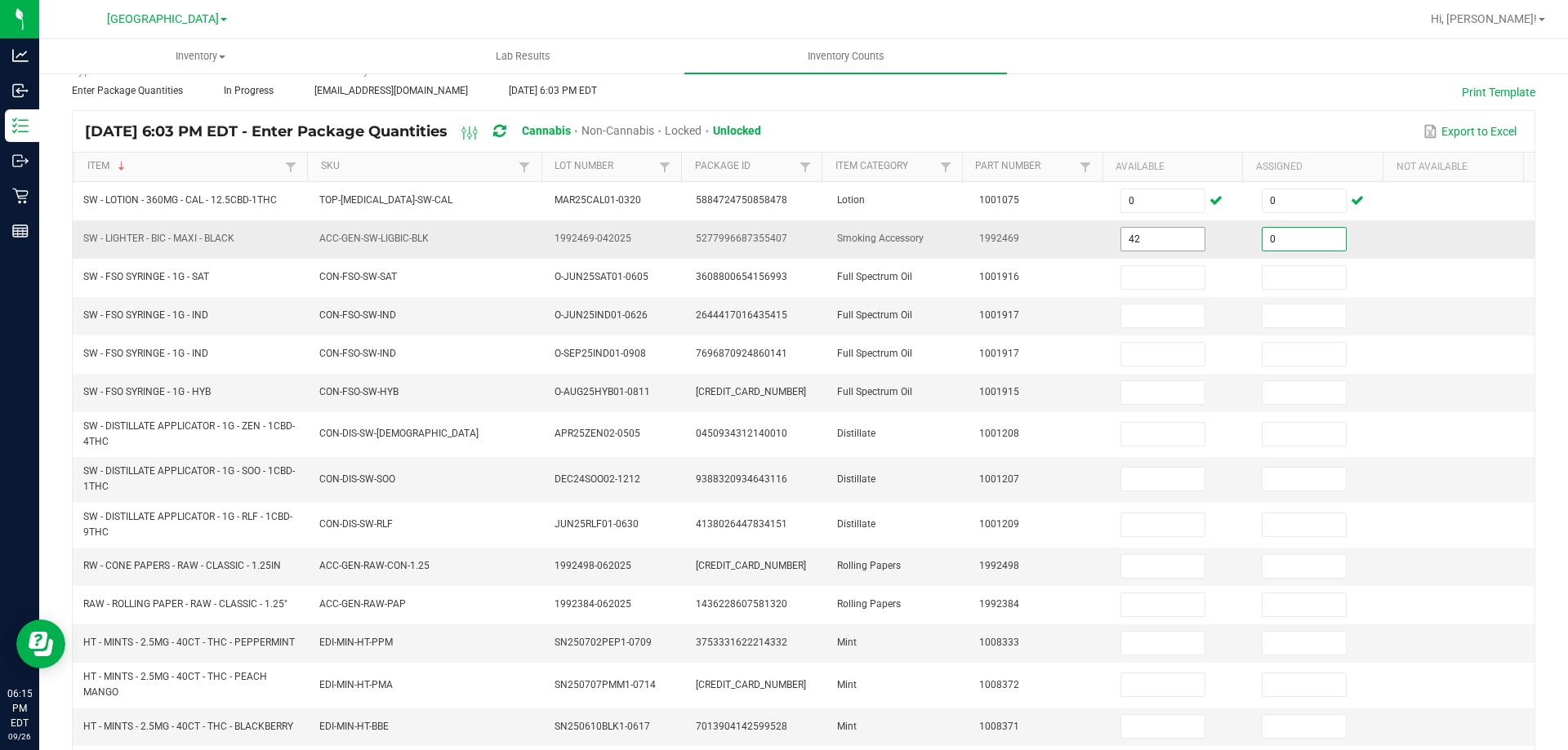
type input "0"
type input "1"
type input "0"
type input "1"
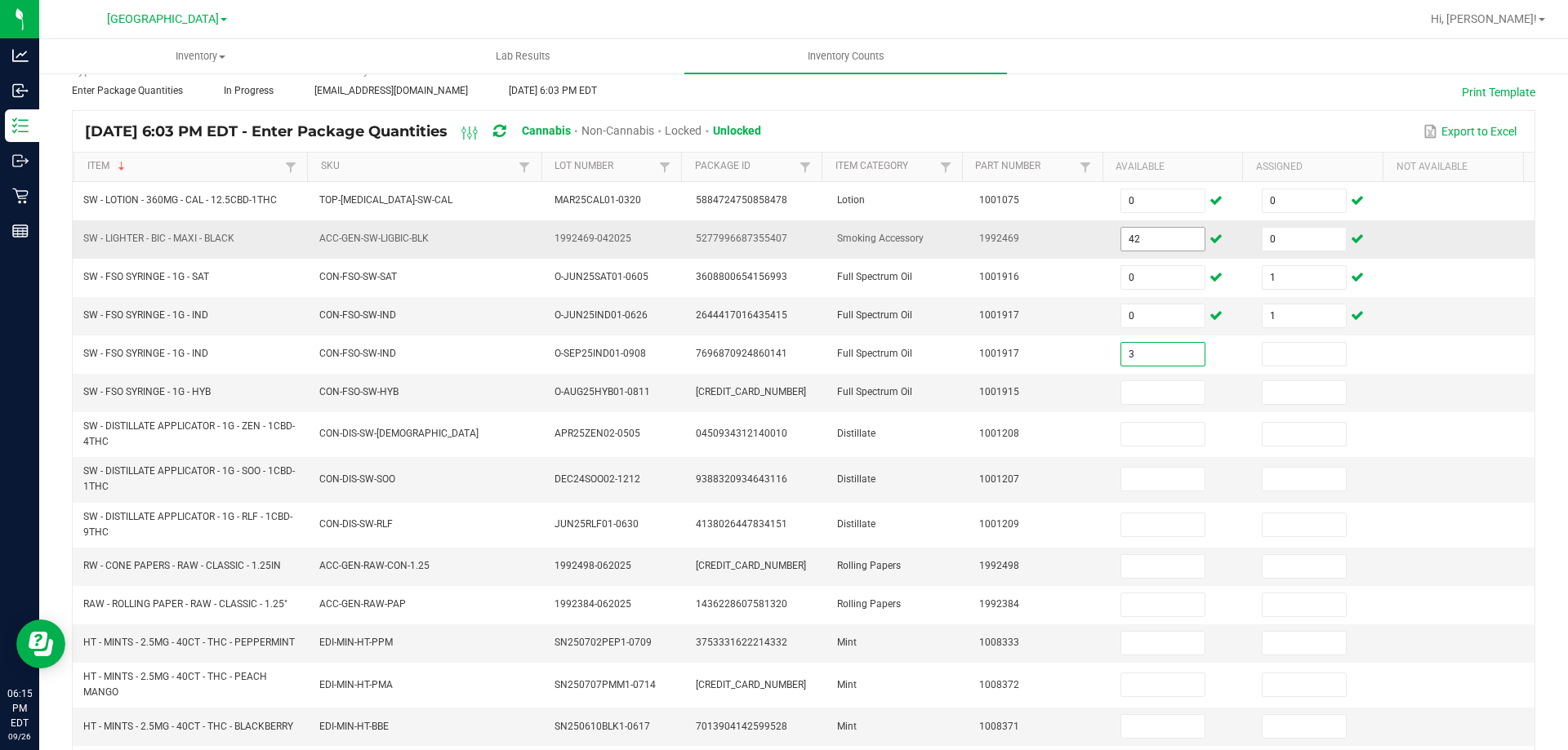
type input "3"
type input "0"
type input "6"
type input "0"
type input "3"
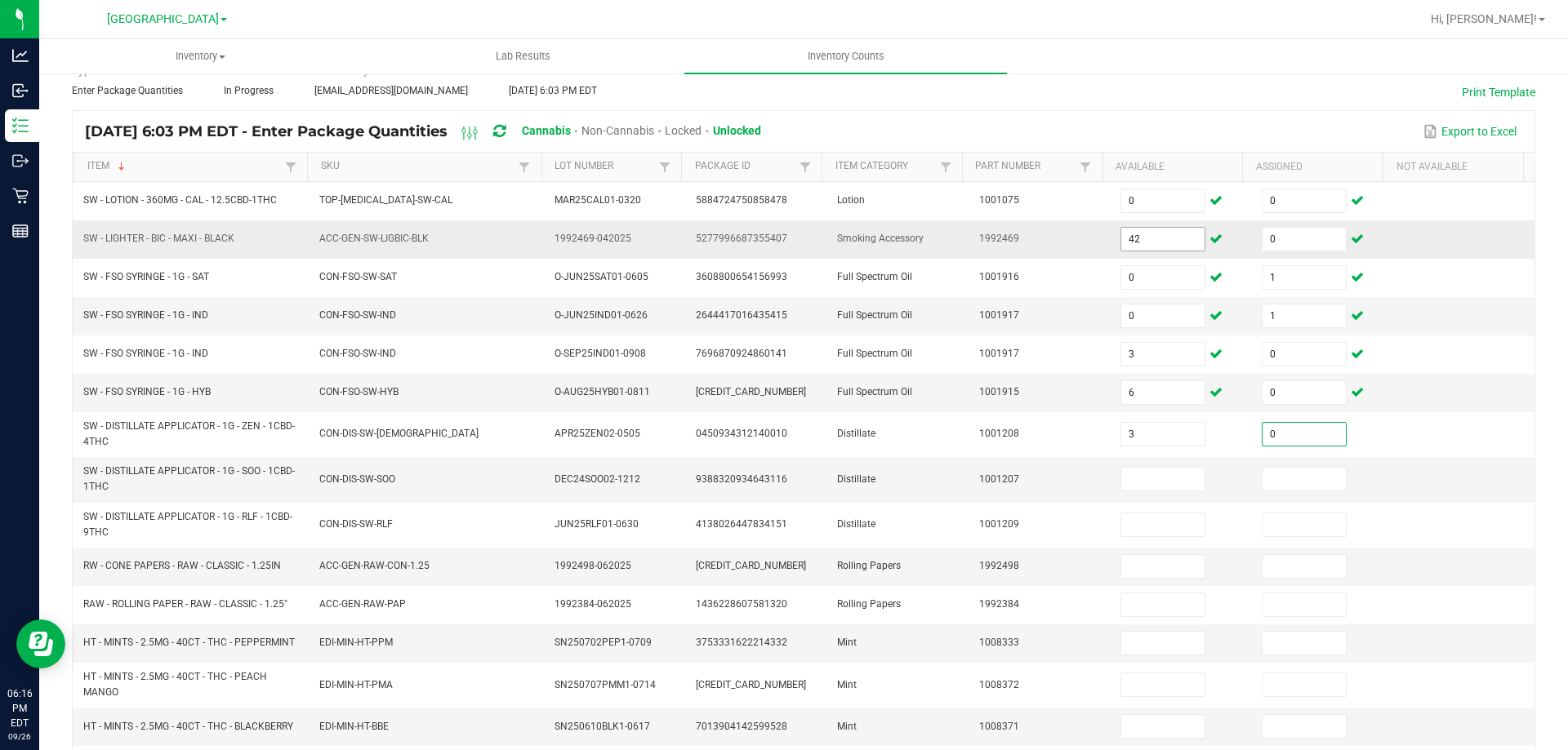
type input "0"
type input "10"
type input "0"
type input "3"
type input "0"
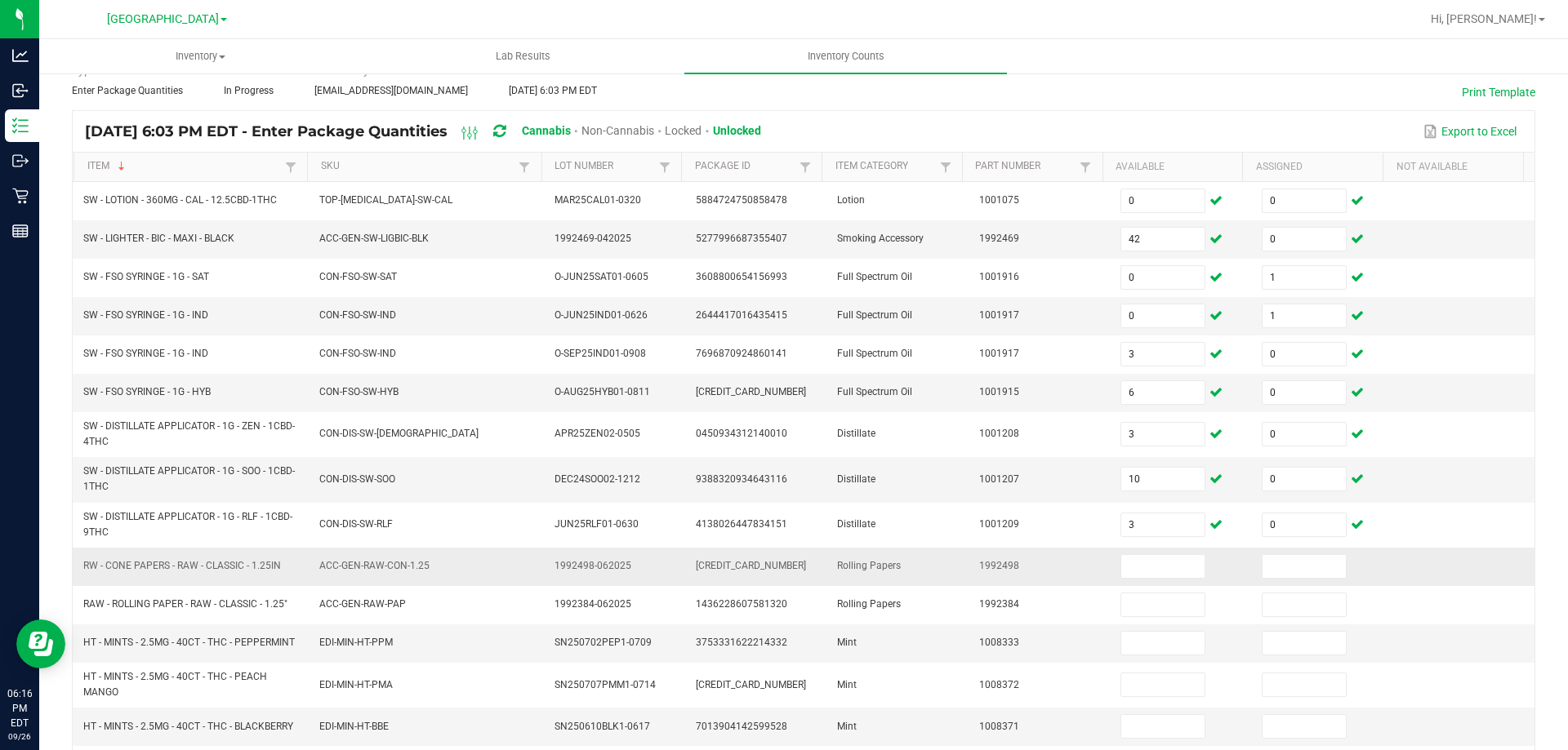
drag, startPoint x: 83, startPoint y: 567, endPoint x: 287, endPoint y: 563, distance: 204.0
click at [287, 563] on td "RW - CONE PAPERS - RAW - CLASSIC - 1.25IN" at bounding box center [191, 567] width 236 height 39
copy span "RW - CONE PAPERS - RAW - CLASSIC - 1.25IN"
click at [1121, 556] on input at bounding box center [1162, 567] width 83 height 23
type input "11"
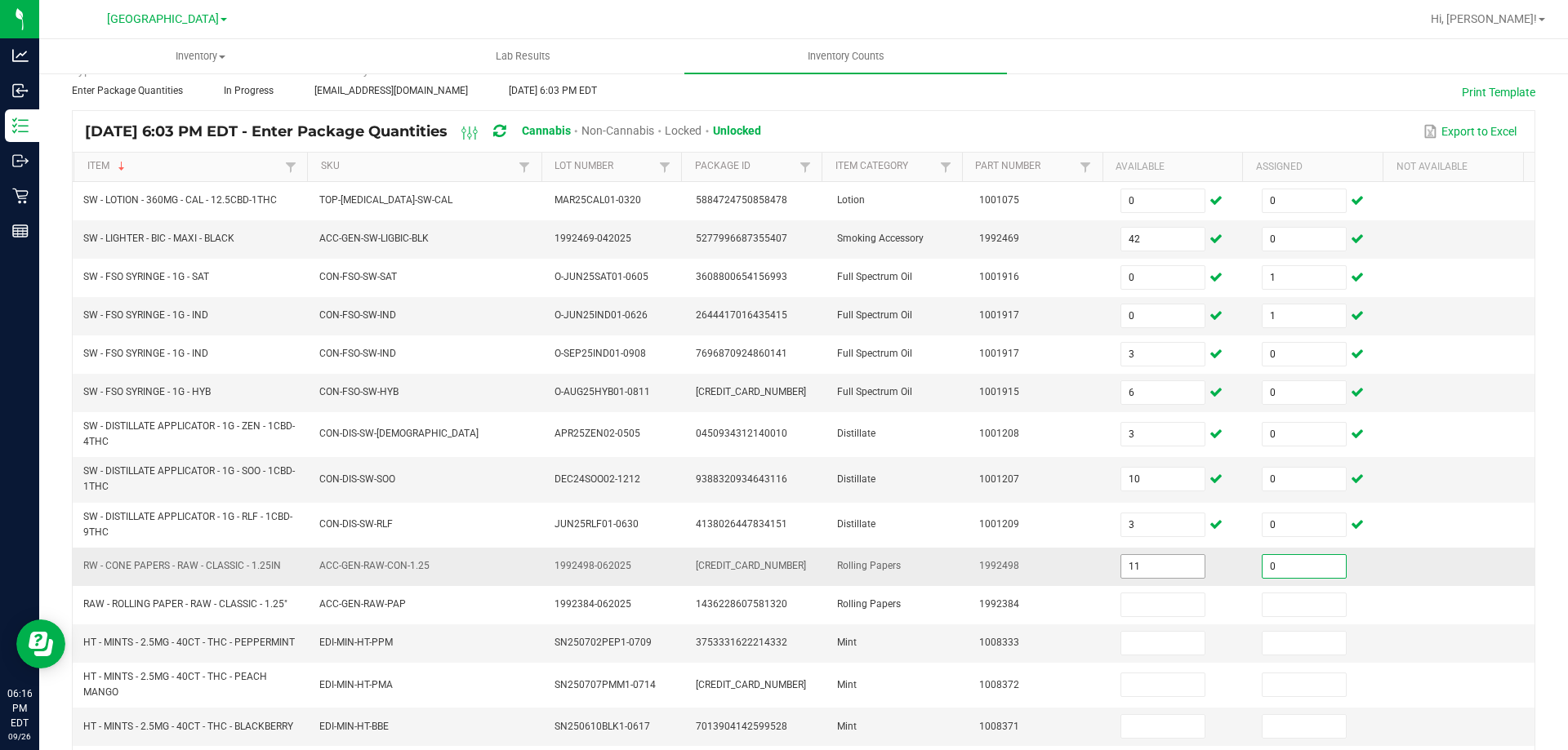
type input "0"
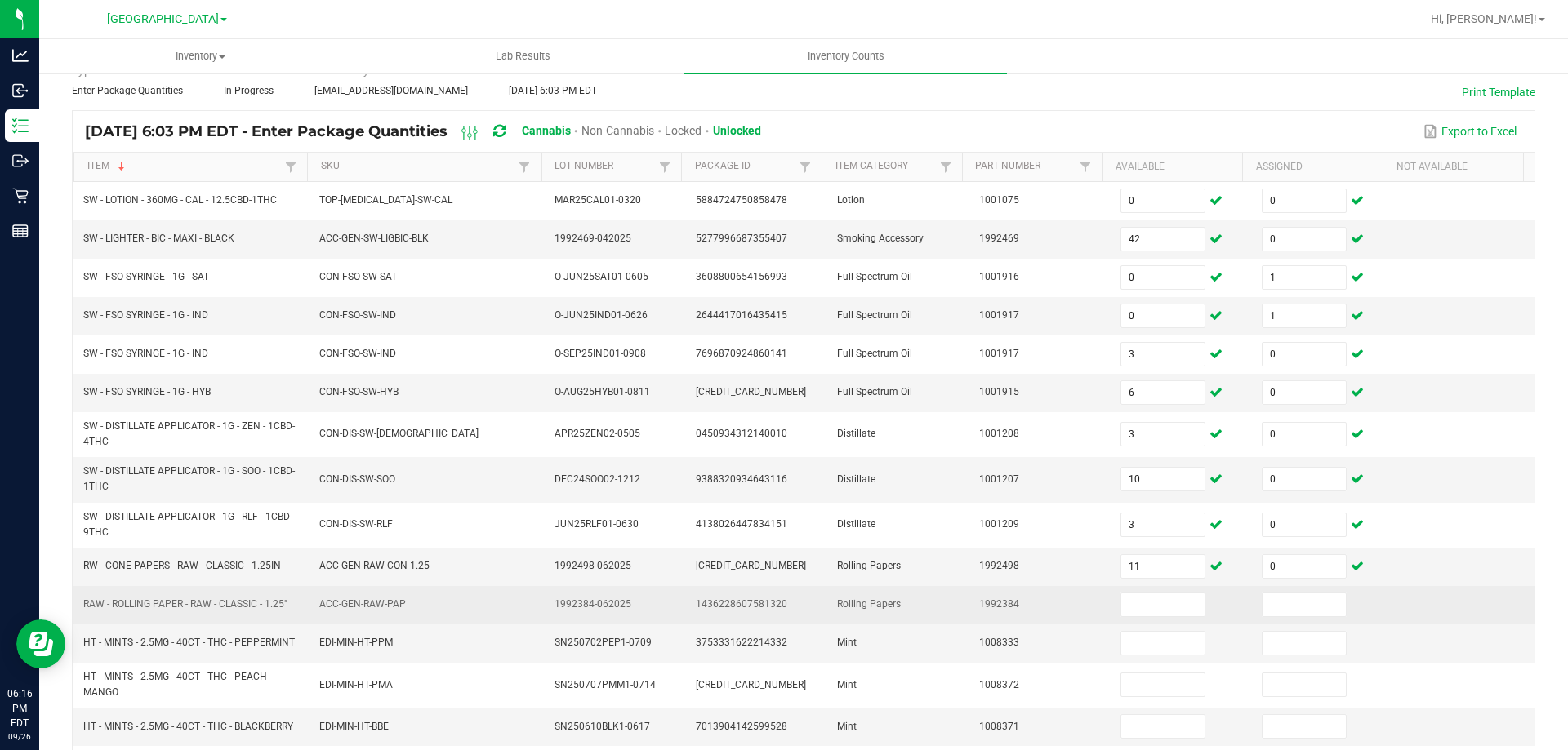
drag, startPoint x: 84, startPoint y: 602, endPoint x: 291, endPoint y: 607, distance: 207.1
click at [291, 607] on td "RAW - ROLLING PAPER - RAW - CLASSIC - 1.25"" at bounding box center [191, 605] width 236 height 39
copy span "RAW - ROLLING PAPER - RAW - CLASSIC - 1.25""
click at [1131, 597] on input at bounding box center [1162, 605] width 83 height 23
type input "2"
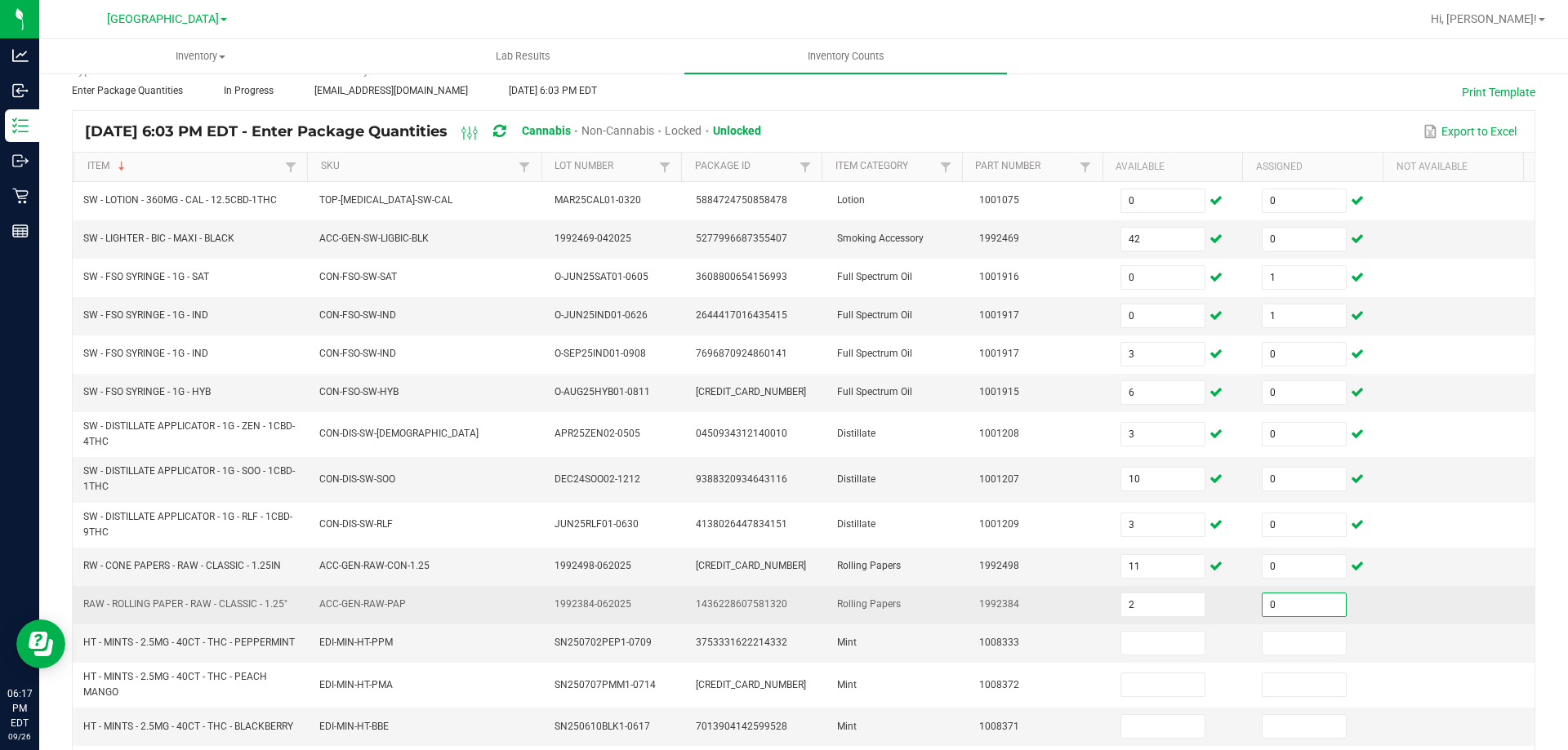
type input "0"
type input "13"
type input "0"
type input "4"
type input "0"
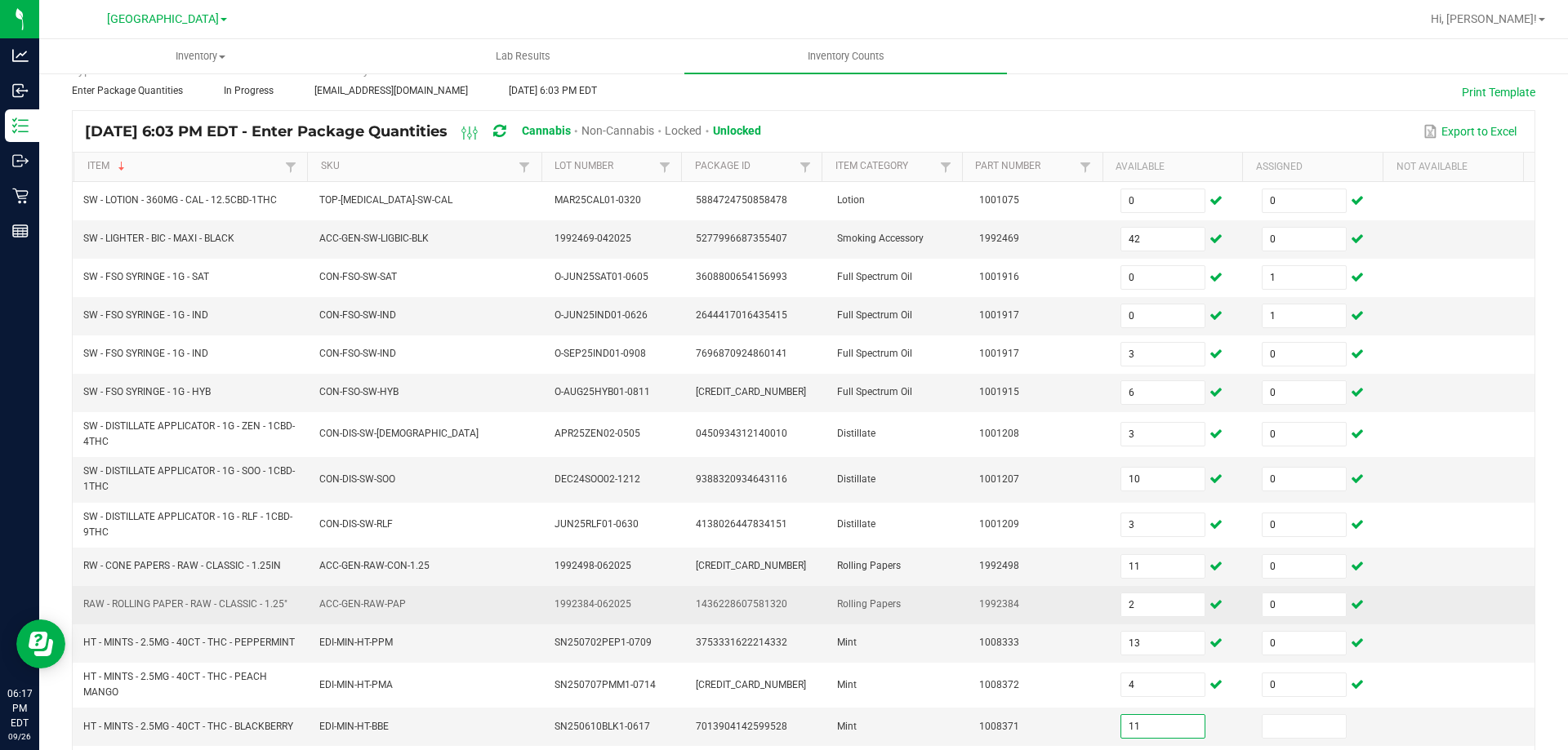
type input "11"
type input "0"
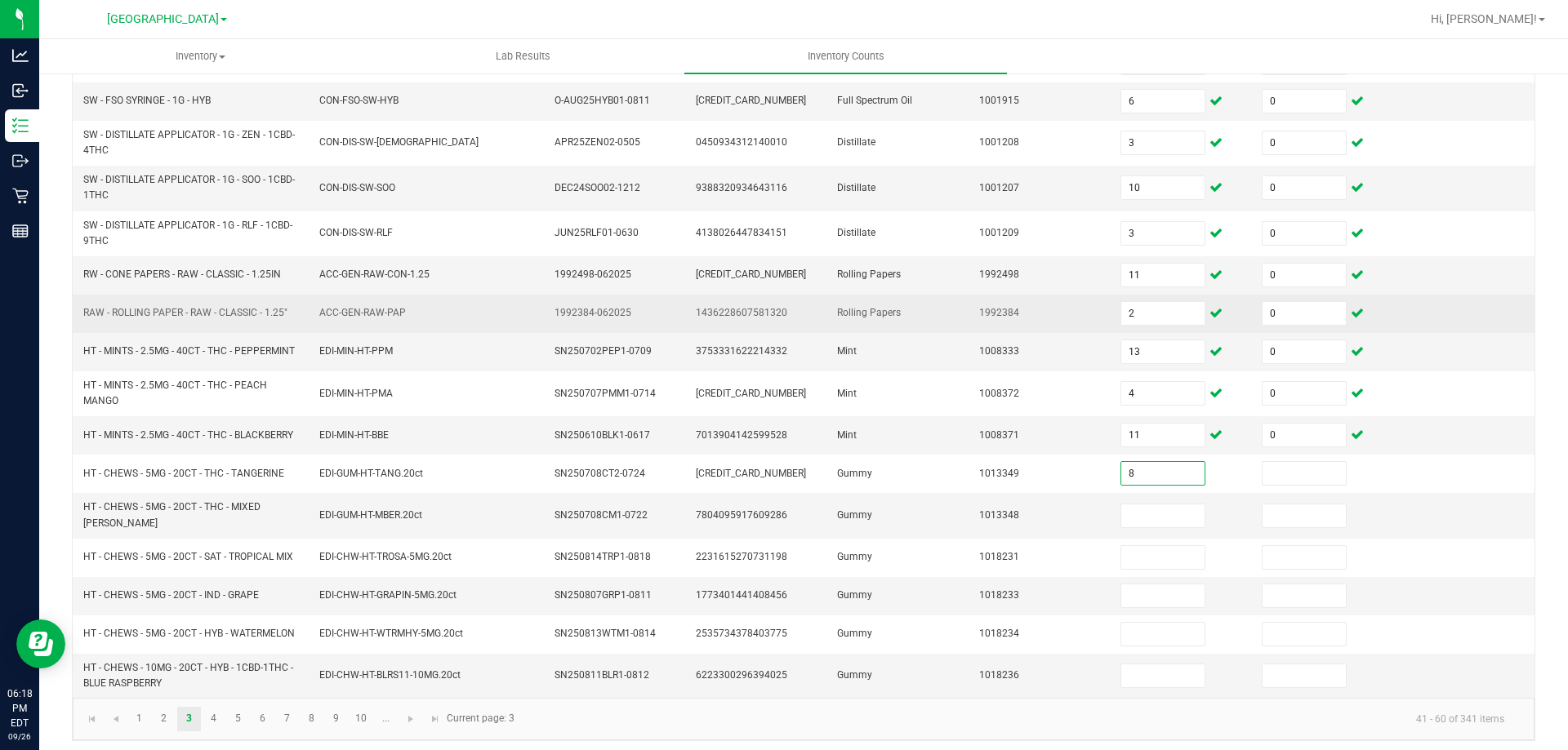
type input "8"
type input "0"
type input "2"
type input "0"
type input "7"
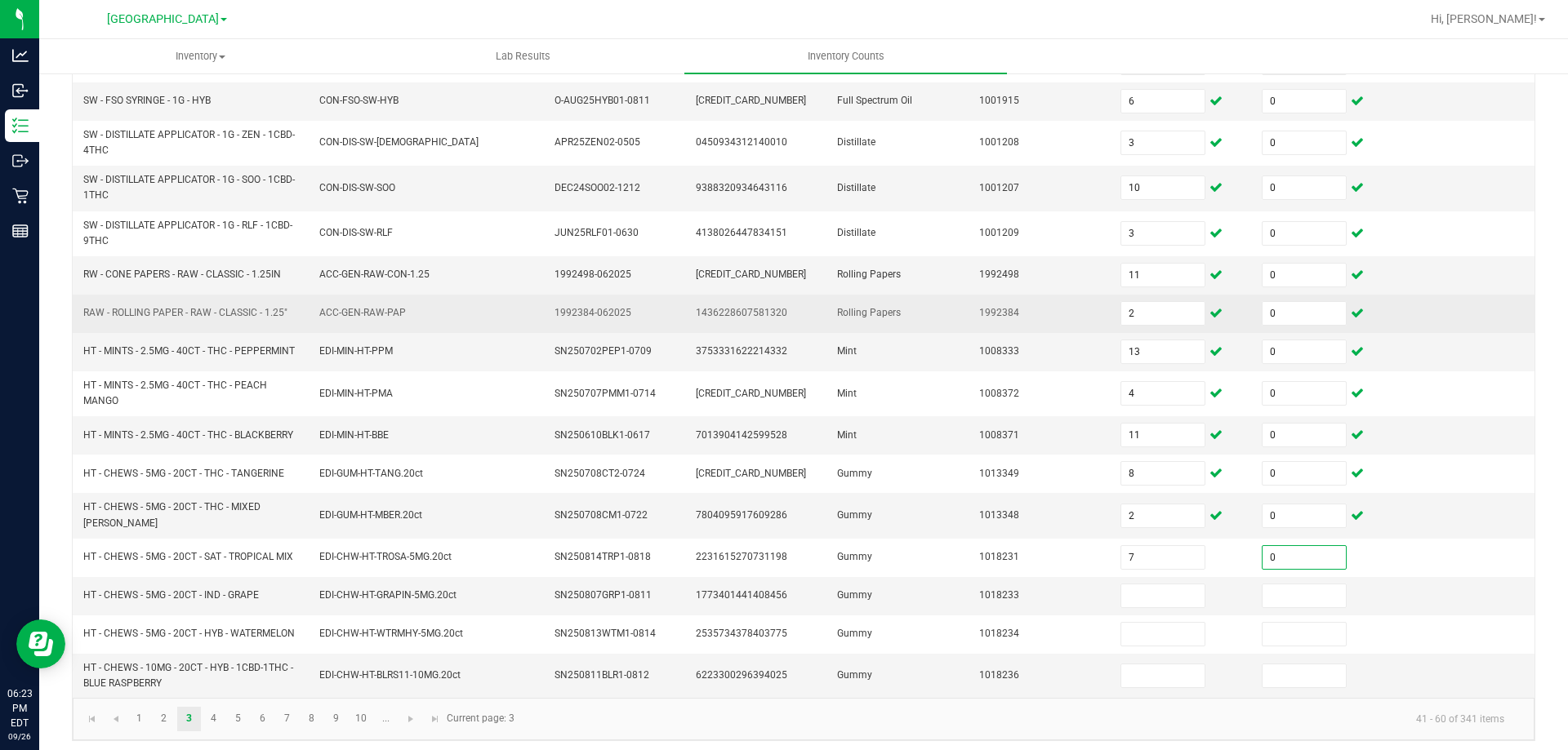
type input "0"
type input "6"
type input "0"
type input "1"
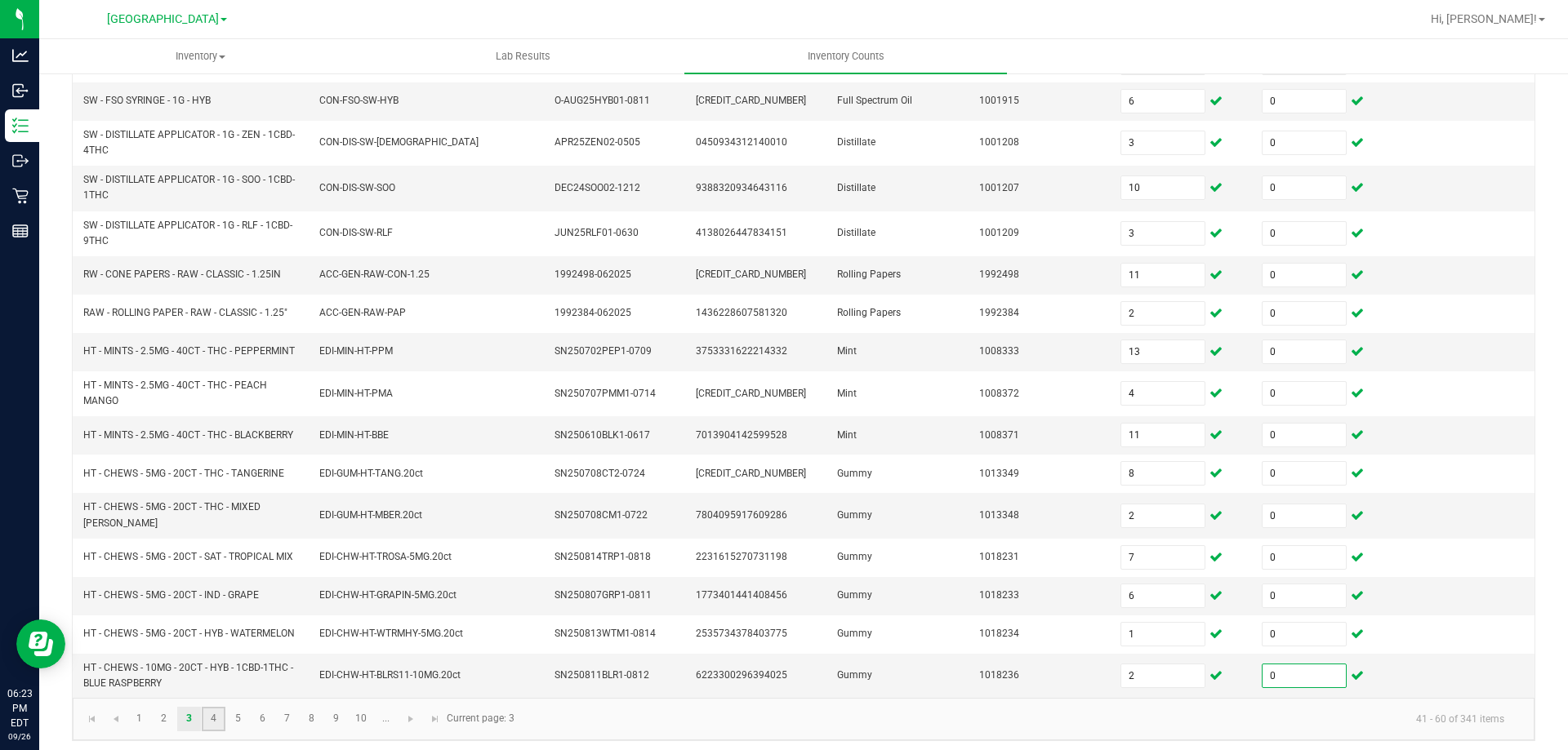
click at [213, 723] on link "4" at bounding box center [213, 719] width 24 height 25
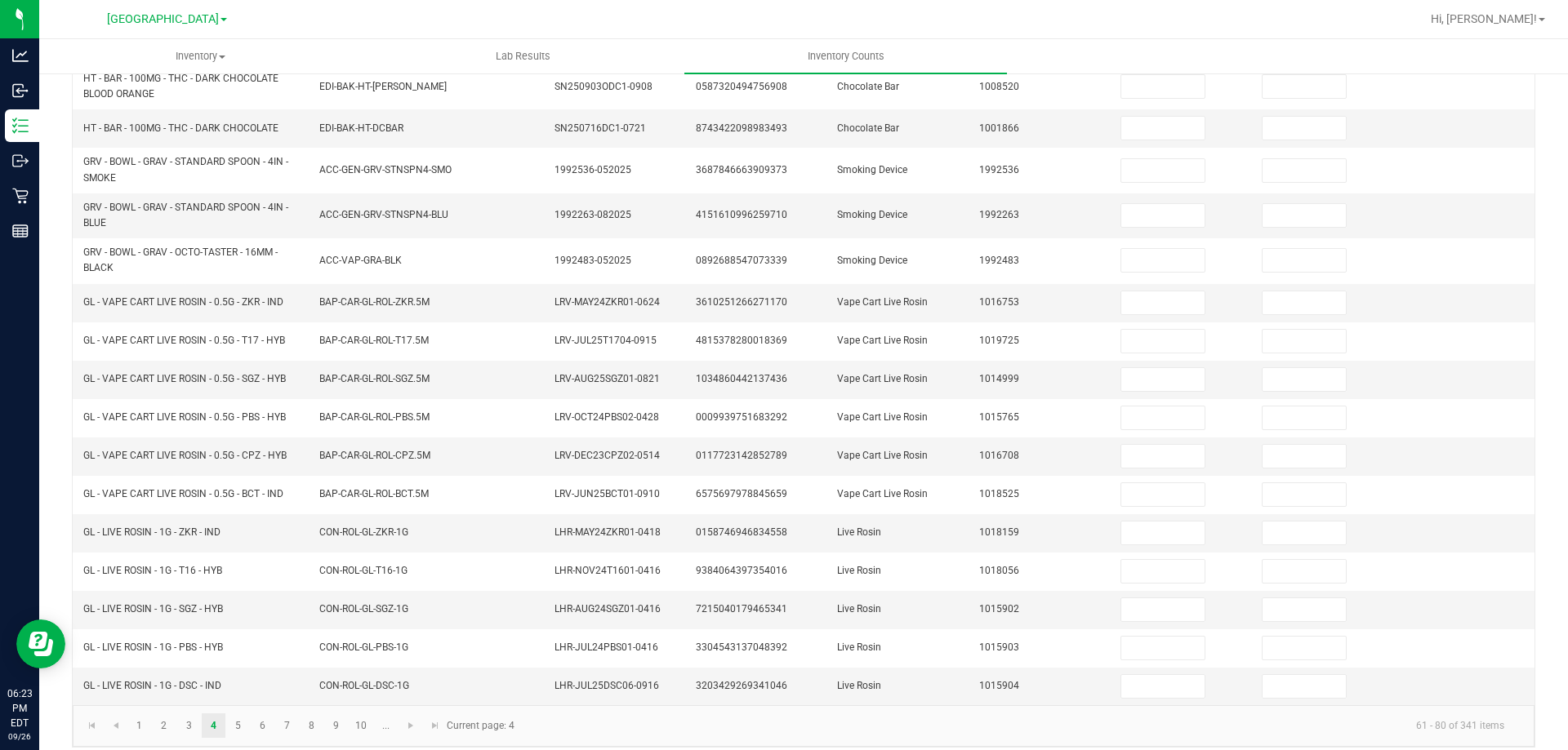
click at [58, 583] on div "< All Inventory Counts Inventory Count Cancel Count Submit for Review Type Ente…" at bounding box center [803, 231] width 1528 height 1065
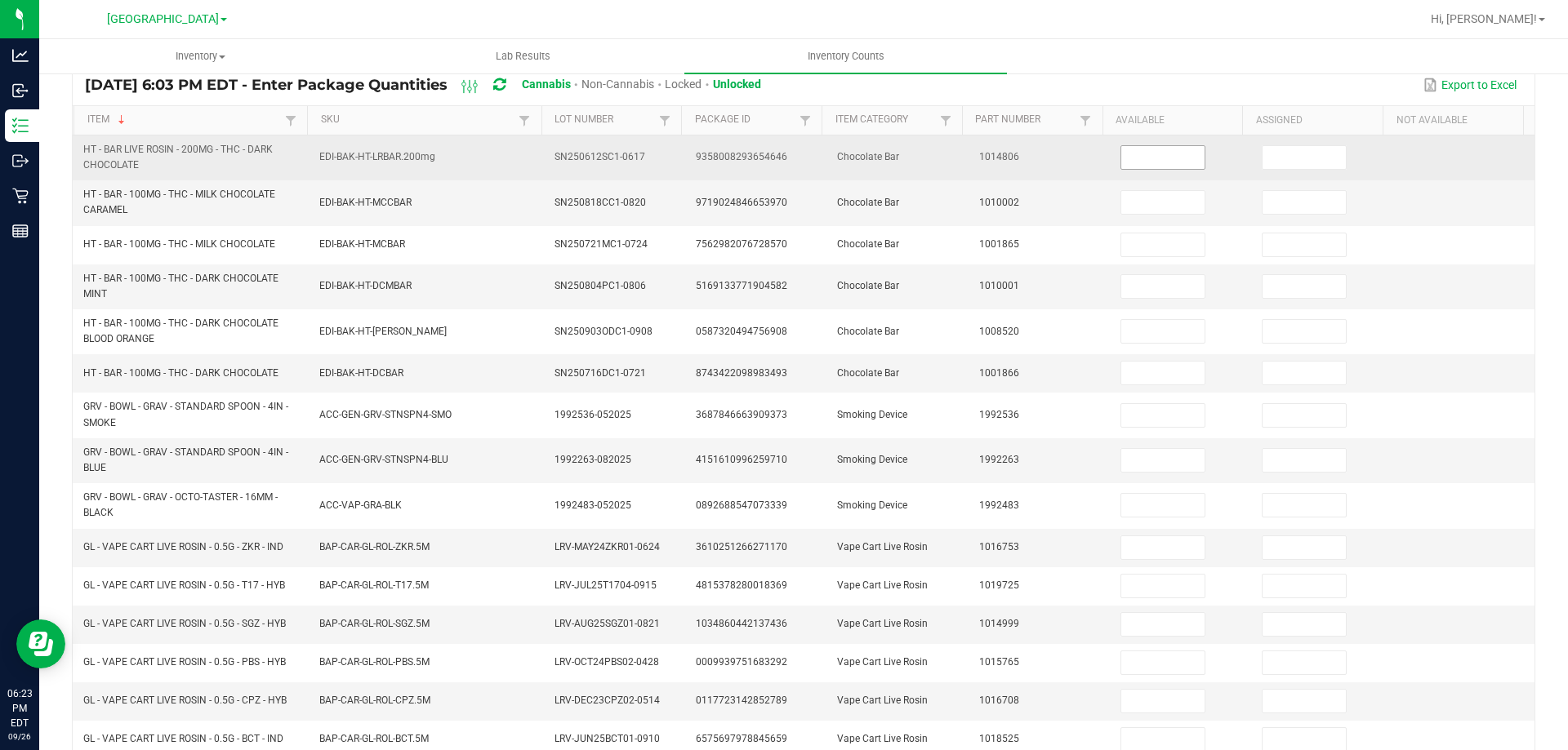
click at [1154, 162] on input at bounding box center [1162, 158] width 83 height 23
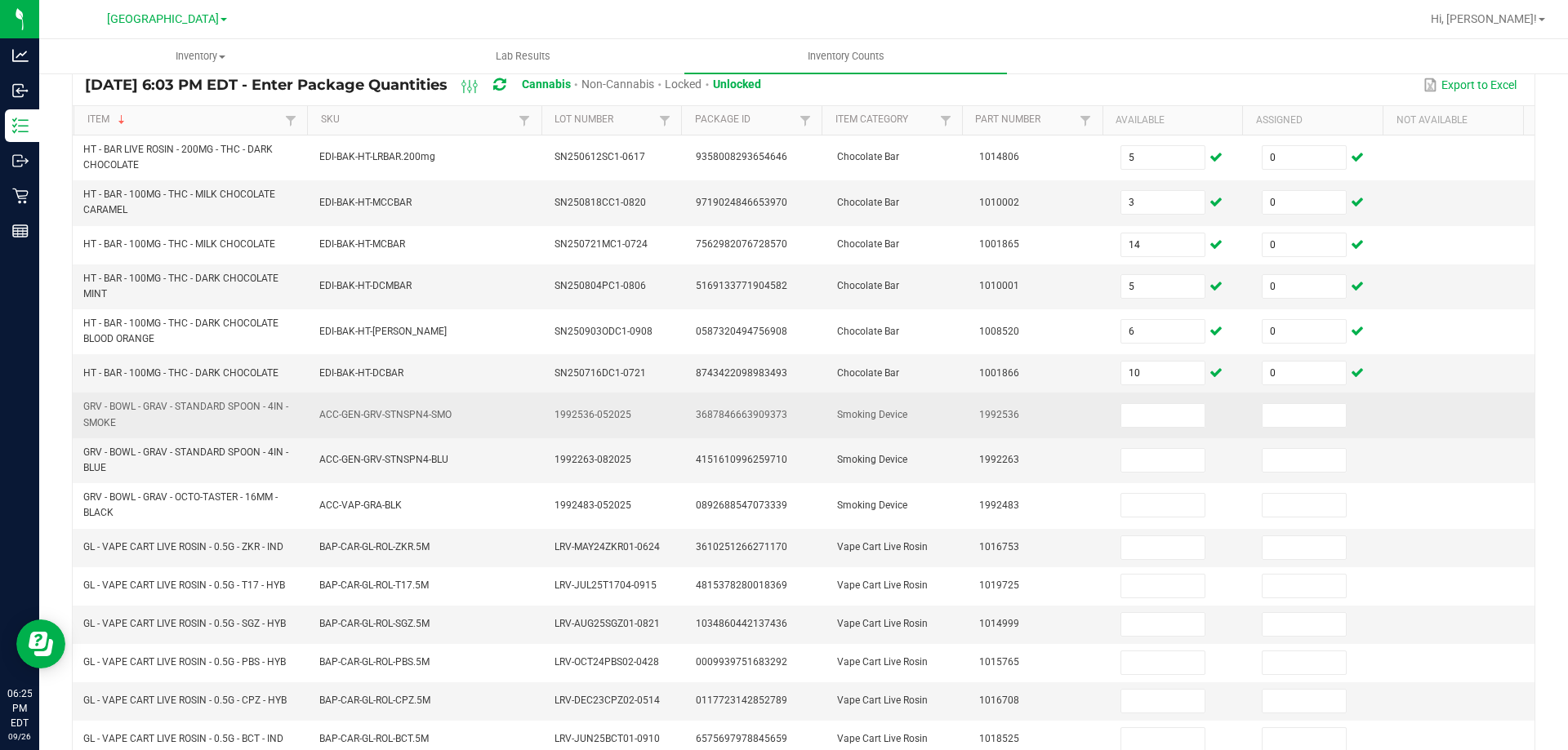
drag, startPoint x: 81, startPoint y: 404, endPoint x: 121, endPoint y: 423, distance: 44.3
click at [121, 423] on td "GRV - BOWL - GRAV - STANDARD SPOON - 4IN - SMOKE" at bounding box center [191, 414] width 236 height 45
copy span "GRV - BOWL - GRAV - STANDARD SPOON - 4IN - SMOKE"
click at [1154, 420] on input at bounding box center [1162, 415] width 83 height 23
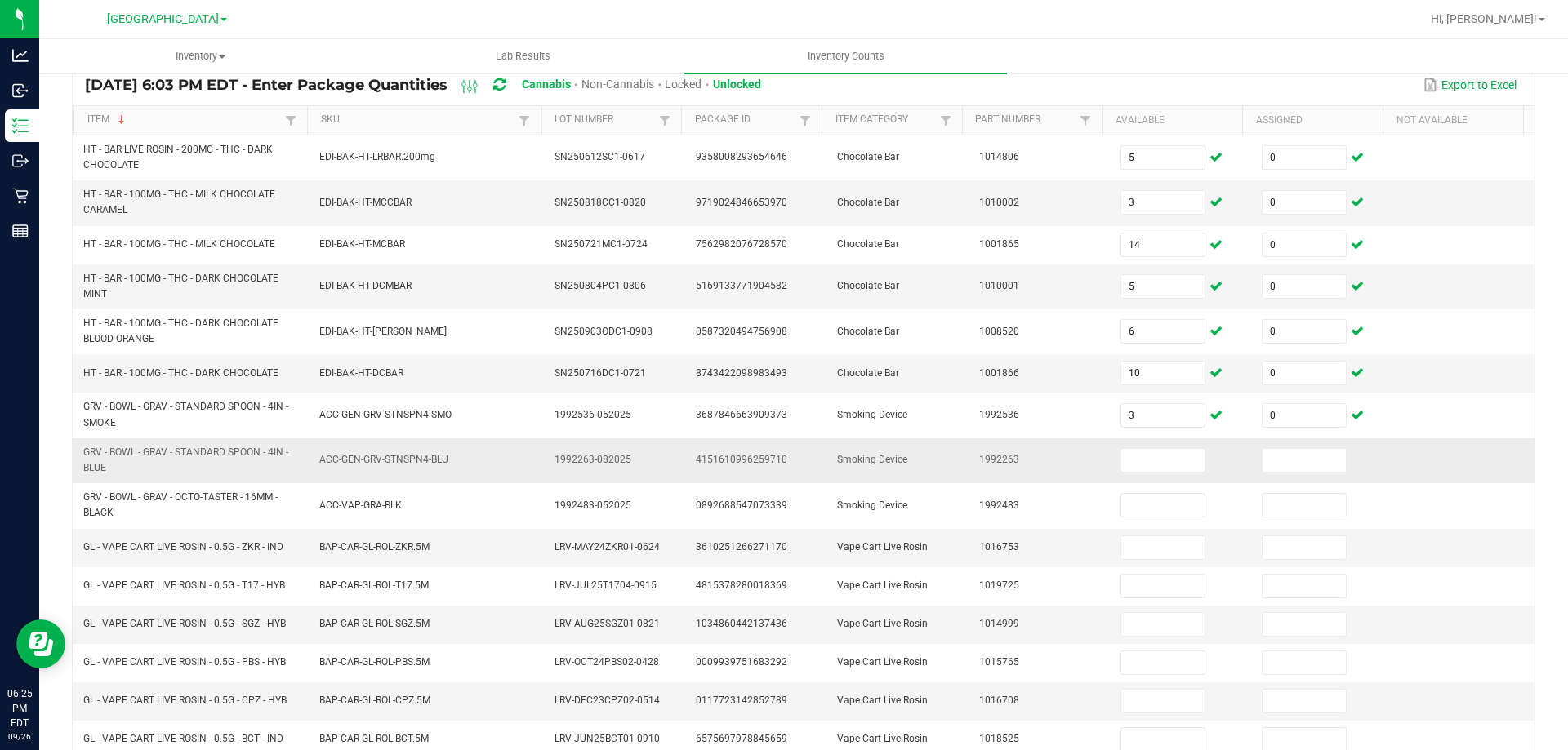
drag, startPoint x: 84, startPoint y: 449, endPoint x: 126, endPoint y: 474, distance: 48.9
click at [126, 474] on span "GRV - BOWL - GRAV - STANDARD SPOON - 4IN - BLUE" at bounding box center [190, 460] width 216 height 31
copy span "GRV - BOWL - GRAV - STANDARD SPOON - 4IN - BLUE"
click at [1131, 465] on input at bounding box center [1162, 460] width 83 height 23
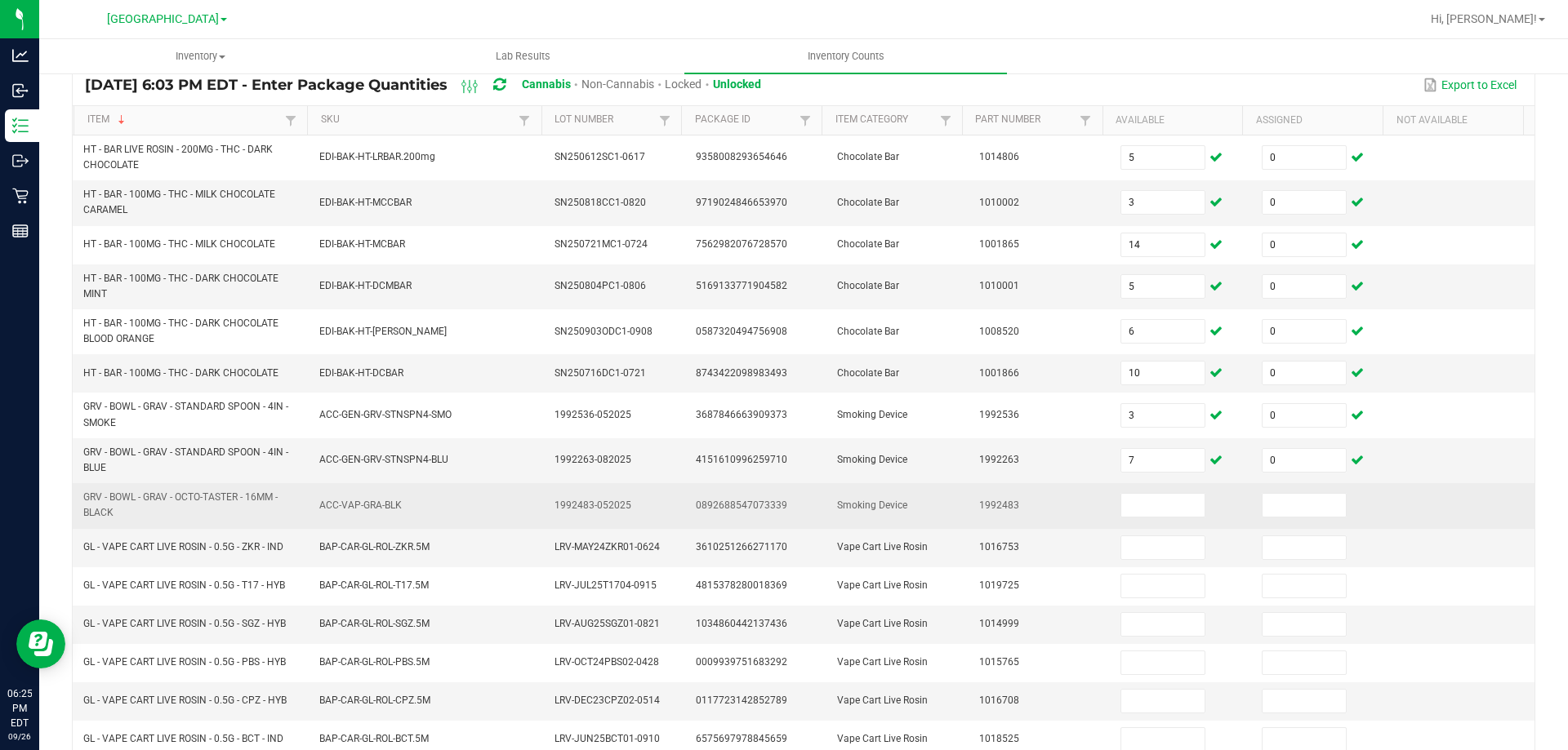
drag, startPoint x: 84, startPoint y: 499, endPoint x: 116, endPoint y: 516, distance: 36.2
click at [116, 516] on span "GRV - BOWL - GRAV - OCTO-TASTER - 16MM - BLACK" at bounding box center [190, 505] width 216 height 31
copy span "GRV - BOWL - GRAV - OCTO-TASTER - 16MM - BLACK"
click at [1145, 501] on input at bounding box center [1162, 505] width 83 height 23
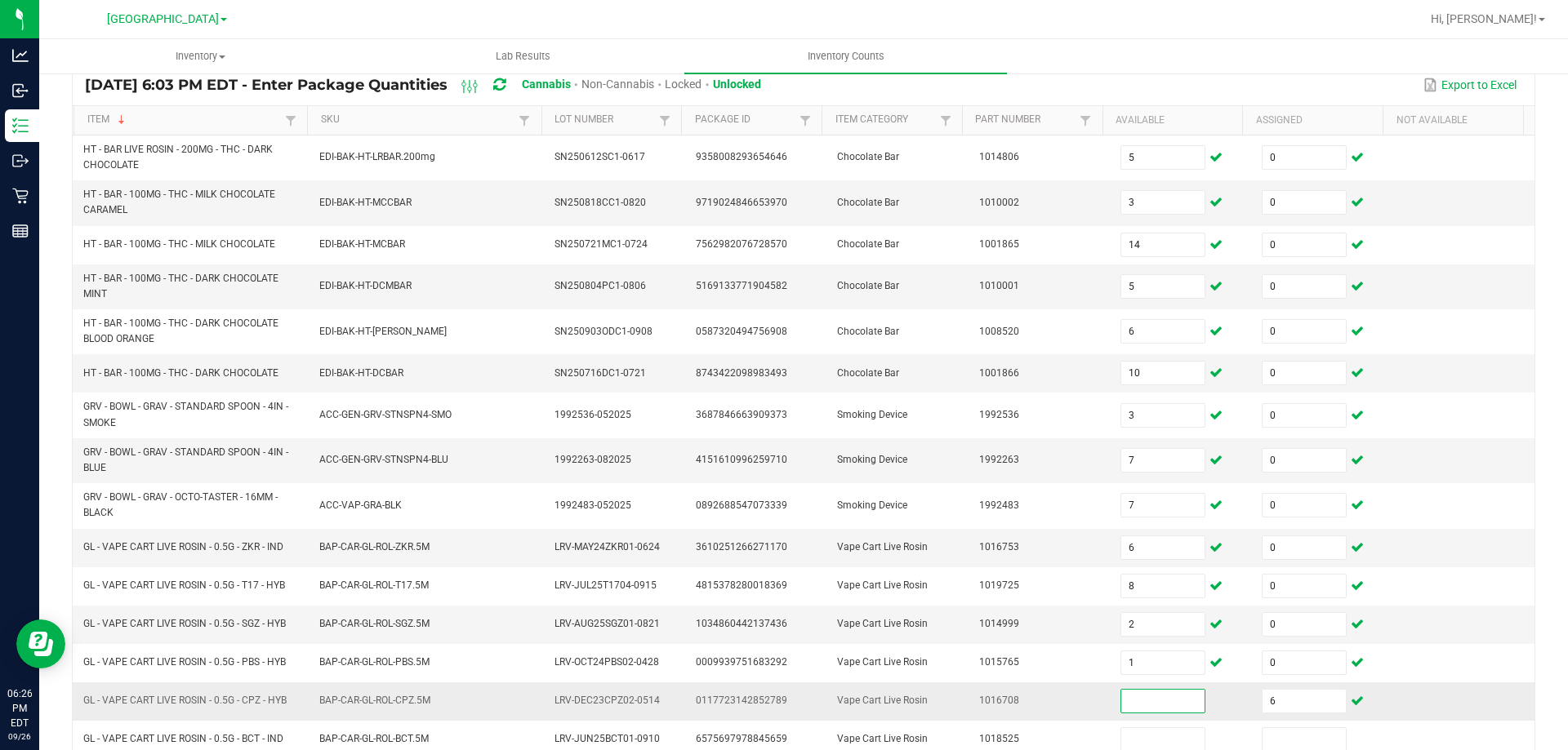
click at [1161, 704] on input at bounding box center [1162, 701] width 83 height 23
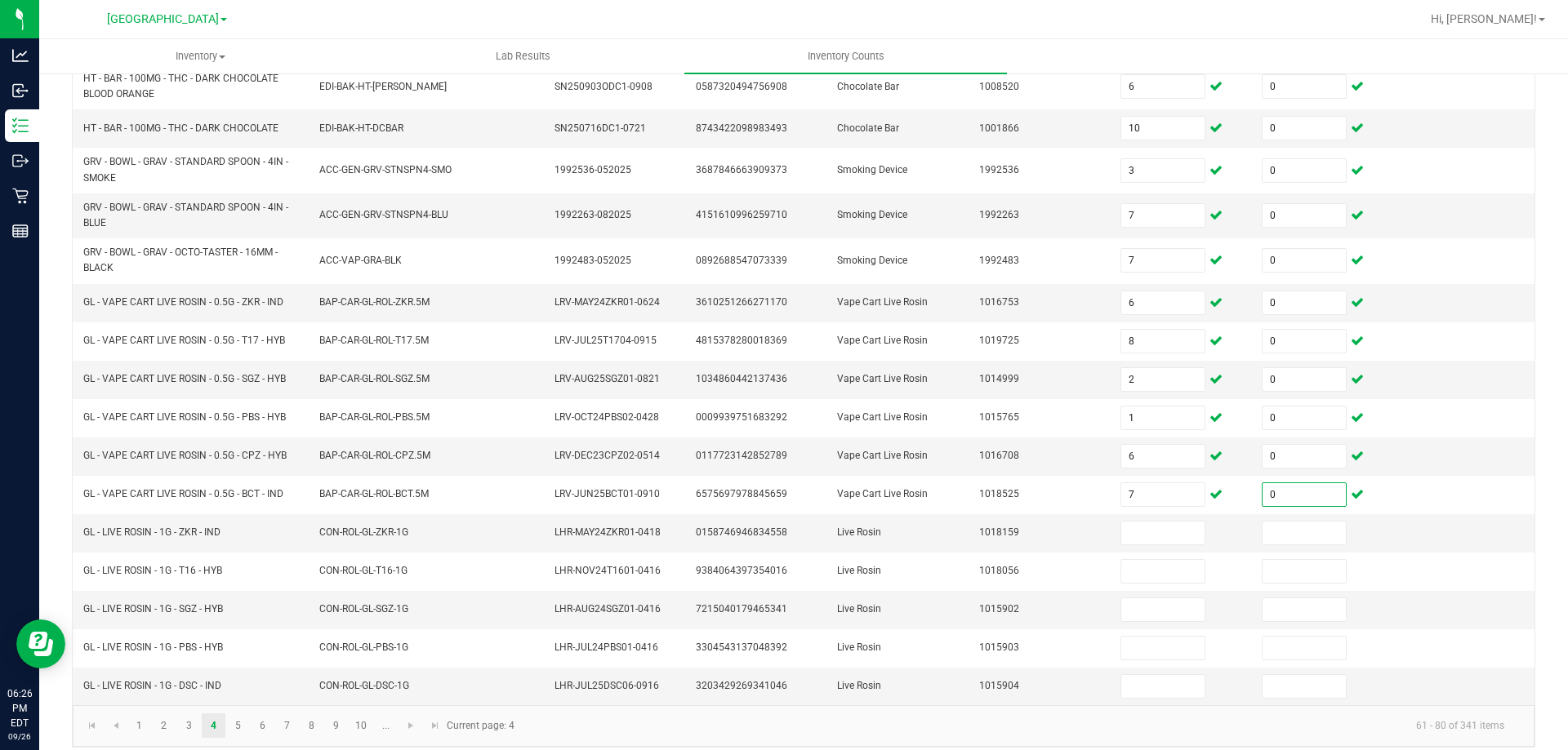
scroll to position [387, 0]
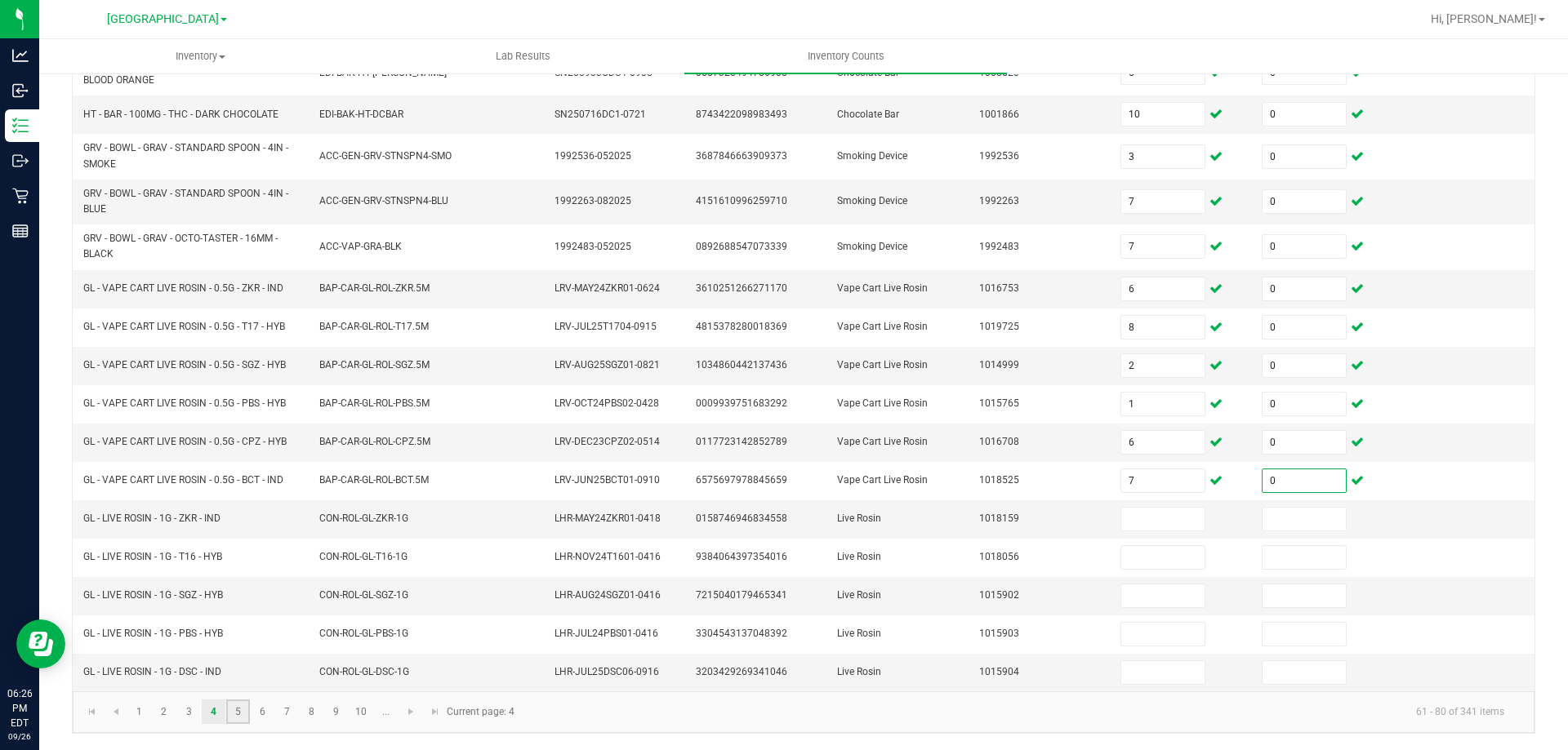
click at [237, 711] on link "5" at bounding box center [238, 712] width 24 height 25
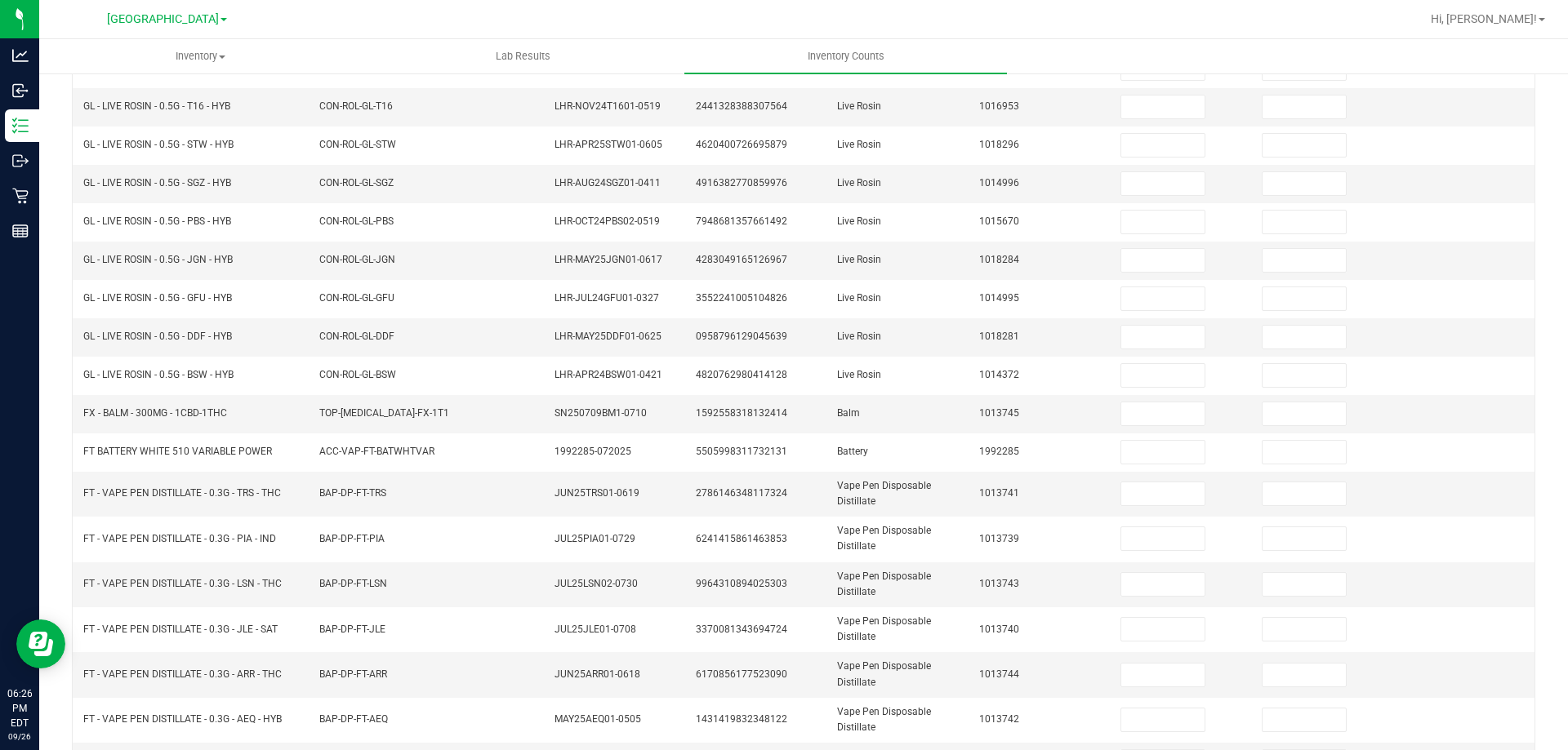
scroll to position [293, 0]
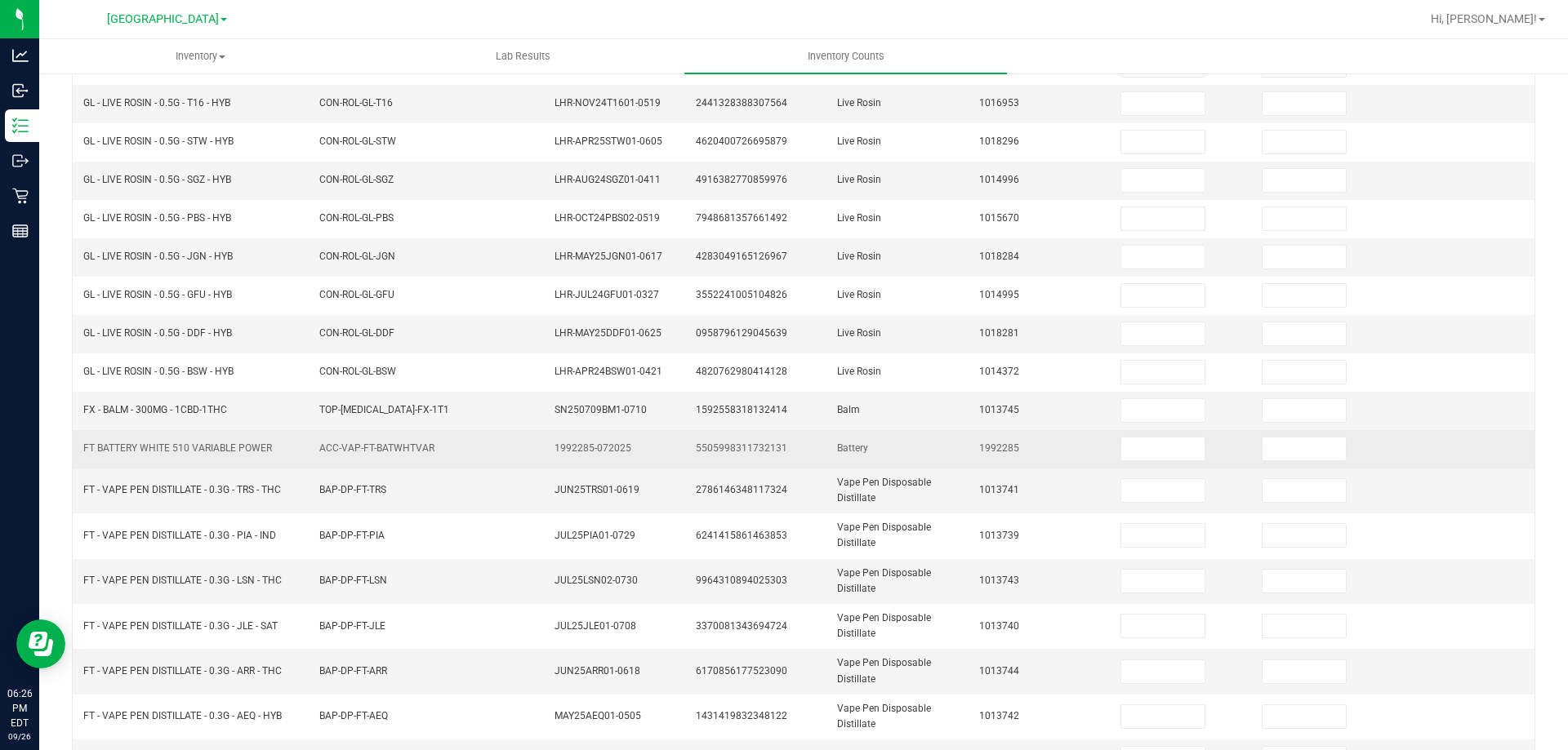
drag, startPoint x: 83, startPoint y: 447, endPoint x: 294, endPoint y: 442, distance: 211.1
click at [294, 442] on td "FT BATTERY WHITE 510 VARIABLE POWER" at bounding box center [191, 449] width 236 height 39
copy span "FT BATTERY WHITE 510 VARIABLE POWER"
click at [1140, 438] on input at bounding box center [1162, 449] width 83 height 23
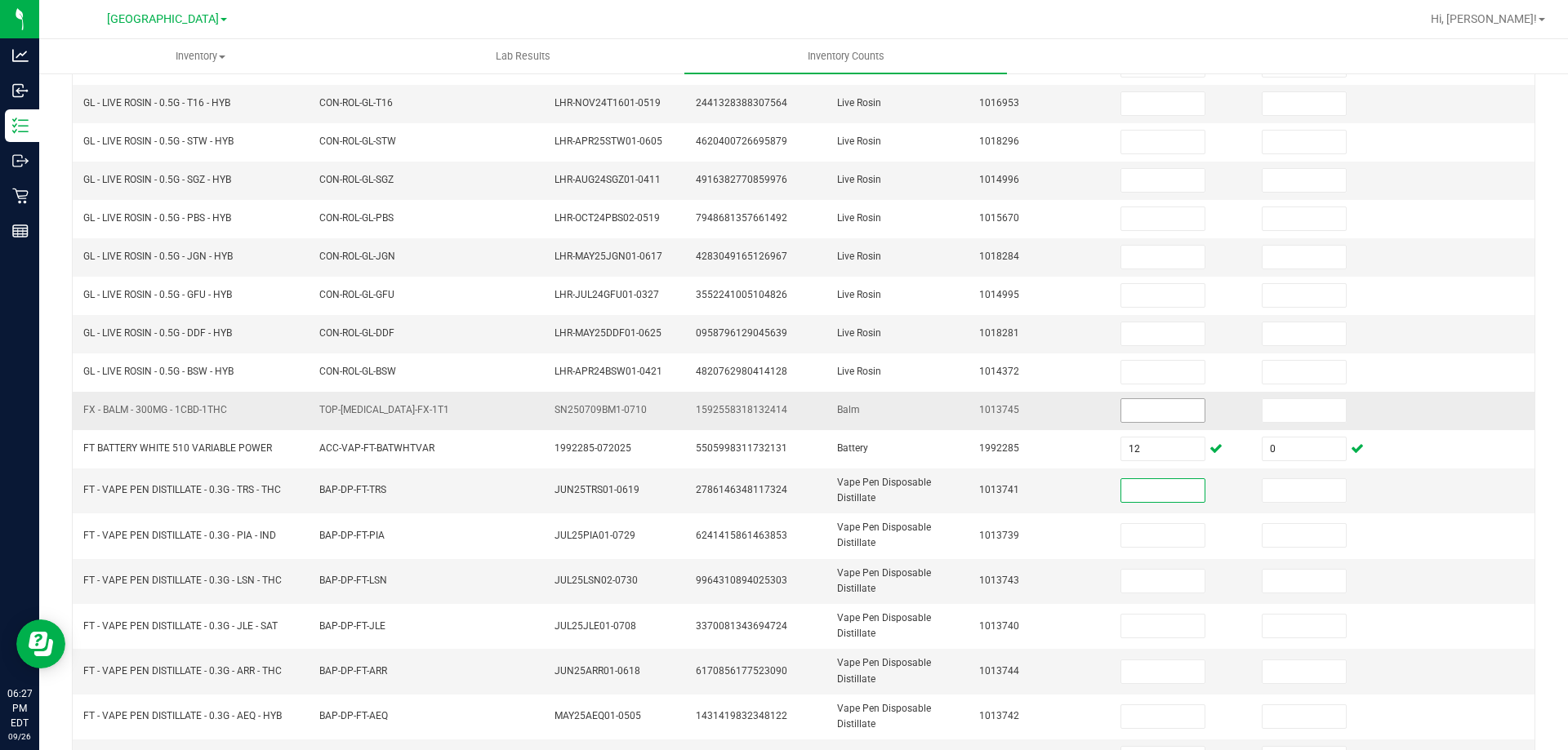
click at [1137, 415] on input at bounding box center [1162, 411] width 83 height 23
click at [1125, 402] on input at bounding box center [1162, 411] width 83 height 23
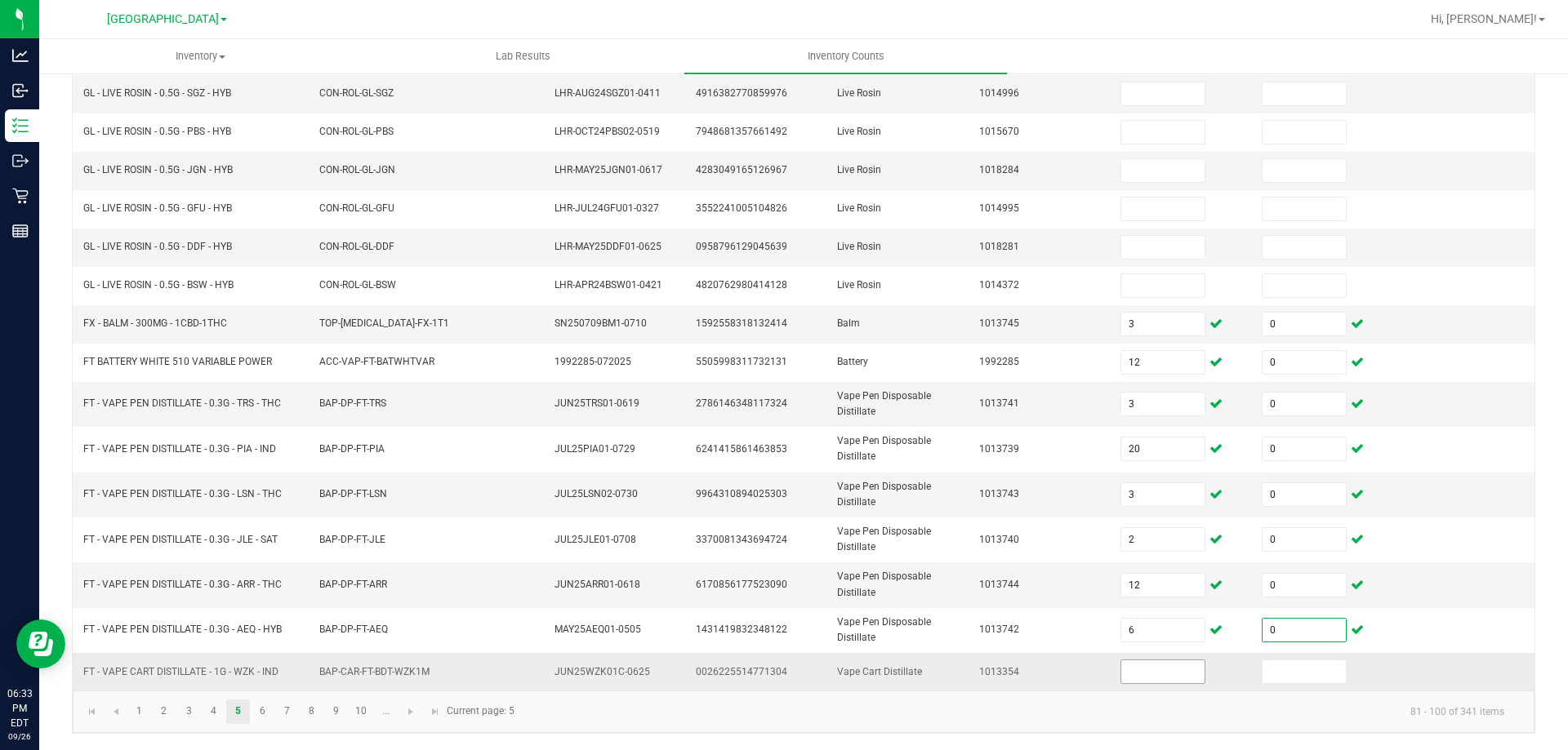
click at [1121, 665] on input at bounding box center [1162, 672] width 83 height 23
click at [261, 711] on link "6" at bounding box center [262, 712] width 24 height 25
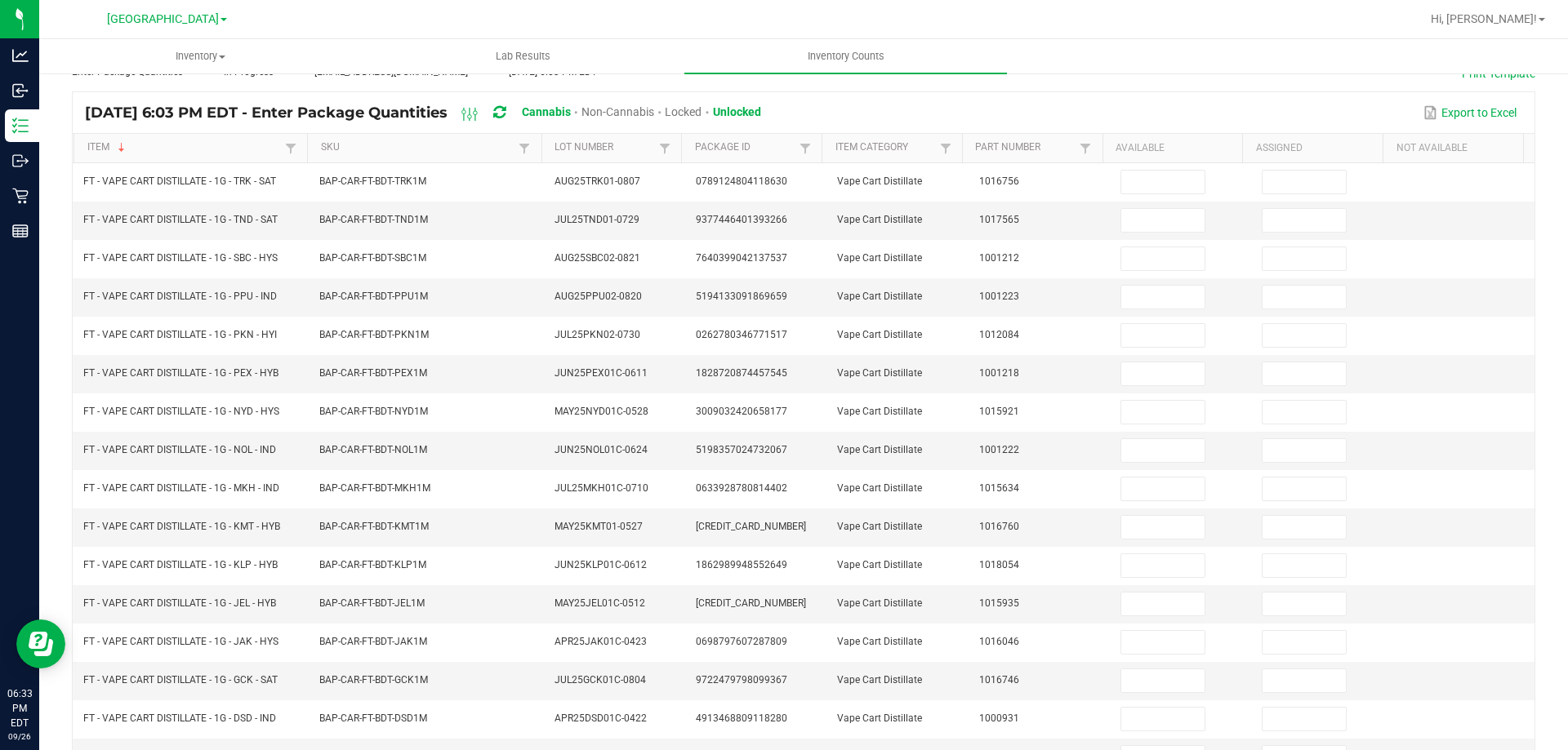
scroll to position [93, 0]
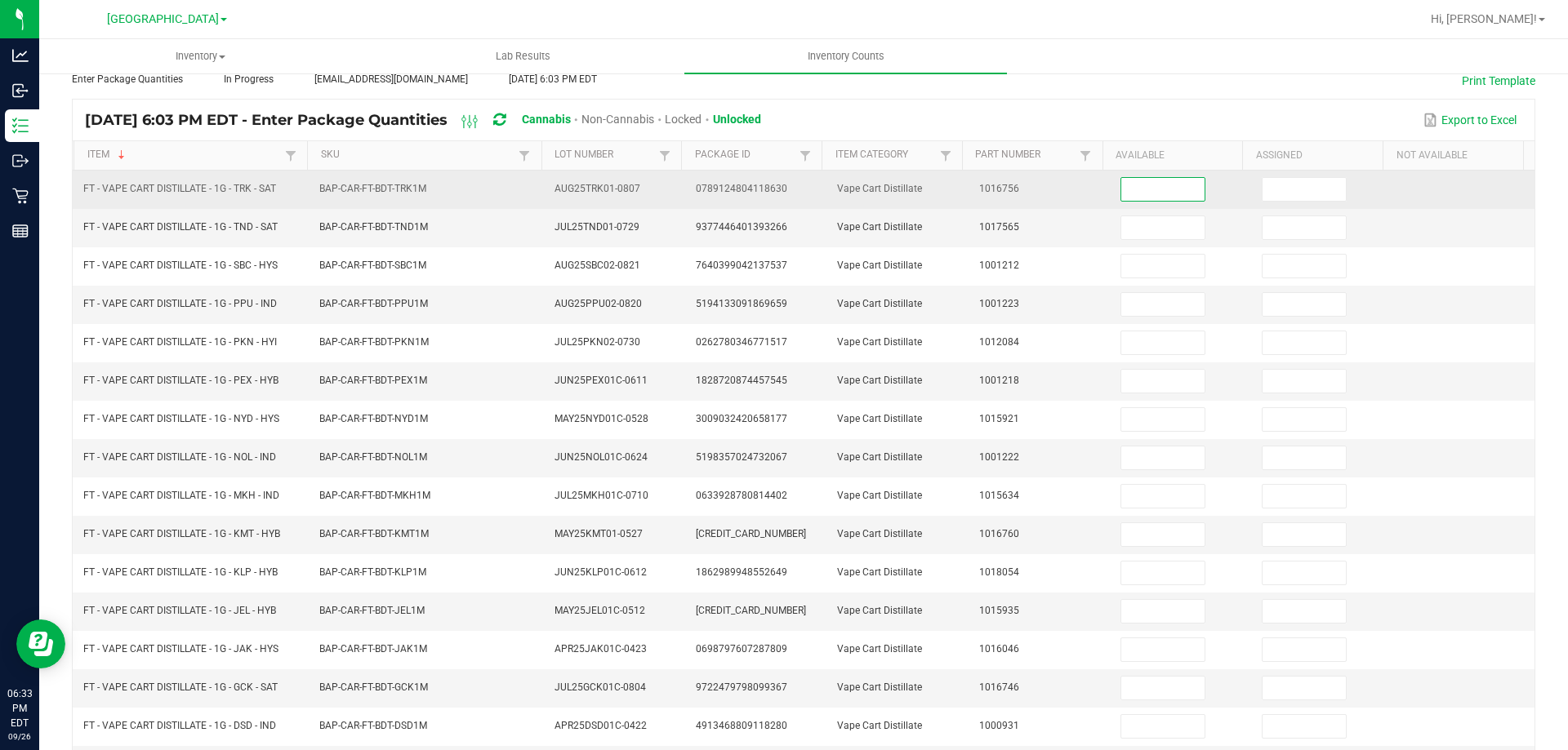
click at [1131, 197] on input at bounding box center [1162, 189] width 83 height 23
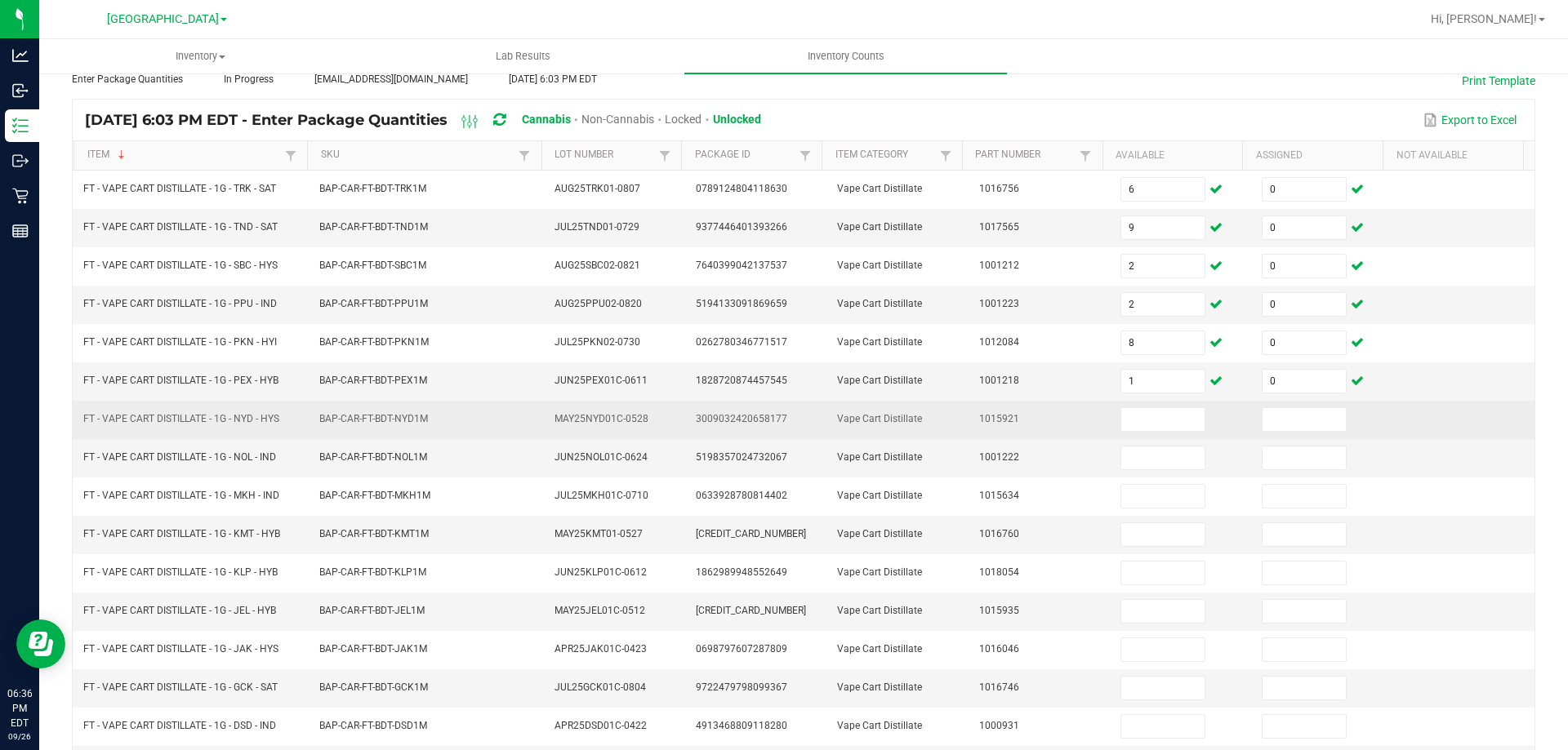
drag, startPoint x: 84, startPoint y: 421, endPoint x: 278, endPoint y: 418, distance: 194.0
click at [278, 418] on span "FT - VAPE CART DISTILLATE - 1G - NYD - HYS" at bounding box center [181, 419] width 196 height 11
copy span "FT - VAPE CART DISTILLATE - 1G - NYD - HYS"
click at [1121, 425] on input at bounding box center [1162, 420] width 83 height 23
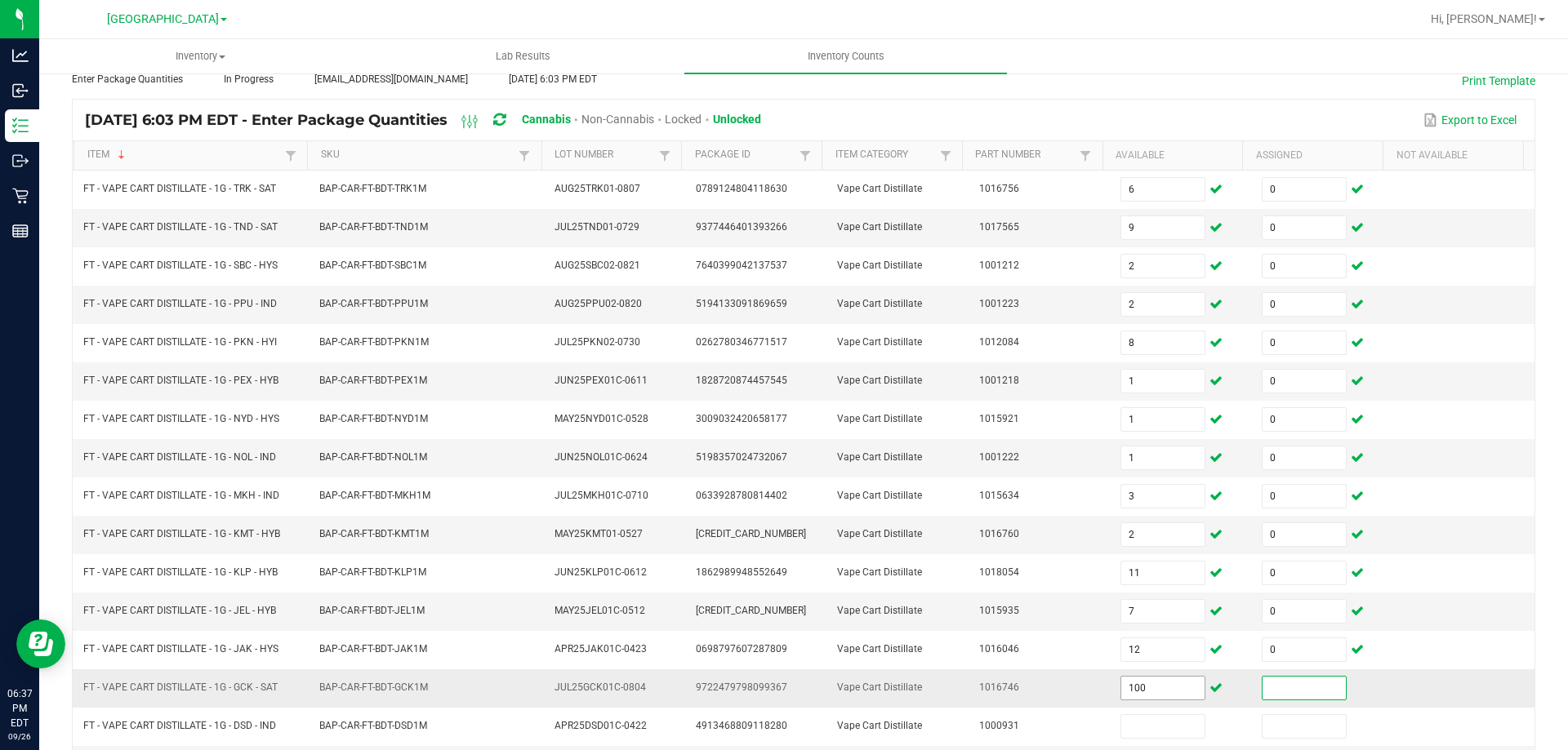
click at [1137, 700] on span "100" at bounding box center [1162, 688] width 85 height 25
click at [1140, 680] on input "100" at bounding box center [1162, 688] width 83 height 23
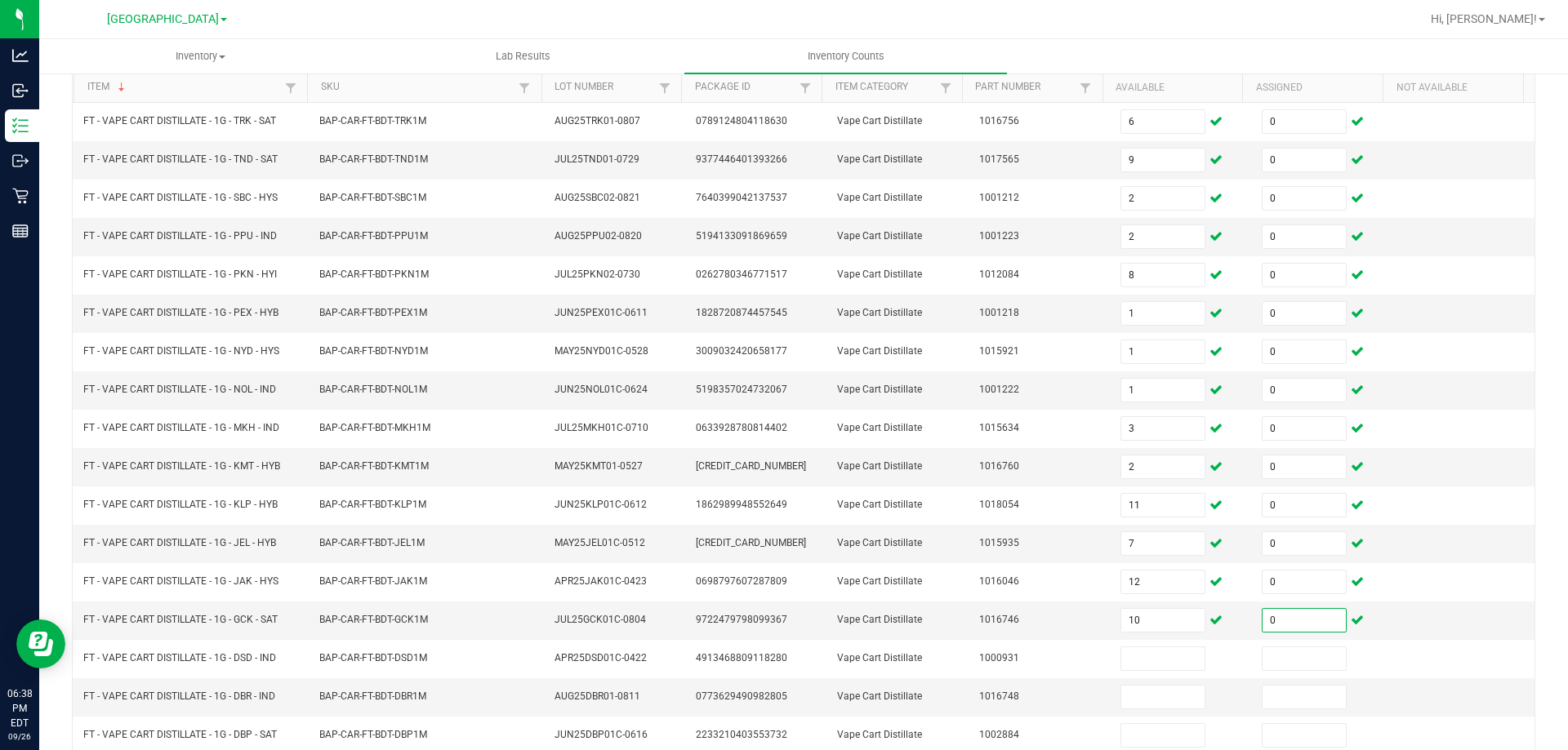
scroll to position [191, 0]
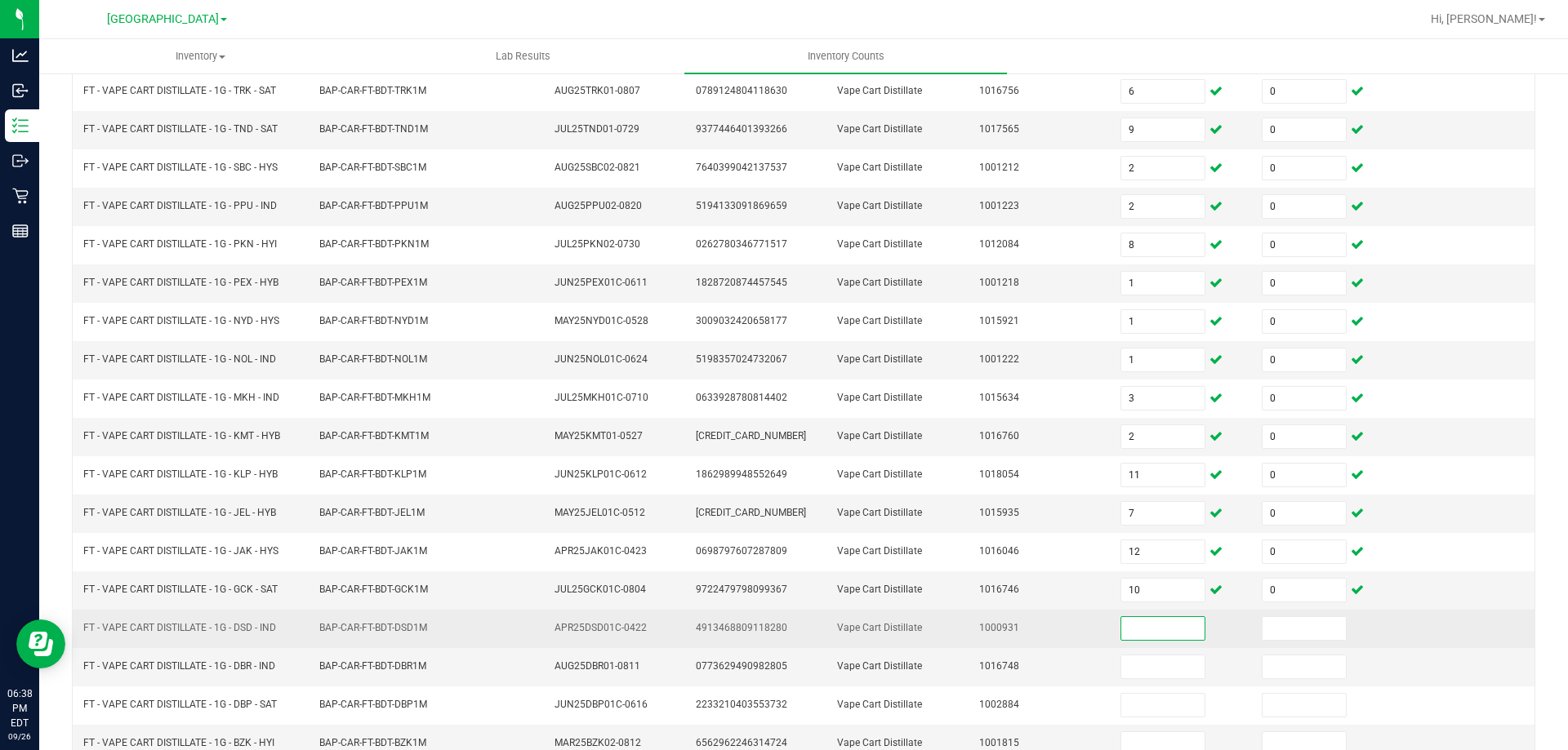
click at [1157, 635] on input at bounding box center [1162, 628] width 83 height 23
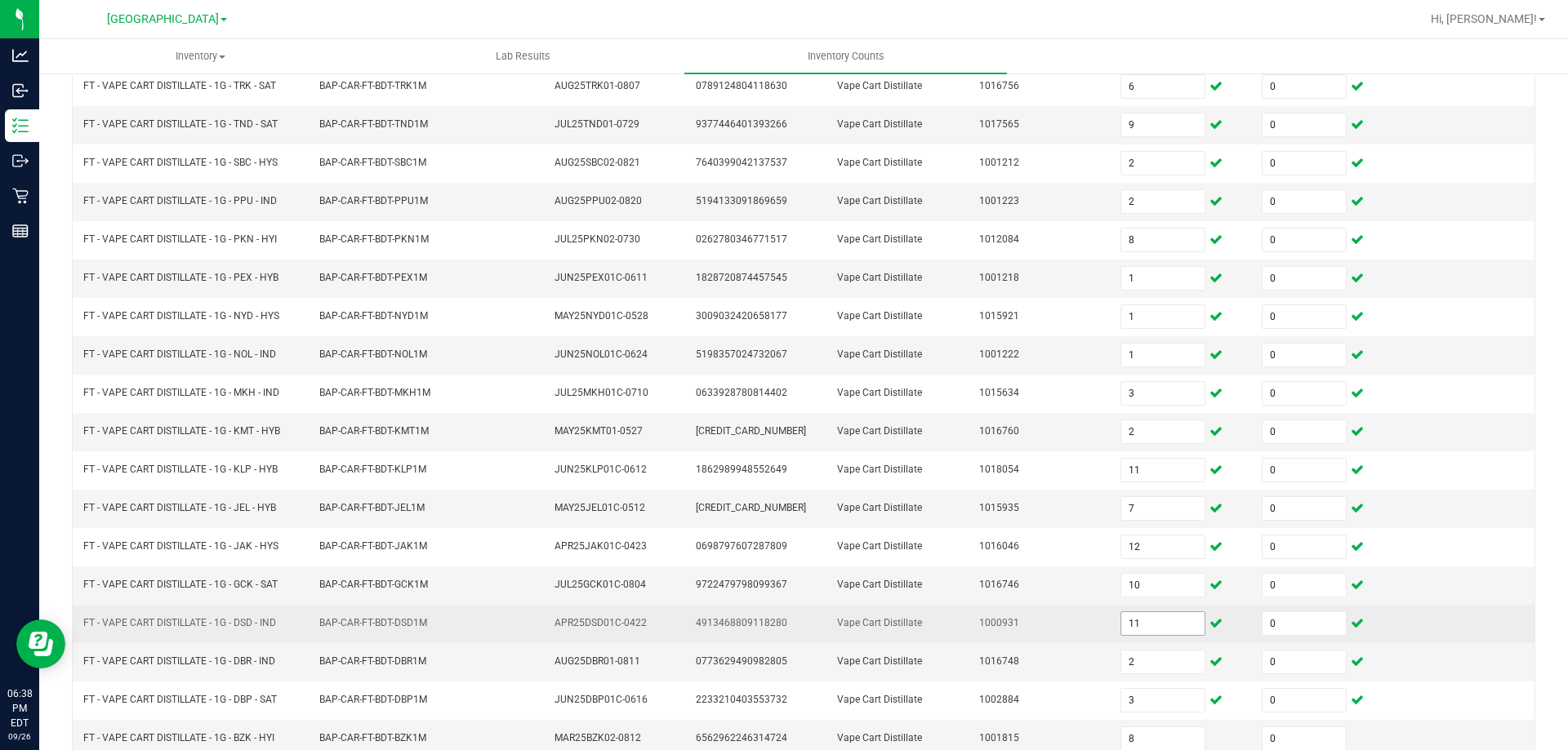
scroll to position [338, 0]
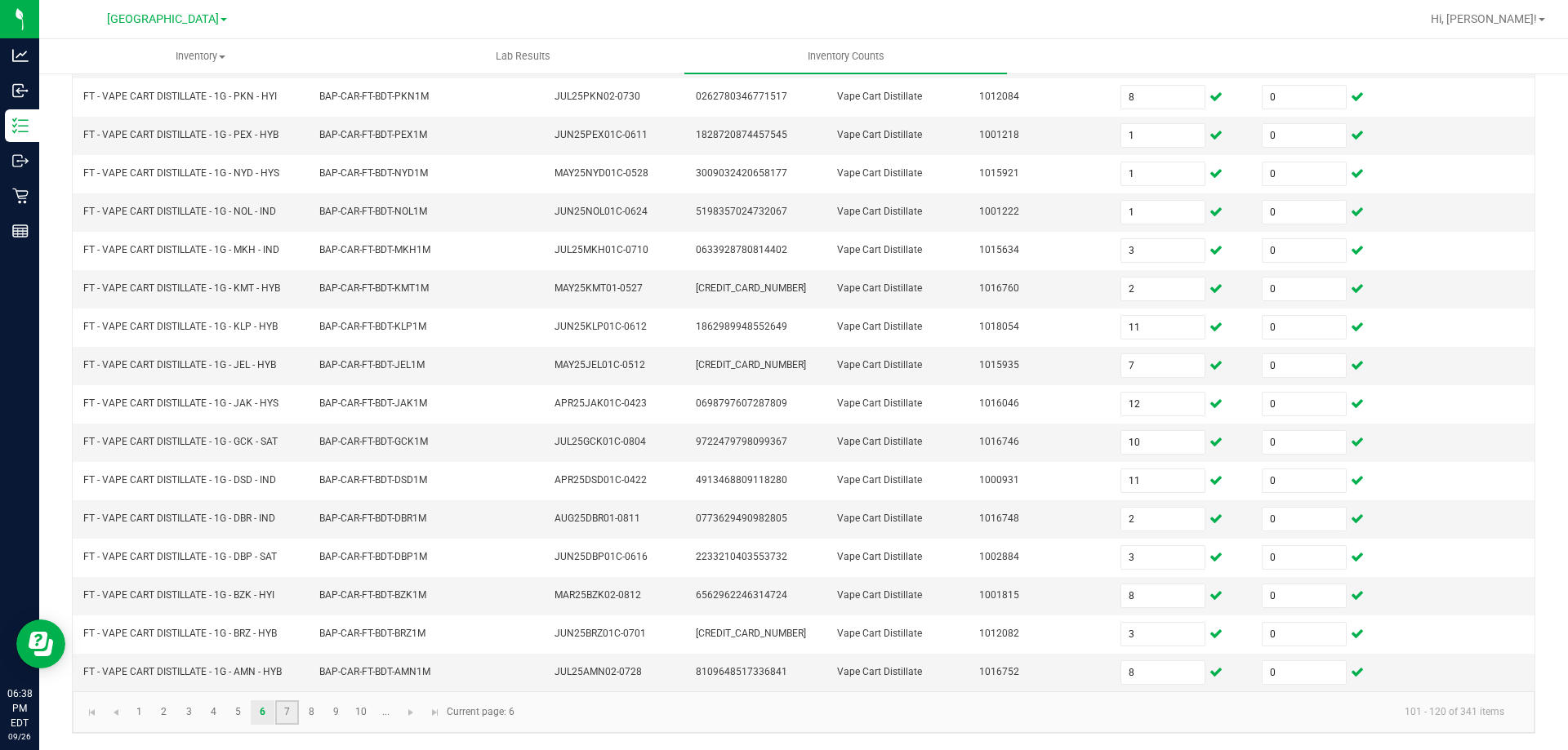
click at [292, 717] on link "7" at bounding box center [287, 713] width 24 height 25
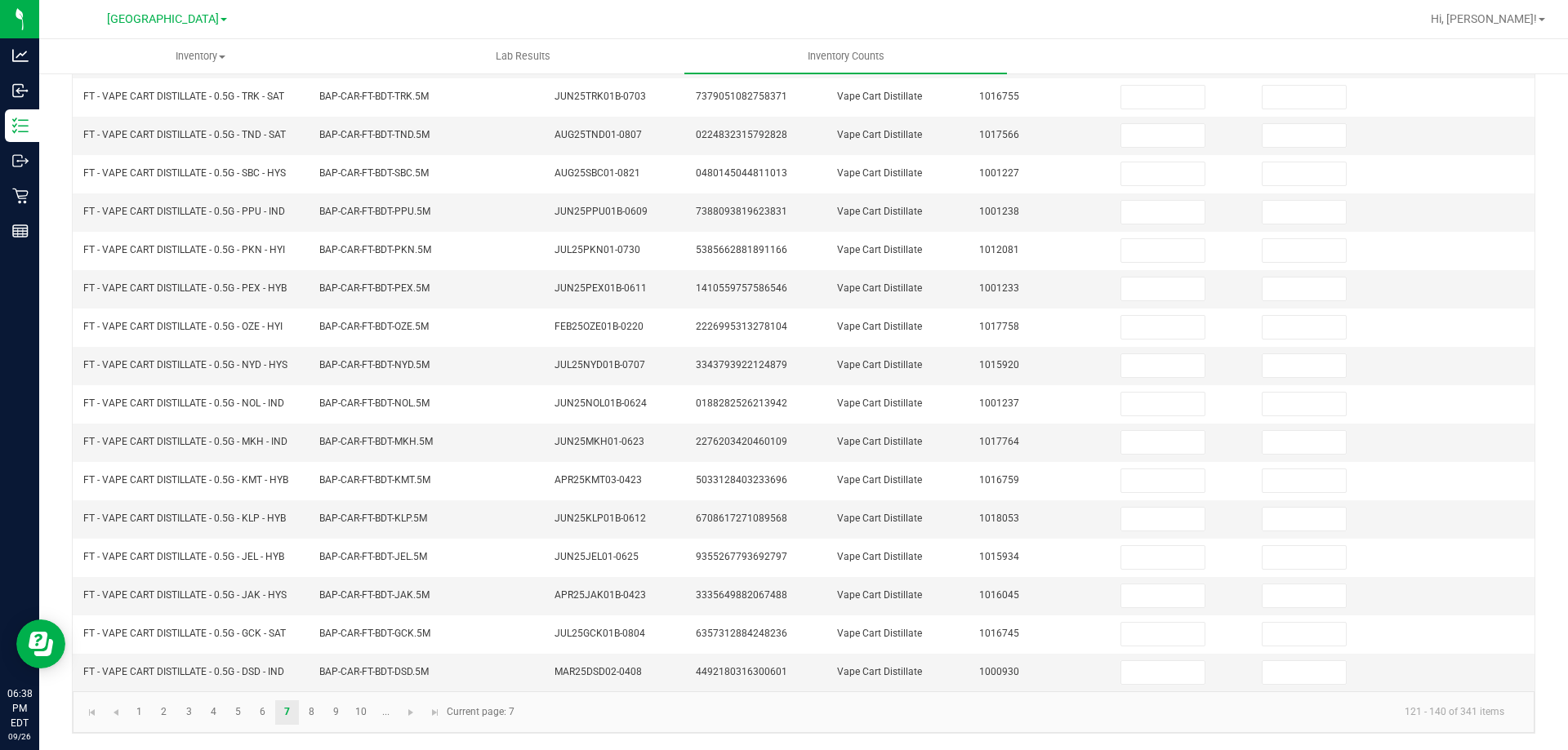
click at [49, 568] on div "< All Inventory Counts Inventory Count Cancel Count Submit for Review Type Ente…" at bounding box center [803, 241] width 1528 height 1017
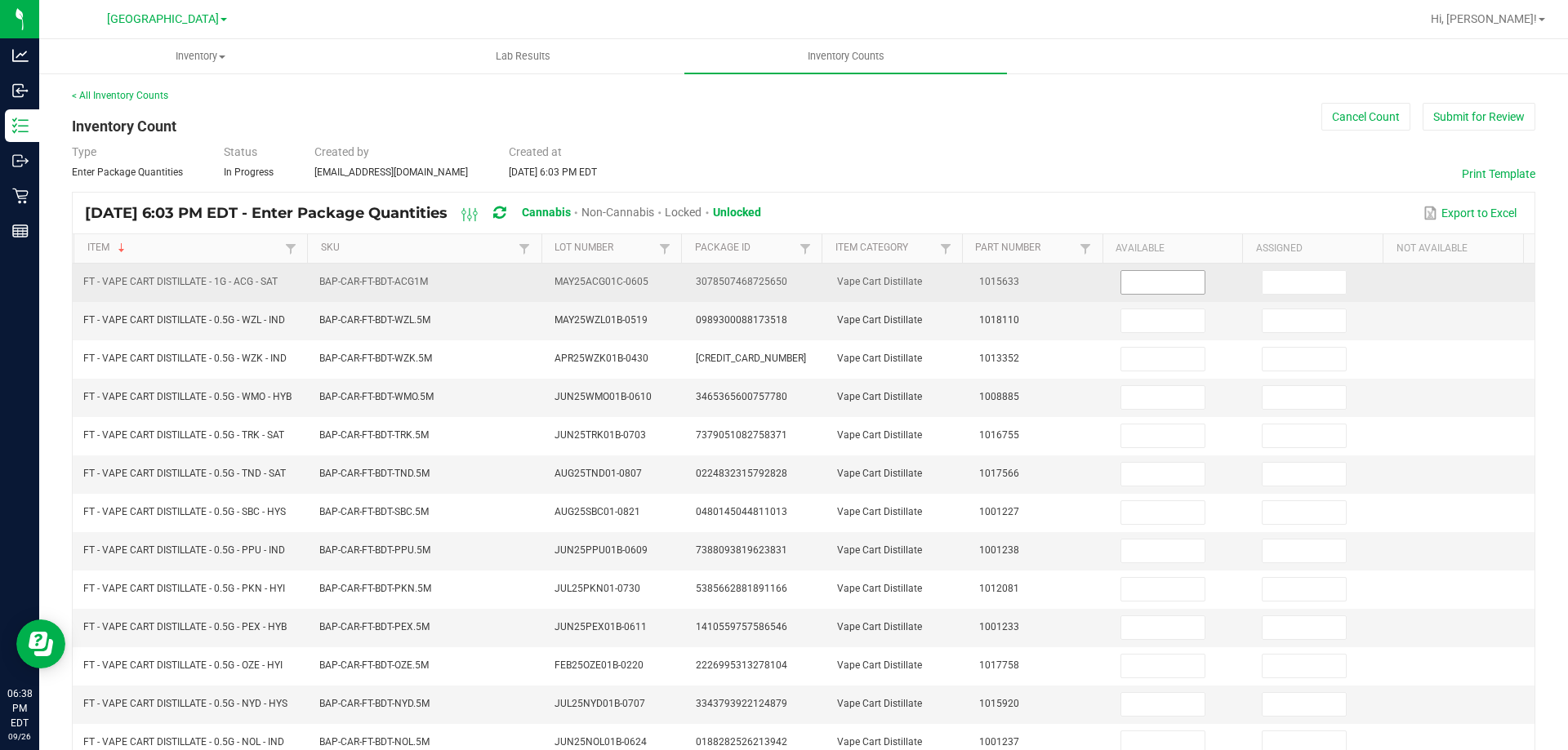
click at [1154, 282] on input at bounding box center [1162, 282] width 83 height 23
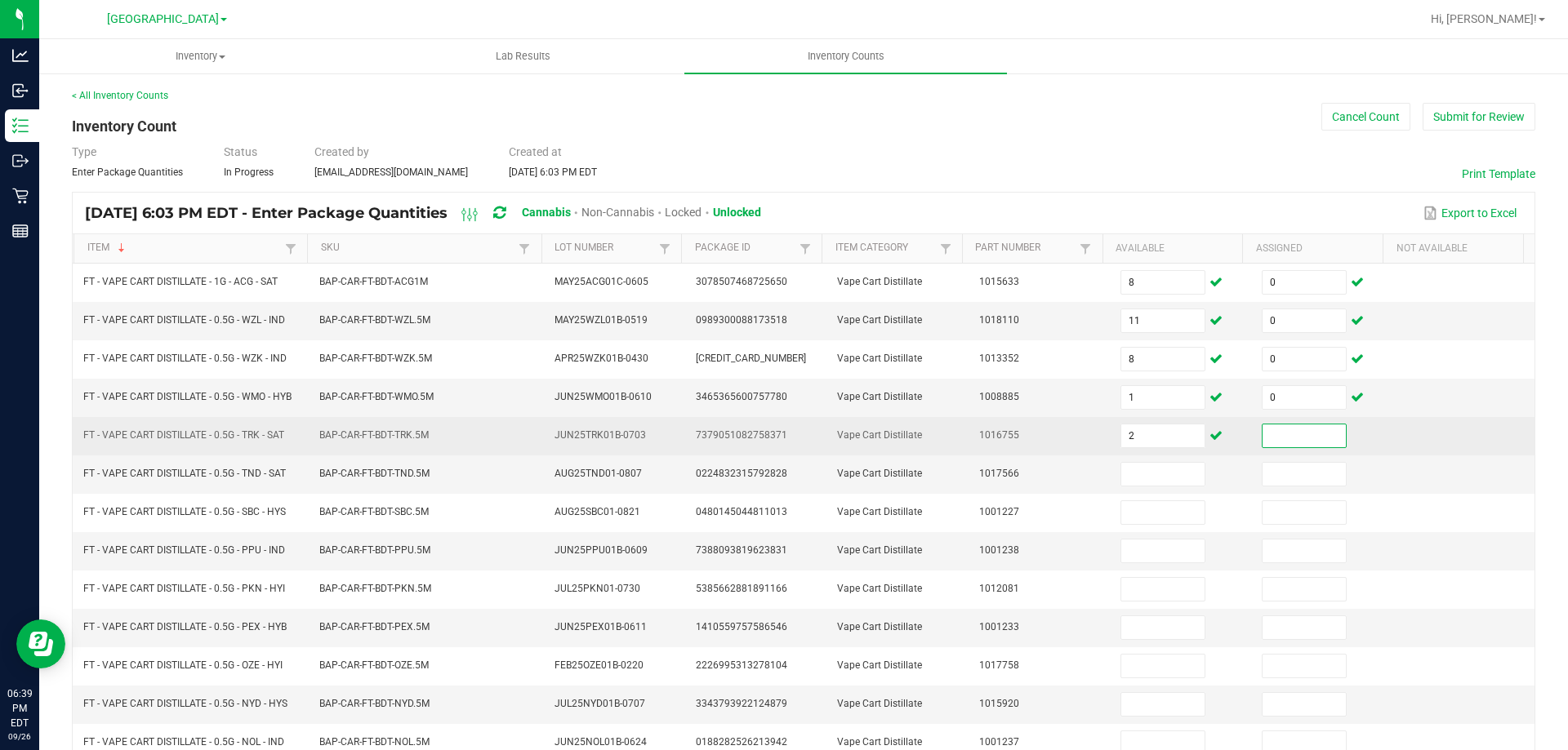
click at [1271, 435] on input at bounding box center [1304, 436] width 83 height 23
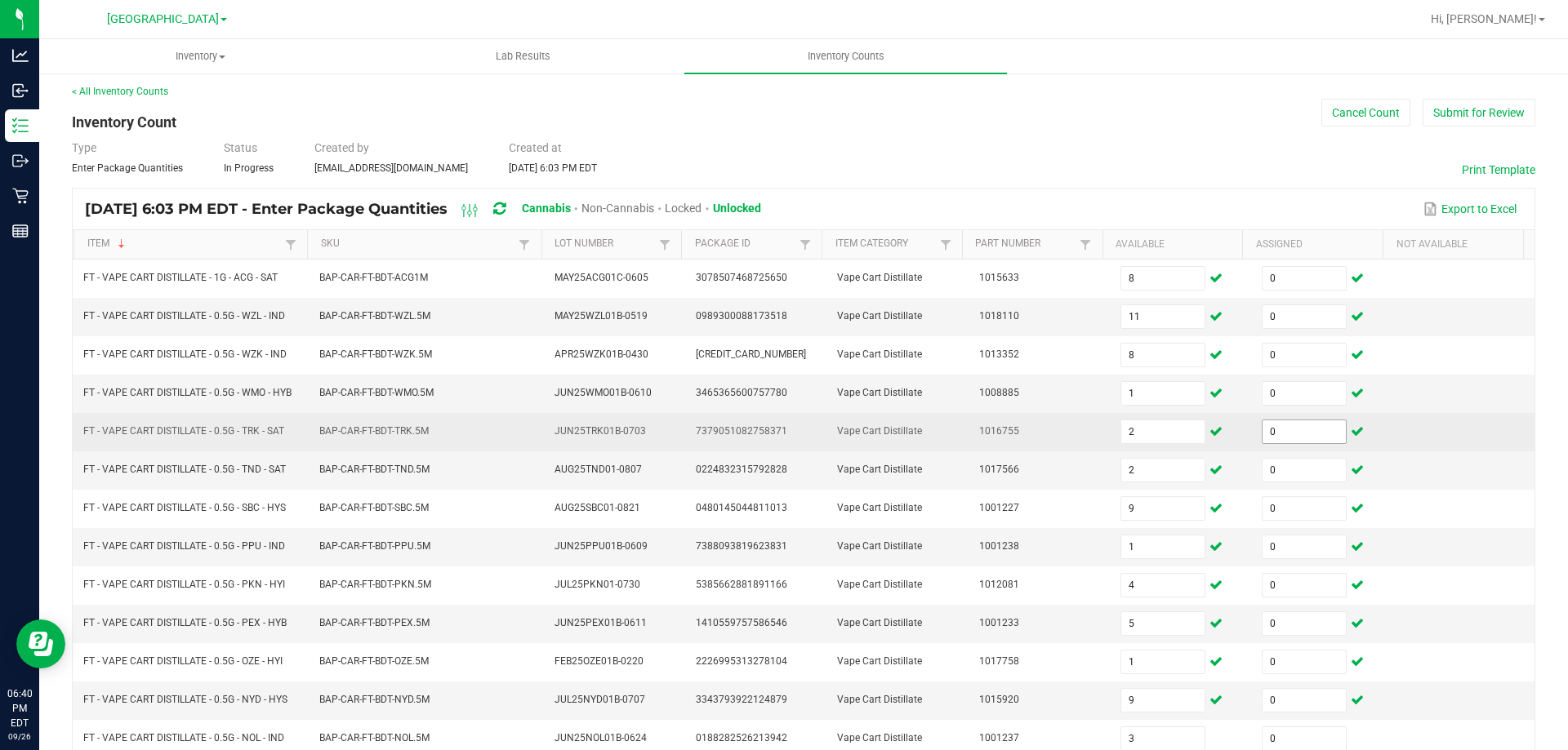
scroll to position [338, 0]
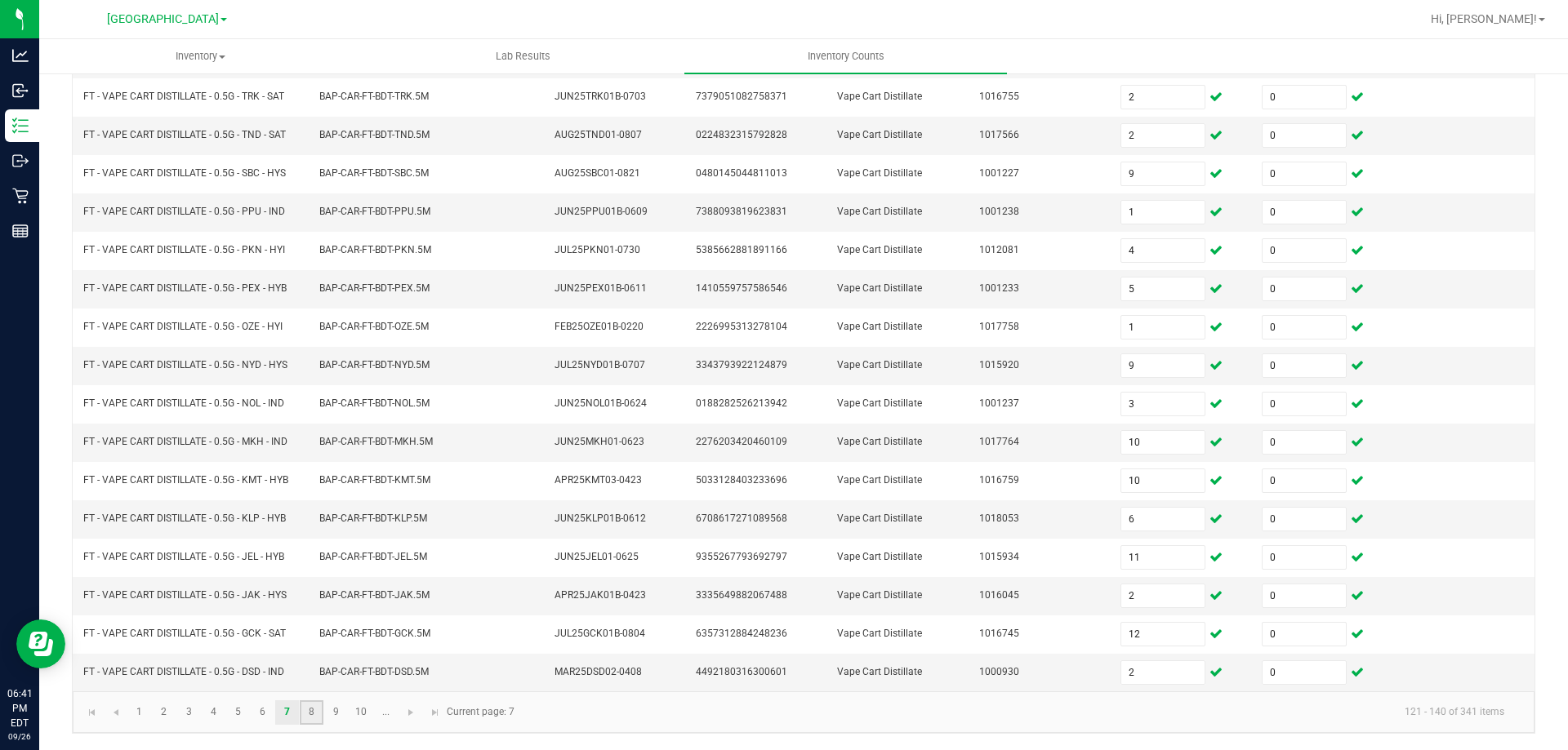
click at [307, 716] on link "8" at bounding box center [311, 713] width 24 height 25
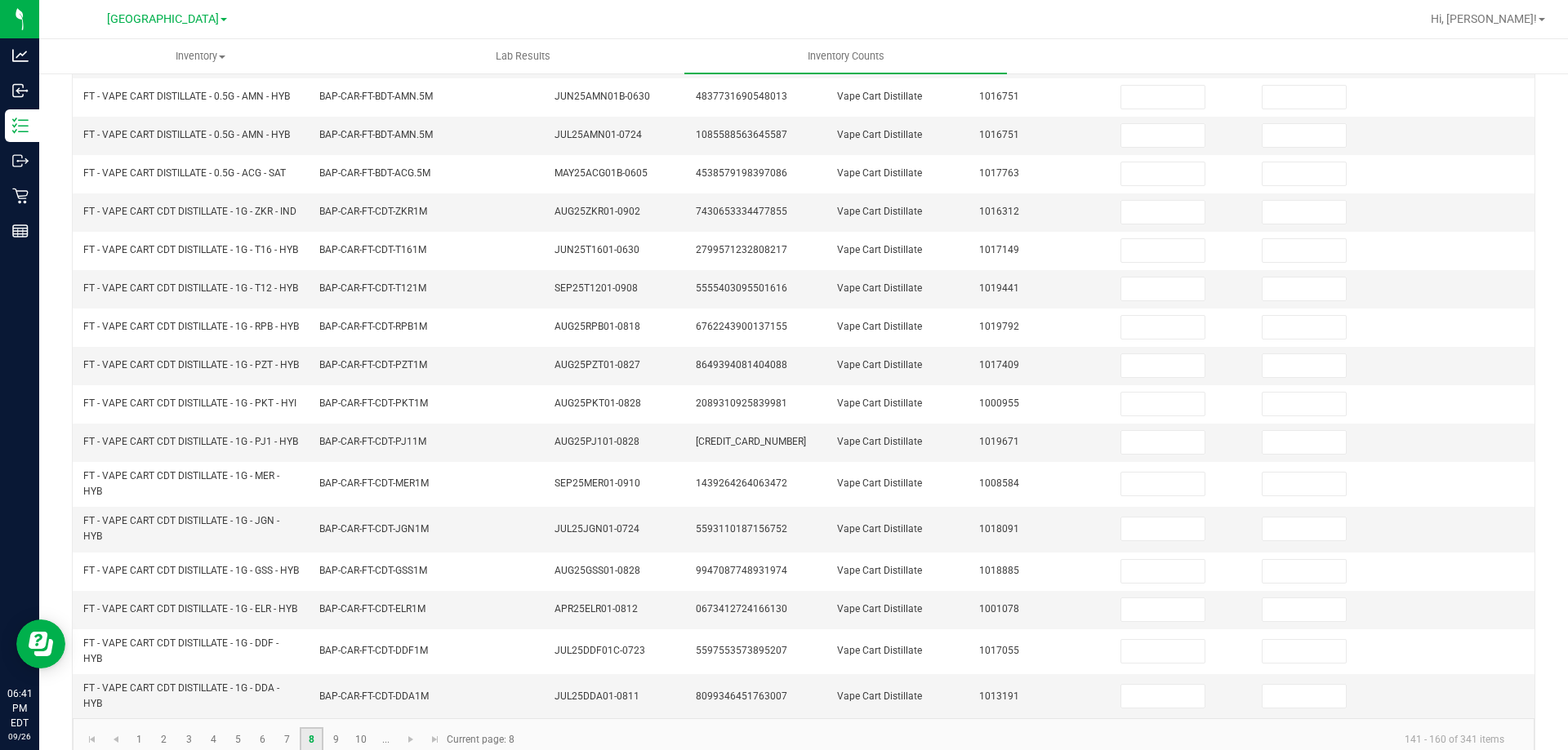
scroll to position [113, 0]
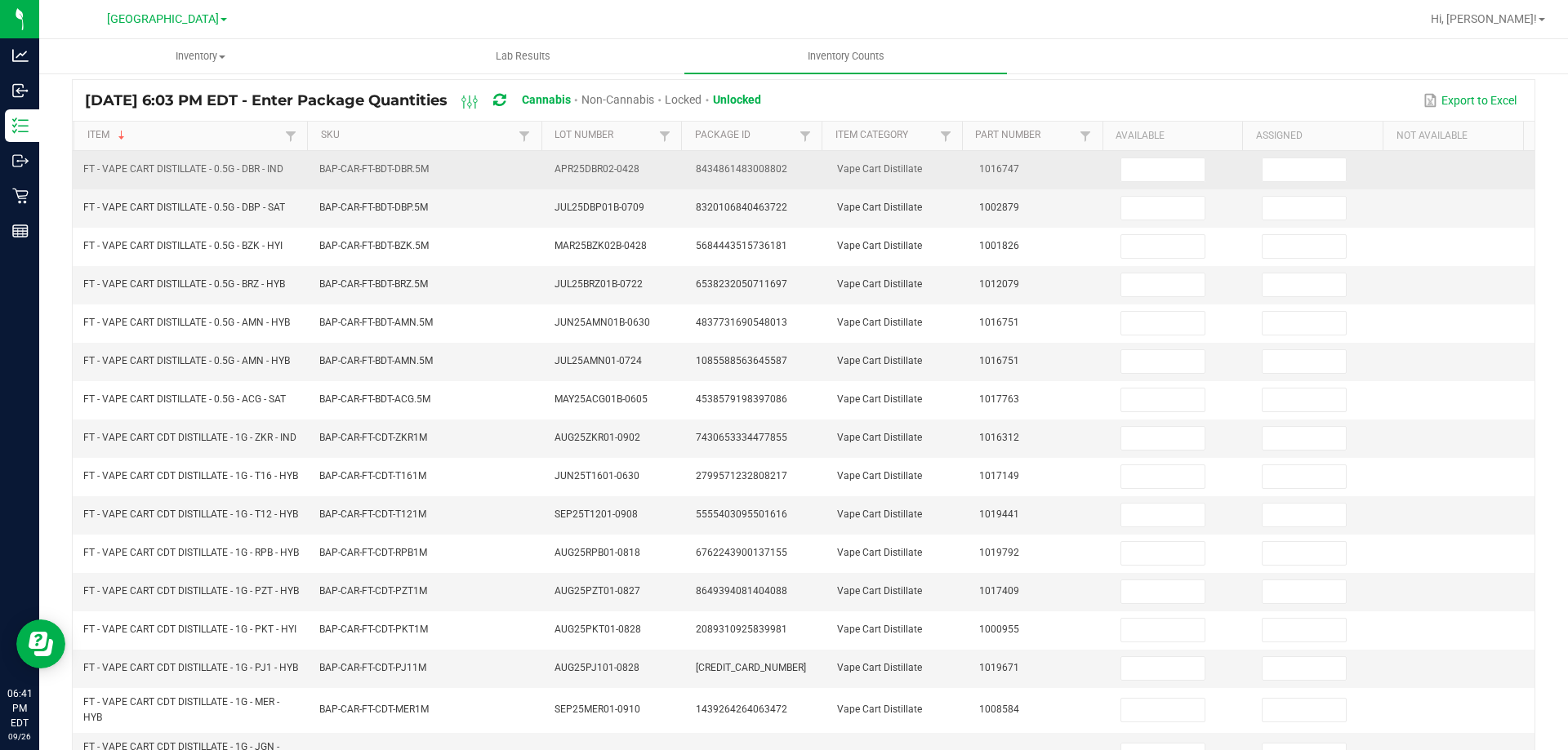
click at [1154, 182] on td at bounding box center [1181, 170] width 141 height 39
click at [1154, 179] on input at bounding box center [1162, 170] width 83 height 23
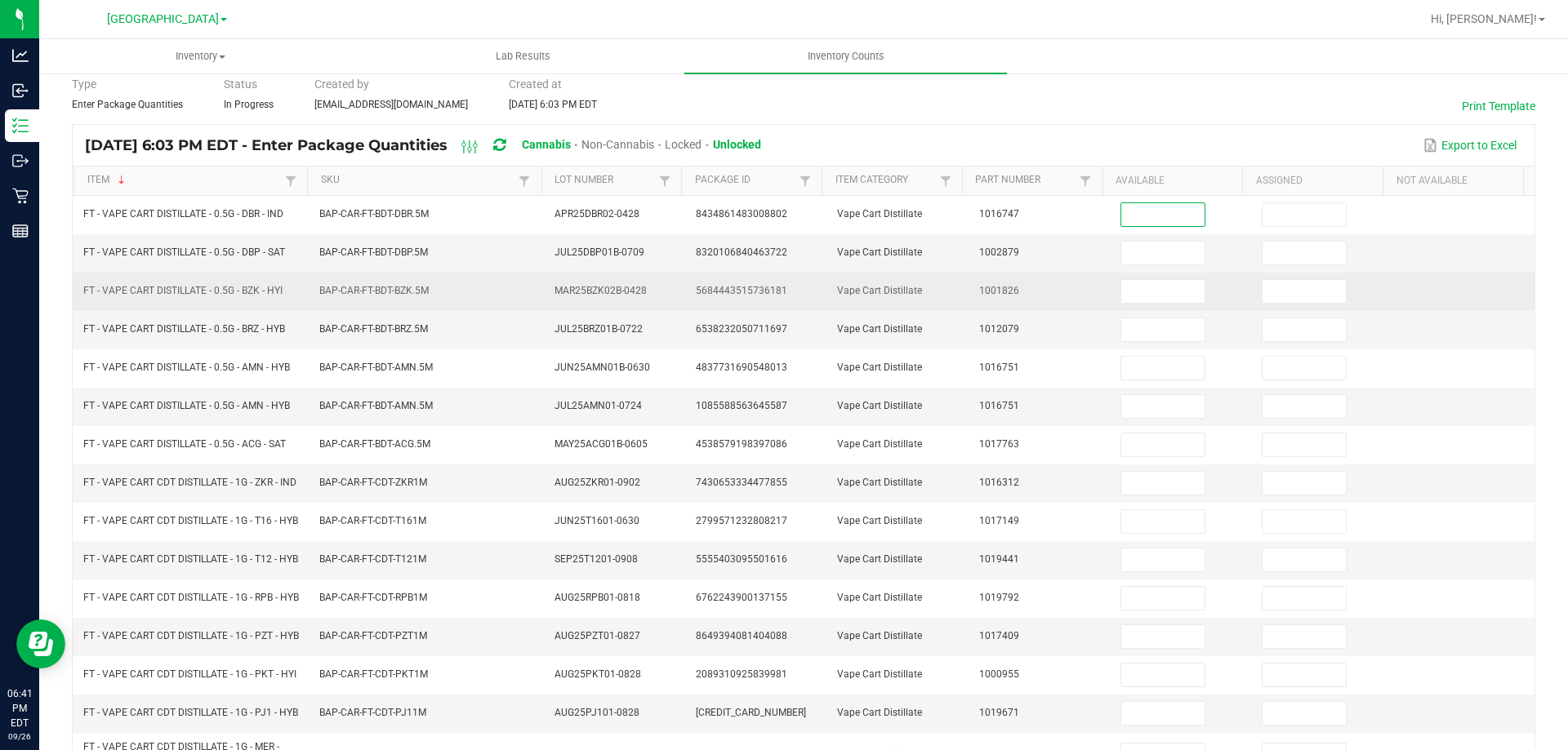
scroll to position [31, 0]
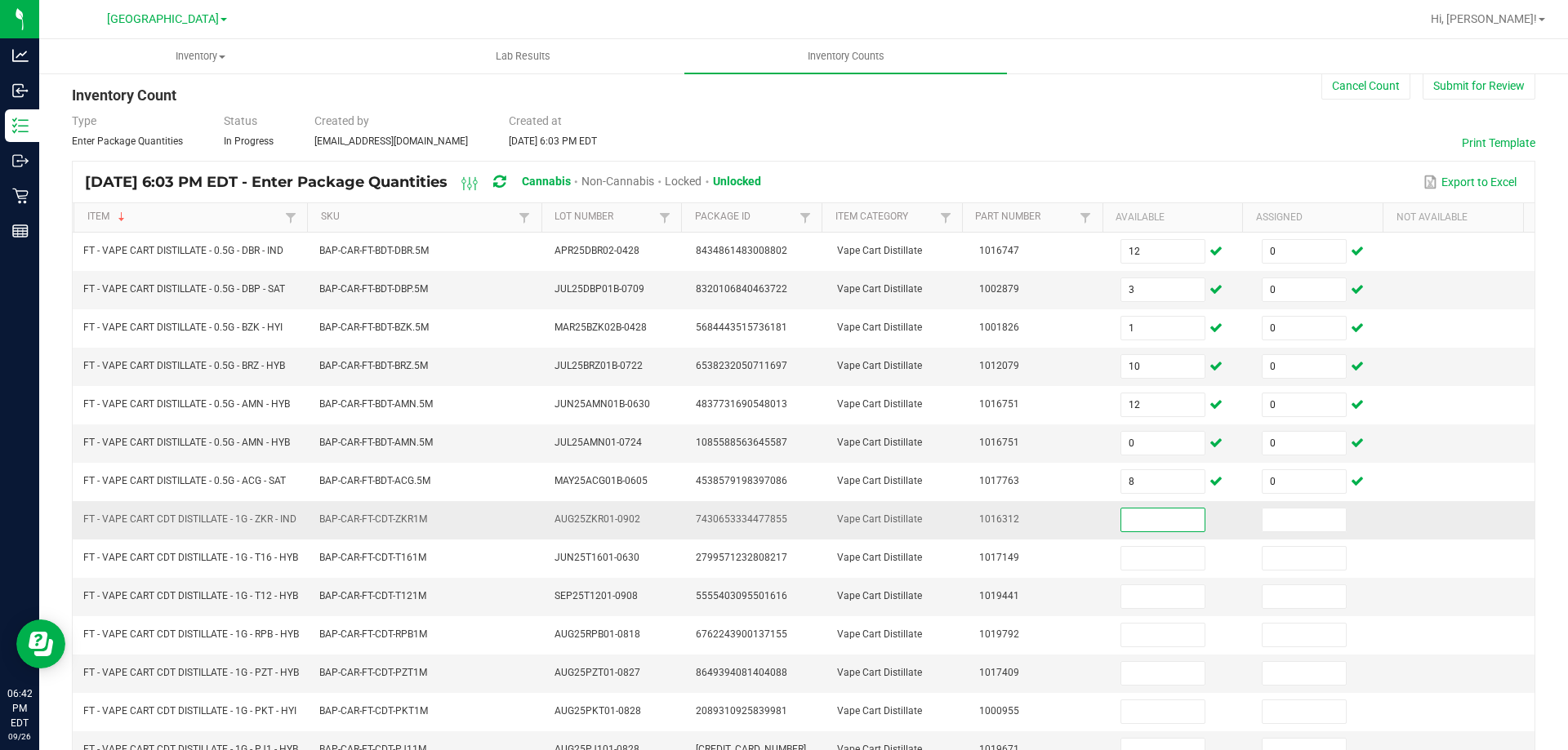
click at [1139, 527] on input at bounding box center [1162, 520] width 83 height 23
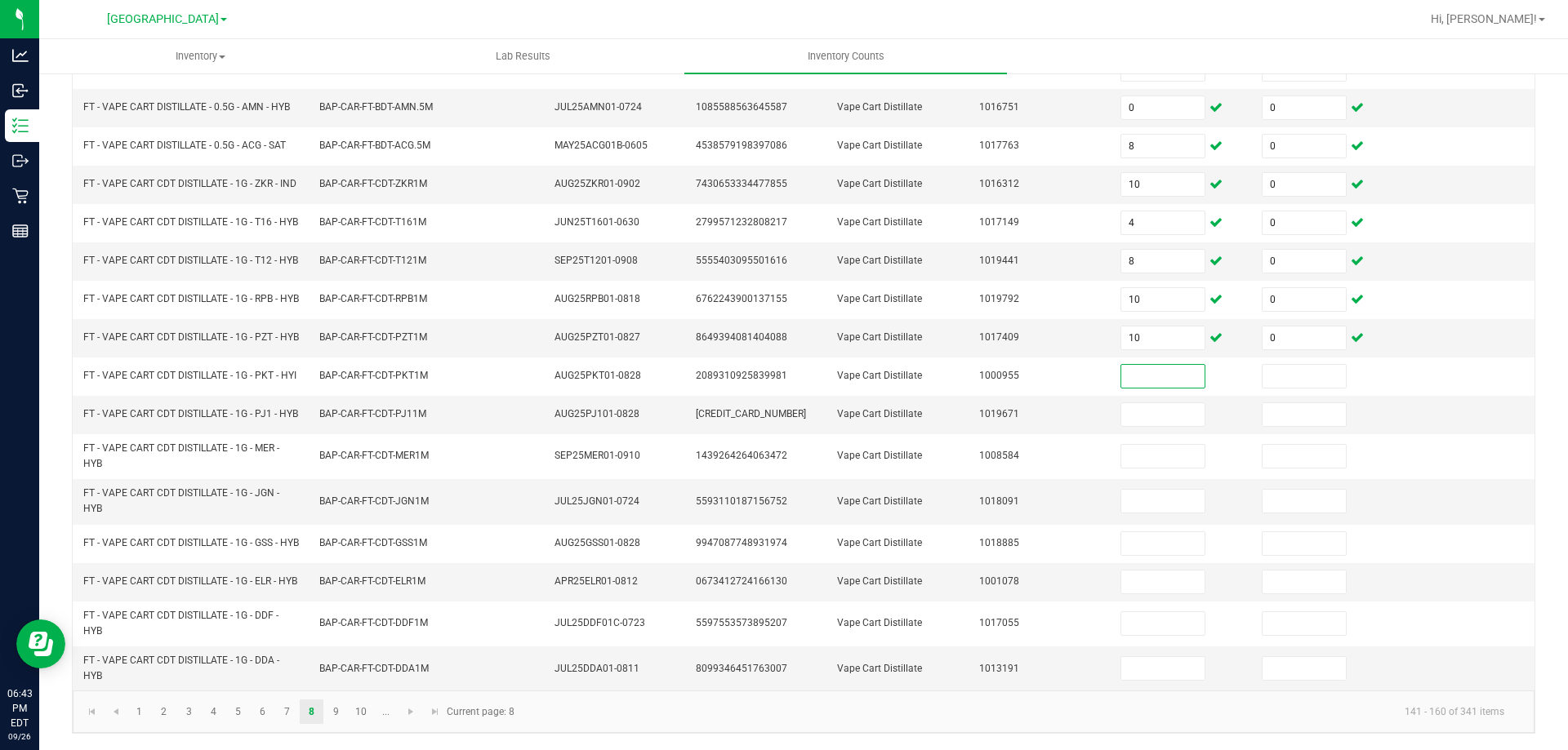
scroll to position [385, 0]
click at [340, 724] on link "9" at bounding box center [336, 712] width 24 height 25
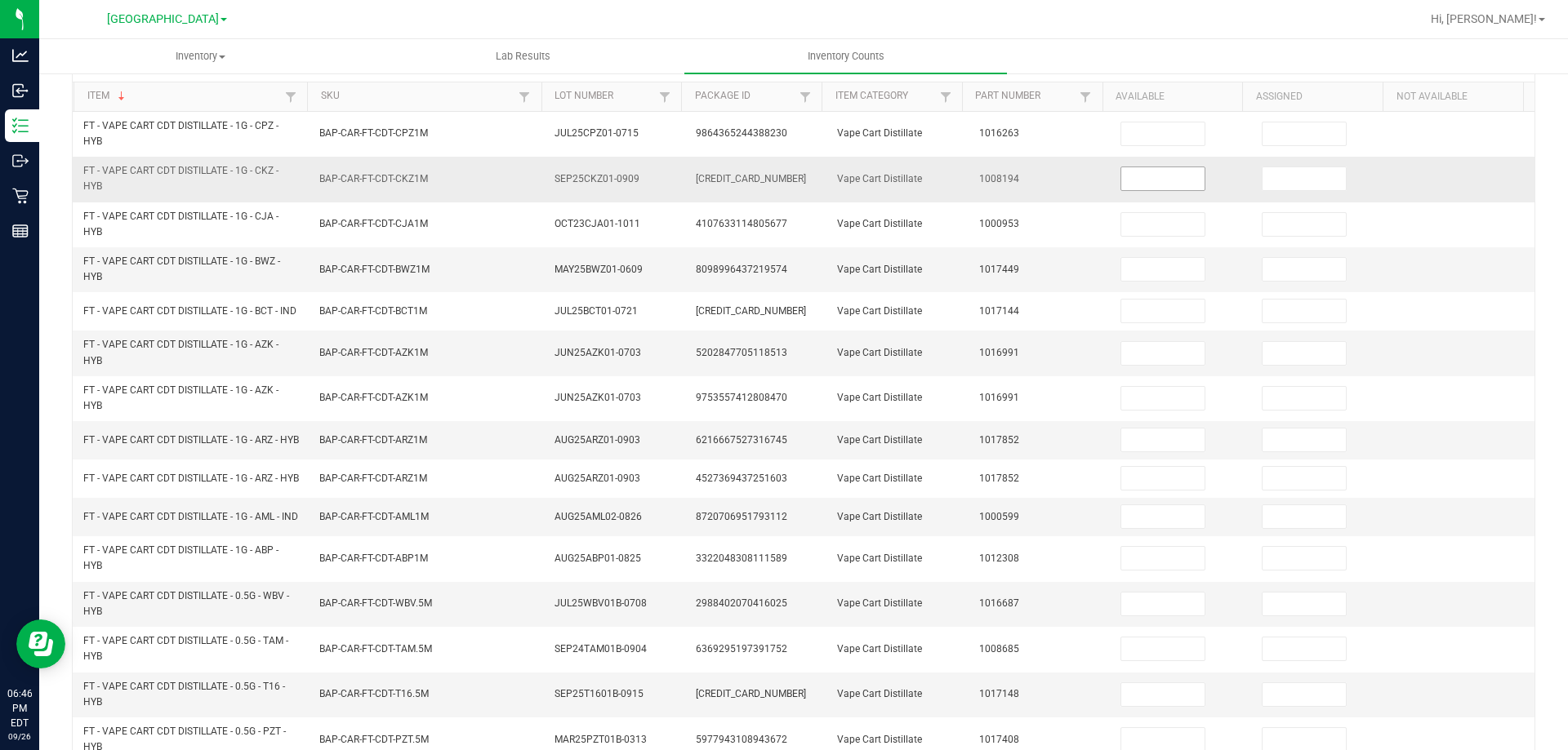
scroll to position [0, 0]
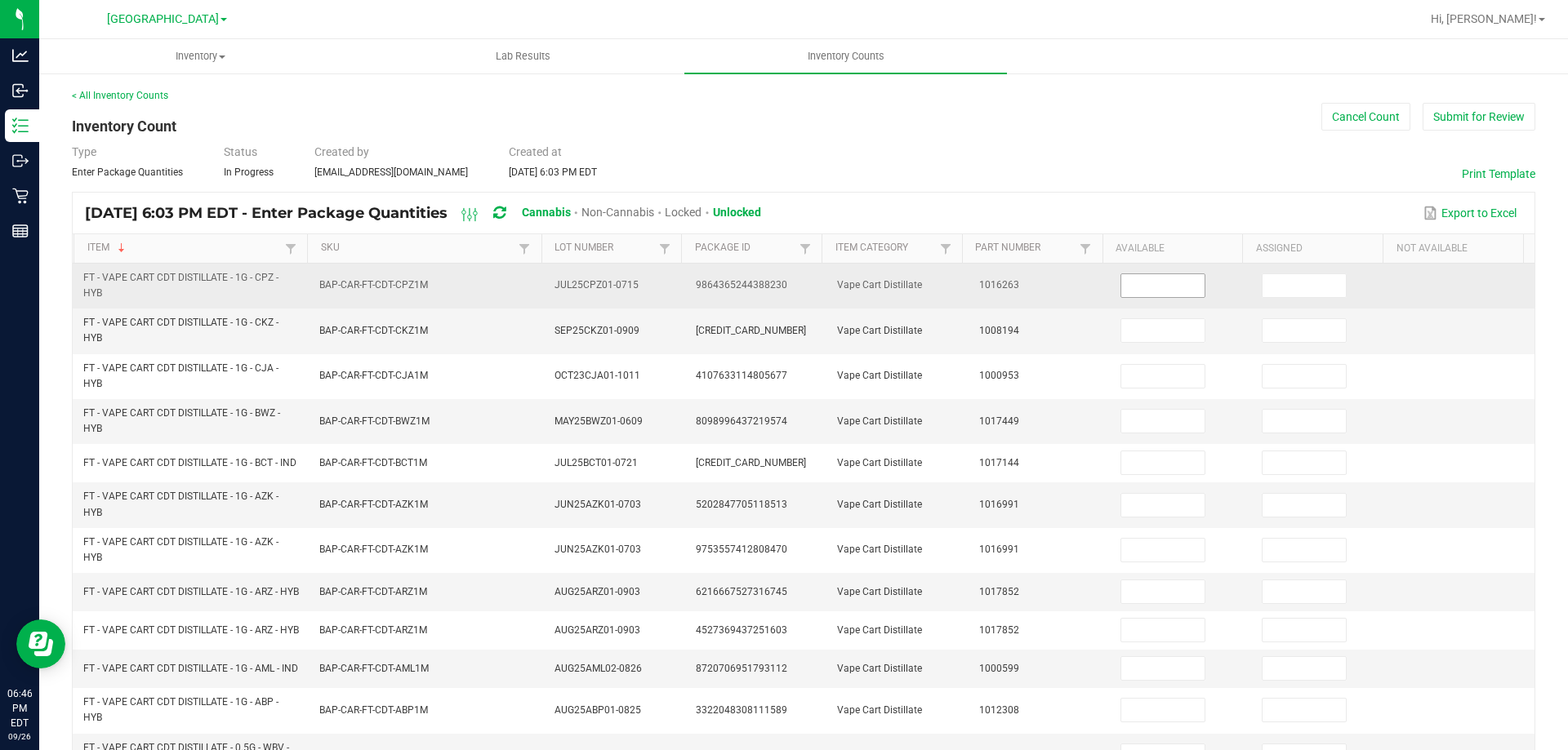
click at [1149, 292] on input at bounding box center [1162, 286] width 83 height 23
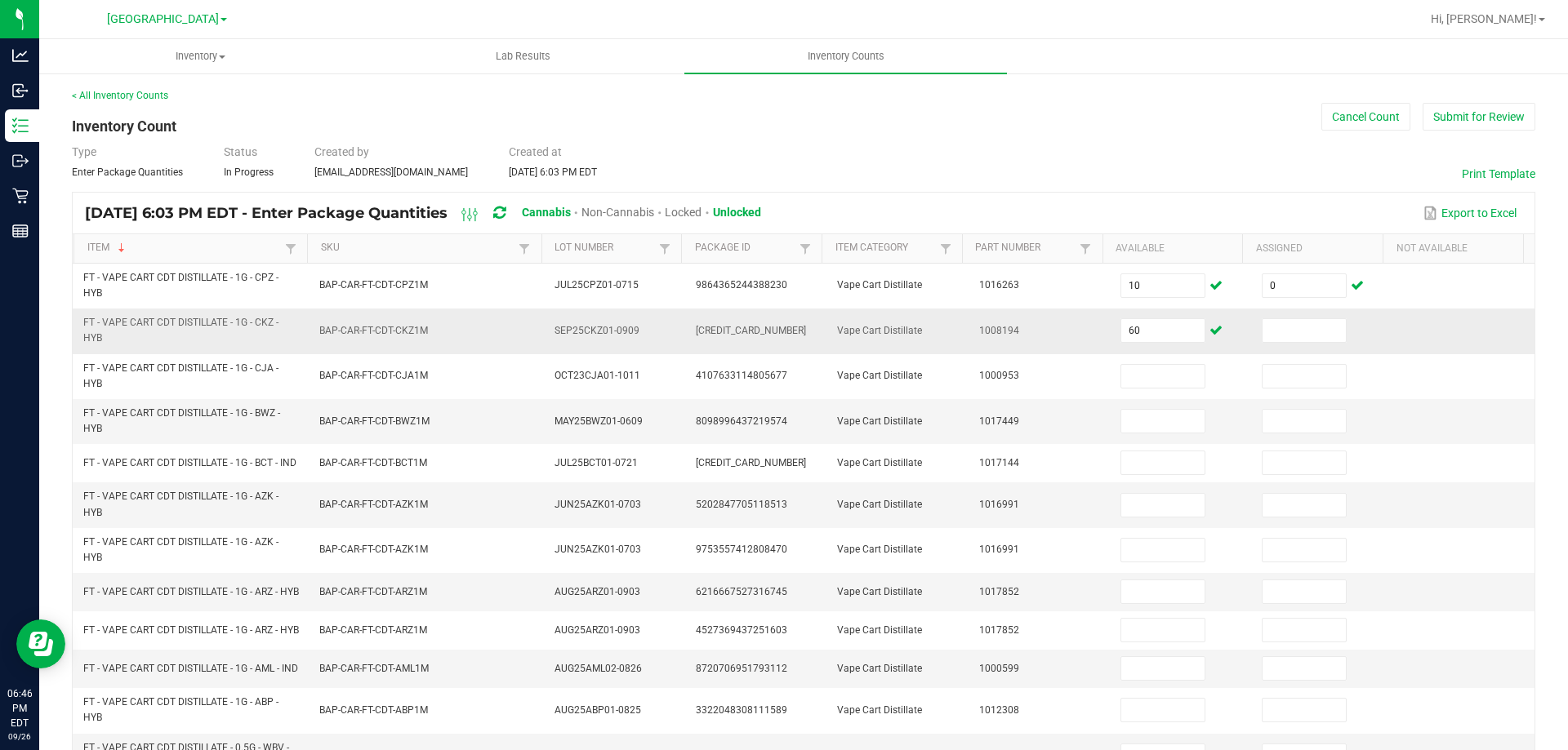
click at [1143, 316] on td "60" at bounding box center [1181, 330] width 141 height 45
click at [1143, 320] on input "60" at bounding box center [1162, 330] width 83 height 23
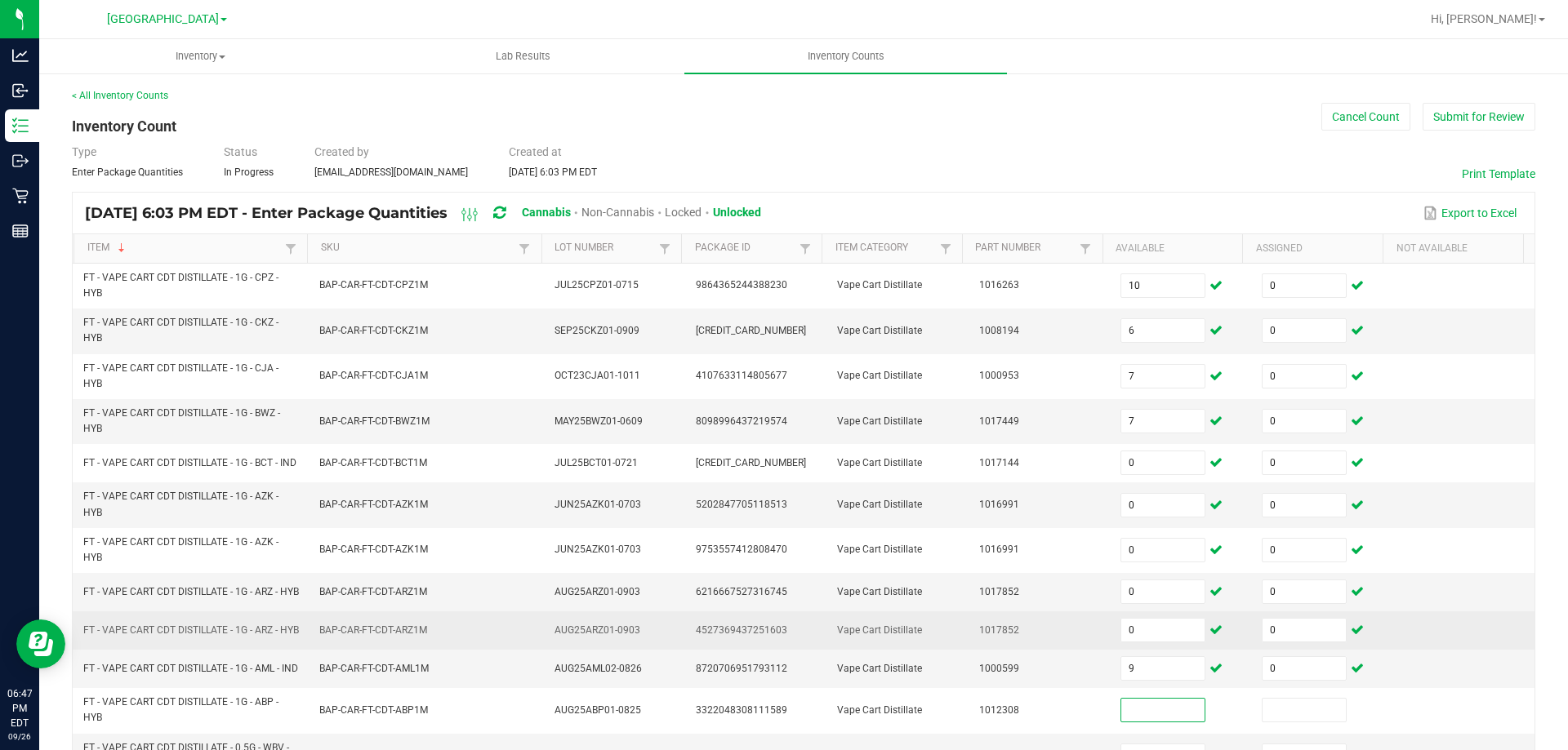
scroll to position [82, 0]
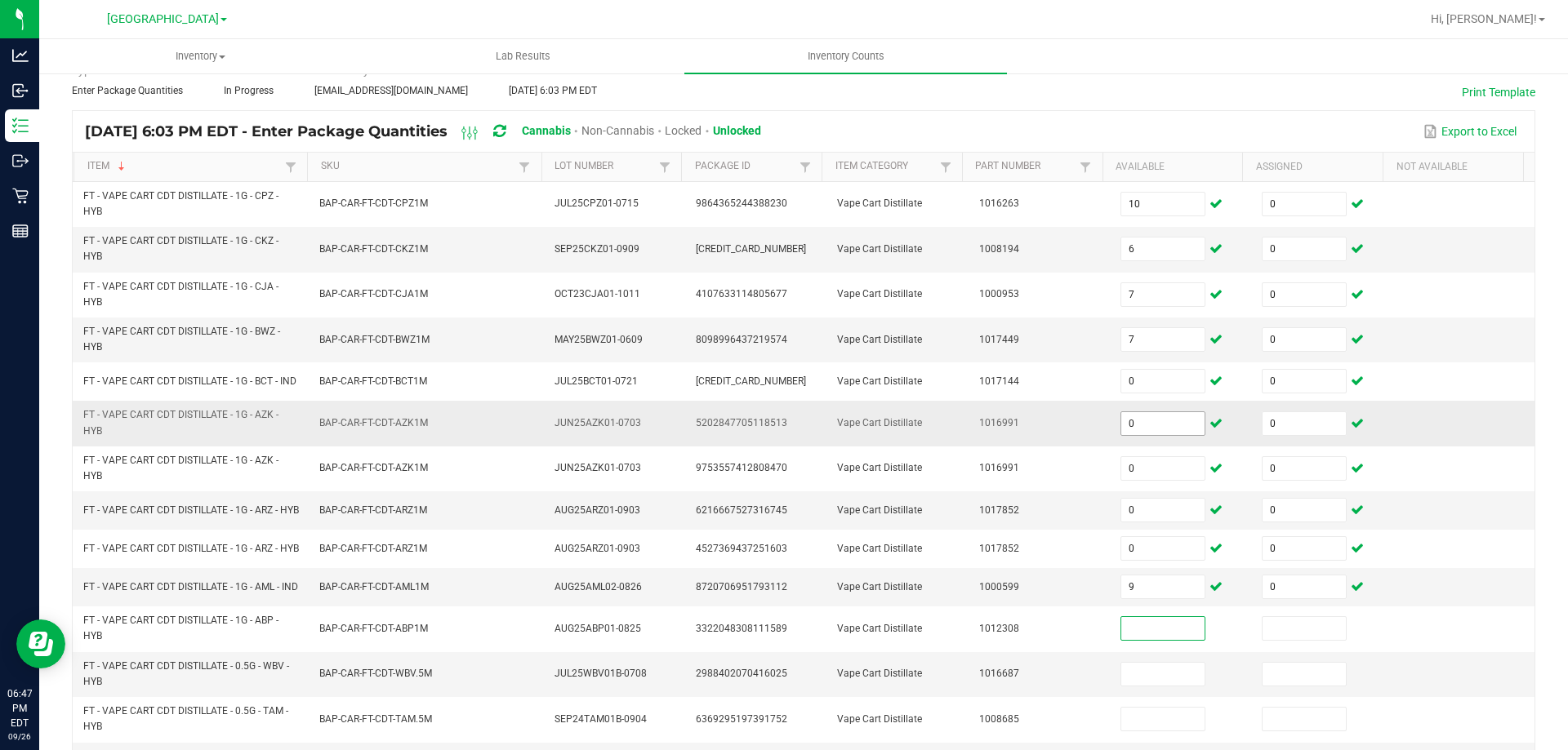
click at [1139, 434] on input "0" at bounding box center [1162, 424] width 83 height 23
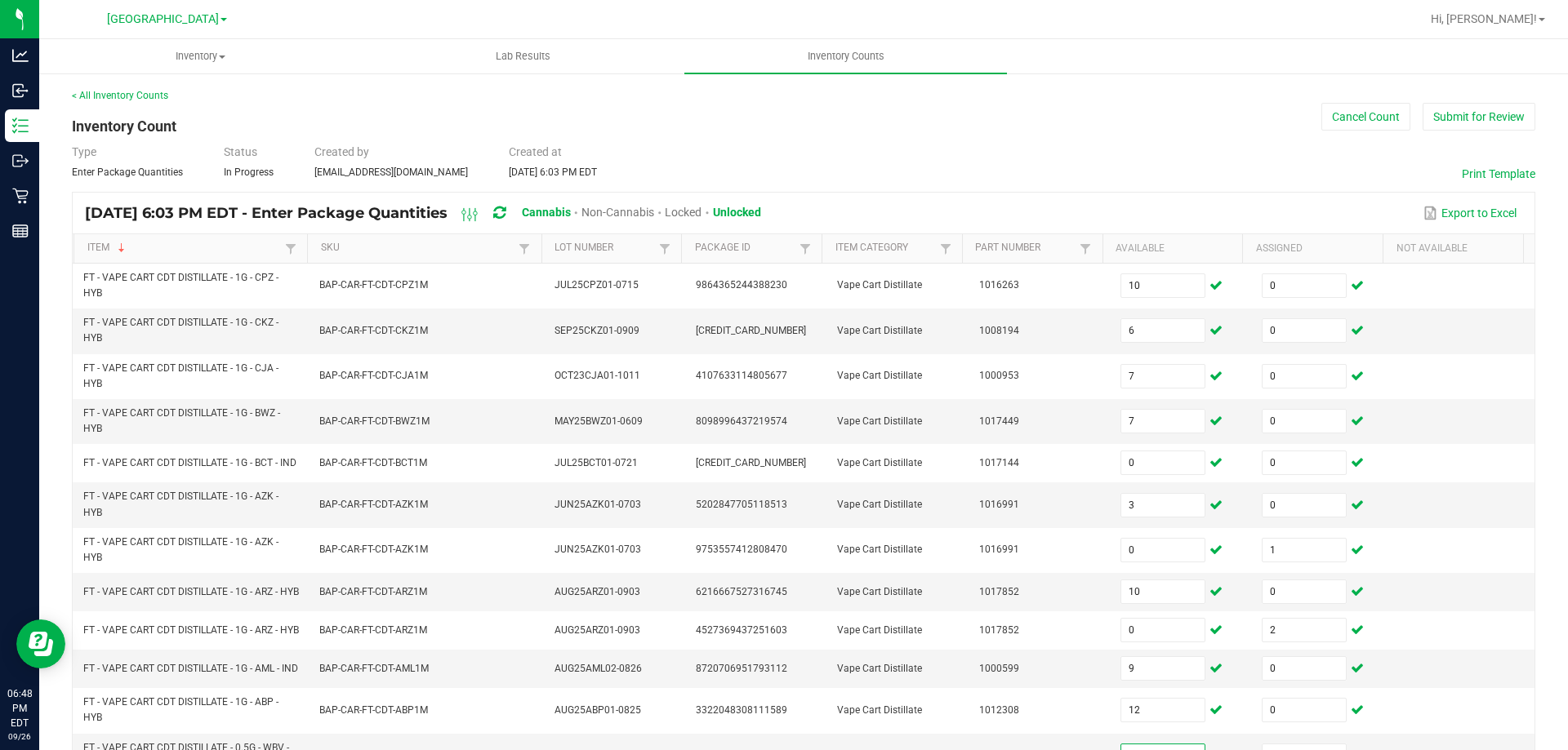
click at [505, 215] on icon at bounding box center [499, 212] width 12 height 15
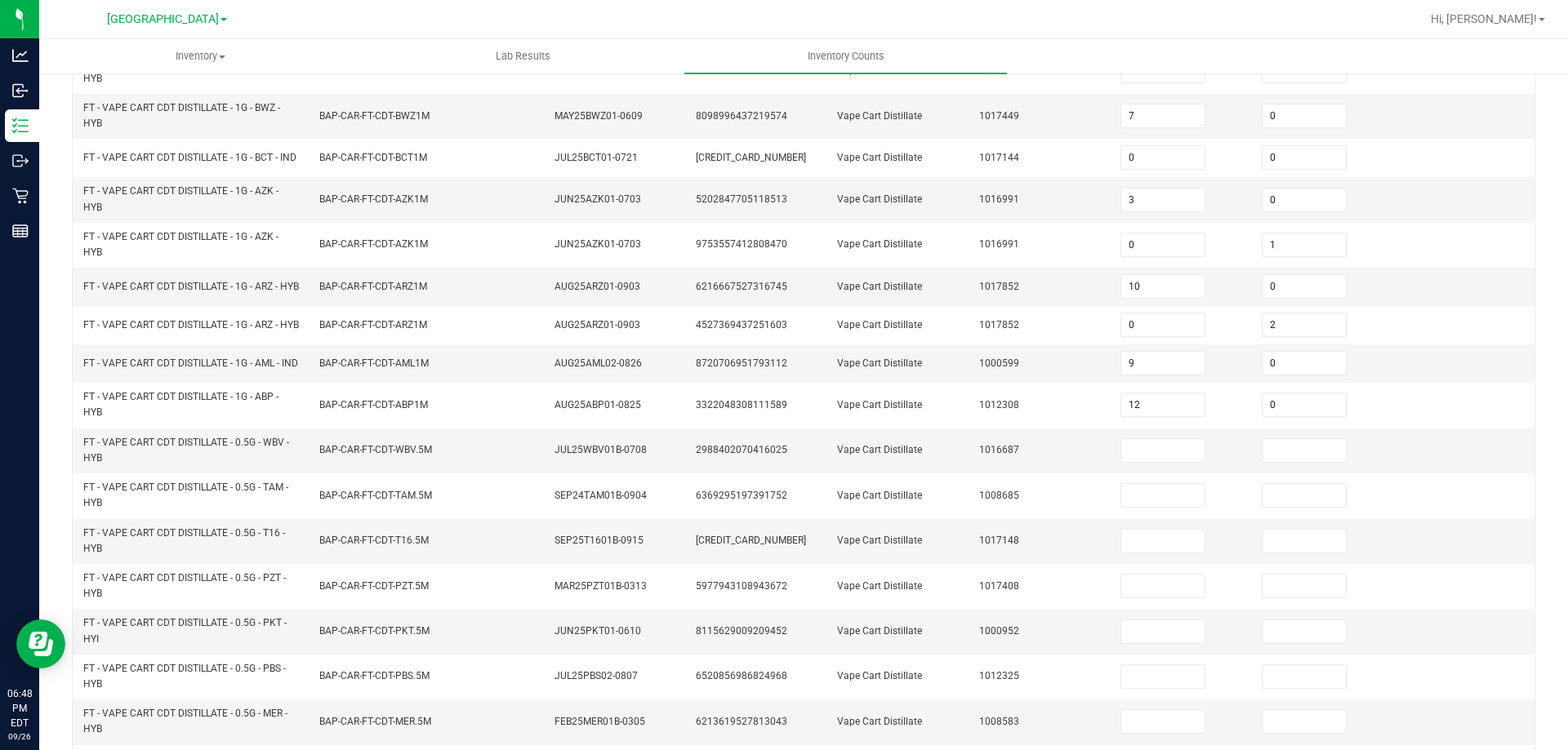
scroll to position [476, 0]
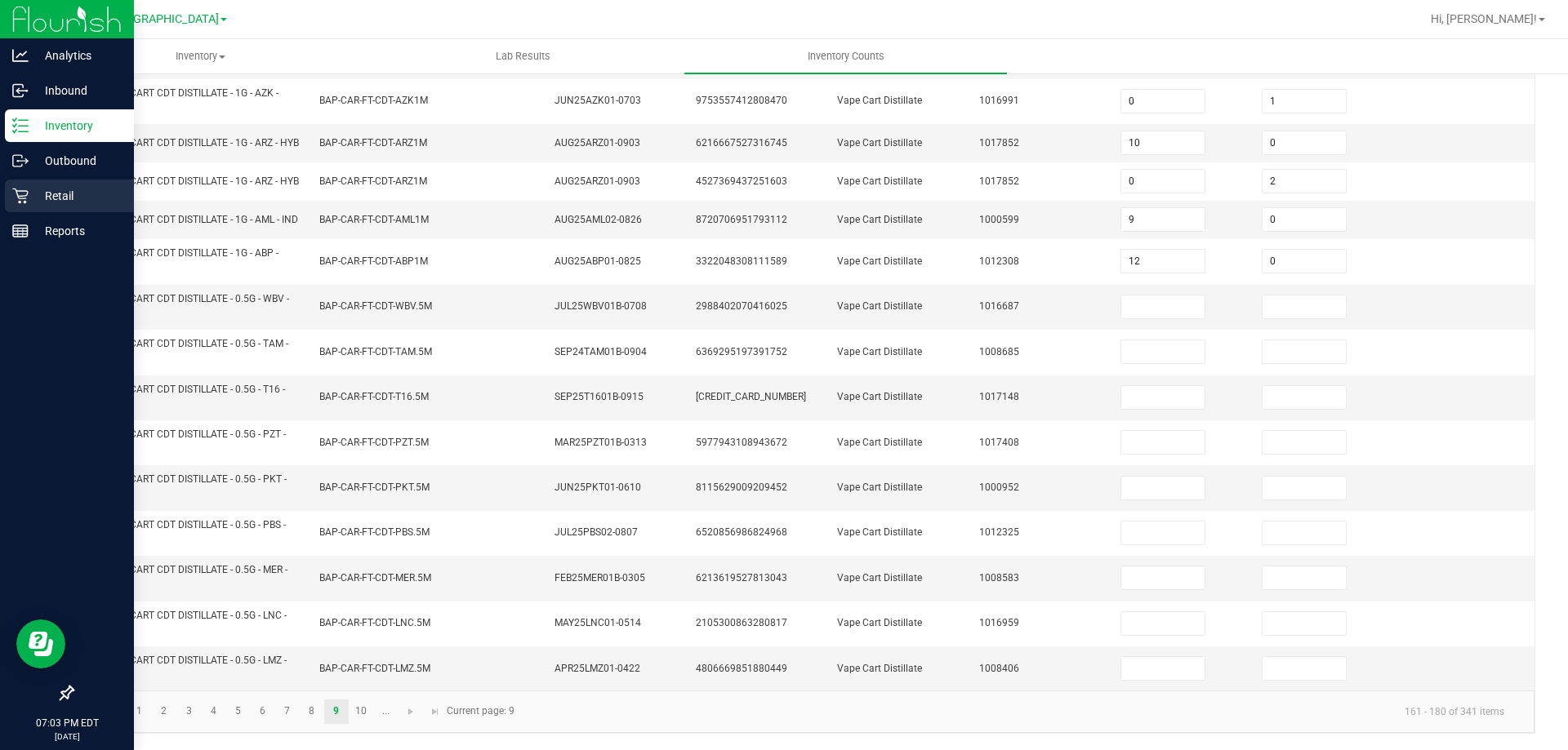
click at [37, 193] on p "Retail" at bounding box center [77, 196] width 98 height 19
